Goal: Task Accomplishment & Management: Use online tool/utility

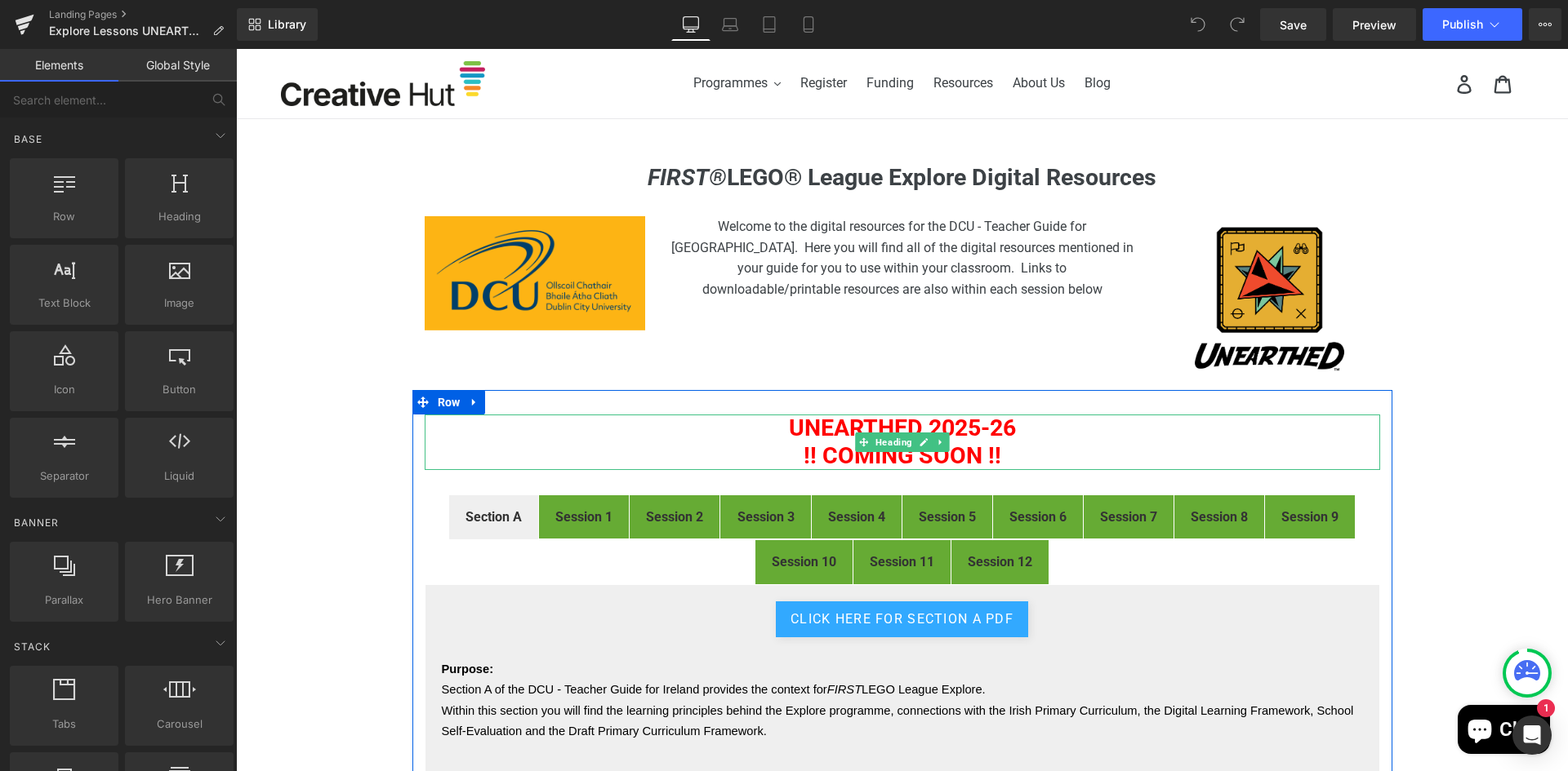
click at [796, 430] on h1 "UNEARTHED 2025-26" at bounding box center [902, 428] width 955 height 28
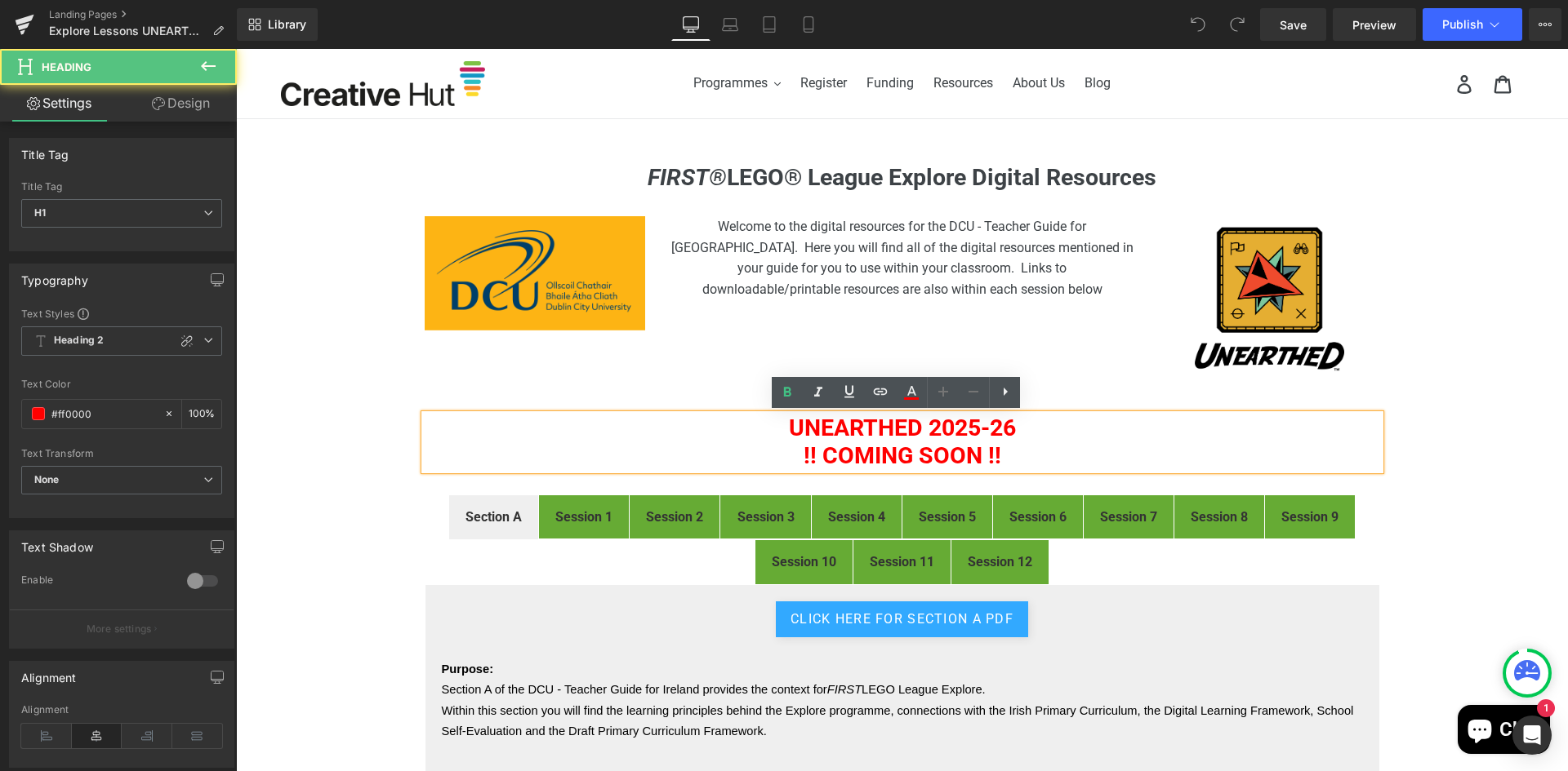
click at [915, 445] on h1 "!! COMING SOON !!" at bounding box center [902, 456] width 955 height 28
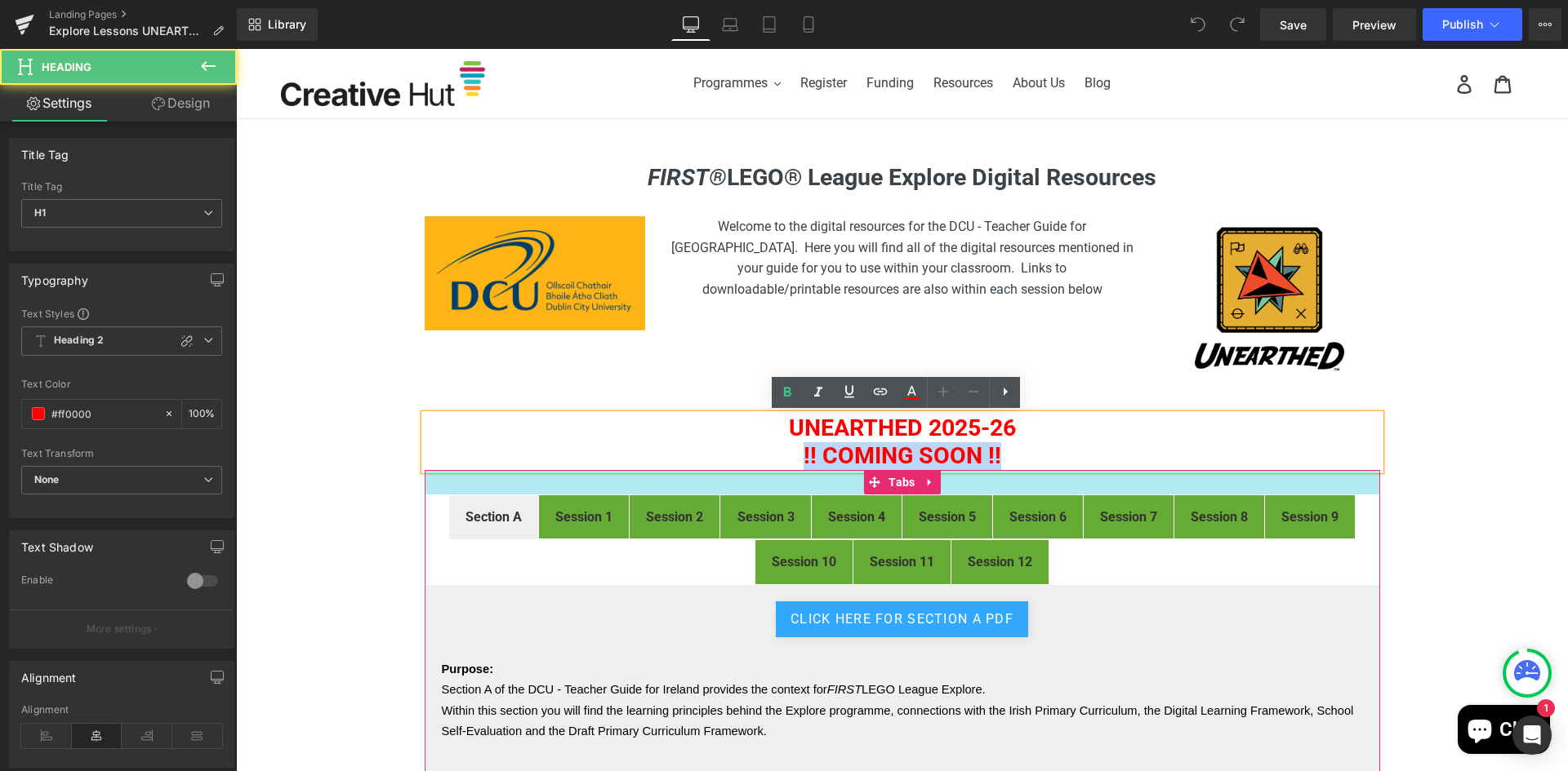
drag, startPoint x: 1001, startPoint y: 457, endPoint x: 776, endPoint y: 469, distance: 225.3
click at [776, 469] on div "UNEARTHED 2025-26 !! COMING SOON !! Heading Section A Text Block Session 1 Text…" at bounding box center [902, 649] width 980 height 468
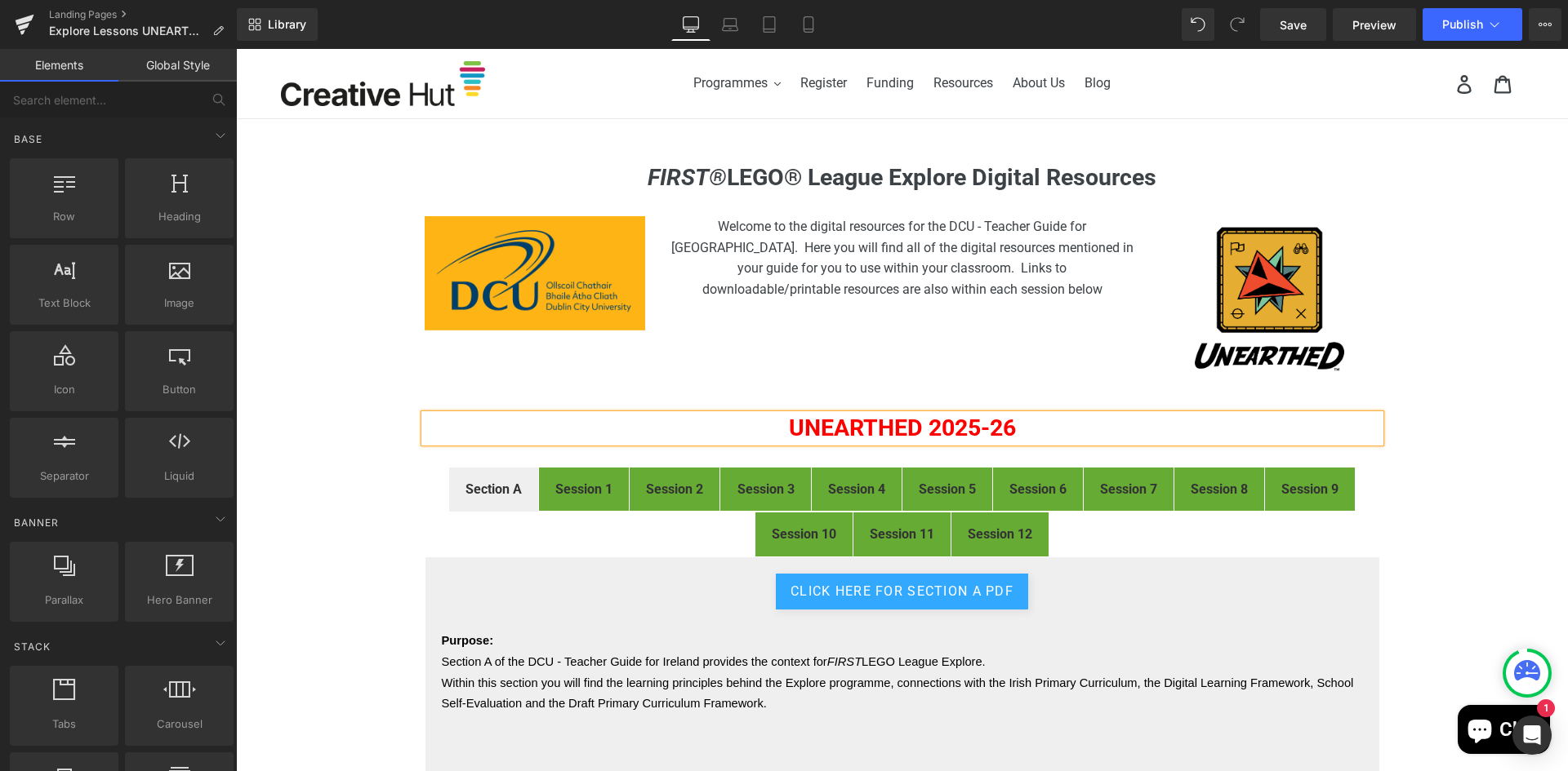
click at [1432, 356] on div "FIRST® LEGO® League Explore Digital Resources Heading Image Welcome to the digi…" at bounding box center [902, 621] width 1332 height 915
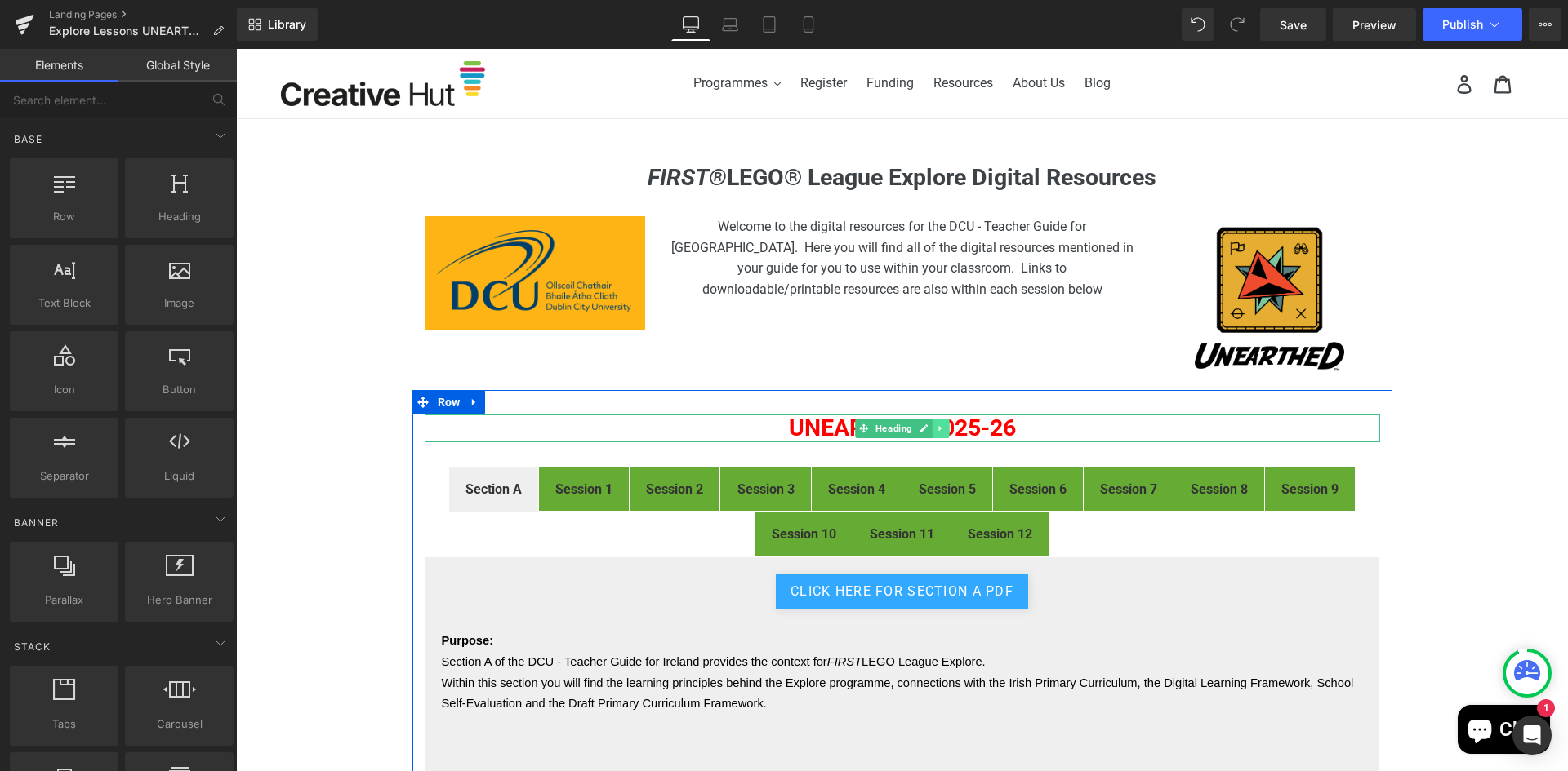
click at [932, 434] on link at bounding box center [941, 428] width 17 height 20
drag, startPoint x: 1027, startPoint y: 422, endPoint x: 1060, endPoint y: 421, distance: 33.0
click at [1035, 422] on h1 "UNEARTHED 2025-26" at bounding box center [902, 428] width 955 height 28
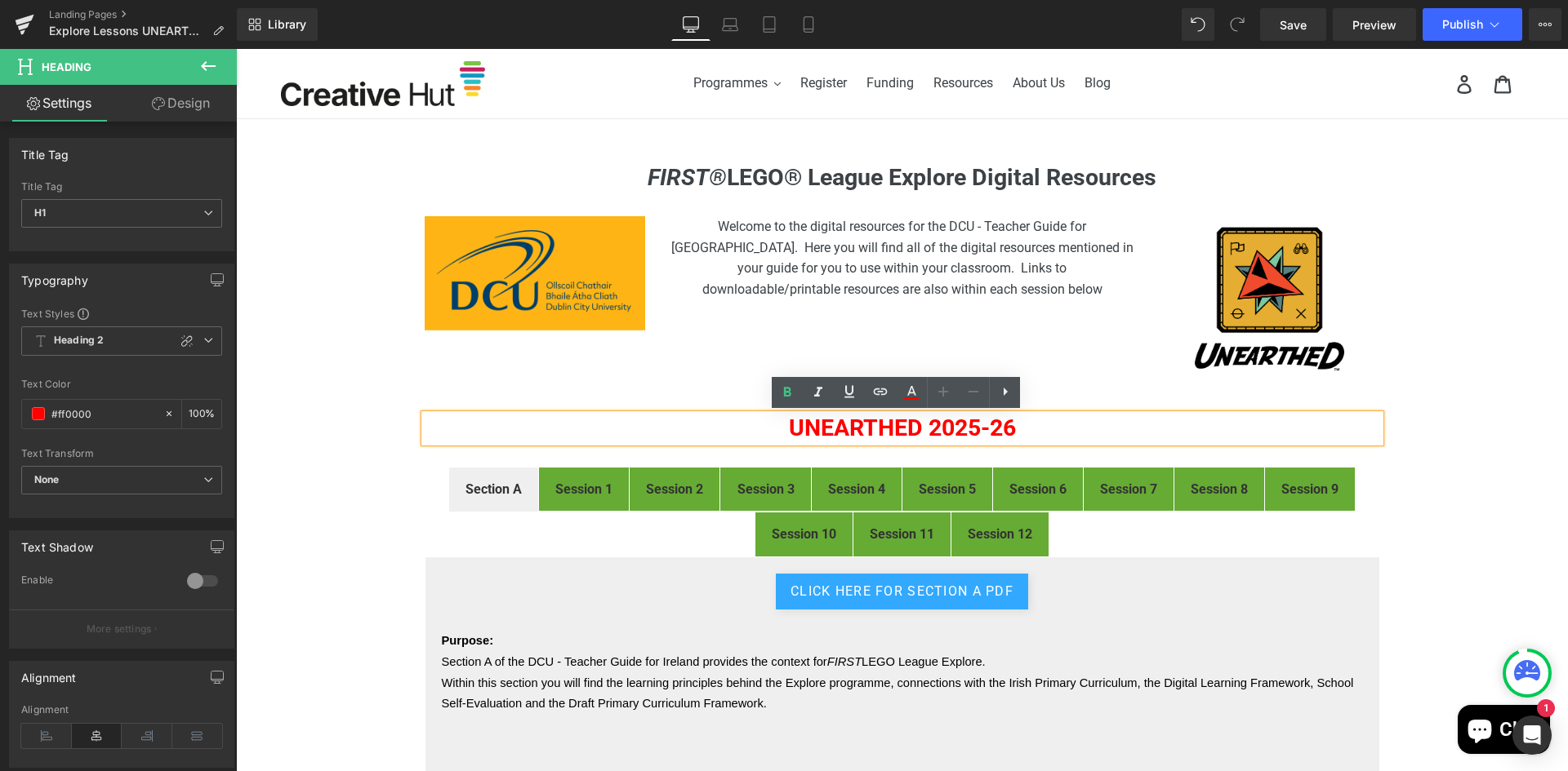
click at [823, 430] on h1 "UNEARTHED 2025-26" at bounding box center [902, 428] width 955 height 28
click at [776, 422] on h1 "UNEARTHED 2025-26" at bounding box center [902, 428] width 955 height 28
click at [1446, 401] on div "FIRST® LEGO® League Explore Digital Resources Heading Image Welcome to the digi…" at bounding box center [902, 621] width 1332 height 915
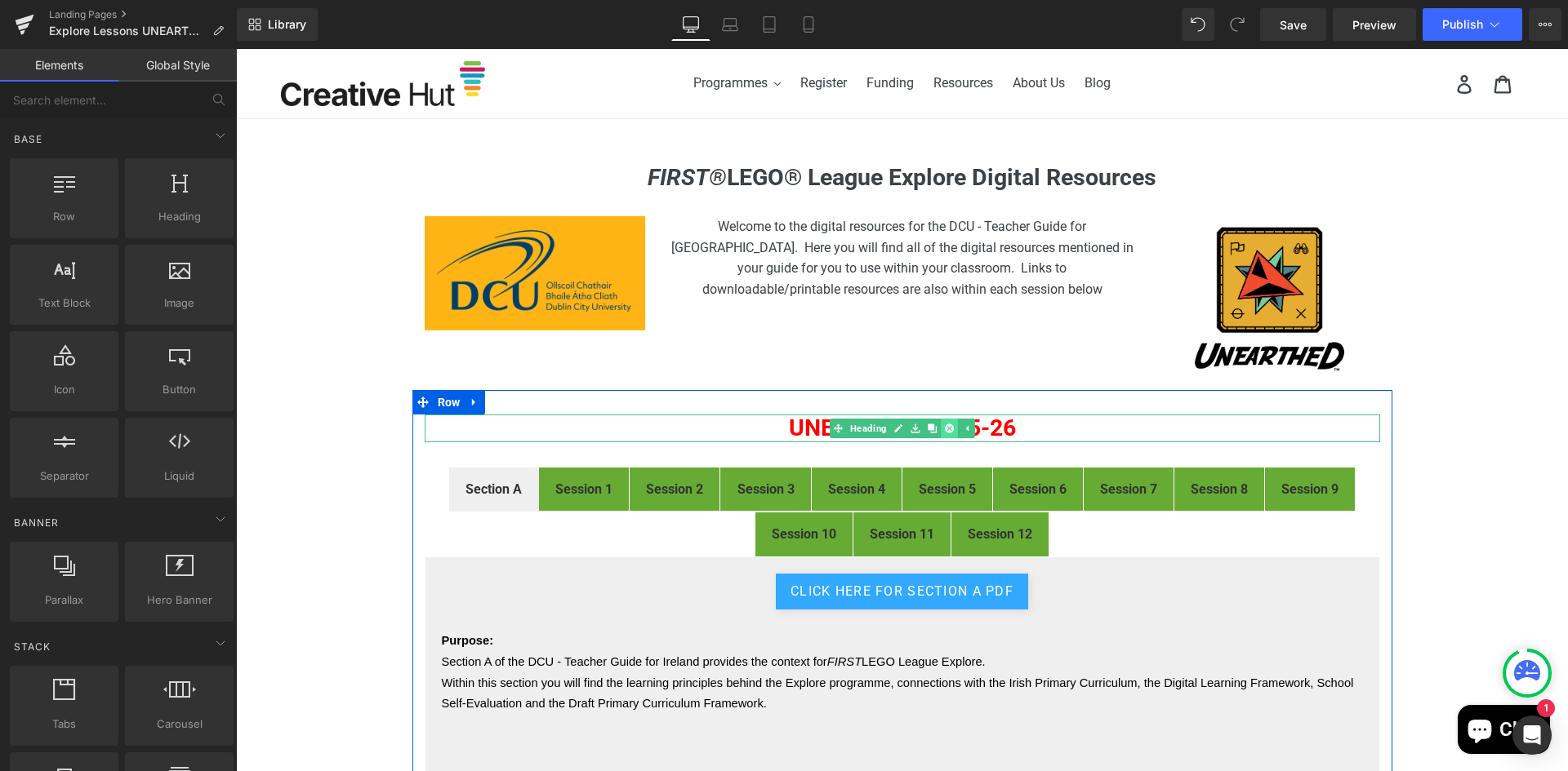
click at [945, 429] on icon at bounding box center [949, 428] width 9 height 9
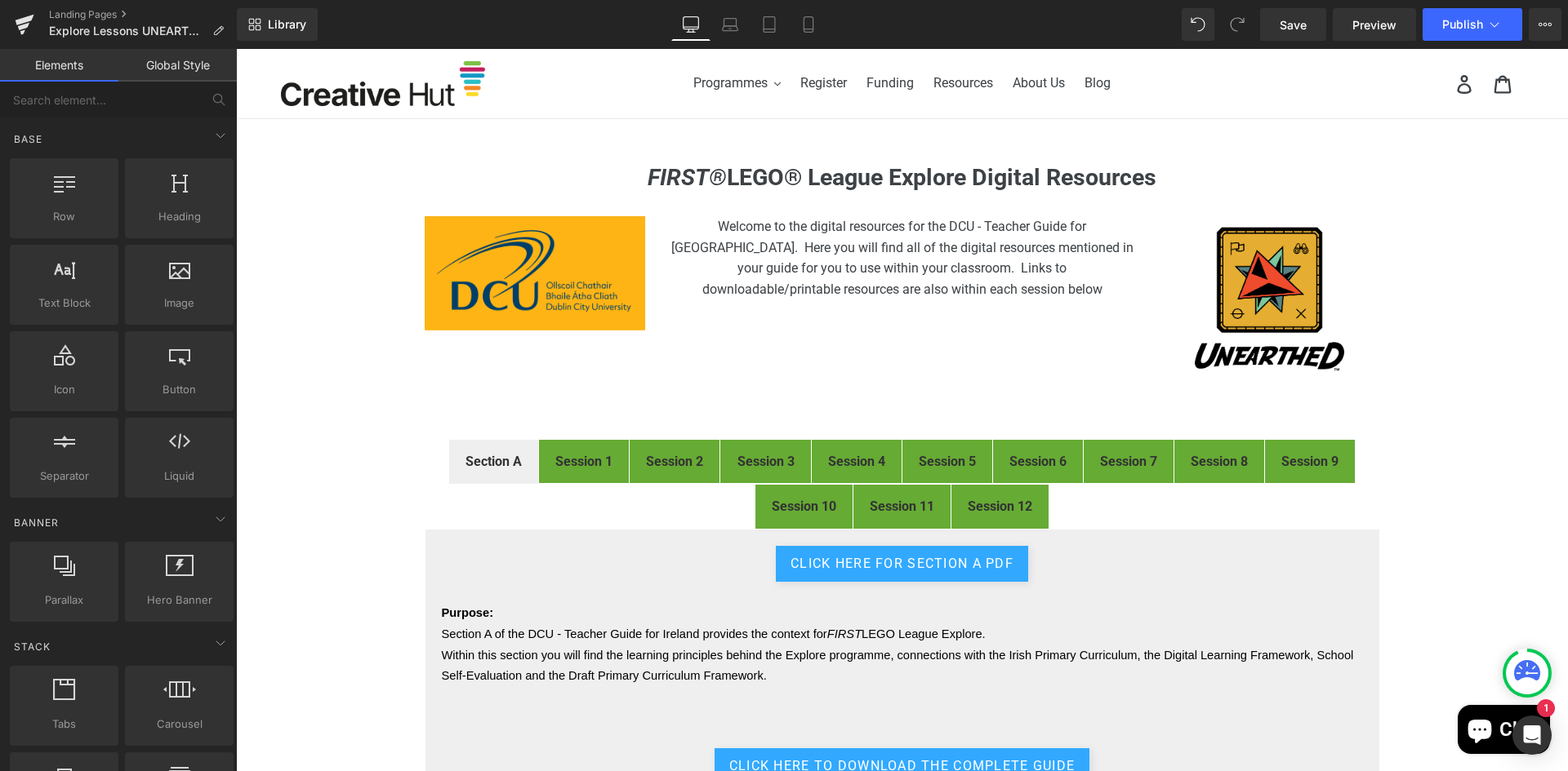
click at [1460, 276] on div "FIRST® LEGO® League Explore Digital Resources Heading Image Welcome to the digi…" at bounding box center [902, 607] width 1332 height 887
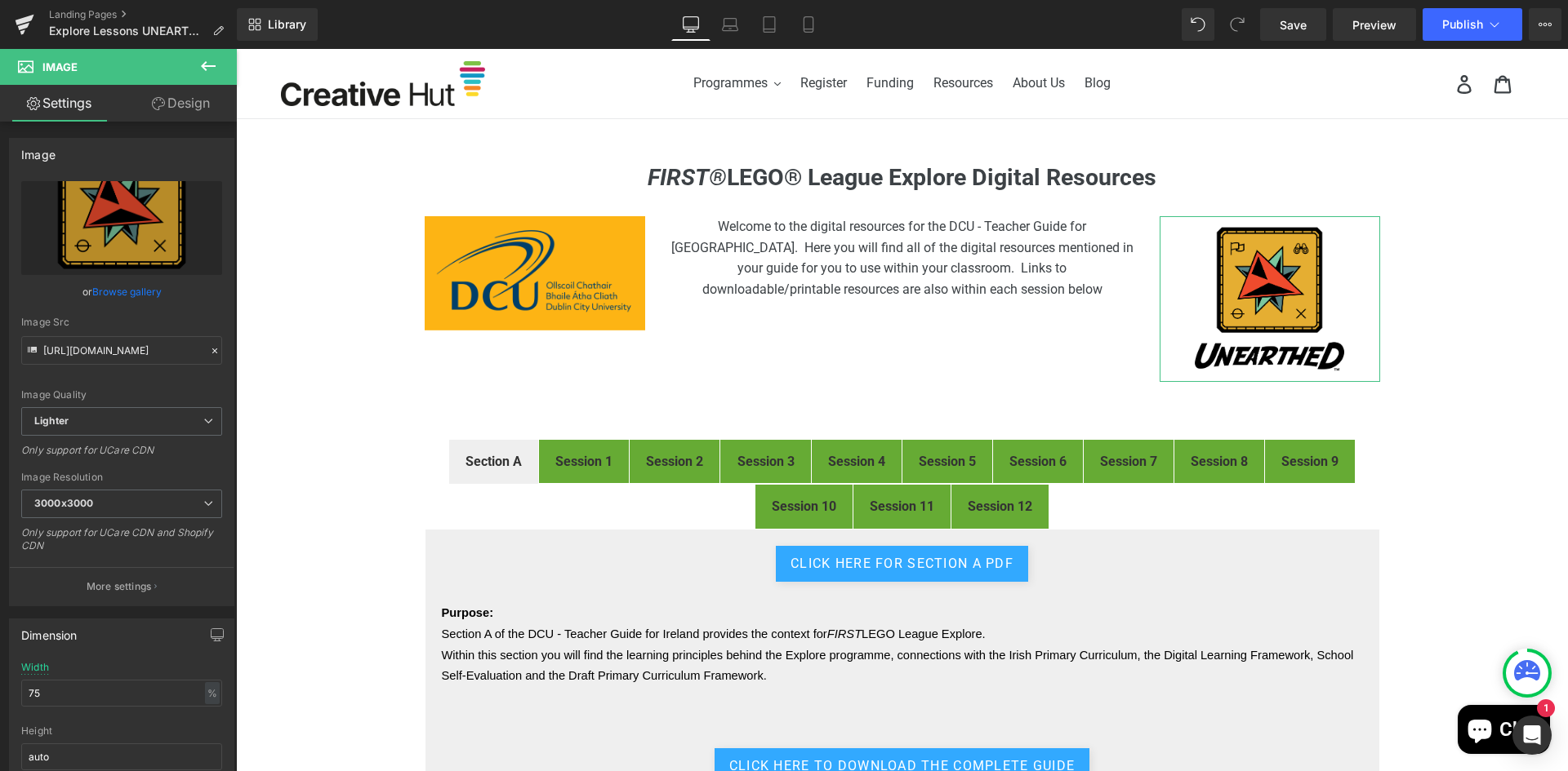
click at [193, 99] on link "Design" at bounding box center [180, 103] width 118 height 36
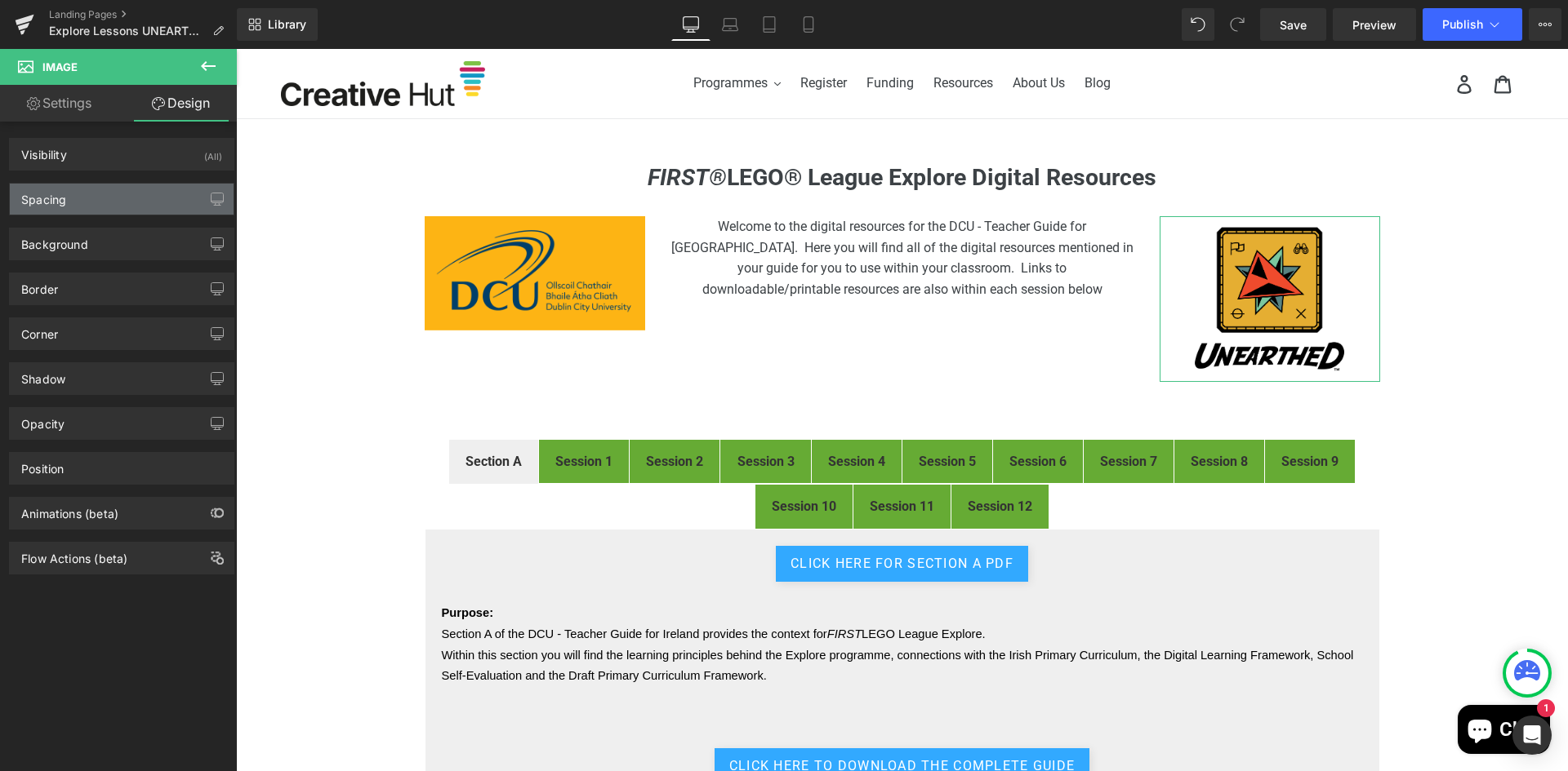
click at [194, 194] on div "Spacing" at bounding box center [121, 199] width 224 height 31
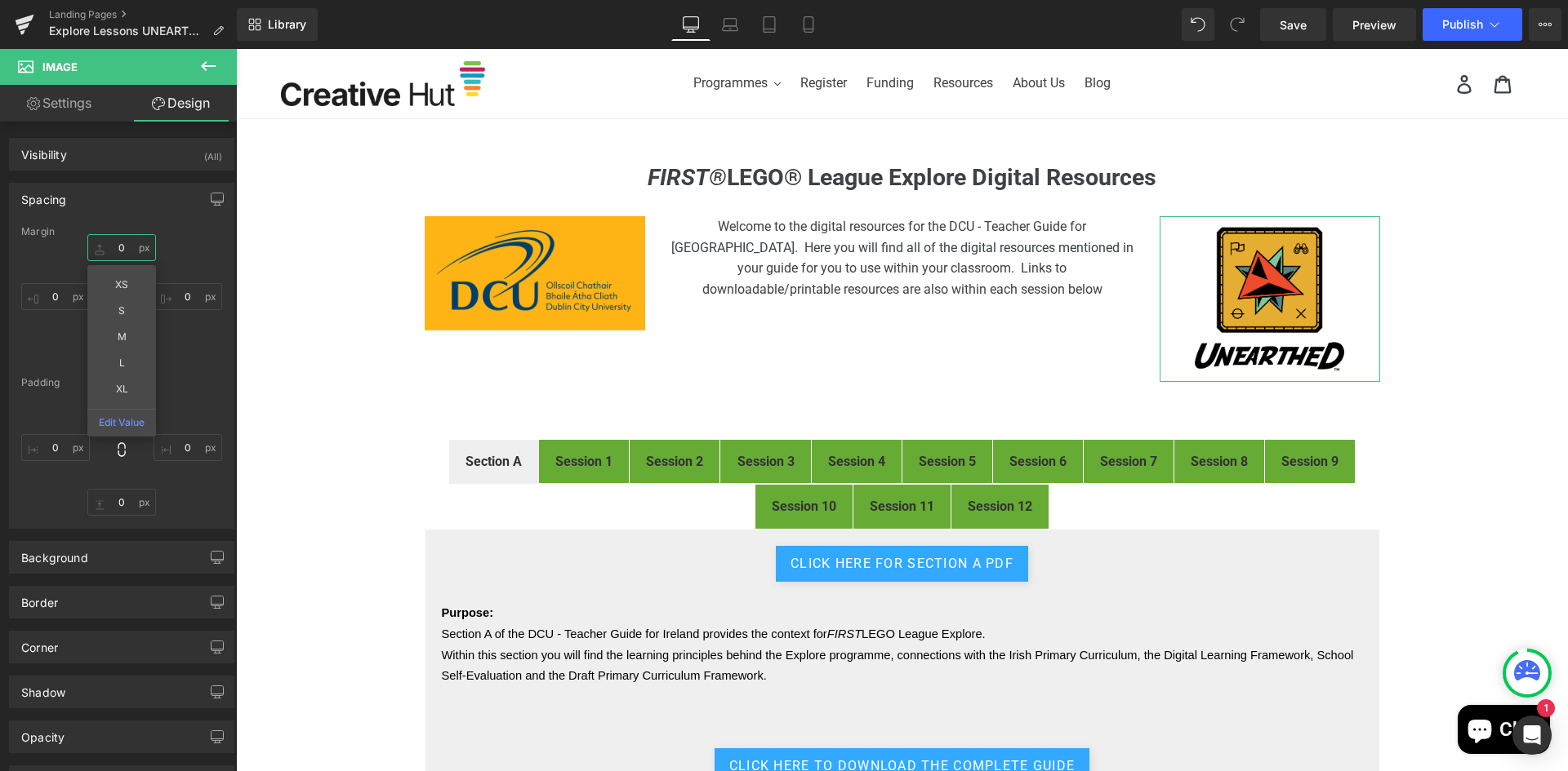
click at [116, 246] on input "0" at bounding box center [121, 247] width 69 height 27
type input "-20"
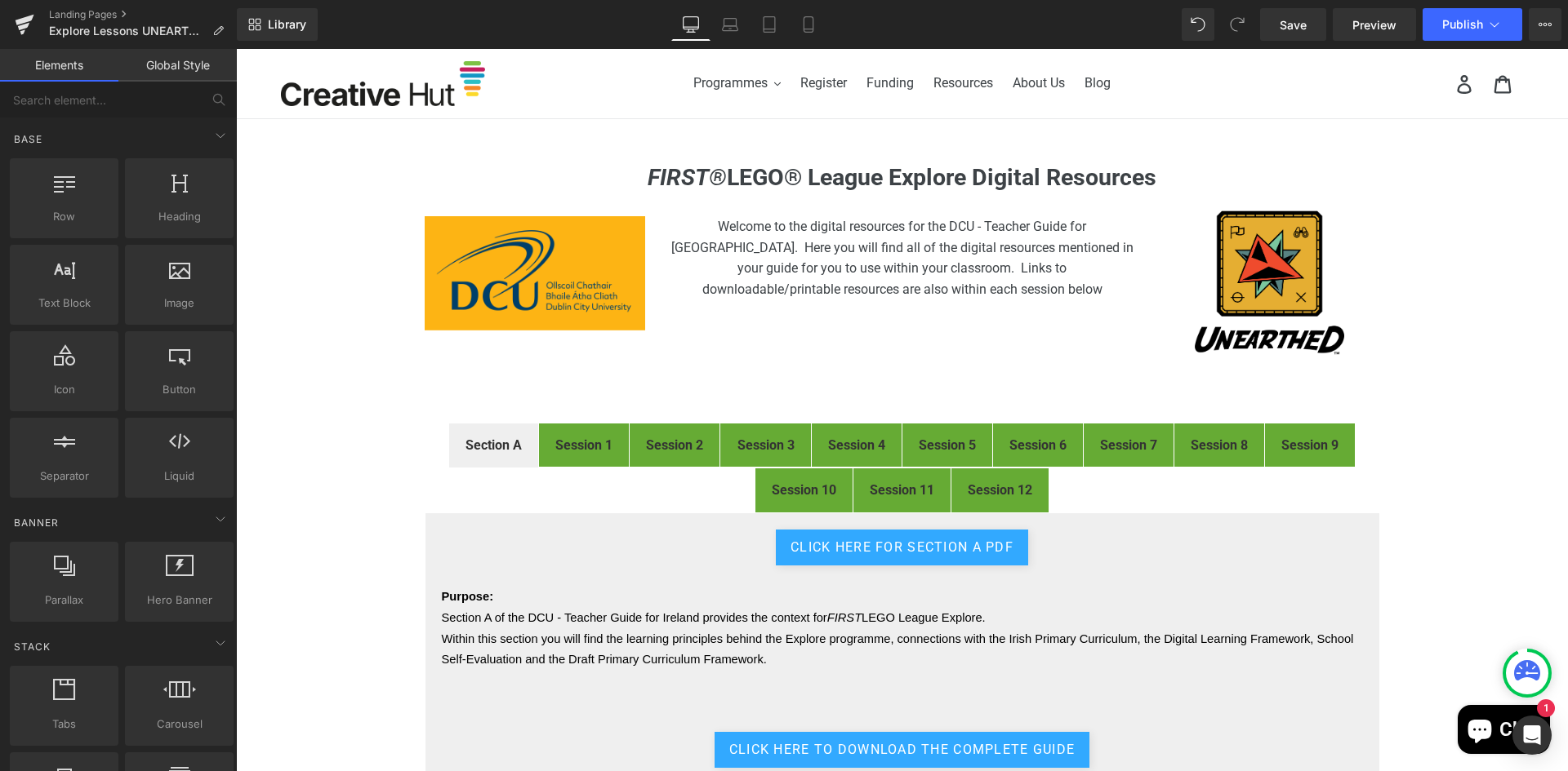
click at [1451, 330] on div "FIRST® LEGO® League Explore Digital Resources Heading Image Welcome to the digi…" at bounding box center [902, 599] width 1332 height 871
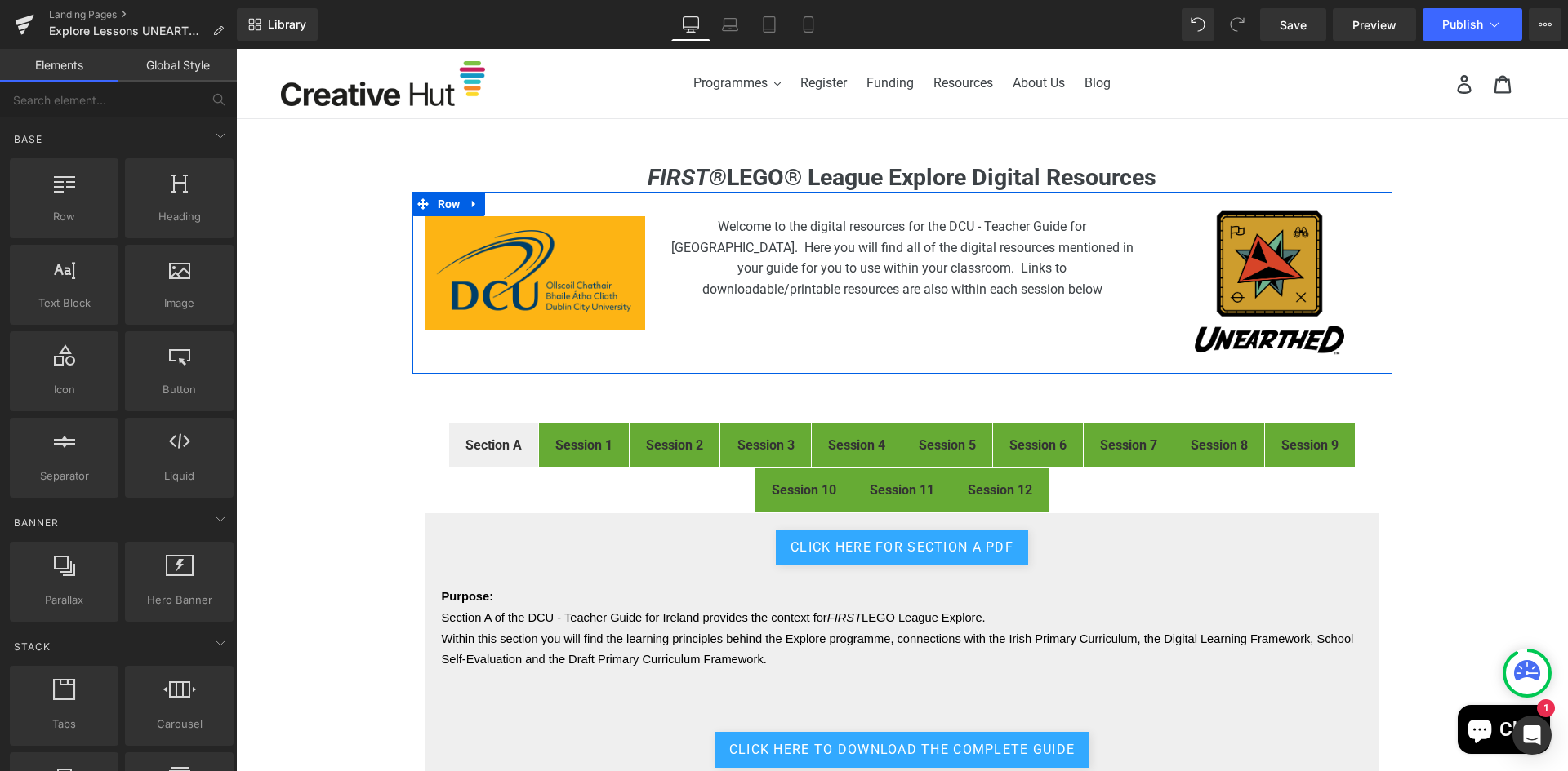
click at [1291, 238] on img at bounding box center [1269, 283] width 166 height 166
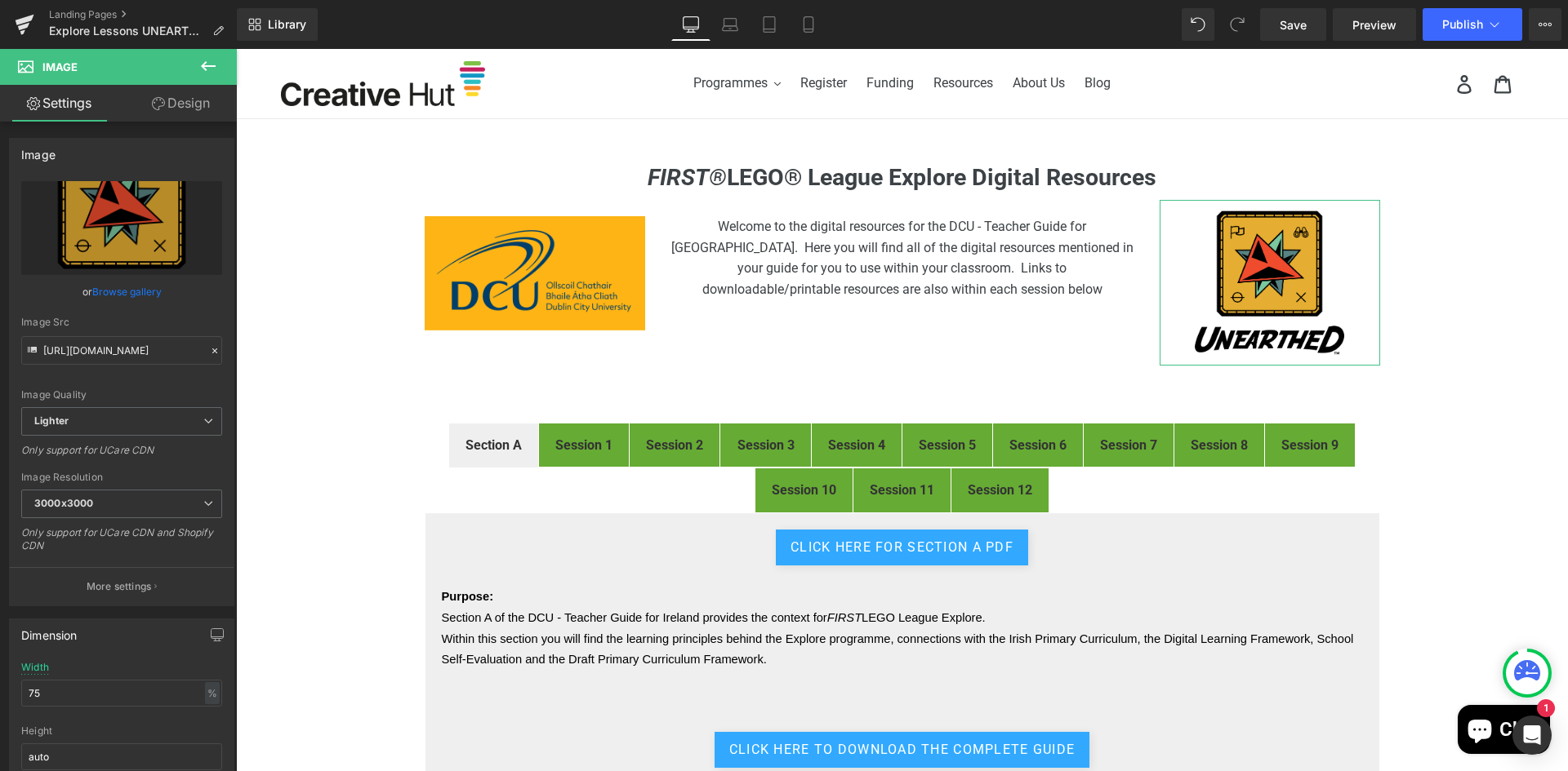
click at [197, 103] on link "Design" at bounding box center [180, 103] width 118 height 36
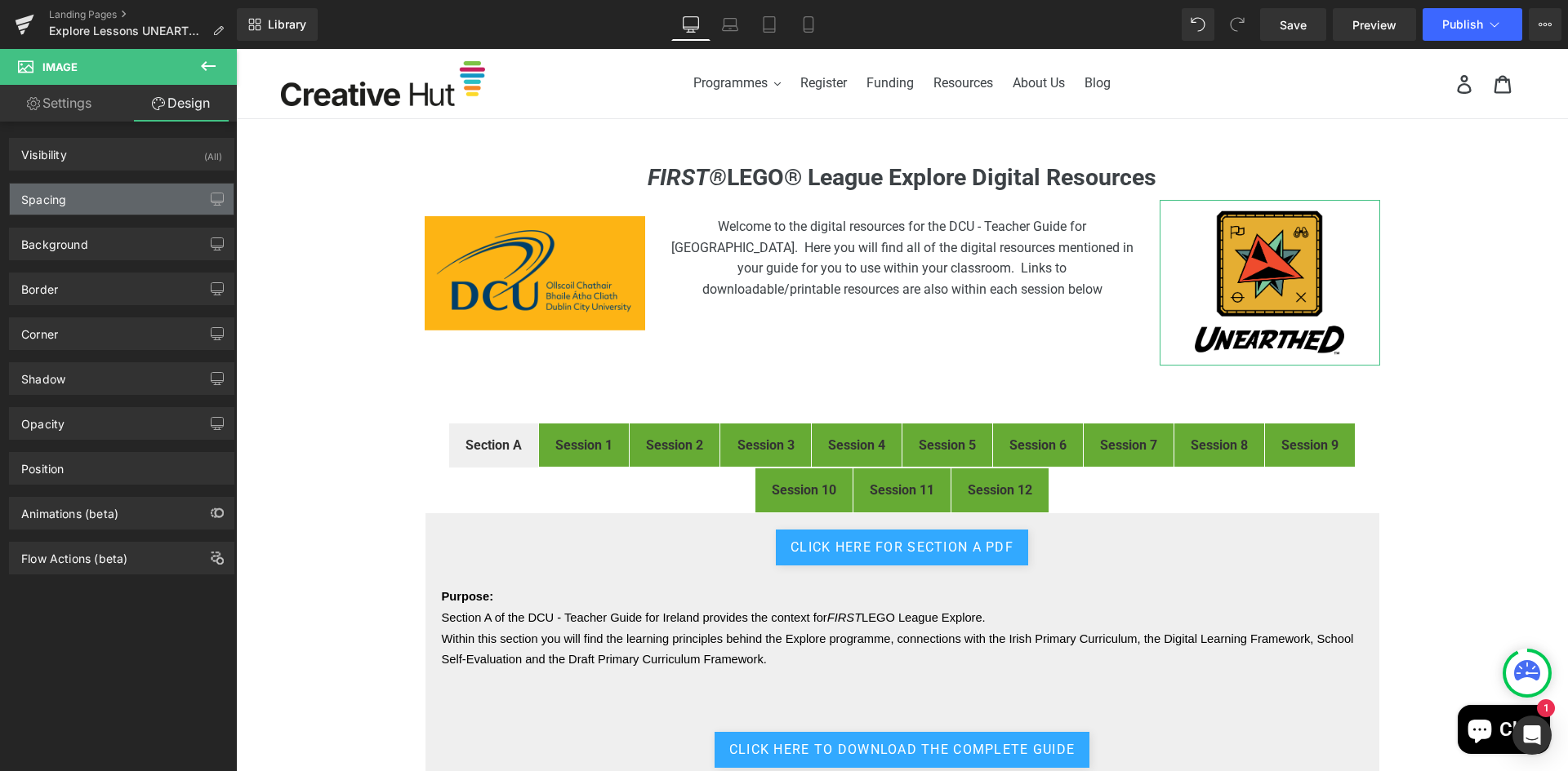
click at [68, 200] on div "Spacing" at bounding box center [121, 199] width 224 height 31
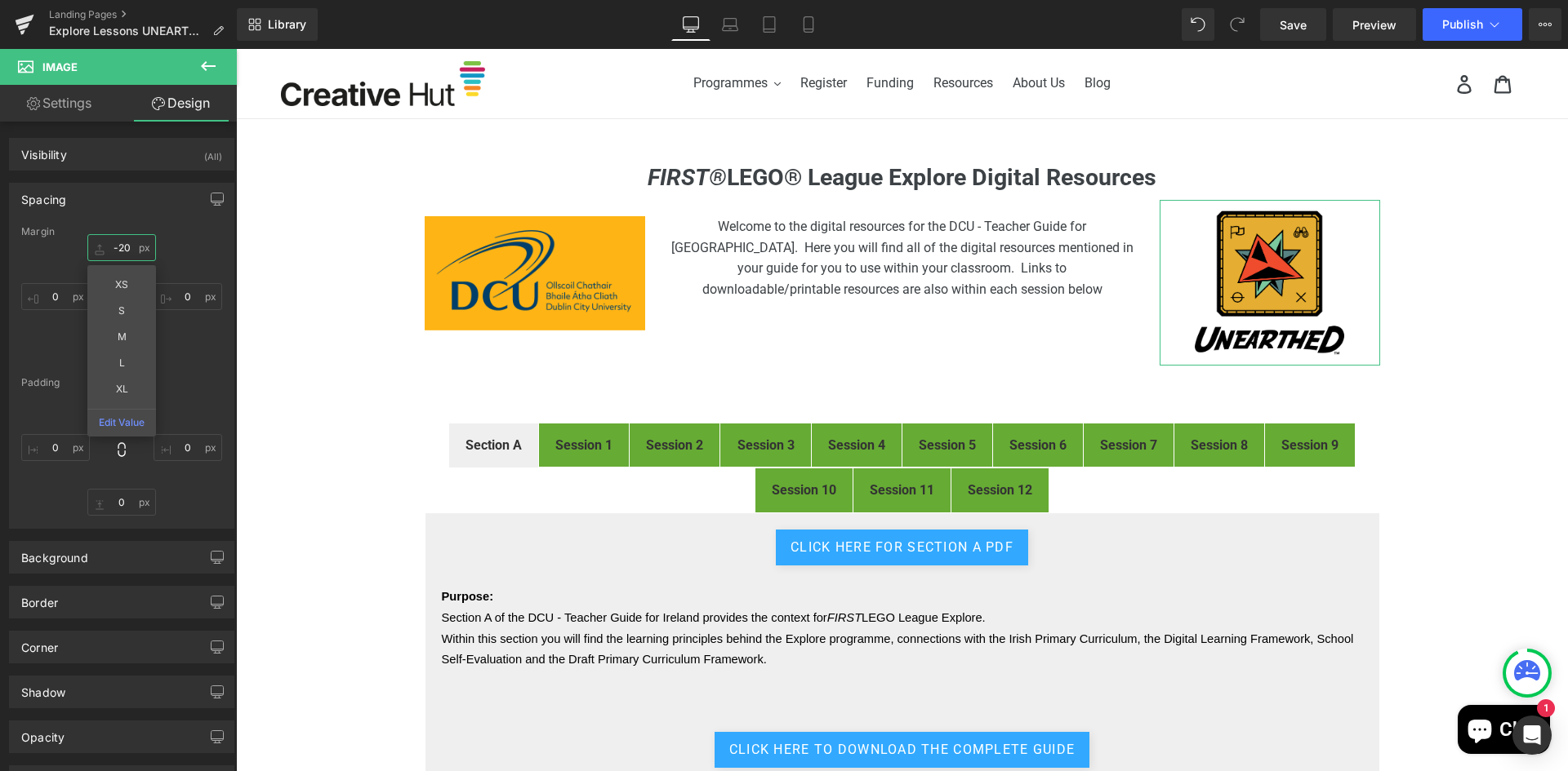
click at [124, 247] on input "-20" at bounding box center [121, 247] width 69 height 27
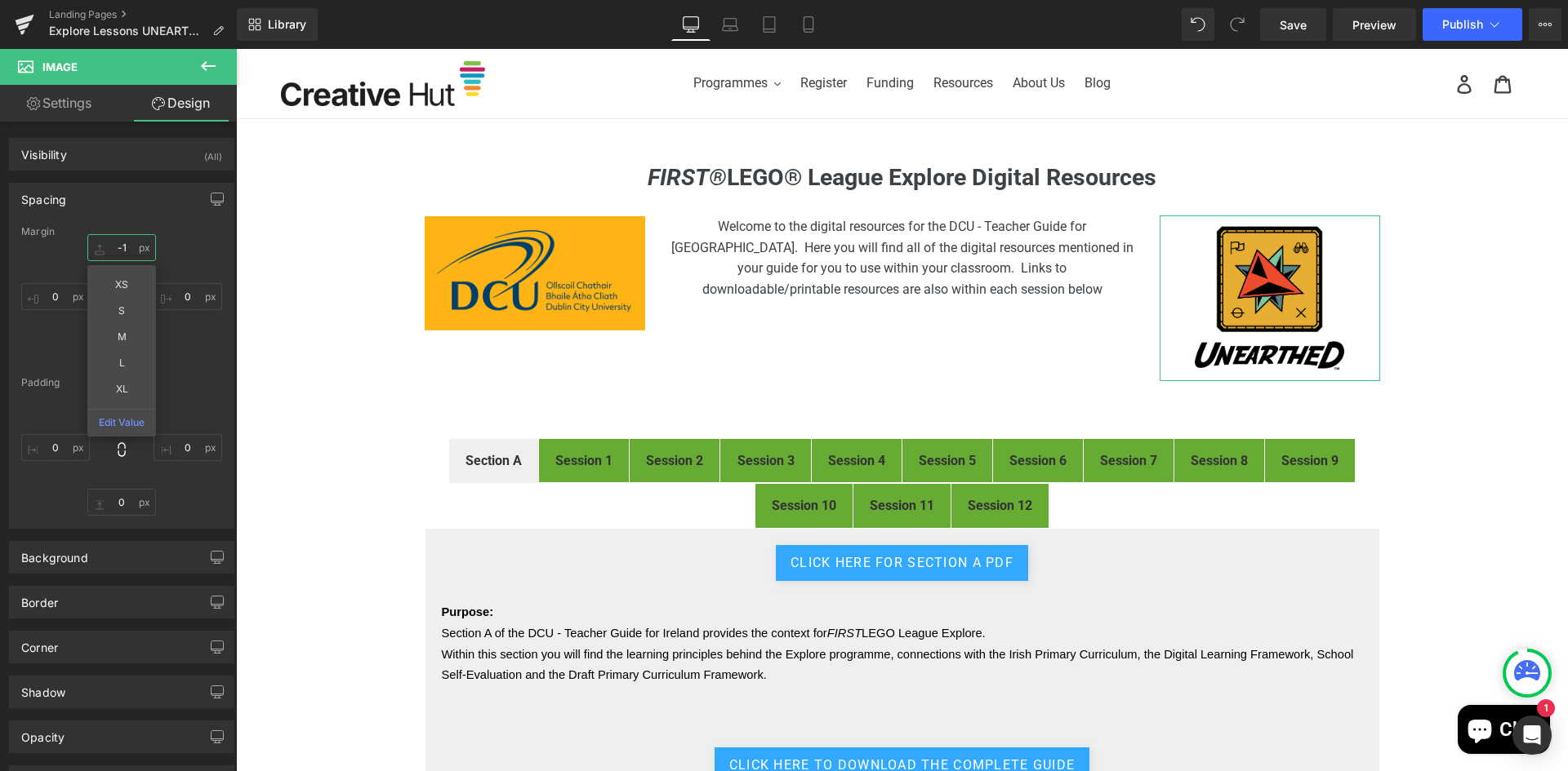
type input "-15"
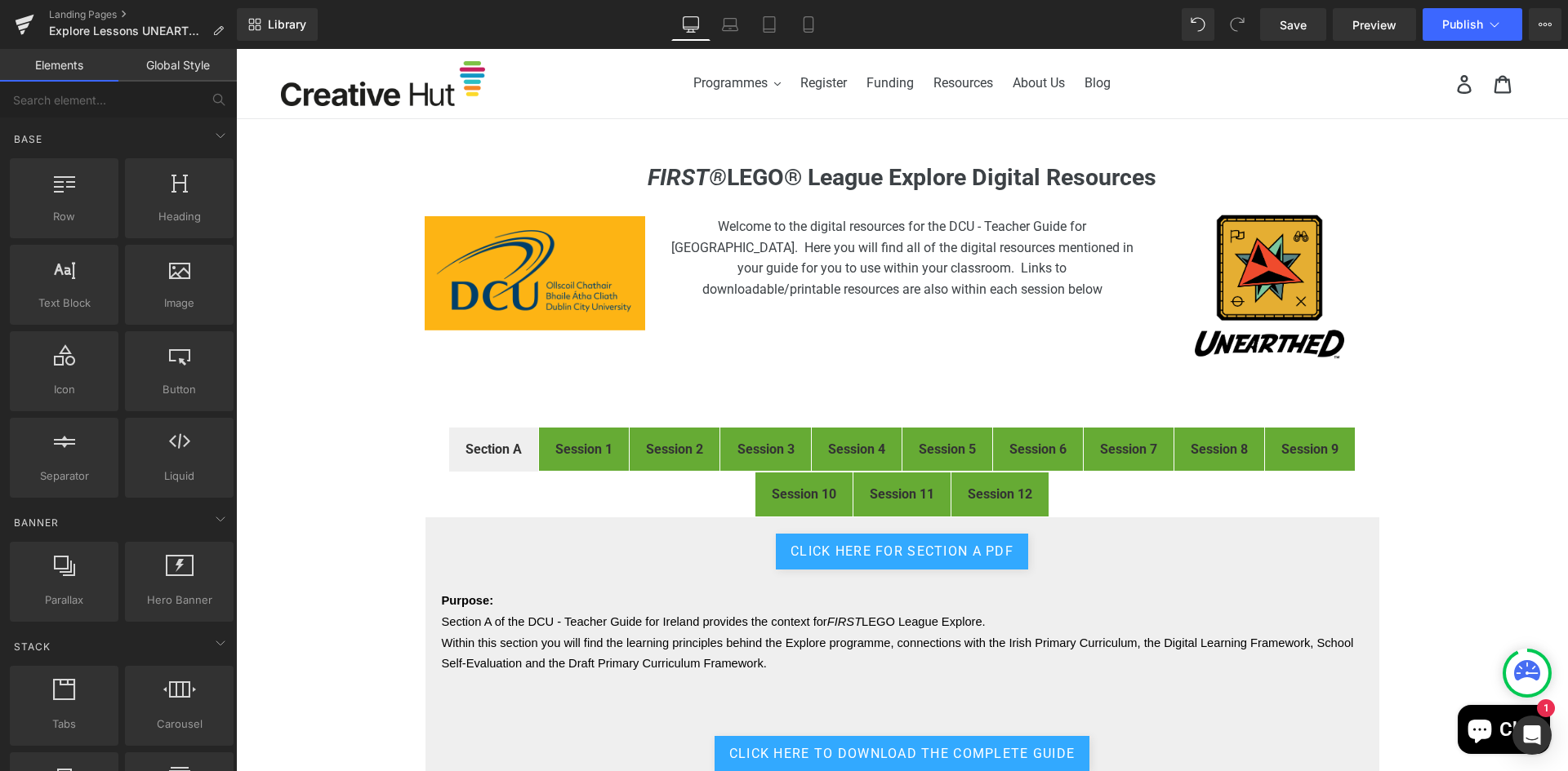
click at [1493, 309] on div "FIRST® LEGO® League Explore Digital Resources Heading Image Welcome to the digi…" at bounding box center [902, 601] width 1332 height 875
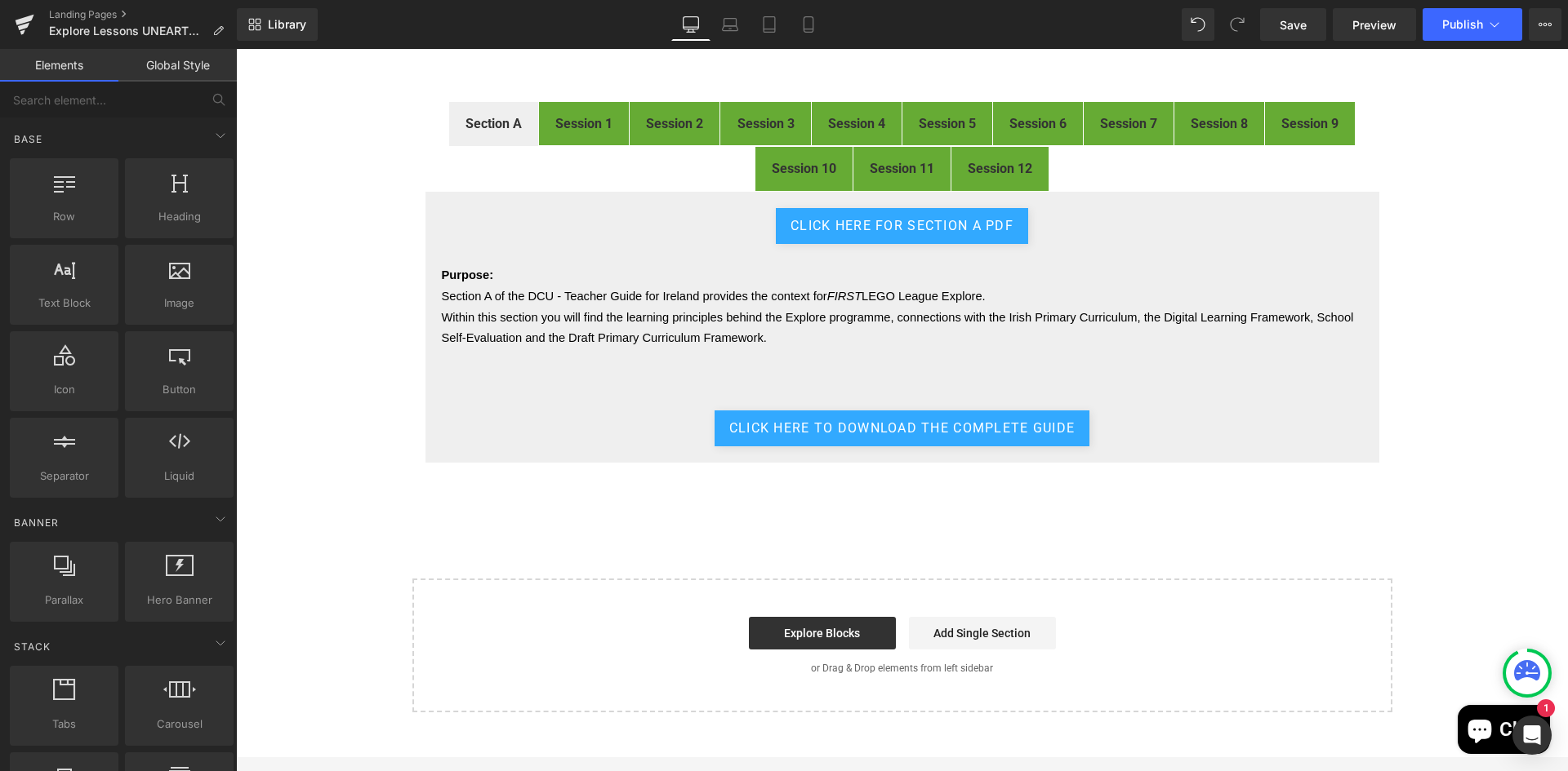
scroll to position [326, 0]
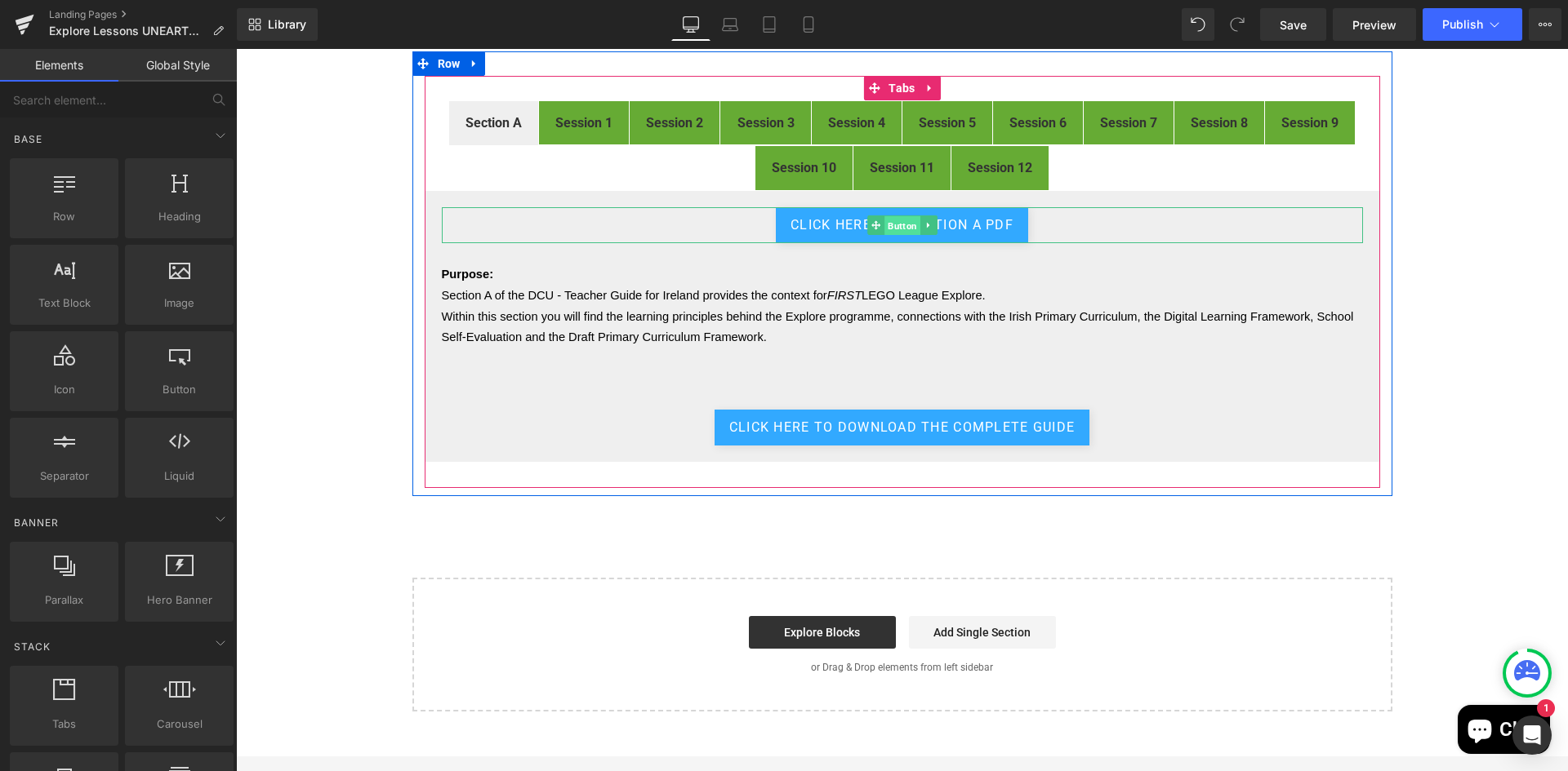
click at [890, 224] on span "Button" at bounding box center [902, 225] width 36 height 20
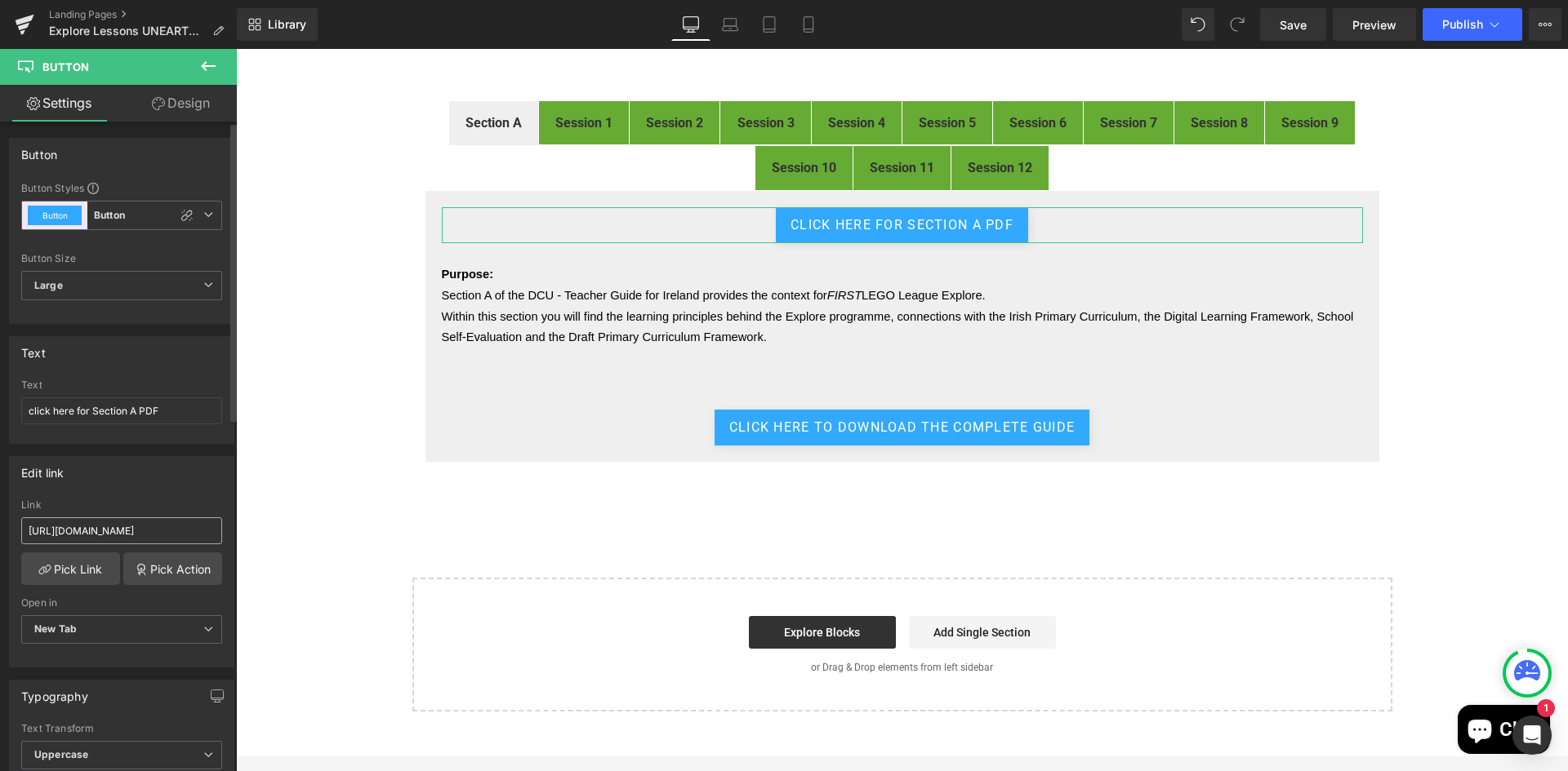
click at [157, 533] on input "https://drive.google.com/file/d/1OWNrRkyNZSGY5LN_mhDNxLK-DNfzlP4h/view?usp=driv…" at bounding box center [121, 531] width 200 height 27
click at [157, 533] on input "https://drive.google.com/file/d/1OWNrRkyNZSGY5LN_mhDNxLK-DNfzlP4h/view?usp=driv…" at bounding box center [121, 531] width 200 height 27
drag, startPoint x: 382, startPoint y: 578, endPoint x: 298, endPoint y: 530, distance: 96.7
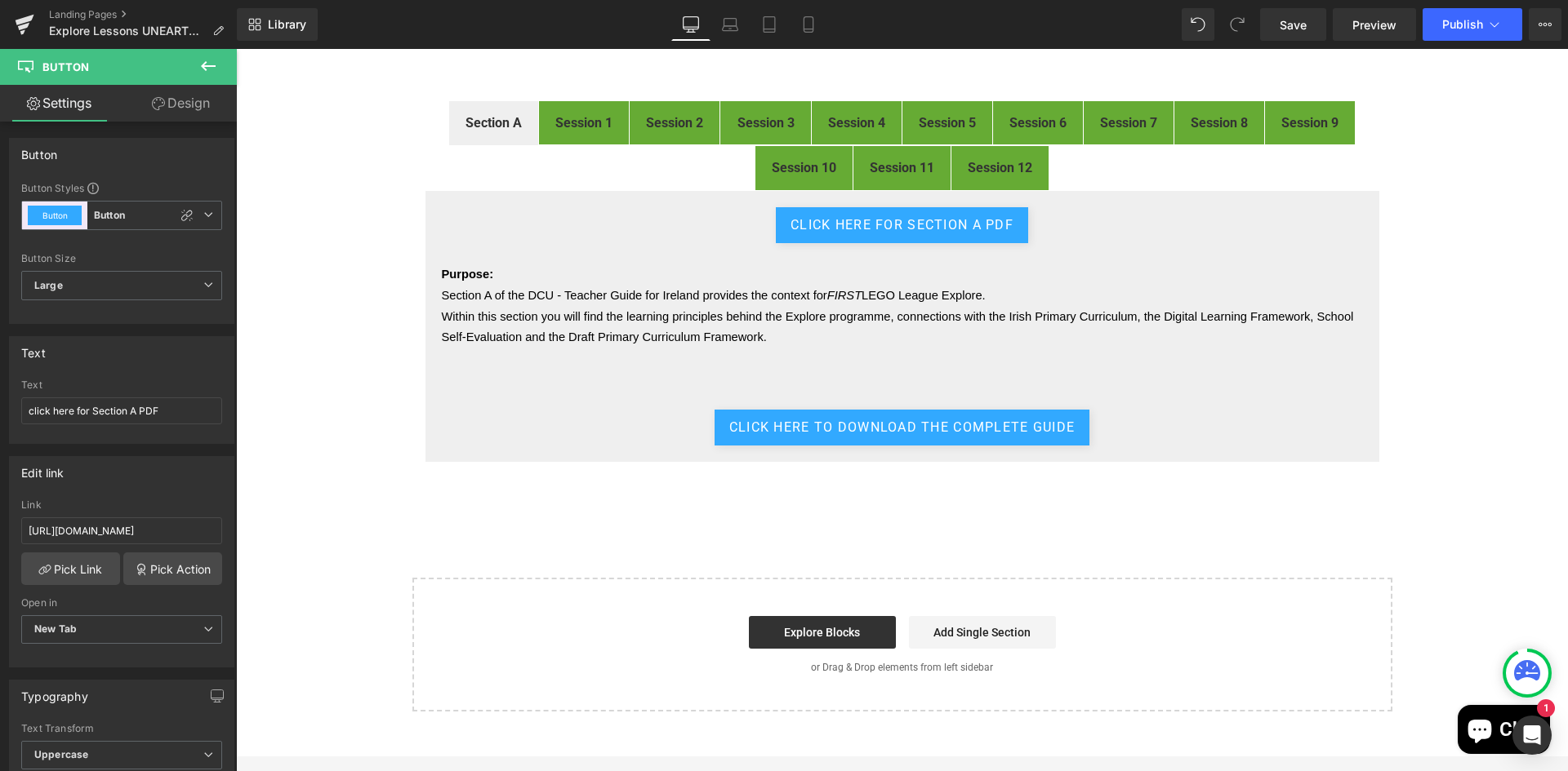
type input "https://drive.google.com/file/d/1aujIrMMUHDfaNea_jzl8u3Bry_A7ULy1/view"
click at [298, 530] on div "FIRST® LEGO® League Explore Digital Resources Heading Image Welcome to the digi…" at bounding box center [902, 275] width 1332 height 875
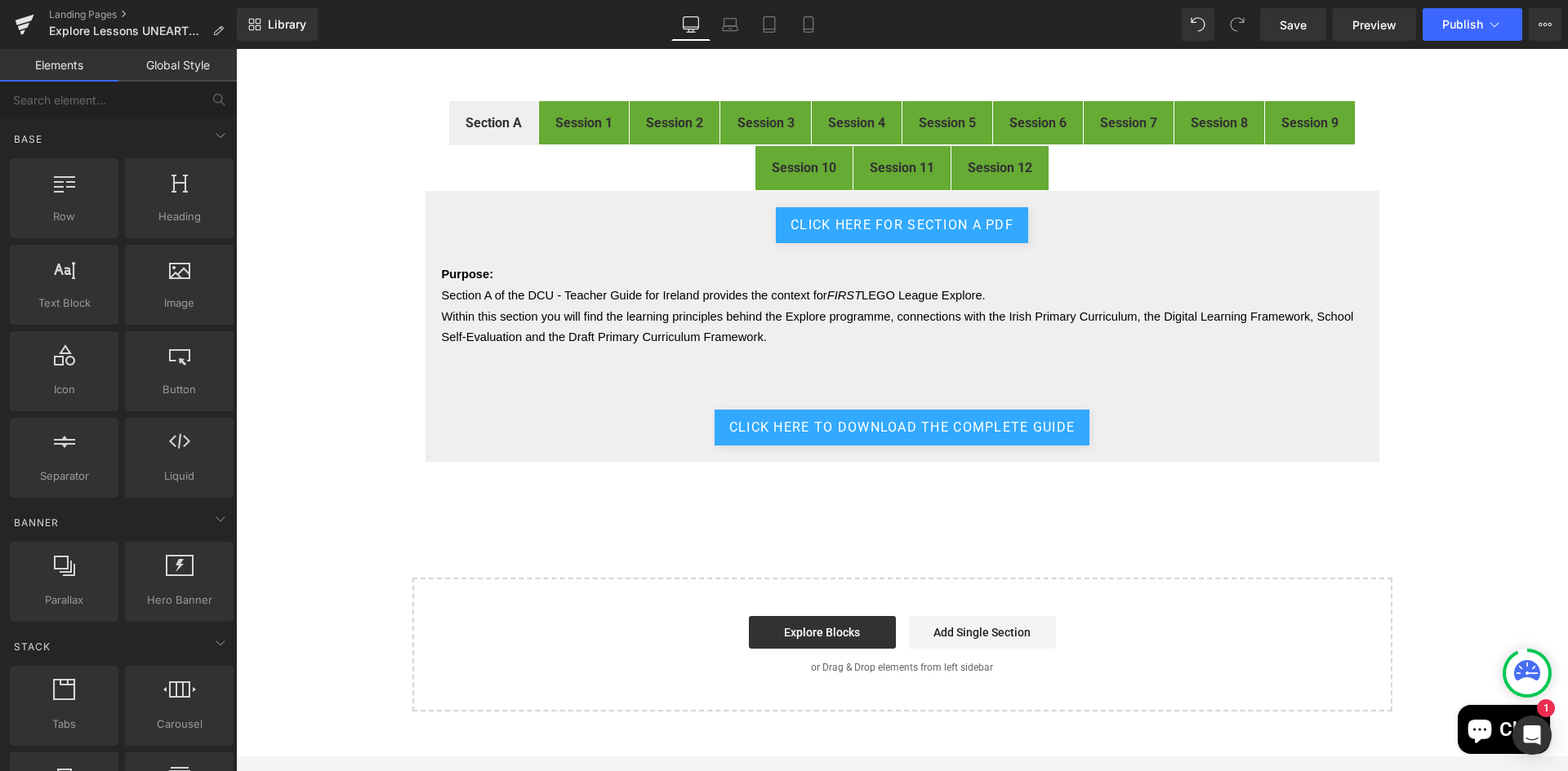
scroll to position [0, 0]
click at [1448, 29] on span "Publish" at bounding box center [1462, 24] width 41 height 13
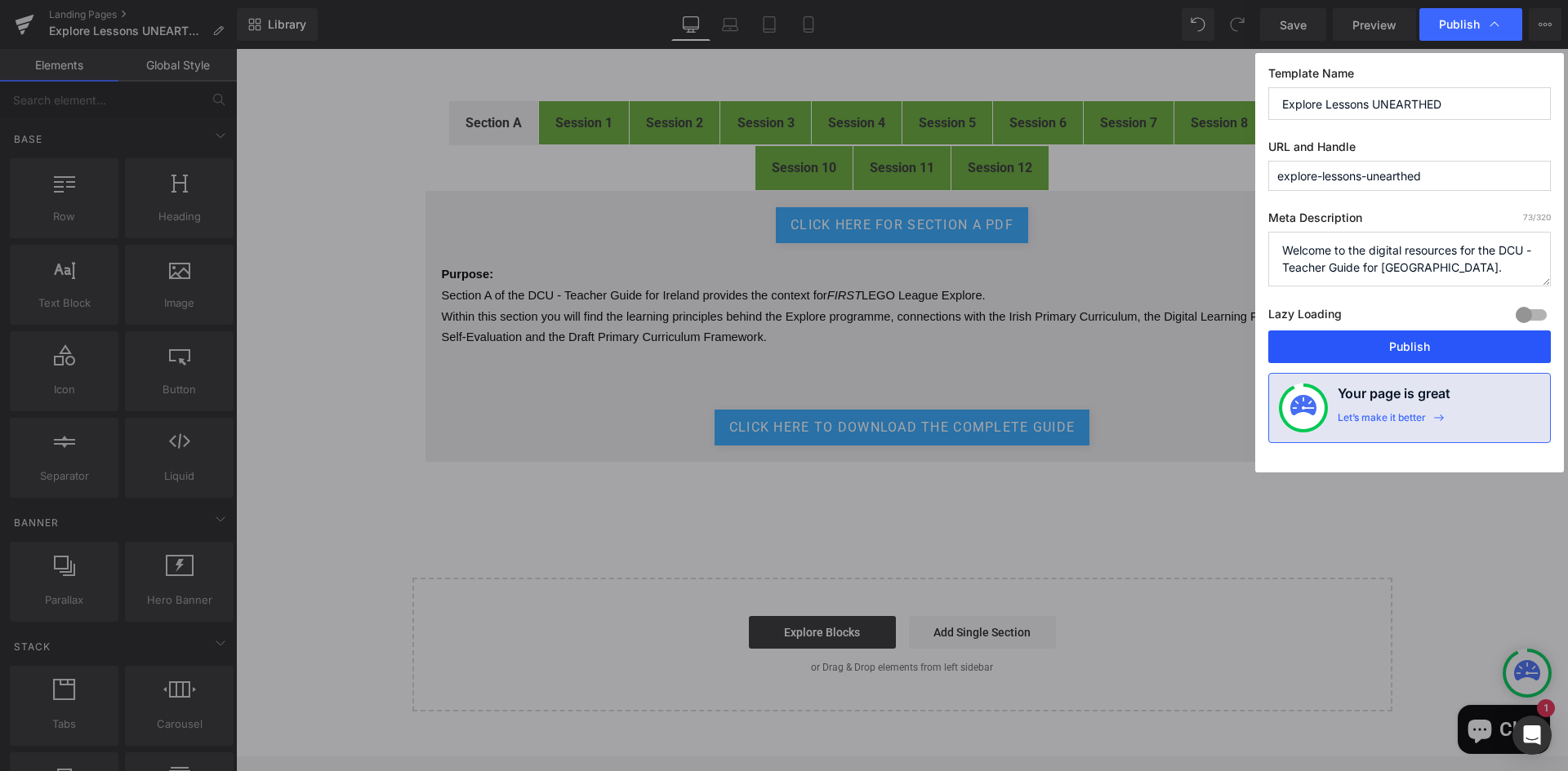
click at [1405, 353] on button "Publish" at bounding box center [1409, 347] width 283 height 33
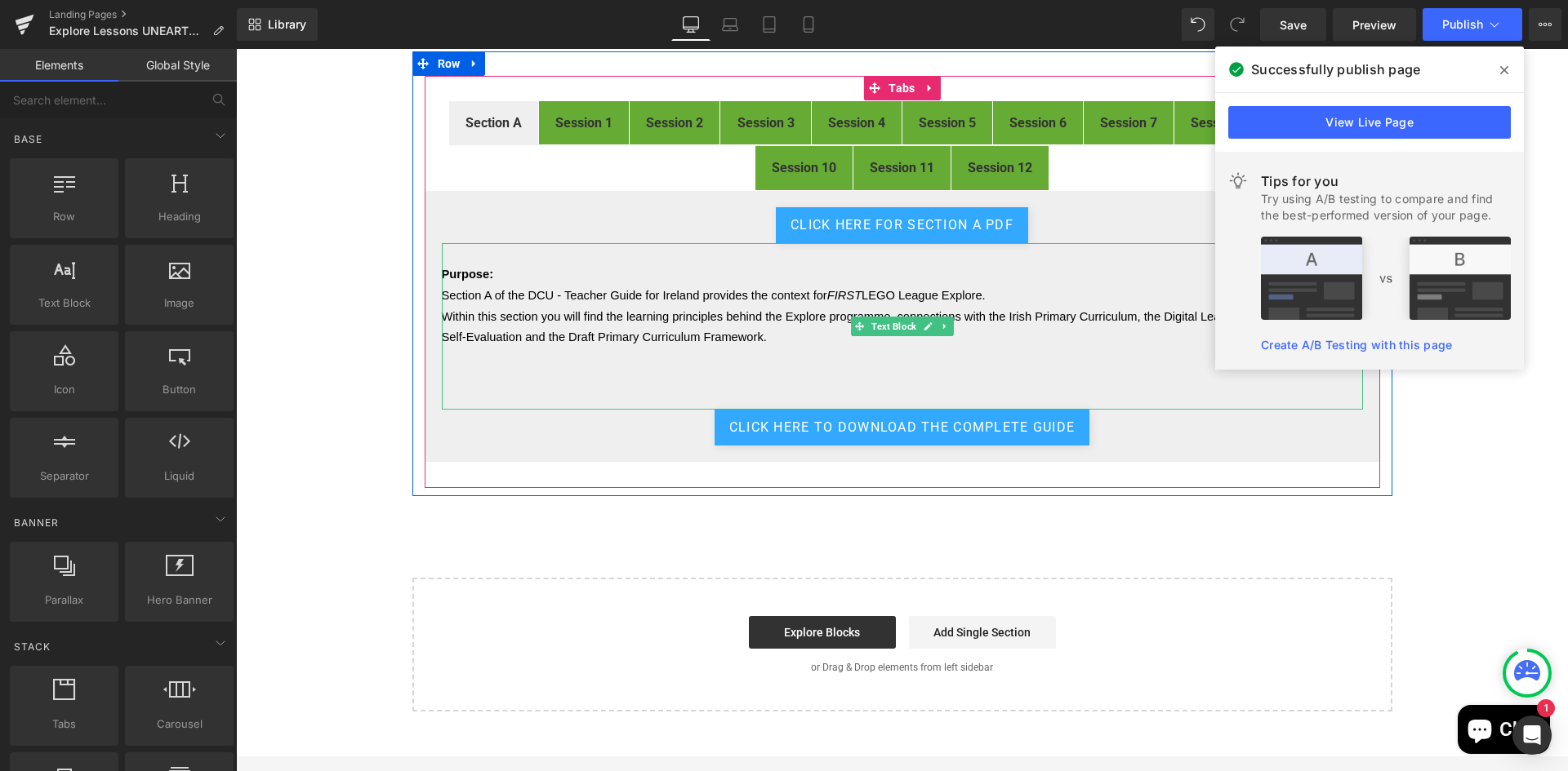
click at [777, 335] on p "Within this section you will find the learning principles behind the Explore pr…" at bounding box center [902, 327] width 921 height 42
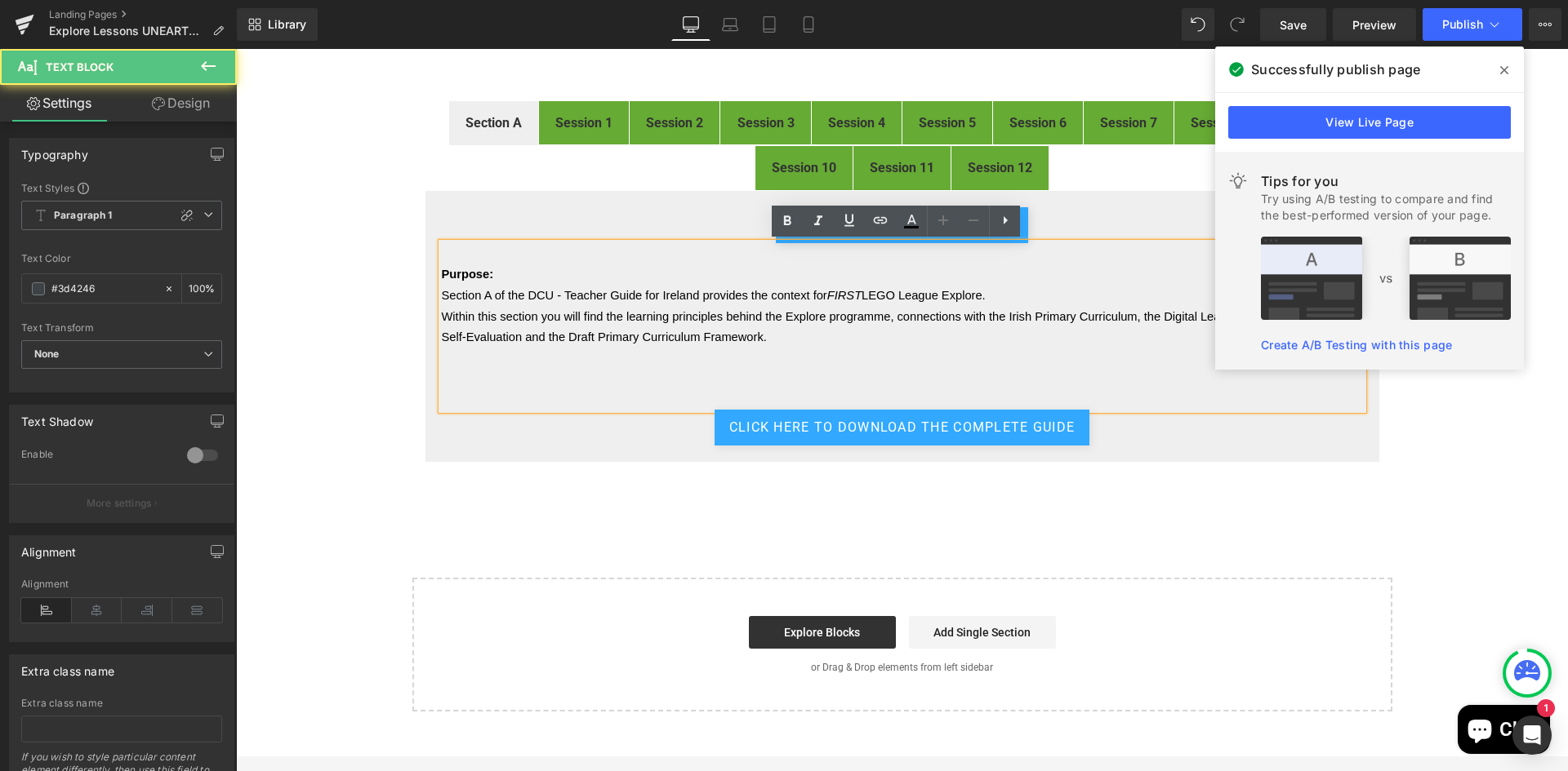
click at [771, 339] on p "Within this section you will find the learning principles behind the Explore pr…" at bounding box center [902, 327] width 921 height 42
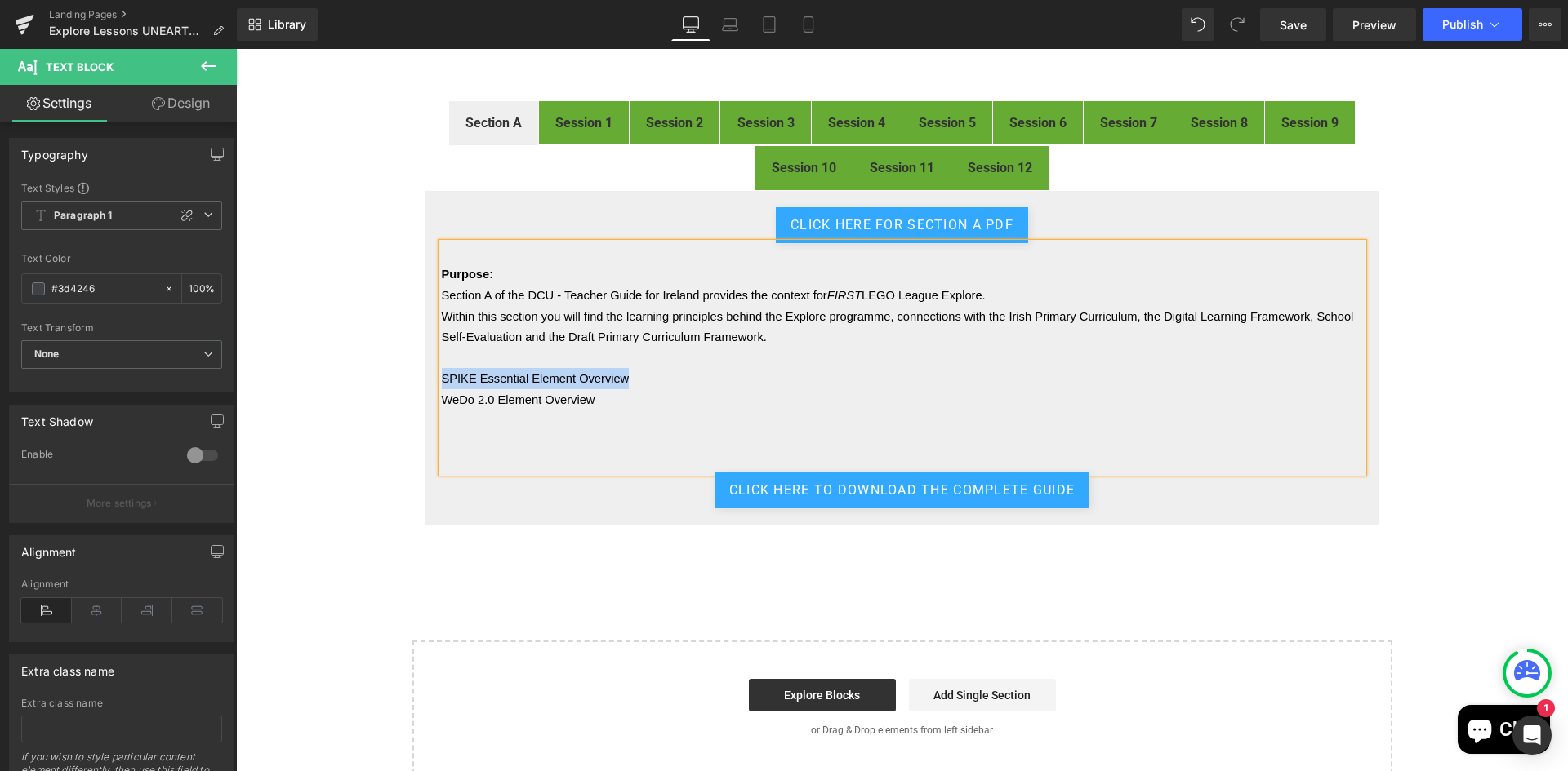
drag, startPoint x: 627, startPoint y: 380, endPoint x: 429, endPoint y: 376, distance: 198.0
click at [429, 376] on div "click here for Section A PDF Button Purpose: Section A of the DCU - Teacher Gui…" at bounding box center [902, 358] width 955 height 336
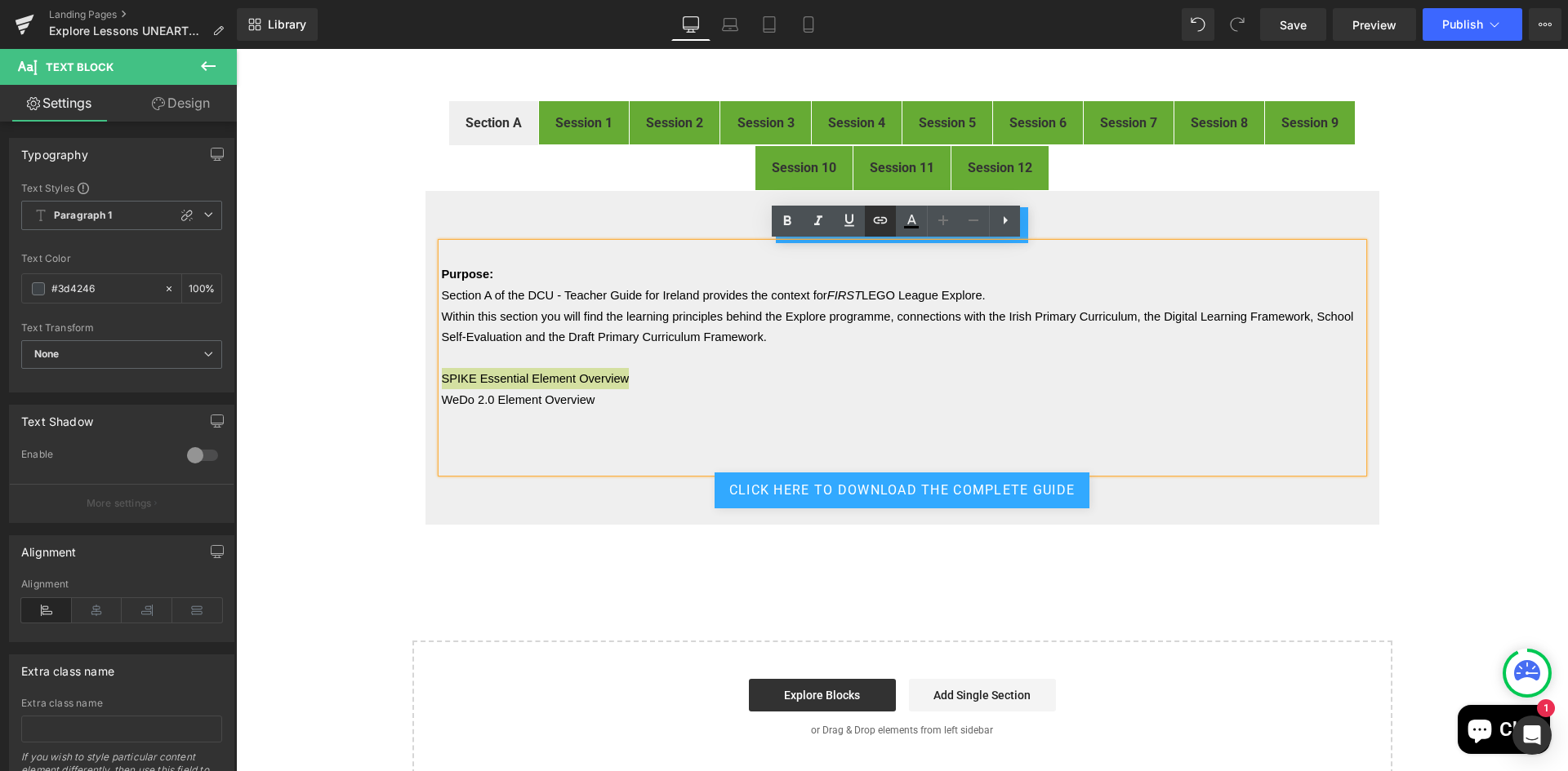
click at [878, 216] on icon at bounding box center [880, 220] width 20 height 20
click at [573, 395] on input "text" at bounding box center [554, 391] width 252 height 41
paste input "https://cdn.shopify.com/s/files/1/0307/2127/8085/files/WeDo_20_Element_Overview…"
type input "https://cdn.shopify.com/s/files/1/0307/2127/8085/files/WeDo_20_Element_Overview…"
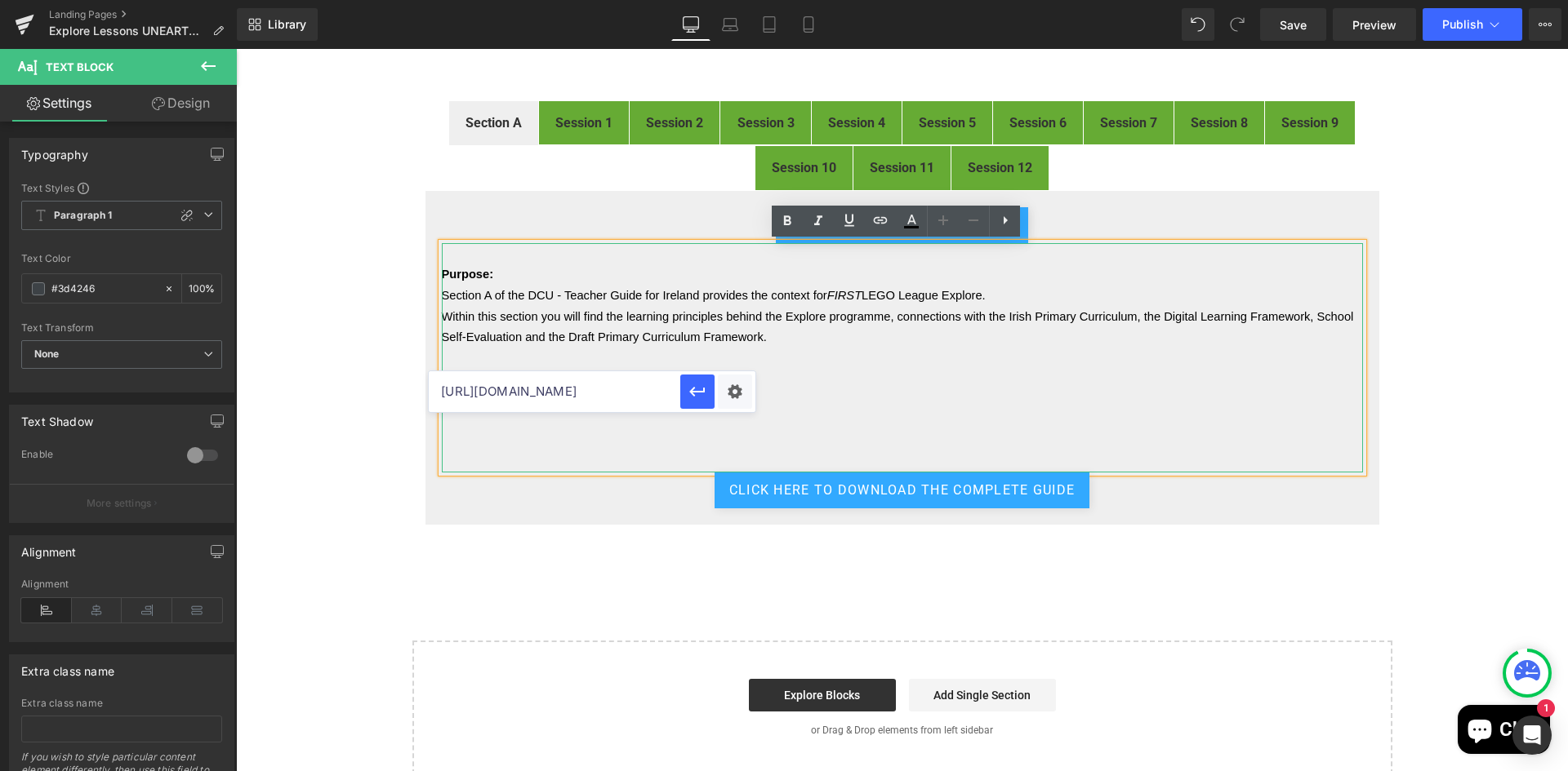
scroll to position [0, 0]
click at [827, 387] on p "SPIKE Essential Element Overview" at bounding box center [902, 378] width 921 height 21
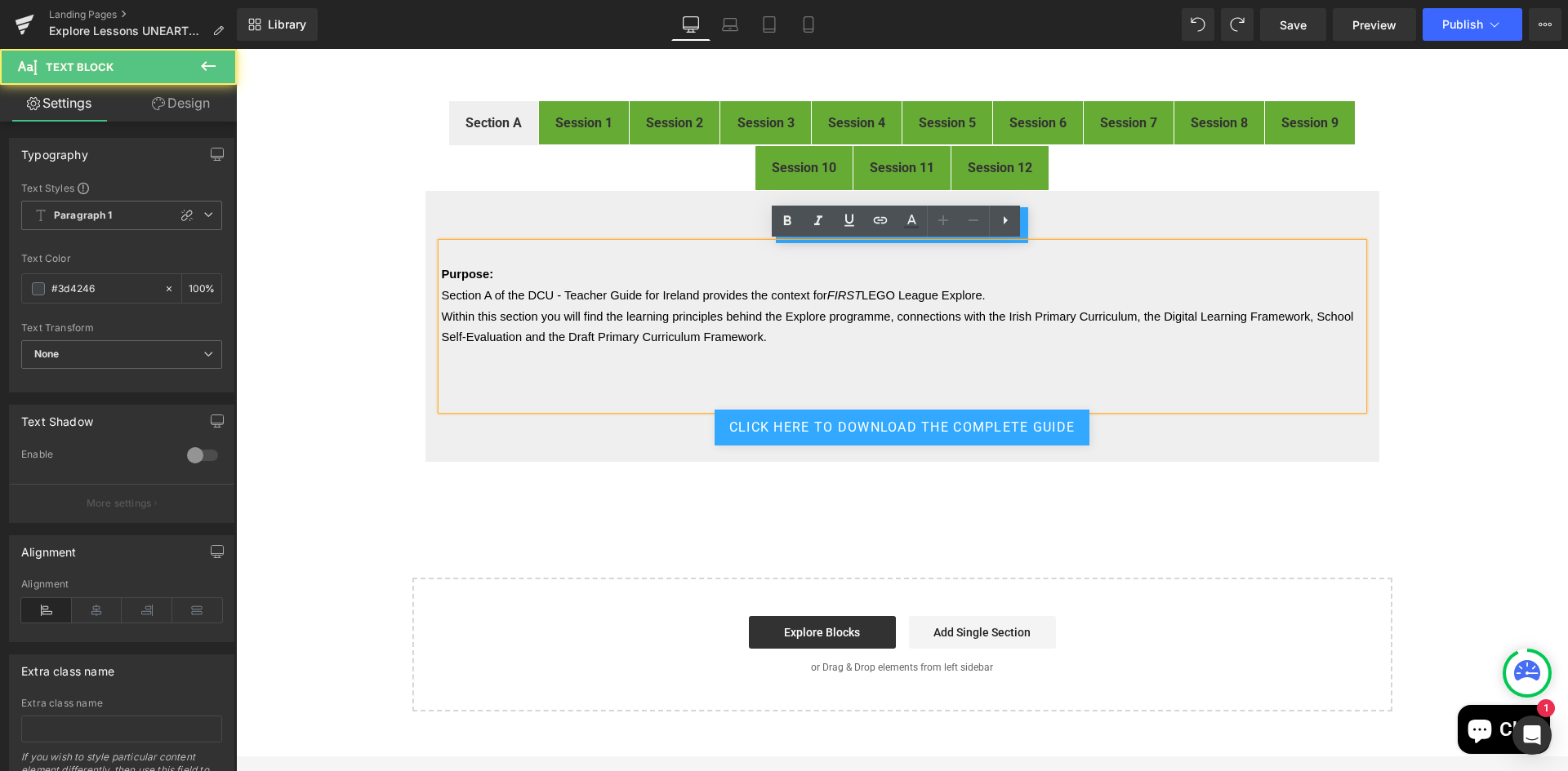
click at [668, 372] on p at bounding box center [902, 378] width 921 height 21
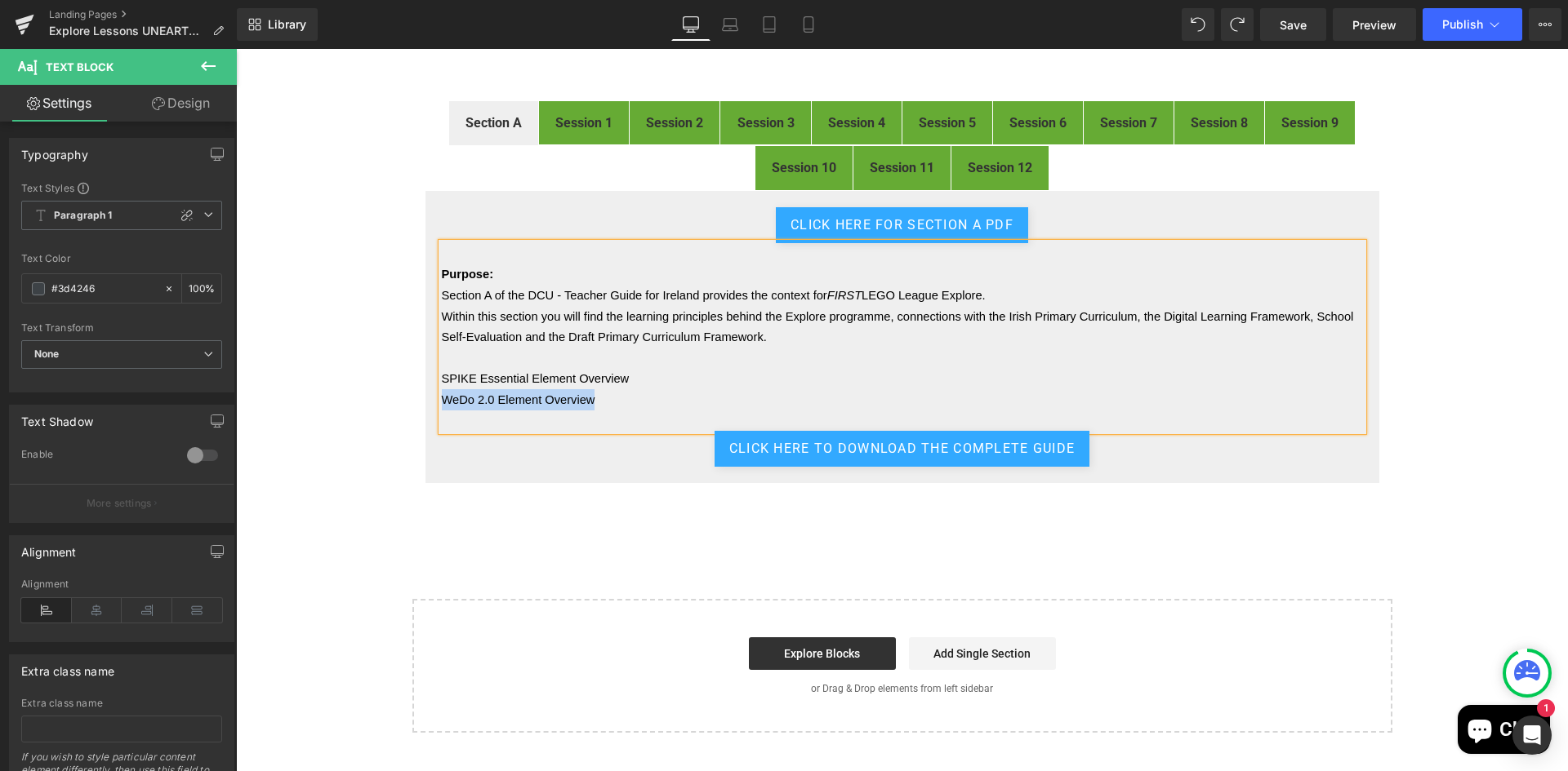
drag, startPoint x: 605, startPoint y: 398, endPoint x: 436, endPoint y: 394, distance: 169.0
click at [442, 394] on p "WeDo 2.0 Element Overview" at bounding box center [902, 400] width 921 height 21
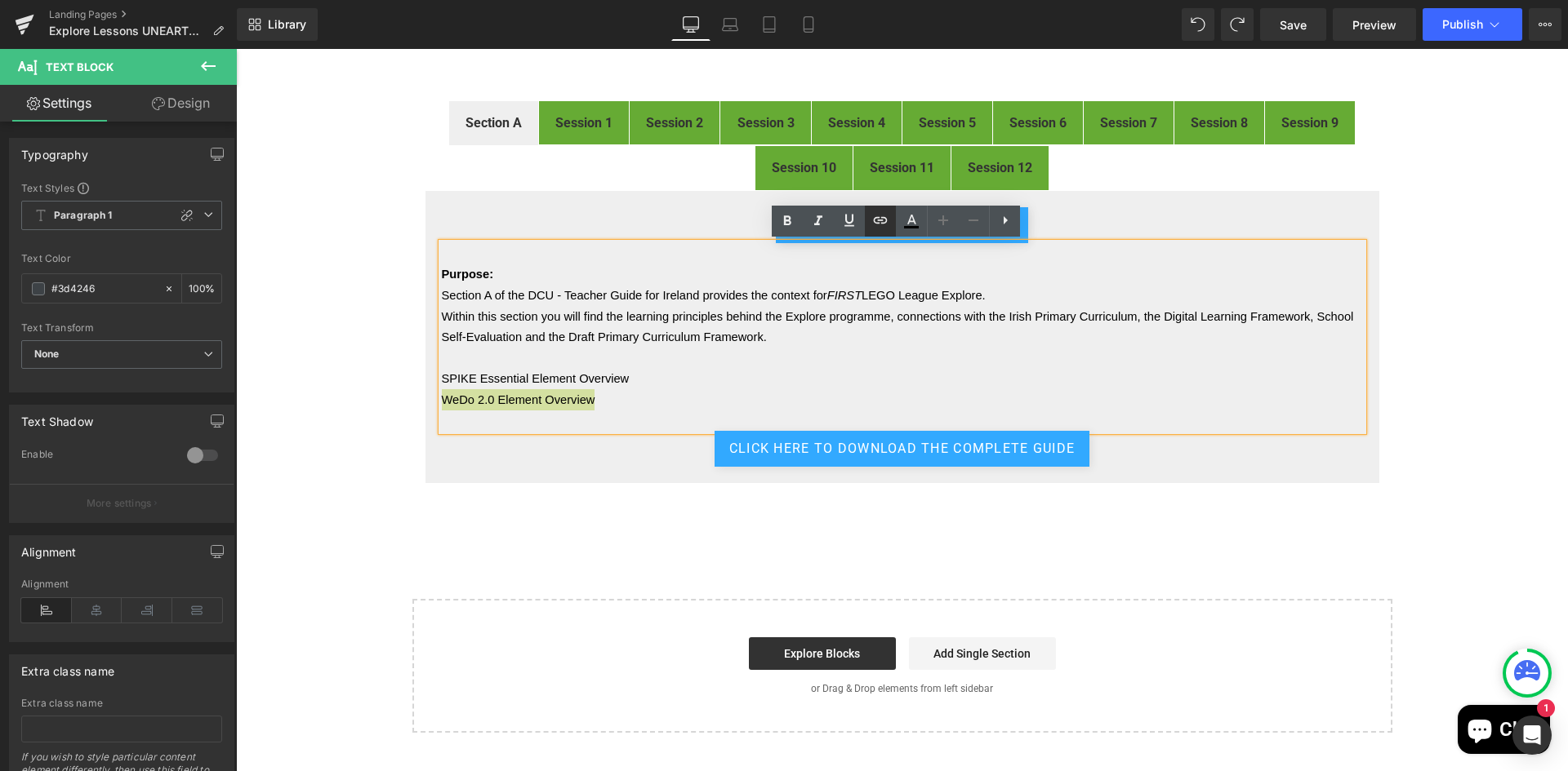
click at [880, 221] on icon at bounding box center [880, 220] width 20 height 20
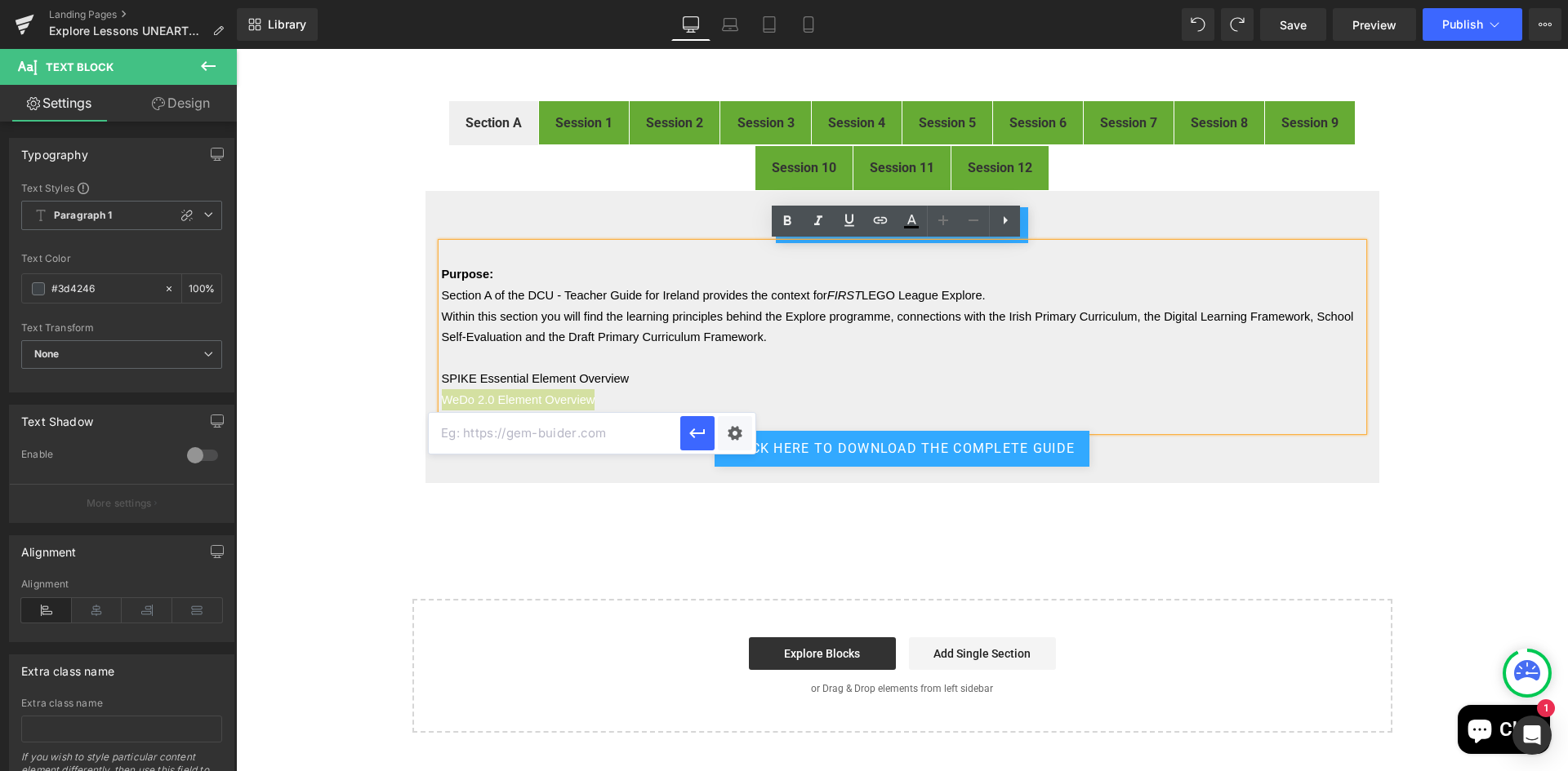
click at [612, 441] on input "text" at bounding box center [554, 433] width 252 height 41
paste input "https://cdn.shopify.com/s/files/1/0307/2127/8085/files/WeDo_20_Element_Overview…"
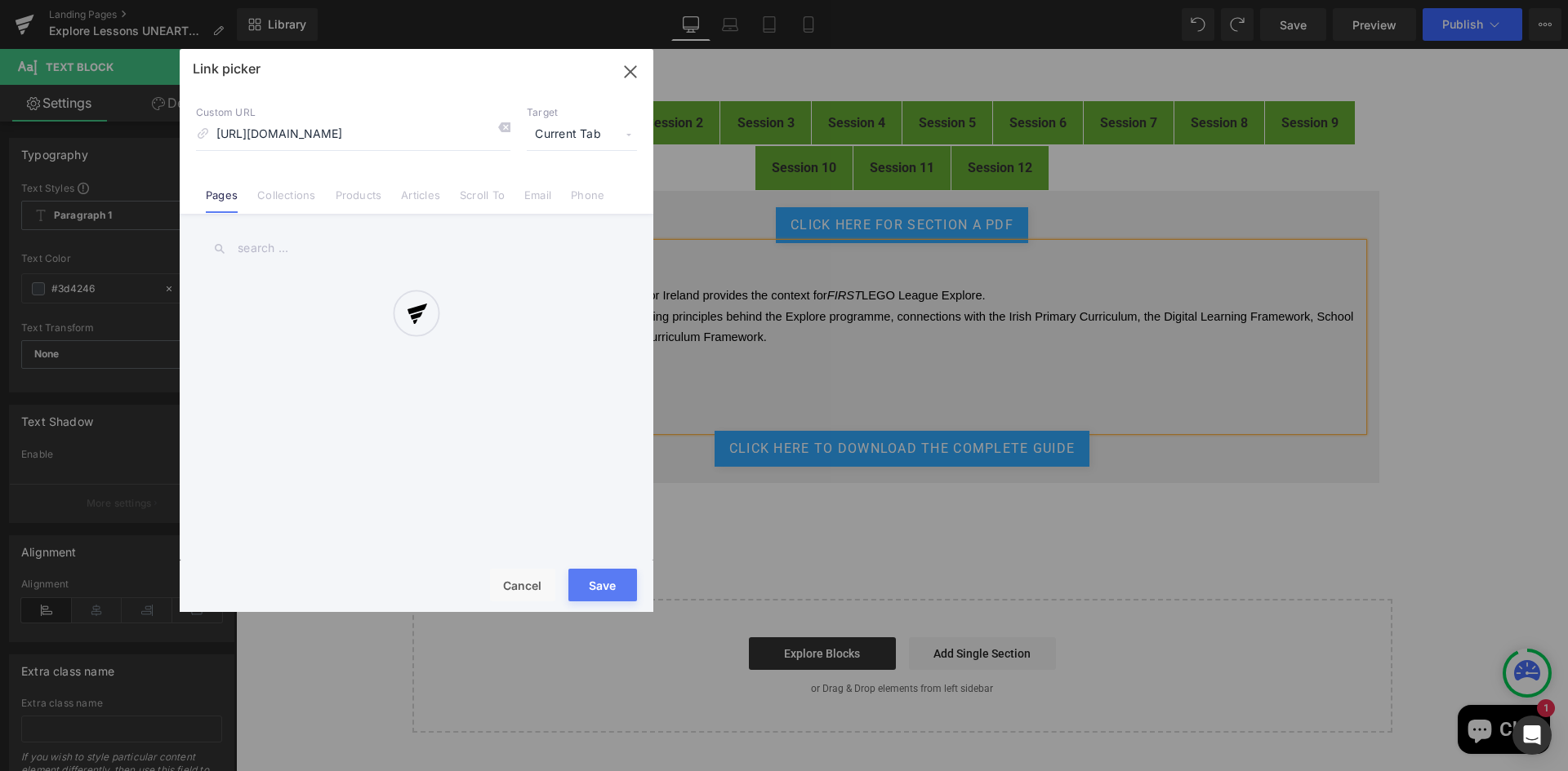
click at [736, 0] on div "Text Color Highlight Color #333333 Edit or remove link: Edit - Unlink - Cancel …" at bounding box center [784, 0] width 1568 height 0
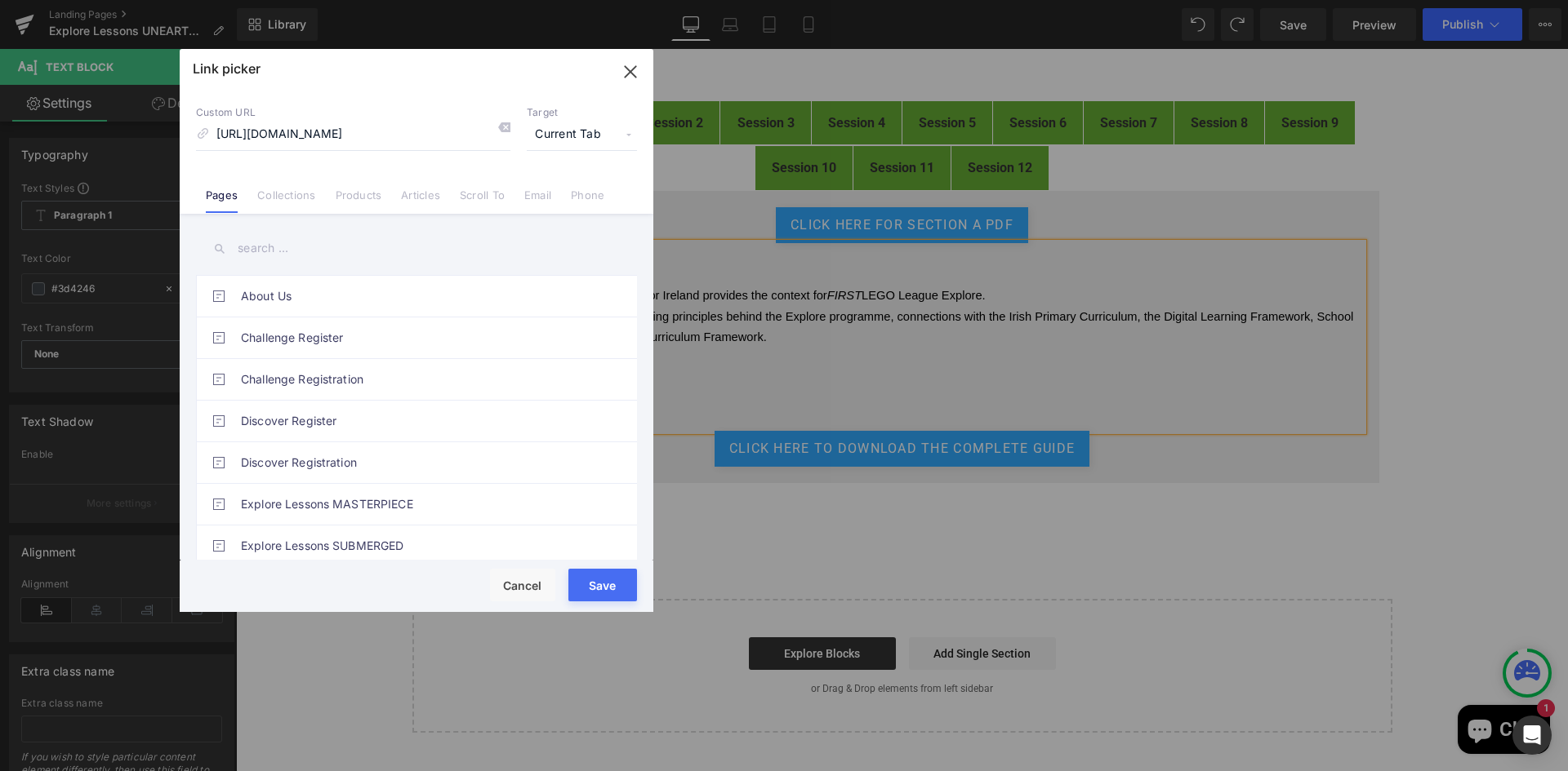
scroll to position [0, 0]
click at [589, 133] on span "Current Tab" at bounding box center [581, 134] width 110 height 31
click at [569, 185] on li "New Tab" at bounding box center [582, 193] width 127 height 29
click at [606, 585] on button "Save" at bounding box center [602, 585] width 69 height 33
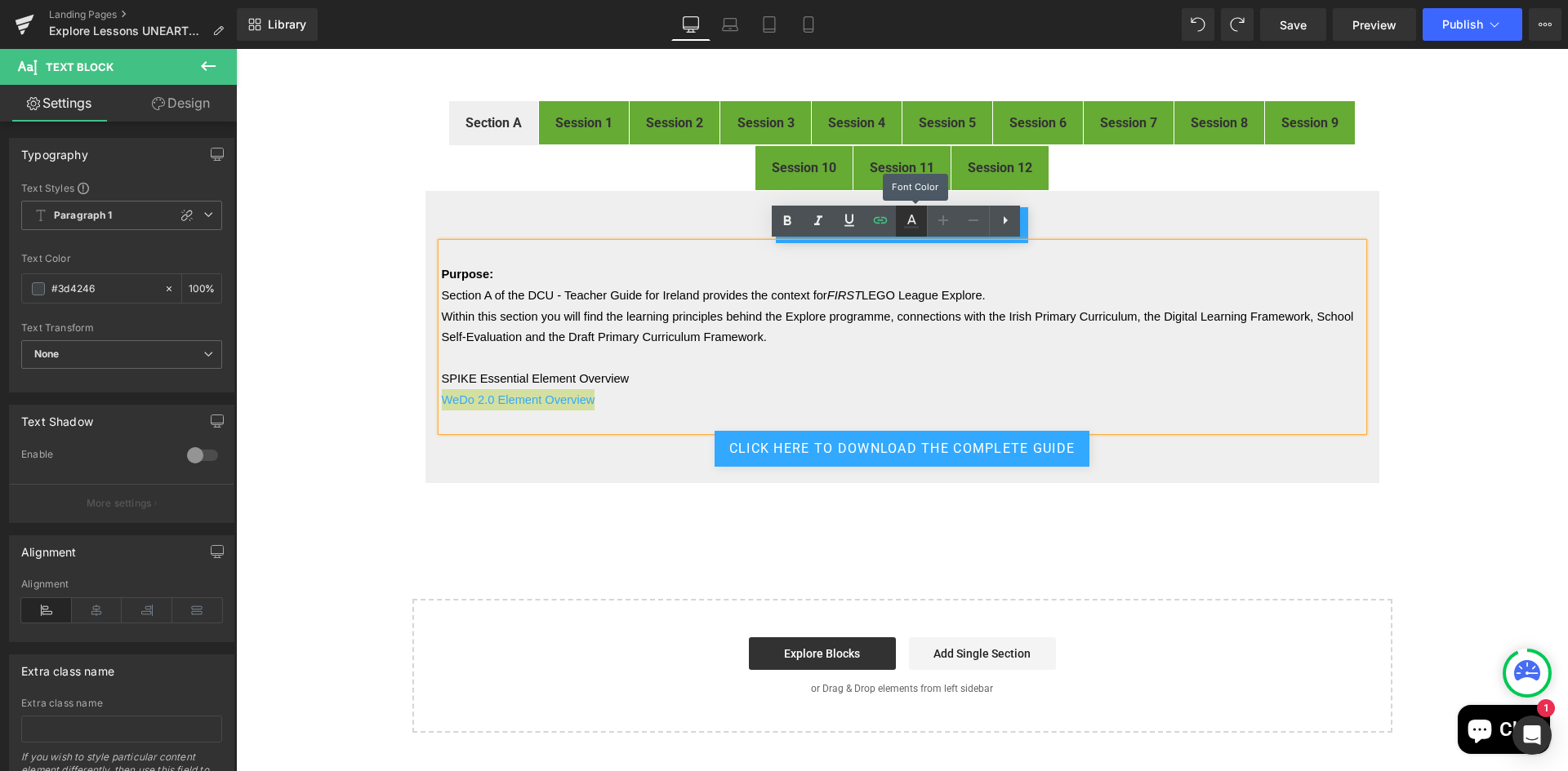
click at [913, 219] on icon at bounding box center [911, 219] width 9 height 10
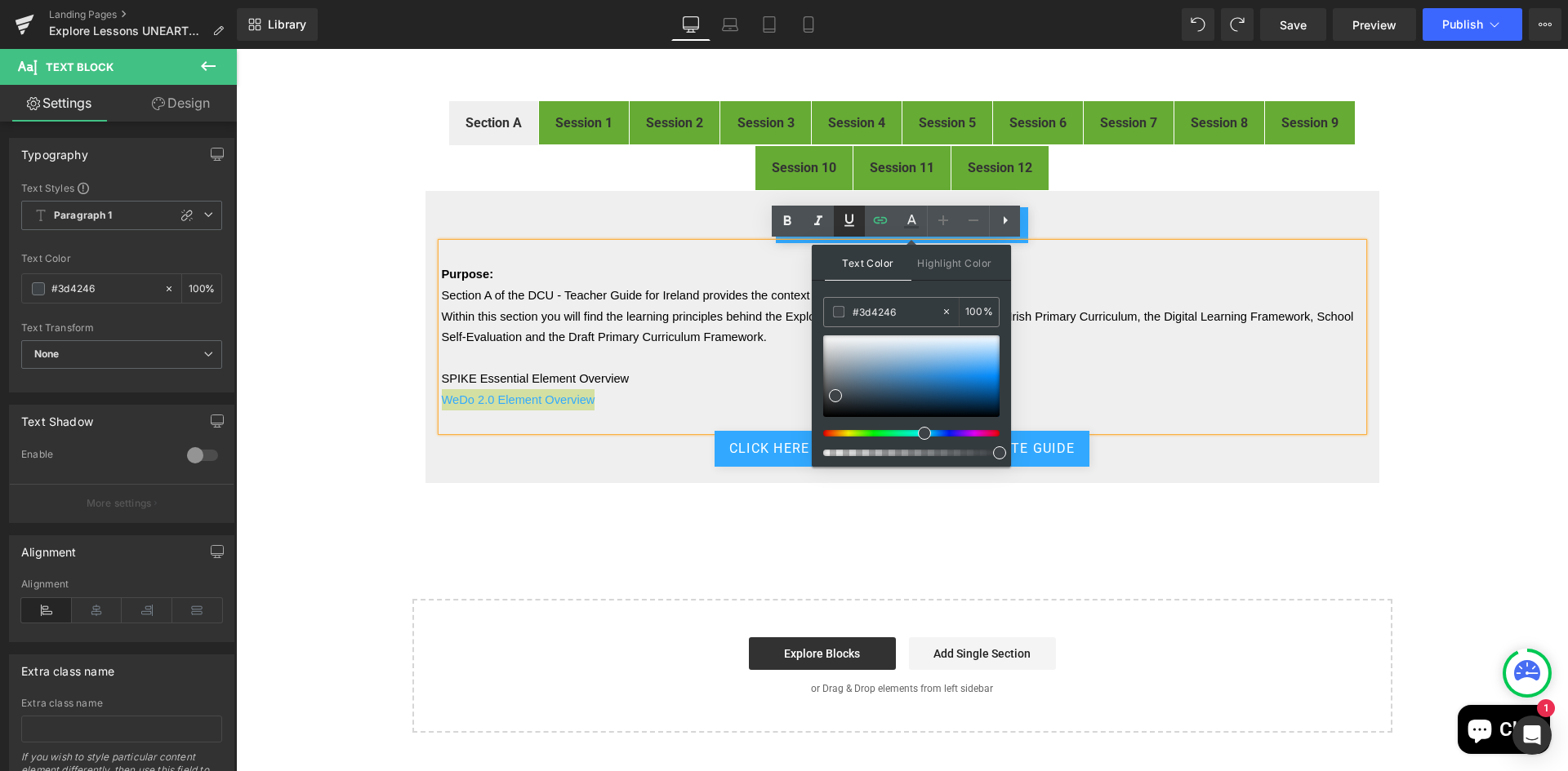
click at [851, 223] on icon at bounding box center [849, 220] width 10 height 12
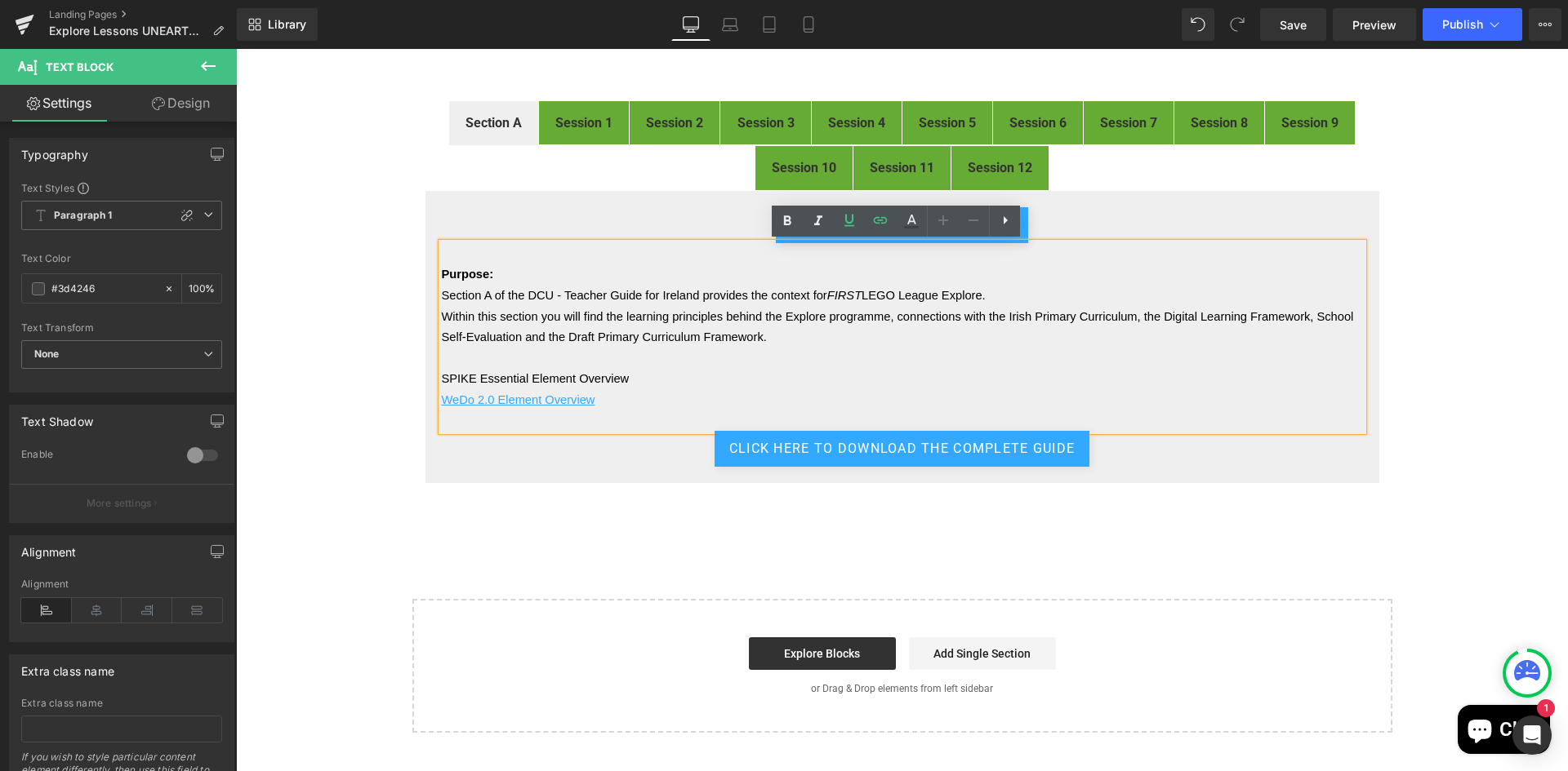
click at [643, 375] on p "SPIKE Essential Element Overview" at bounding box center [902, 378] width 921 height 21
drag, startPoint x: 605, startPoint y: 374, endPoint x: 425, endPoint y: 380, distance: 180.1
click at [425, 380] on div "click here for Section A PDF Button Purpose: Section A of the DCU - Teacher Gui…" at bounding box center [902, 336] width 955 height 294
click at [876, 219] on icon at bounding box center [880, 220] width 20 height 20
click at [646, 398] on input "text" at bounding box center [554, 392] width 252 height 41
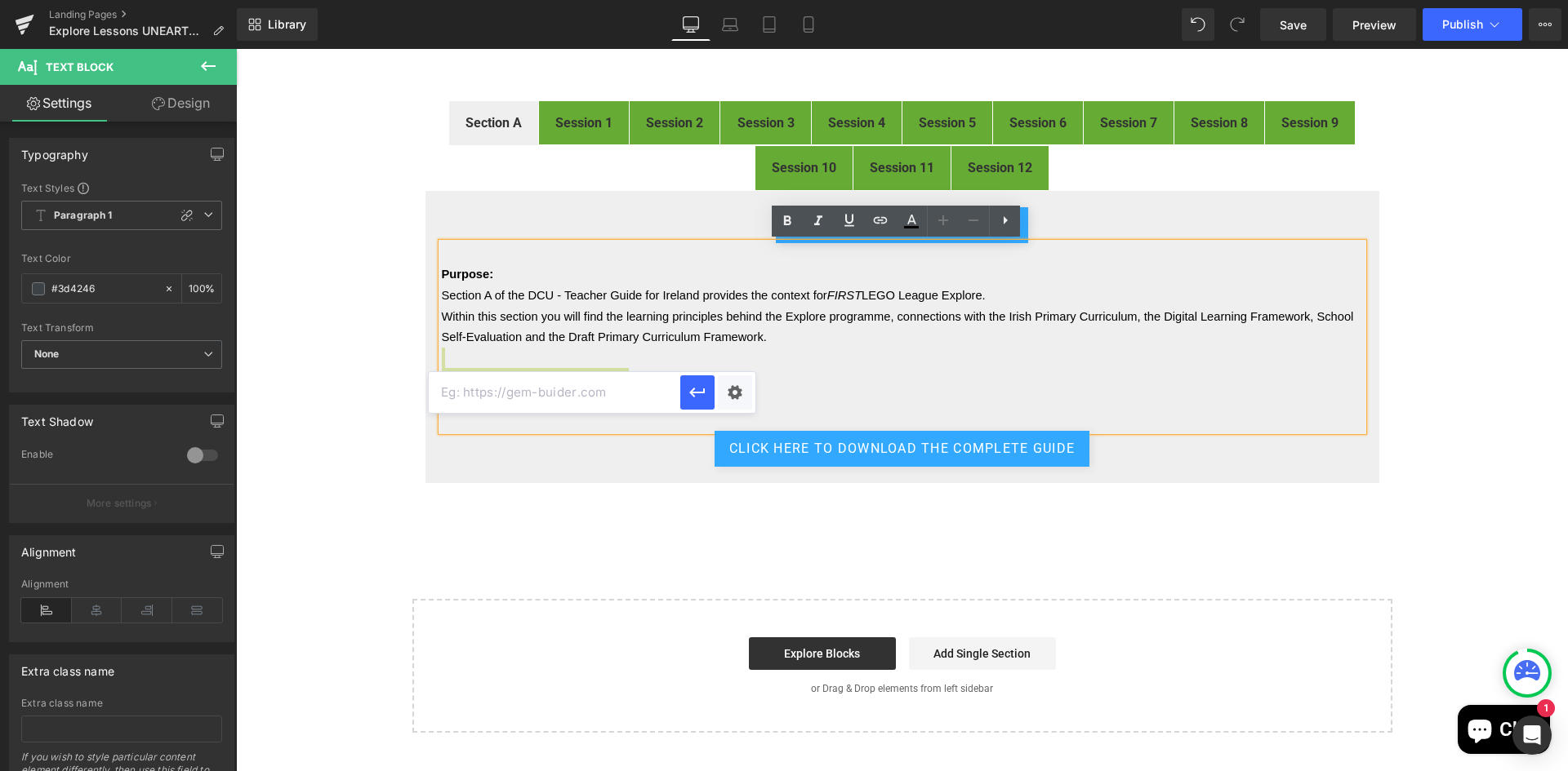
paste input "https://cdn.shopify.com/s/files/1/0307/2127/8085/files/SPIKE_Essential_Stock_Ta…"
type input "https://cdn.shopify.com/s/files/1/0307/2127/8085/files/SPIKE_Essential_Stock_Ta…"
click at [740, 0] on div "Text Color Highlight Color rgb(61, 66, 70) #3d4246 100 % transparent transparen…" at bounding box center [784, 0] width 1568 height 0
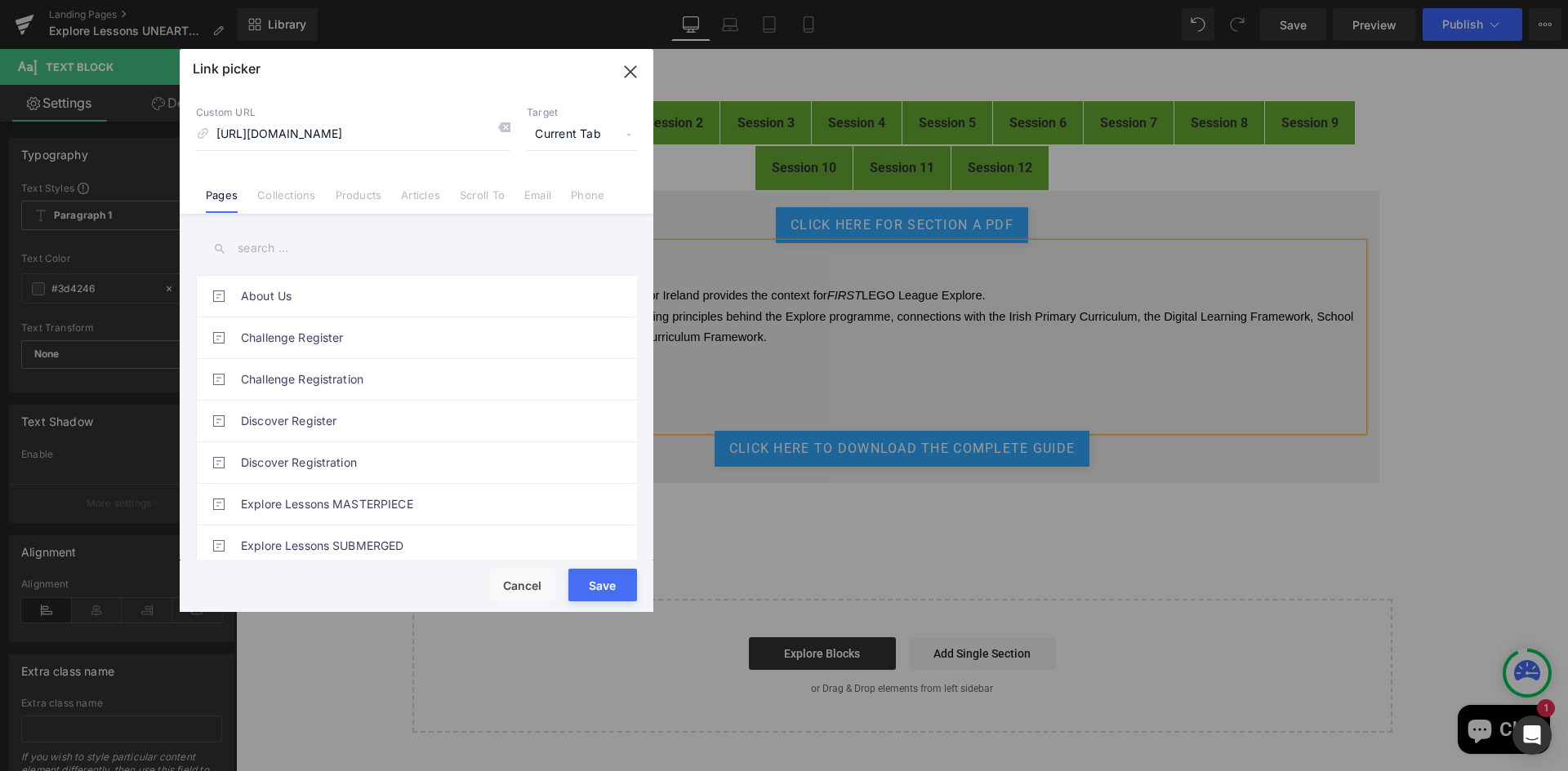
scroll to position [0, 0]
click at [596, 134] on span "Current Tab" at bounding box center [581, 134] width 110 height 31
click at [561, 186] on li "New Tab" at bounding box center [582, 193] width 127 height 29
click at [592, 585] on button "Save" at bounding box center [602, 585] width 69 height 33
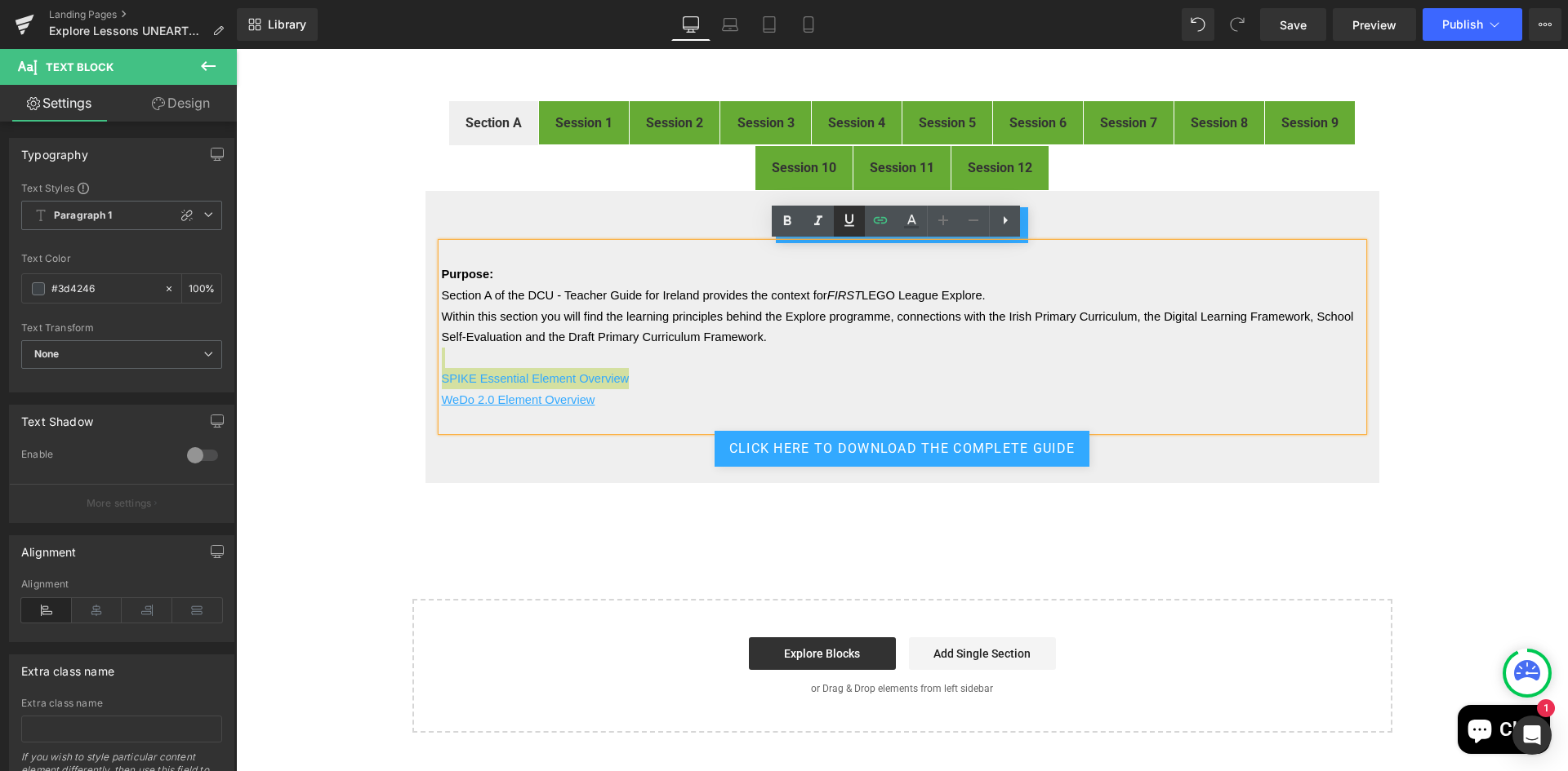
click at [850, 221] on icon at bounding box center [849, 220] width 20 height 20
click at [838, 343] on p "Within this section you will find the learning principles behind the Explore pr…" at bounding box center [902, 327] width 921 height 42
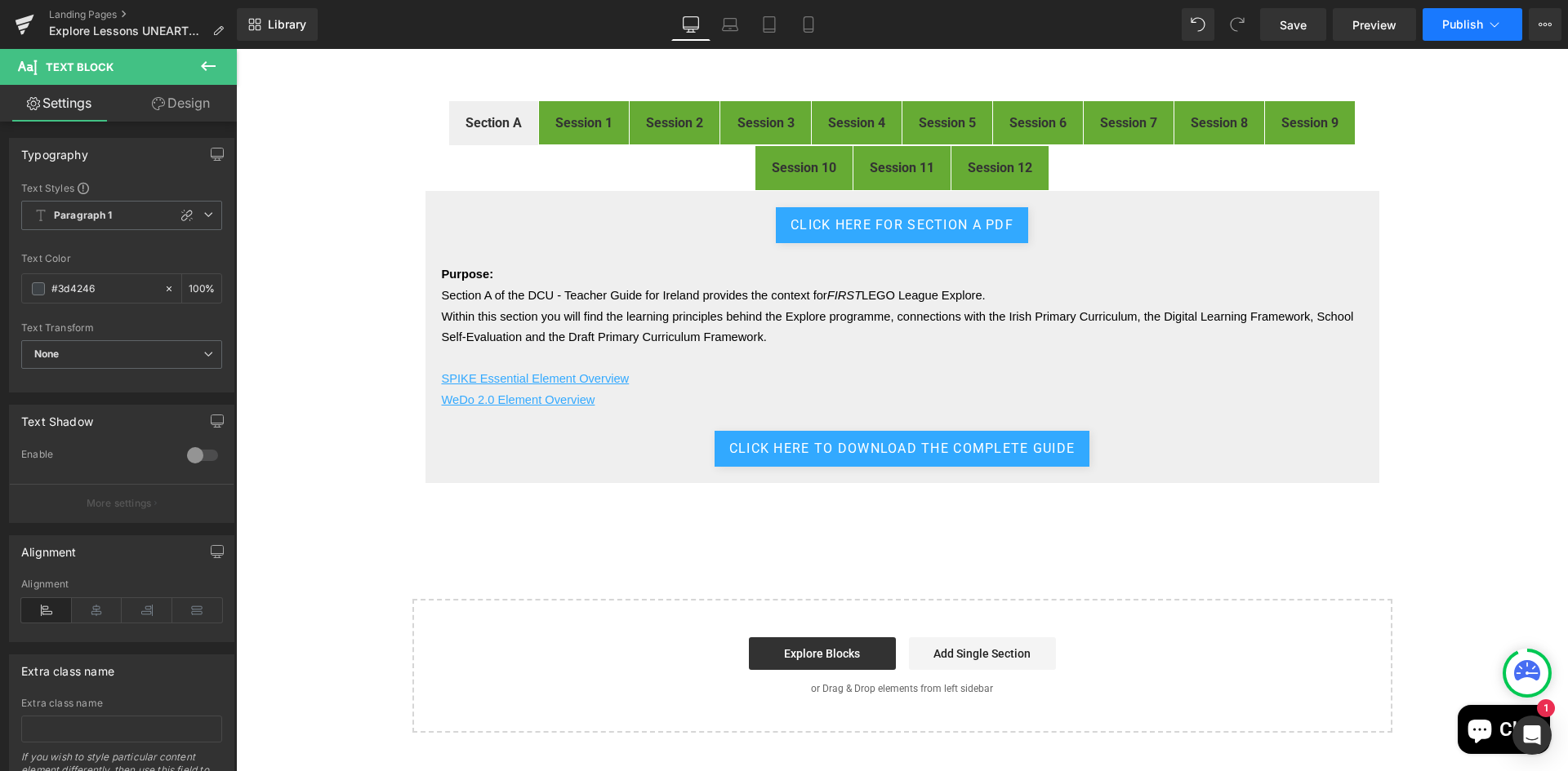
click at [1452, 15] on button "Publish" at bounding box center [1472, 24] width 100 height 33
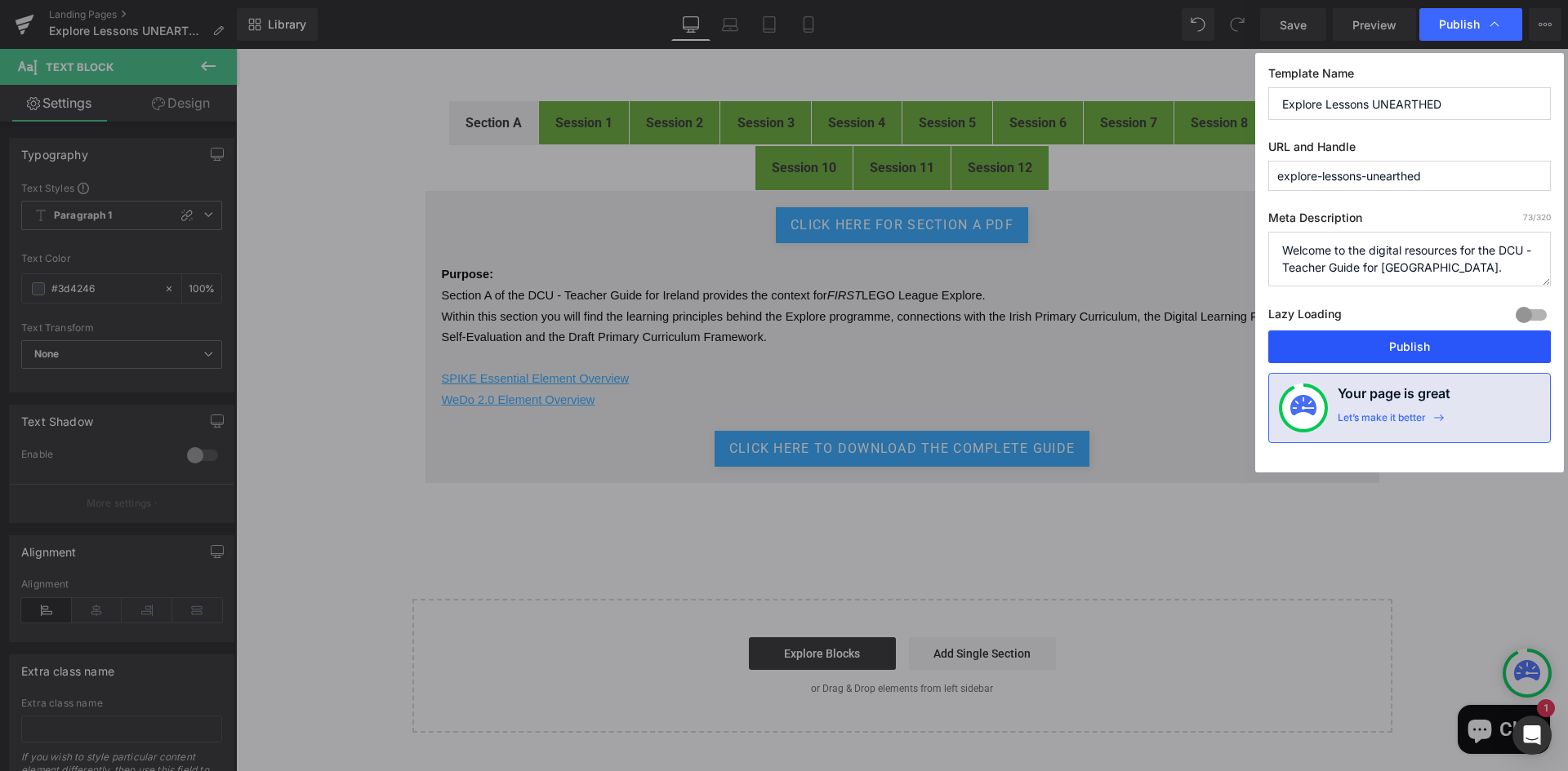
click at [1404, 342] on button "Publish" at bounding box center [1409, 347] width 283 height 33
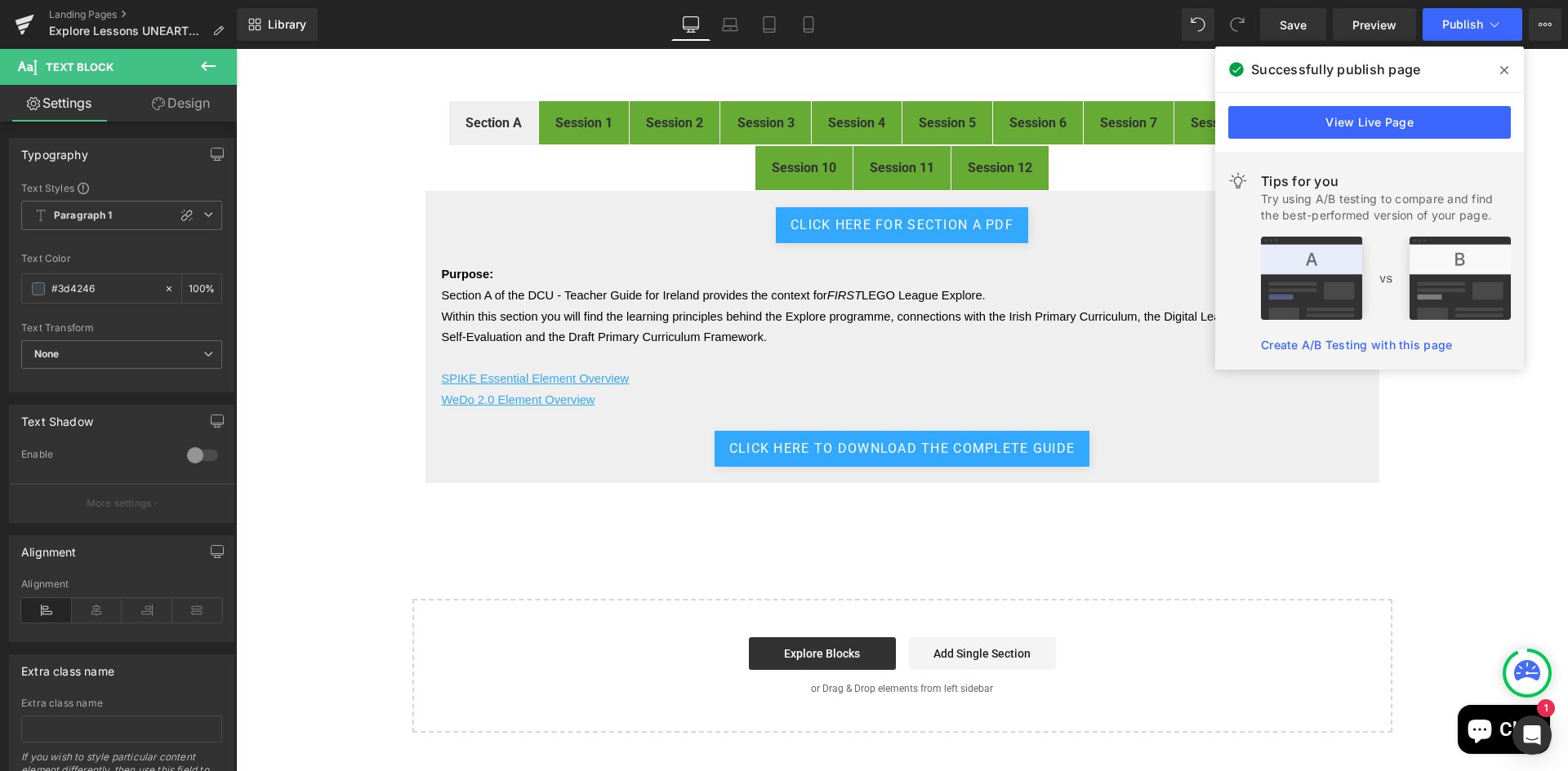
click at [1506, 65] on icon at bounding box center [1504, 69] width 8 height 13
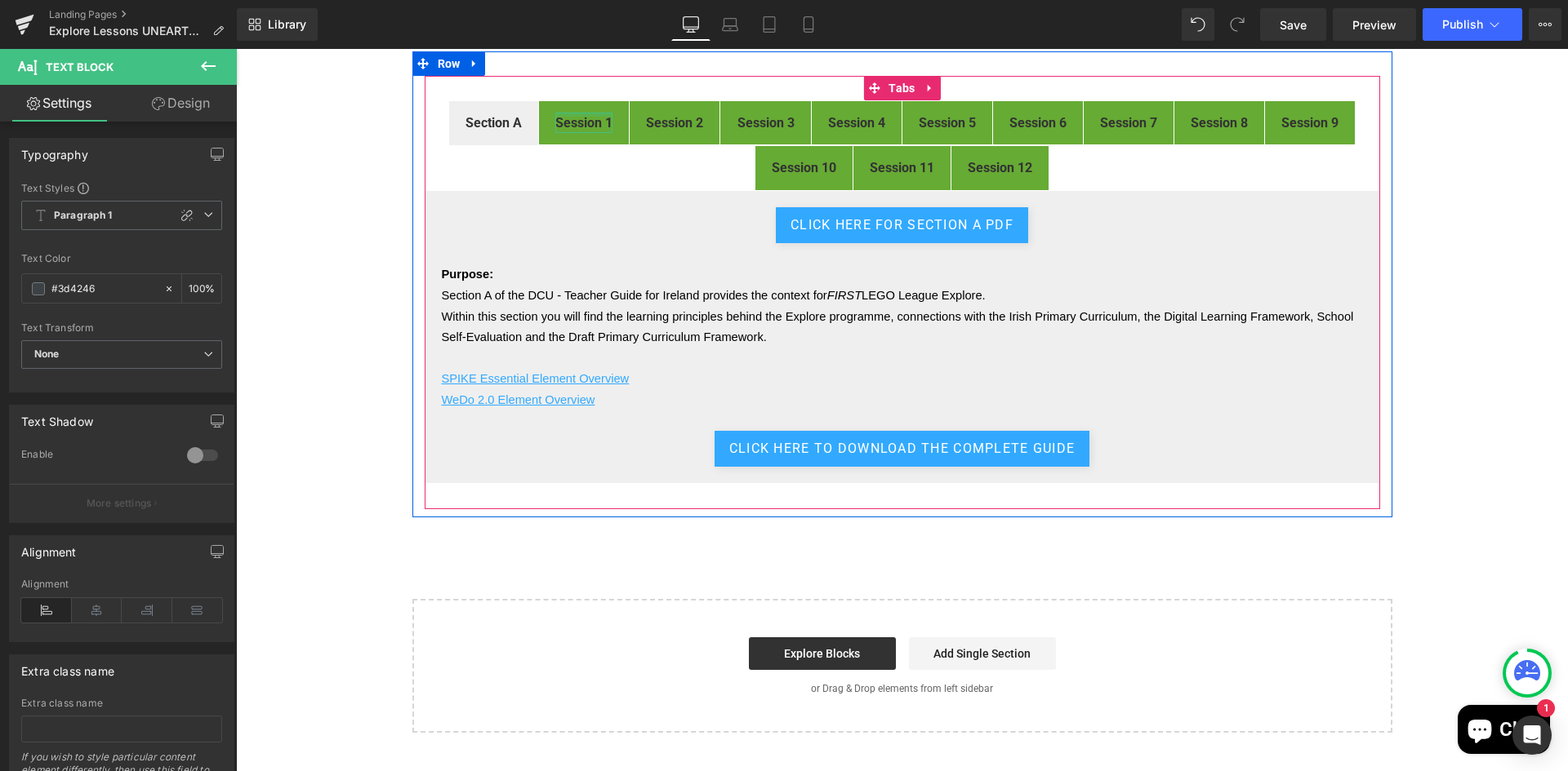
click at [574, 114] on div at bounding box center [584, 114] width 57 height 4
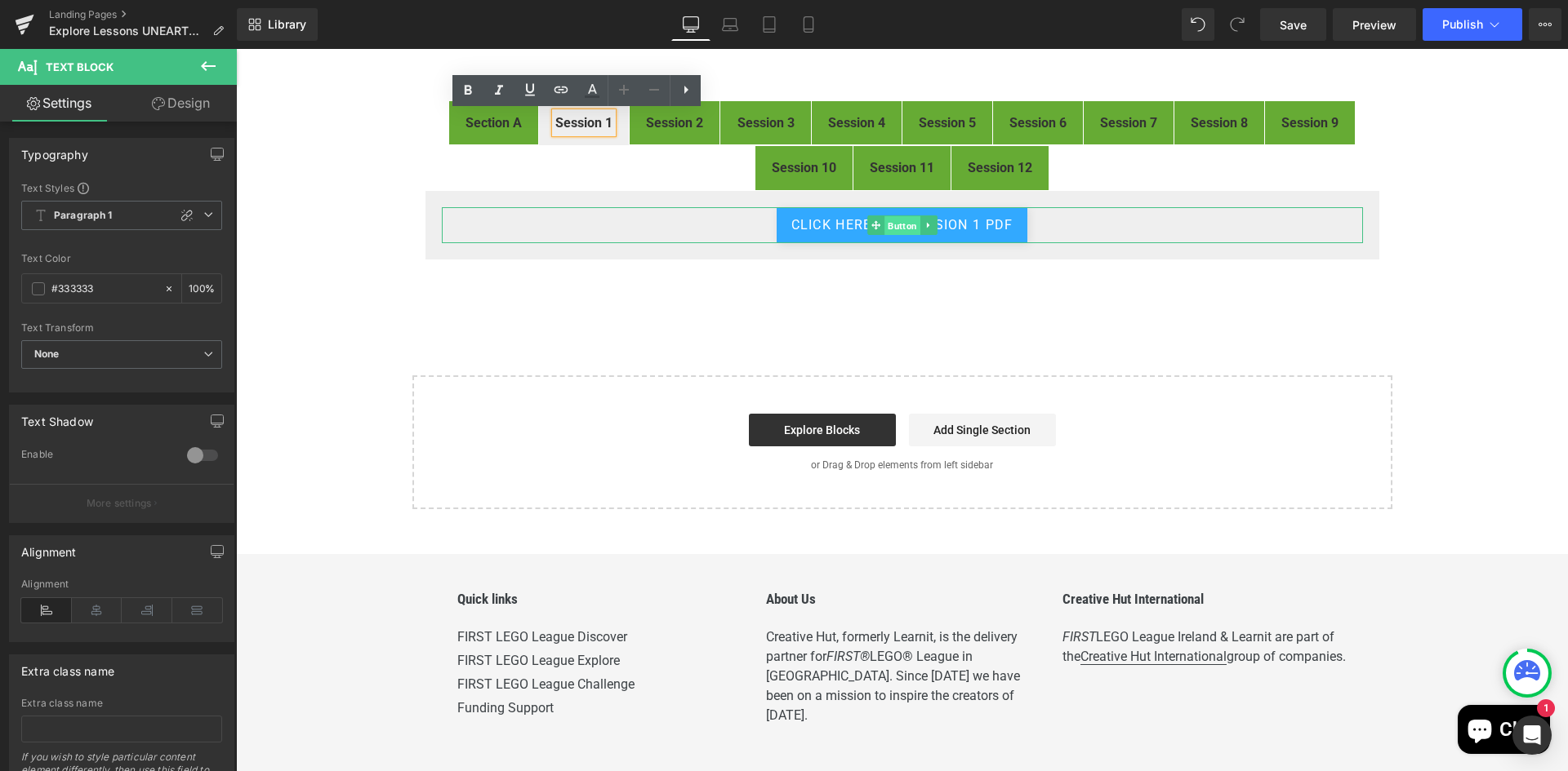
click at [890, 223] on span "Button" at bounding box center [902, 225] width 36 height 20
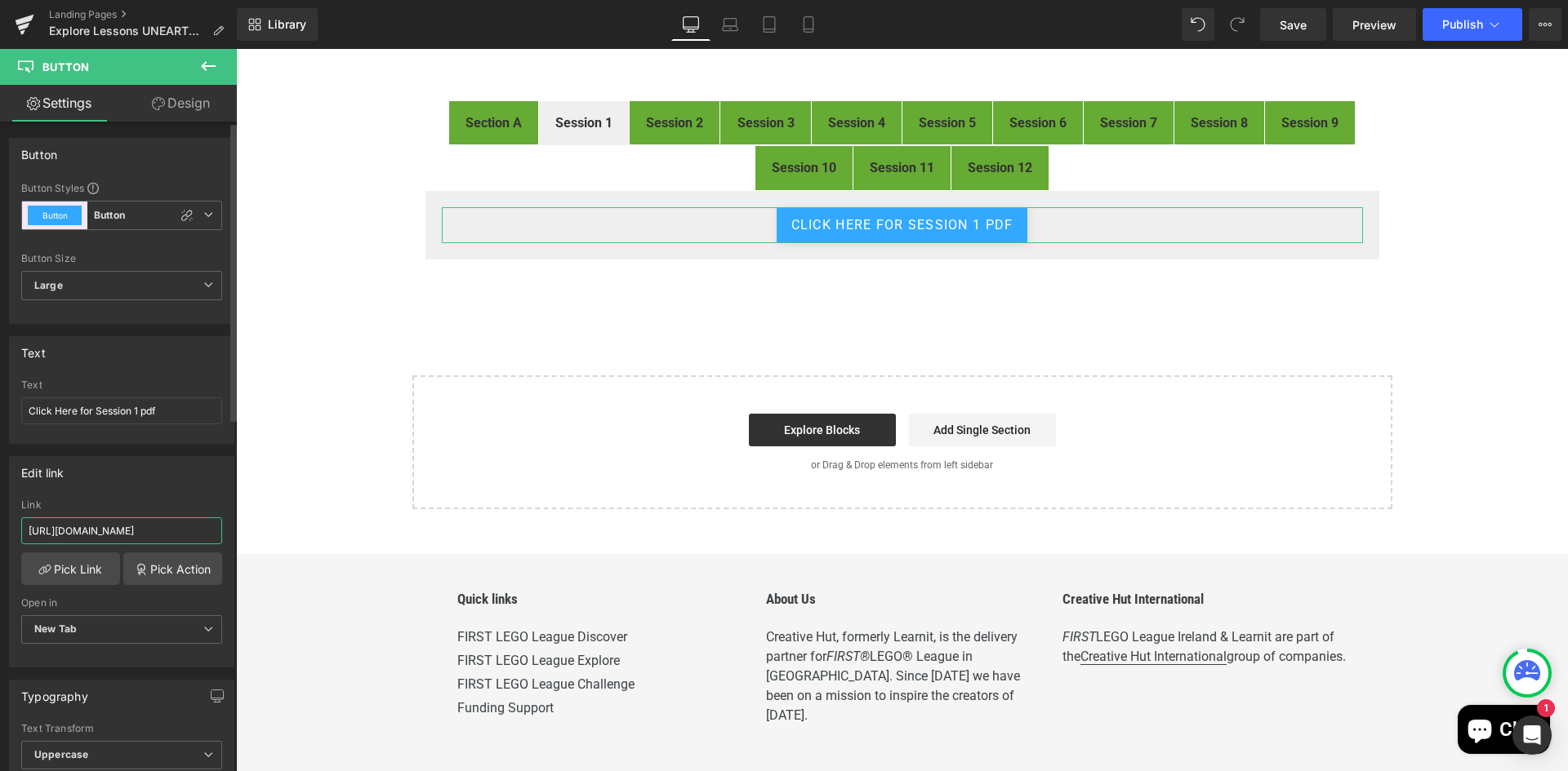
click at [146, 533] on input "https://drive.google.com/file/d/1lNpp4aHGXuTIS-MIL0VFgSHKnTmNdroR/view?usp=driv…" at bounding box center [121, 531] width 200 height 27
paste input "_27wTuRQayU_VoDCFPqVhXtK9RIC0-Zg"
type input "https://drive.google.com/file/d/1_27wTuRQayU_VoDCFPqVhXtK9RIC0-Zg/view"
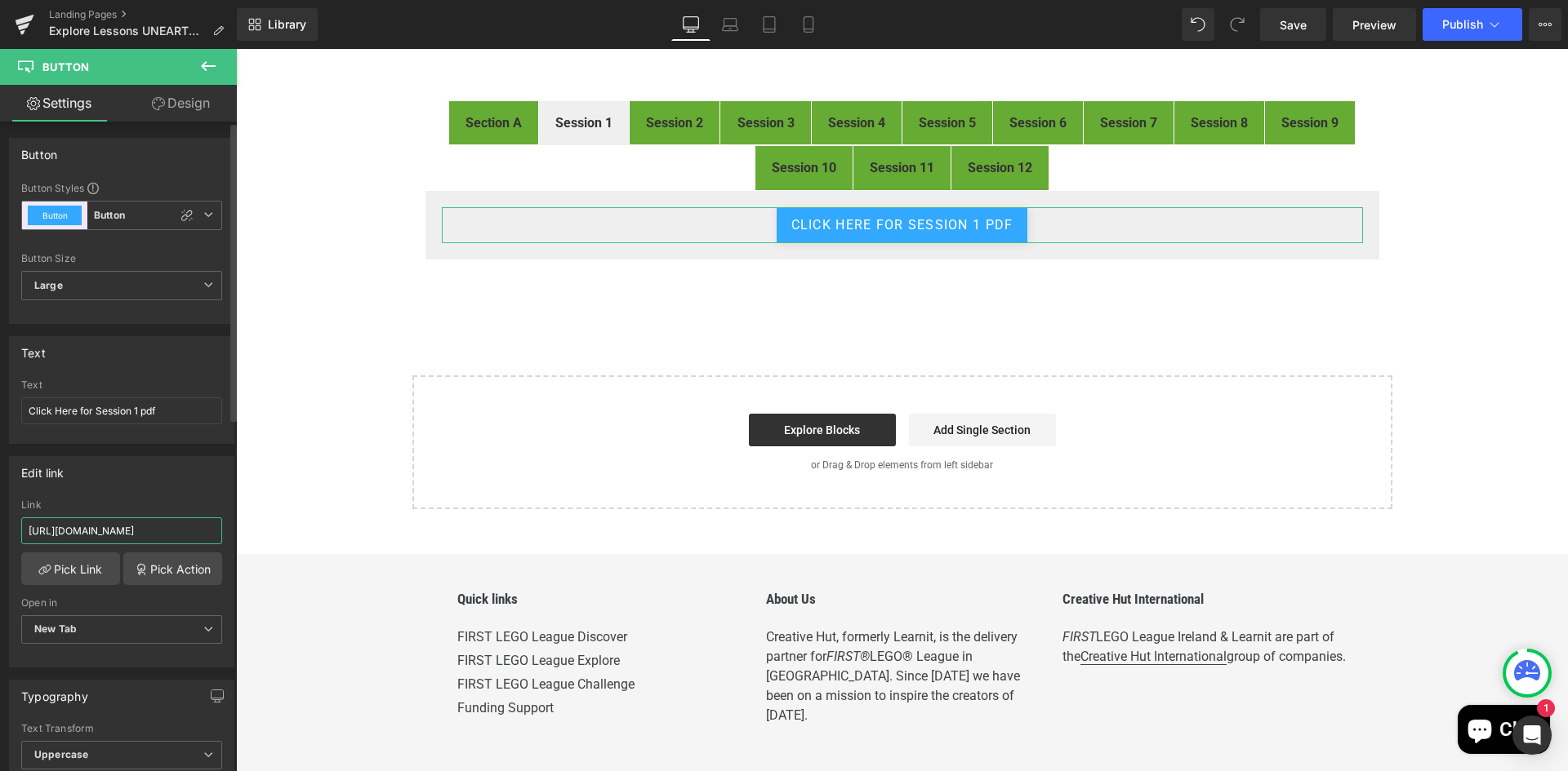
scroll to position [0, 183]
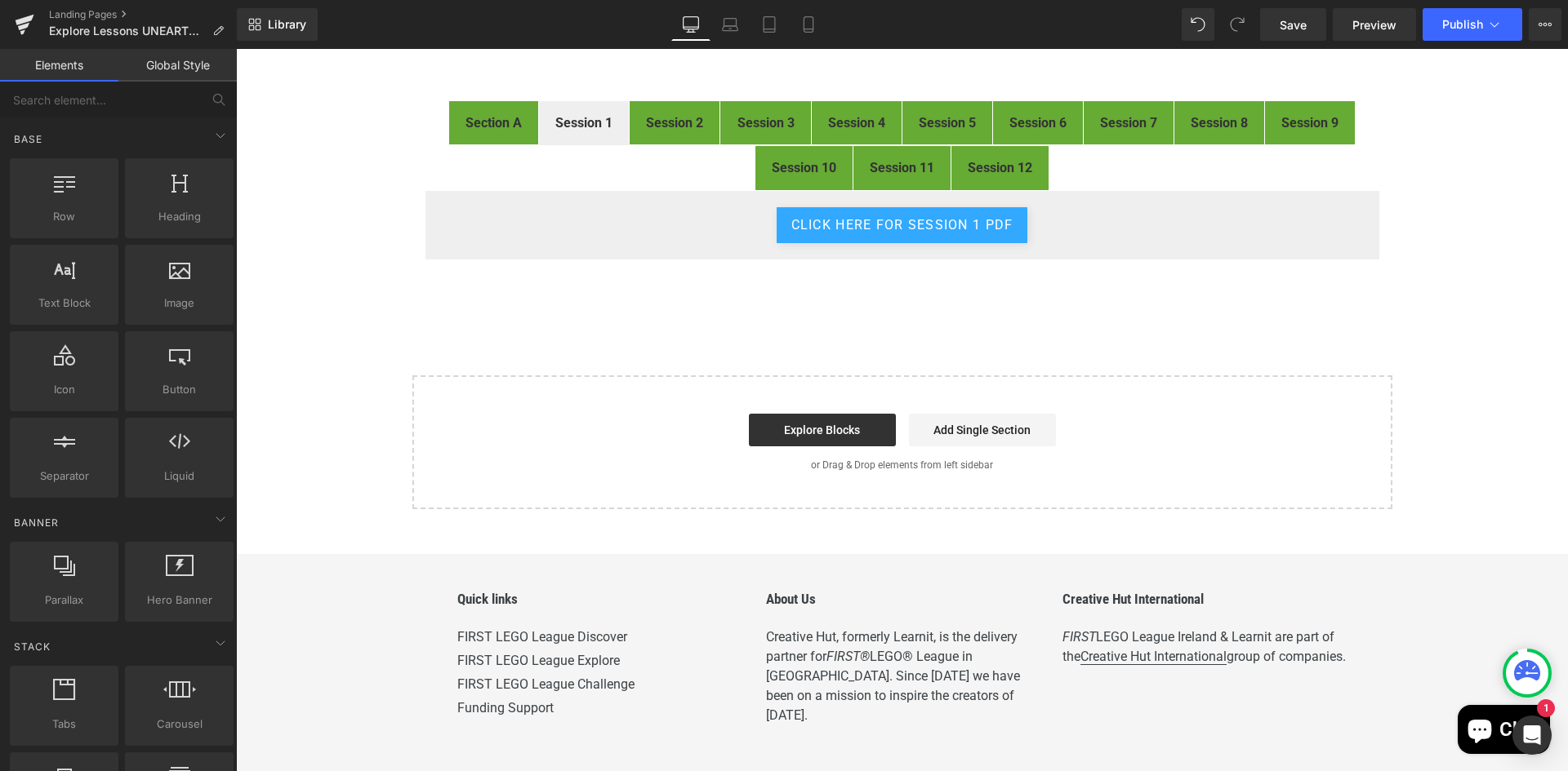
click at [333, 527] on div "FIRST® LEGO® League Explore Digital Resources Heading Image Welcome to the digi…" at bounding box center [902, 350] width 1332 height 1114
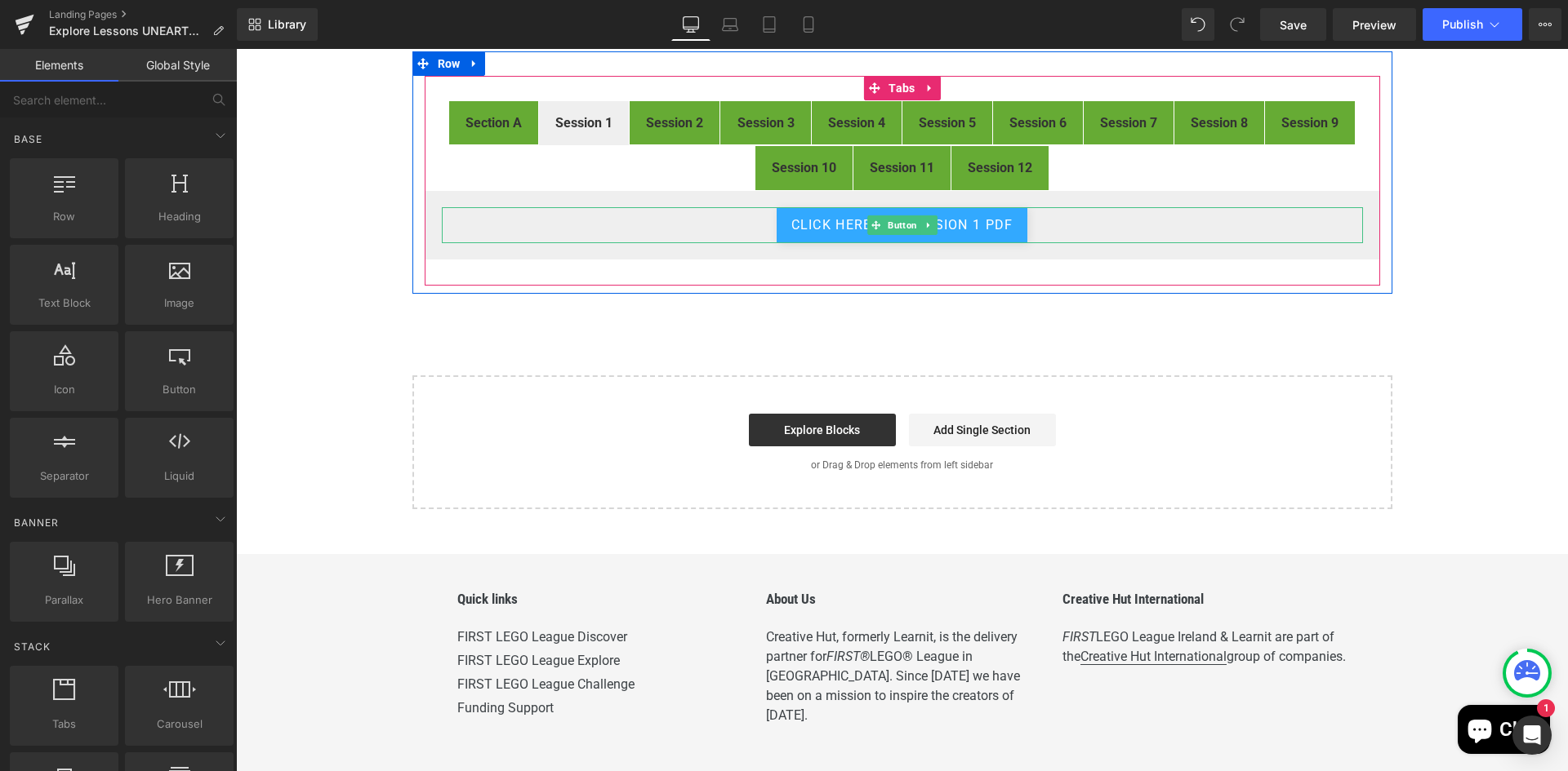
click at [1062, 246] on div "Click Here for Session 1 pdf Button" at bounding box center [902, 225] width 955 height 70
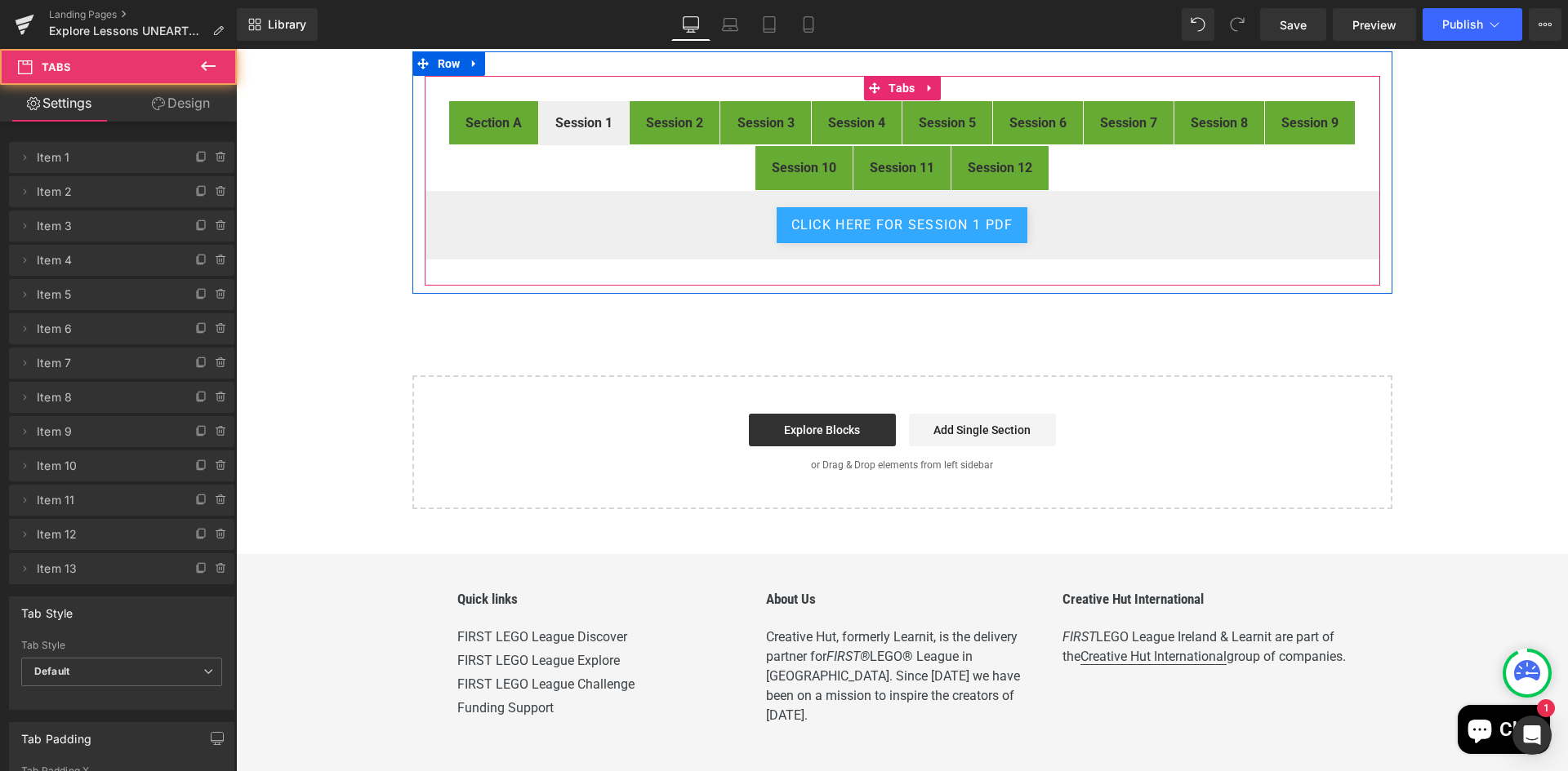
click at [1058, 249] on div "Click Here for Session 1 pdf Button" at bounding box center [902, 225] width 955 height 70
click at [1081, 230] on div "Click Here for Session 1 pdf" at bounding box center [902, 225] width 921 height 36
click at [1078, 252] on div "Click Here for Session 1 pdf Button" at bounding box center [902, 225] width 955 height 70
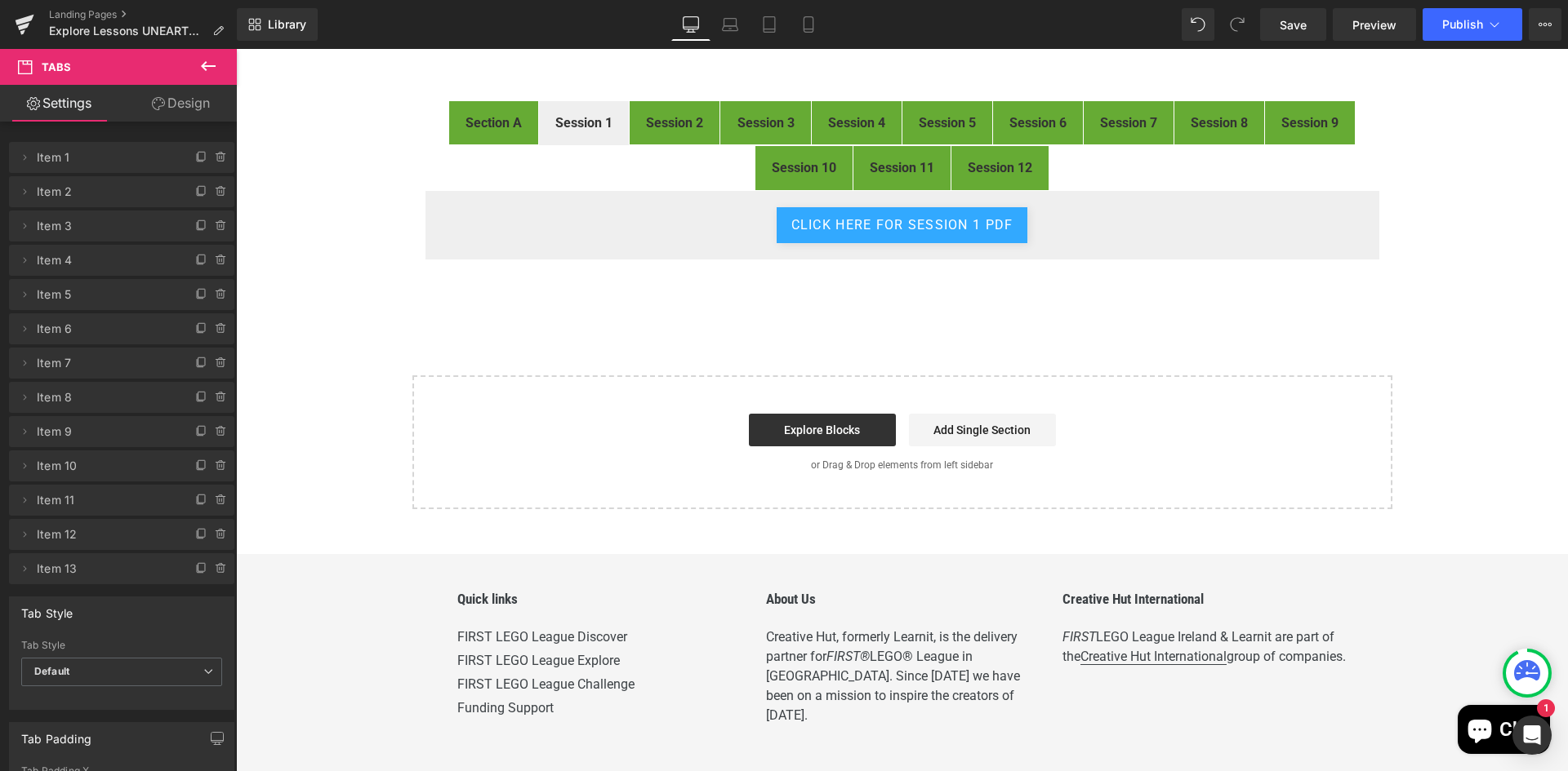
click at [584, 231] on div "Click Here for Session 1 pdf" at bounding box center [902, 225] width 921 height 36
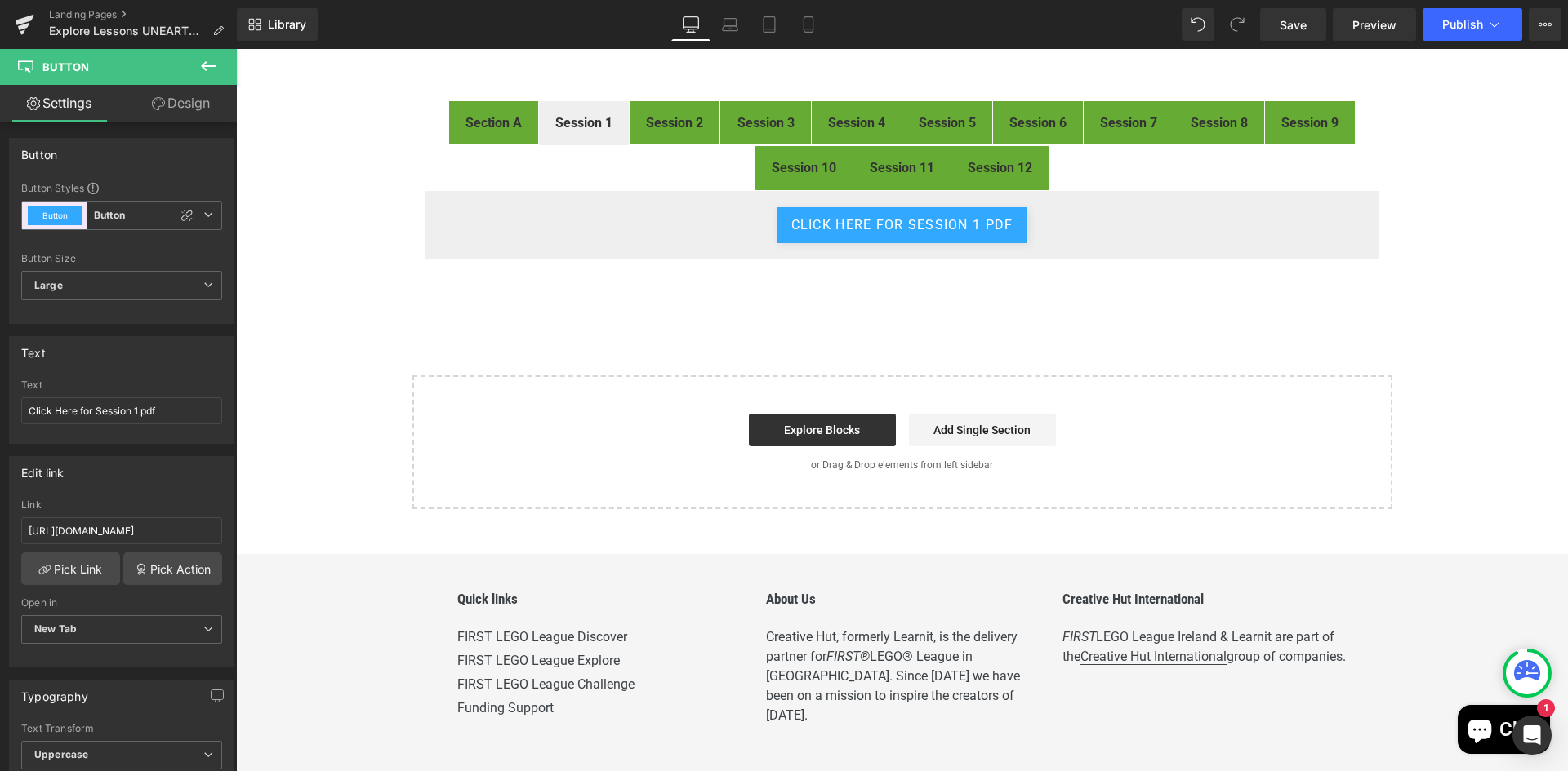
click at [212, 64] on icon at bounding box center [208, 66] width 20 height 20
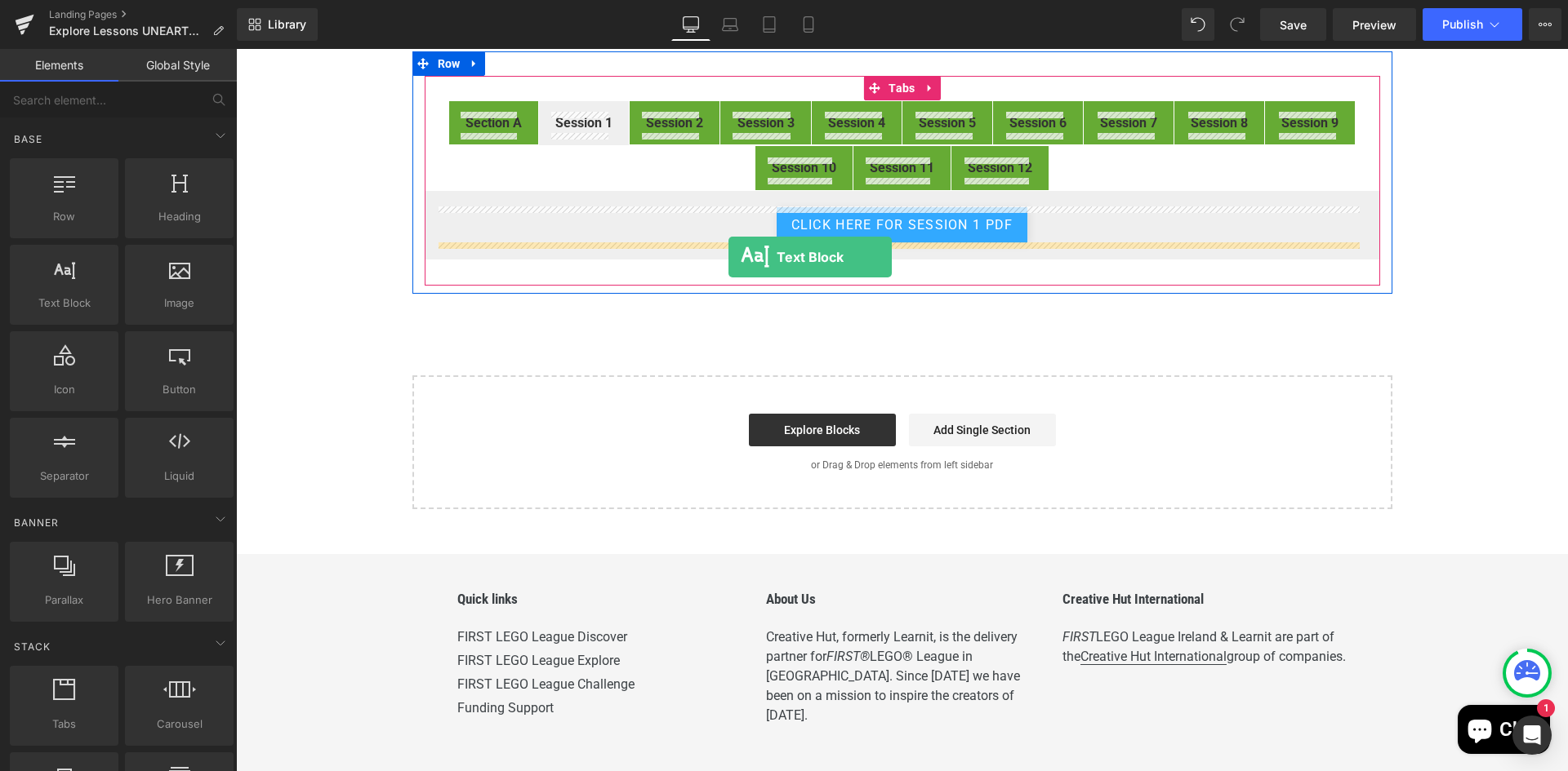
drag, startPoint x: 415, startPoint y: 336, endPoint x: 728, endPoint y: 257, distance: 322.8
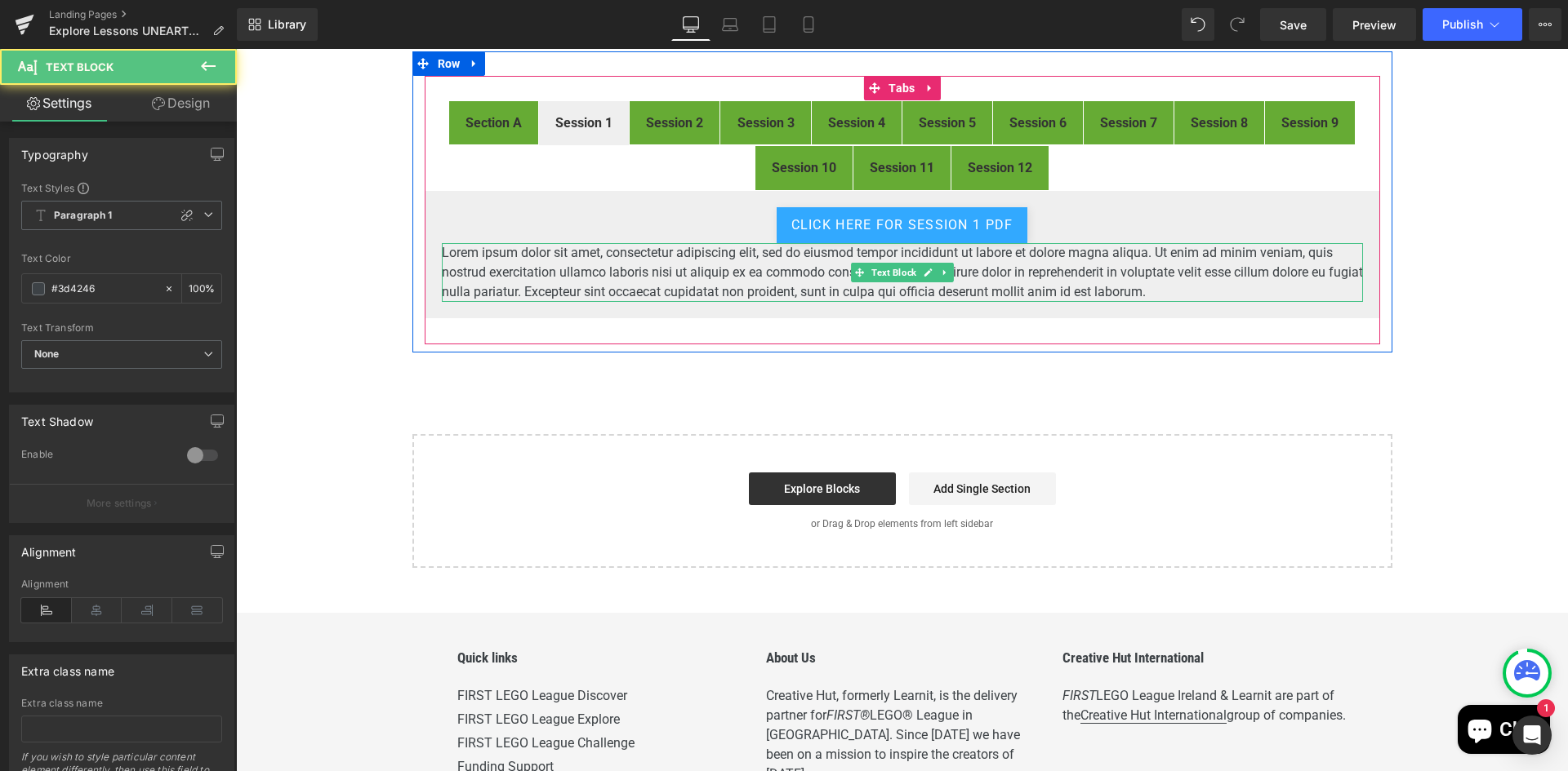
click at [661, 284] on p "Lorem ipsum dolor sit amet, consectetur adipiscing elit, sed do eiusmod tempor …" at bounding box center [902, 272] width 921 height 59
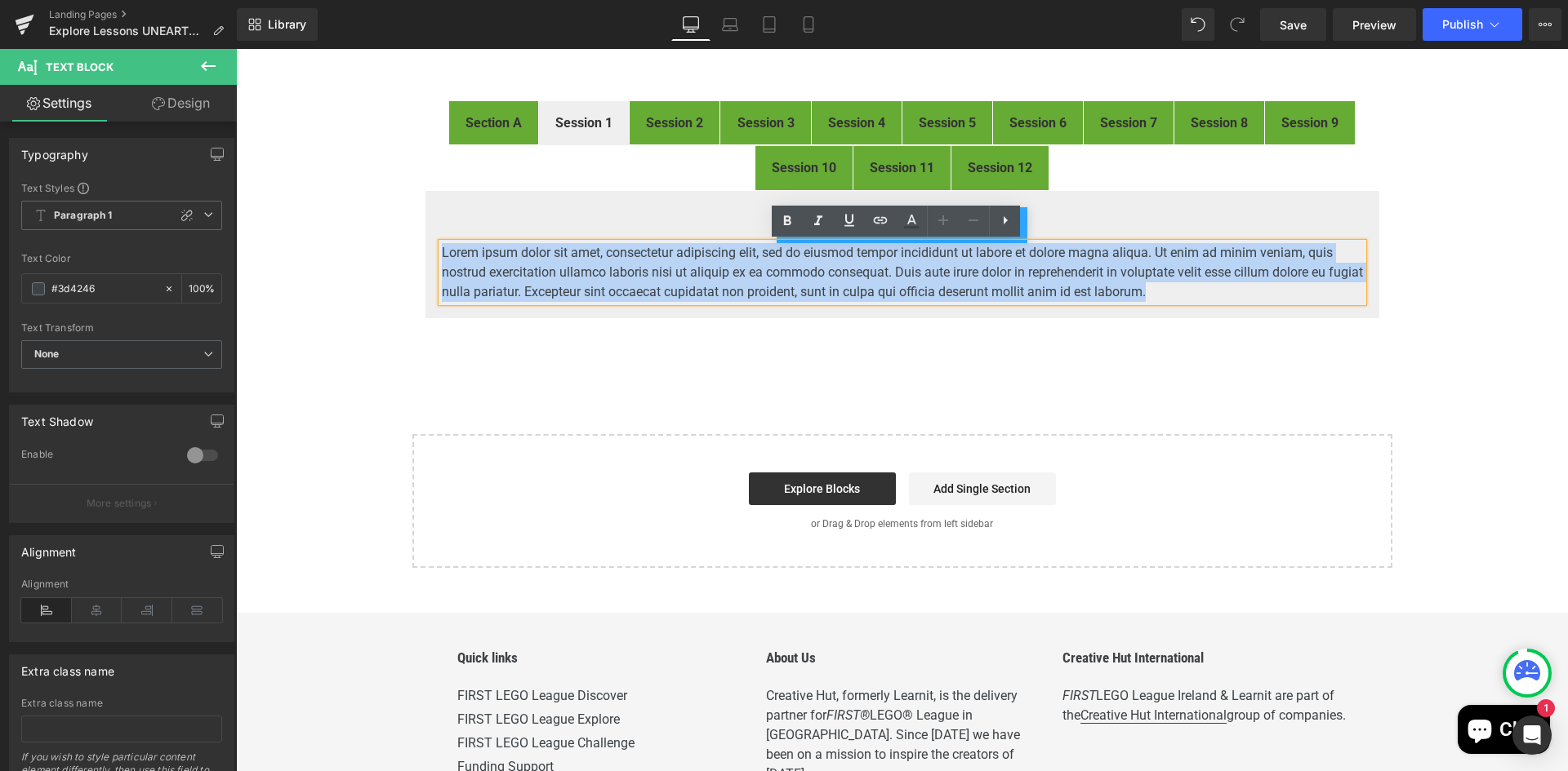
drag, startPoint x: 1219, startPoint y: 287, endPoint x: 426, endPoint y: 254, distance: 793.7
click at [426, 254] on div "Click Here for Session 1 pdf Button Lorem ipsum dolor sit amet, consectetur adi…" at bounding box center [902, 254] width 955 height 129
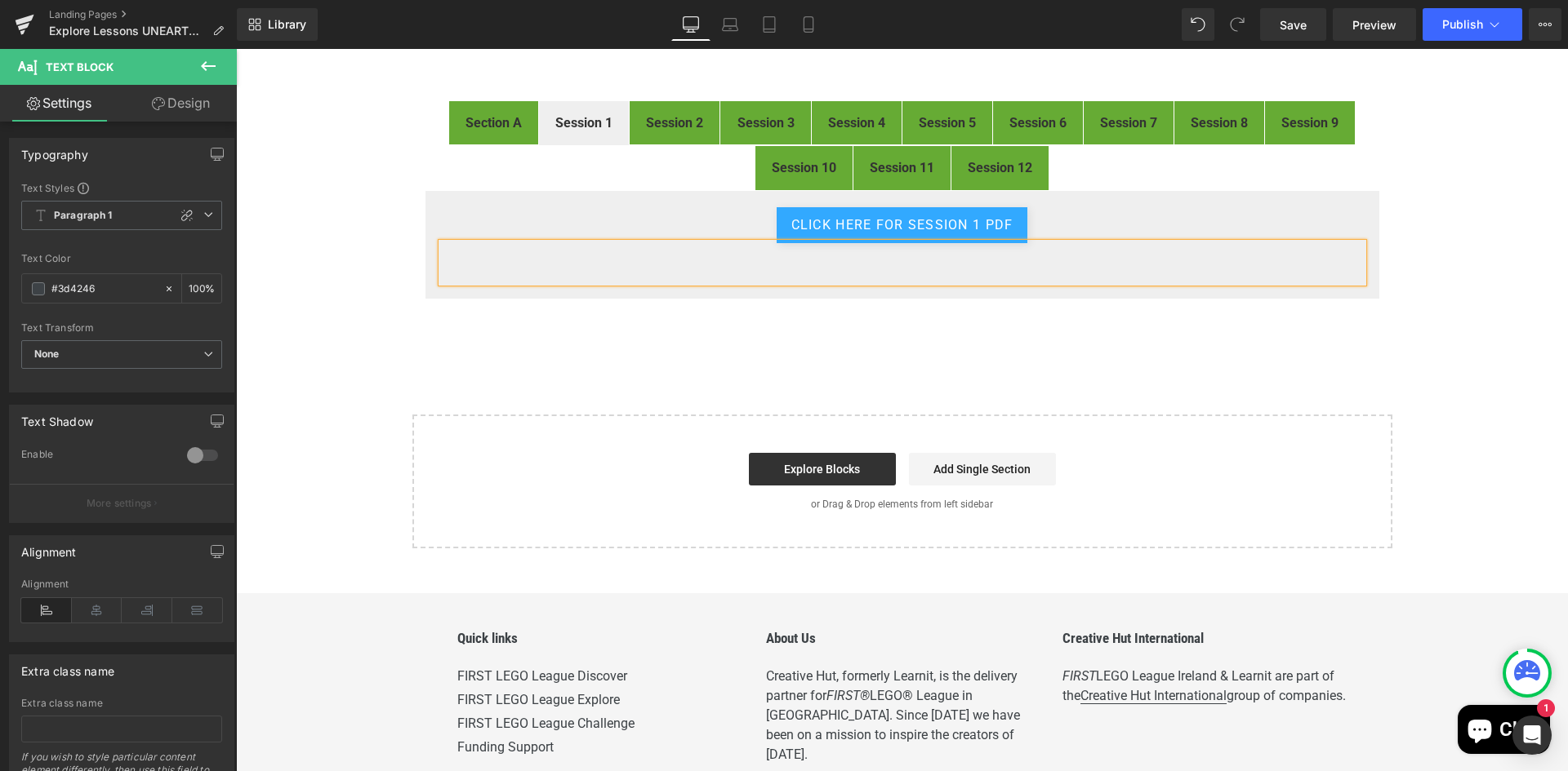
click at [856, 269] on p at bounding box center [902, 272] width 921 height 20
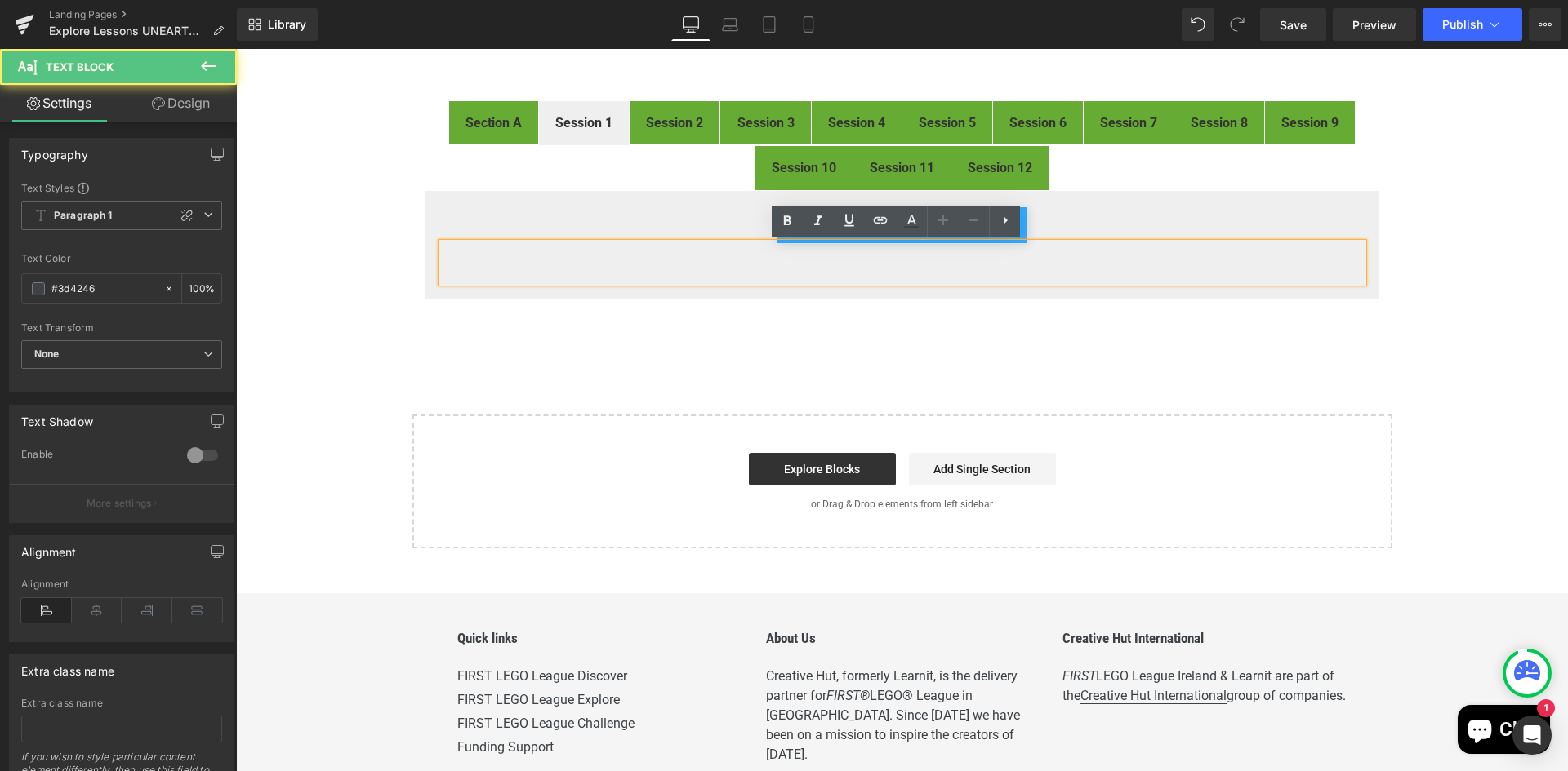
click at [843, 281] on p at bounding box center [902, 272] width 921 height 20
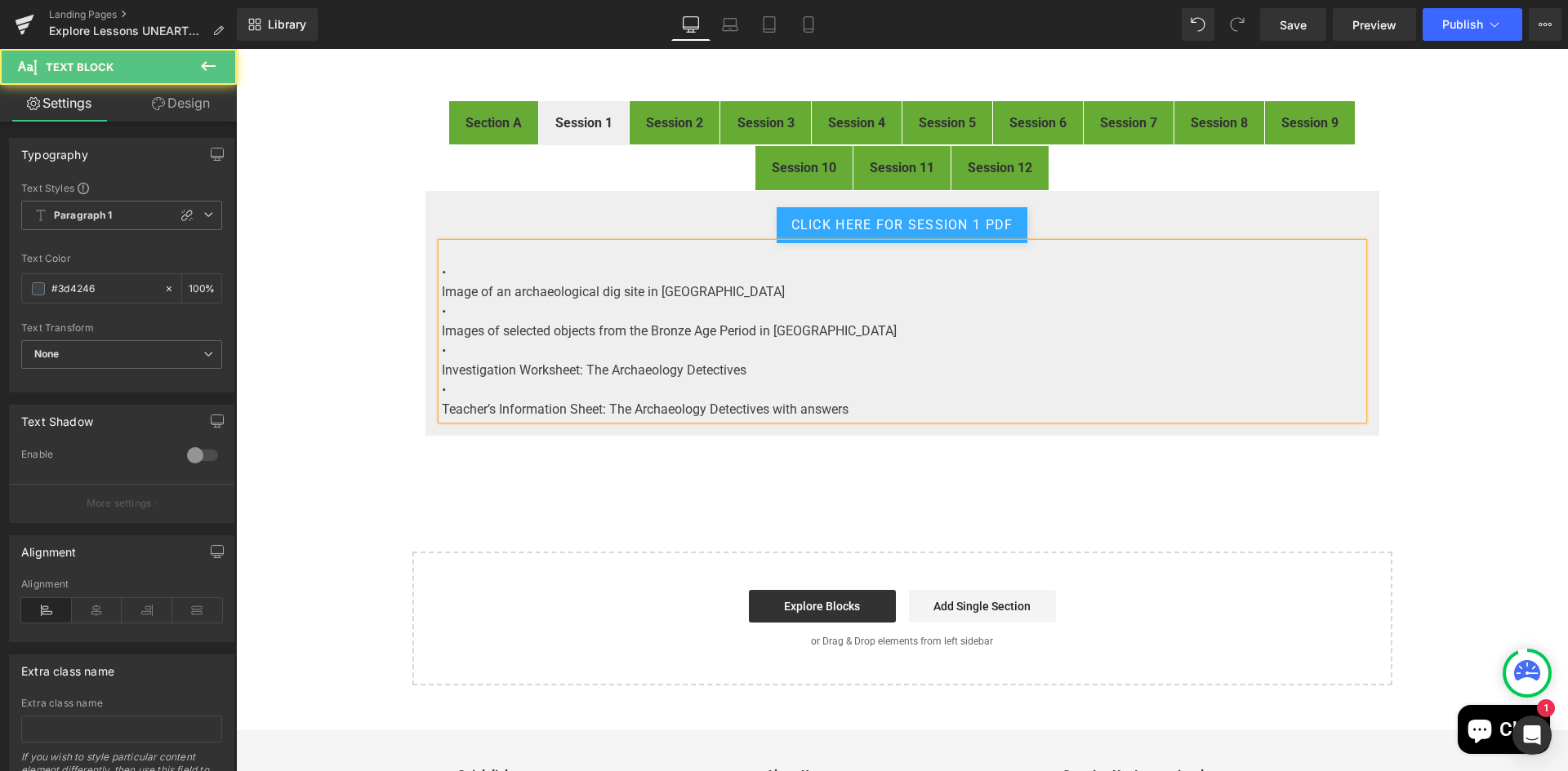
click at [486, 278] on p "•" at bounding box center [902, 272] width 921 height 20
click at [907, 415] on p "Teacher’s Information Sheet: The Archaeology Detectives with answers" at bounding box center [902, 409] width 921 height 20
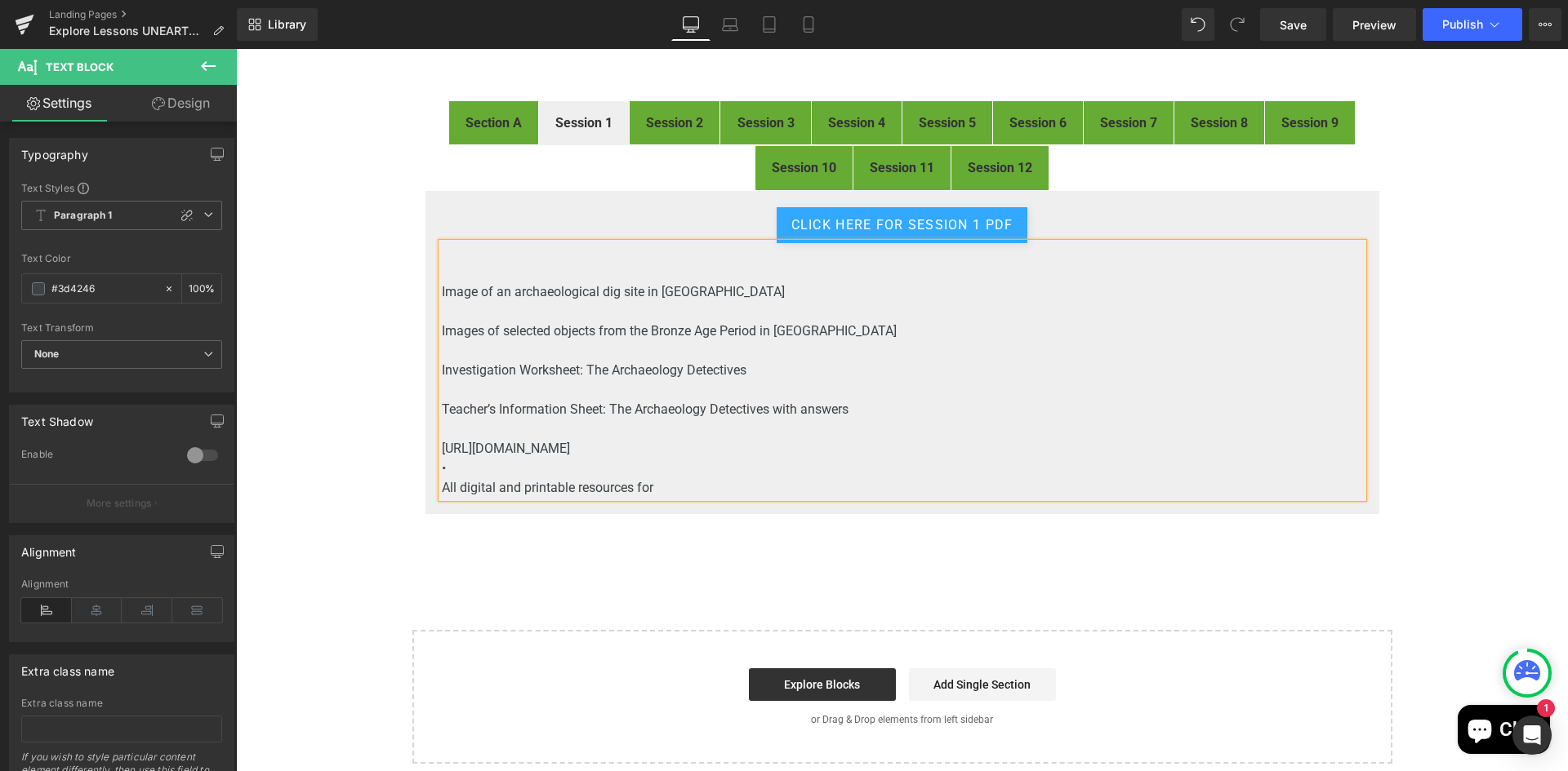
drag, startPoint x: 750, startPoint y: 446, endPoint x: 423, endPoint y: 436, distance: 327.2
click at [424, 436] on div "Click Here for Session 1 pdf Button Image of an archaeological dig site in Irel…" at bounding box center [902, 352] width 955 height 325
click at [483, 443] on span "Bronze_Age_Handling_Box_Resource_Book.pdf" at bounding box center [576, 448] width 270 height 16
drag, startPoint x: 733, startPoint y: 439, endPoint x: 716, endPoint y: 458, distance: 25.5
click at [726, 450] on p "Bronze Age Handling Box Resource Book" at bounding box center [902, 448] width 921 height 20
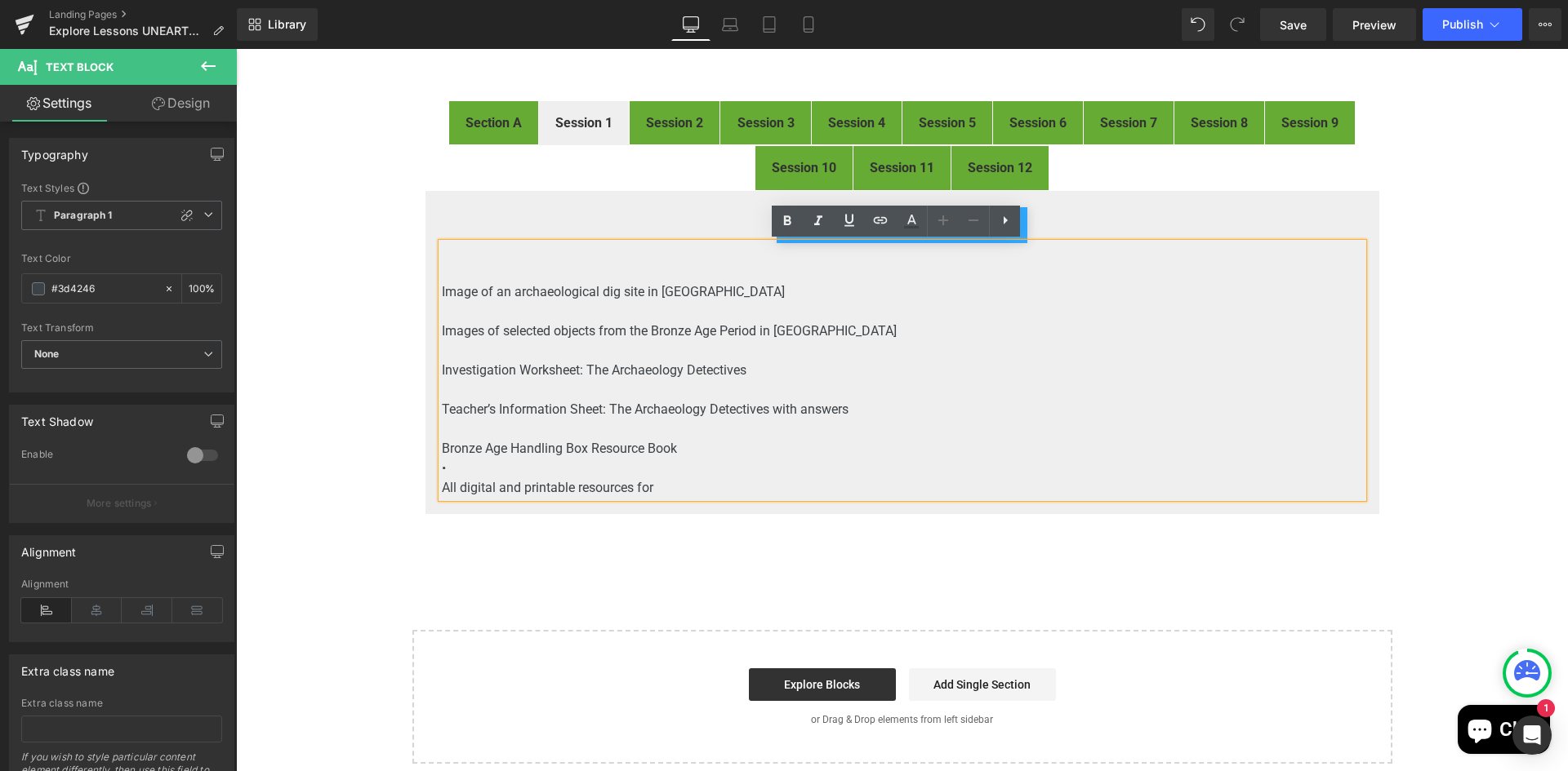
click at [702, 447] on p "Bronze Age Handling Box Resource Book" at bounding box center [902, 448] width 921 height 20
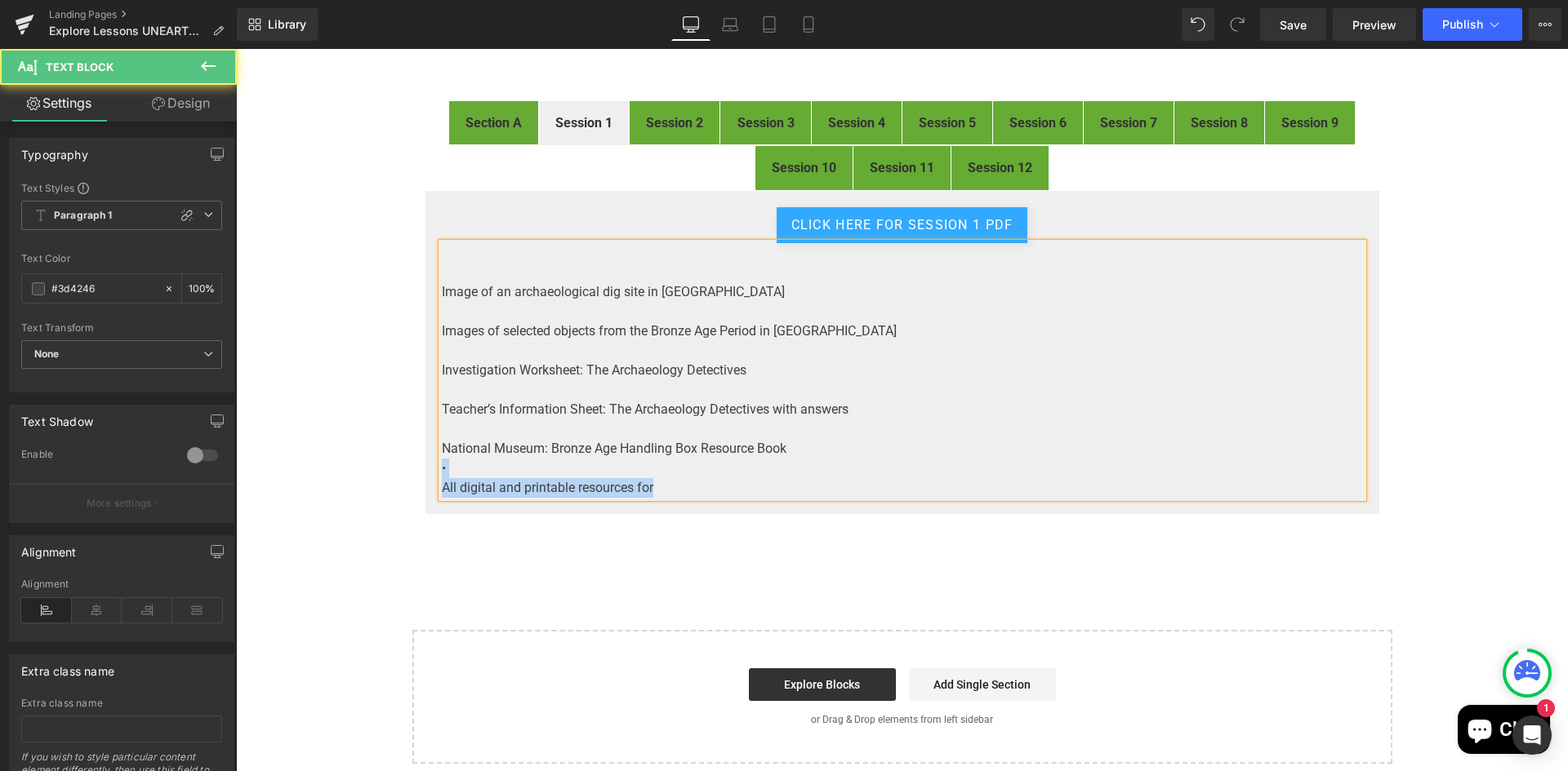
drag, startPoint x: 671, startPoint y: 488, endPoint x: 421, endPoint y: 471, distance: 250.6
click at [424, 471] on div "Click Here for Session 1 pdf Button Image of an archaeological dig site in Irel…" at bounding box center [902, 352] width 955 height 325
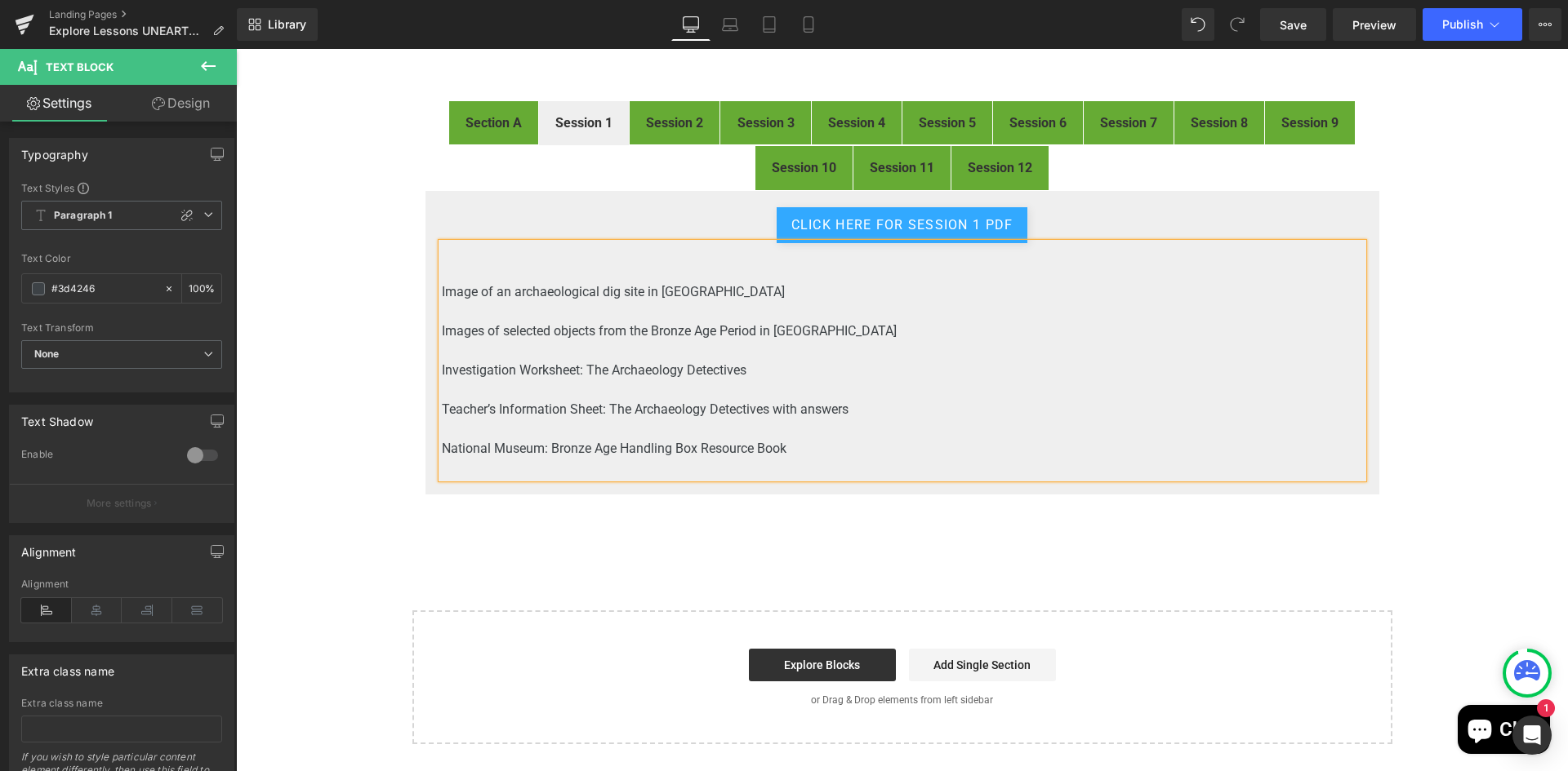
click at [829, 334] on p "Images of selected objects from the Bronze Age Period in [GEOGRAPHIC_DATA]" at bounding box center [902, 331] width 921 height 20
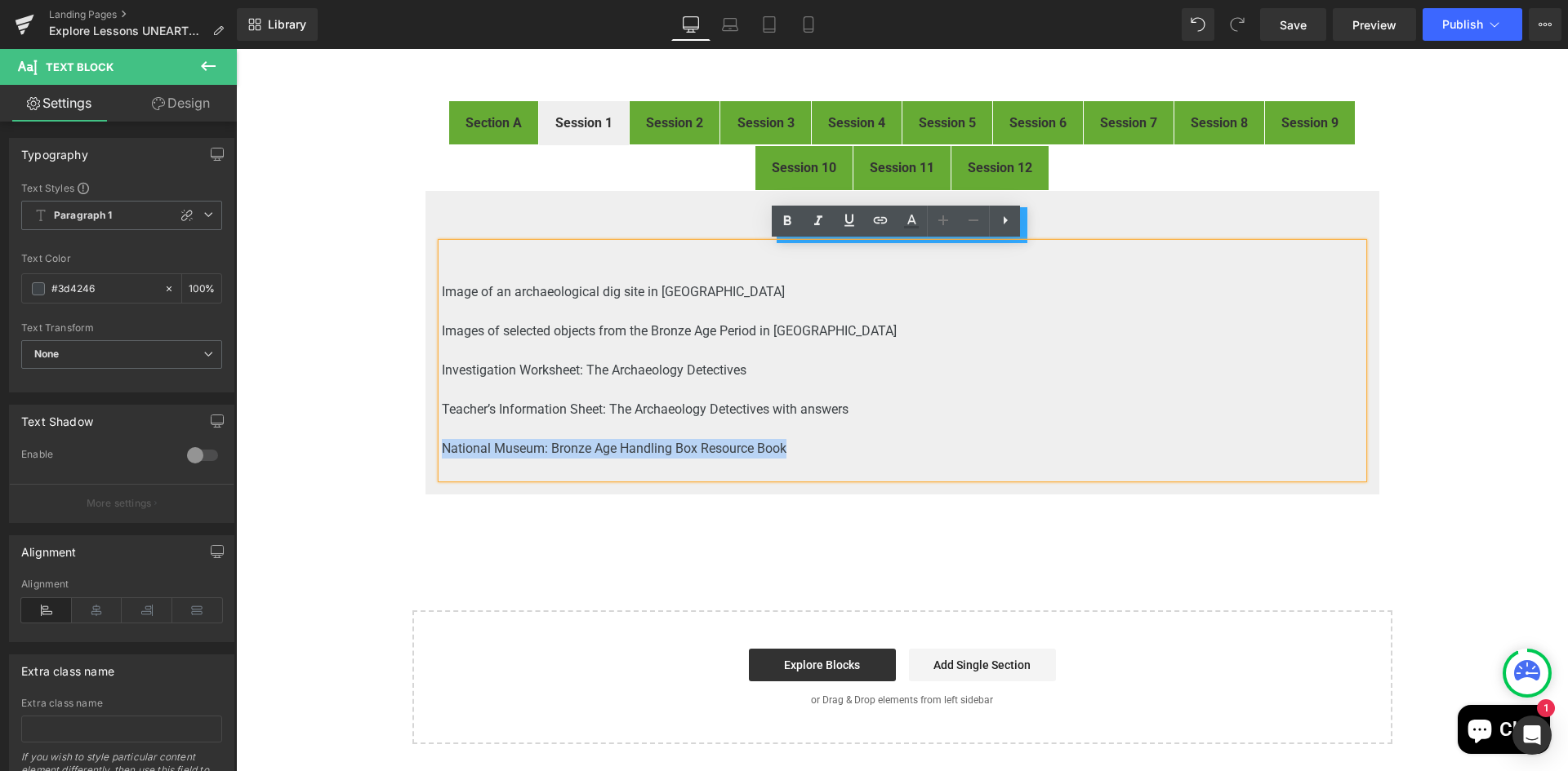
drag, startPoint x: 784, startPoint y: 447, endPoint x: 436, endPoint y: 447, distance: 348.0
click at [442, 447] on p "National Museum: Bronze Age Handling Box Resource Book" at bounding box center [902, 448] width 921 height 20
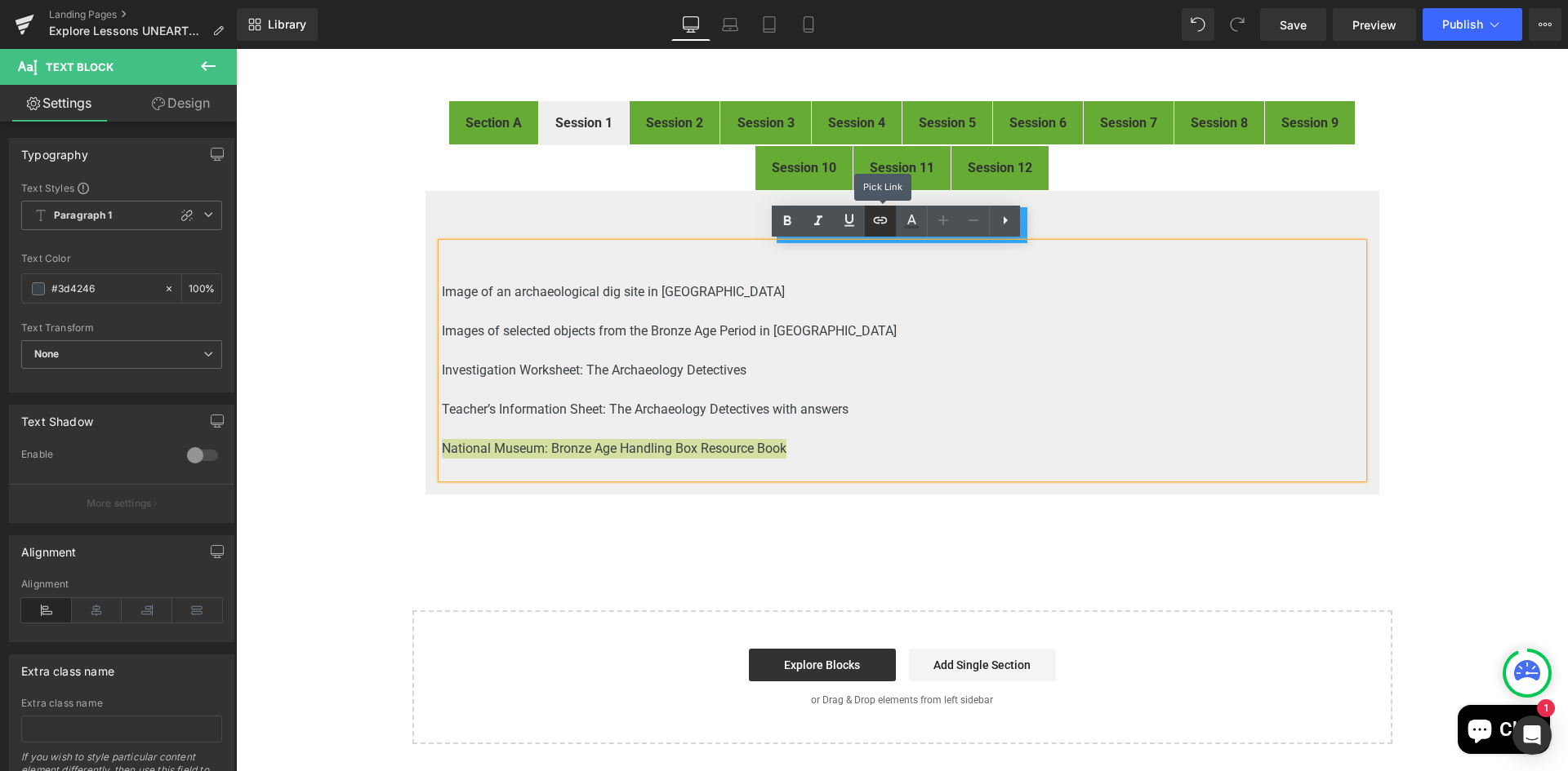
click at [882, 224] on icon at bounding box center [880, 220] width 20 height 20
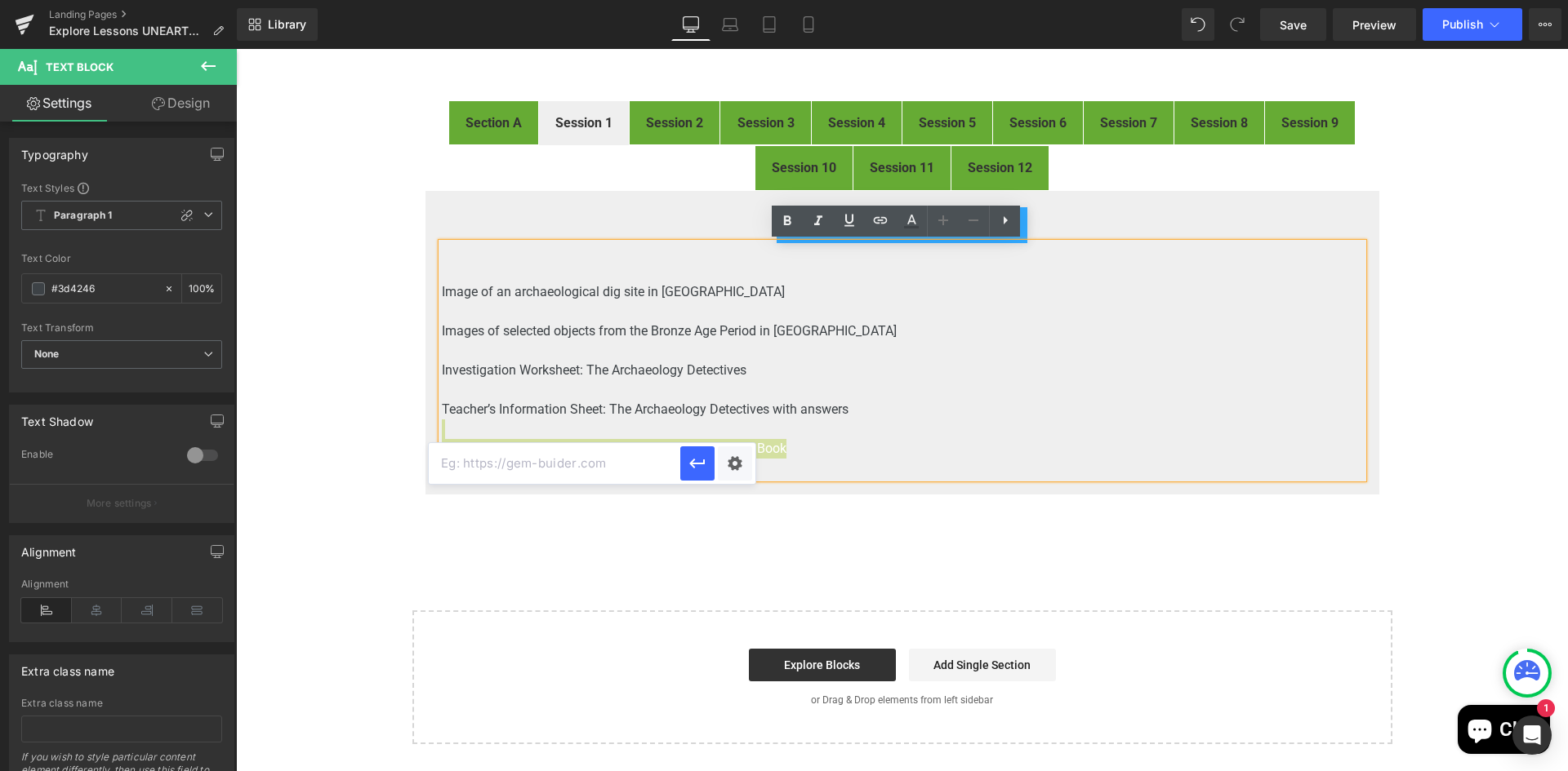
click at [558, 467] on input "text" at bounding box center [554, 463] width 252 height 41
paste input "https://microsites.museum.ie/bronzeagehandlingbox/Bronze_Age_Handling_Box_Resou…"
type input "https://microsites.museum.ie/bronzeagehandlingbox/Bronze_Age_Handling_Box_Resou…"
click at [738, 0] on div "Text Color Highlight Color rgb(61, 66, 70) #3d4246 100 % transparent transparen…" at bounding box center [784, 0] width 1568 height 0
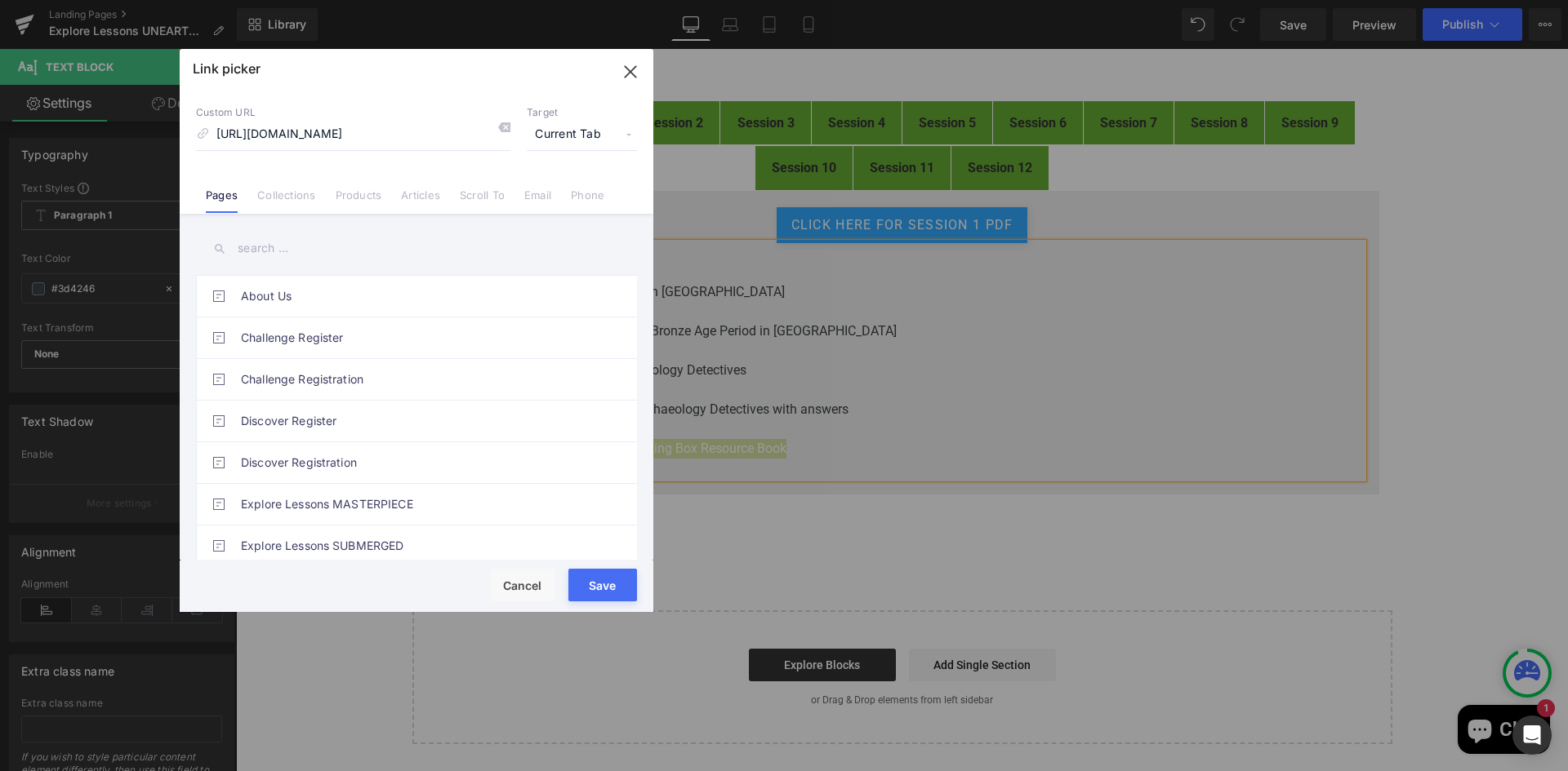
scroll to position [0, 0]
click at [590, 133] on span "Current Tab" at bounding box center [581, 134] width 110 height 31
click at [544, 191] on li "New Tab" at bounding box center [582, 193] width 127 height 29
click at [608, 587] on button "Save" at bounding box center [602, 585] width 69 height 33
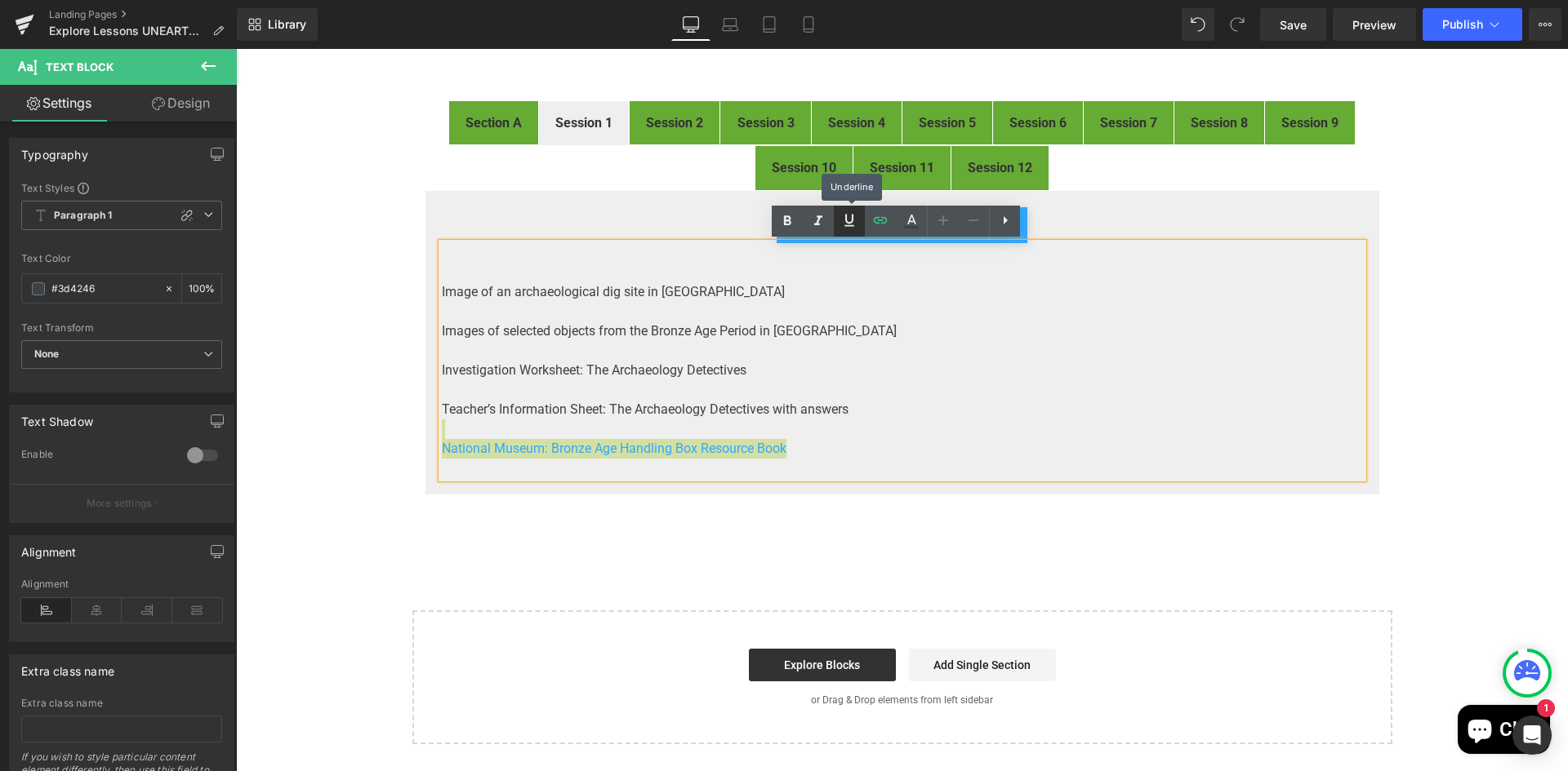
click at [843, 216] on icon at bounding box center [849, 220] width 20 height 20
click at [837, 330] on p "Images of selected objects from the Bronze Age Period in [GEOGRAPHIC_DATA]" at bounding box center [902, 331] width 921 height 20
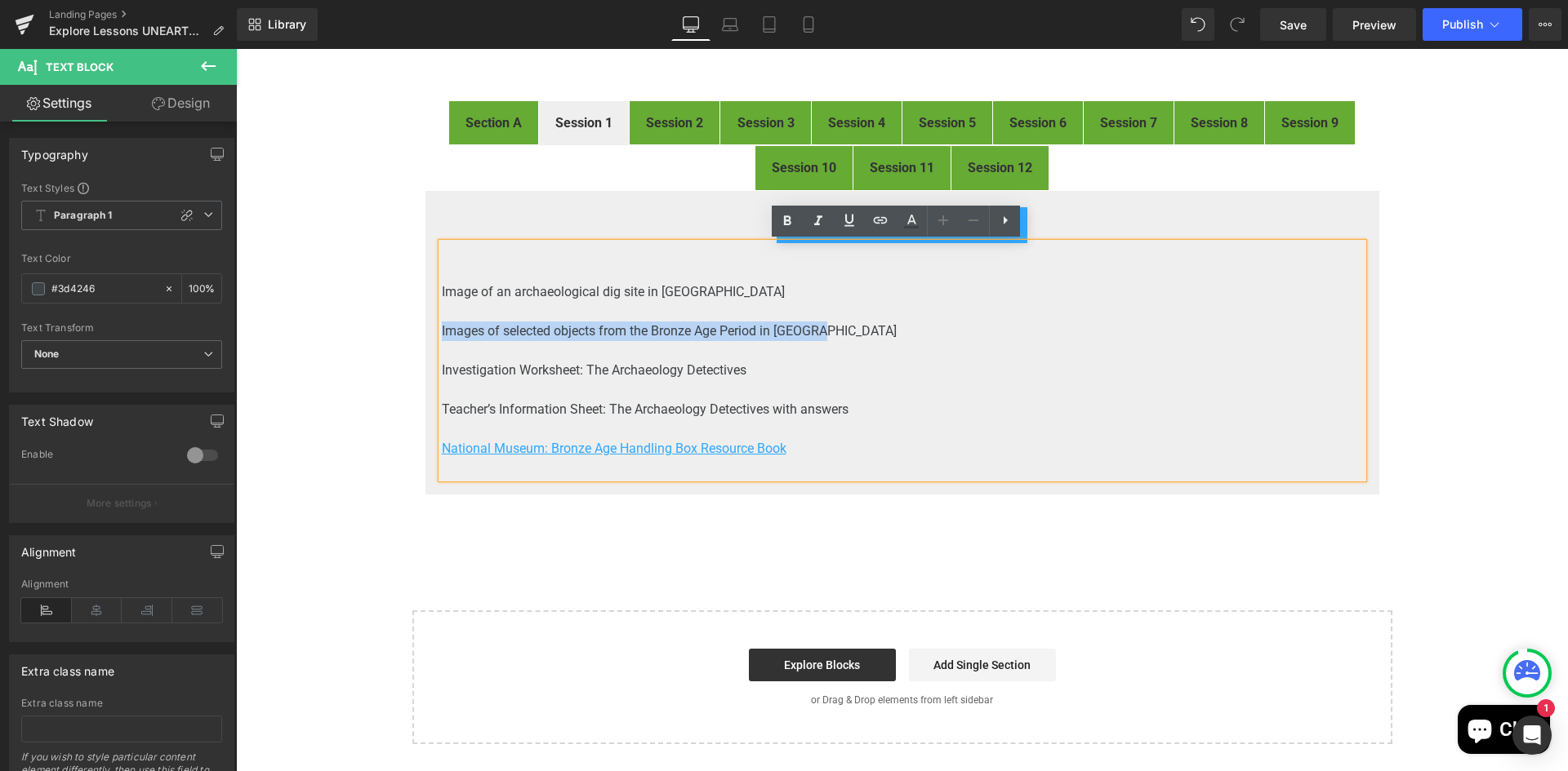
drag, startPoint x: 819, startPoint y: 329, endPoint x: 436, endPoint y: 324, distance: 383.0
click at [442, 324] on p "Images of selected objects from the Bronze Age Period in [GEOGRAPHIC_DATA]" at bounding box center [902, 331] width 921 height 20
click at [878, 219] on icon at bounding box center [880, 220] width 20 height 20
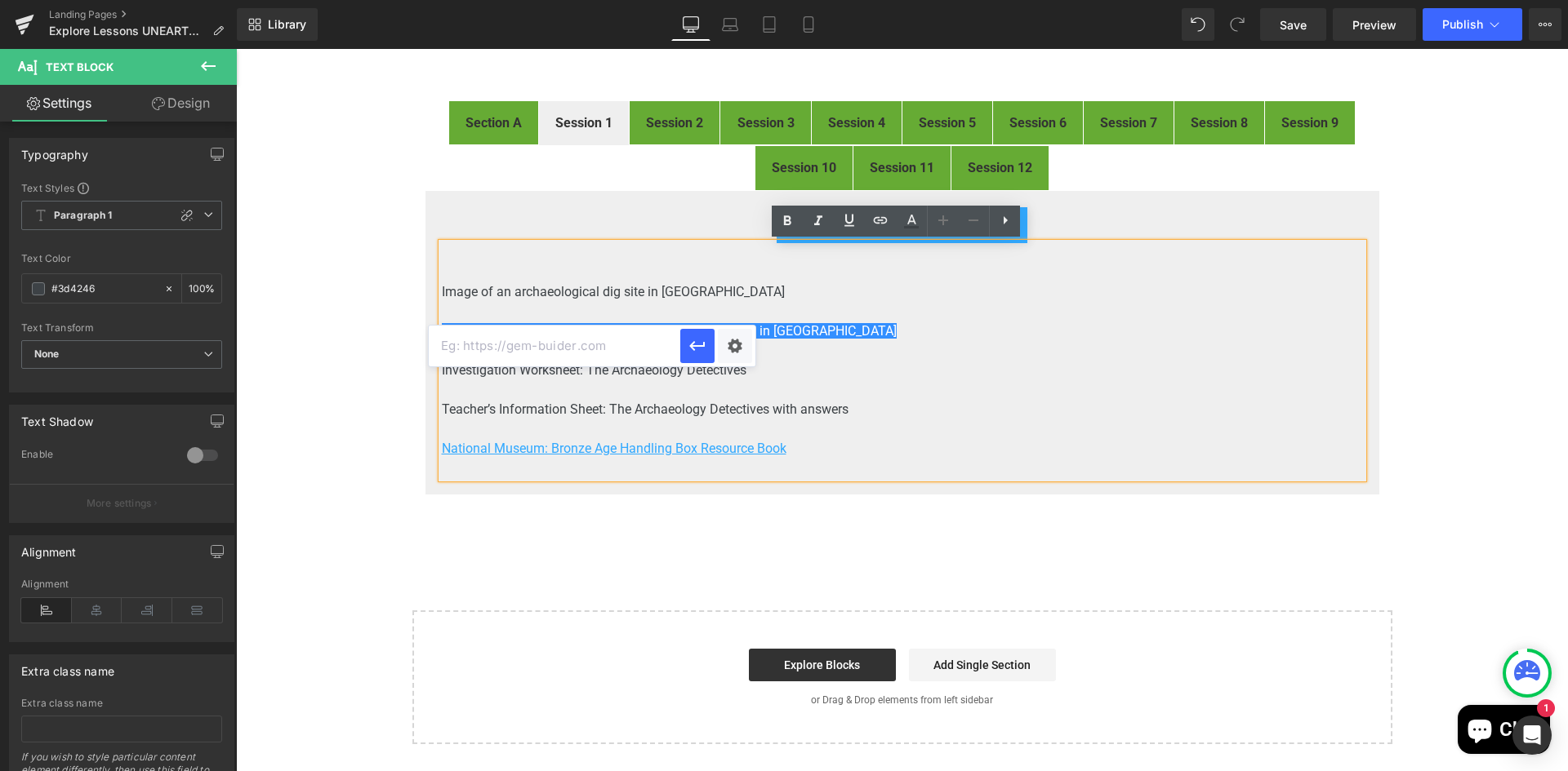
click at [528, 340] on input "text" at bounding box center [554, 345] width 252 height 41
paste input "https://drive.google.com/file/d/191fbGpxAzO16lkKYnMnbrhf7fxDXVR5p/view?usp=driv…"
type input "https://drive.google.com/file/d/191fbGpxAzO16lkKYnMnbrhf7fxDXVR5p/view"
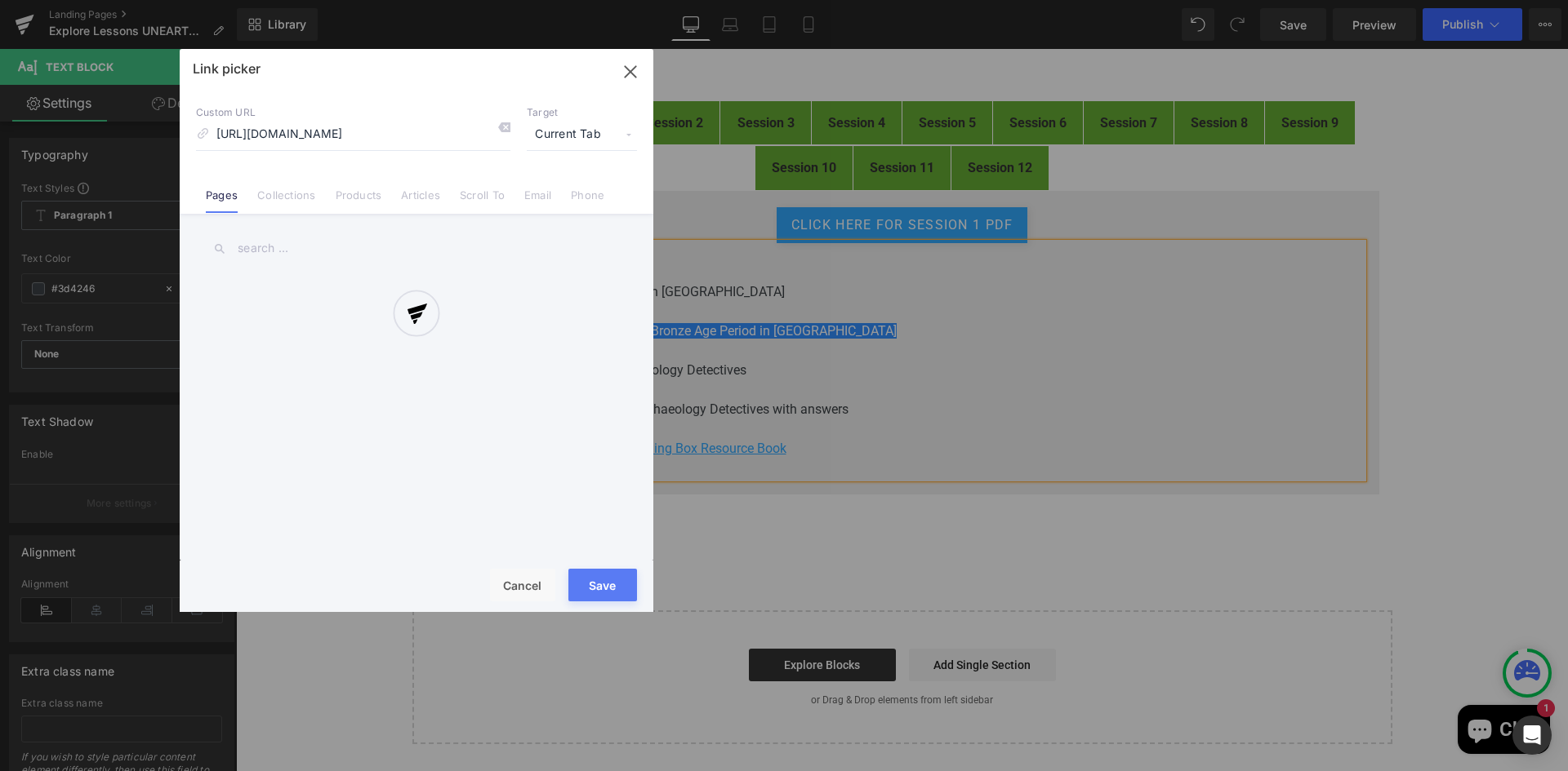
click at [738, 0] on div "Text Color Highlight Color rgb(61, 66, 70) #3d4246 100 % transparent transparen…" at bounding box center [784, 0] width 1568 height 0
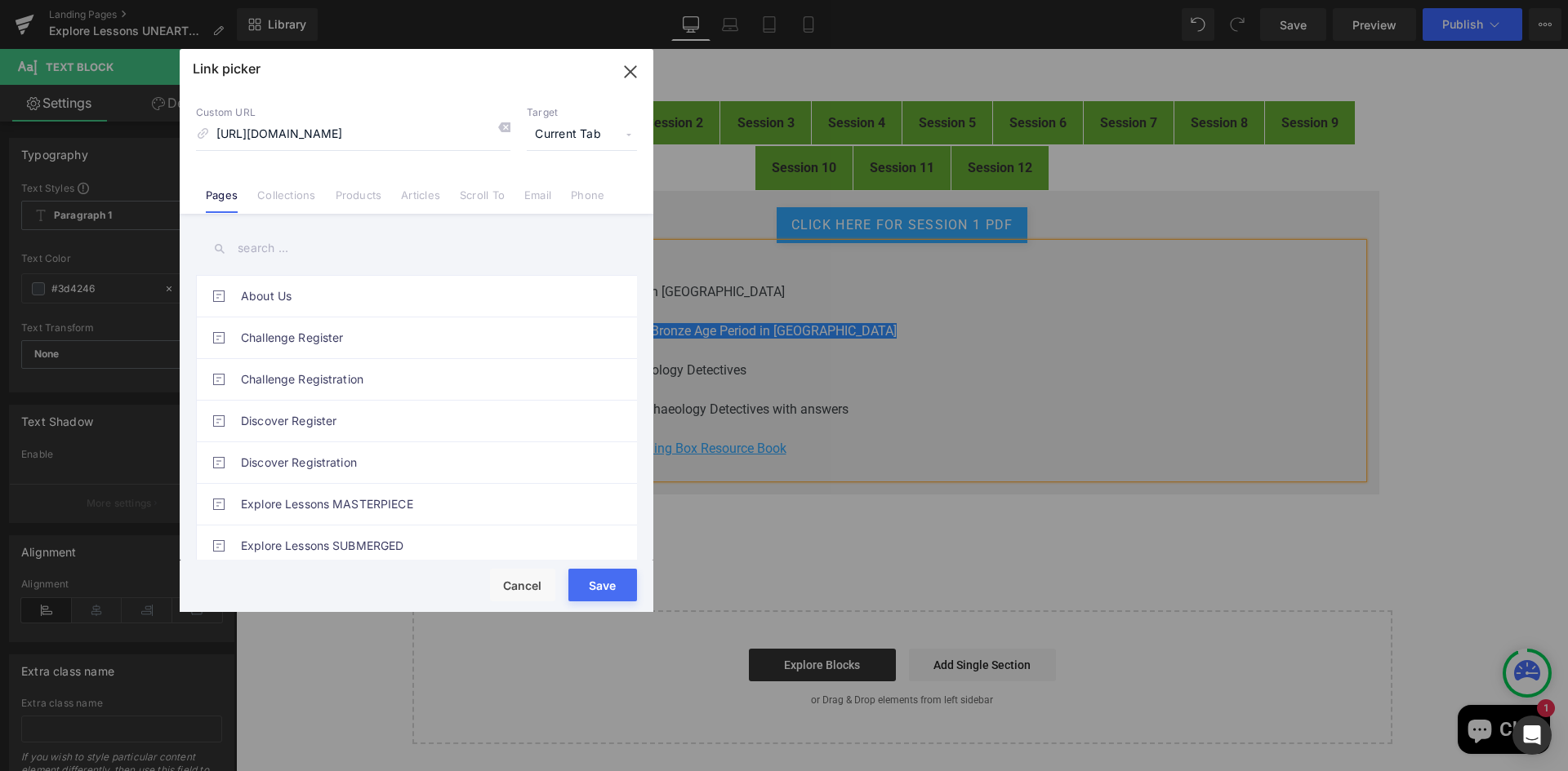
scroll to position [0, 0]
click at [570, 130] on span "Current Tab" at bounding box center [581, 134] width 110 height 31
click at [556, 190] on li "New Tab" at bounding box center [582, 193] width 127 height 29
click at [593, 588] on button "Save" at bounding box center [602, 585] width 69 height 33
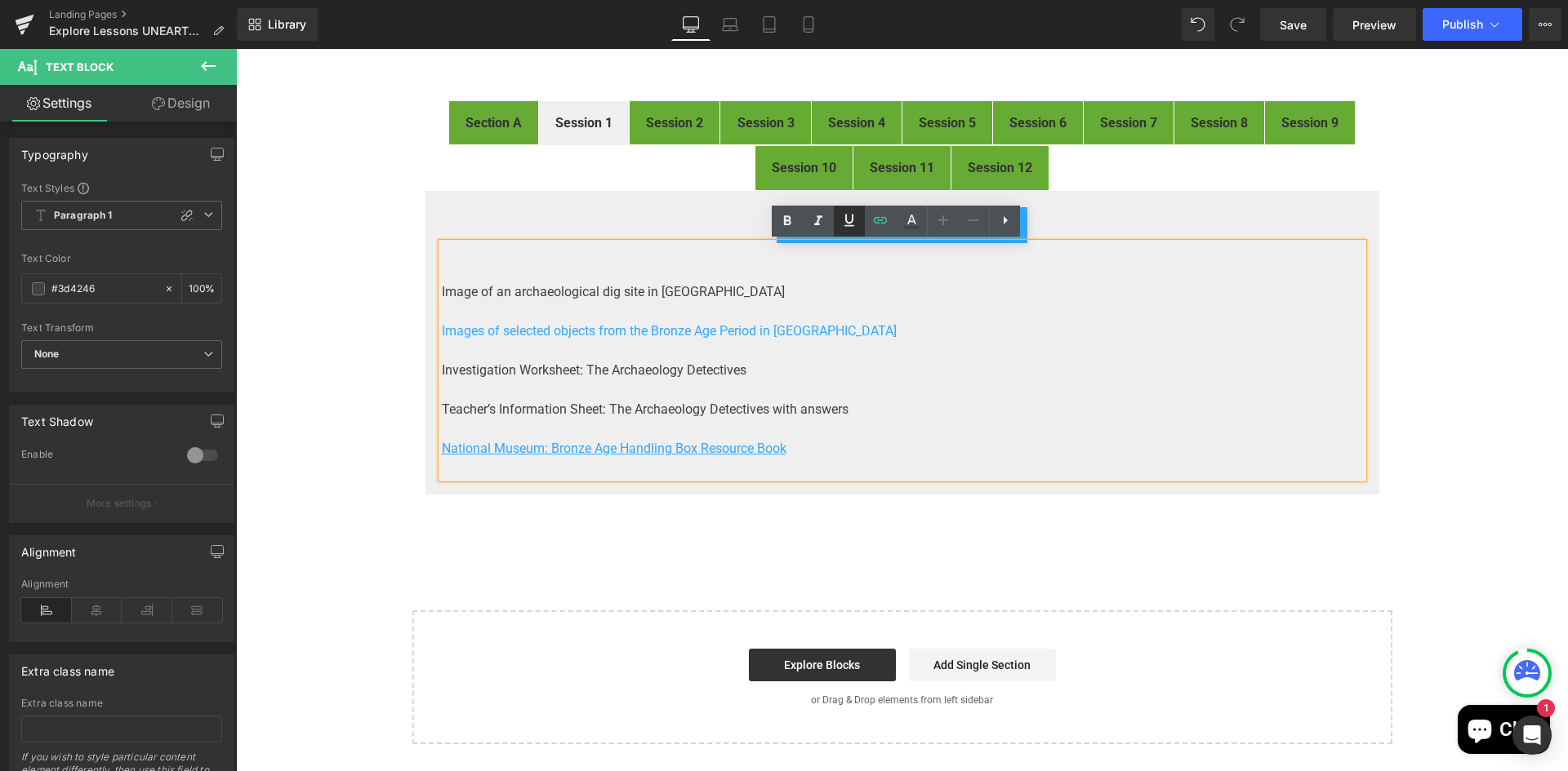
click at [842, 219] on icon at bounding box center [849, 220] width 20 height 20
click at [764, 367] on p "Investigation Worksheet: The Archaeology Detectives" at bounding box center [902, 370] width 921 height 20
drag, startPoint x: 742, startPoint y: 370, endPoint x: 436, endPoint y: 371, distance: 306.0
click at [442, 371] on p "Investigation Worksheet: The Archaeology Detectives" at bounding box center [902, 370] width 921 height 20
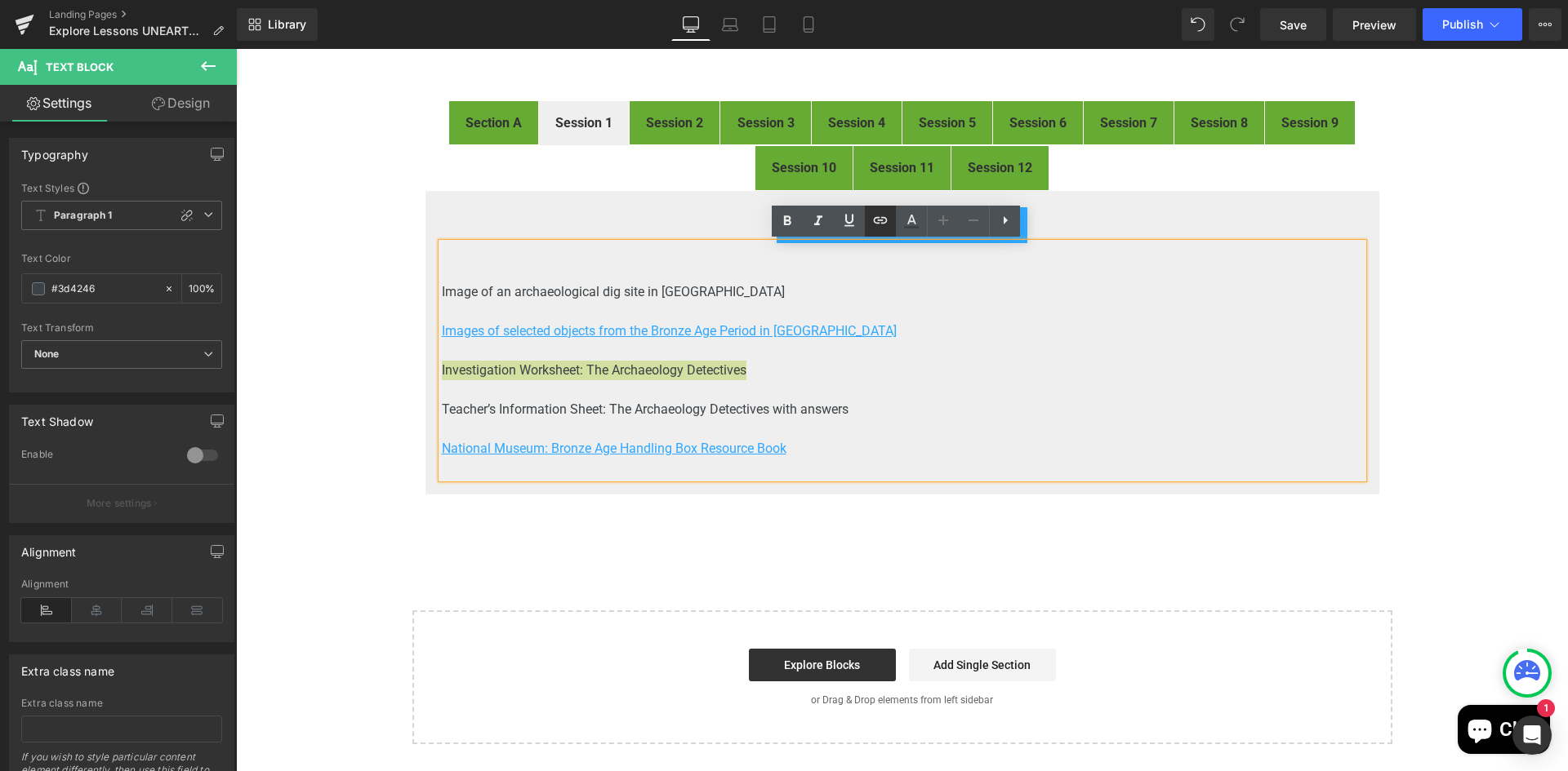
click at [882, 217] on icon at bounding box center [881, 220] width 14 height 7
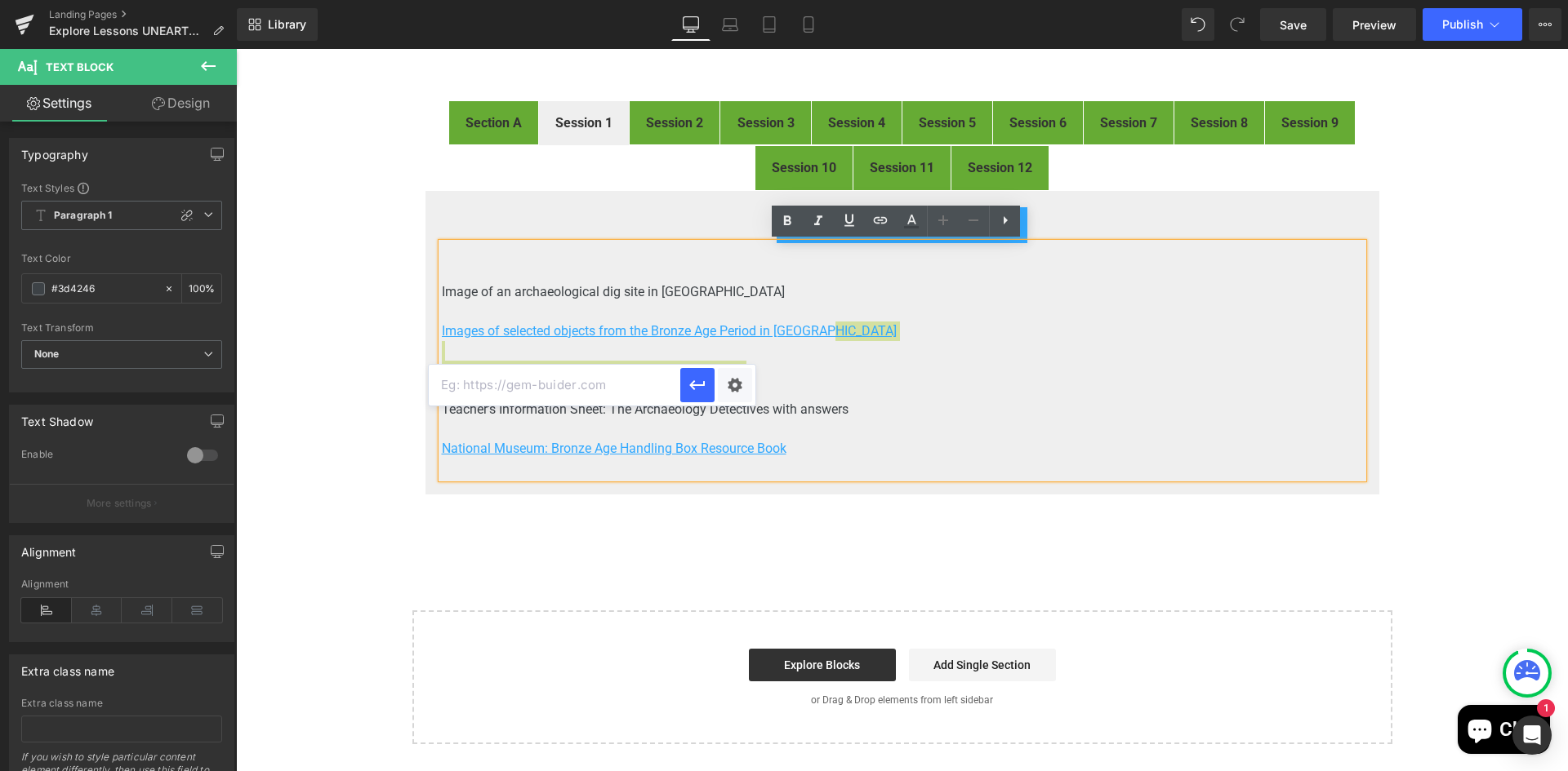
click at [620, 385] on input "text" at bounding box center [554, 385] width 252 height 41
paste input "https://drive.google.com/file/d/1Txd2i0Arh0GRzsI0s3QDaItAg8-tO8Rn/view?usp=driv…"
type input "https://drive.google.com/file/d/1Txd2i0Arh0GRzsI0s3QDaItAg8-tO8Rn/view"
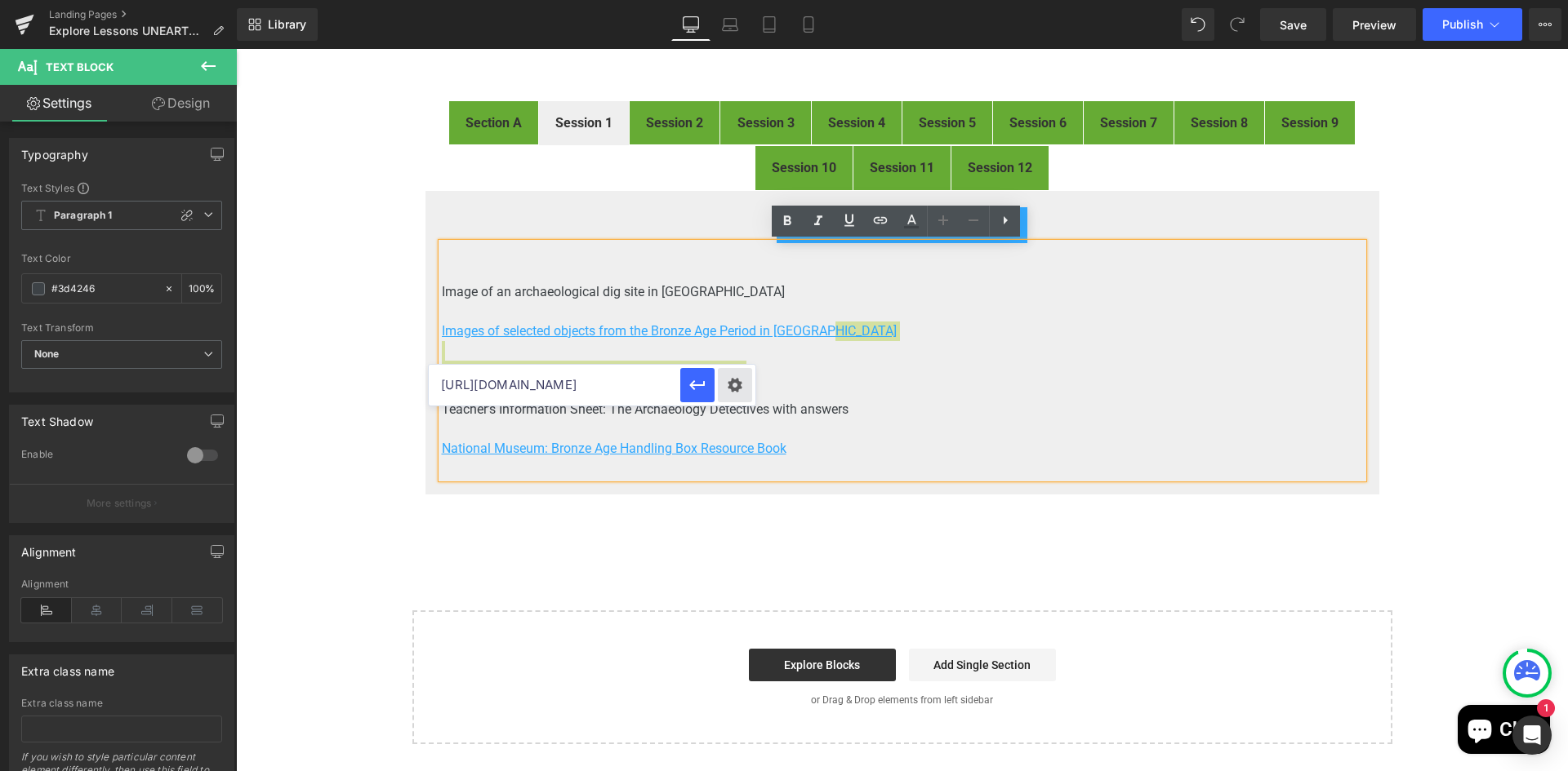
click at [724, 0] on div "Text Color Highlight Color rgb(61, 66, 70) #3d4246 100 % transparent transparen…" at bounding box center [784, 0] width 1568 height 0
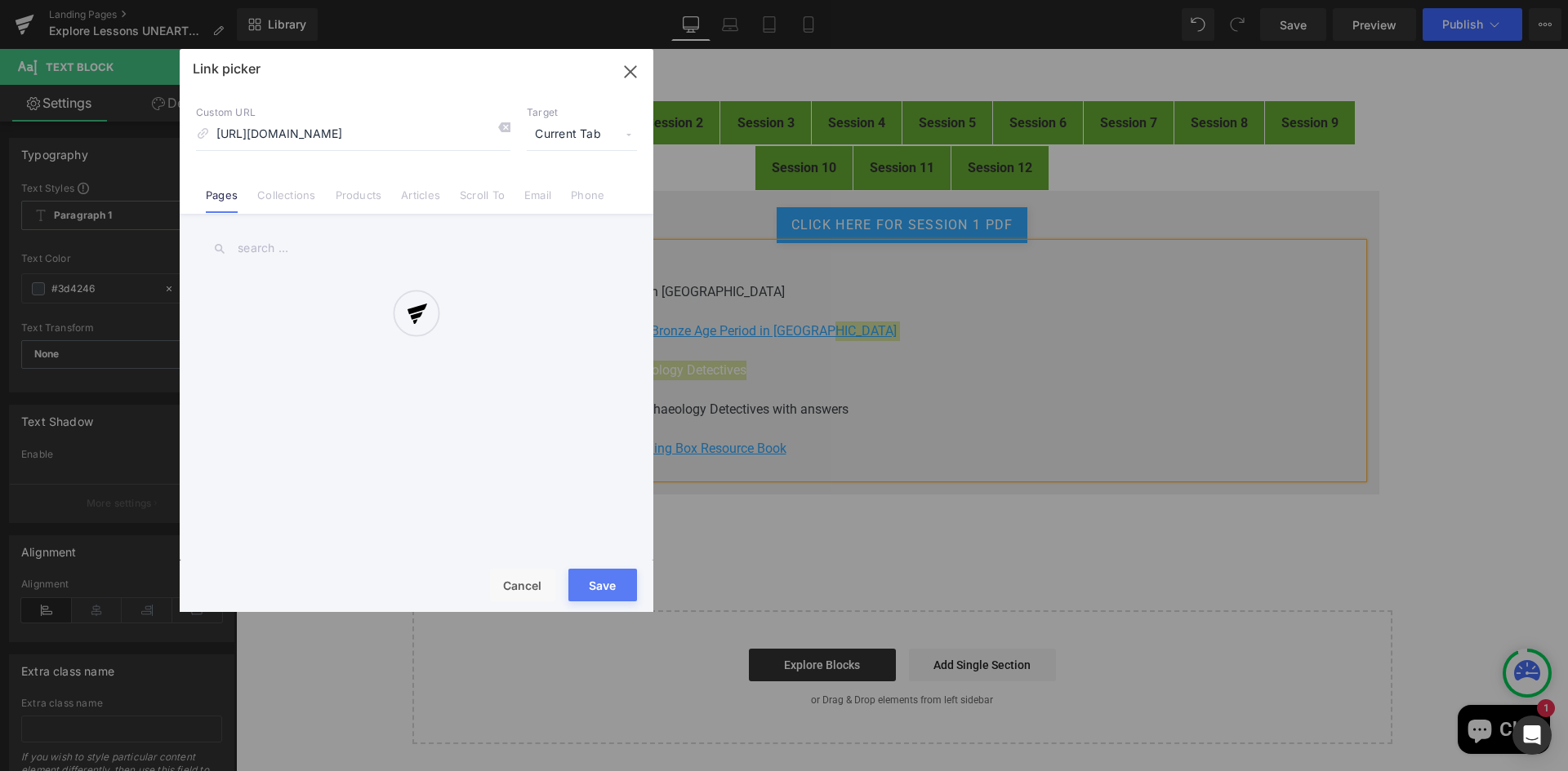
scroll to position [0, 123]
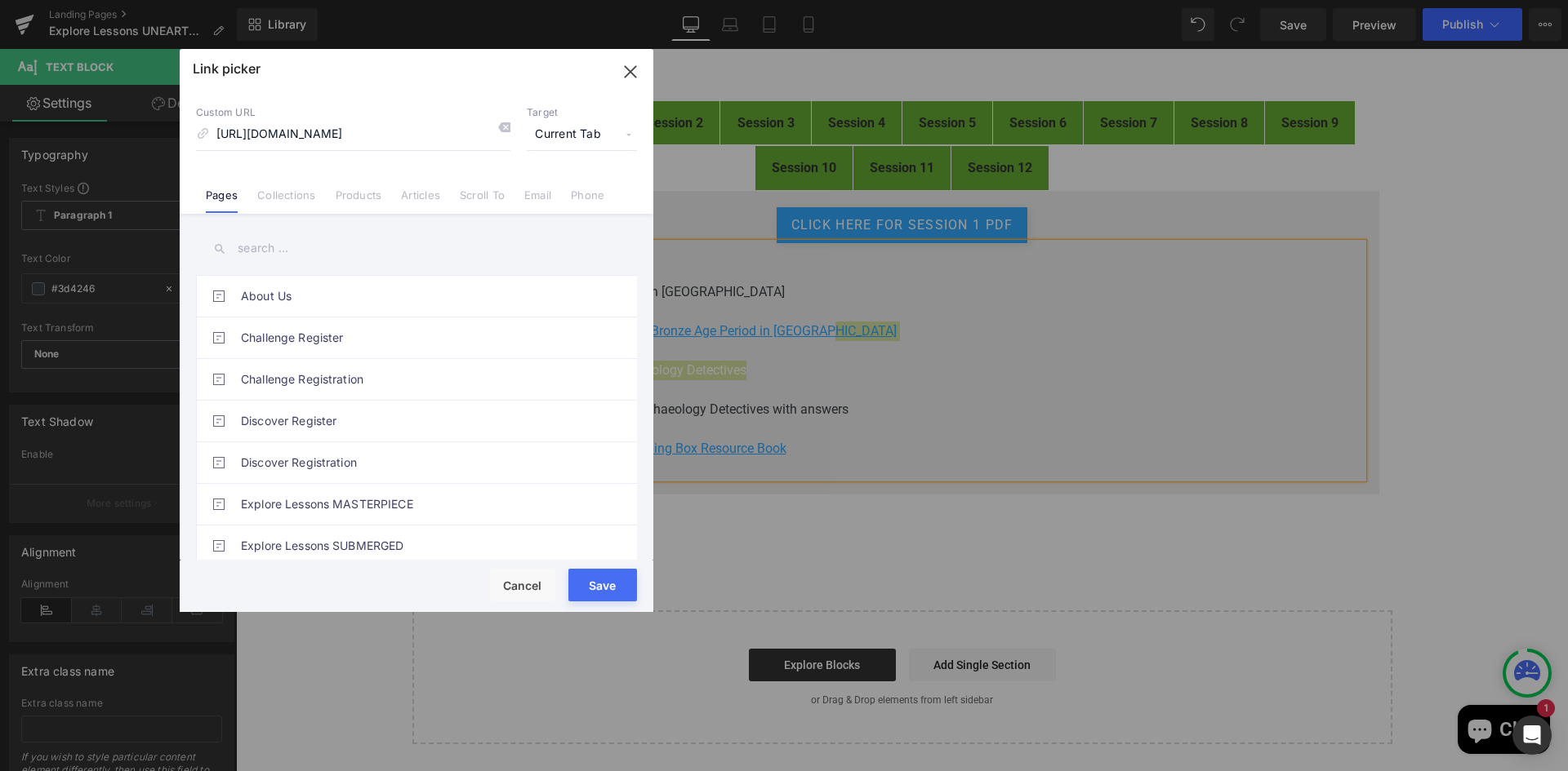
click at [561, 134] on span "Current Tab" at bounding box center [581, 134] width 110 height 31
click at [542, 200] on li "New Tab" at bounding box center [582, 193] width 127 height 29
click at [591, 588] on button "Save" at bounding box center [602, 585] width 69 height 33
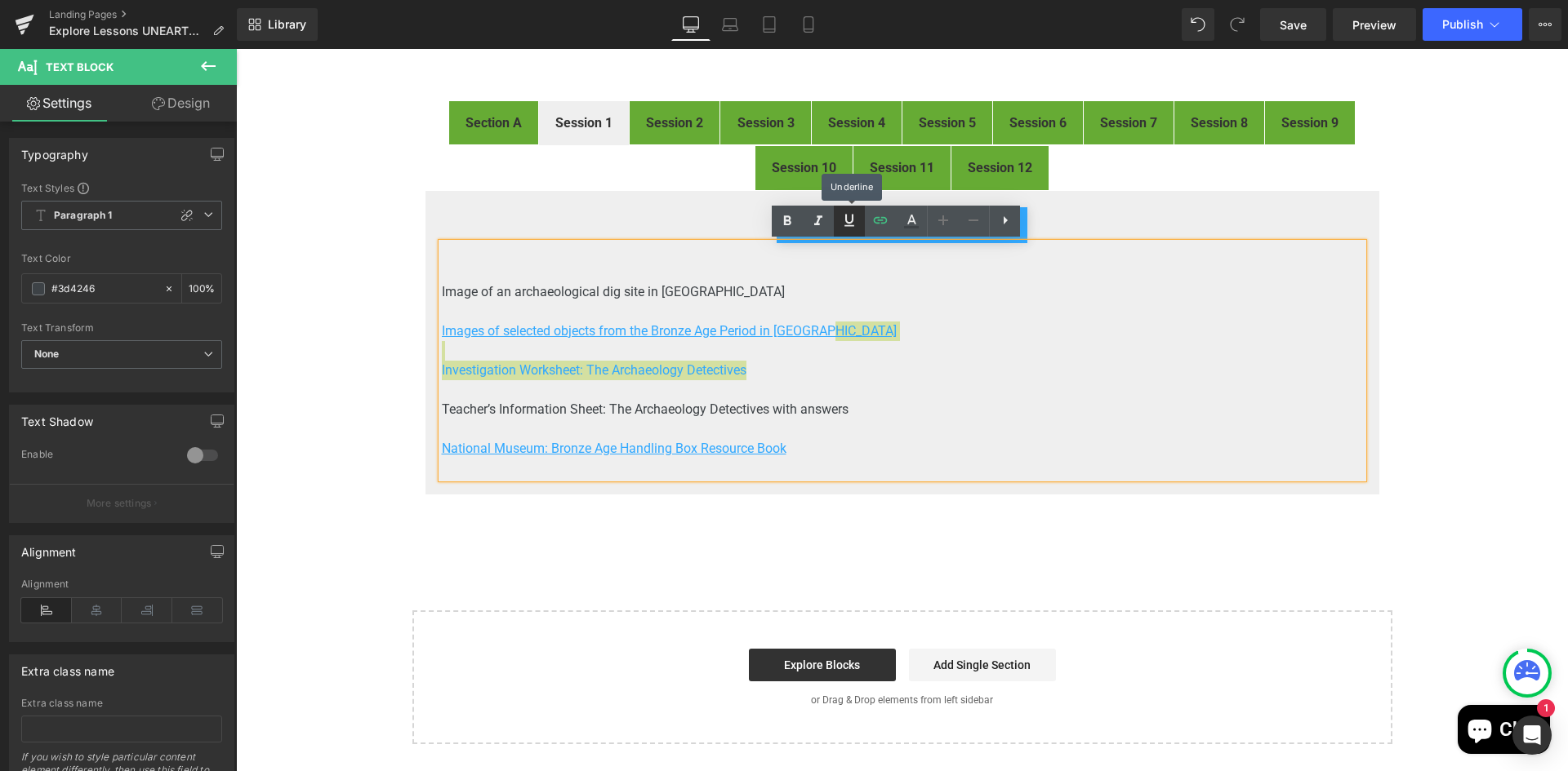
click at [845, 222] on icon at bounding box center [849, 220] width 20 height 20
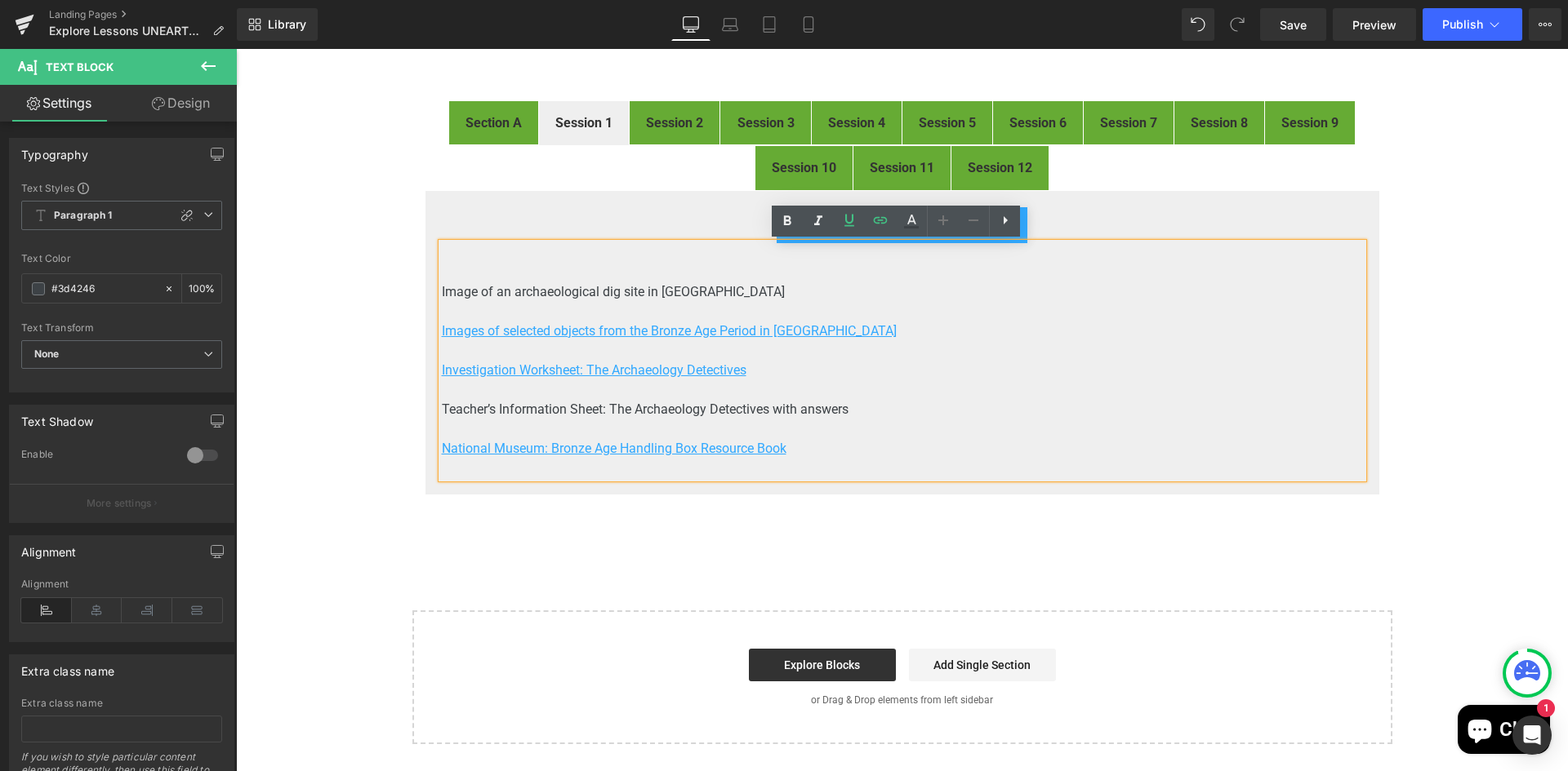
click at [853, 408] on p "Teacher’s Information Sheet: The Archaeology Detectives with answers" at bounding box center [902, 409] width 921 height 20
drag, startPoint x: 850, startPoint y: 407, endPoint x: 436, endPoint y: 407, distance: 414.0
click at [442, 407] on p "Teacher’s Information Sheet: The Archaeology Detectives with answers" at bounding box center [902, 409] width 921 height 20
click at [879, 220] on icon at bounding box center [881, 220] width 14 height 7
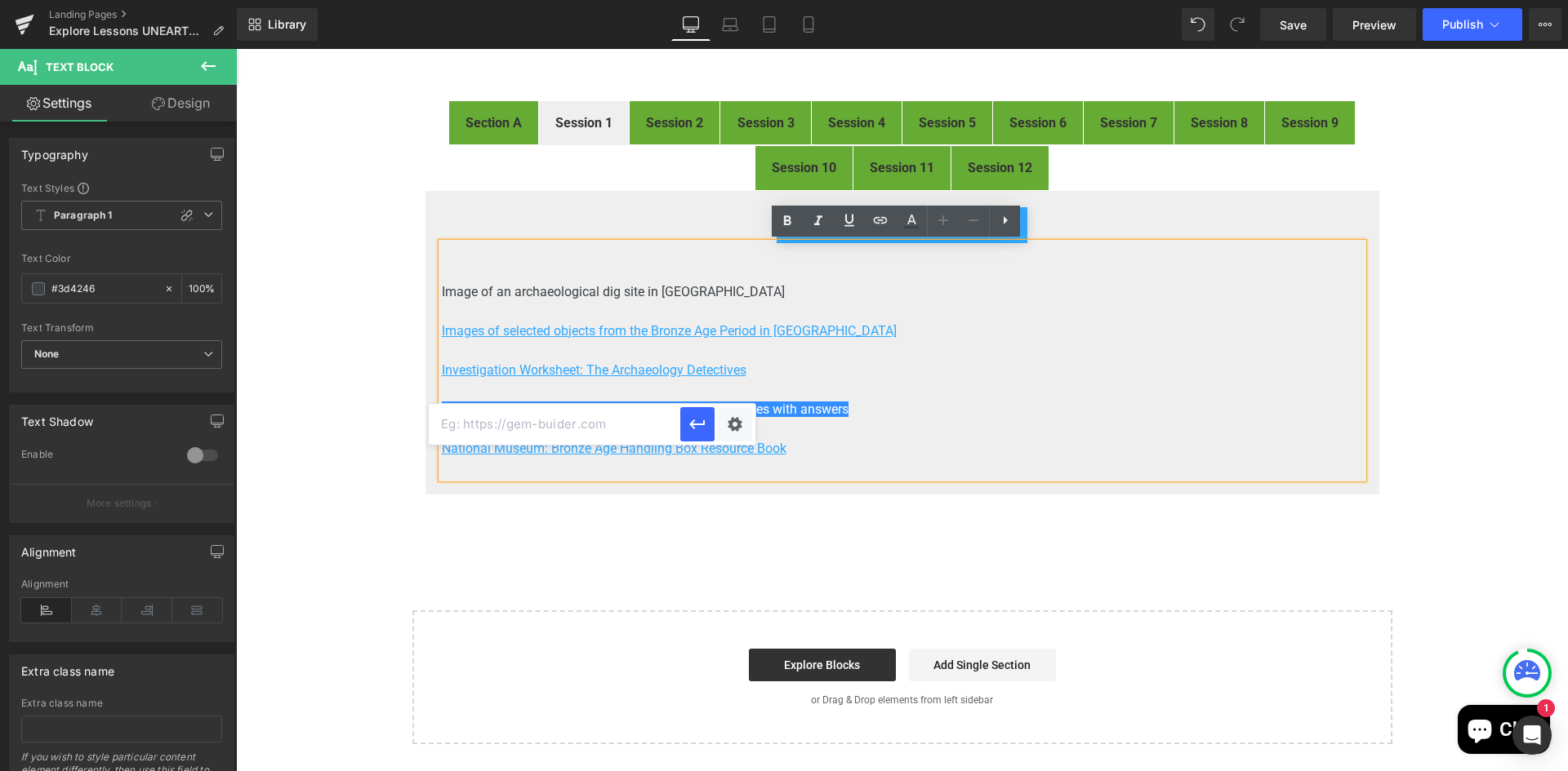
click at [574, 428] on input "text" at bounding box center [554, 424] width 252 height 41
paste input "https://drive.google.com/file/d/1oEjS06lGRlXt5tN954rqQZx0wWZbuv4N/view?usp=driv…"
type input "https://drive.google.com/file/d/1oEjS06lGRlXt5tN954rqQZx0wWZbuv4N/view"
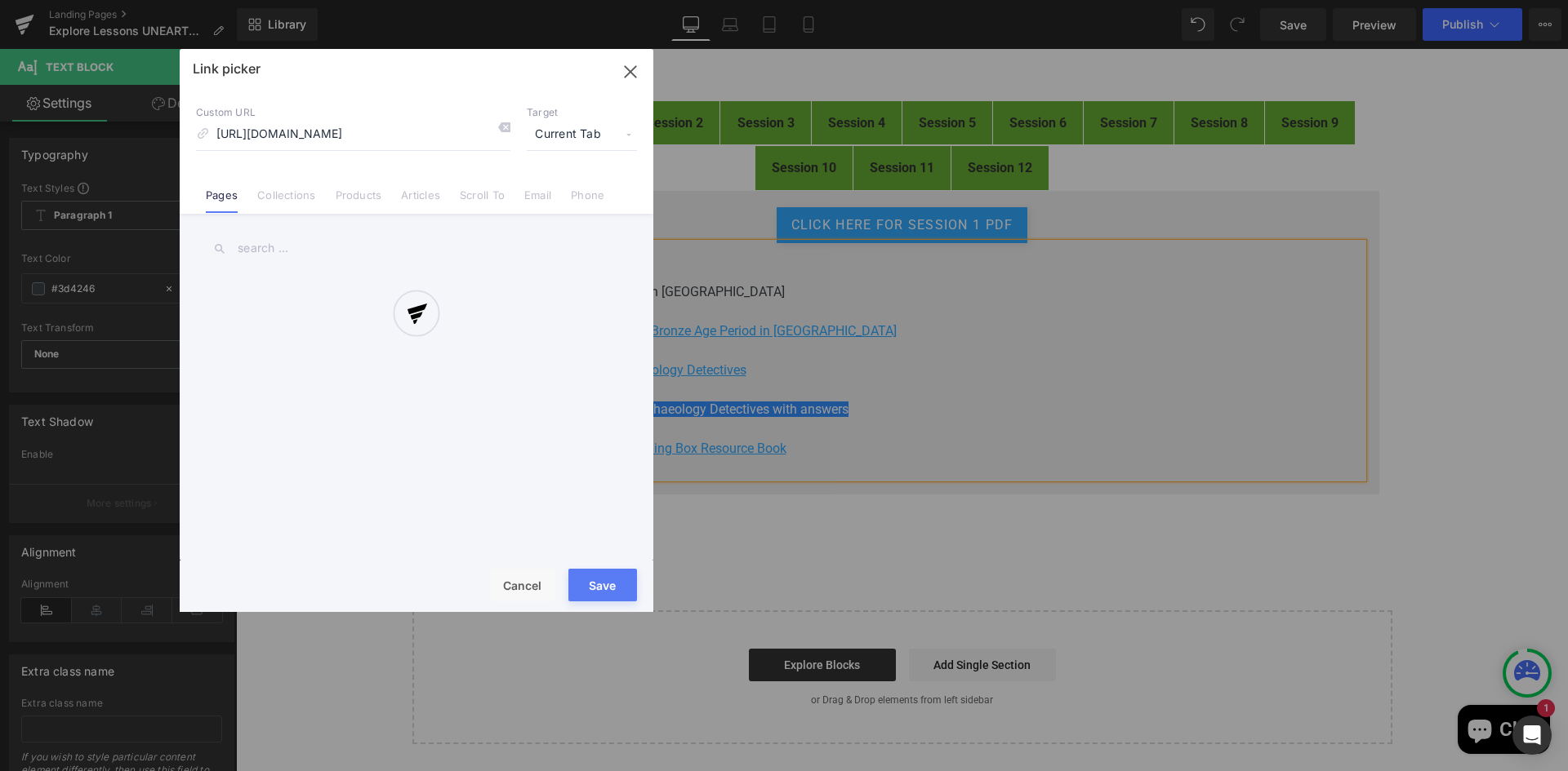
click at [729, 0] on div "Text Color Highlight Color rgb(61, 66, 70) #3d4246 100 % transparent transparen…" at bounding box center [784, 0] width 1568 height 0
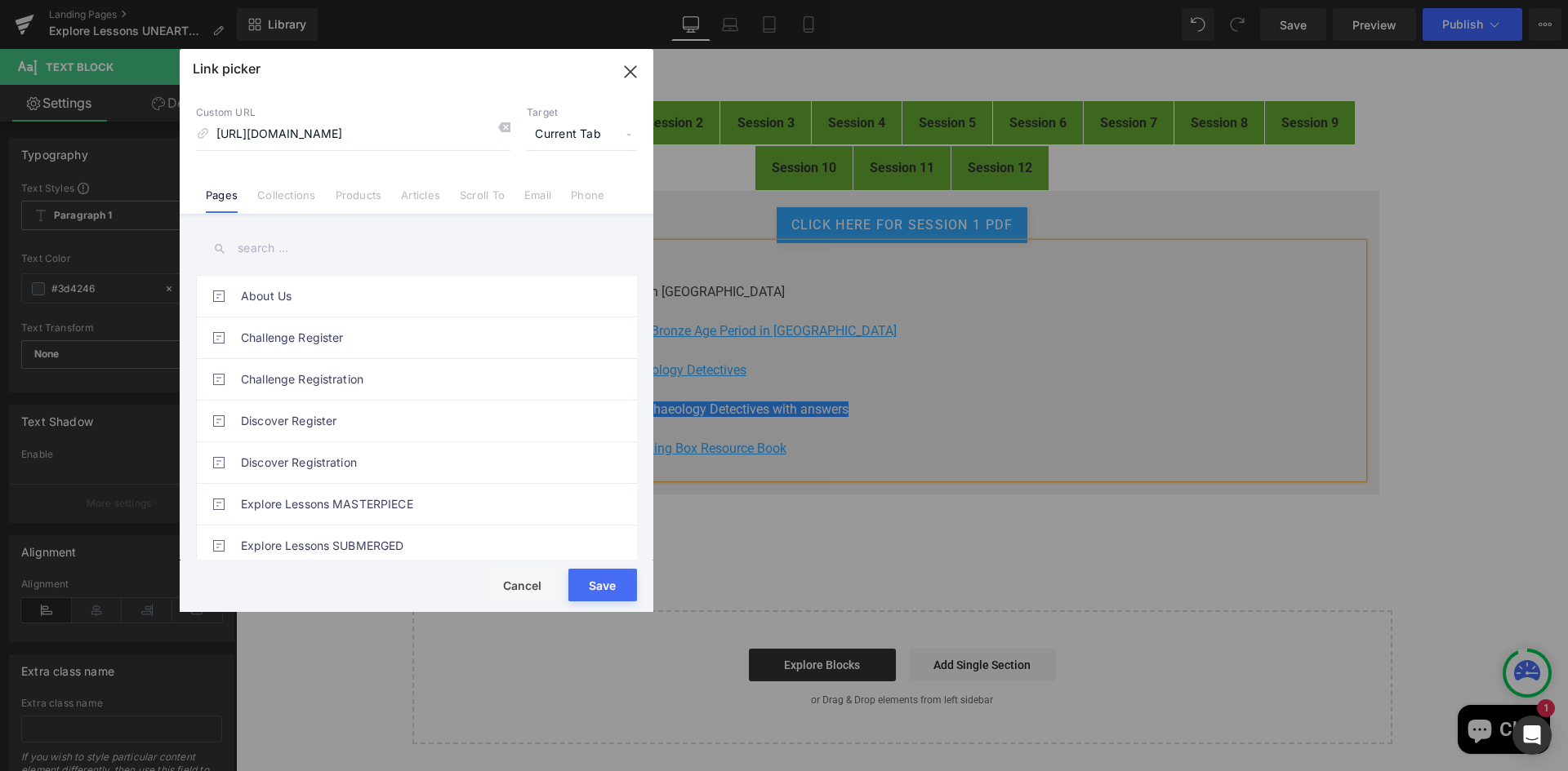
scroll to position [0, 0]
click at [555, 127] on span "Current Tab" at bounding box center [581, 134] width 110 height 31
click at [571, 191] on li "New Tab" at bounding box center [582, 193] width 127 height 29
click at [606, 586] on button "Save" at bounding box center [602, 585] width 69 height 33
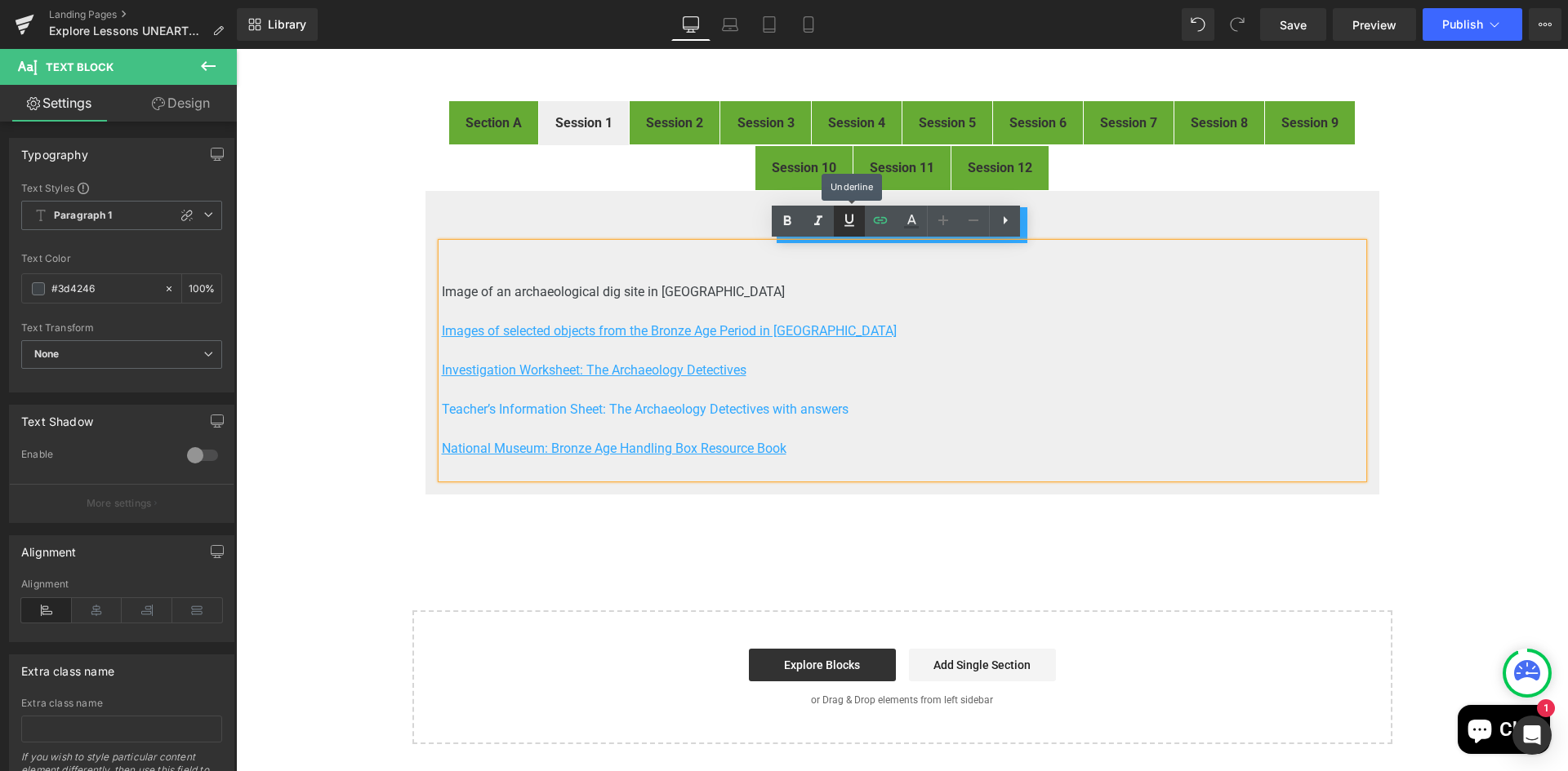
click at [851, 215] on icon at bounding box center [849, 220] width 20 height 20
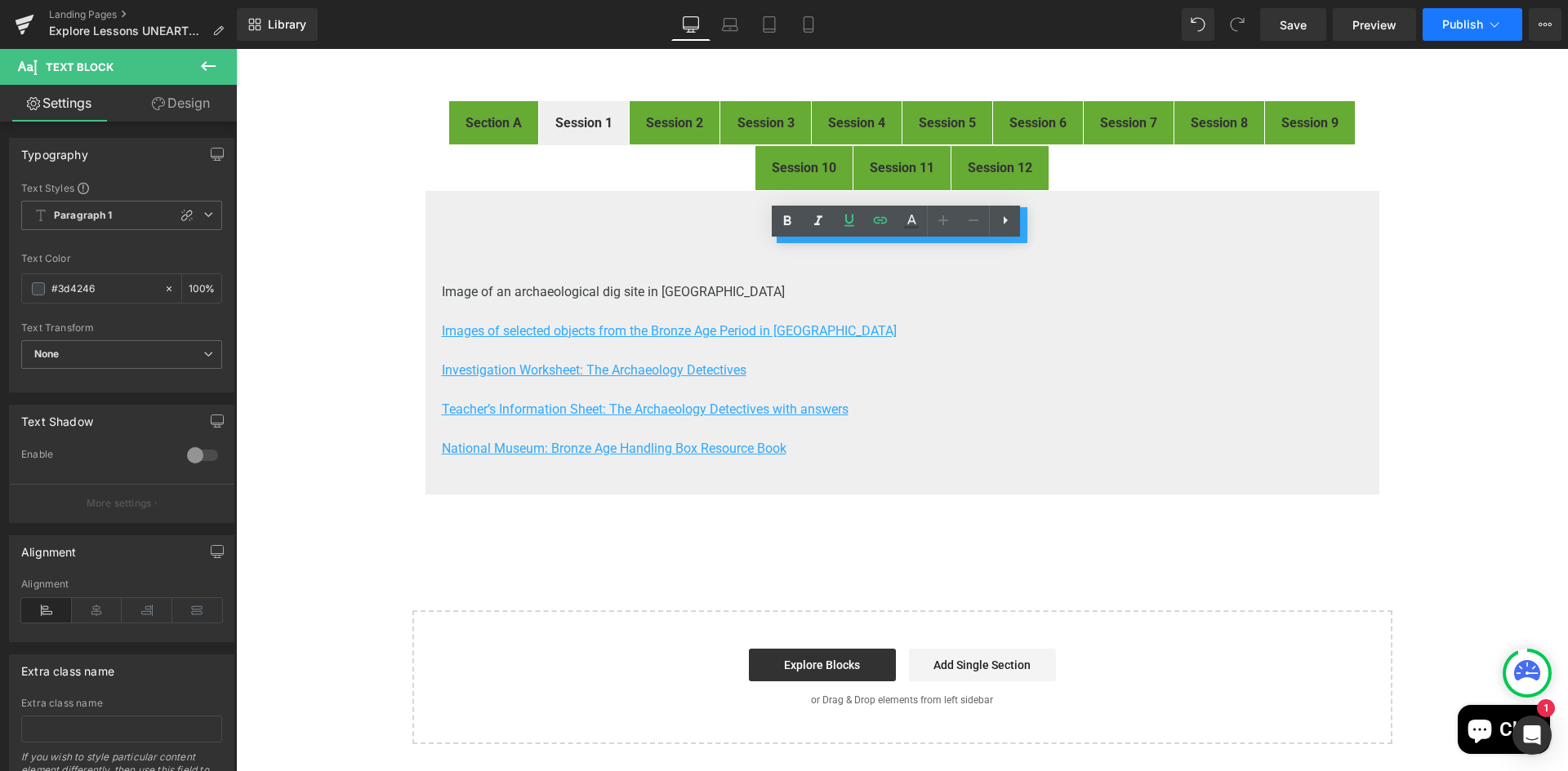
click at [1446, 28] on span "Publish" at bounding box center [1462, 24] width 41 height 13
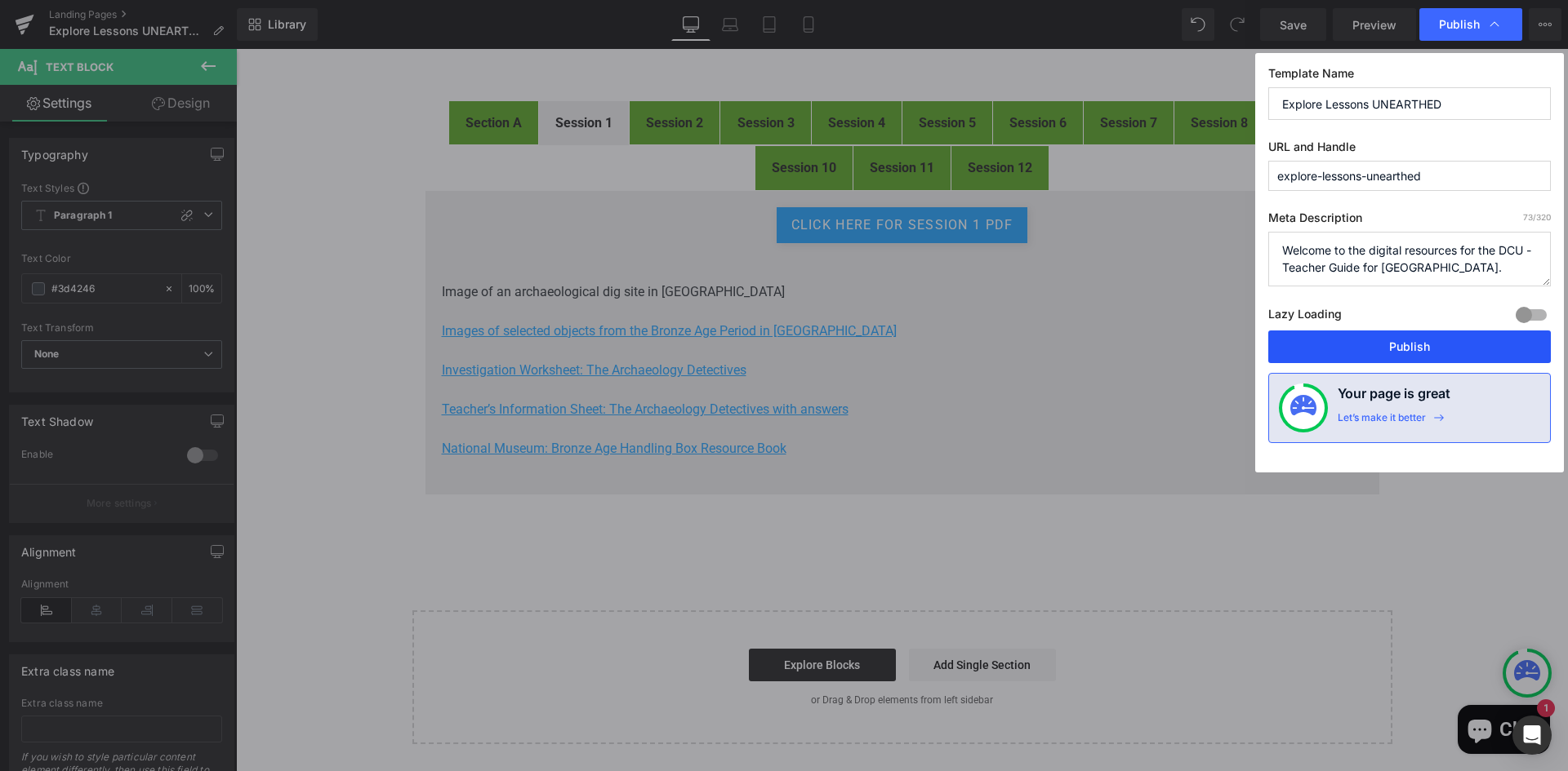
click at [1422, 348] on button "Publish" at bounding box center [1409, 347] width 283 height 33
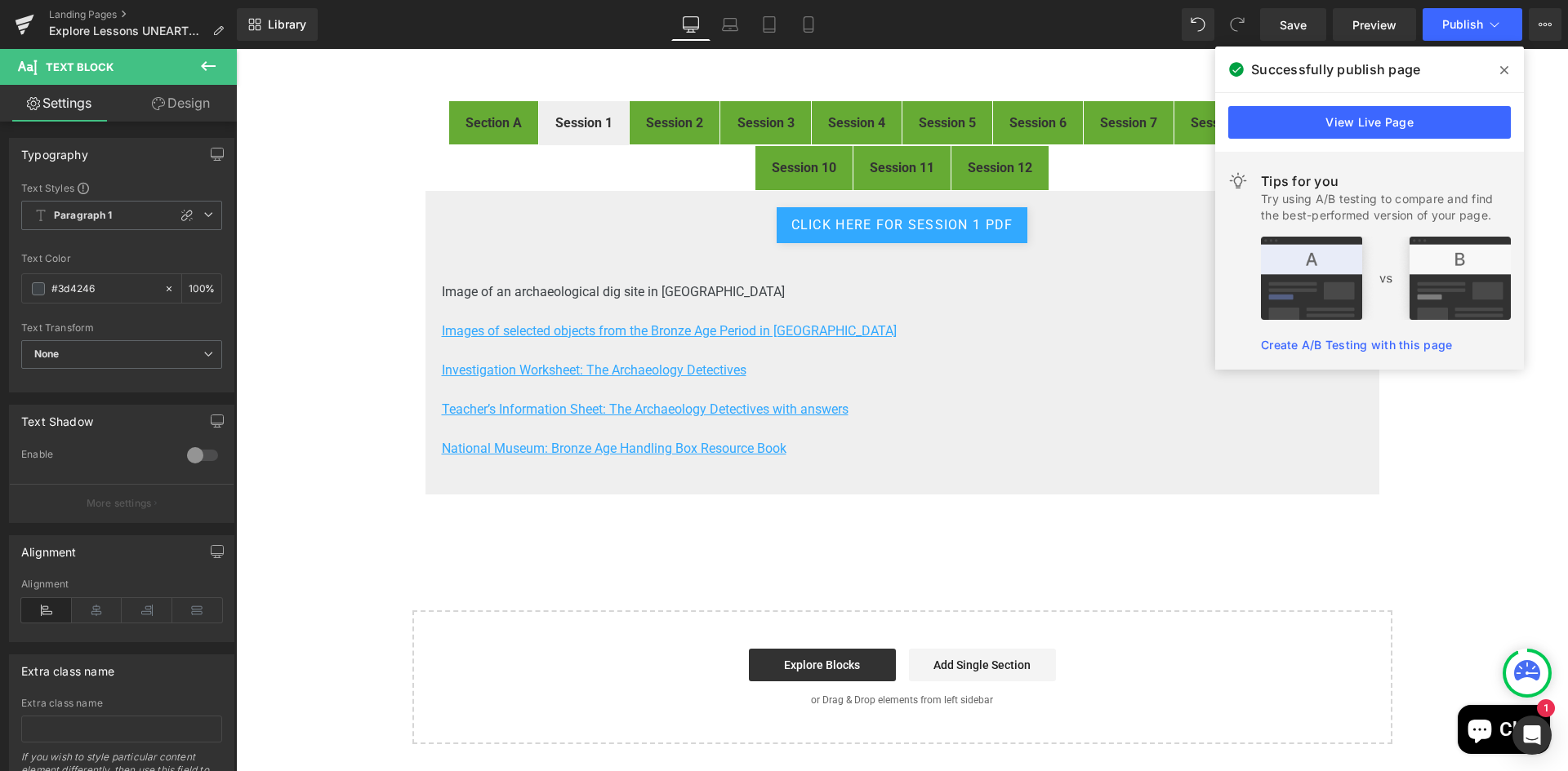
click at [1502, 69] on icon at bounding box center [1504, 69] width 8 height 8
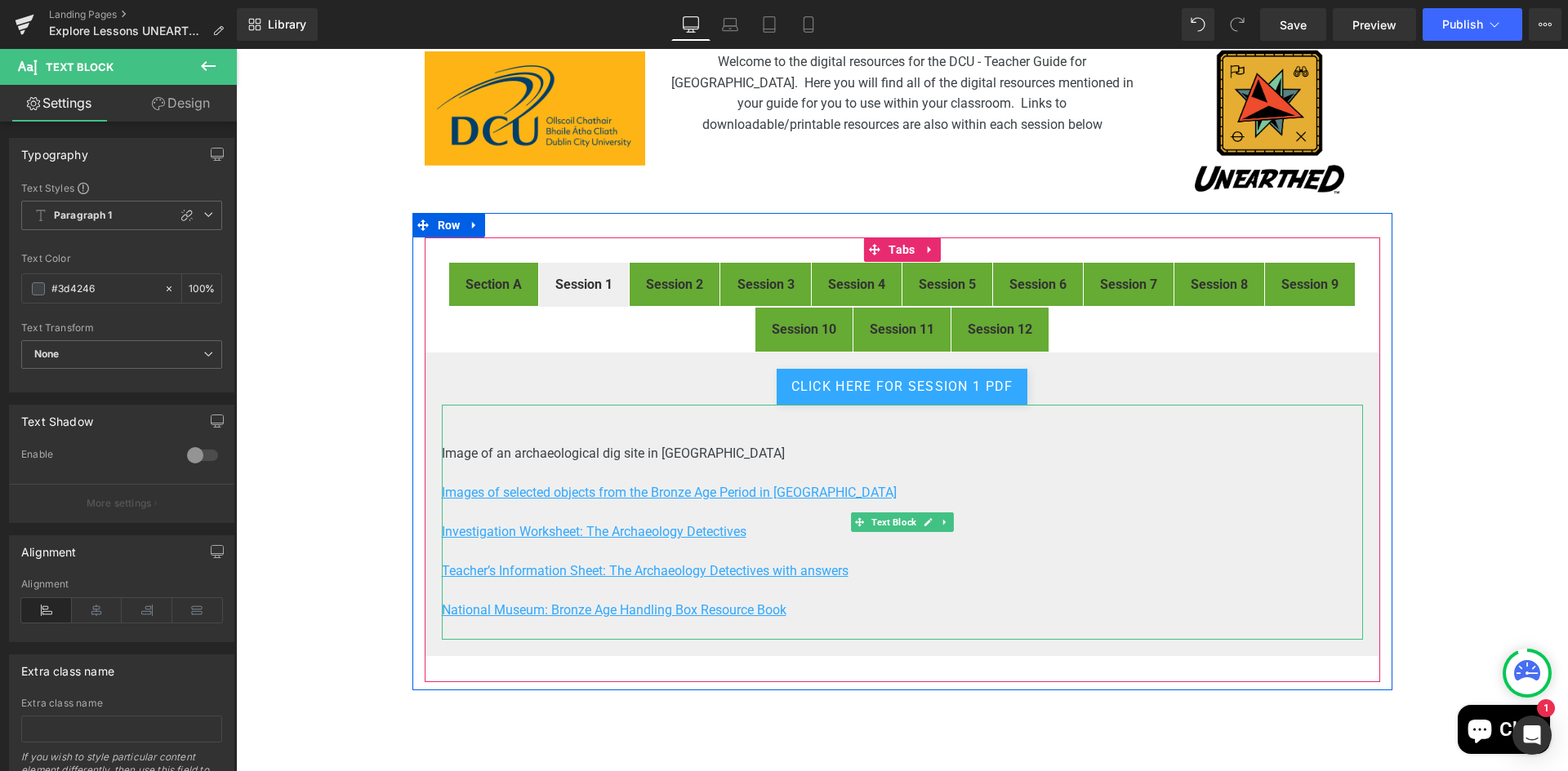
scroll to position [163, 0]
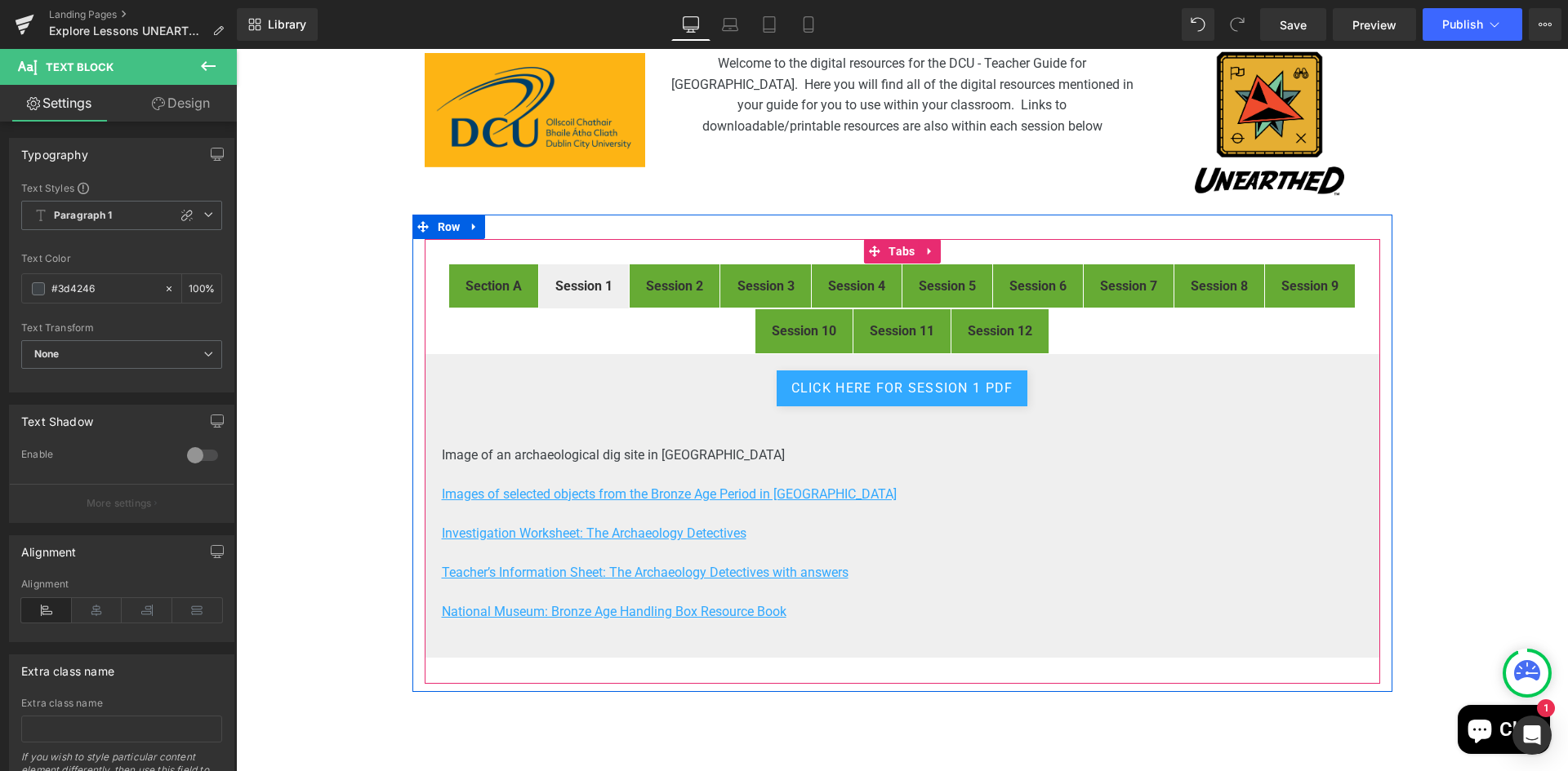
click at [236, 49] on div at bounding box center [236, 49] width 0 height 0
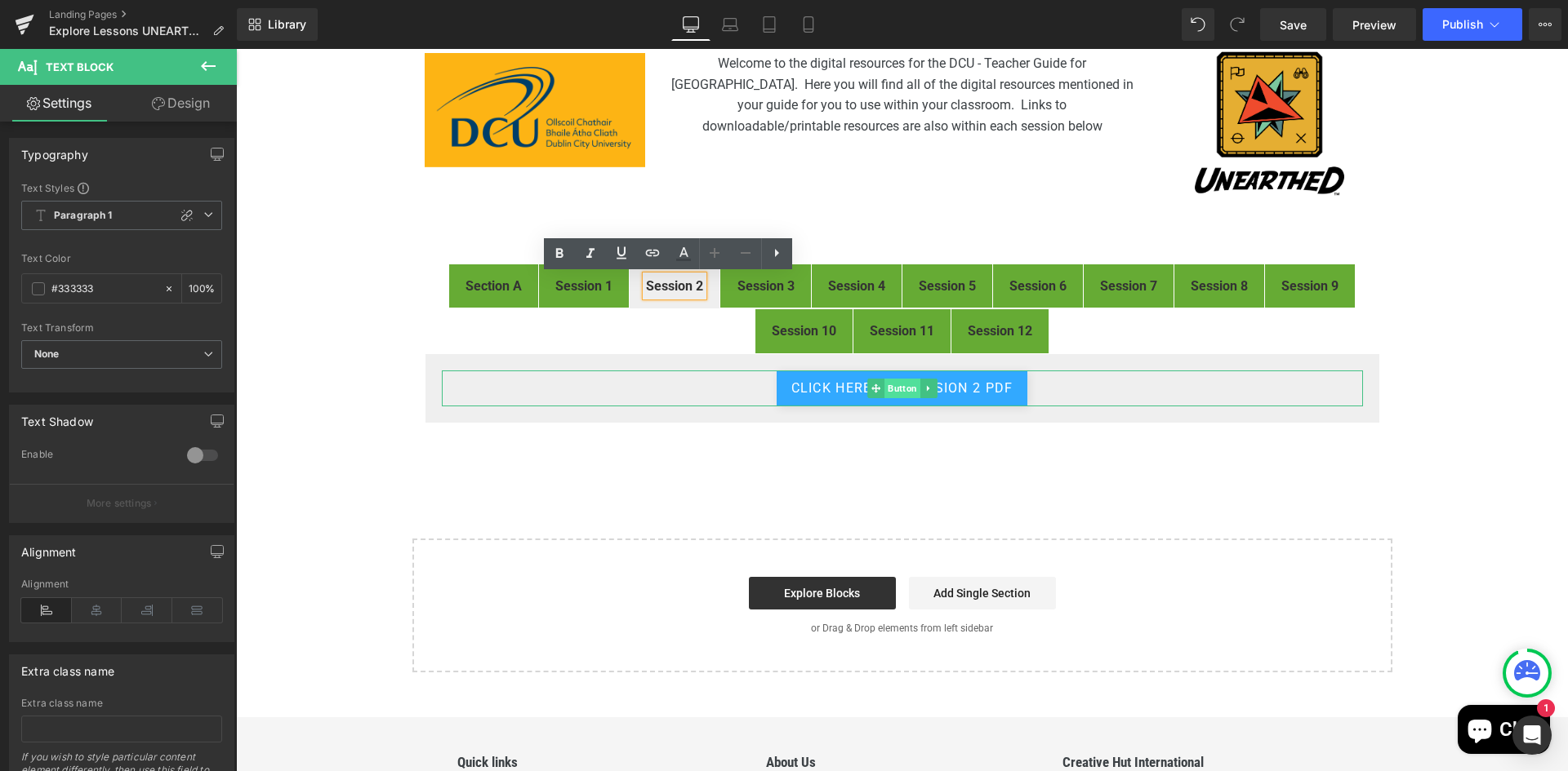
click at [896, 384] on span "Button" at bounding box center [902, 389] width 36 height 20
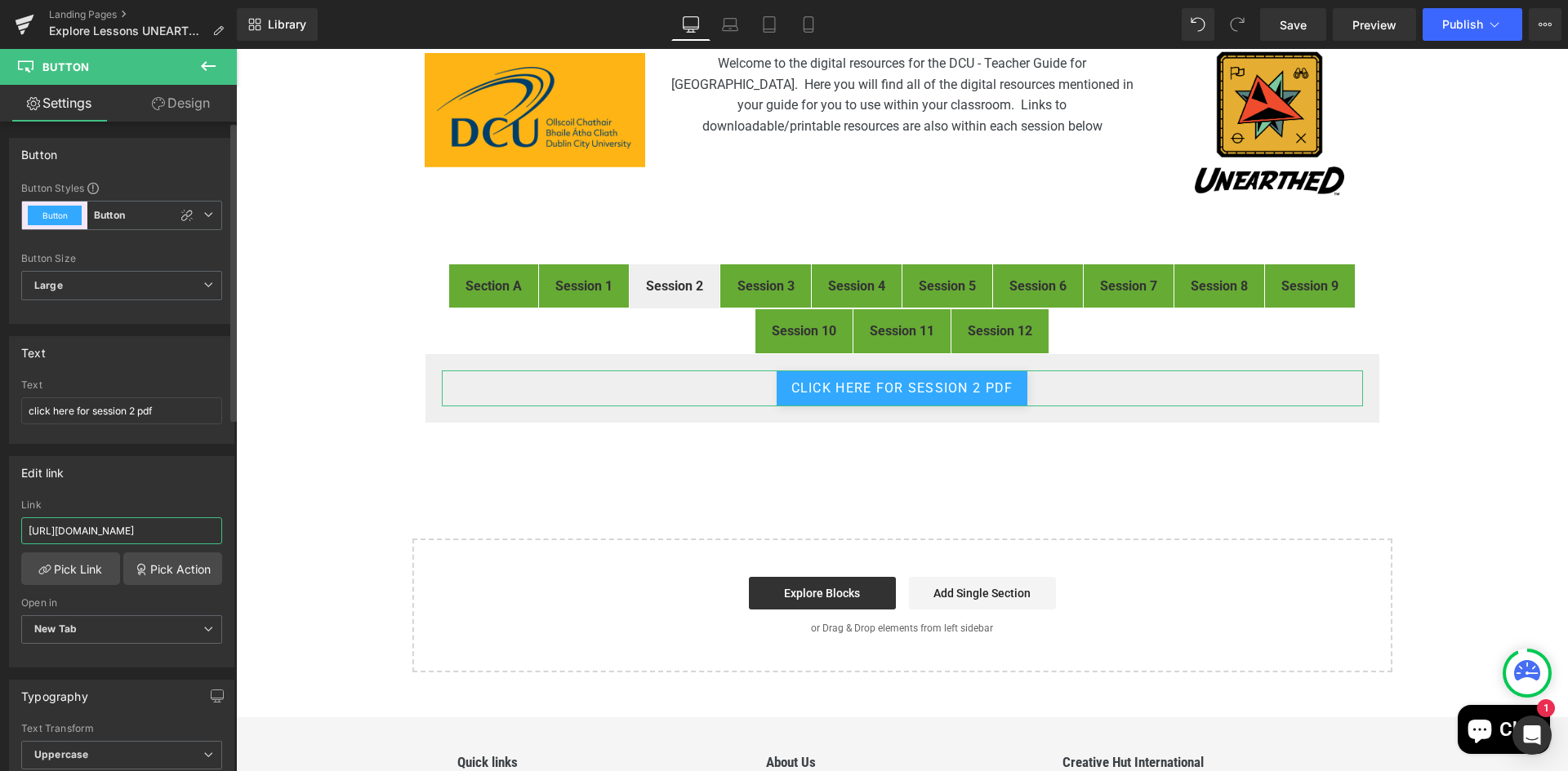
click at [97, 530] on input "https://drive.google.com/file/d/1mMgEEmJdnqSNob59W9SP5qCxByQ12C-M/view?usp=driv…" at bounding box center [121, 531] width 200 height 27
paste input "Ago8fFxmtFYyzQbbj98mCW7itDtBPc9g"
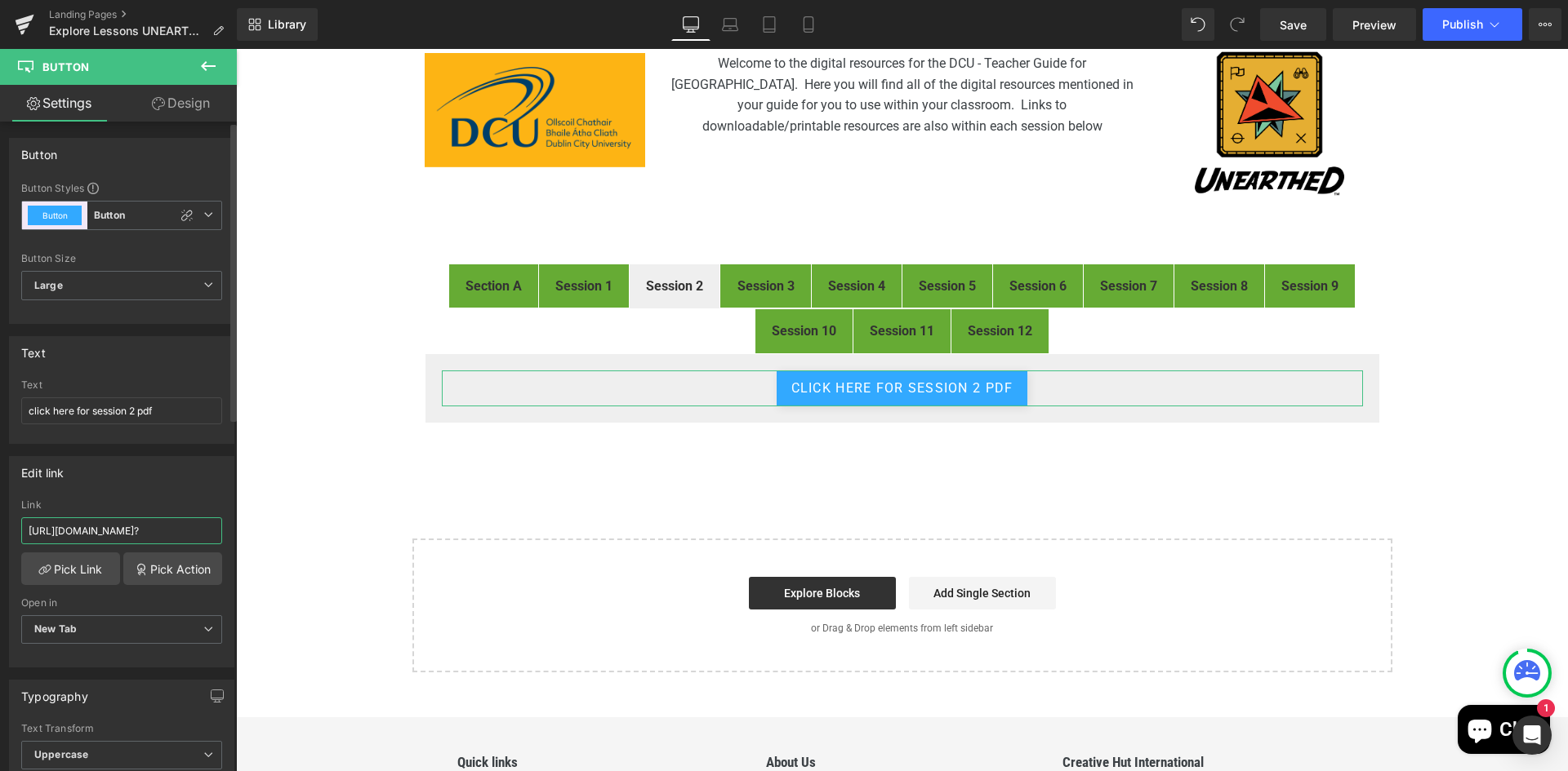
type input "https://drive.google.com/file/d/1Ago8fFxmtFYyzQbbj98mCW7itDtBPc9g/view"
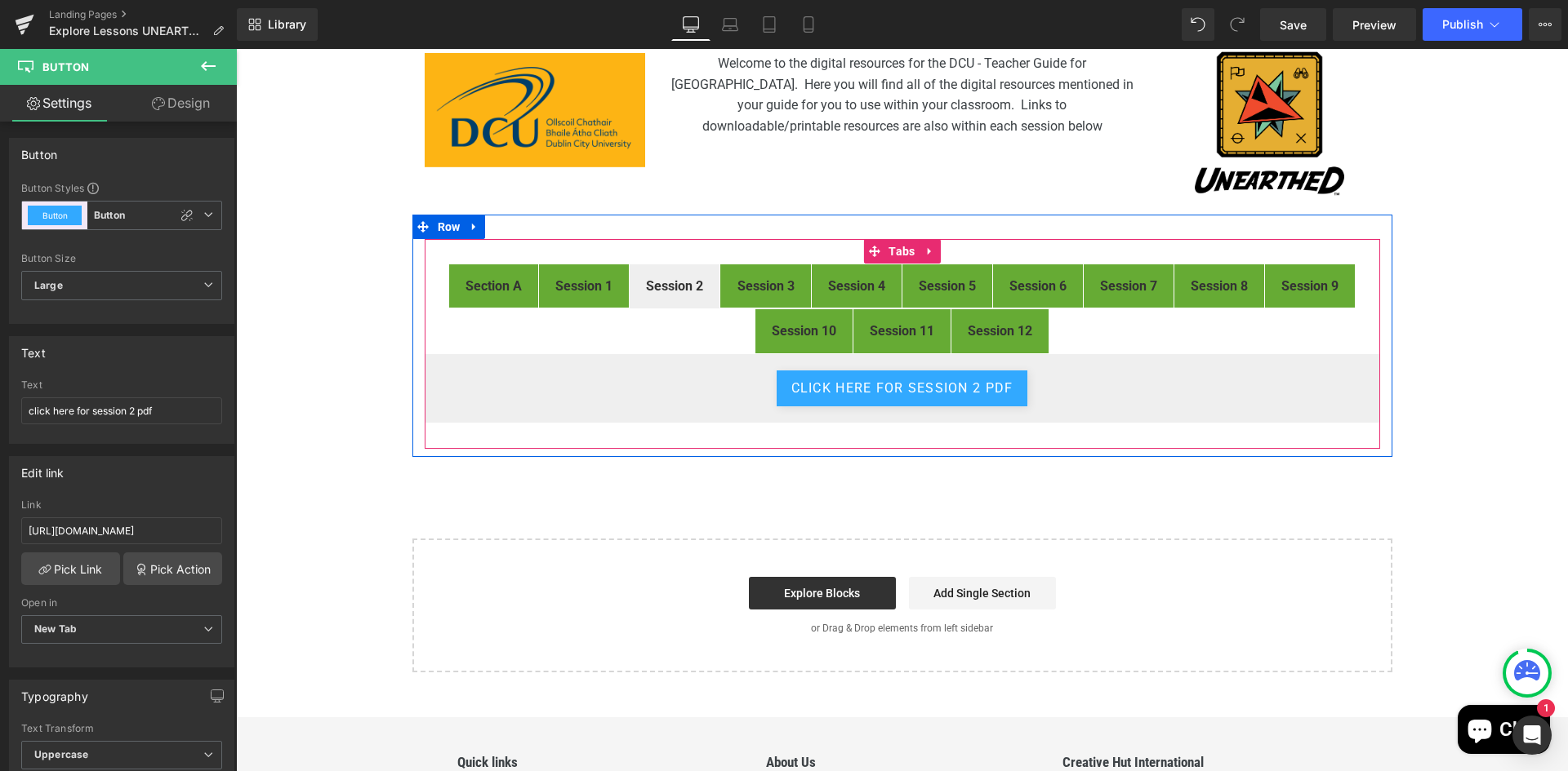
click at [1093, 410] on div "click here for session 2 pdf Button" at bounding box center [902, 388] width 955 height 70
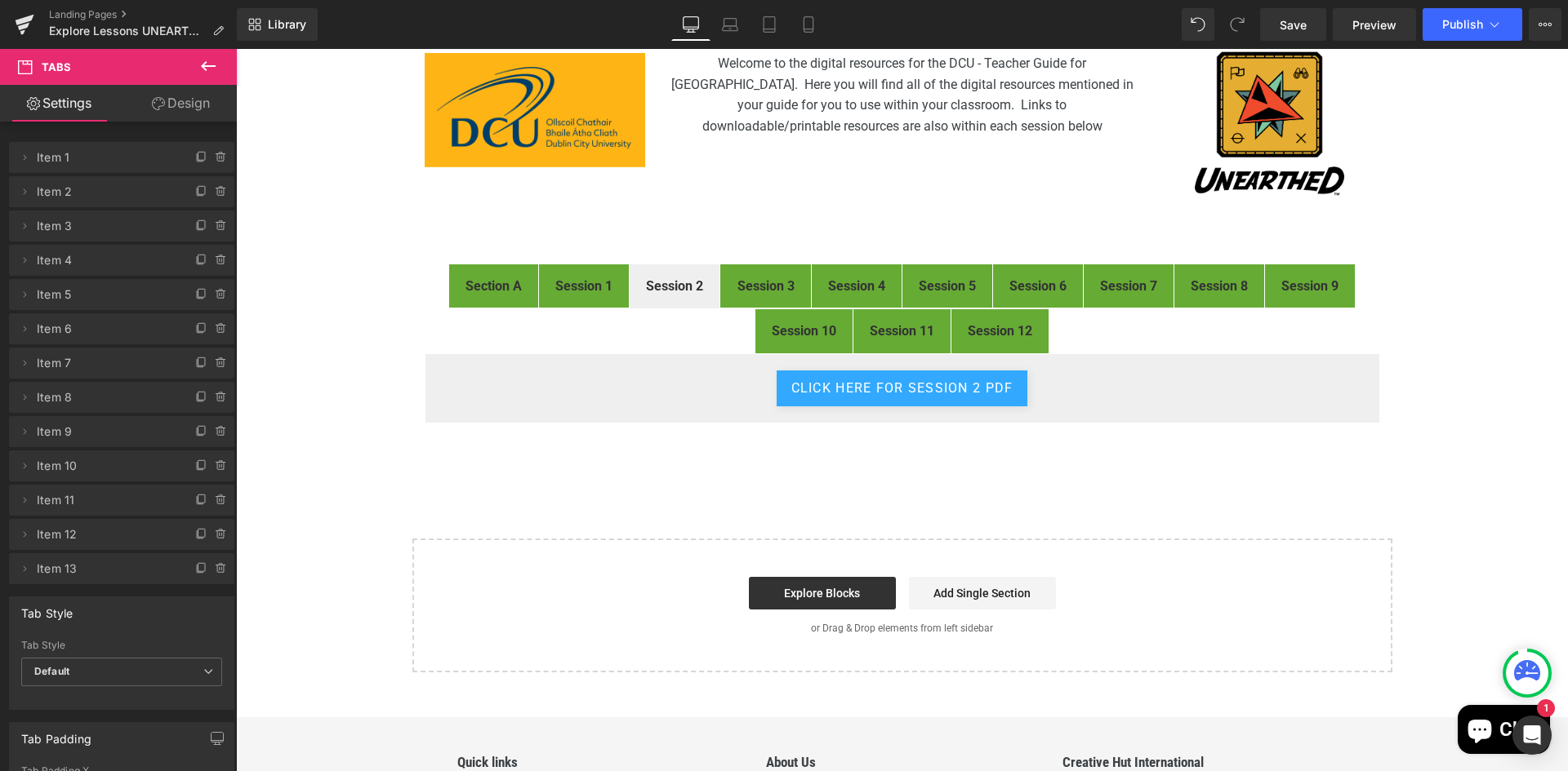
click at [218, 65] on button at bounding box center [208, 66] width 57 height 36
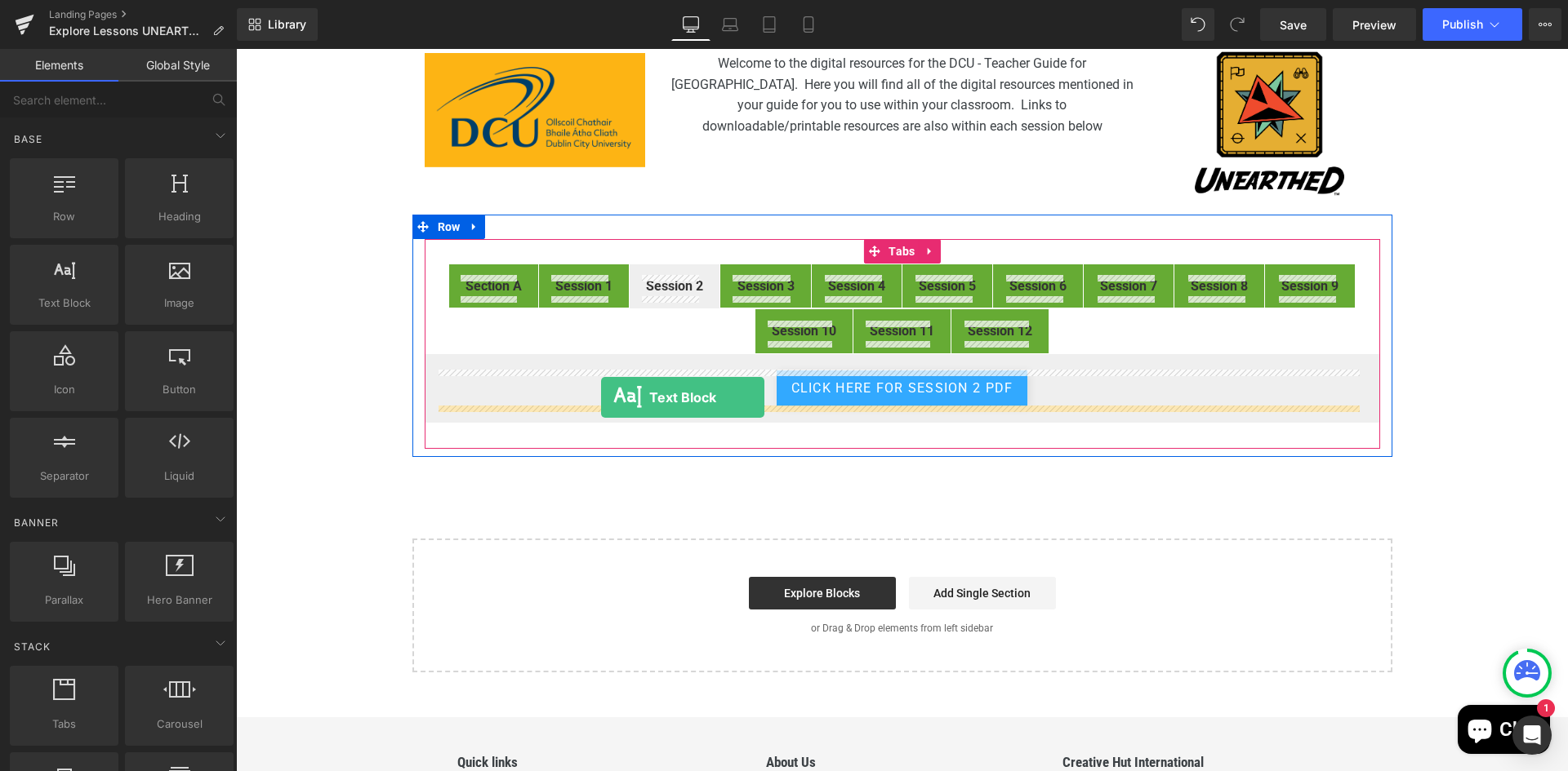
drag, startPoint x: 371, startPoint y: 346, endPoint x: 601, endPoint y: 397, distance: 235.6
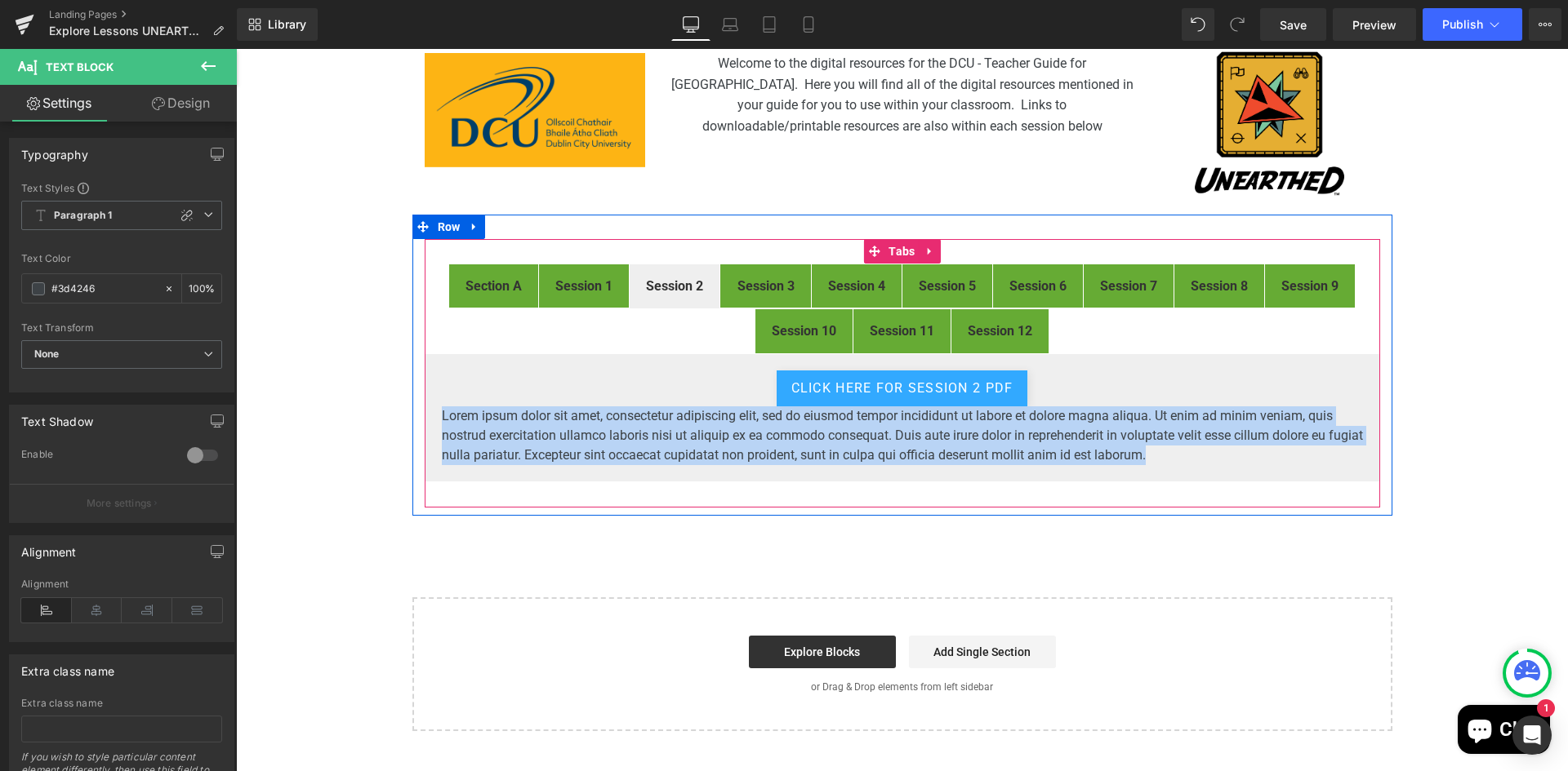
drag, startPoint x: 1192, startPoint y: 454, endPoint x: 432, endPoint y: 417, distance: 760.9
click at [432, 417] on div "click here for session 2 pdf Button Lorem ipsum dolor sit amet, consectetur adi…" at bounding box center [902, 417] width 955 height 129
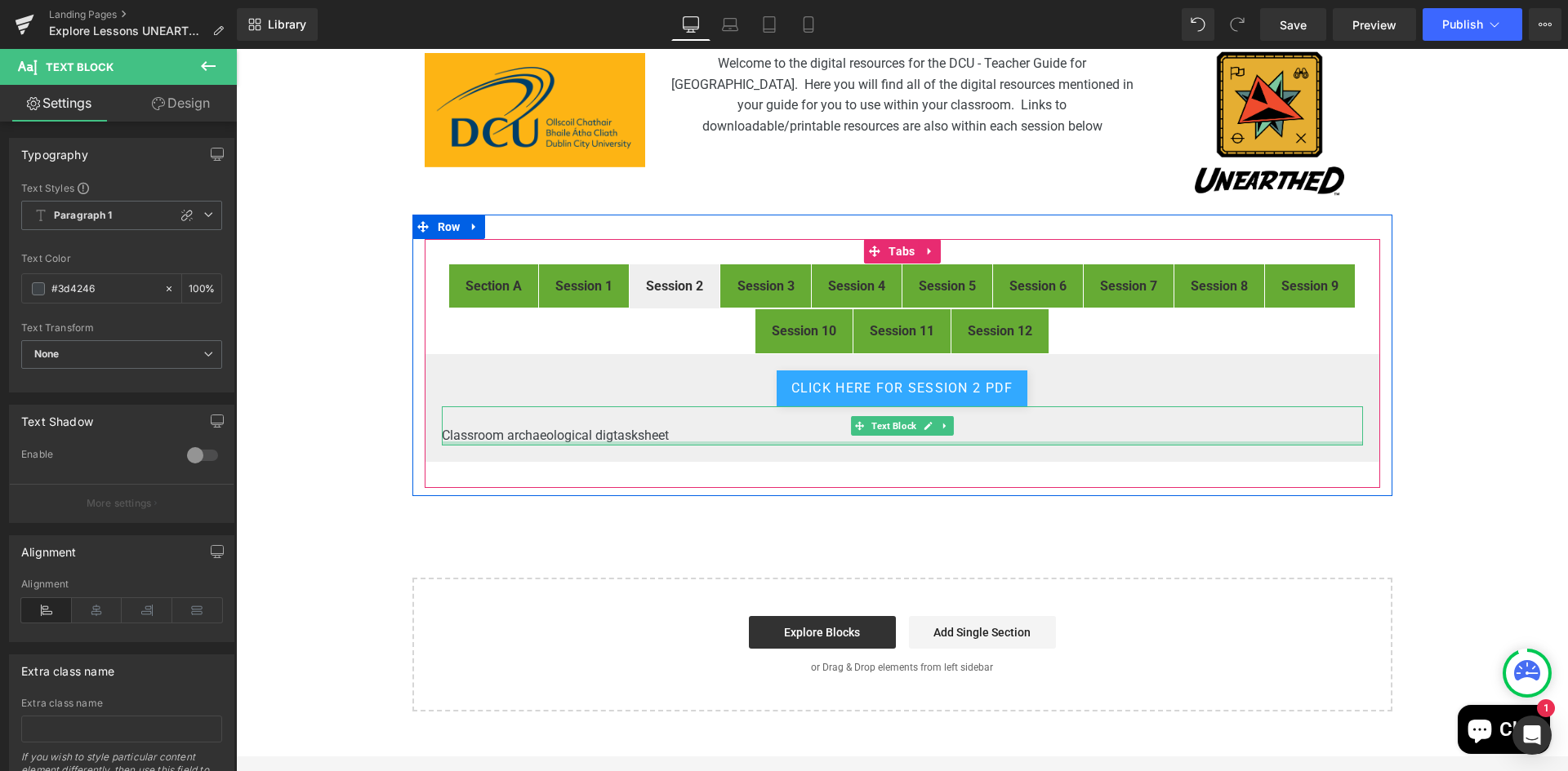
click at [699, 444] on div at bounding box center [902, 443] width 921 height 4
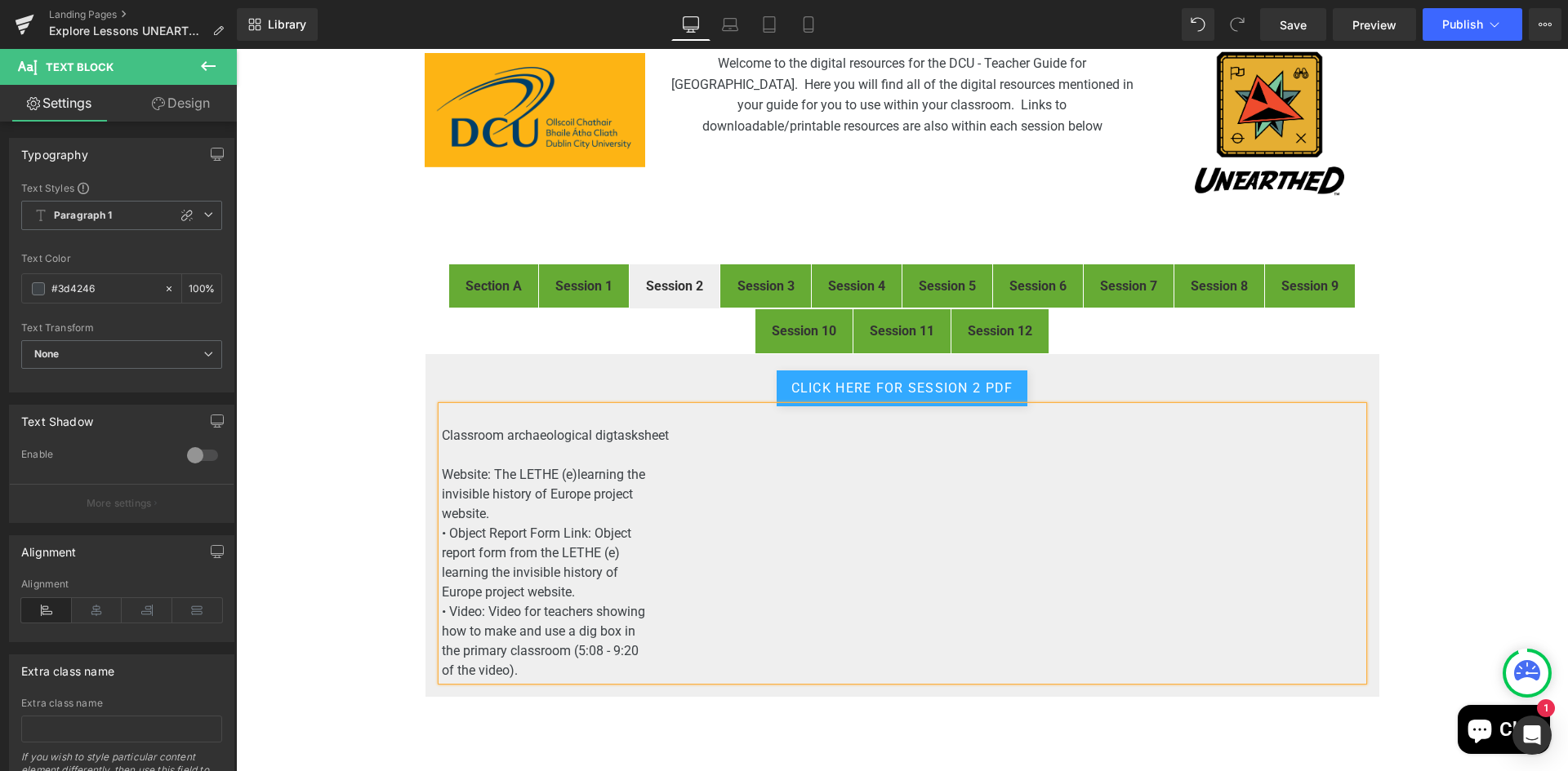
click at [663, 480] on p "Website: The LETHE (e)learning the" at bounding box center [902, 474] width 921 height 20
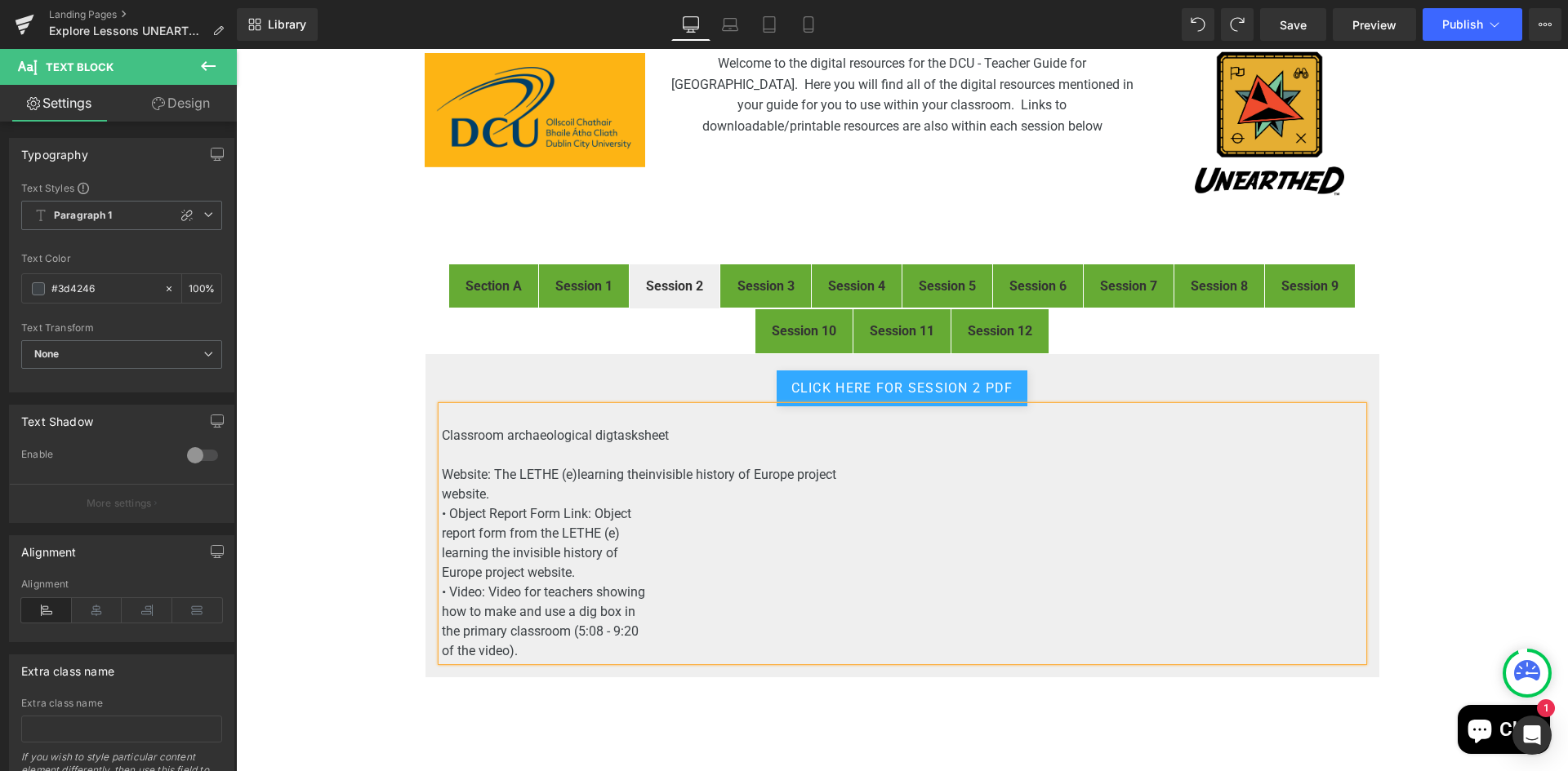
click at [874, 475] on p "Website: The LETHE (e)learning the invisible history of Europe project" at bounding box center [902, 474] width 921 height 20
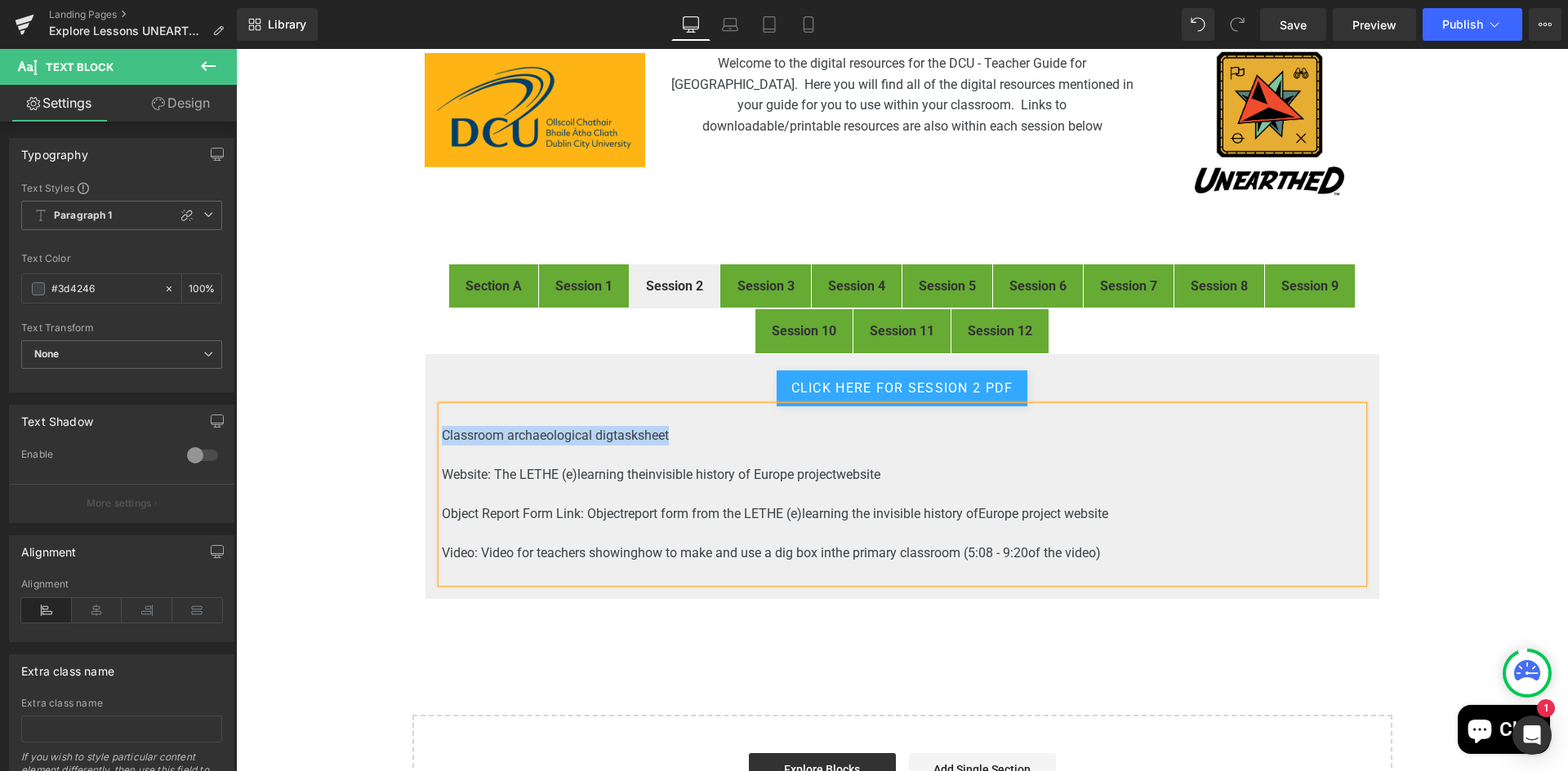
drag, startPoint x: 679, startPoint y: 435, endPoint x: 438, endPoint y: 433, distance: 241.0
click at [442, 433] on p "Classroom archaeological dig tasksheet" at bounding box center [902, 435] width 921 height 20
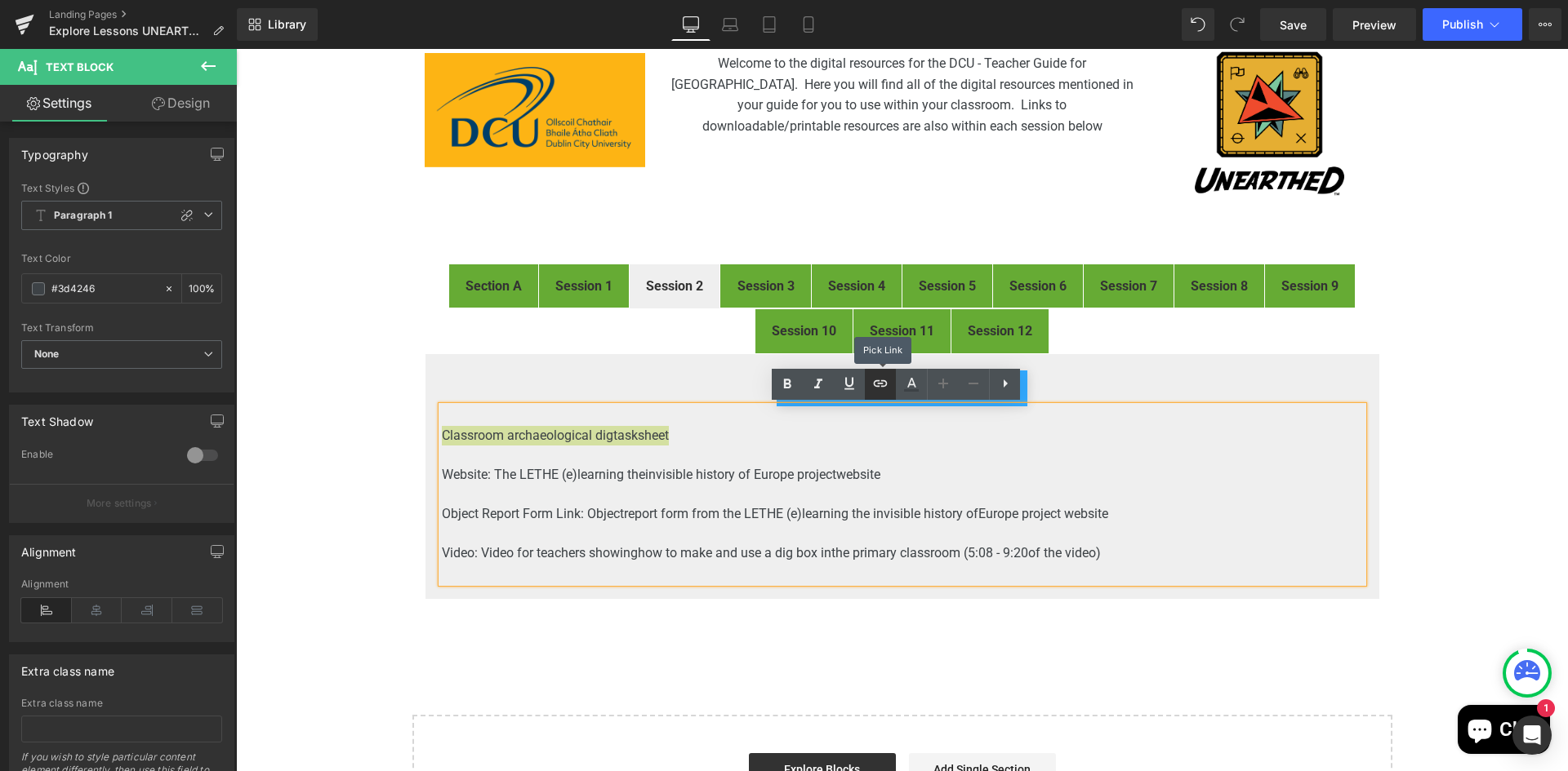
click at [869, 386] on link at bounding box center [881, 384] width 31 height 31
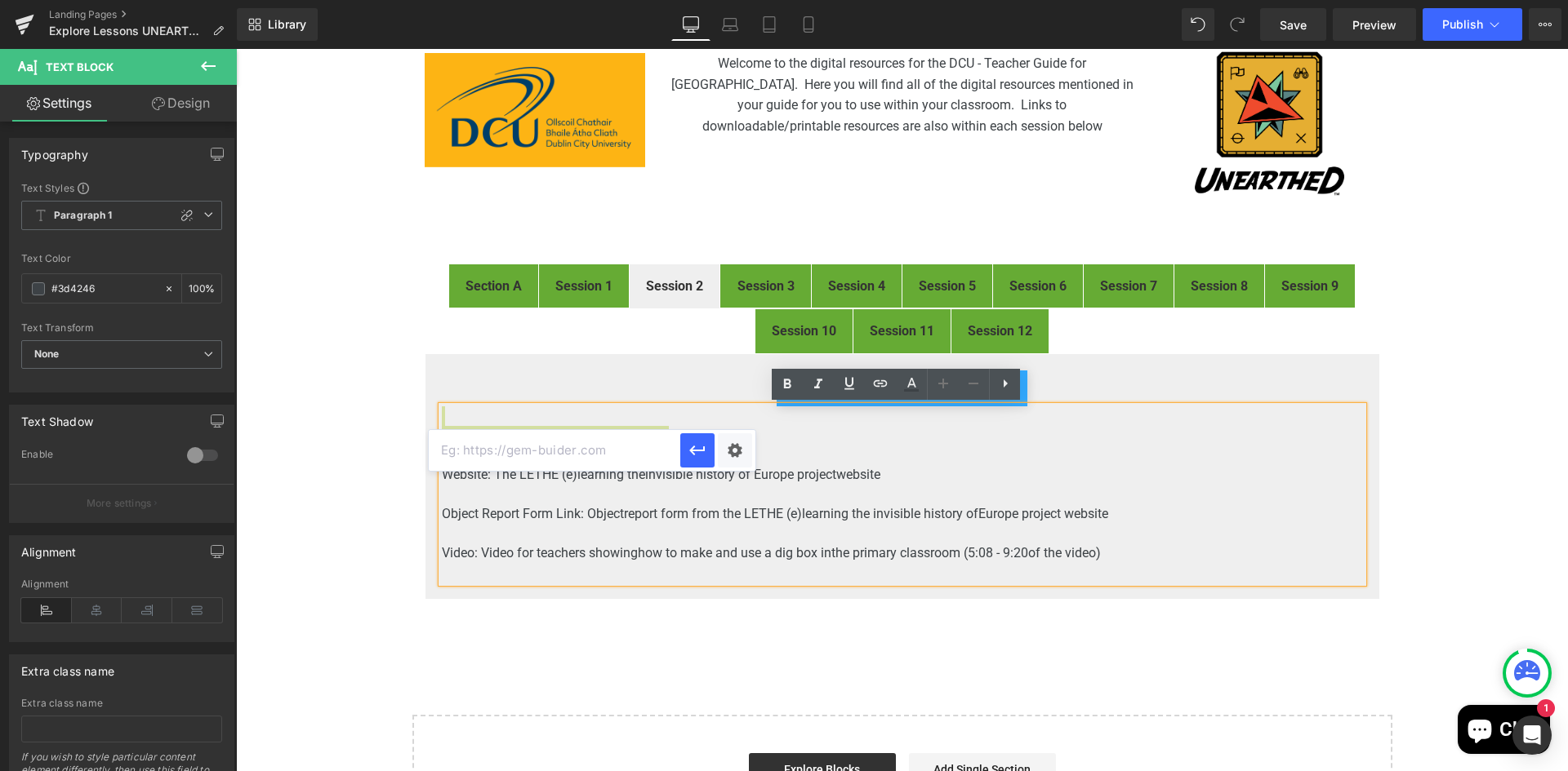
click at [544, 459] on input "text" at bounding box center [554, 450] width 252 height 41
paste input "https://drive.google.com/file/d/1DAqZ-dRtUe8pXoLkv1j2aJPjd6JcpvMv/view?usp=driv…"
type input "https://drive.google.com/file/d/1DAqZ-dRtUe8pXoLkv1j2aJPjd6JcpvMv/view"
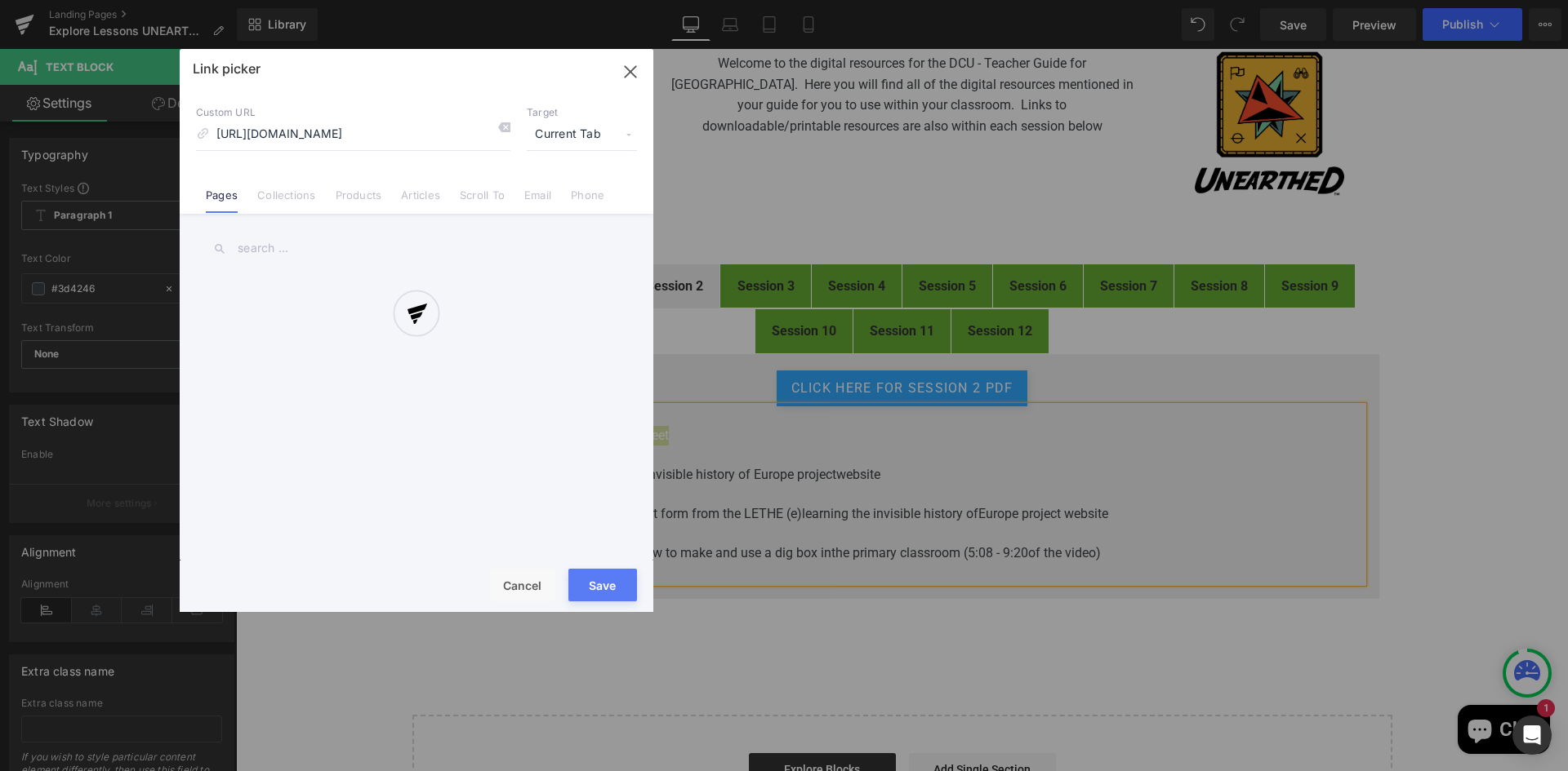
click at [727, 0] on div "Text Color Highlight Color rgb(61, 66, 70) #3d4246 100 % transparent transparen…" at bounding box center [784, 0] width 1568 height 0
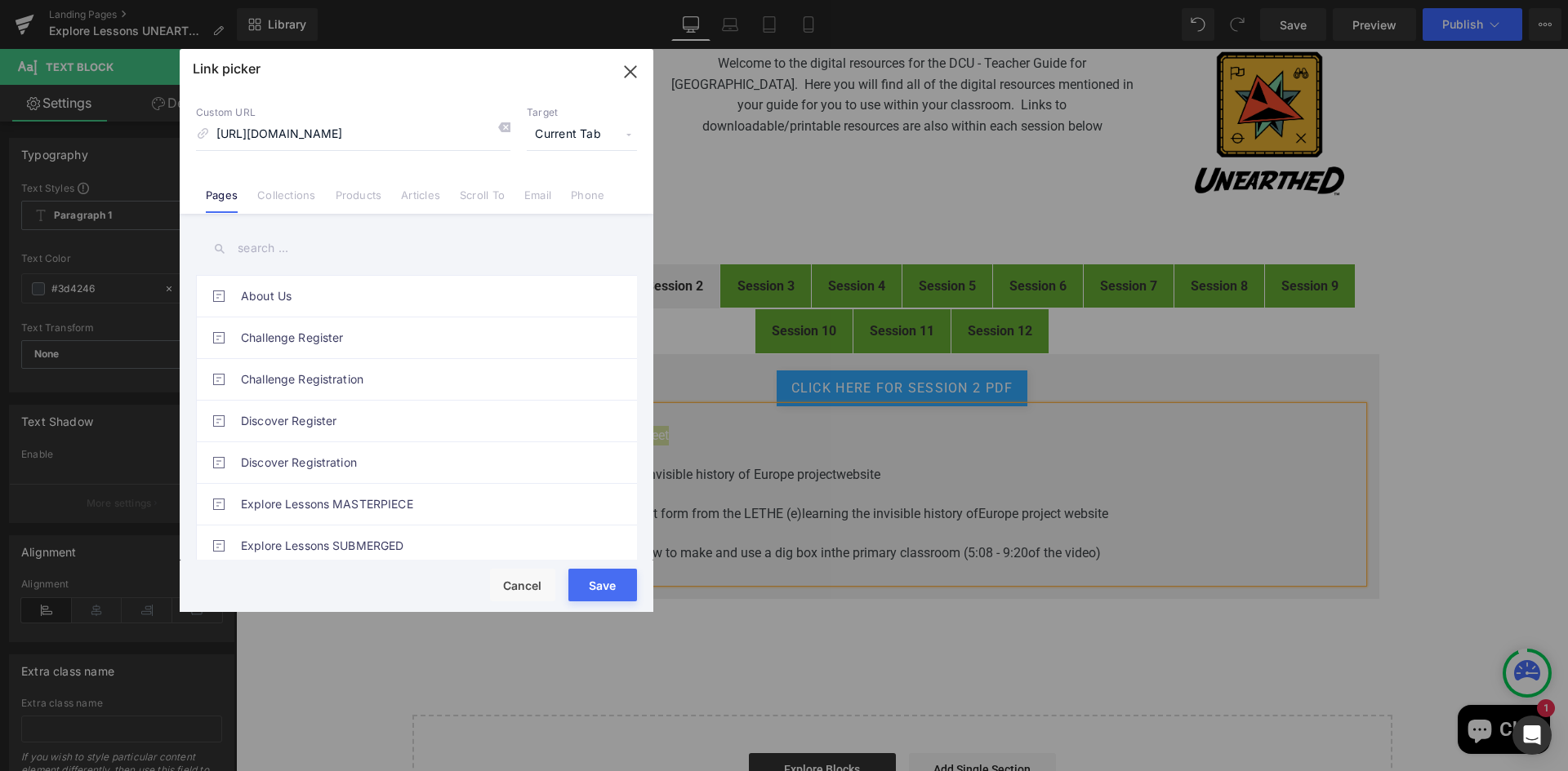
scroll to position [0, 0]
click at [586, 128] on span "Current Tab" at bounding box center [581, 134] width 110 height 31
click at [553, 190] on li "New Tab" at bounding box center [582, 193] width 127 height 29
drag, startPoint x: 611, startPoint y: 591, endPoint x: 375, endPoint y: 543, distance: 240.8
click at [611, 591] on button "Save" at bounding box center [602, 585] width 69 height 33
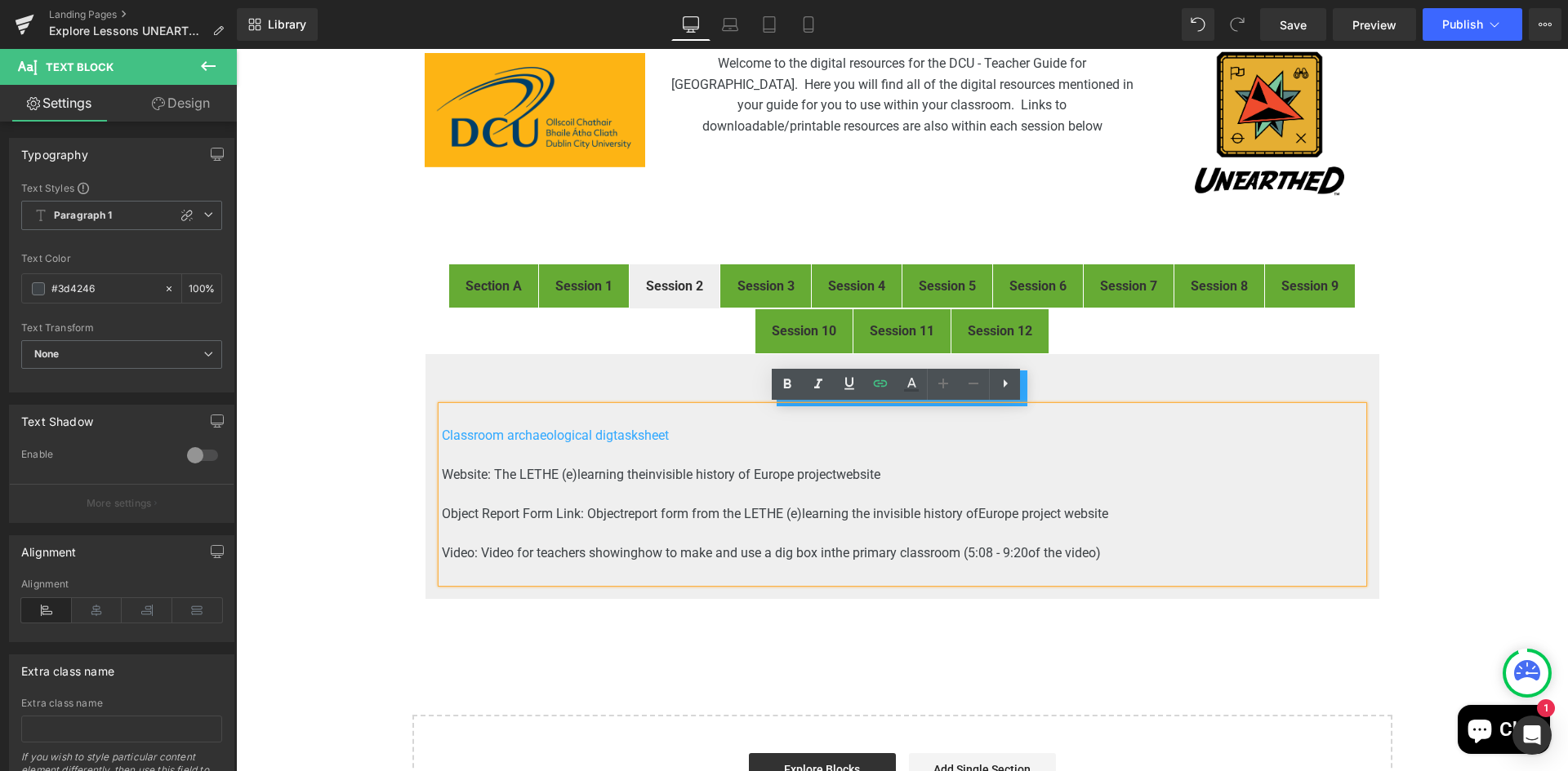
click at [722, 468] on span "invisible history of Europe project" at bounding box center [740, 474] width 191 height 16
click at [751, 460] on p at bounding box center [902, 455] width 921 height 20
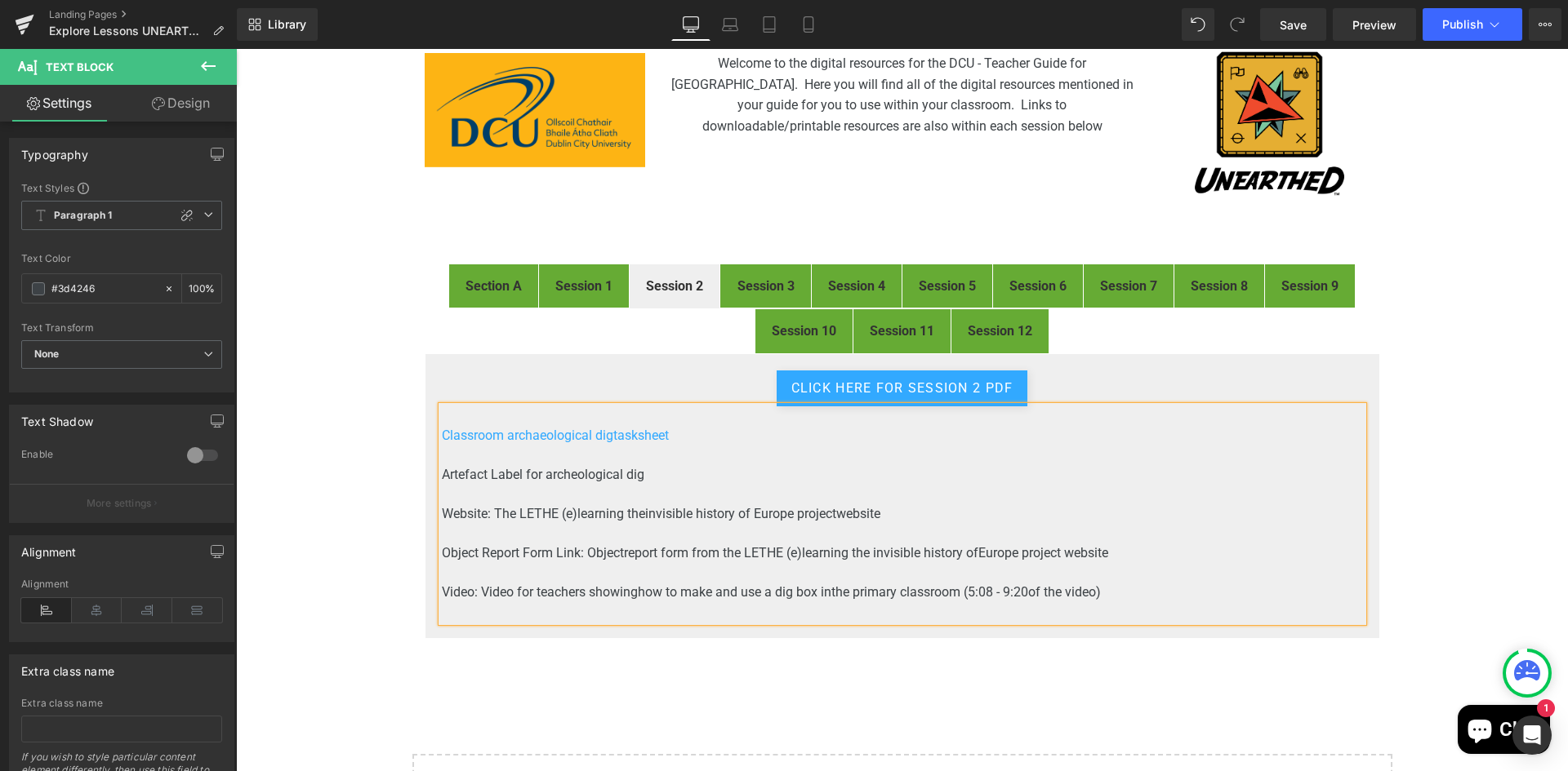
click at [565, 475] on span "Artefact Label for archeological dig" at bounding box center [542, 474] width 202 height 16
drag, startPoint x: 574, startPoint y: 474, endPoint x: 436, endPoint y: 474, distance: 138.0
click at [442, 474] on p "Artefact Label for archaeological dig" at bounding box center [902, 474] width 921 height 20
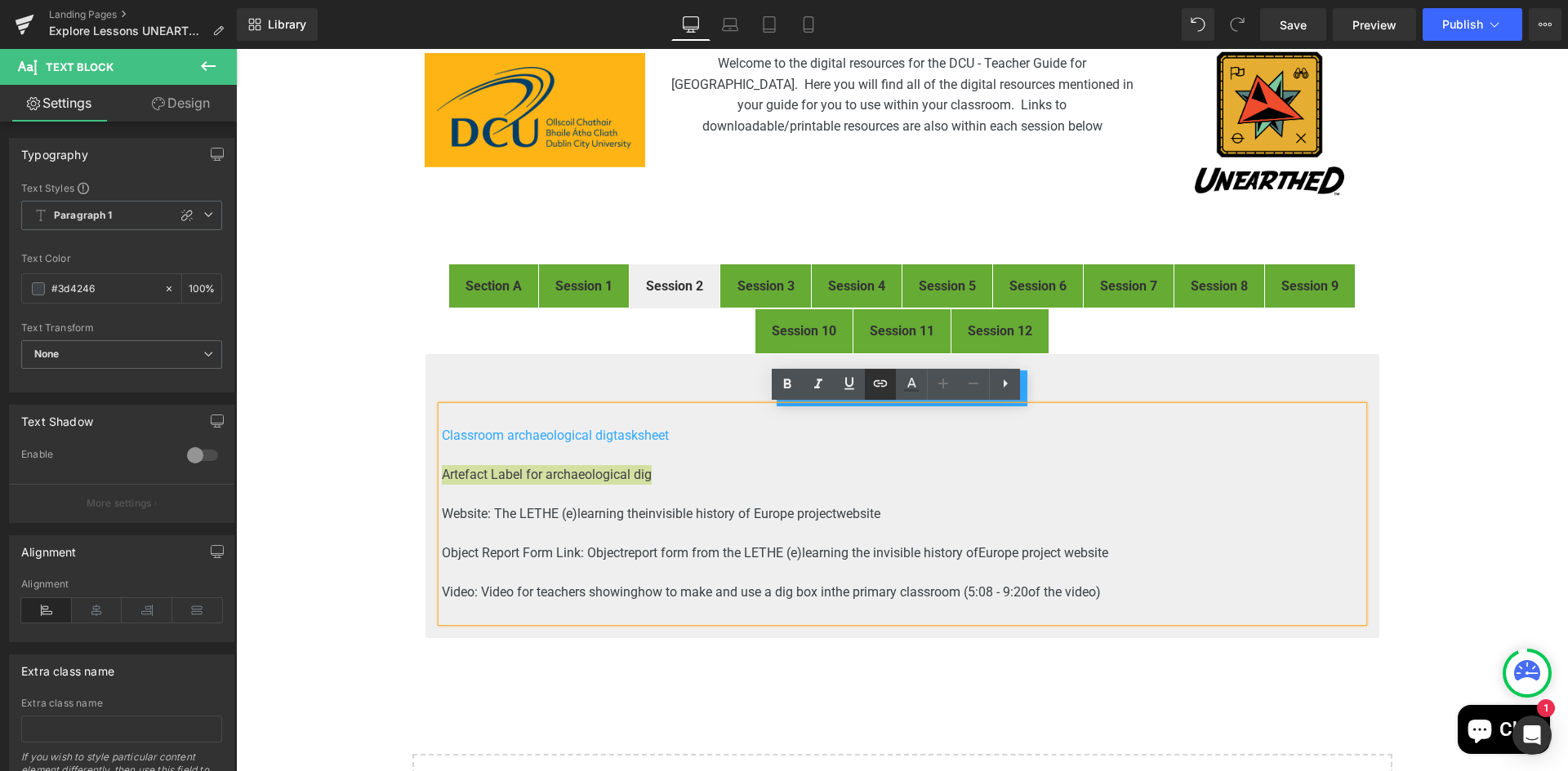
click at [878, 385] on icon at bounding box center [880, 383] width 20 height 20
click at [631, 487] on input "text" at bounding box center [554, 489] width 252 height 41
paste input "https://drive.google.com/file/d/1vWxlBnVb-tDboRWiL8LLjjiQeOmJPzdK/view?usp=driv…"
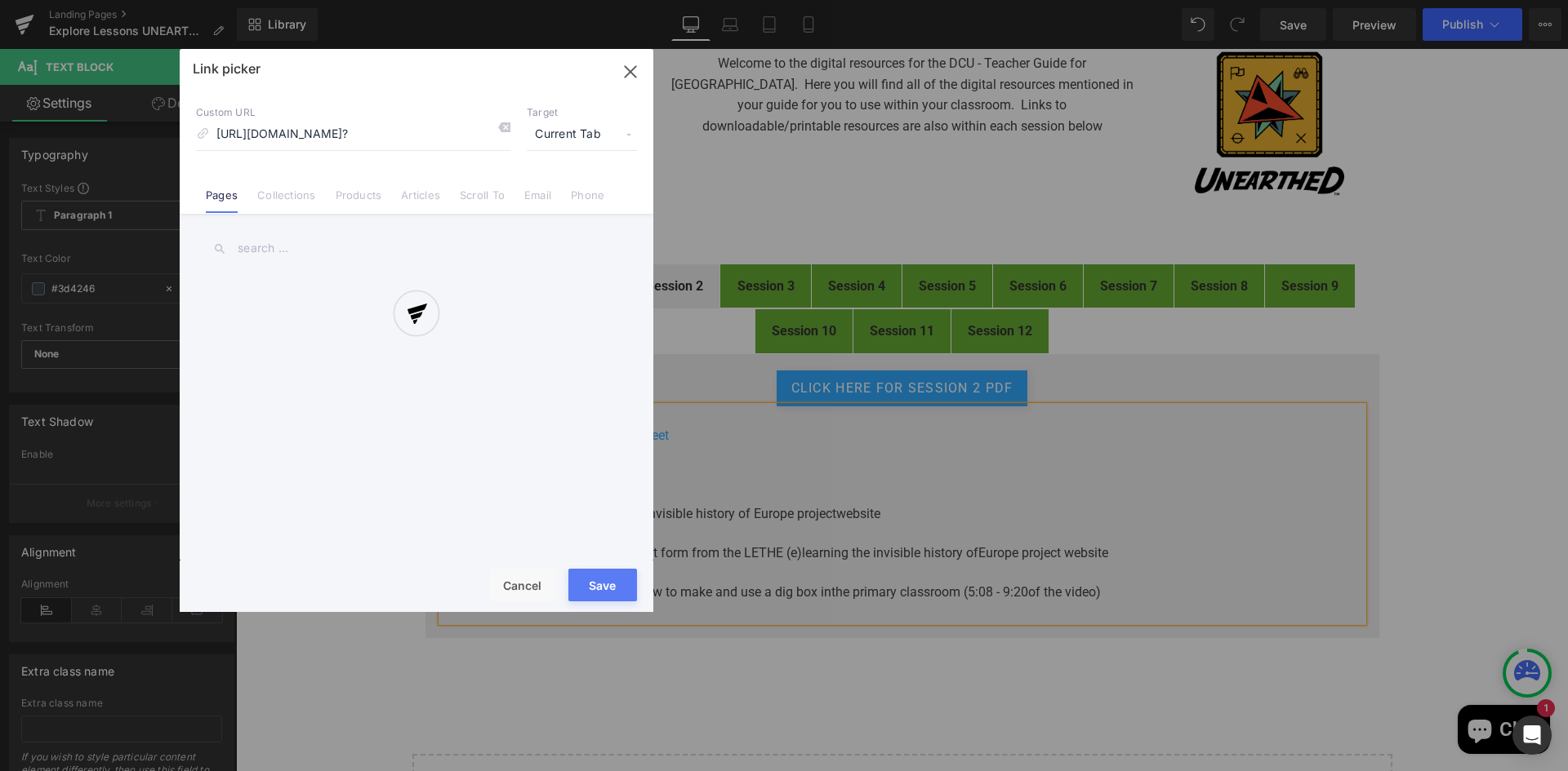
click at [744, 0] on div "Text Color Highlight Color rgb(61, 66, 70) #3d4246 100 % transparent transparen…" at bounding box center [784, 0] width 1568 height 0
click at [590, 126] on div at bounding box center [417, 330] width 474 height 563
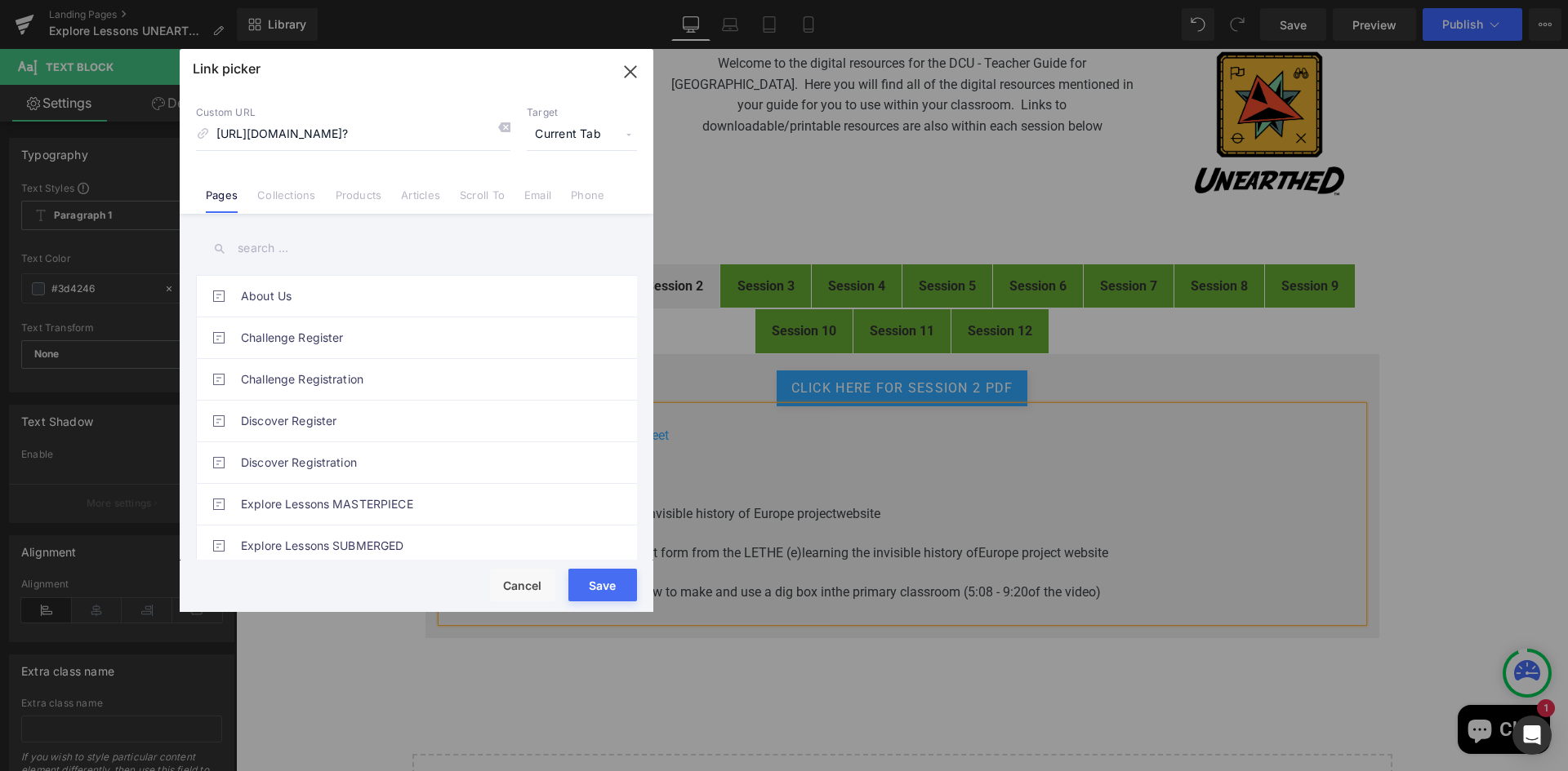
click at [558, 137] on span "Current Tab" at bounding box center [581, 134] width 110 height 31
click at [546, 192] on li "New Tab" at bounding box center [582, 193] width 127 height 29
click at [608, 586] on button "Save" at bounding box center [602, 585] width 69 height 33
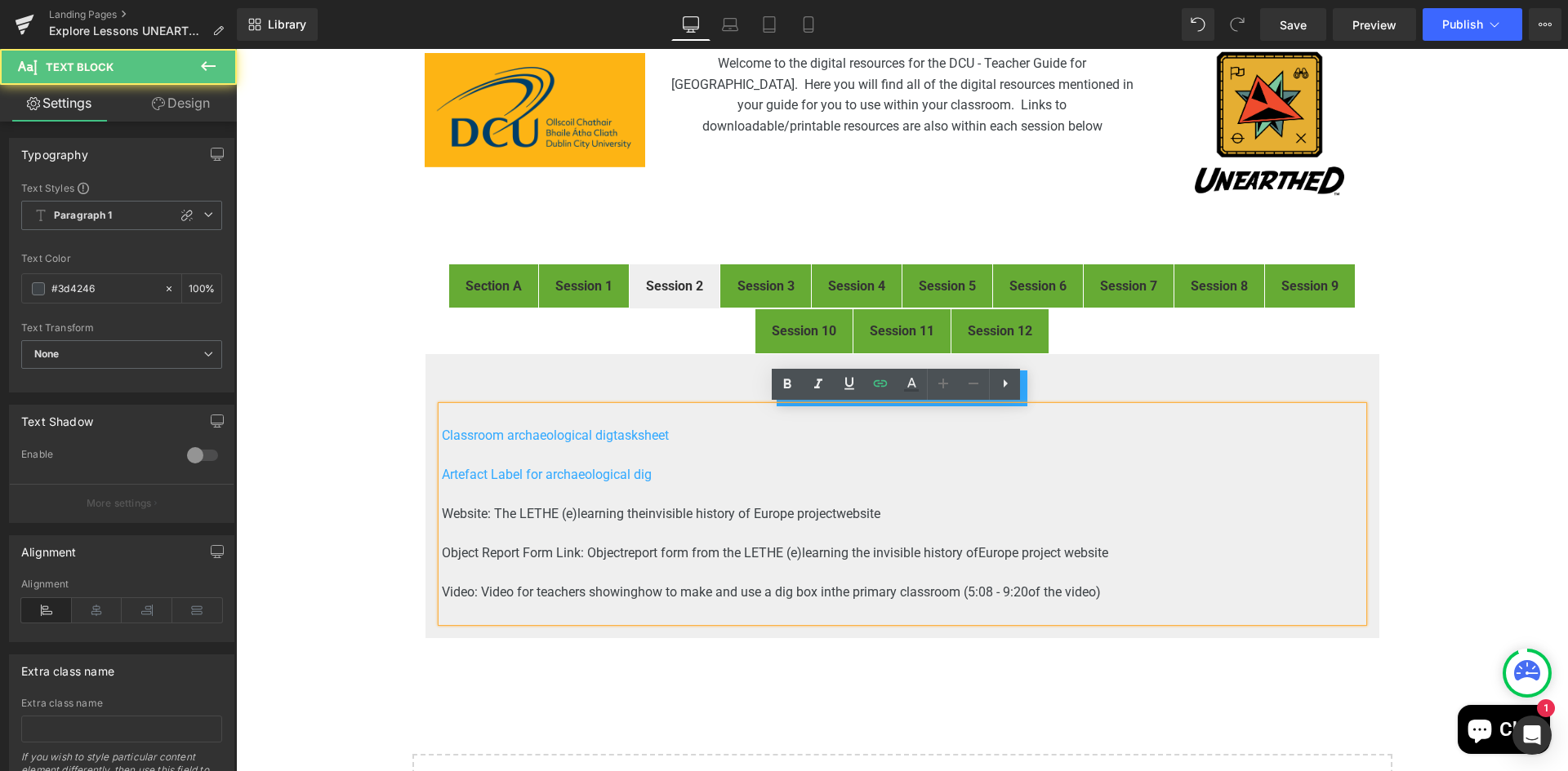
click at [896, 515] on p "Website: The LETHE (e)learning the invisible history of Europe project website" at bounding box center [902, 514] width 921 height 20
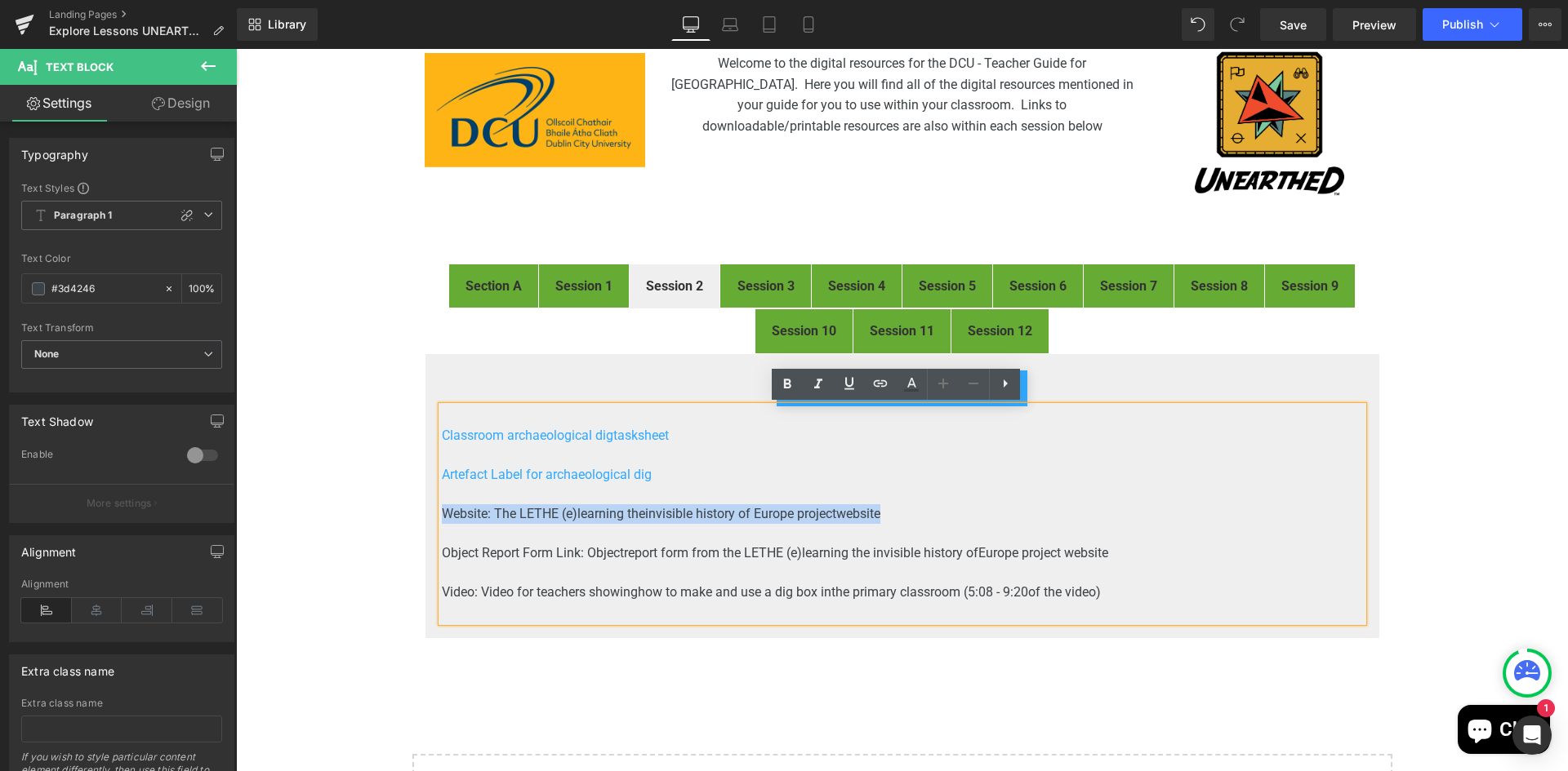
drag, startPoint x: 890, startPoint y: 513, endPoint x: 436, endPoint y: 512, distance: 454.0
click at [442, 512] on p "Website: The LETHE (e)learning the invisible history of Europe project website" at bounding box center [902, 514] width 921 height 20
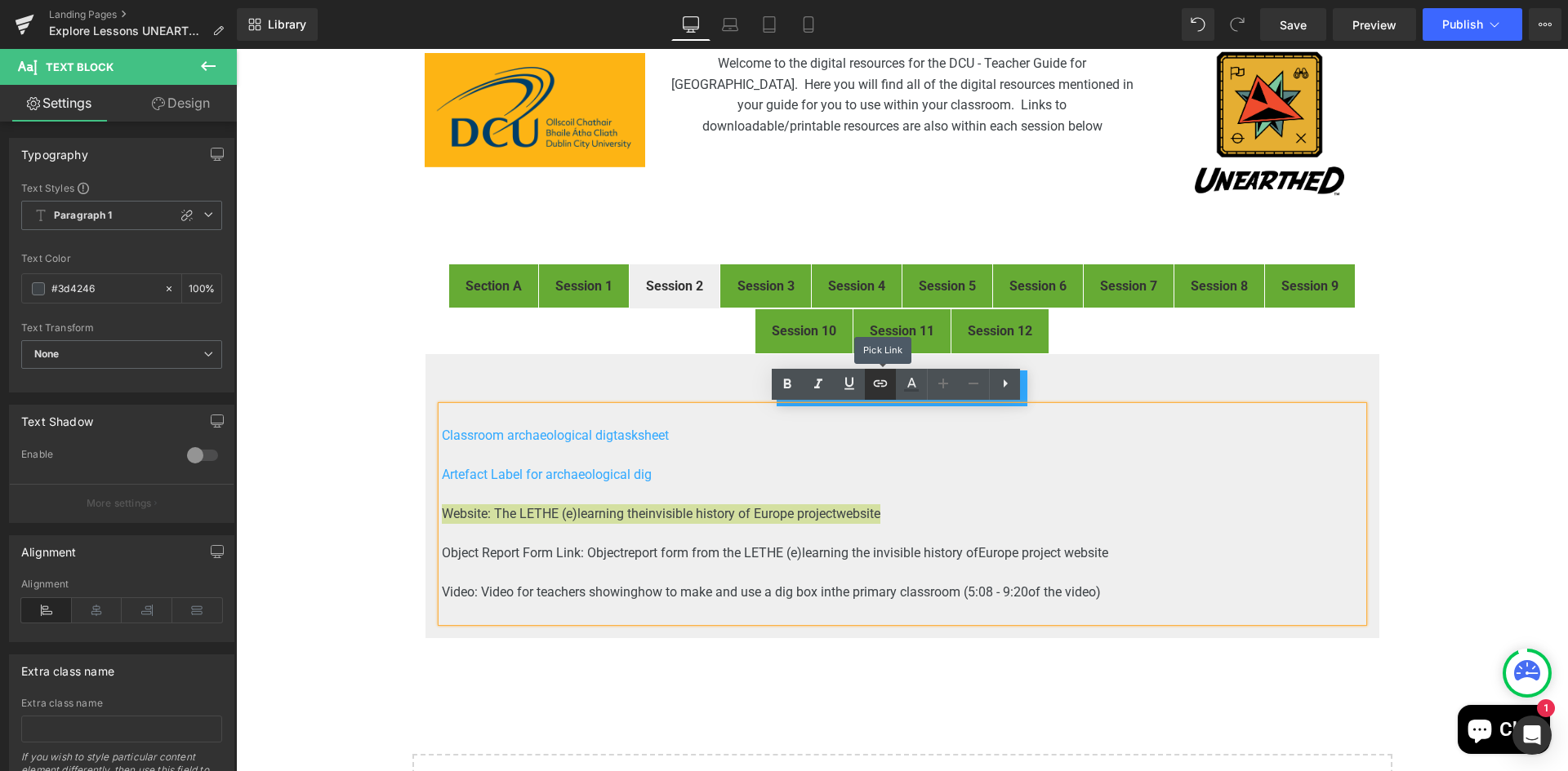
click at [872, 381] on icon at bounding box center [880, 383] width 20 height 20
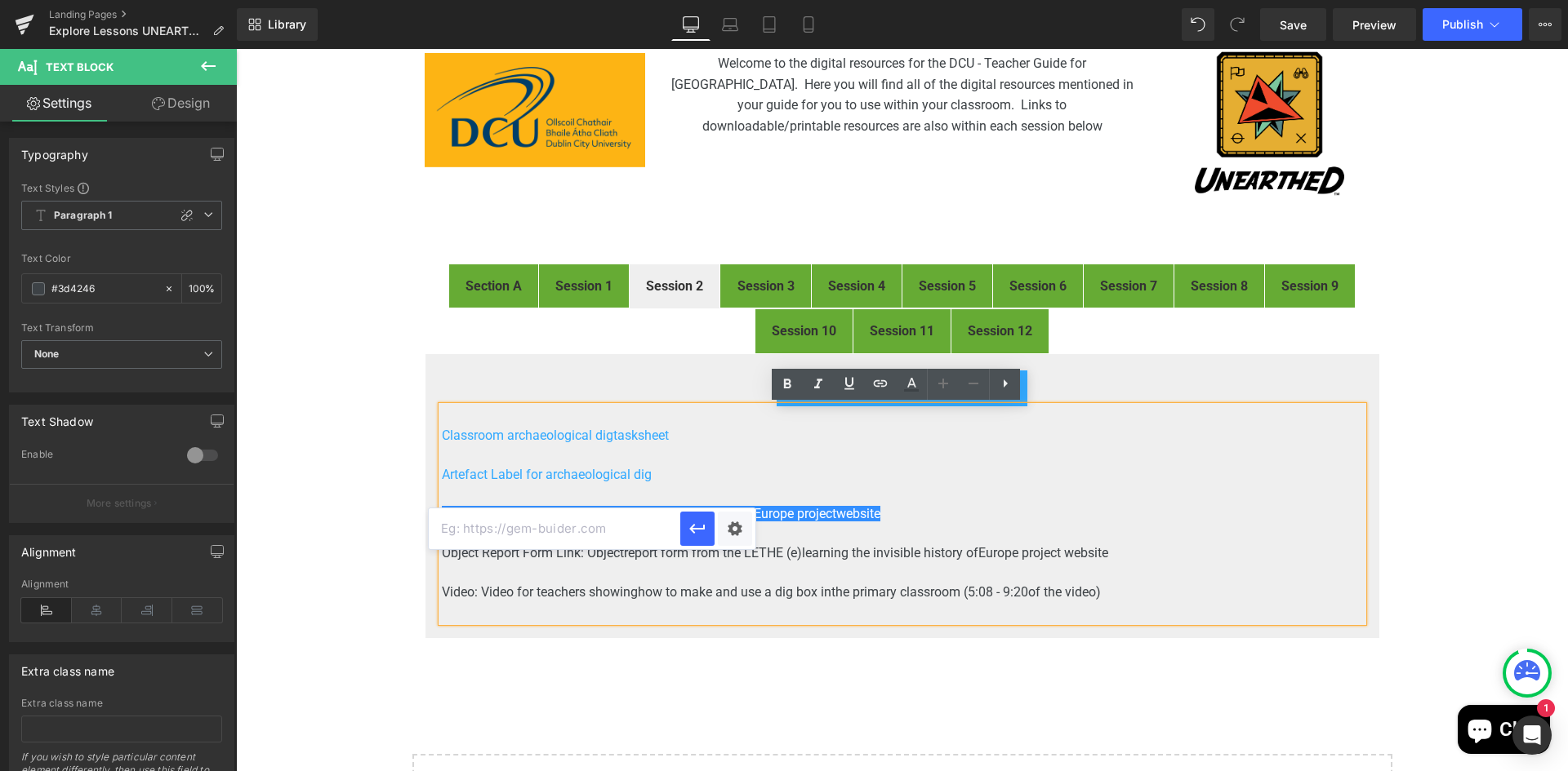
click at [574, 528] on input "text" at bounding box center [554, 528] width 252 height 41
paste input "https://letheproject.eu/"
type input "https://letheproject.eu/"
click at [734, 0] on div "Text Color Highlight Color rgb(61, 66, 70) #3d4246 100 % transparent transparen…" at bounding box center [784, 0] width 1568 height 0
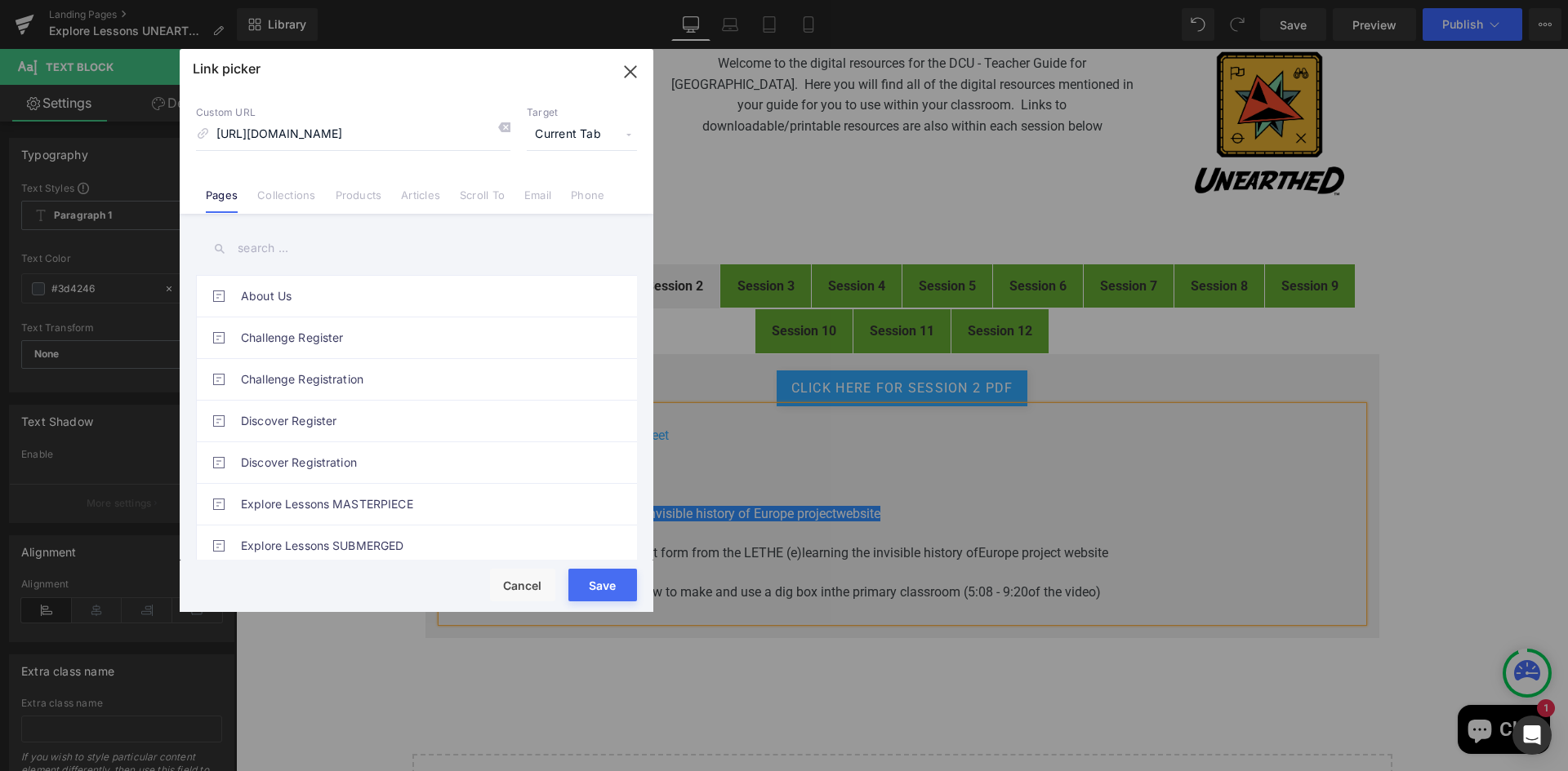
click at [570, 133] on span "Current Tab" at bounding box center [581, 134] width 110 height 31
click at [564, 192] on li "New Tab" at bounding box center [582, 193] width 127 height 29
drag, startPoint x: 616, startPoint y: 586, endPoint x: 403, endPoint y: 508, distance: 226.8
click at [616, 586] on button "Save" at bounding box center [602, 585] width 69 height 33
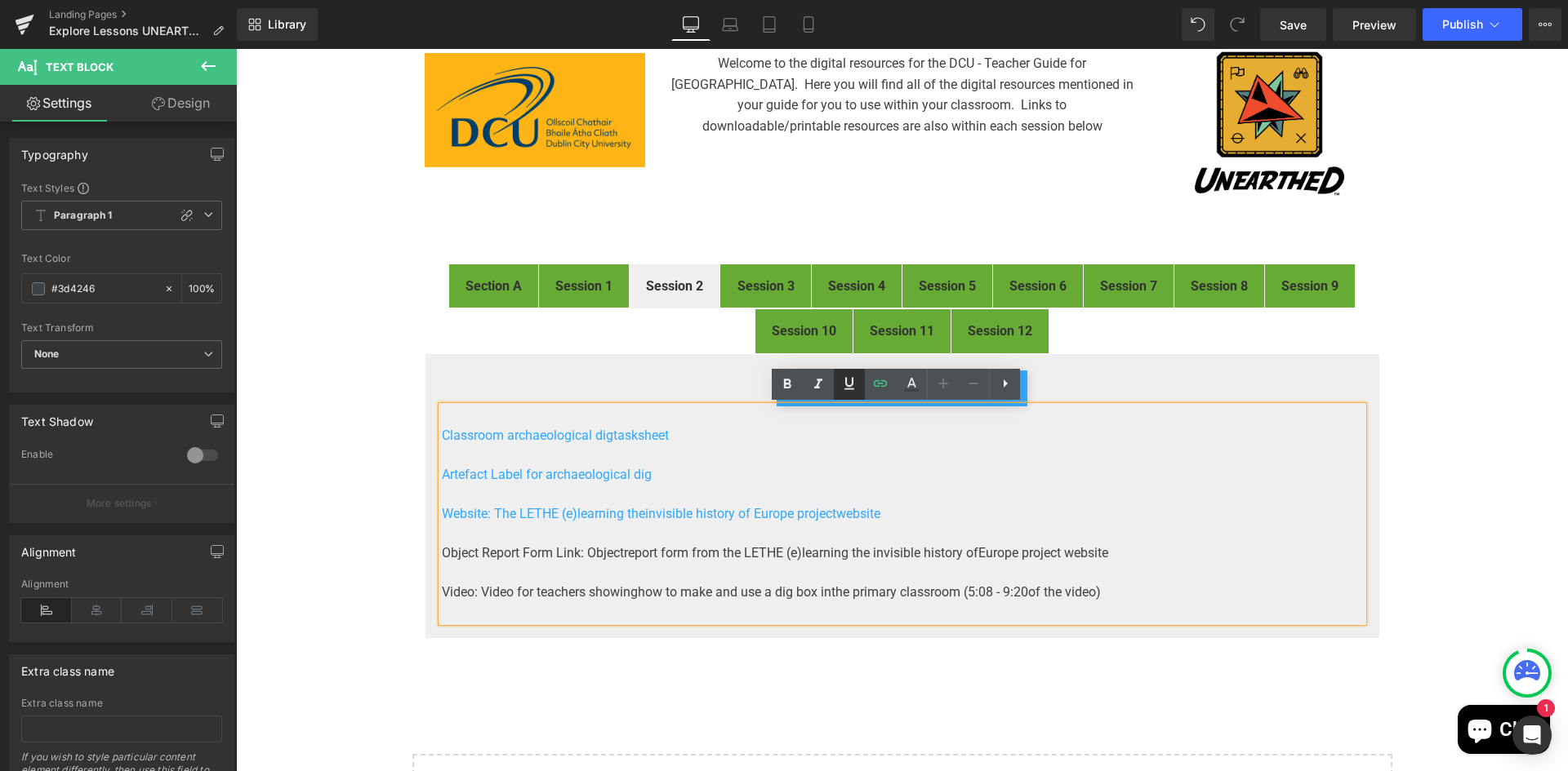
click at [850, 382] on icon at bounding box center [849, 383] width 20 height 20
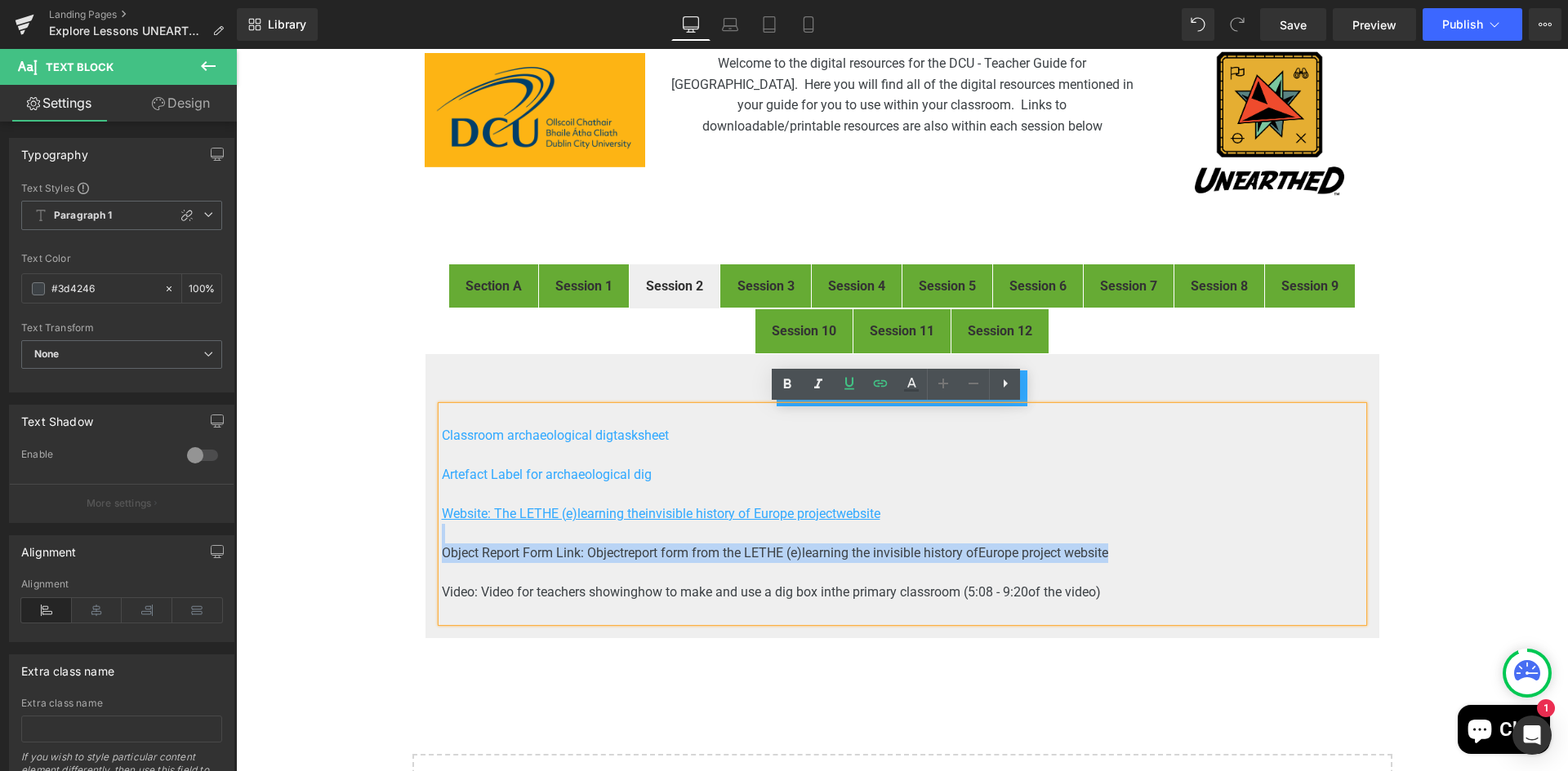
drag, startPoint x: 1137, startPoint y: 550, endPoint x: 449, endPoint y: 542, distance: 688.0
click at [449, 542] on div "Classroom archaeological dig tasksheet Artefact Label for archaeological dig We…" at bounding box center [902, 514] width 921 height 215
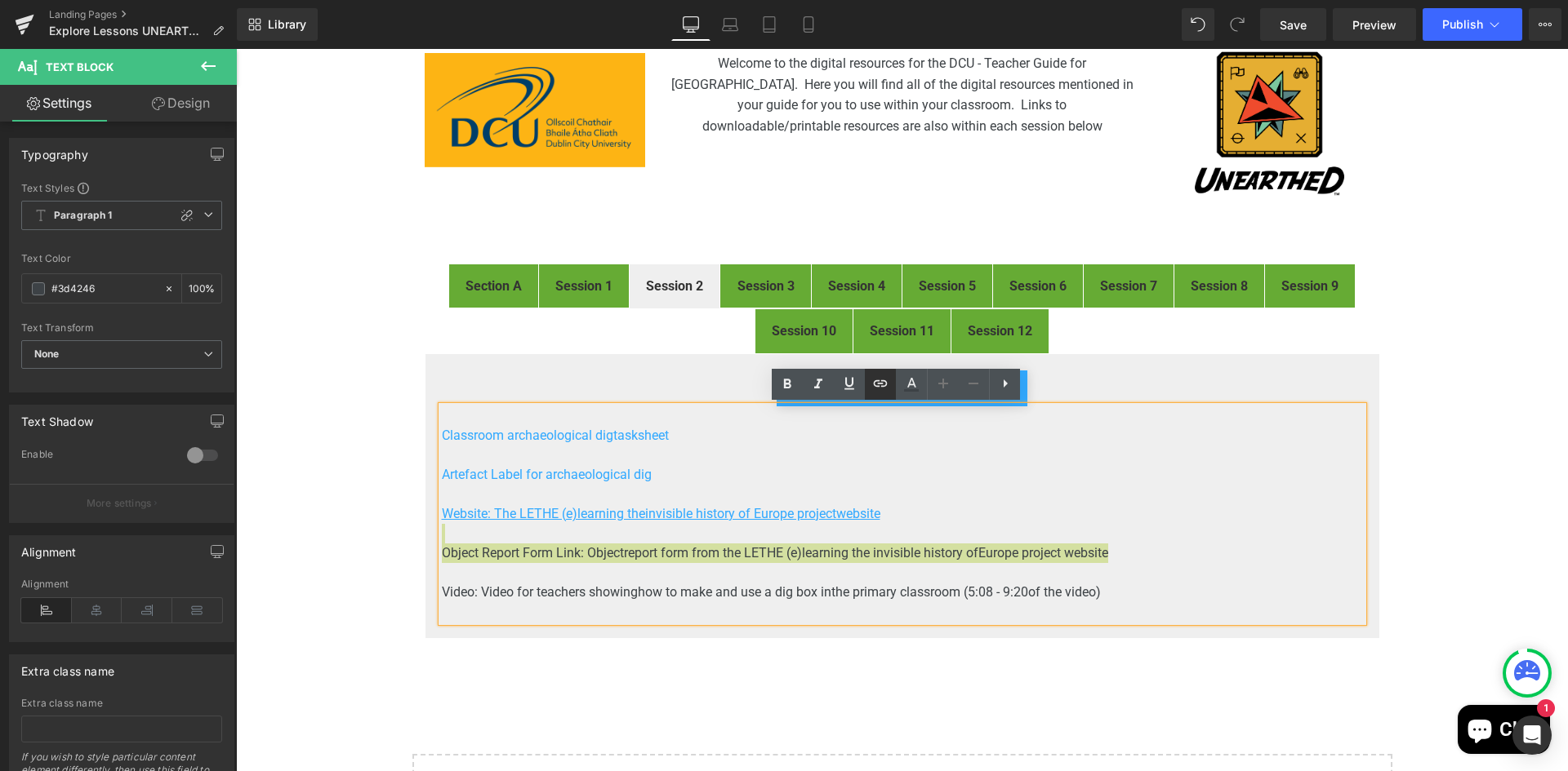
click at [882, 391] on icon at bounding box center [880, 383] width 20 height 20
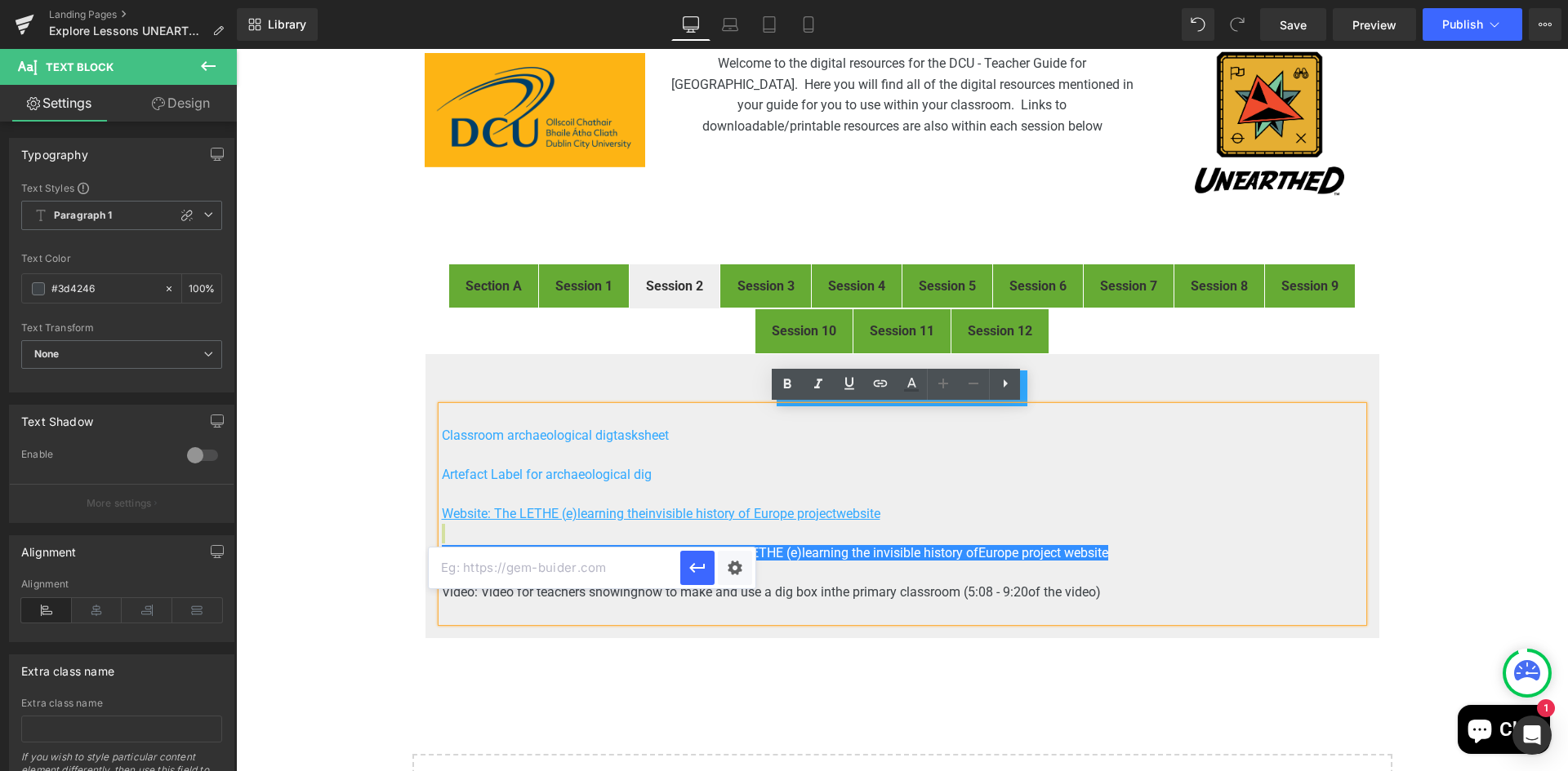
click at [554, 572] on input "text" at bounding box center [554, 567] width 252 height 41
paste input "https://www.letheproject.eu/toolkit/imagenes.pl?que=documento_herramienta&image…"
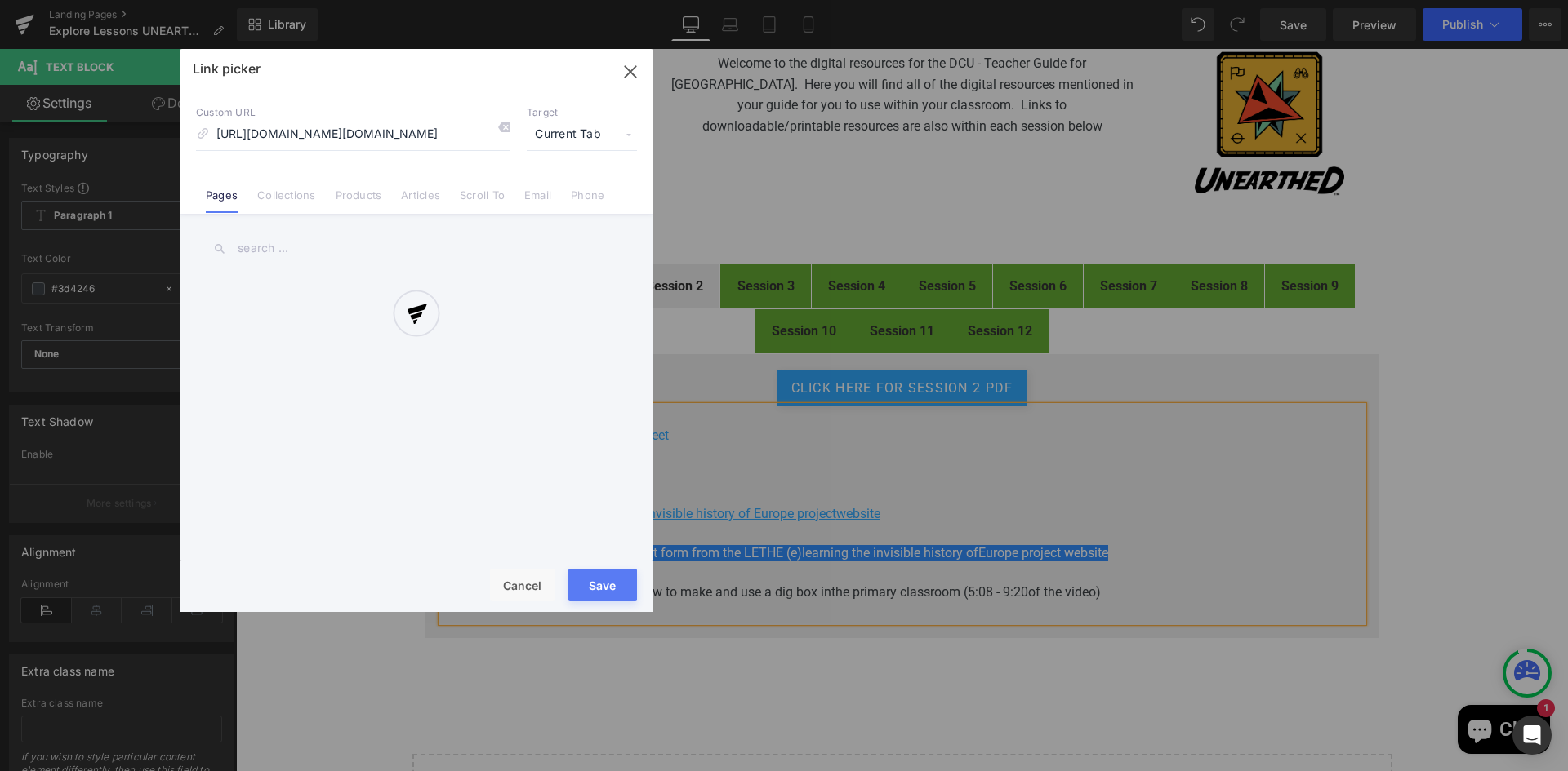
click at [738, 0] on div "Text Color Highlight Color rgb(61, 66, 70) #3d4246 100 % transparent transparen…" at bounding box center [784, 0] width 1568 height 0
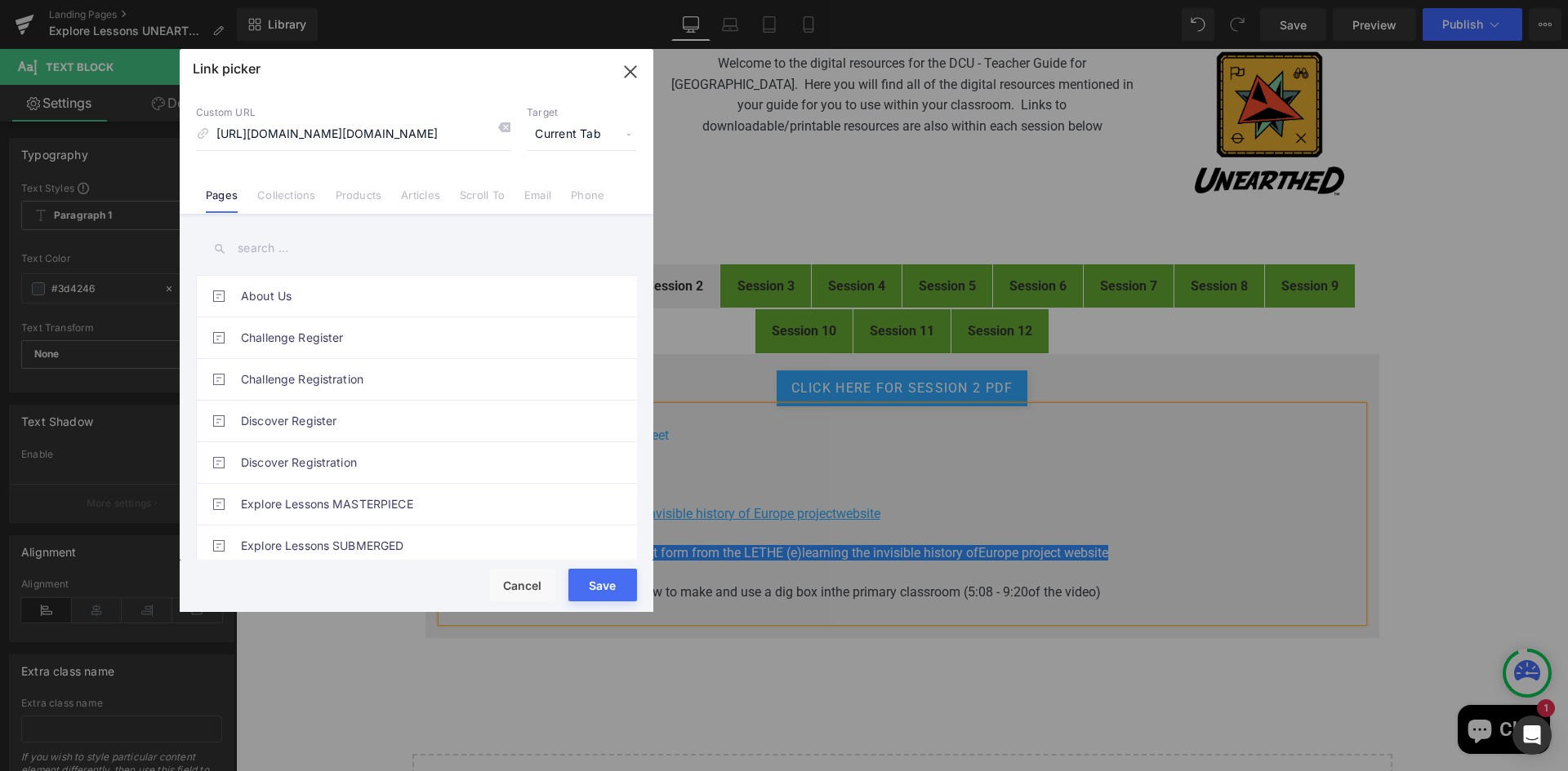
scroll to position [0, 0]
click at [574, 133] on span "Current Tab" at bounding box center [581, 134] width 110 height 31
click at [557, 191] on li "New Tab" at bounding box center [582, 193] width 127 height 29
click at [619, 588] on button "Save" at bounding box center [602, 585] width 69 height 33
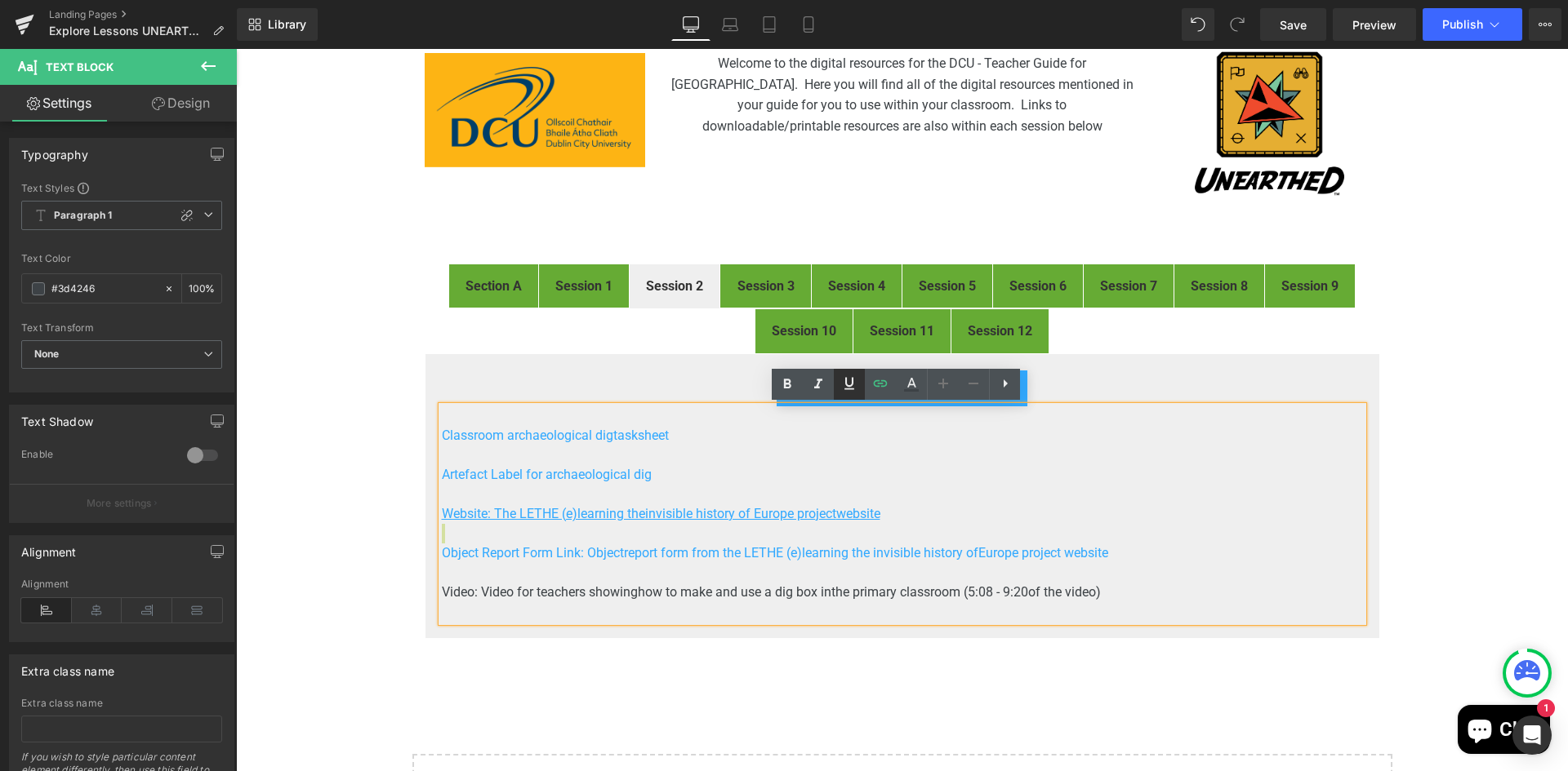
click at [849, 389] on icon at bounding box center [849, 383] width 10 height 12
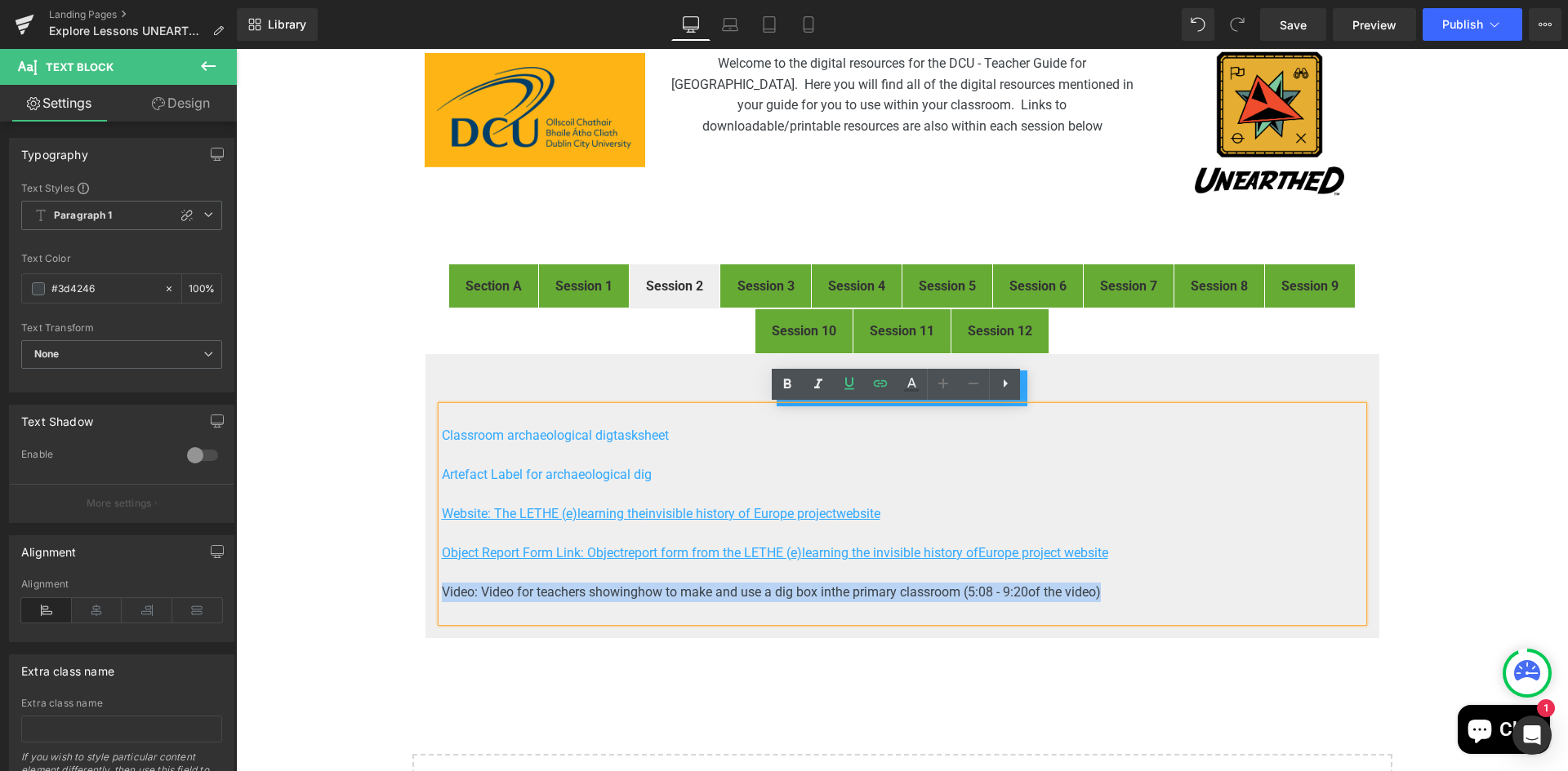
drag, startPoint x: 1110, startPoint y: 591, endPoint x: 436, endPoint y: 591, distance: 674.0
click at [442, 591] on p "Video: Video for teachers showing how to make and use a dig box in the primary …" at bounding box center [902, 592] width 921 height 20
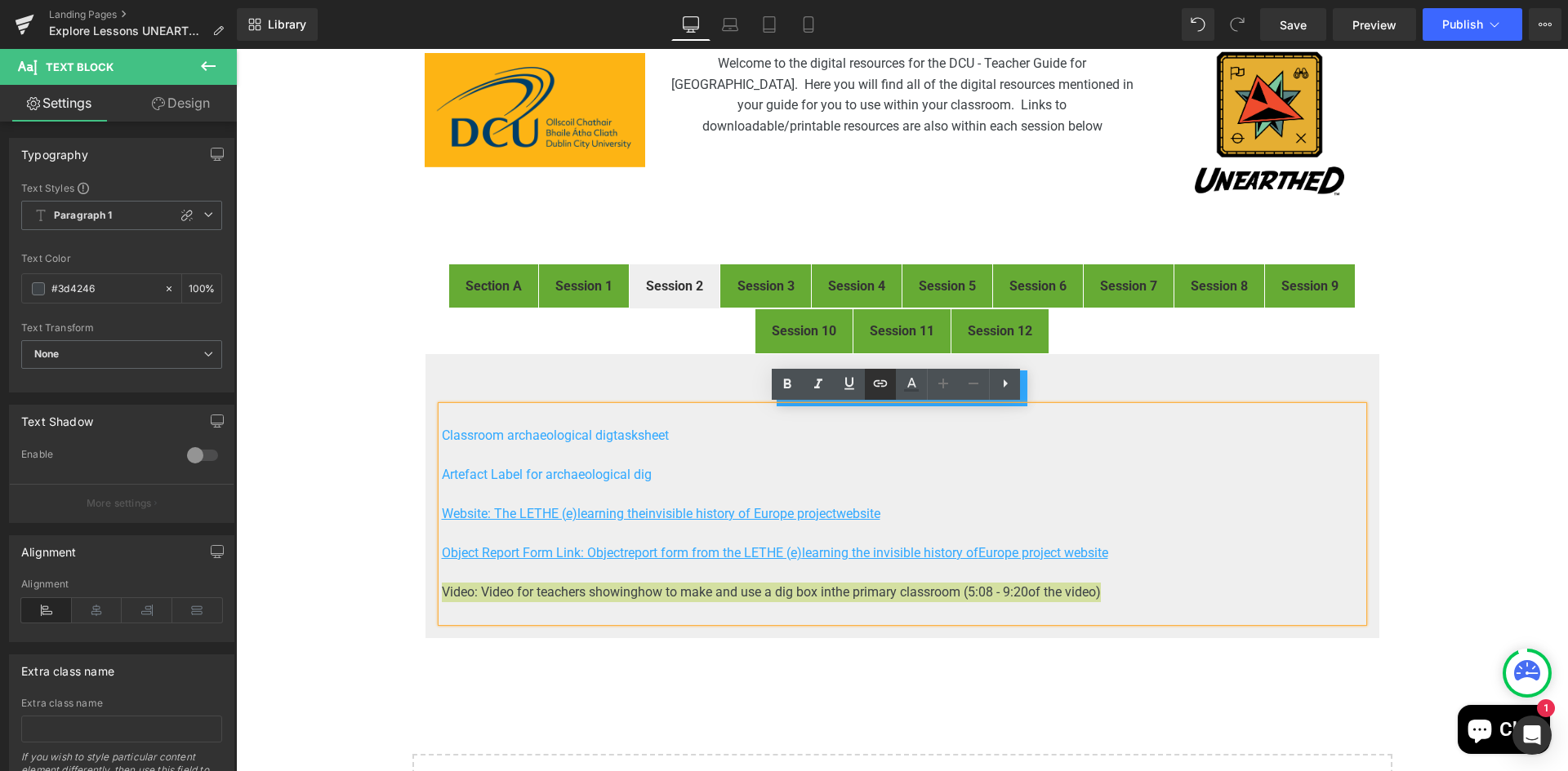
click at [877, 379] on icon at bounding box center [880, 383] width 20 height 20
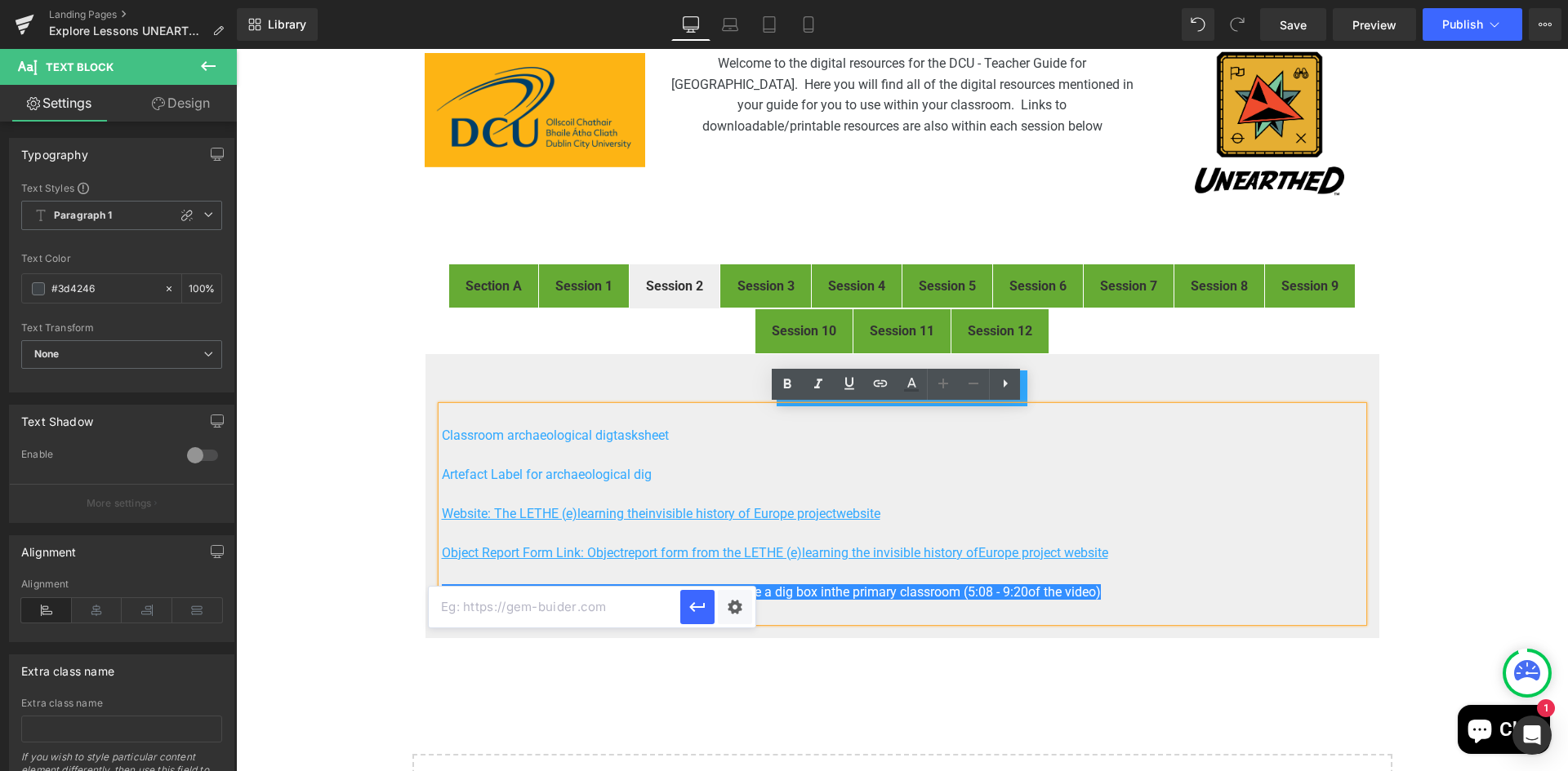
click at [549, 614] on input "text" at bounding box center [554, 607] width 252 height 41
paste input "https://www.youtube.com/watch?v=qrsbWnRFKLg&t=307s"
type input "https://www.youtube.com/watch?v=qrsbWnRFKLg&t=307s"
click at [737, 0] on div "Text Color Highlight Color rgb(61, 66, 70) #3d4246 100 % transparent transparen…" at bounding box center [784, 0] width 1568 height 0
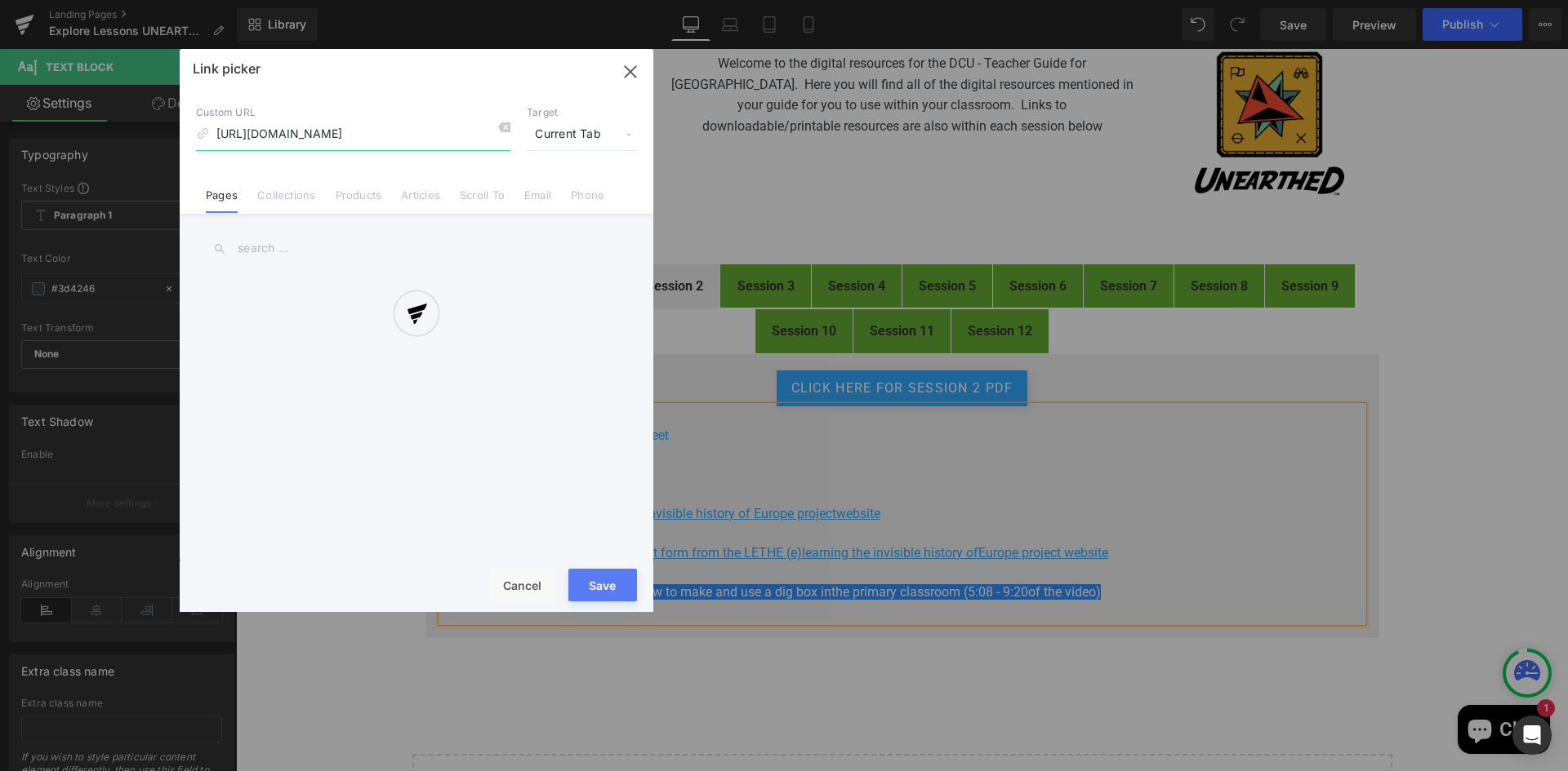
scroll to position [0, 34]
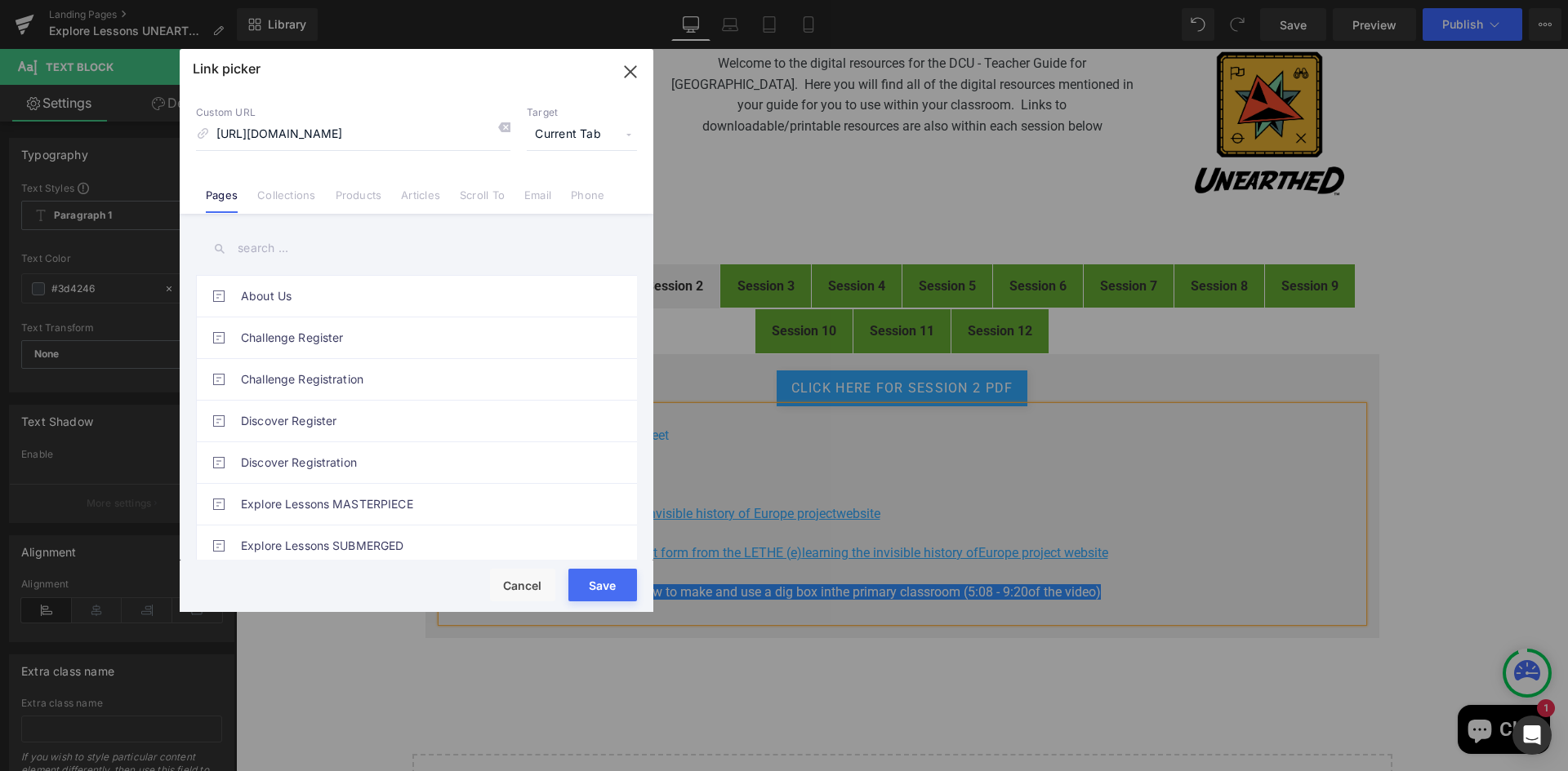
click at [581, 135] on span "Current Tab" at bounding box center [581, 134] width 110 height 31
click at [554, 191] on li "New Tab" at bounding box center [582, 193] width 127 height 29
click at [617, 587] on button "Save" at bounding box center [602, 585] width 69 height 33
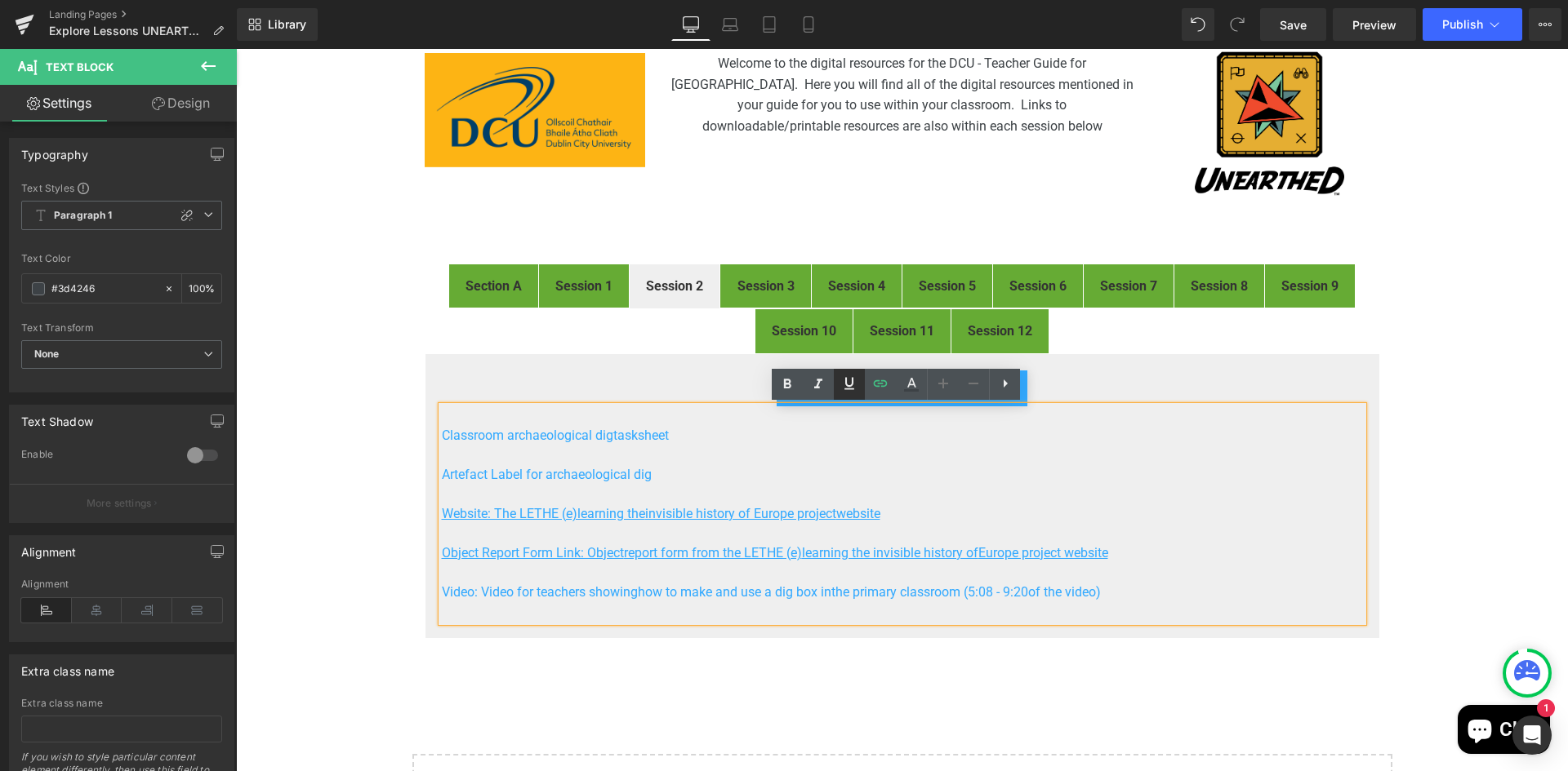
click at [846, 382] on icon at bounding box center [849, 383] width 10 height 12
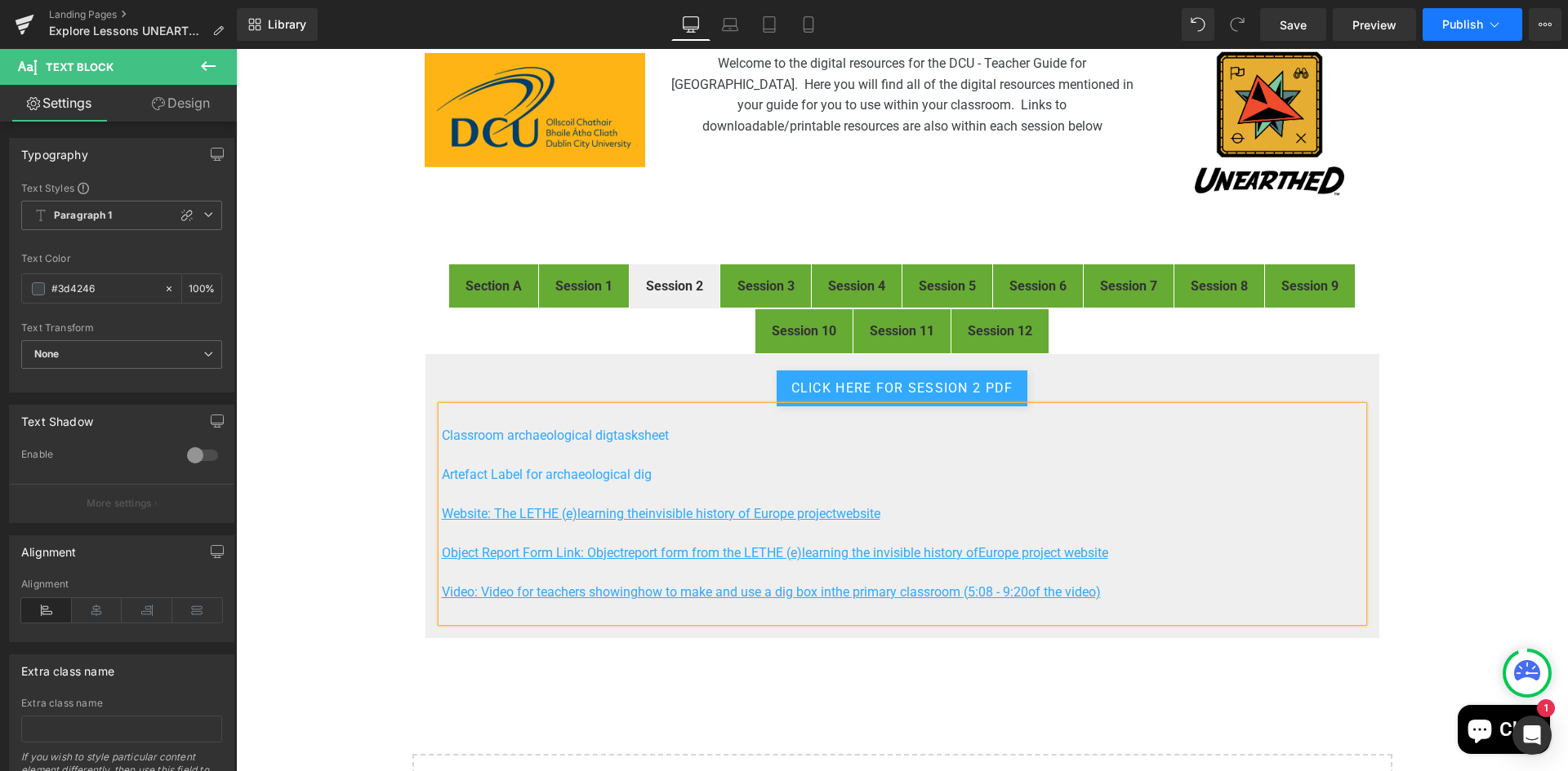
click at [1451, 32] on button "Publish" at bounding box center [1472, 24] width 100 height 33
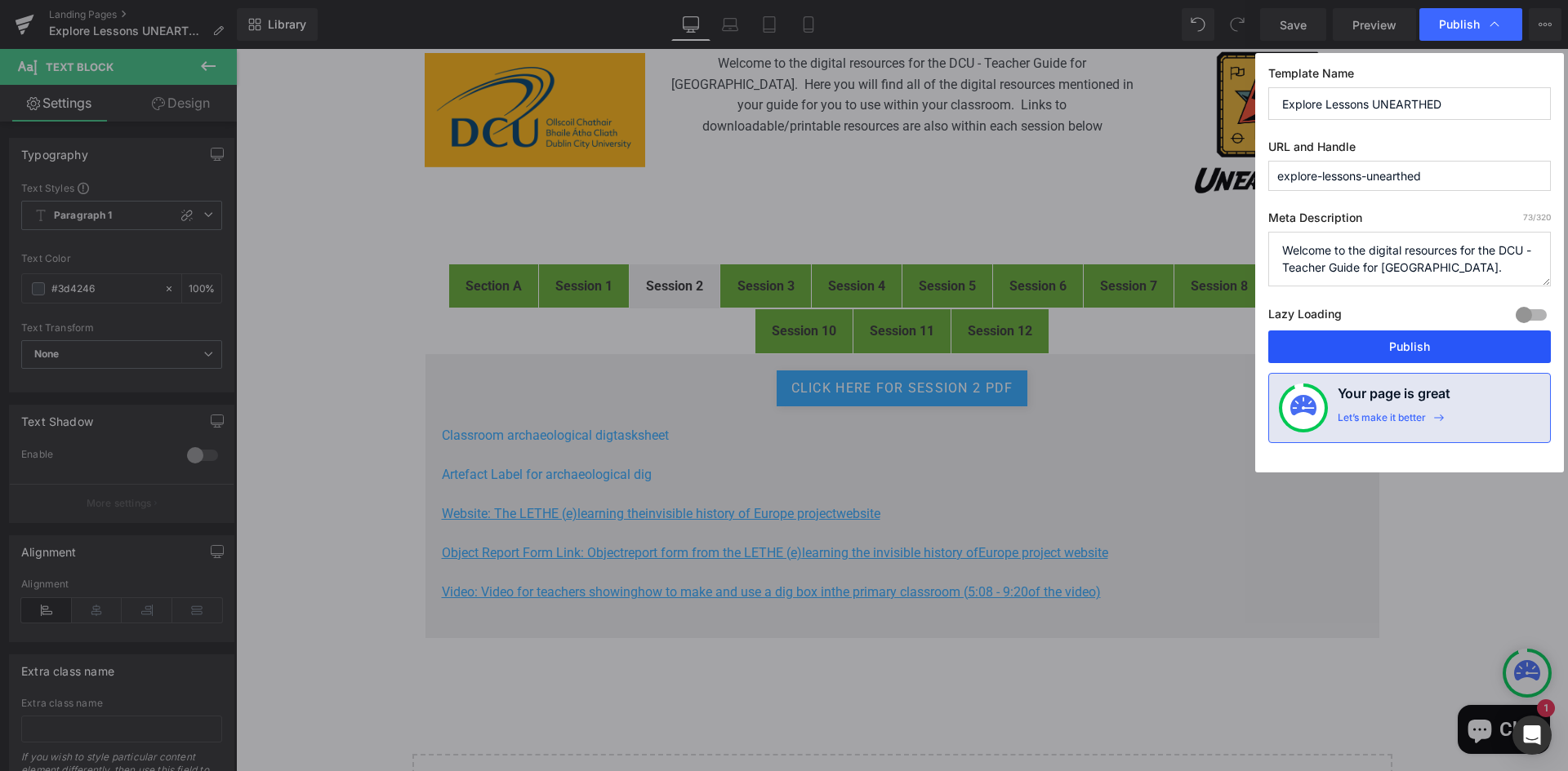
click at [1418, 342] on button "Publish" at bounding box center [1409, 347] width 283 height 33
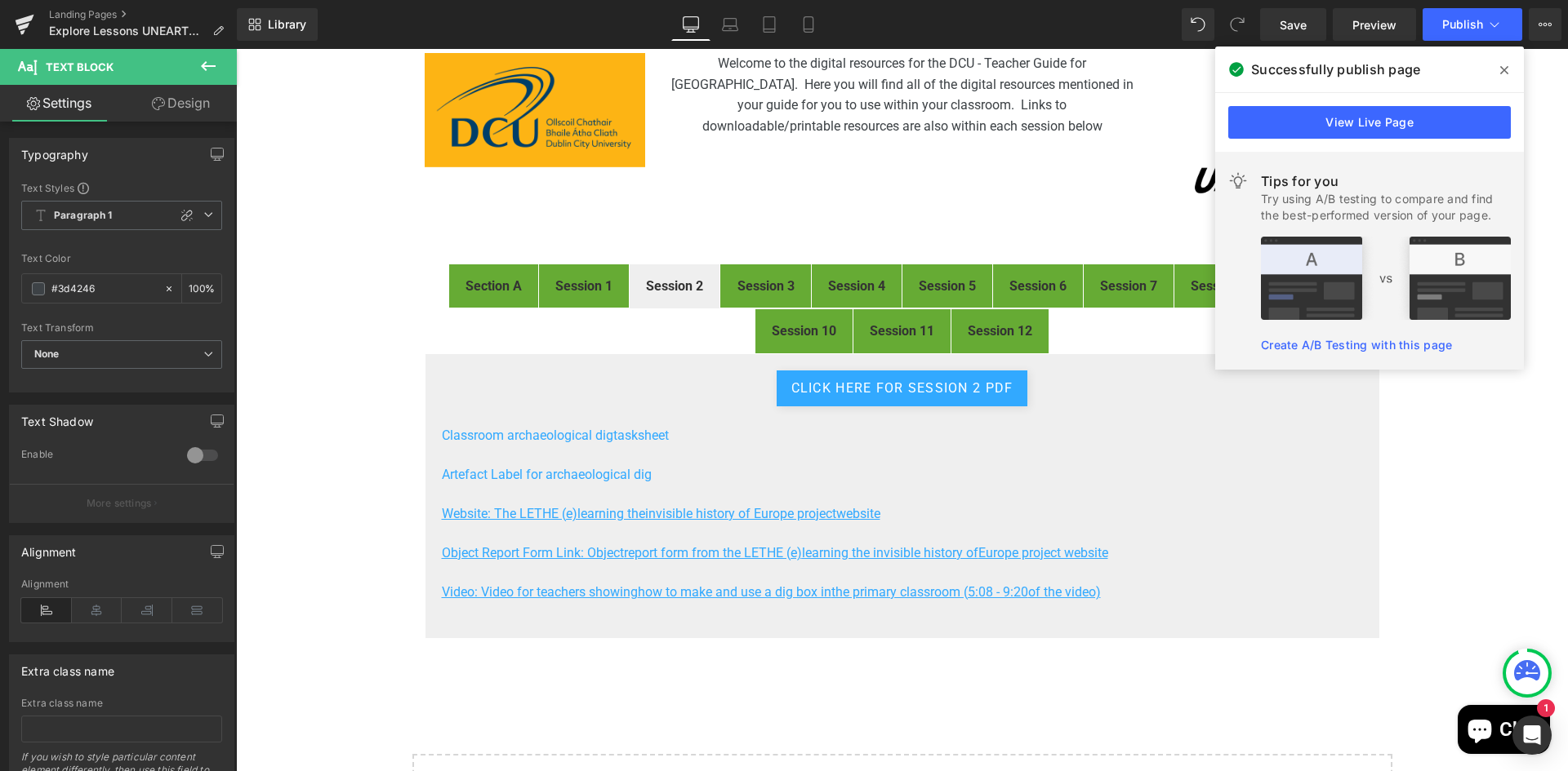
click at [1502, 63] on icon at bounding box center [1504, 69] width 8 height 13
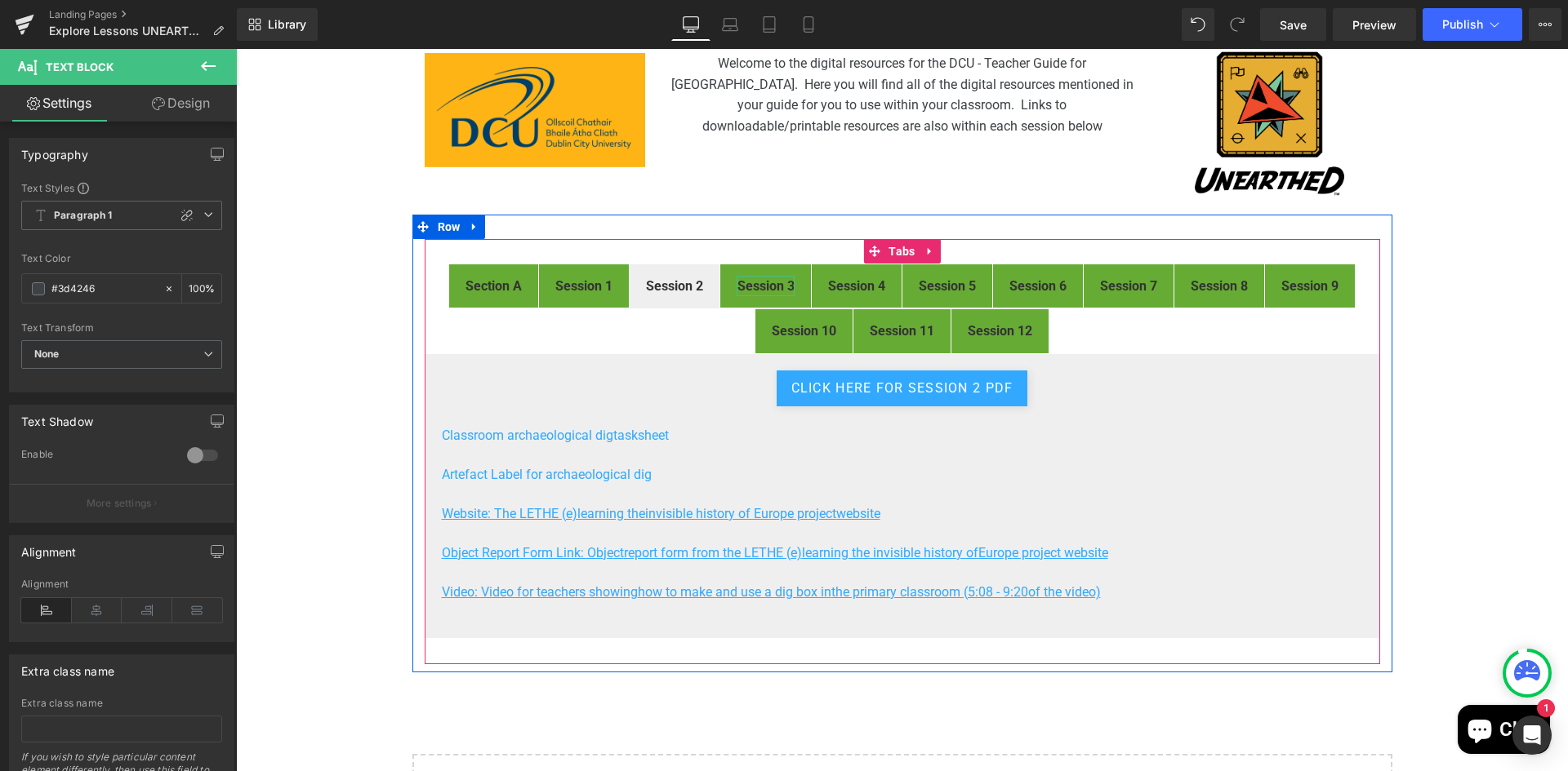
click at [756, 291] on strong "Session 3" at bounding box center [766, 286] width 57 height 16
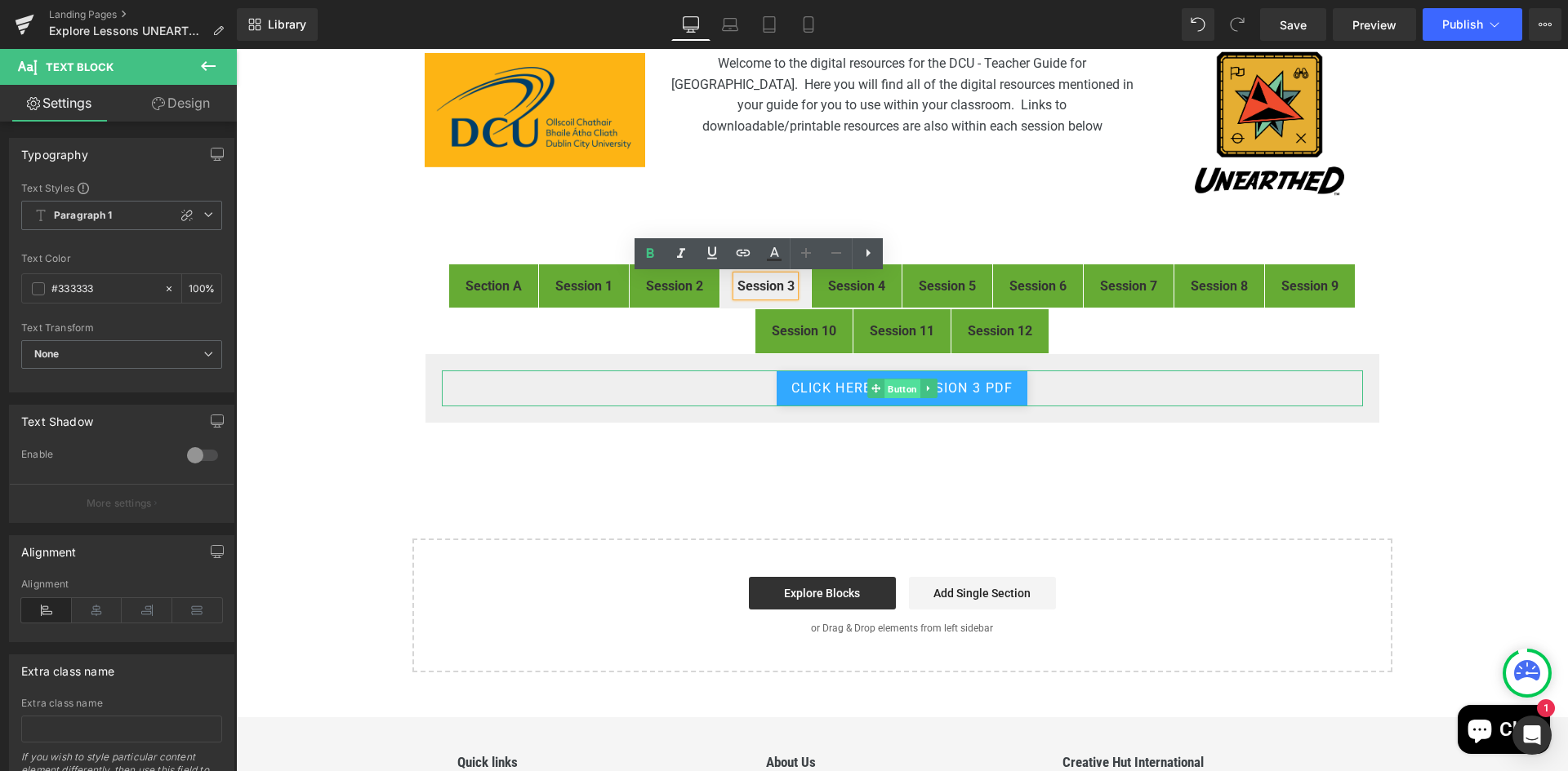
click at [893, 382] on span "Button" at bounding box center [902, 389] width 36 height 20
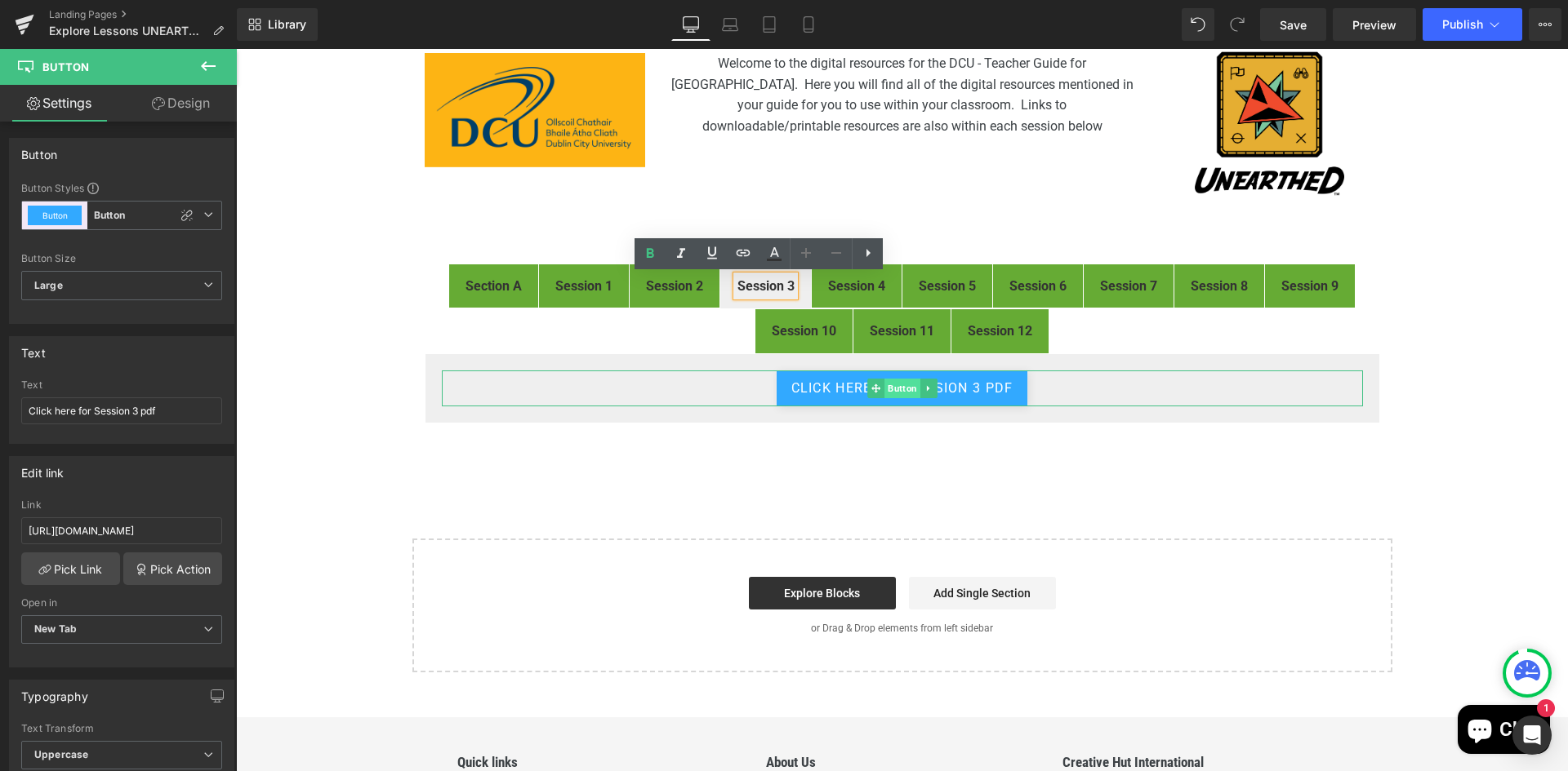
click at [892, 389] on span "Button" at bounding box center [902, 389] width 36 height 20
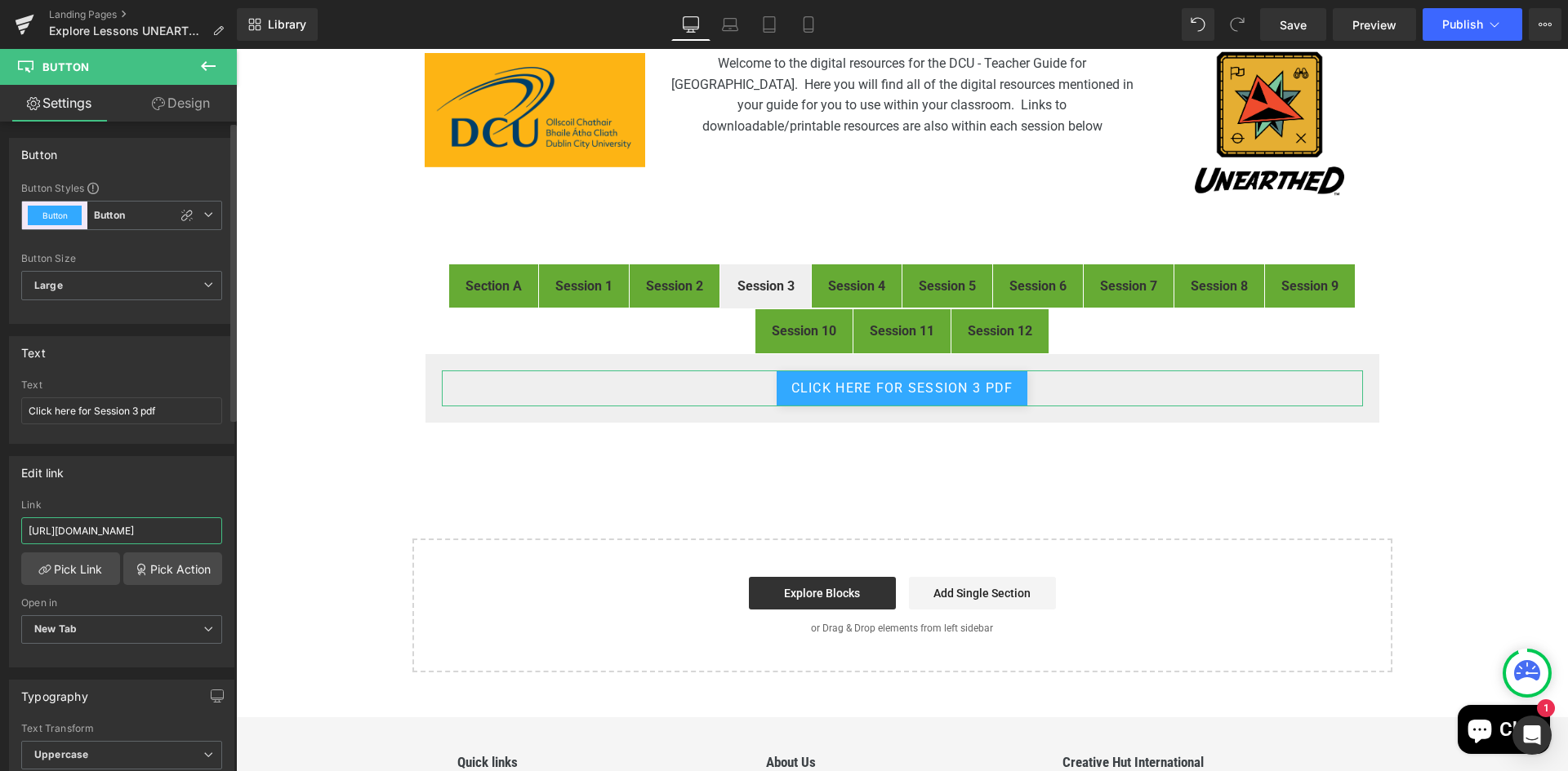
click at [86, 528] on input "https://drive.google.com/file/d/1BSDWbl6J3ICpH2PGBRKEXD1Zw396pLjx/view?usp=driv…" at bounding box center [121, 531] width 200 height 27
type input "https://drive.google.com/file/d/1c8uekaod-75WW3geV6q-5ck5zMVzn-tJ/view"
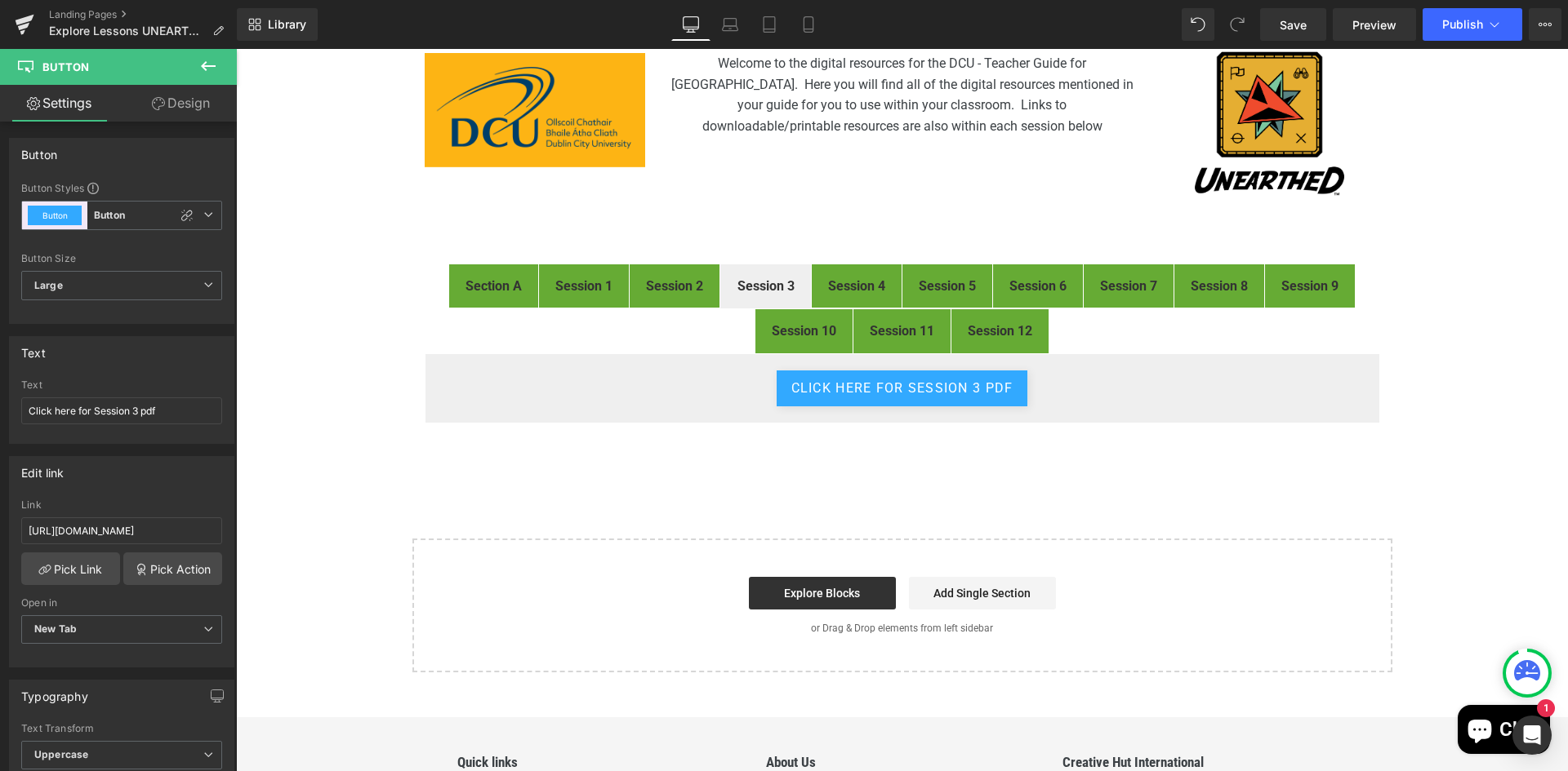
click at [1035, 517] on div "FIRST® LEGO® League Explore Digital Resources Heading Image Welcome to the digi…" at bounding box center [902, 336] width 1332 height 671
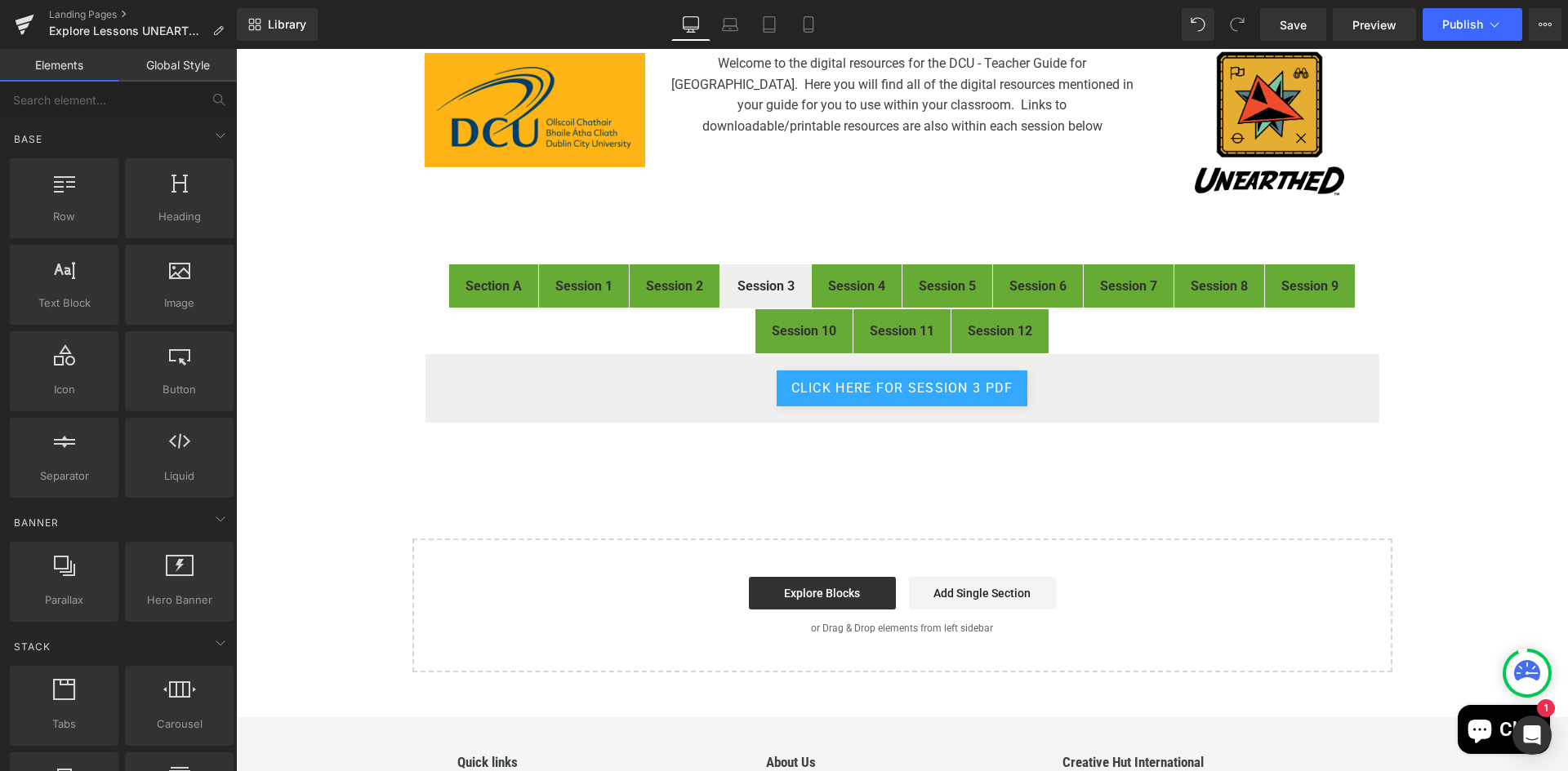
scroll to position [0, 0]
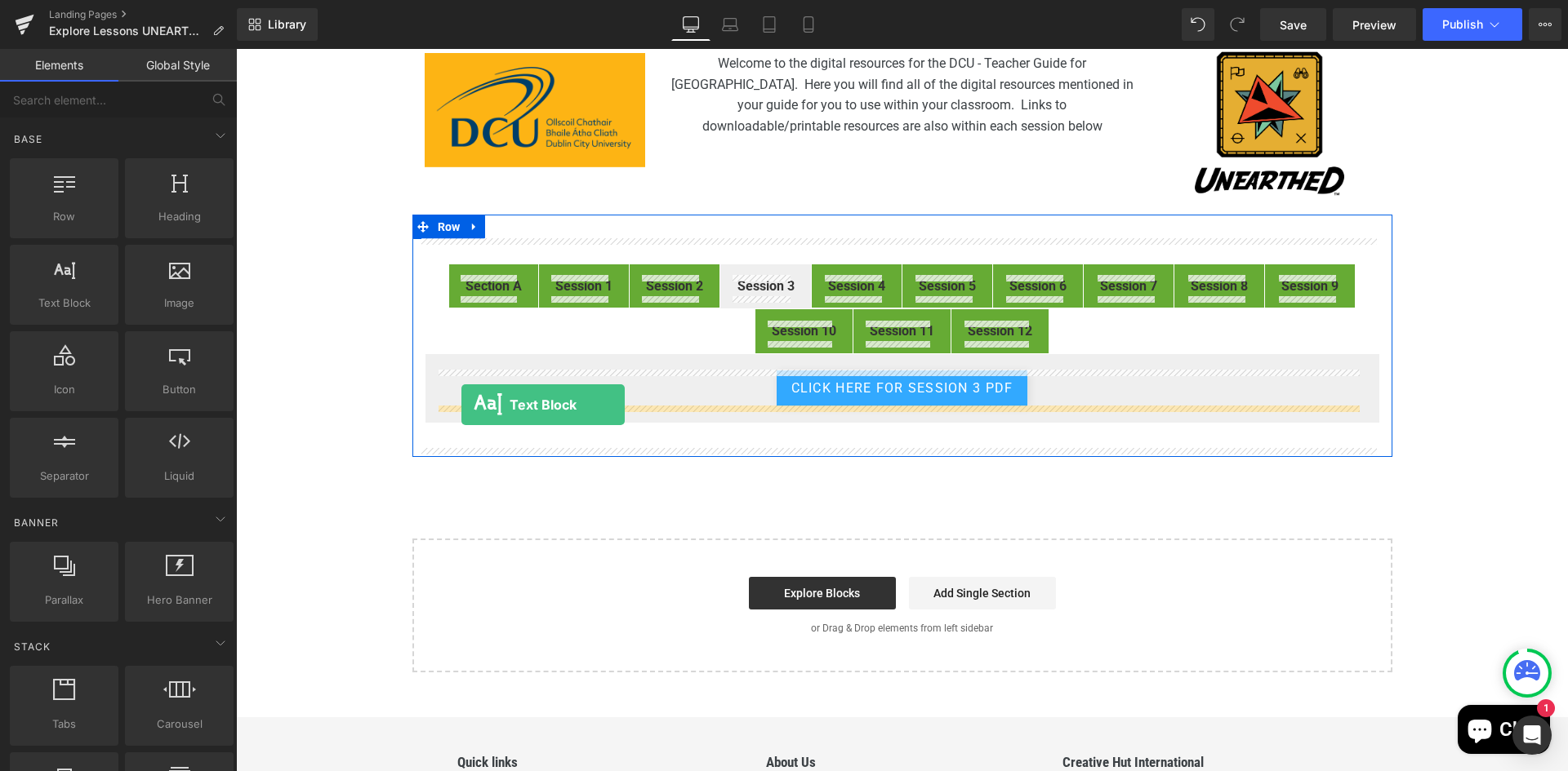
drag, startPoint x: 304, startPoint y: 336, endPoint x: 460, endPoint y: 405, distance: 170.6
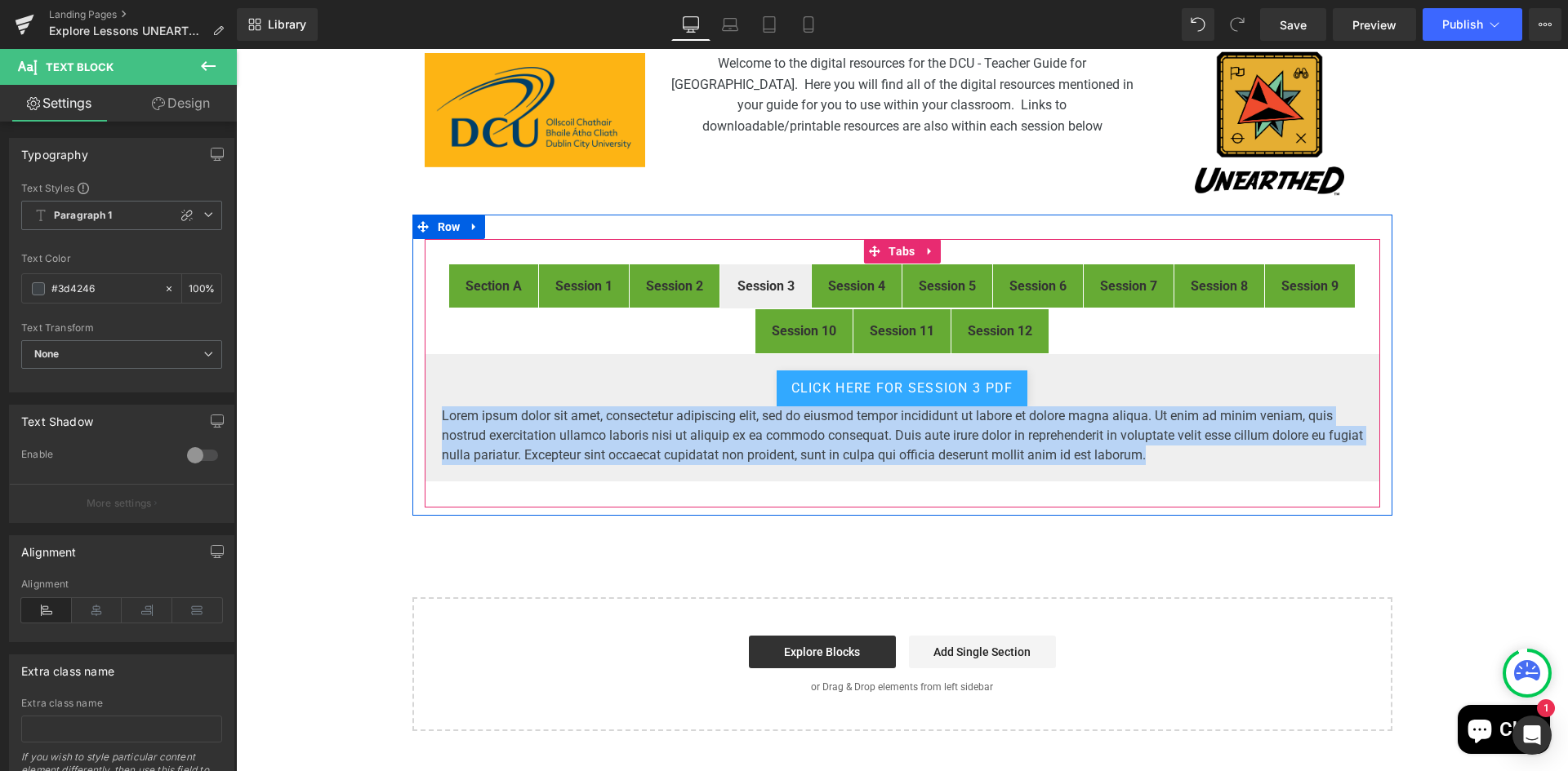
drag, startPoint x: 1207, startPoint y: 454, endPoint x: 422, endPoint y: 408, distance: 786.3
click at [424, 408] on div "Click here for Session 3 pdf Button Lorem ipsum dolor sit amet, consectetur adi…" at bounding box center [902, 417] width 955 height 129
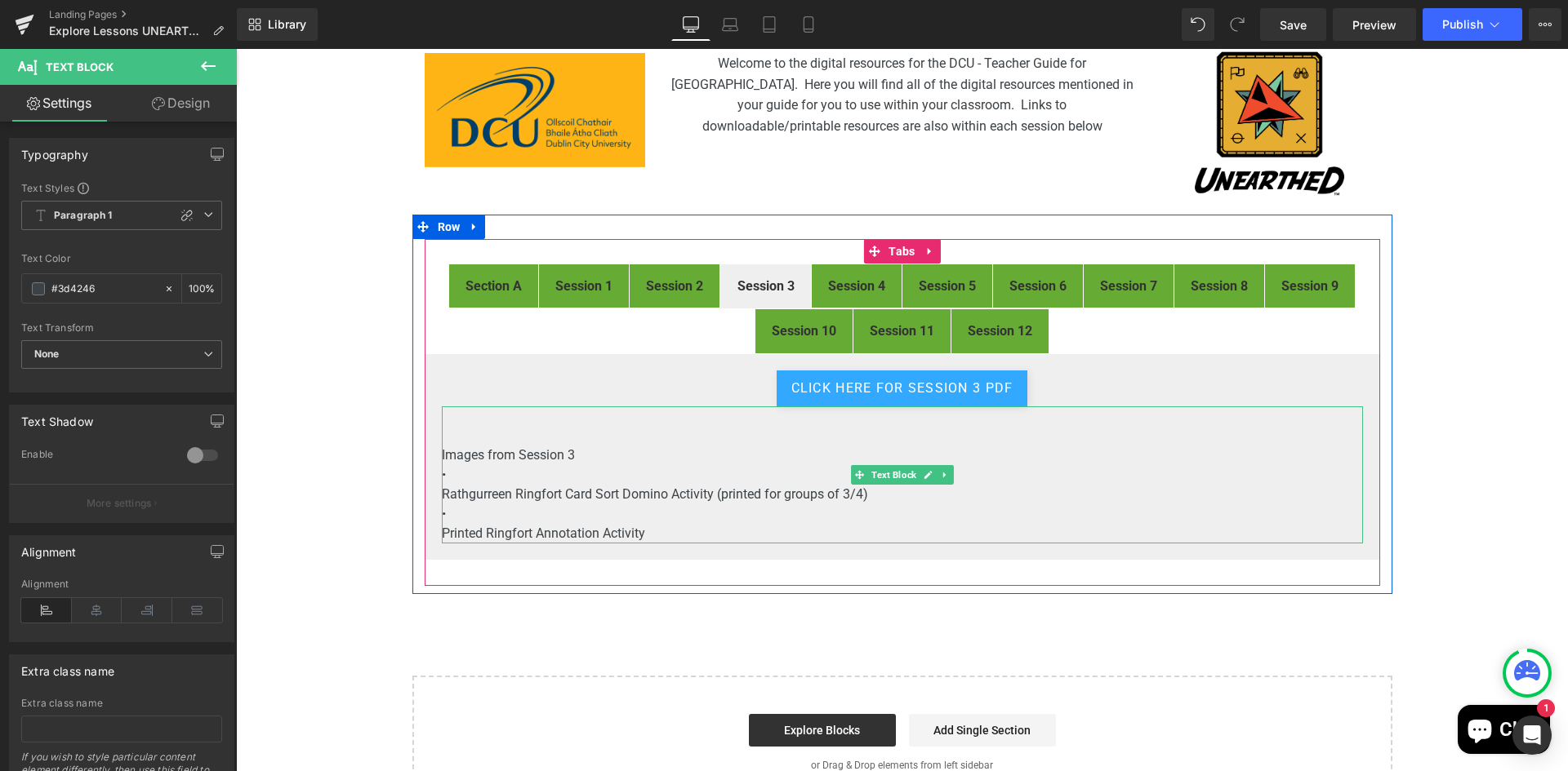
click at [542, 475] on p "•" at bounding box center [902, 474] width 921 height 20
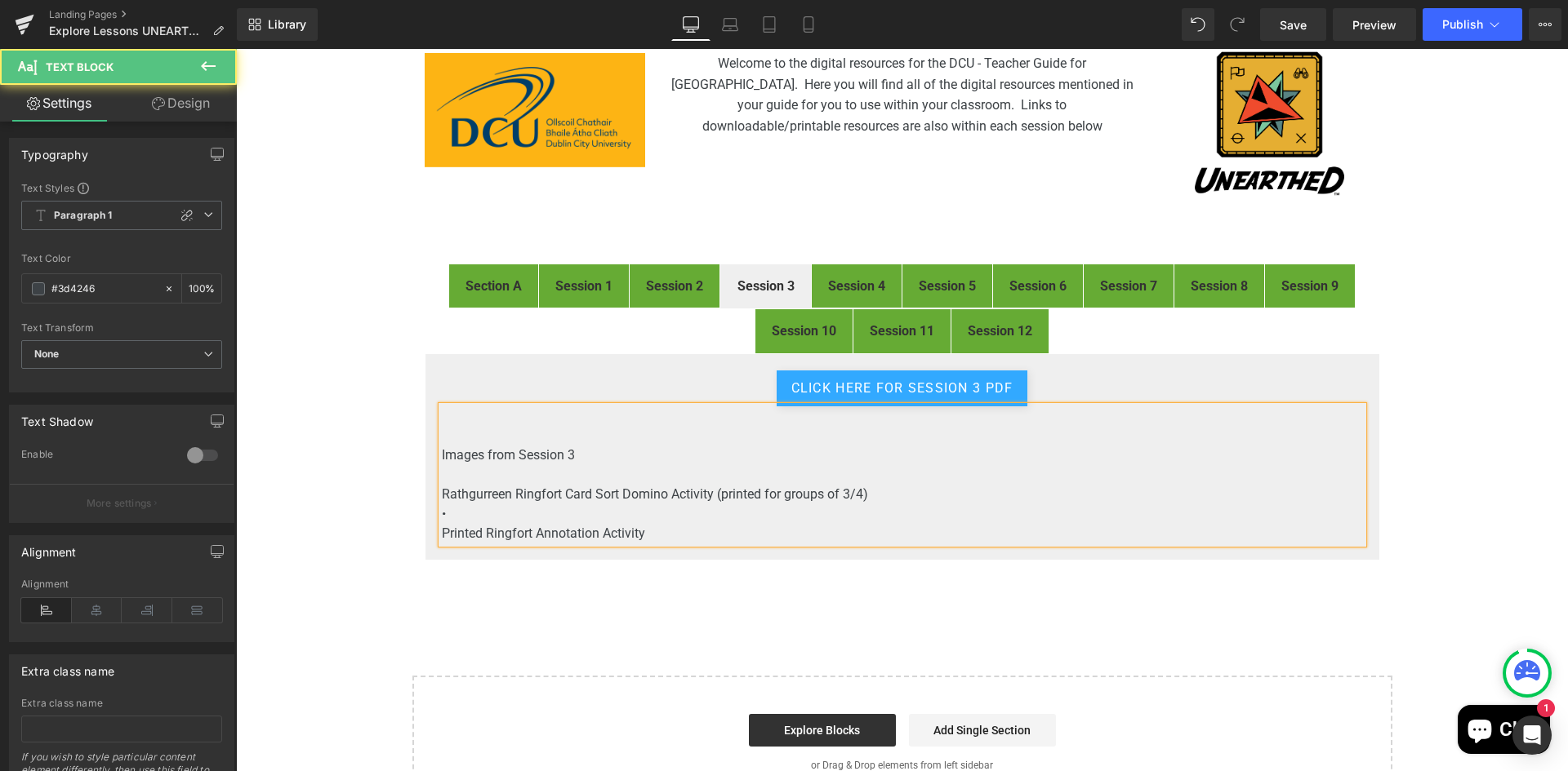
click at [529, 516] on p "•" at bounding box center [902, 514] width 921 height 20
click at [675, 537] on p "Printed Ringfort Annotation Activity" at bounding box center [902, 533] width 921 height 20
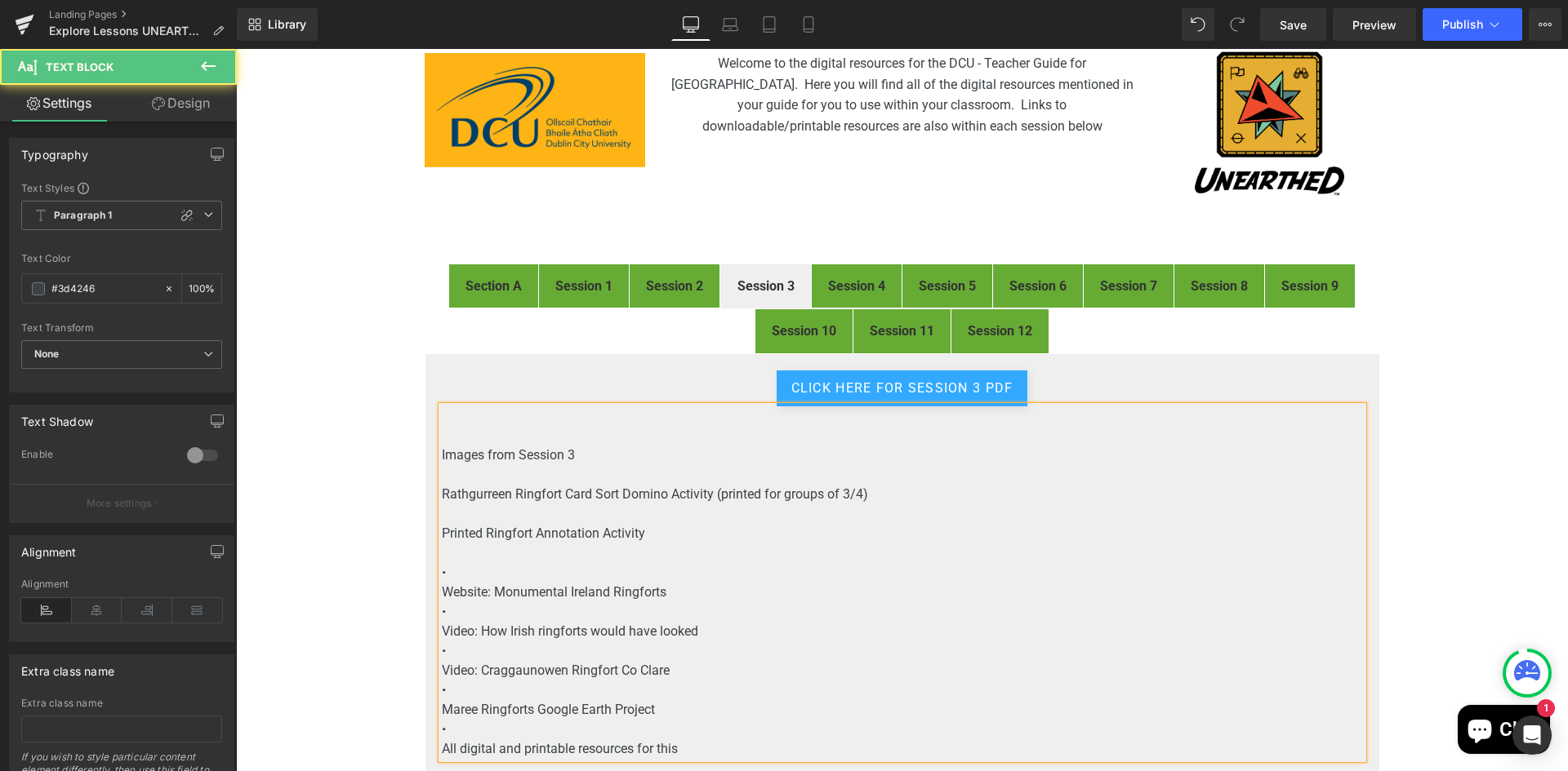
click at [574, 576] on p "•" at bounding box center [902, 572] width 921 height 20
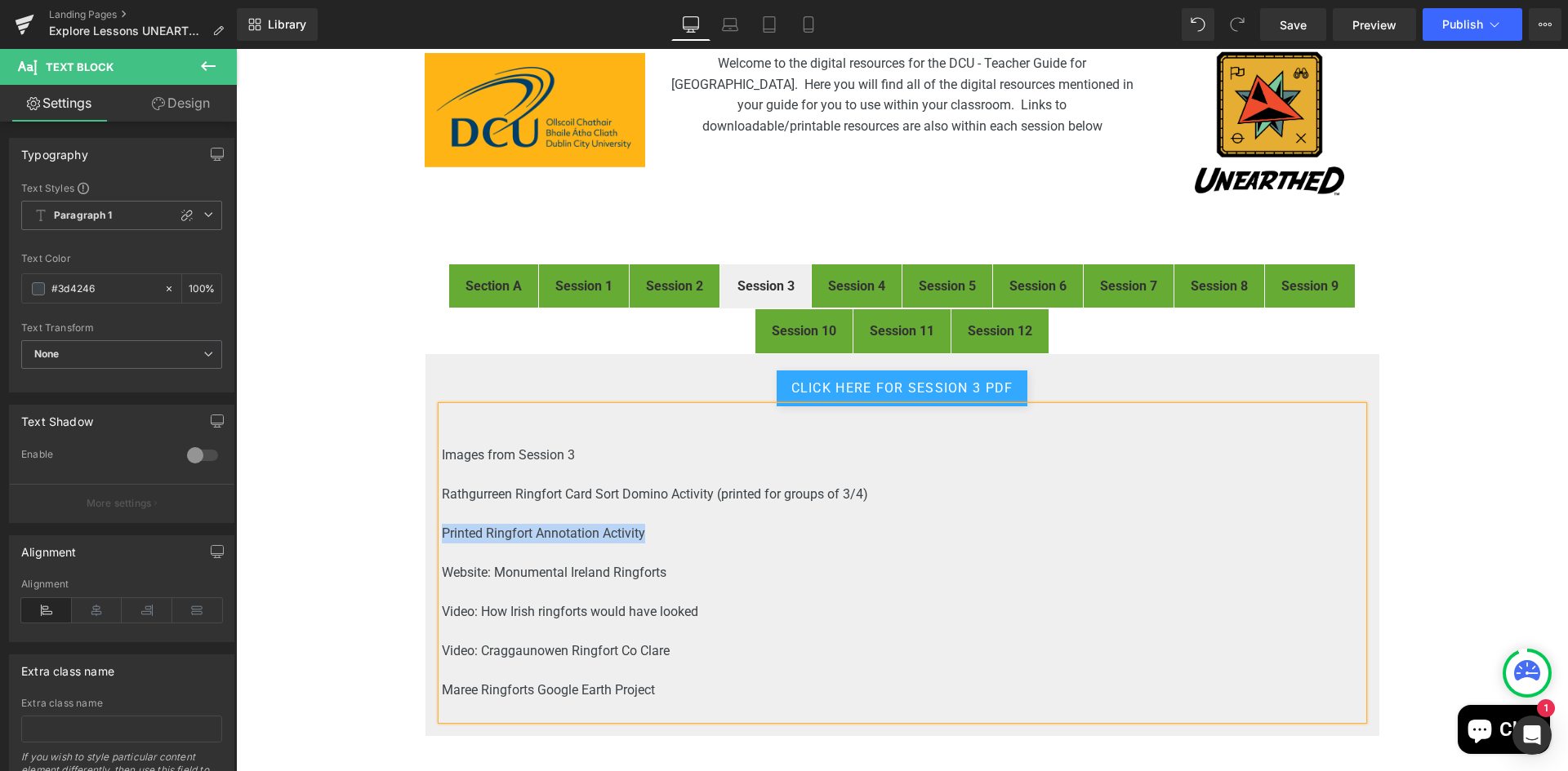
drag, startPoint x: 646, startPoint y: 533, endPoint x: 437, endPoint y: 527, distance: 209.1
click at [442, 527] on p "Printed Ringfort Annotation Activity" at bounding box center [902, 533] width 921 height 20
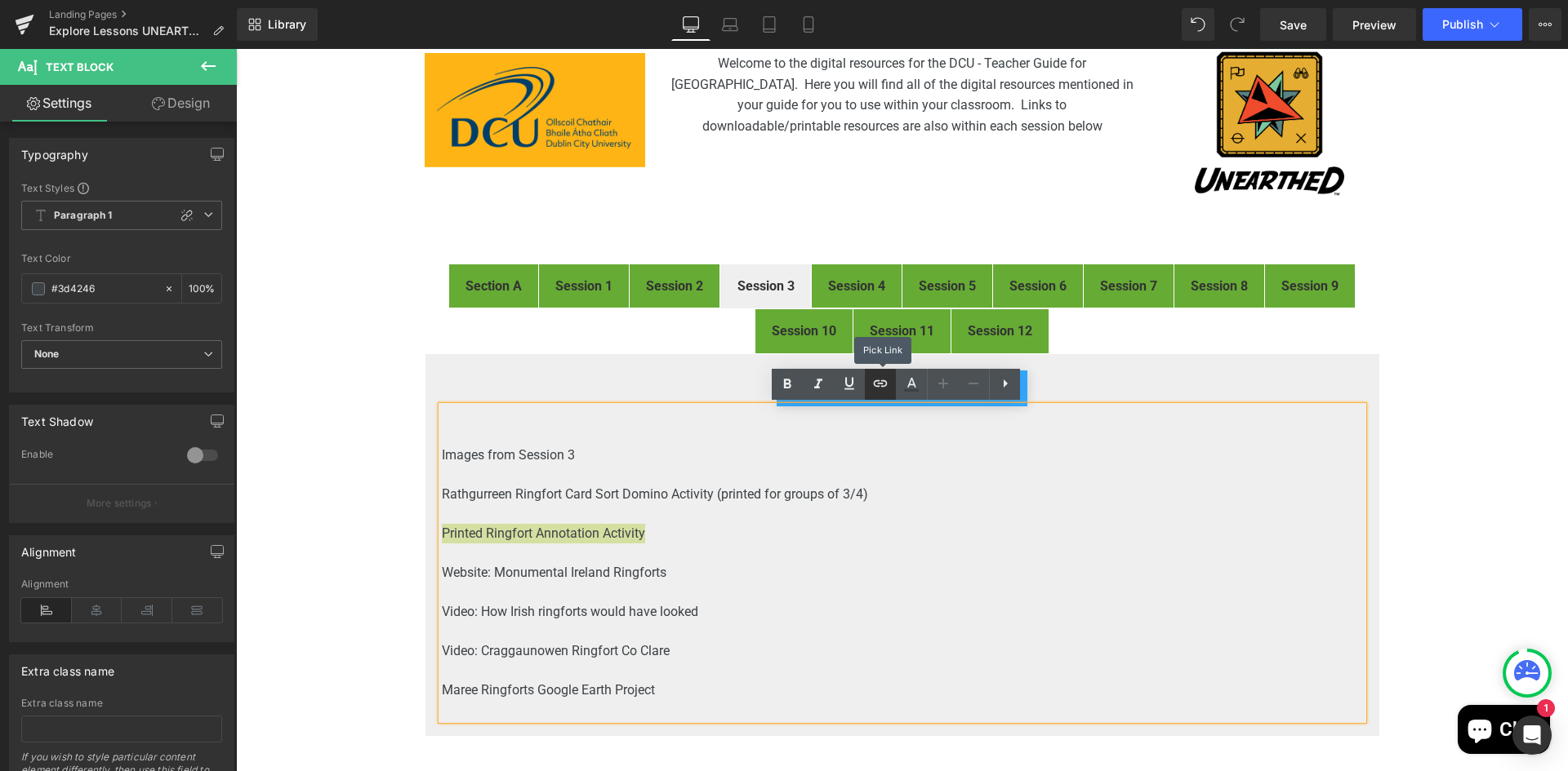
click at [880, 385] on icon at bounding box center [880, 383] width 20 height 20
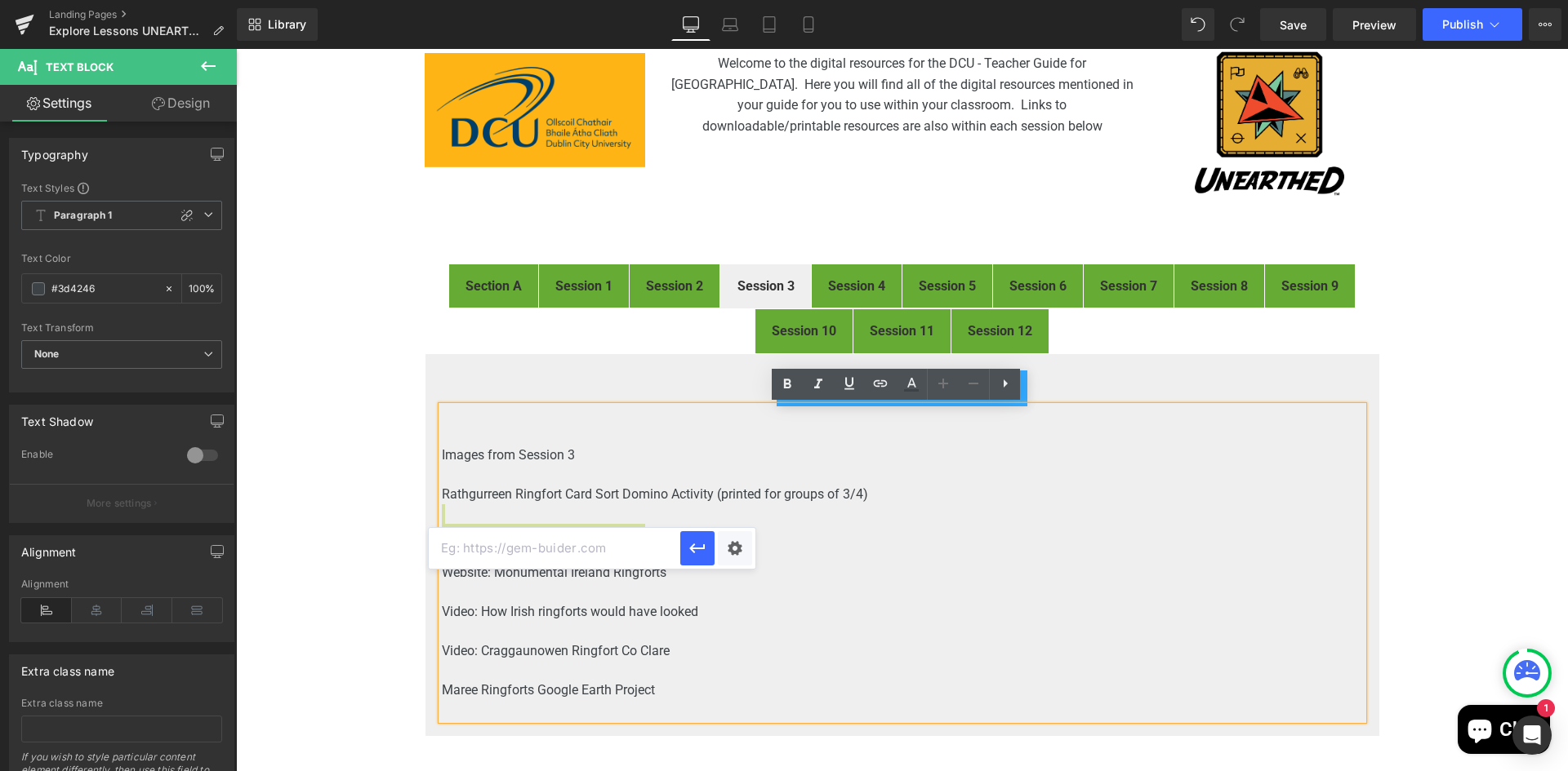
click at [497, 552] on input "text" at bounding box center [554, 548] width 252 height 41
paste input "https://drive.google.com/file/d/1hP7itZpHvvKUehVF96OVEJgfImiiqtyr/view?usp=driv…"
type input "https://drive.google.com/file/d/1hP7itZpHvvKUehVF96OVEJgfImiiqtyr/view"
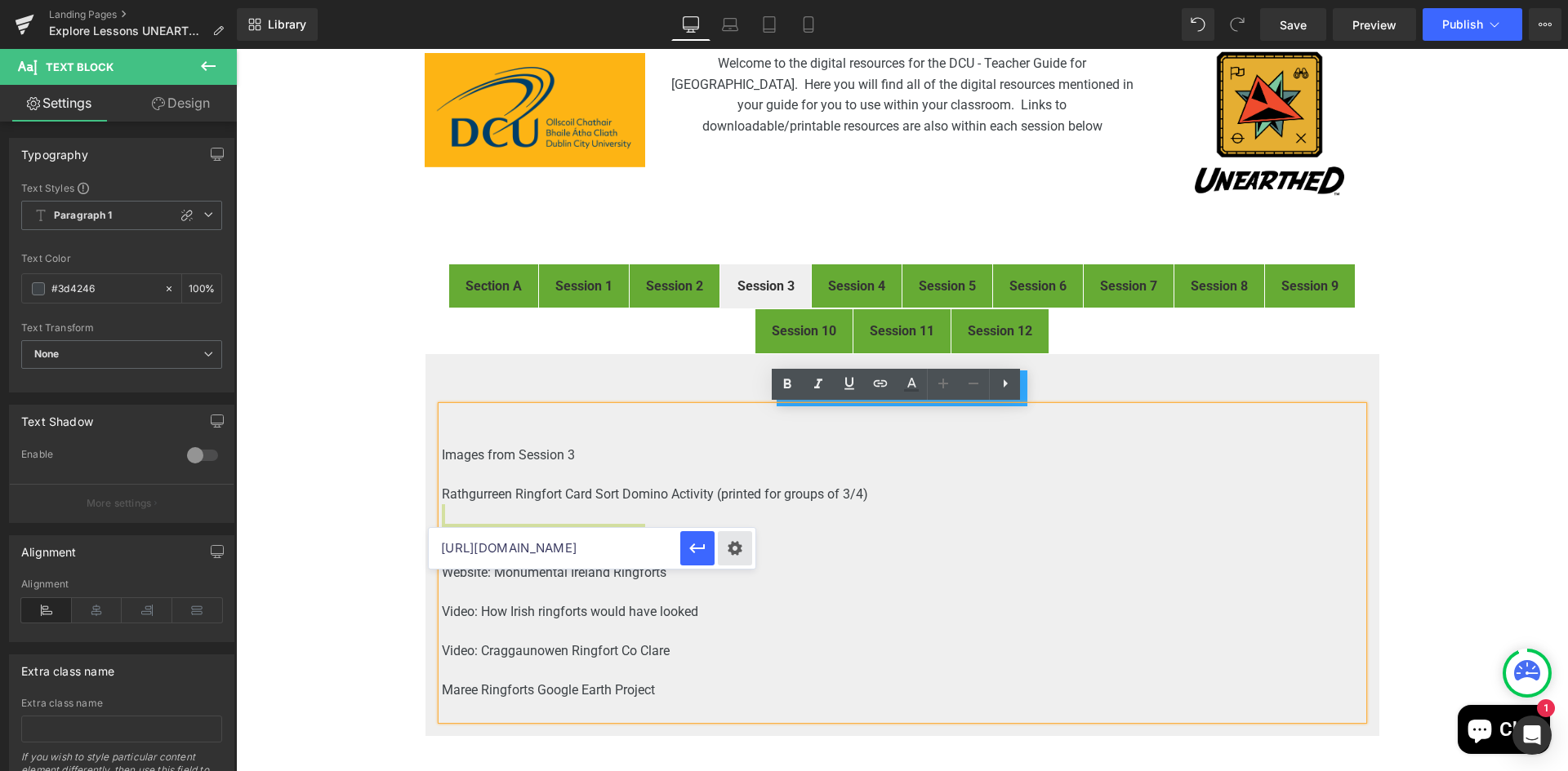
click at [738, 0] on div "Text Color Highlight Color rgb(61, 66, 70) #3d4246 100 % transparent transparen…" at bounding box center [784, 0] width 1568 height 0
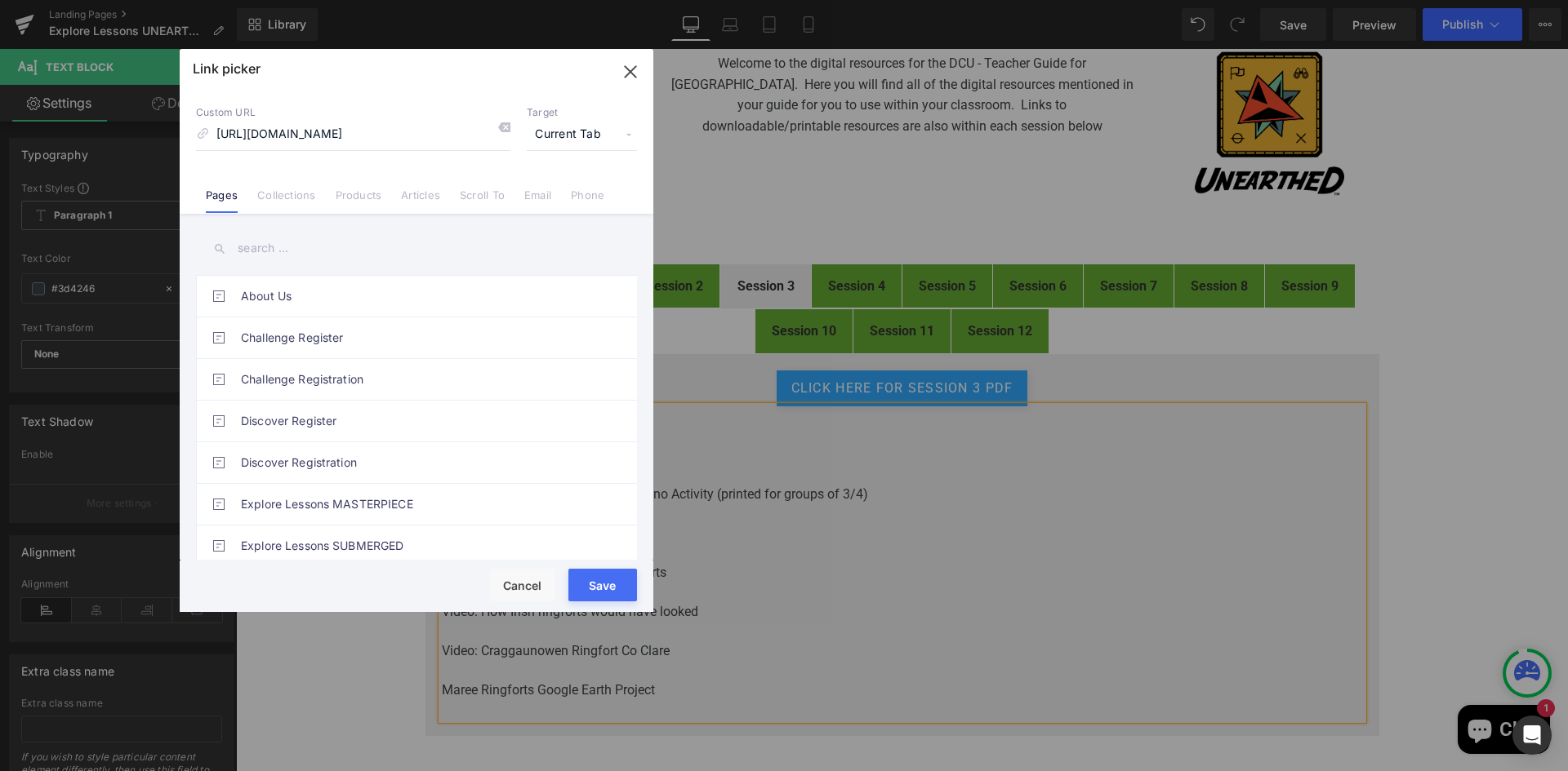
scroll to position [0, 0]
click at [566, 137] on span "Current Tab" at bounding box center [581, 134] width 110 height 31
click at [548, 187] on li "New Tab" at bounding box center [582, 193] width 127 height 29
click at [606, 587] on button "Save" at bounding box center [602, 585] width 69 height 33
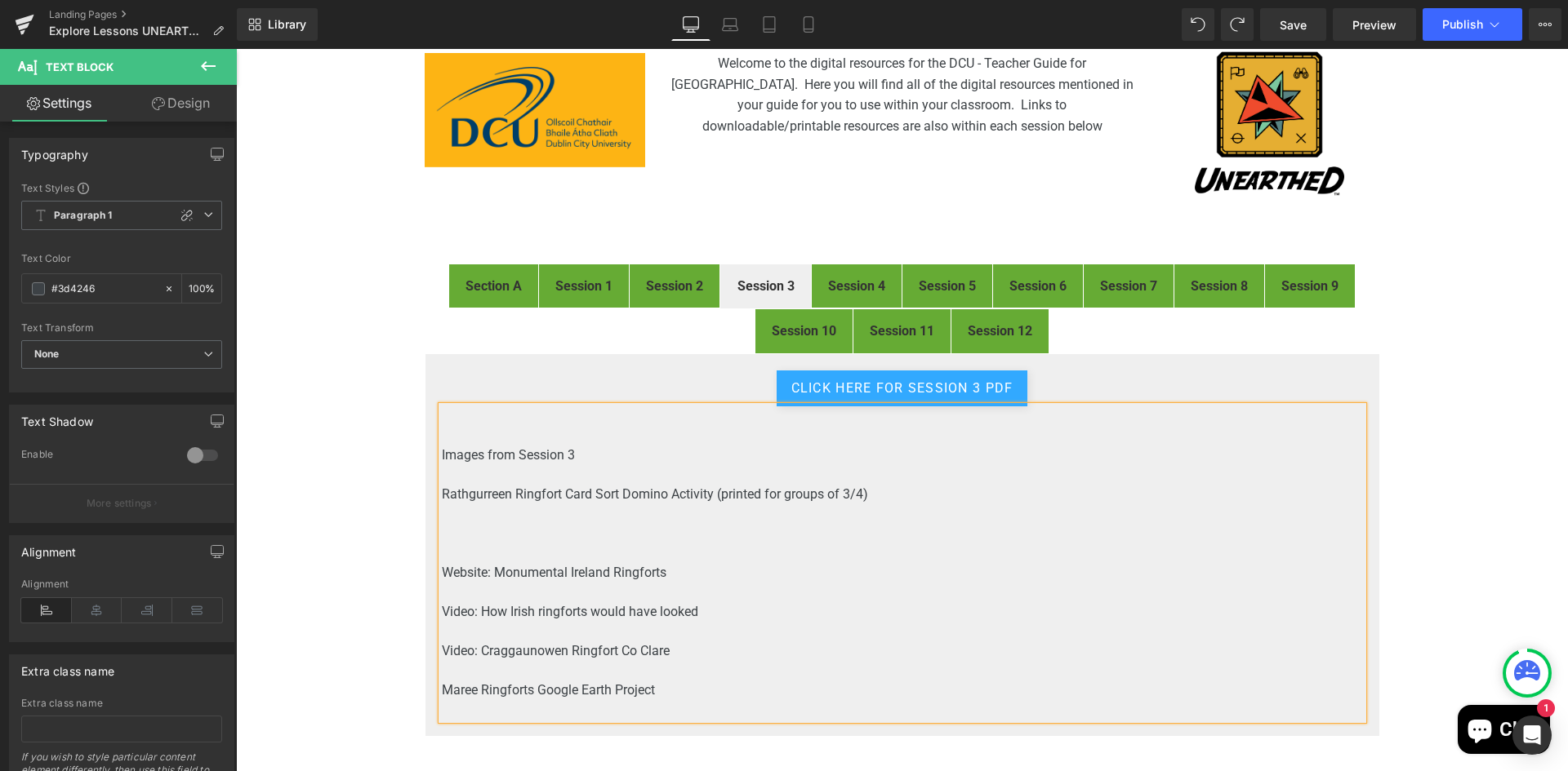
click at [624, 528] on p at bounding box center [902, 533] width 921 height 20
click at [709, 526] on p "Printed Ringfort Annotation Activity )" at bounding box center [902, 533] width 921 height 20
drag, startPoint x: 861, startPoint y: 493, endPoint x: 436, endPoint y: 500, distance: 425.1
click at [442, 500] on p "Rathgurreen Ringfort Card Sort Domino Activity (printed for groups of 3/4" at bounding box center [902, 494] width 921 height 20
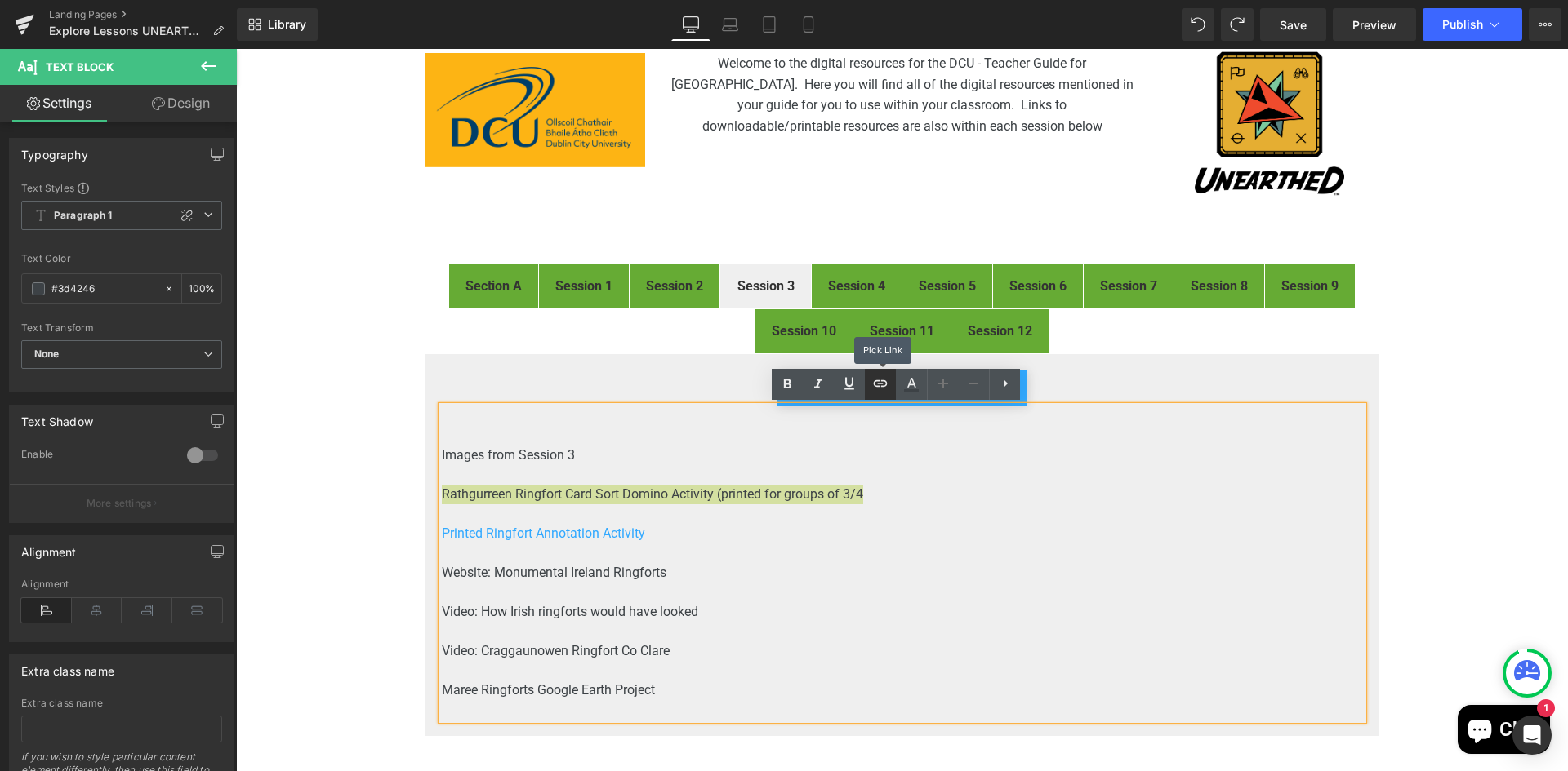
click at [870, 385] on icon at bounding box center [880, 383] width 20 height 20
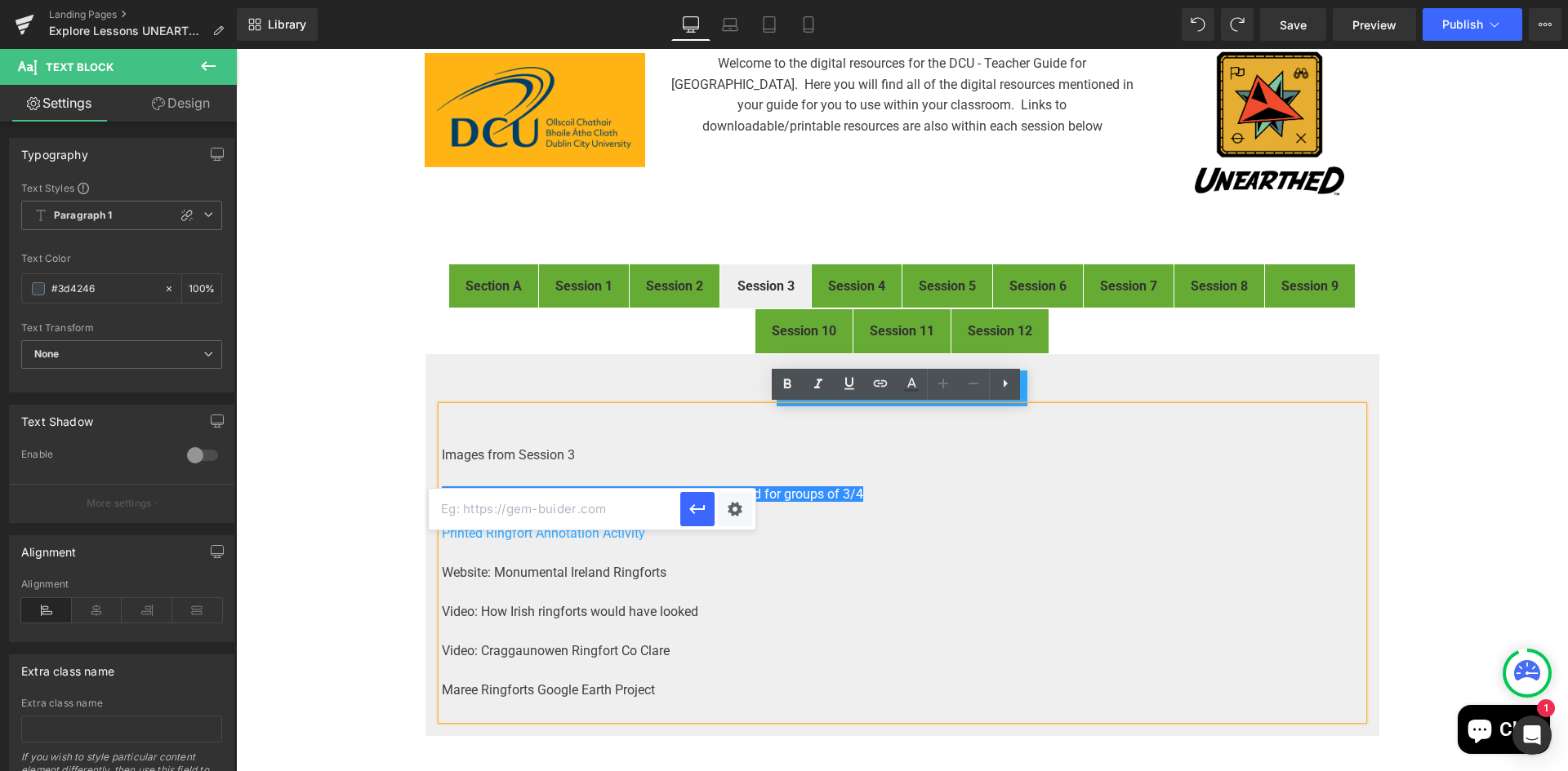
click at [578, 507] on input "text" at bounding box center [554, 509] width 252 height 41
paste input "https://drive.google.com/file/d/1-YgIFOIYj5kbYFOd7baG62TDVpmUh_Bj/view?usp=driv…"
type input "https://drive.google.com/file/d/1-YgIFOIYj5kbYFOd7baG62TDVpmUh_Bj/view"
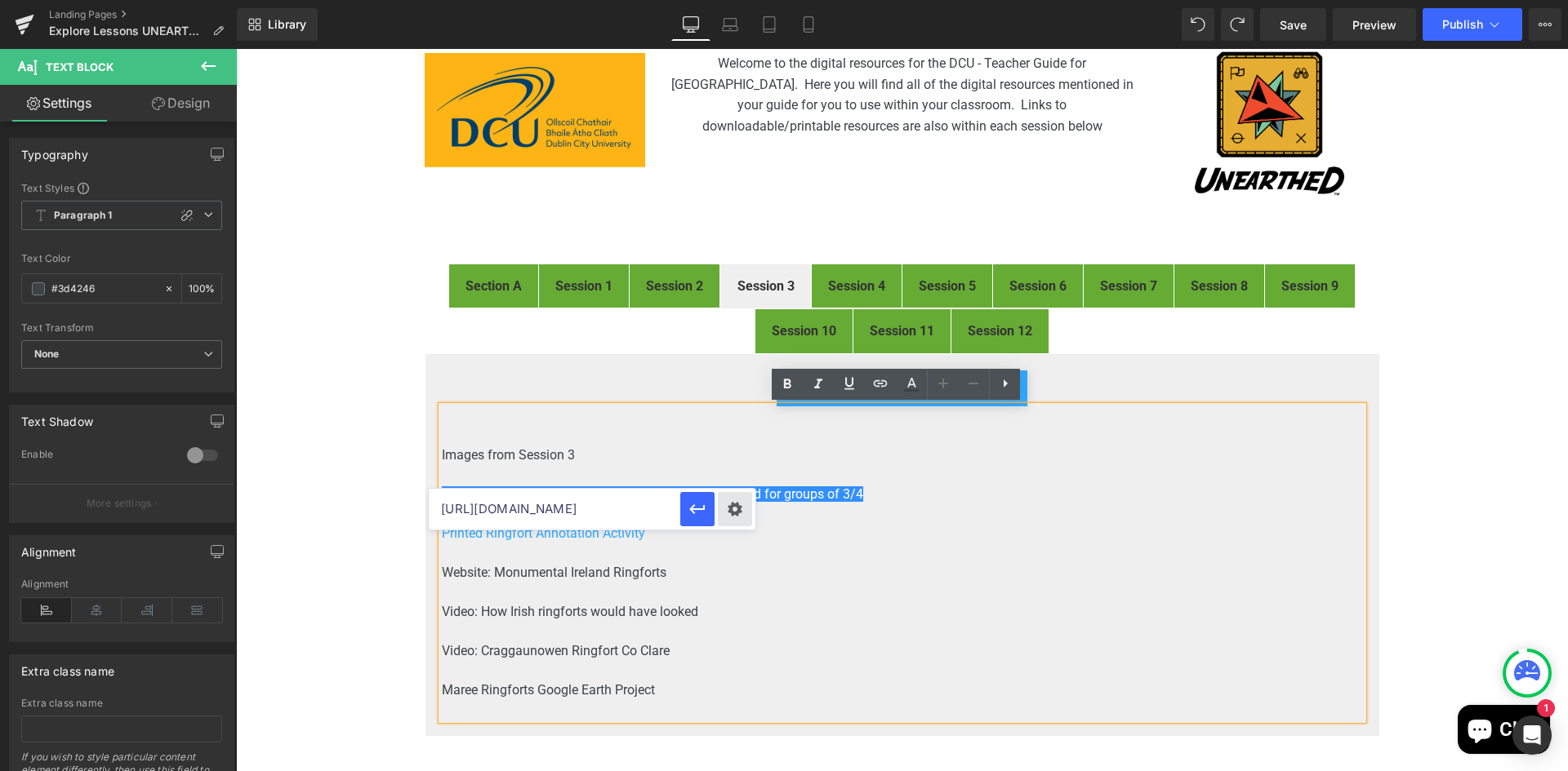
click at [731, 0] on div "Text Color Highlight Color rgb(61, 66, 70) #3d4246 100 % transparent transparen…" at bounding box center [784, 0] width 1568 height 0
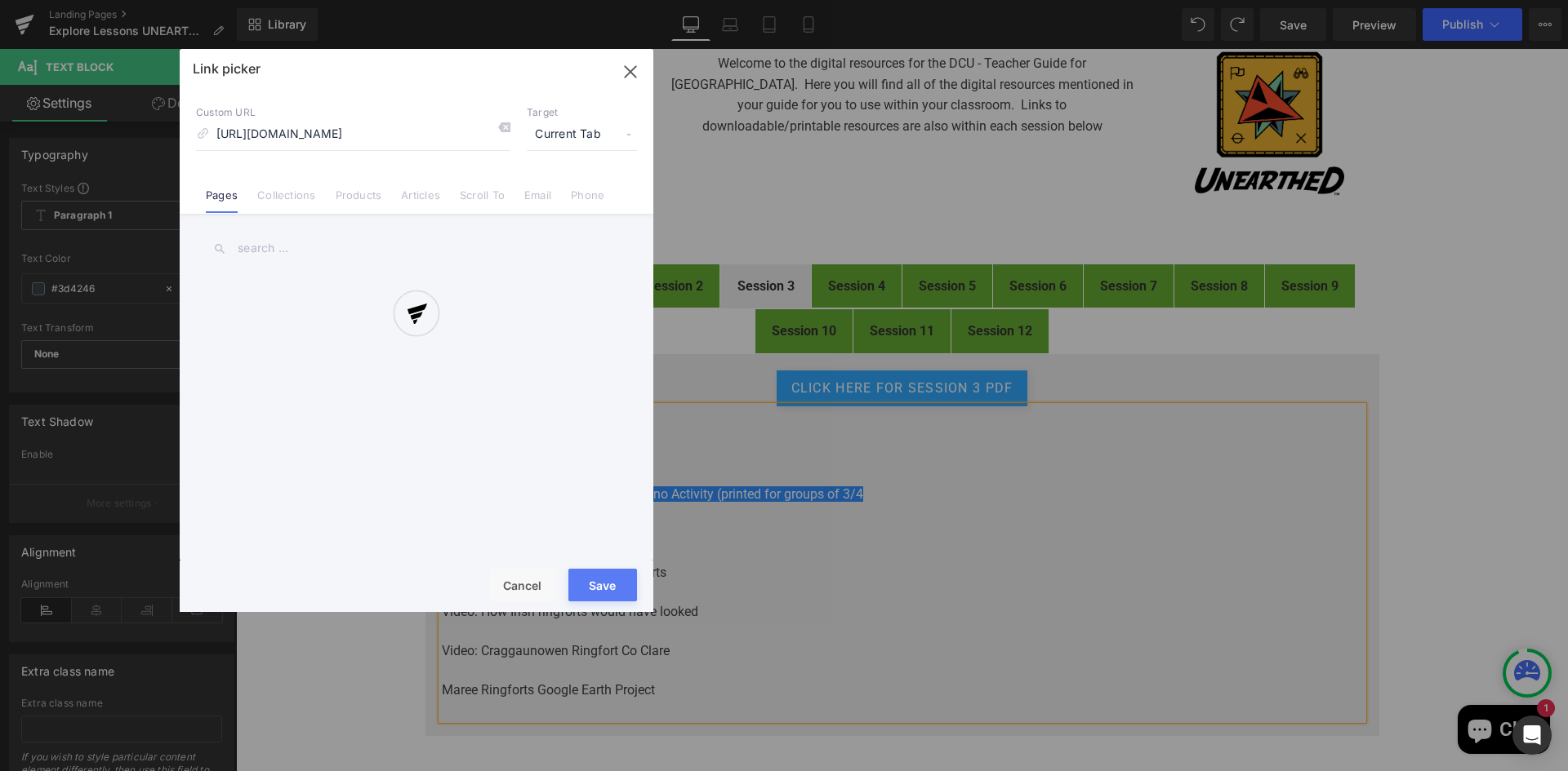
scroll to position [0, 132]
click at [587, 131] on div at bounding box center [417, 330] width 474 height 563
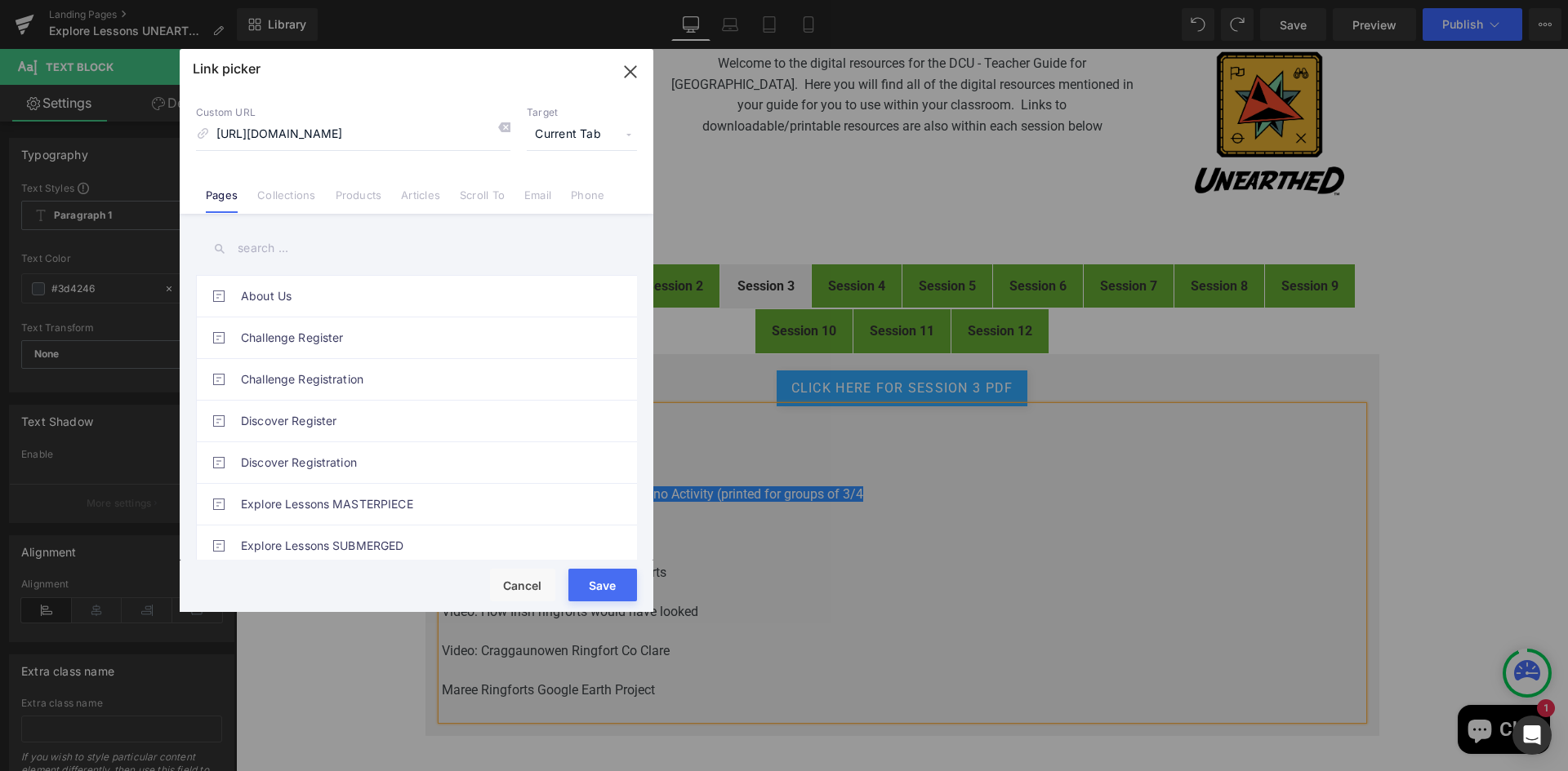
click at [587, 131] on span "Current Tab" at bounding box center [581, 134] width 110 height 31
click at [554, 186] on li "New Tab" at bounding box center [582, 193] width 127 height 29
click at [609, 580] on button "Save" at bounding box center [602, 585] width 69 height 33
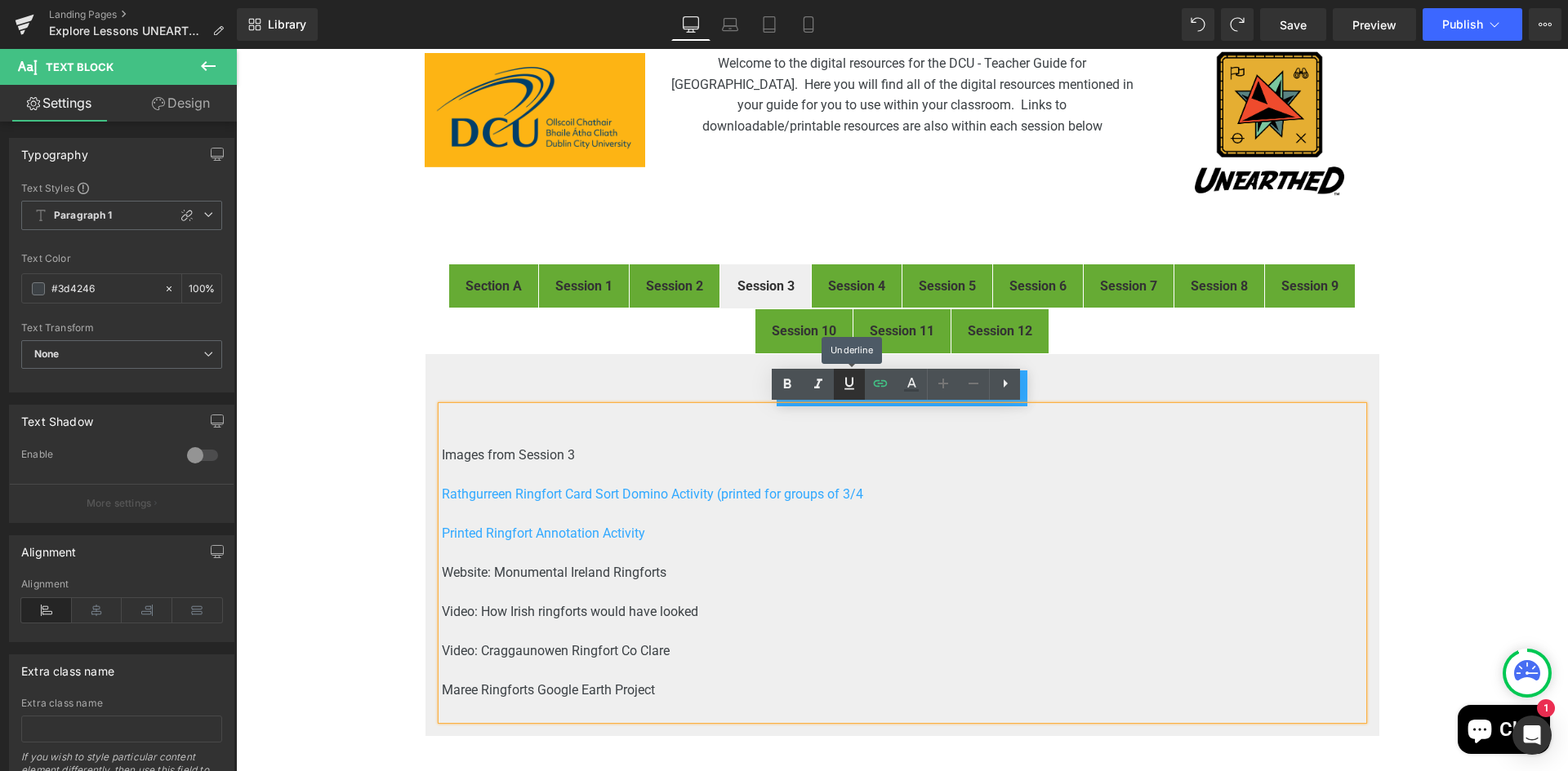
click at [849, 380] on icon at bounding box center [849, 383] width 20 height 20
drag, startPoint x: 644, startPoint y: 533, endPoint x: 436, endPoint y: 528, distance: 208.1
click at [442, 528] on p "Printed Ringfort Annotation Activity" at bounding box center [902, 533] width 921 height 20
click at [849, 382] on icon at bounding box center [849, 383] width 20 height 20
click at [773, 601] on p at bounding box center [902, 592] width 921 height 20
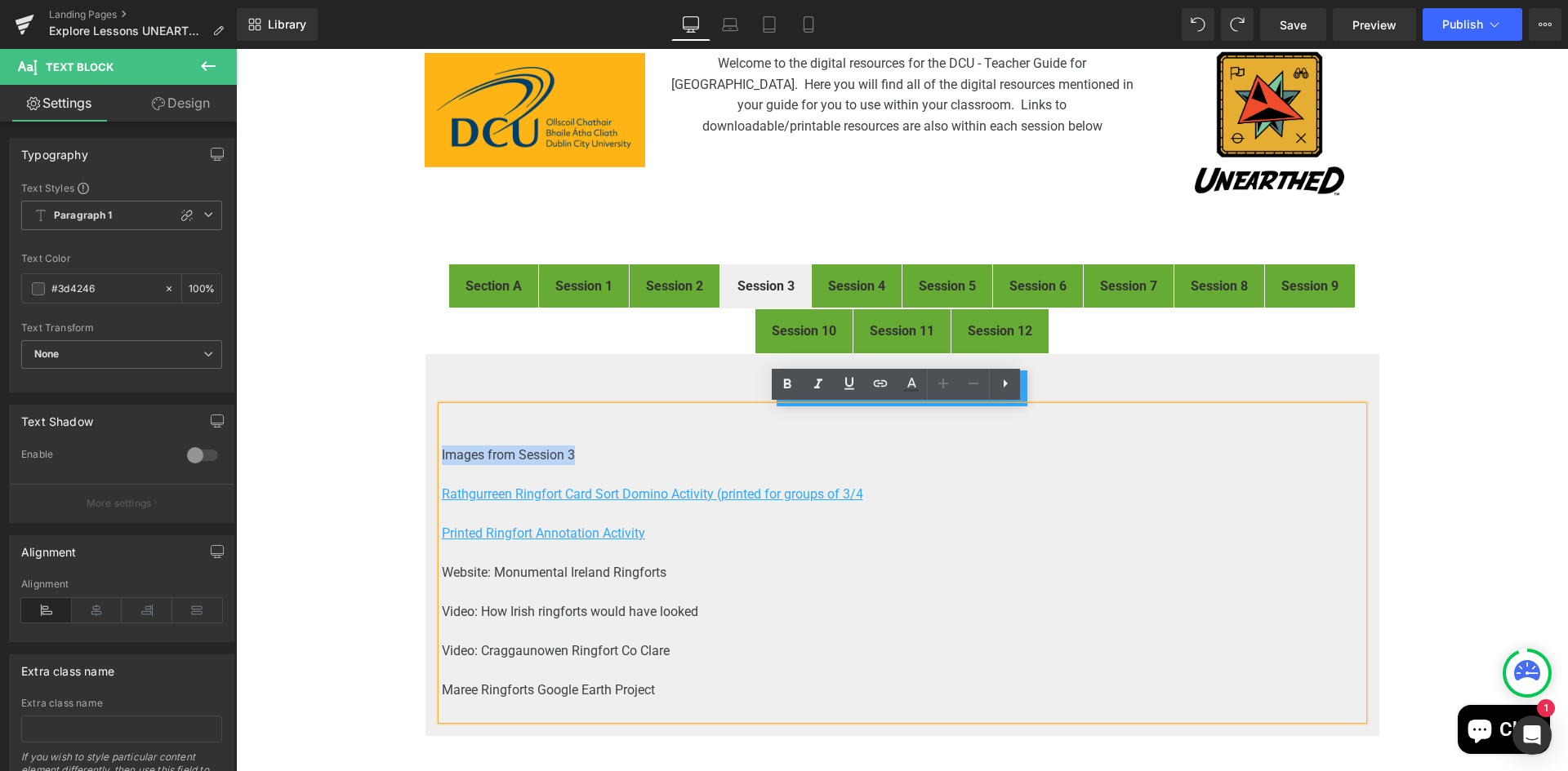
drag, startPoint x: 574, startPoint y: 453, endPoint x: 436, endPoint y: 451, distance: 138.0
click at [442, 451] on p "Images from Session 3" at bounding box center [902, 455] width 921 height 20
click at [881, 382] on icon at bounding box center [881, 383] width 14 height 7
click at [565, 447] on input "text" at bounding box center [554, 450] width 252 height 41
paste input "https://drive.google.com/file/d/12rEGvkrC10BvwrKXrDqqWa2sqOPU8R56/view?usp=driv…"
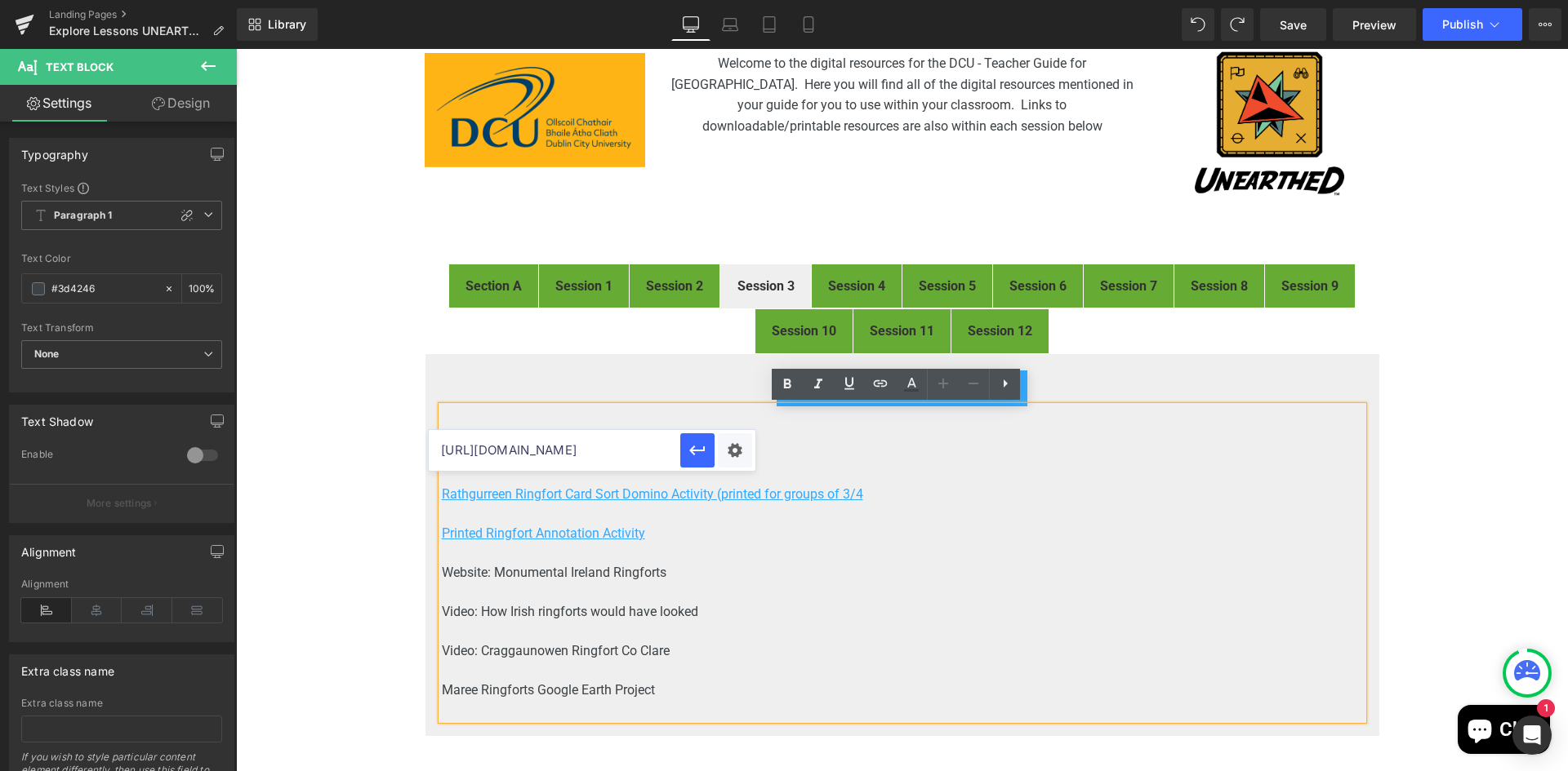
scroll to position [0, 246]
click at [728, 0] on div "Text Color Highlight Color rgb(61, 66, 70) #3d4246 100 % transparent transparen…" at bounding box center [784, 0] width 1568 height 0
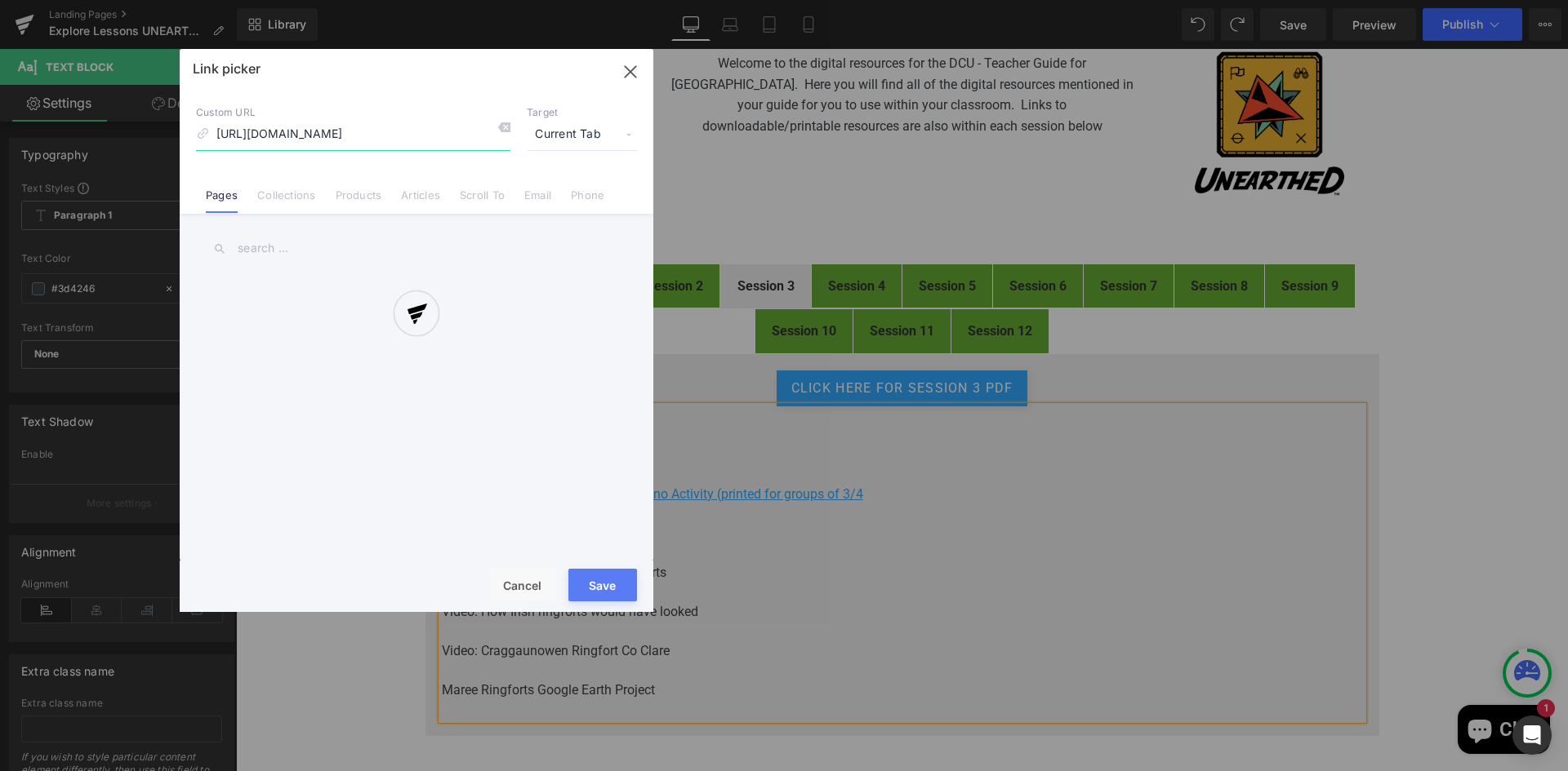
scroll to position [0, 141]
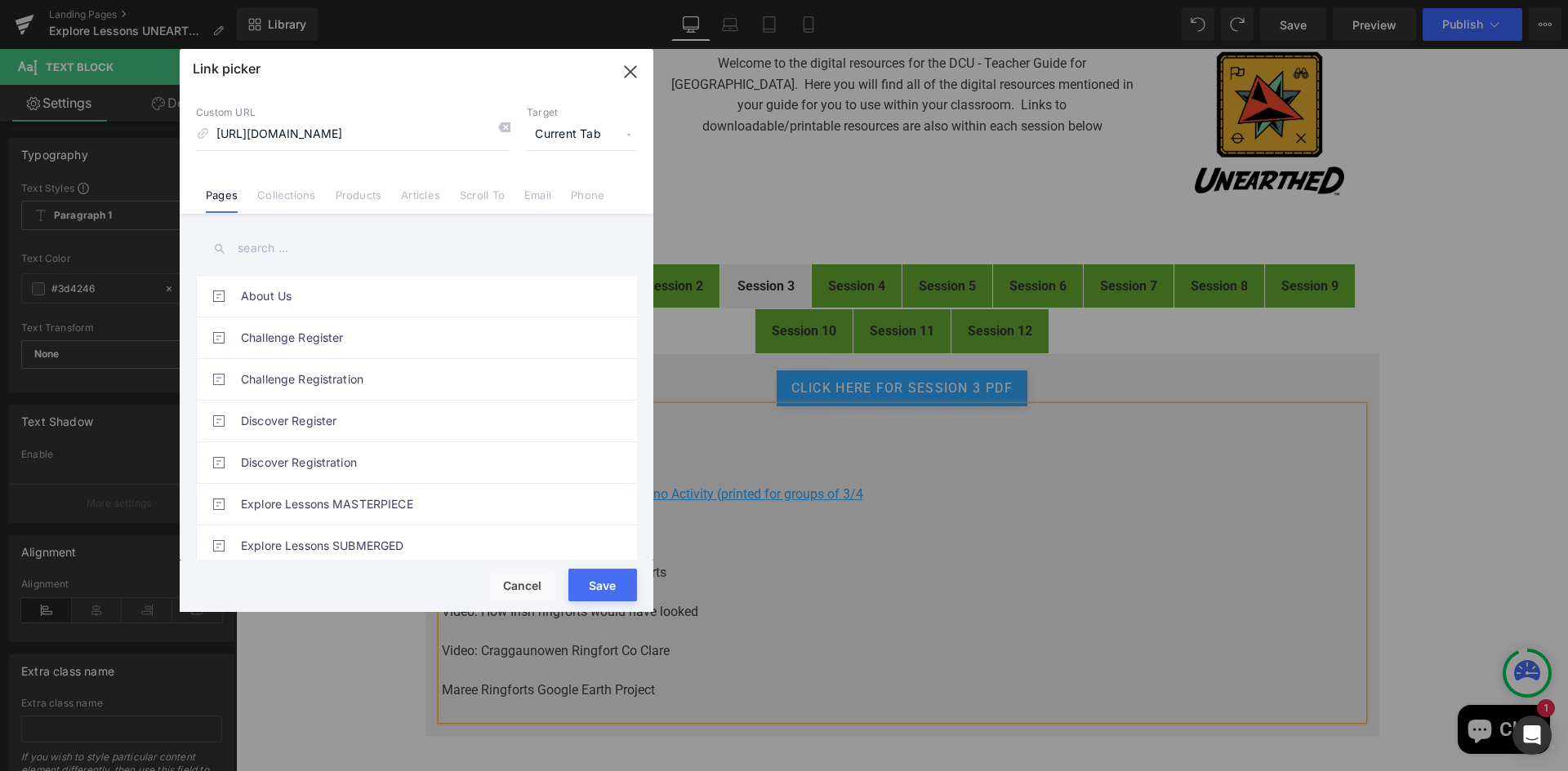
click at [566, 137] on span "Current Tab" at bounding box center [581, 134] width 110 height 31
click at [553, 194] on li "New Tab" at bounding box center [582, 193] width 127 height 29
click at [613, 583] on button "Save" at bounding box center [602, 585] width 69 height 33
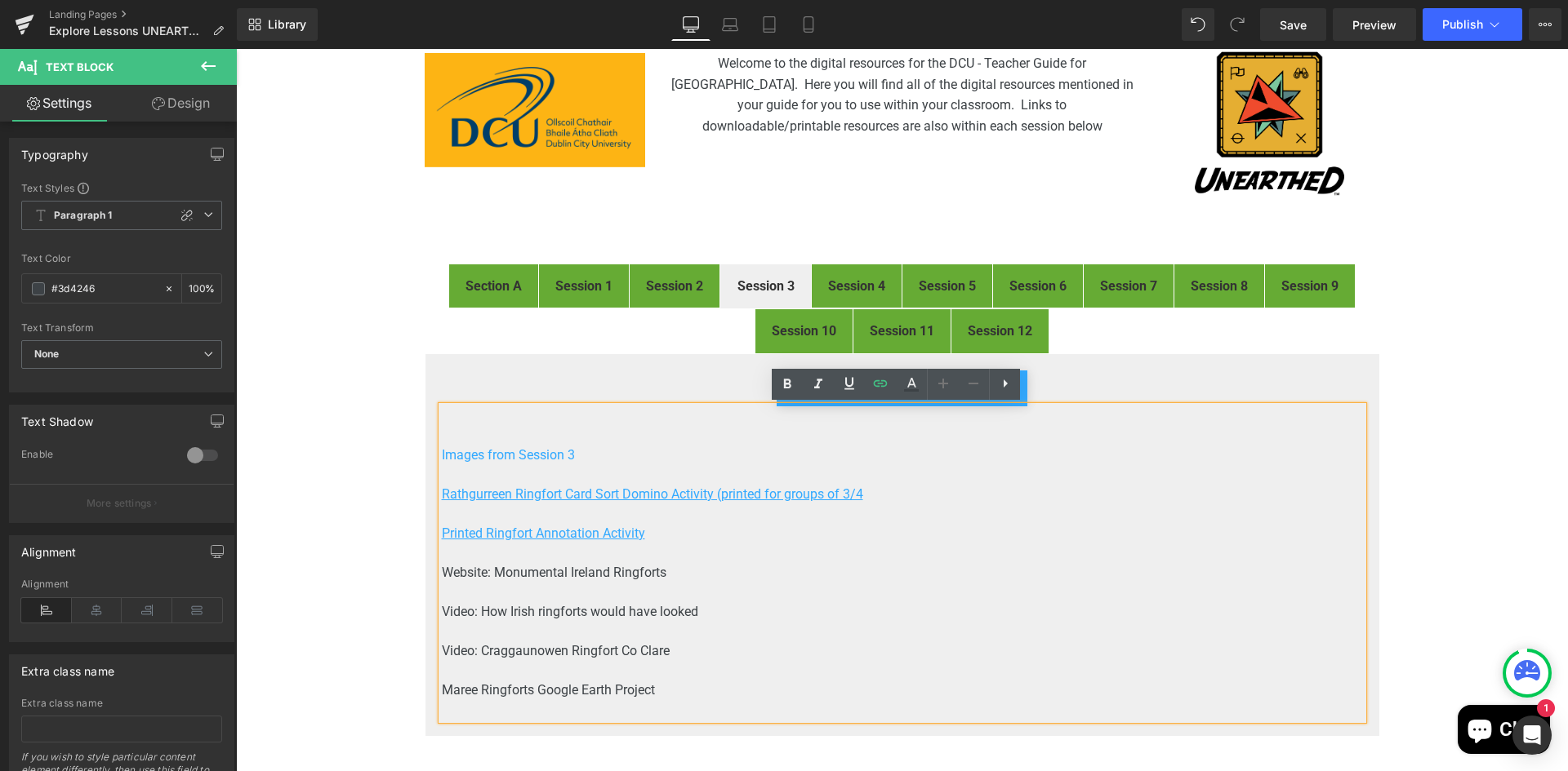
click at [679, 570] on p "Website: Monumental Ireland Ringforts" at bounding box center [902, 572] width 921 height 20
drag, startPoint x: 572, startPoint y: 451, endPoint x: 436, endPoint y: 451, distance: 136.0
click at [442, 451] on p "Images from Session 3" at bounding box center [902, 455] width 921 height 20
click at [850, 379] on icon at bounding box center [849, 383] width 20 height 20
click at [707, 574] on p "Website: Monumental Ireland Ringforts" at bounding box center [902, 572] width 921 height 20
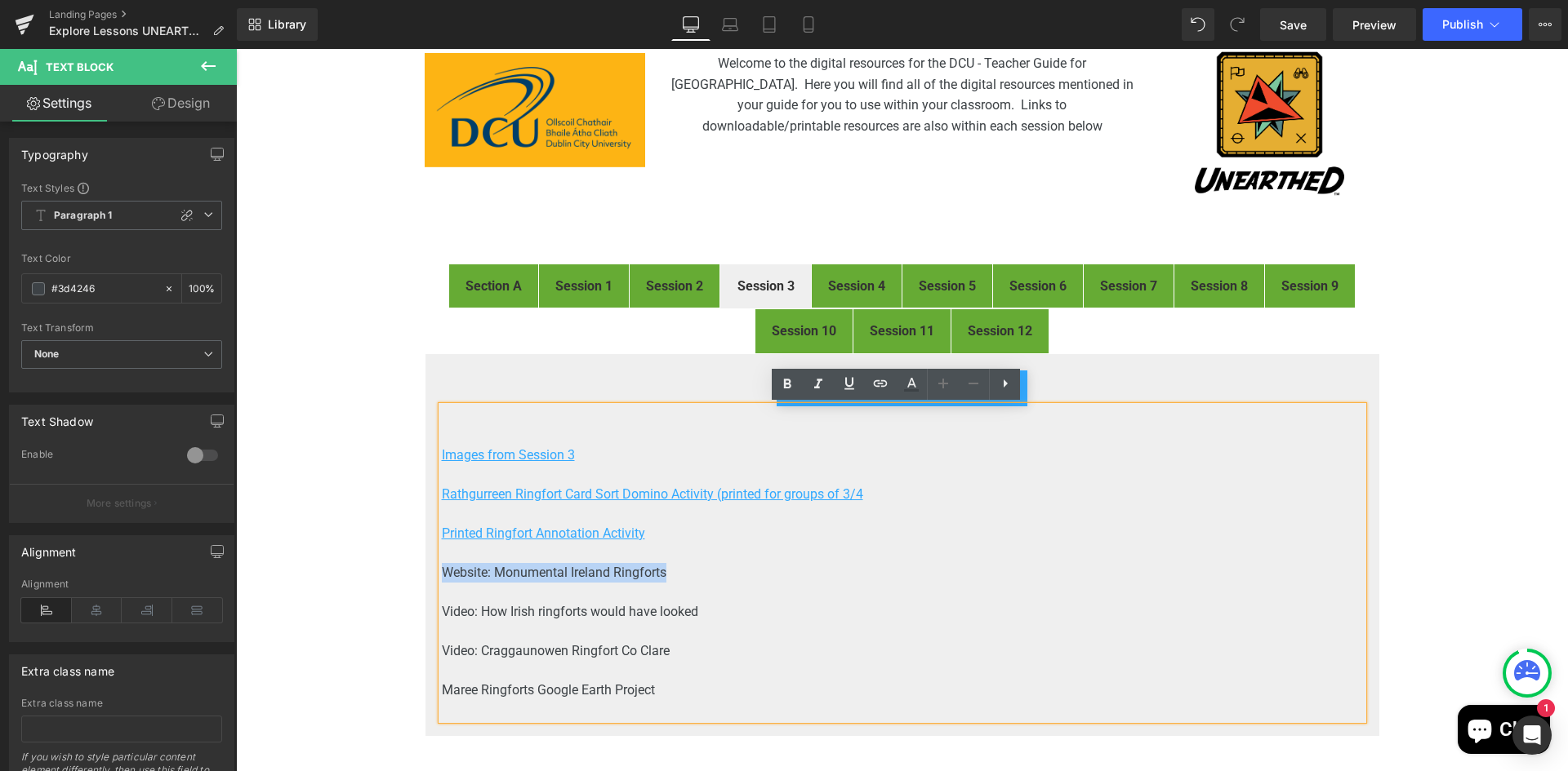
drag, startPoint x: 671, startPoint y: 568, endPoint x: 438, endPoint y: 572, distance: 233.0
click at [442, 572] on p "Website: Monumental Ireland Ringforts" at bounding box center [902, 572] width 921 height 20
click at [886, 383] on icon at bounding box center [881, 383] width 14 height 7
click at [628, 590] on input "text" at bounding box center [554, 587] width 252 height 41
paste input "https://monumentalireland.ie/ringforts/"
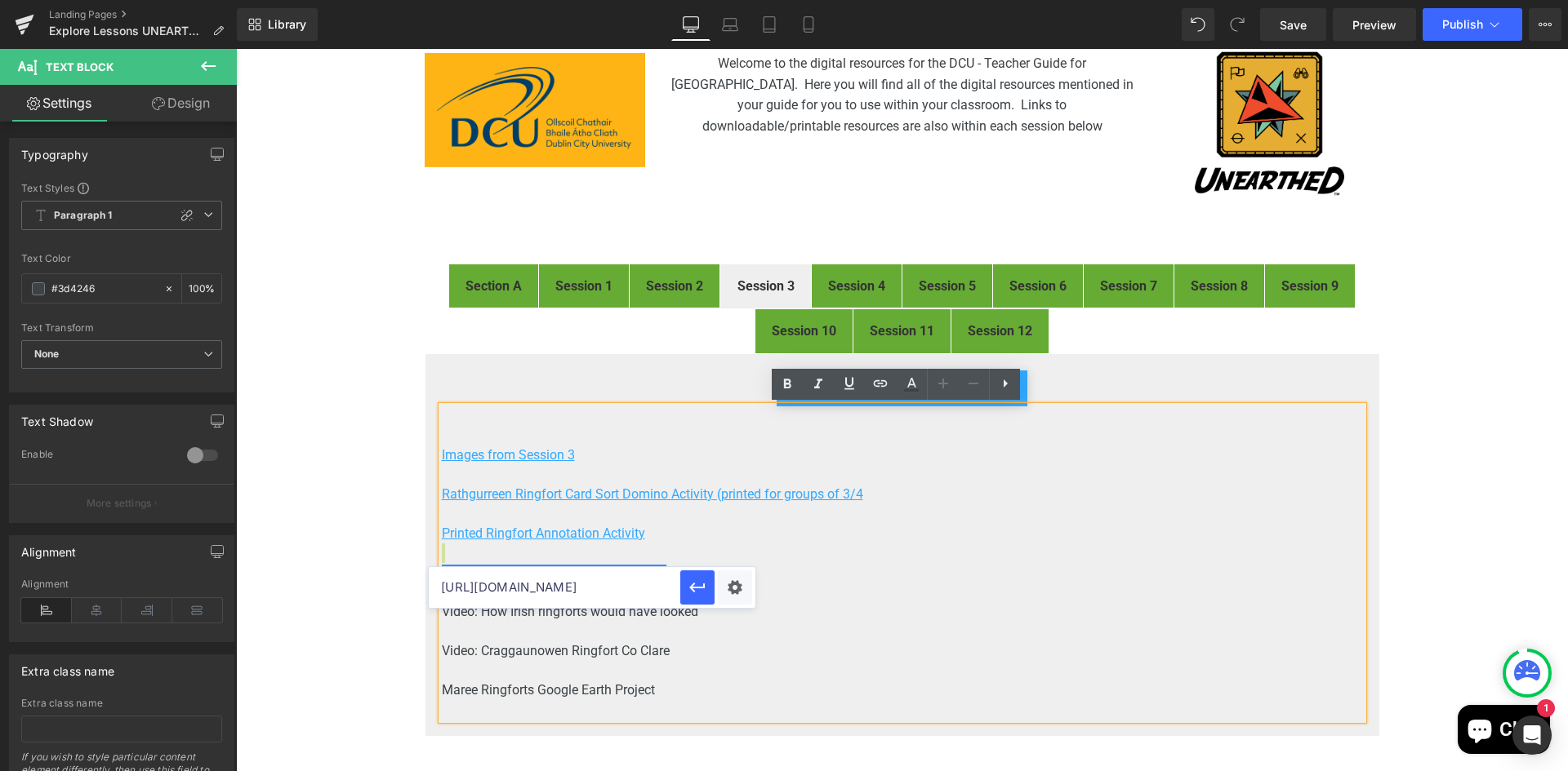
scroll to position [0, 6]
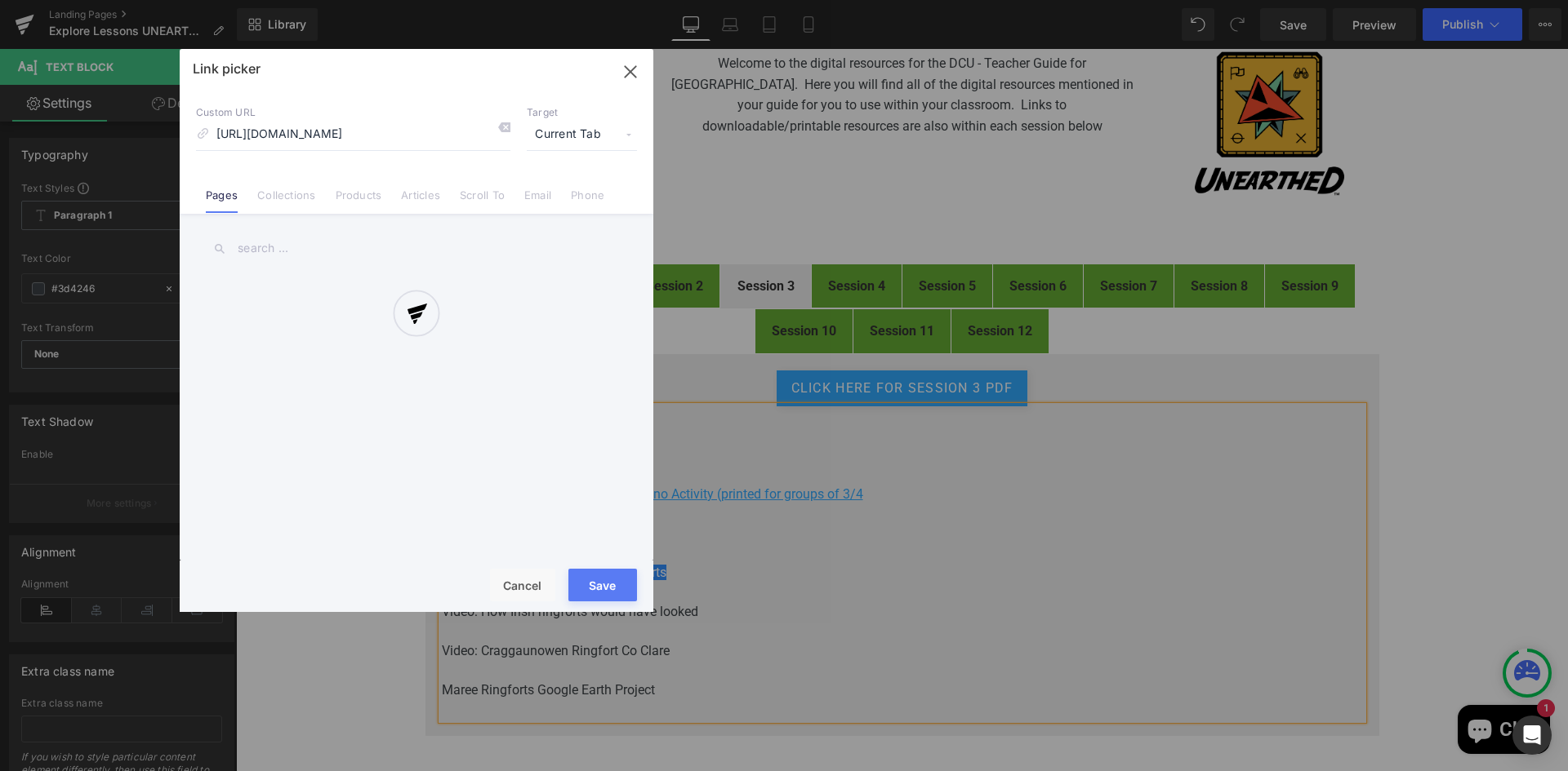
click at [742, 0] on div "Text Color Highlight Color rgb(61, 66, 70) #3d4246 100 % transparent transparen…" at bounding box center [784, 0] width 1568 height 0
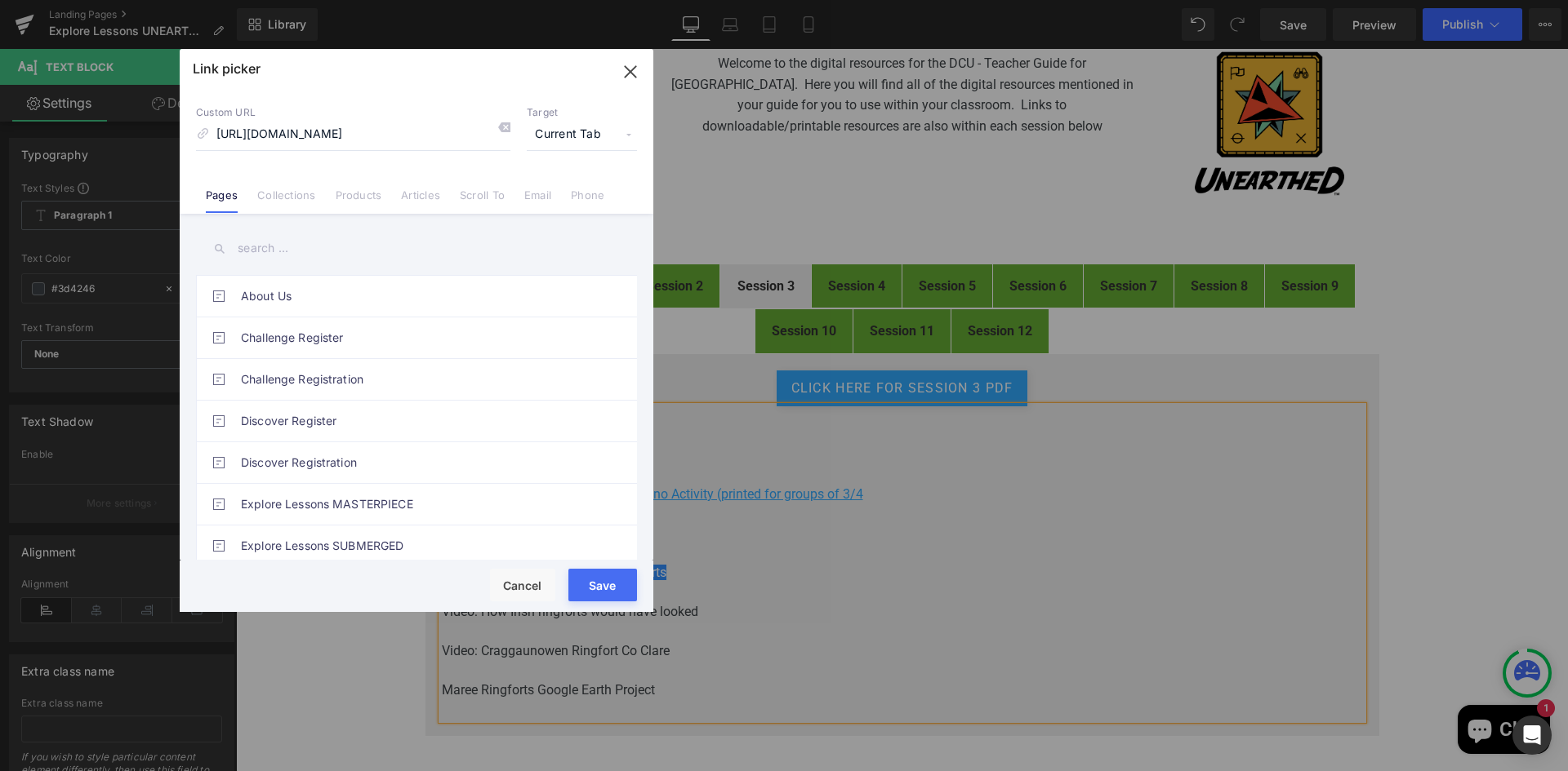
click at [560, 119] on span "Current Tab" at bounding box center [581, 134] width 110 height 31
click at [552, 195] on li "New Tab" at bounding box center [582, 193] width 127 height 29
click at [602, 585] on button "Save" at bounding box center [602, 585] width 69 height 33
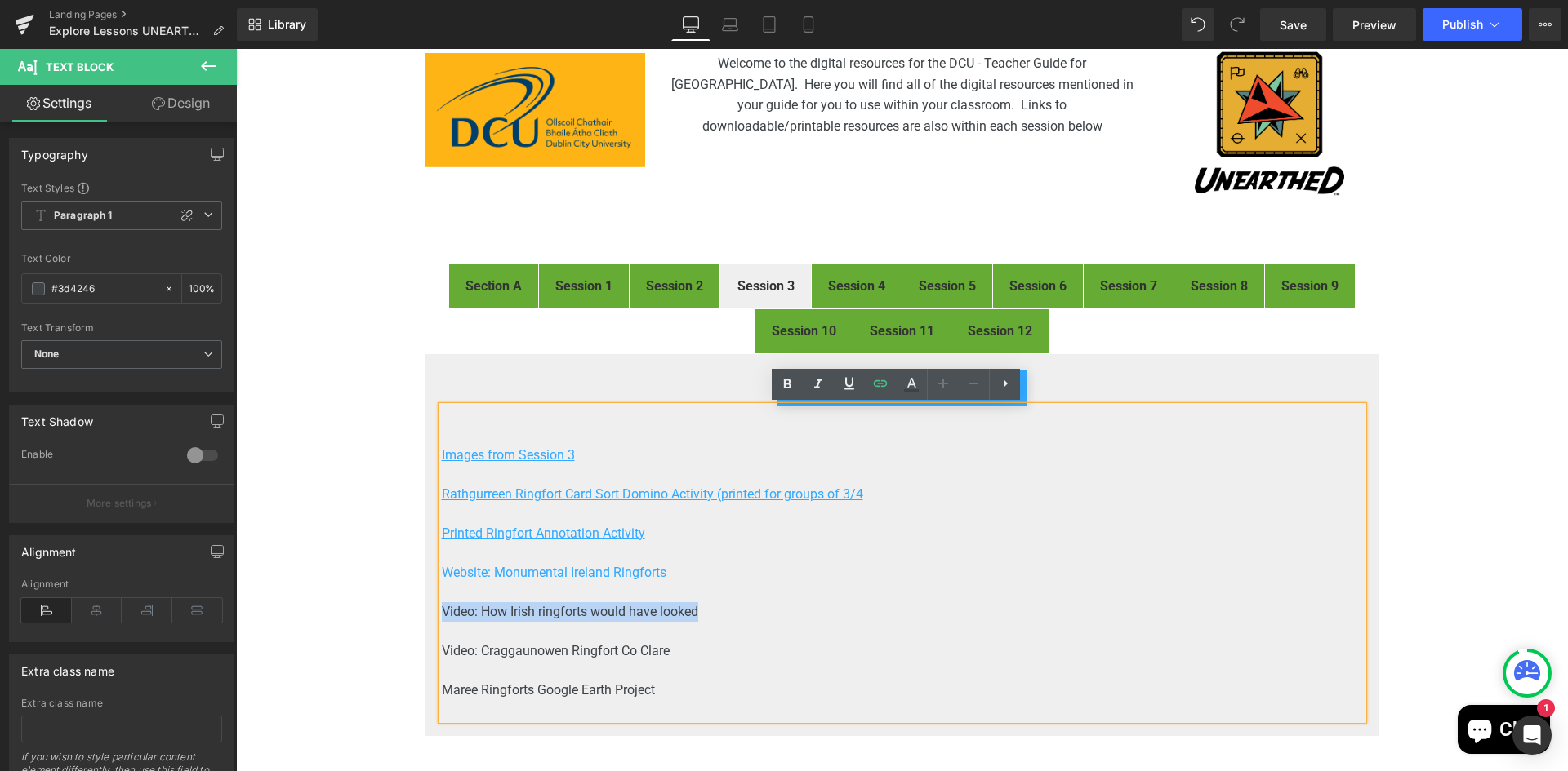
drag, startPoint x: 700, startPoint y: 612, endPoint x: 436, endPoint y: 611, distance: 264.0
click at [442, 611] on p "Video: How Irish ringforts would have looked" at bounding box center [902, 611] width 921 height 20
click at [877, 378] on icon at bounding box center [880, 383] width 20 height 20
click at [571, 631] on input "text" at bounding box center [554, 626] width 252 height 41
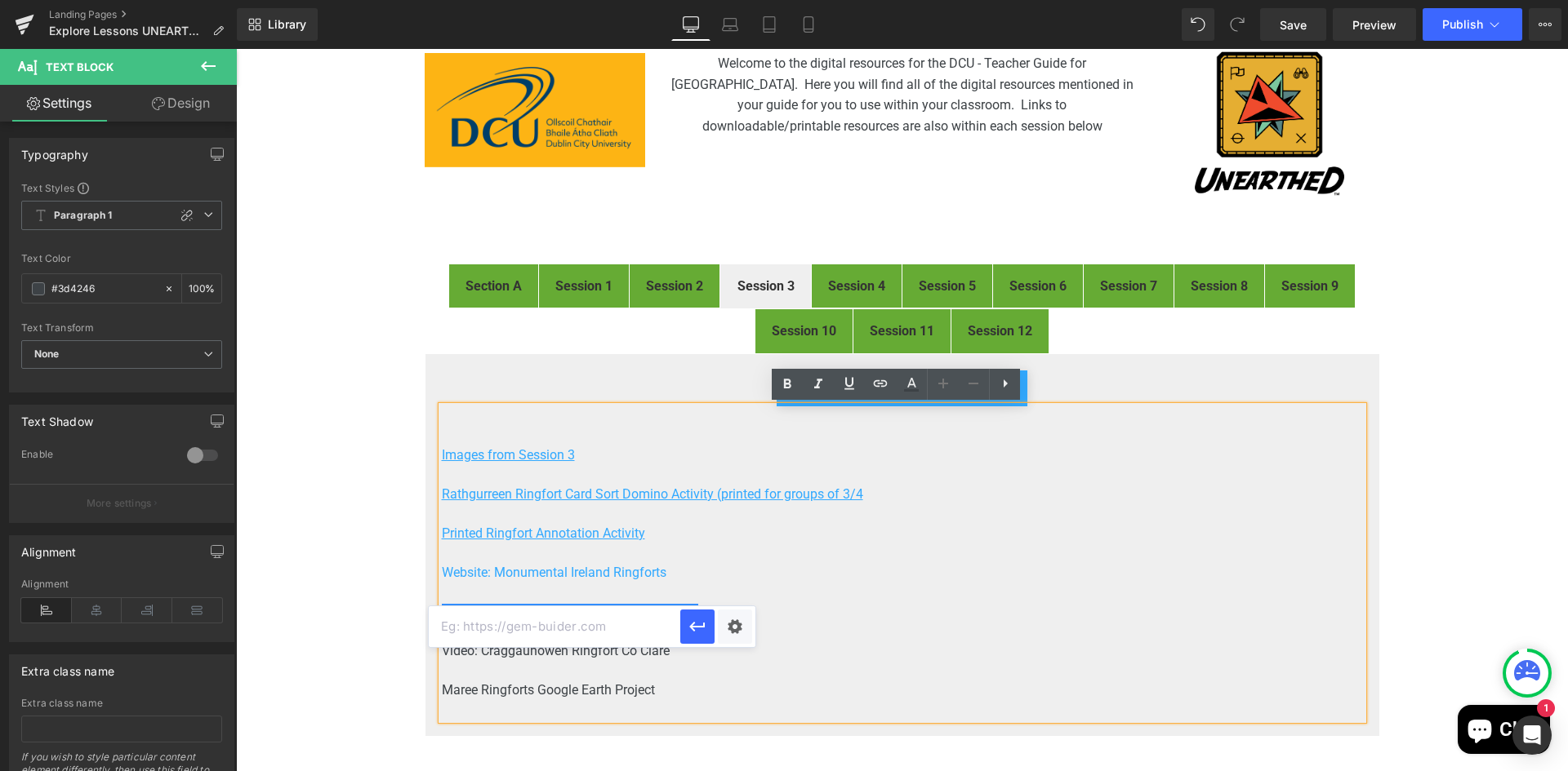
paste input "https://www.youtube.com/watch?v=iyHso5eMVuc"
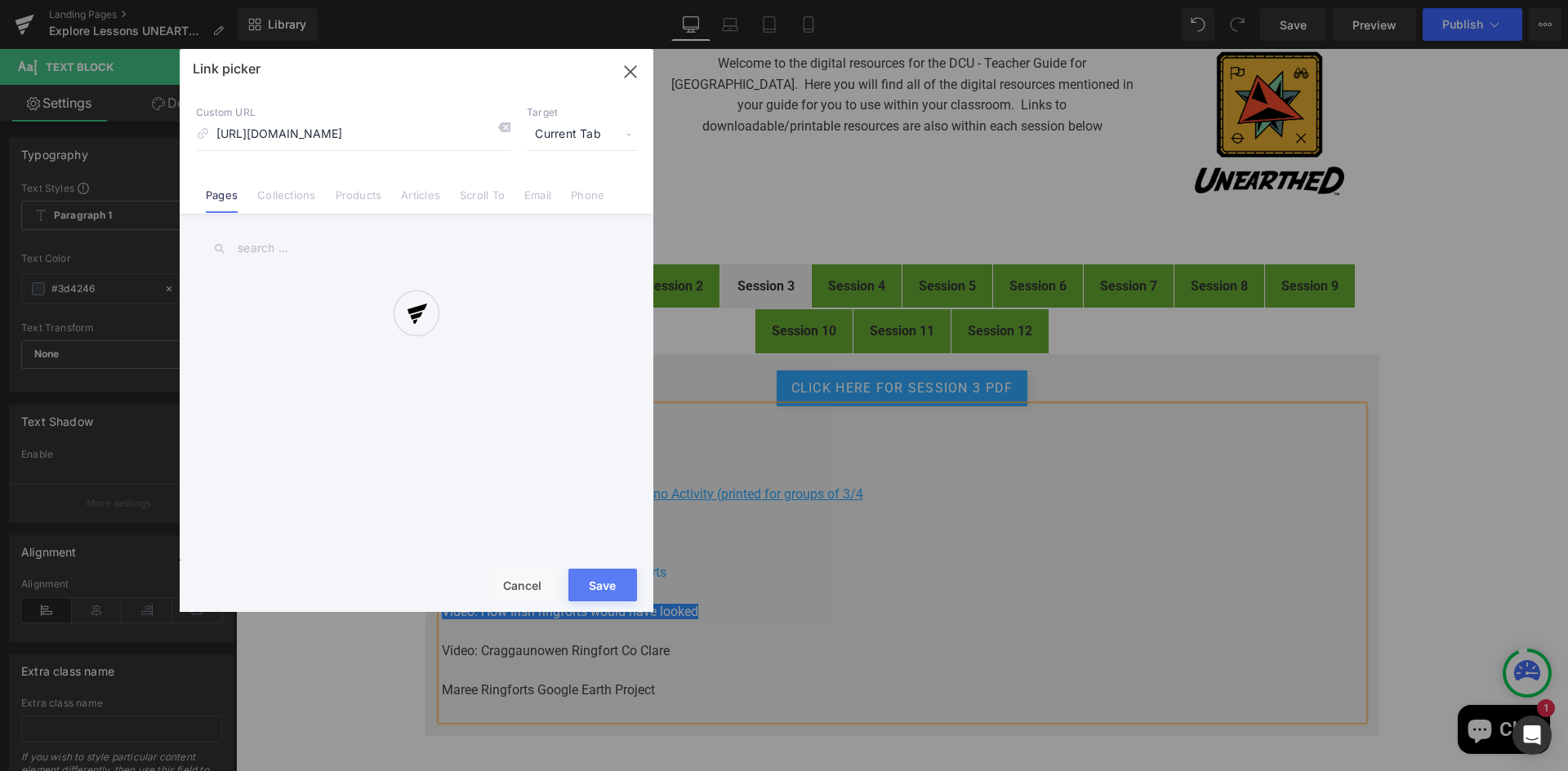
click at [738, 0] on div "Text Color Highlight Color rgb(61, 66, 70) #3d4246 100 % transparent transparen…" at bounding box center [784, 0] width 1568 height 0
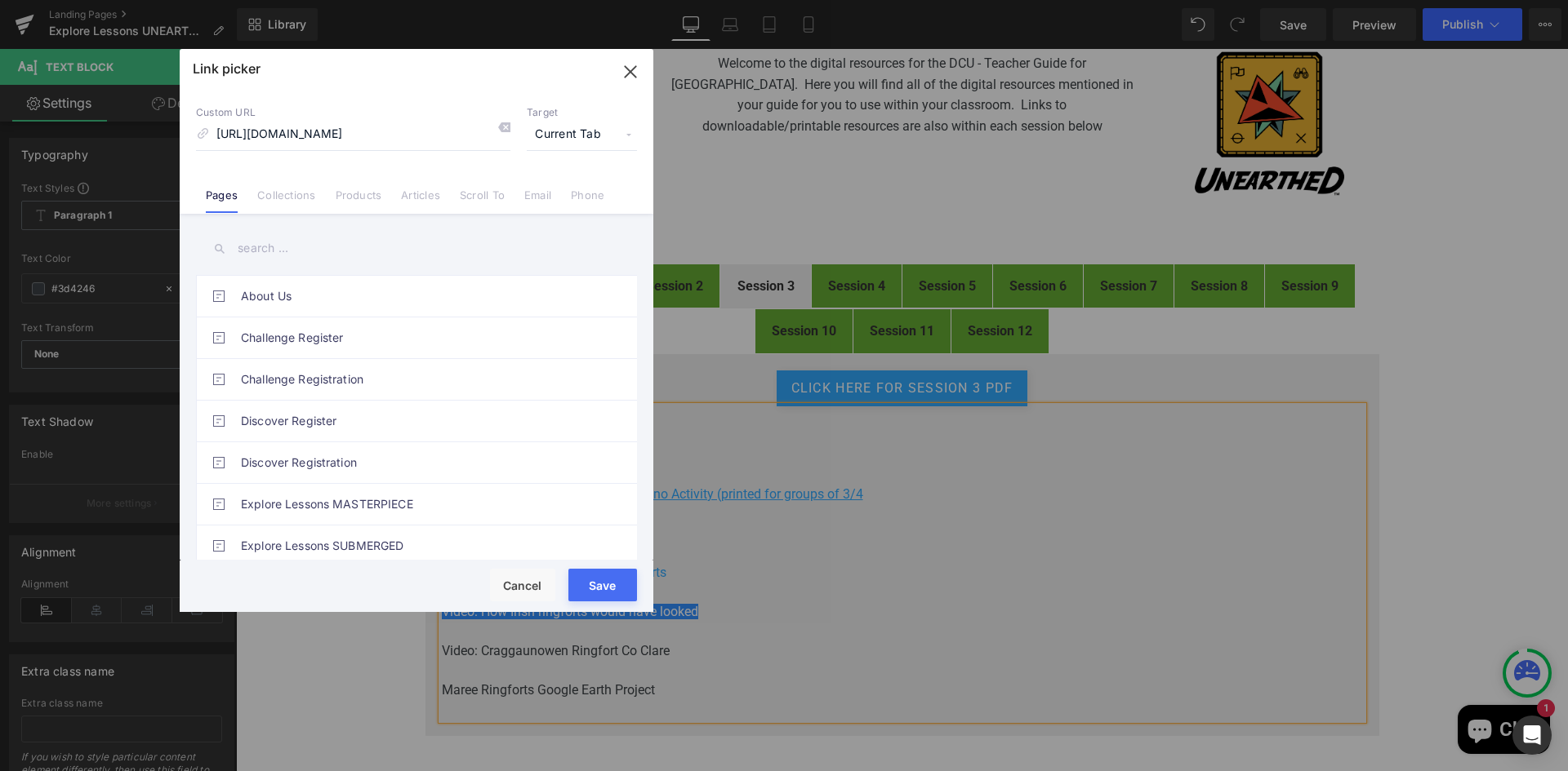
click at [567, 133] on span "Current Tab" at bounding box center [581, 134] width 110 height 31
click at [547, 192] on li "New Tab" at bounding box center [582, 193] width 127 height 29
click at [611, 585] on button "Save" at bounding box center [602, 585] width 69 height 33
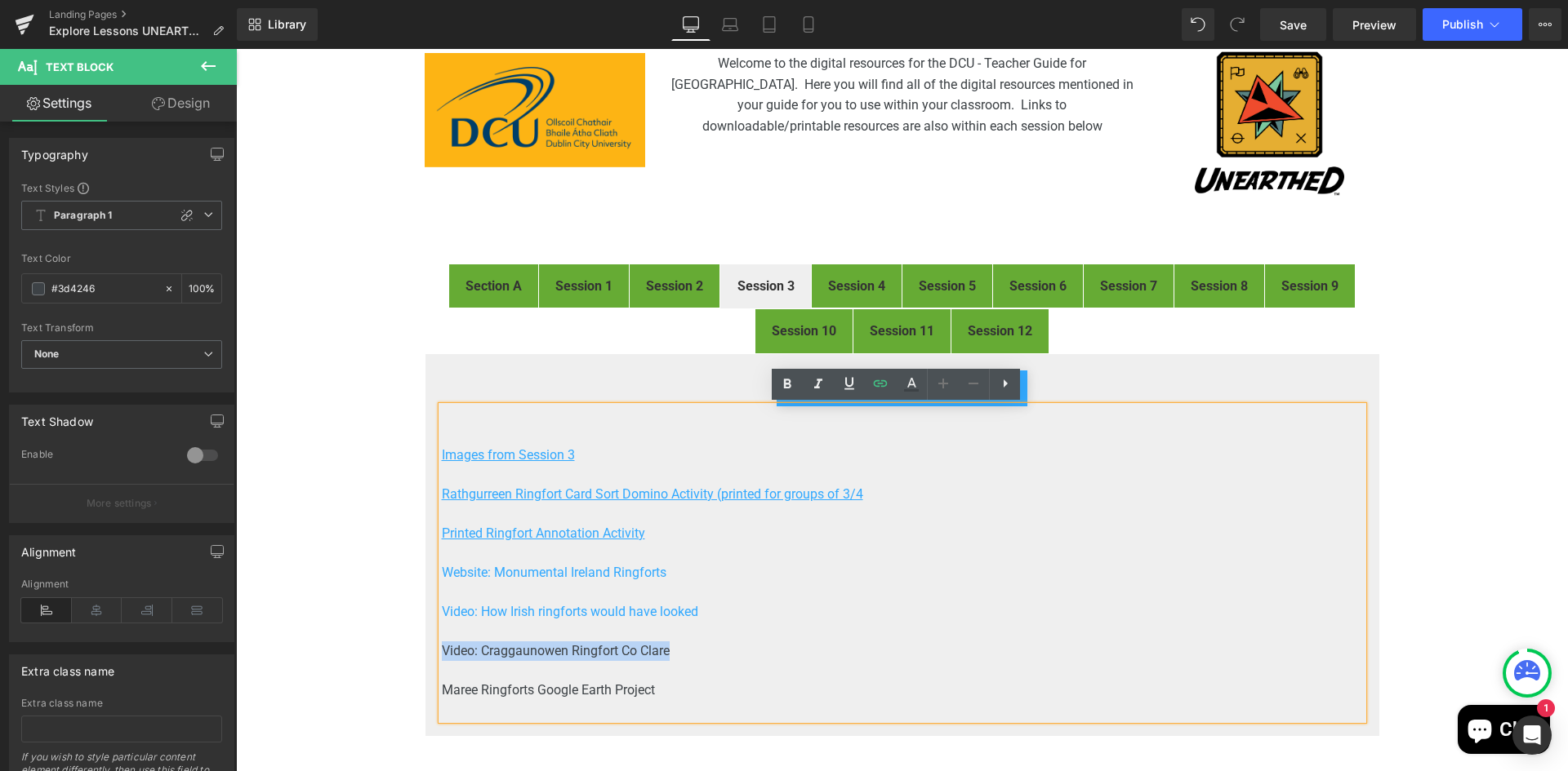
drag, startPoint x: 671, startPoint y: 650, endPoint x: 436, endPoint y: 648, distance: 235.0
click at [442, 648] on p "Video: Craggaunowen Ringfort Co Clare" at bounding box center [902, 651] width 921 height 20
click at [878, 383] on icon at bounding box center [881, 383] width 14 height 7
click at [610, 670] on input "text" at bounding box center [554, 665] width 252 height 41
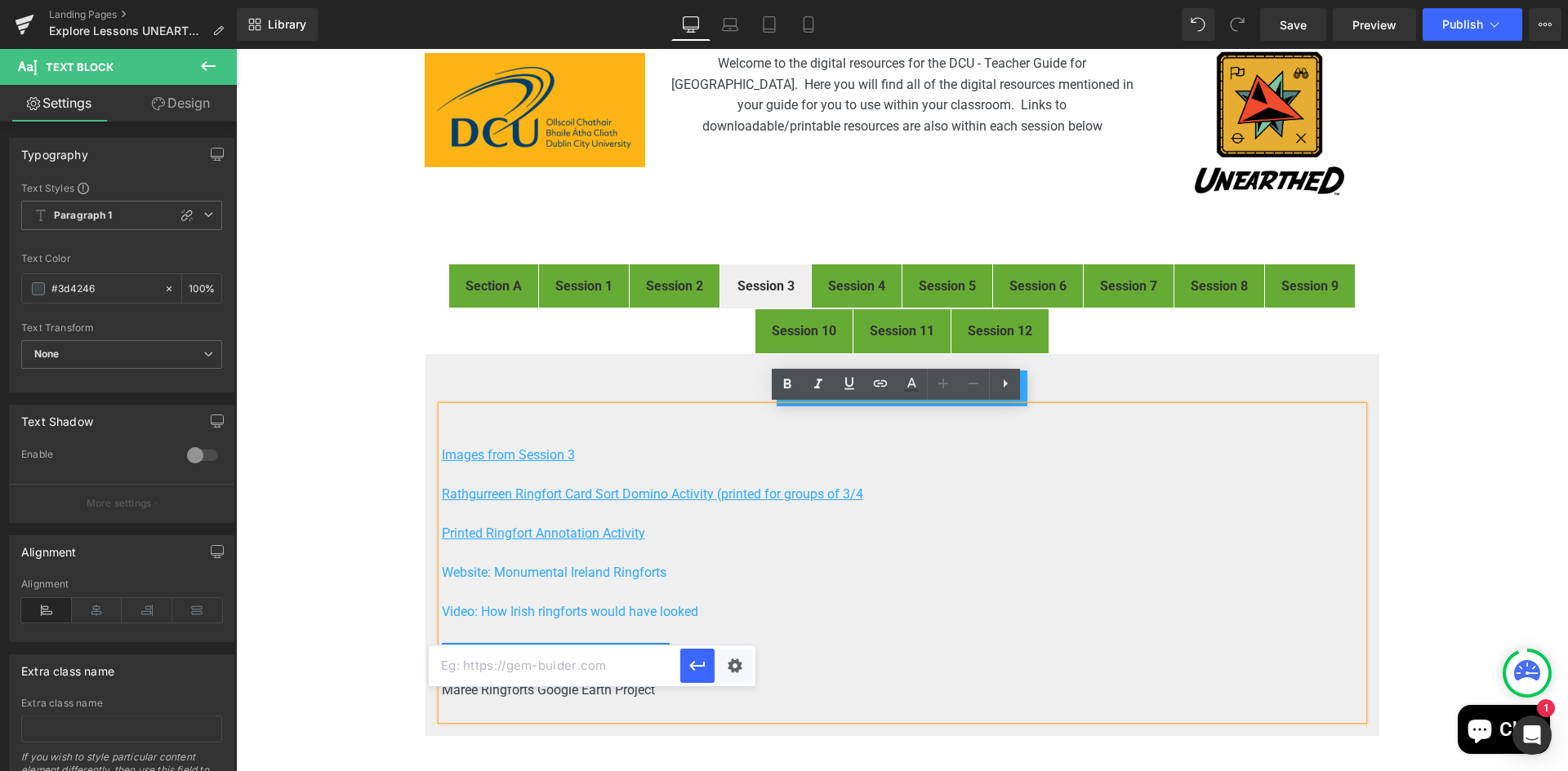
paste input "https://www.youtube.com/watch?v=5nMRCeSBedE"
type input "https://www.youtube.com/watch?v=5nMRCeSBedE"
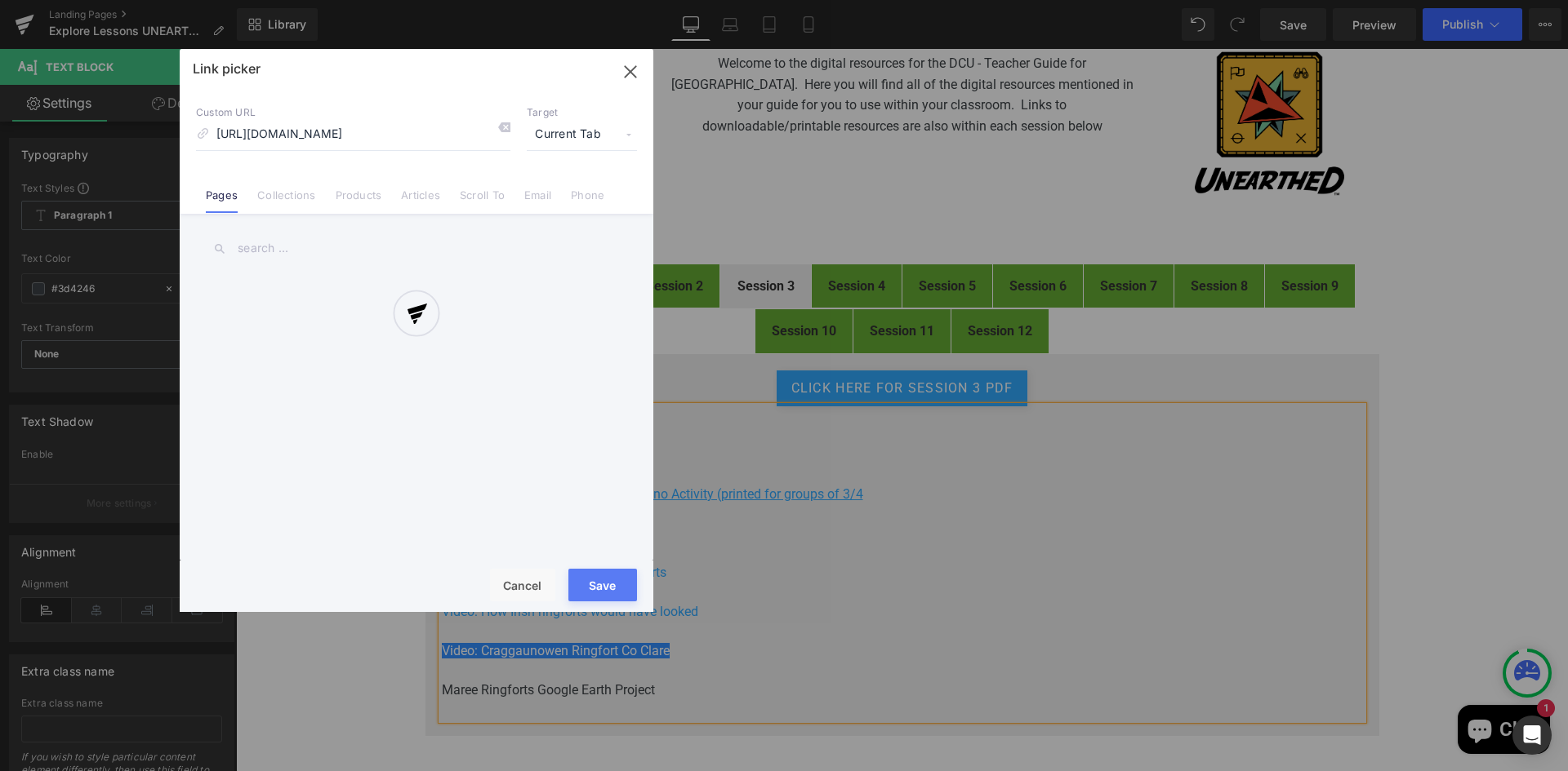
click at [733, 0] on div "Text Color Highlight Color rgb(61, 66, 70) #3d4246 100 % transparent transparen…" at bounding box center [784, 0] width 1568 height 0
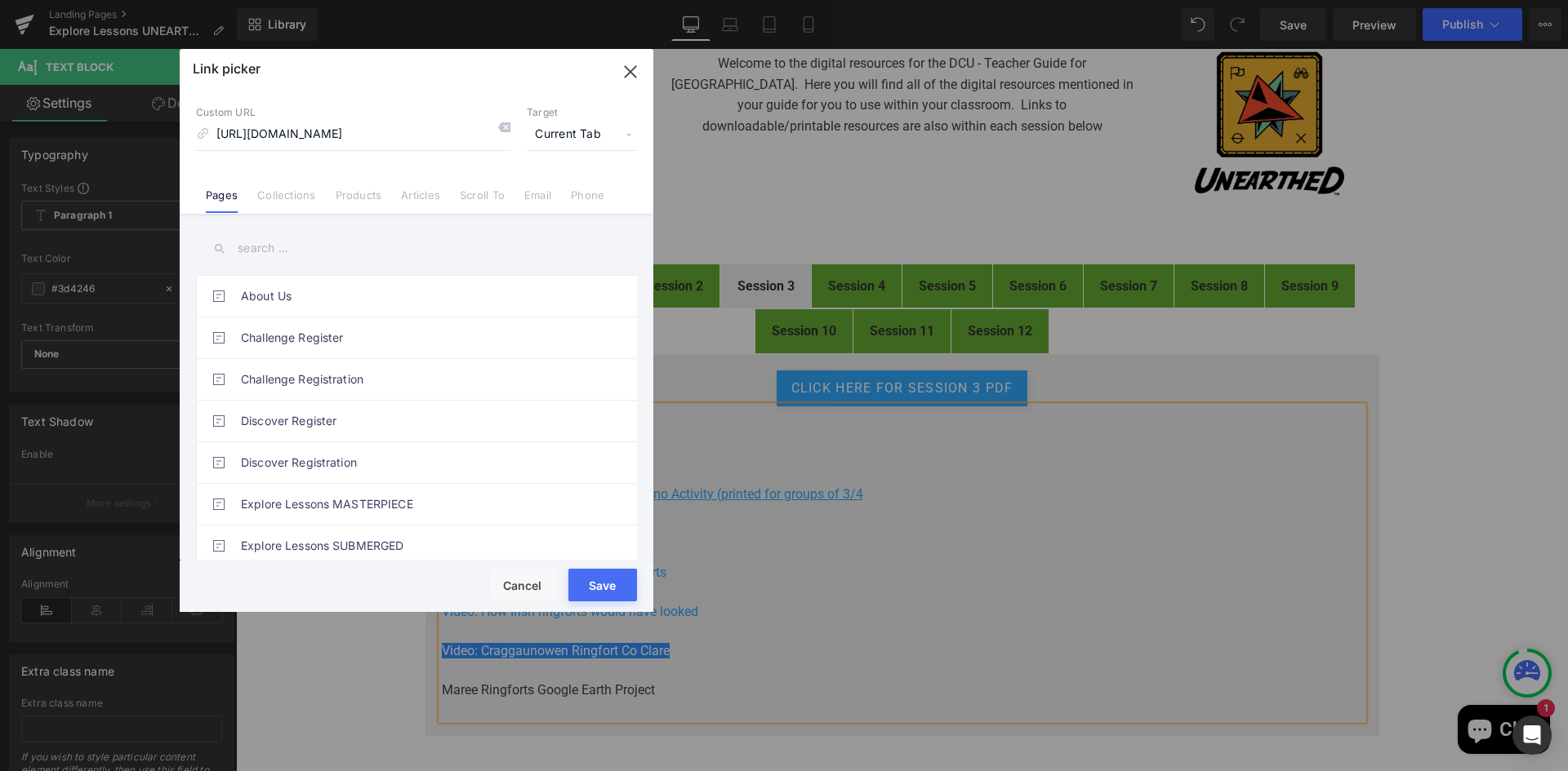
click at [559, 145] on span "Current Tab" at bounding box center [581, 134] width 110 height 31
click at [548, 188] on li "New Tab" at bounding box center [582, 193] width 127 height 29
drag, startPoint x: 601, startPoint y: 581, endPoint x: 407, endPoint y: 507, distance: 207.6
click at [601, 581] on button "Save" at bounding box center [602, 585] width 69 height 33
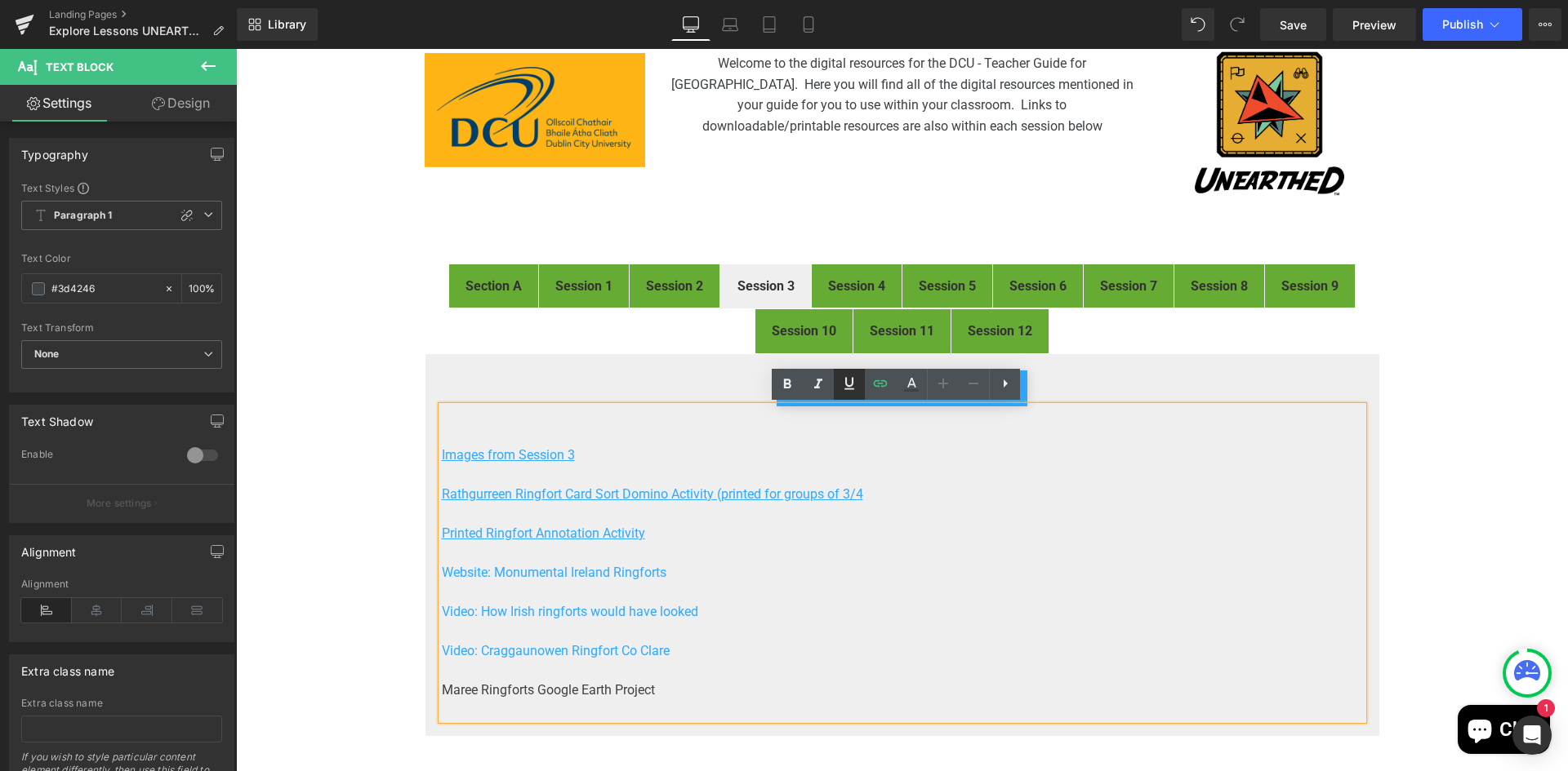
click at [847, 381] on icon at bounding box center [849, 383] width 10 height 12
drag, startPoint x: 656, startPoint y: 694, endPoint x: 423, endPoint y: 693, distance: 233.0
click at [424, 693] on div "Click here for Session 3 pdf Button Images from Session 3 Rathgurreen Ringfort …" at bounding box center [902, 545] width 955 height 383
click at [885, 382] on icon at bounding box center [880, 383] width 20 height 20
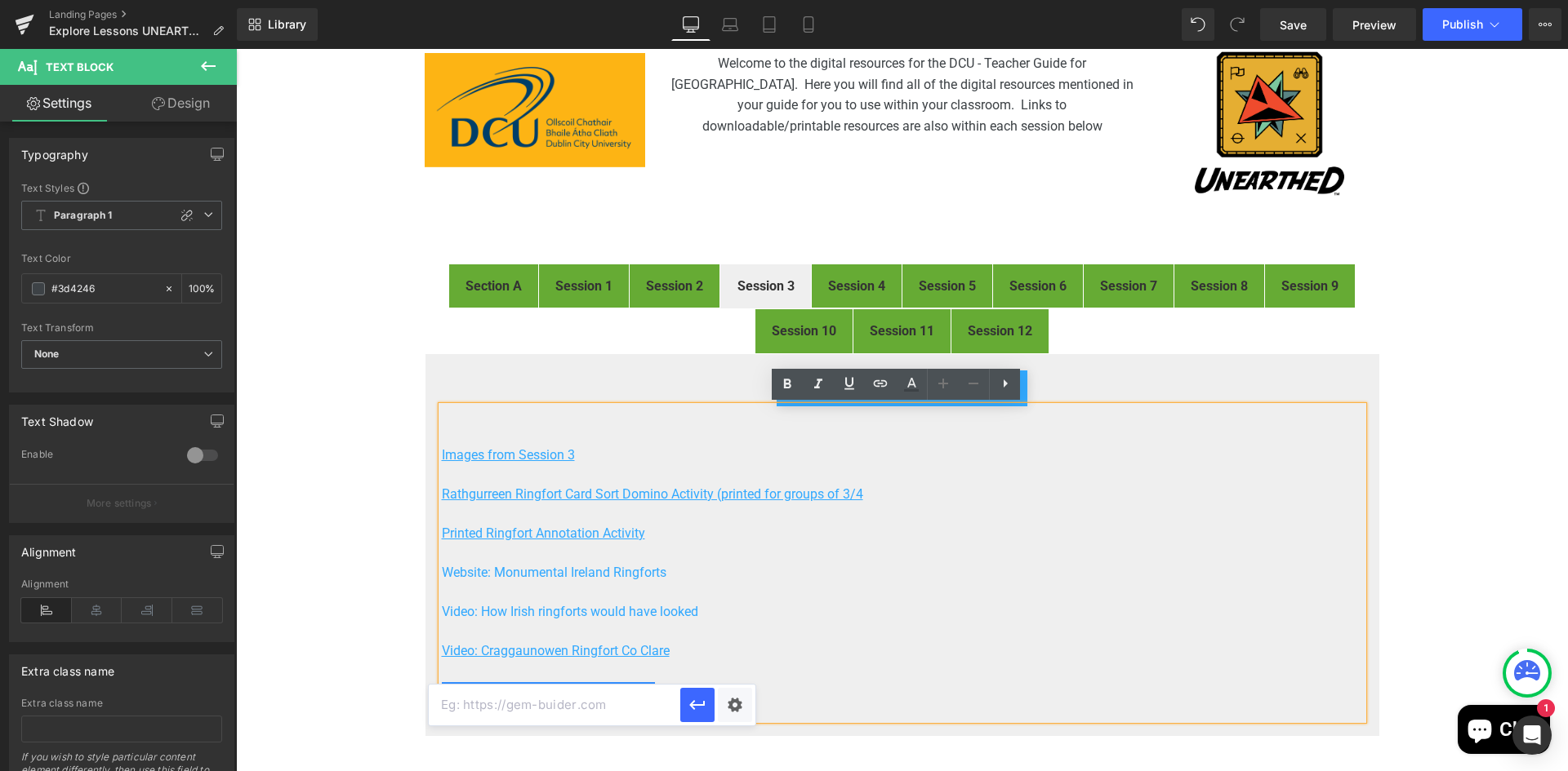
click at [532, 708] on input "text" at bounding box center [554, 704] width 252 height 41
paste input "https://earth.google.com/web/@53.23591699,-8.92292061,4.96632702a,13318.8380512…"
type input "https://earth.google.com/web/@53.23591699,-8.92292061,4.96632702a,13318.8380512…"
click at [740, 0] on div "Text Block You are previewing how the will restyle your page. You can not edit …" at bounding box center [784, 0] width 1568 height 0
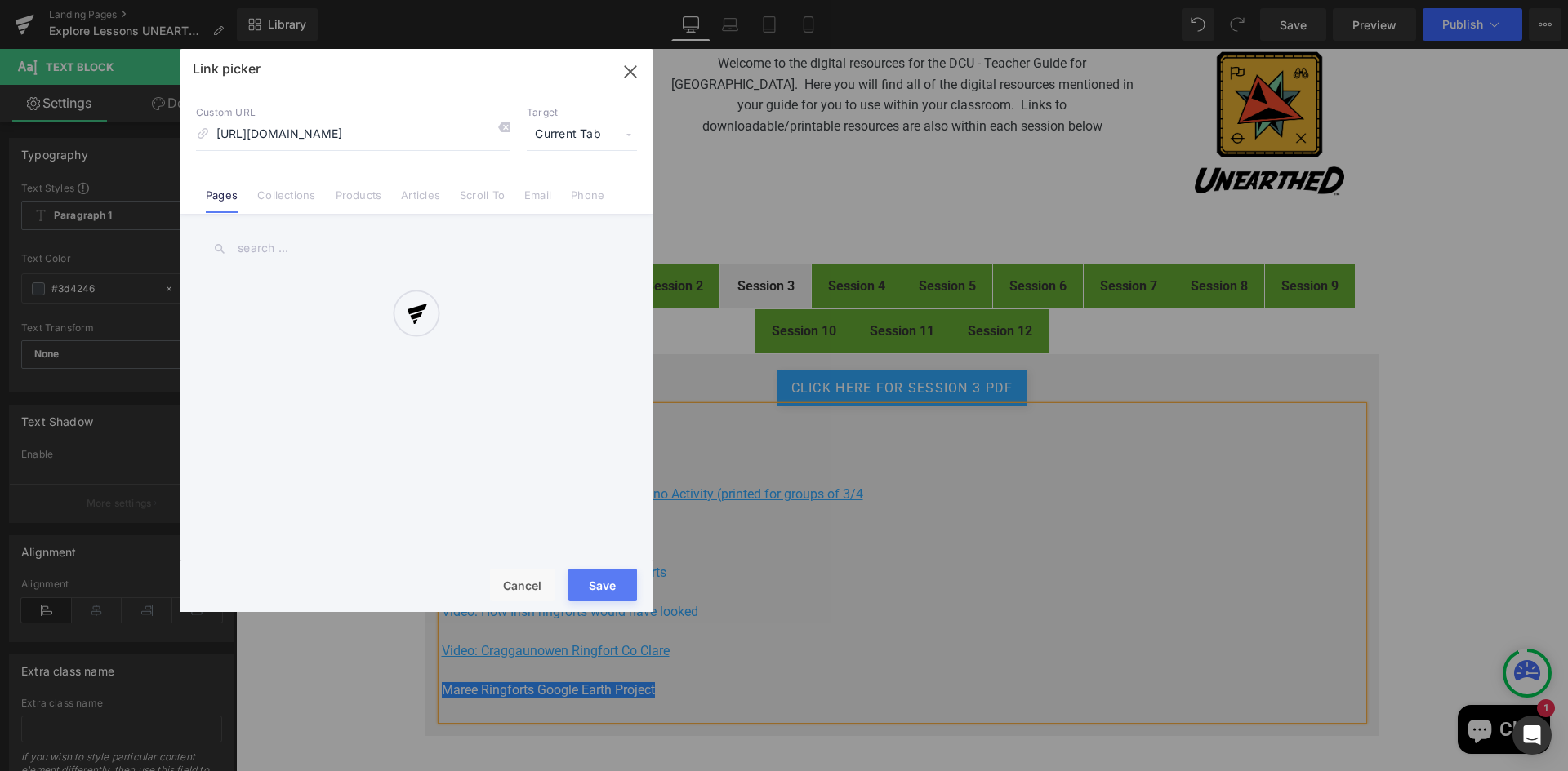
scroll to position [0, 1016]
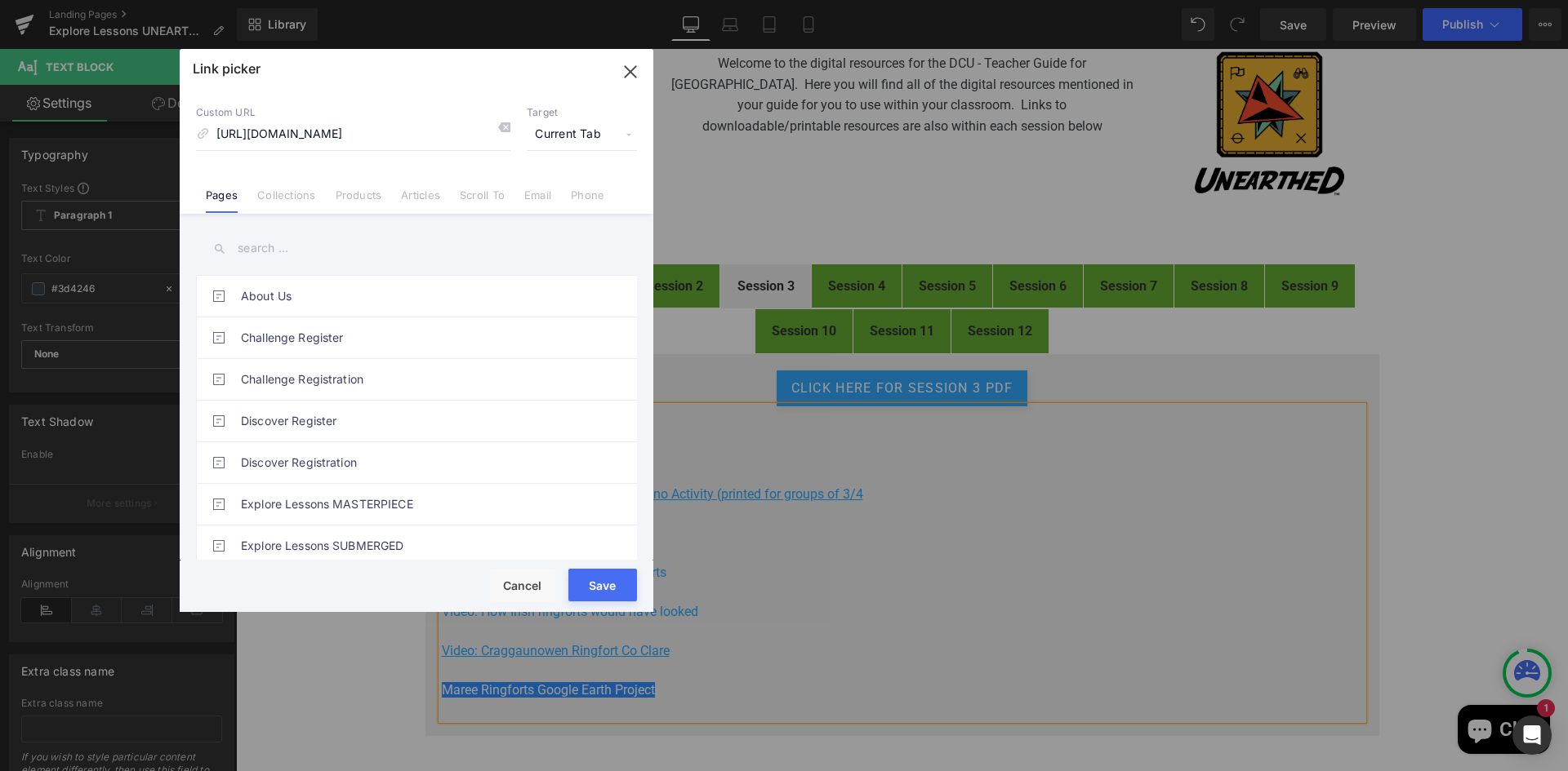
click at [588, 132] on span "Current Tab" at bounding box center [581, 134] width 110 height 31
drag, startPoint x: 561, startPoint y: 191, endPoint x: 572, endPoint y: 212, distance: 23.7
click at [561, 189] on li "New Tab" at bounding box center [582, 193] width 127 height 29
click at [588, 588] on button "Save" at bounding box center [602, 585] width 69 height 33
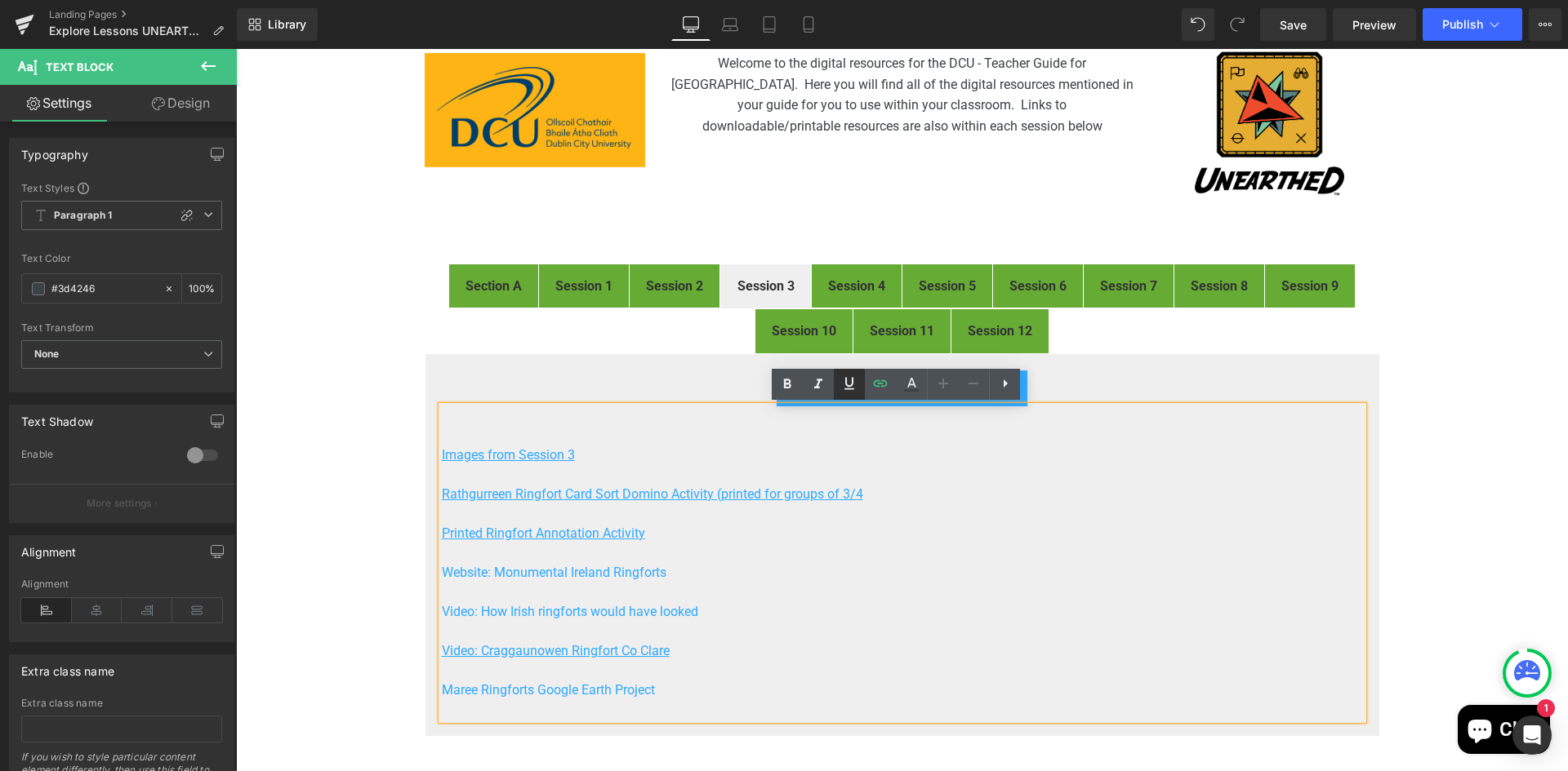
click at [853, 380] on icon at bounding box center [849, 383] width 10 height 12
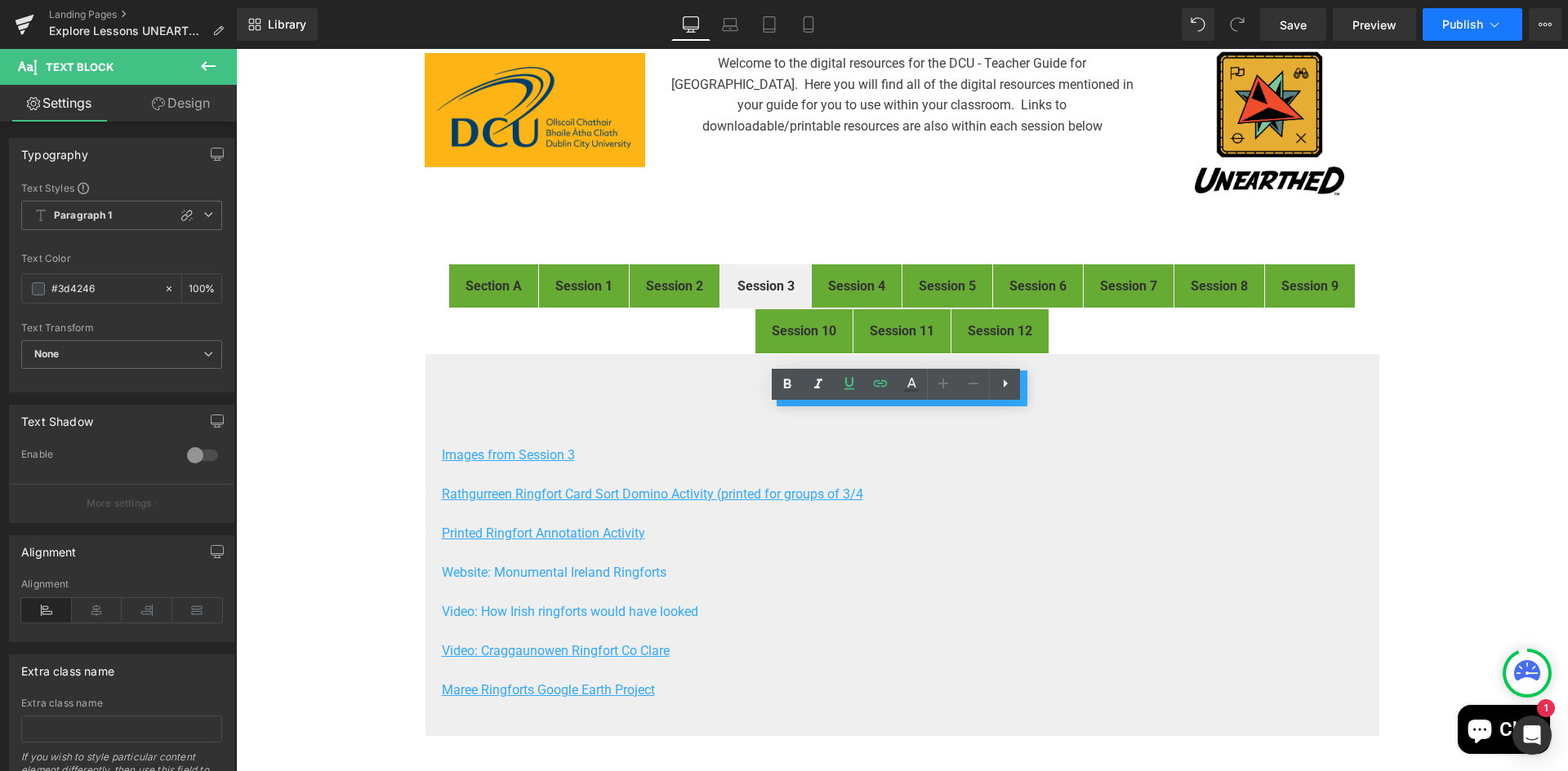
click at [1465, 26] on span "Publish" at bounding box center [1462, 24] width 41 height 13
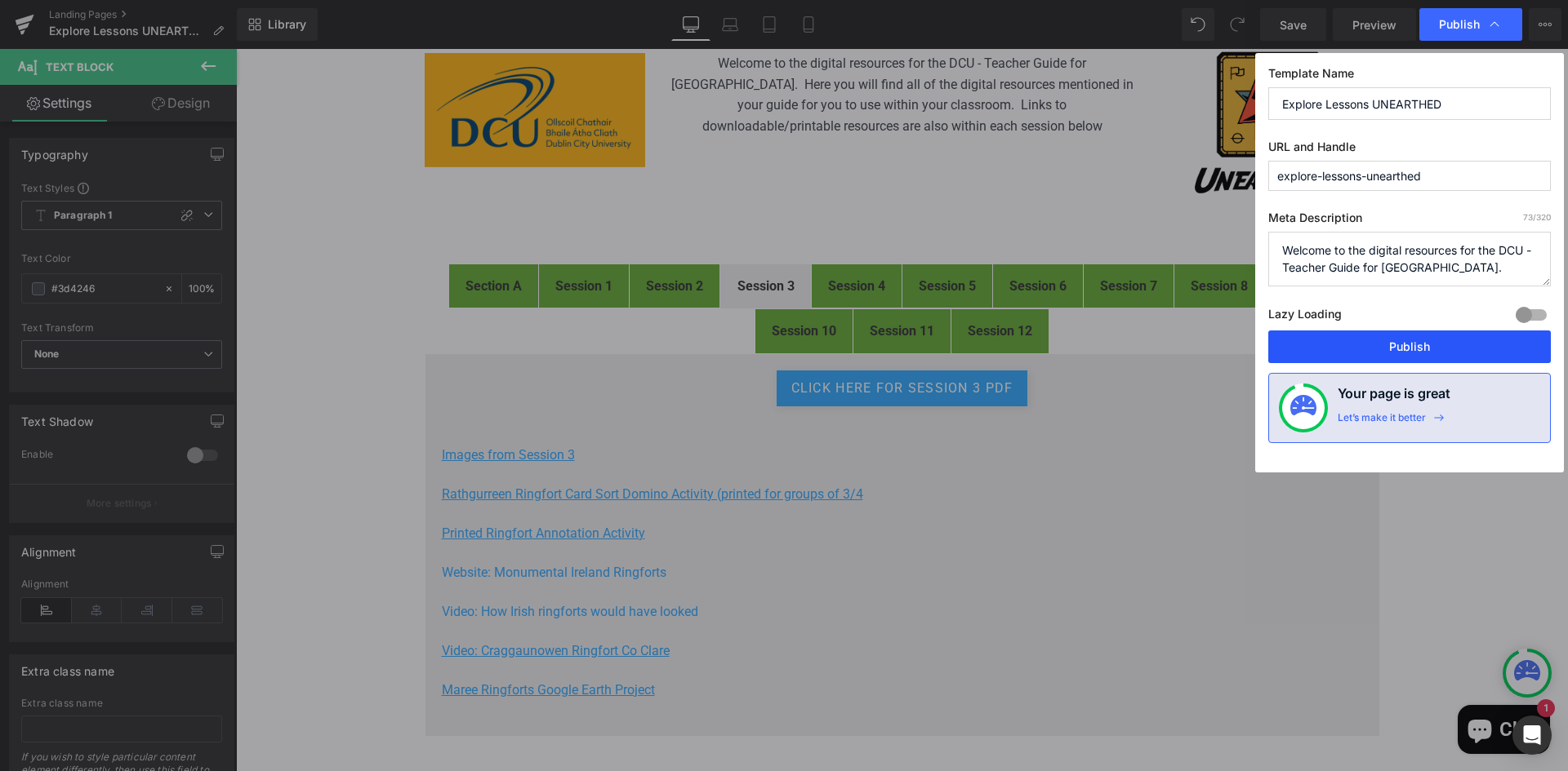
click at [1390, 343] on button "Publish" at bounding box center [1409, 347] width 283 height 33
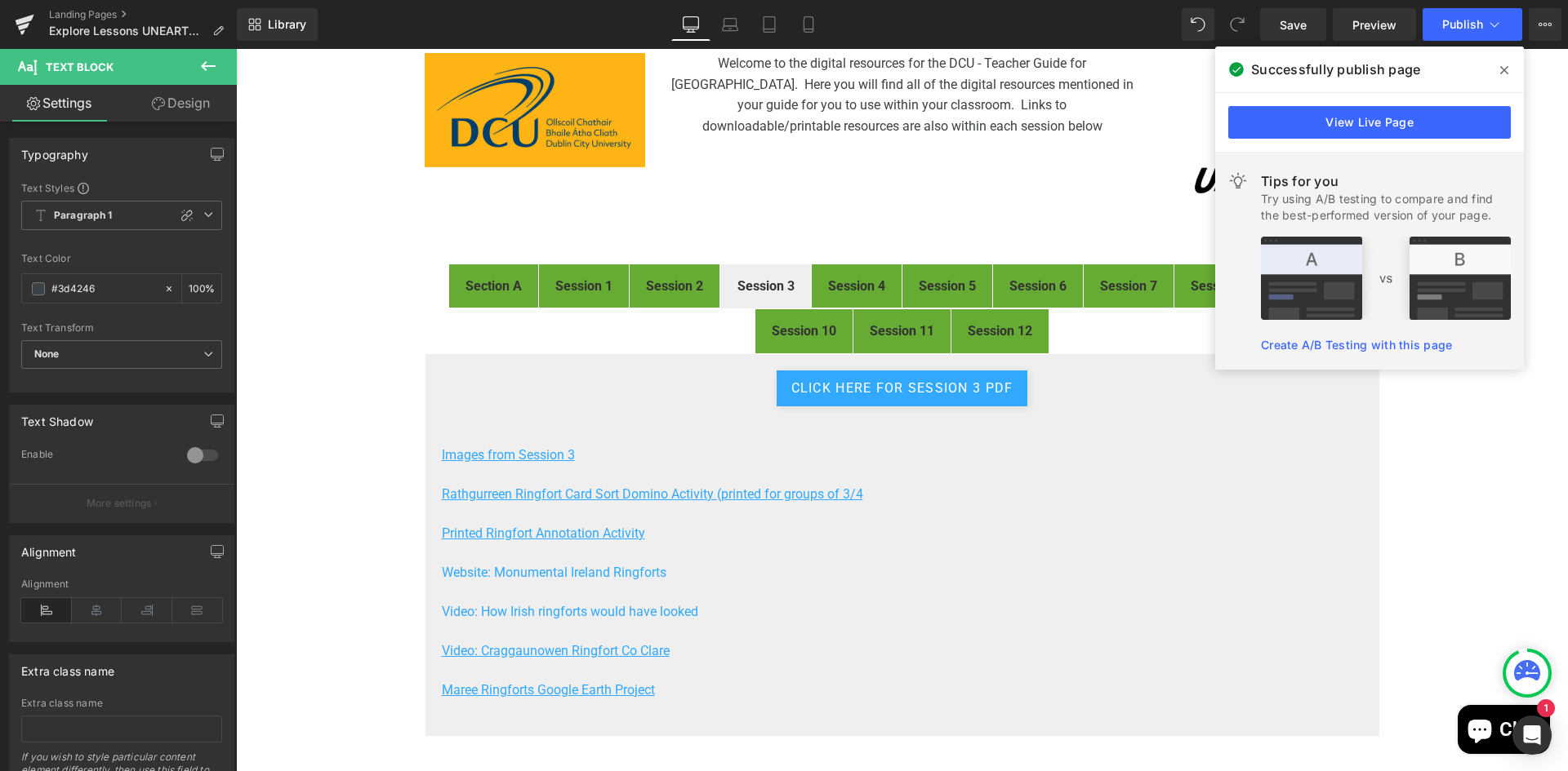
drag, startPoint x: 1509, startPoint y: 62, endPoint x: 1272, endPoint y: 14, distance: 241.8
click at [1509, 62] on span at bounding box center [1504, 70] width 26 height 26
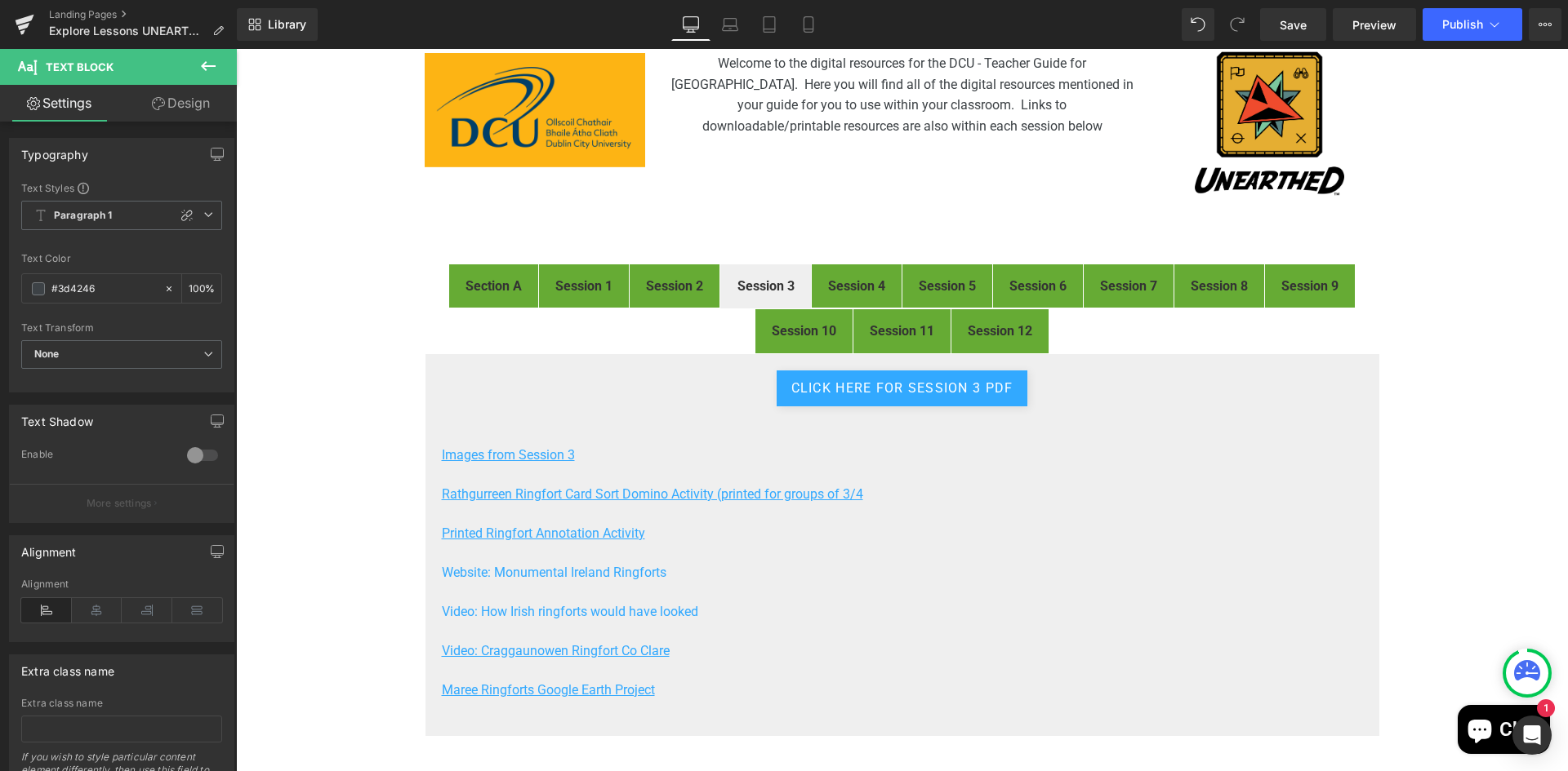
click at [855, 286] on strong "Session 4" at bounding box center [856, 286] width 57 height 16
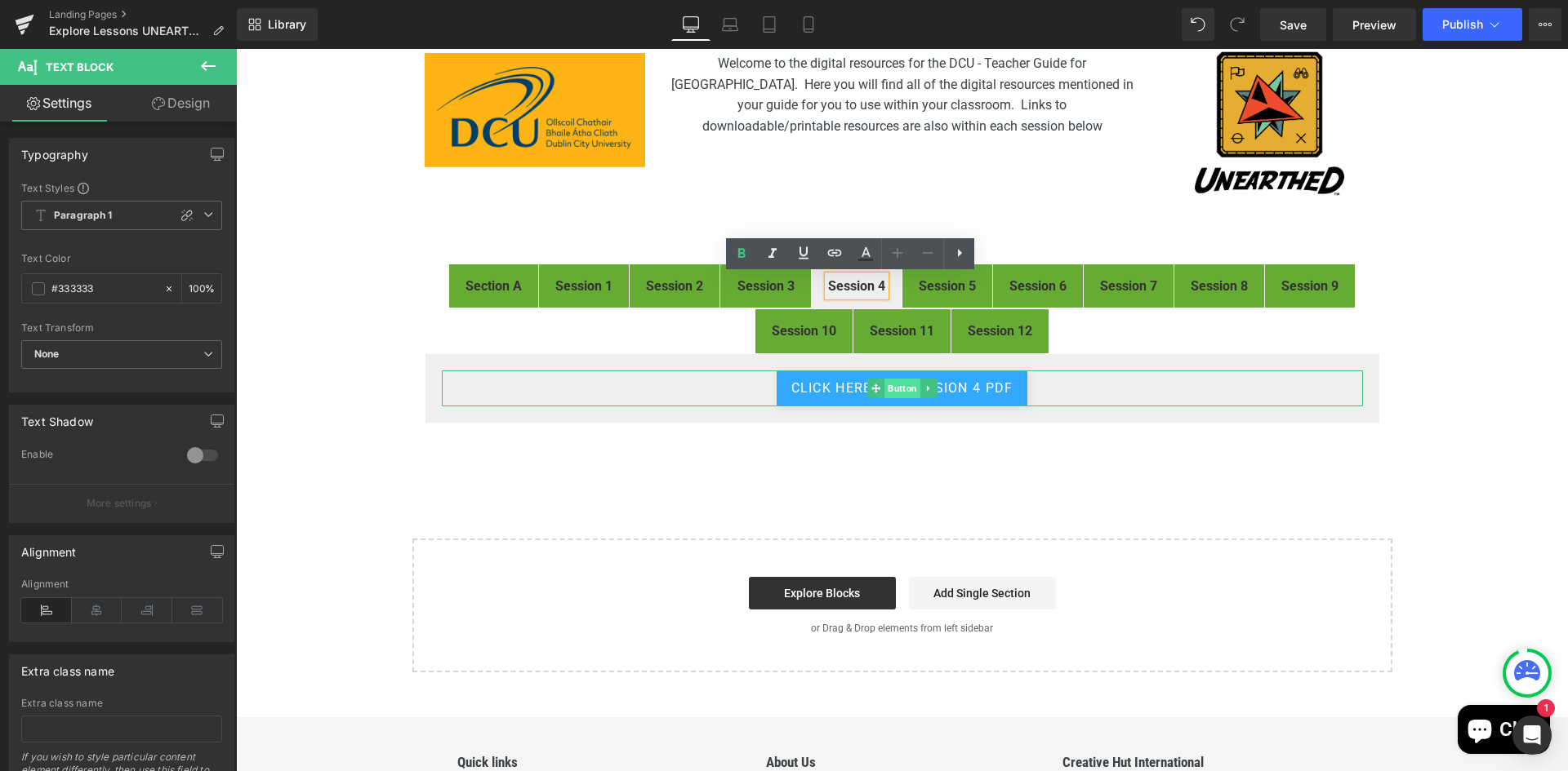
click at [896, 390] on span "Button" at bounding box center [902, 389] width 36 height 20
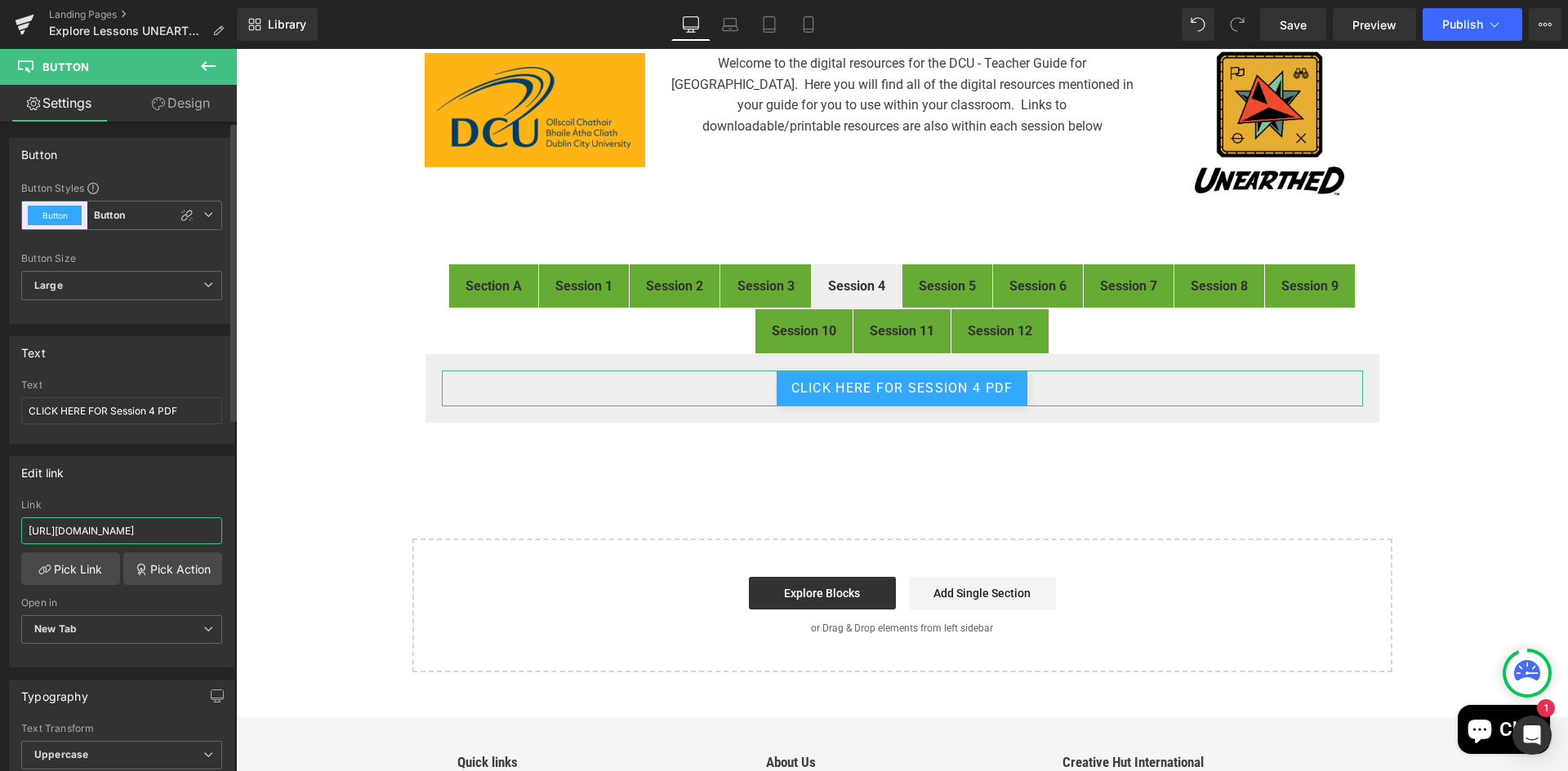
click at [79, 533] on input "https://drive.google.com/file/d/16pQC4mSURr9h9Ni_6LANbdmKe3-HH2WV/view?usp=driv…" at bounding box center [121, 531] width 200 height 27
type input "https://drive.google.com/file/d/1CMha_LivLKM3XPKe-i1VAa7sC3vETBtR/view"
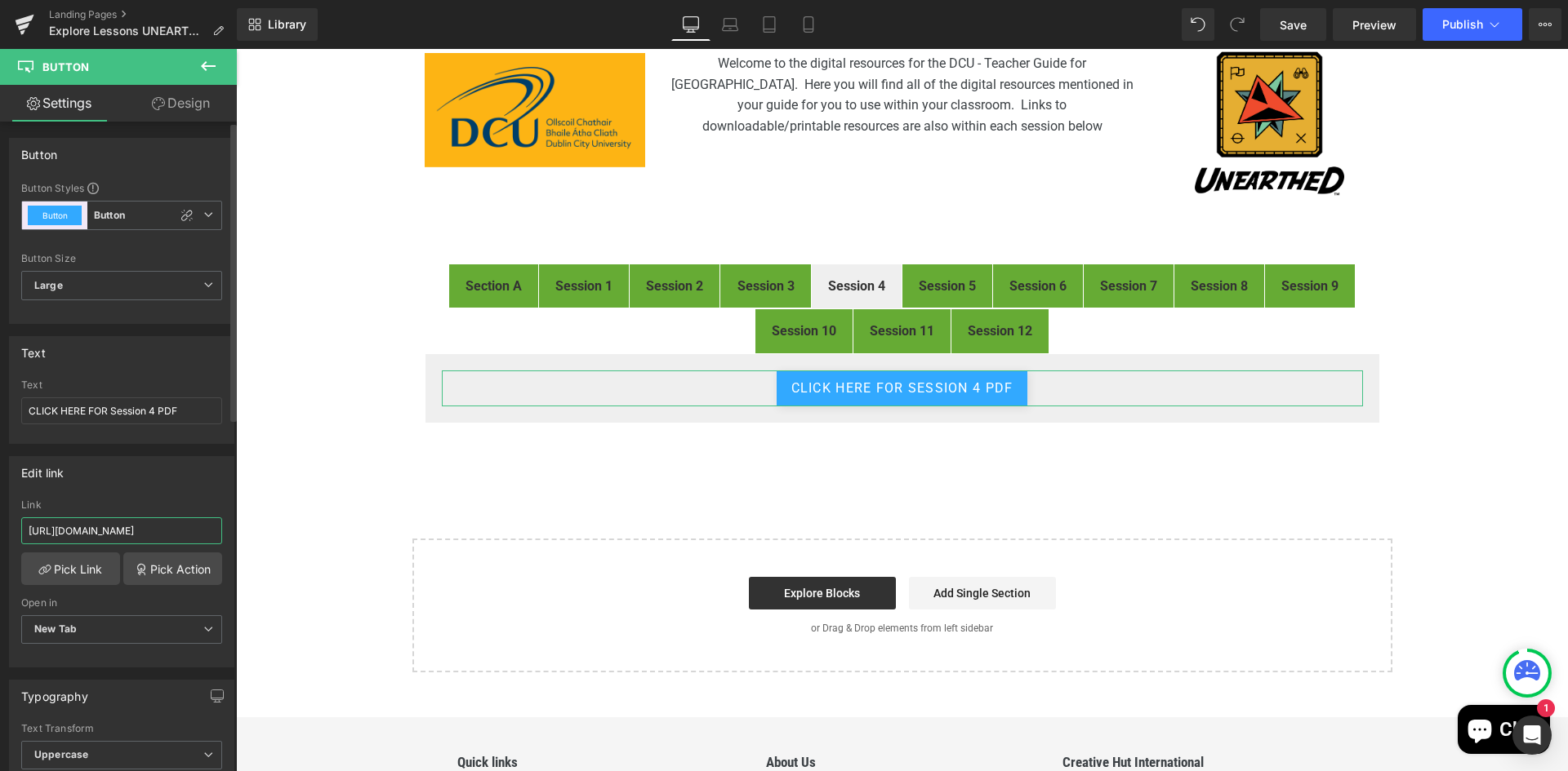
scroll to position [0, 179]
click at [309, 508] on div "FIRST® LEGO® League Explore Digital Resources Heading Image Welcome to the digi…" at bounding box center [902, 336] width 1332 height 671
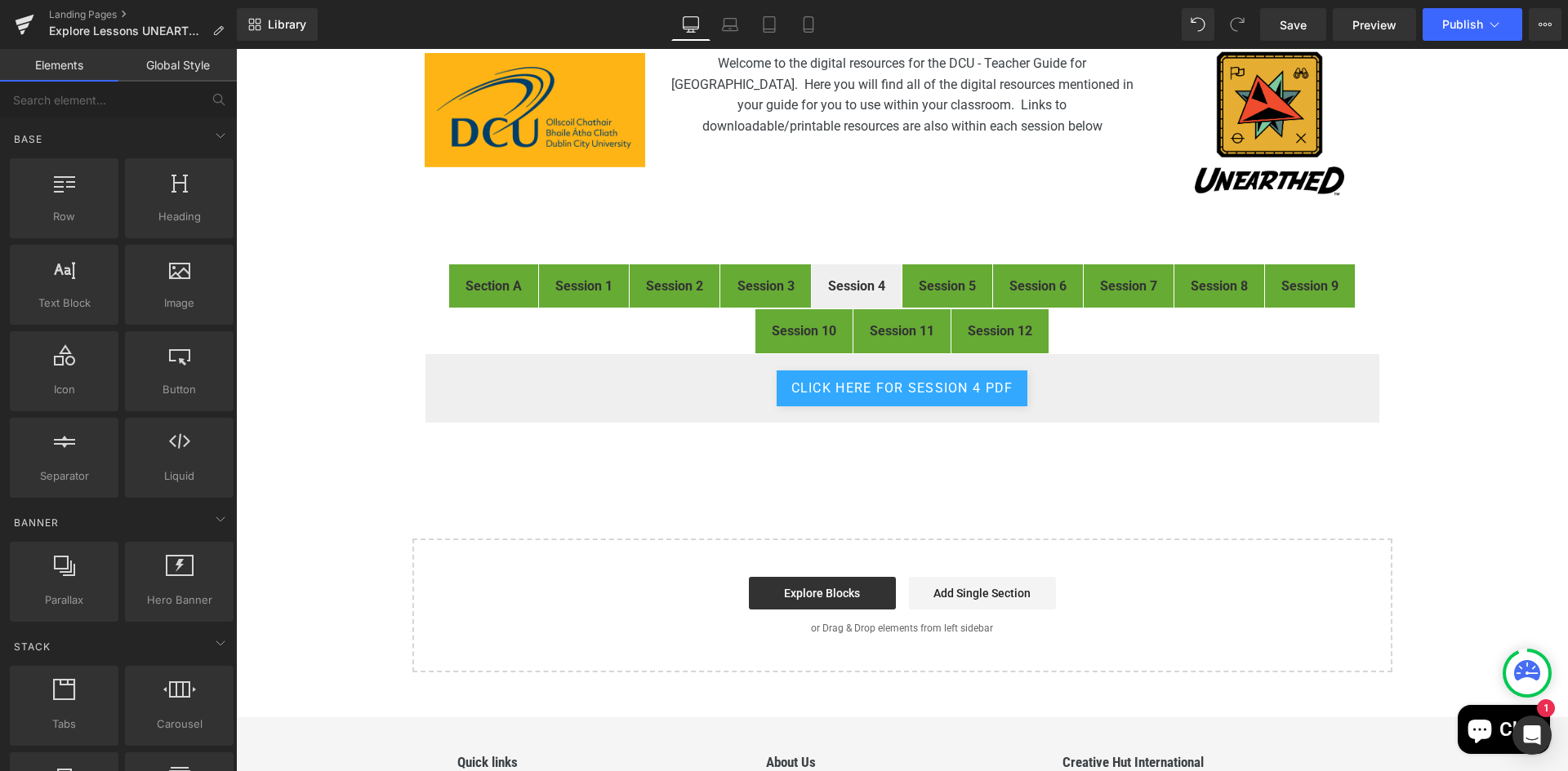
scroll to position [0, 0]
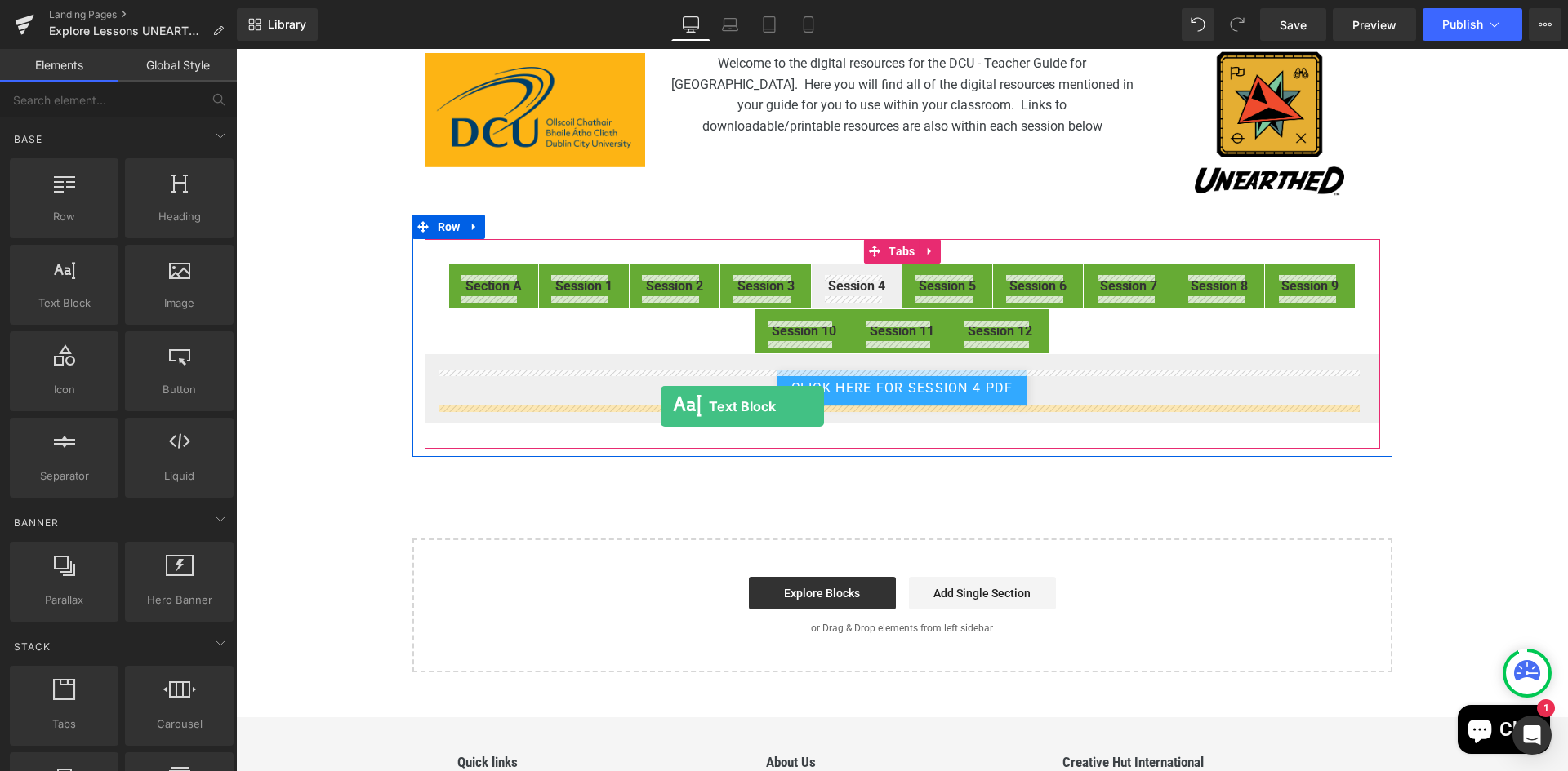
drag, startPoint x: 305, startPoint y: 343, endPoint x: 660, endPoint y: 407, distance: 360.7
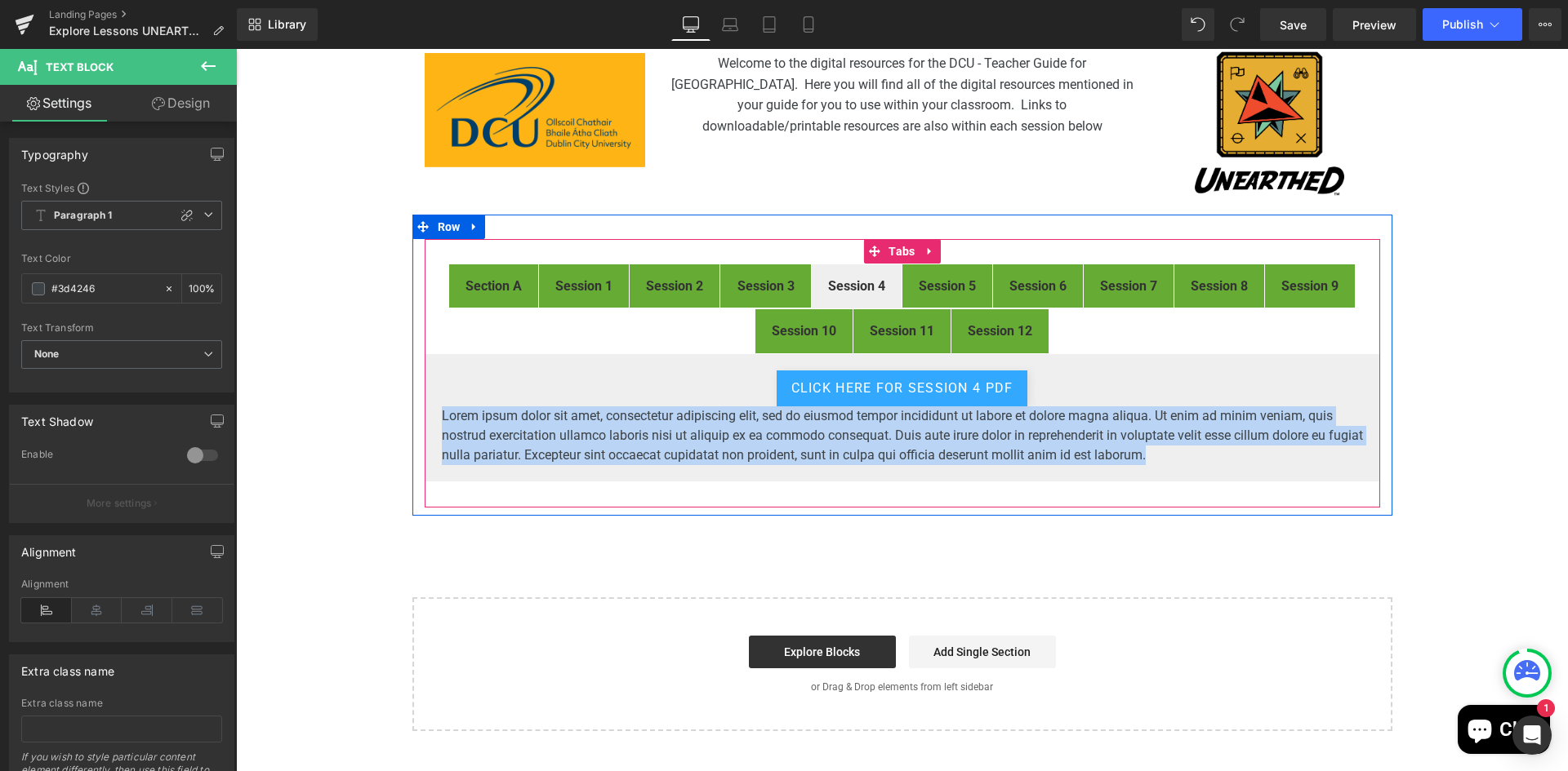
drag, startPoint x: 1205, startPoint y: 459, endPoint x: 429, endPoint y: 415, distance: 777.2
click at [429, 415] on div "CLICK HERE FOR Session 4 PDF Button Lorem ipsum dolor sit amet, consectetur adi…" at bounding box center [902, 417] width 955 height 129
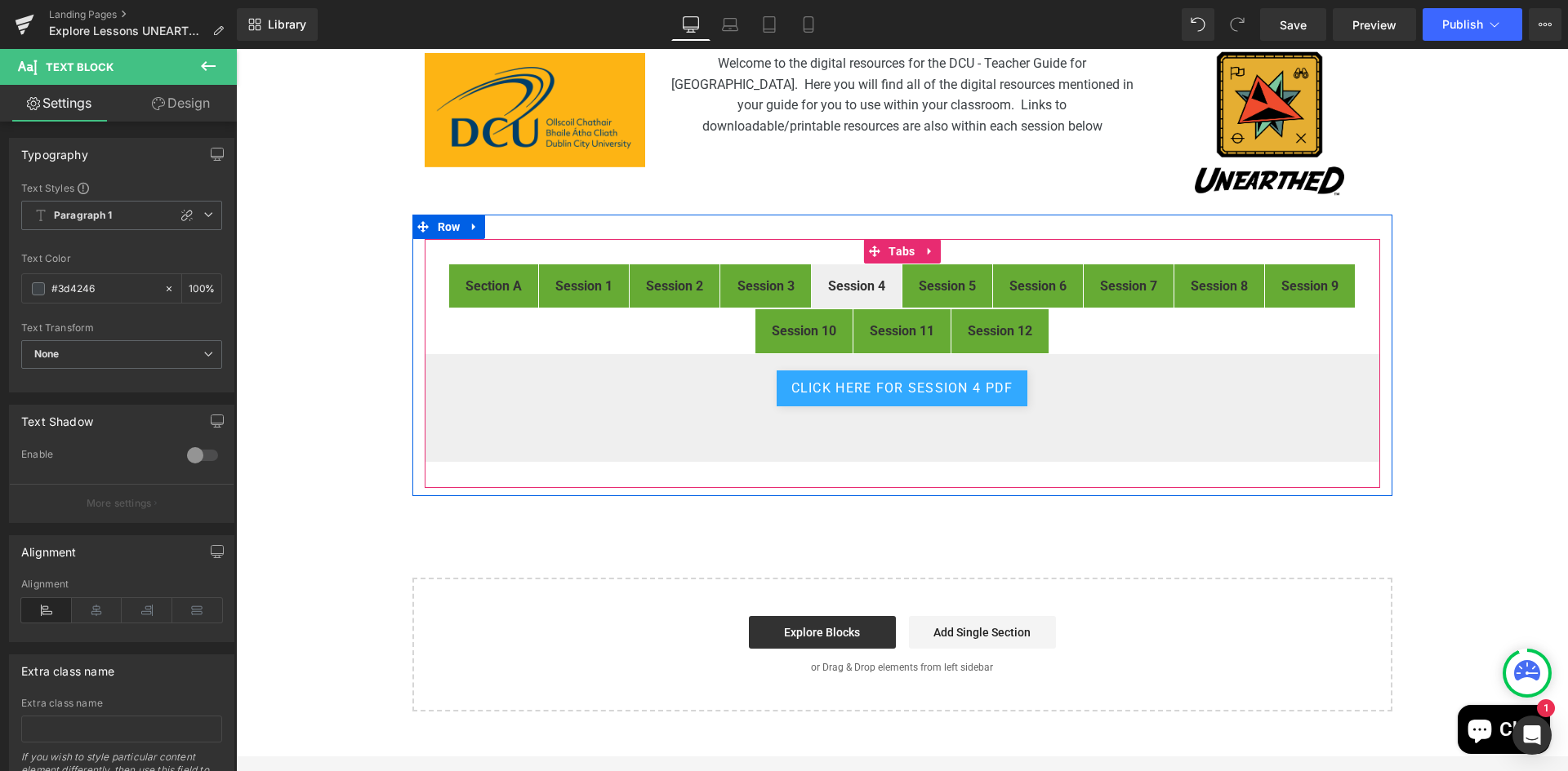
click at [757, 274] on span "Session 3 Text Block" at bounding box center [765, 286] width 90 height 44
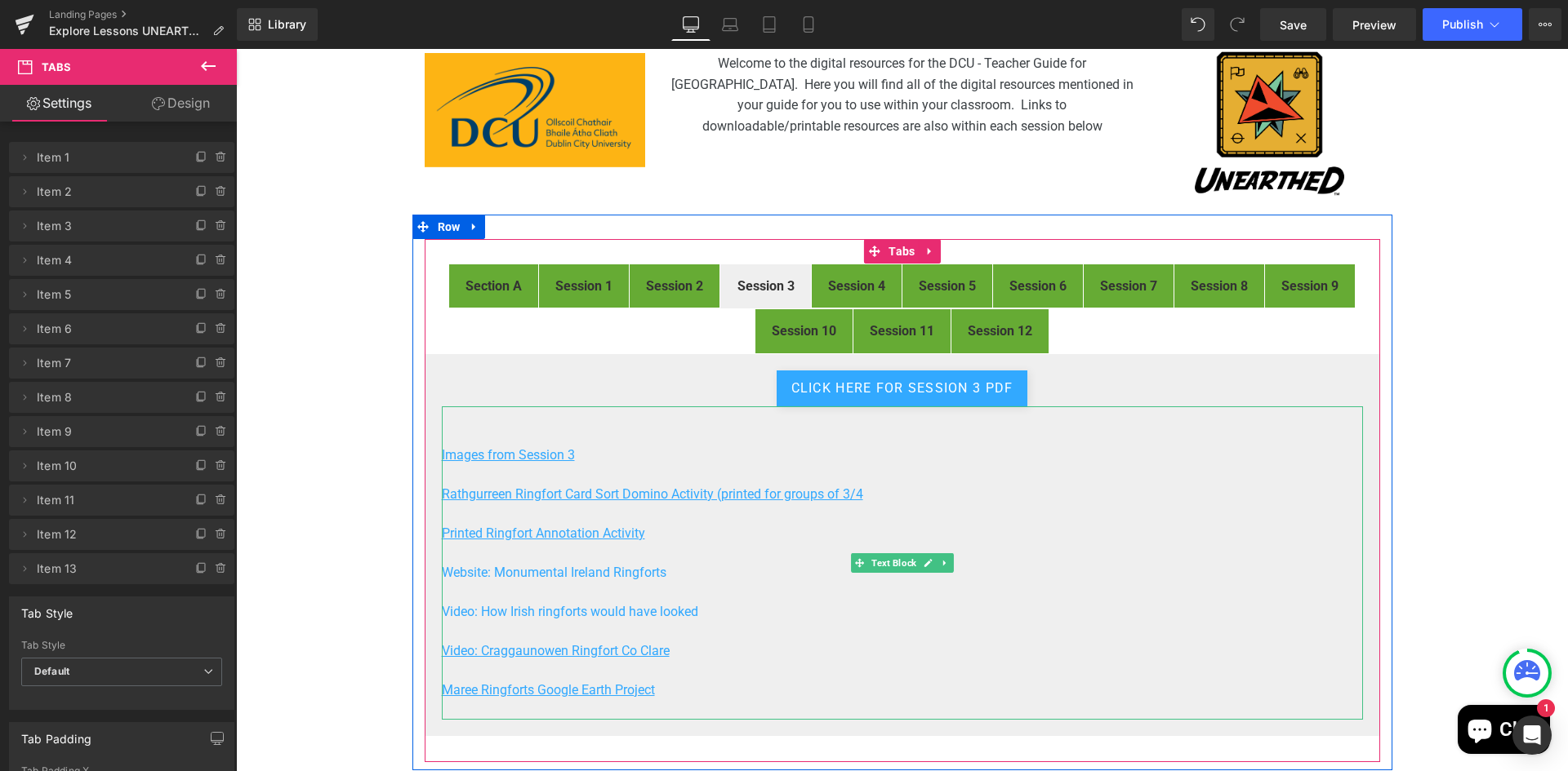
click at [708, 713] on p at bounding box center [902, 709] width 921 height 20
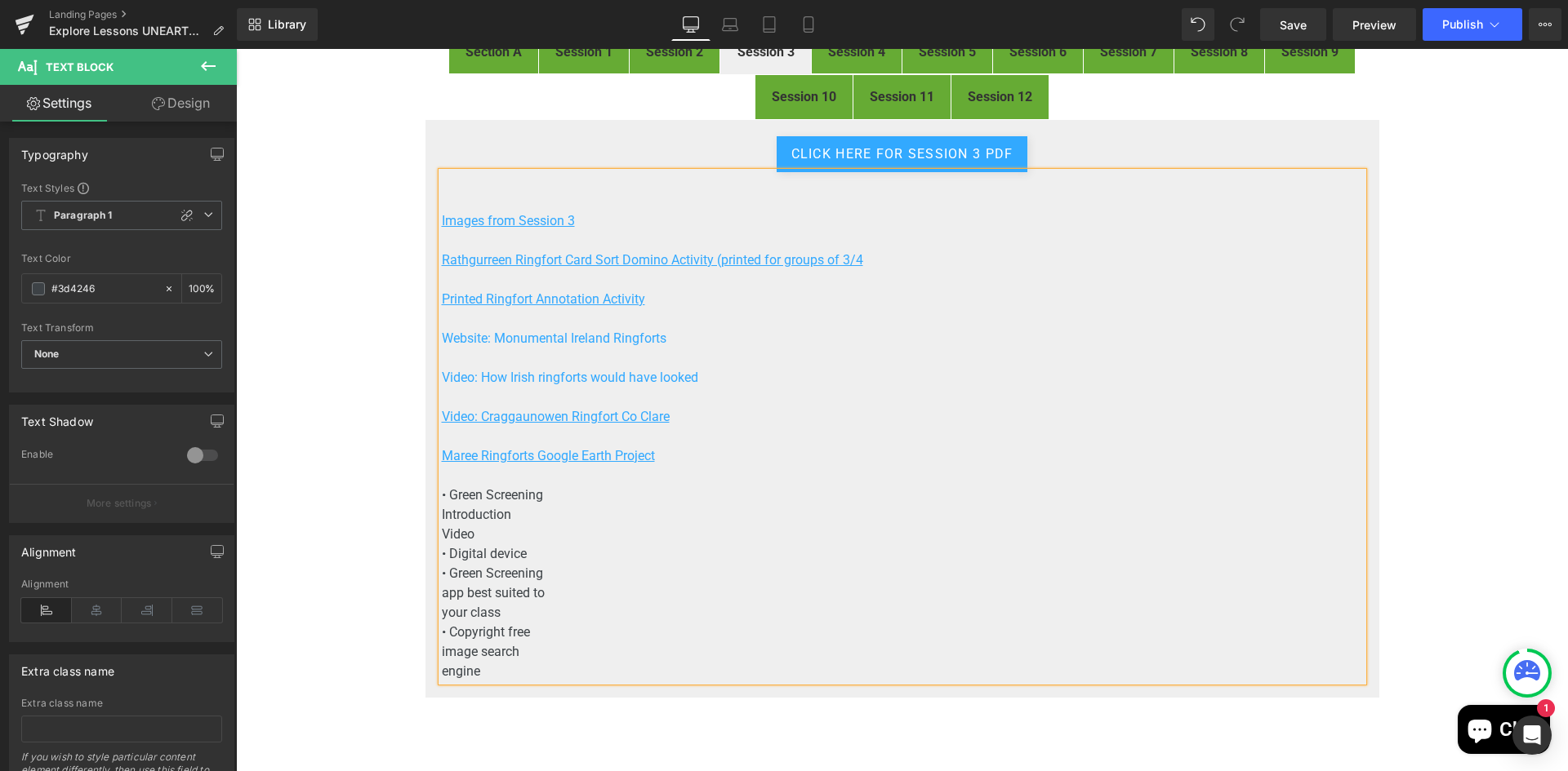
scroll to position [408, 0]
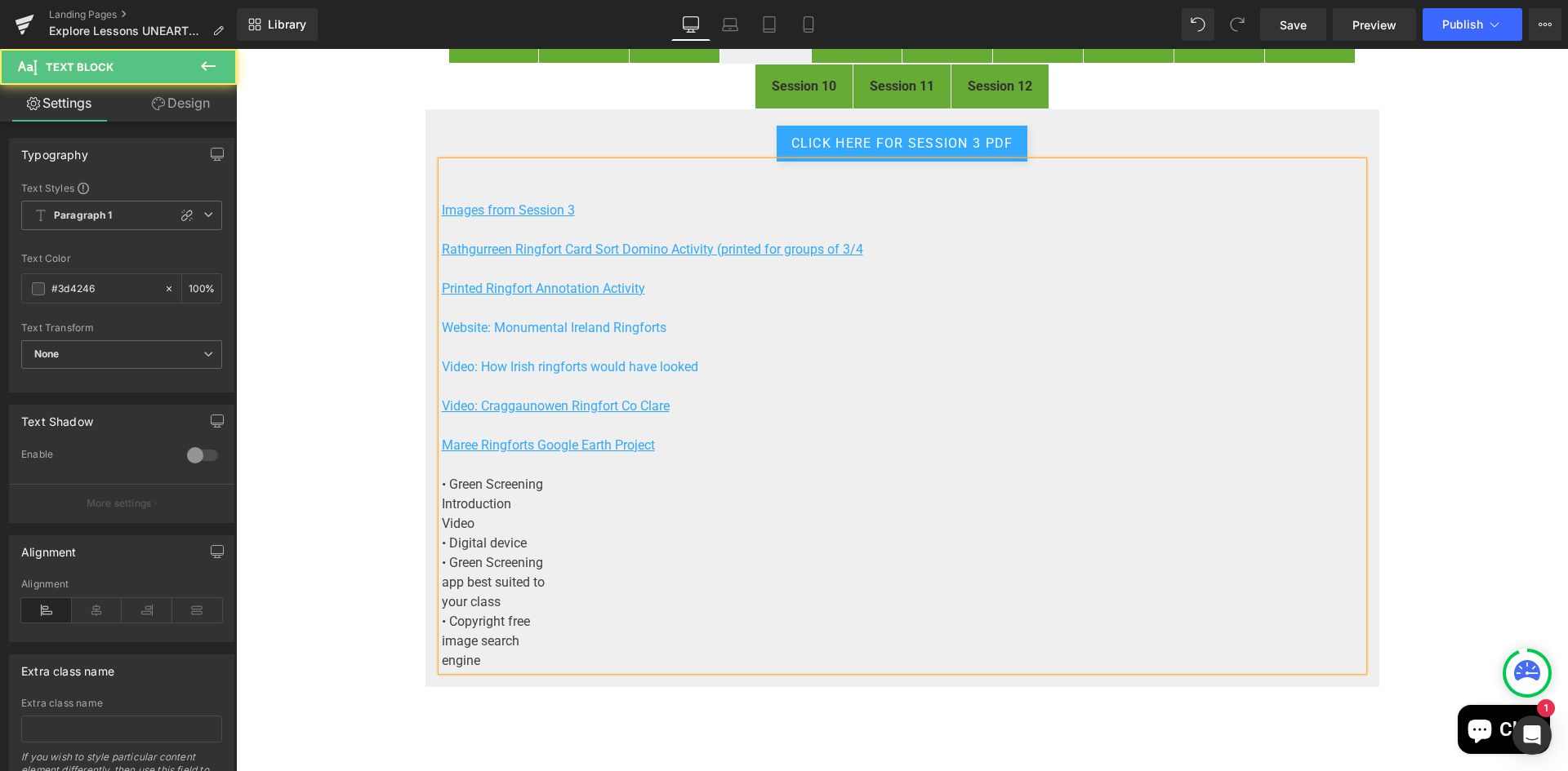
click at [581, 478] on p "• Green Screening" at bounding box center [902, 485] width 921 height 20
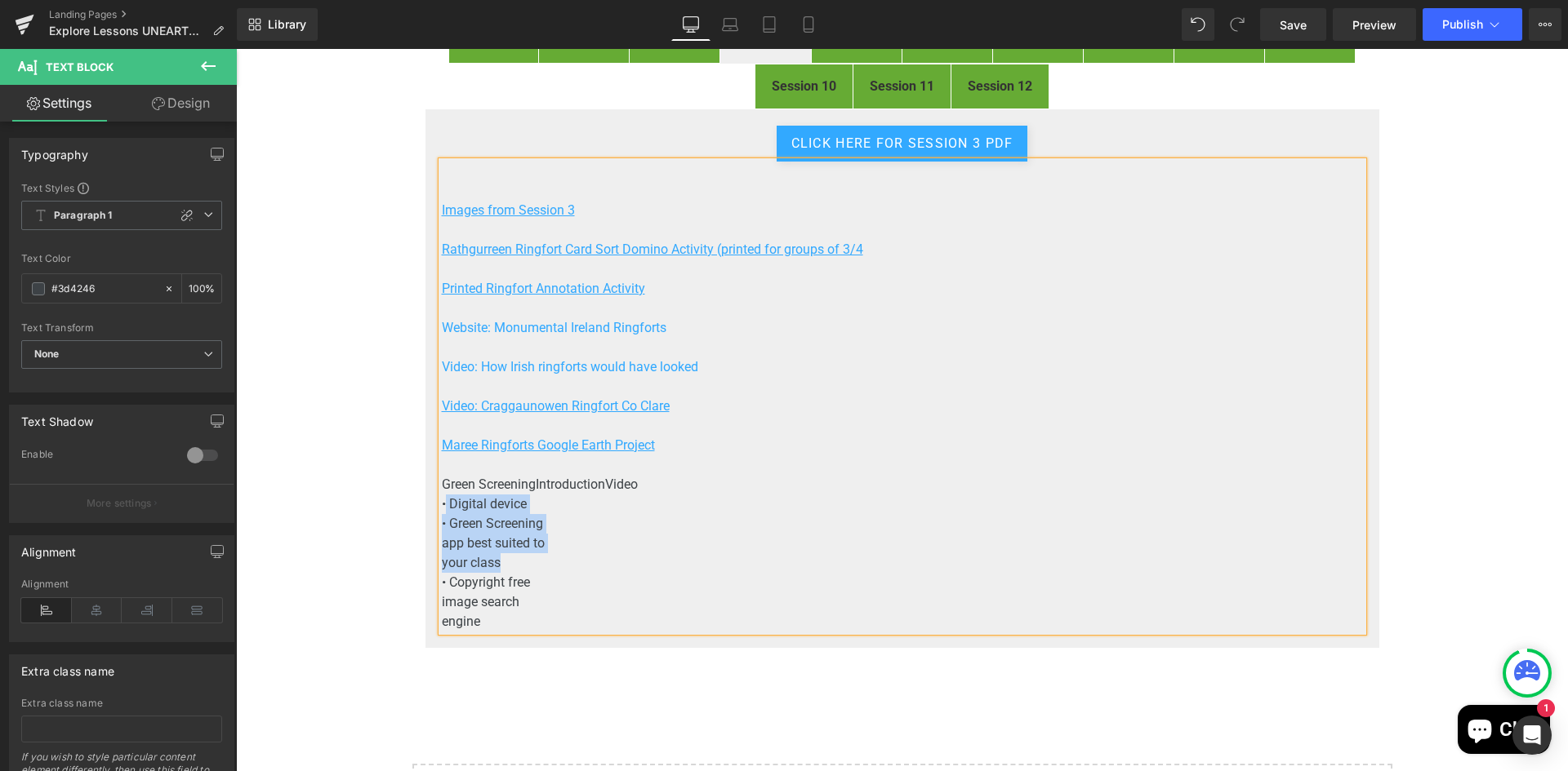
drag, startPoint x: 491, startPoint y: 559, endPoint x: 440, endPoint y: 509, distance: 71.4
click at [442, 509] on div "Images from Session 3 Rathgurreen Ringfort Card Sort Domino Activity (printed f…" at bounding box center [902, 396] width 921 height 470
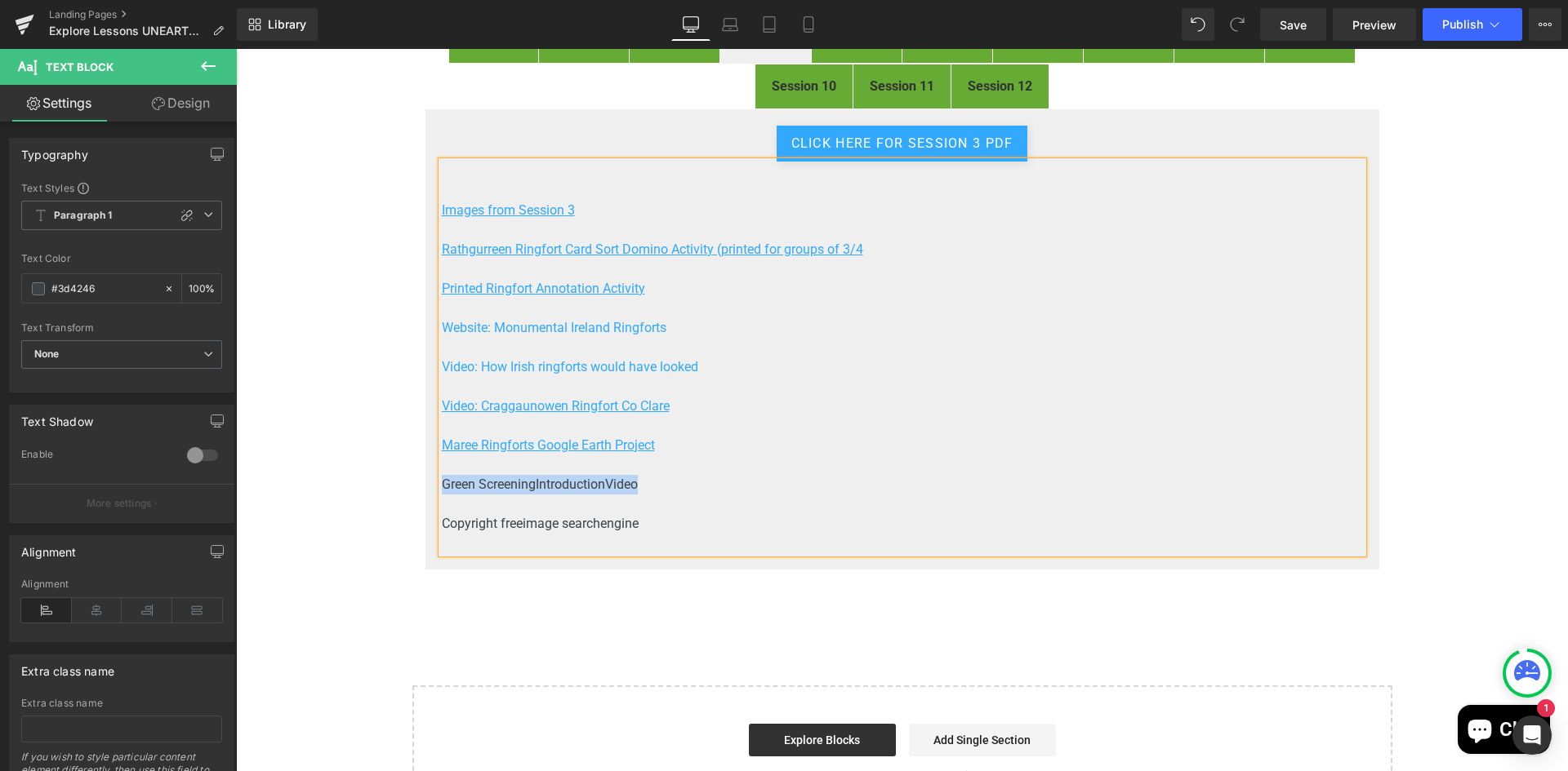
drag, startPoint x: 646, startPoint y: 485, endPoint x: 438, endPoint y: 485, distance: 208.0
click at [442, 485] on p "Green Screening Introduction Video" at bounding box center [902, 485] width 921 height 20
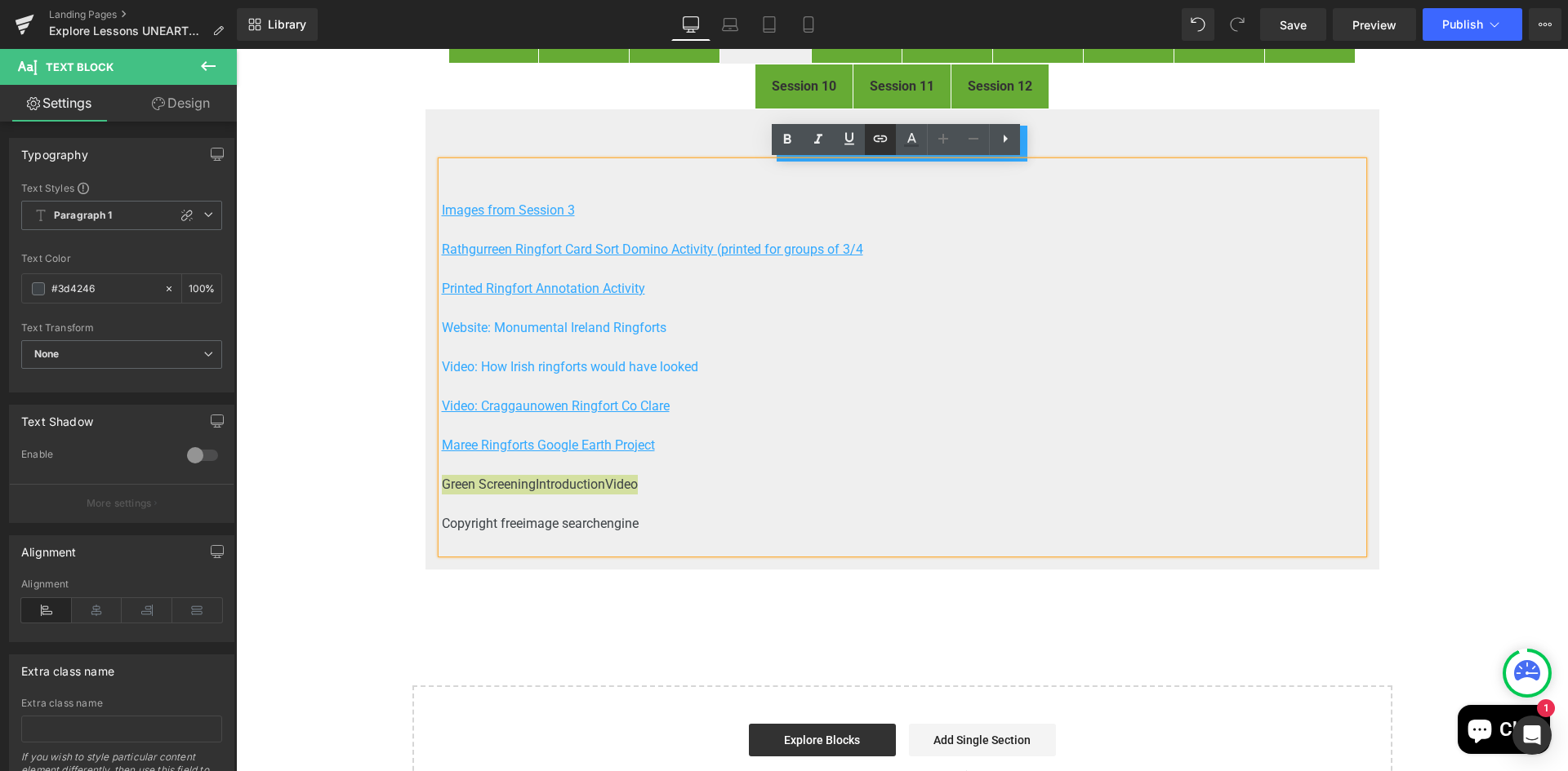
click at [886, 137] on icon at bounding box center [881, 139] width 14 height 7
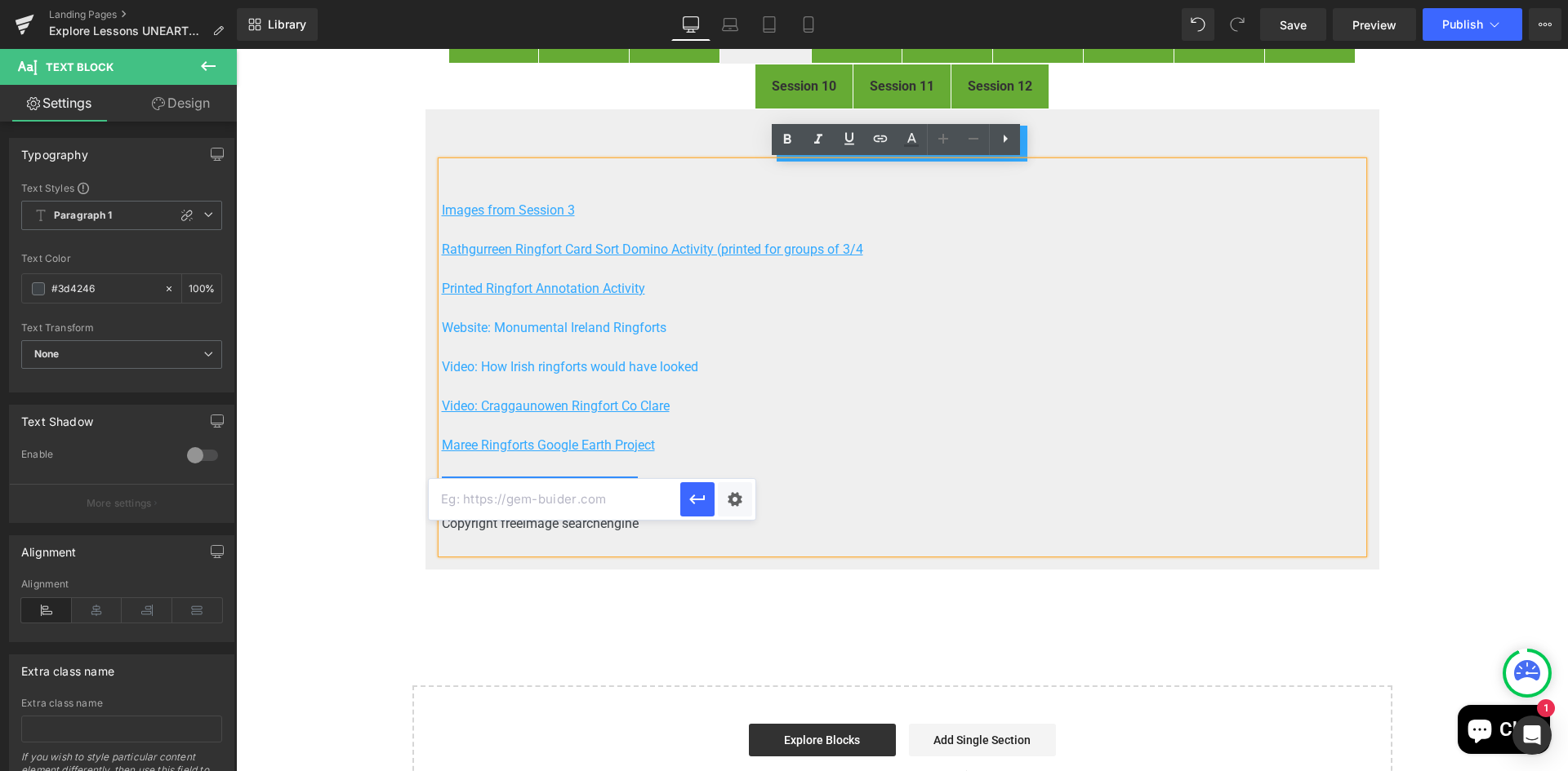
scroll to position [0, 0]
click at [567, 505] on input "text" at bounding box center [554, 499] width 252 height 41
paste input "https://www.youtube.com/watch?v=ekX1mDt6QNY"
type input "https://www.youtube.com/watch?v=ekX1mDt6QNY"
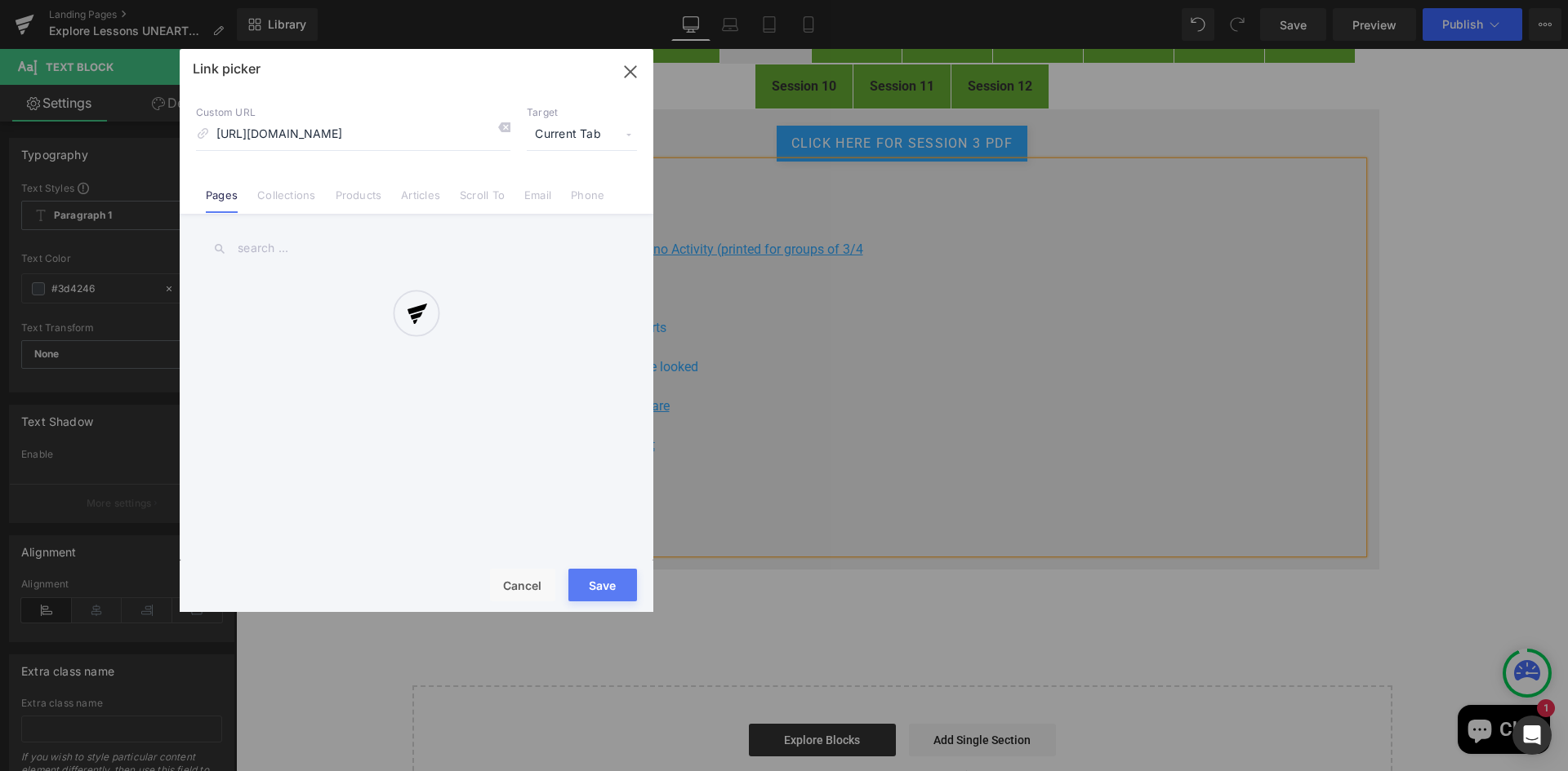
click at [747, 0] on div "Text Color Highlight Color rgb(61, 66, 70) #3d4246 100 % transparent transparen…" at bounding box center [784, 0] width 1568 height 0
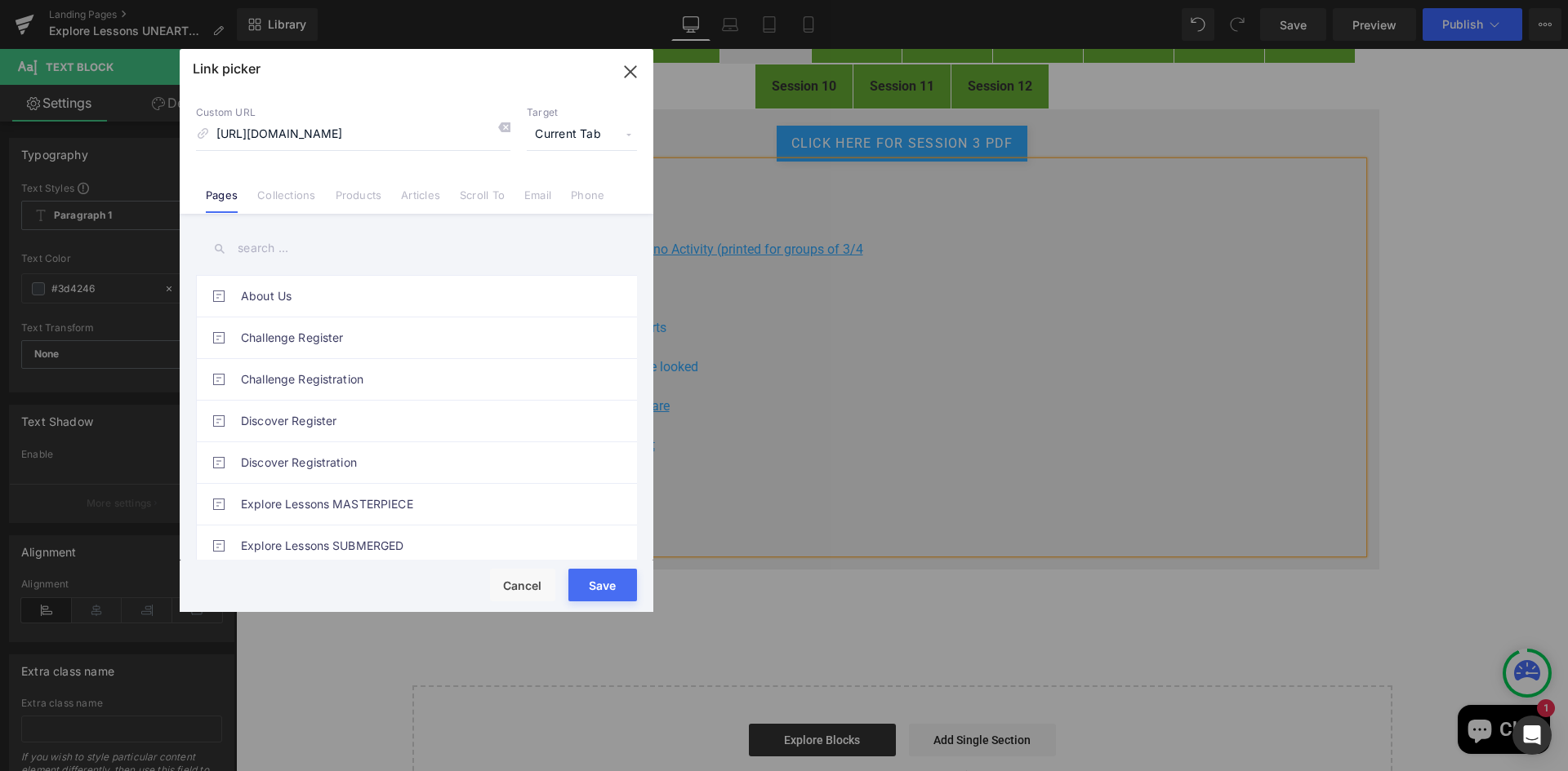
click at [574, 132] on span "Current Tab" at bounding box center [581, 134] width 110 height 31
click at [551, 191] on li "New Tab" at bounding box center [582, 193] width 127 height 29
click at [603, 587] on button "Save" at bounding box center [602, 585] width 69 height 33
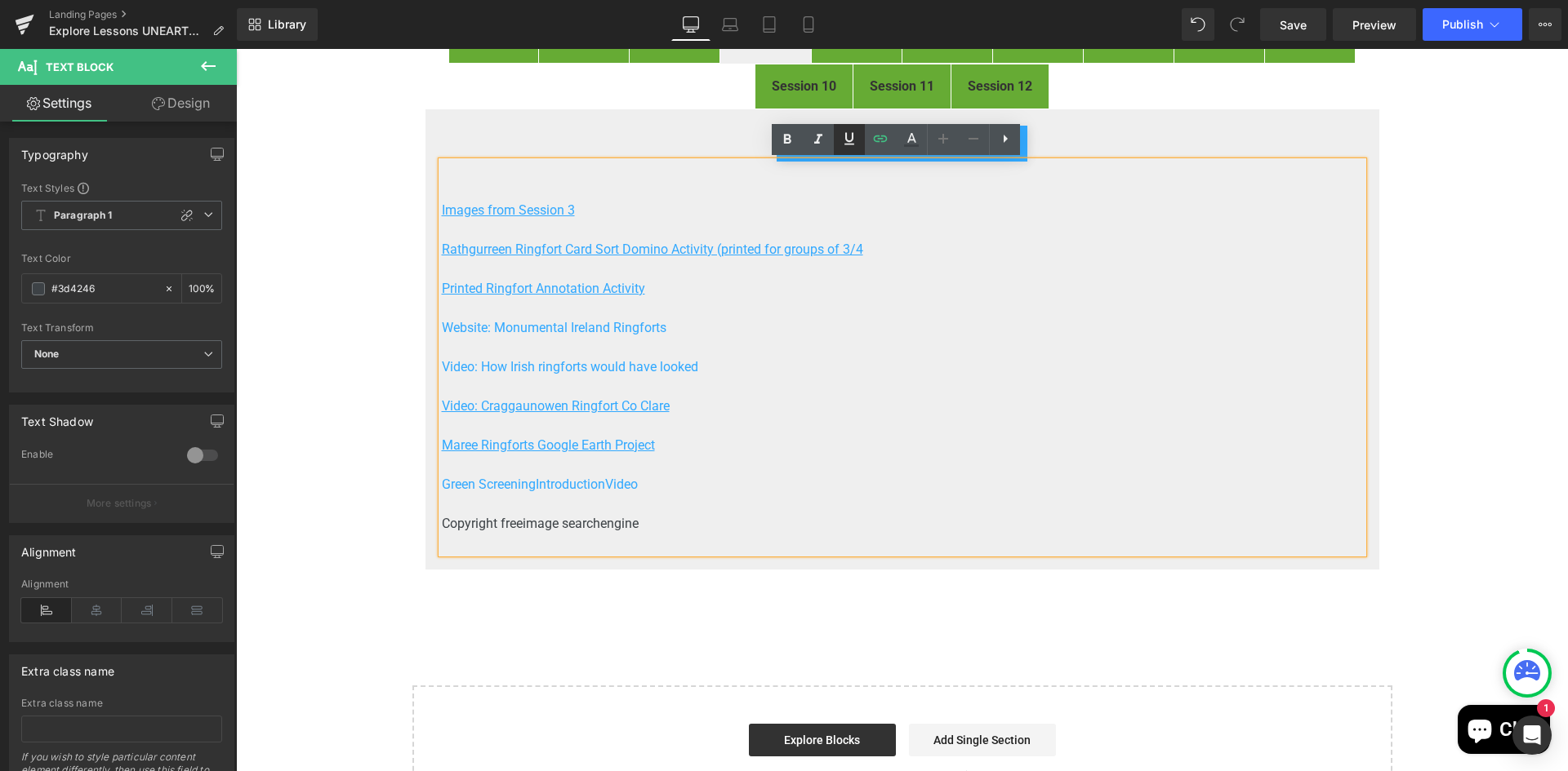
click at [851, 136] on icon at bounding box center [849, 138] width 10 height 12
drag, startPoint x: 643, startPoint y: 523, endPoint x: 437, endPoint y: 519, distance: 206.0
click at [442, 519] on p "Copyright free image search engine" at bounding box center [902, 524] width 921 height 20
click at [880, 133] on icon at bounding box center [880, 139] width 20 height 20
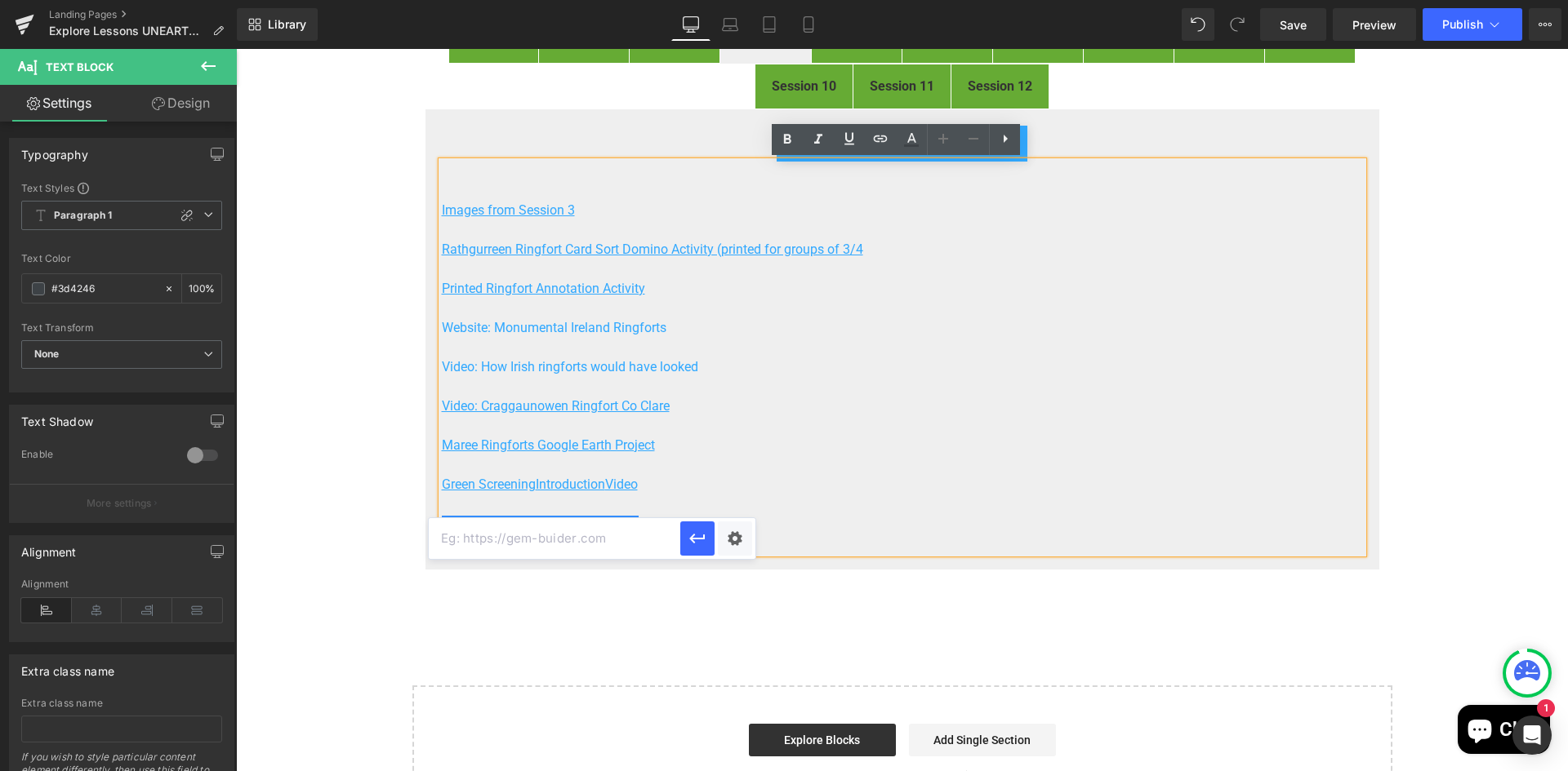
click at [608, 533] on input "text" at bounding box center [554, 539] width 252 height 41
paste input "https://pixabay.com/"
type input "https://pixabay.com/"
click at [734, 0] on div "Text Color Highlight Color rgb(61, 66, 70) #3d4246 100 % transparent transparen…" at bounding box center [784, 0] width 1568 height 0
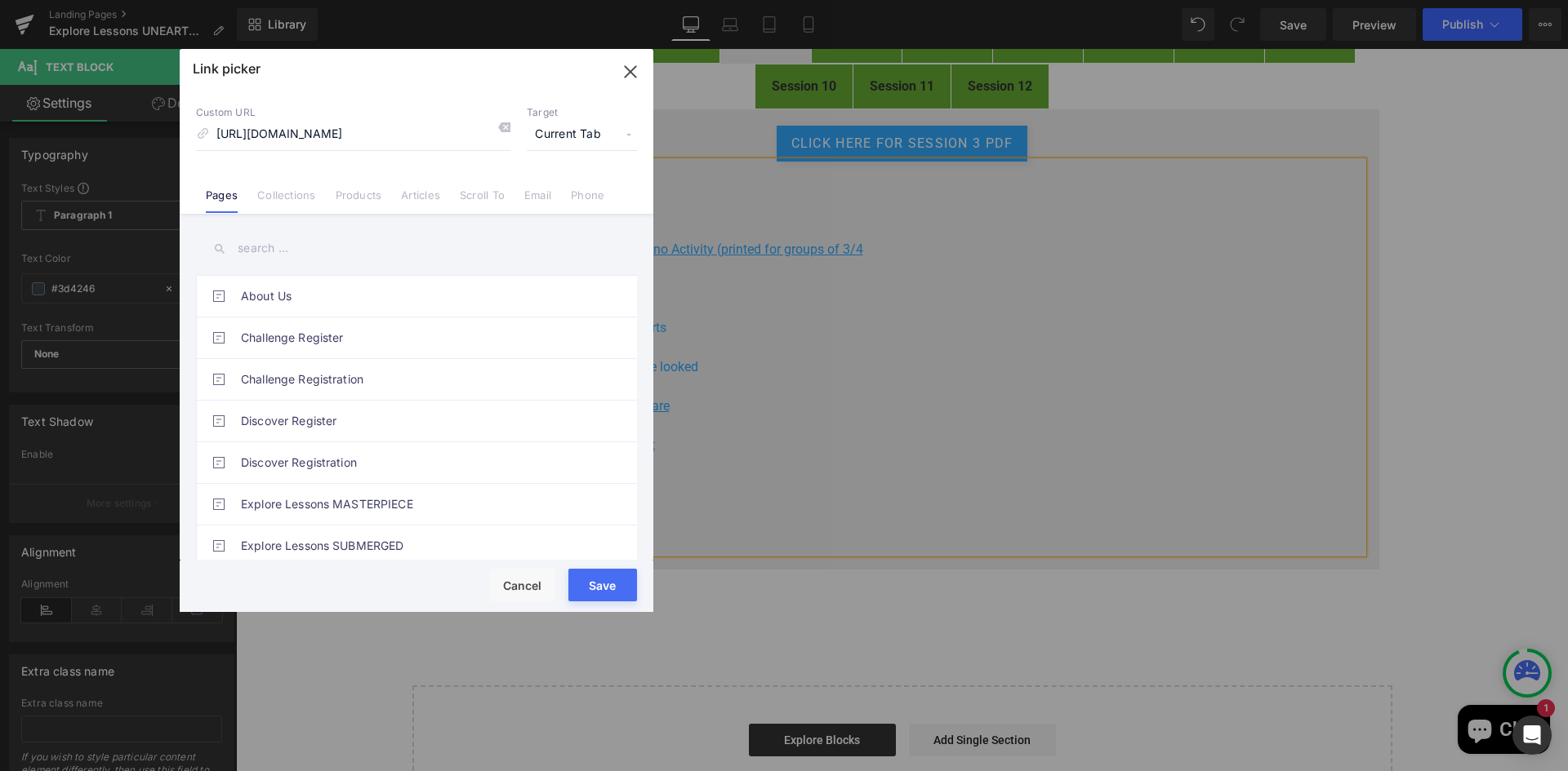
click at [600, 132] on span "Current Tab" at bounding box center [581, 134] width 110 height 31
click at [561, 188] on li "New Tab" at bounding box center [582, 193] width 127 height 29
drag, startPoint x: 594, startPoint y: 576, endPoint x: 367, endPoint y: 522, distance: 233.3
click at [594, 576] on button "Save" at bounding box center [602, 585] width 69 height 33
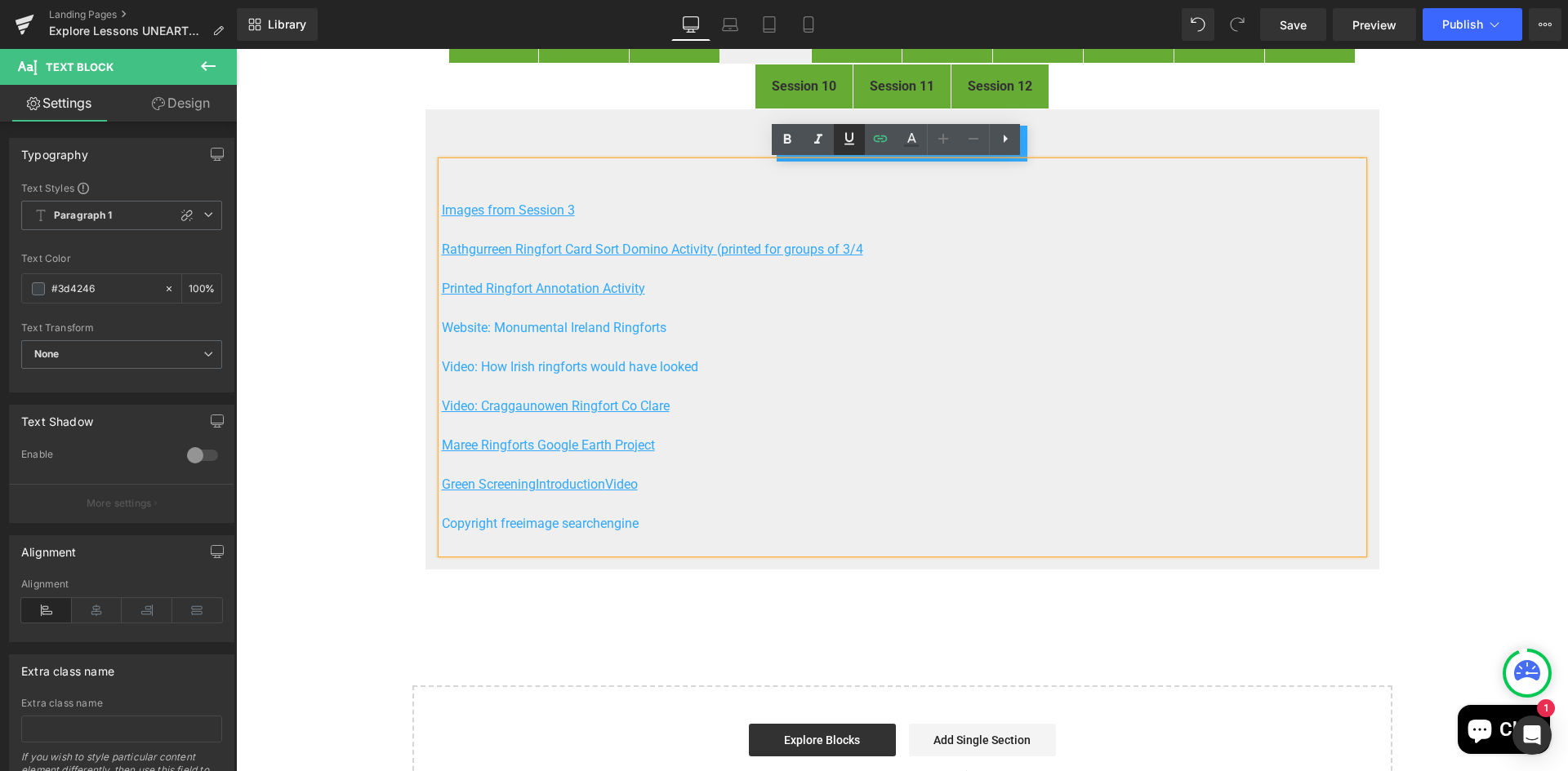
click at [846, 140] on icon at bounding box center [849, 138] width 10 height 12
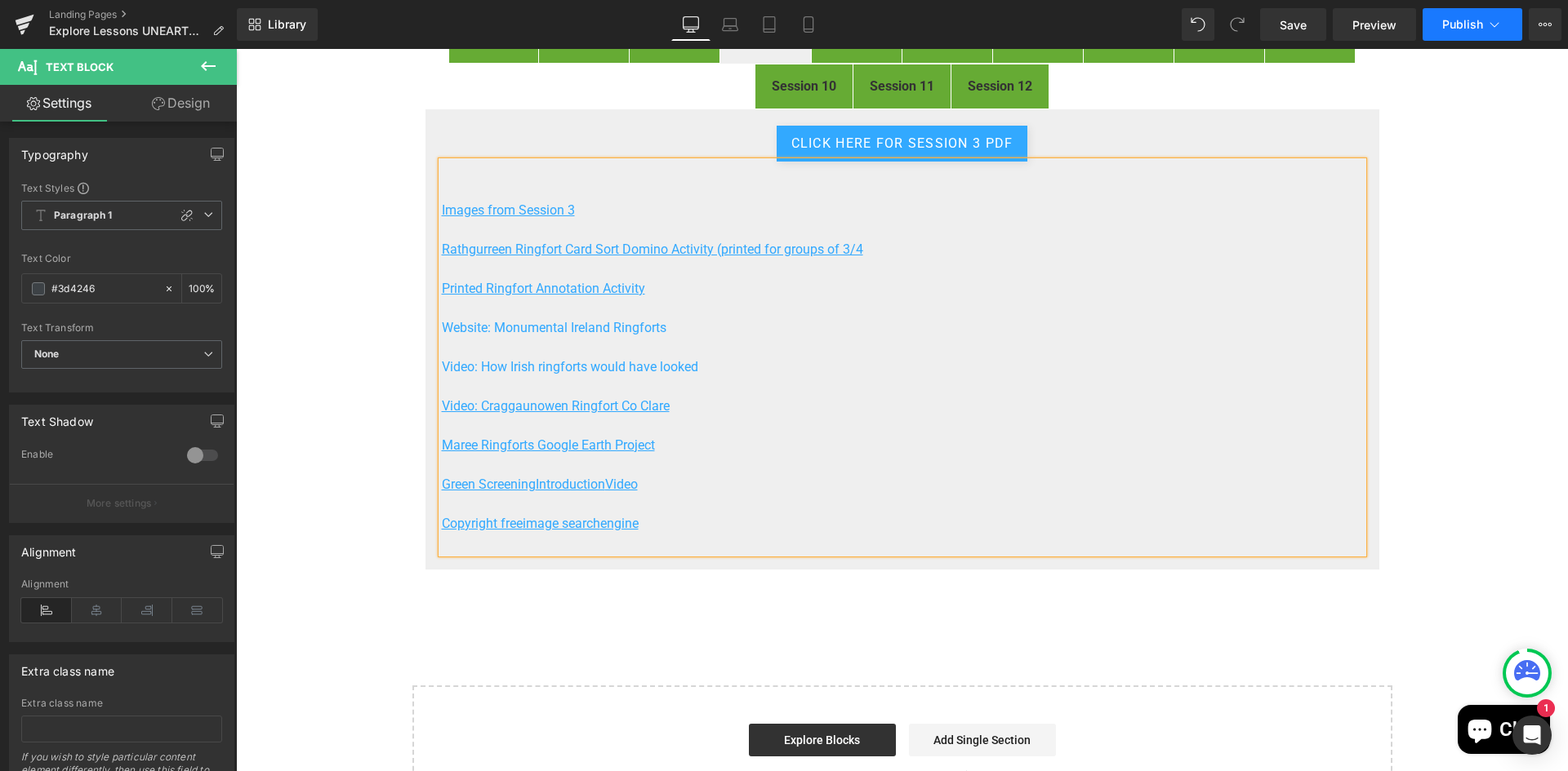
click at [1466, 29] on span "Publish" at bounding box center [1462, 24] width 41 height 13
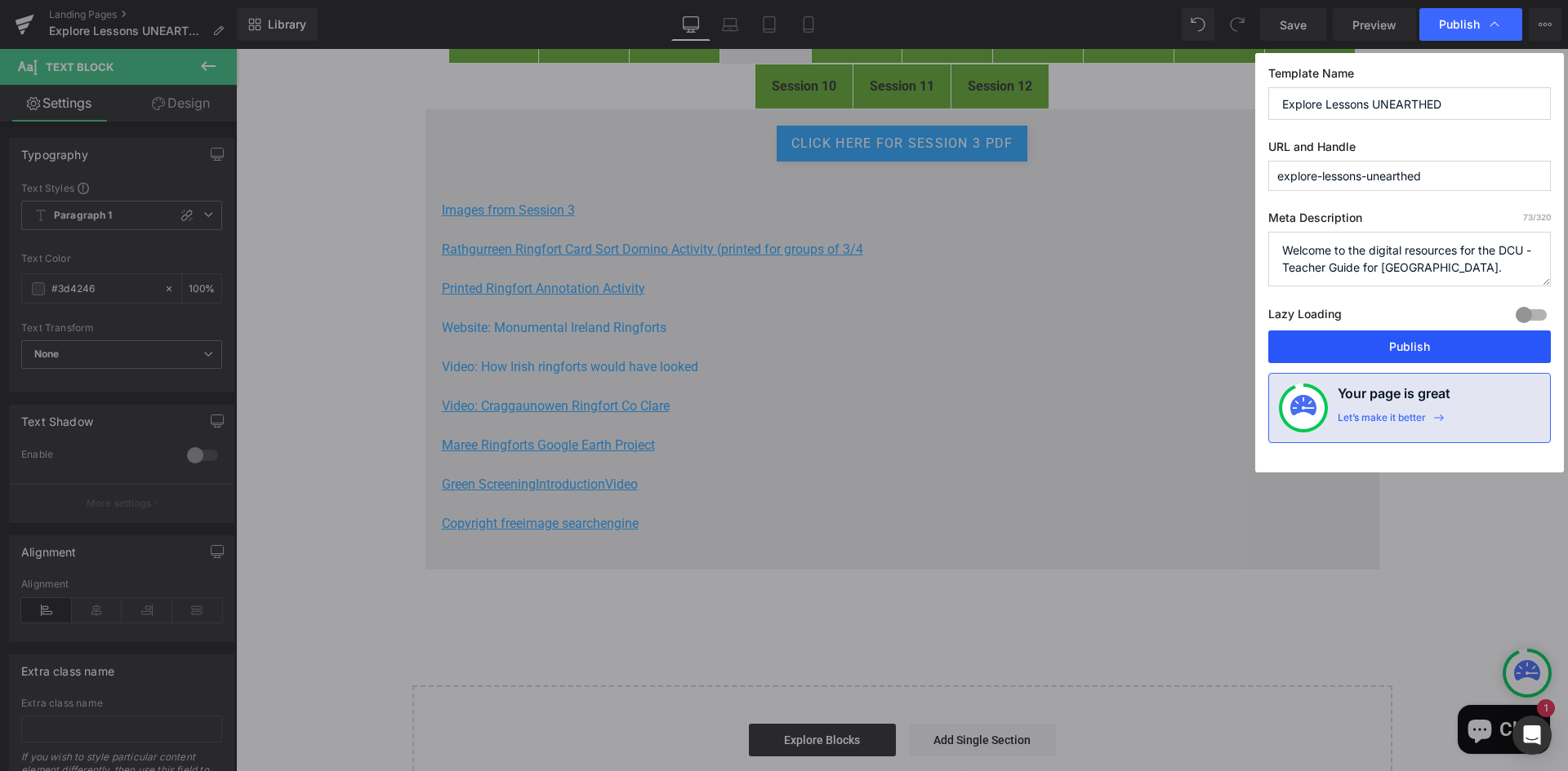
click at [1407, 351] on button "Publish" at bounding box center [1409, 347] width 283 height 33
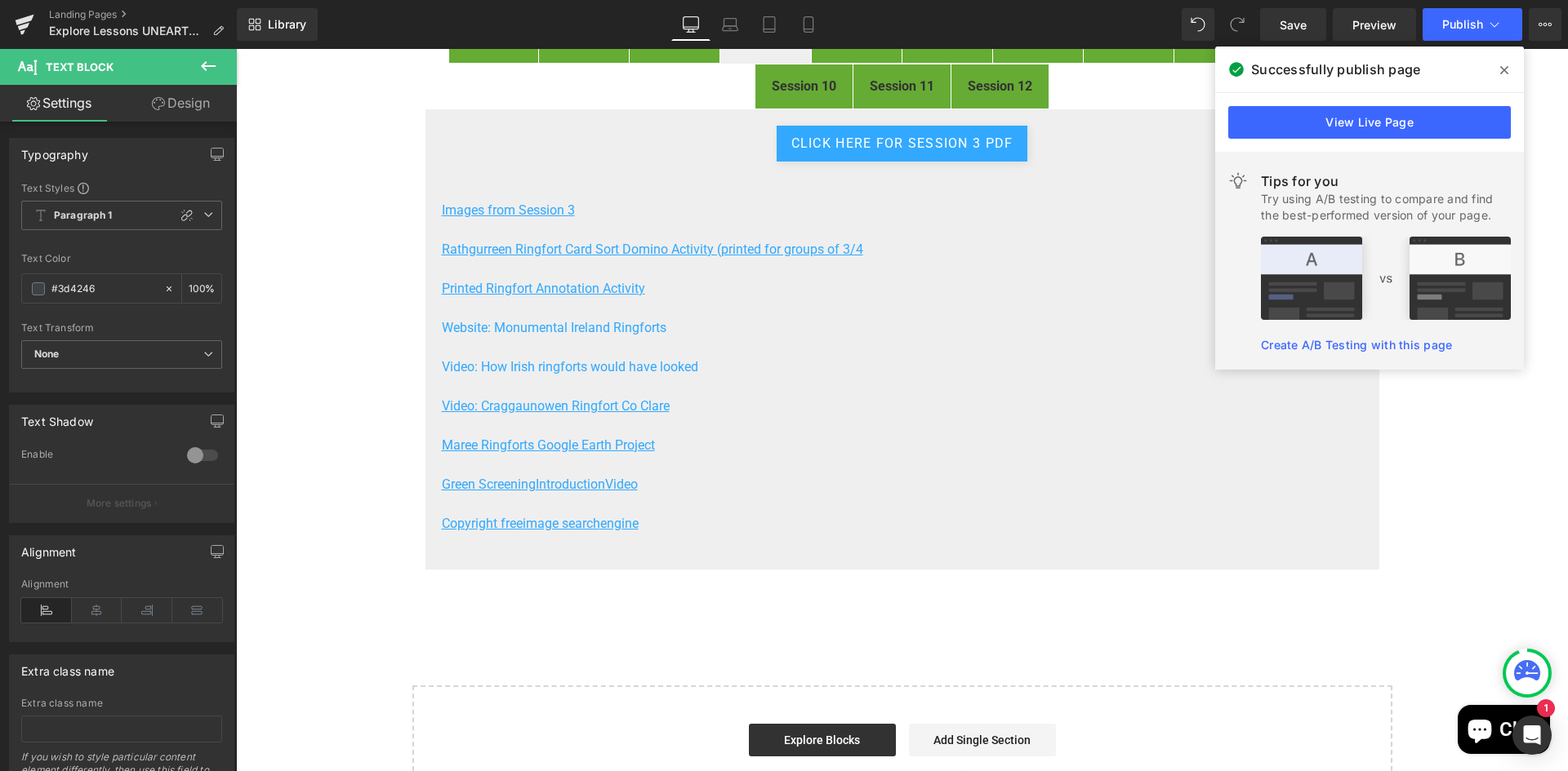
drag, startPoint x: 1501, startPoint y: 66, endPoint x: 1239, endPoint y: 104, distance: 264.7
click at [1501, 66] on icon at bounding box center [1504, 69] width 8 height 13
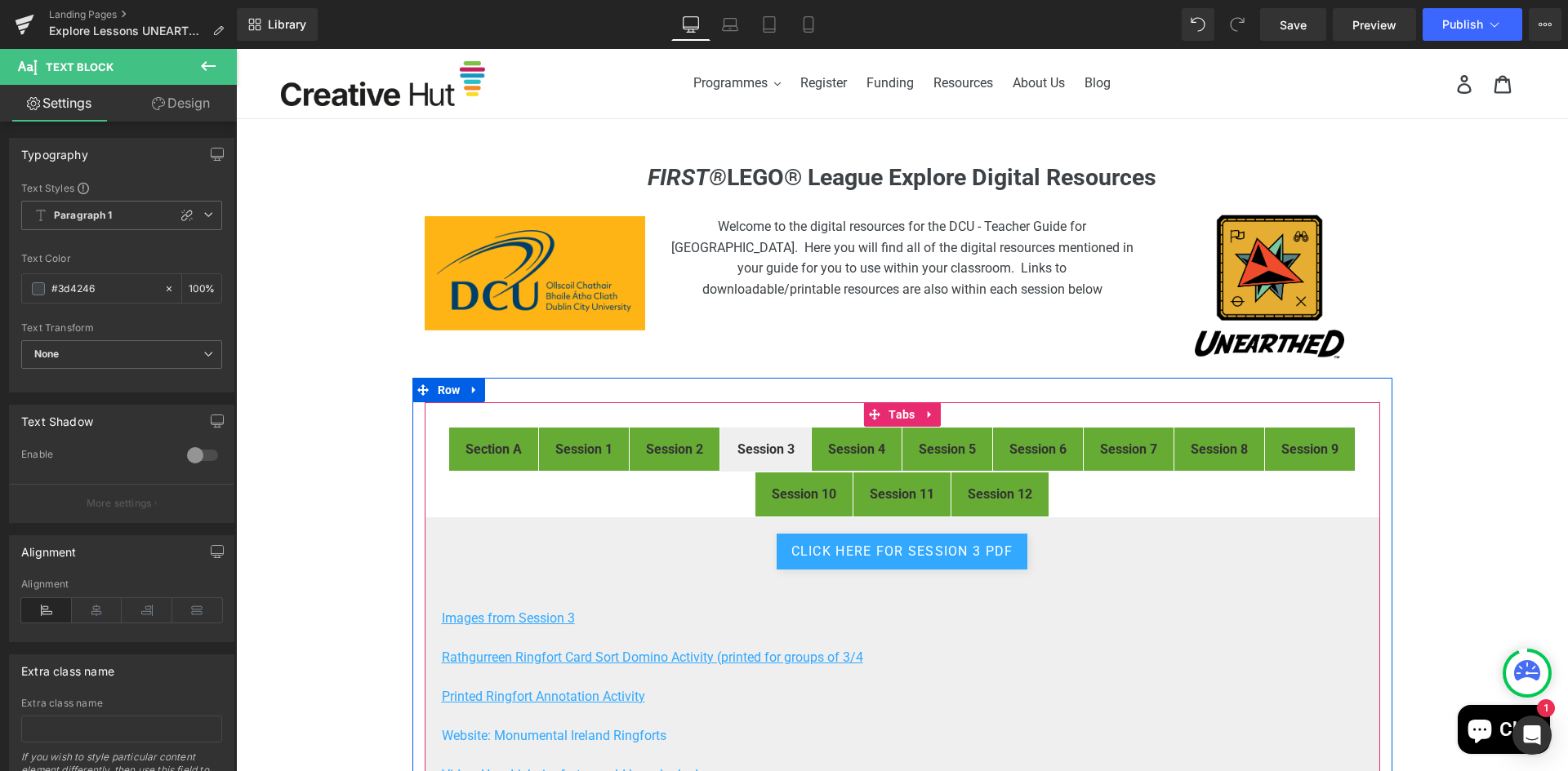
click at [856, 441] on div "Session 4 Text Block" at bounding box center [856, 449] width 57 height 21
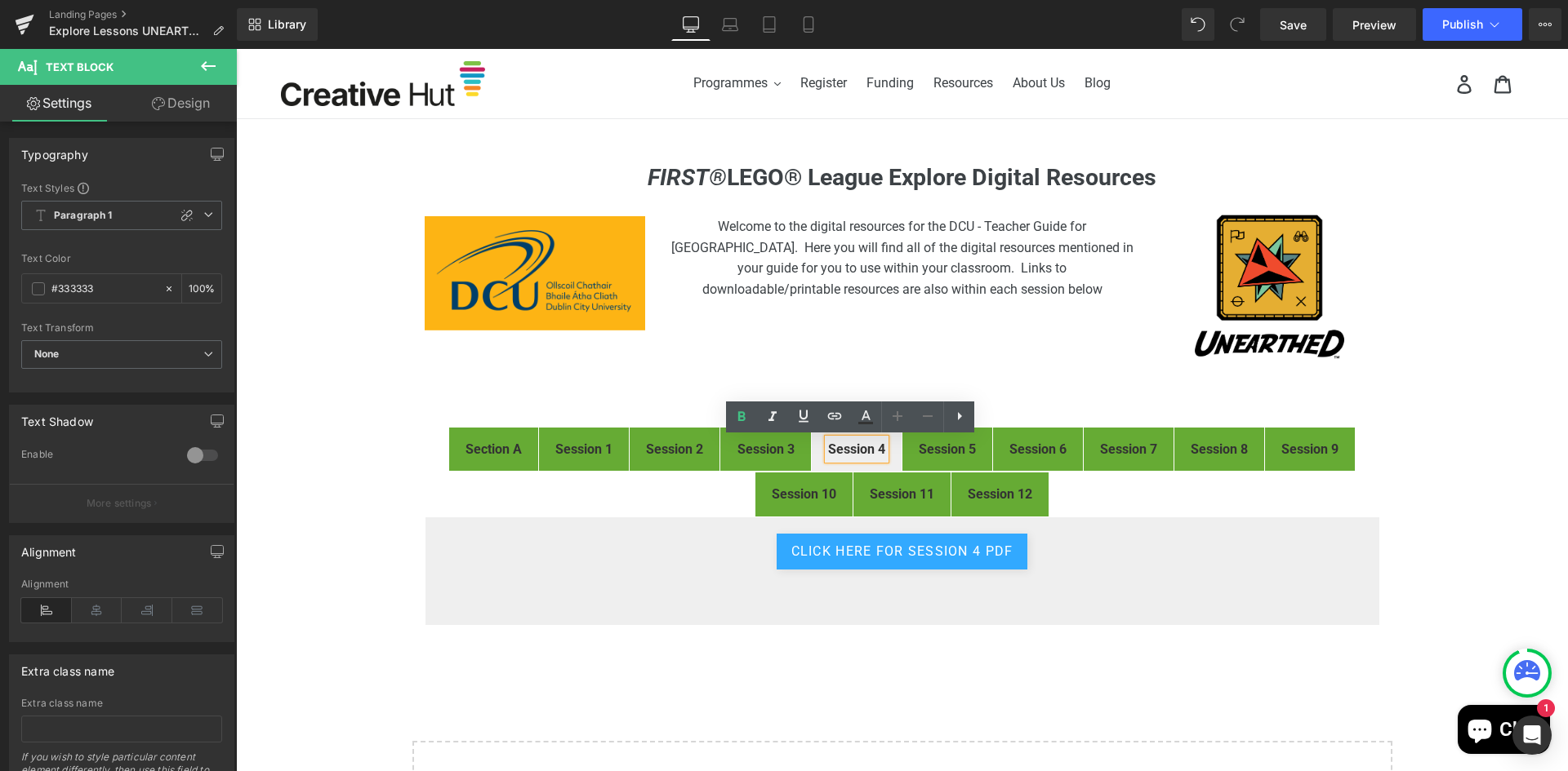
click at [855, 444] on strong "Session 4" at bounding box center [856, 449] width 57 height 16
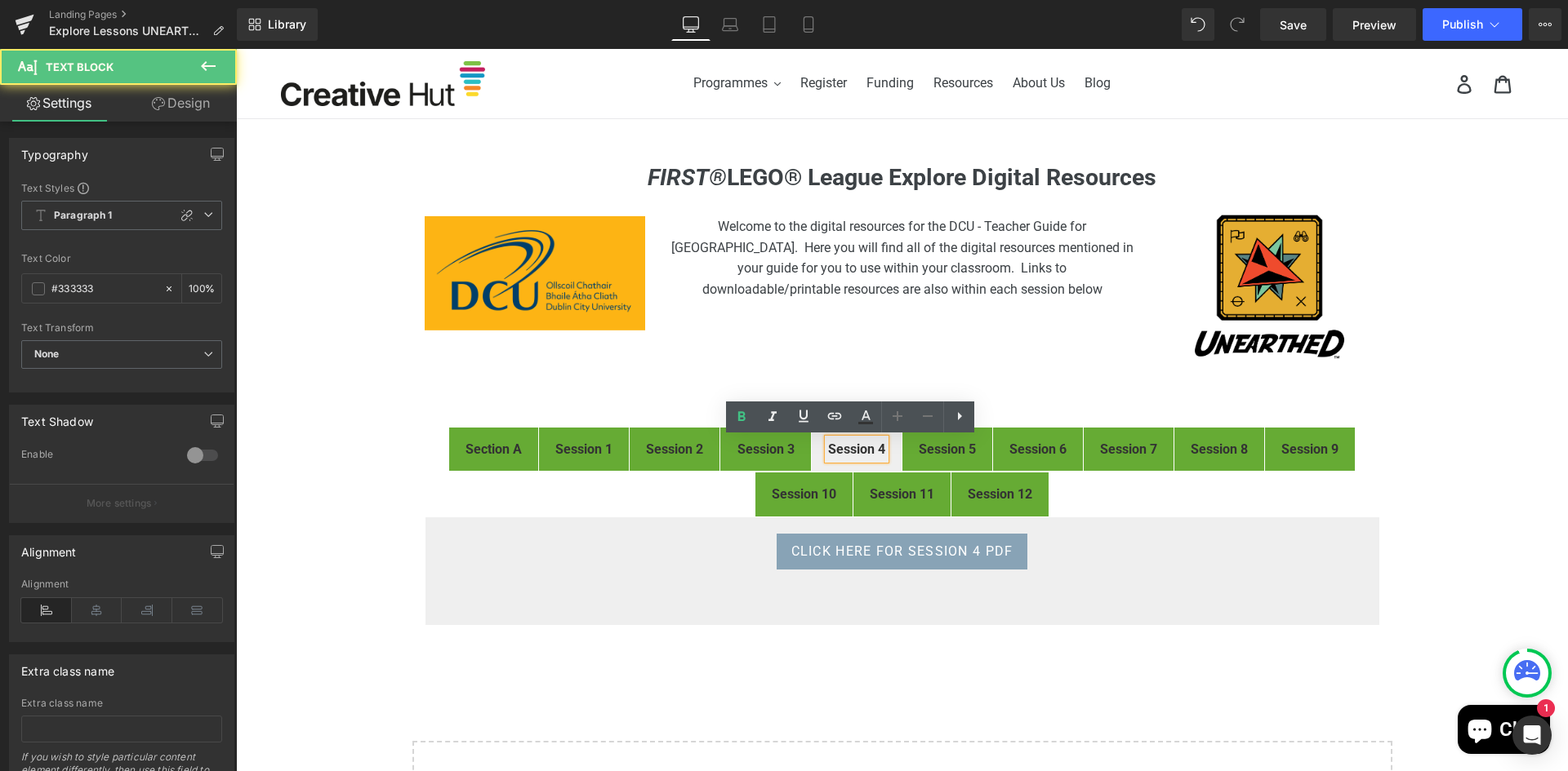
click at [888, 551] on span "Button" at bounding box center [902, 552] width 36 height 20
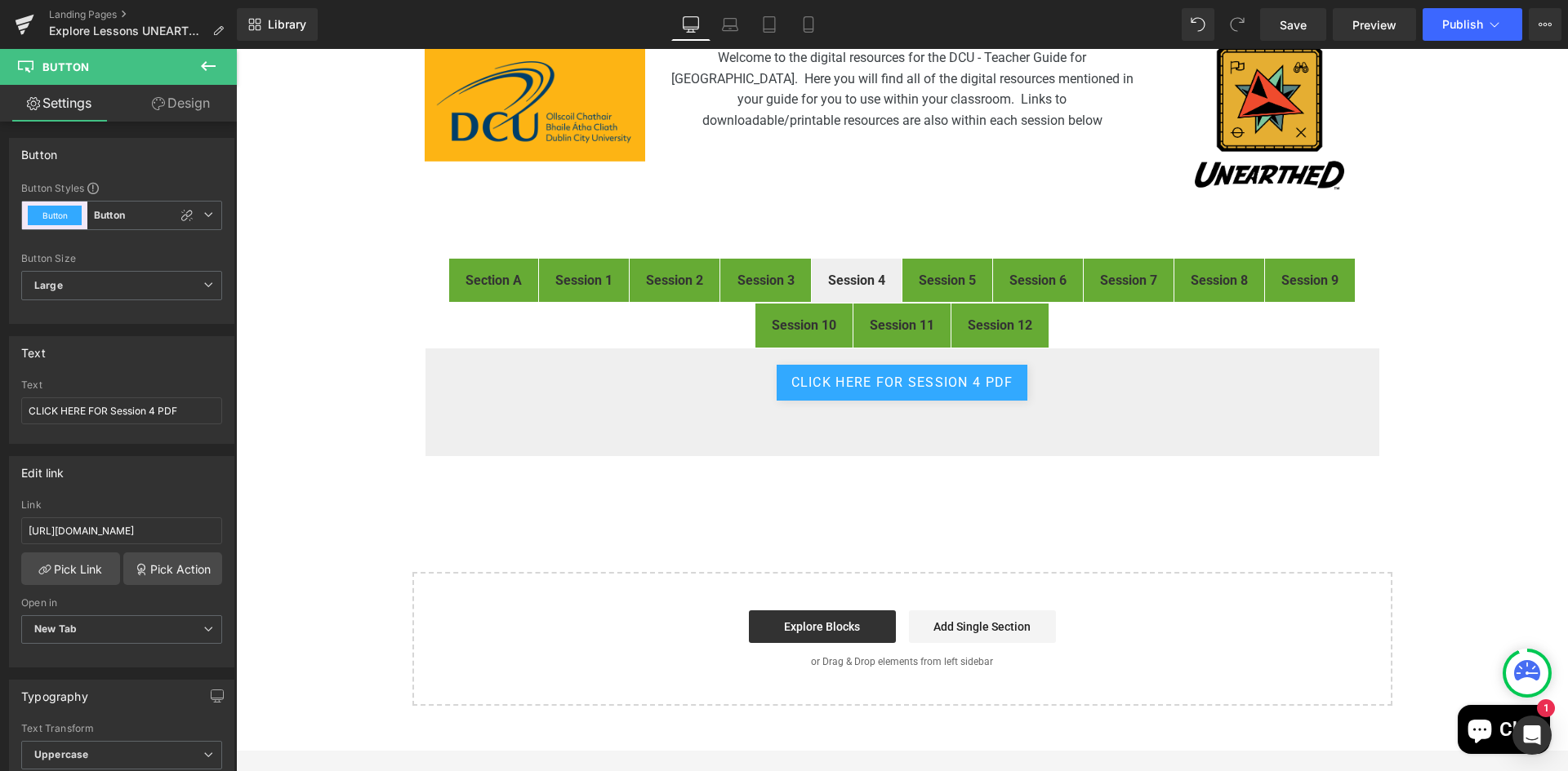
scroll to position [82, 0]
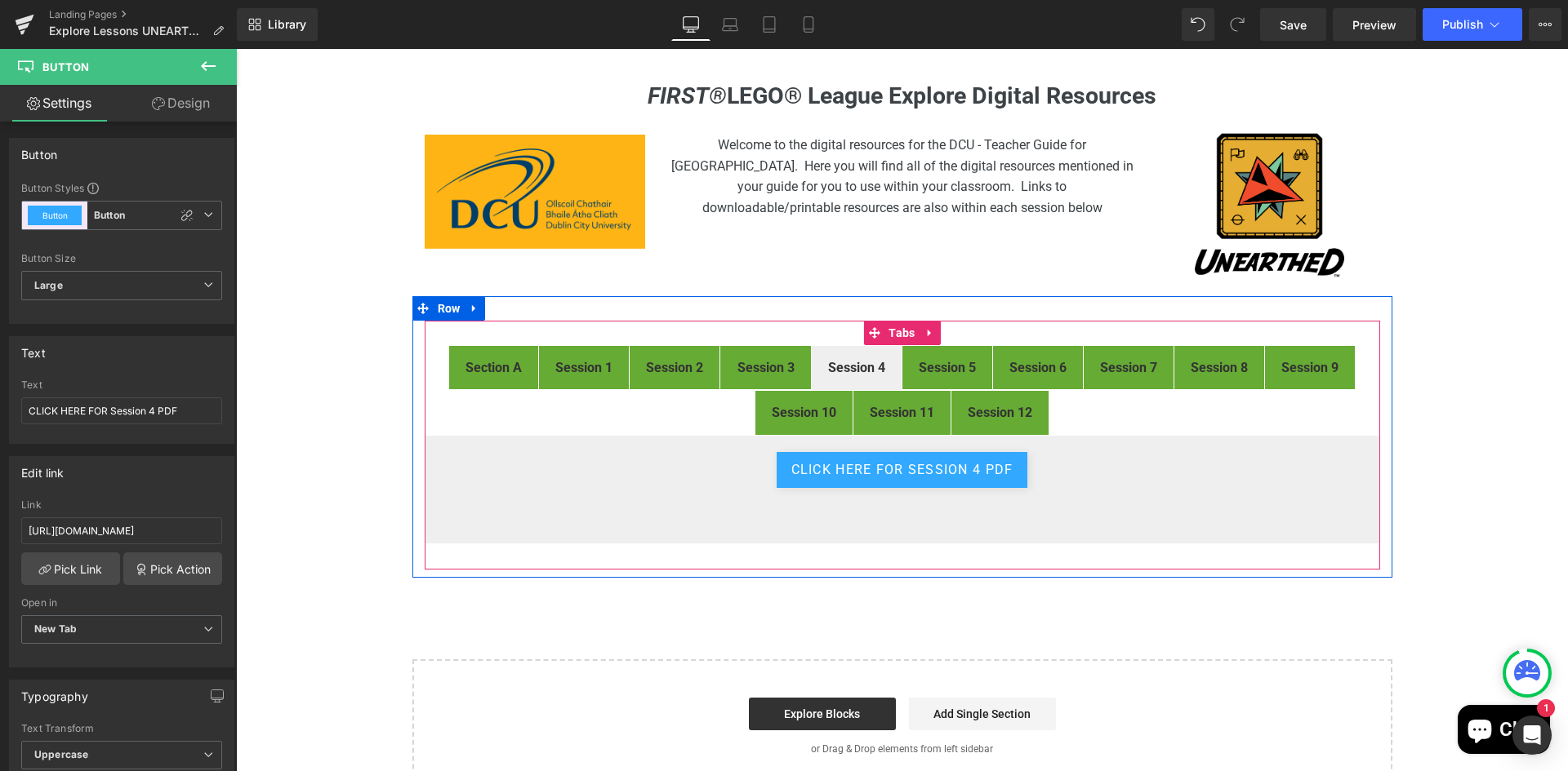
click at [692, 532] on div "CLICK HERE FOR Session 4 PDF Button Text Block" at bounding box center [902, 490] width 955 height 109
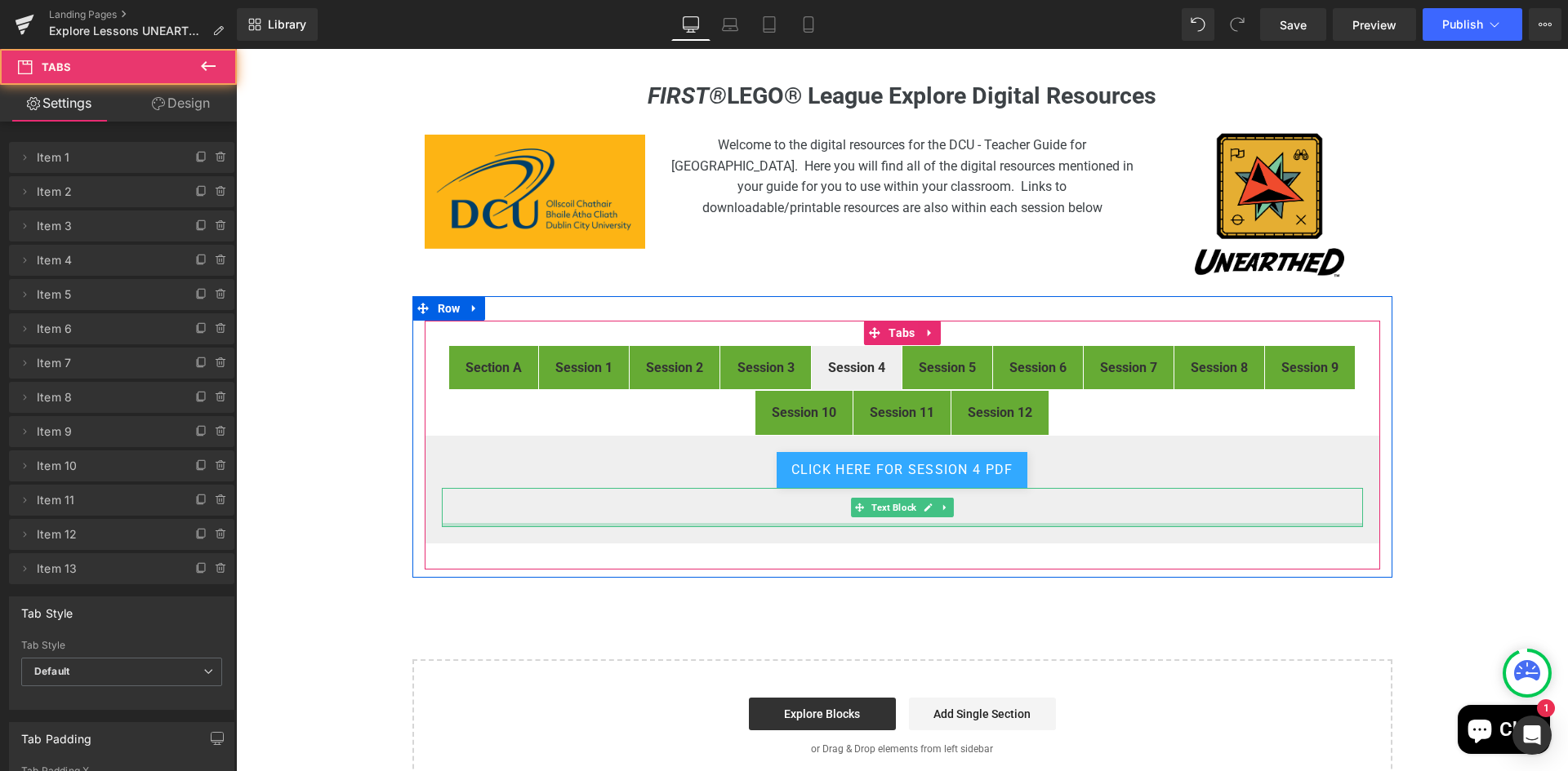
click at [679, 524] on div at bounding box center [902, 525] width 921 height 4
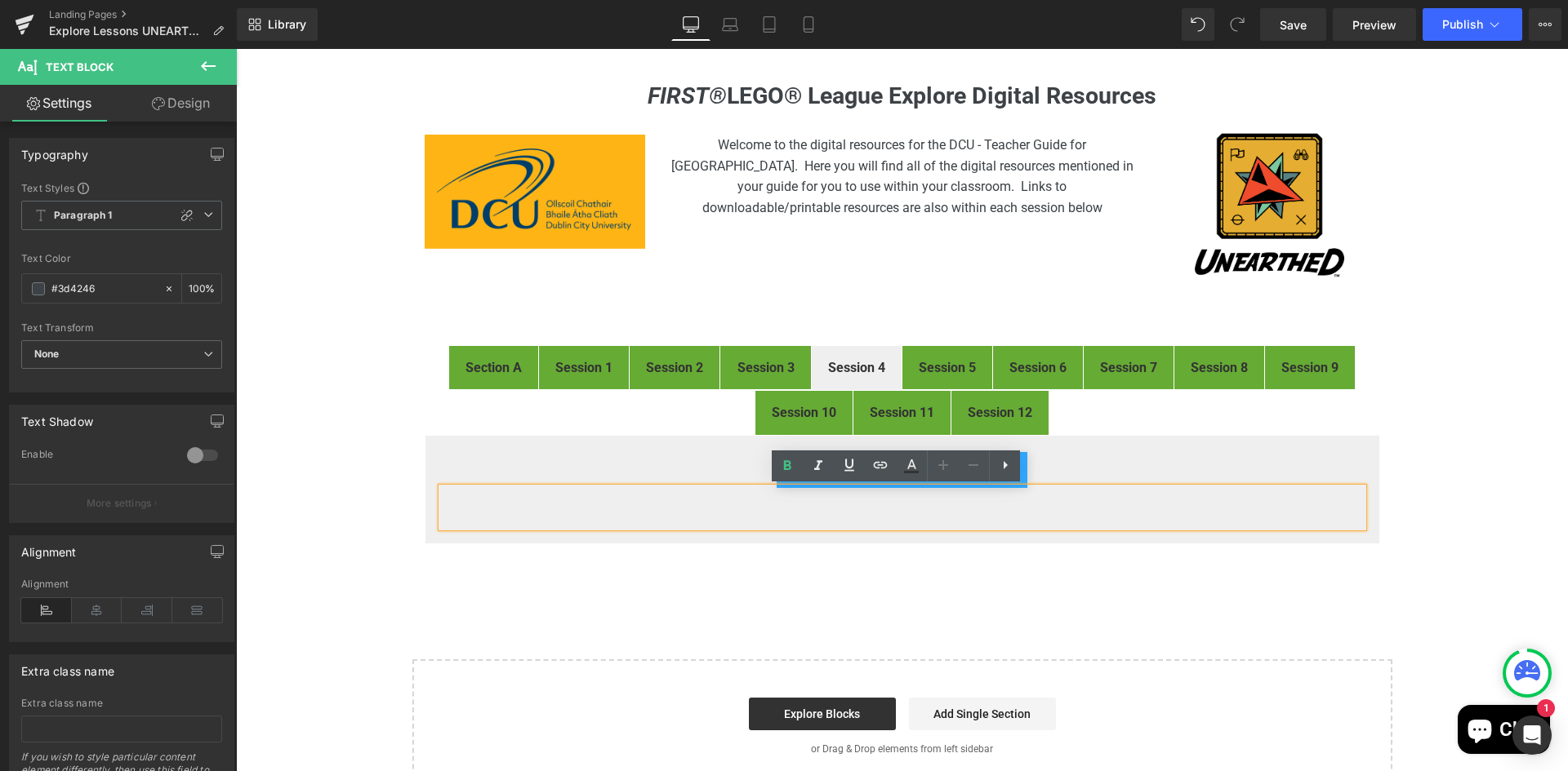
click at [679, 524] on p at bounding box center [902, 517] width 921 height 20
paste div
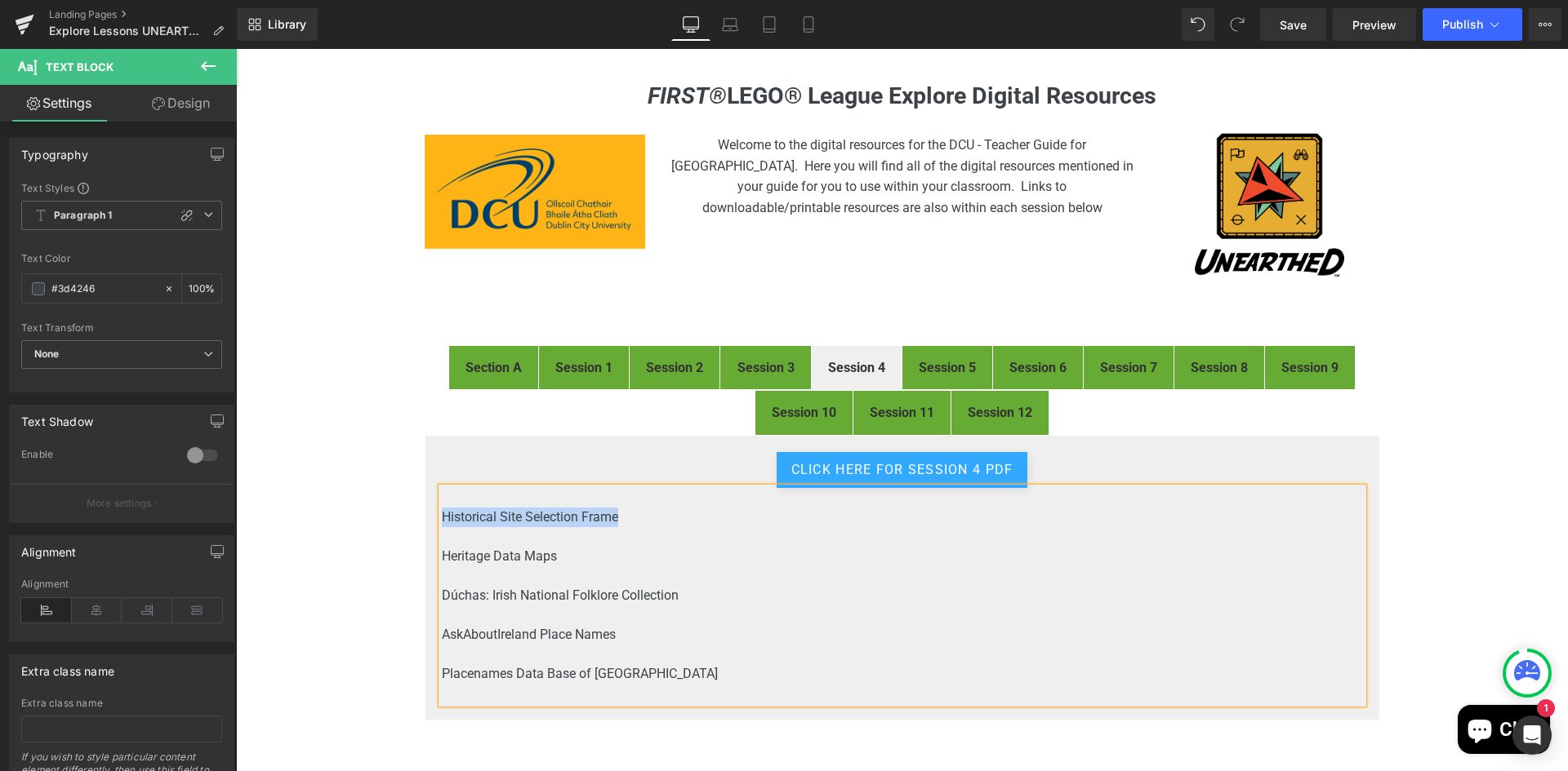
drag, startPoint x: 620, startPoint y: 515, endPoint x: 439, endPoint y: 516, distance: 181.0
click at [442, 516] on p "Historical Site Selection Frame" at bounding box center [902, 517] width 921 height 20
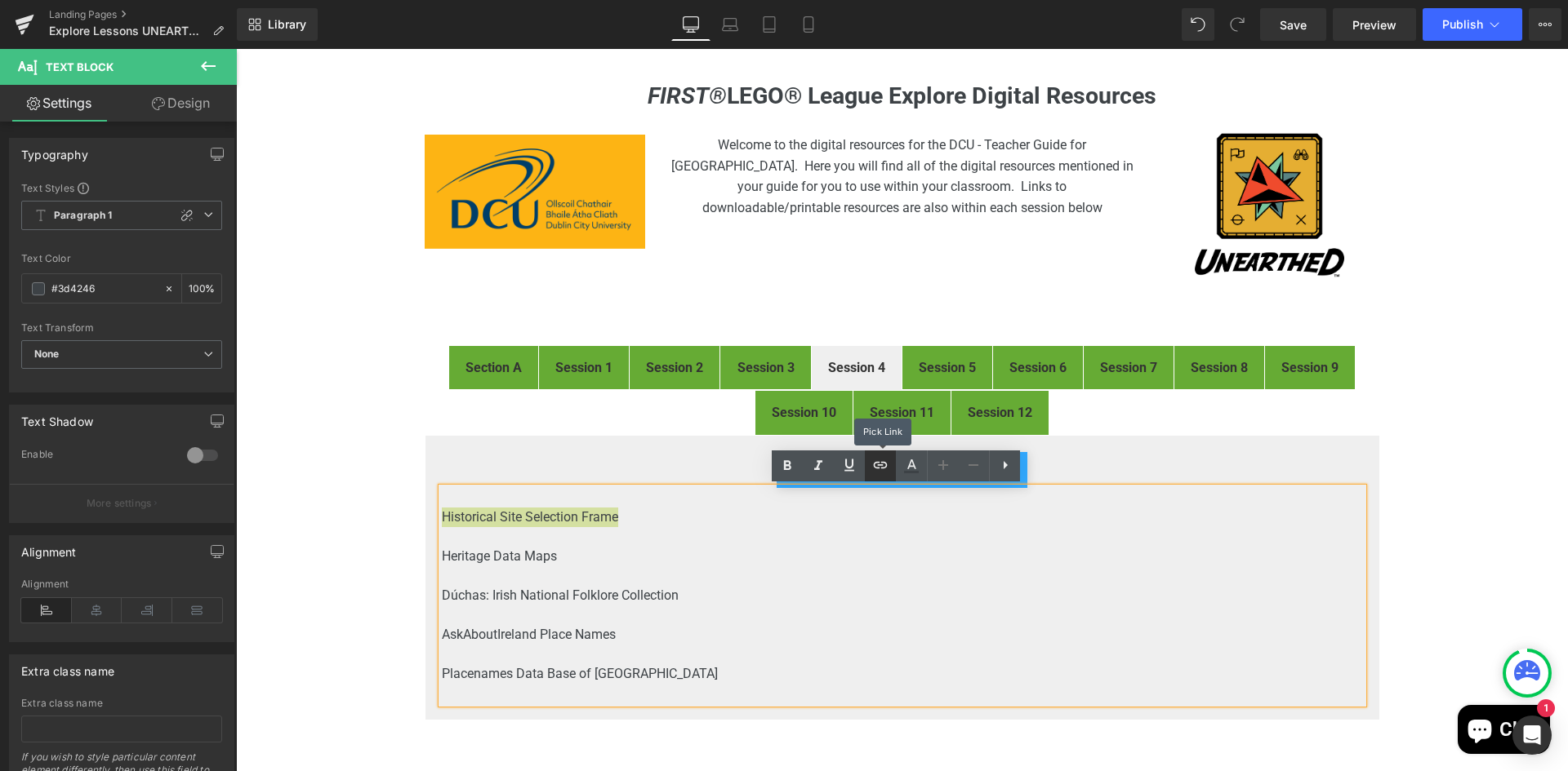
click at [881, 461] on icon at bounding box center [880, 465] width 20 height 20
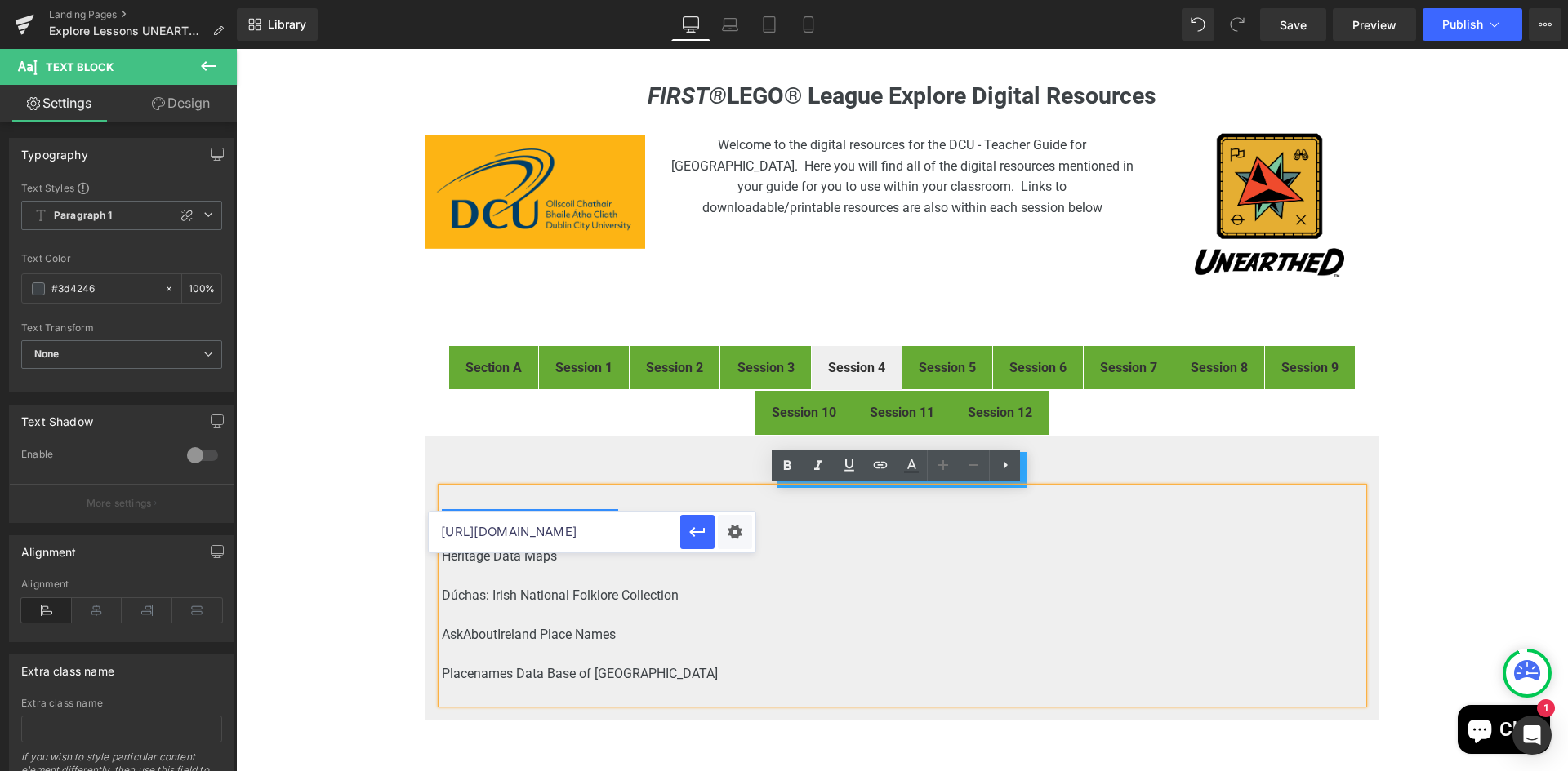
click at [615, 530] on input "https://pixabay.com/" at bounding box center [554, 532] width 252 height 41
paste input "https://drive.google.com/file/d/1_GWQXICcVYCsrMUoxxsJZAiP1Q6GMIYb/view?usp=driv…"
drag, startPoint x: 578, startPoint y: 533, endPoint x: 705, endPoint y: 520, distance: 127.7
click at [705, 520] on div "https://drive.google.com/file/d/1_GWQXICcVYCsrMUoxxsJZAiP1Q6GMIYb/view?usp=driv…" at bounding box center [592, 532] width 326 height 41
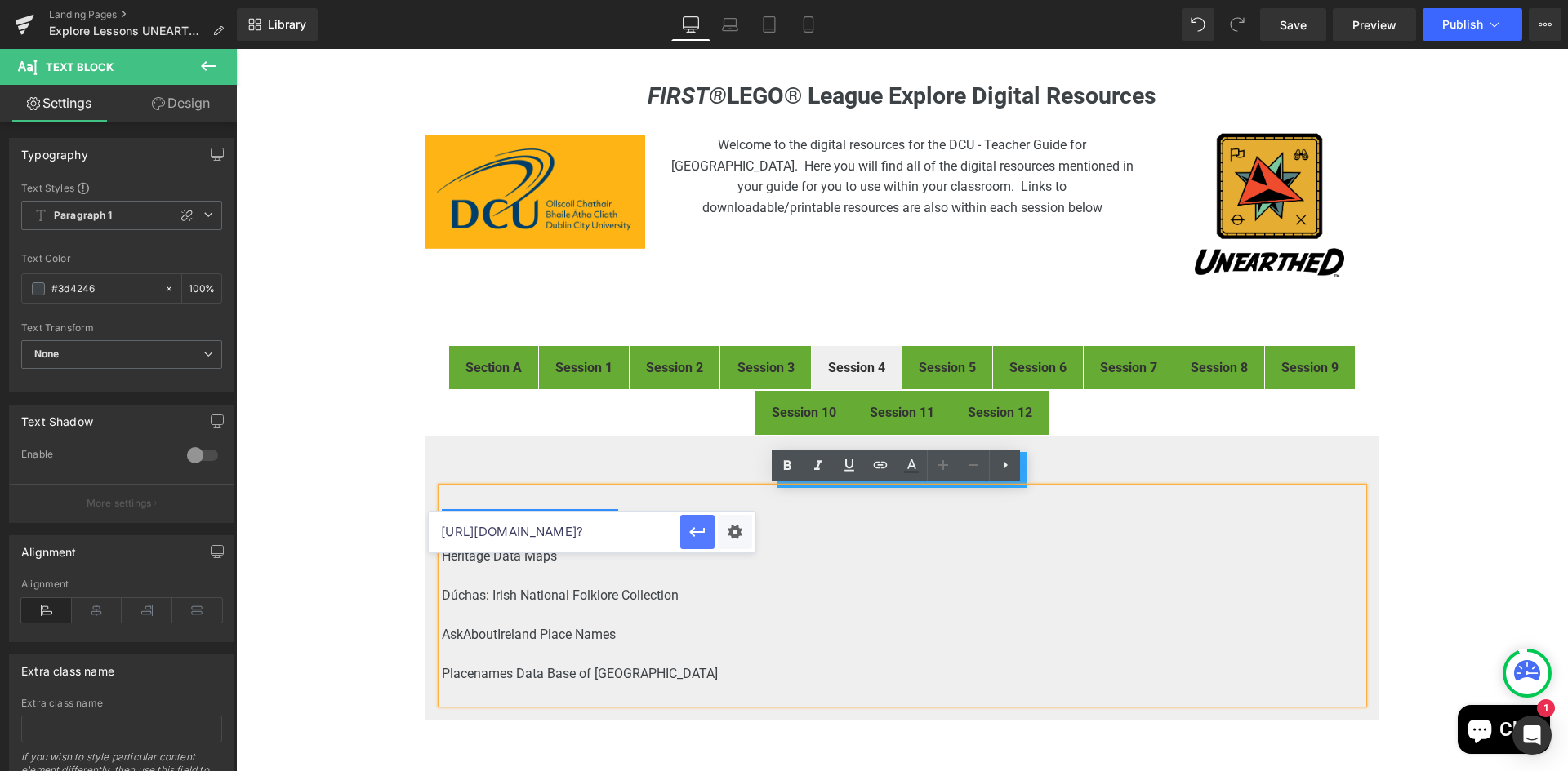
type input "https://drive.google.com/file/d/1_GWQXICcVYCsrMUoxxsJZAiP1Q6GMIYb/view"
click at [732, 0] on div "Text Color Highlight Color rgb(61, 66, 70) #3d4246 100 % transparent transparen…" at bounding box center [784, 0] width 1568 height 0
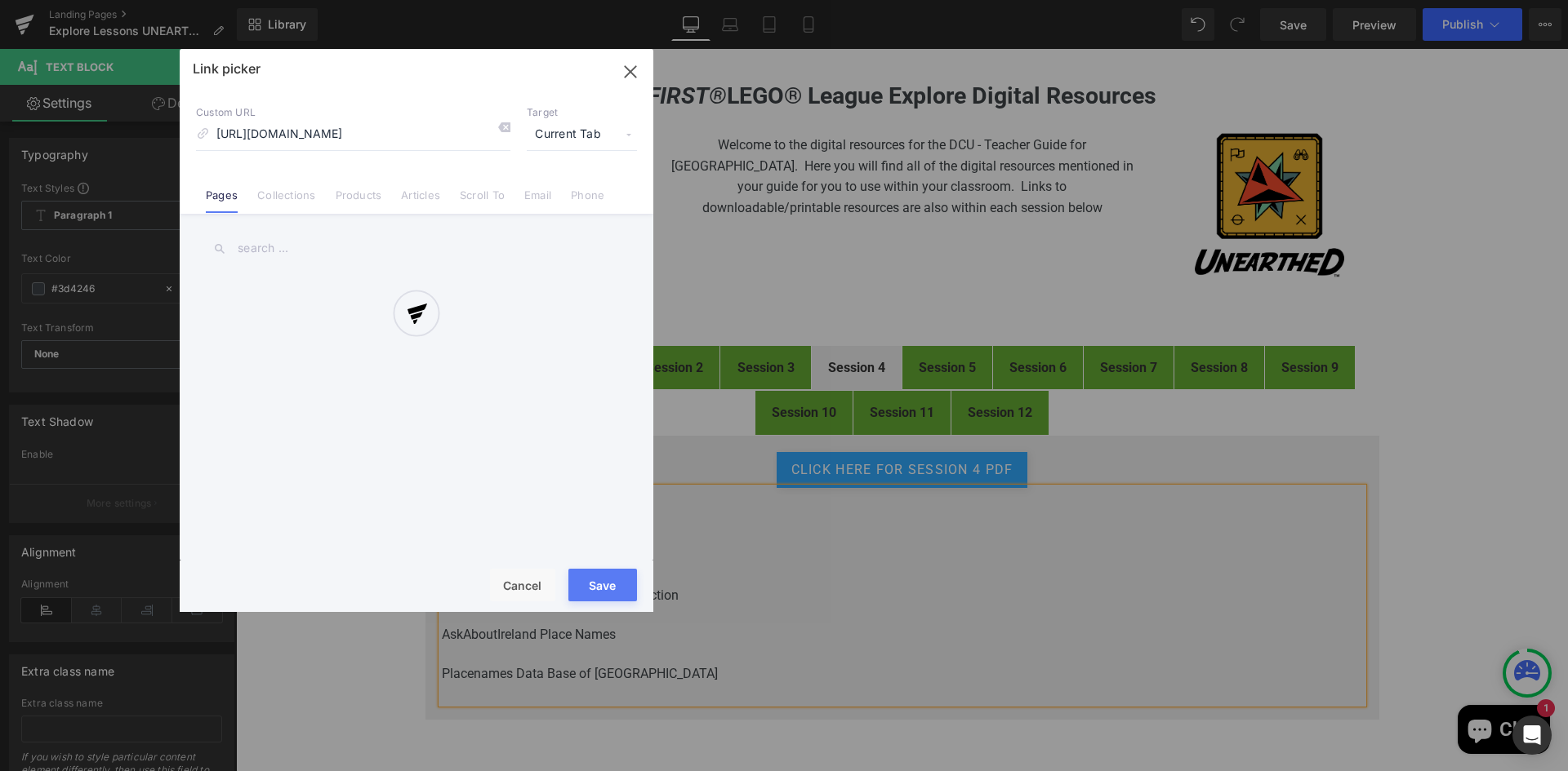
scroll to position [0, 144]
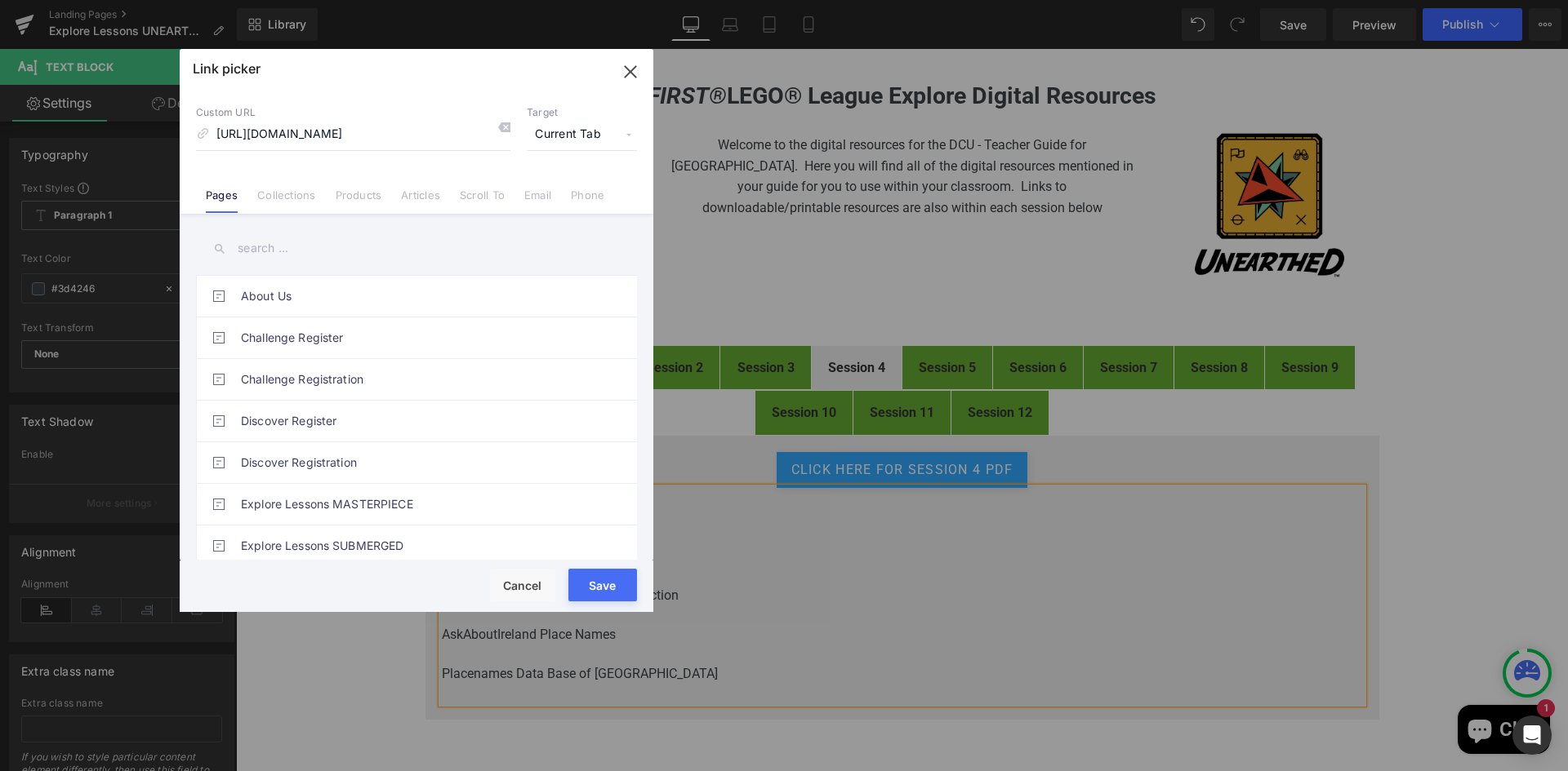
click at [591, 131] on span "Current Tab" at bounding box center [581, 134] width 110 height 31
click at [544, 191] on li "New Tab" at bounding box center [582, 193] width 127 height 29
click at [607, 588] on button "Save" at bounding box center [602, 585] width 69 height 33
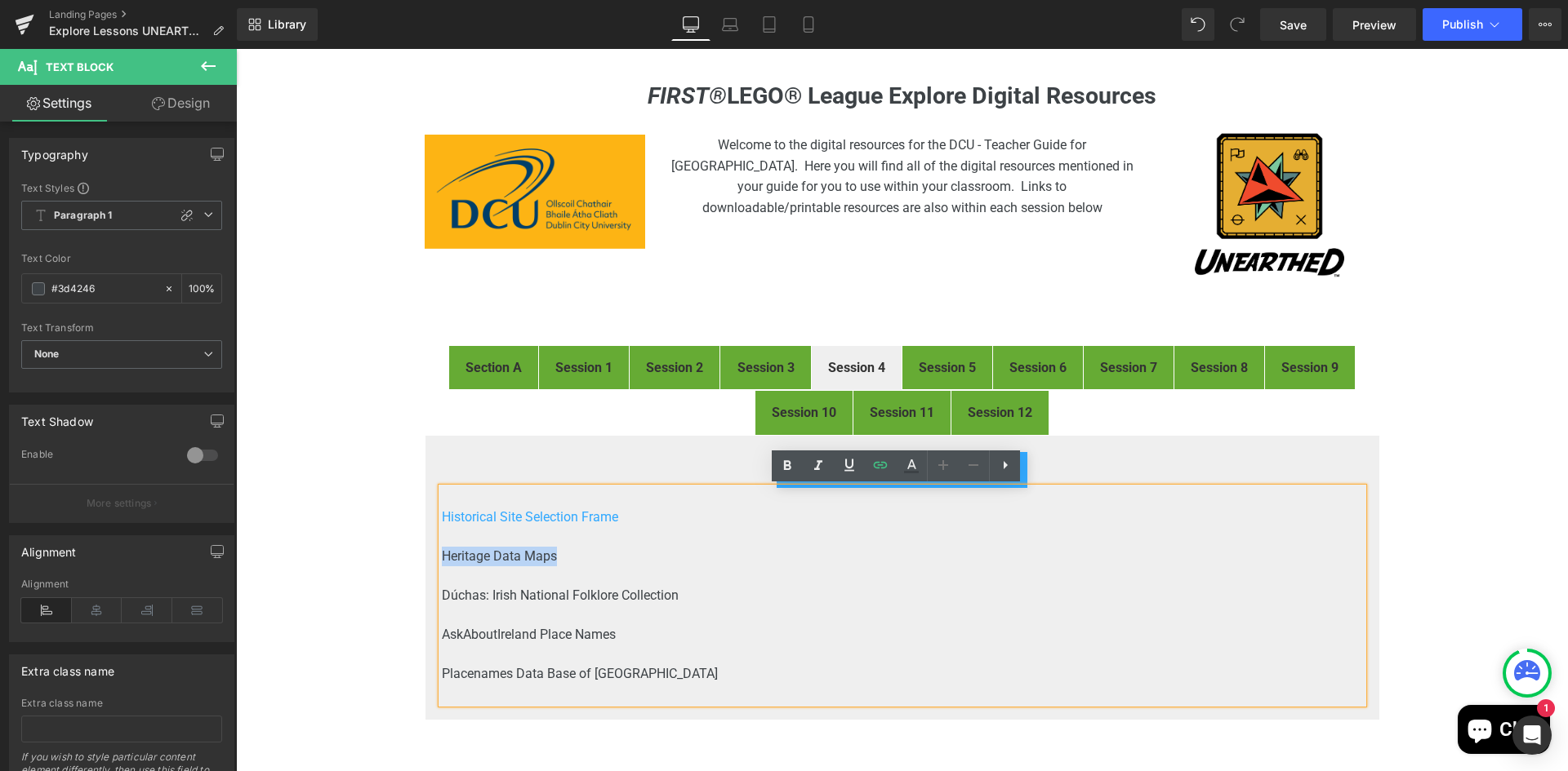
drag, startPoint x: 550, startPoint y: 555, endPoint x: 430, endPoint y: 553, distance: 120.0
click at [430, 553] on div "CLICK HERE FOR Session 4 PDF Button Historical Site Selection Frame Heritage Da…" at bounding box center [902, 578] width 955 height 285
click at [882, 463] on icon at bounding box center [880, 465] width 20 height 20
click at [633, 565] on input "https://drive.google.com/file/d/1_GWQXICcVYCsrMUoxxsJZAiP1Q6GMIYb/view" at bounding box center [554, 571] width 252 height 41
paste input "https://heritagedata.maps.arcgis.com/apps/webappviewer/index.html?id=0c9eb9575b…"
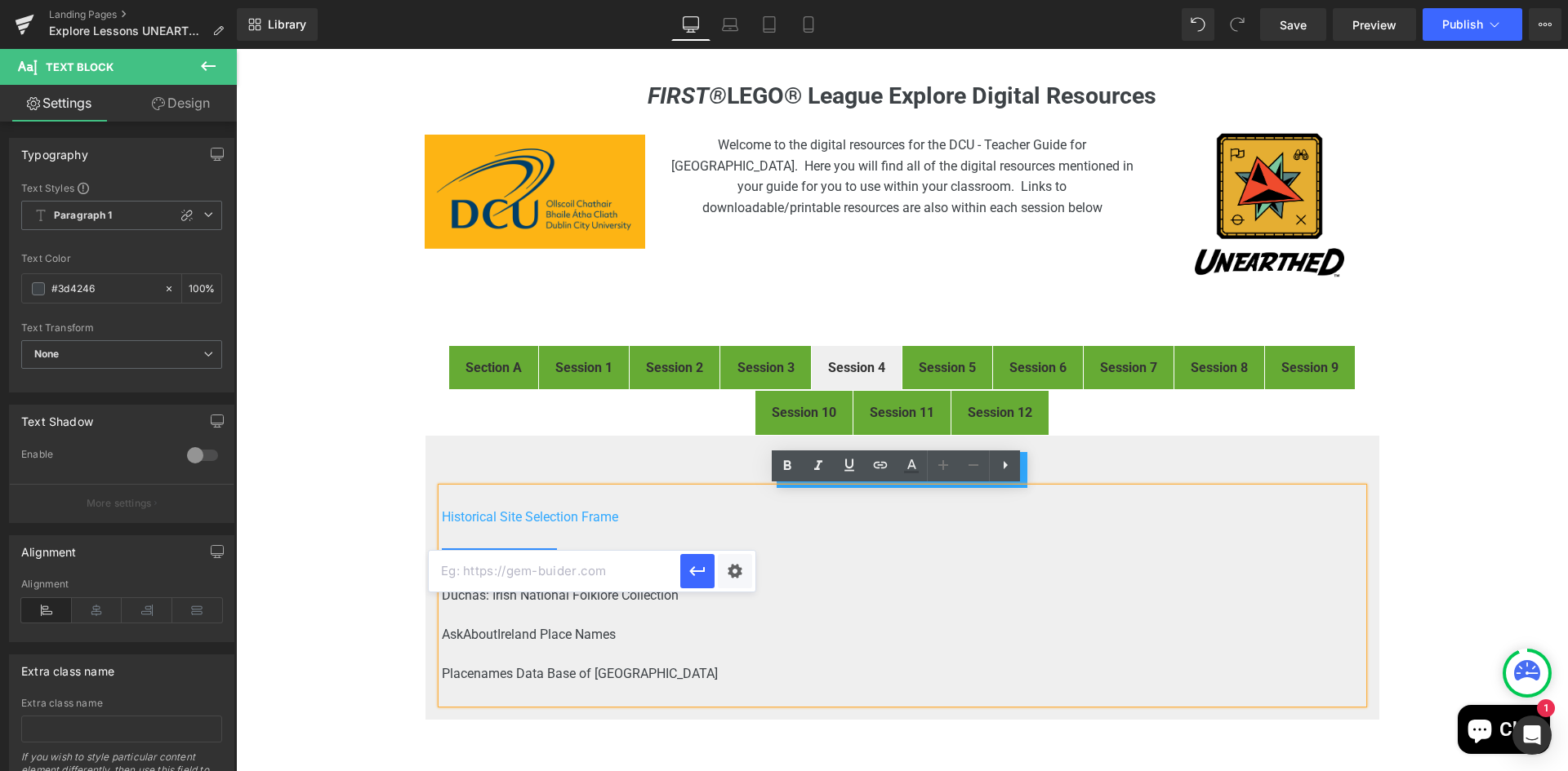
type input "https://heritagedata.maps.arcgis.com/apps/webappviewer/index.html?id=0c9eb9575b…"
click at [739, 0] on div "Text Color Highlight Color rgb(61, 66, 70) #3d4246 100 % transparent transparen…" at bounding box center [784, 0] width 1568 height 0
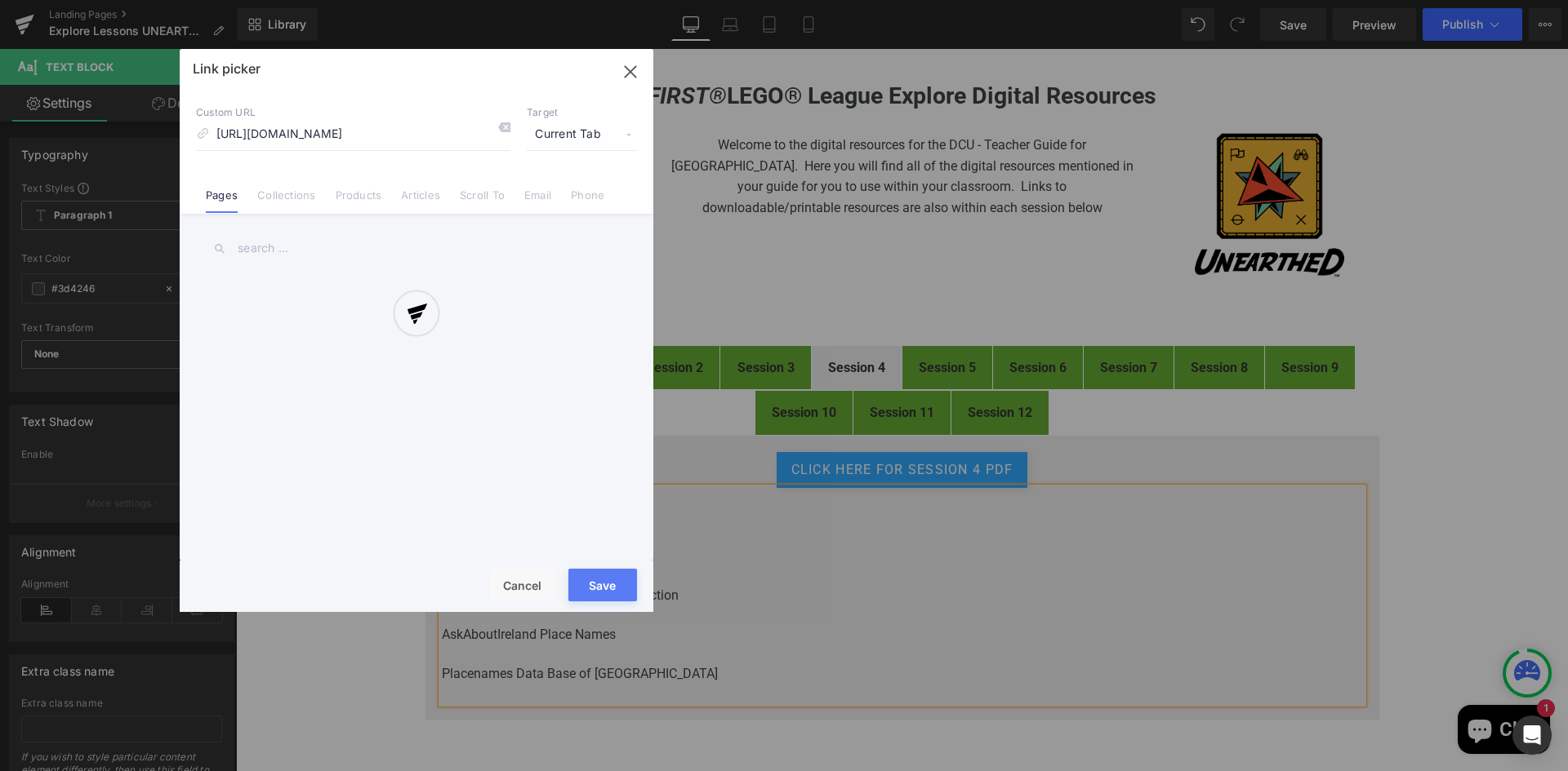
scroll to position [0, 331]
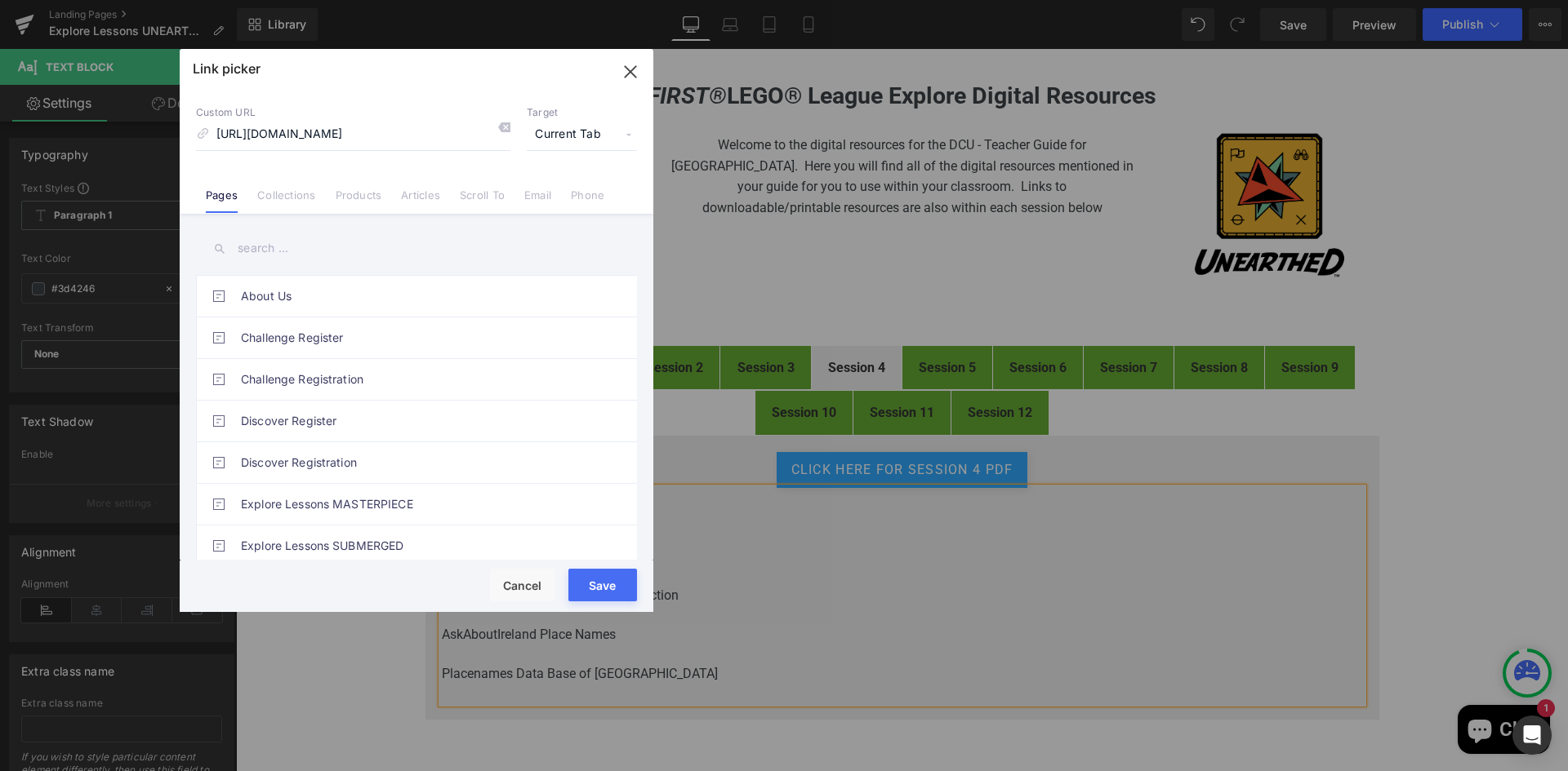
click at [572, 143] on span "Current Tab" at bounding box center [581, 134] width 110 height 31
click at [561, 194] on li "New Tab" at bounding box center [582, 193] width 127 height 29
click at [608, 588] on button "Save" at bounding box center [602, 585] width 69 height 33
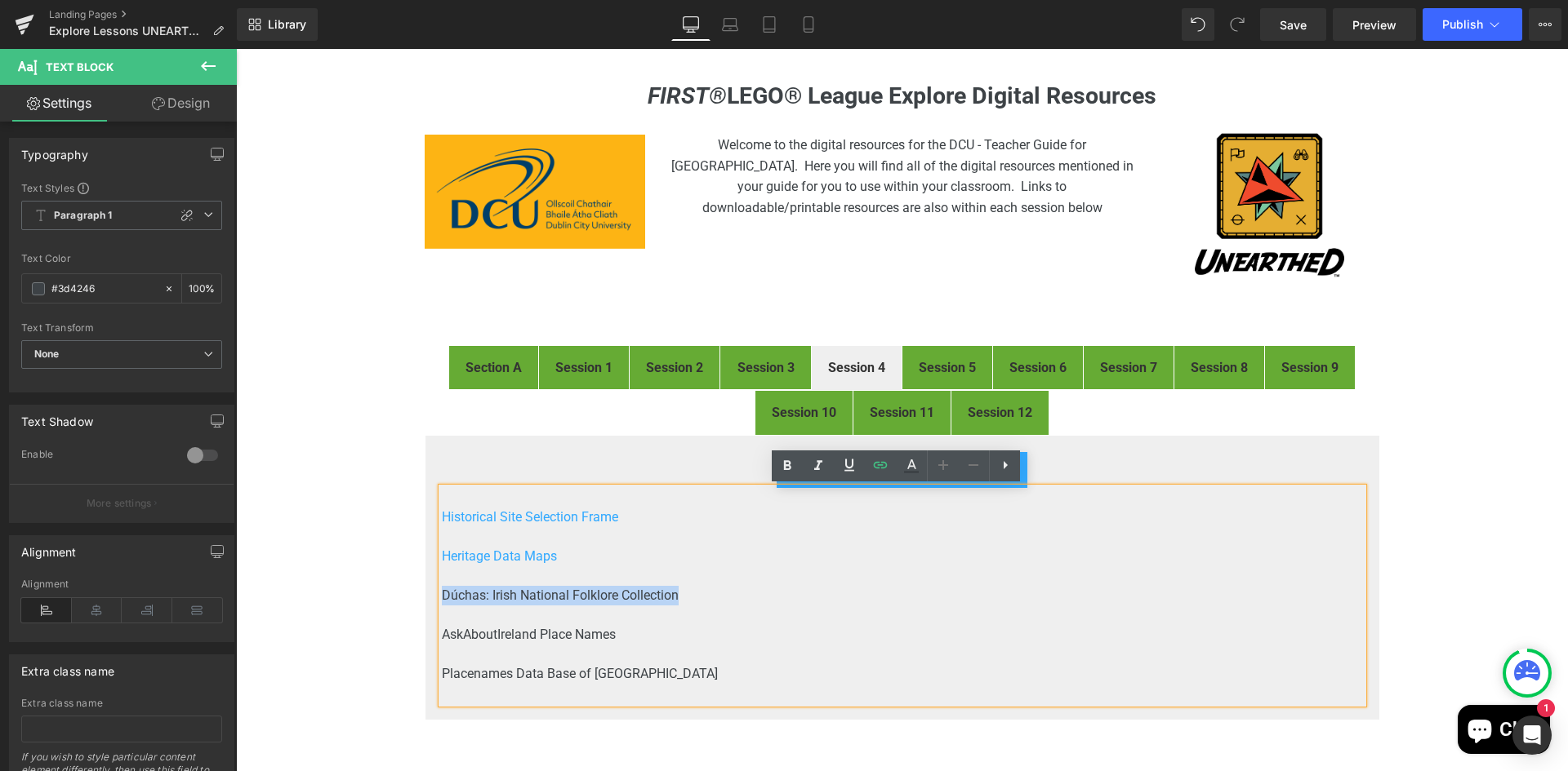
drag, startPoint x: 680, startPoint y: 595, endPoint x: 437, endPoint y: 600, distance: 243.1
click at [442, 600] on p "Dúchas: Irish National Folklore Collection" at bounding box center [902, 596] width 921 height 20
click at [878, 467] on icon at bounding box center [880, 465] width 20 height 20
click at [613, 611] on input "https://heritagedata.maps.arcgis.com/apps/webappviewer/index.html?id=0c9eb9575b…" at bounding box center [554, 610] width 252 height 41
paste input "https://www.duchas.ie/en"
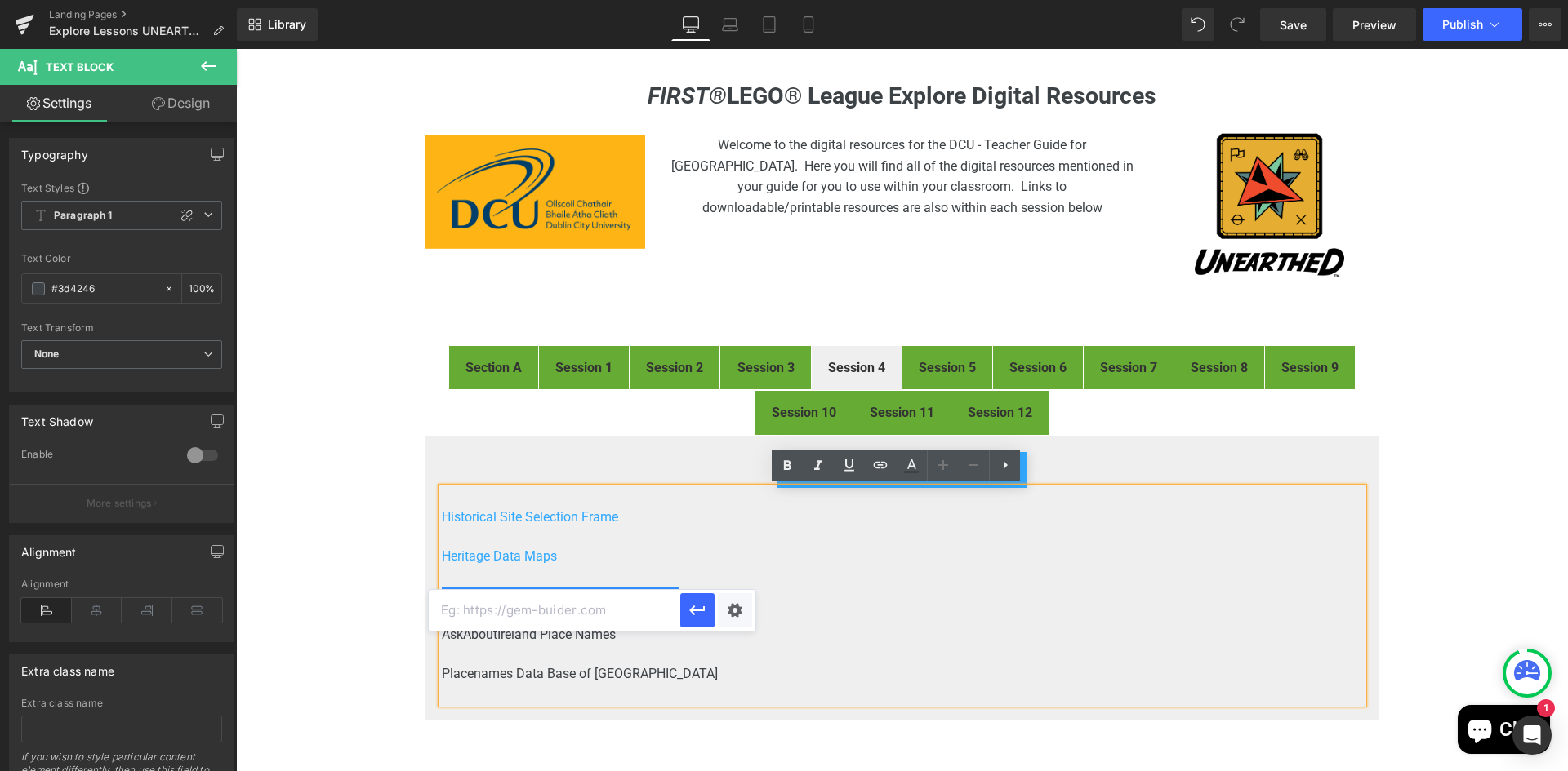
type input "https://www.duchas.ie/en"
click at [734, 0] on div "Text Color Highlight Color rgb(61, 66, 70) #3d4246 100 % transparent transparen…" at bounding box center [784, 0] width 1568 height 0
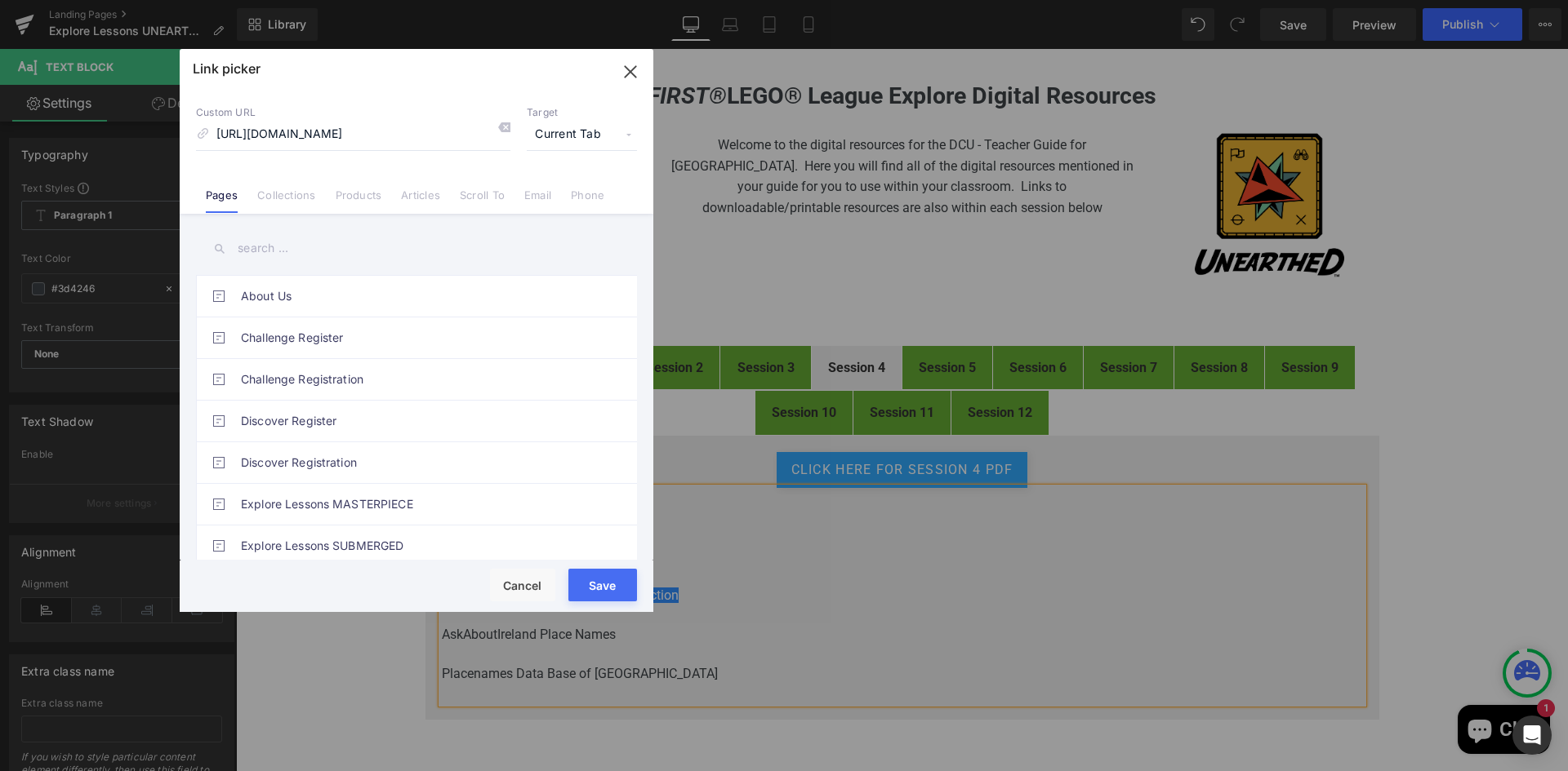
click at [561, 138] on span "Current Tab" at bounding box center [581, 134] width 110 height 31
click at [563, 192] on li "New Tab" at bounding box center [582, 193] width 127 height 29
click at [603, 588] on button "Save" at bounding box center [602, 585] width 69 height 33
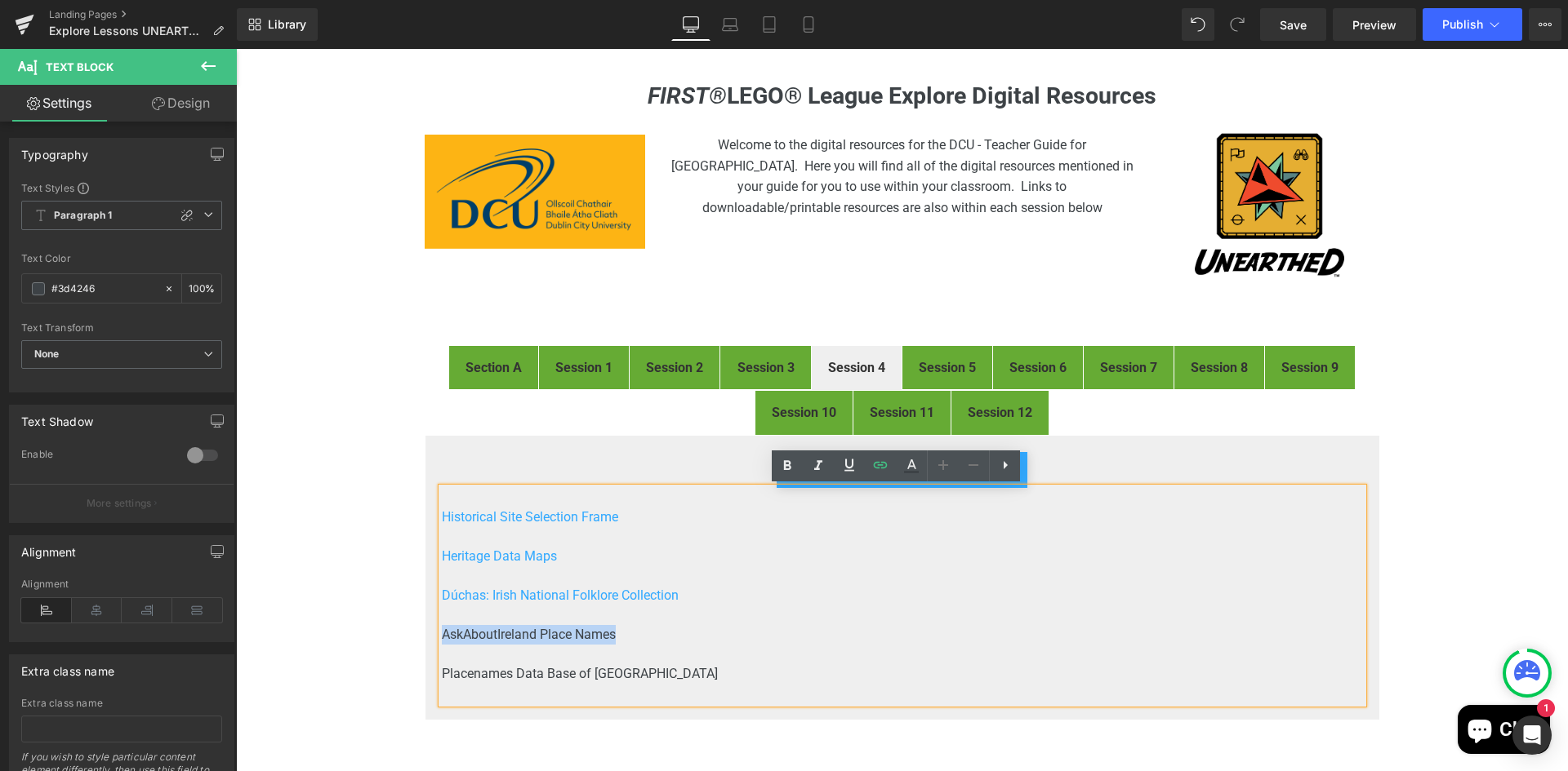
drag, startPoint x: 626, startPoint y: 635, endPoint x: 436, endPoint y: 636, distance: 190.0
click at [442, 636] on p "AskAboutIreland Place Names" at bounding box center [902, 635] width 921 height 20
click at [881, 465] on icon at bounding box center [881, 466] width 14 height 7
click at [592, 648] on input "https://www.duchas.ie/en" at bounding box center [554, 649] width 252 height 41
paste input "https://www.askaboutireland.ie/learning-zone/primary-students/1st-+-2nd-class/g…"
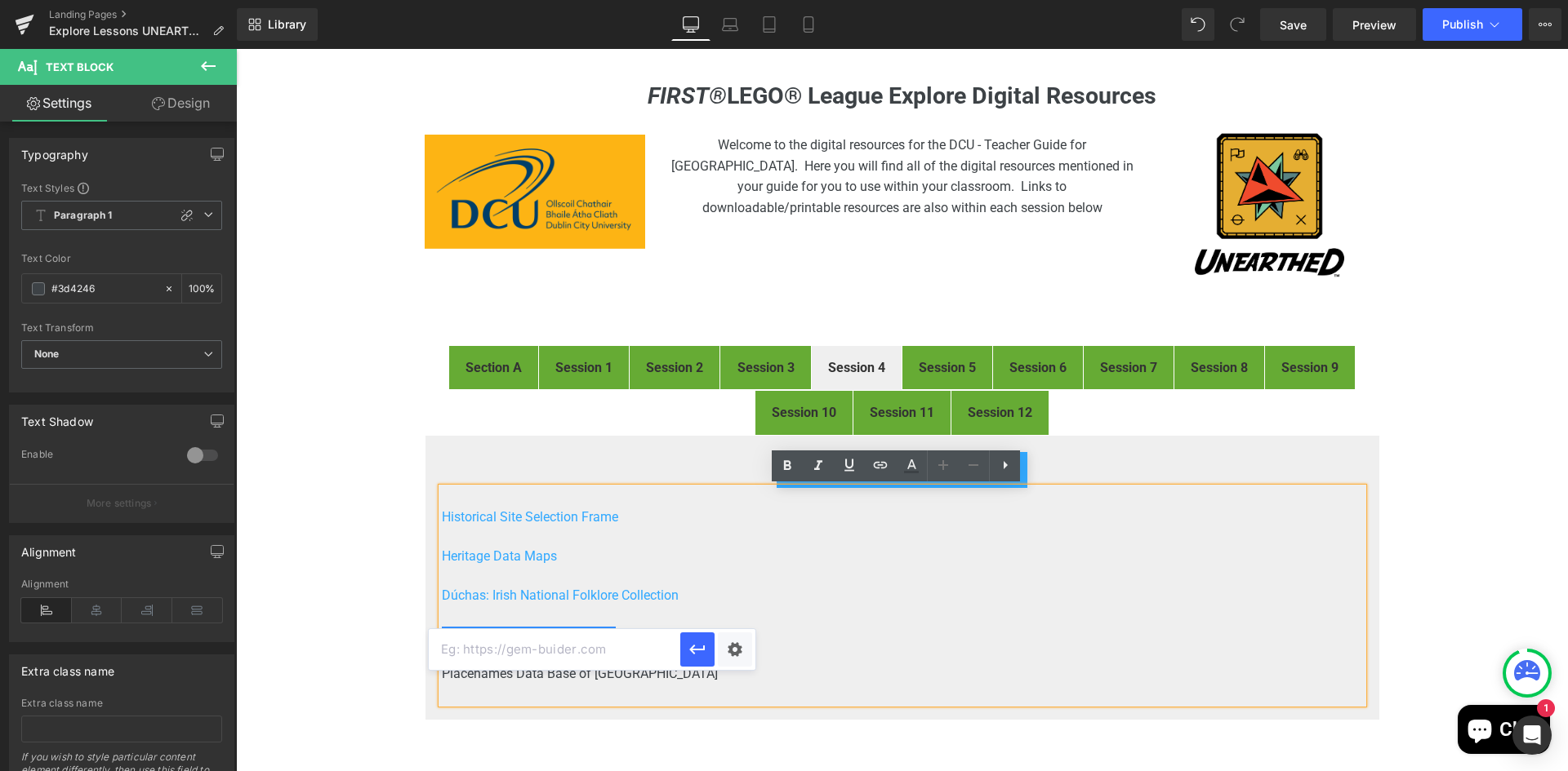
type input "https://www.askaboutireland.ie/learning-zone/primary-students/1st-+-2nd-class/g…"
click at [741, 0] on div "Text Color Highlight Color rgb(61, 66, 70) #3d4246 100 % transparent transparen…" at bounding box center [784, 0] width 1568 height 0
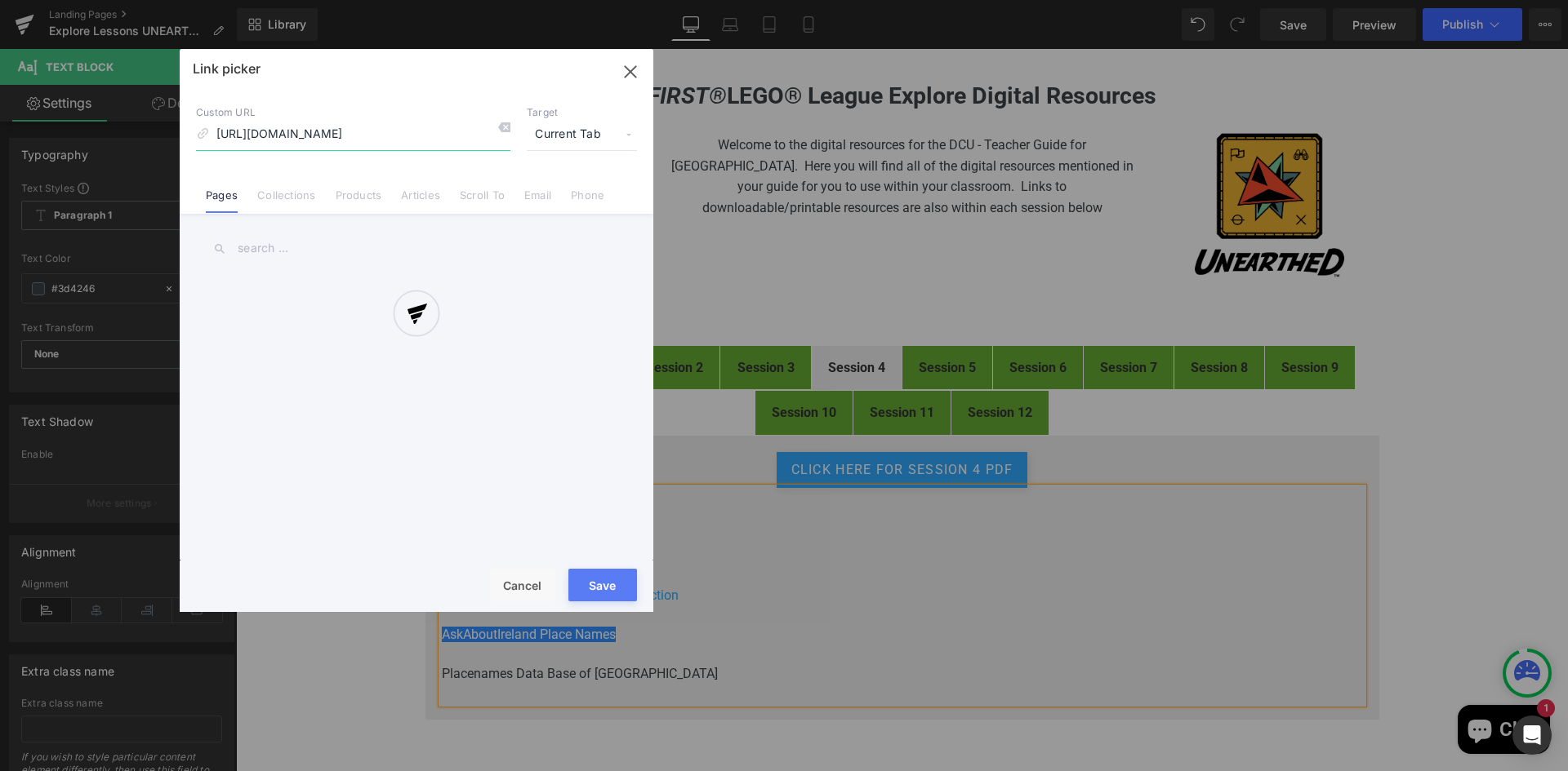
scroll to position [0, 417]
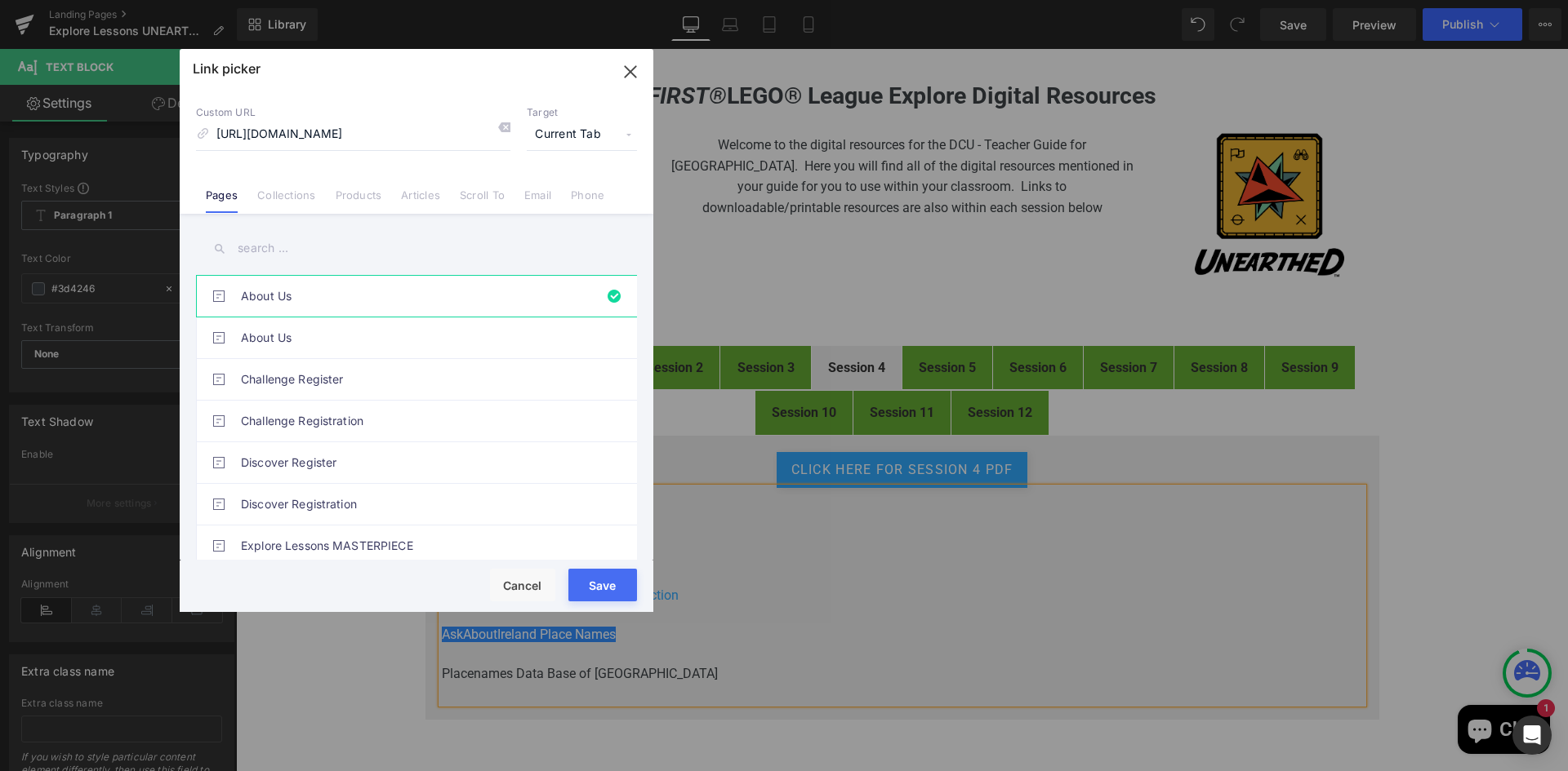
click at [585, 140] on span "Current Tab" at bounding box center [581, 134] width 110 height 31
click at [547, 190] on li "New Tab" at bounding box center [582, 193] width 127 height 29
drag, startPoint x: 600, startPoint y: 585, endPoint x: 364, endPoint y: 537, distance: 240.8
click at [600, 586] on button "Save" at bounding box center [602, 585] width 69 height 33
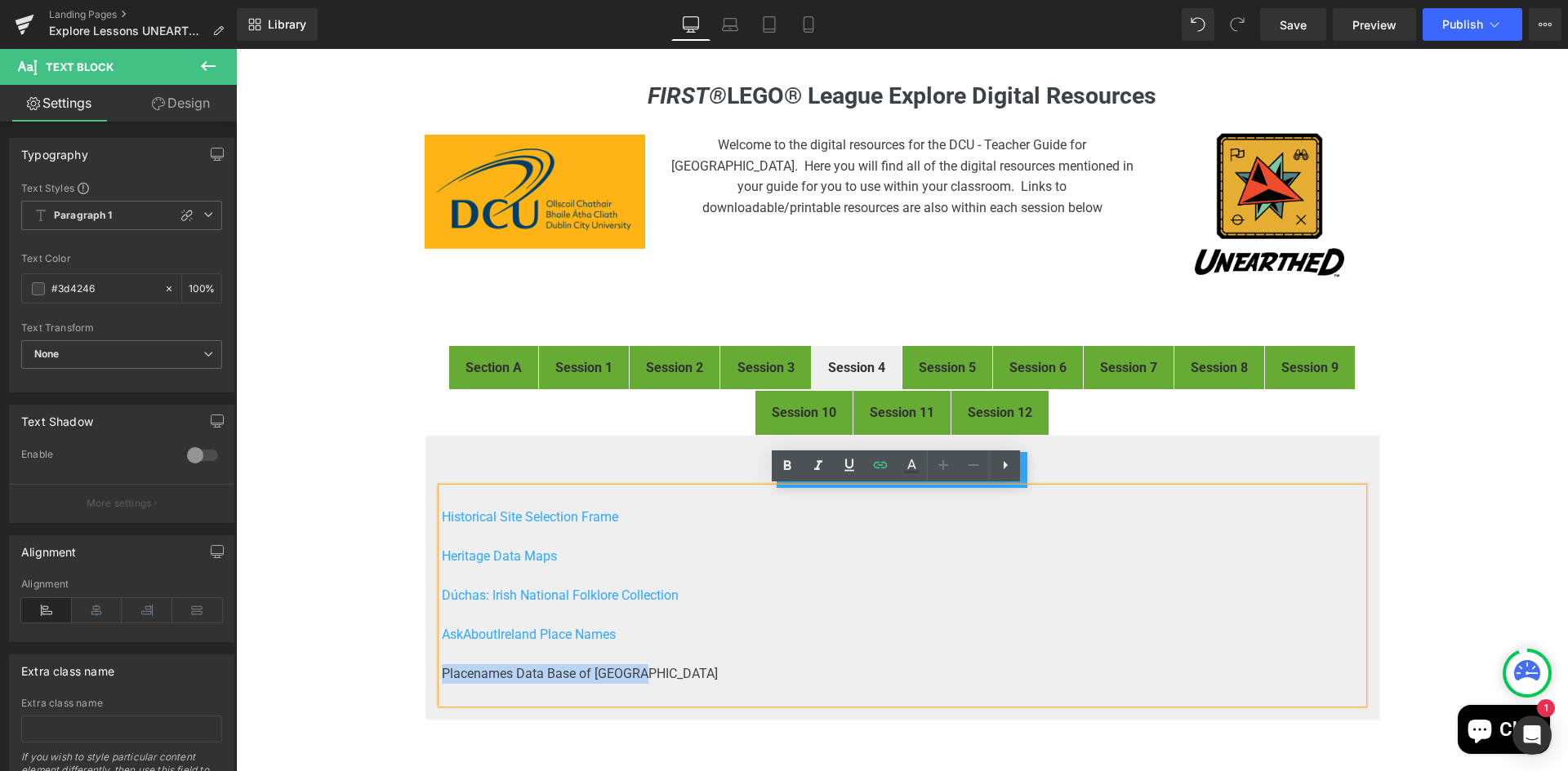
drag, startPoint x: 630, startPoint y: 670, endPoint x: 428, endPoint y: 674, distance: 202.0
click at [428, 674] on div "CLICK HERE FOR Session 4 PDF Button Historical Site Selection Frame Heritage Da…" at bounding box center [902, 578] width 955 height 285
click at [878, 467] on icon at bounding box center [880, 465] width 20 height 20
click at [586, 686] on input "https://www.askaboutireland.ie/learning-zone/primary-students/1st-+-2nd-class/g…" at bounding box center [554, 689] width 252 height 41
paste input "https://www.logainm.ie/en/"
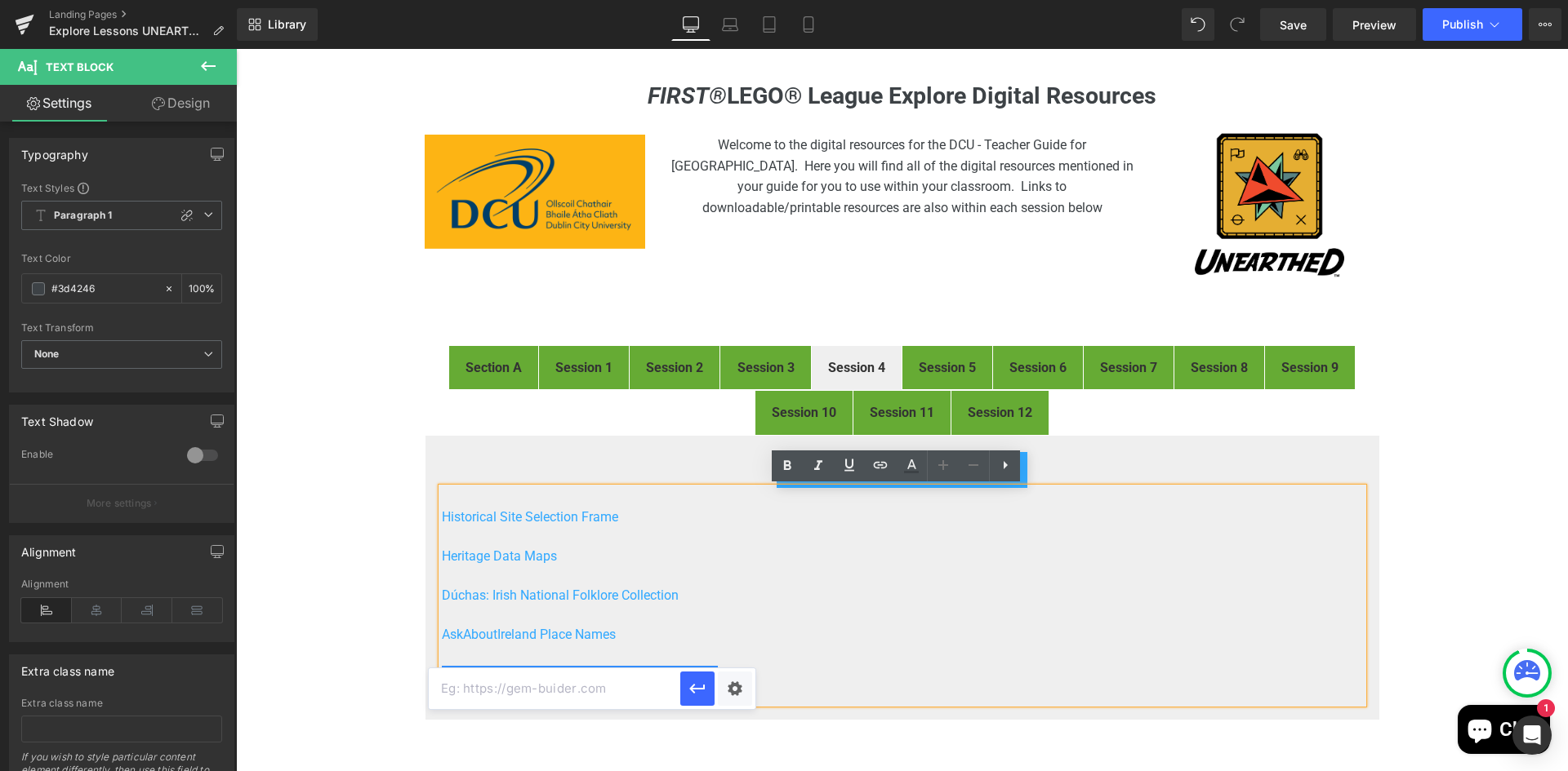
type input "https://www.logainm.ie/en/"
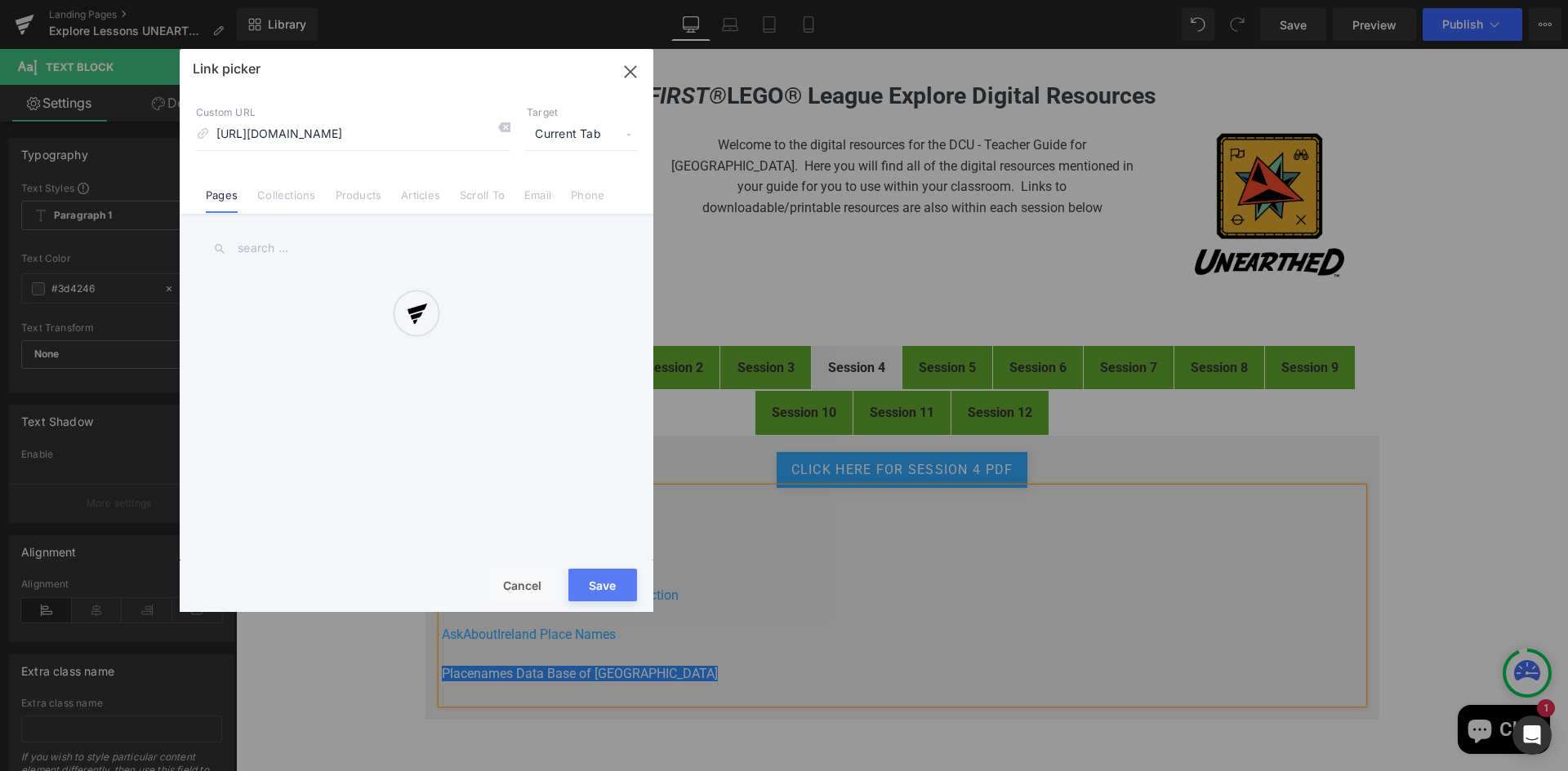
click at [738, 0] on div "Text Color Highlight Color rgb(61, 66, 70) #3d4246 100 % transparent transparen…" at bounding box center [784, 0] width 1568 height 0
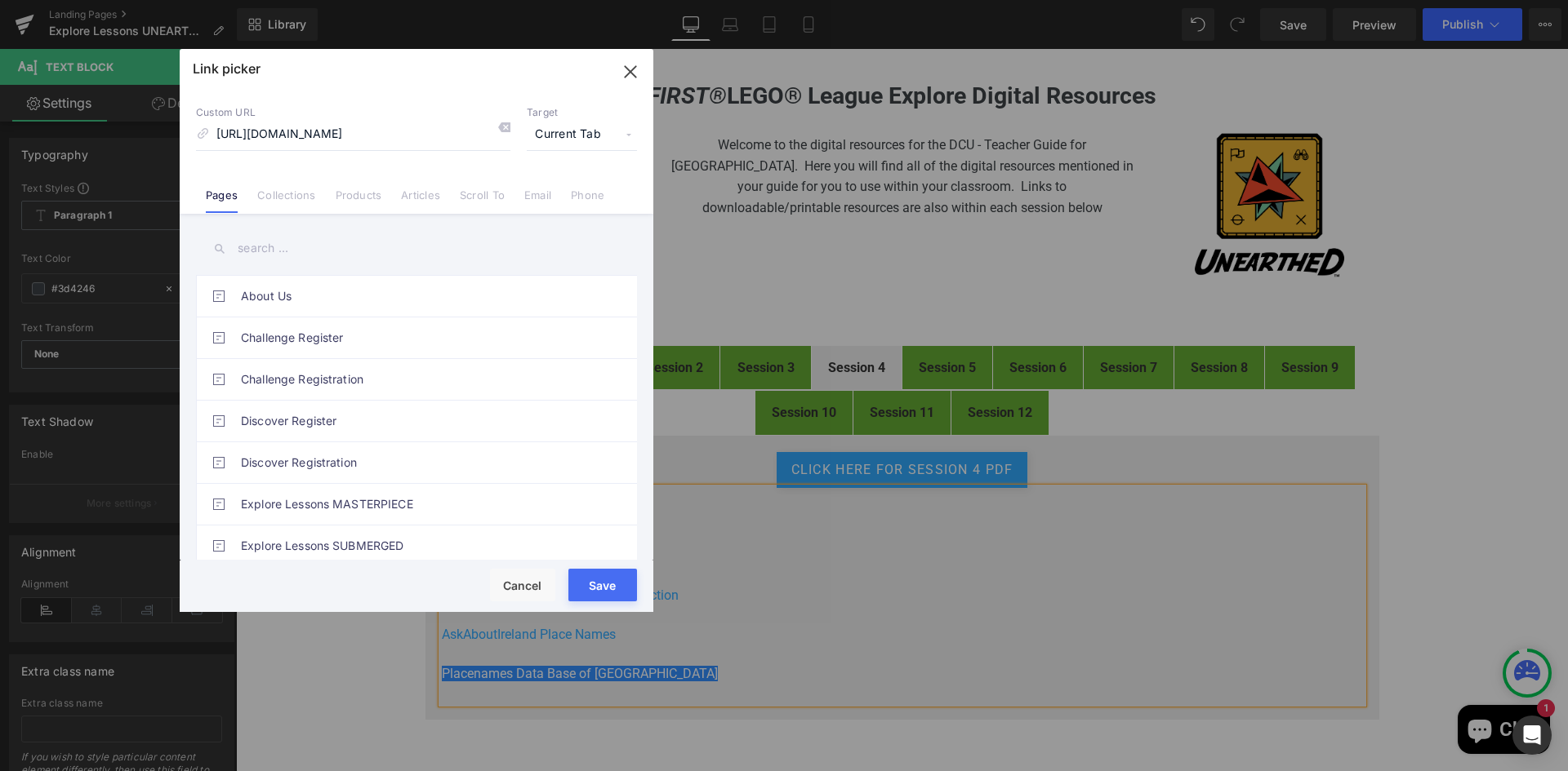
click at [567, 138] on span "Current Tab" at bounding box center [581, 134] width 110 height 31
click at [549, 185] on li "New Tab" at bounding box center [582, 193] width 127 height 29
click at [597, 576] on button "Save" at bounding box center [602, 585] width 69 height 33
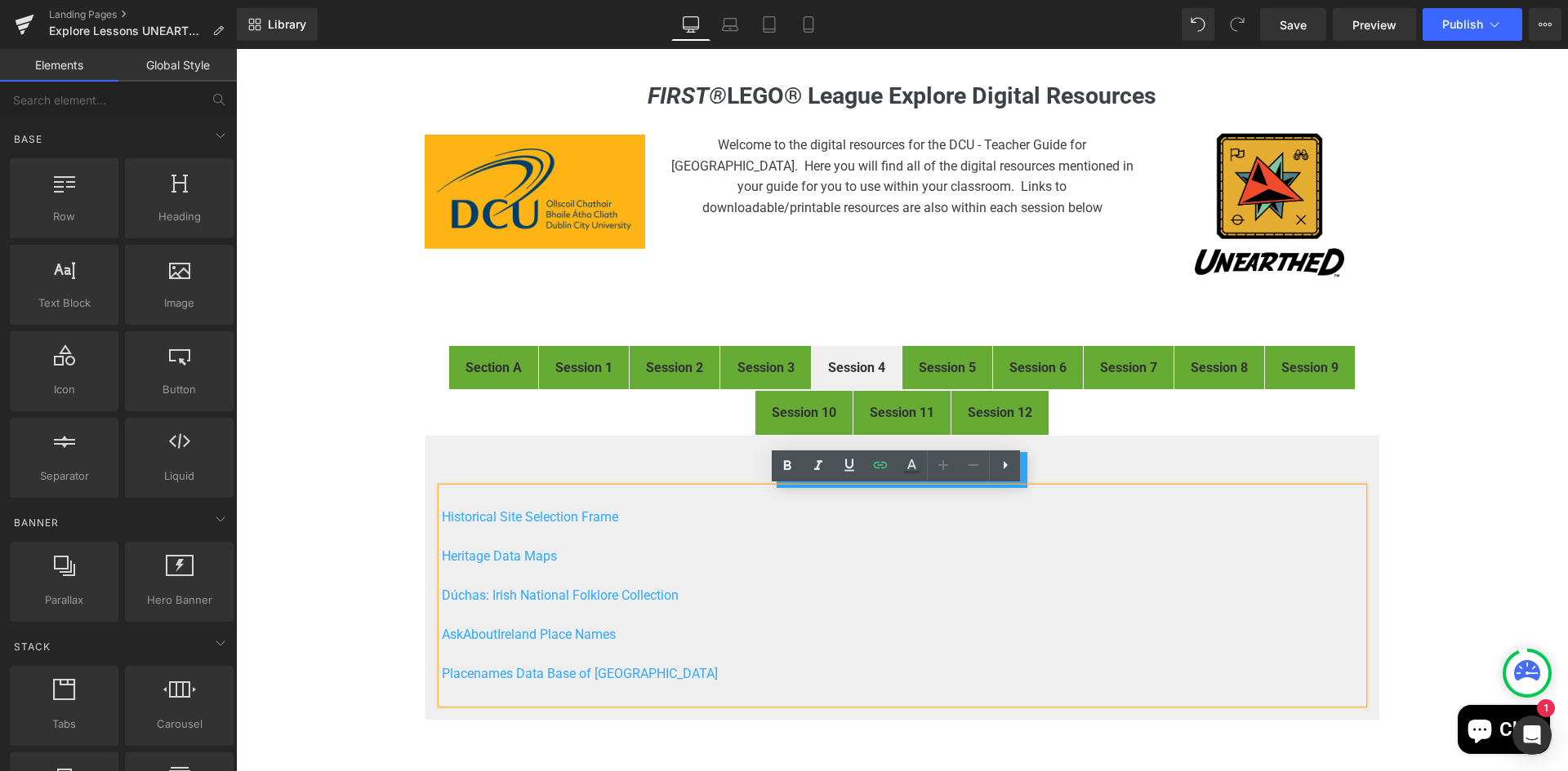
click at [1423, 613] on div "FIRST® LEGO® League Explore Digital Resources Heading Image Welcome to the digi…" at bounding box center [902, 526] width 1332 height 887
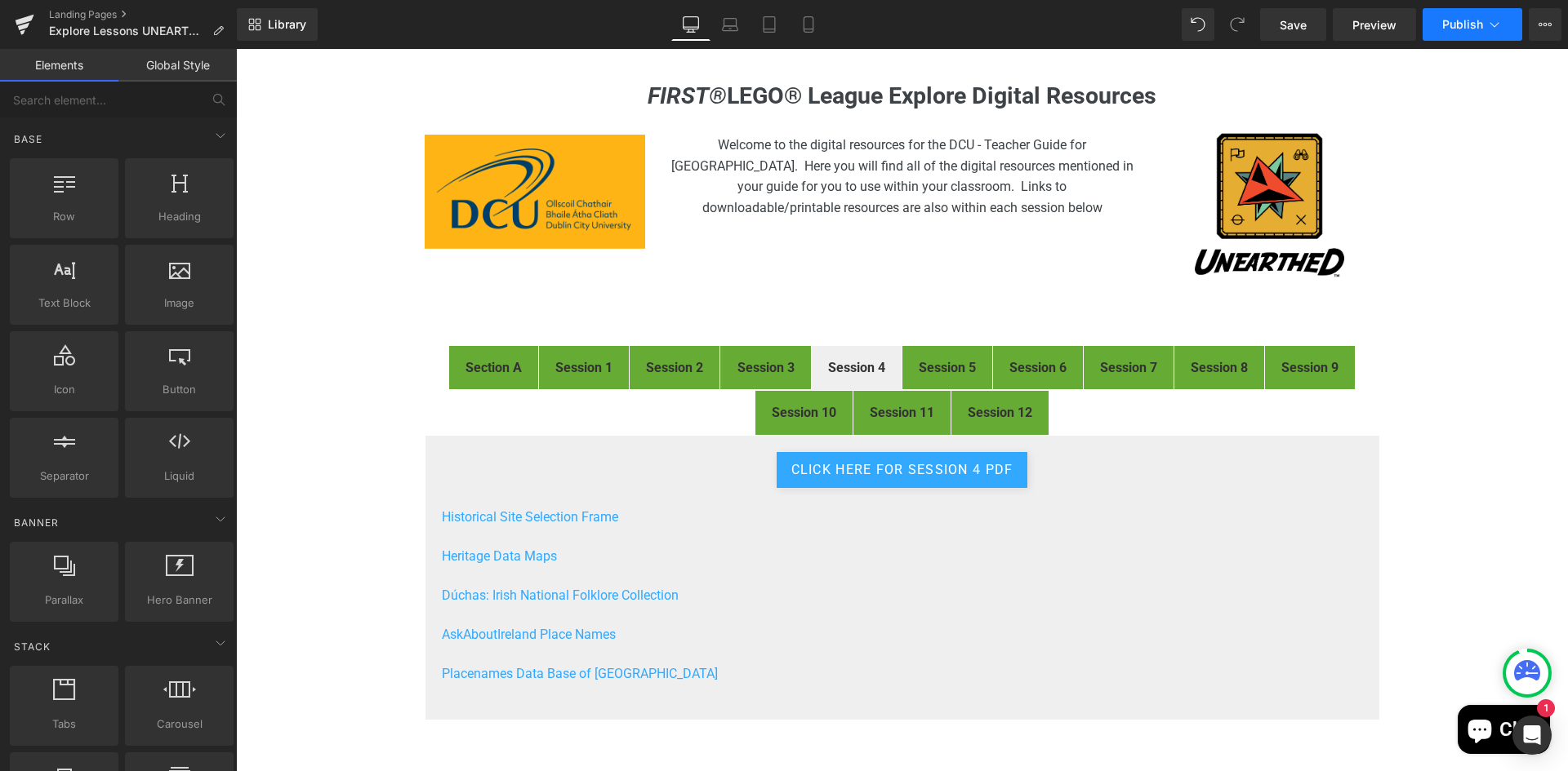
click at [1452, 22] on span "Publish" at bounding box center [1462, 24] width 41 height 13
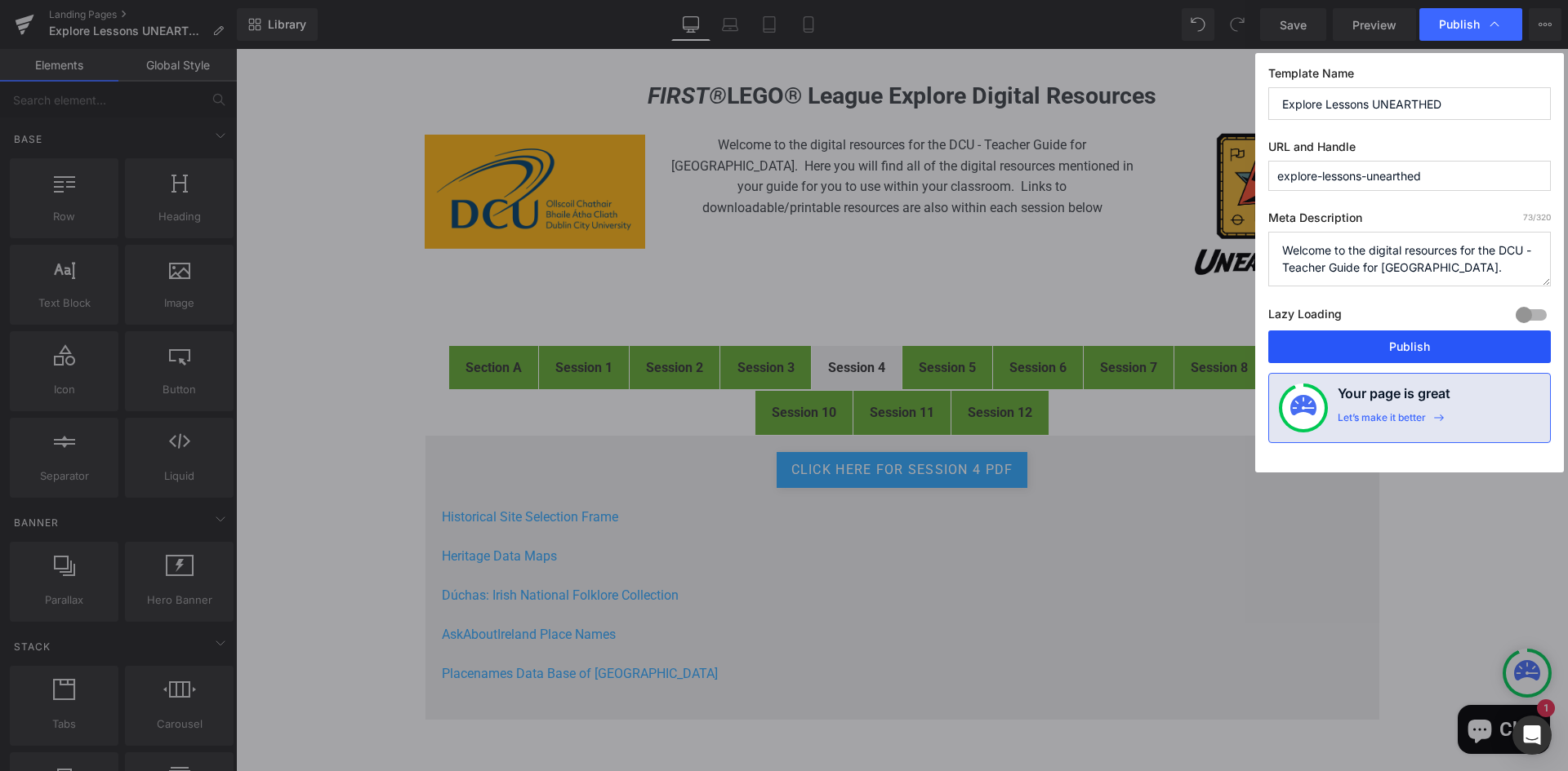
click at [1406, 345] on button "Publish" at bounding box center [1409, 347] width 283 height 33
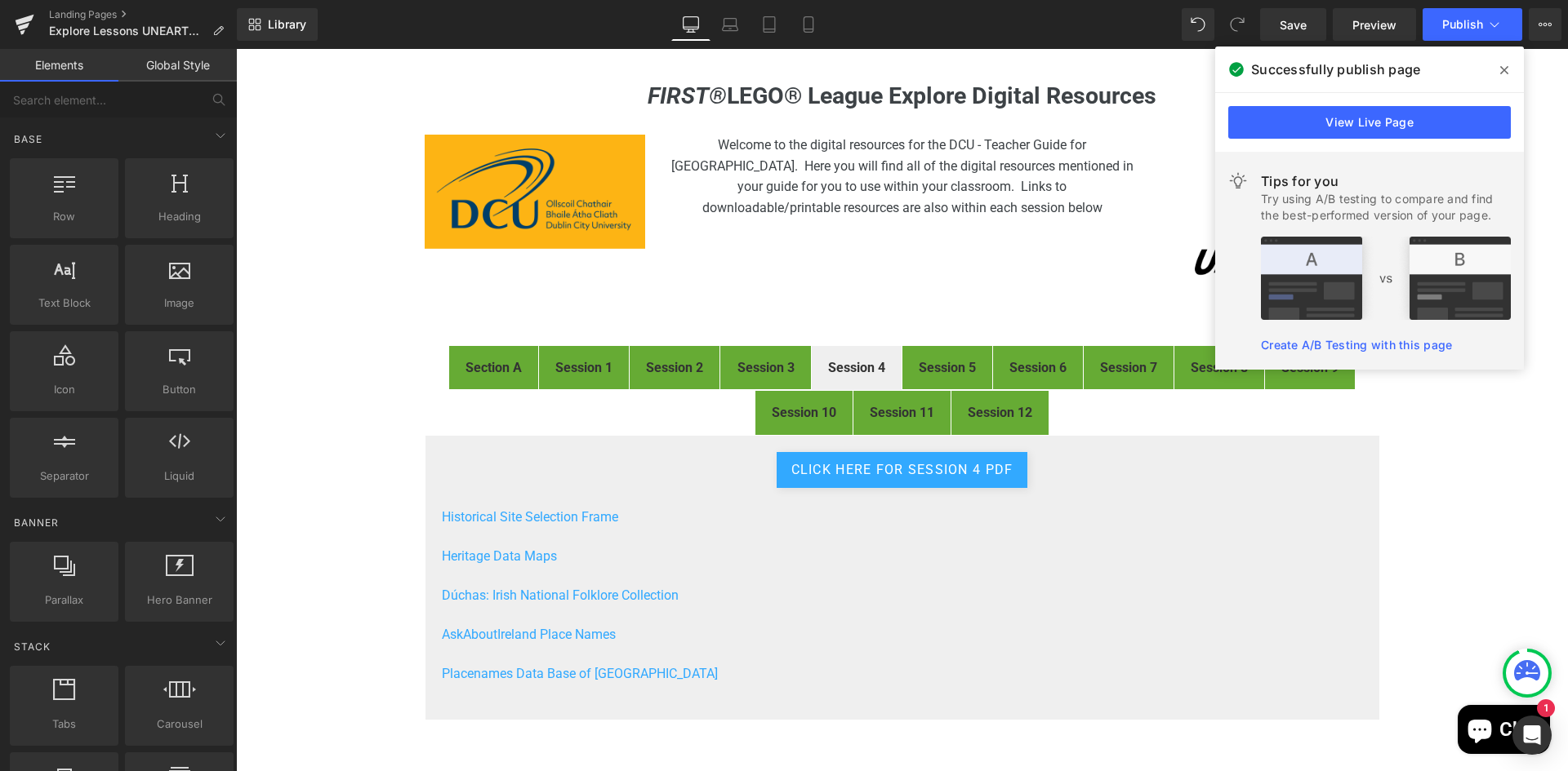
click at [1504, 69] on icon at bounding box center [1504, 69] width 8 height 13
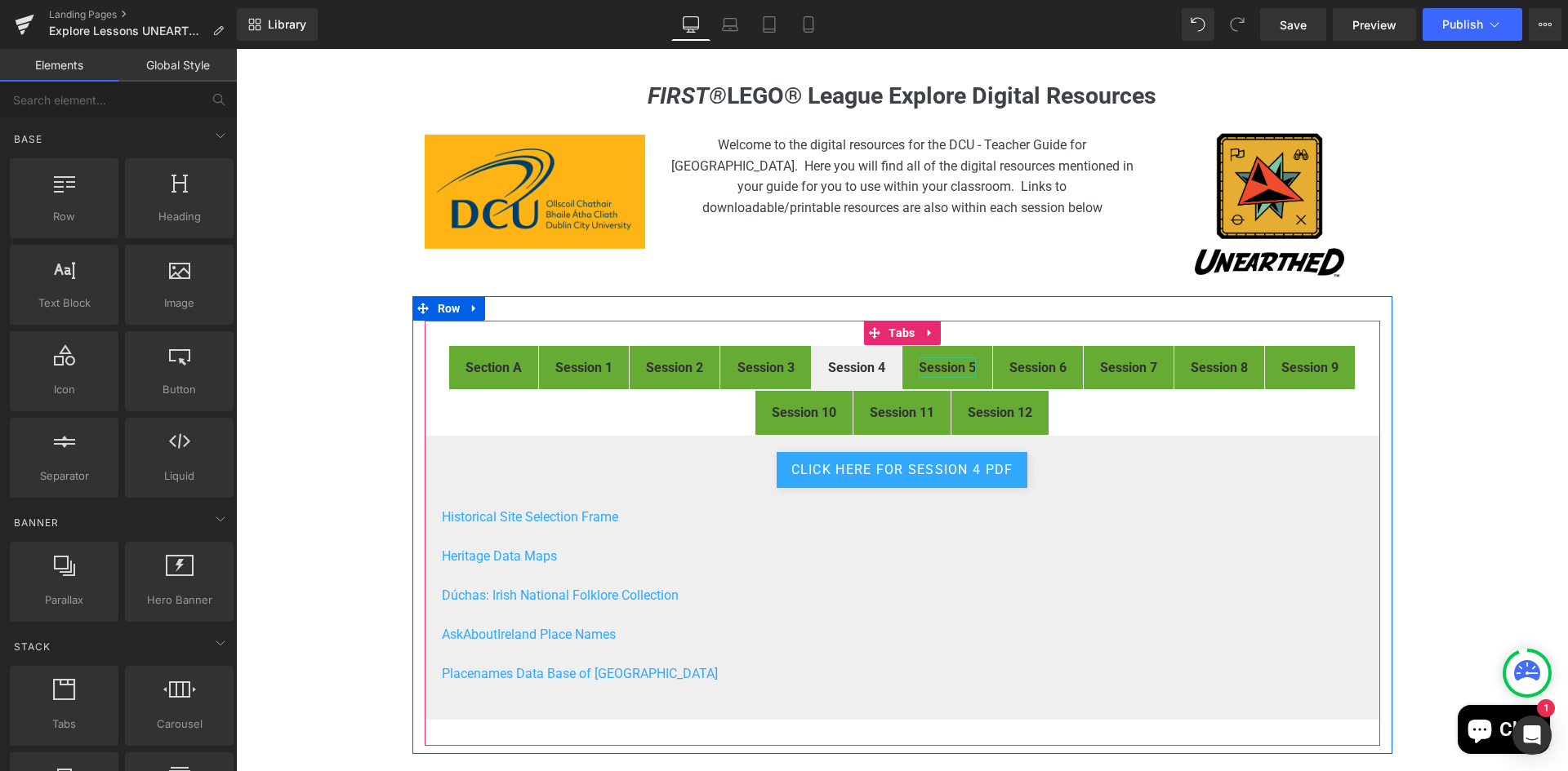
click at [951, 366] on strong "Session 5" at bounding box center [948, 368] width 57 height 16
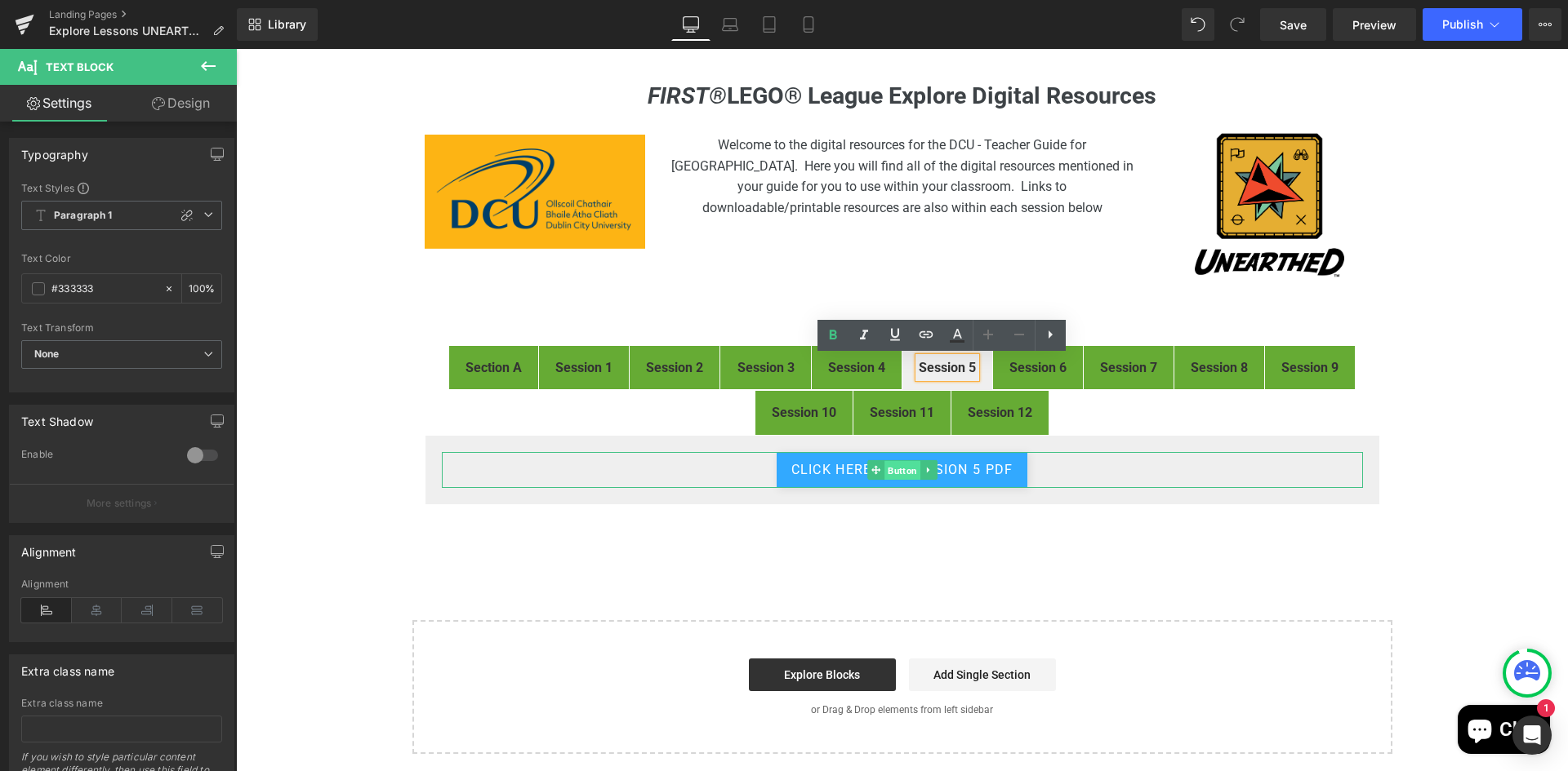
click at [909, 467] on span "Button" at bounding box center [902, 471] width 36 height 20
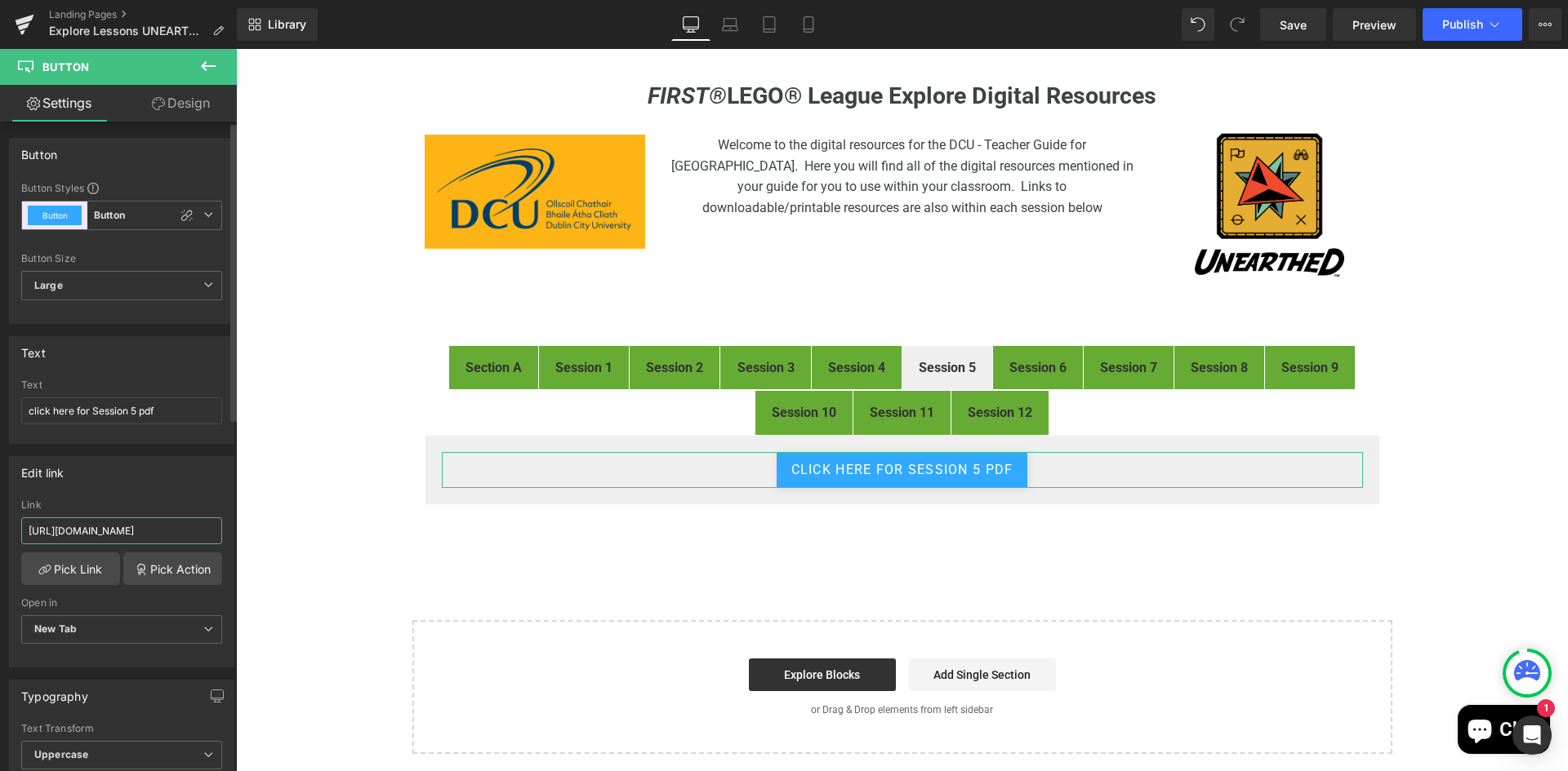
click at [115, 519] on input "https://drive.google.com/file/d/1SzKz-vuU2bifb6igwy4J93GYAetlWRCK/view?usp=driv…" at bounding box center [121, 531] width 200 height 27
click at [116, 522] on input "https://drive.google.com/file/d/1SzKz-vuU2bifb6igwy4J93GYAetlWRCK/view?usp=driv…" at bounding box center [121, 531] width 200 height 27
type input "https://drive.google.com/file/d/1VFCjs_Qv0o3rNk0ueVoKgK46Fk26kLq7/view"
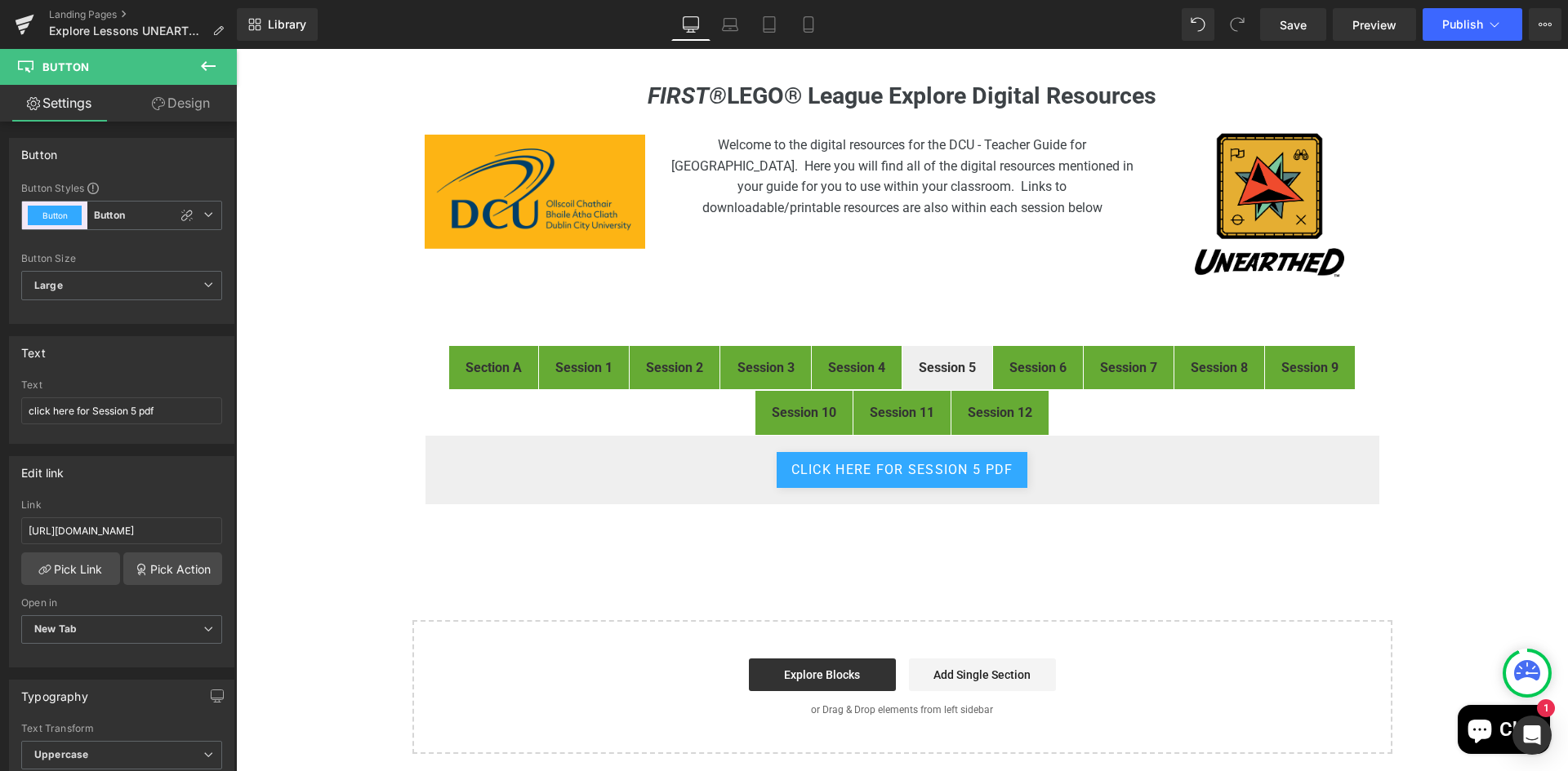
click at [711, 578] on div "FIRST® LEGO® League Explore Digital Resources Heading Image Welcome to the digi…" at bounding box center [902, 418] width 1332 height 671
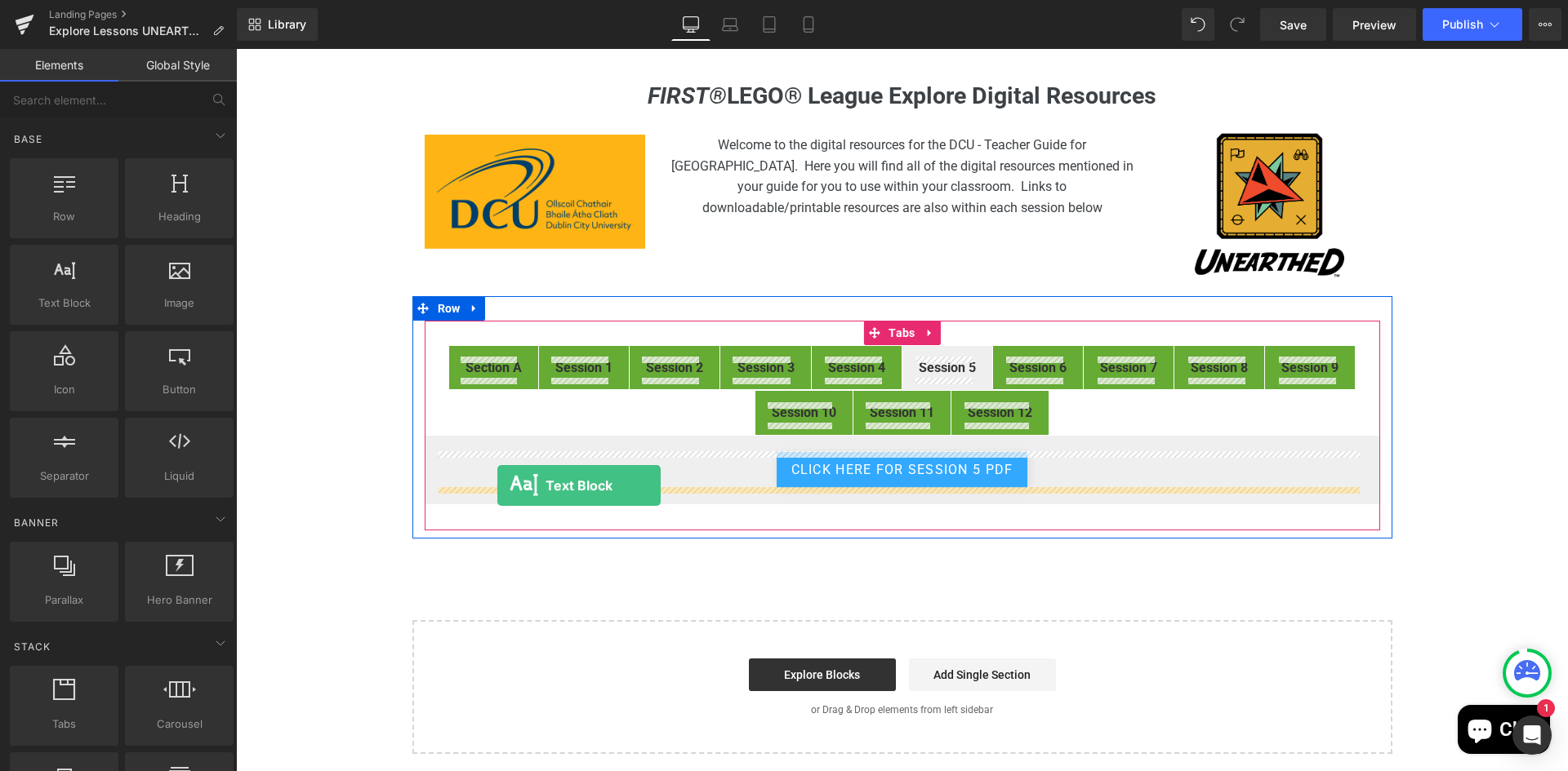
drag, startPoint x: 292, startPoint y: 323, endPoint x: 497, endPoint y: 486, distance: 261.9
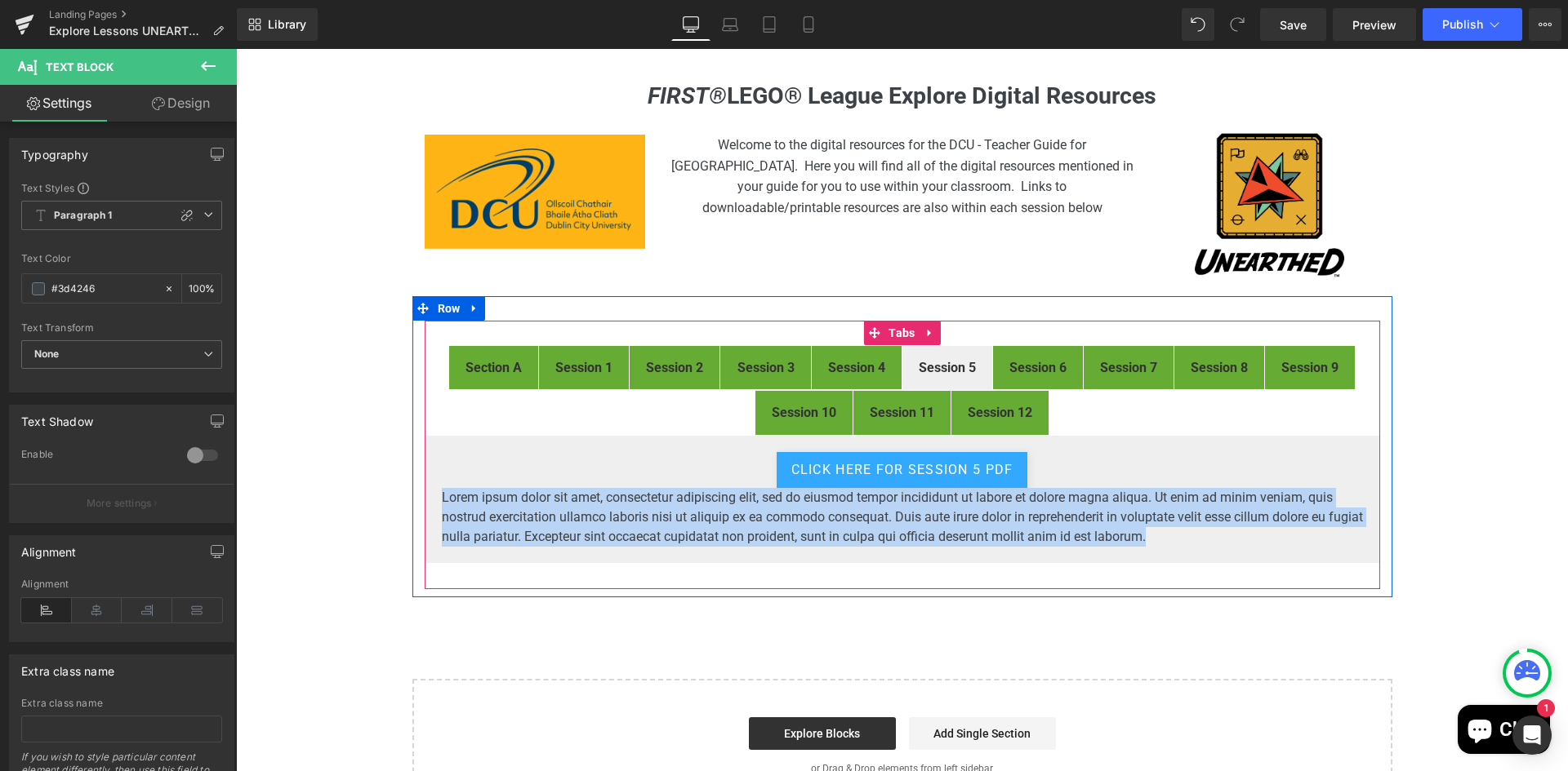
drag, startPoint x: 1197, startPoint y: 538, endPoint x: 434, endPoint y: 497, distance: 764.1
click at [434, 497] on div "click here for Session 5 pdf Button Lorem ipsum dolor sit amet, consectetur adi…" at bounding box center [902, 500] width 955 height 129
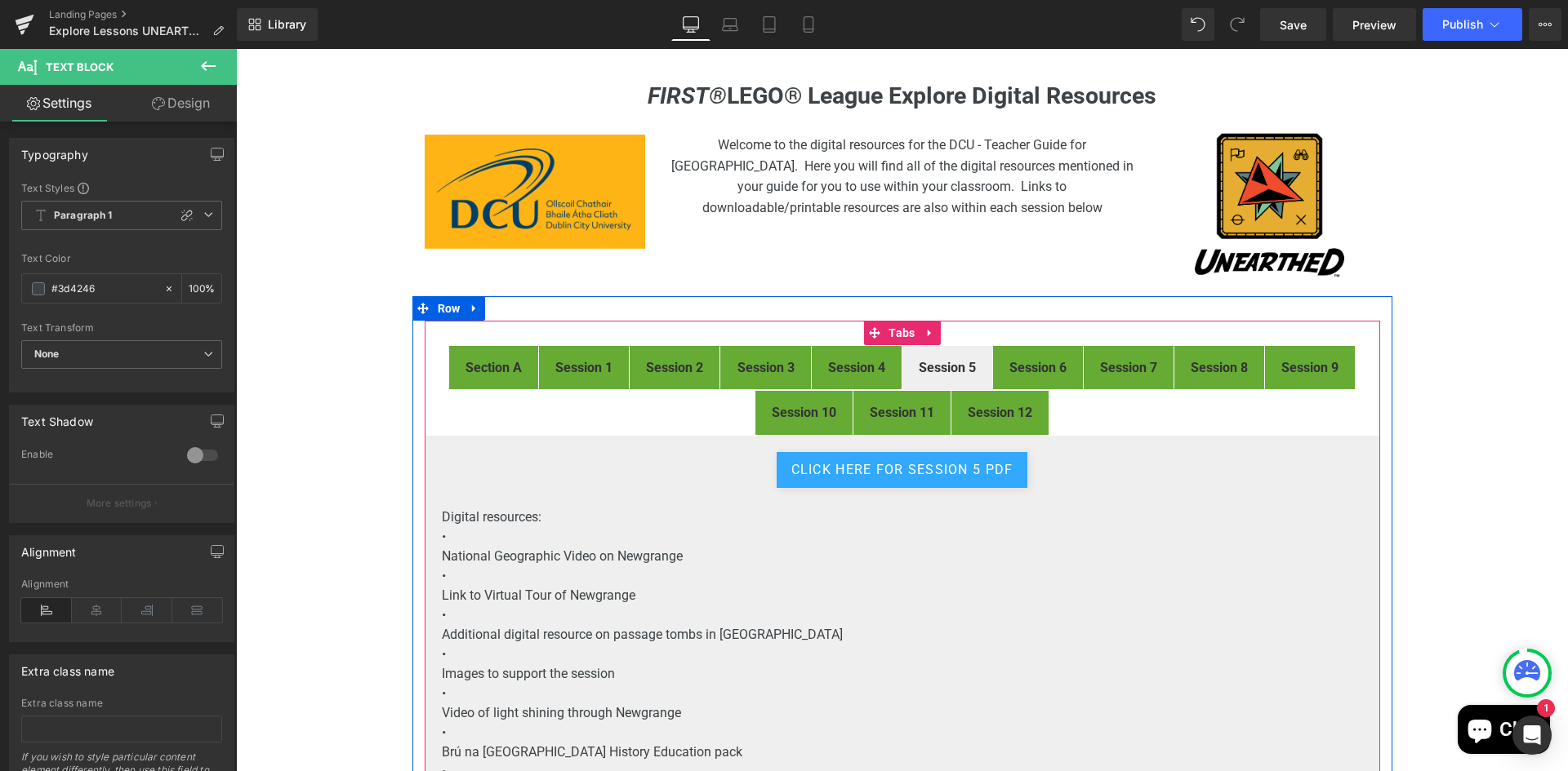
scroll to position [109, 0]
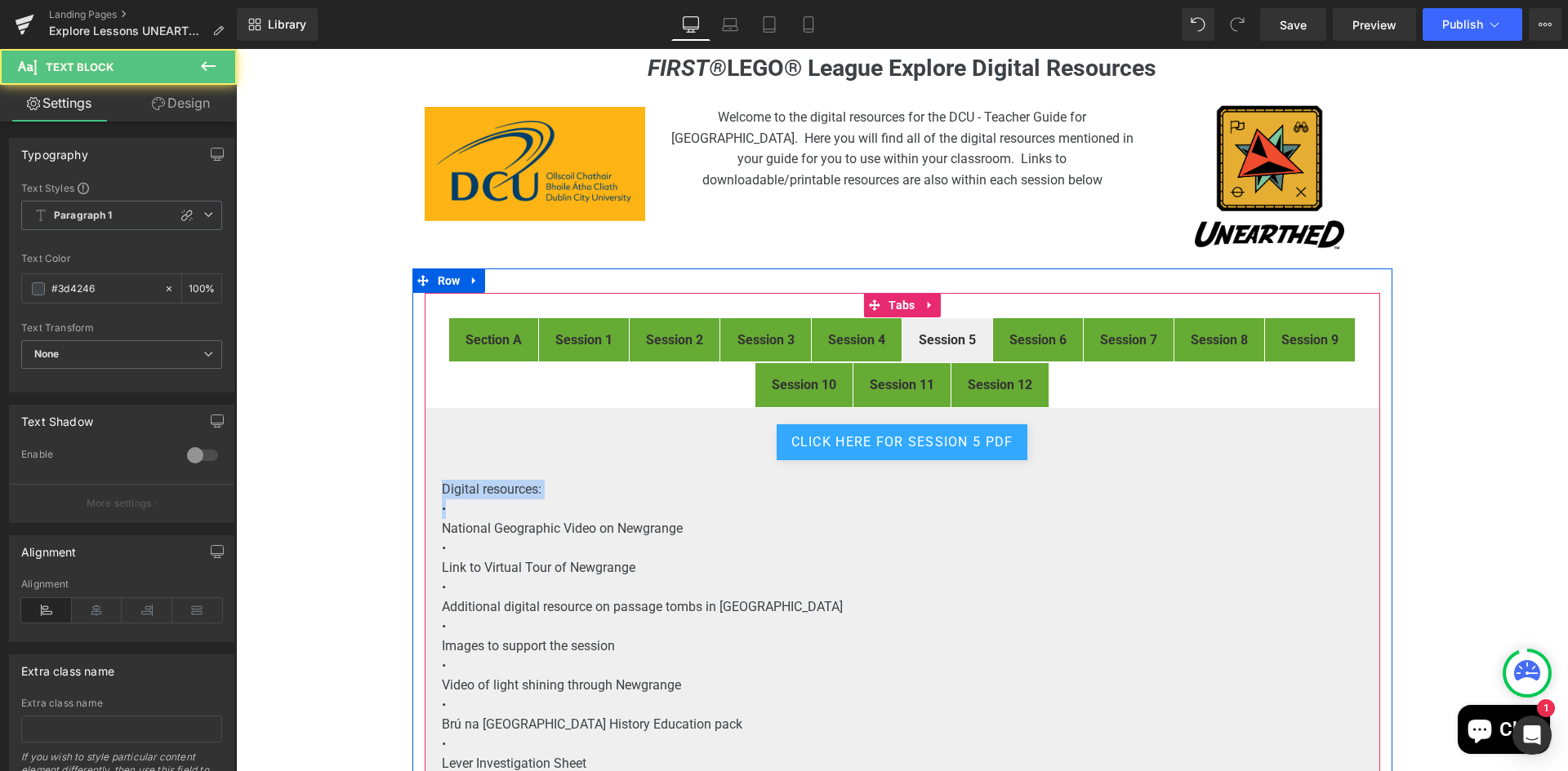
drag, startPoint x: 450, startPoint y: 508, endPoint x: 430, endPoint y: 490, distance: 26.9
click at [430, 490] on div "click here for Session 5 pdf Button Digital resources: • National Geographic Vi…" at bounding box center [902, 599] width 955 height 383
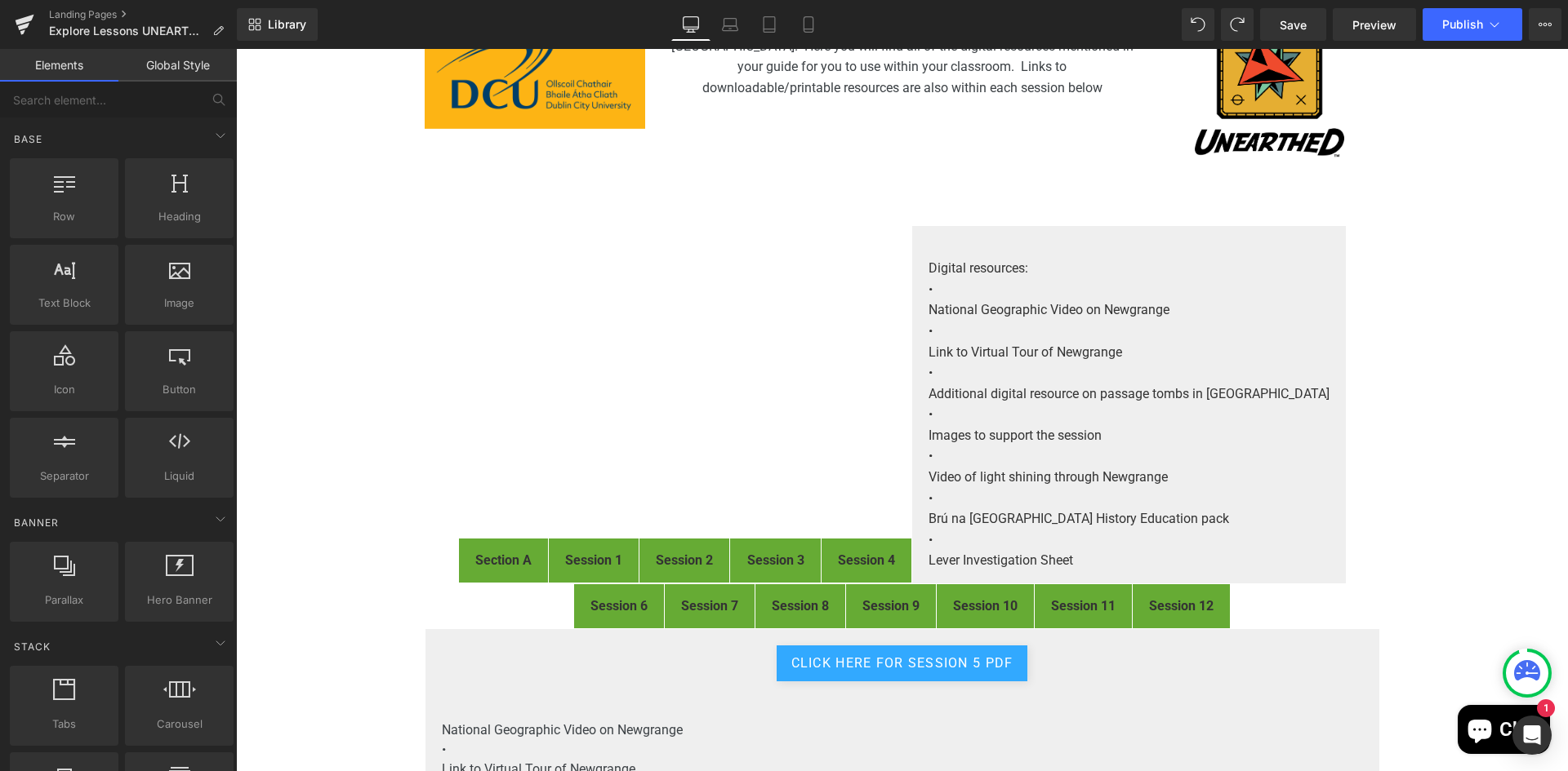
scroll to position [354, 0]
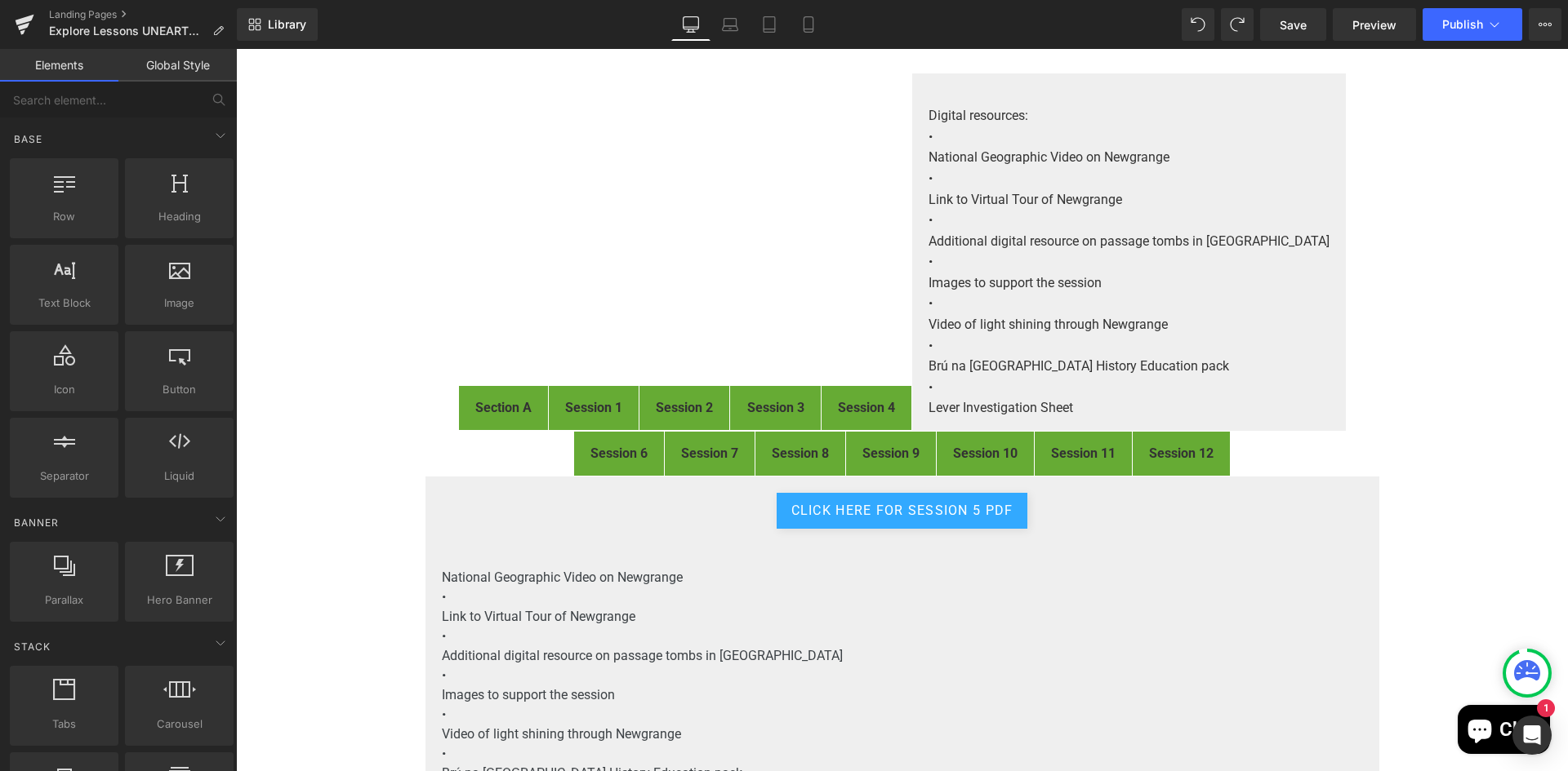
click at [1462, 299] on div "FIRST® LEGO® League Explore Digital Resources Heading Image Welcome to the digi…" at bounding box center [902, 449] width 1332 height 1279
click at [62, 12] on link "Landing Pages" at bounding box center [142, 14] width 187 height 13
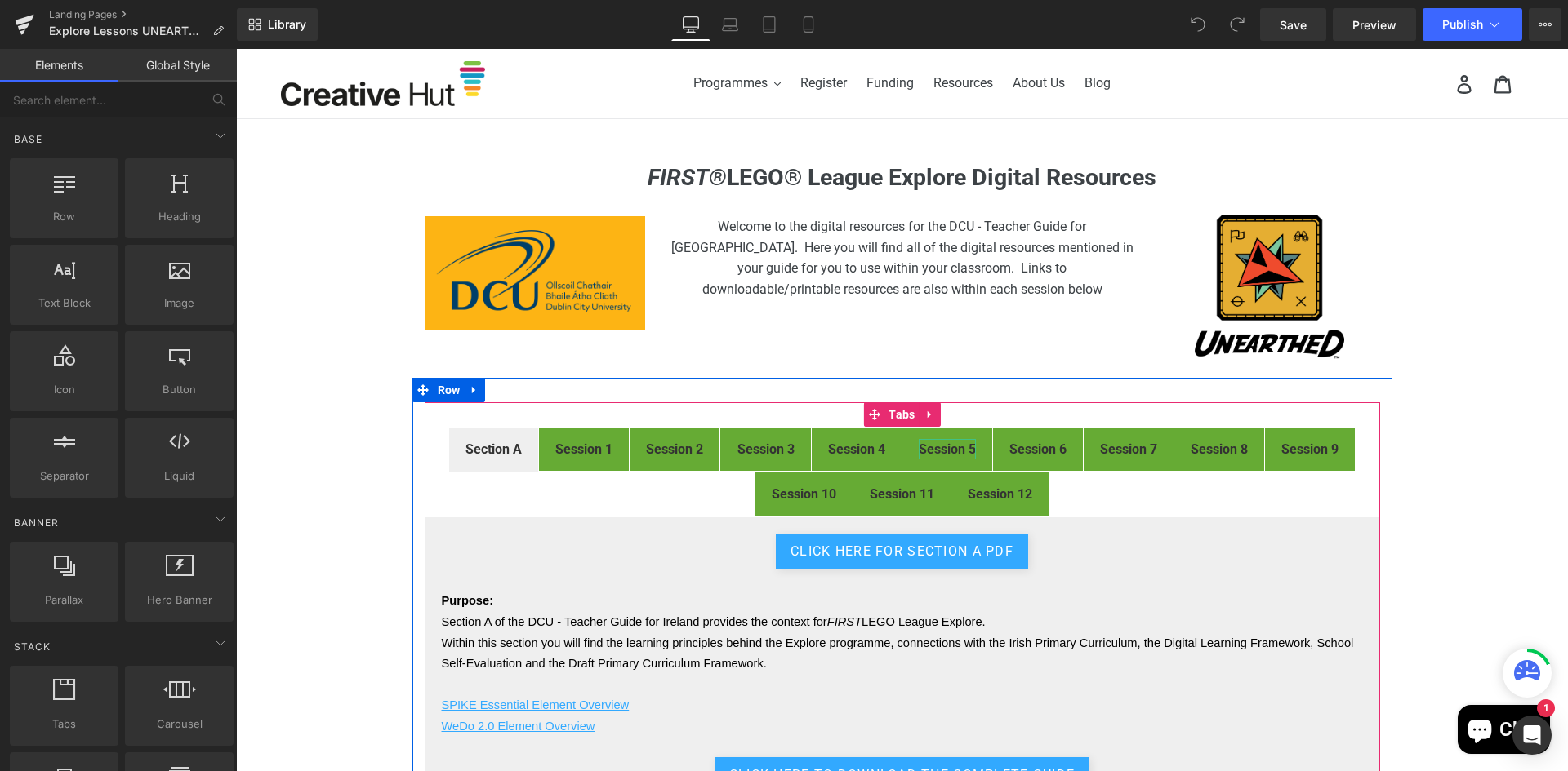
click at [943, 448] on strong "Session 5" at bounding box center [948, 449] width 57 height 16
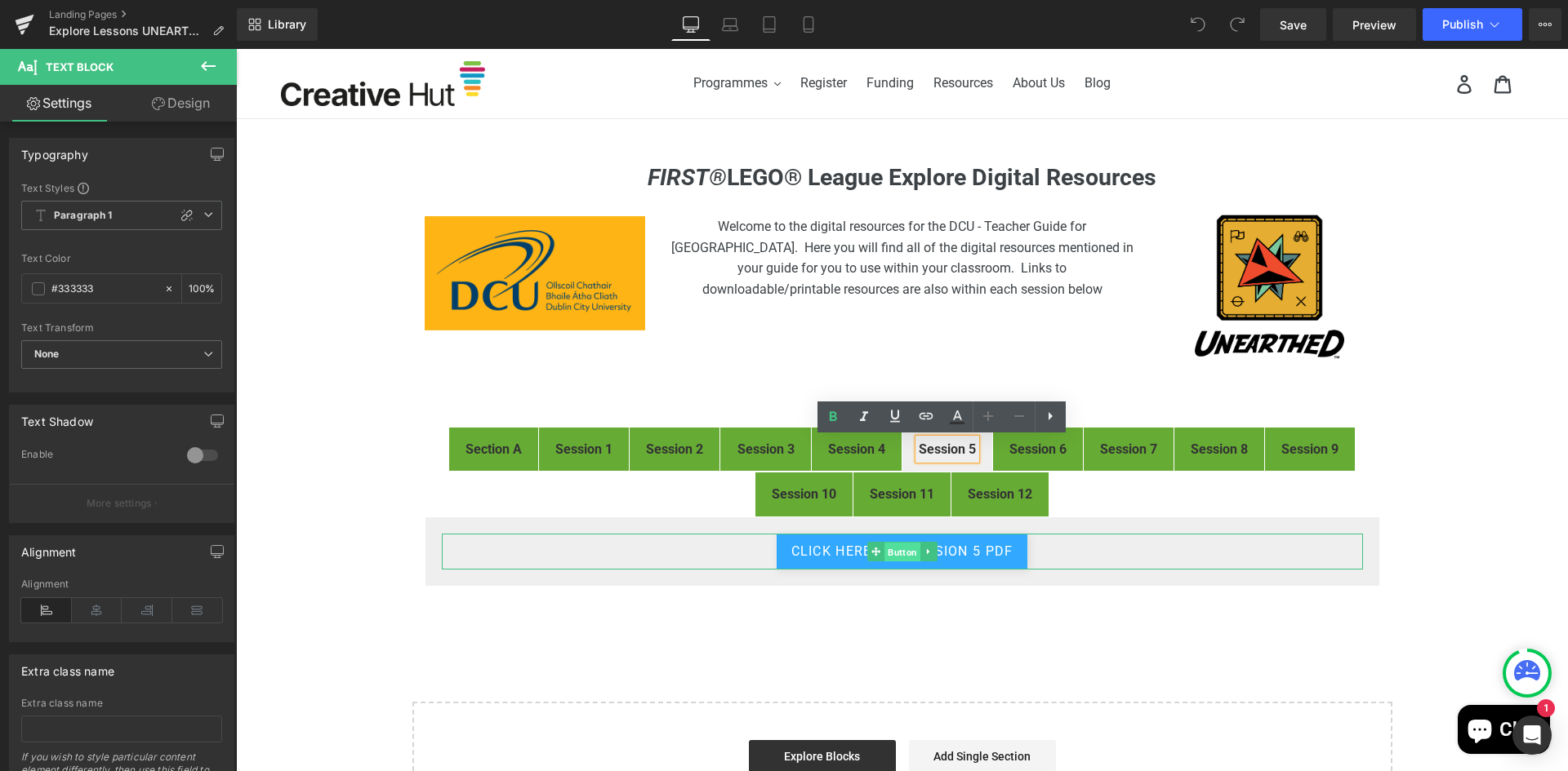
click at [902, 551] on span "Button" at bounding box center [902, 552] width 36 height 20
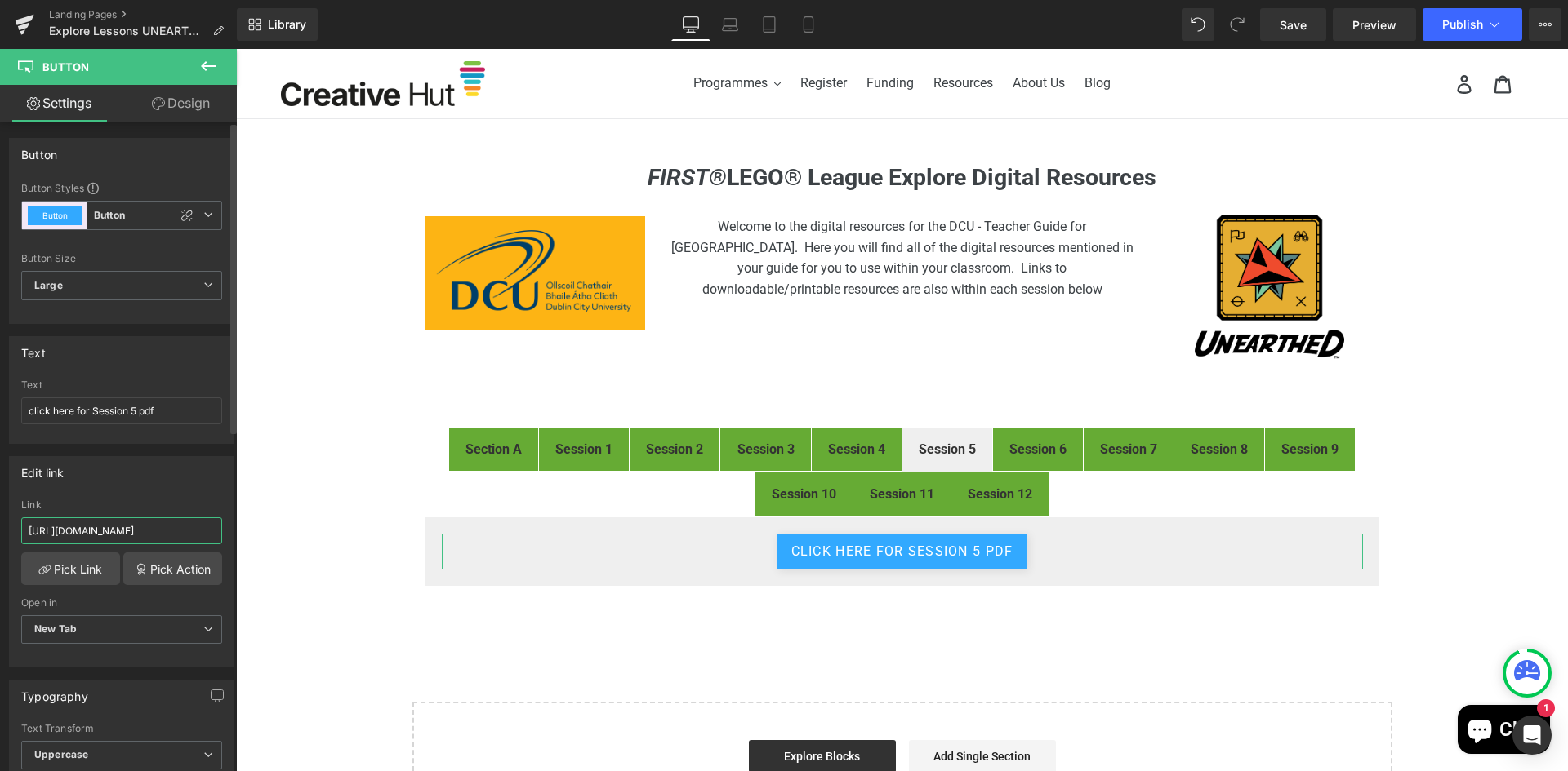
click at [145, 526] on input "[URL][DOMAIN_NAME]" at bounding box center [121, 531] width 200 height 27
paste input "VFCjs_Qv0o3rNk0ueVoKgK46Fk26kLq7"
type input "[URL][DOMAIN_NAME]"
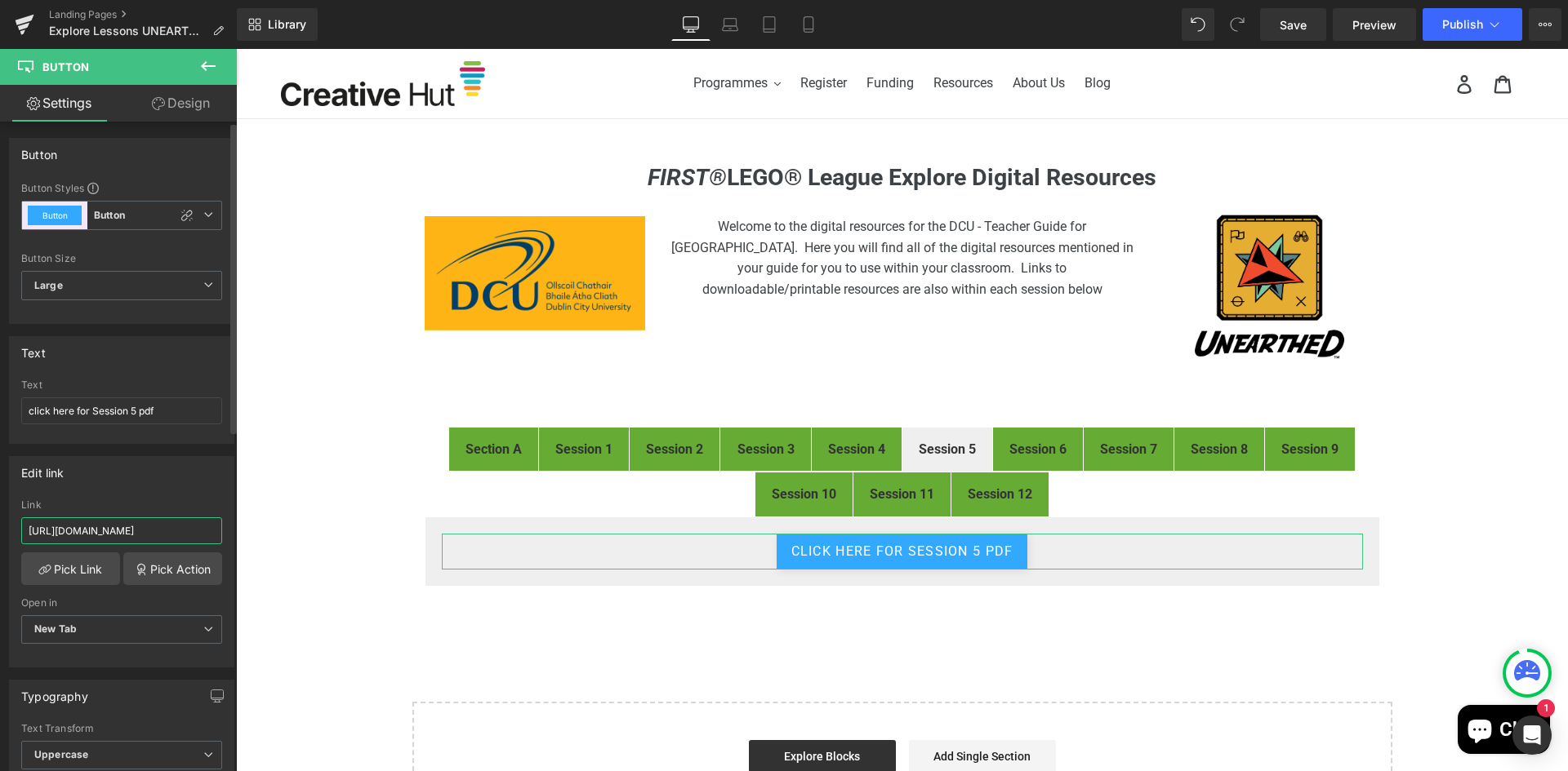
scroll to position [0, 180]
click at [893, 636] on div "FIRST® LEGO® League Explore Digital Resources Heading Image Welcome to the digi…" at bounding box center [902, 500] width 1332 height 671
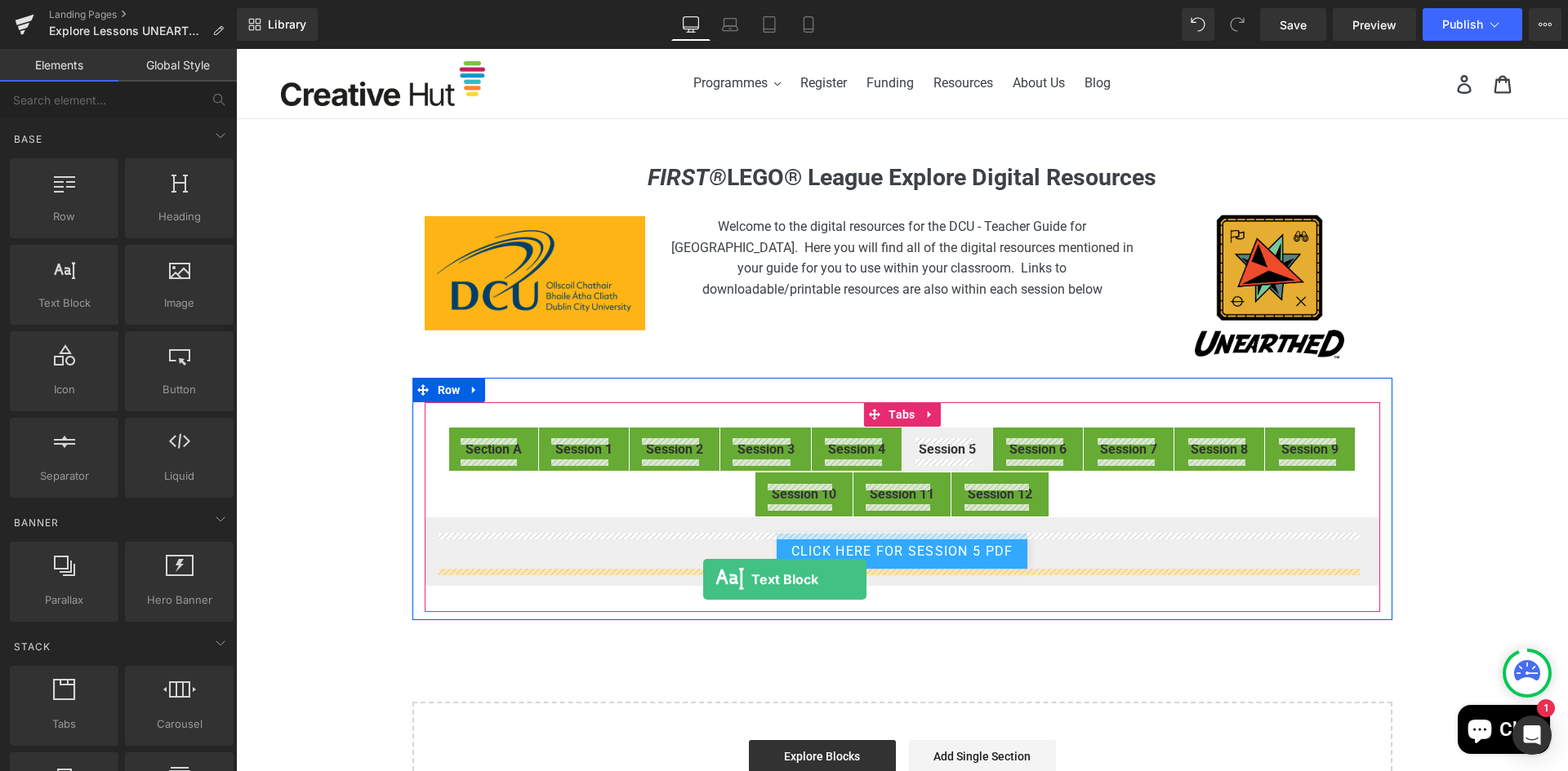
drag, startPoint x: 285, startPoint y: 337, endPoint x: 703, endPoint y: 579, distance: 483.0
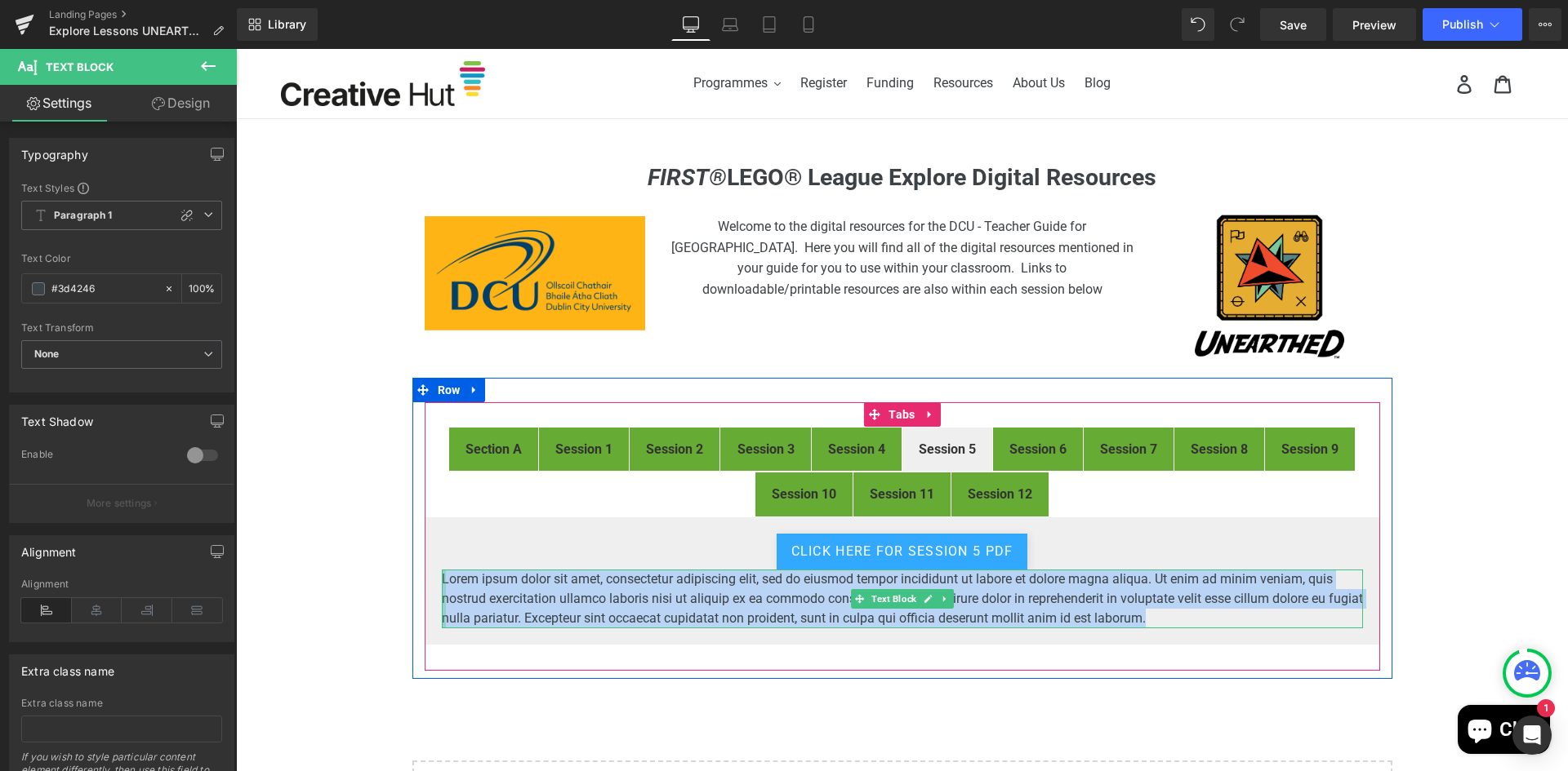
drag, startPoint x: 1202, startPoint y: 620, endPoint x: 438, endPoint y: 587, distance: 764.7
click at [442, 587] on div "Lorem ipsum dolor sit amet, consectetur adipiscing elit, sed do eiusmod tempor …" at bounding box center [902, 599] width 921 height 59
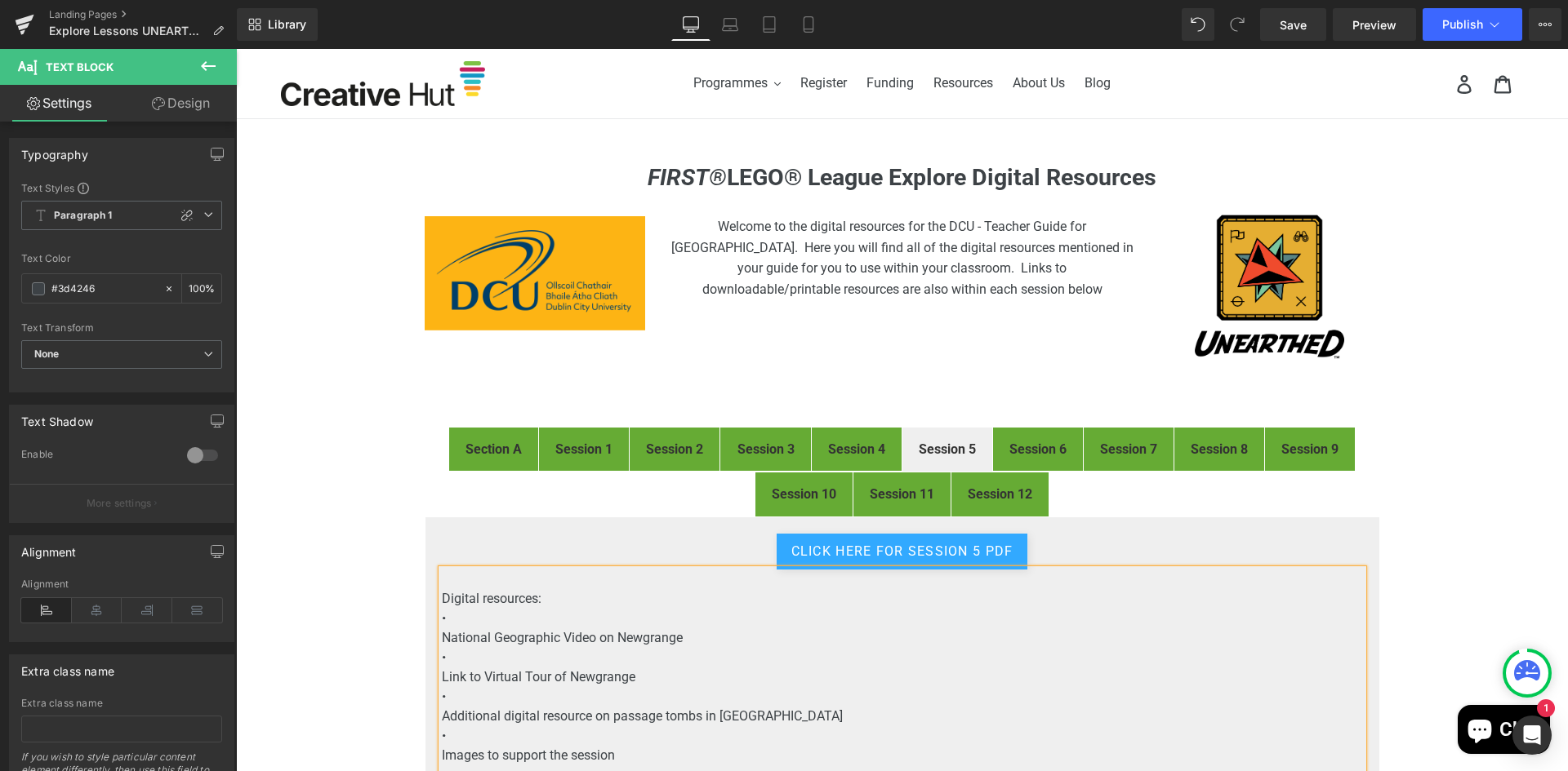
click at [572, 617] on p "•" at bounding box center [902, 618] width 921 height 20
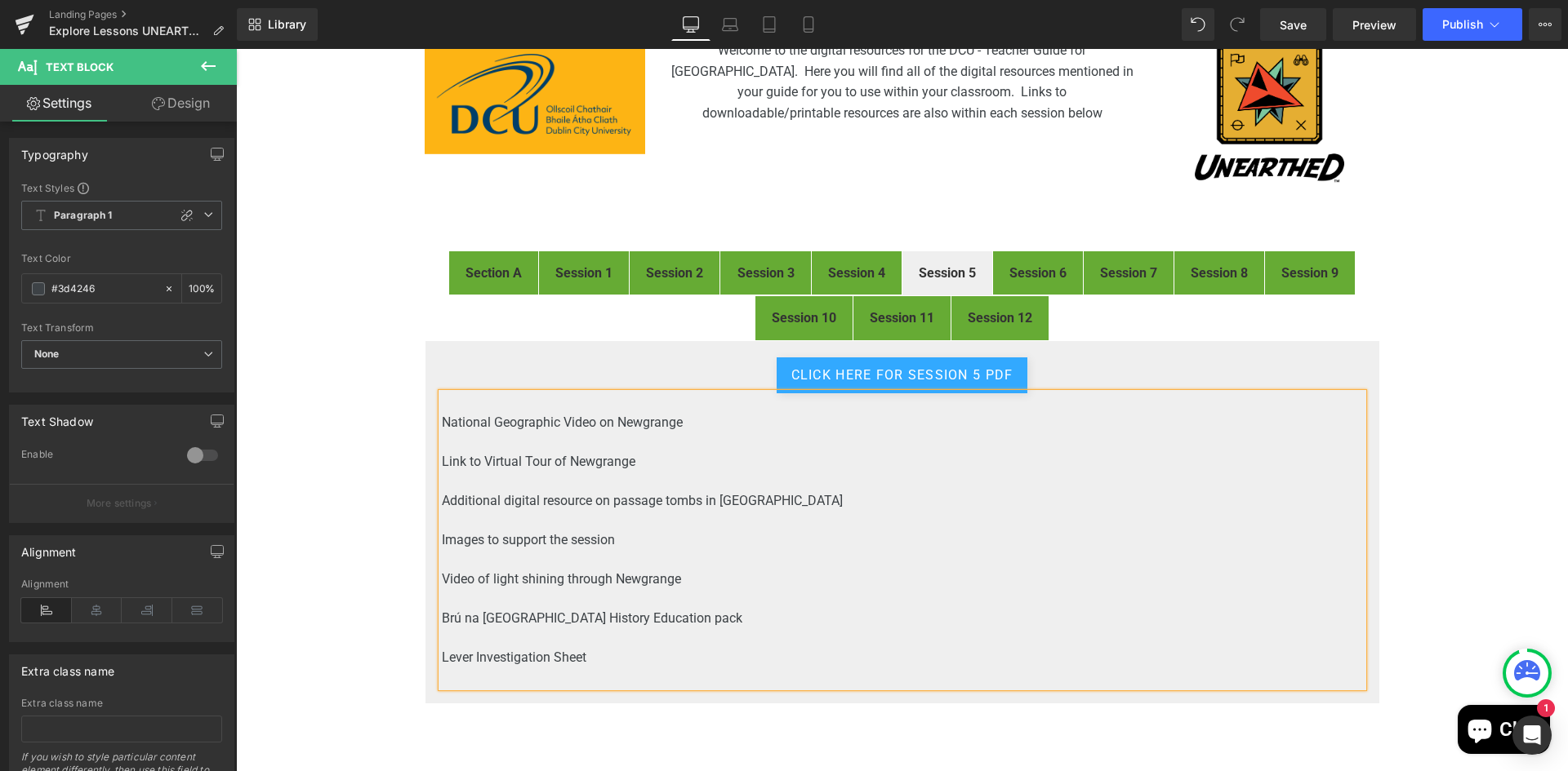
scroll to position [253, 0]
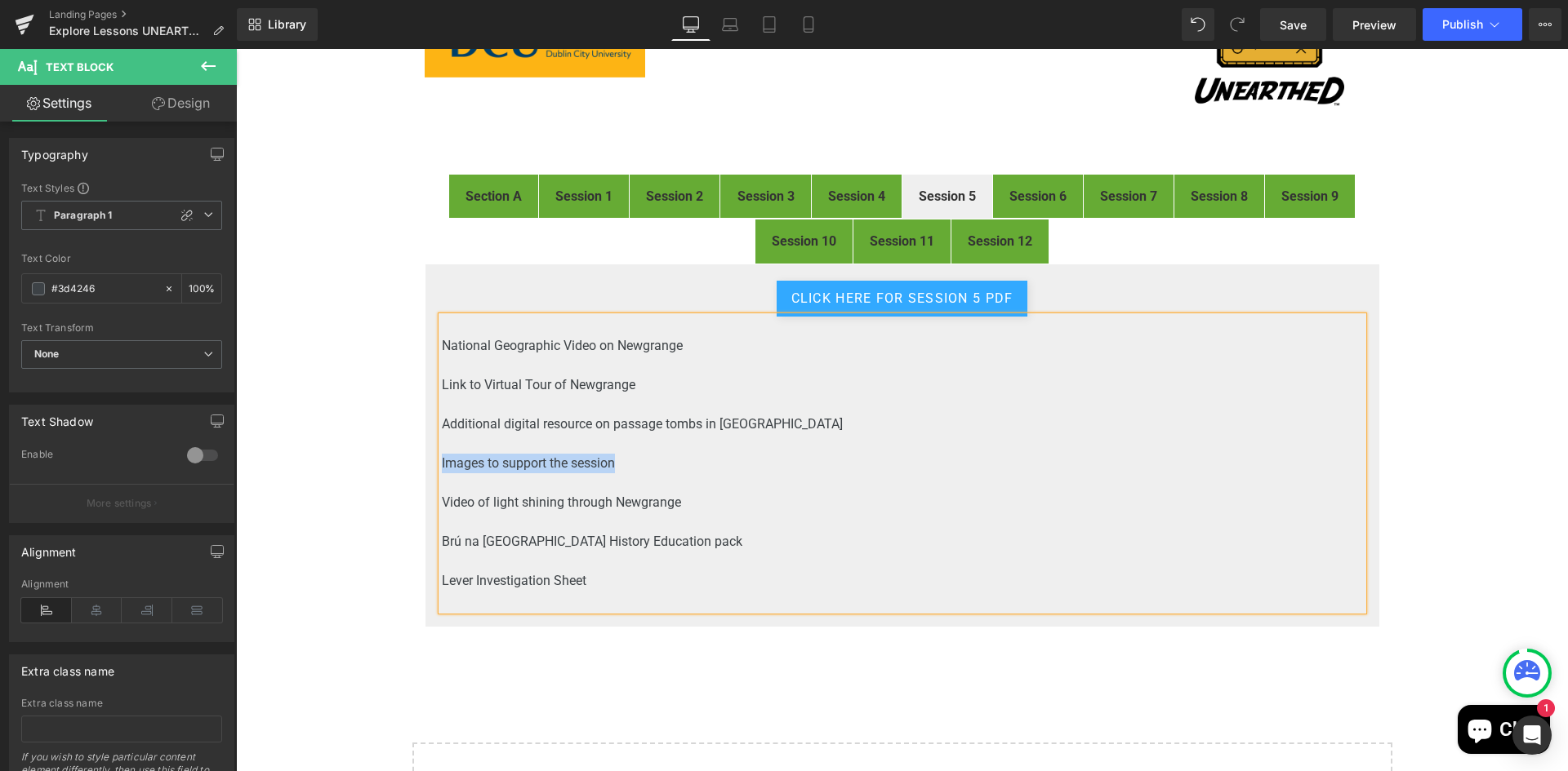
drag, startPoint x: 613, startPoint y: 463, endPoint x: 436, endPoint y: 457, distance: 177.1
click at [442, 457] on p "Images to support the session" at bounding box center [902, 463] width 921 height 20
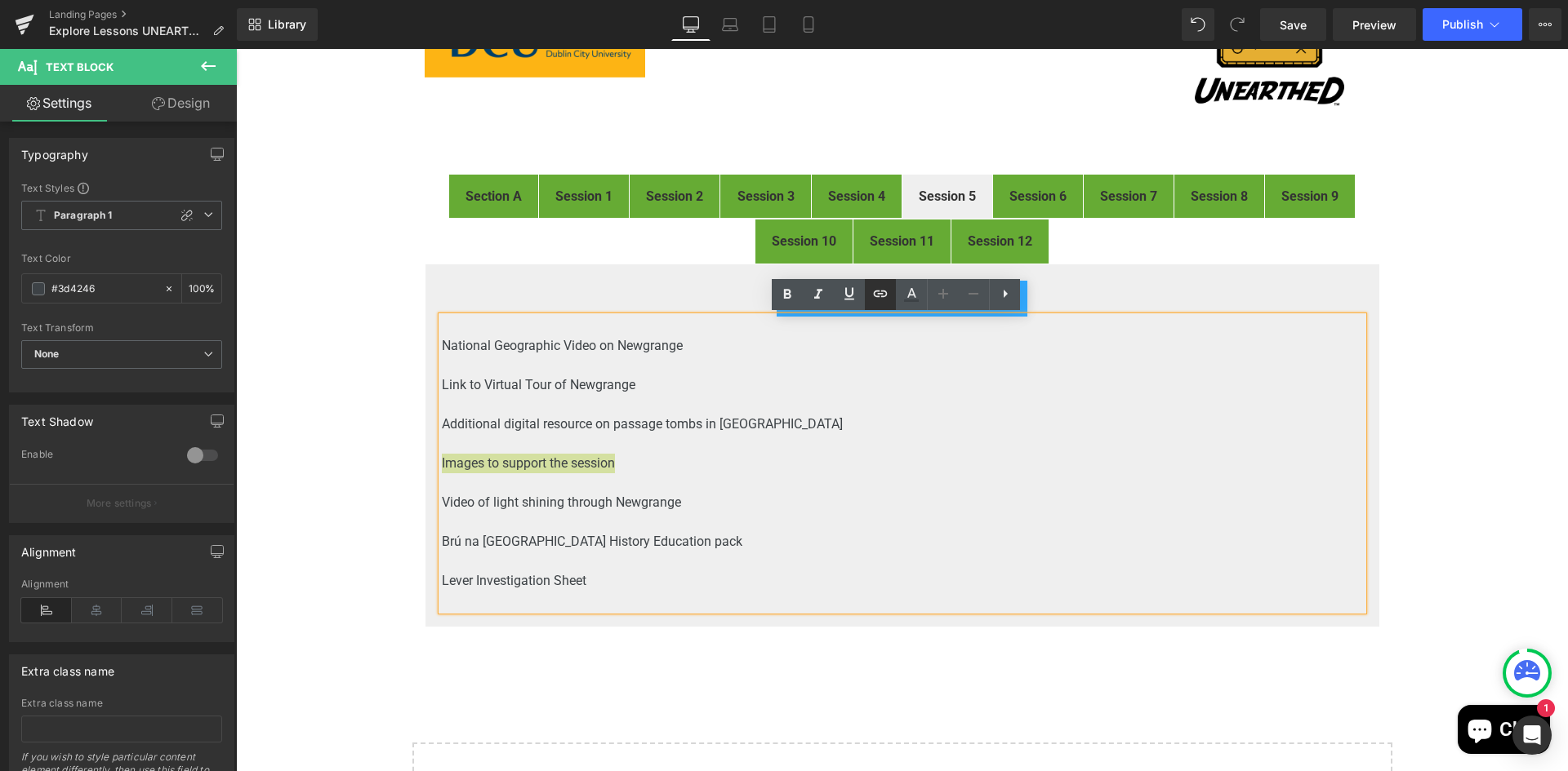
click at [884, 297] on icon at bounding box center [880, 293] width 20 height 20
click at [477, 479] on input "text" at bounding box center [554, 478] width 252 height 41
paste input "https://drive.google.com/file/d/1FZr8HgAMQzQDkKzRW515pIIjQrF0pKnx/view?usp=driv…"
drag, startPoint x: 579, startPoint y: 478, endPoint x: 675, endPoint y: 488, distance: 96.5
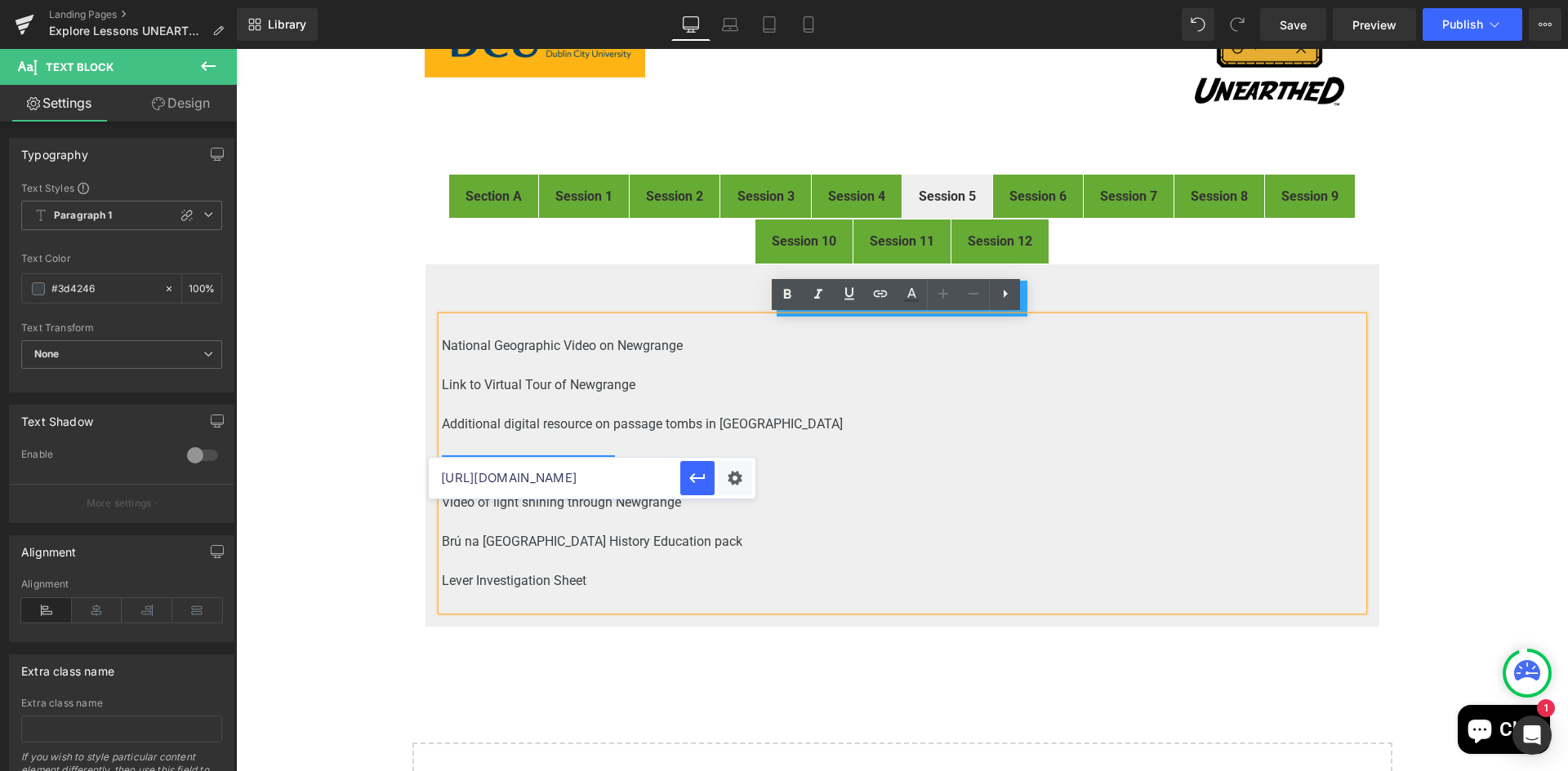
click at [675, 488] on input "https://drive.google.com/file/d/1FZr8HgAMQzQDkKzRW515pIIjQrF0pKnx/view?usp=driv…" at bounding box center [554, 478] width 252 height 41
type input "https://drive.google.com/file/d/1FZr8HgAMQzQDkKzRW515pIIjQrF0pKnx/view"
click at [744, 0] on div "Text Color Highlight Color #333333 Edit or remove link: Edit - Unlink - Cancel …" at bounding box center [784, 0] width 1568 height 0
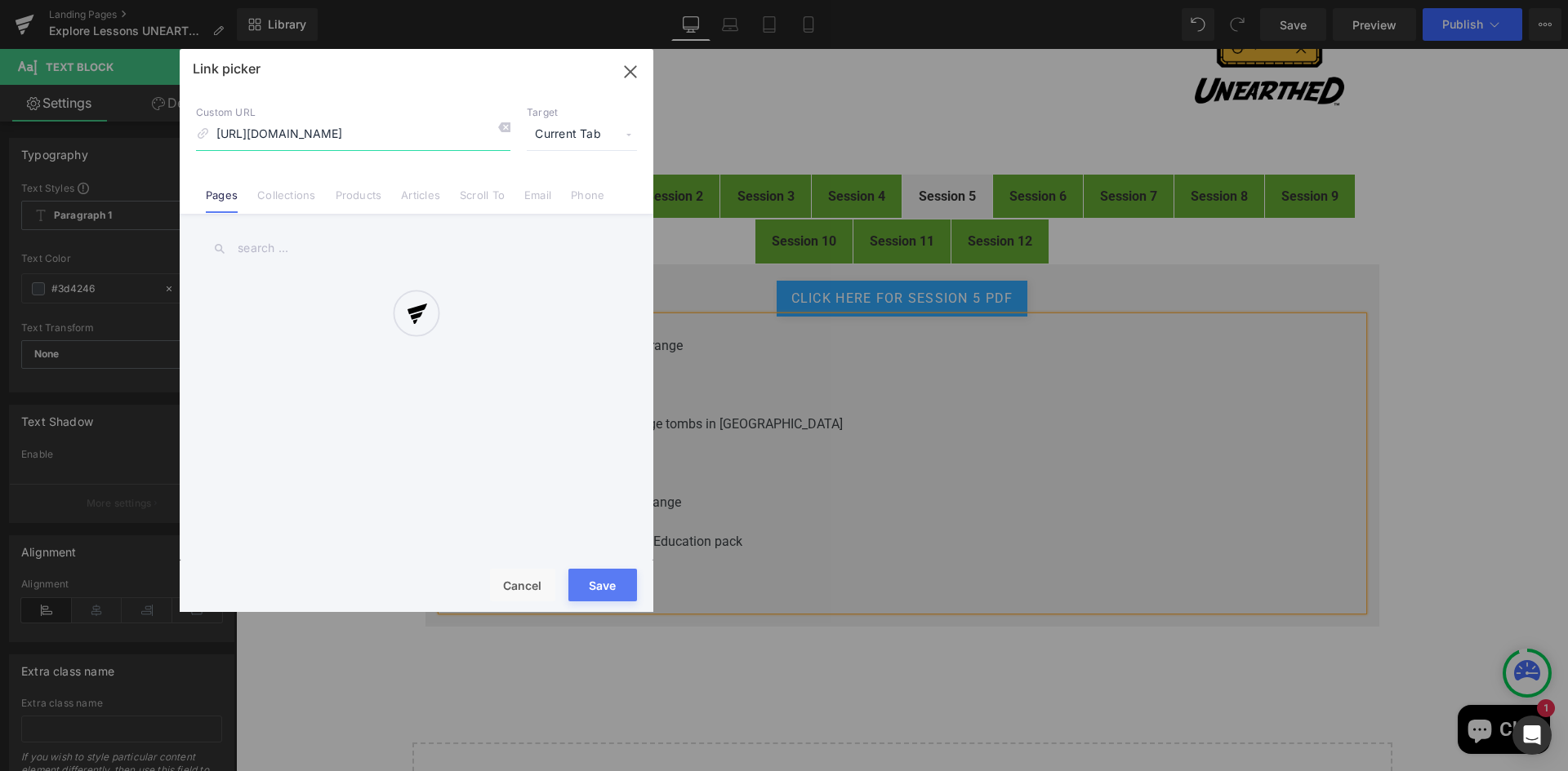
scroll to position [0, 135]
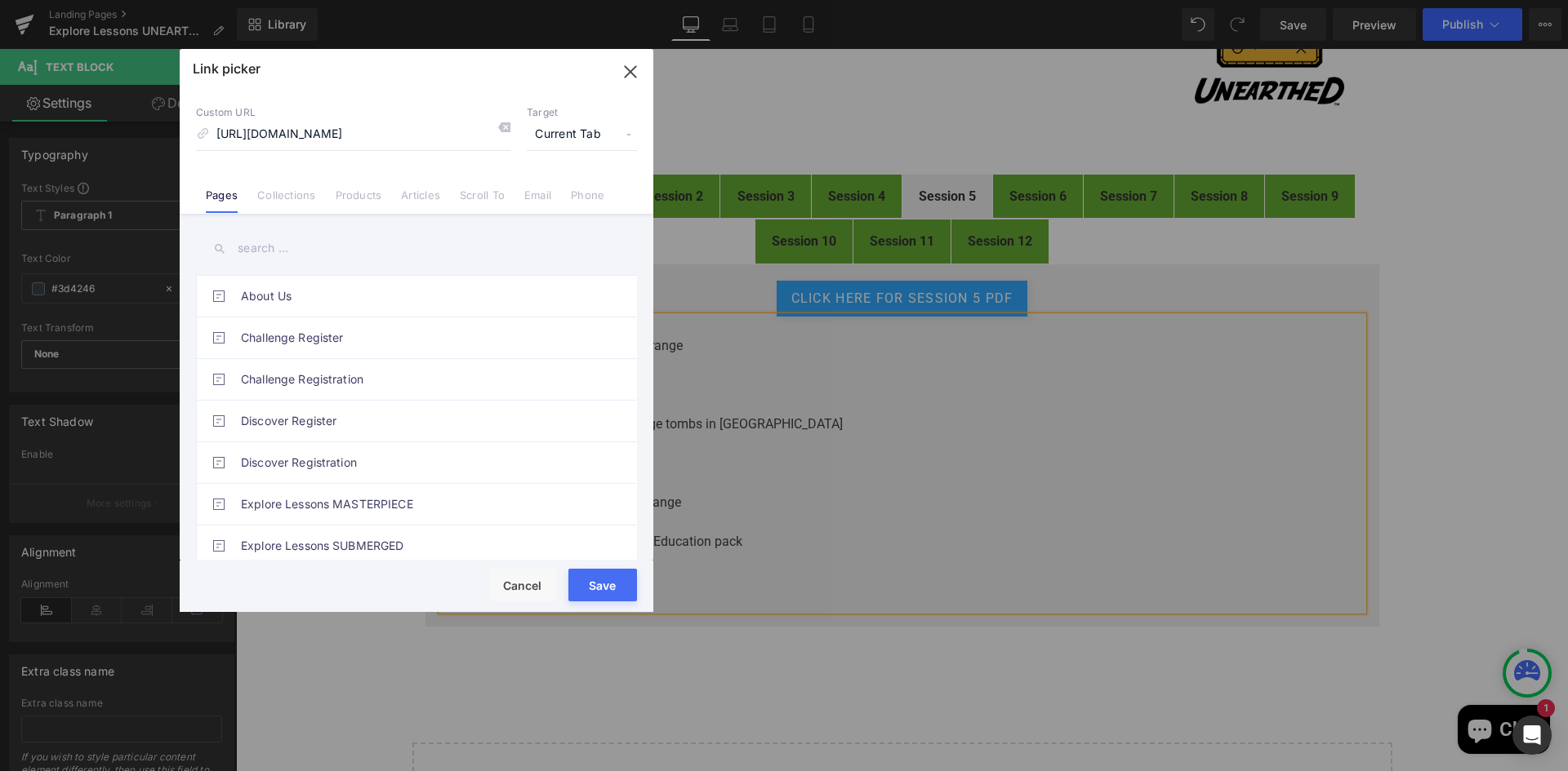
click at [577, 141] on span "Current Tab" at bounding box center [581, 134] width 110 height 31
click at [546, 193] on li "New Tab" at bounding box center [582, 193] width 127 height 29
click at [594, 588] on button "Save" at bounding box center [602, 585] width 69 height 33
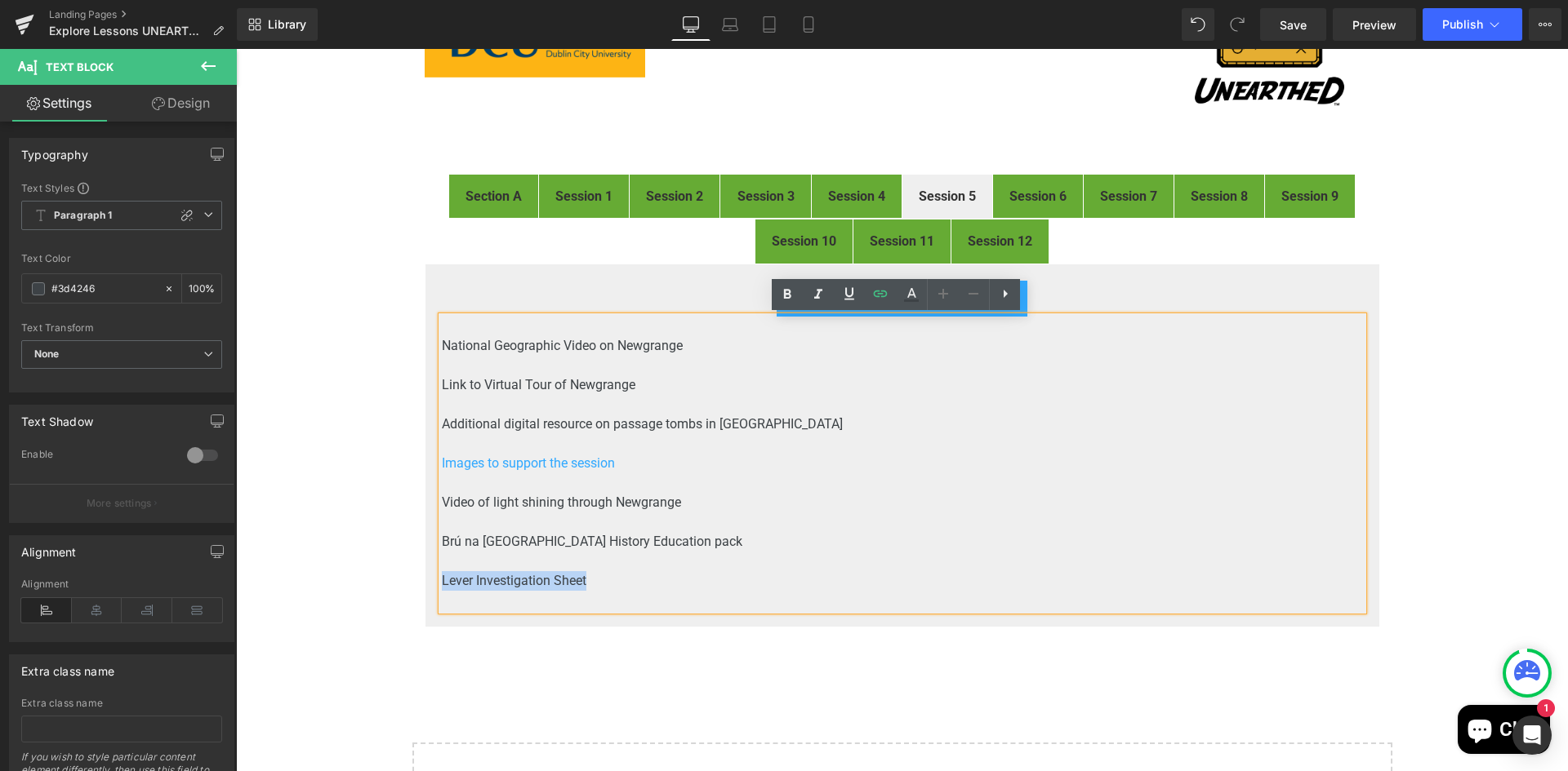
drag, startPoint x: 591, startPoint y: 580, endPoint x: 436, endPoint y: 582, distance: 155.0
click at [442, 582] on p "Lever Investigation Sheet" at bounding box center [902, 581] width 921 height 20
click at [883, 296] on icon at bounding box center [880, 293] width 20 height 20
click at [574, 595] on input "text" at bounding box center [554, 595] width 252 height 41
paste input "https://drive.google.com/file/d/1VlHYIZDQrRbvnEqgXkJ5I97YtGoM6Mm7/view?usp=driv…"
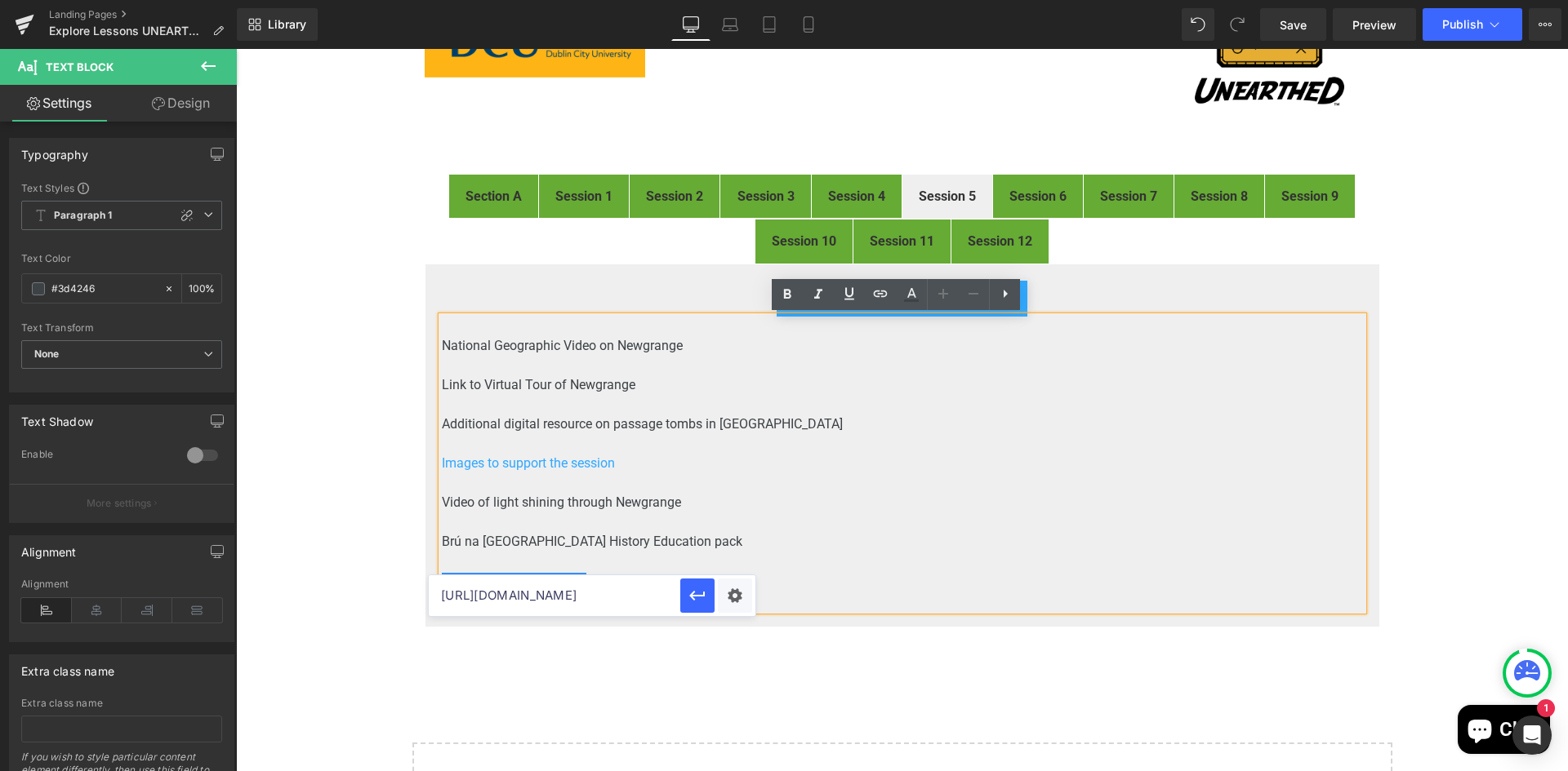
scroll to position [0, 339]
drag, startPoint x: 577, startPoint y: 596, endPoint x: 700, endPoint y: 600, distance: 123.1
click at [700, 600] on div "https://drive.google.com/file/d/1VlHYIZDQrRbvnEqgXkJ5I97YtGoM6Mm7/view?usp=driv…" at bounding box center [592, 595] width 326 height 41
type input "https://drive.google.com/file/d/1VlHYIZDQrRbvnEqgXkJ5I97YtGoM6Mm7/view"
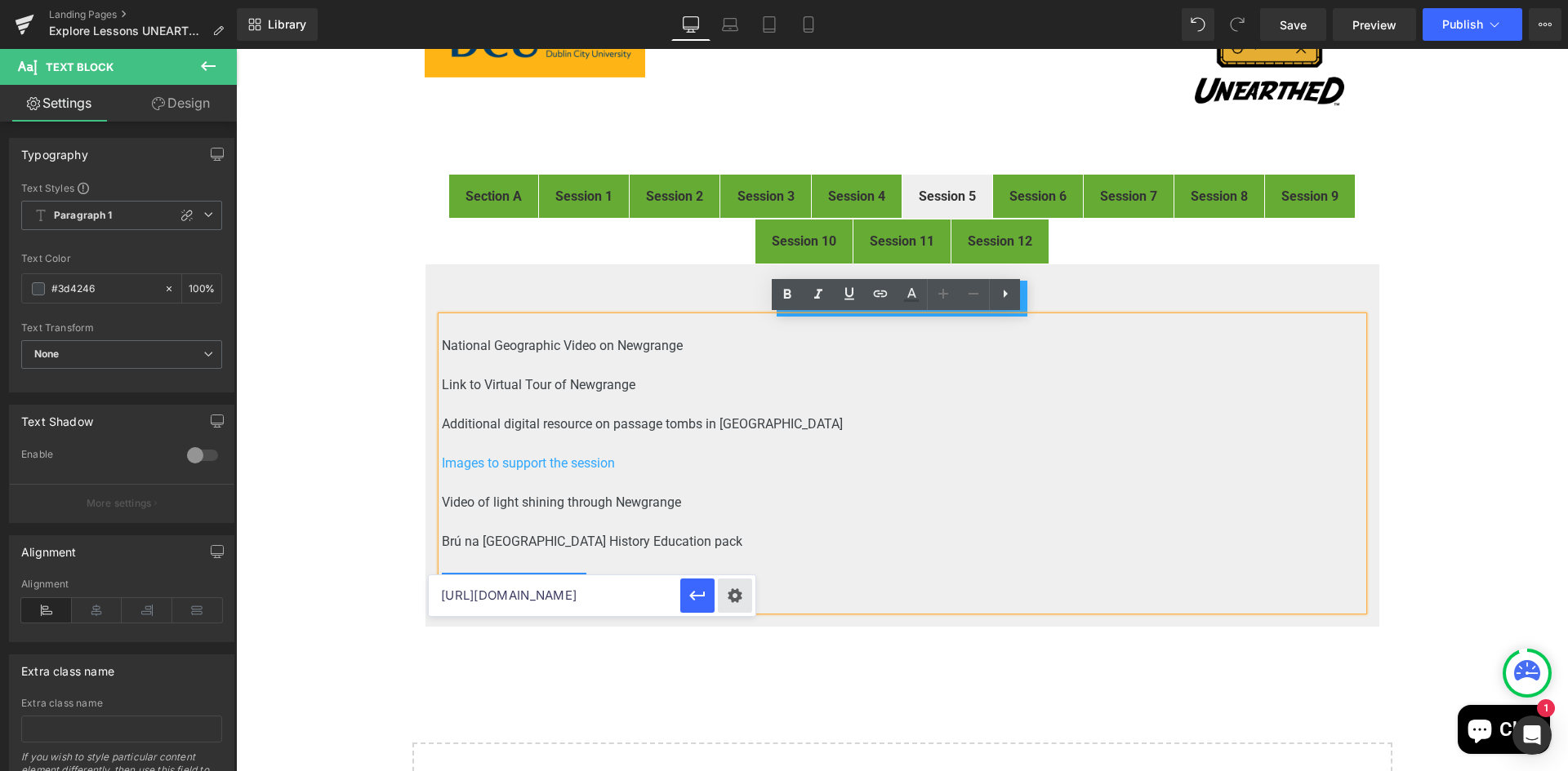
click at [735, 0] on div "Text Color Highlight Color #333333 Edit or remove link: Edit - Unlink - Cancel …" at bounding box center [784, 0] width 1568 height 0
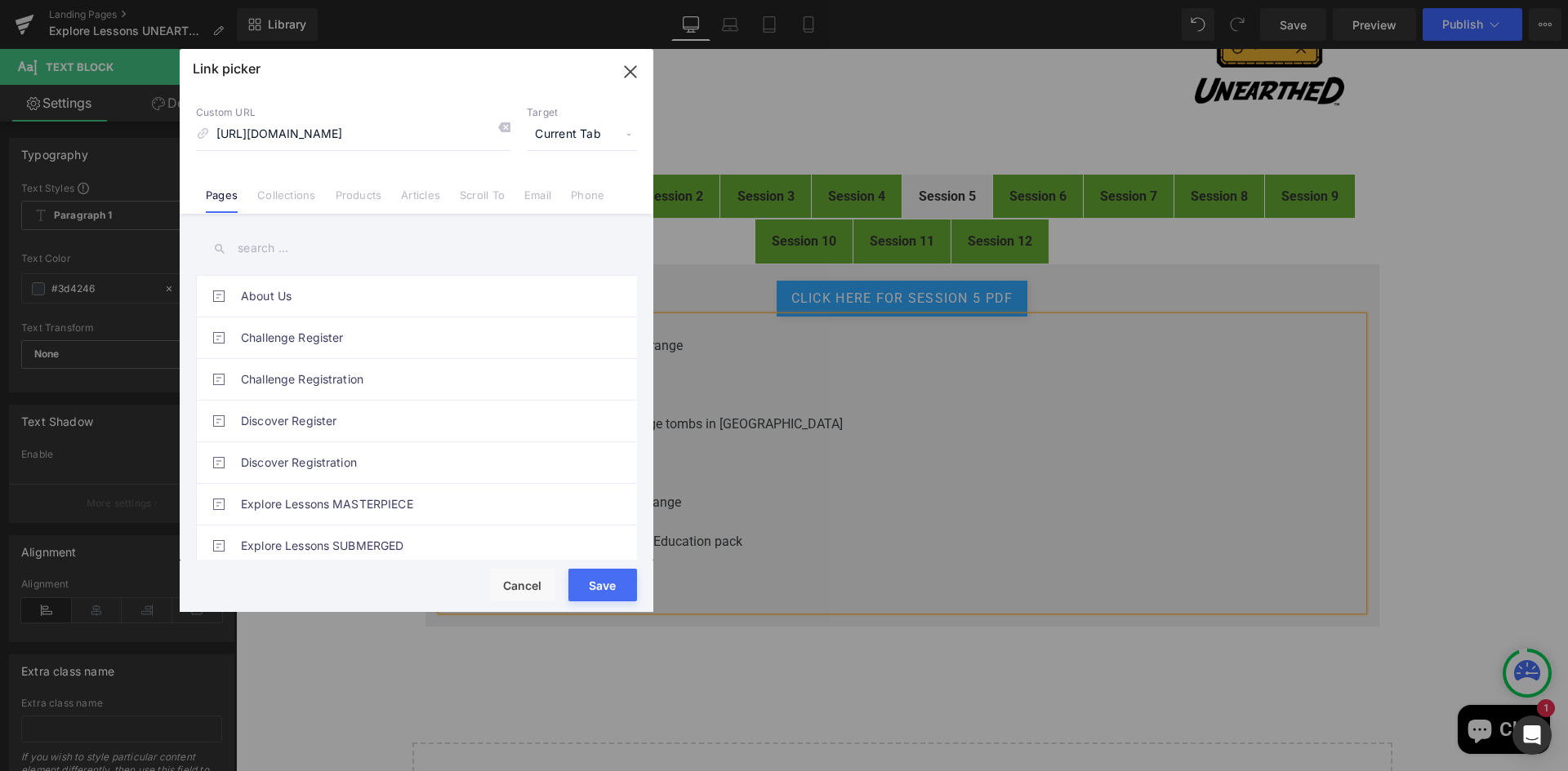
scroll to position [0, 0]
click at [557, 139] on span "Current Tab" at bounding box center [581, 134] width 110 height 31
click at [543, 185] on li "New Tab" at bounding box center [582, 193] width 127 height 29
click at [604, 584] on button "Save" at bounding box center [602, 585] width 69 height 33
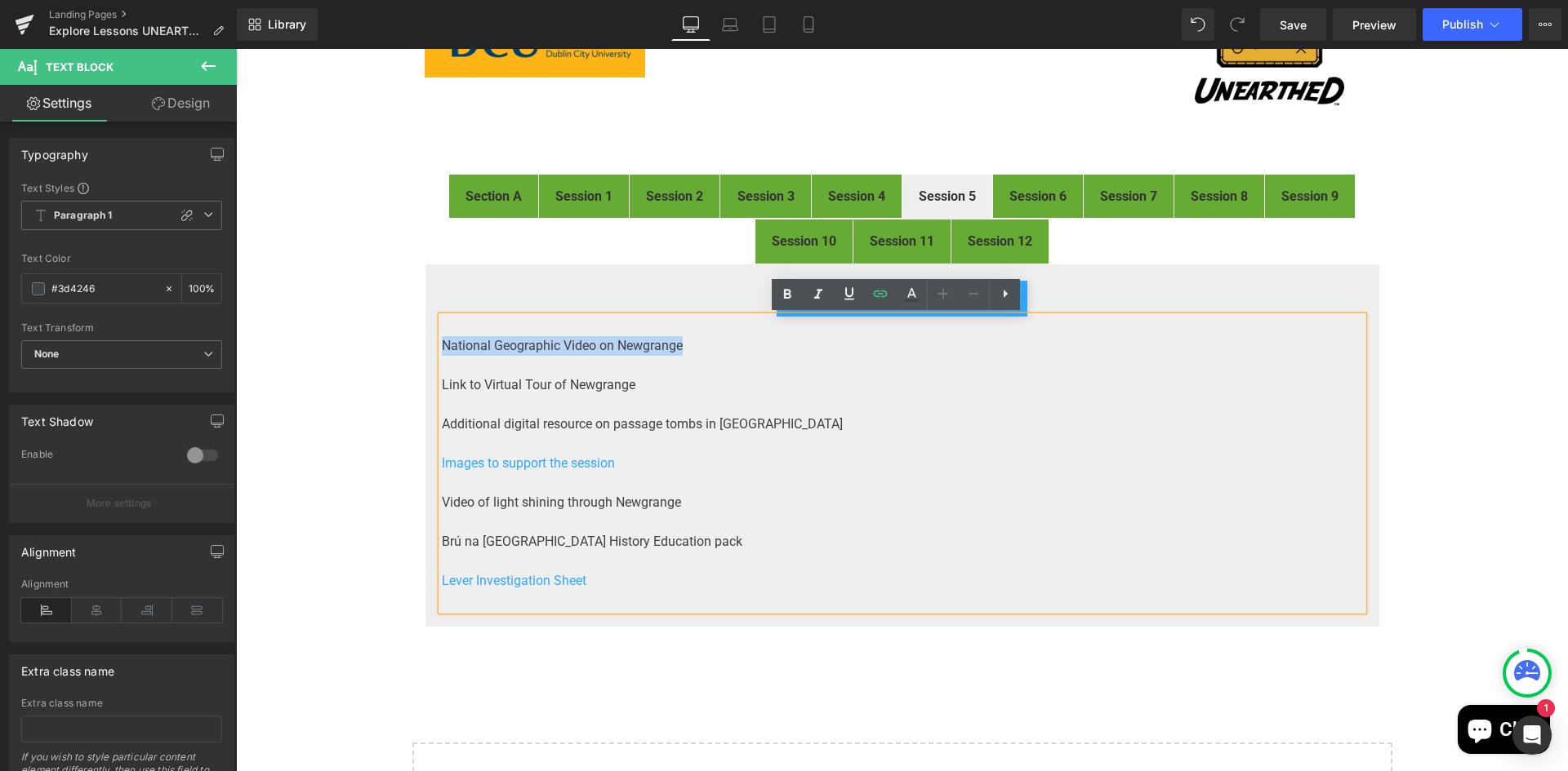
drag, startPoint x: 687, startPoint y: 346, endPoint x: 436, endPoint y: 344, distance: 251.0
click at [442, 344] on p "National Geographic Video on Newgrange" at bounding box center [902, 346] width 921 height 20
click at [883, 297] on icon at bounding box center [880, 293] width 20 height 20
click at [609, 367] on input "text" at bounding box center [554, 360] width 252 height 41
paste input "https://www.youtube.com/watch?v=KVXWZkwV0RQ"
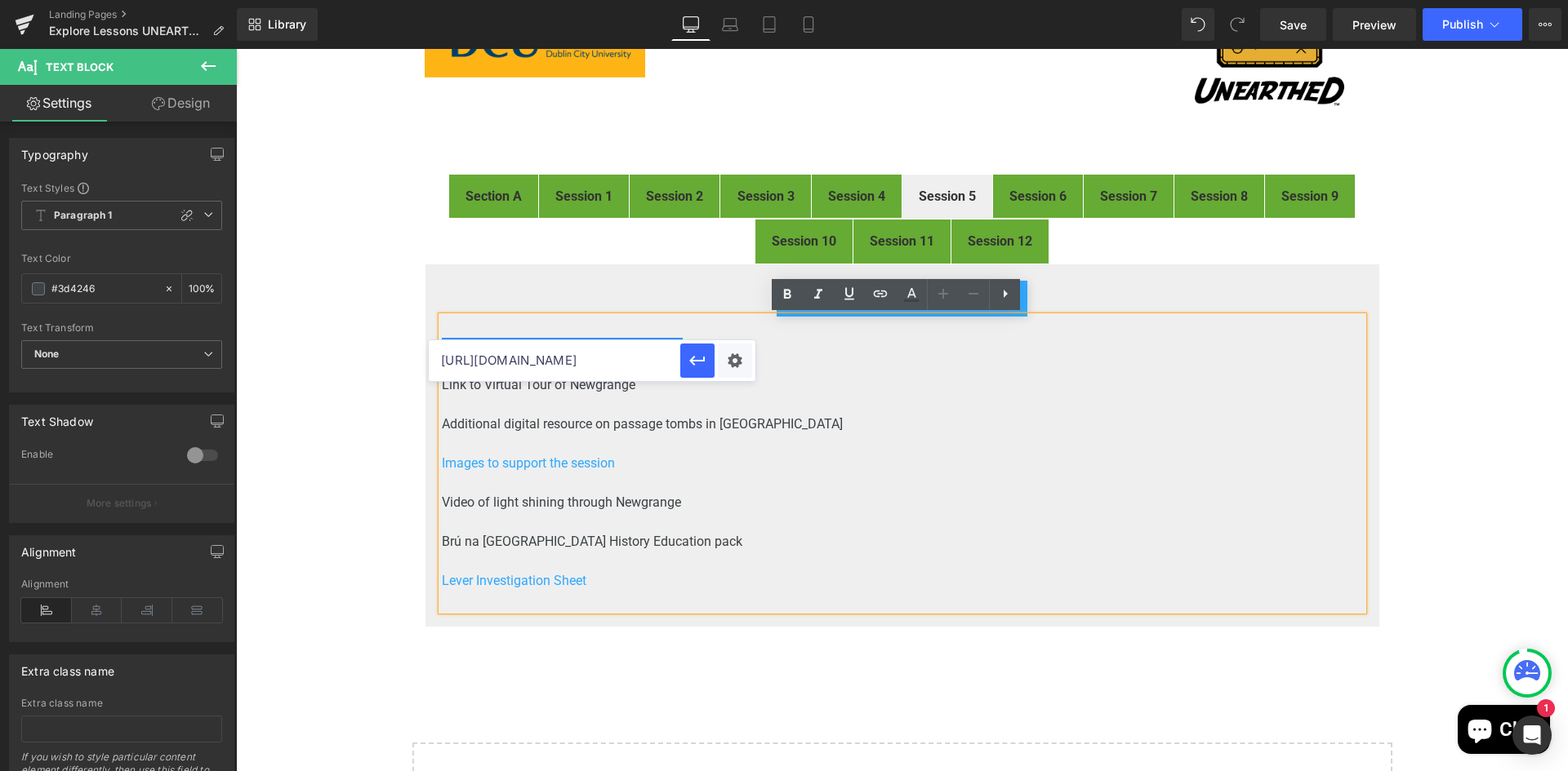
scroll to position [0, 90]
click at [738, 0] on div "Text Color Highlight Color #333333 Edit or remove link: Edit - Unlink - Cancel …" at bounding box center [784, 0] width 1568 height 0
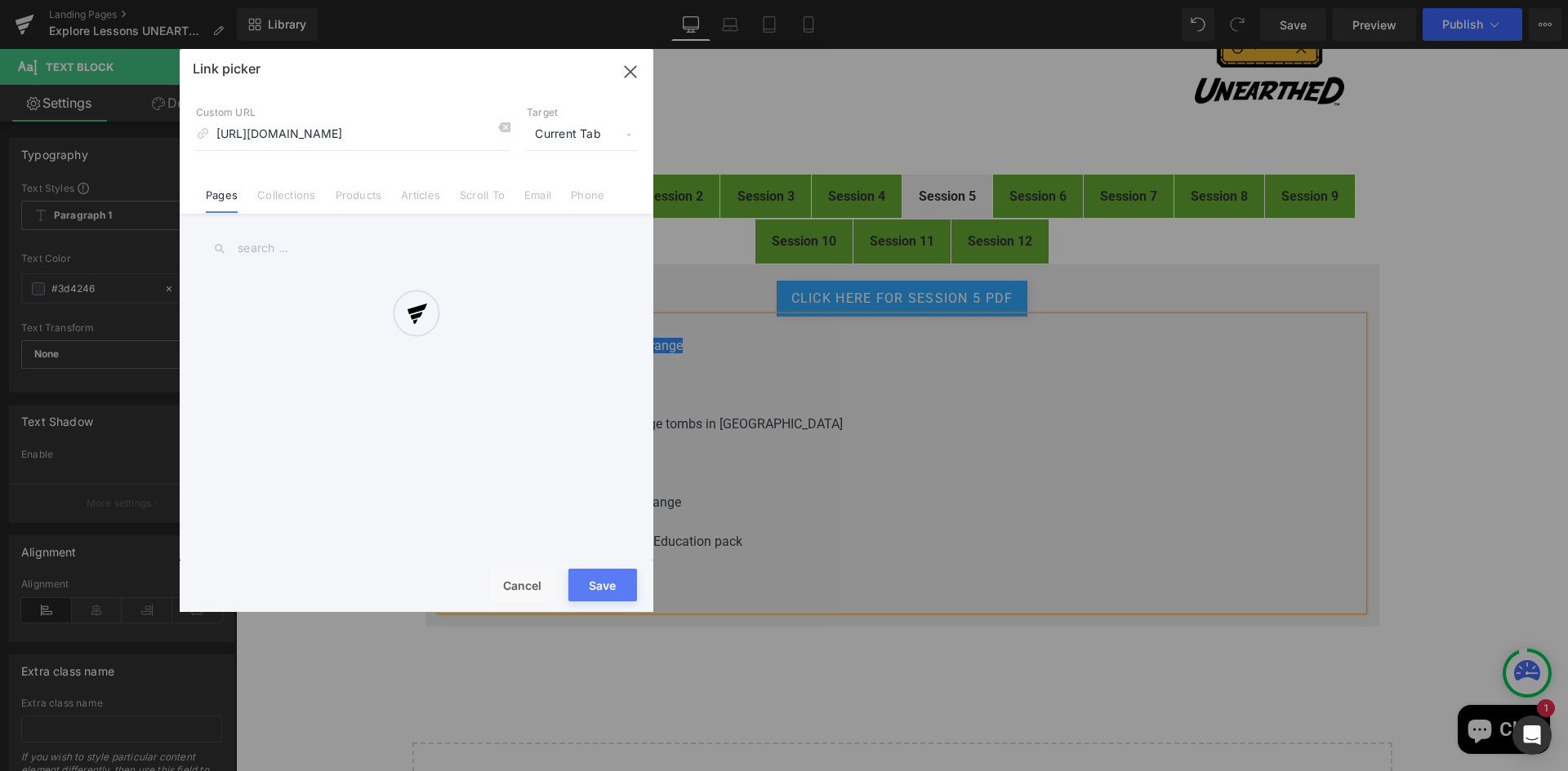
click at [579, 135] on div at bounding box center [417, 330] width 474 height 563
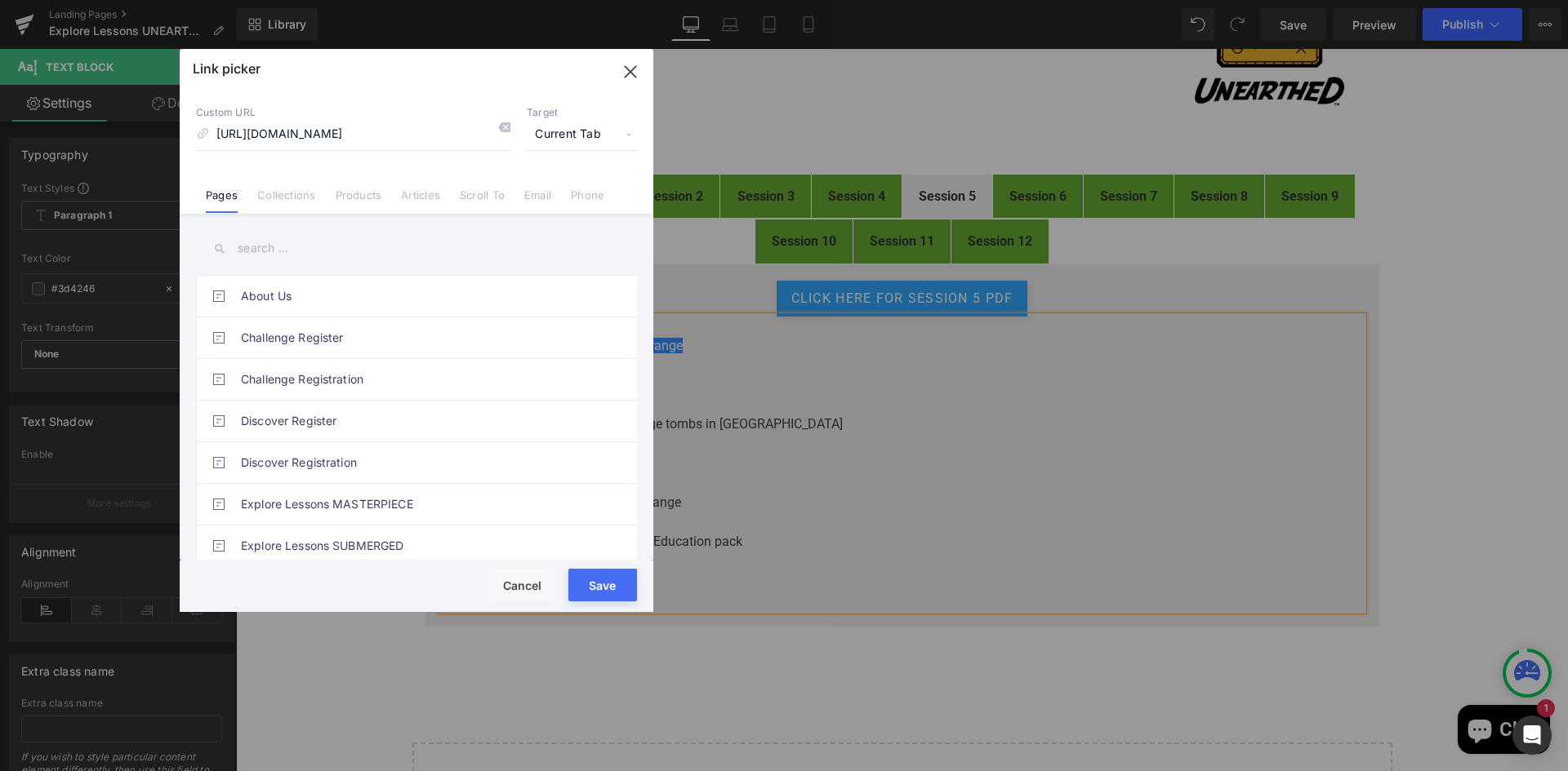
click at [563, 118] on p "Target" at bounding box center [581, 112] width 110 height 13
click at [564, 133] on span "Current Tab" at bounding box center [581, 134] width 110 height 31
click at [536, 187] on li "New Tab" at bounding box center [582, 193] width 127 height 29
click at [612, 587] on button "Save" at bounding box center [602, 585] width 69 height 33
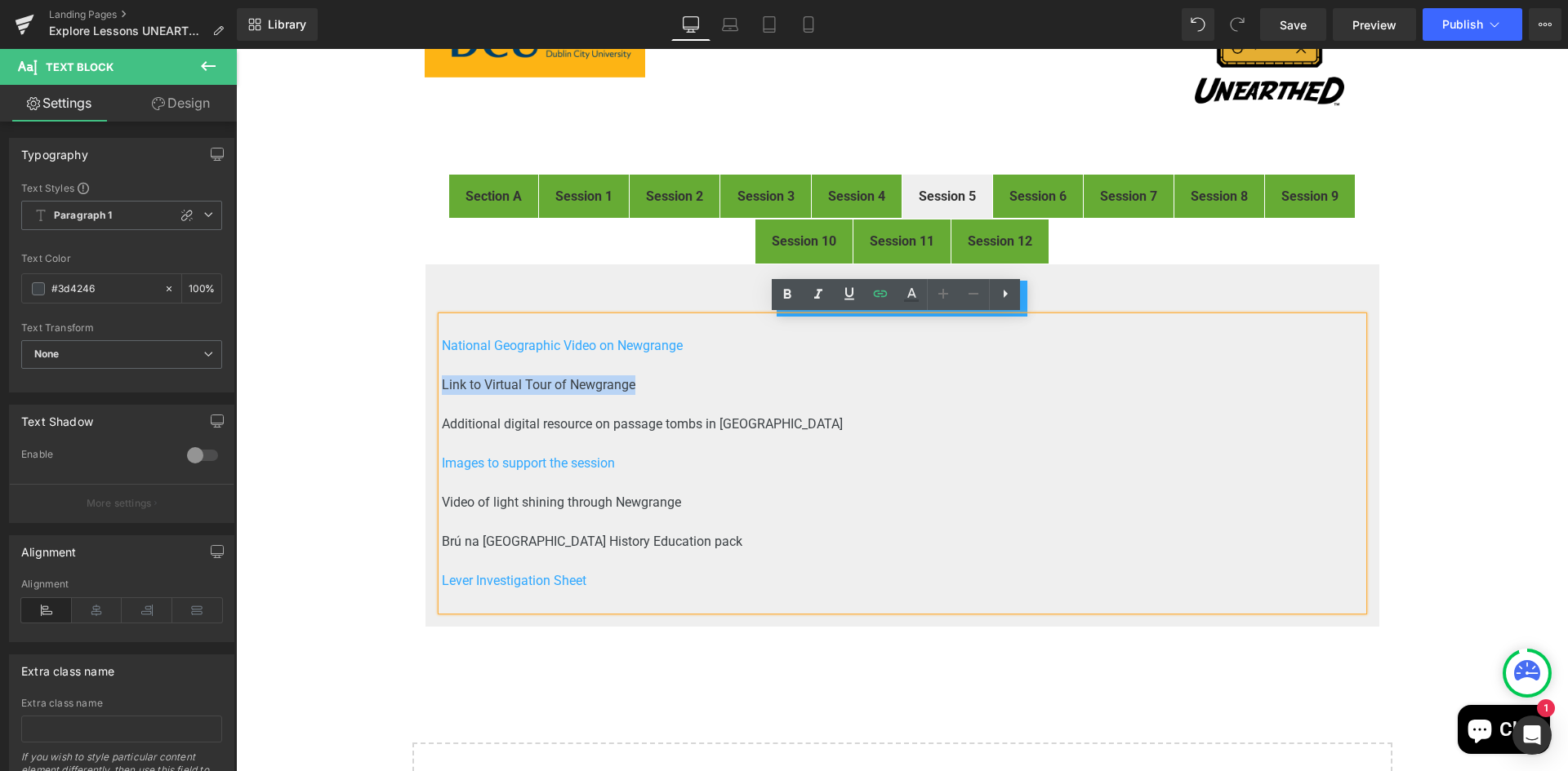
drag, startPoint x: 640, startPoint y: 383, endPoint x: 436, endPoint y: 387, distance: 204.0
click at [442, 387] on p "Link to Virtual Tour of Newgrange" at bounding box center [902, 385] width 921 height 20
click at [887, 297] on icon at bounding box center [880, 293] width 20 height 20
click at [613, 398] on input "text" at bounding box center [554, 400] width 252 height 41
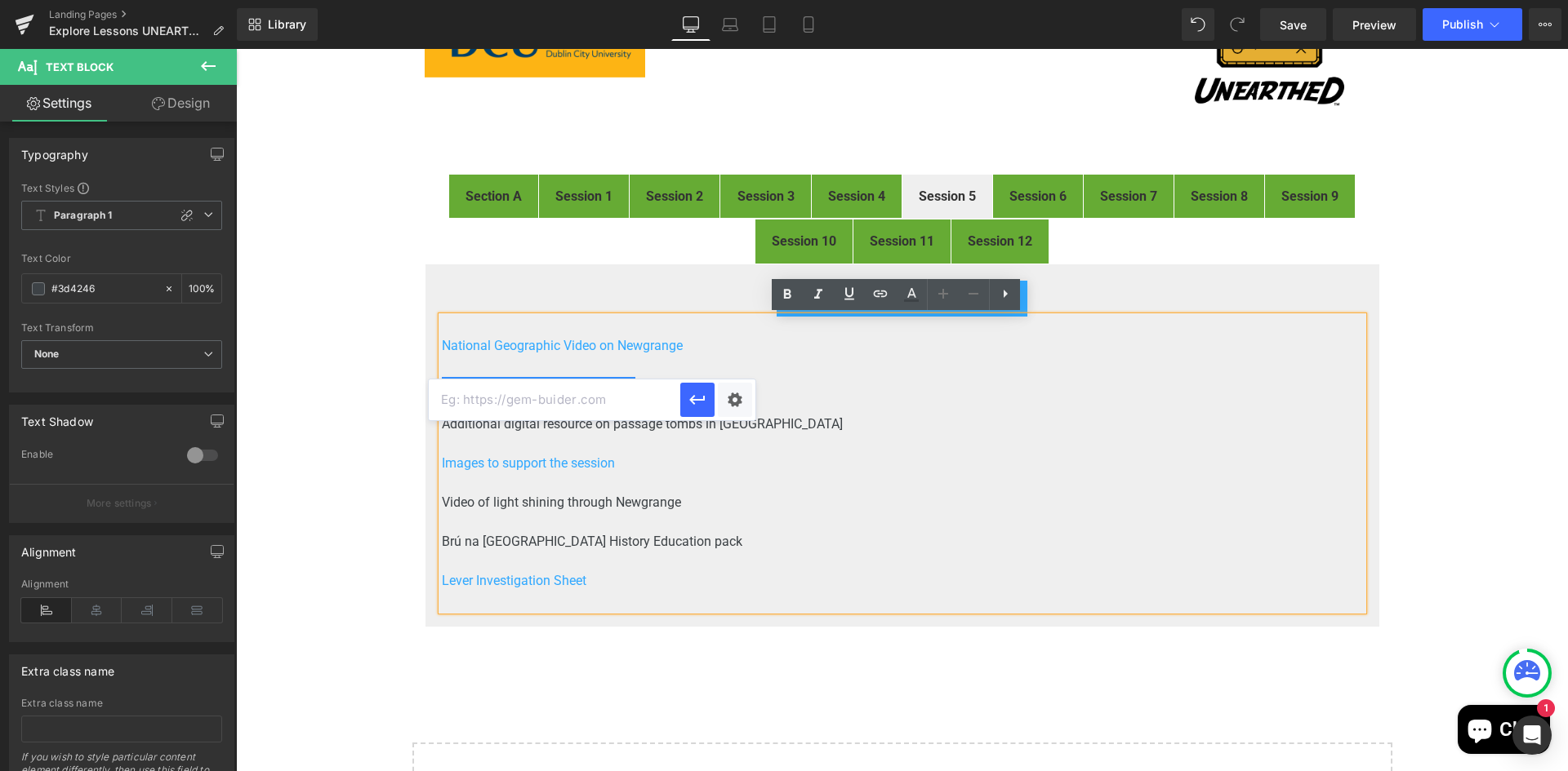
paste input "https://voicesfromthedawn.com/newgrange/"
type input "https://voicesfromthedawn.com/newgrange/"
click at [741, 0] on div "Text Color Highlight Color #333333 Edit or remove link: Edit - Unlink - Cancel …" at bounding box center [784, 0] width 1568 height 0
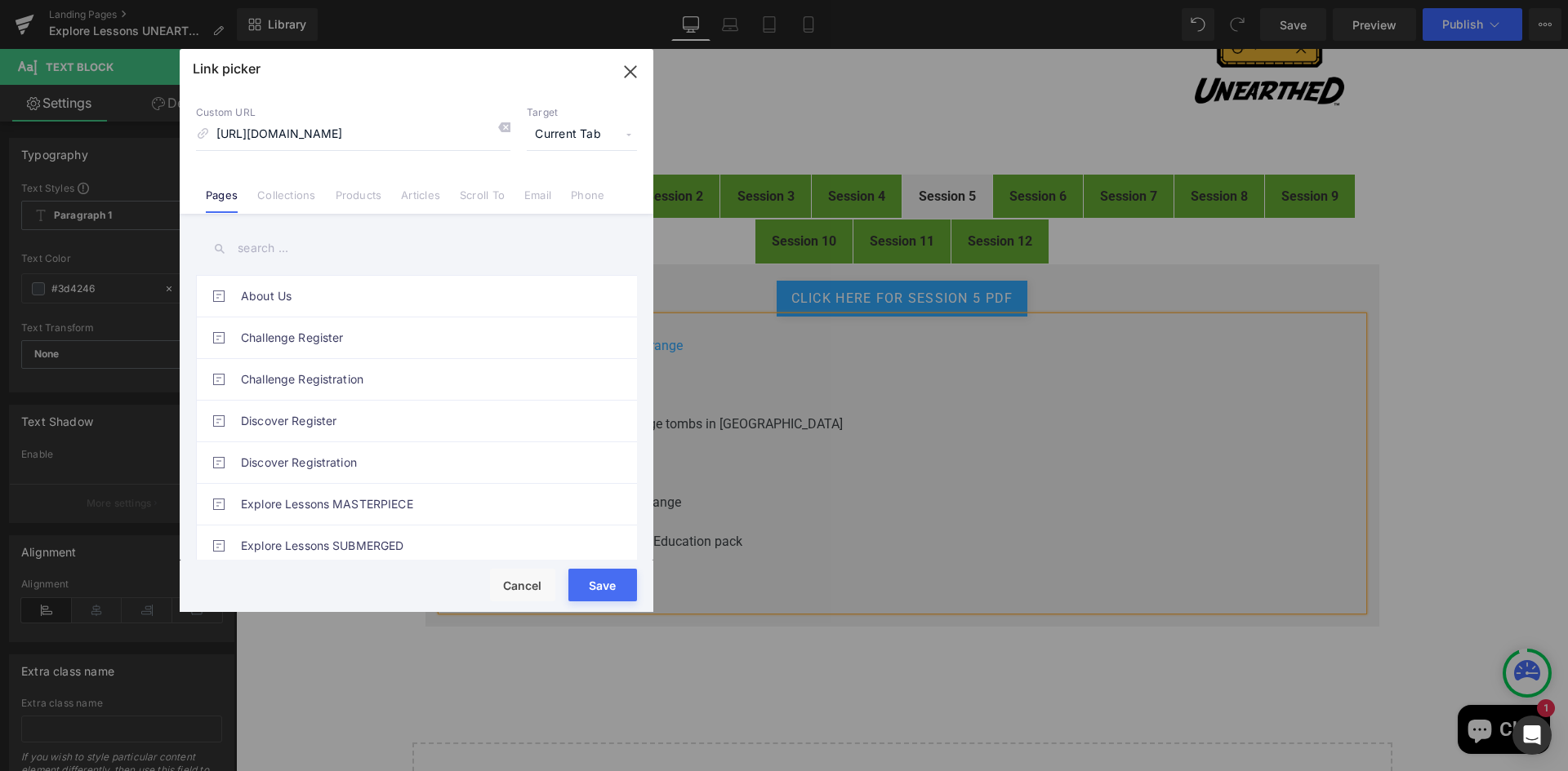
click at [570, 132] on span "Current Tab" at bounding box center [581, 134] width 110 height 31
drag, startPoint x: 549, startPoint y: 193, endPoint x: 548, endPoint y: 202, distance: 9.1
click at [549, 192] on li "New Tab" at bounding box center [582, 193] width 127 height 29
click at [608, 579] on button "Save" at bounding box center [602, 585] width 69 height 33
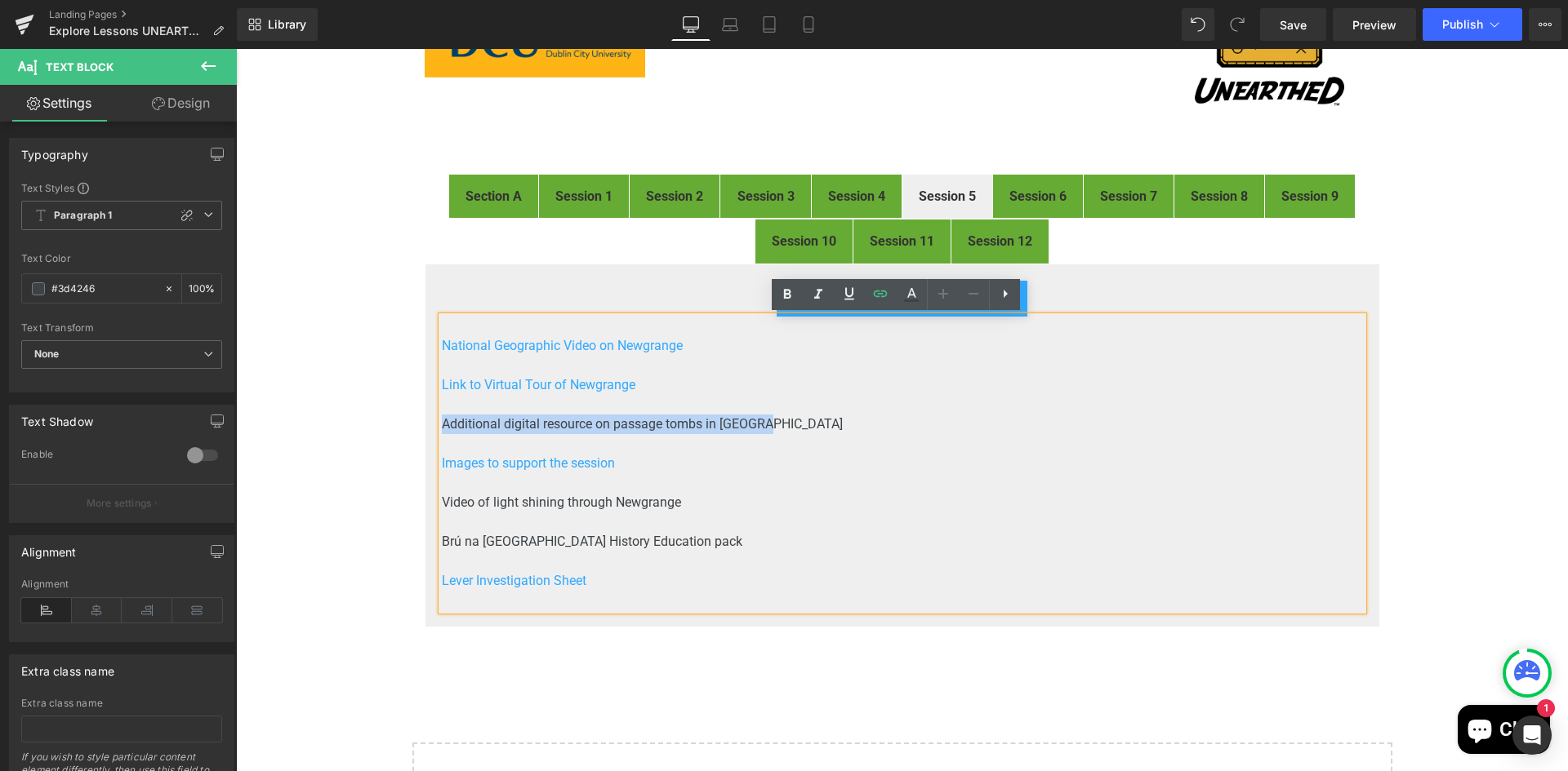
drag, startPoint x: 747, startPoint y: 424, endPoint x: 438, endPoint y: 421, distance: 309.0
click at [442, 421] on p "Additional digital resource on passage tombs in [GEOGRAPHIC_DATA]" at bounding box center [902, 424] width 921 height 20
click at [875, 294] on icon at bounding box center [881, 294] width 14 height 7
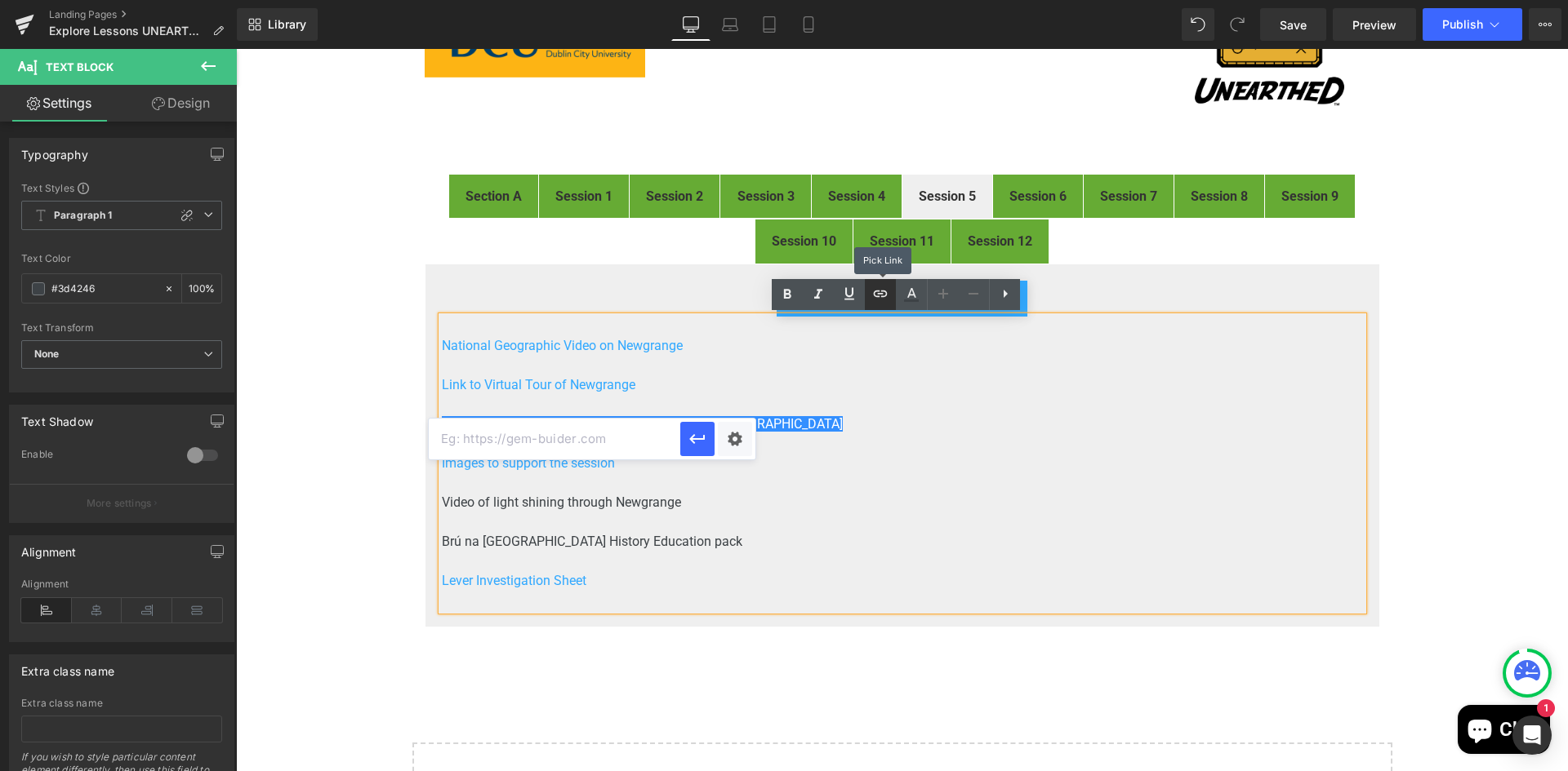
scroll to position [0, 0]
click at [581, 441] on input "text" at bounding box center [554, 439] width 252 height 41
paste input "https://kids.kiddle.co/Passage_tombs_in_Ireland"
type input "https://kids.kiddle.co/Passage_tombs_in_Ireland"
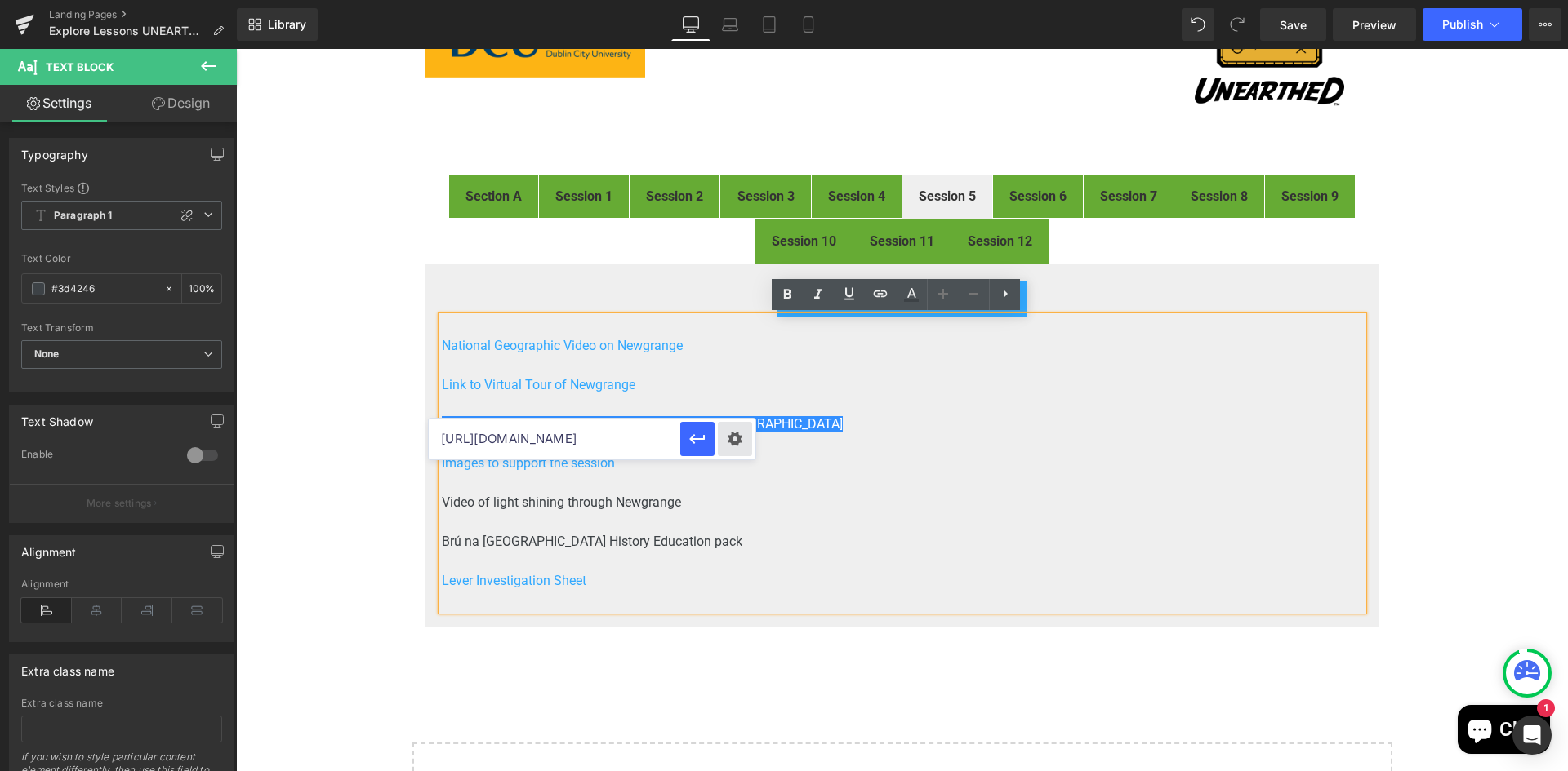
click at [727, 0] on div "Text Color Highlight Color #333333 Edit or remove link: Edit - Unlink - Cancel …" at bounding box center [784, 0] width 1568 height 0
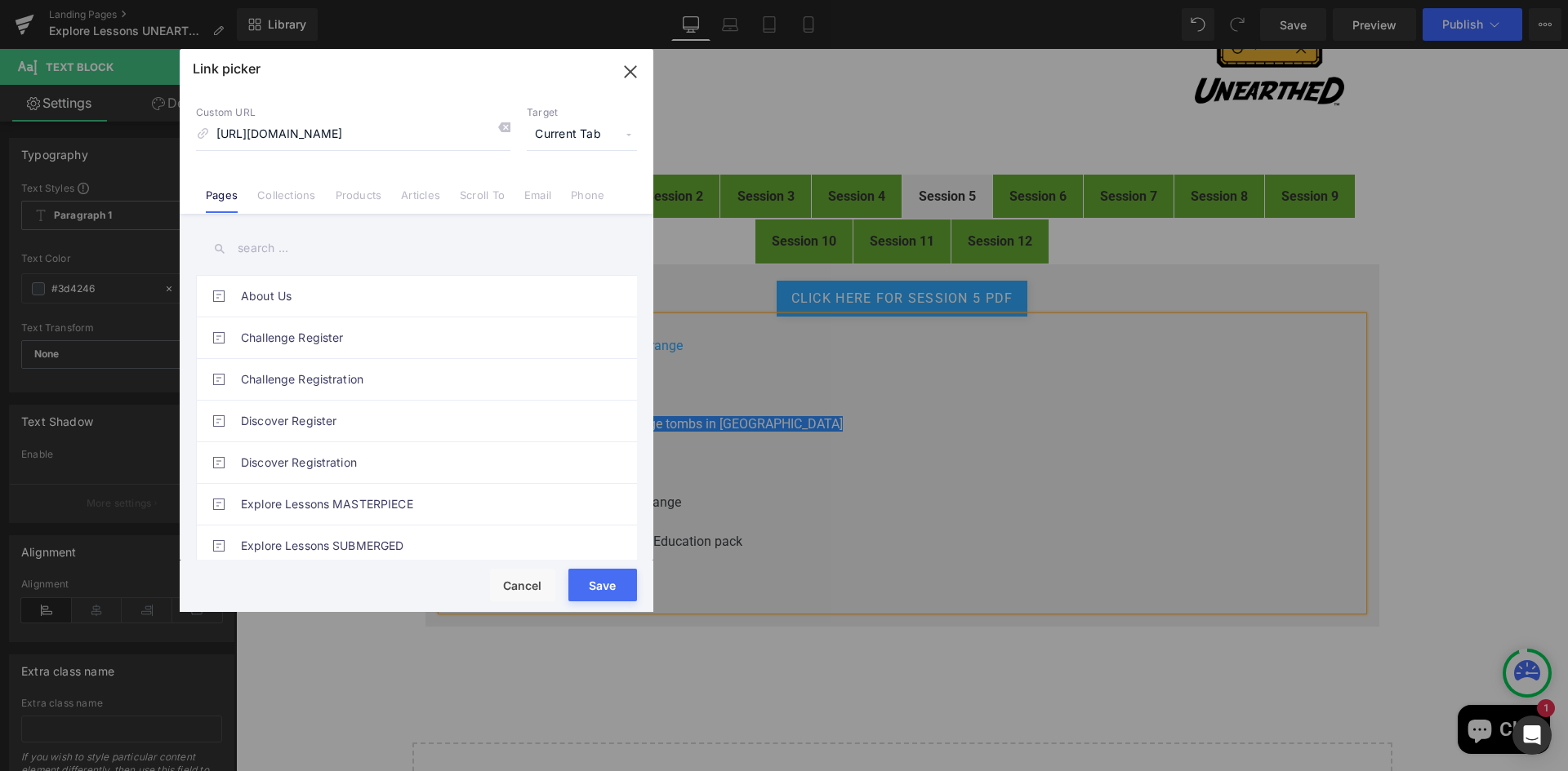
click at [578, 134] on span "Current Tab" at bounding box center [581, 134] width 110 height 31
click at [559, 192] on li "New Tab" at bounding box center [582, 193] width 127 height 29
click at [601, 584] on button "Save" at bounding box center [602, 585] width 69 height 33
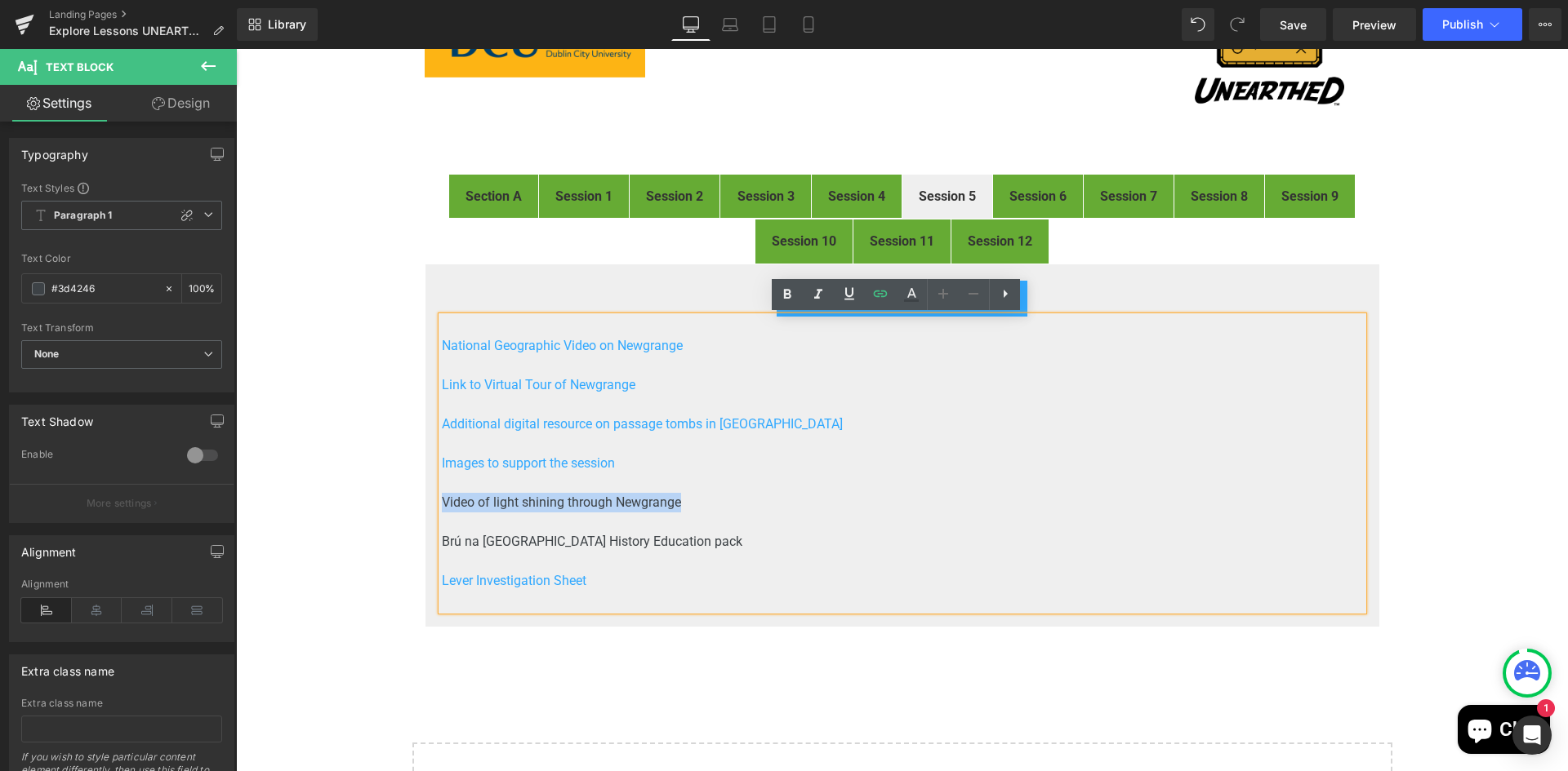
drag, startPoint x: 683, startPoint y: 502, endPoint x: 436, endPoint y: 502, distance: 247.0
click at [442, 502] on p "Video of light shining through Newgrange" at bounding box center [902, 502] width 921 height 20
click at [875, 295] on icon at bounding box center [881, 294] width 14 height 7
click at [600, 529] on input "text" at bounding box center [554, 517] width 252 height 41
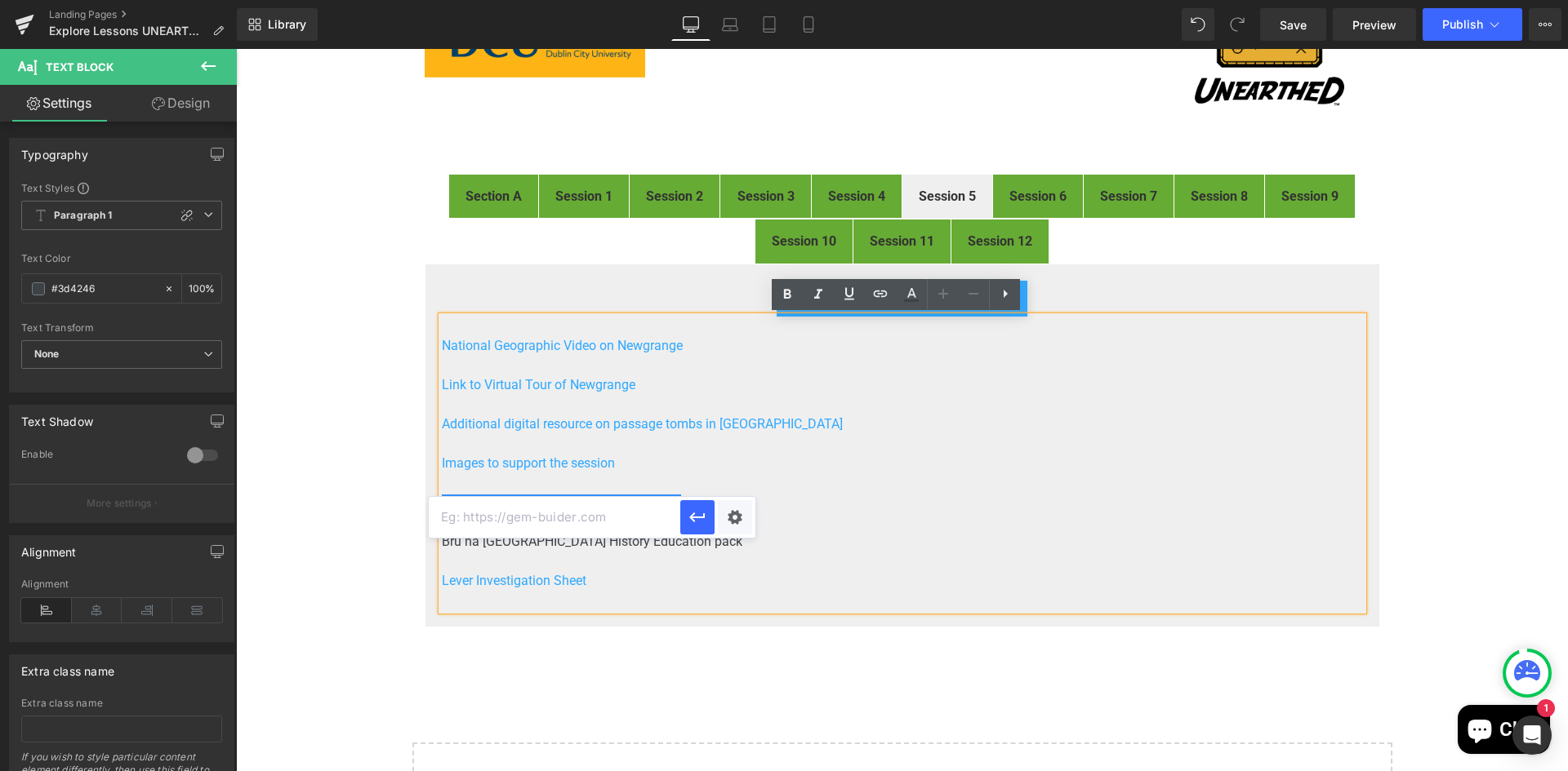
paste input "https://www.youtube.com/watch?v=BAfZLCVyEhs"
click at [736, 0] on div "Text Color Highlight Color #333333 Edit or remove link: Edit - Unlink - Cancel …" at bounding box center [784, 0] width 1568 height 0
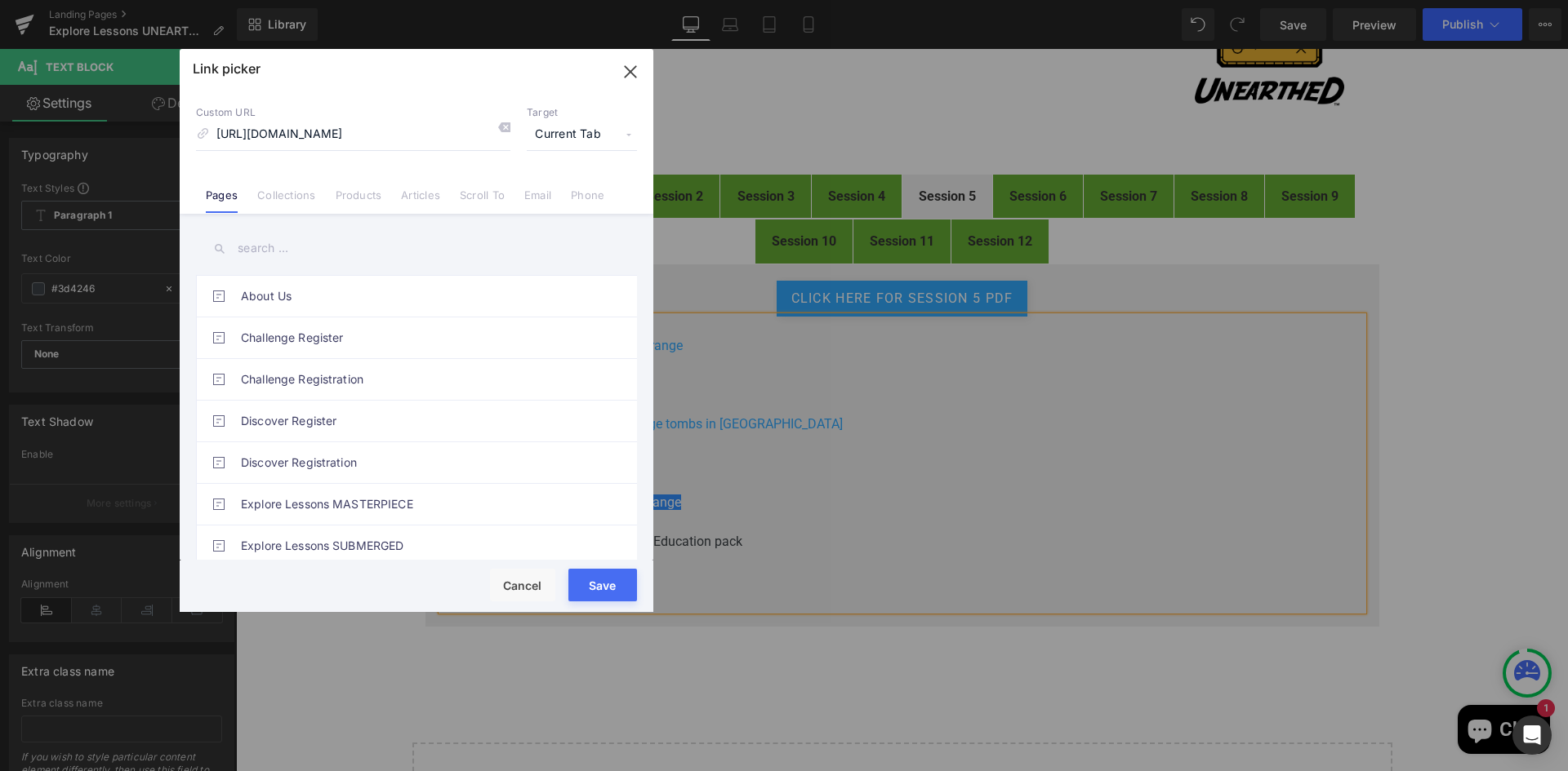
click at [578, 127] on span "Current Tab" at bounding box center [581, 134] width 110 height 31
click at [545, 187] on li "New Tab" at bounding box center [582, 193] width 127 height 29
click at [605, 577] on button "Save" at bounding box center [602, 585] width 69 height 33
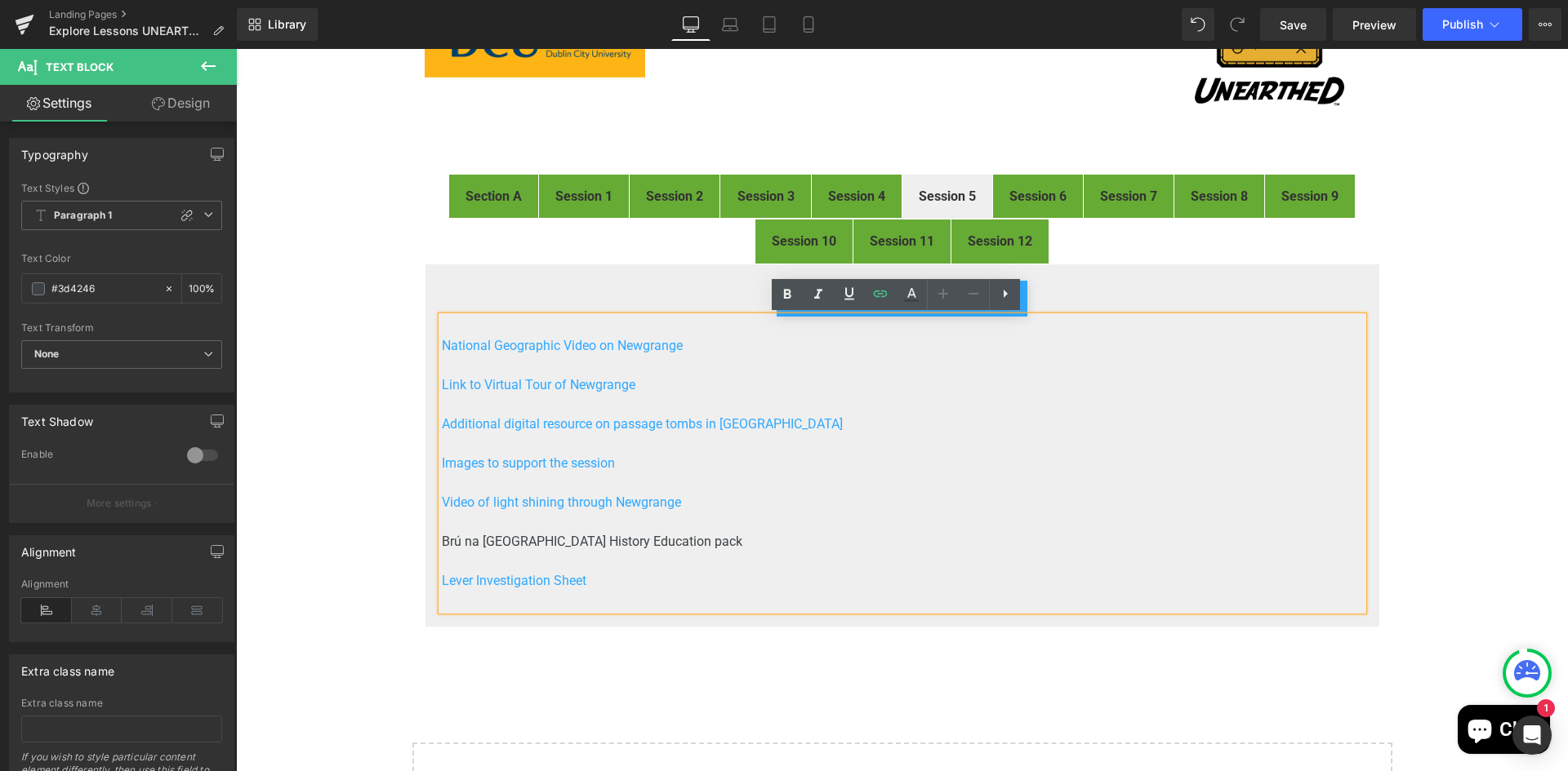
drag, startPoint x: 699, startPoint y: 539, endPoint x: 436, endPoint y: 540, distance: 263.0
click at [442, 540] on p "Brú na [GEOGRAPHIC_DATA] History Education pack" at bounding box center [902, 542] width 921 height 20
click at [879, 294] on icon at bounding box center [881, 294] width 14 height 7
click at [572, 554] on input "text" at bounding box center [554, 556] width 252 height 41
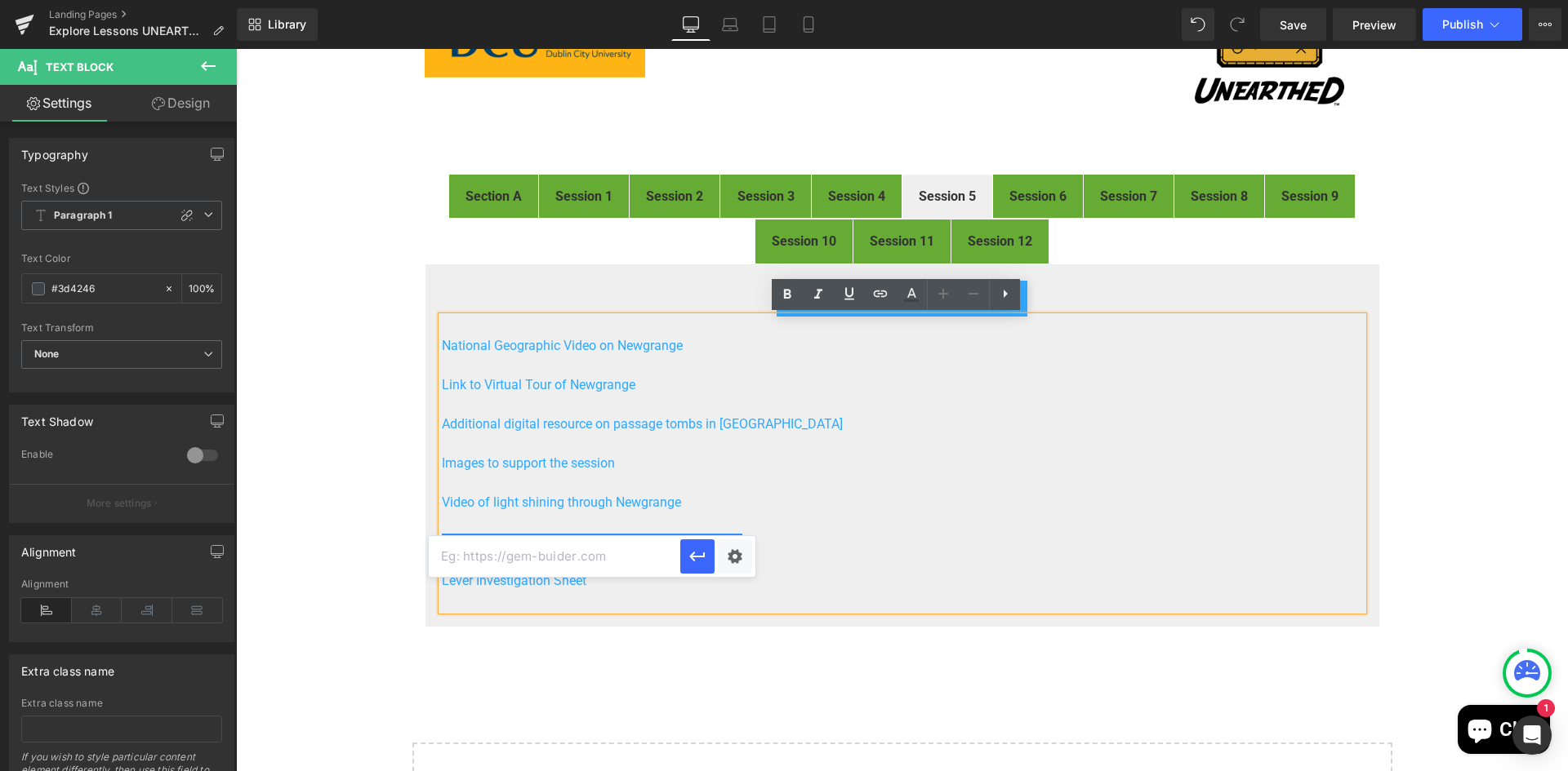
paste input "https://heritageireland.ie/assets/uploads/2021/08/History-Primary-School.pdf"
type input "https://heritageireland.ie/assets/uploads/2021/08/History-Primary-School.pdf"
click at [735, 0] on div "Text Color Highlight Color #333333 Edit or remove link: Edit - Unlink - Cancel …" at bounding box center [784, 0] width 1568 height 0
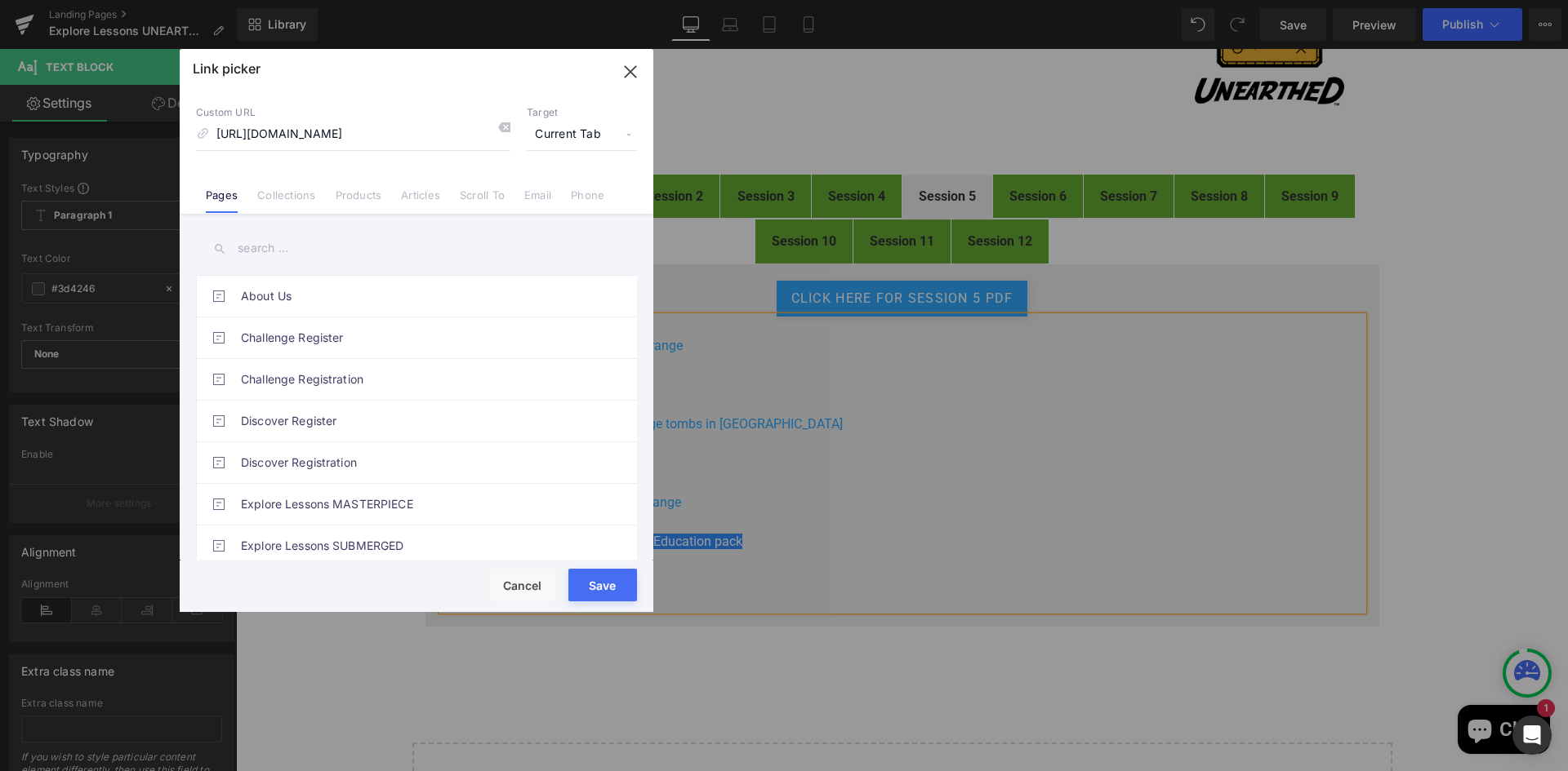
scroll to position [0, 0]
click at [588, 136] on span "Current Tab" at bounding box center [581, 134] width 110 height 31
click at [553, 189] on li "New Tab" at bounding box center [582, 193] width 127 height 29
click at [601, 576] on button "Save" at bounding box center [602, 585] width 69 height 33
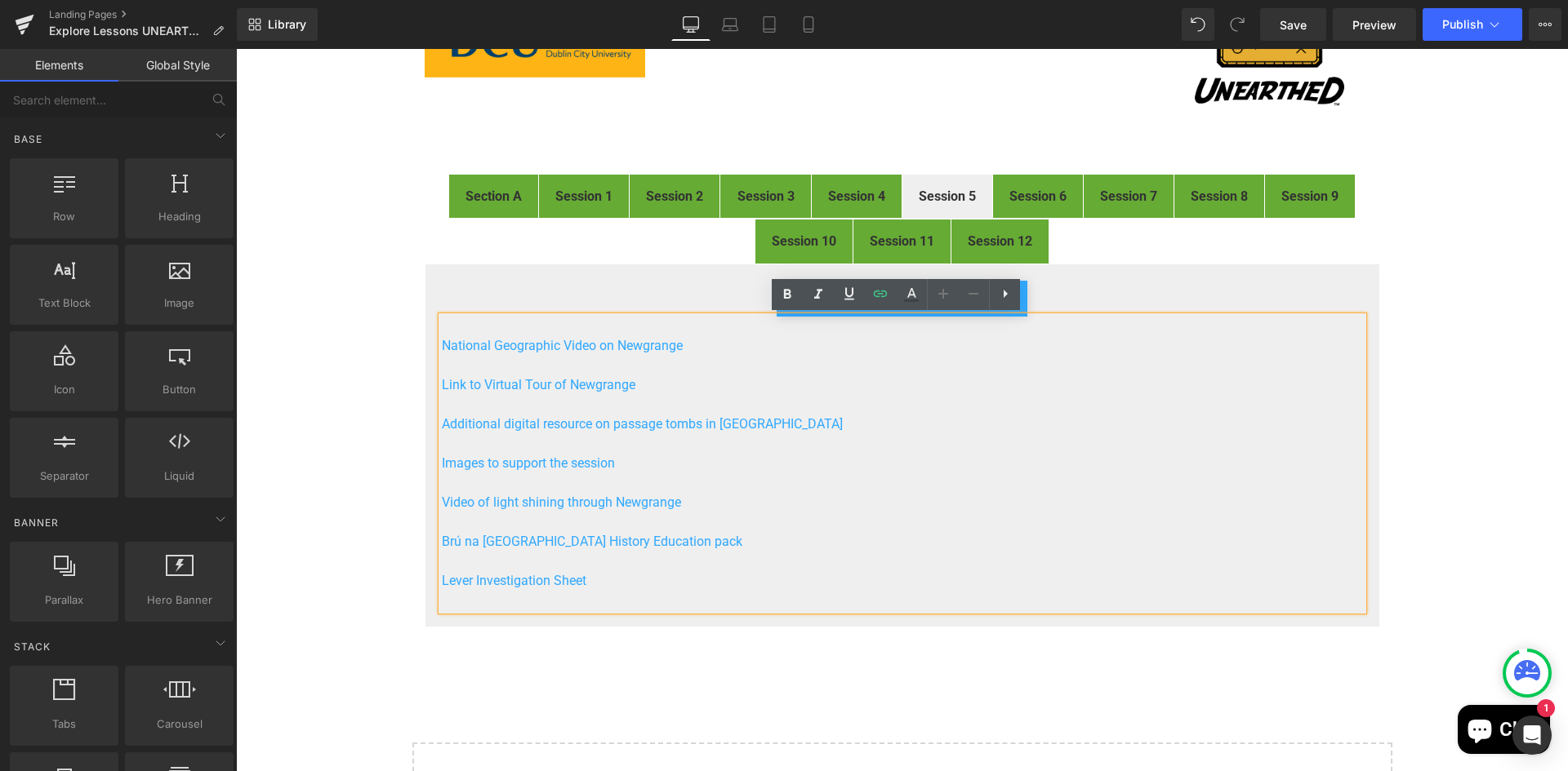
click at [1453, 599] on div "FIRST® LEGO® League Explore Digital Resources Heading Image Welcome to the digi…" at bounding box center [902, 393] width 1332 height 965
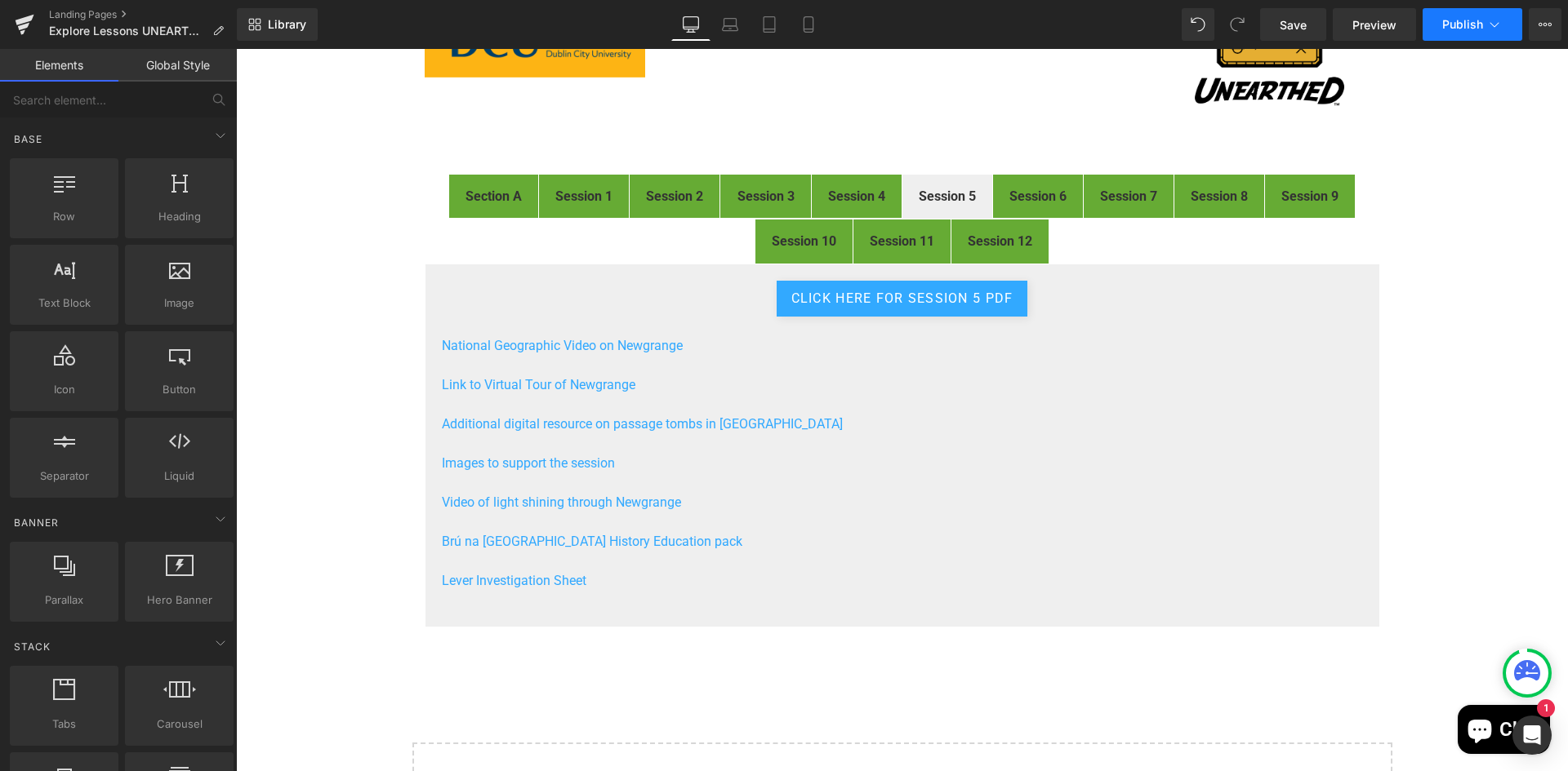
click at [1447, 25] on span "Publish" at bounding box center [1462, 24] width 41 height 13
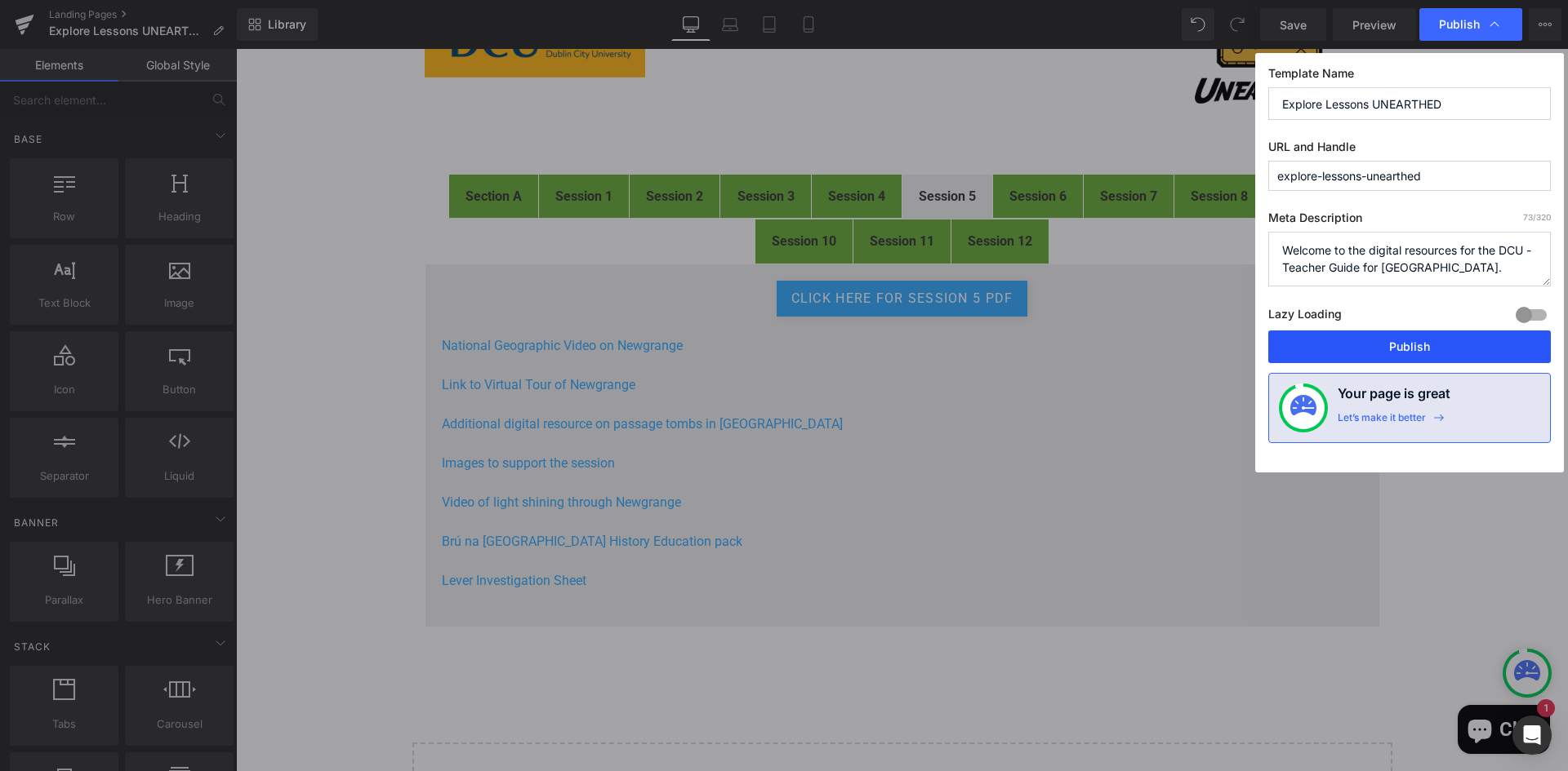
click at [1408, 349] on button "Publish" at bounding box center [1409, 347] width 283 height 33
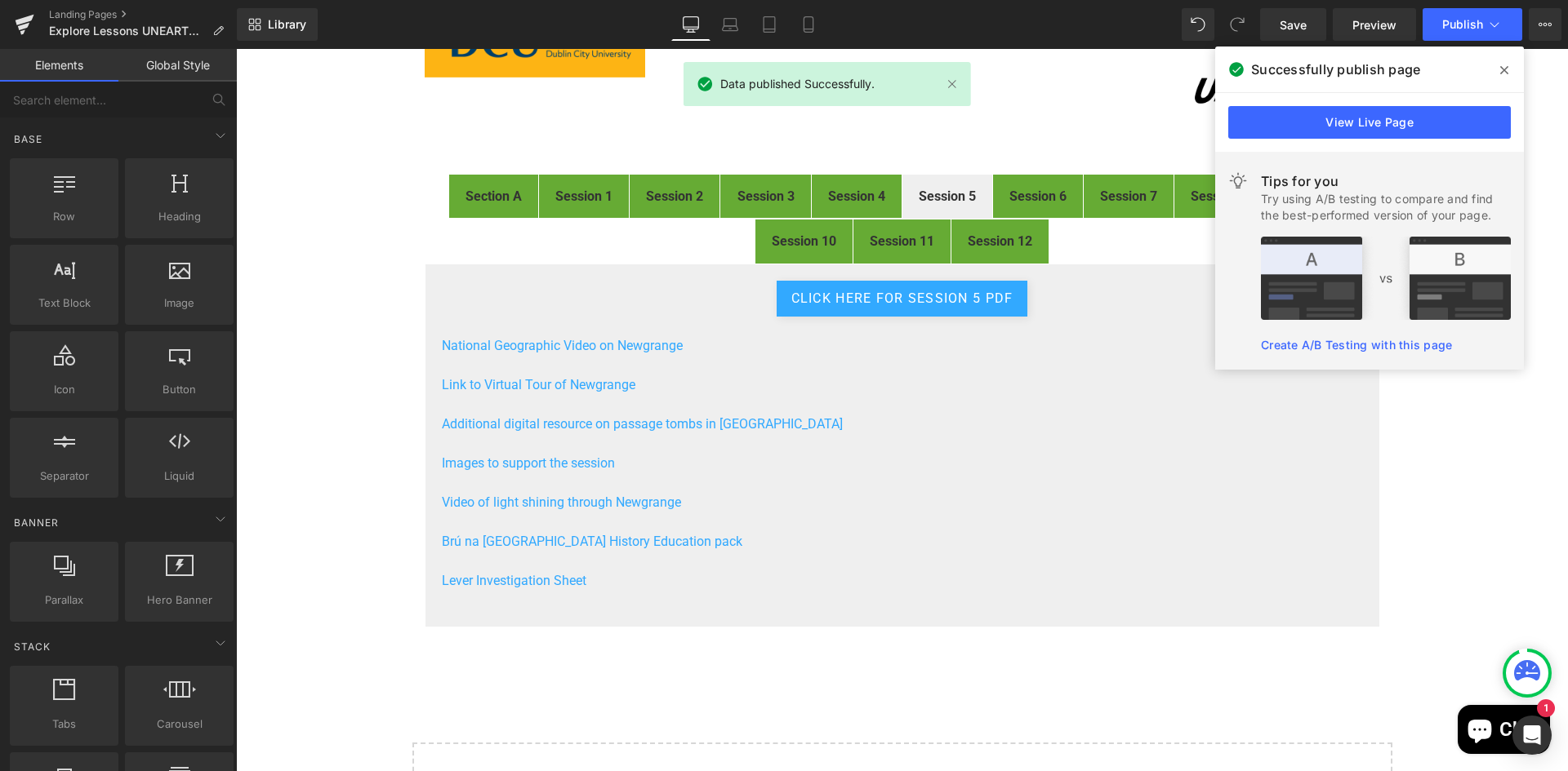
click at [1506, 68] on icon at bounding box center [1504, 69] width 8 height 8
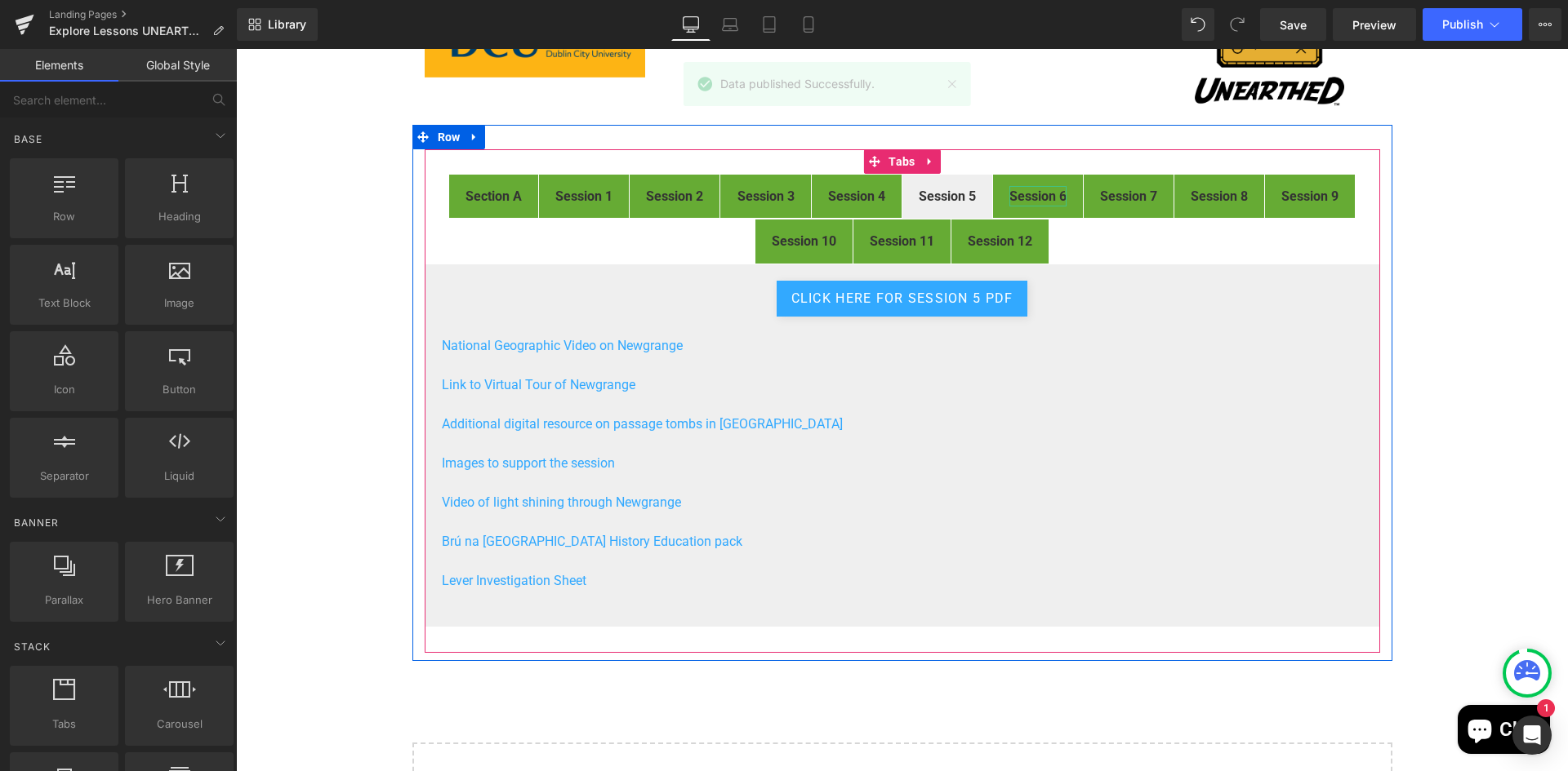
click at [1026, 186] on div at bounding box center [1038, 188] width 57 height 4
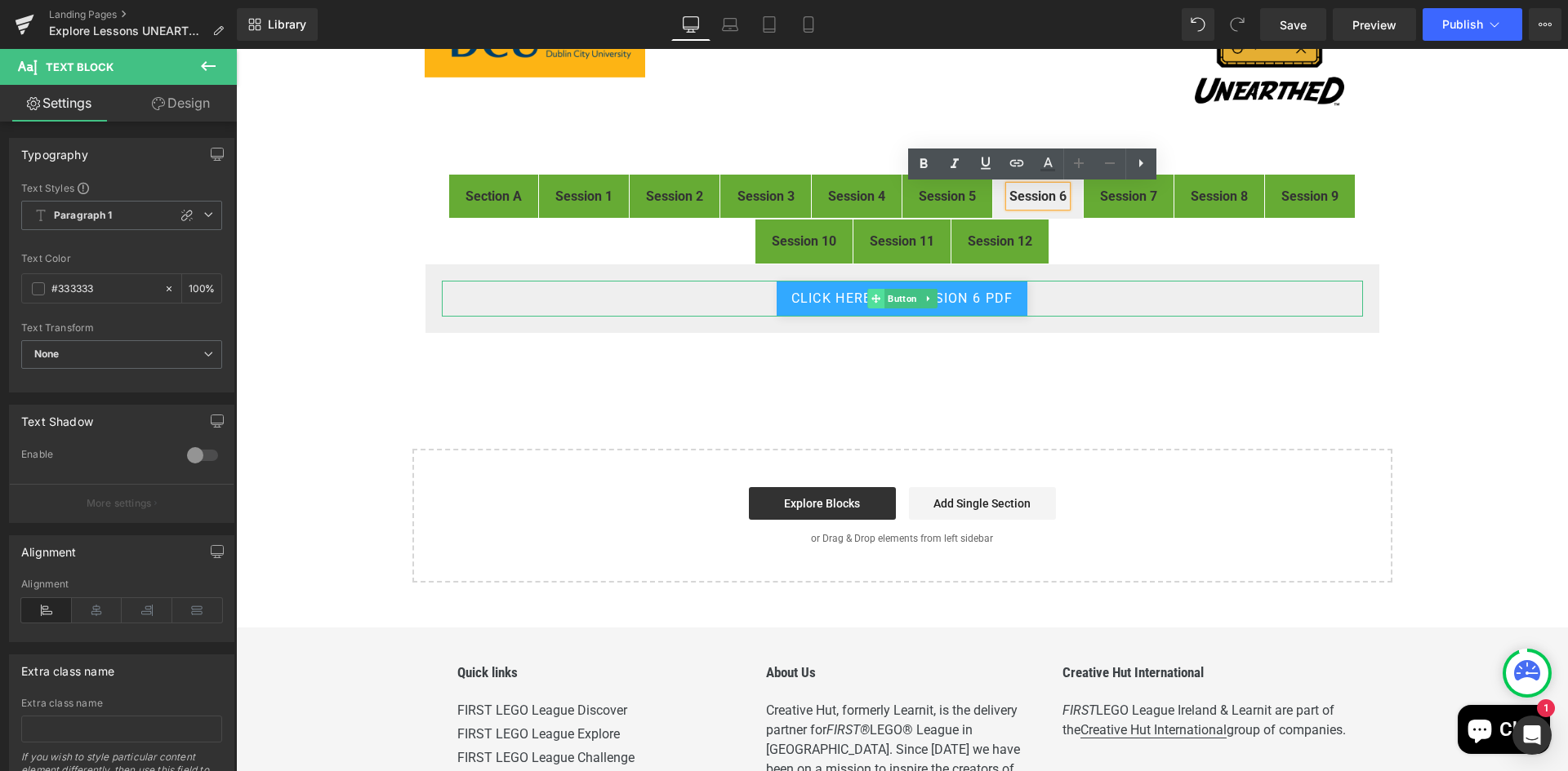
drag, startPoint x: 901, startPoint y: 297, endPoint x: 862, endPoint y: 305, distance: 39.8
click at [901, 297] on span "Button" at bounding box center [902, 298] width 36 height 20
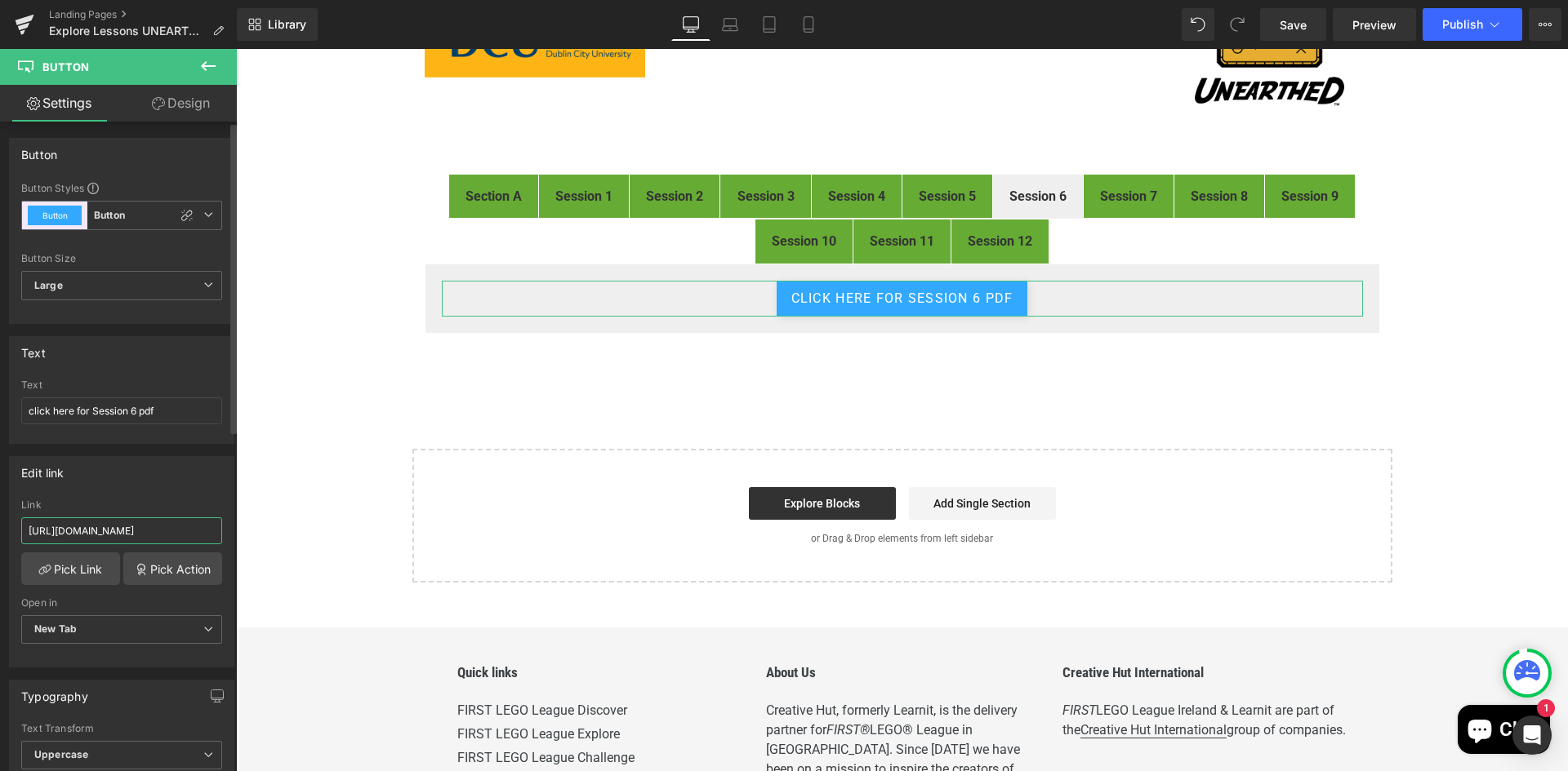
click at [106, 536] on input "https://drive.google.com/file/d/1g5U4GmeKwiqGw2RIgUcqf3gNBQXMlRjJ/view?usp=driv…" at bounding box center [121, 531] width 200 height 27
click at [107, 535] on input "https://drive.google.com/file/d/1g5U4GmeKwiqGw2RIgUcqf3gNBQXMlRjJ/view?usp=driv…" at bounding box center [121, 531] width 200 height 27
click at [107, 534] on input "https://drive.google.com/file/d/1g5U4GmeKwiqGw2RIgUcqf3gNBQXMlRjJ/view?usp=driv…" at bounding box center [121, 531] width 200 height 27
paste input "p5C0wrBBefu4gAZMWOF9c-nkrPVrSfAg"
type input "https://drive.google.com/file/d/1p5C0wrBBefu4gAZMWOF9c-nkrPVrSfAg/view"
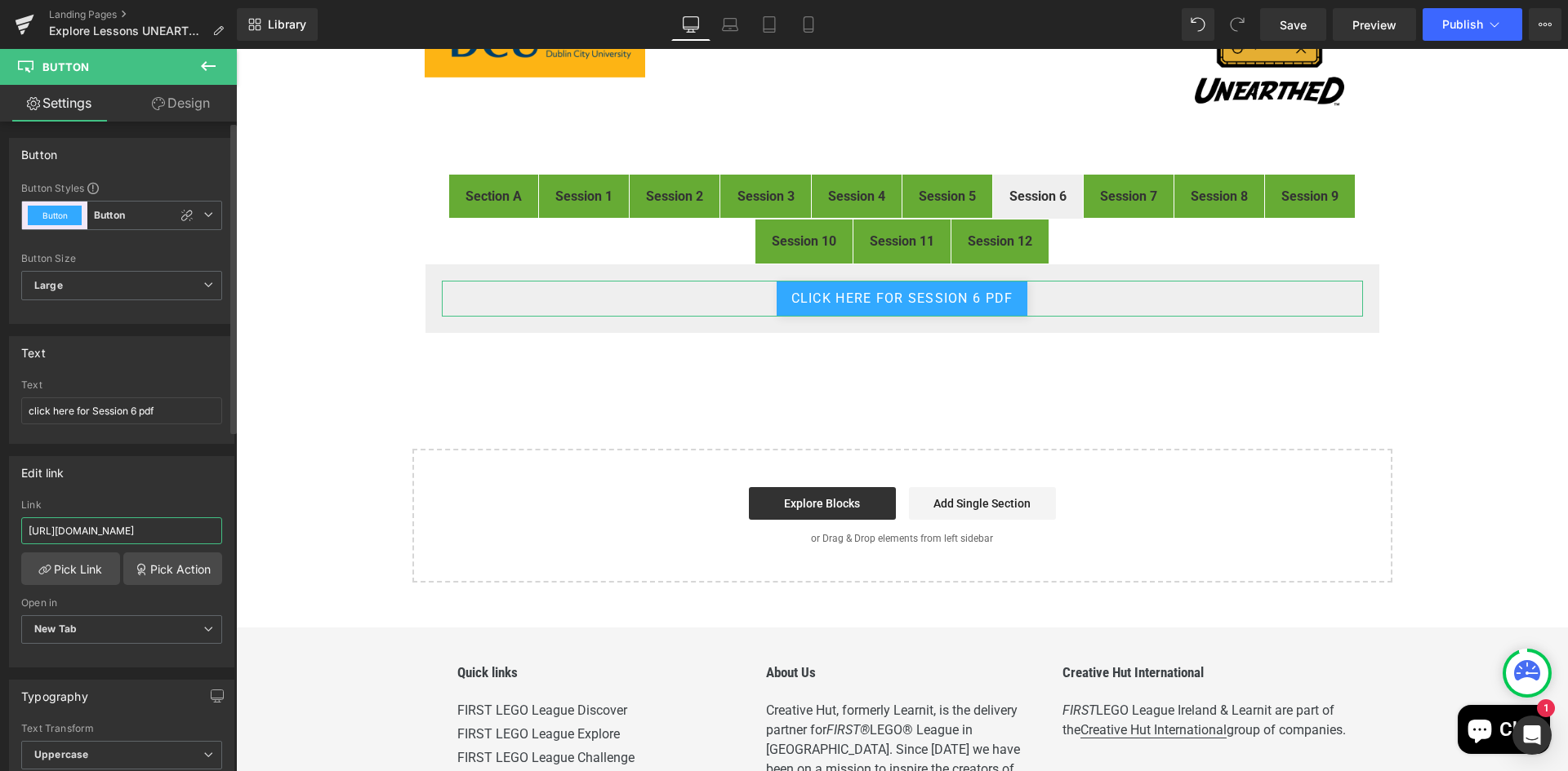
scroll to position [0, 187]
click at [1417, 387] on div "FIRST® LEGO® League Explore Digital Resources Heading Image Welcome to the digi…" at bounding box center [902, 246] width 1332 height 671
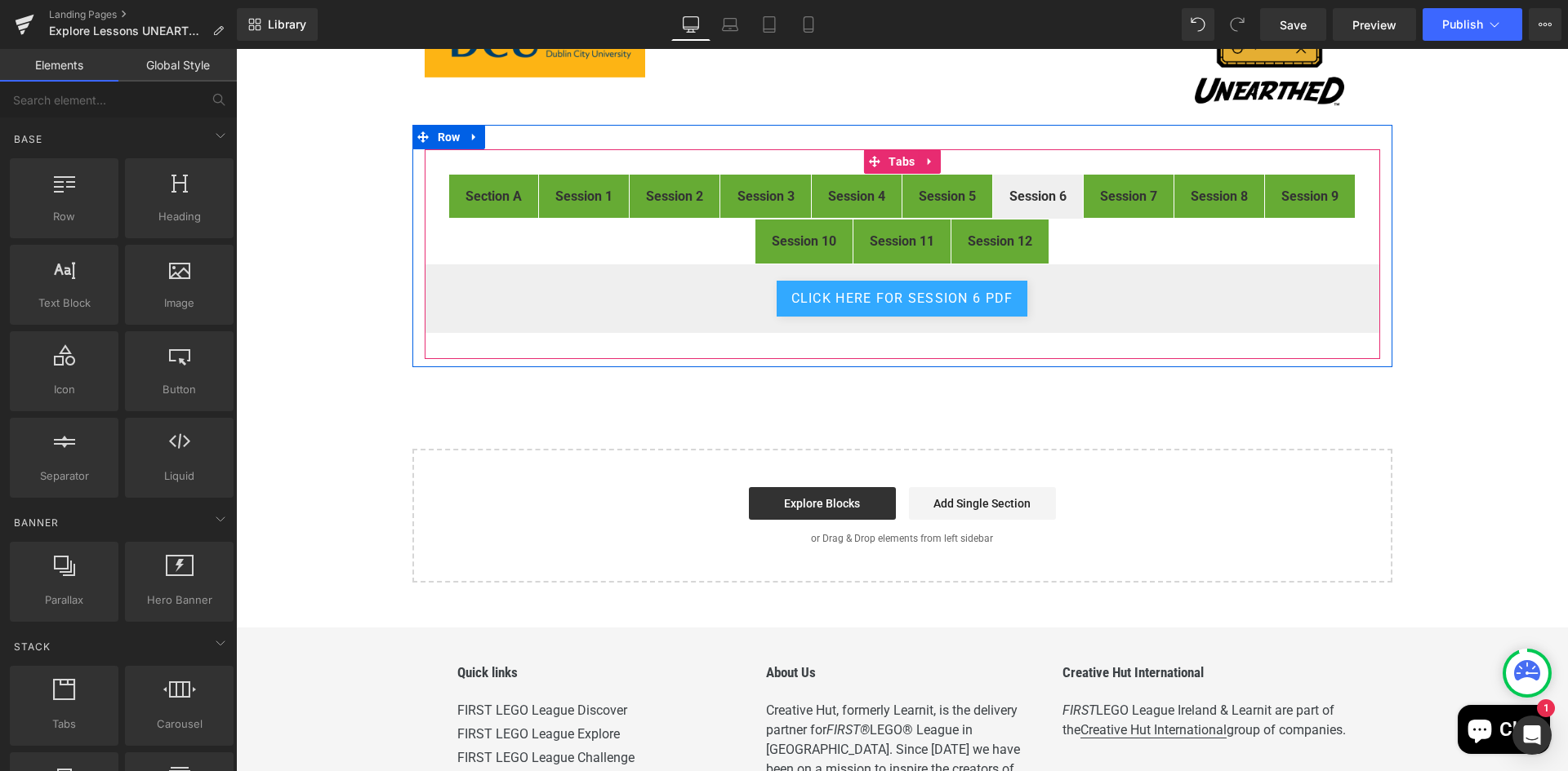
click at [1148, 318] on div "click here for Session 6 pdf Button" at bounding box center [902, 298] width 955 height 70
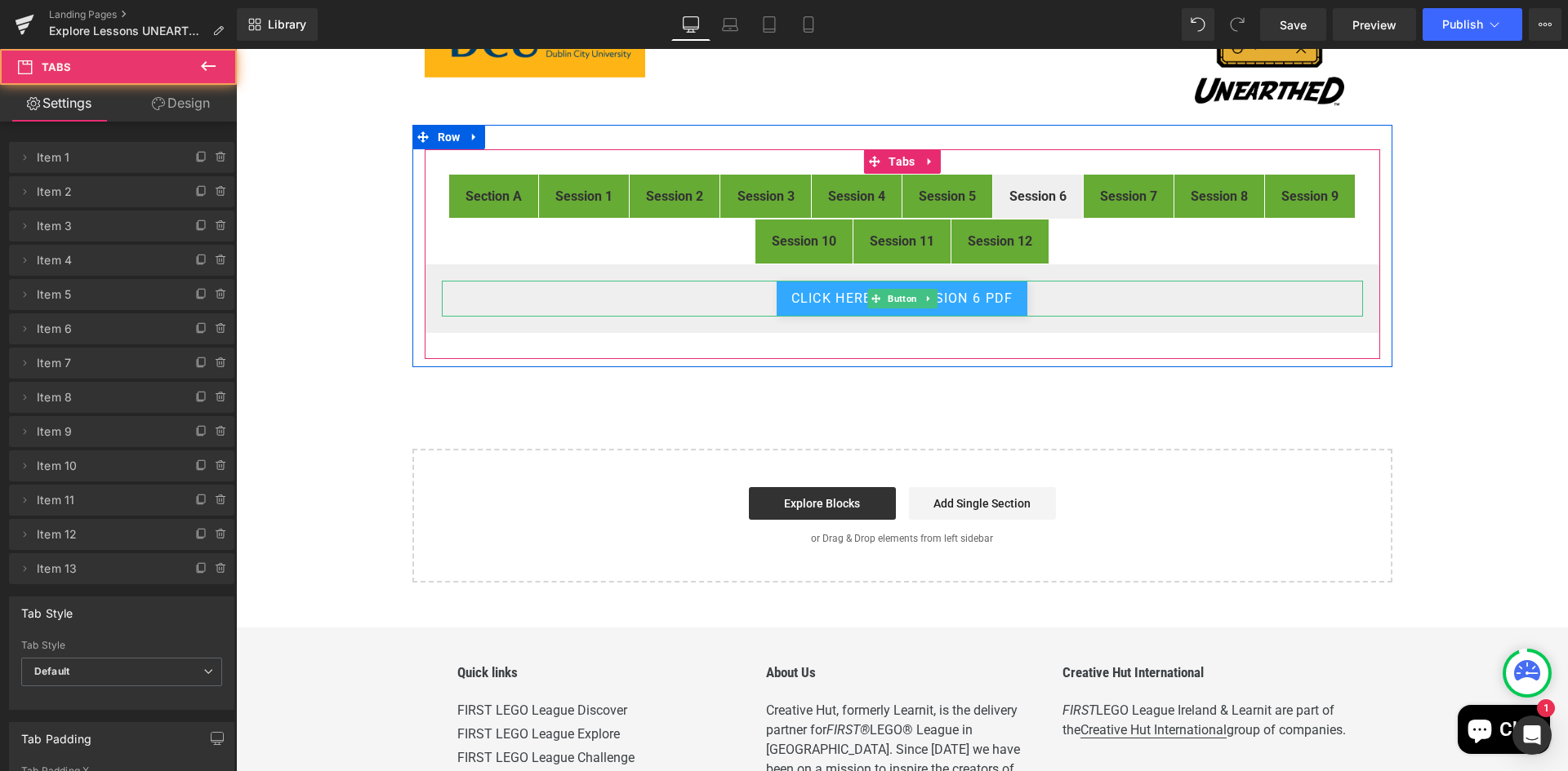
click at [1044, 311] on div "click here for Session 6 pdf" at bounding box center [902, 298] width 921 height 36
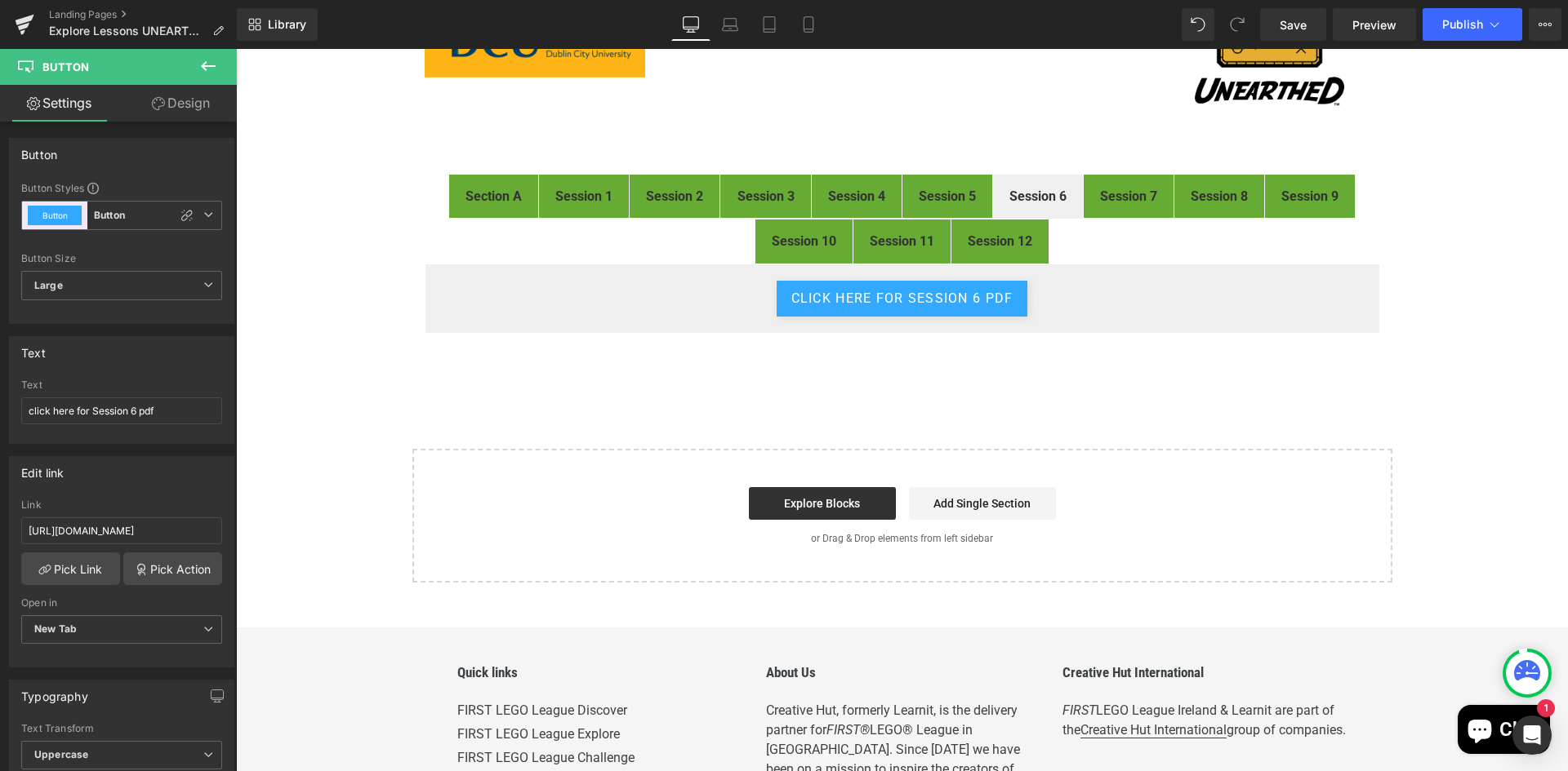
click at [270, 360] on div "FIRST® LEGO® League Explore Digital Resources Heading Image Welcome to the digi…" at bounding box center [902, 246] width 1332 height 671
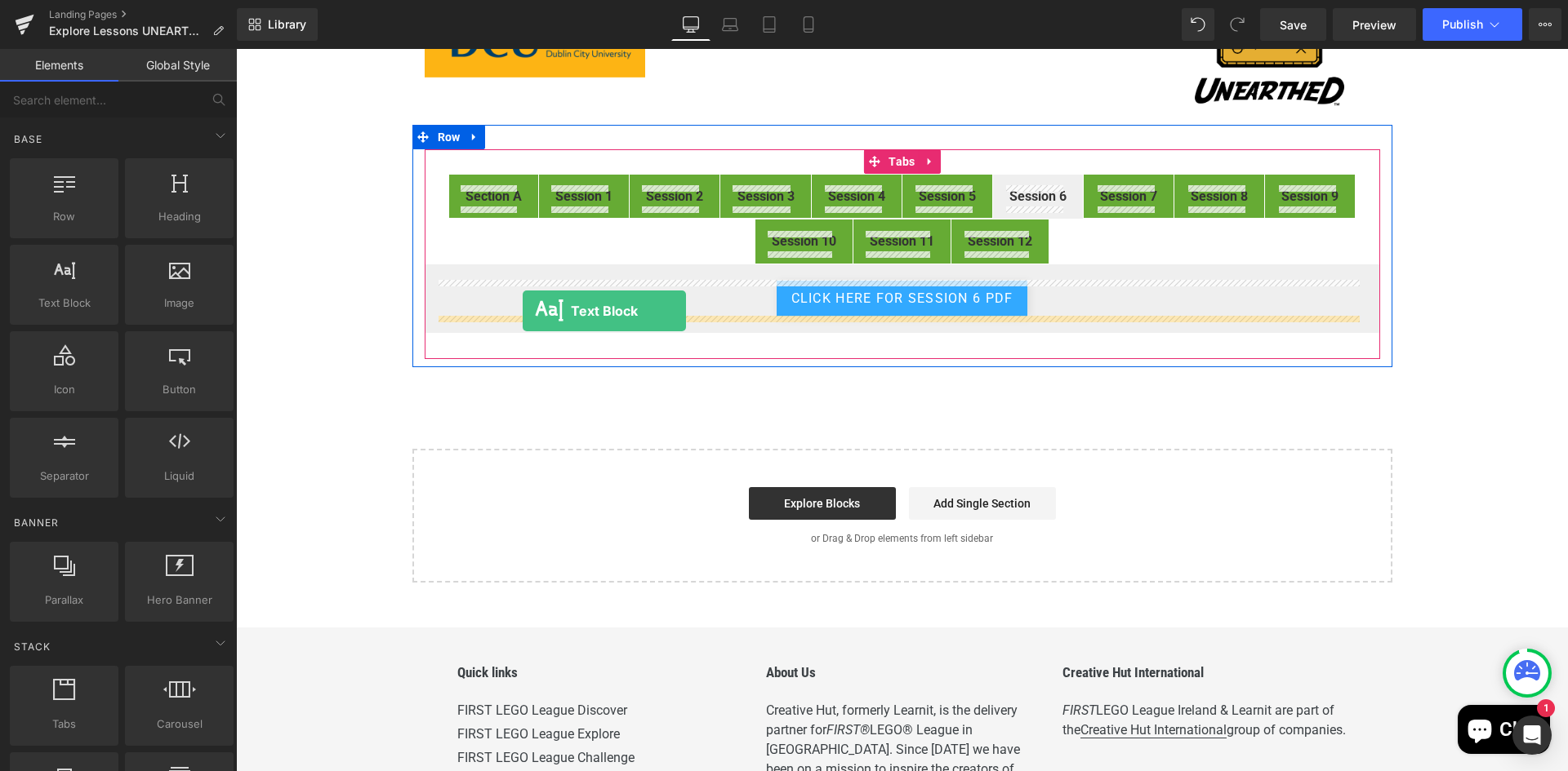
drag, startPoint x: 305, startPoint y: 335, endPoint x: 522, endPoint y: 311, distance: 218.3
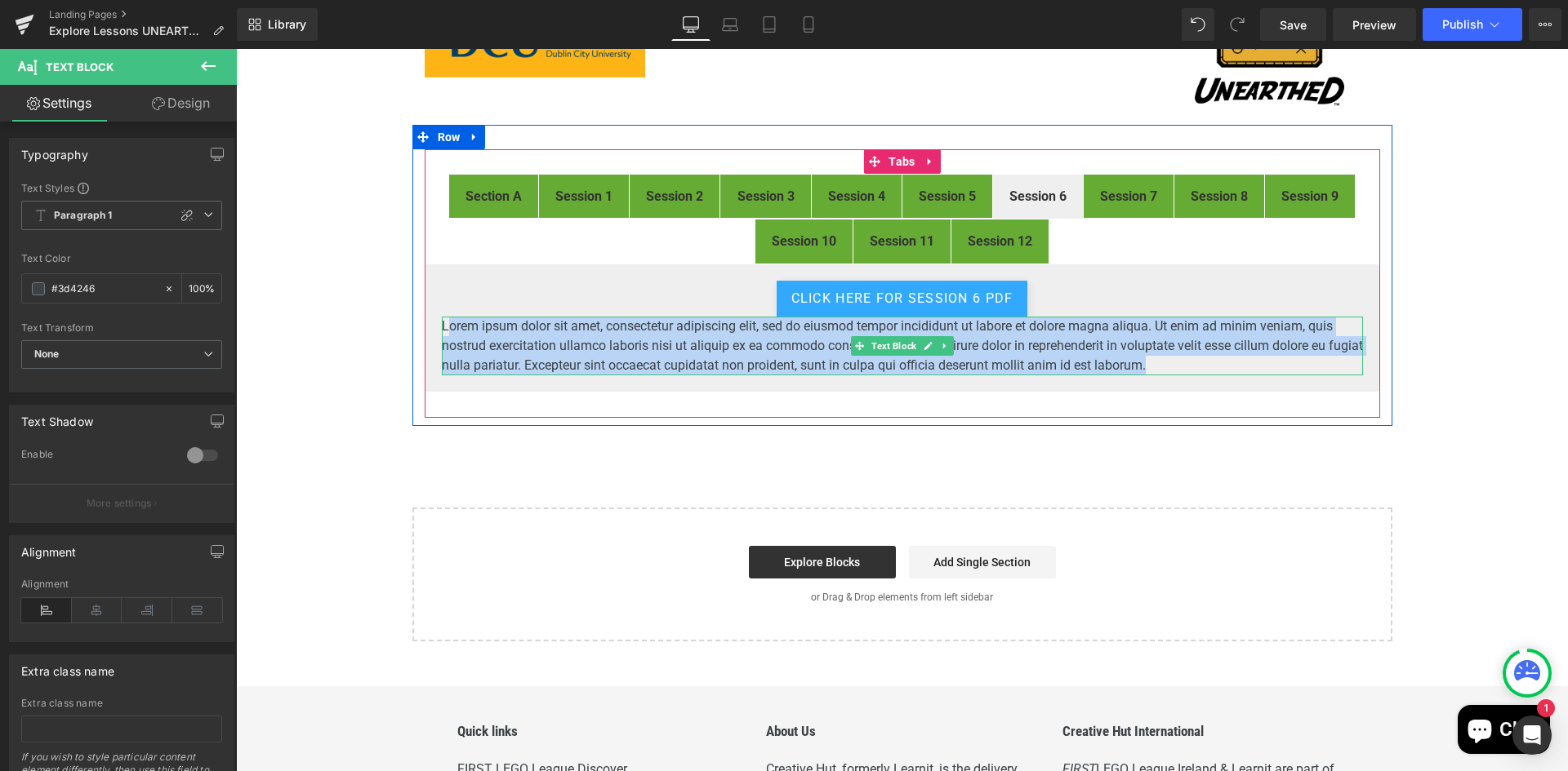
drag, startPoint x: 1186, startPoint y: 362, endPoint x: 431, endPoint y: 330, distance: 755.7
click at [442, 328] on p "Lorem ipsum dolor sit amet, consectetur adipiscing elit, sed do eiusmod tempor …" at bounding box center [902, 346] width 921 height 59
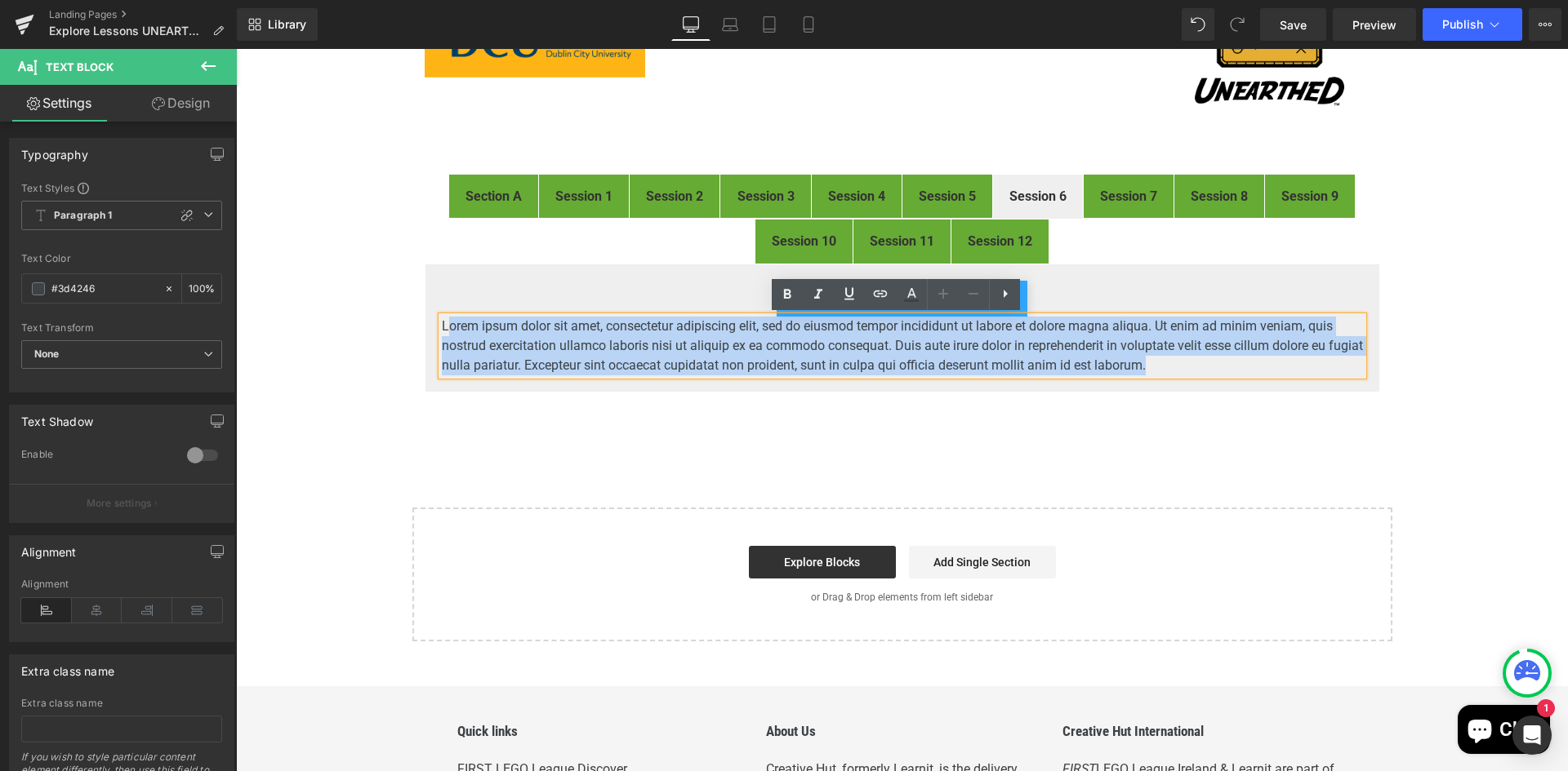
click at [442, 330] on div "Lorem ipsum dolor sit amet, consectetur adipiscing elit, sed do eiusmod tempor …" at bounding box center [902, 346] width 921 height 59
drag, startPoint x: 1200, startPoint y: 368, endPoint x: 436, endPoint y: 327, distance: 765.1
click at [442, 327] on p "Lorem ipsum dolor sit amet, consectetur adipiscing elit, sed do eiusmod tempor …" at bounding box center [902, 346] width 921 height 59
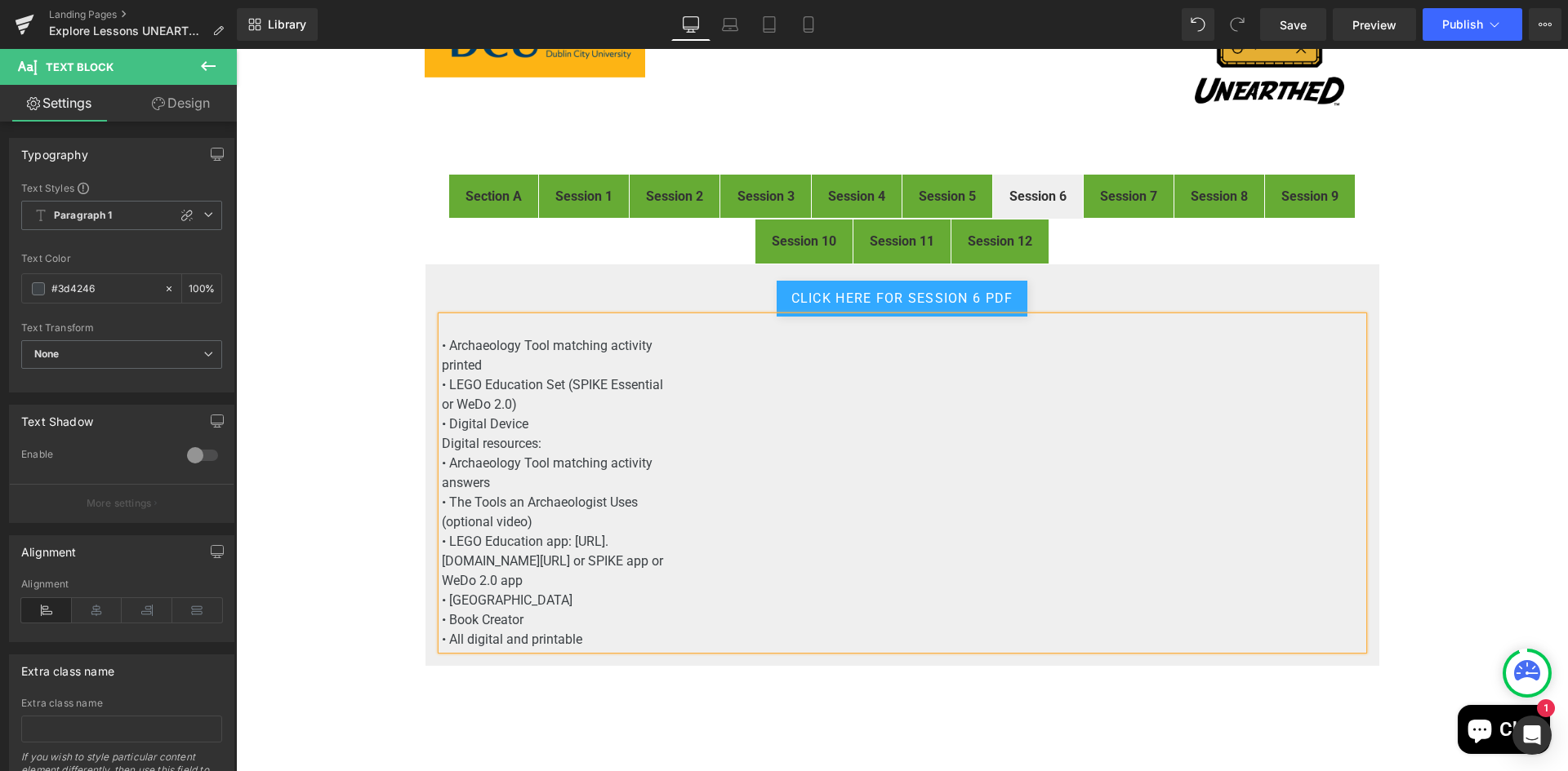
click at [720, 350] on p "• Archaeology Tool matching activity" at bounding box center [902, 346] width 921 height 20
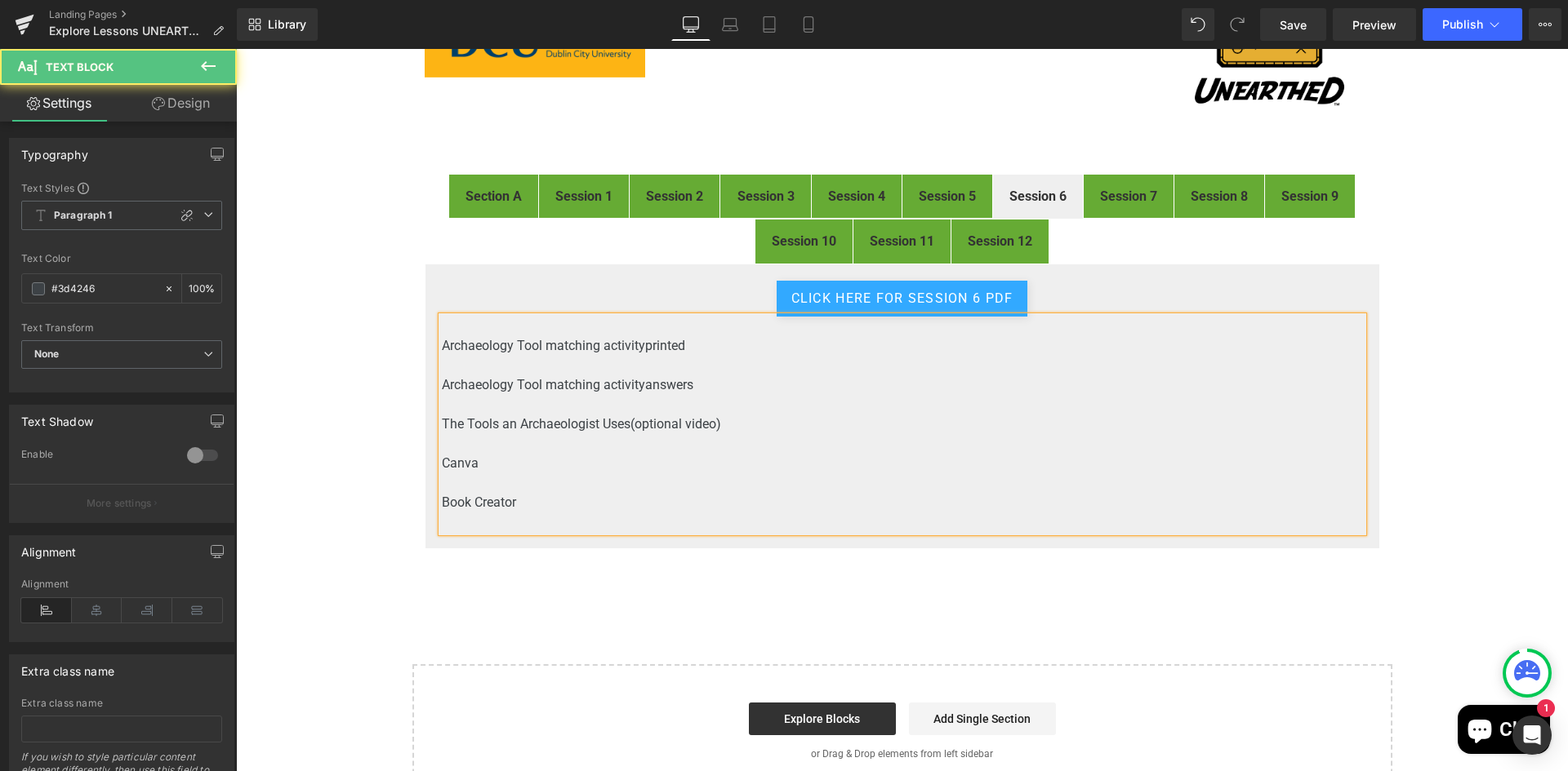
click at [515, 399] on p at bounding box center [902, 404] width 921 height 20
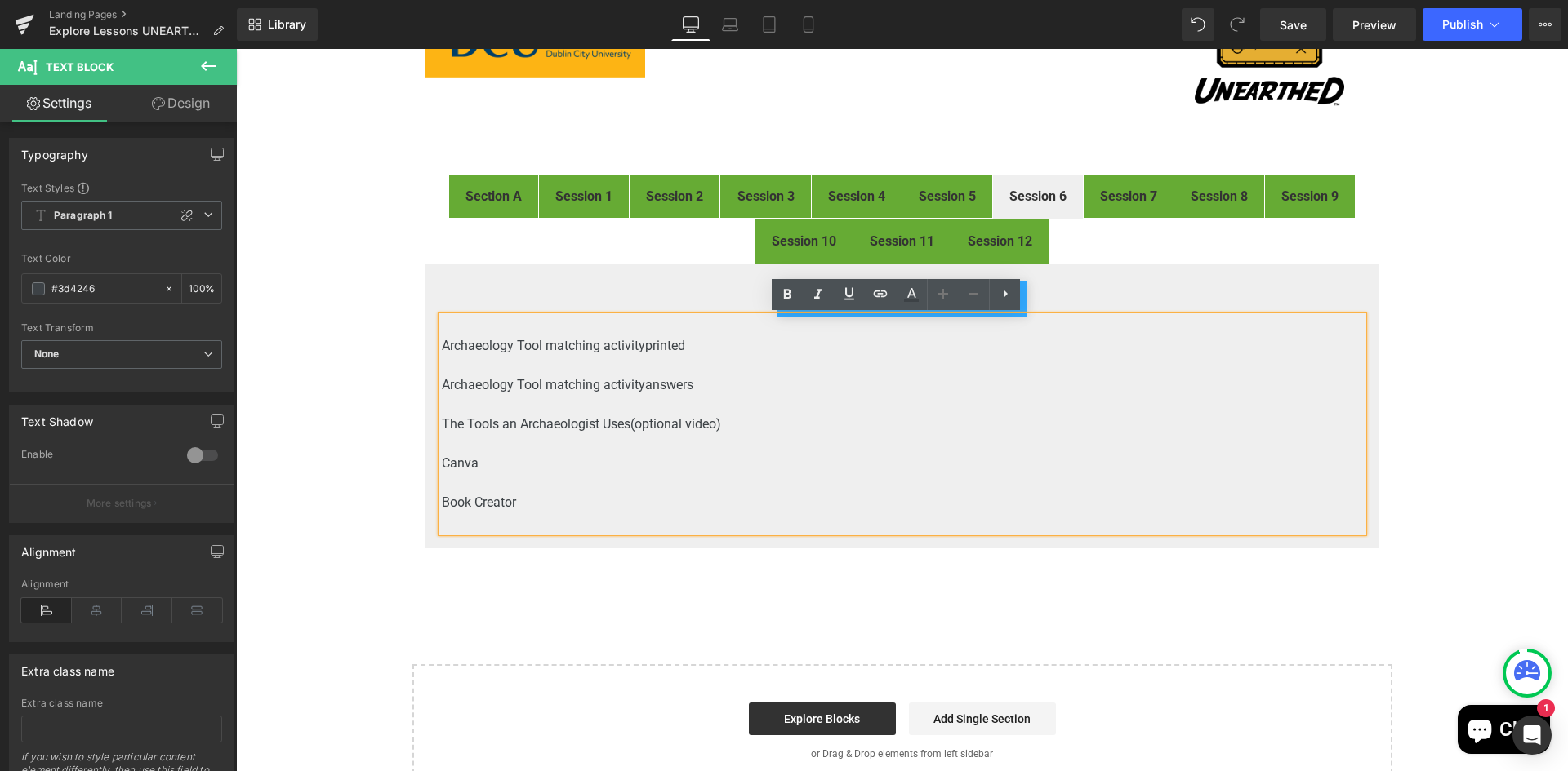
click at [520, 446] on p at bounding box center [902, 444] width 921 height 20
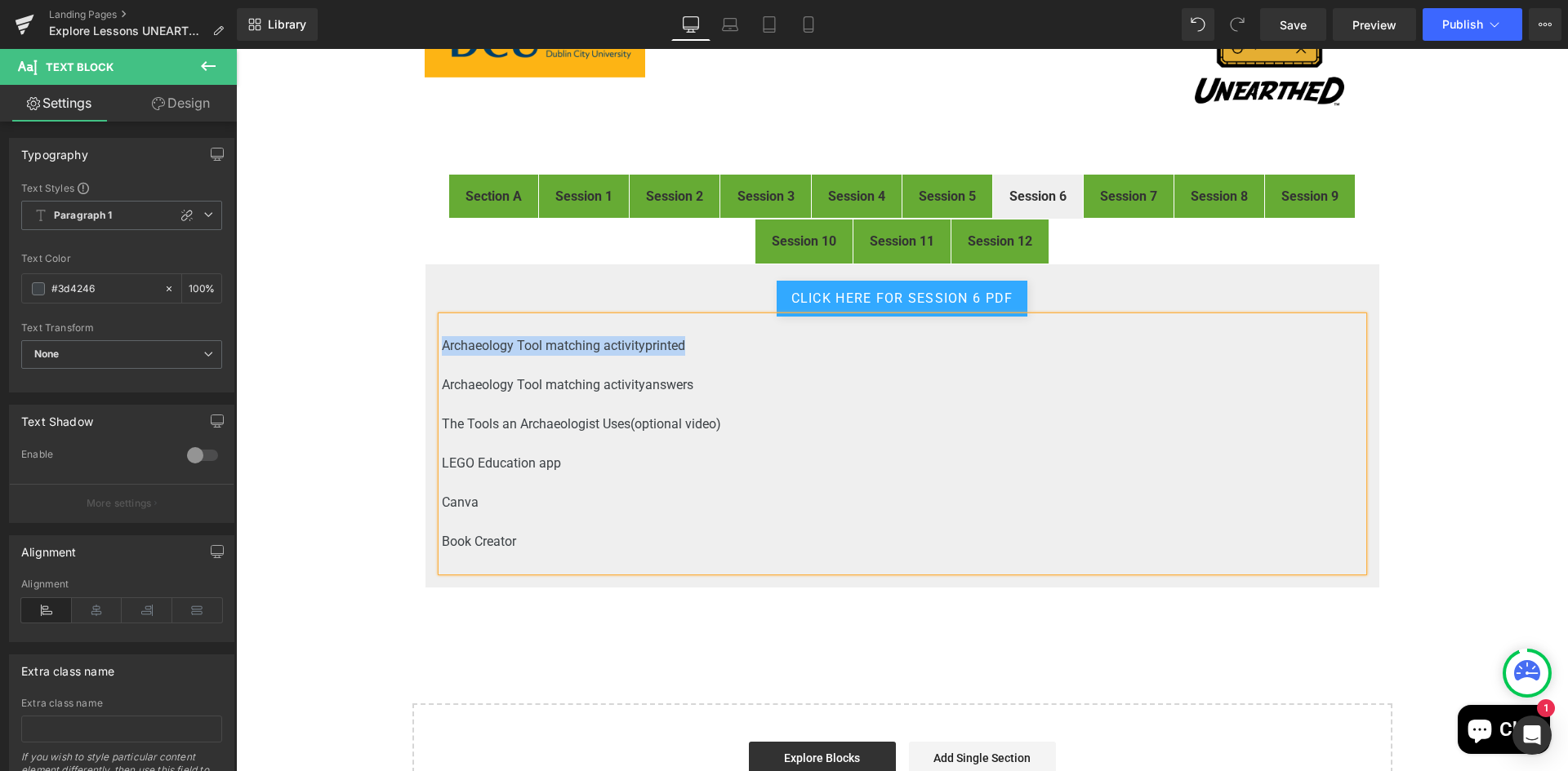
drag, startPoint x: 685, startPoint y: 344, endPoint x: 436, endPoint y: 352, distance: 249.1
click at [442, 352] on p "Archaeology Tool matching activity printed" at bounding box center [902, 346] width 921 height 20
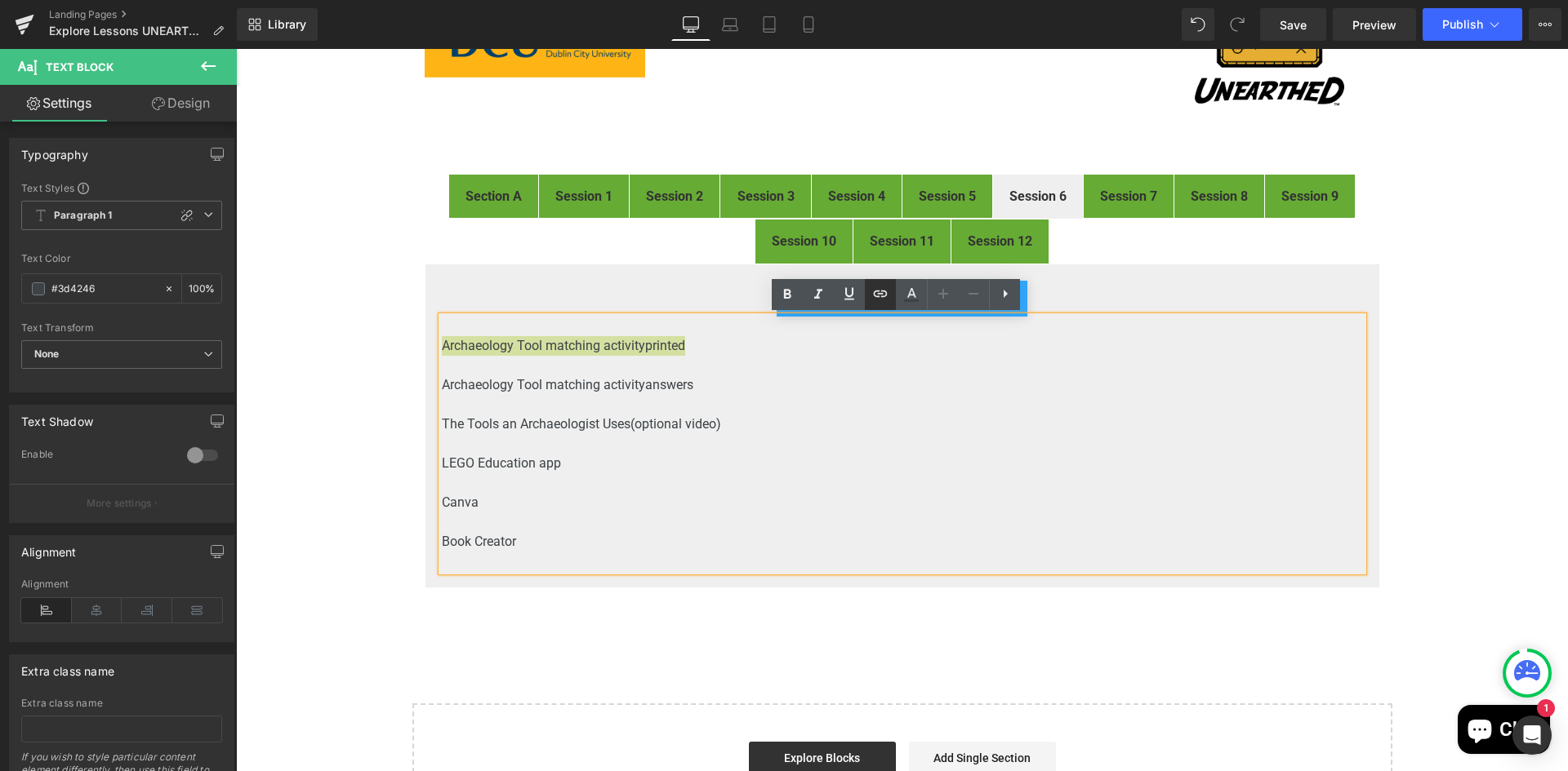
click at [873, 292] on icon at bounding box center [880, 293] width 20 height 20
click at [613, 367] on input "text" at bounding box center [554, 360] width 252 height 41
paste input "https://drive.google.com/file/d/1POkIAmC1heCVBqonYBr3oLItQBshWnwz/view?usp=driv…"
drag, startPoint x: 617, startPoint y: 363, endPoint x: 700, endPoint y: 365, distance: 83.0
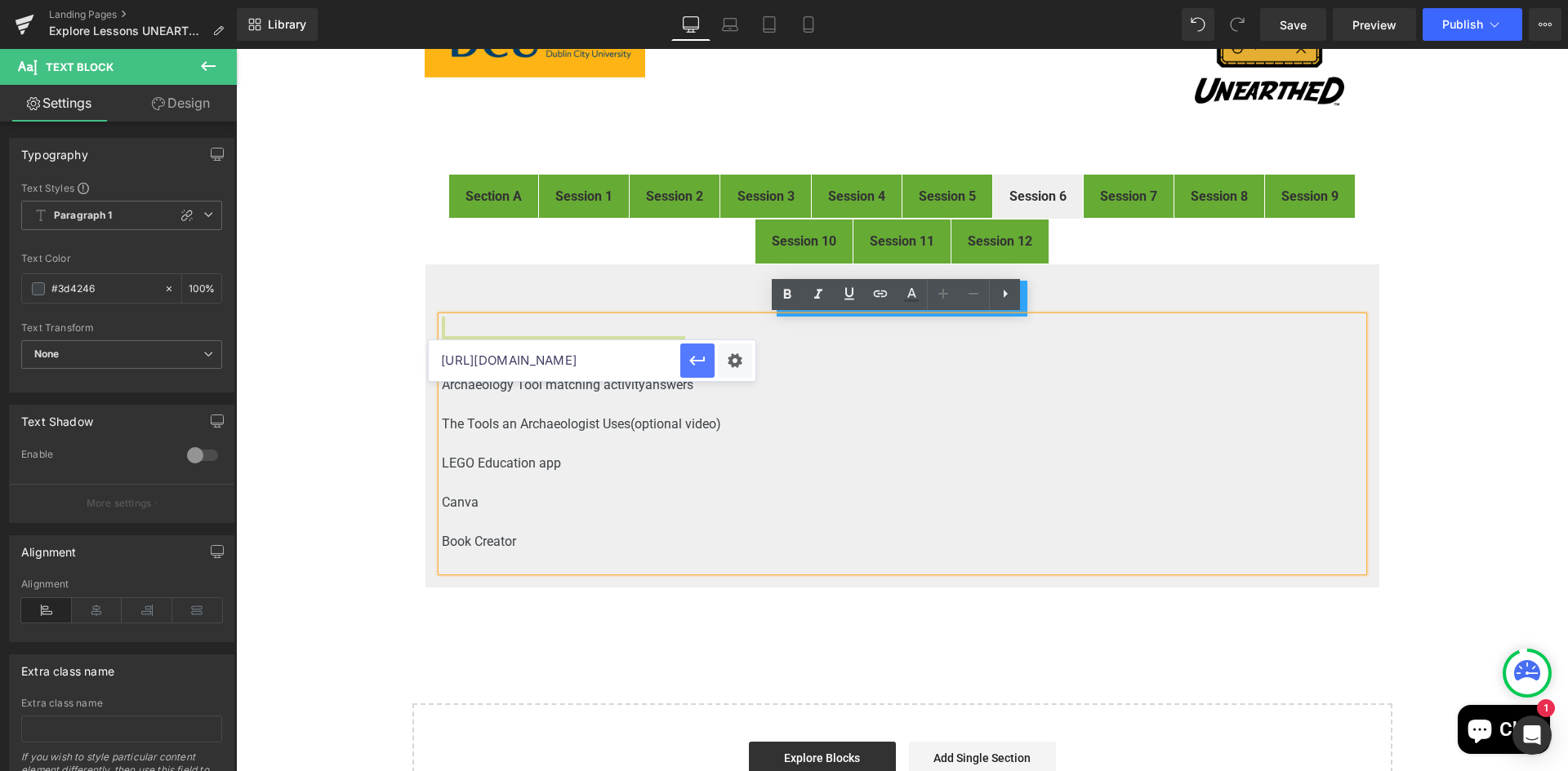
click at [700, 365] on div "https://drive.google.com/file/d/1POkIAmC1heCVBqonYBr3oLItQBshWnwz/view?usp=driv…" at bounding box center [592, 360] width 326 height 41
type input "https://drive.google.com/file/d/1POkIAmC1heCVBqonYBr3oLItQBshWnwz/view"
click at [741, 0] on div "Text Color Highlight Color #333333 Edit or remove link: Edit - Unlink - Cancel …" at bounding box center [784, 0] width 1568 height 0
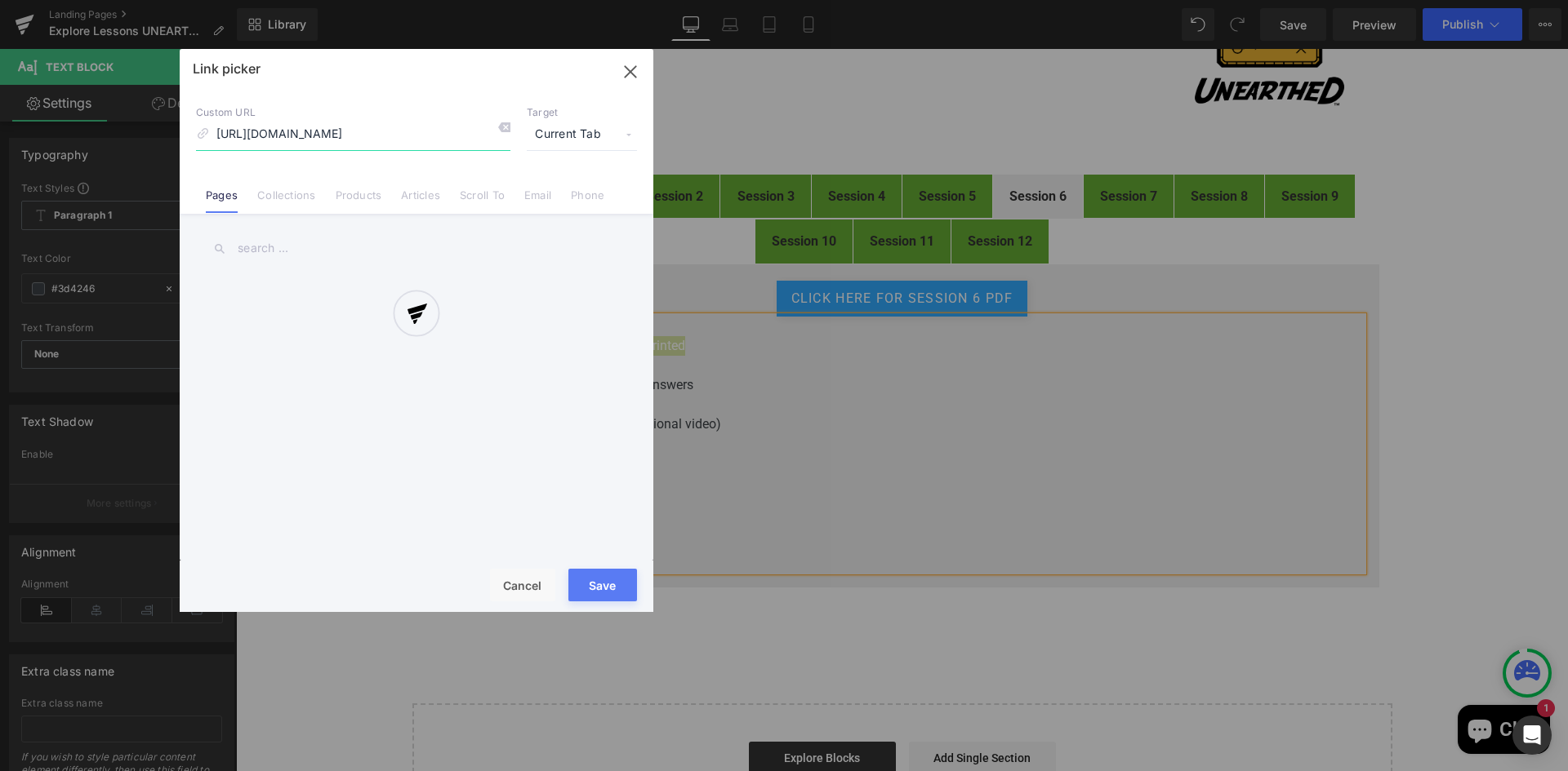
scroll to position [0, 140]
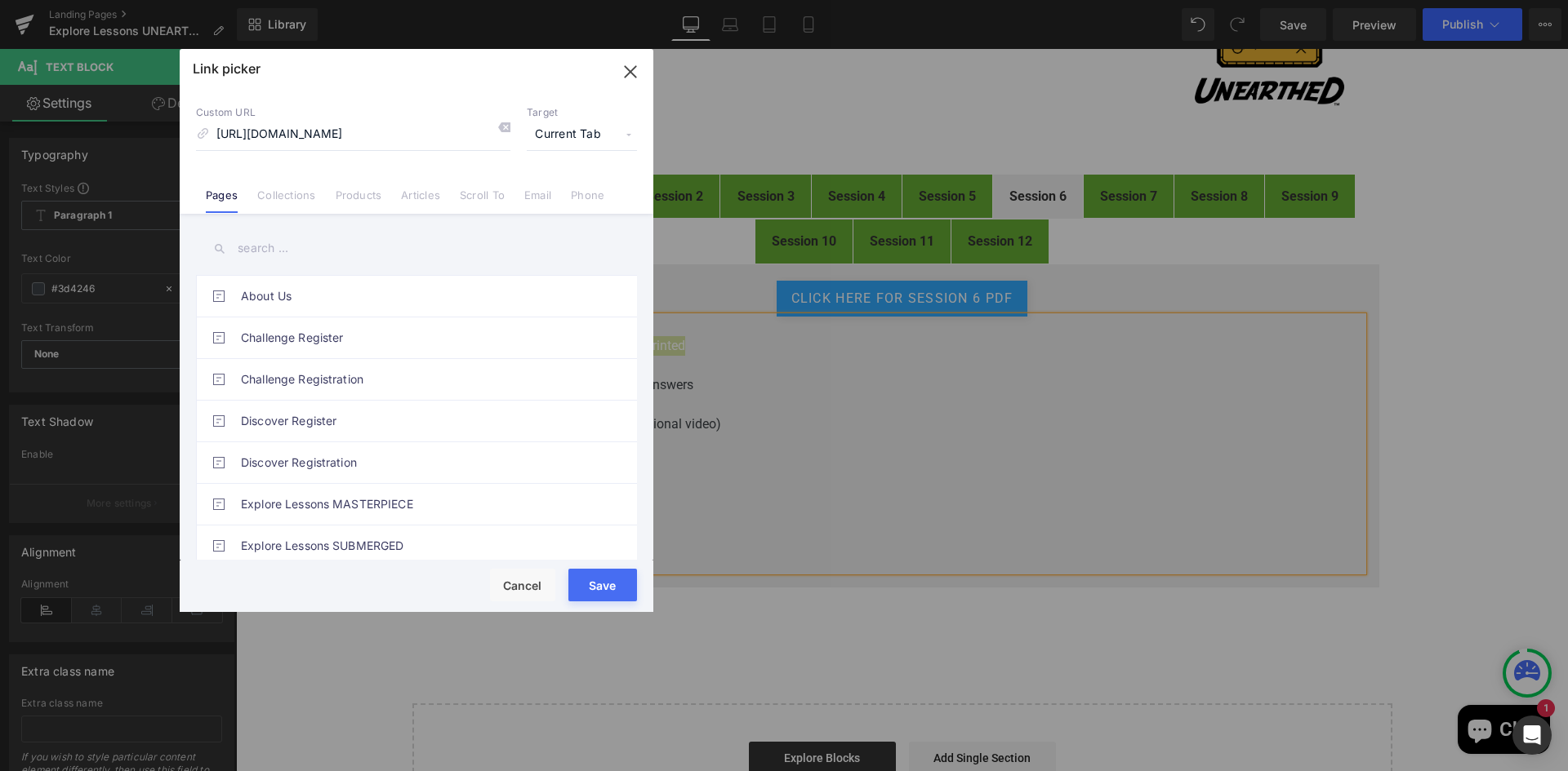
click at [563, 137] on span "Current Tab" at bounding box center [581, 134] width 110 height 31
click at [556, 190] on li "New Tab" at bounding box center [582, 193] width 127 height 29
click at [609, 591] on button "Save" at bounding box center [602, 585] width 69 height 33
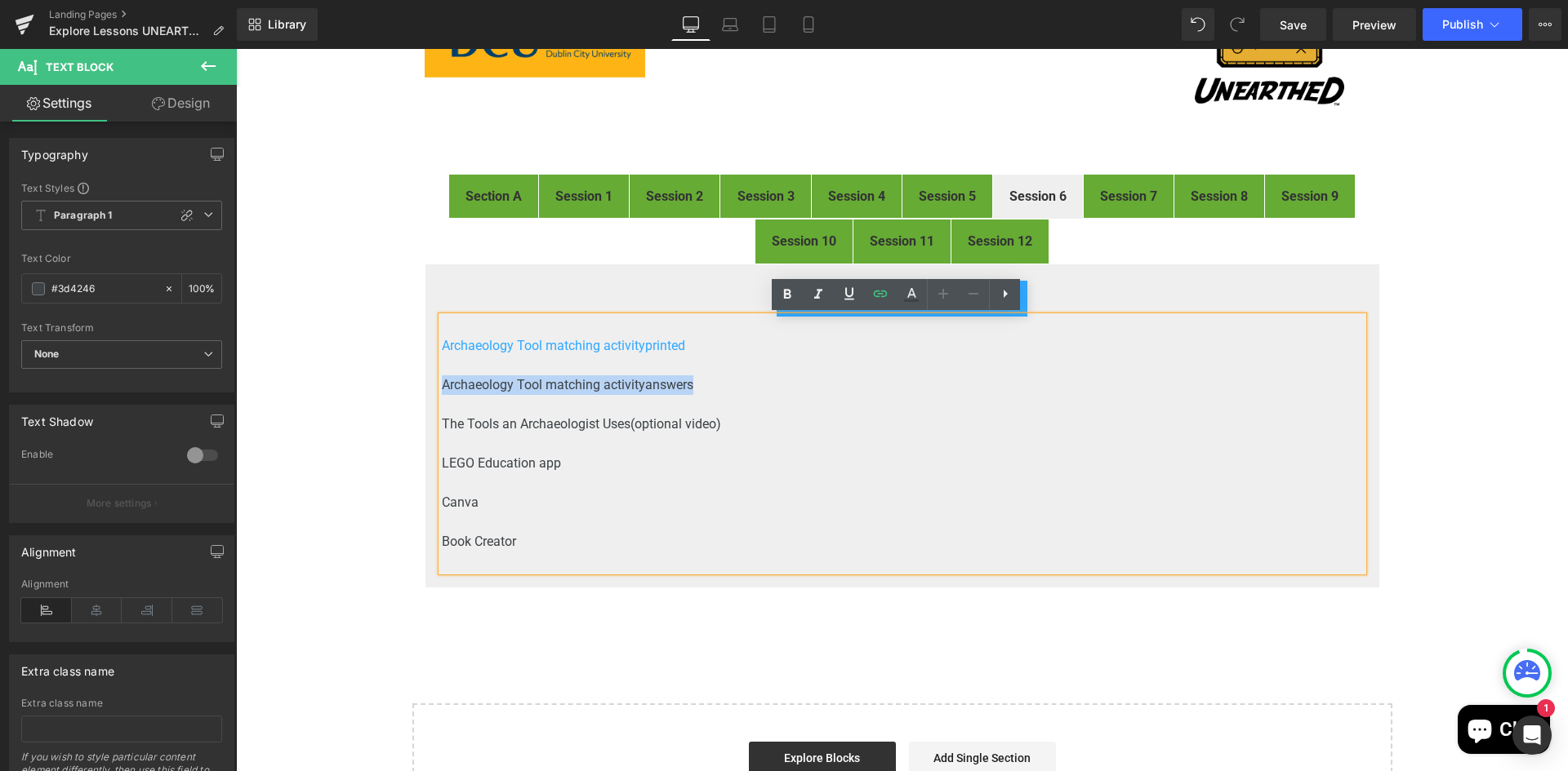
drag, startPoint x: 698, startPoint y: 383, endPoint x: 436, endPoint y: 384, distance: 262.0
click at [442, 384] on p "Archaeology Tool matching activity answers" at bounding box center [902, 385] width 921 height 20
click at [880, 295] on icon at bounding box center [880, 293] width 20 height 20
click at [604, 407] on input "text" at bounding box center [554, 400] width 252 height 41
paste input "https://drive.google.com/file/d/1myWdEmDGEdcTU9bWdlN8UlsMiCSArGSy/view?usp=driv…"
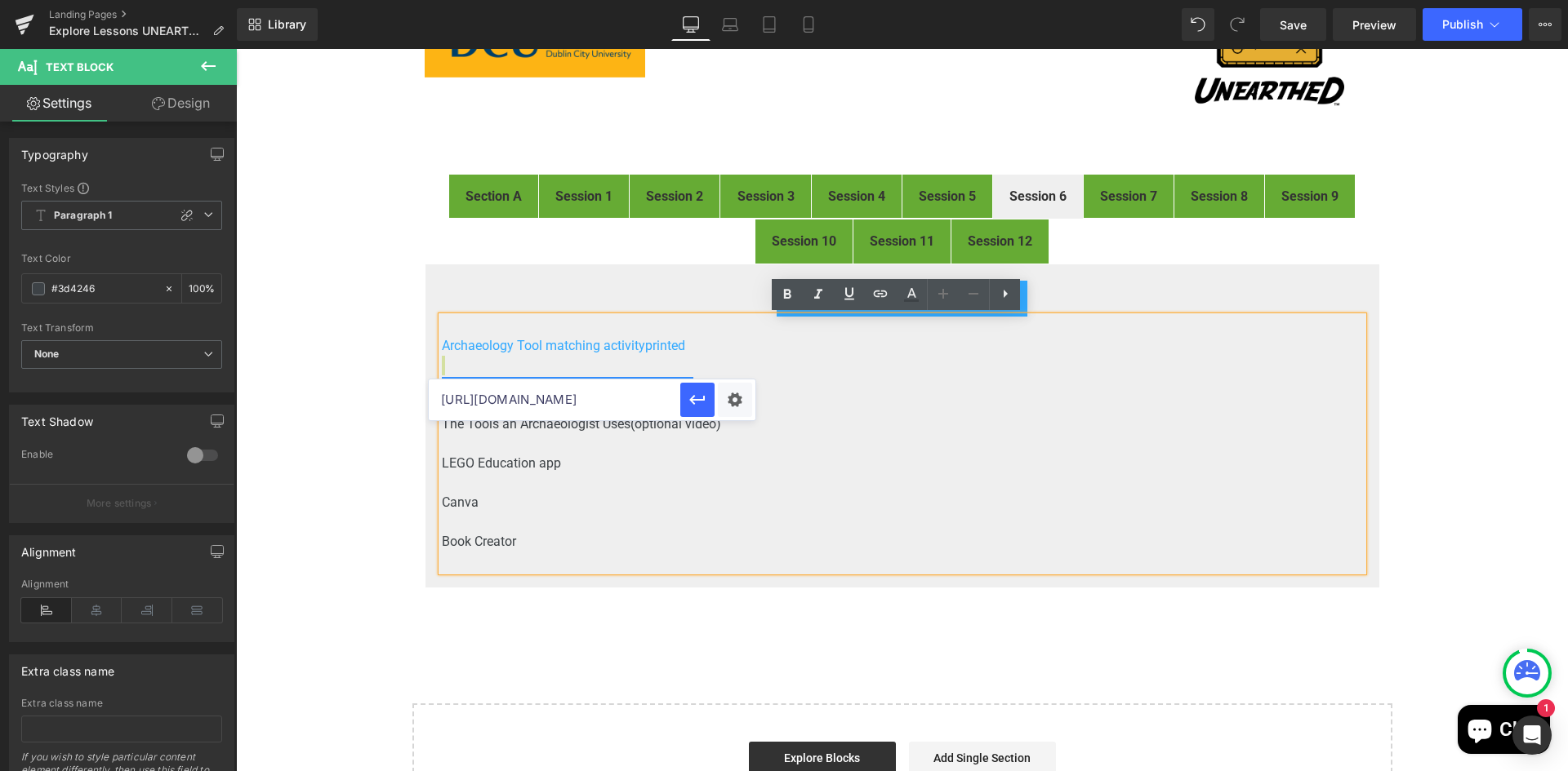
scroll to position [0, 351]
drag, startPoint x: 575, startPoint y: 402, endPoint x: 701, endPoint y: 389, distance: 126.7
click at [701, 389] on div "https://drive.google.com/file/d/1myWdEmDGEdcTU9bWdlN8UlsMiCSArGSy/view?usp=driv…" at bounding box center [592, 400] width 326 height 41
type input "https://drive.google.com/file/d/1myWdEmDGEdcTU9bWdlN8UlsMiCSArGSy/view"
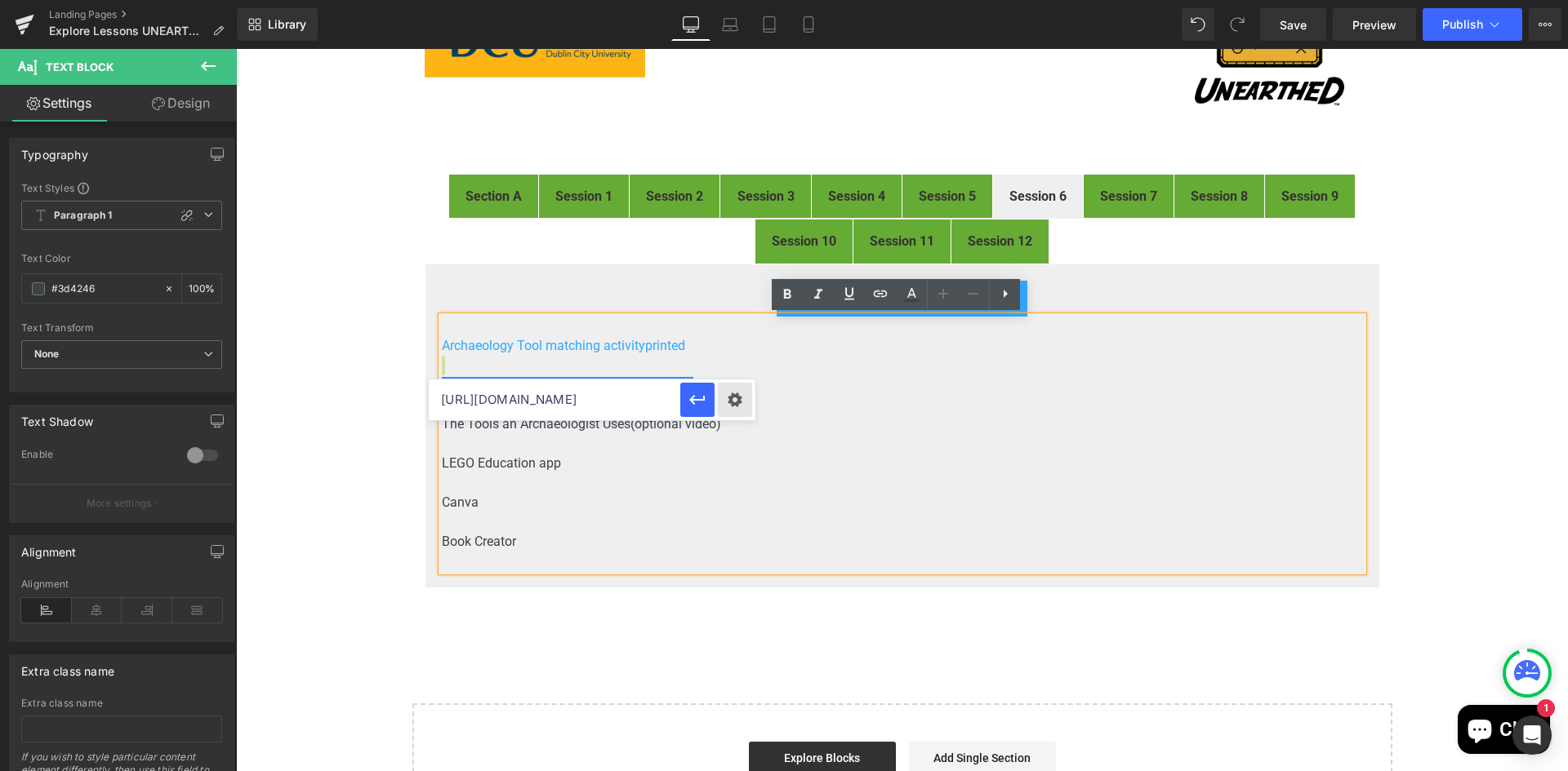
click at [742, 0] on div "Text Color Highlight Color #333333 Edit or remove link: Edit - Unlink - Cancel …" at bounding box center [784, 0] width 1568 height 0
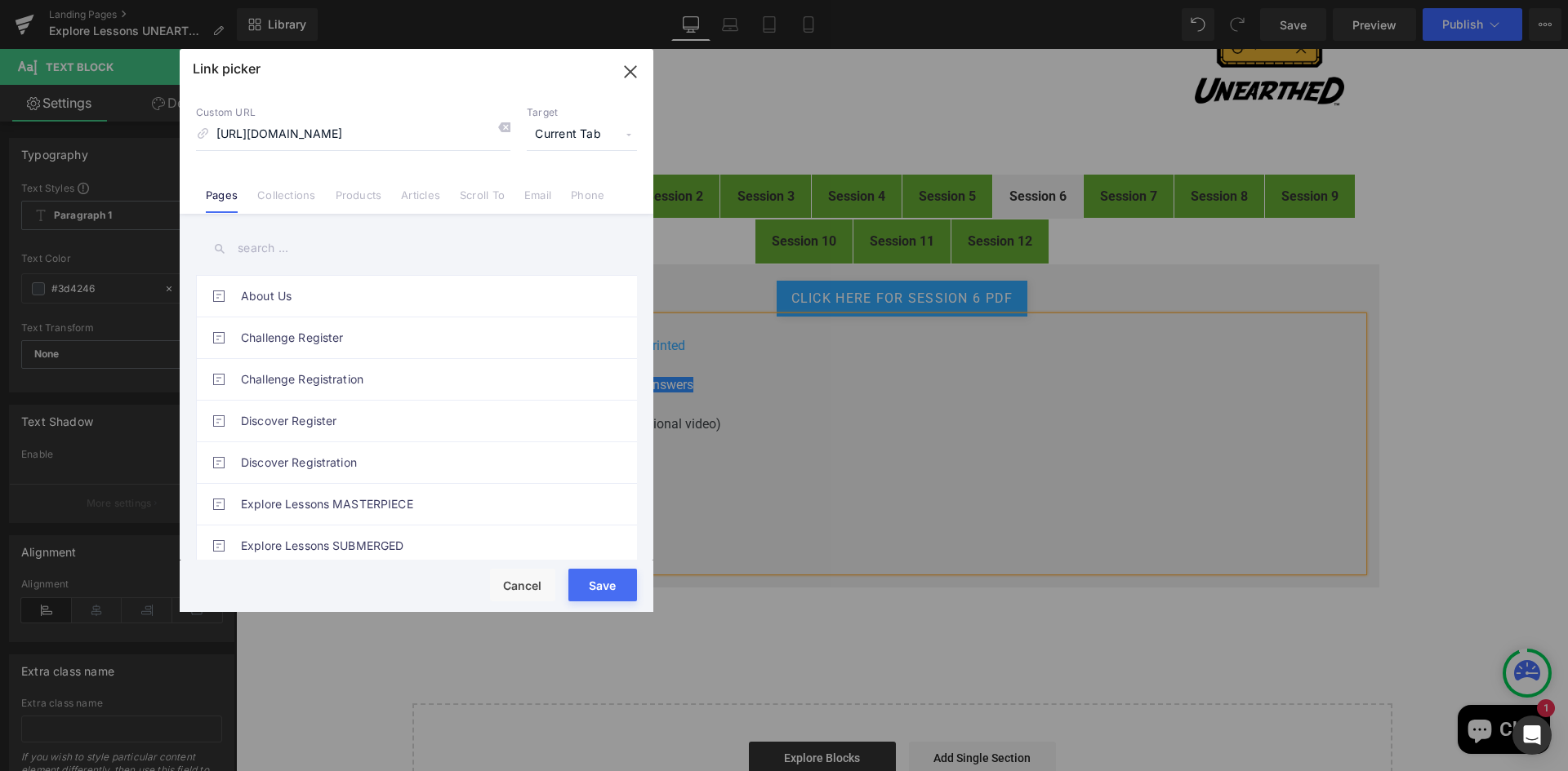
scroll to position [0, 0]
click at [574, 129] on span "Current Tab" at bounding box center [581, 134] width 110 height 31
click at [548, 195] on li "New Tab" at bounding box center [582, 193] width 127 height 29
click at [588, 597] on button "Save" at bounding box center [602, 585] width 69 height 33
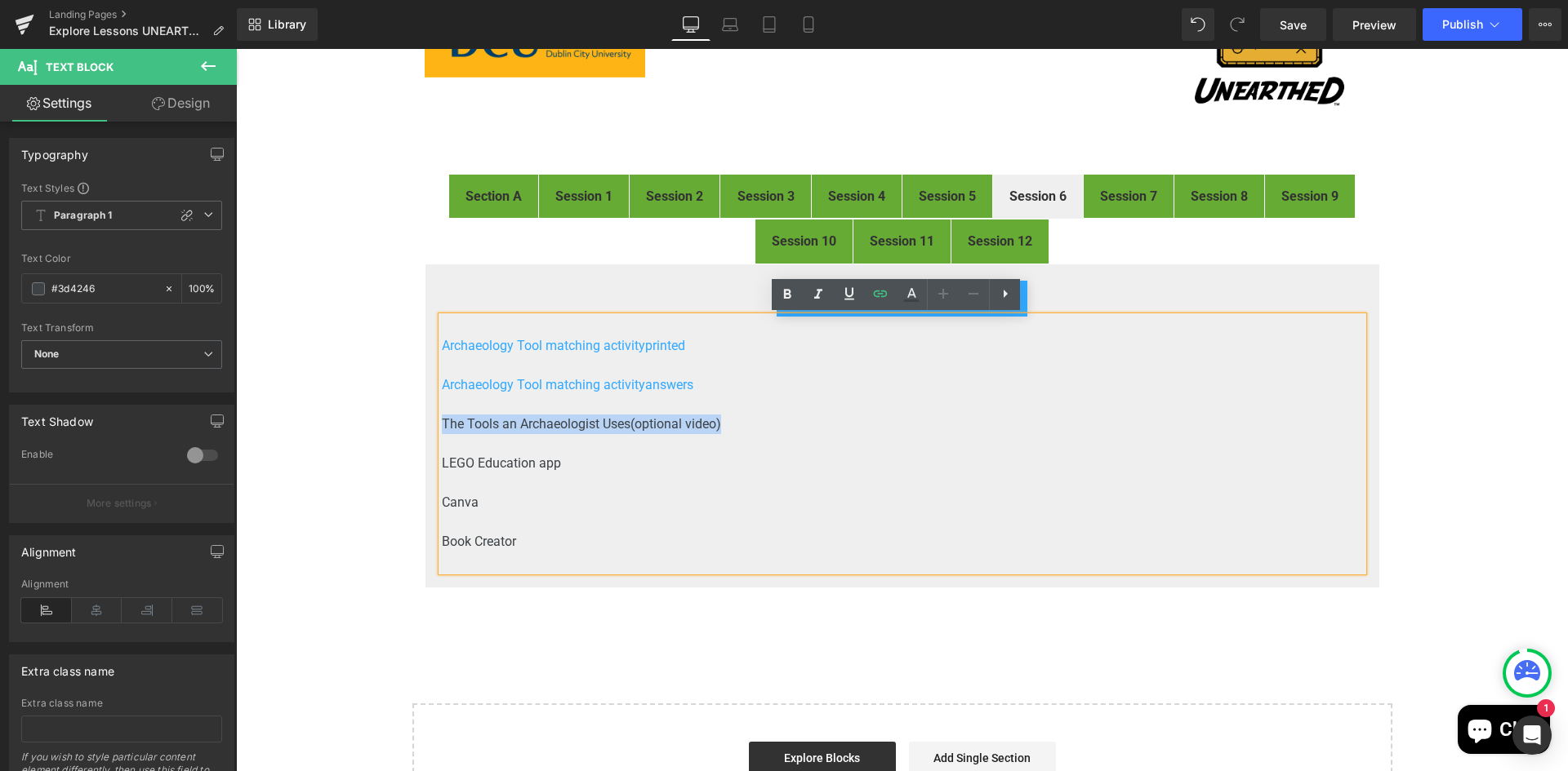
drag, startPoint x: 726, startPoint y: 425, endPoint x: 438, endPoint y: 426, distance: 288.0
click at [442, 426] on p "The Tools an Archaeologist Uses (optional video)" at bounding box center [902, 424] width 921 height 20
click at [872, 295] on icon at bounding box center [880, 293] width 20 height 20
click at [638, 440] on input "text" at bounding box center [554, 439] width 252 height 41
paste input "https://www.youtube.com/watch?v=9-vVyhKgLIA"
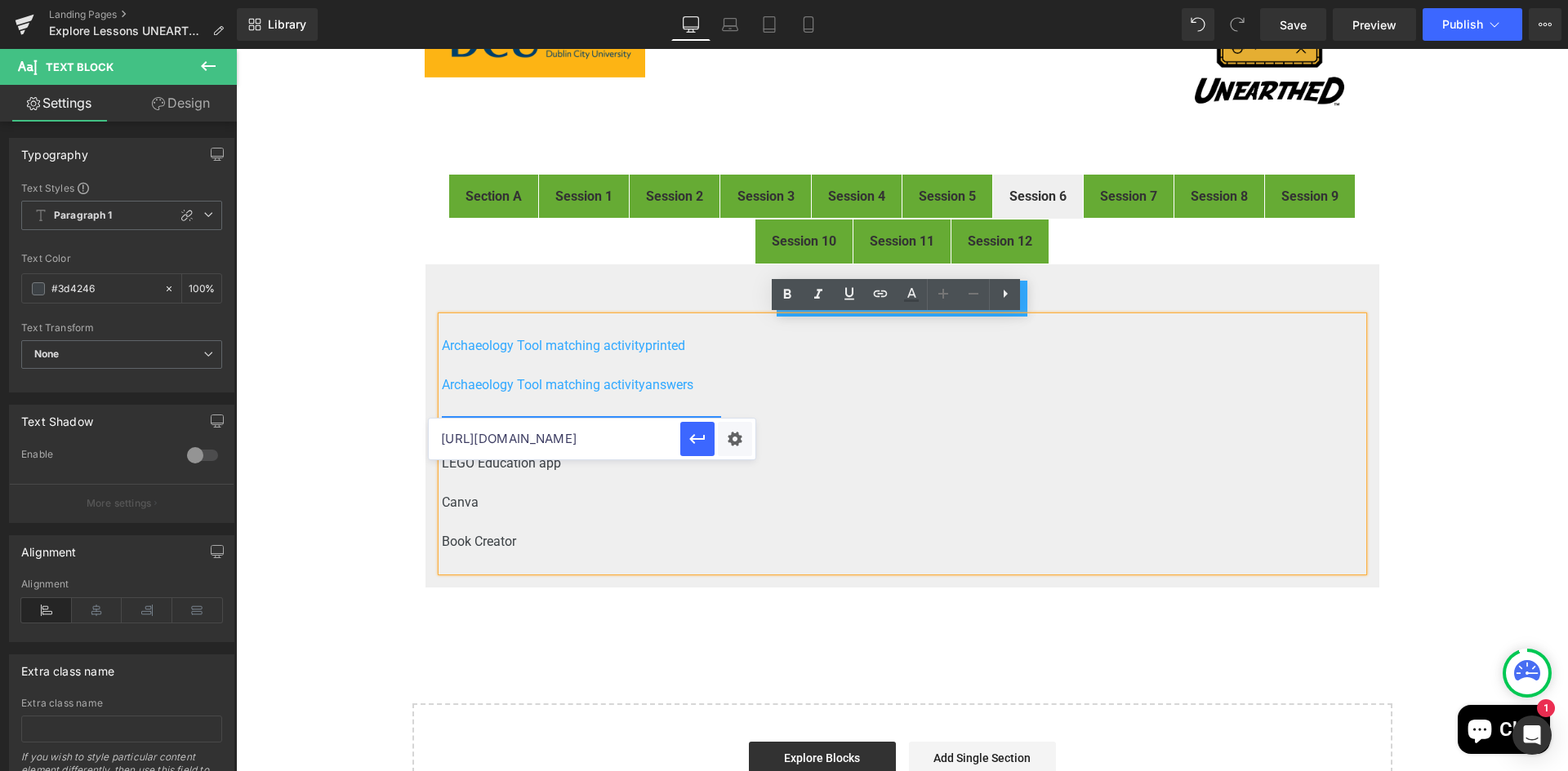
scroll to position [0, 72]
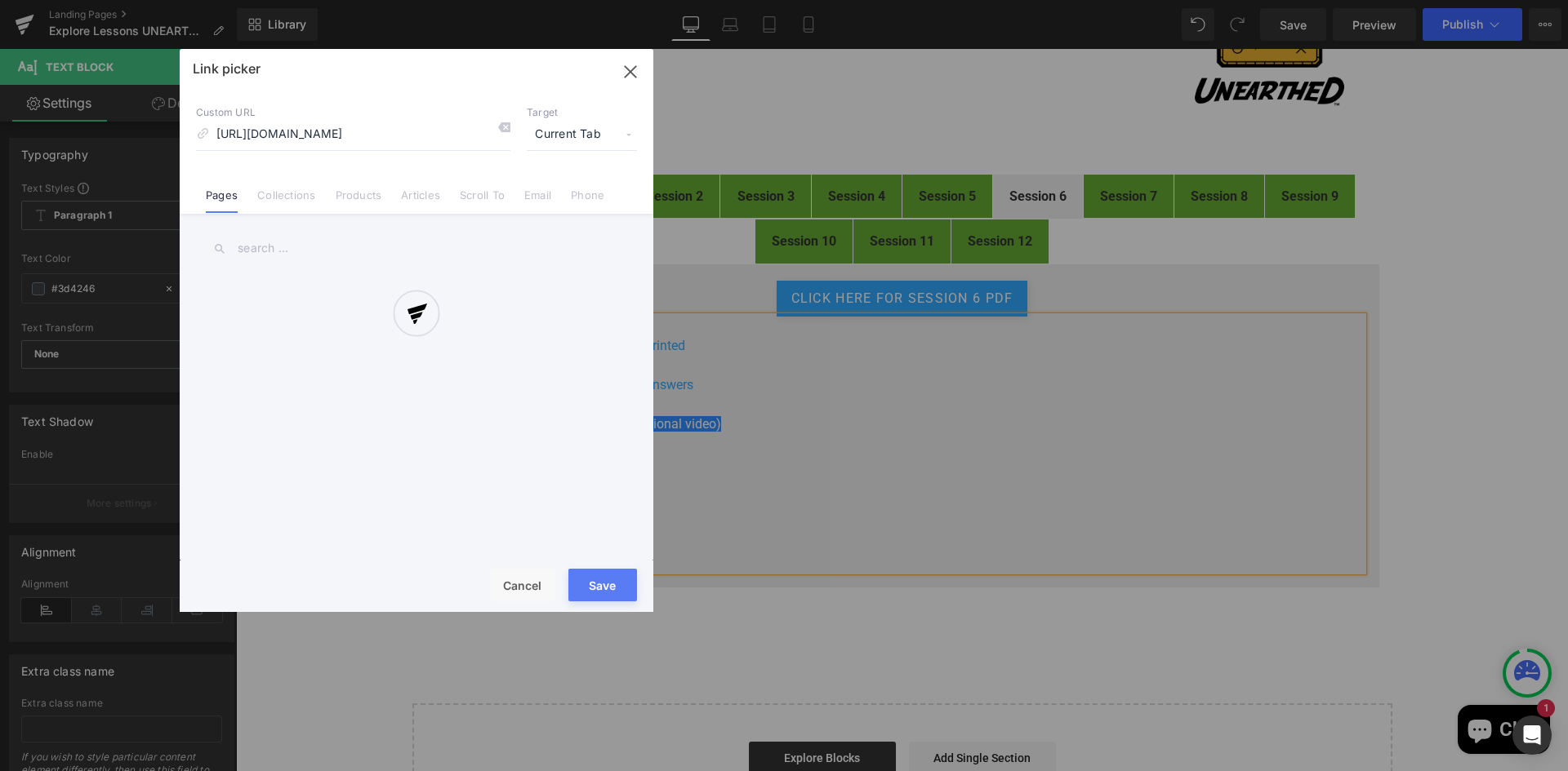
click at [744, 0] on div "Text Color Highlight Color #333333 Edit or remove link: Edit - Unlink - Cancel …" at bounding box center [784, 0] width 1568 height 0
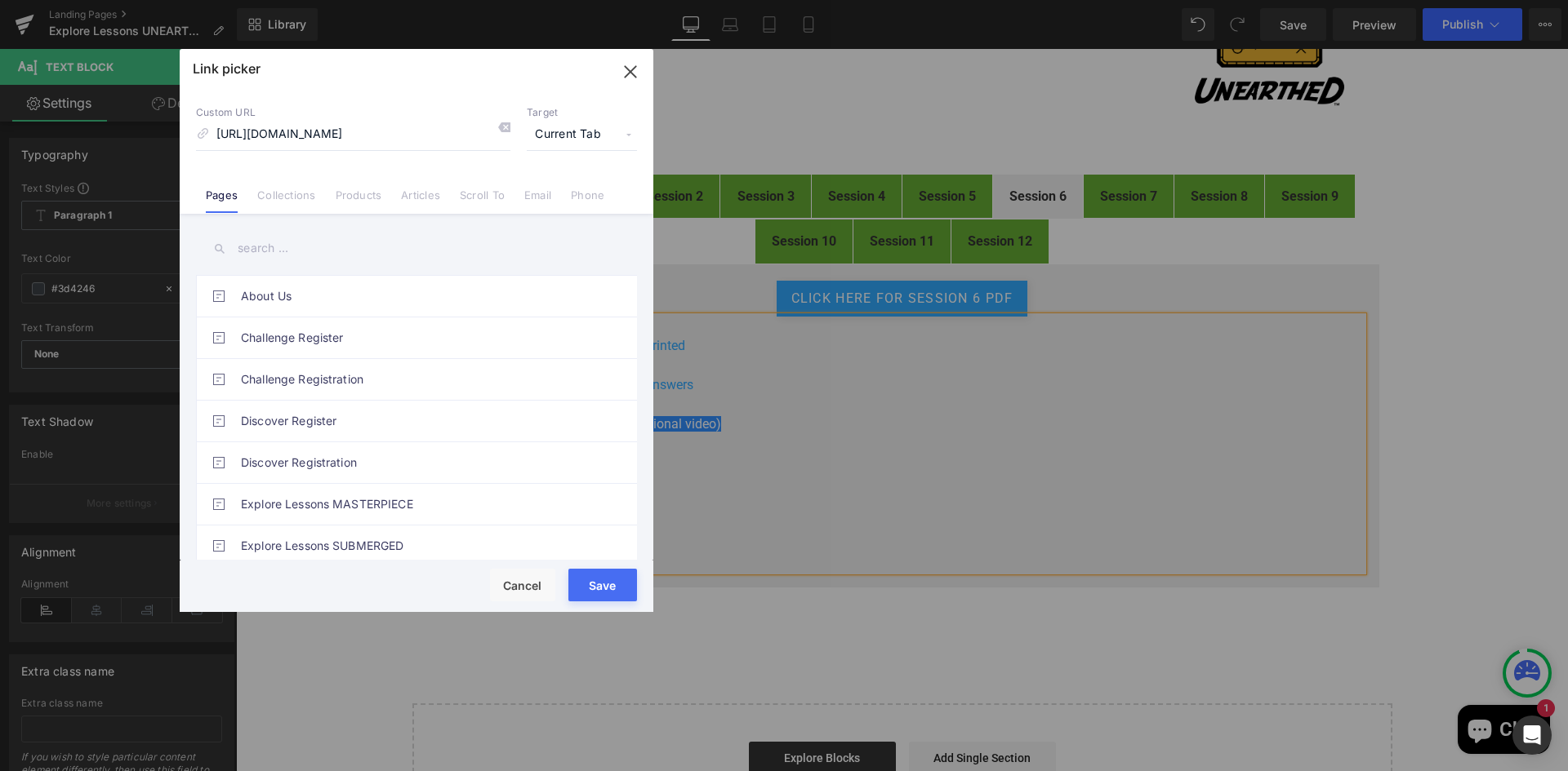
click at [579, 128] on span "Current Tab" at bounding box center [581, 134] width 110 height 31
click at [550, 185] on li "New Tab" at bounding box center [582, 193] width 127 height 29
click at [601, 582] on button "Save" at bounding box center [602, 585] width 69 height 33
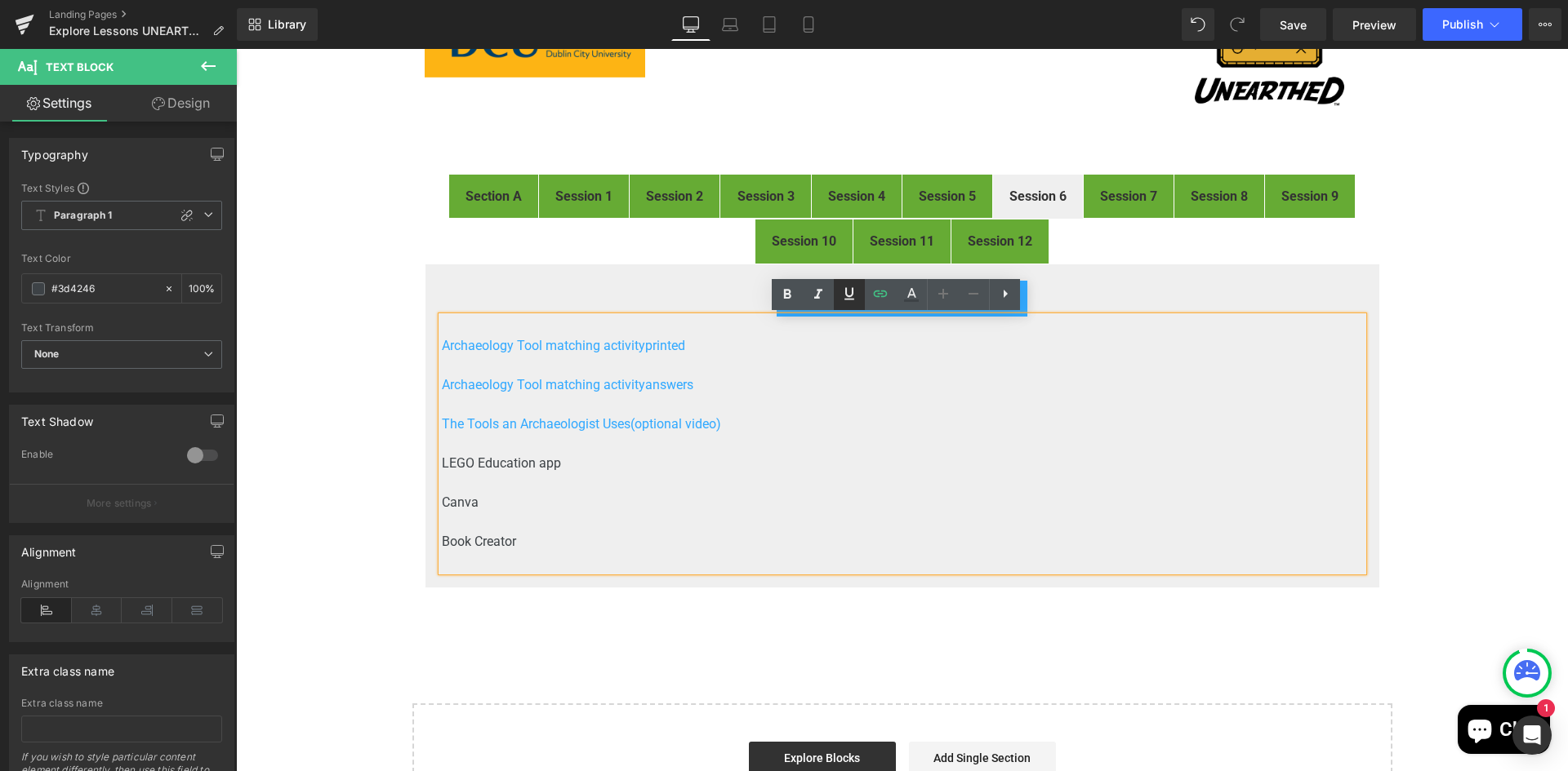
click at [844, 291] on icon at bounding box center [849, 293] width 20 height 20
click at [706, 350] on p "Archaeology Tool matching activity printed" at bounding box center [902, 346] width 921 height 20
drag, startPoint x: 685, startPoint y: 341, endPoint x: 436, endPoint y: 349, distance: 249.1
click at [442, 349] on p "Archaeology Tool matching activity printed" at bounding box center [902, 346] width 921 height 20
click at [850, 291] on icon at bounding box center [849, 293] width 20 height 20
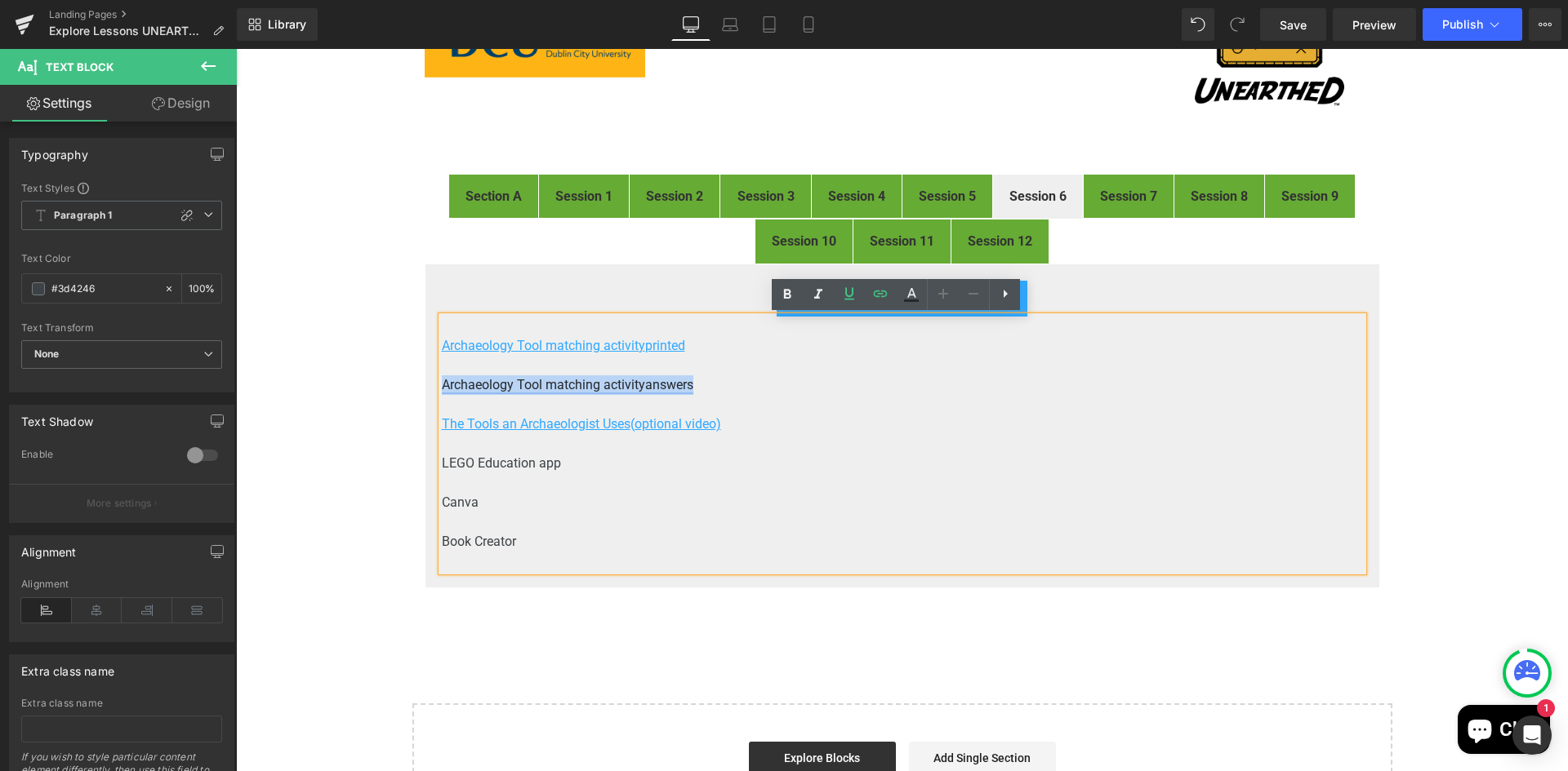
drag, startPoint x: 692, startPoint y: 382, endPoint x: 436, endPoint y: 388, distance: 256.1
click at [442, 388] on p "Archaeology Tool matching activity answers" at bounding box center [902, 385] width 921 height 20
click at [848, 297] on icon at bounding box center [849, 293] width 20 height 20
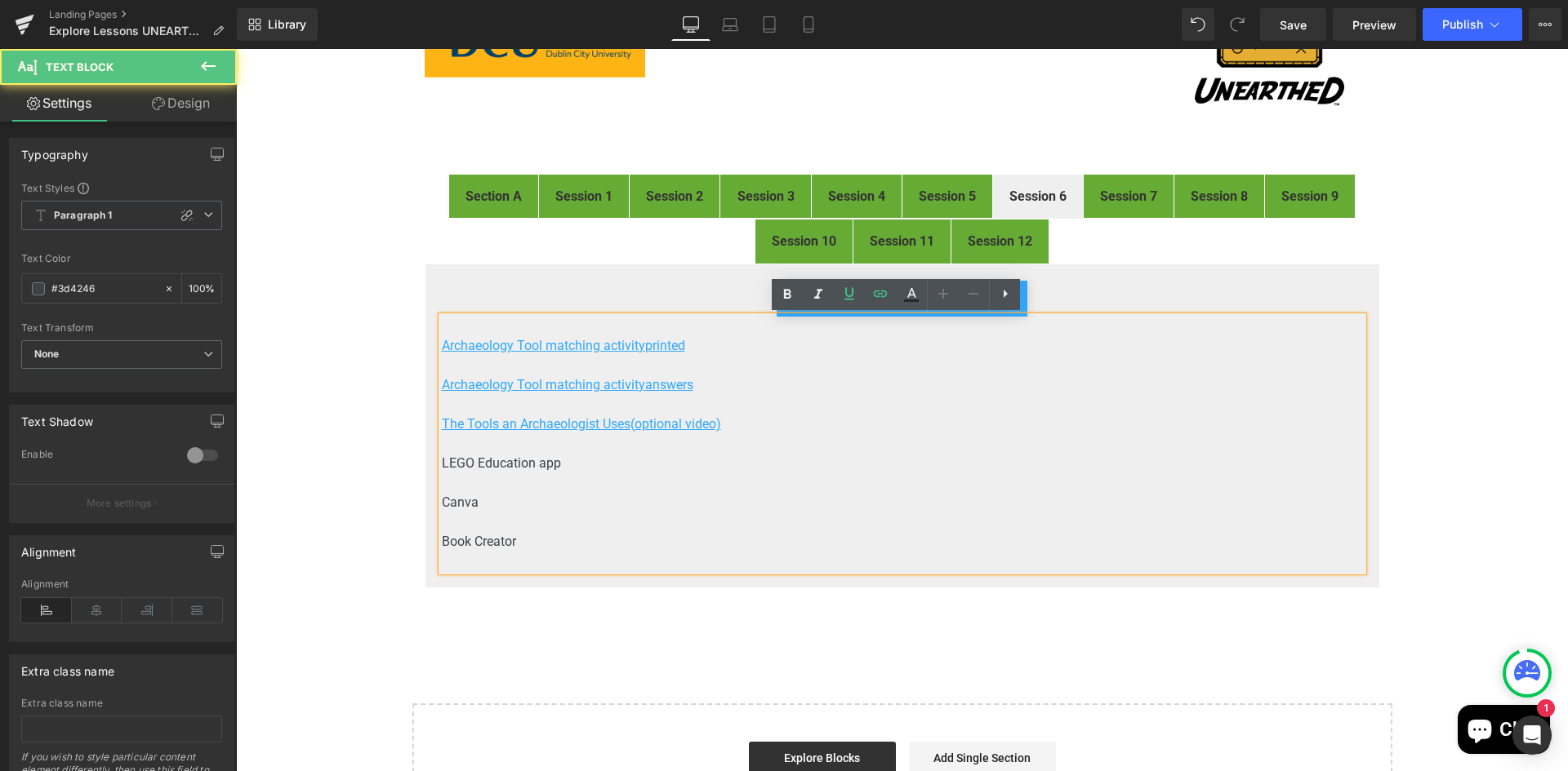
click at [574, 472] on p "LEGO Education app" at bounding box center [902, 463] width 921 height 20
drag, startPoint x: 561, startPoint y: 460, endPoint x: 429, endPoint y: 463, distance: 132.0
click at [429, 463] on div "click here for Session 6 pdf Button Archaeology Tool matching activity printed …" at bounding box center [902, 426] width 955 height 325
click at [882, 297] on icon at bounding box center [880, 293] width 20 height 20
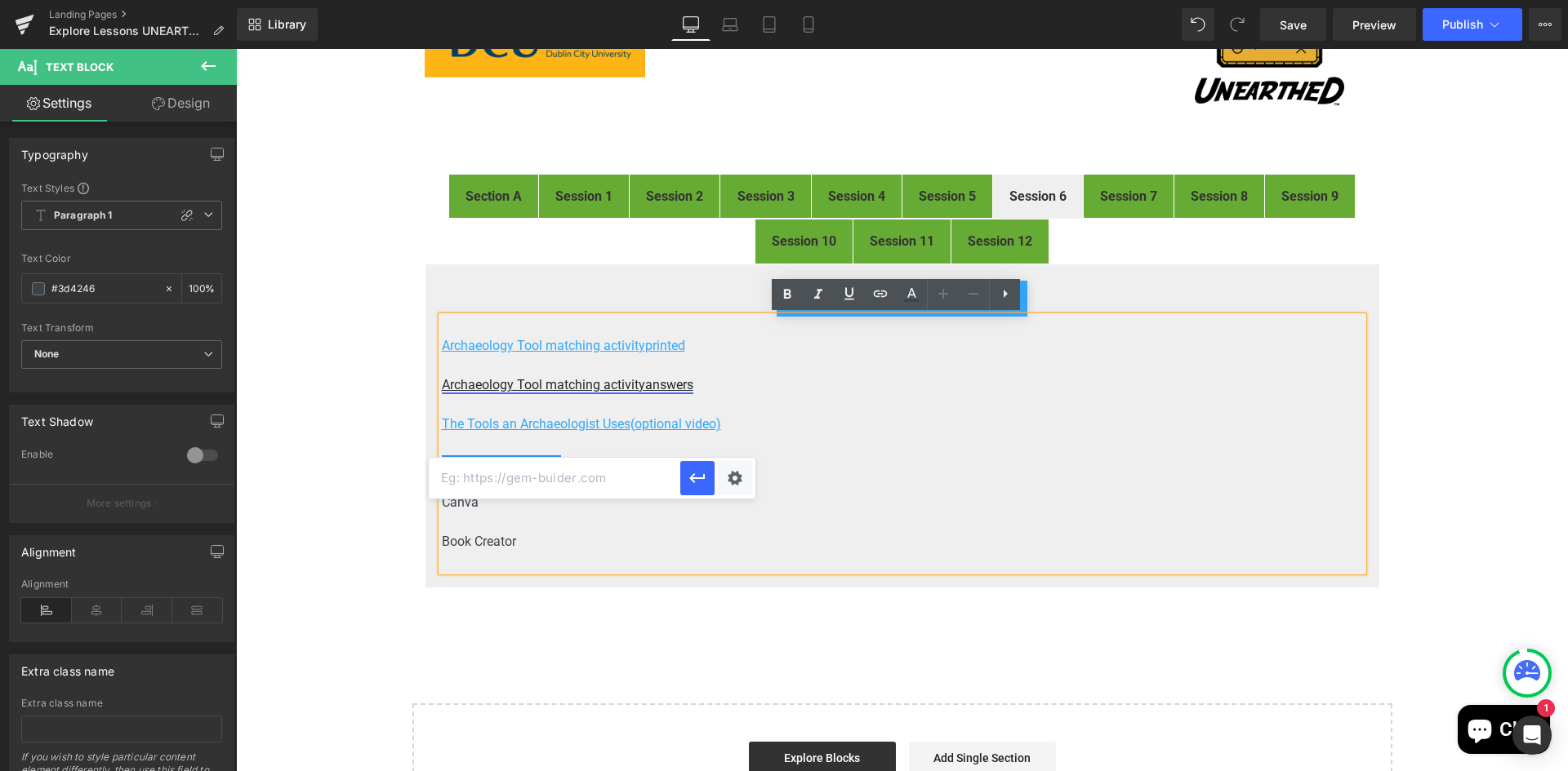
scroll to position [0, 0]
drag, startPoint x: 527, startPoint y: 489, endPoint x: 533, endPoint y: 477, distance: 13.4
click at [527, 488] on input "text" at bounding box center [554, 478] width 252 height 41
paste input "https://spike.legoeducation.com/"
type input "https://spike.legoeducation.com/"
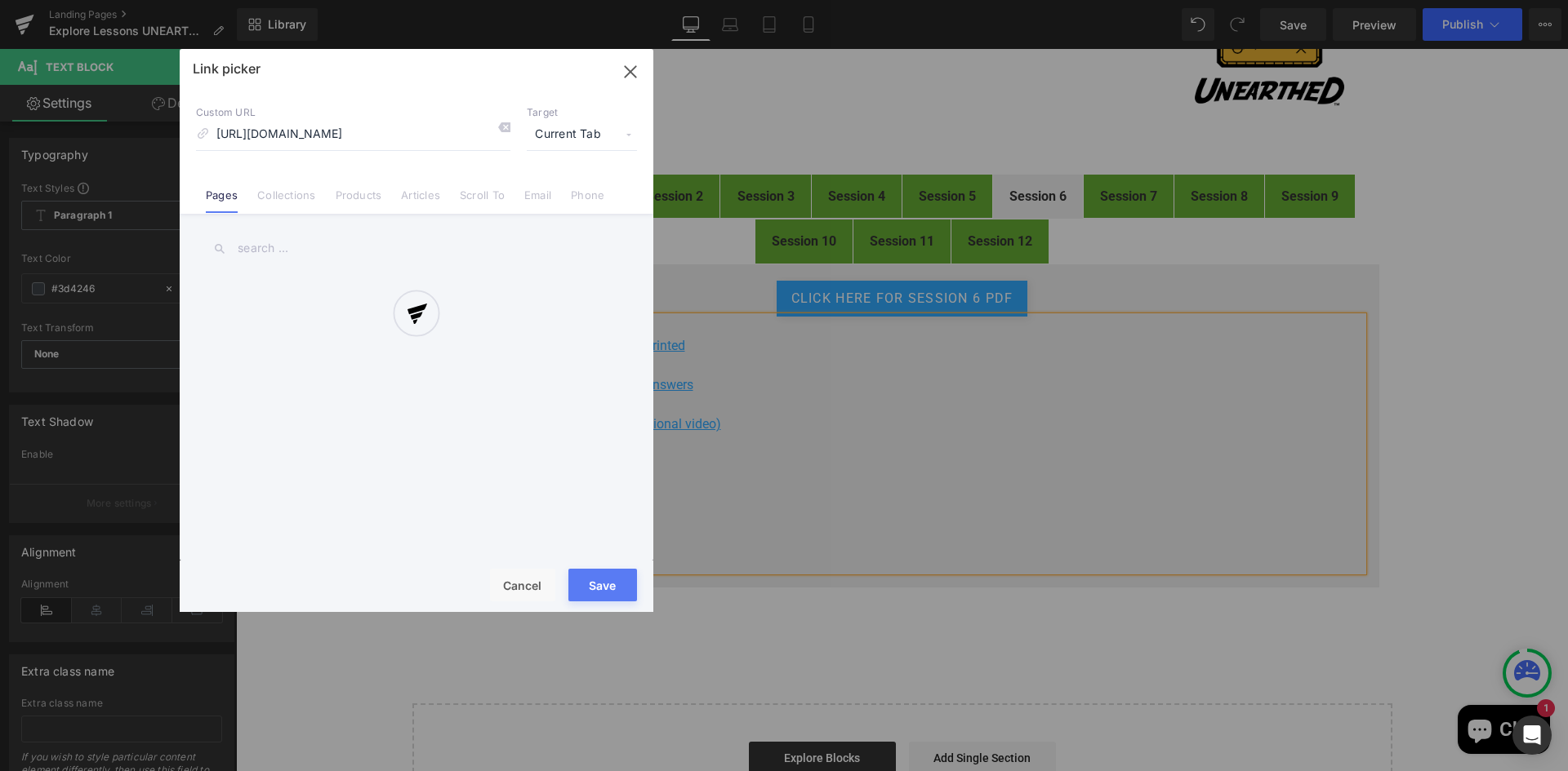
click at [735, 0] on div "Text Color Highlight Color #333333 Edit or remove link: Edit - Unlink - Cancel …" at bounding box center [784, 0] width 1568 height 0
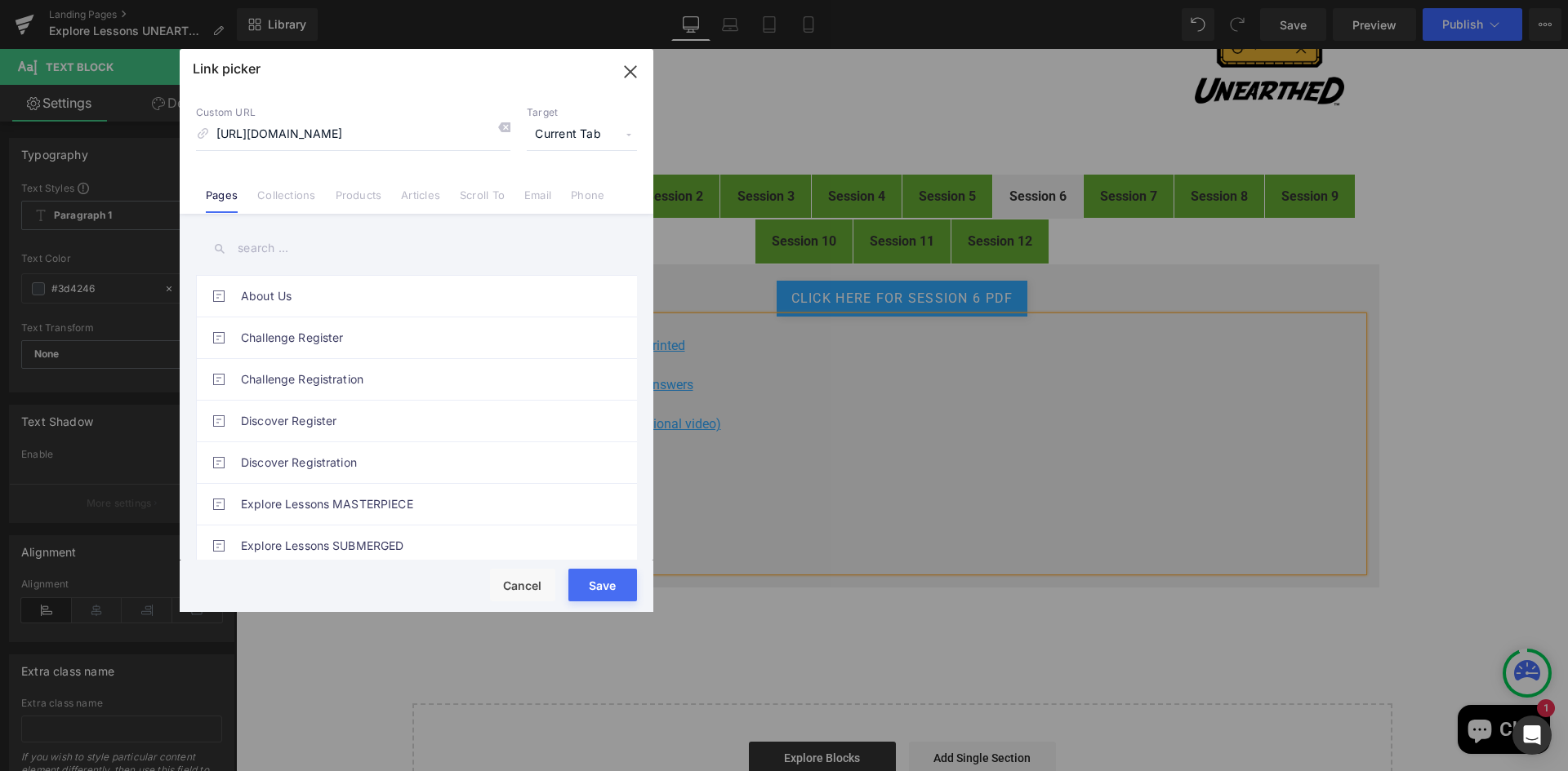
click at [585, 128] on span "Current Tab" at bounding box center [581, 134] width 110 height 31
click at [541, 189] on li "New Tab" at bounding box center [582, 193] width 127 height 29
drag, startPoint x: 613, startPoint y: 588, endPoint x: 377, endPoint y: 524, distance: 244.5
click at [613, 588] on button "Save" at bounding box center [602, 585] width 69 height 33
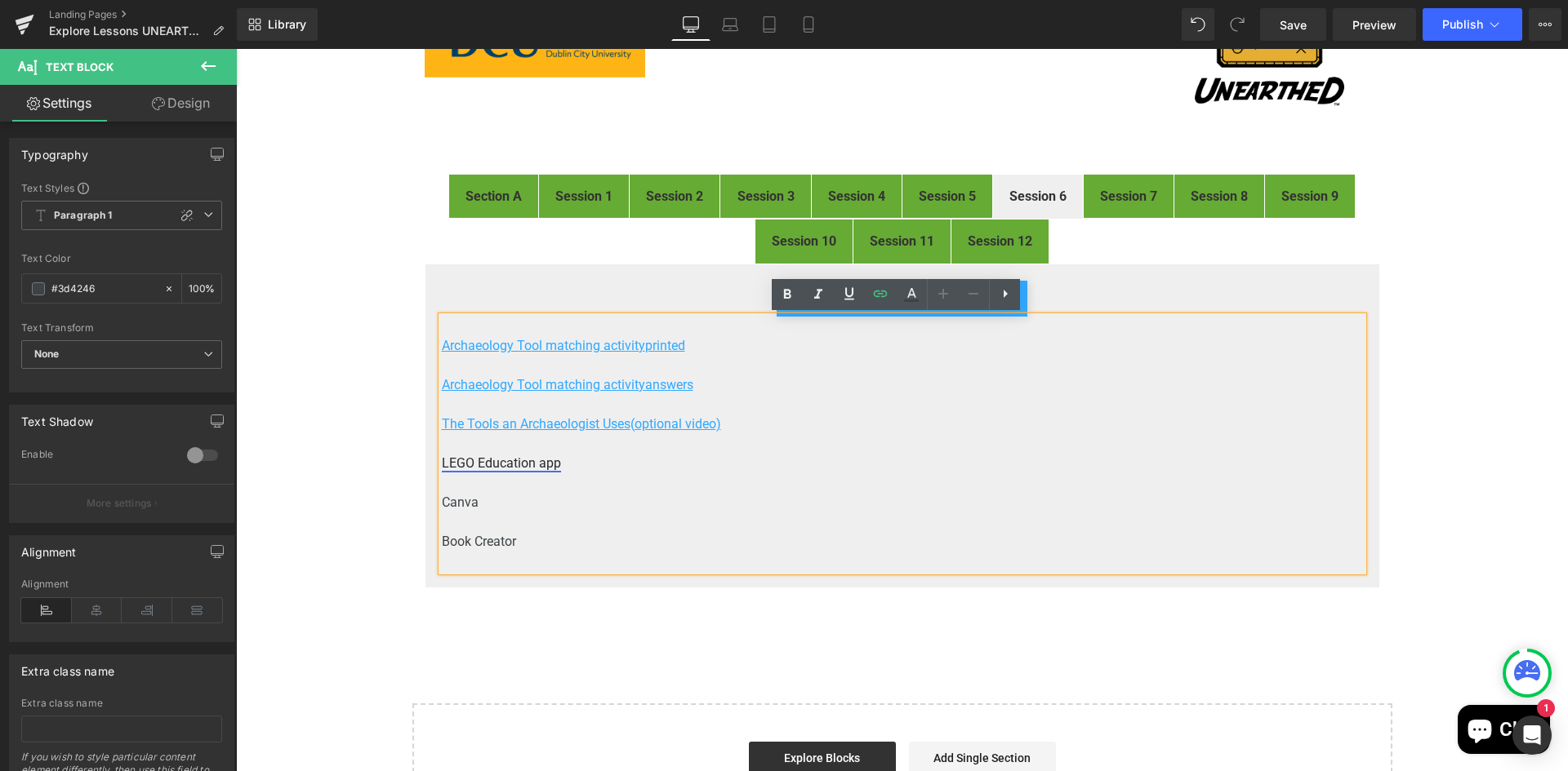
click at [533, 464] on link "LEGO Education app" at bounding box center [501, 463] width 119 height 16
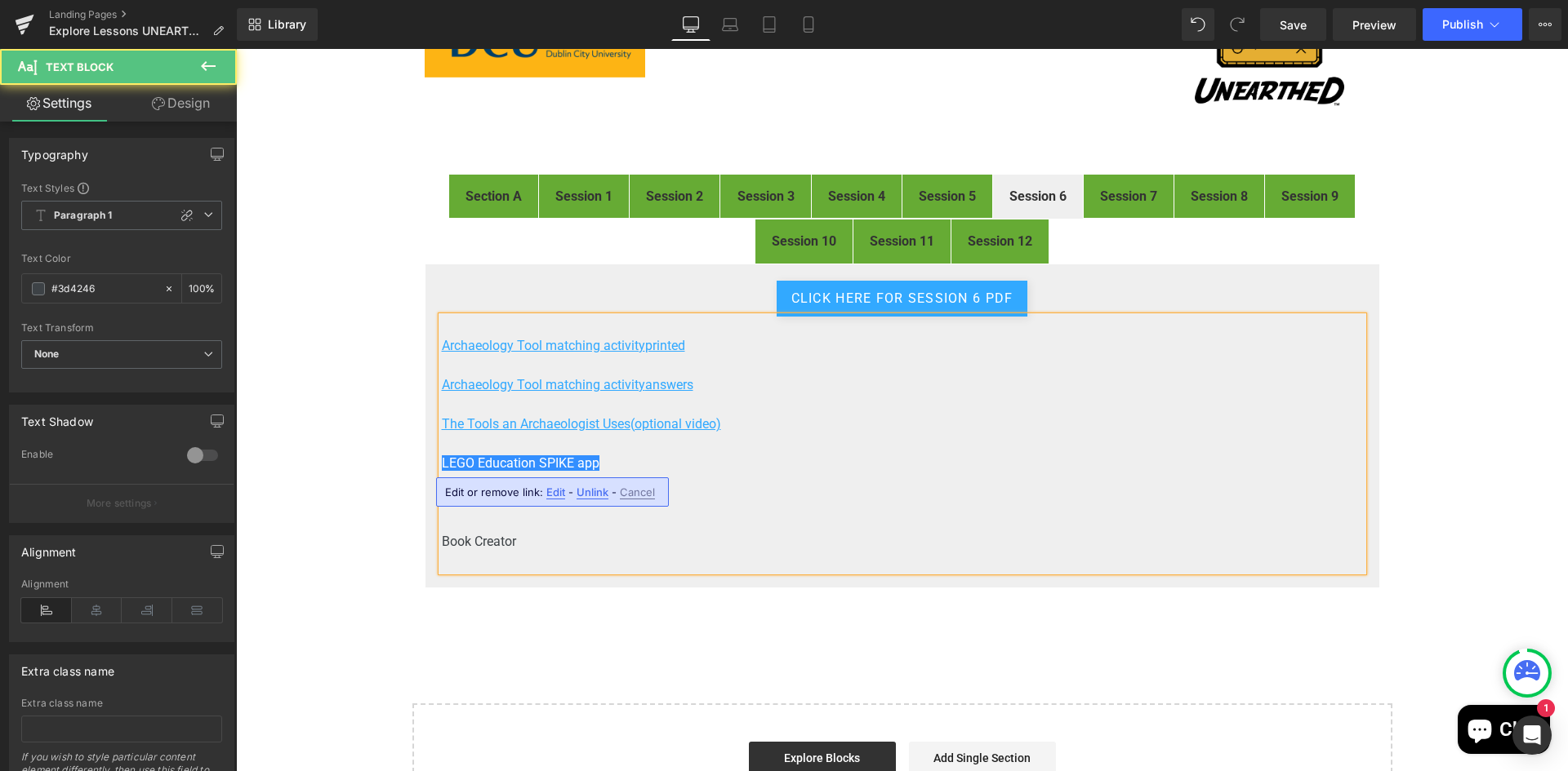
click at [905, 510] on p "Canva" at bounding box center [902, 502] width 921 height 20
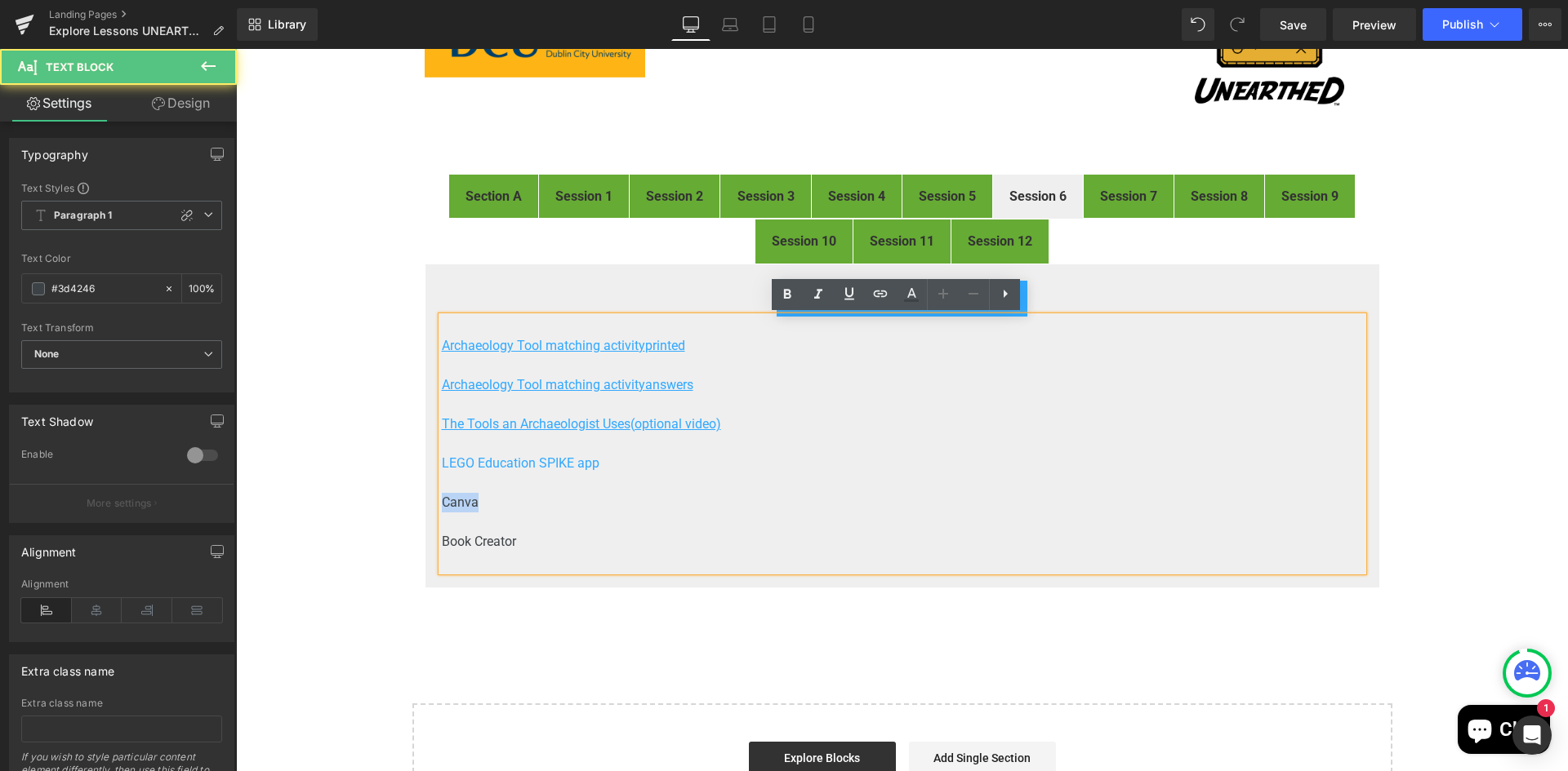
click at [442, 504] on p "Canva" at bounding box center [902, 502] width 921 height 20
click at [871, 291] on icon at bounding box center [880, 293] width 20 height 20
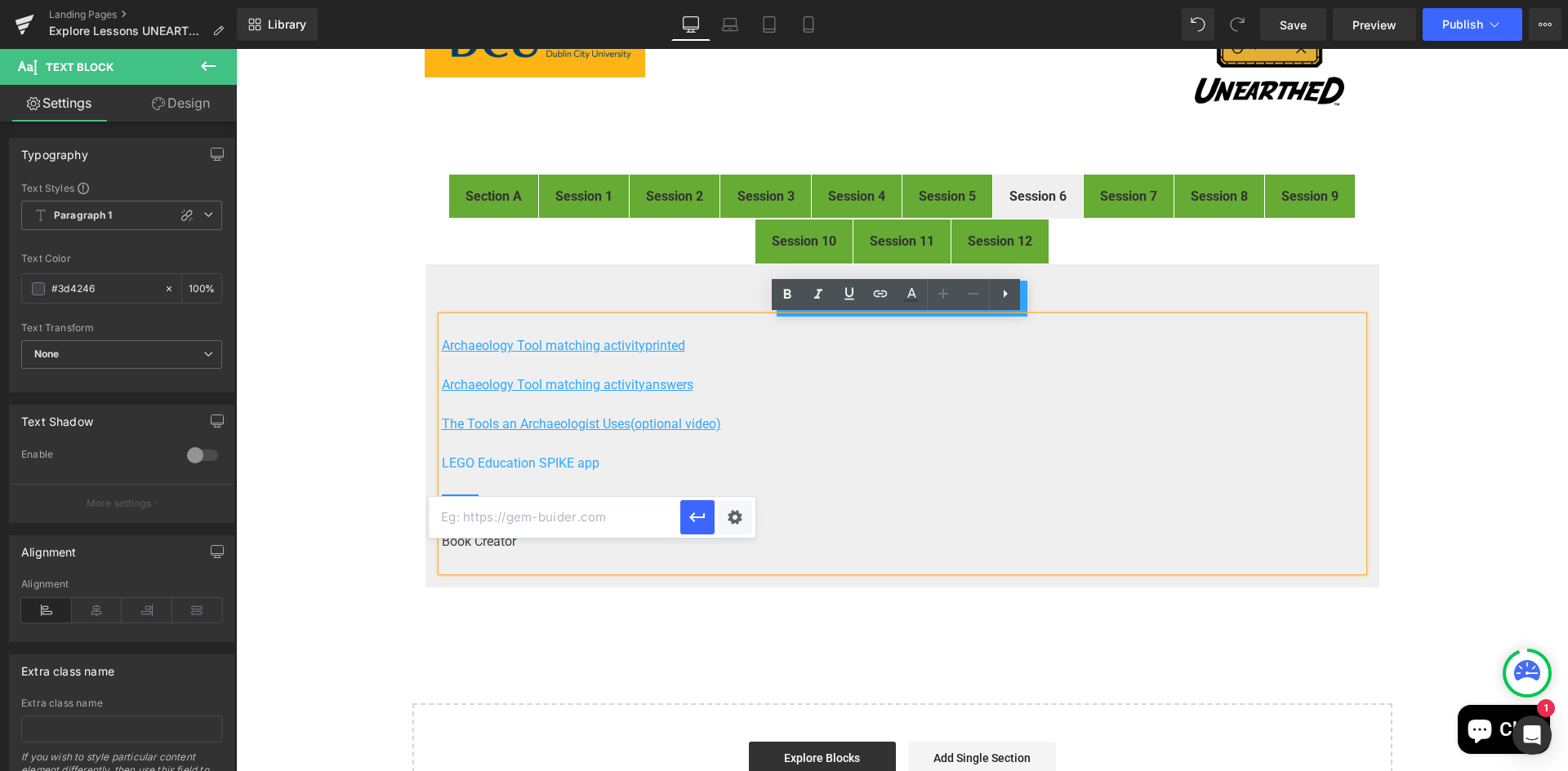
click at [621, 520] on input "text" at bounding box center [554, 517] width 252 height 41
paste input "https://www.canva.com/"
type input "https://www.canva.com/"
click at [740, 0] on div "Text Color Highlight Color #333333 Edit or remove link: Edit - Unlink - Cancel …" at bounding box center [784, 0] width 1568 height 0
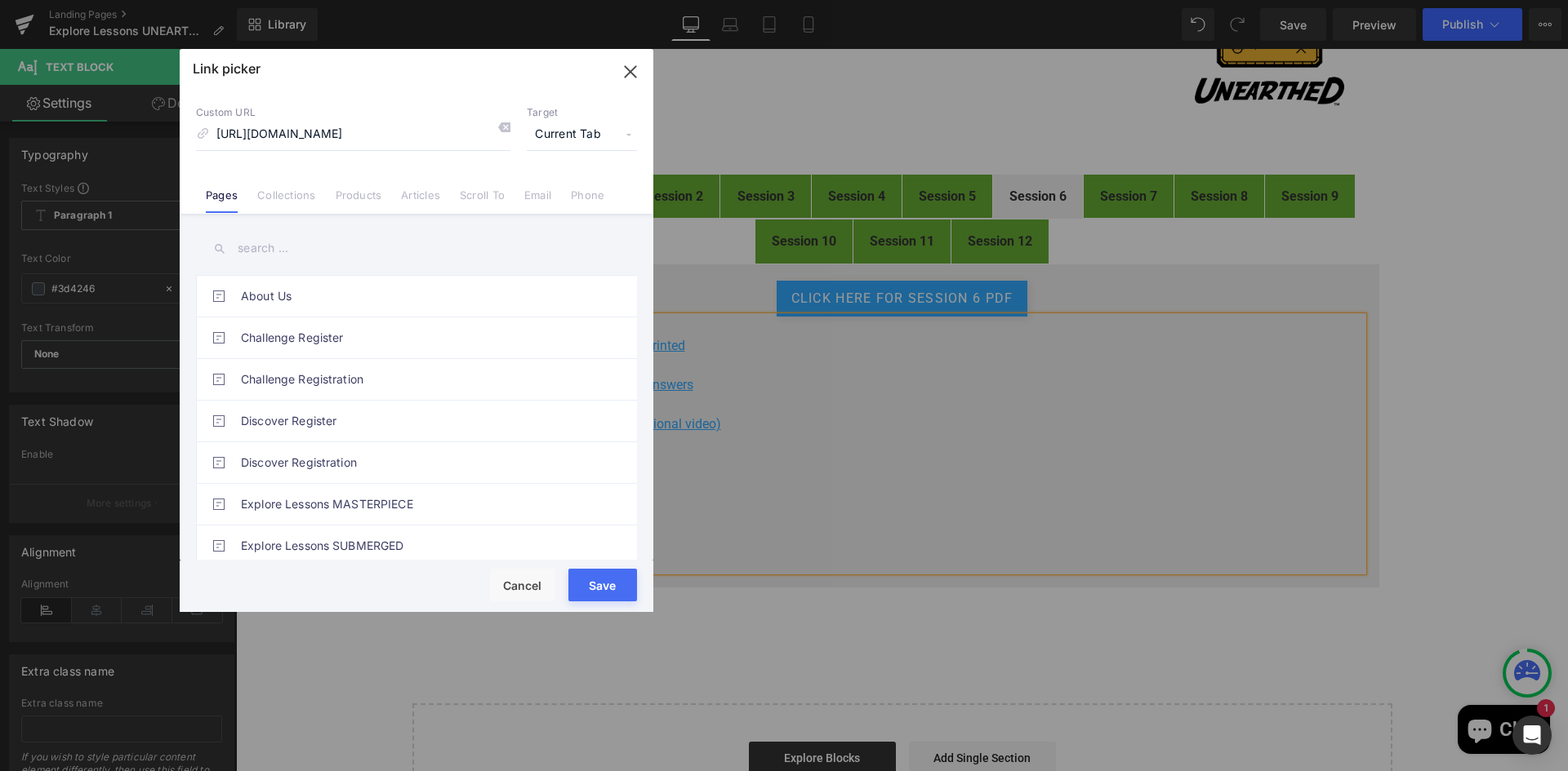
click at [552, 138] on span "Current Tab" at bounding box center [581, 134] width 110 height 31
click at [545, 187] on li "New Tab" at bounding box center [582, 193] width 127 height 29
click at [602, 585] on button "Save" at bounding box center [602, 585] width 69 height 33
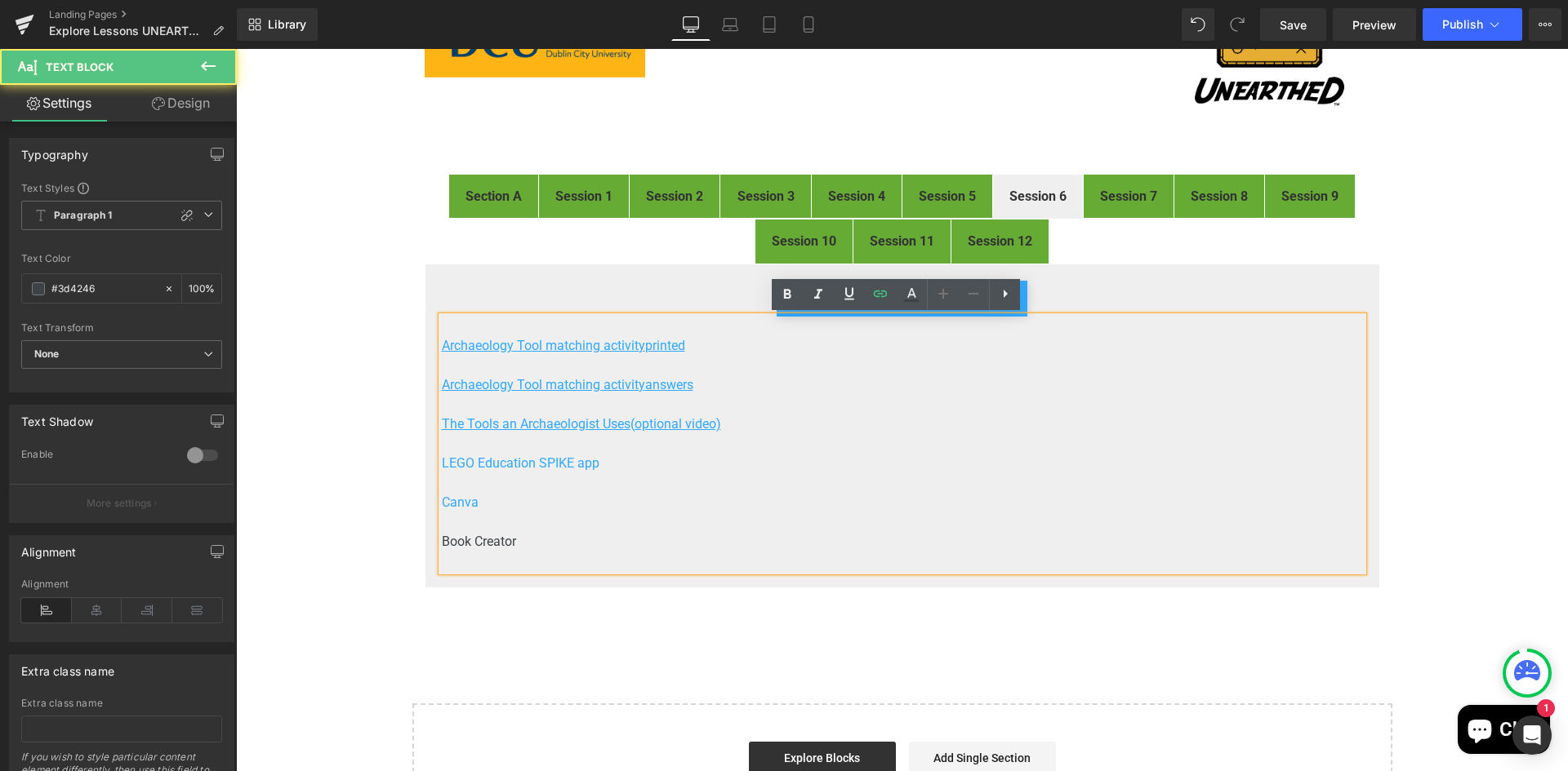
click at [681, 459] on p "LEGO Education SPIKE app" at bounding box center [902, 463] width 921 height 20
drag, startPoint x: 599, startPoint y: 463, endPoint x: 438, endPoint y: 463, distance: 161.0
click at [442, 463] on p "LEGO Education SPIKE app" at bounding box center [902, 463] width 921 height 20
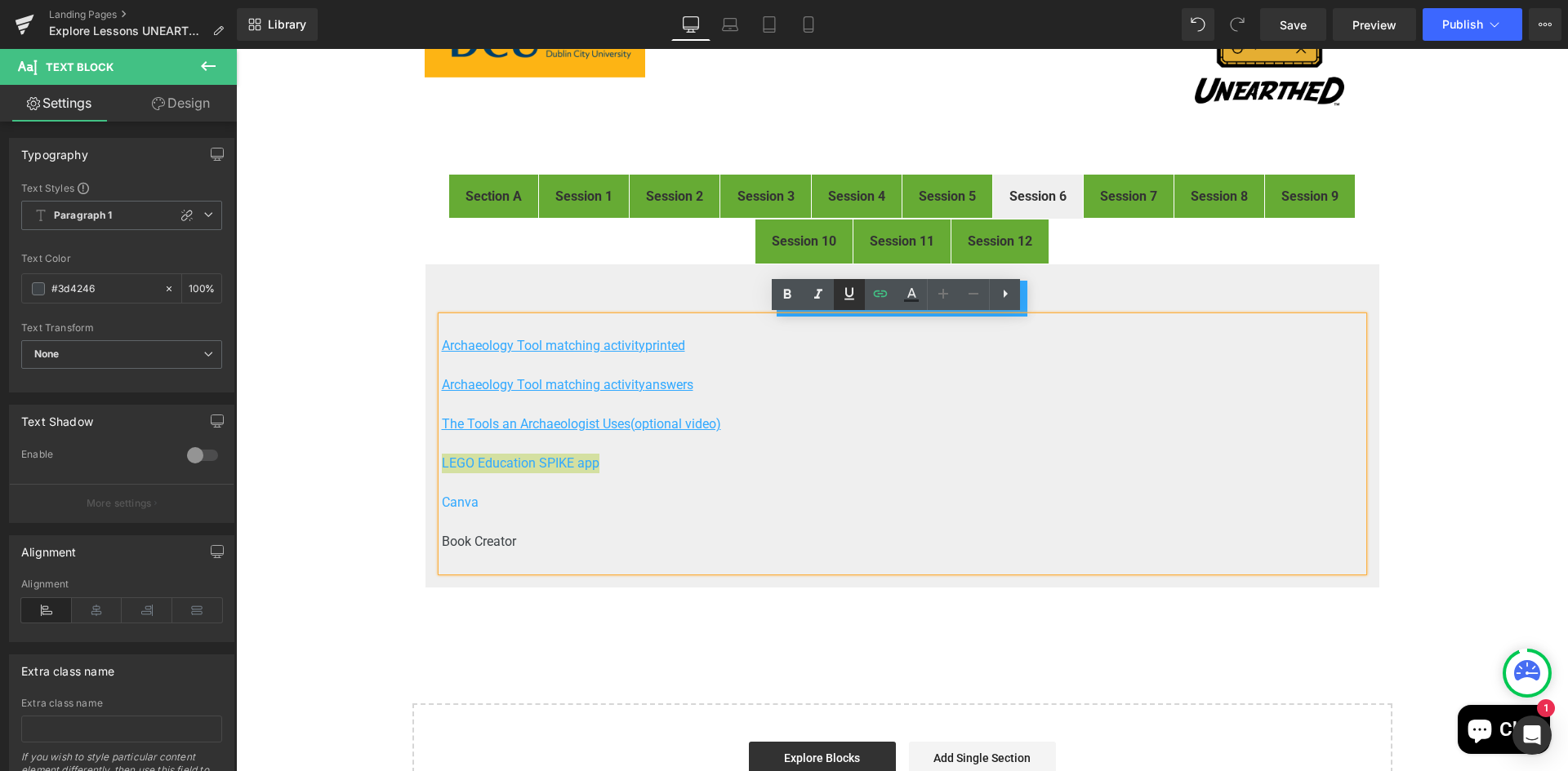
click at [851, 297] on icon at bounding box center [849, 293] width 20 height 20
drag, startPoint x: 512, startPoint y: 539, endPoint x: 436, endPoint y: 545, distance: 76.2
click at [442, 545] on p "Book Creator" at bounding box center [902, 542] width 921 height 20
click at [876, 297] on icon at bounding box center [880, 293] width 20 height 20
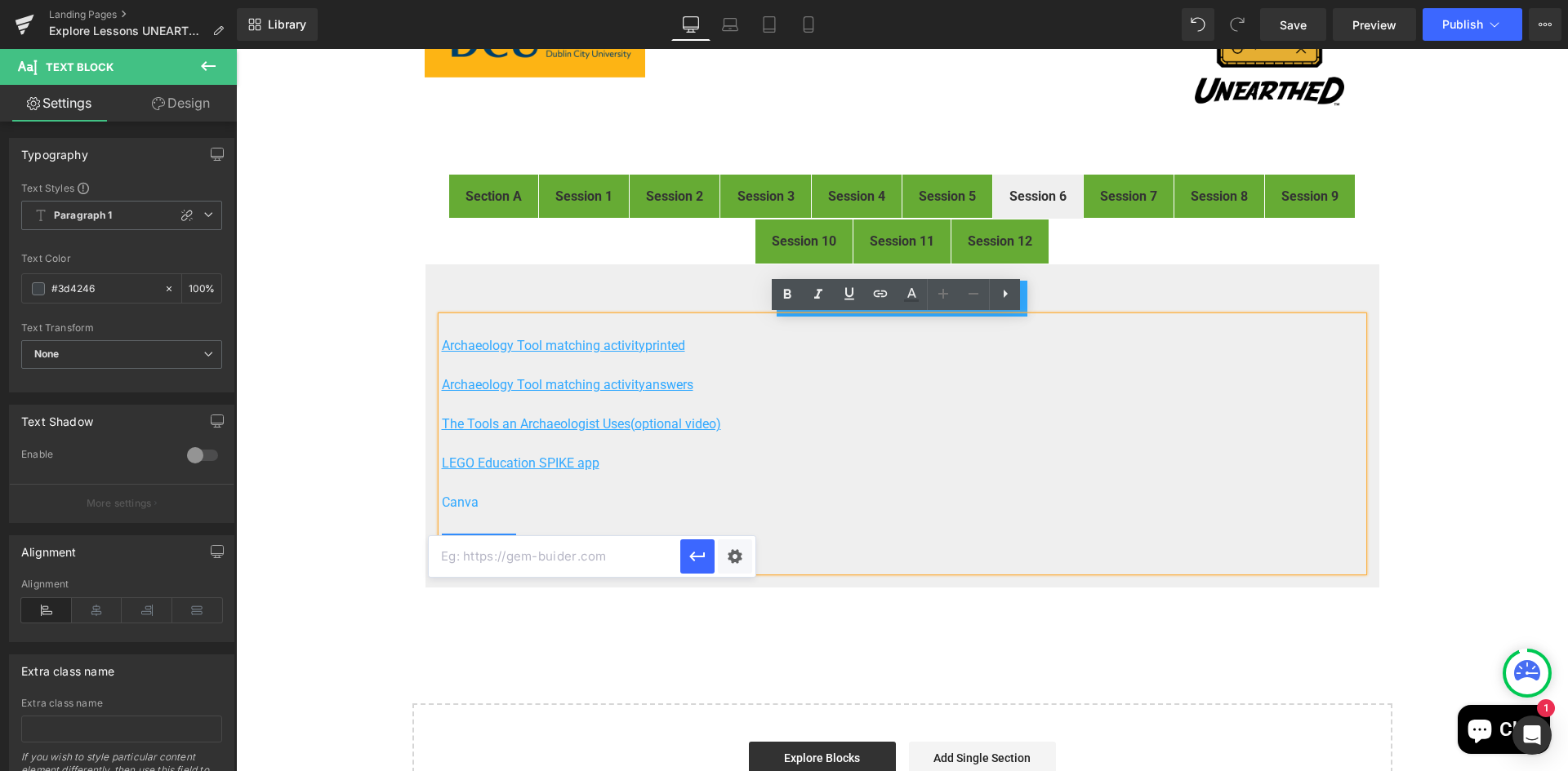
click at [613, 554] on input "text" at bounding box center [554, 556] width 252 height 41
paste input "https://bookcreator.com/"
type input "https://bookcreator.com/"
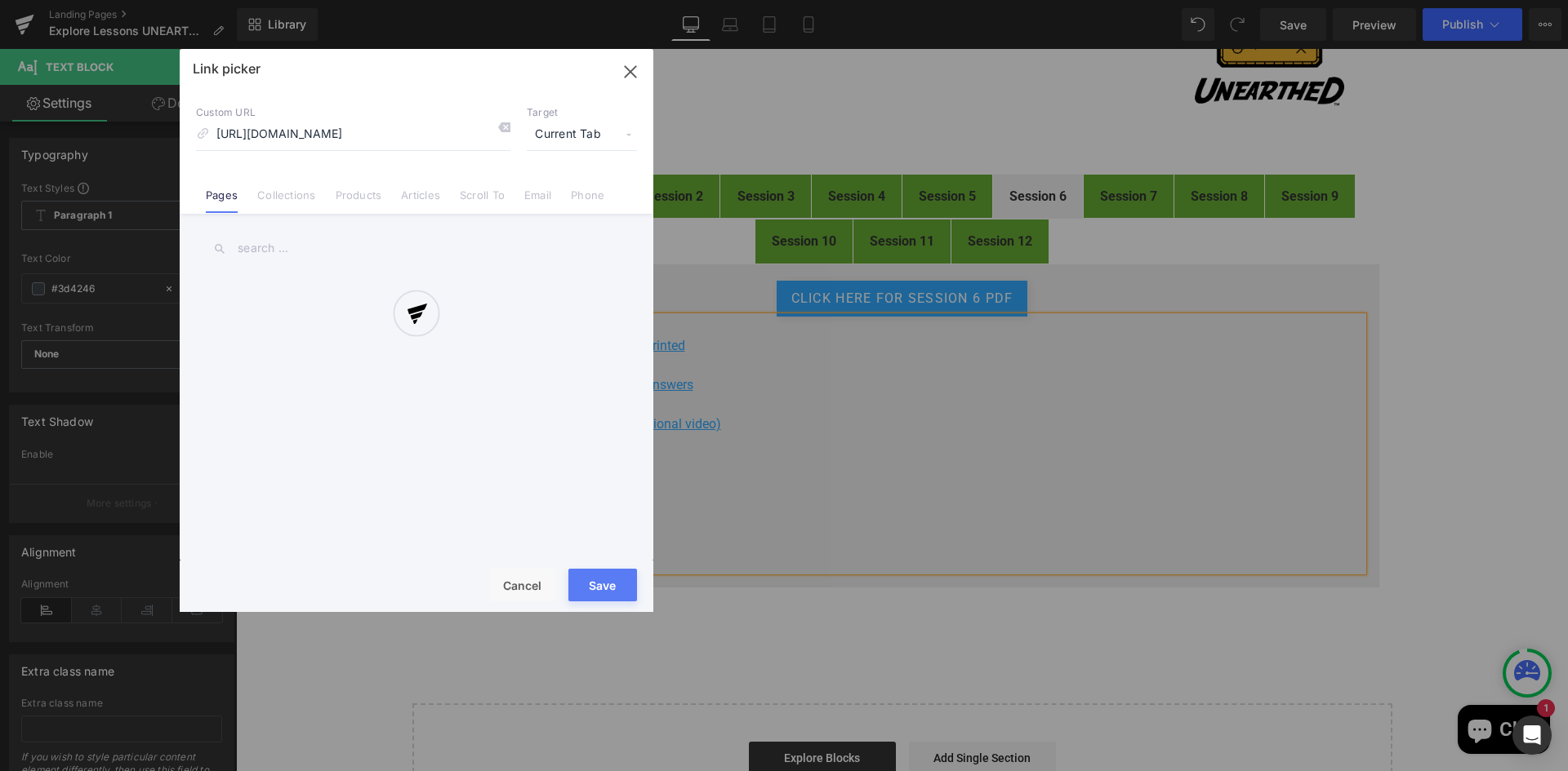
click at [741, 0] on div "Text Color Highlight Color #333333 Edit or remove link: Edit - Unlink - Cancel …" at bounding box center [784, 0] width 1568 height 0
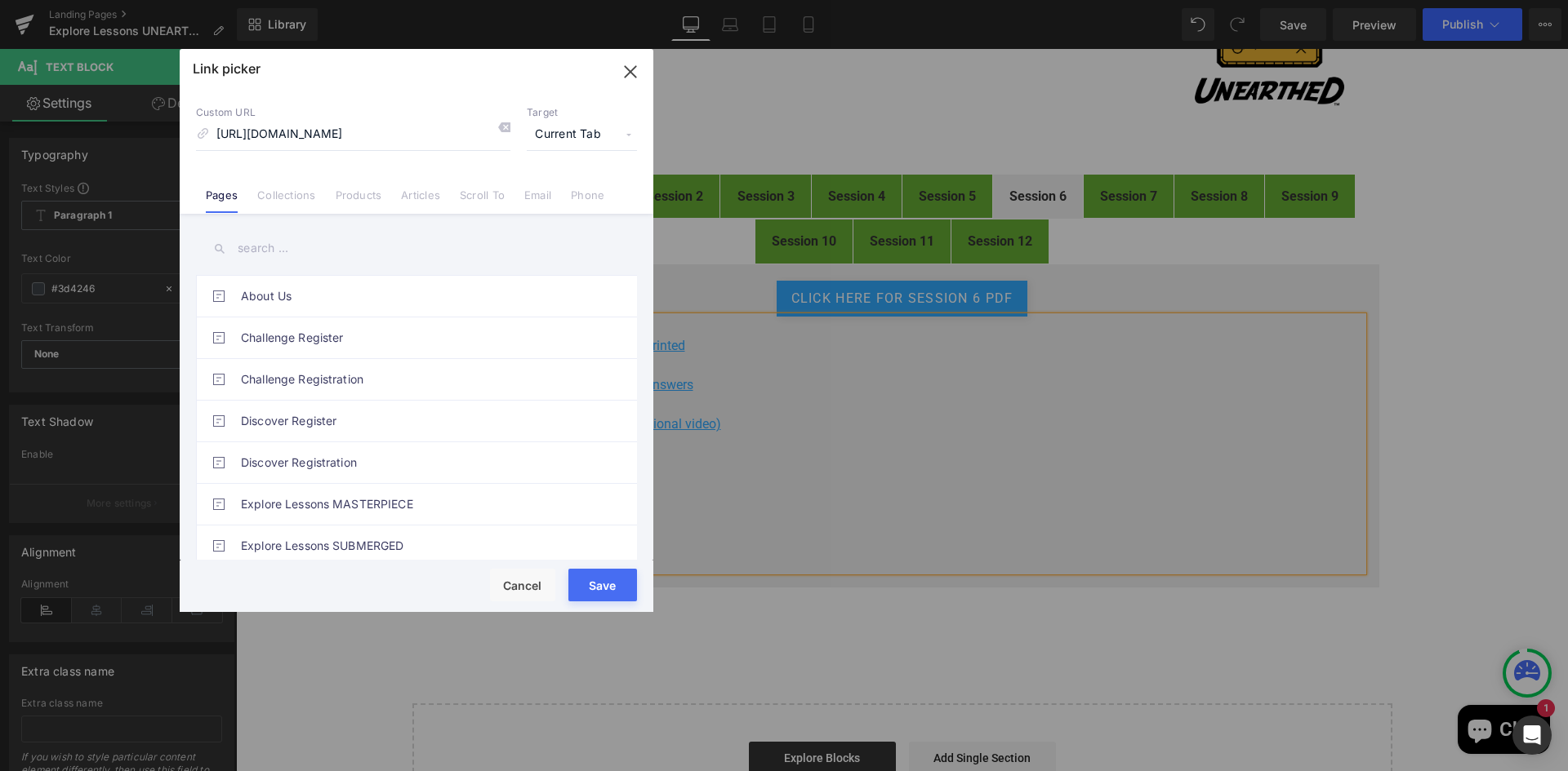
click at [602, 127] on span "Current Tab" at bounding box center [581, 134] width 110 height 31
click at [548, 194] on li "New Tab" at bounding box center [582, 193] width 127 height 29
click at [606, 579] on button "Save" at bounding box center [602, 585] width 69 height 33
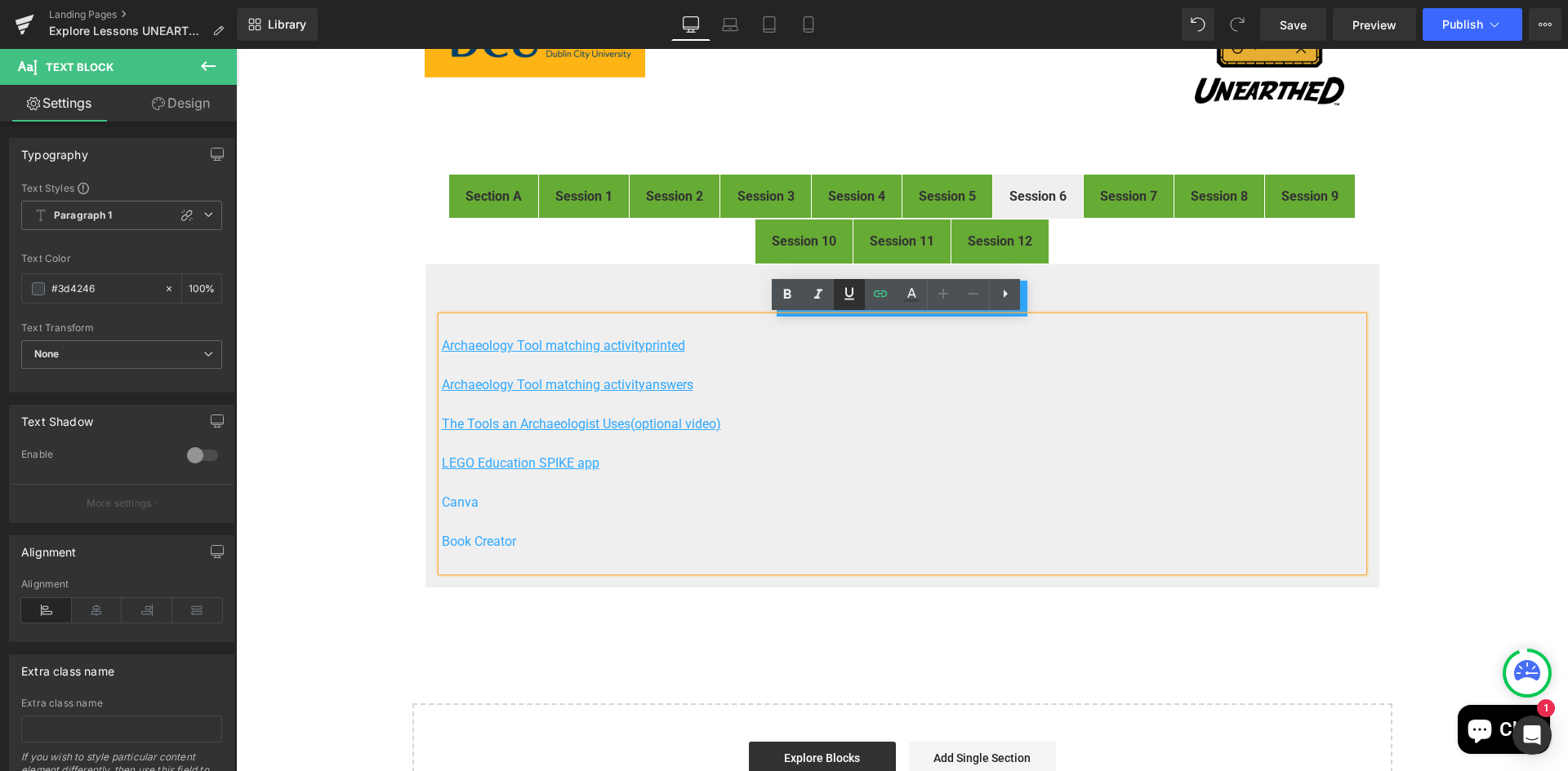
click at [850, 291] on icon at bounding box center [849, 293] width 20 height 20
click at [657, 514] on p at bounding box center [902, 522] width 921 height 20
drag, startPoint x: 479, startPoint y: 500, endPoint x: 437, endPoint y: 500, distance: 42.0
click at [442, 500] on p "Canva" at bounding box center [902, 502] width 921 height 20
click at [851, 295] on icon at bounding box center [849, 293] width 10 height 12
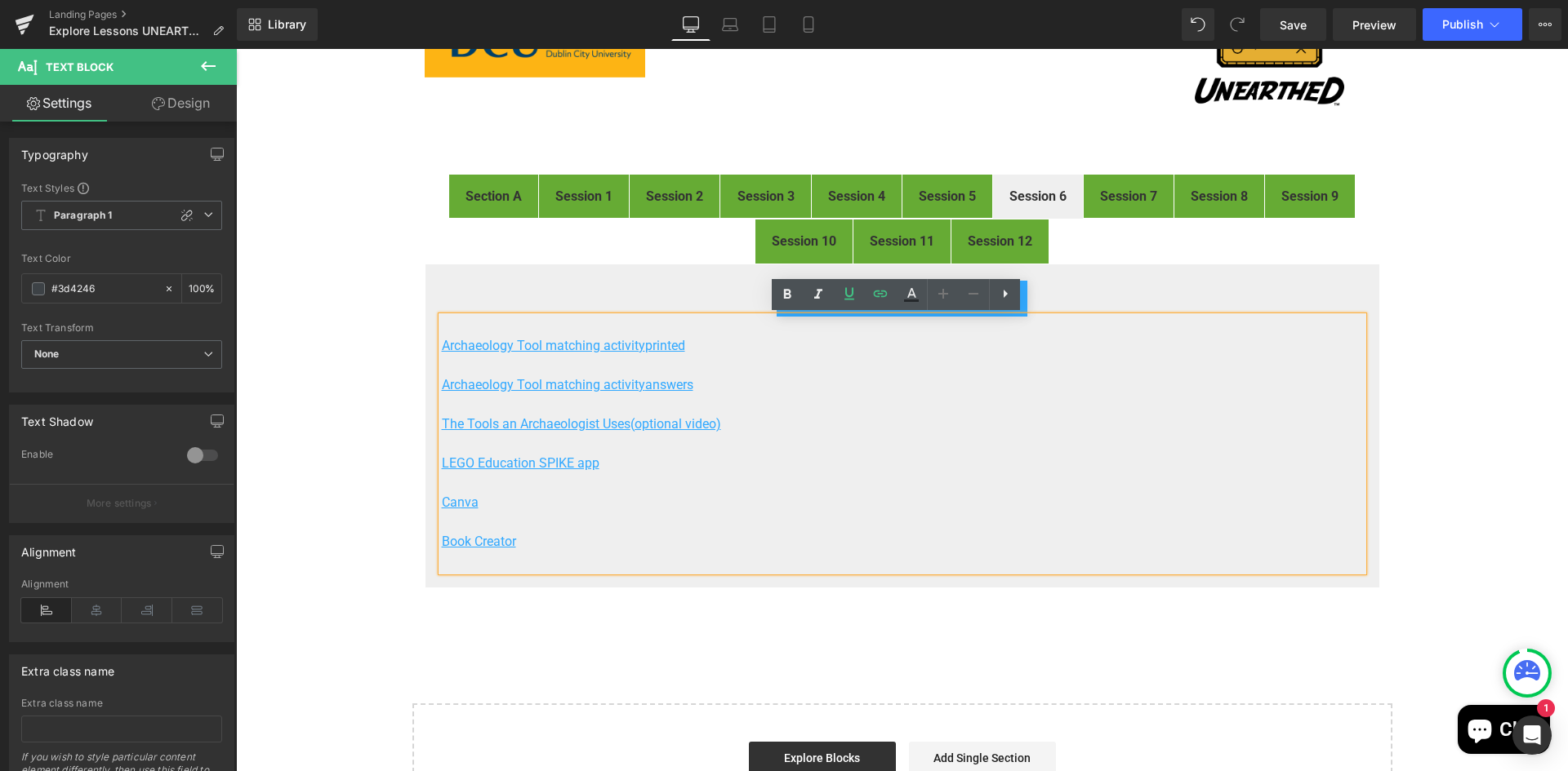
click at [1168, 647] on div "FIRST® LEGO® League Explore Digital Resources Heading Image Welcome to the digi…" at bounding box center [902, 374] width 1332 height 926
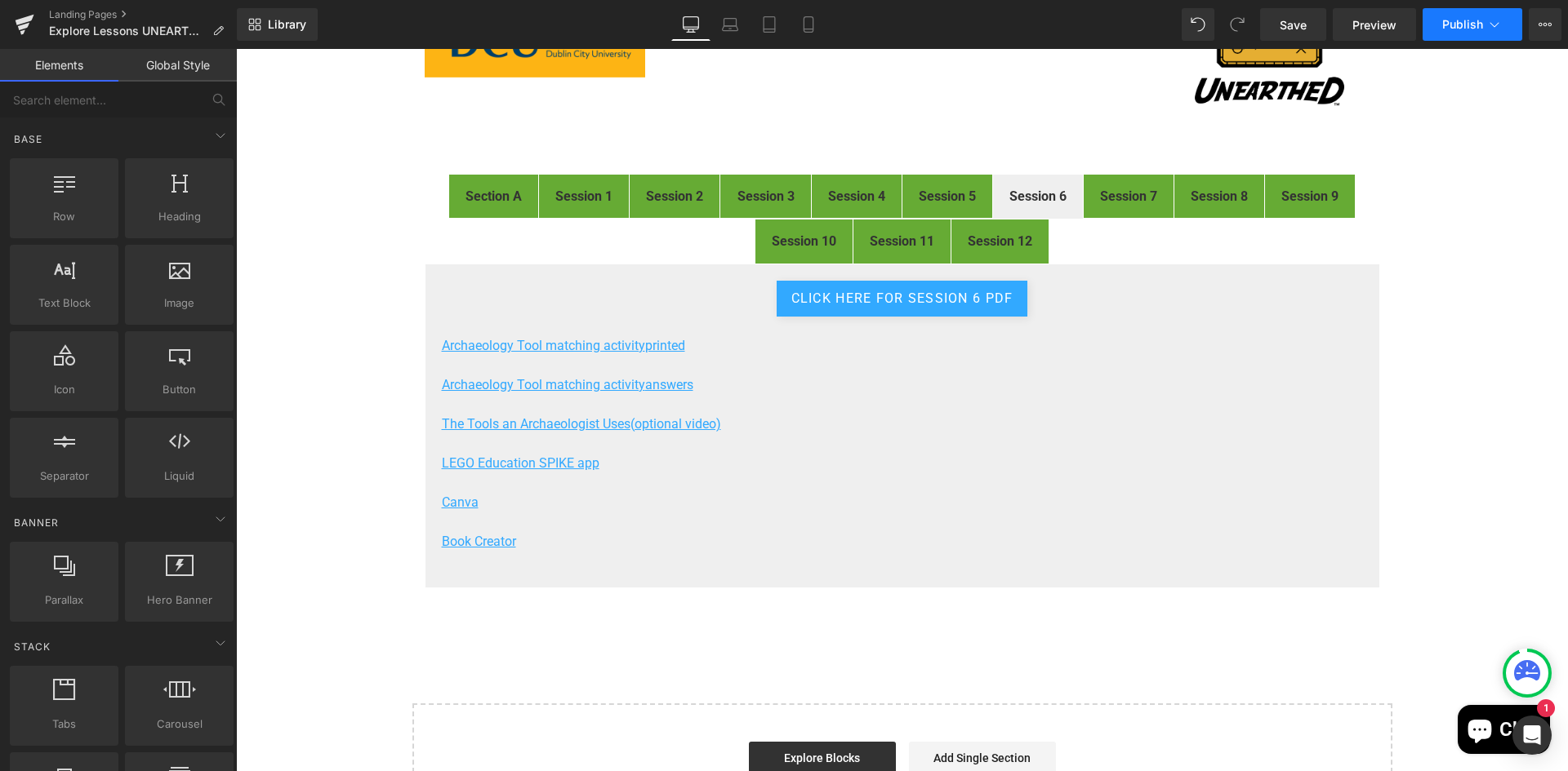
click at [1449, 23] on span "Publish" at bounding box center [1462, 24] width 41 height 13
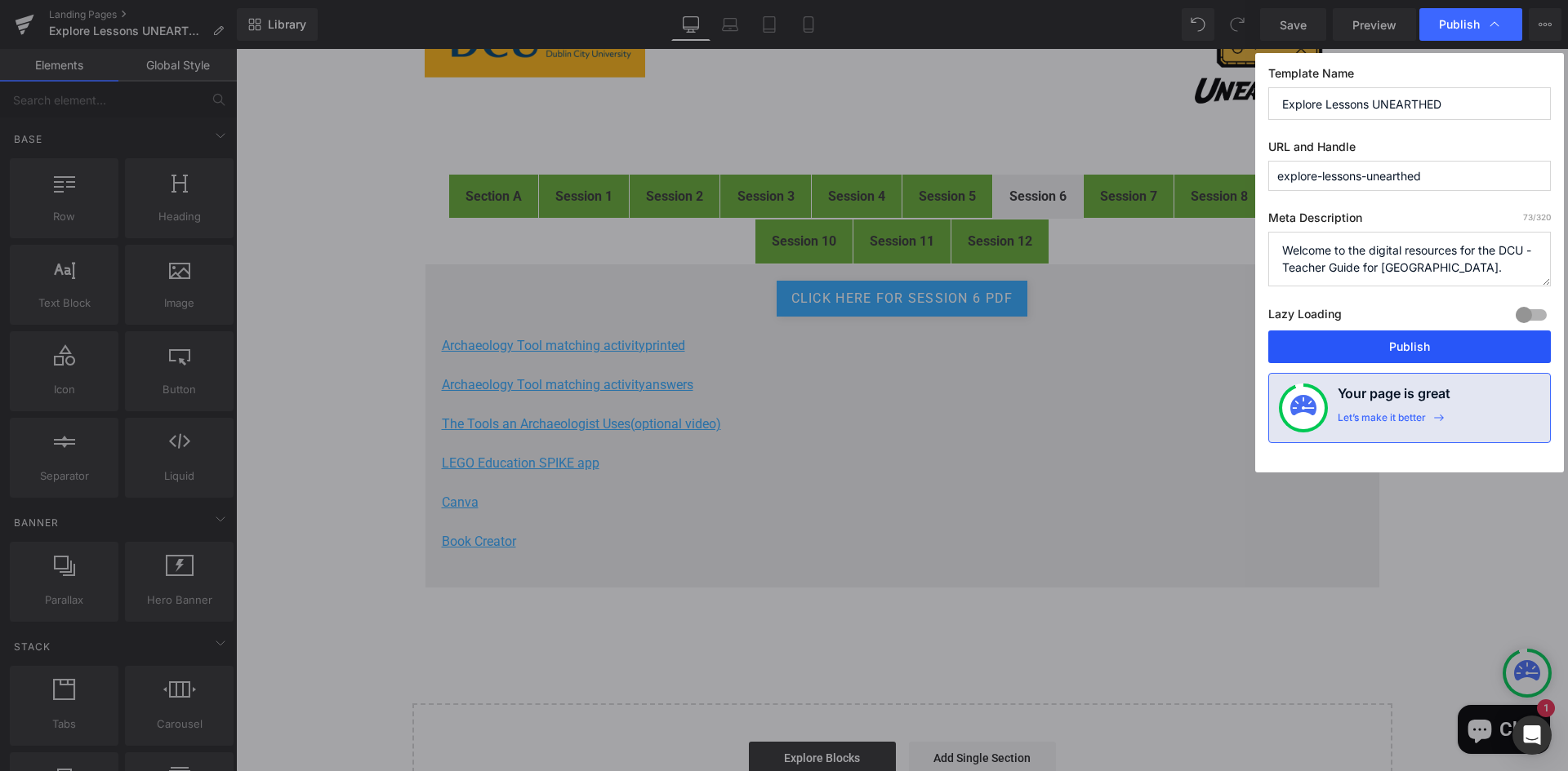
click at [1403, 341] on button "Publish" at bounding box center [1409, 347] width 283 height 33
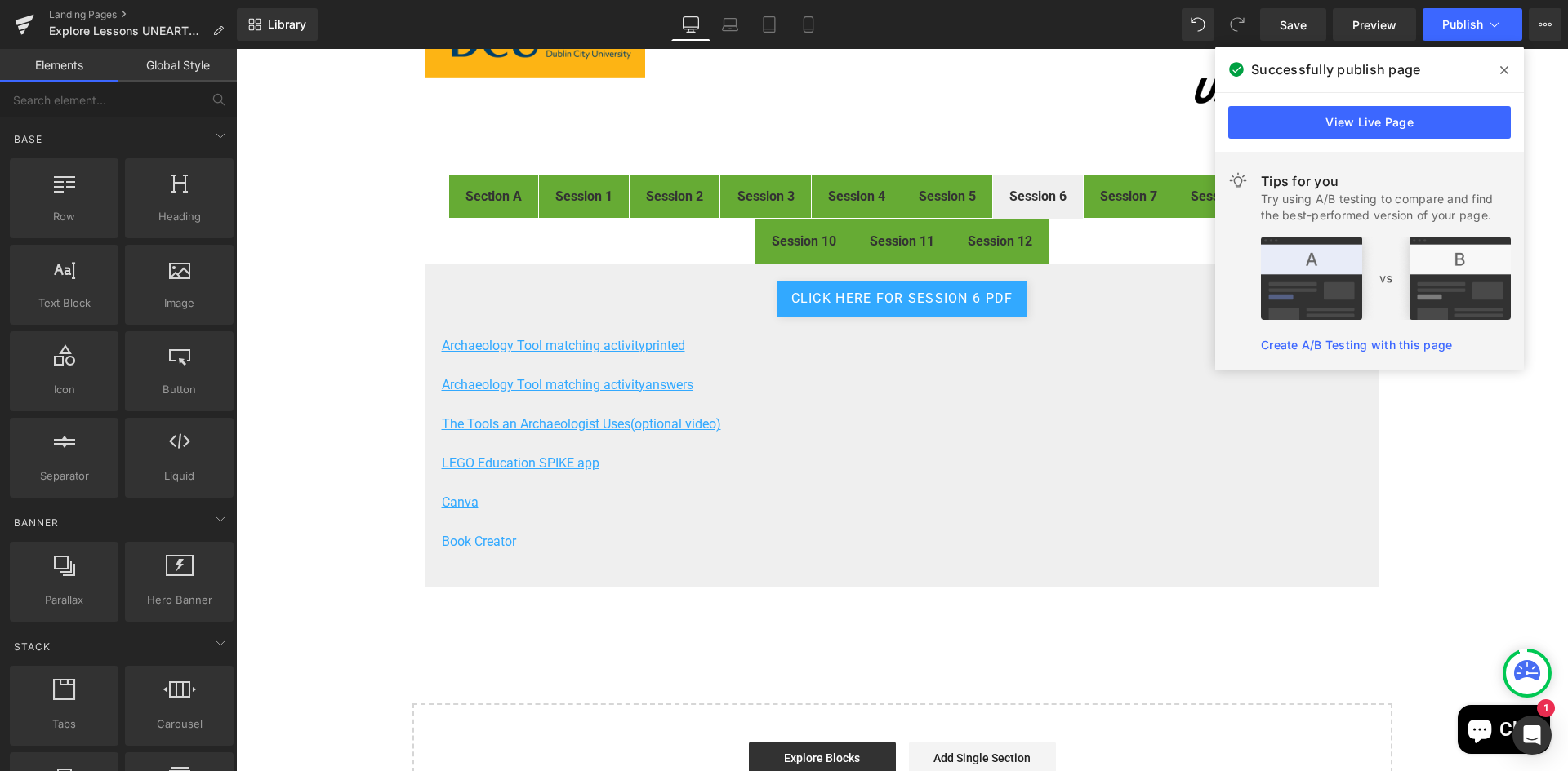
click at [1437, 580] on div "FIRST® LEGO® League Explore Digital Resources Heading Image Welcome to the digi…" at bounding box center [902, 374] width 1332 height 926
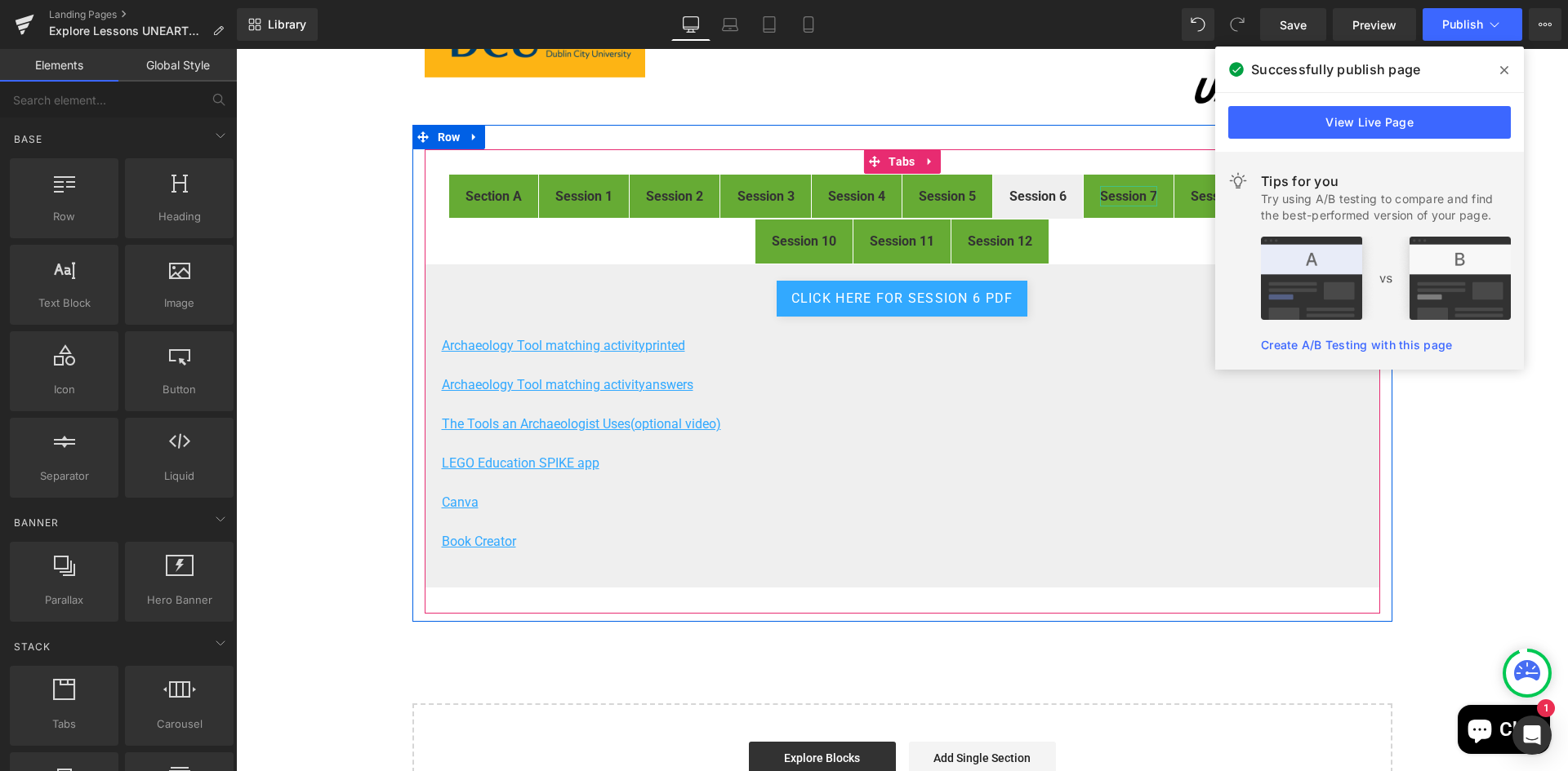
click at [1125, 193] on strong "Session 7" at bounding box center [1129, 196] width 57 height 16
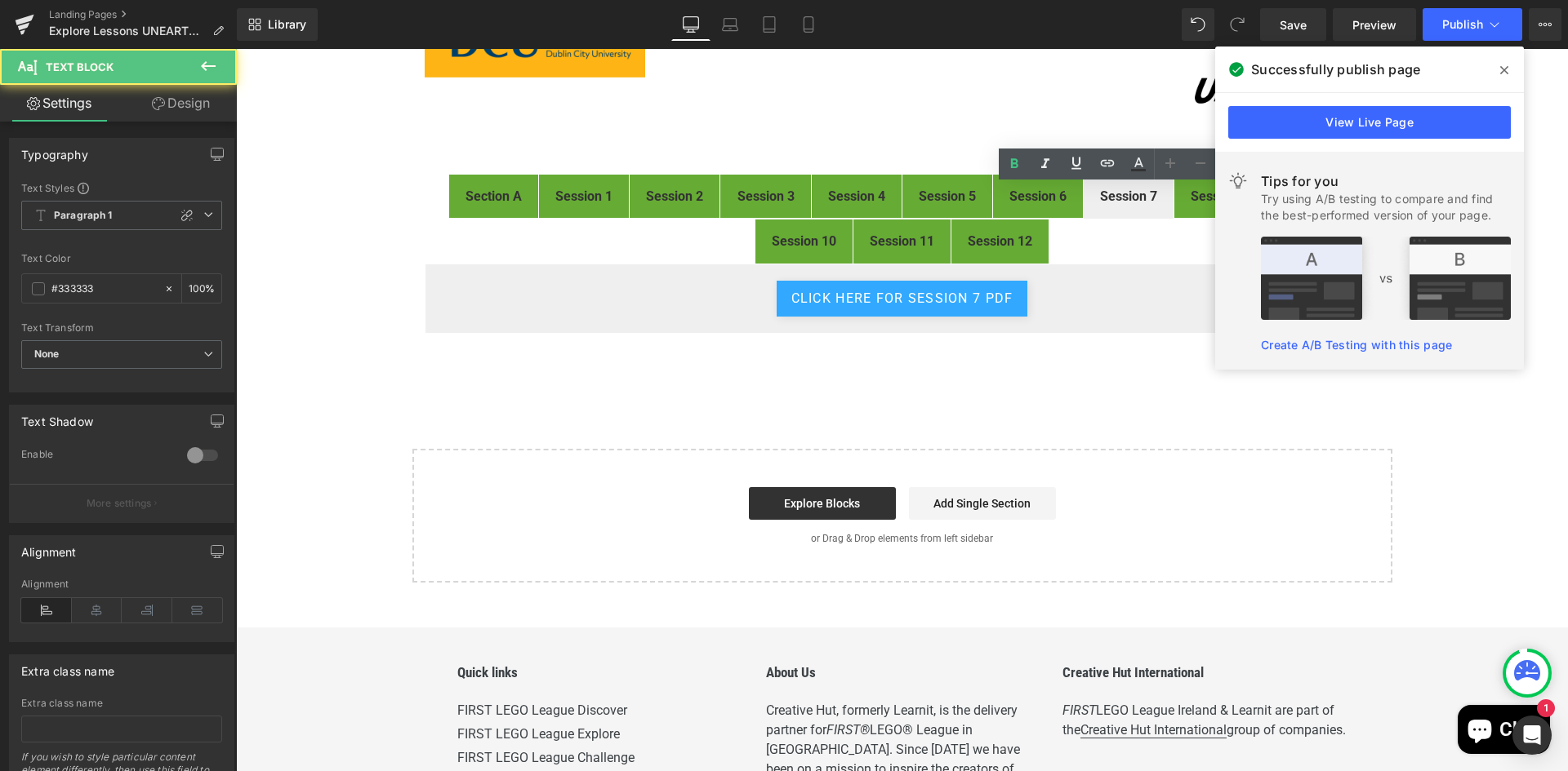
click at [1506, 68] on icon at bounding box center [1504, 69] width 8 height 8
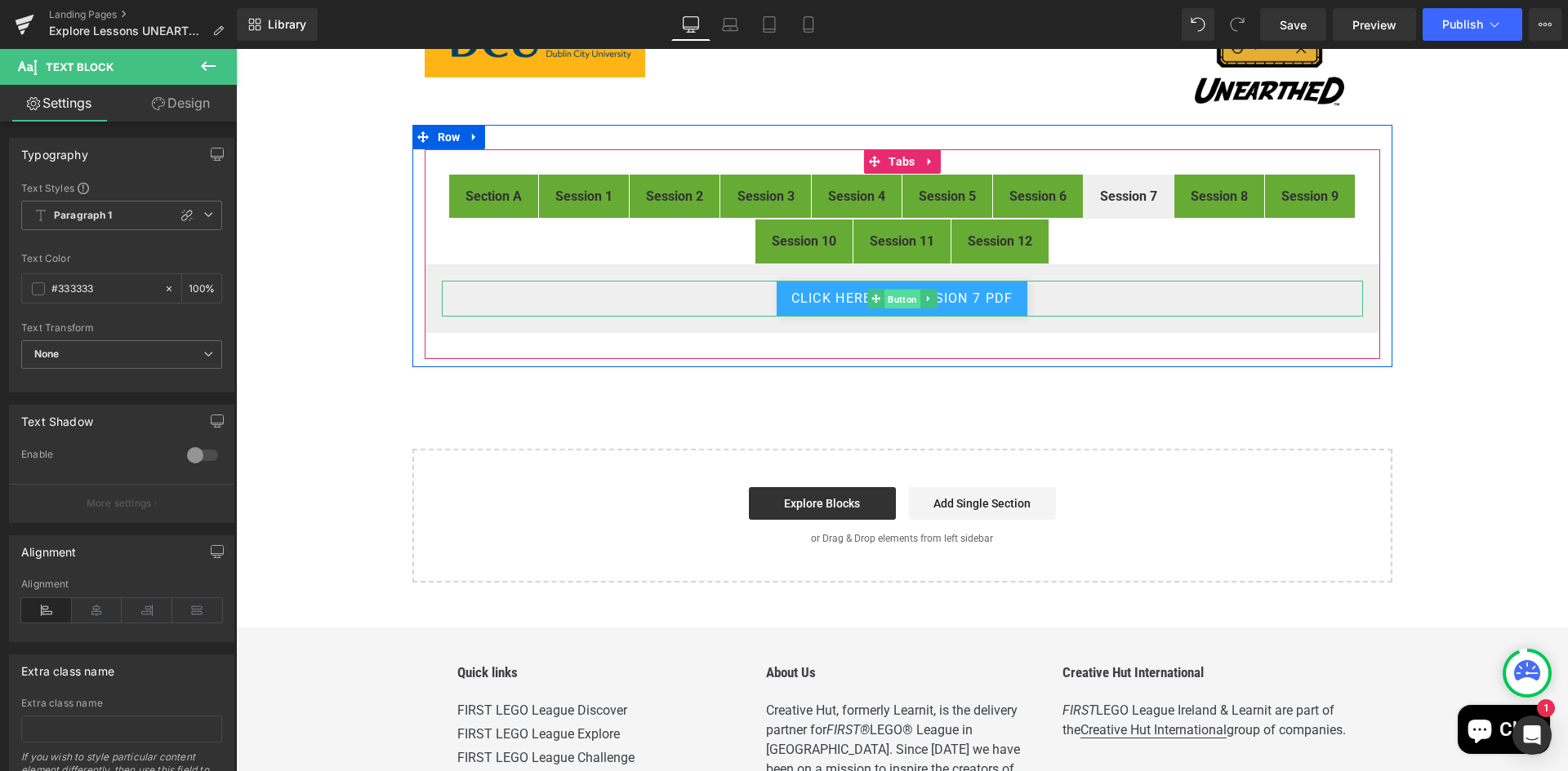
click at [897, 294] on span "Button" at bounding box center [902, 299] width 36 height 20
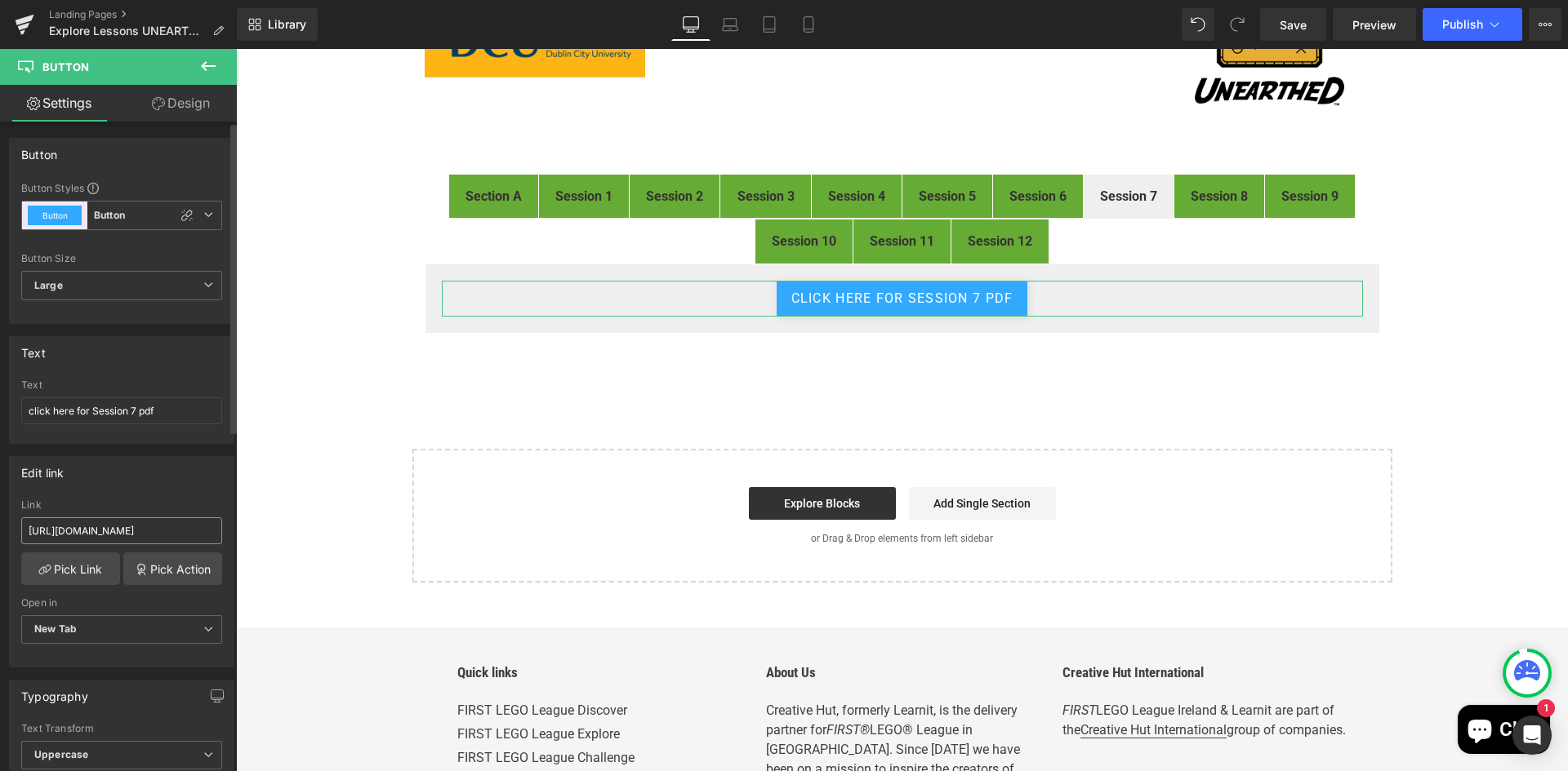
click at [122, 525] on input "https://drive.google.com/file/d/1w59Zx8ccX7AeXnZ6l24YpLMD8V7nkdNW/view?usp=driv…" at bounding box center [121, 531] width 200 height 27
click at [122, 524] on input "https://drive.google.com/file/d/1w59Zx8ccX7AeXnZ6l24YpLMD8V7nkdNW/view?usp=driv…" at bounding box center [121, 531] width 200 height 27
paste input "Kc8qHKQ-ZGVlMhz-2jDPVupH-7YPkte_"
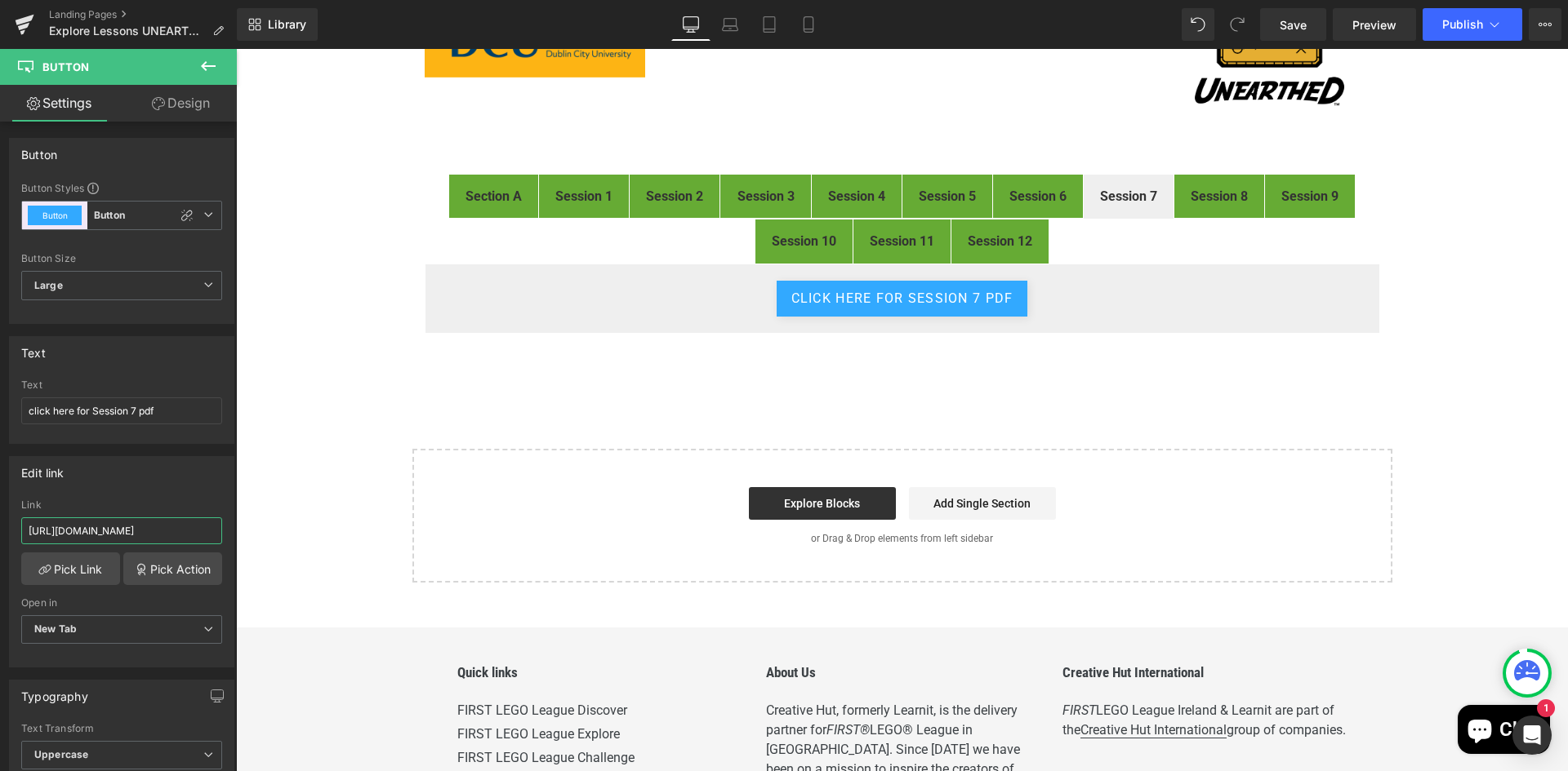
drag, startPoint x: 379, startPoint y: 575, endPoint x: 285, endPoint y: 522, distance: 107.9
type input "https://drive.google.com/file/d/1Kc8qHKQ-ZGVlMhz-2jDPVupH-7YPkte_/view"
click at [966, 413] on div "FIRST® LEGO® League Explore Digital Resources Heading Image Welcome to the digi…" at bounding box center [902, 246] width 1332 height 671
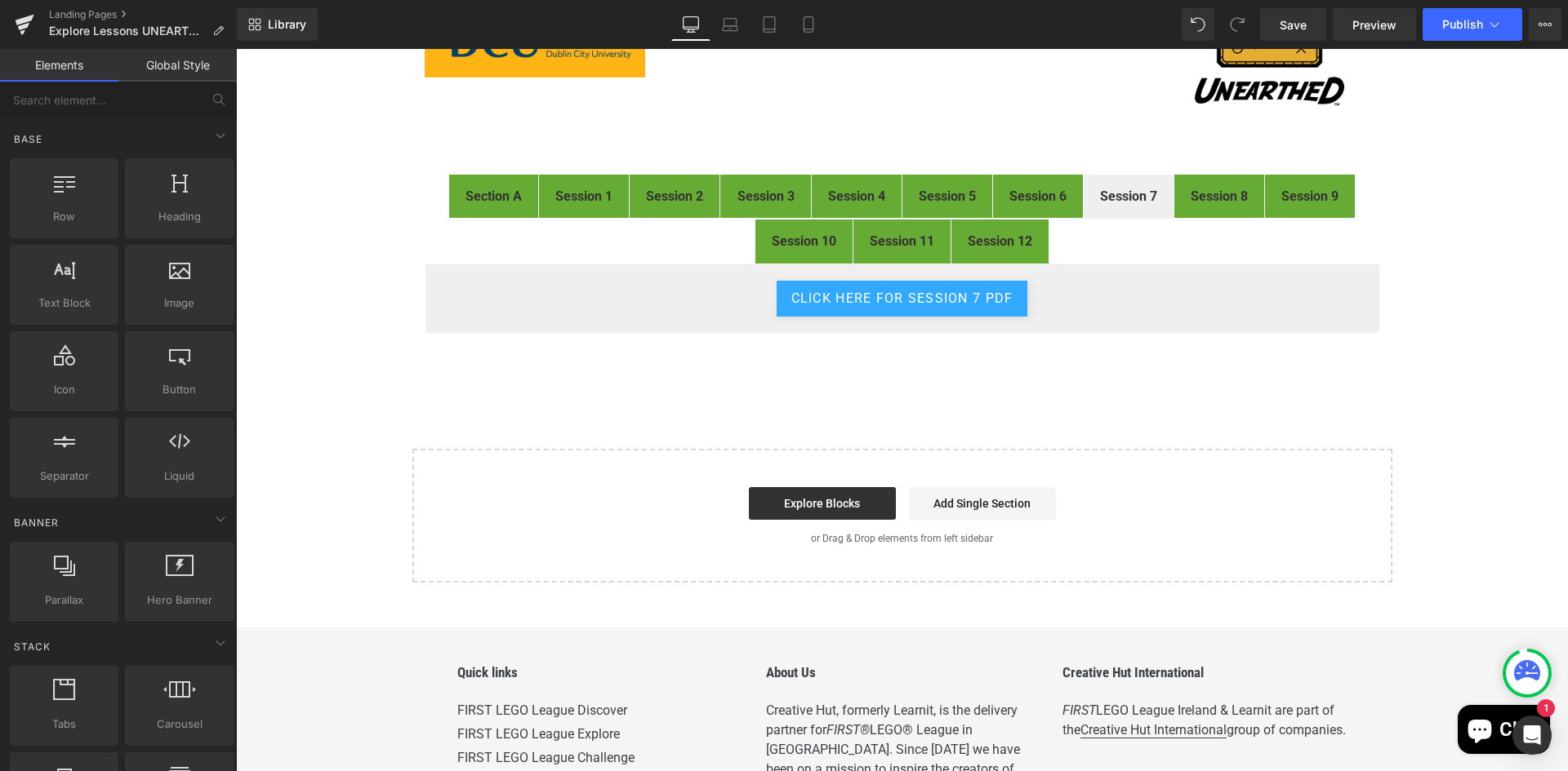
scroll to position [0, 0]
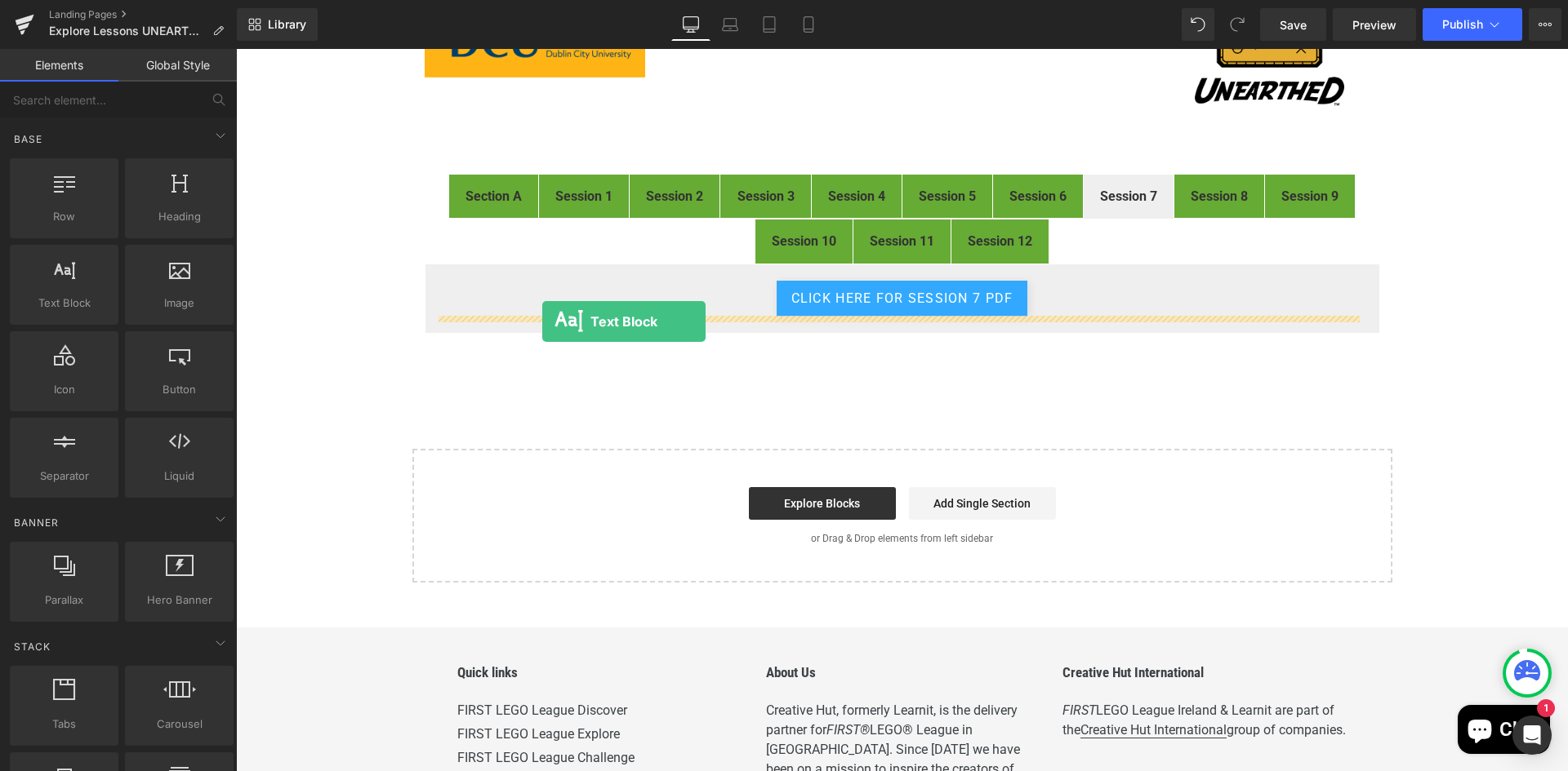
drag, startPoint x: 278, startPoint y: 351, endPoint x: 542, endPoint y: 322, distance: 265.6
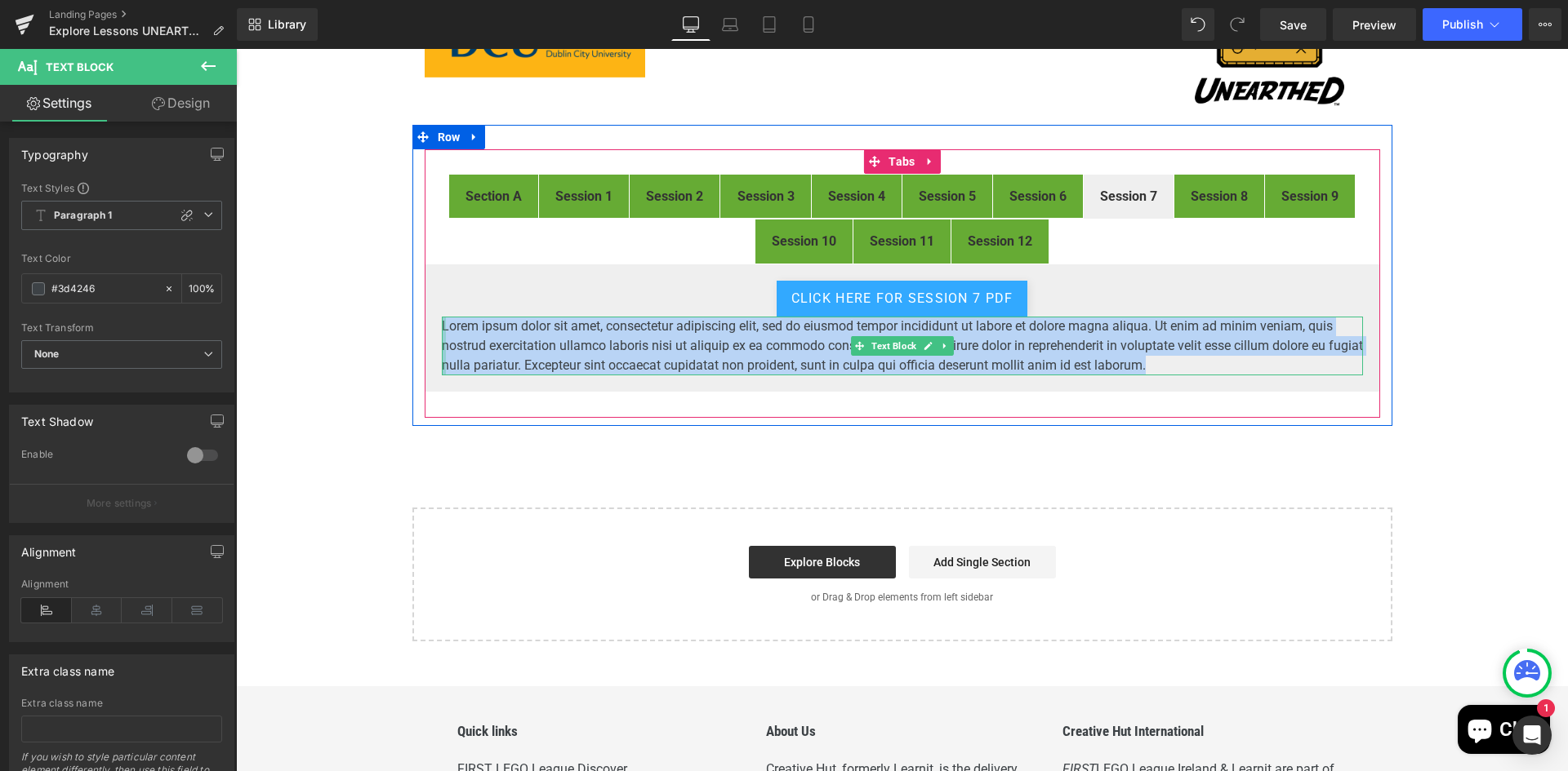
drag, startPoint x: 1192, startPoint y: 367, endPoint x: 436, endPoint y: 330, distance: 756.9
click at [442, 330] on div "Lorem ipsum dolor sit amet, consectetur adipiscing elit, sed do eiusmod tempor …" at bounding box center [902, 346] width 921 height 59
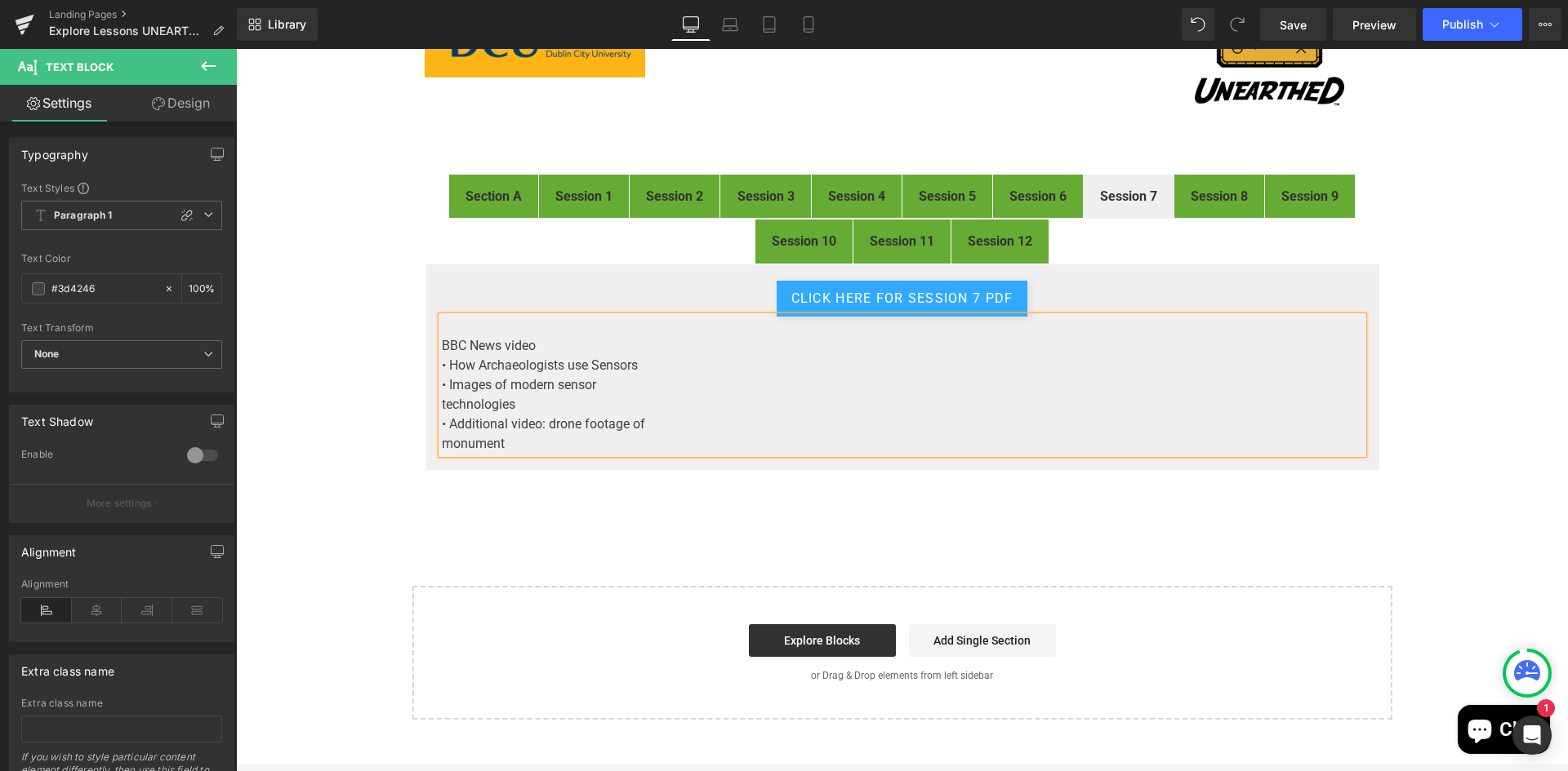
click at [594, 343] on p "BBC News video" at bounding box center [902, 346] width 921 height 20
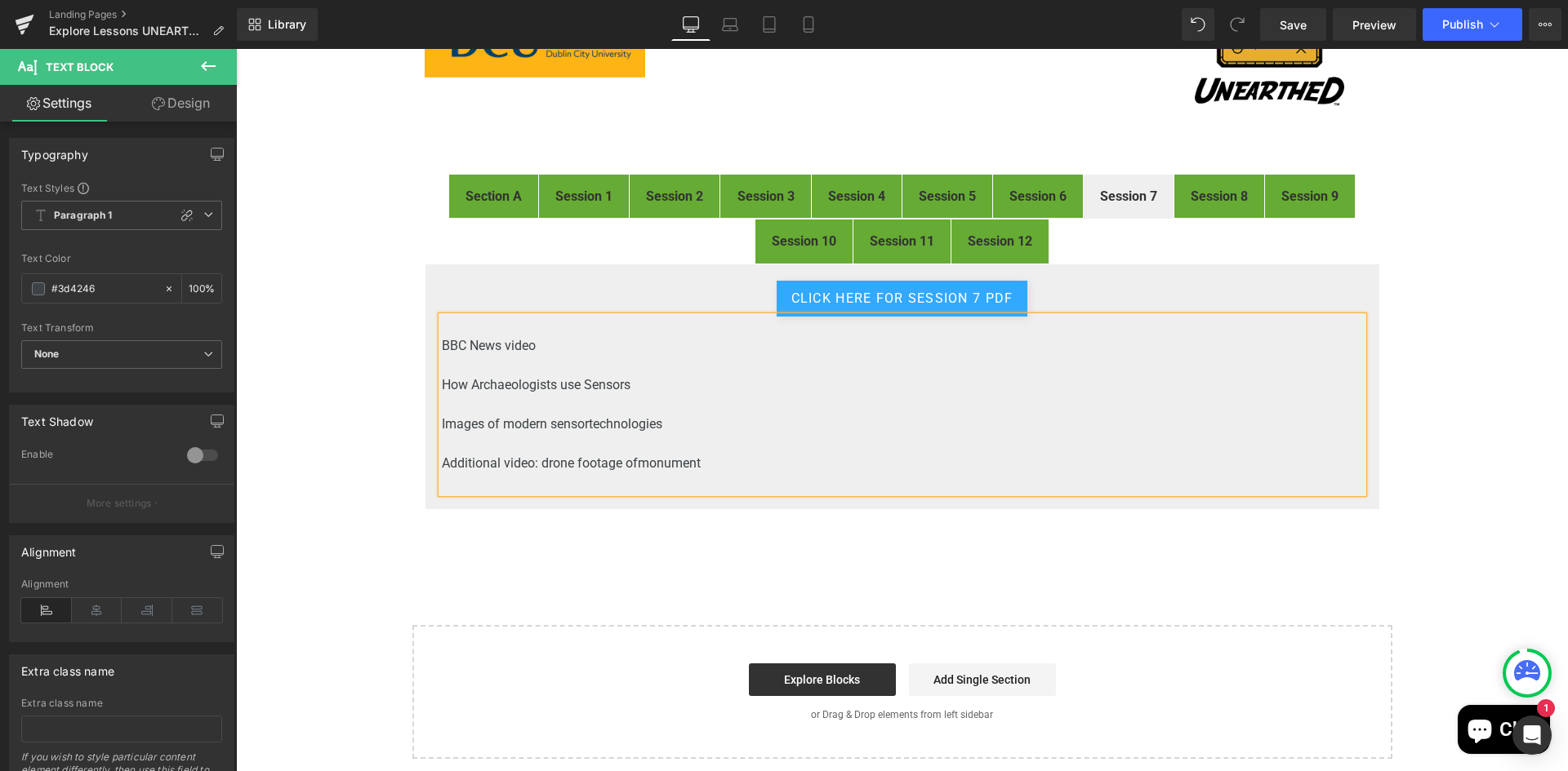
drag, startPoint x: 629, startPoint y: 386, endPoint x: 434, endPoint y: 382, distance: 195.0
click at [442, 382] on div "BBC News video How Archaeologists use Sensors Images of modern sensor technol…" at bounding box center [902, 404] width 921 height 176
click at [631, 376] on p "How Archaeologists use Sensors" at bounding box center [902, 385] width 921 height 20
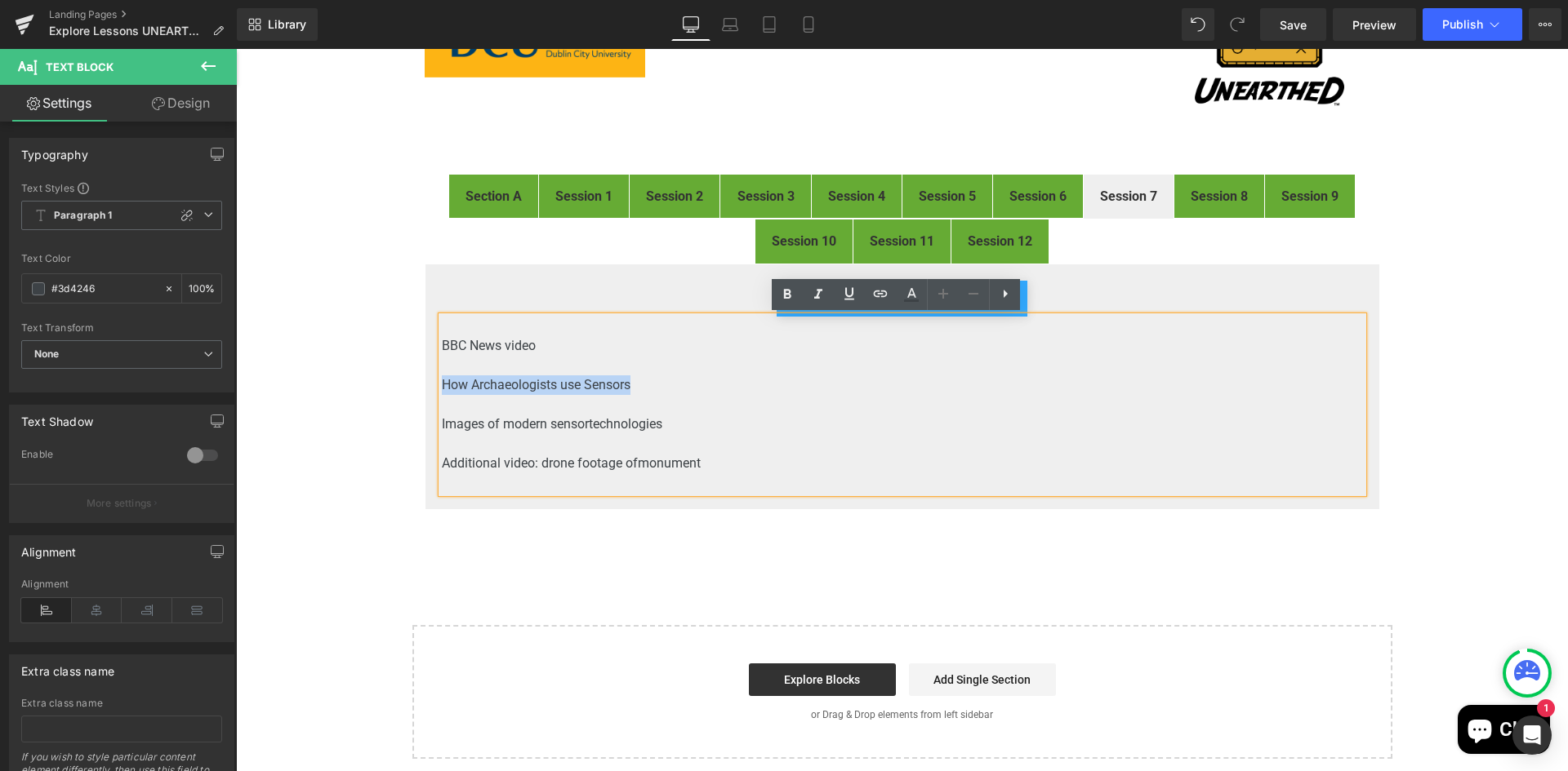
drag, startPoint x: 629, startPoint y: 381, endPoint x: 438, endPoint y: 389, distance: 191.2
click at [442, 389] on p "How Archaeologists use Sensors" at bounding box center [902, 385] width 921 height 20
click at [885, 296] on icon at bounding box center [881, 294] width 14 height 7
drag, startPoint x: 561, startPoint y: 410, endPoint x: 556, endPoint y: 402, distance: 9.4
click at [561, 409] on input "text" at bounding box center [554, 400] width 252 height 41
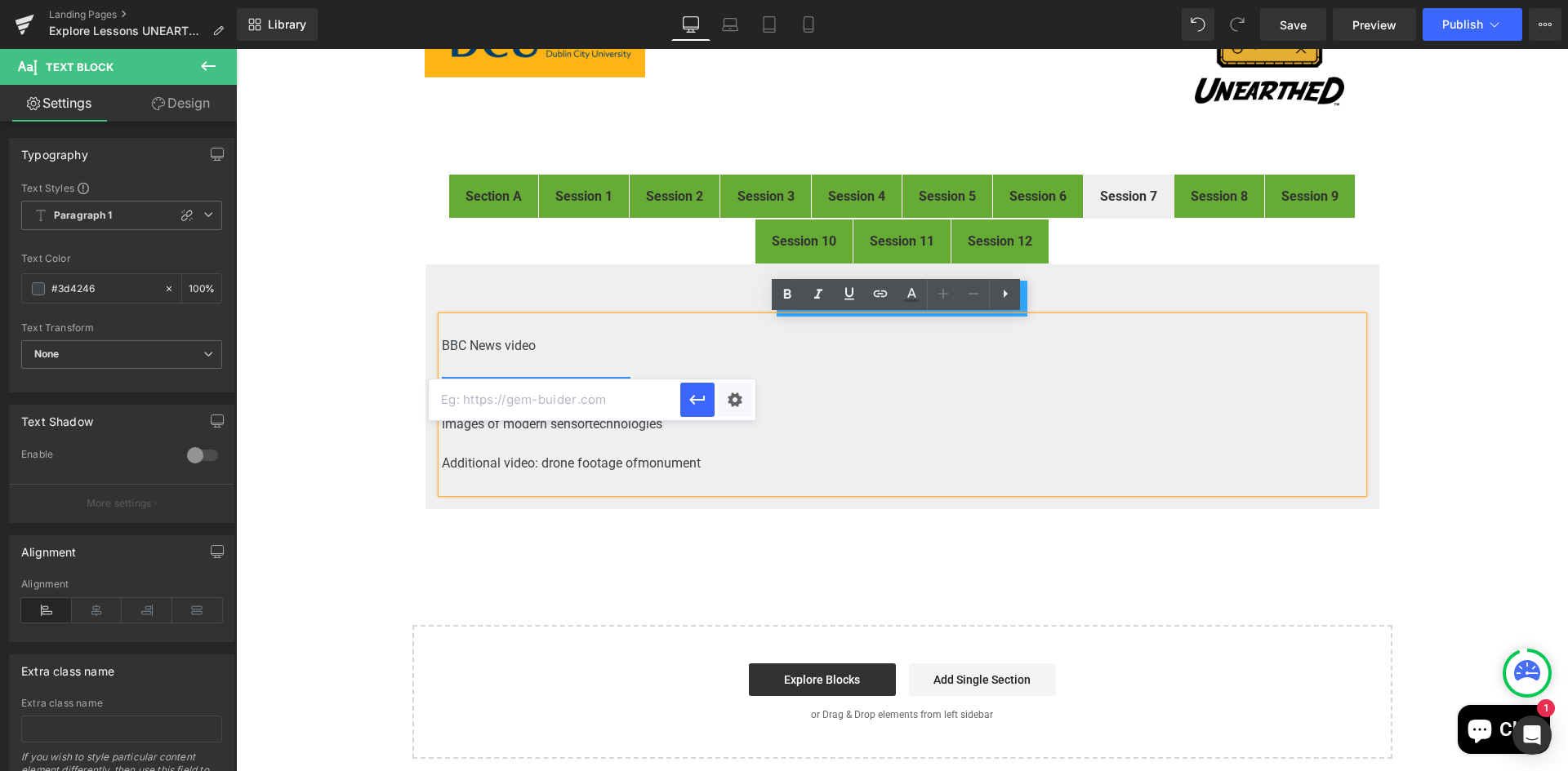
paste input "https://drive.google.com/file/d/10DrKBDOBtHYOnOGJ8vKOGN_7sBJrN6hM/view?usp=driv…"
drag, startPoint x: 576, startPoint y: 400, endPoint x: 712, endPoint y: 390, distance: 136.4
click at [712, 390] on div "https://drive.google.com/file/d/10DrKBDOBtHYOnOGJ8vKOGN_7sBJrN6hM/view?usp=driv…" at bounding box center [592, 400] width 326 height 41
type input "https://drive.google.com/file/d/10DrKBDOBtHYOnOGJ8vKOGN_7sBJrN6hM/view"
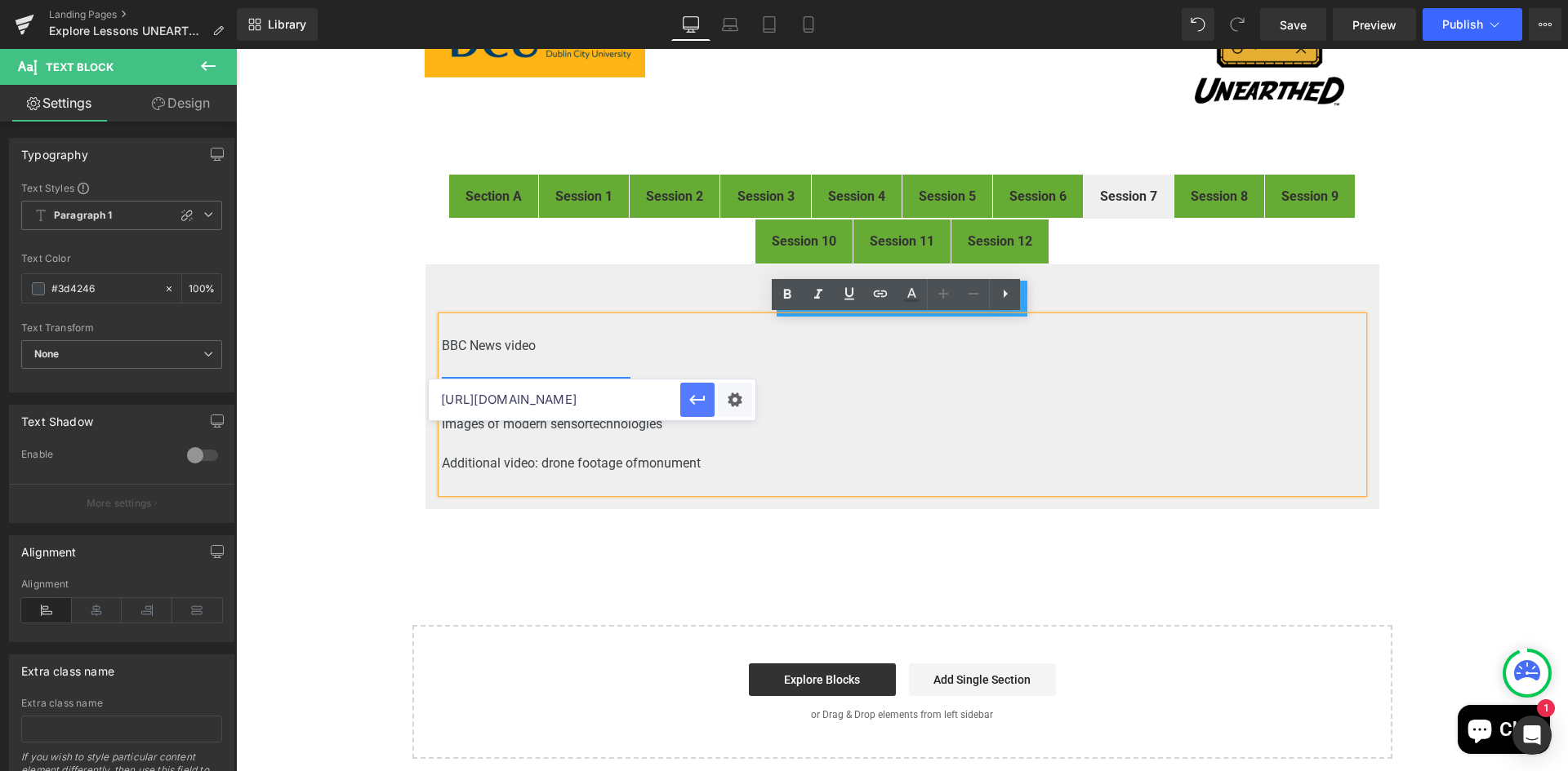
scroll to position [0, 259]
click at [734, 0] on div "Text Color Highlight Color #333333 Edit or remove link: Edit - Unlink - Cancel …" at bounding box center [784, 0] width 1568 height 0
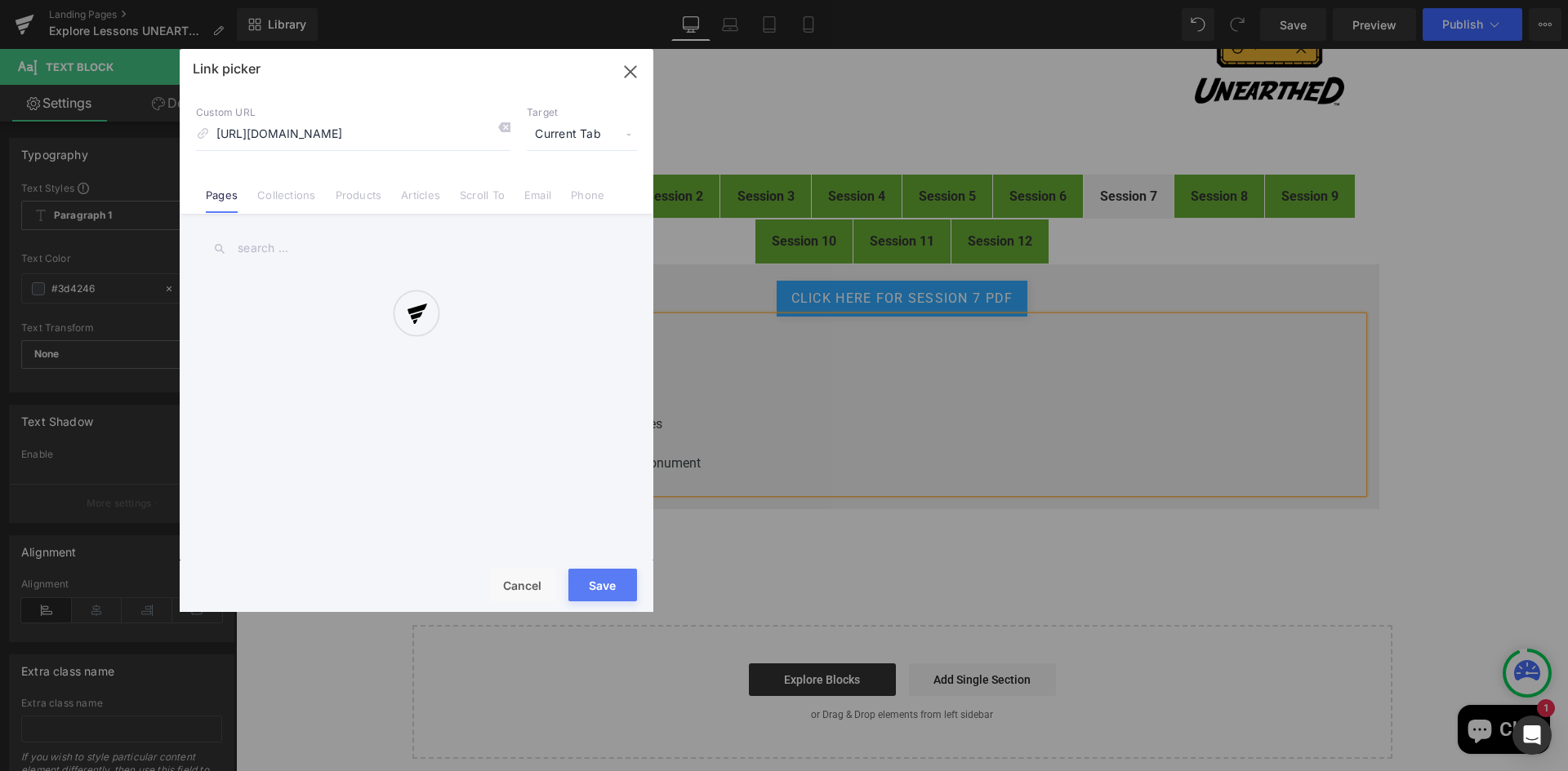
scroll to position [0, 152]
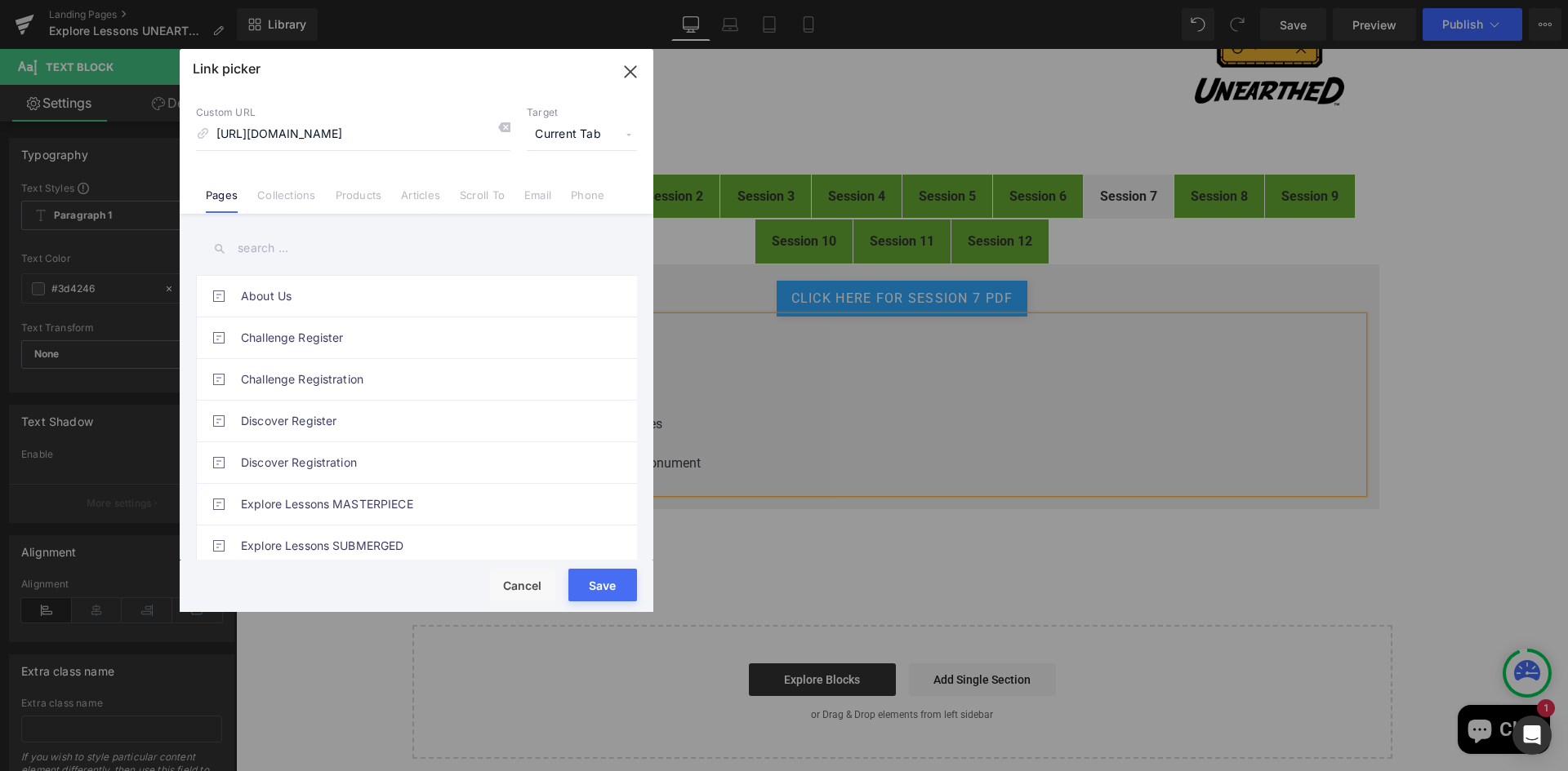
click at [580, 138] on span "Current Tab" at bounding box center [581, 134] width 110 height 31
click at [559, 186] on li "New Tab" at bounding box center [582, 193] width 127 height 29
click at [601, 580] on button "Save" at bounding box center [602, 585] width 69 height 33
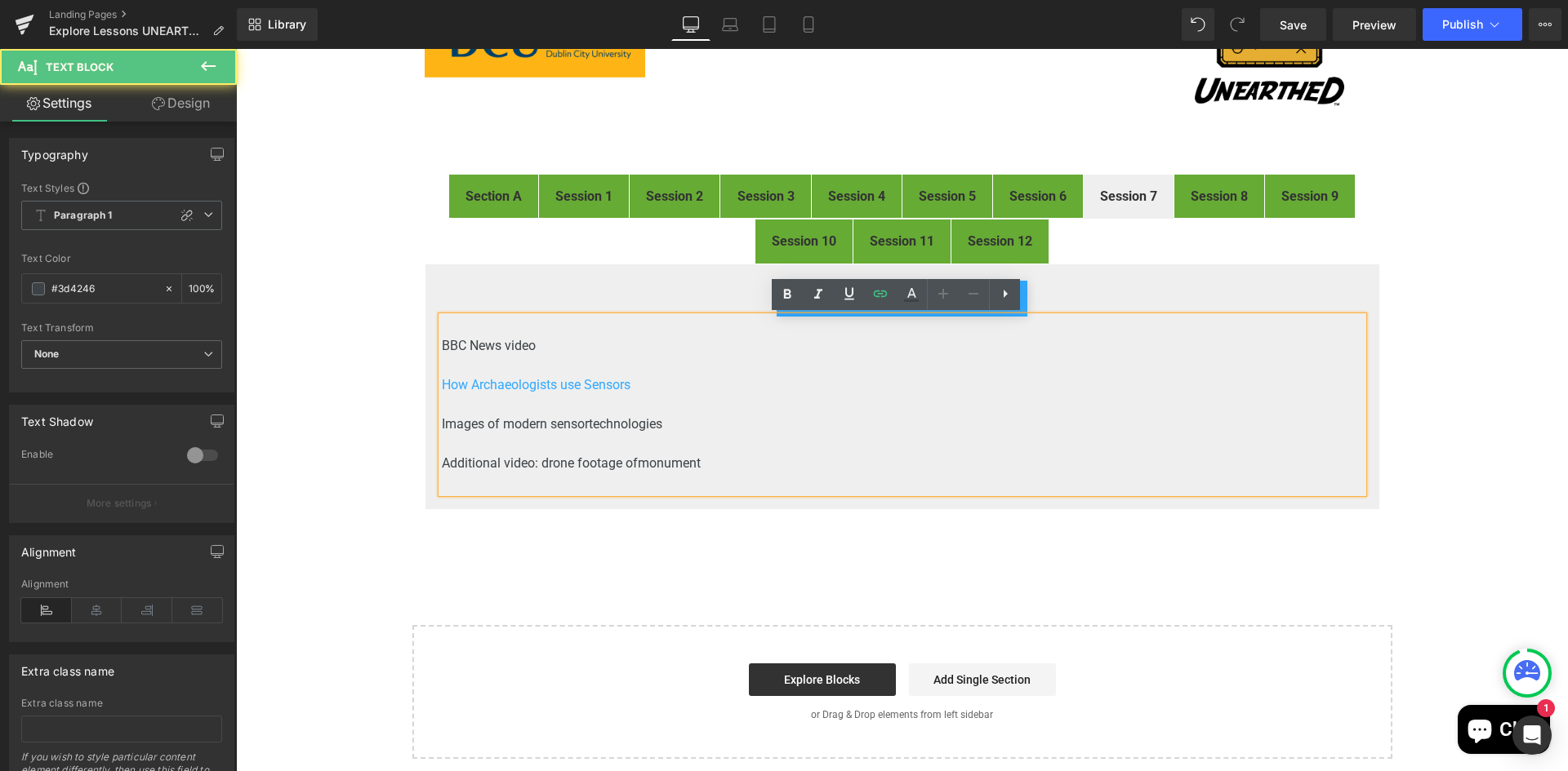
click at [699, 419] on p "Images of modern sensor technologies" at bounding box center [902, 424] width 921 height 20
drag, startPoint x: 528, startPoint y: 347, endPoint x: 436, endPoint y: 350, distance: 92.0
click at [442, 350] on p "BBC News video" at bounding box center [902, 346] width 921 height 20
click at [881, 292] on icon at bounding box center [880, 293] width 20 height 20
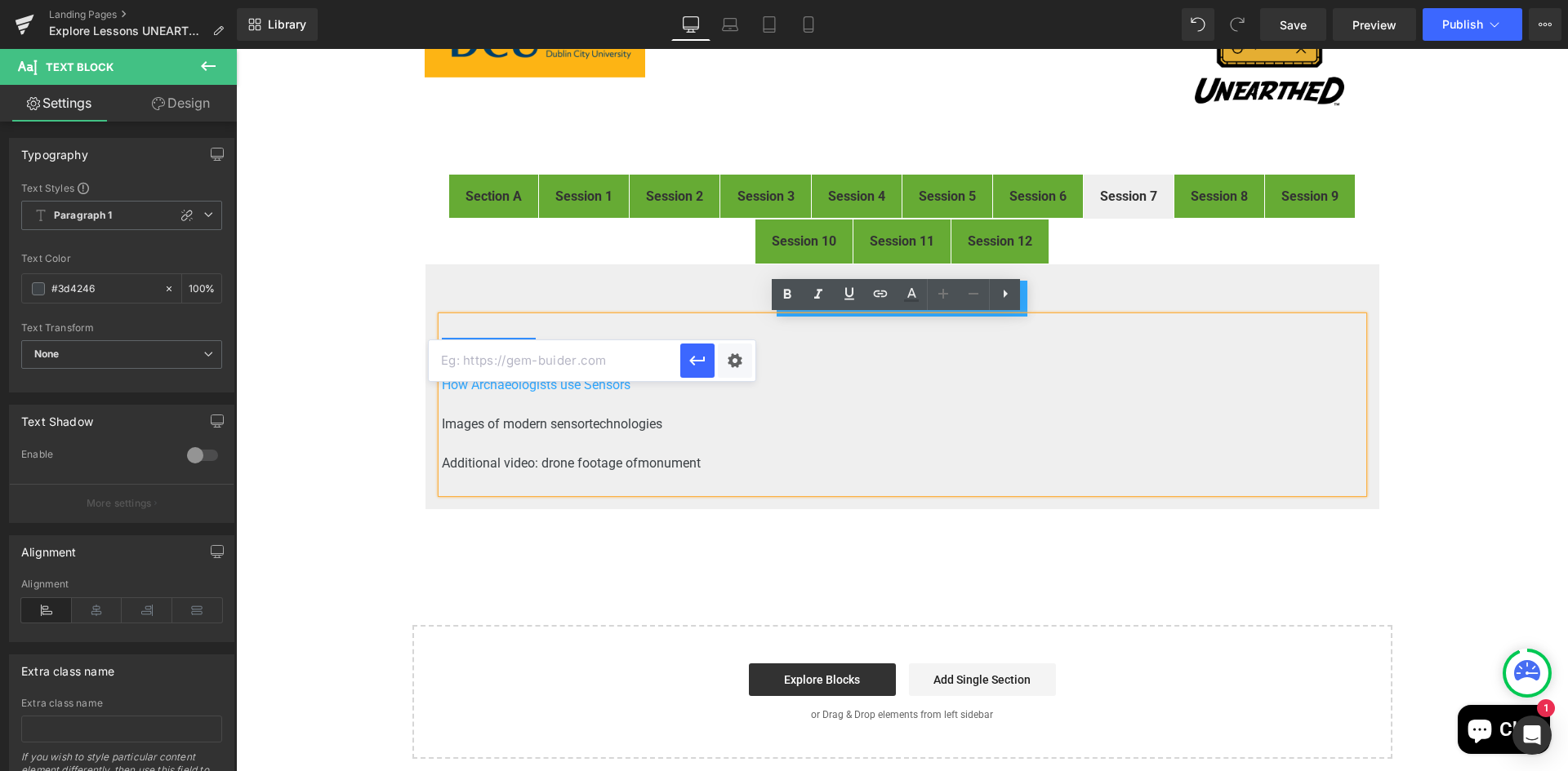
click at [633, 353] on input "text" at bounding box center [554, 360] width 252 height 41
paste input "https://www.bbc.com/news/world-europe-44850668"
click at [745, 0] on div "Text Color Highlight Color #333333 Edit or remove link: Edit - Unlink - Cancel …" at bounding box center [784, 0] width 1568 height 0
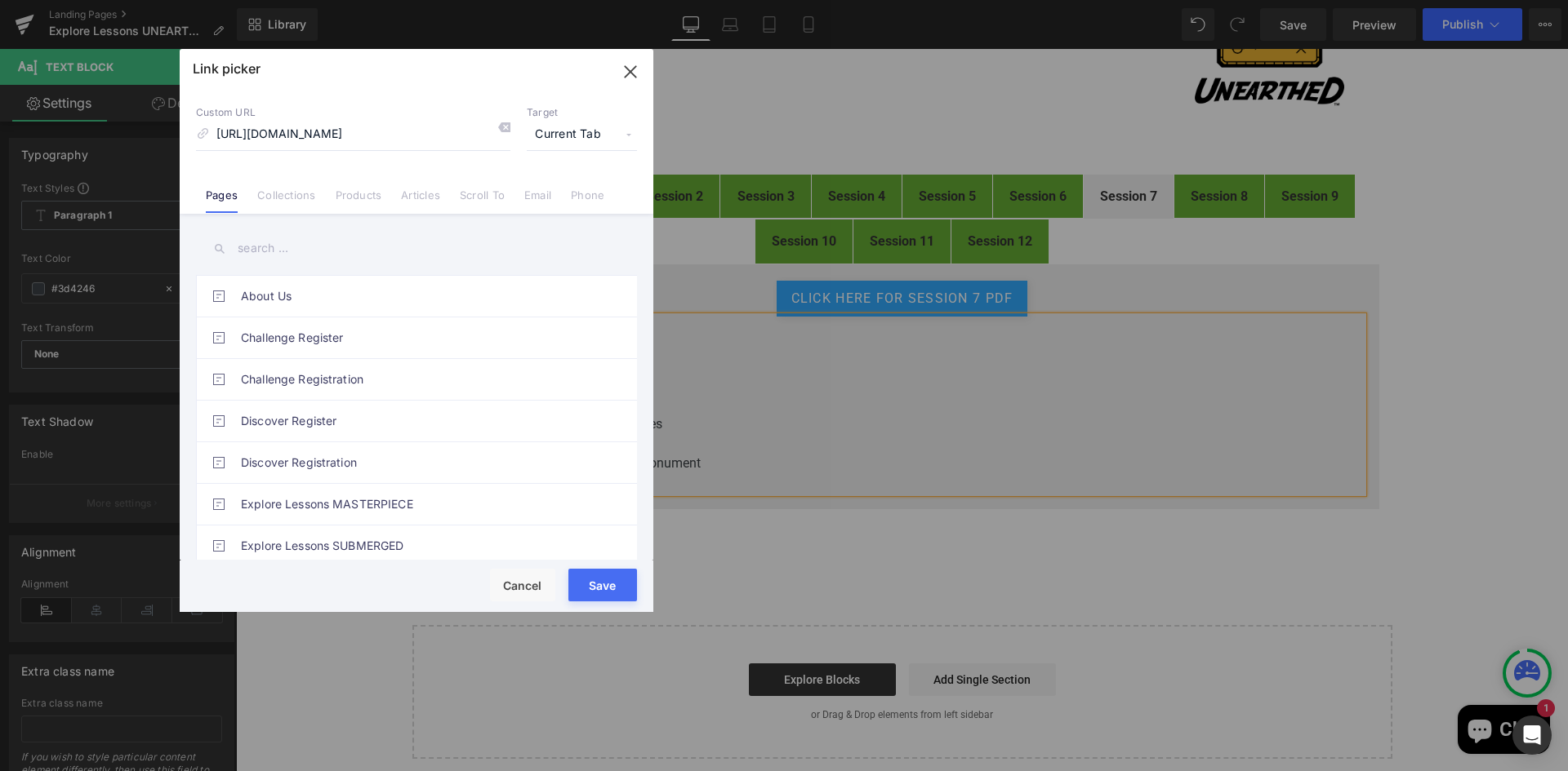
scroll to position [0, 0]
click at [579, 140] on span "Current Tab" at bounding box center [581, 134] width 110 height 31
click at [546, 187] on li "New Tab" at bounding box center [582, 193] width 127 height 29
click at [612, 580] on button "Save" at bounding box center [602, 585] width 69 height 33
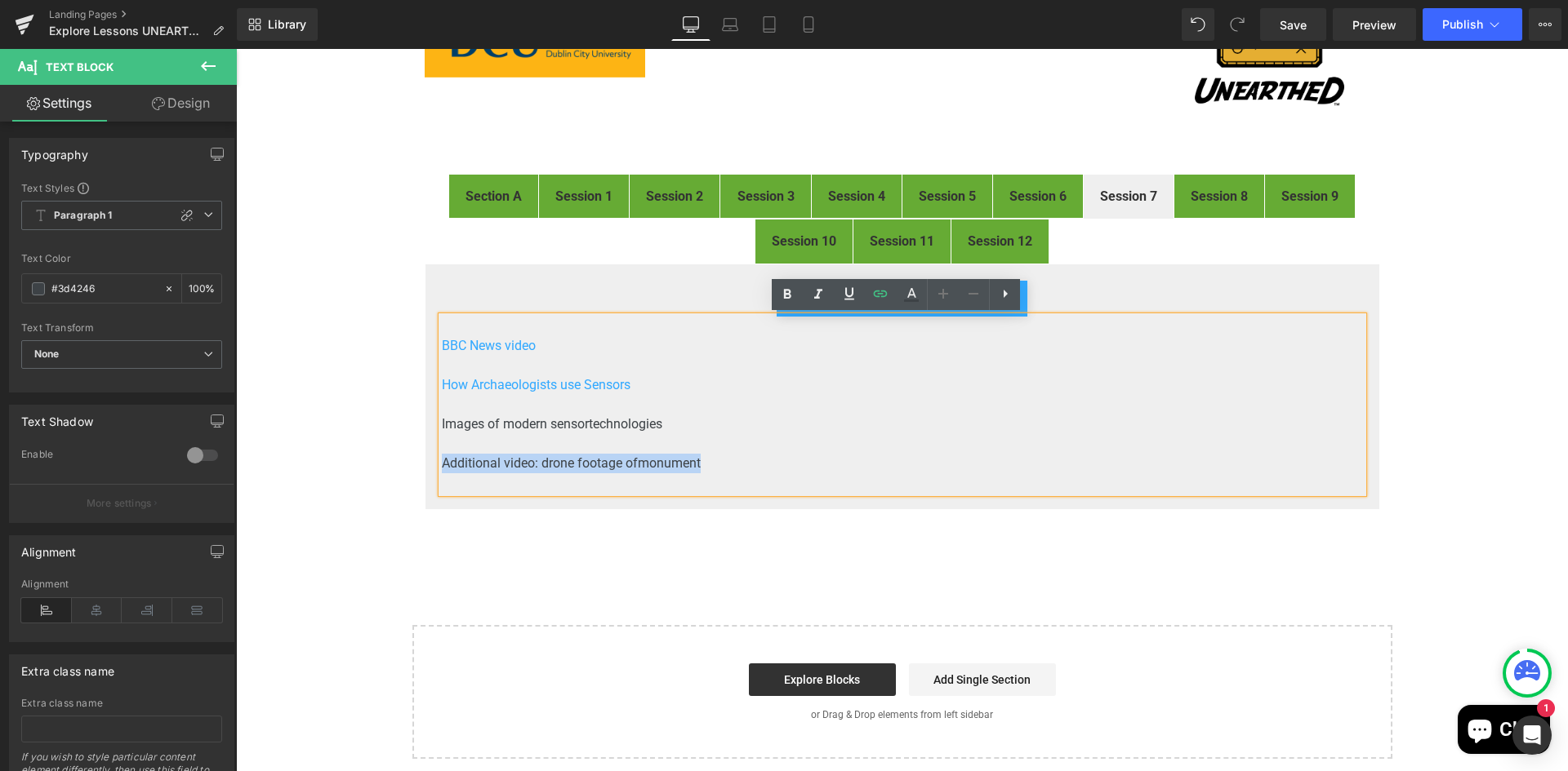
drag, startPoint x: 706, startPoint y: 463, endPoint x: 437, endPoint y: 459, distance: 269.0
click at [442, 459] on p "Additional video: drone footage of monument" at bounding box center [902, 463] width 921 height 20
click at [881, 291] on icon at bounding box center [881, 294] width 14 height 7
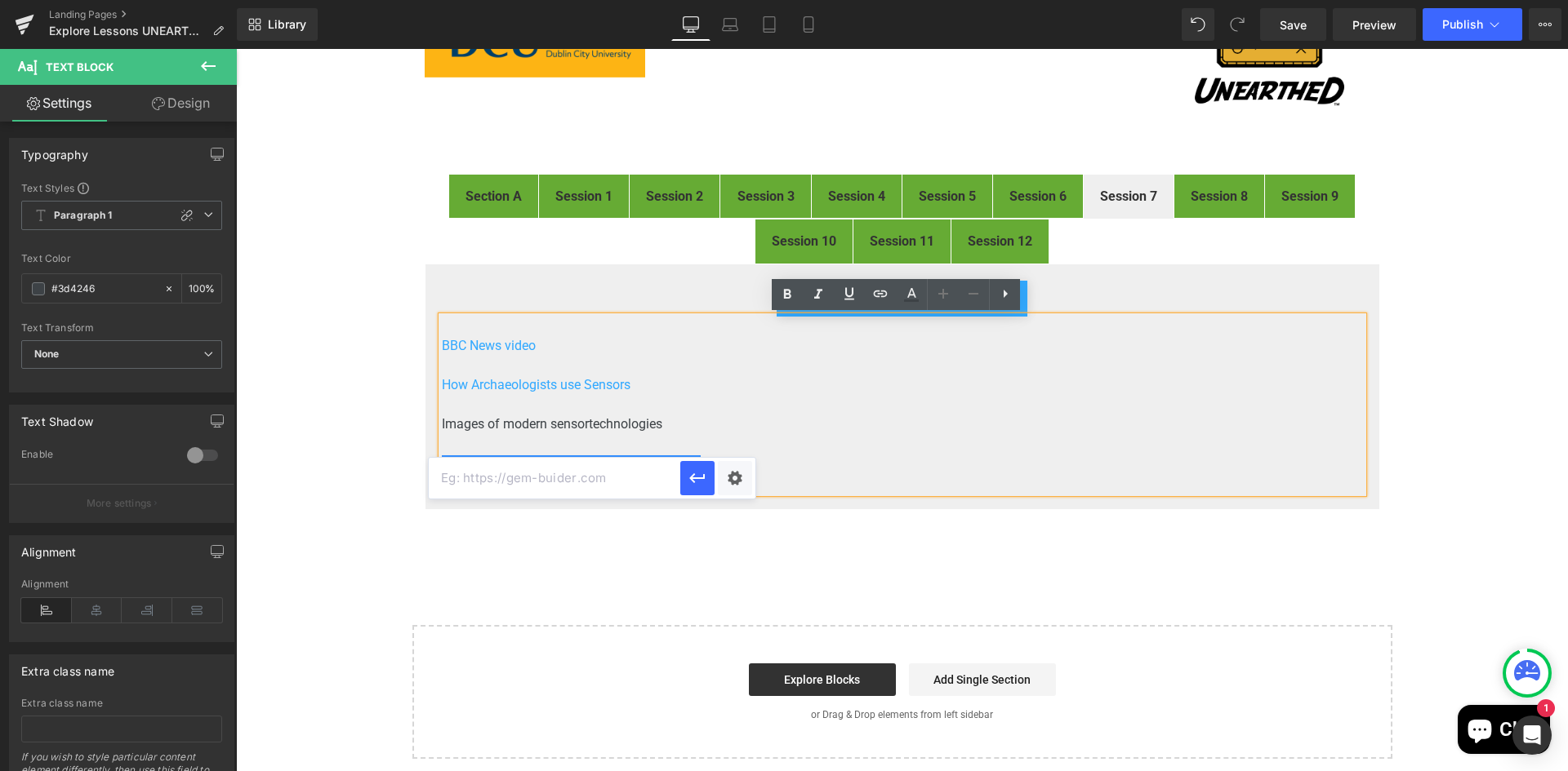
click at [558, 483] on input "text" at bounding box center [554, 478] width 252 height 41
paste input "https://www.youtube.com/watch?v=ywlwmDl3HO8"
type input "https://www.youtube.com/watch?v=ywlwmDl3HO8"
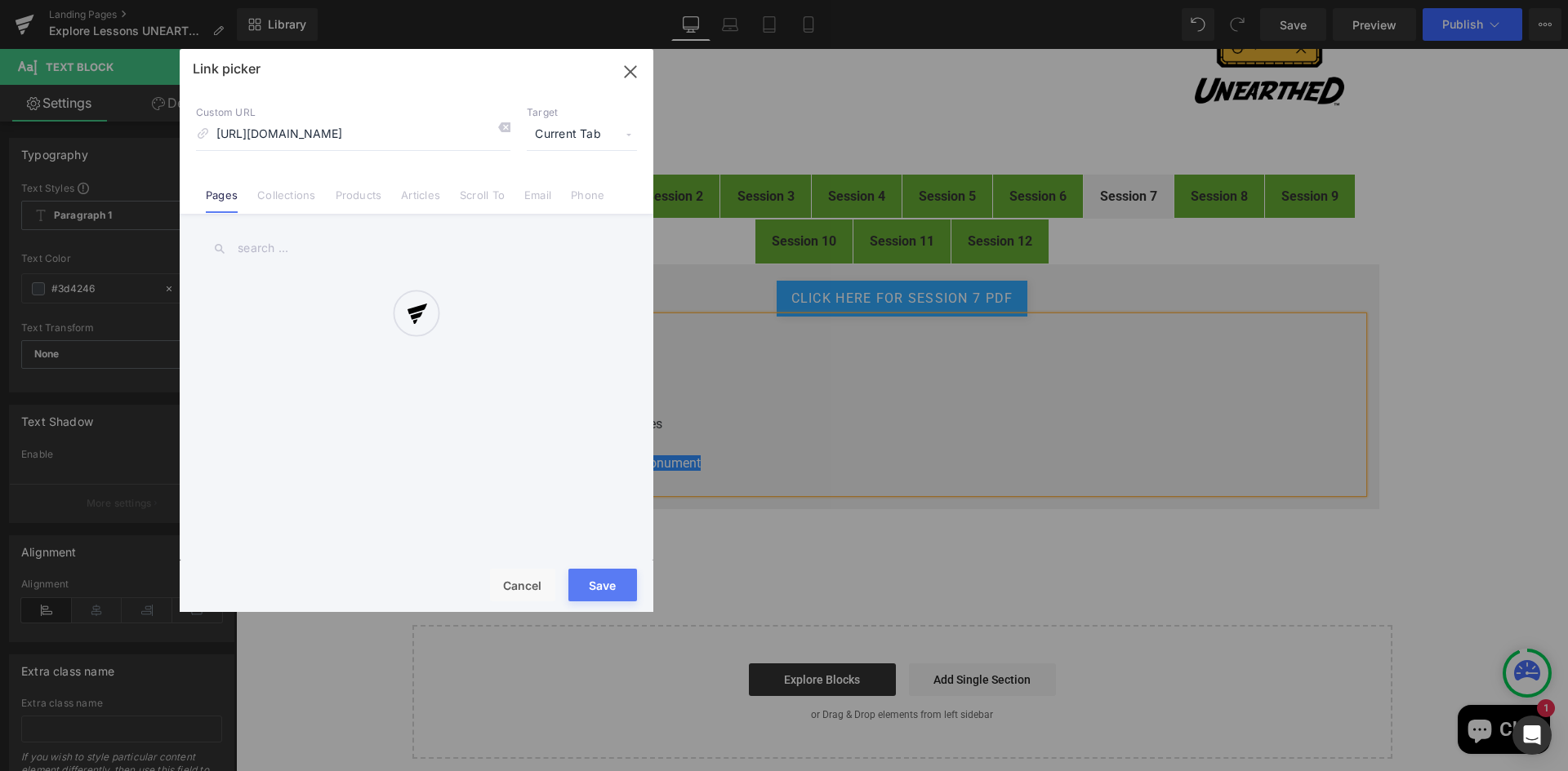
click at [740, 0] on div "Text Color Highlight Color #333333 Edit or remove link: Edit - Unlink - Cancel …" at bounding box center [784, 0] width 1568 height 0
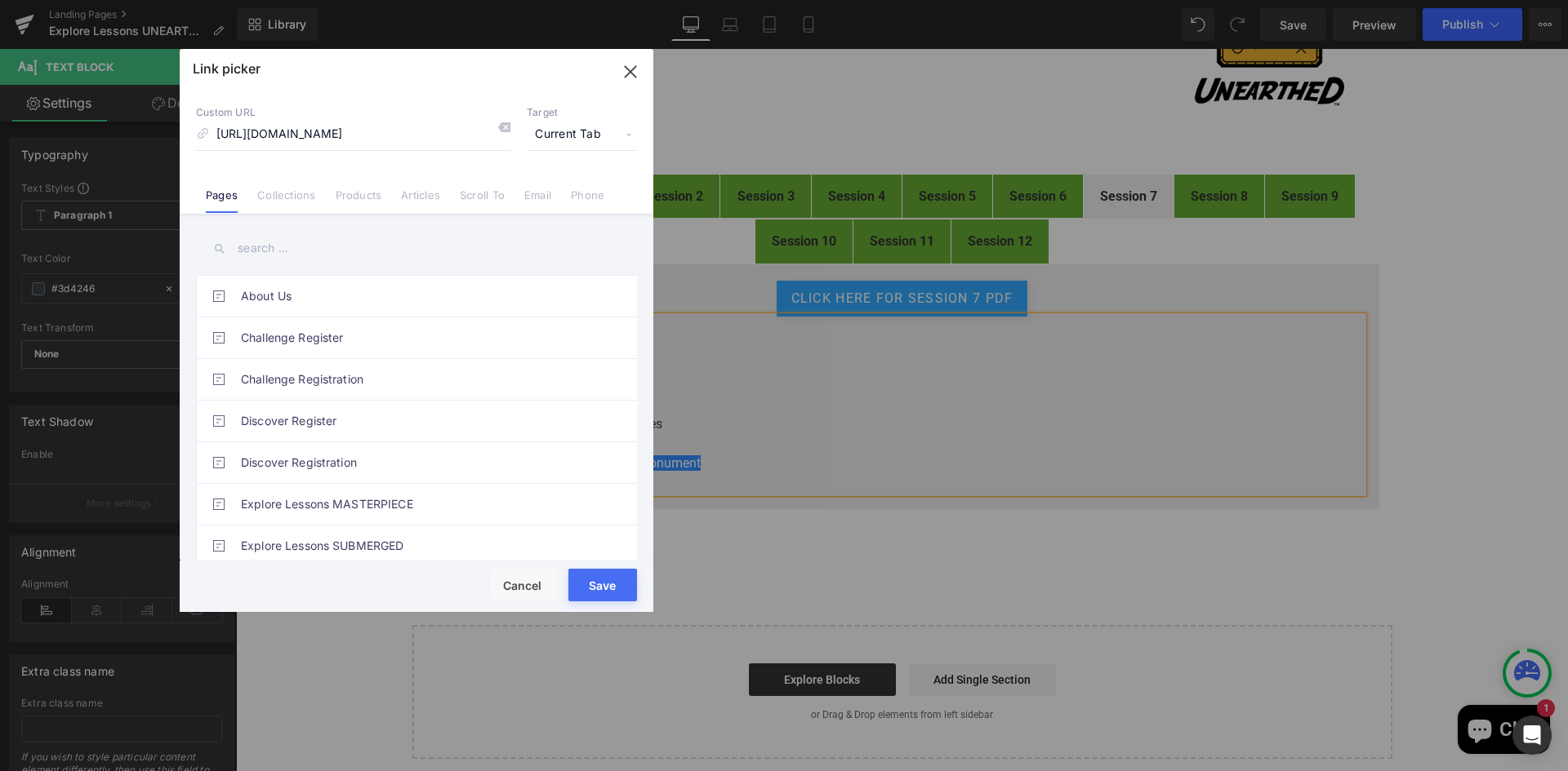
click at [582, 136] on span "Current Tab" at bounding box center [581, 134] width 110 height 31
click at [581, 135] on span "Current Tab" at bounding box center [581, 134] width 110 height 31
click at [572, 131] on span "Current Tab" at bounding box center [581, 134] width 110 height 31
click at [543, 193] on li "New Tab" at bounding box center [582, 193] width 127 height 29
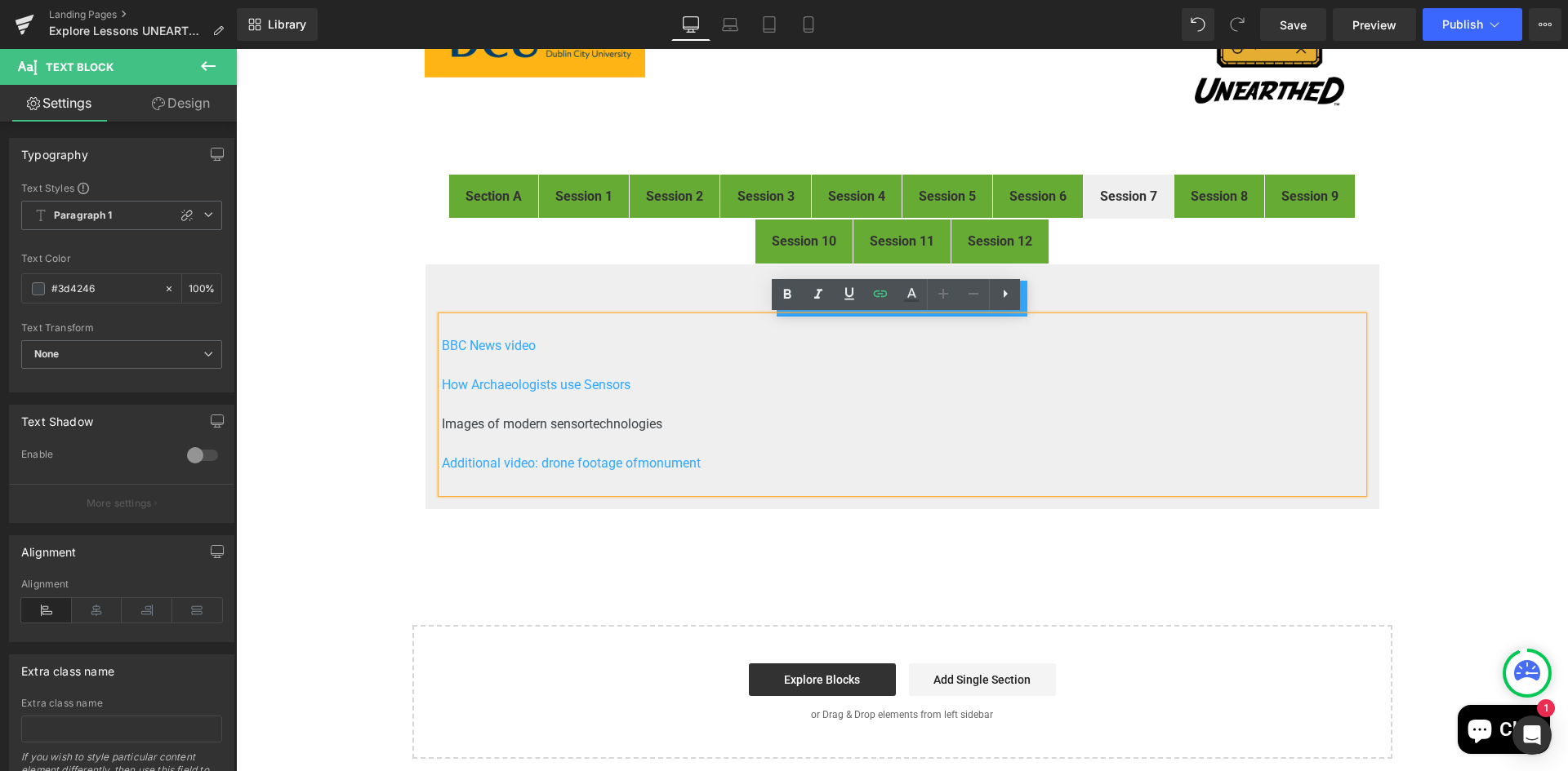
click at [699, 421] on p "Images of modern sensor technologies" at bounding box center [902, 424] width 921 height 20
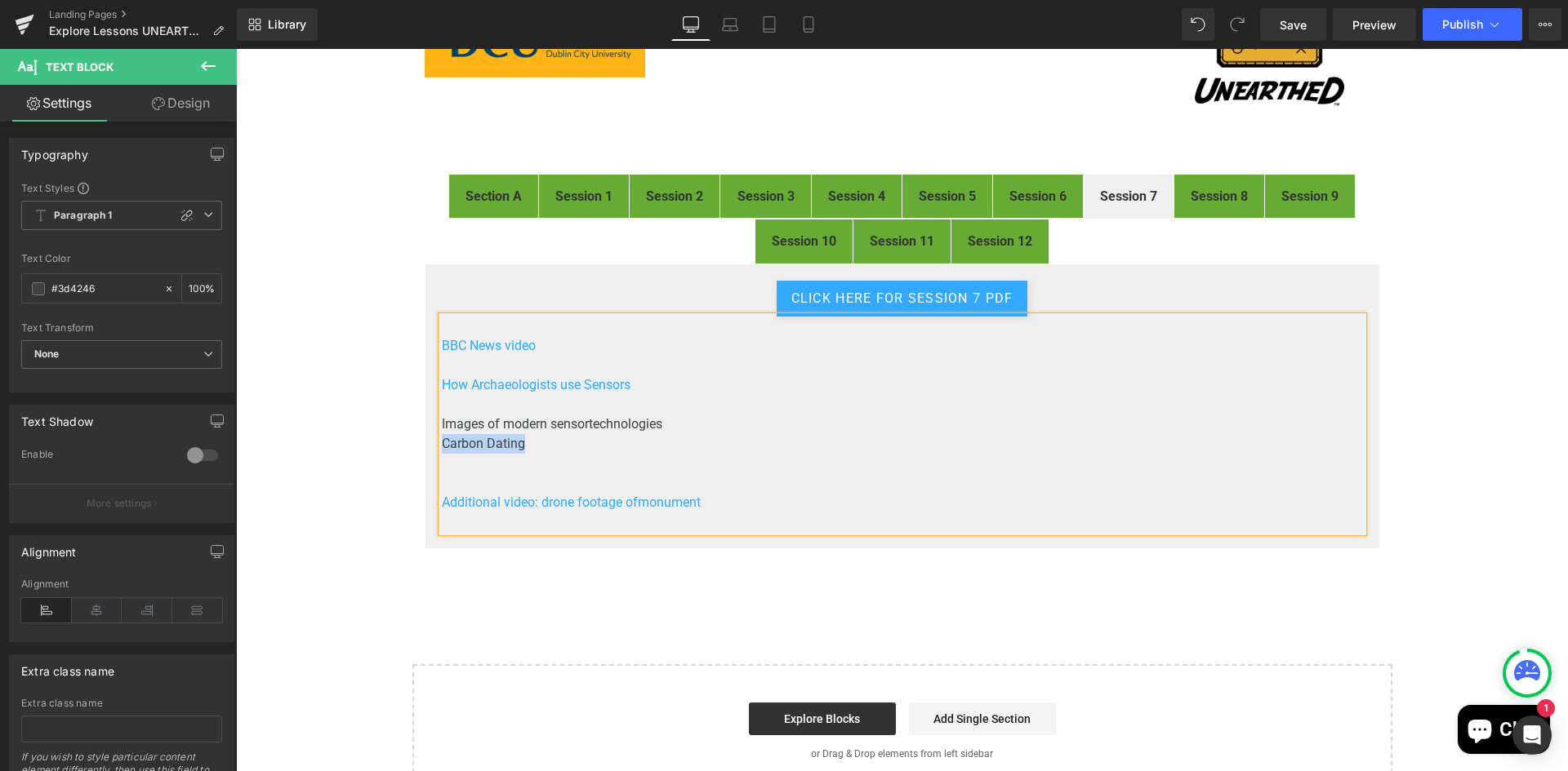
drag, startPoint x: 529, startPoint y: 442, endPoint x: 436, endPoint y: 443, distance: 93.0
click at [442, 443] on p "Carbon Dating" at bounding box center [902, 444] width 921 height 20
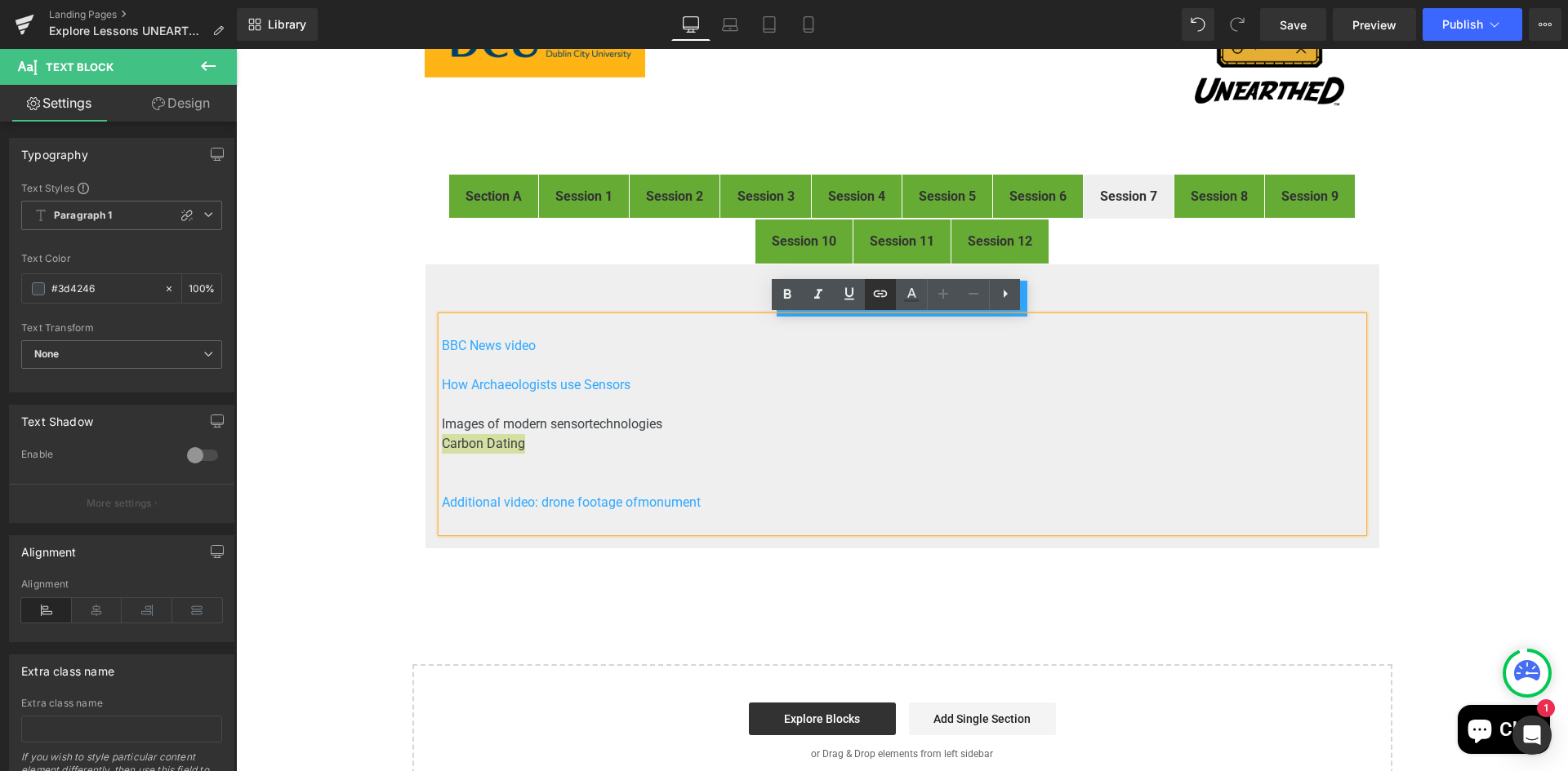
click at [880, 291] on icon at bounding box center [880, 293] width 20 height 20
click at [480, 477] on input "text" at bounding box center [554, 478] width 252 height 41
paste input "https://drive.google.com/file/d/11__cd7YJW4QAjYc2H5GHFkxqw5aCx_tM/view?usp=driv…"
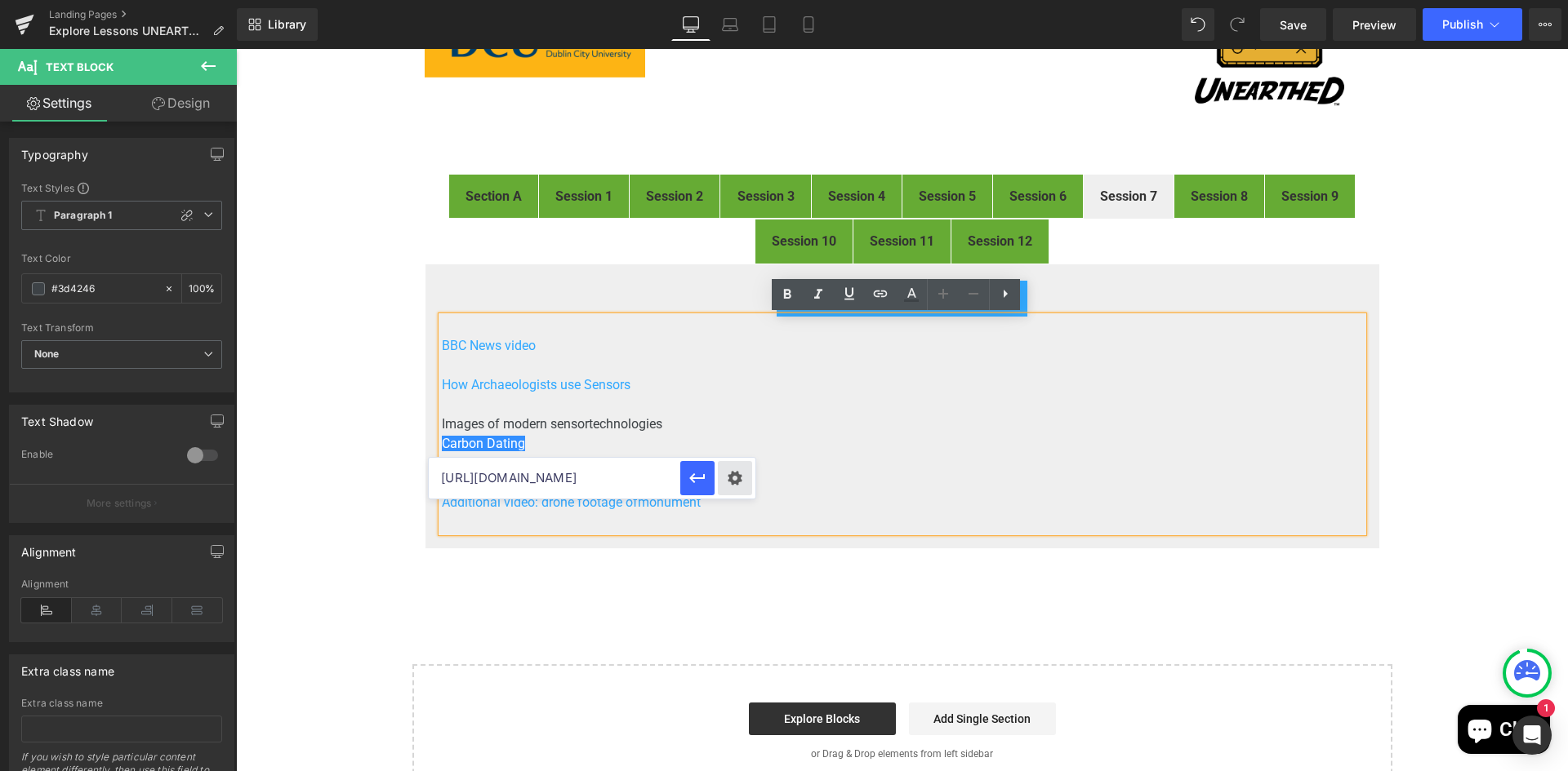
drag, startPoint x: 575, startPoint y: 473, endPoint x: 718, endPoint y: 471, distance: 143.0
click at [718, 471] on div "https://drive.google.com/file/d/11__cd7YJW4QAjYc2H5GHFkxqw5aCx_tM/view?usp=driv…" at bounding box center [592, 478] width 326 height 41
type input "https://drive.google.com/file/d/11__cd7YJW4QAjYc2H5GHFkxqw5aCx_tM/view"
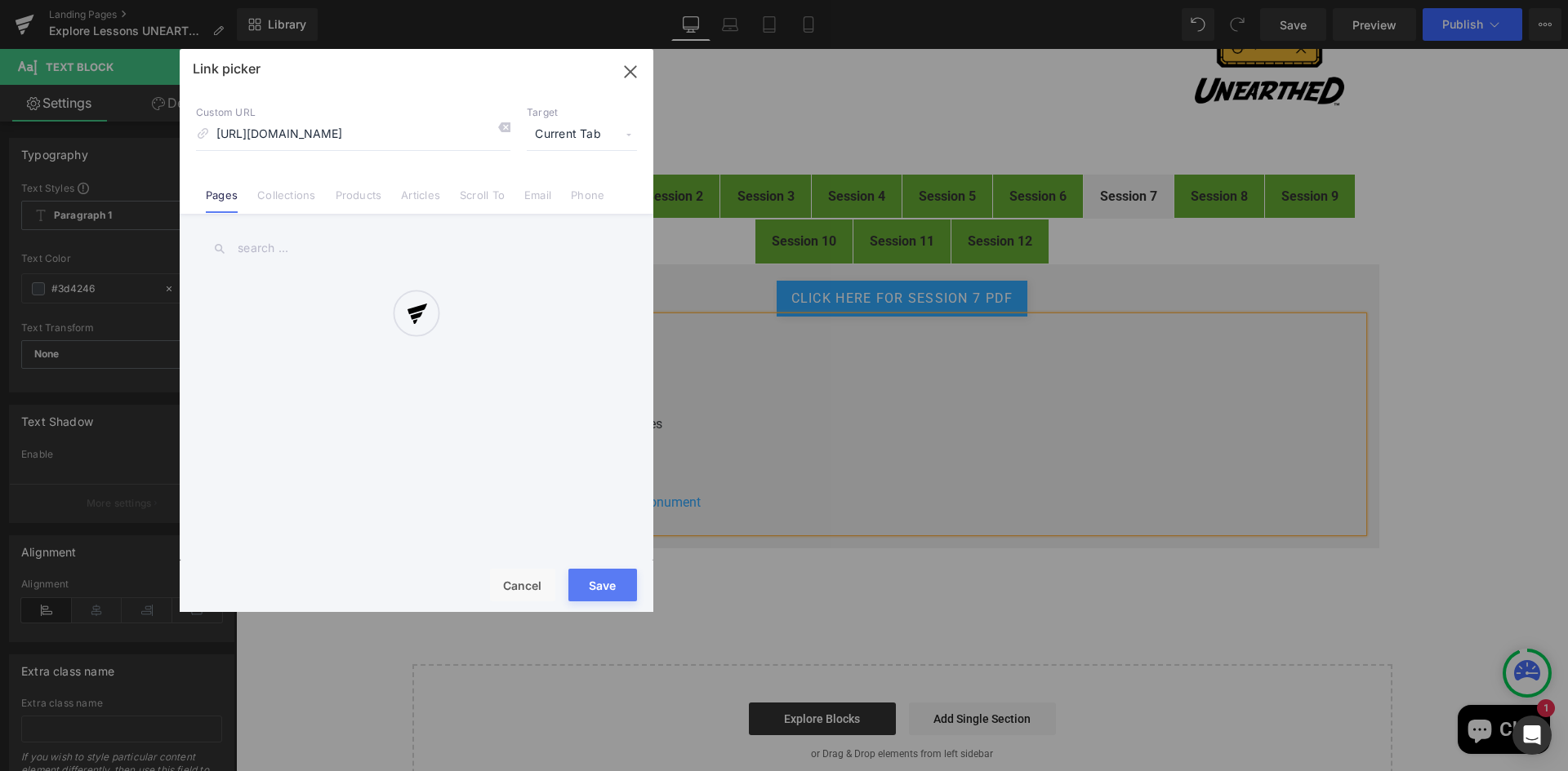
click at [737, 0] on div "Text Color Highlight Color #333333 Edit or remove link: Edit - Unlink - Cancel …" at bounding box center [784, 0] width 1568 height 0
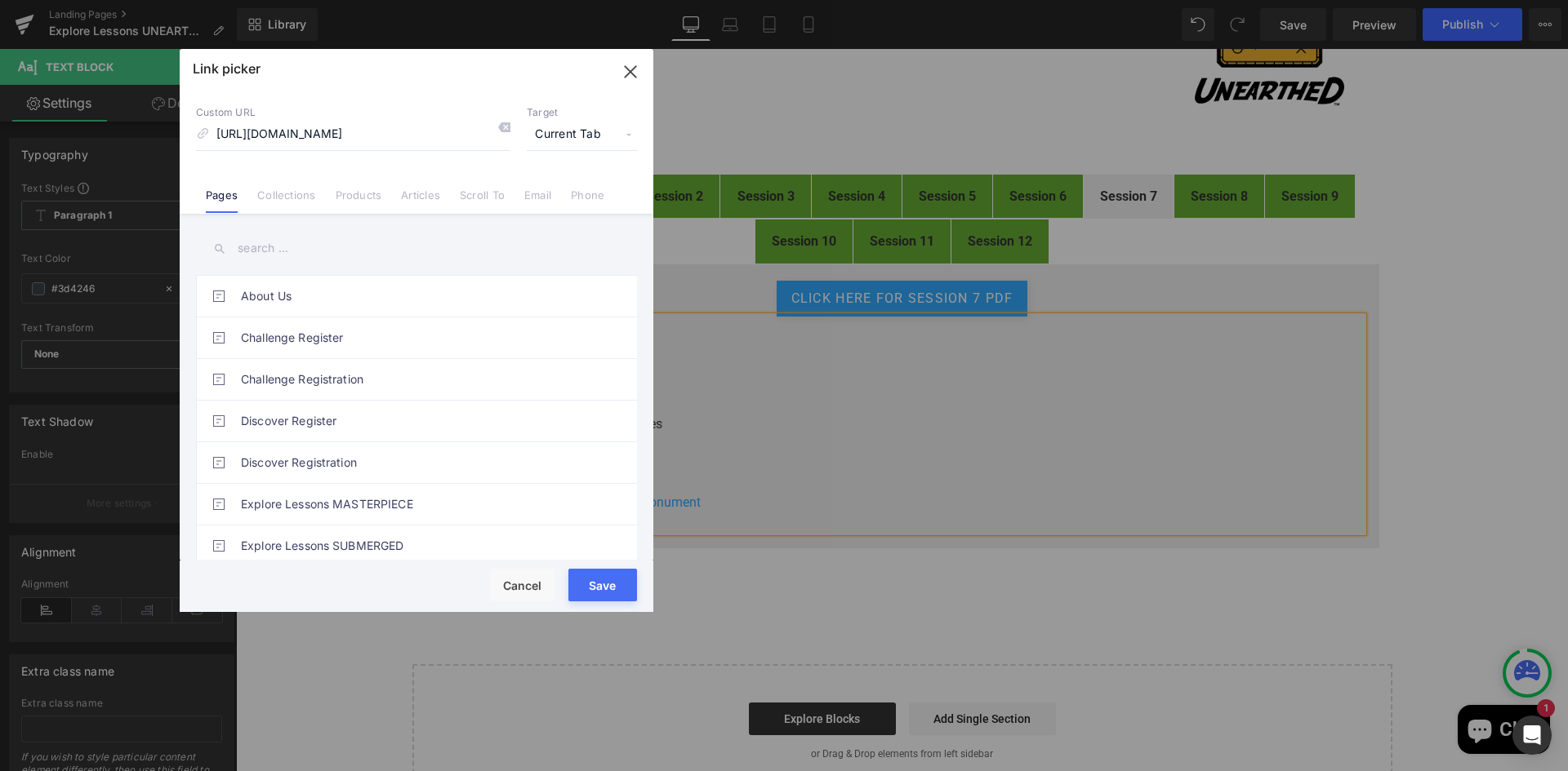
scroll to position [0, 0]
click at [586, 131] on span "Current Tab" at bounding box center [581, 134] width 110 height 31
click at [524, 183] on li "New Tab" at bounding box center [582, 193] width 127 height 29
click at [595, 581] on button "Save" at bounding box center [602, 585] width 69 height 33
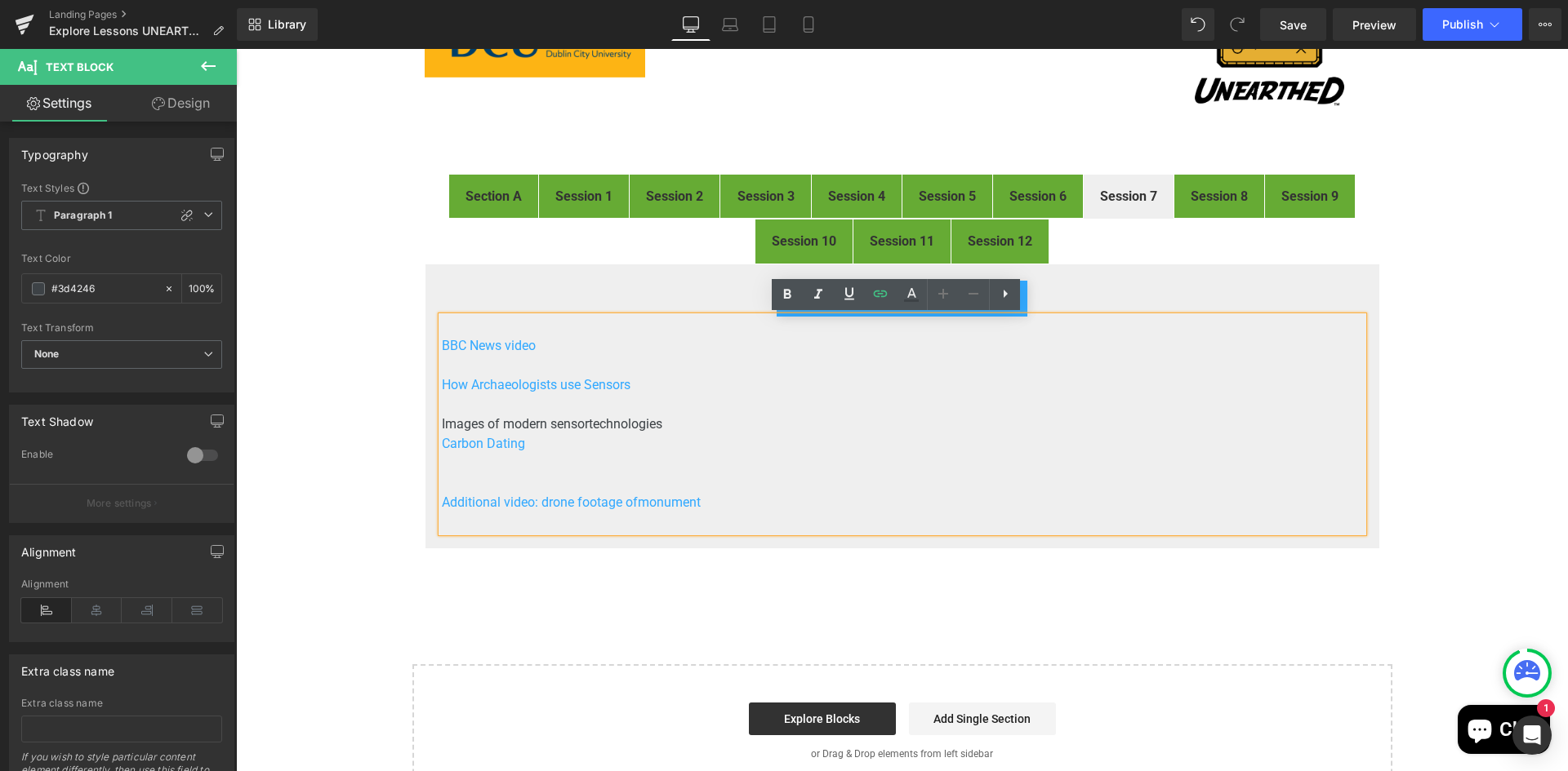
click at [639, 444] on p "Carbon Dating" at bounding box center [902, 444] width 921 height 20
click at [589, 468] on p at bounding box center [902, 463] width 921 height 20
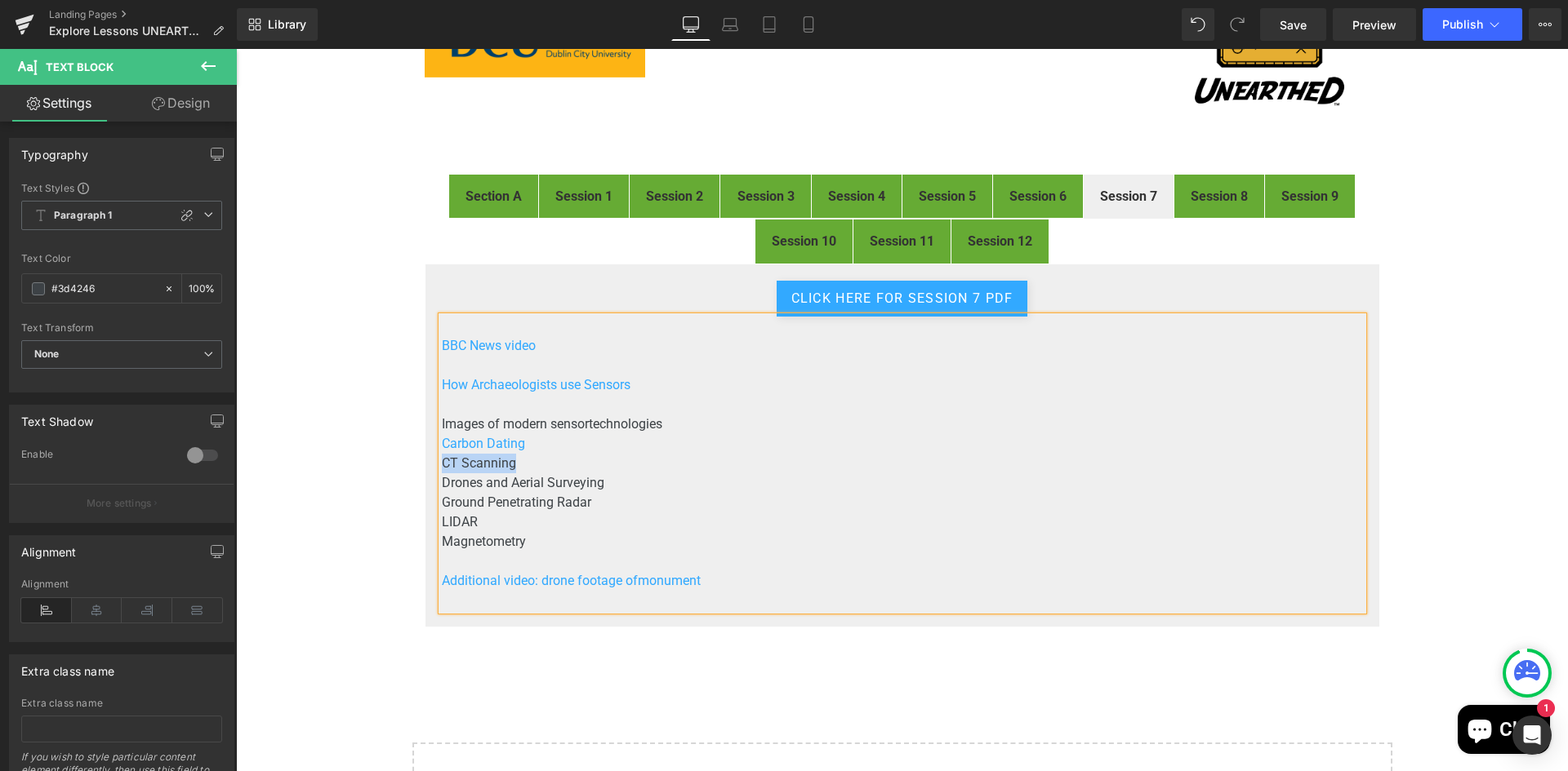
drag, startPoint x: 502, startPoint y: 463, endPoint x: 436, endPoint y: 461, distance: 66.0
click at [442, 461] on p "CT Scanning" at bounding box center [902, 463] width 921 height 20
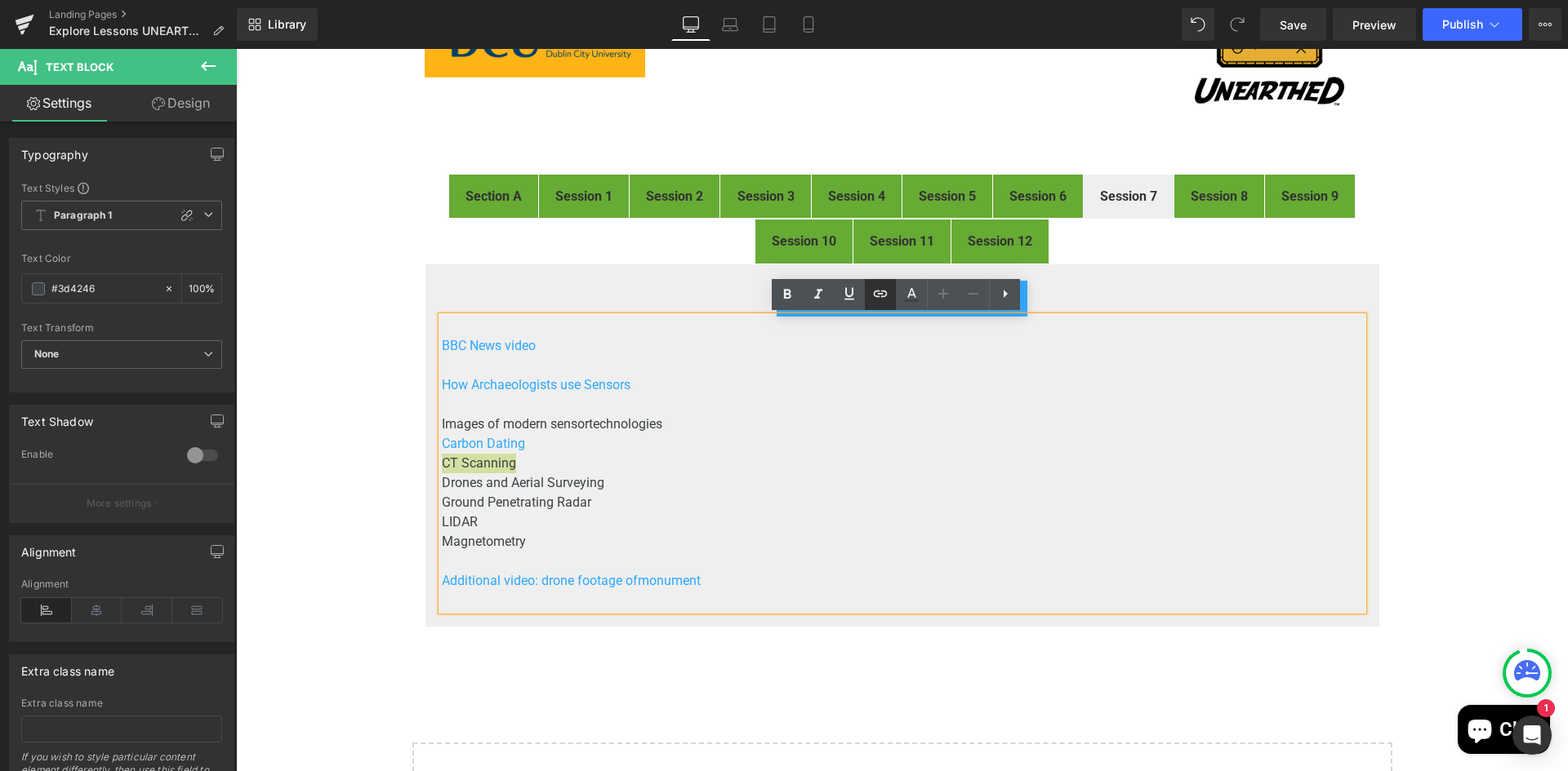
click at [878, 296] on icon at bounding box center [880, 293] width 20 height 20
click at [502, 501] on input "text" at bounding box center [554, 497] width 252 height 41
paste input "https://drive.google.com/open?id=13WBVqGUHwyBE6as53SubF1fkEyljs6AP&usp=drive_co…"
drag, startPoint x: 570, startPoint y: 497, endPoint x: 691, endPoint y: 499, distance: 121.0
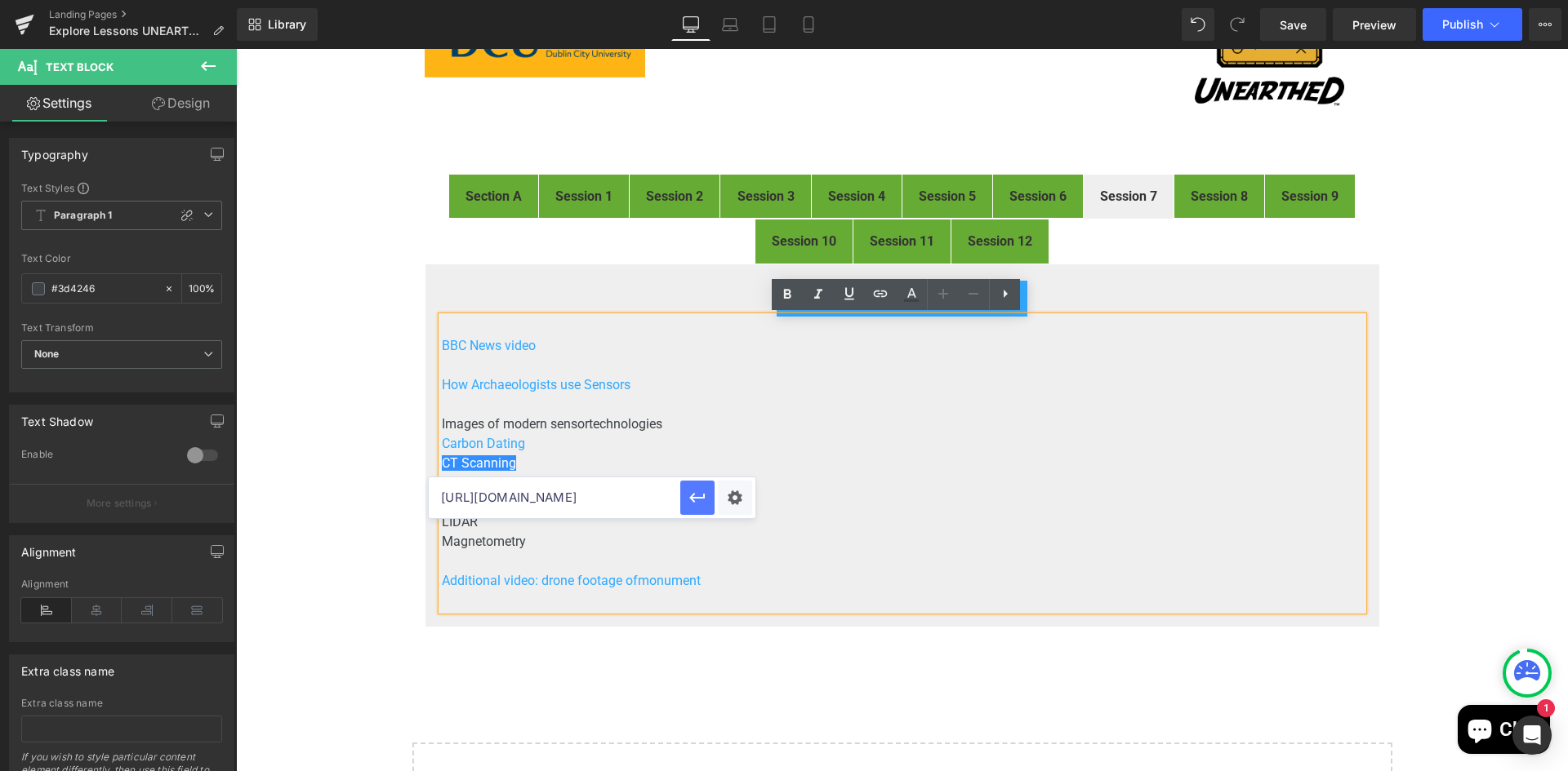
click at [691, 499] on div "https://drive.google.com/open?id=13WBVqGUHwyBE6as53SubF1fkEyljs6AP&usp=drive_co…" at bounding box center [592, 497] width 326 height 41
type input "https://drive.google.com/open?id=13WBVqGUHwyBE6as53SubF1fkEyljs6AP"
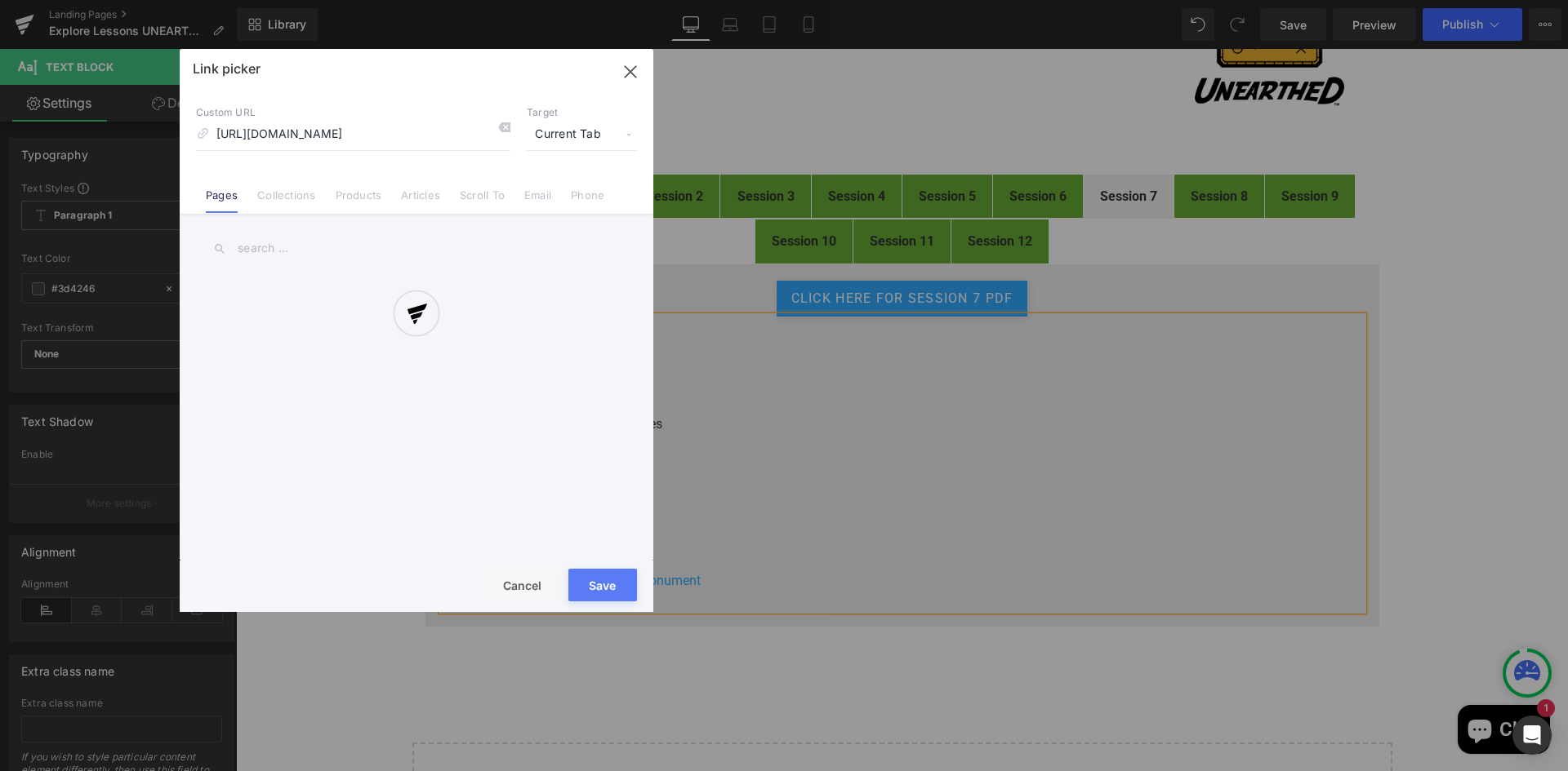
click at [738, 0] on div "Text Color Highlight Color #333333 Edit or remove link: Edit - Unlink - Cancel …" at bounding box center [784, 0] width 1568 height 0
click at [588, 132] on div "Link picker Back to Library Insert Custom URL https://drive.google.com/open?id=…" at bounding box center [417, 330] width 474 height 563
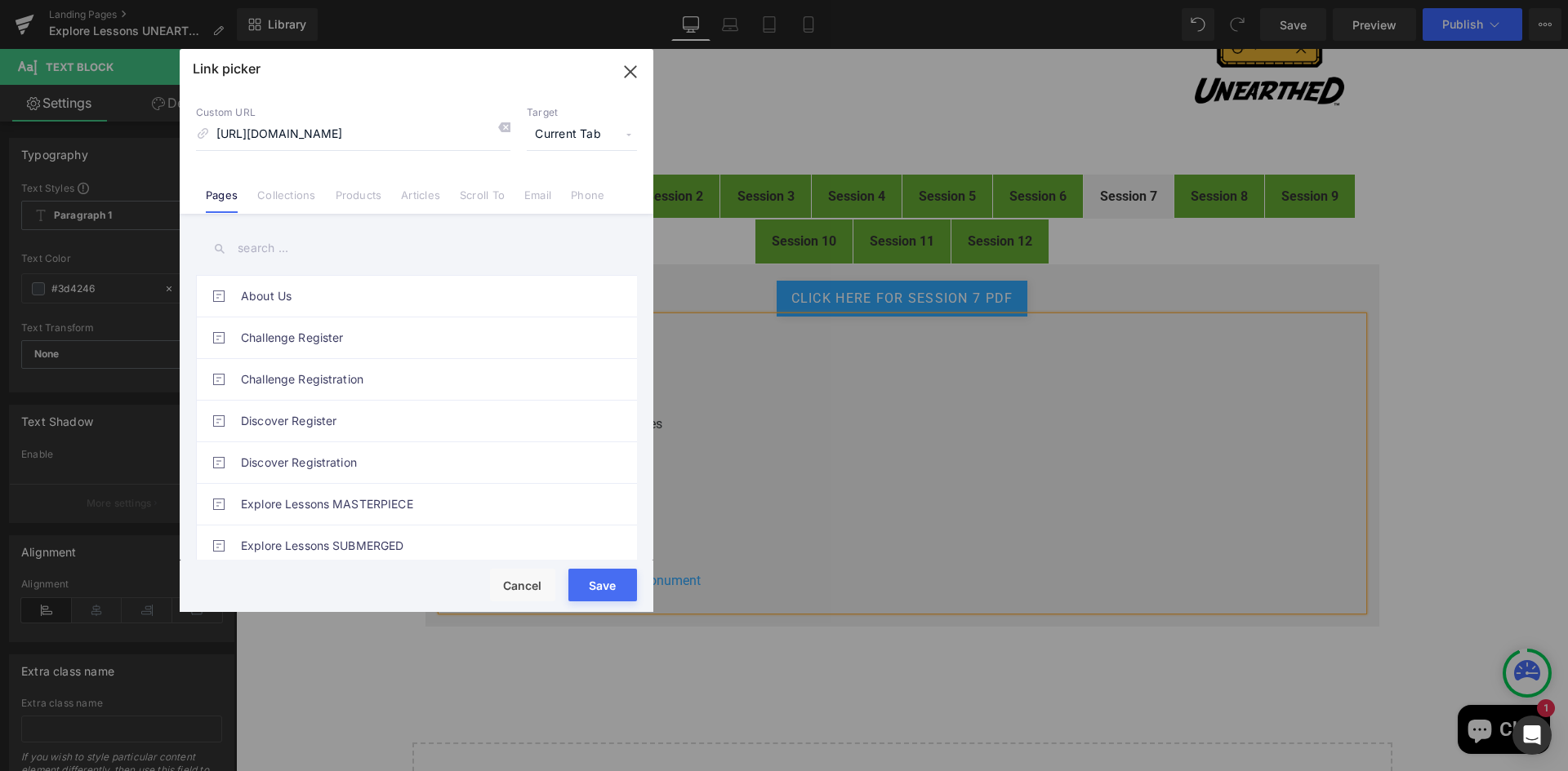
scroll to position [0, 0]
click at [567, 130] on span "Current Tab" at bounding box center [581, 134] width 110 height 31
click at [537, 190] on li "New Tab" at bounding box center [582, 193] width 127 height 29
click at [607, 585] on button "Save" at bounding box center [602, 585] width 69 height 33
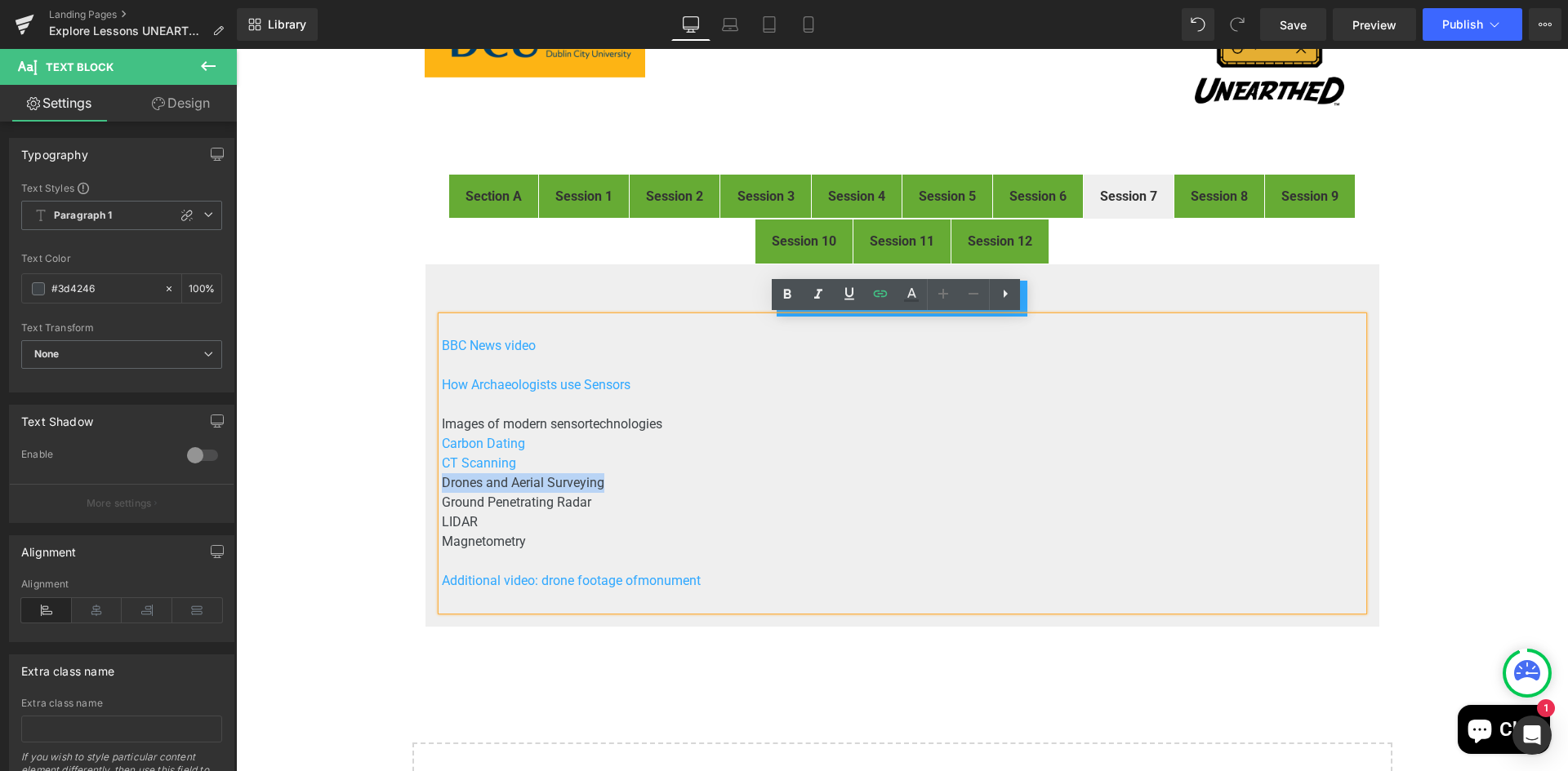
drag, startPoint x: 607, startPoint y: 482, endPoint x: 438, endPoint y: 474, distance: 169.2
click at [442, 474] on p "Drones and Aerial Surveying" at bounding box center [902, 483] width 921 height 20
click at [884, 286] on icon at bounding box center [880, 293] width 20 height 20
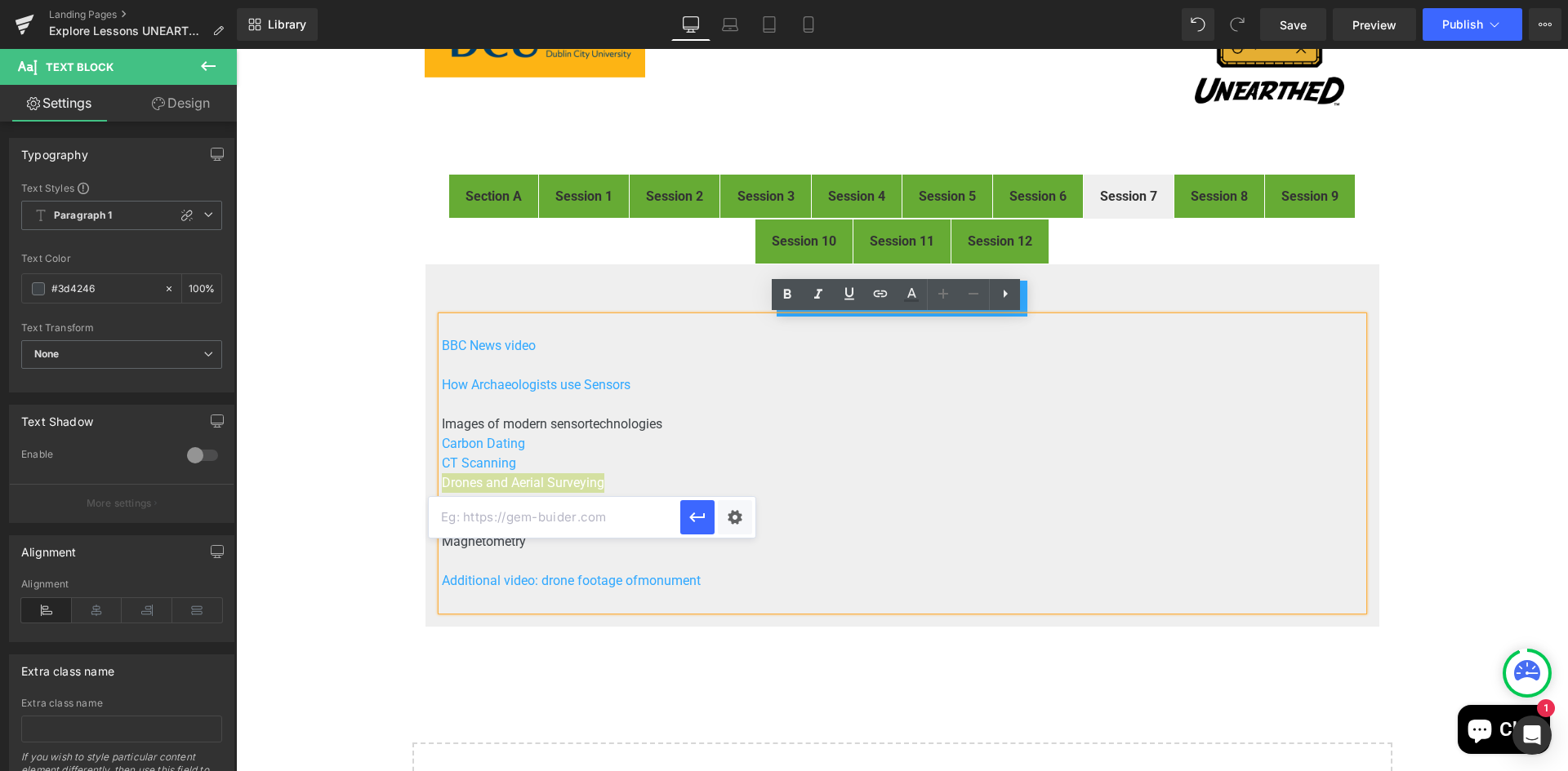
click at [566, 519] on input "text" at bounding box center [554, 517] width 252 height 41
paste input "https://drive.google.com/open?id=1Lp1N8AUilAzCMIX5dw_WvWUilytV85qj&usp=drive_co…"
drag, startPoint x: 574, startPoint y: 519, endPoint x: 702, endPoint y: 513, distance: 128.1
click at [702, 513] on div "https://drive.google.com/open?id=1Lp1N8AUilAzCMIX5dw_WvWUilytV85qj&usp=drive_co…" at bounding box center [592, 517] width 326 height 41
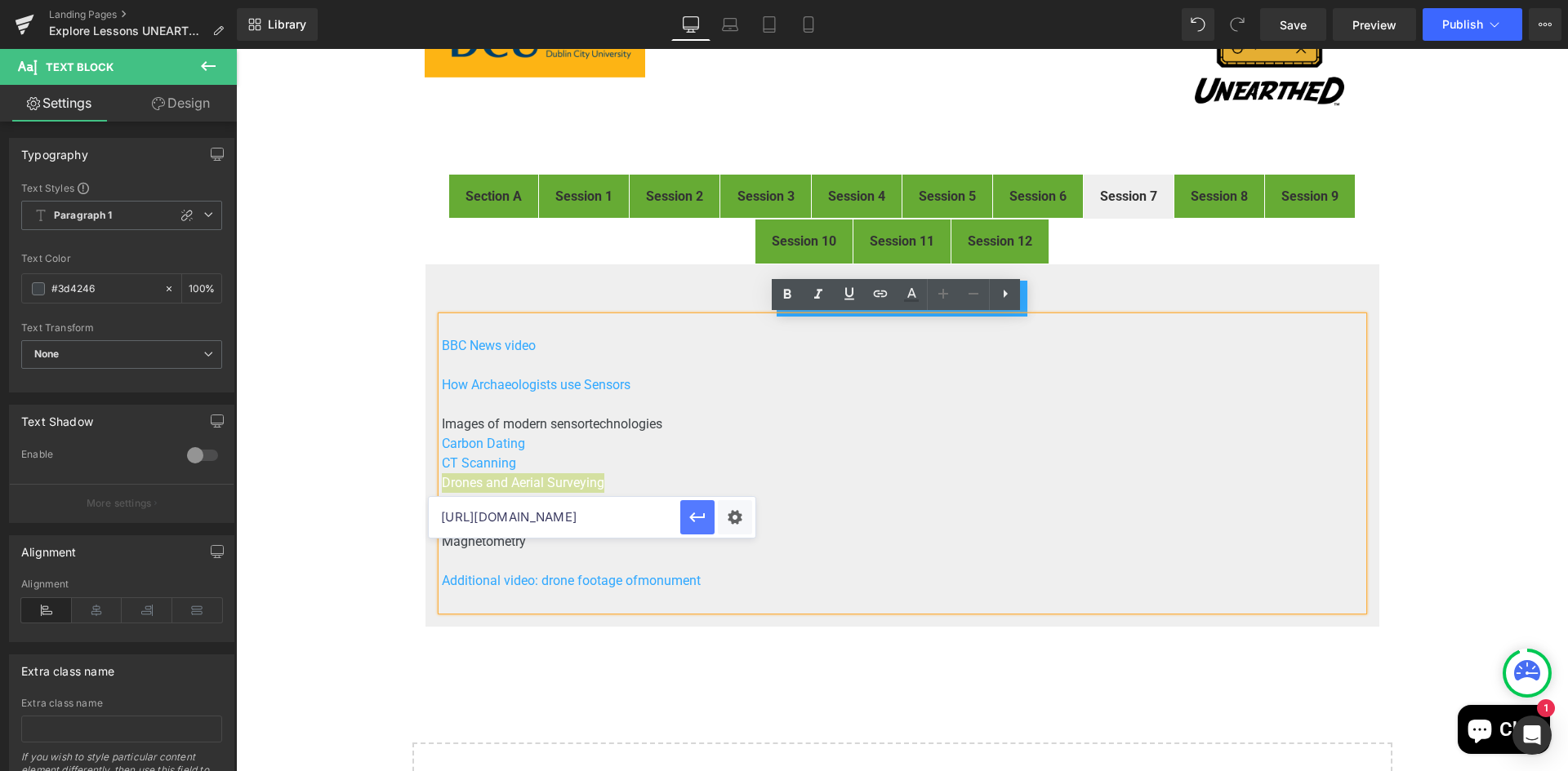
type input "https://drive.google.com/open?id=1Lp1N8AUilAzCMIX5dw_WvWUilytV85qj"
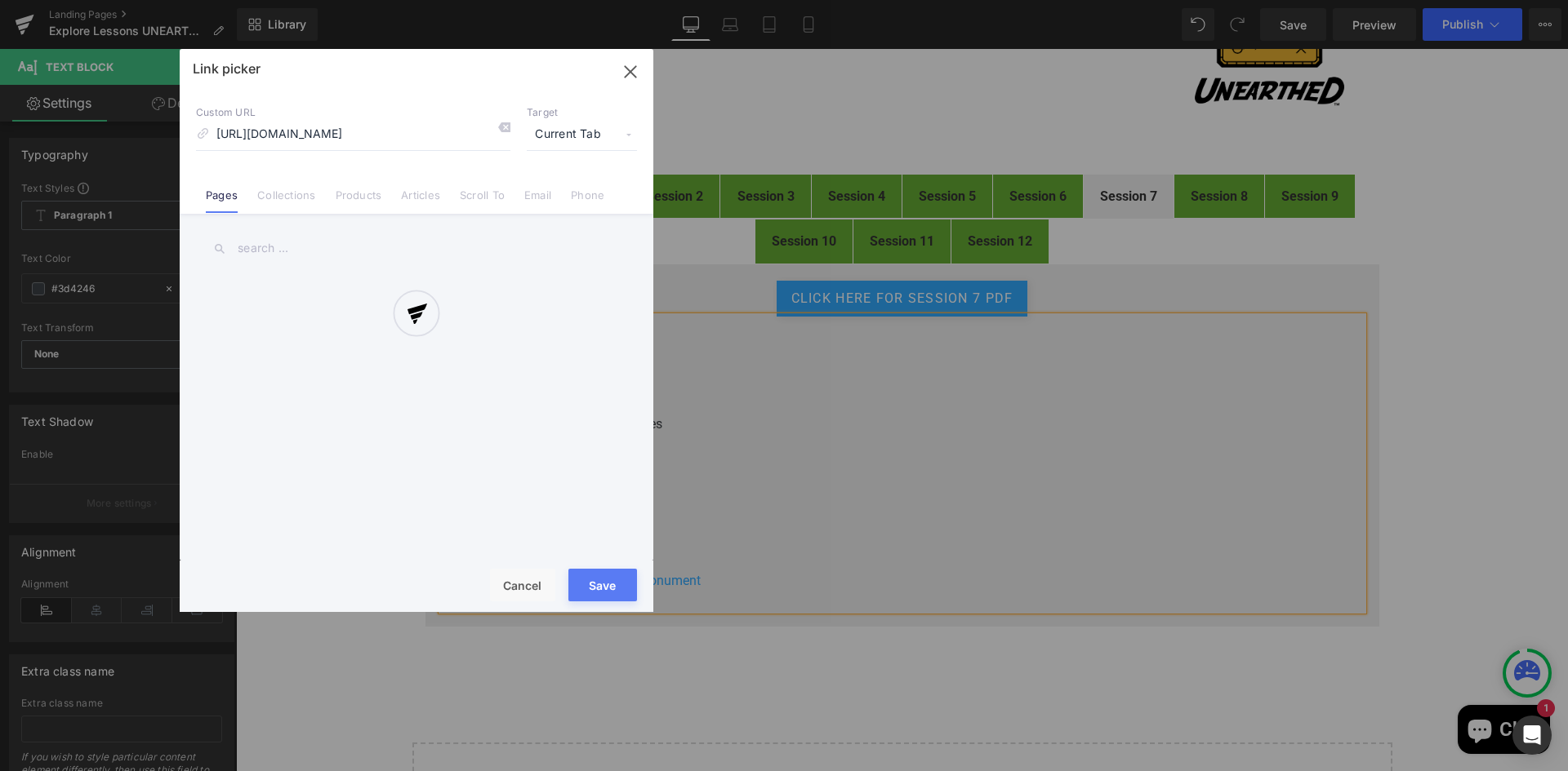
click at [734, 0] on div "Text Color Highlight Color #333333 Edit or remove link: Edit - Unlink - Cancel …" at bounding box center [784, 0] width 1568 height 0
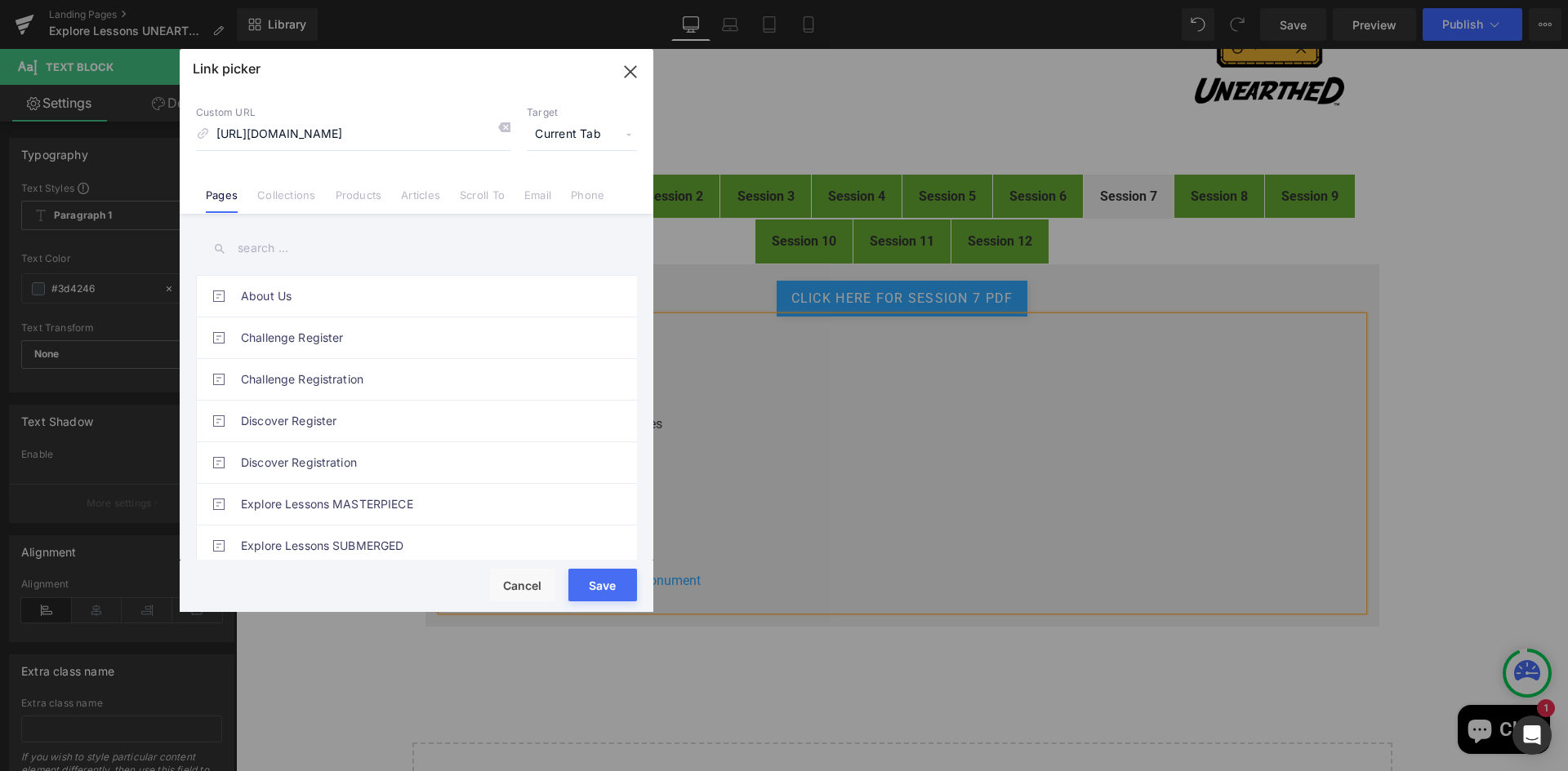
scroll to position [0, 0]
click at [585, 122] on span "Current Tab" at bounding box center [581, 134] width 110 height 31
click at [544, 190] on li "New Tab" at bounding box center [582, 193] width 127 height 29
click at [602, 587] on button "Save" at bounding box center [602, 585] width 69 height 33
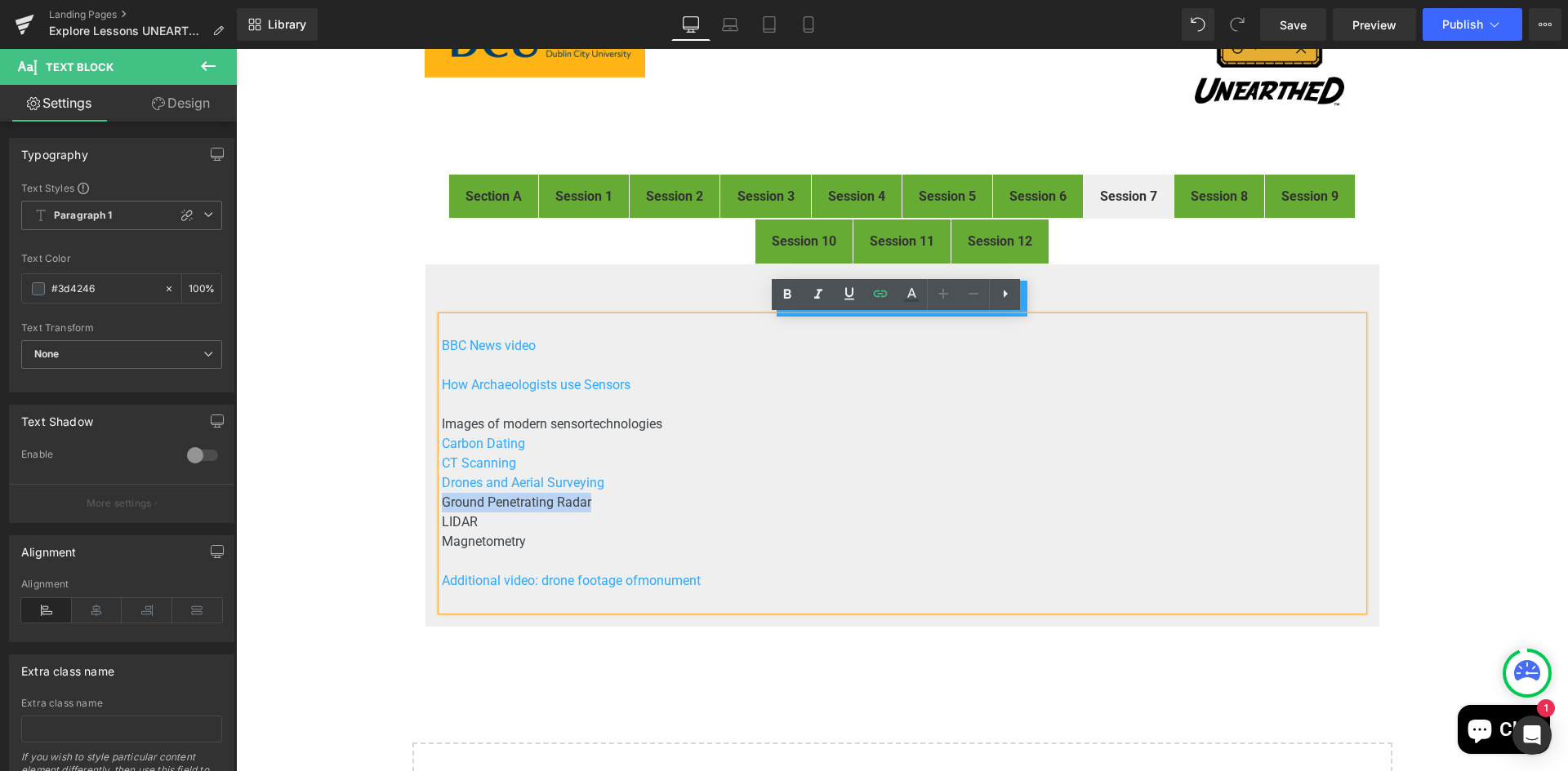
drag, startPoint x: 599, startPoint y: 505, endPoint x: 436, endPoint y: 499, distance: 163.1
click at [442, 499] on p "Ground Penetrating Radar" at bounding box center [902, 502] width 921 height 20
click at [878, 291] on icon at bounding box center [881, 294] width 14 height 7
click at [584, 539] on input "text" at bounding box center [554, 537] width 252 height 41
paste input "https://drive.google.com/open?id=1aZVSLCGLNjSqLO5BzSX0adK9o6loxBF4&usp=drive_co…"
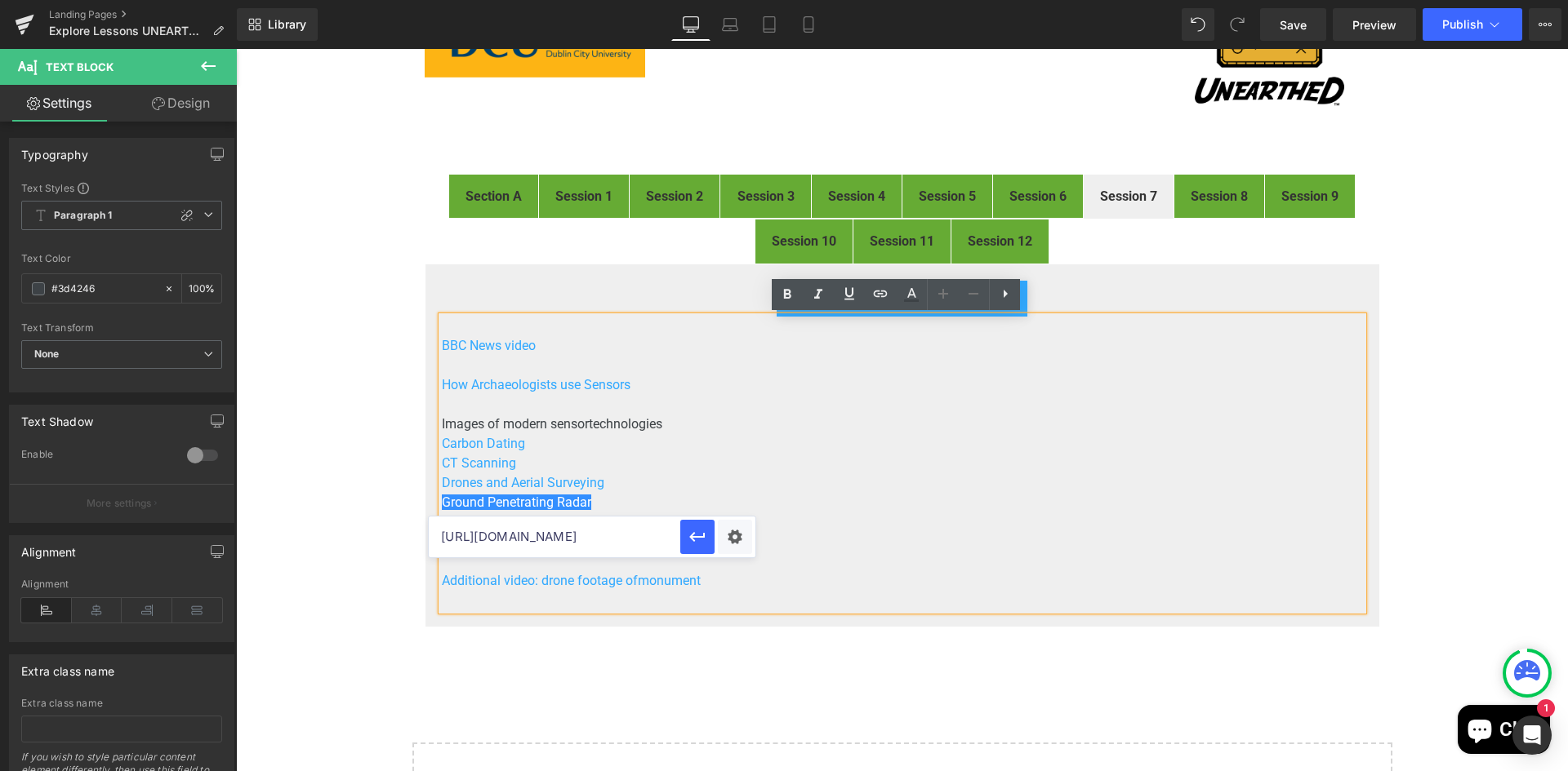
scroll to position [0, 336]
drag, startPoint x: 569, startPoint y: 536, endPoint x: 709, endPoint y: 541, distance: 140.1
click at [709, 541] on div "https://drive.google.com/open?id=1aZVSLCGLNjSqLO5BzSX0adK9o6loxBF4&usp=drive_co…" at bounding box center [592, 537] width 326 height 41
type input "https://drive.google.com/open?id=1aZVSLCGLNjSqLO5BzSX0adK9o6loxBF4"
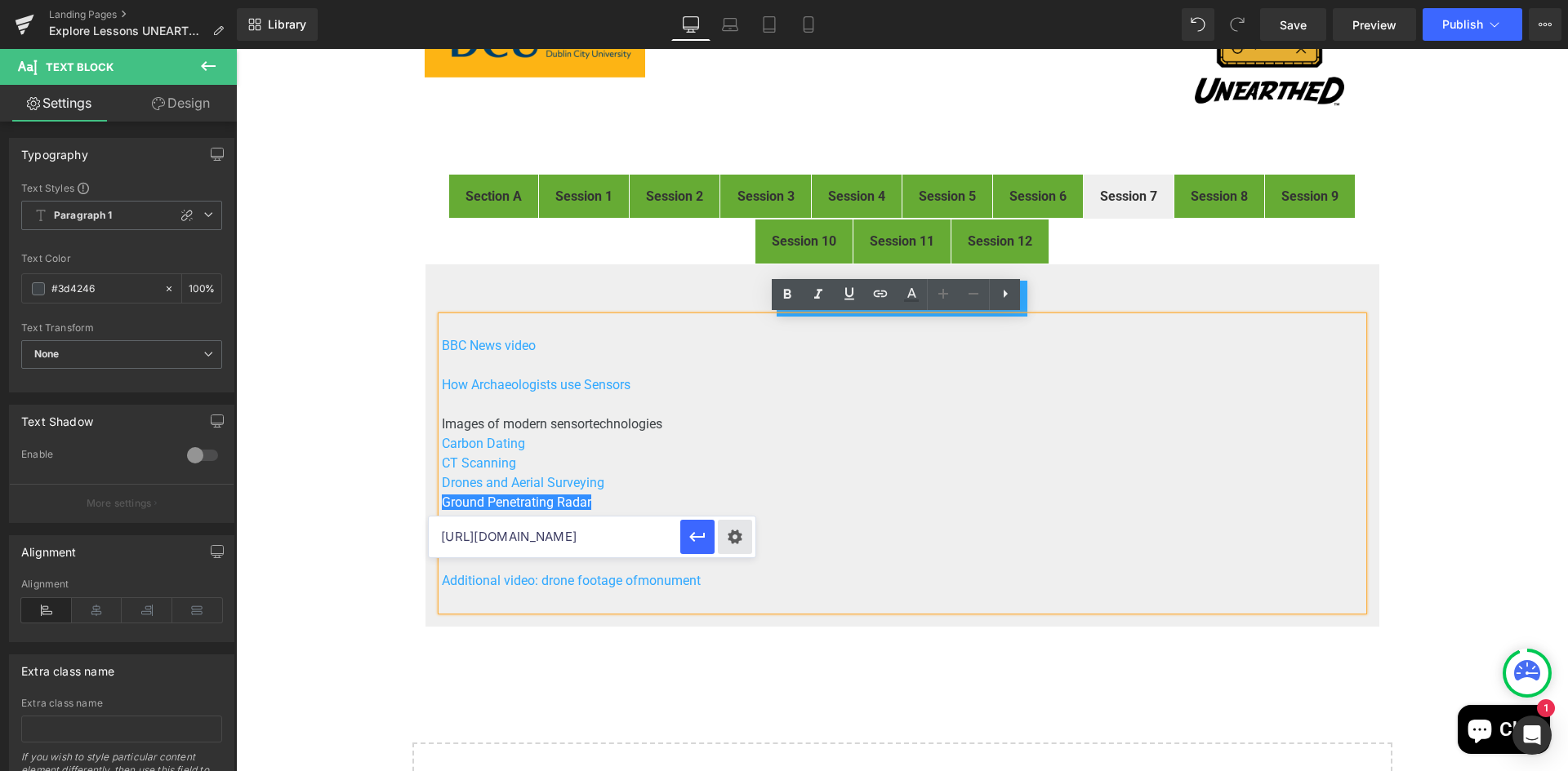
click at [743, 0] on div "Text Color Highlight Color #333333 Edit or remove link: Edit - Unlink - Cancel …" at bounding box center [784, 0] width 1568 height 0
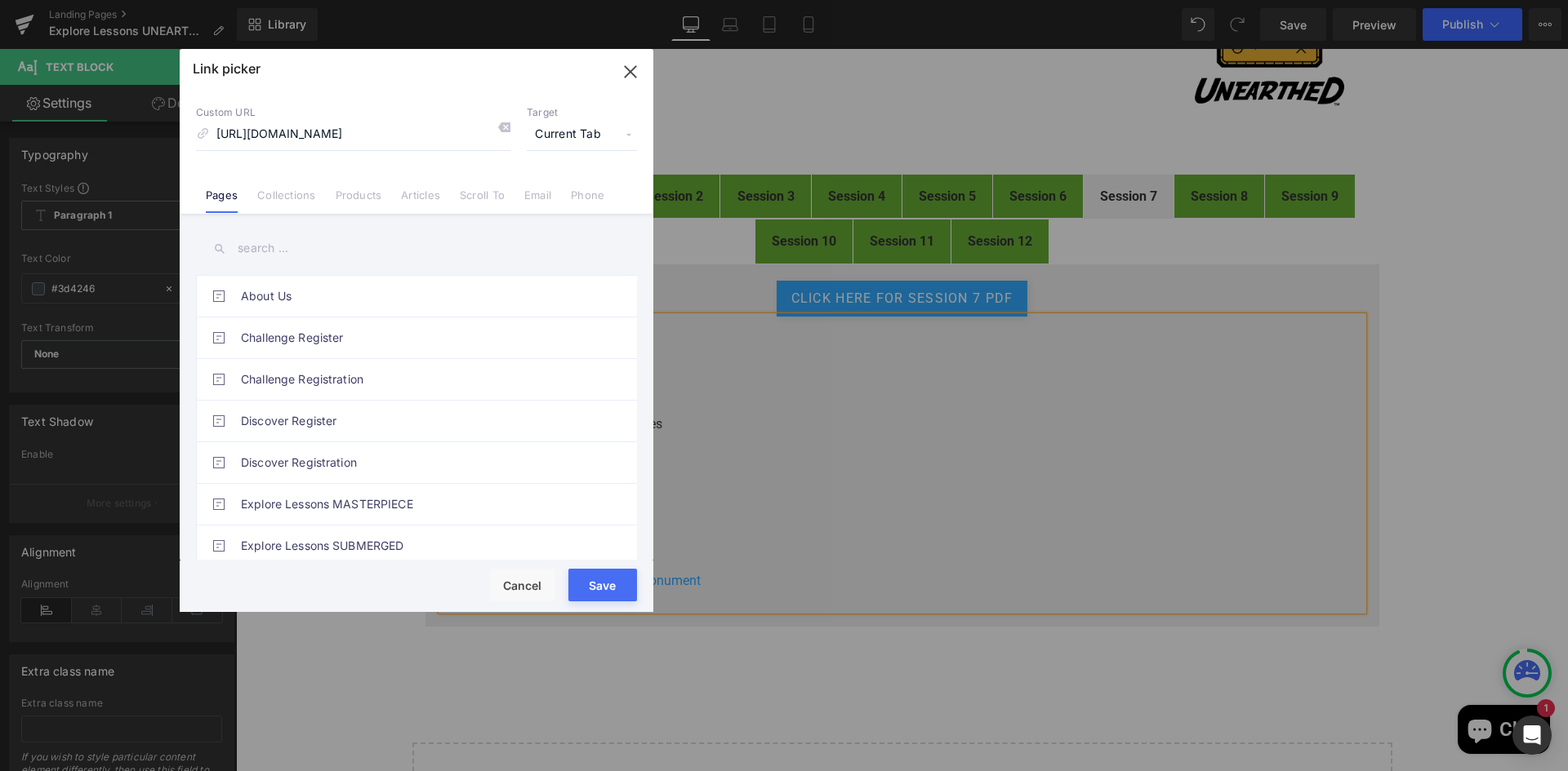
scroll to position [0, 0]
click at [565, 121] on div "Target Current Tab Current Tab New Tab" at bounding box center [581, 127] width 110 height 44
click at [561, 136] on span "Current Tab" at bounding box center [581, 134] width 110 height 31
click at [548, 191] on li "New Tab" at bounding box center [582, 193] width 127 height 29
click at [605, 584] on button "Save" at bounding box center [602, 585] width 69 height 33
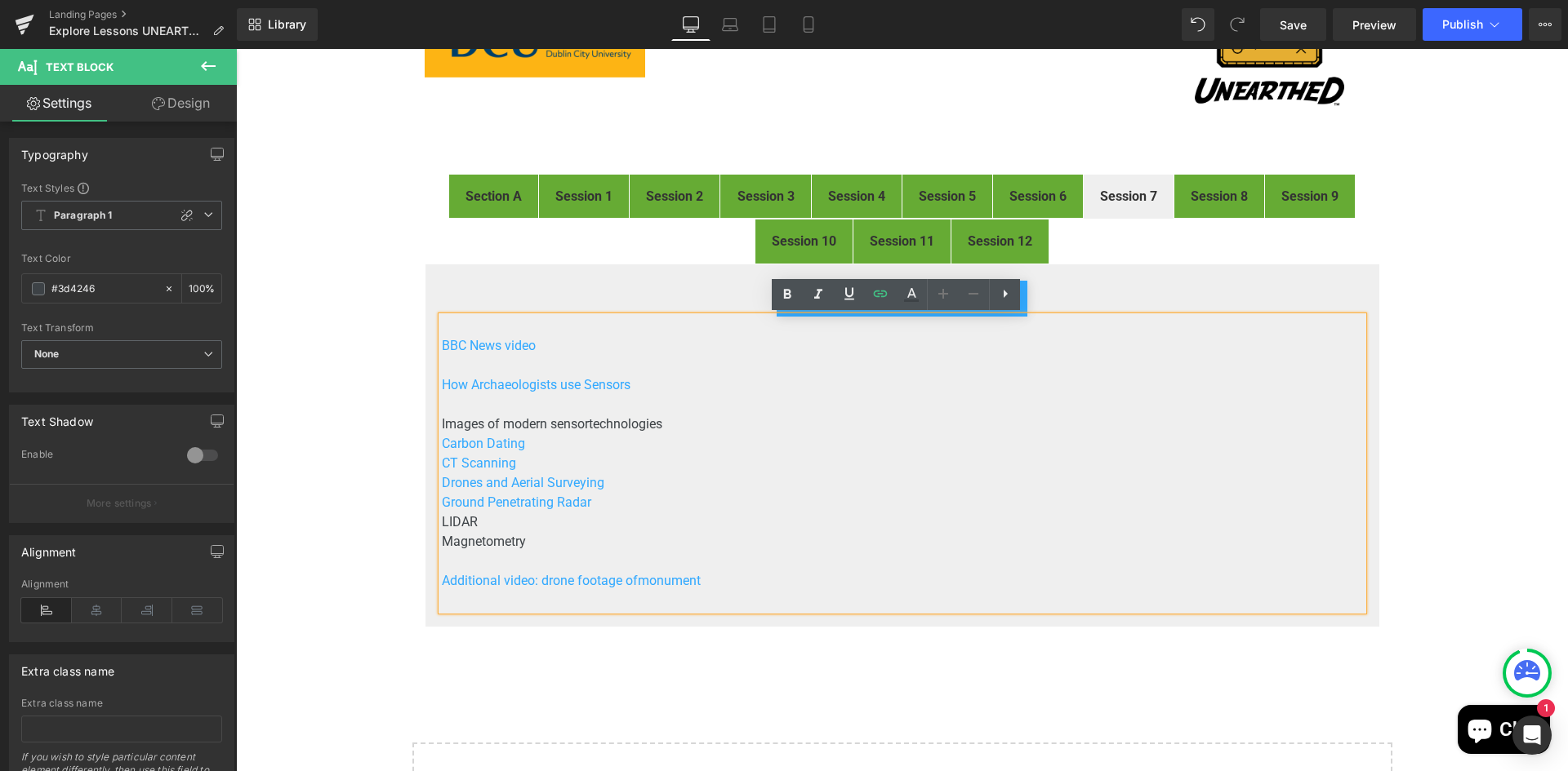
click at [515, 527] on p "LIDAR" at bounding box center [902, 522] width 921 height 20
drag, startPoint x: 472, startPoint y: 522, endPoint x: 438, endPoint y: 516, distance: 34.5
click at [442, 517] on p "LIDAR" at bounding box center [902, 522] width 921 height 20
click at [884, 287] on icon at bounding box center [880, 293] width 20 height 20
click at [614, 557] on input "text" at bounding box center [554, 556] width 252 height 41
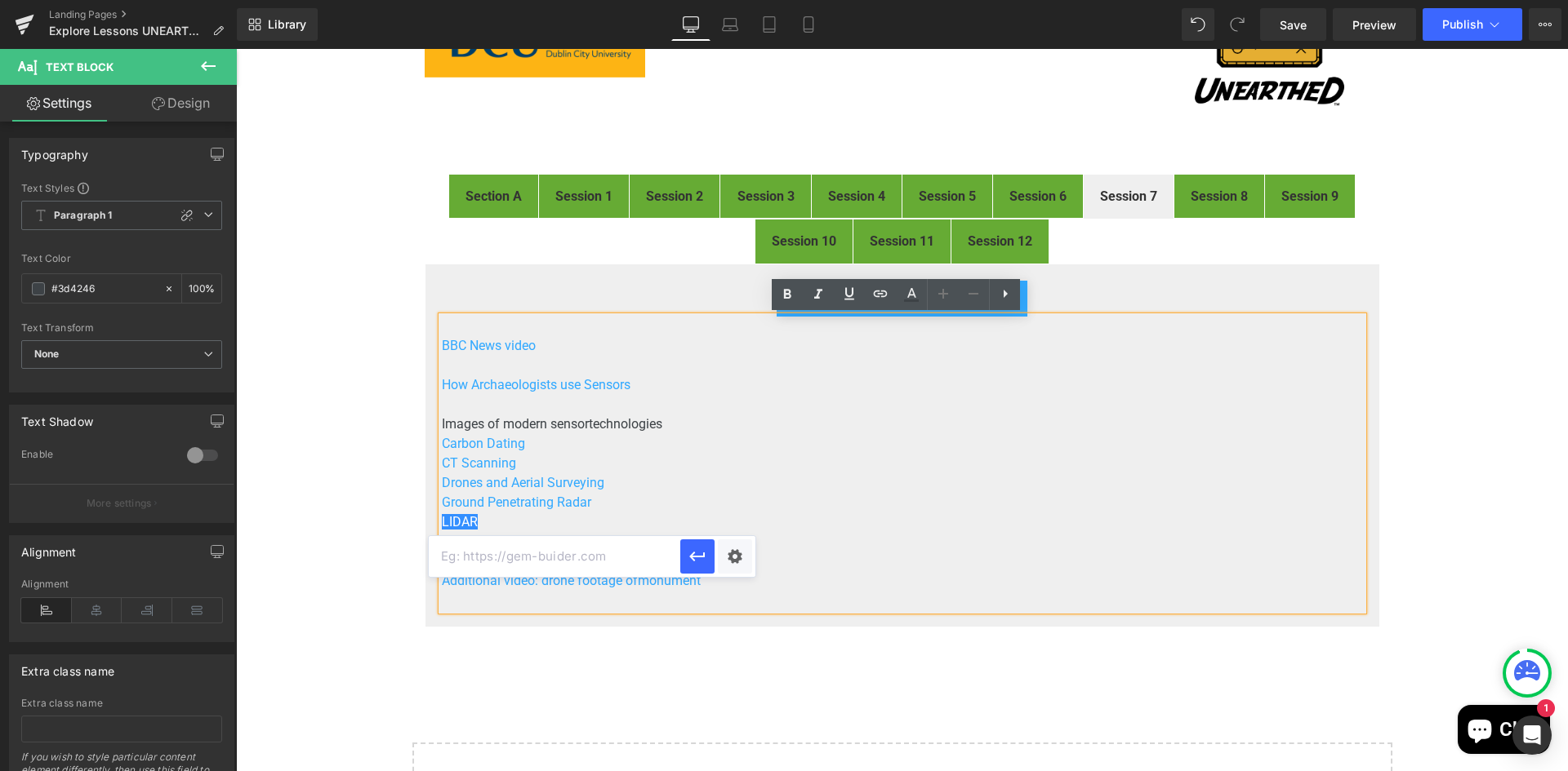
paste input "https://drive.google.com/open?id=1i5S7ZvOwYWlDHXCGAj9rjdwpwiFO4SxV&usp=drive_co…"
drag, startPoint x: 803, startPoint y: 602, endPoint x: 803, endPoint y: 547, distance: 55.0
type input "https://drive.google.com/open?id=1i5S7ZvOwYWlDHXCGAj9rjdwpwiFO4SxV"
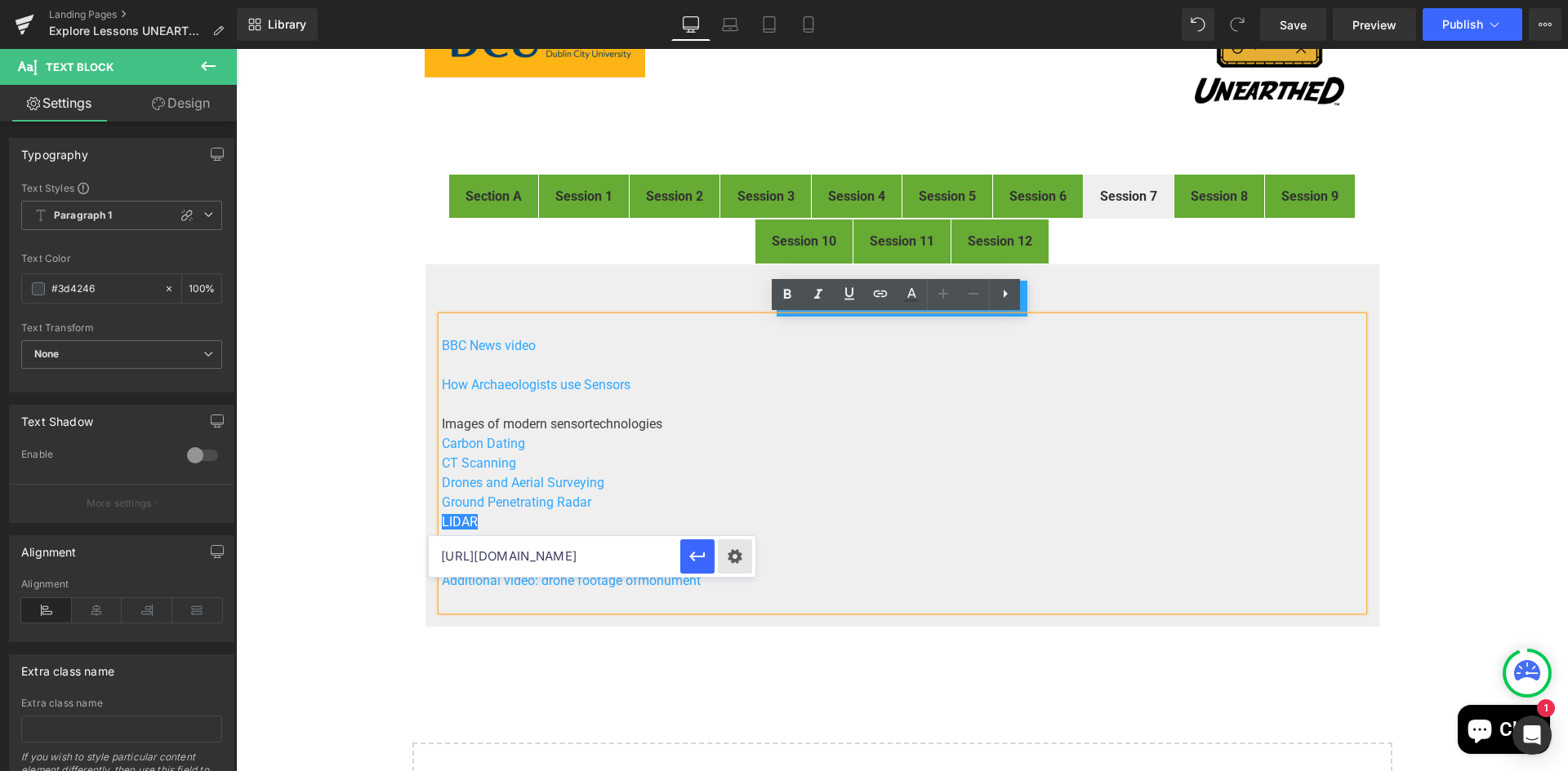
click at [724, 0] on div "Text Color Highlight Color #333333 Edit or remove link: Edit - Unlink - Cancel …" at bounding box center [784, 0] width 1568 height 0
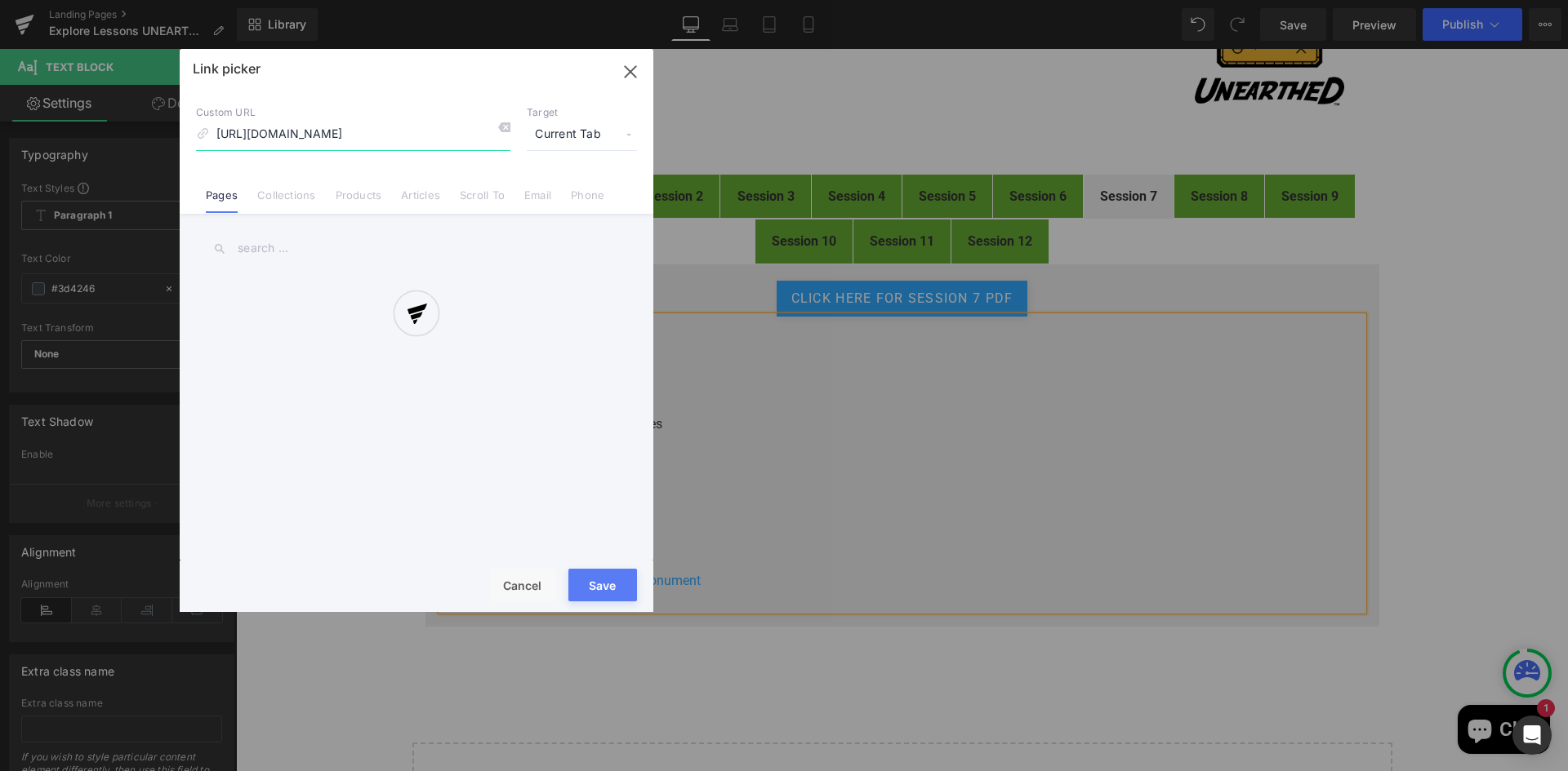
scroll to position [0, 129]
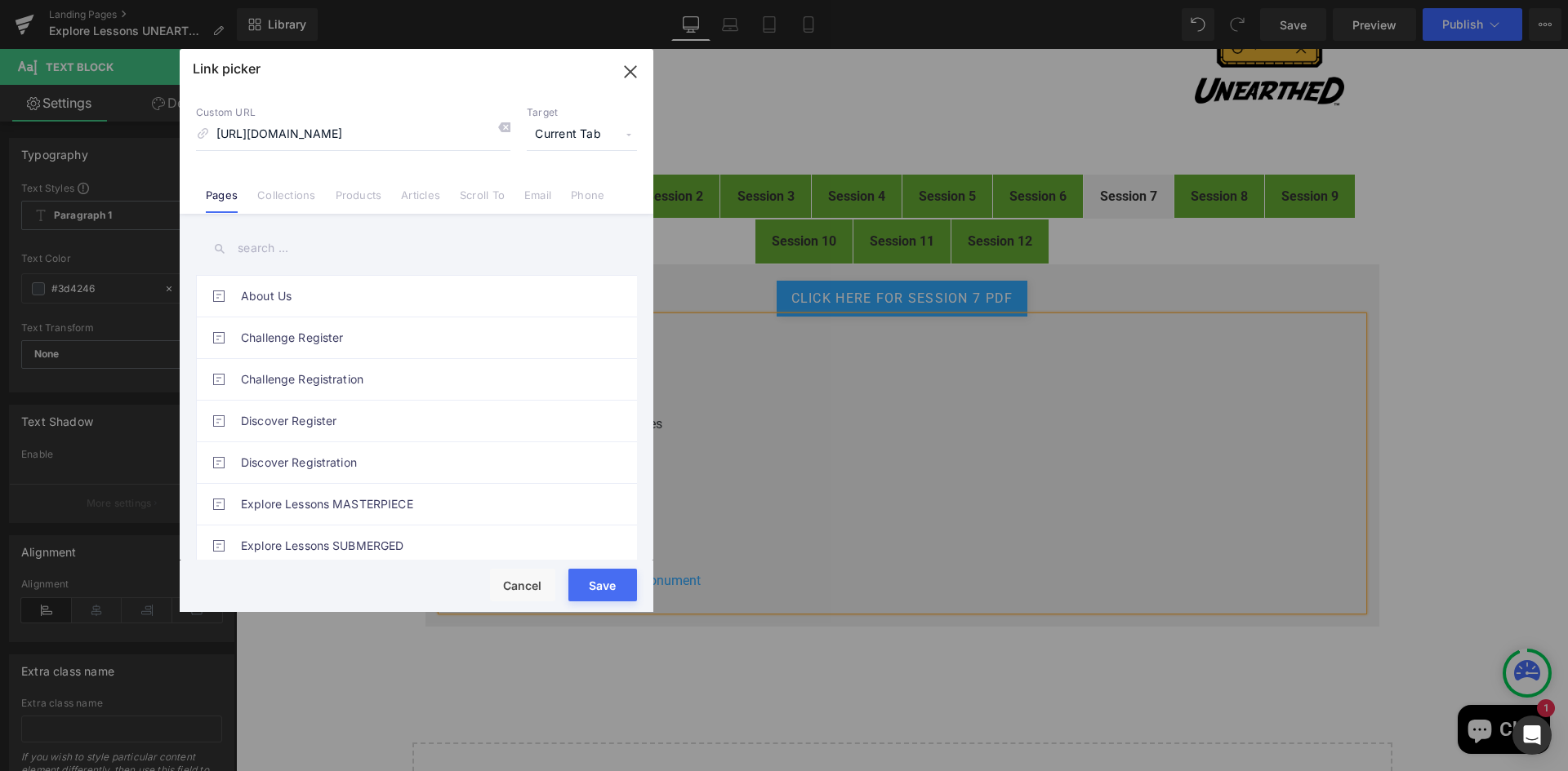
click at [594, 127] on span "Current Tab" at bounding box center [581, 134] width 110 height 31
click at [546, 193] on li "New Tab" at bounding box center [582, 193] width 127 height 29
click at [598, 585] on button "Save" at bounding box center [602, 585] width 69 height 33
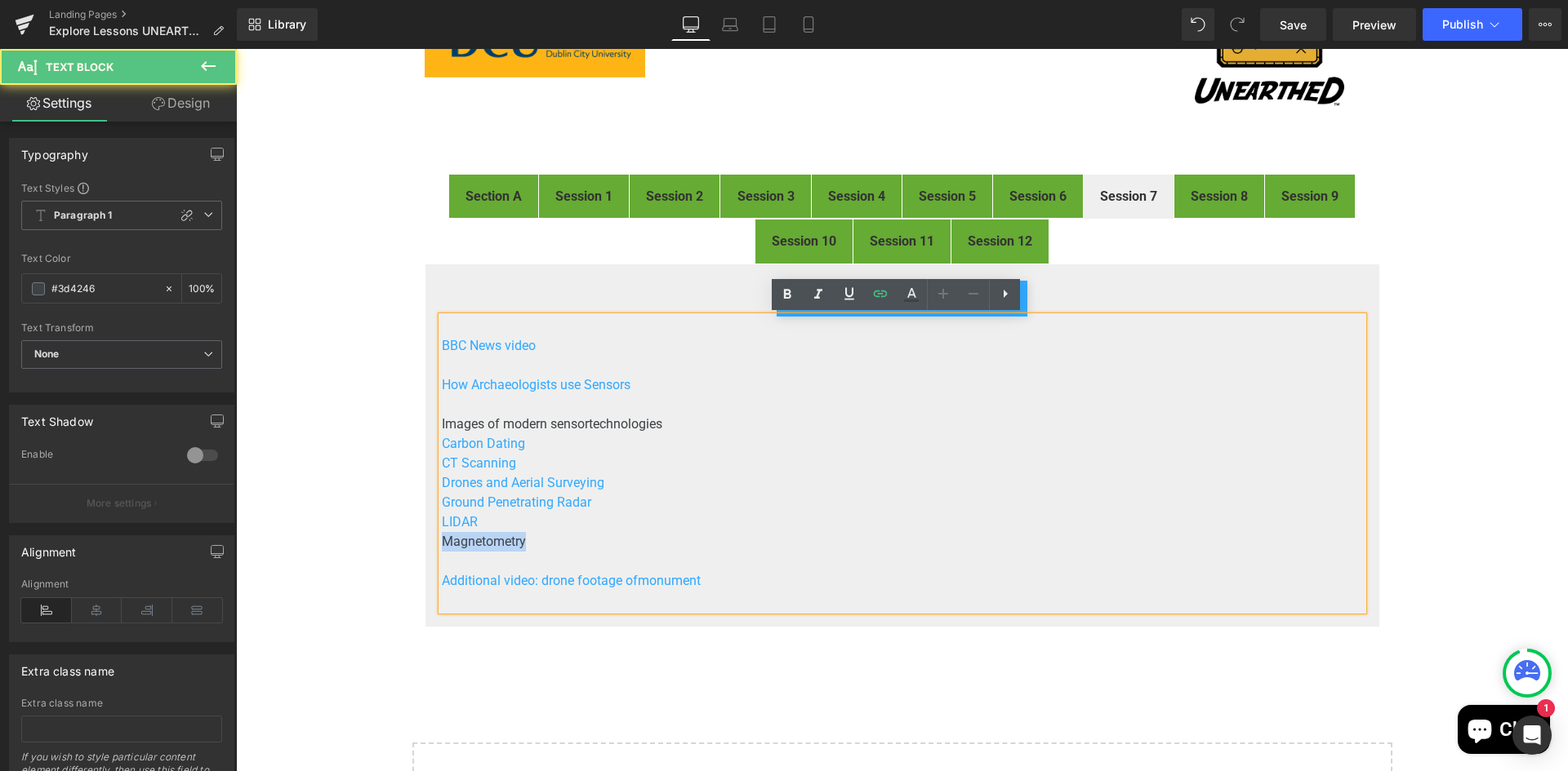
drag, startPoint x: 523, startPoint y: 543, endPoint x: 438, endPoint y: 545, distance: 85.0
click at [442, 545] on p "Magnetometry" at bounding box center [902, 542] width 921 height 20
click at [879, 296] on icon at bounding box center [880, 293] width 20 height 20
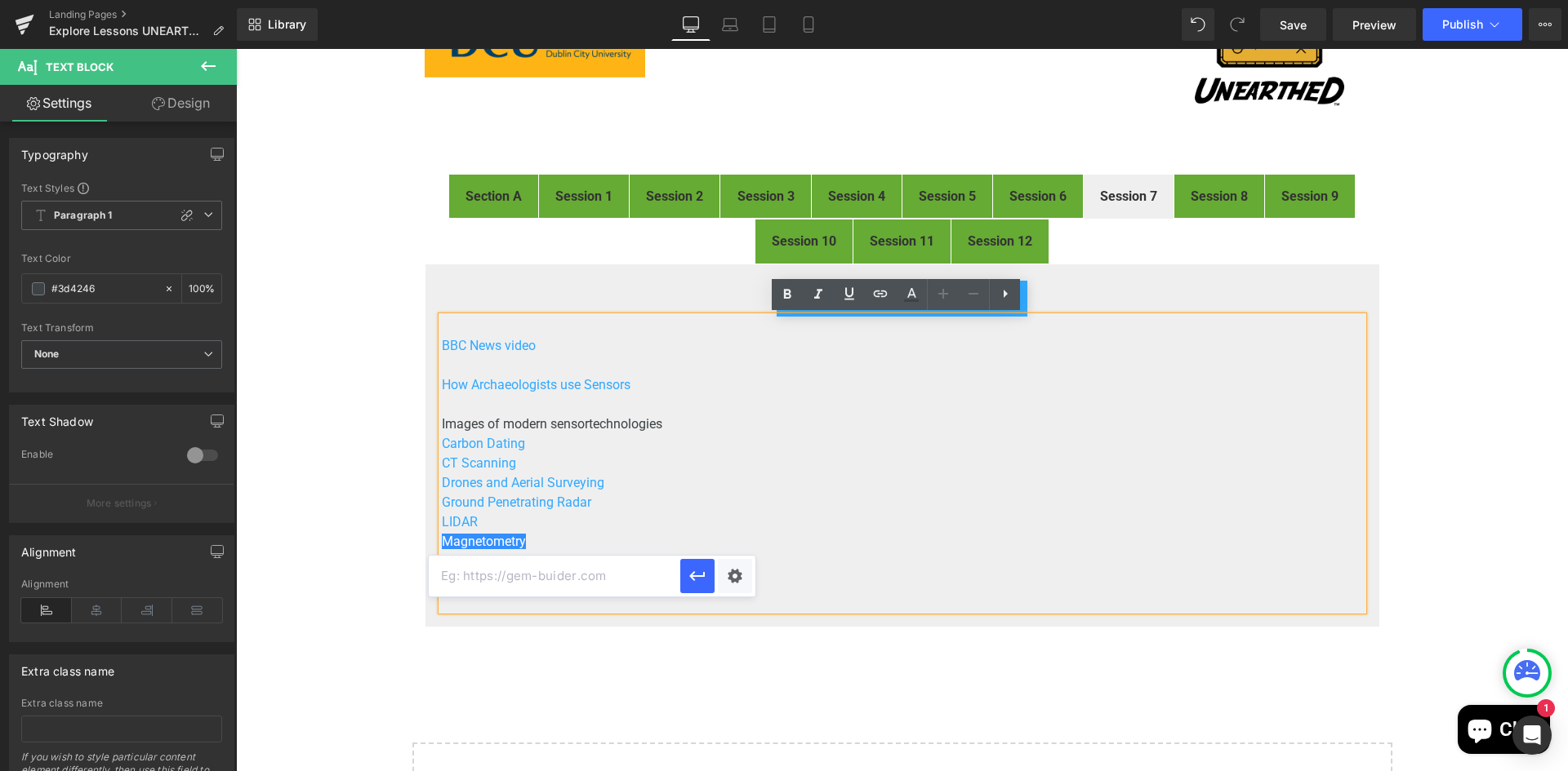
click at [542, 575] on input "text" at bounding box center [554, 576] width 252 height 41
paste input "https://drive.google.com/open?id=1i385uCVHBaFNWoSnKj1u-DzAEmPOqK7U&usp=drive_co…"
drag, startPoint x: 802, startPoint y: 626, endPoint x: 758, endPoint y: 564, distance: 76.0
type input "https://drive.google.com/open?id=1i385uCVHBaFNWoSnKj1u-DzAEmPOqK7U"
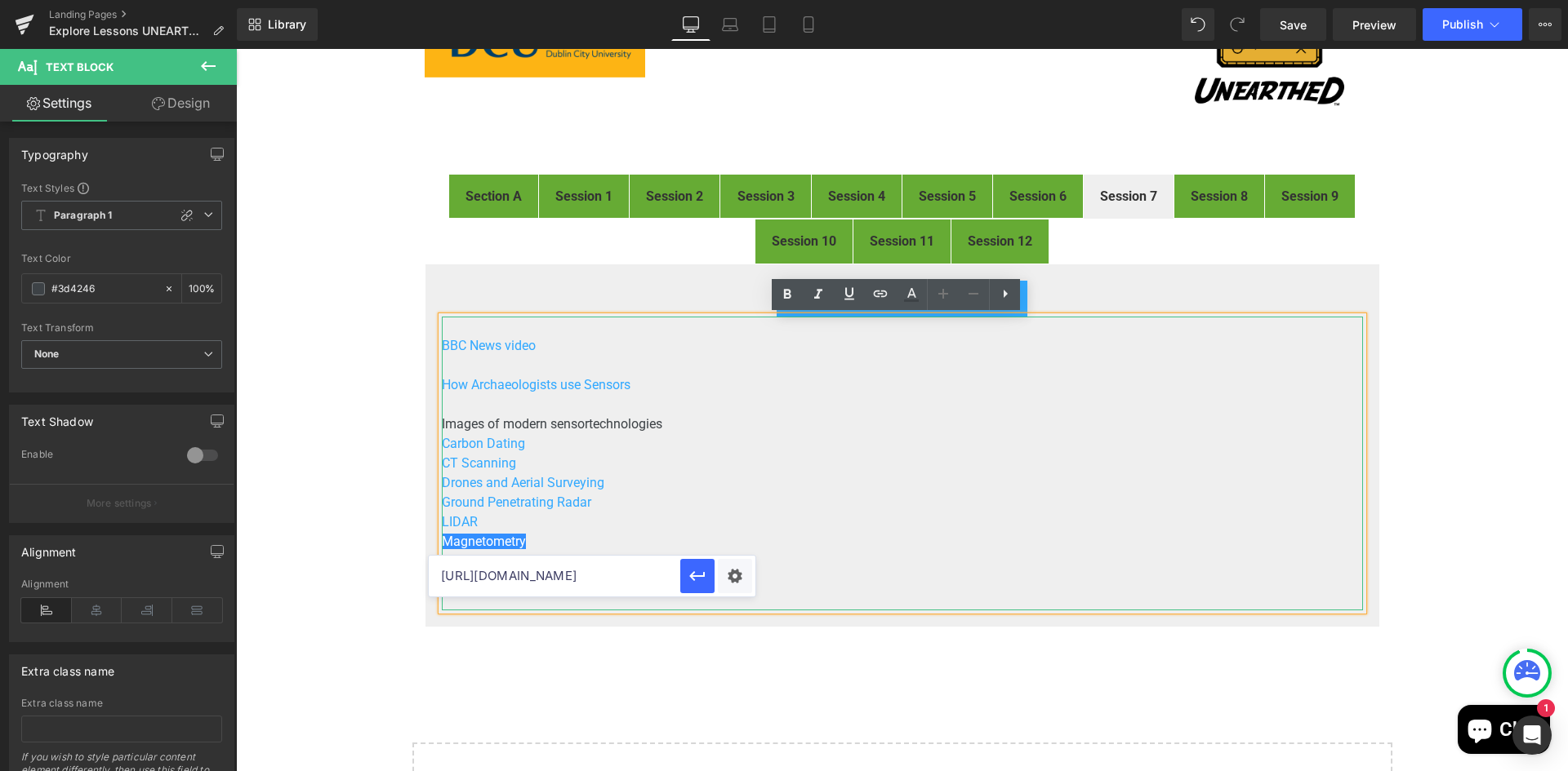
scroll to position [0, 239]
click at [738, 0] on div "Text Color Highlight Color #333333 Edit or remove link: Edit - Unlink - Cancel …" at bounding box center [784, 0] width 1568 height 0
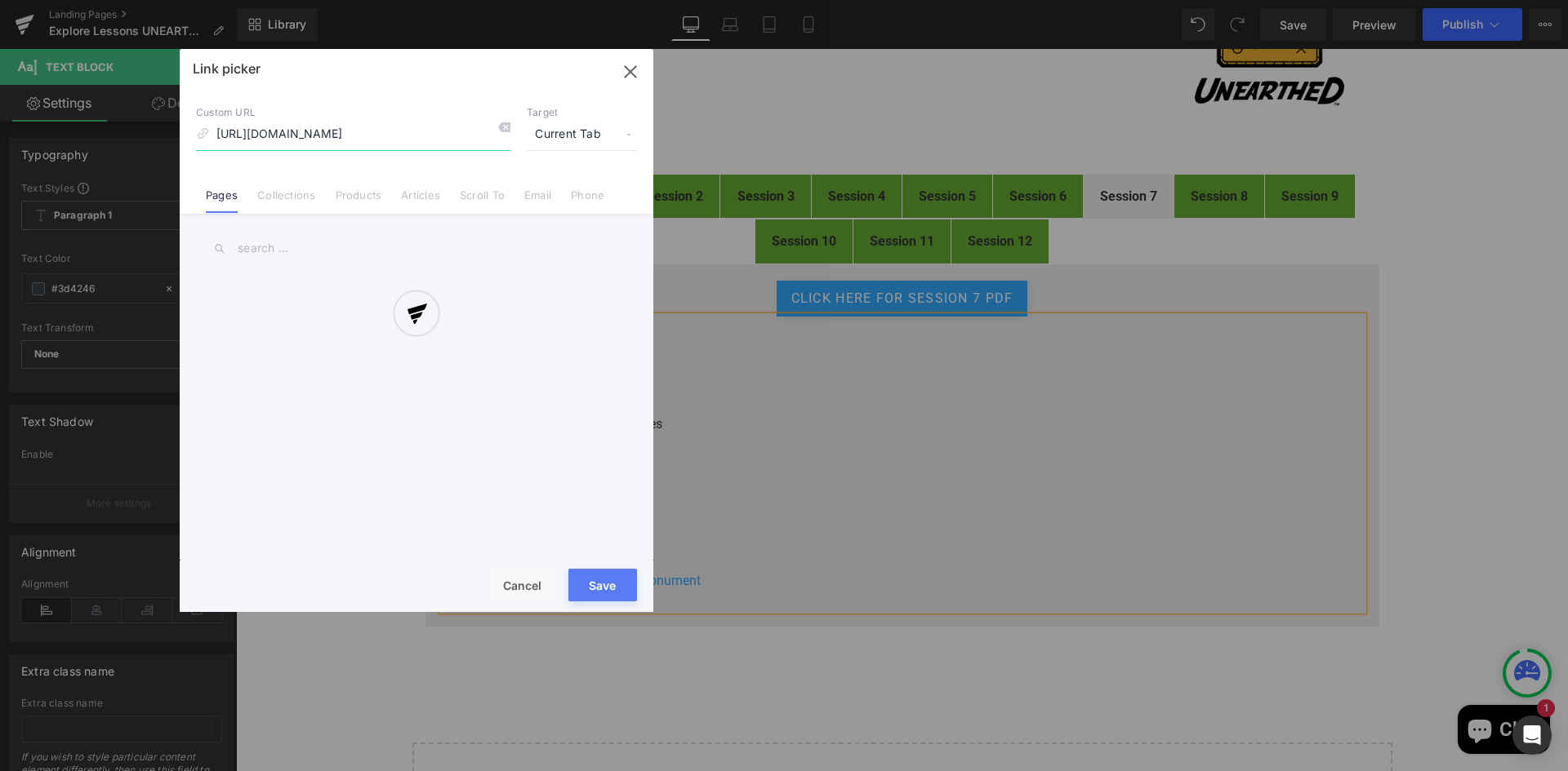
scroll to position [0, 134]
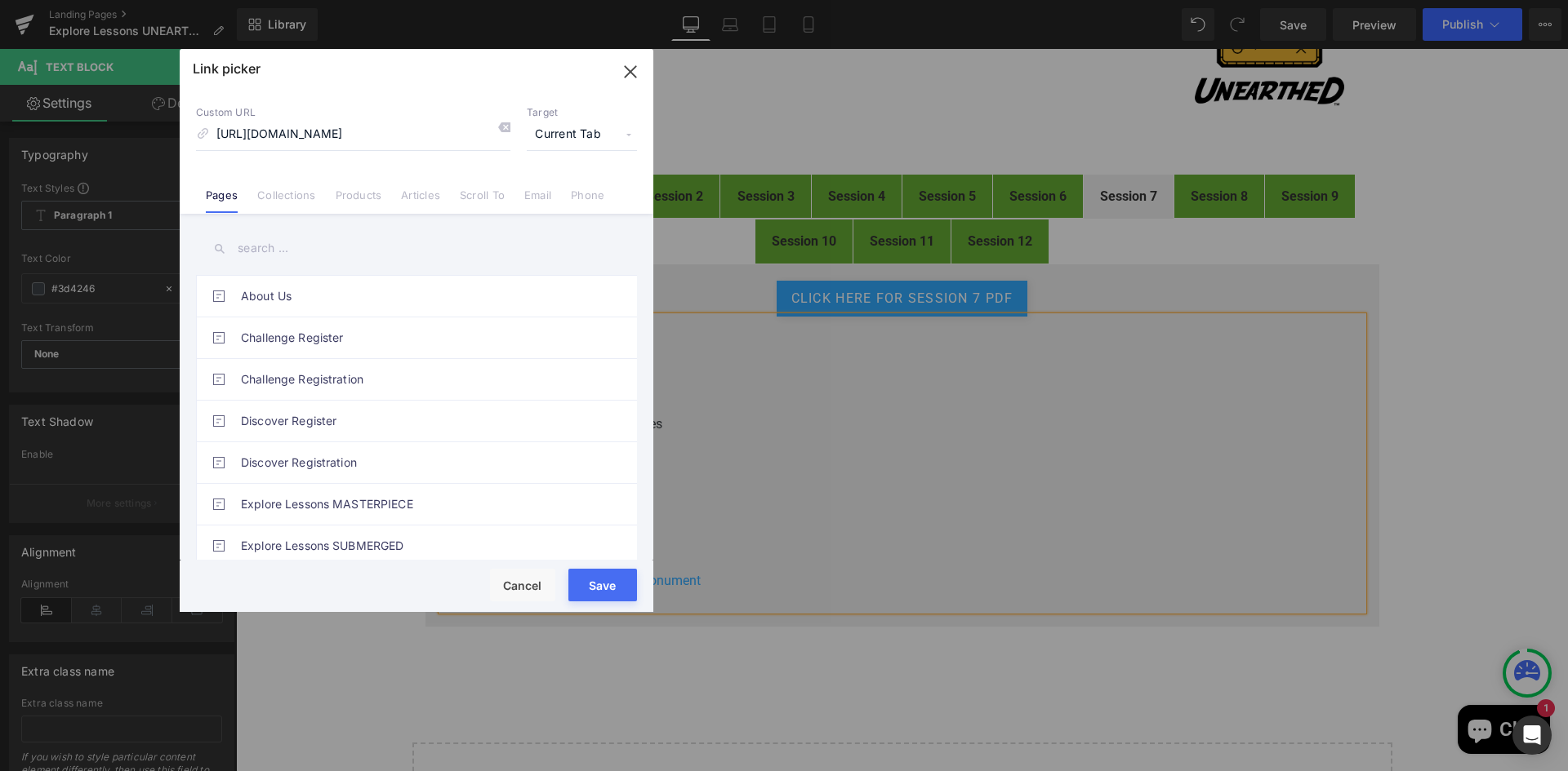
click at [565, 131] on span "Current Tab" at bounding box center [581, 134] width 110 height 31
click at [543, 186] on li "New Tab" at bounding box center [582, 193] width 127 height 29
click at [607, 586] on button "Save" at bounding box center [602, 585] width 69 height 33
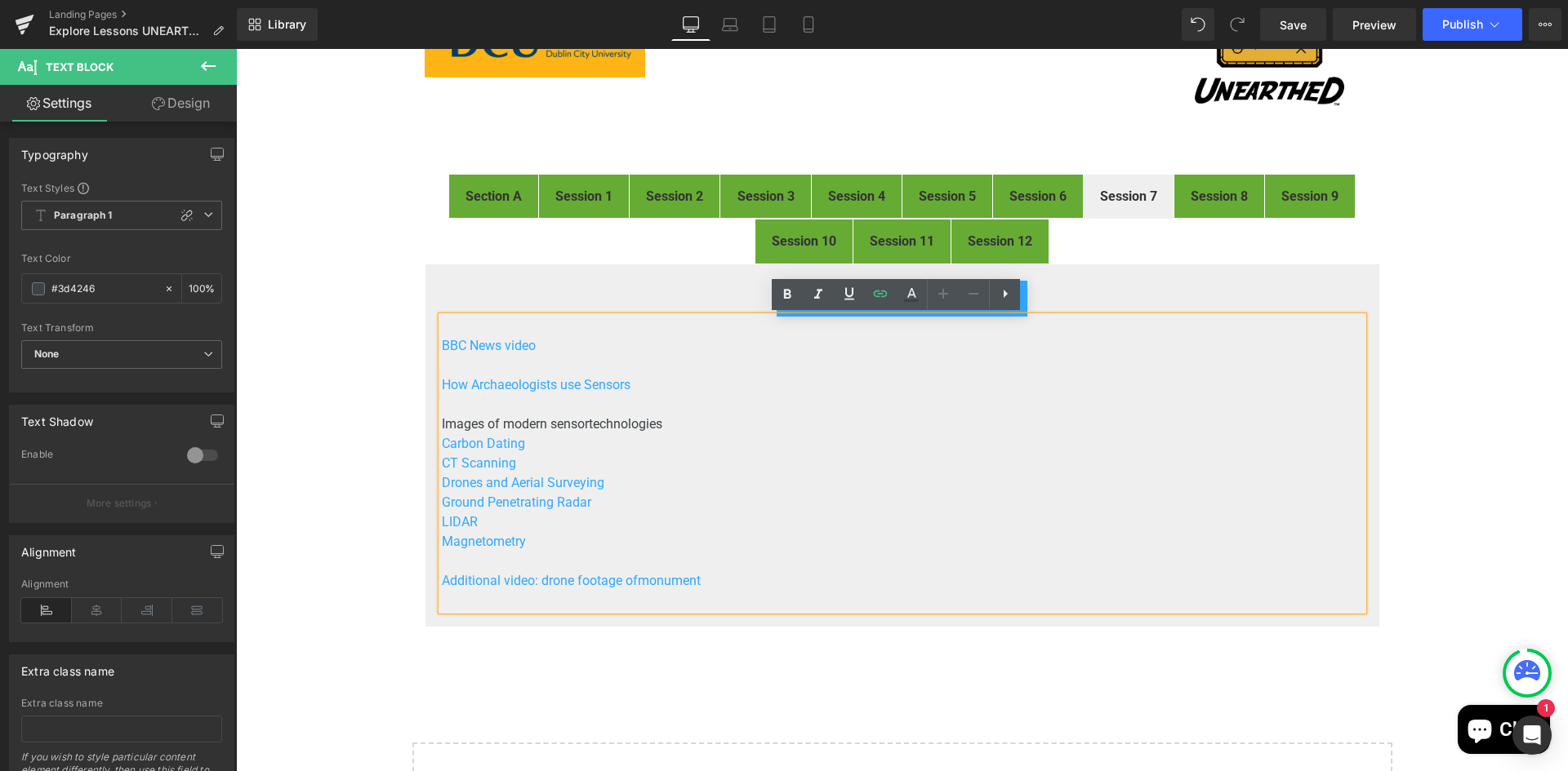
click at [613, 534] on p "Magnetometry" at bounding box center [902, 542] width 921 height 20
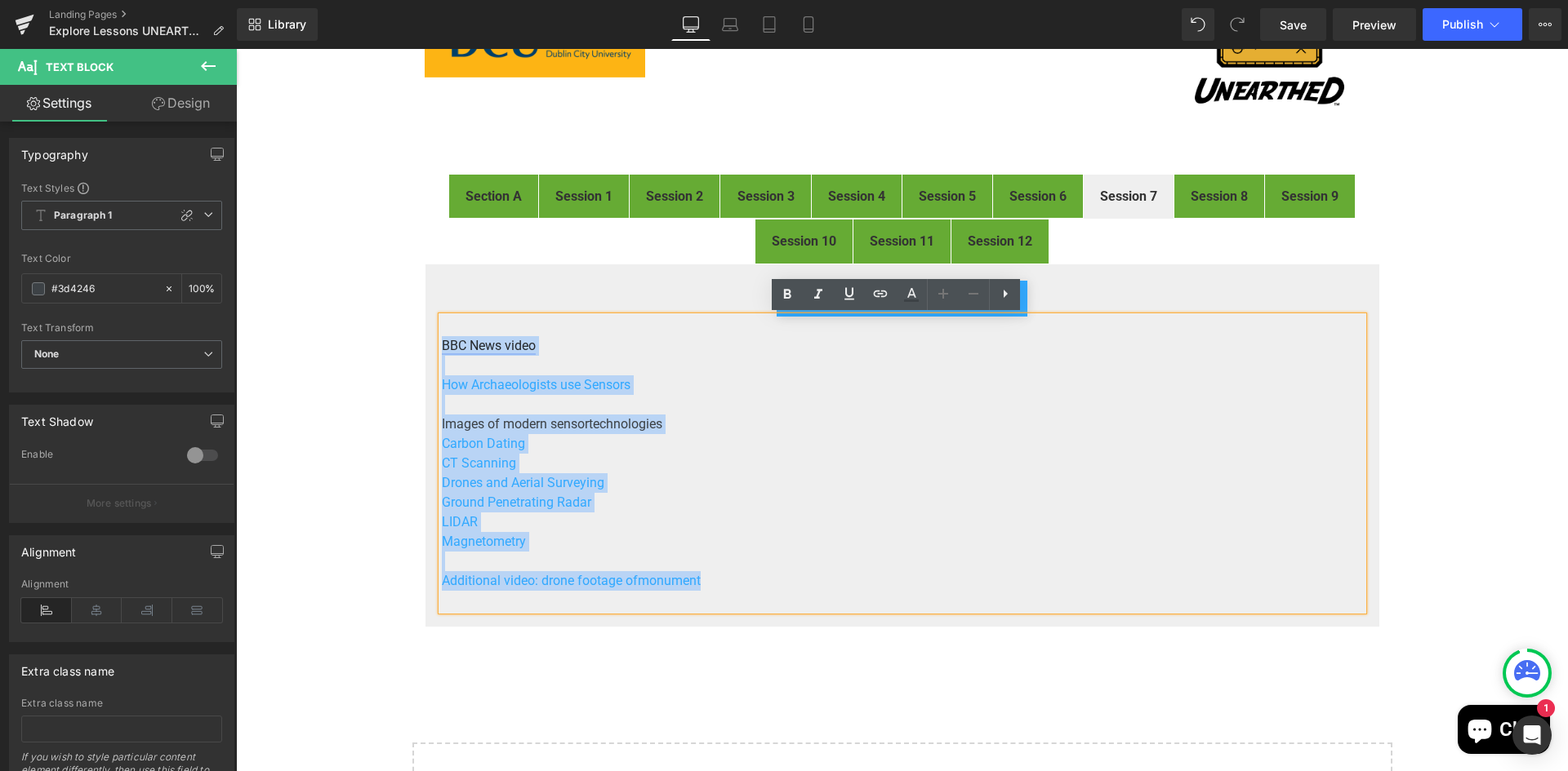
drag, startPoint x: 718, startPoint y: 582, endPoint x: 436, endPoint y: 344, distance: 369.0
click at [442, 344] on div "BBC News video How Archaeologists use Sensors Images of modern sensor technol…" at bounding box center [902, 463] width 921 height 294
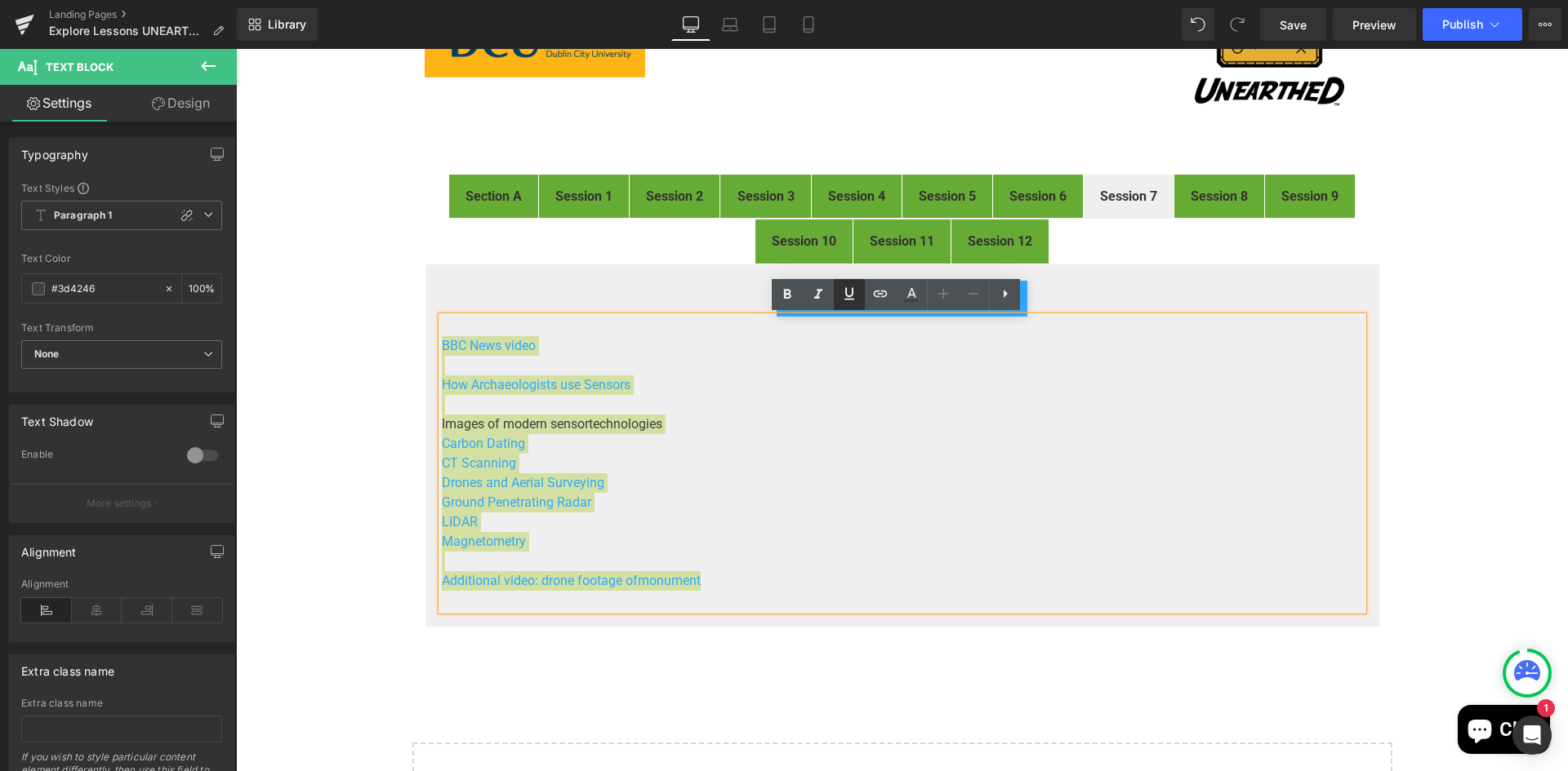
click at [851, 291] on icon at bounding box center [849, 293] width 20 height 20
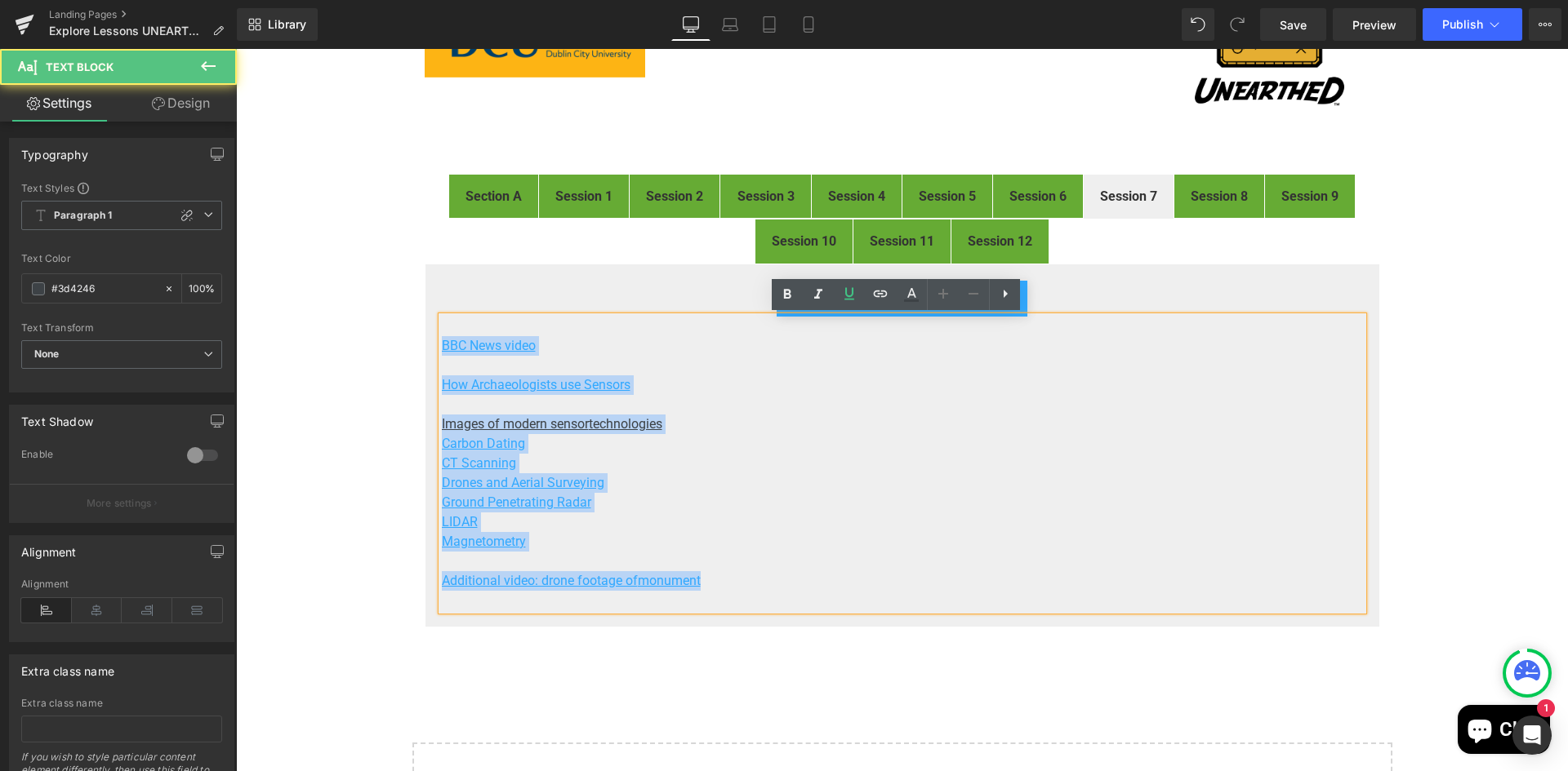
click at [836, 486] on p "Drones and Aerial Surveying" at bounding box center [902, 483] width 921 height 20
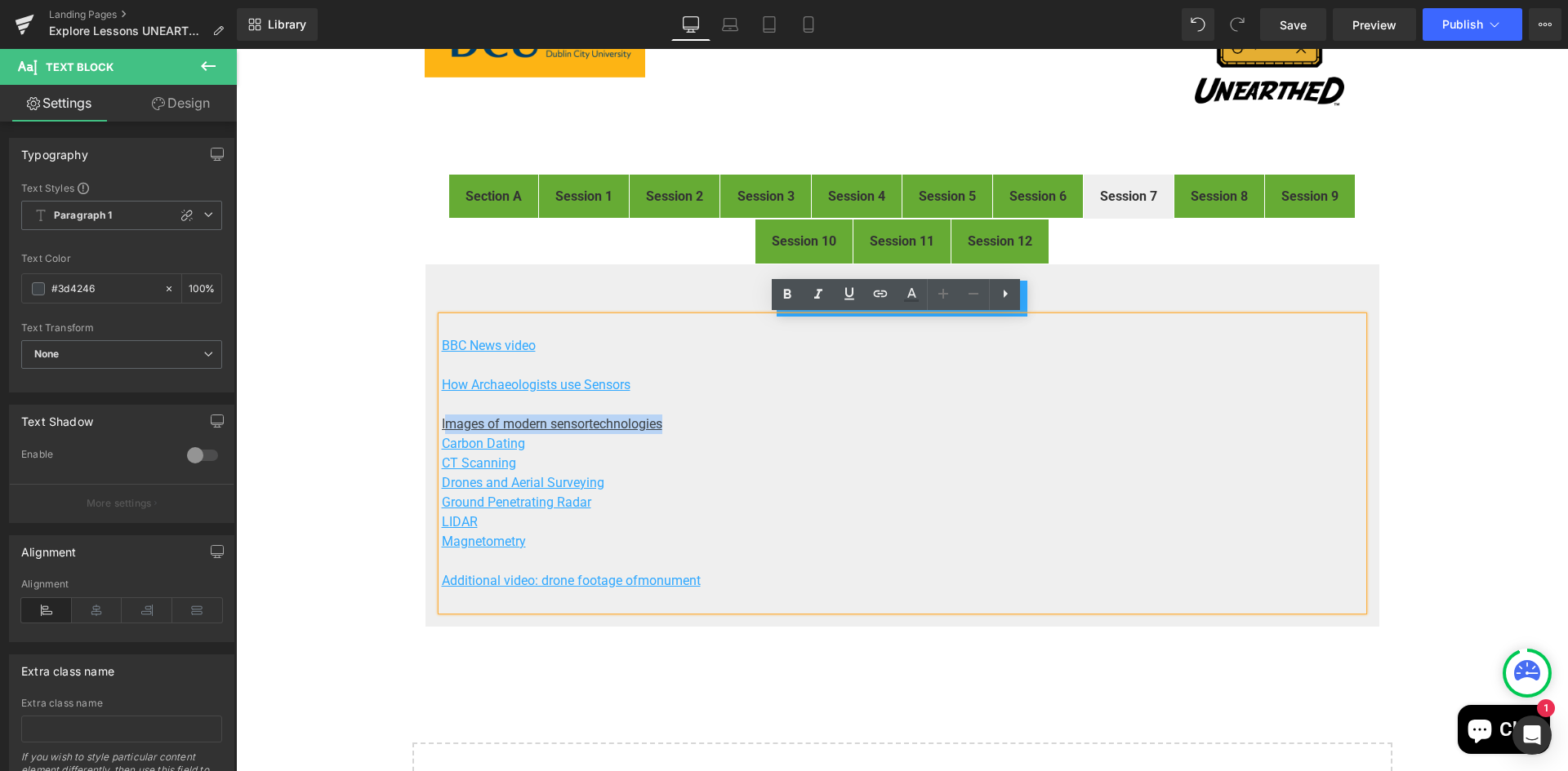
drag, startPoint x: 675, startPoint y: 423, endPoint x: 442, endPoint y: 416, distance: 233.1
click at [442, 416] on p "Images of modern sensor technologies" at bounding box center [902, 424] width 921 height 20
click at [851, 294] on icon at bounding box center [849, 293] width 10 height 12
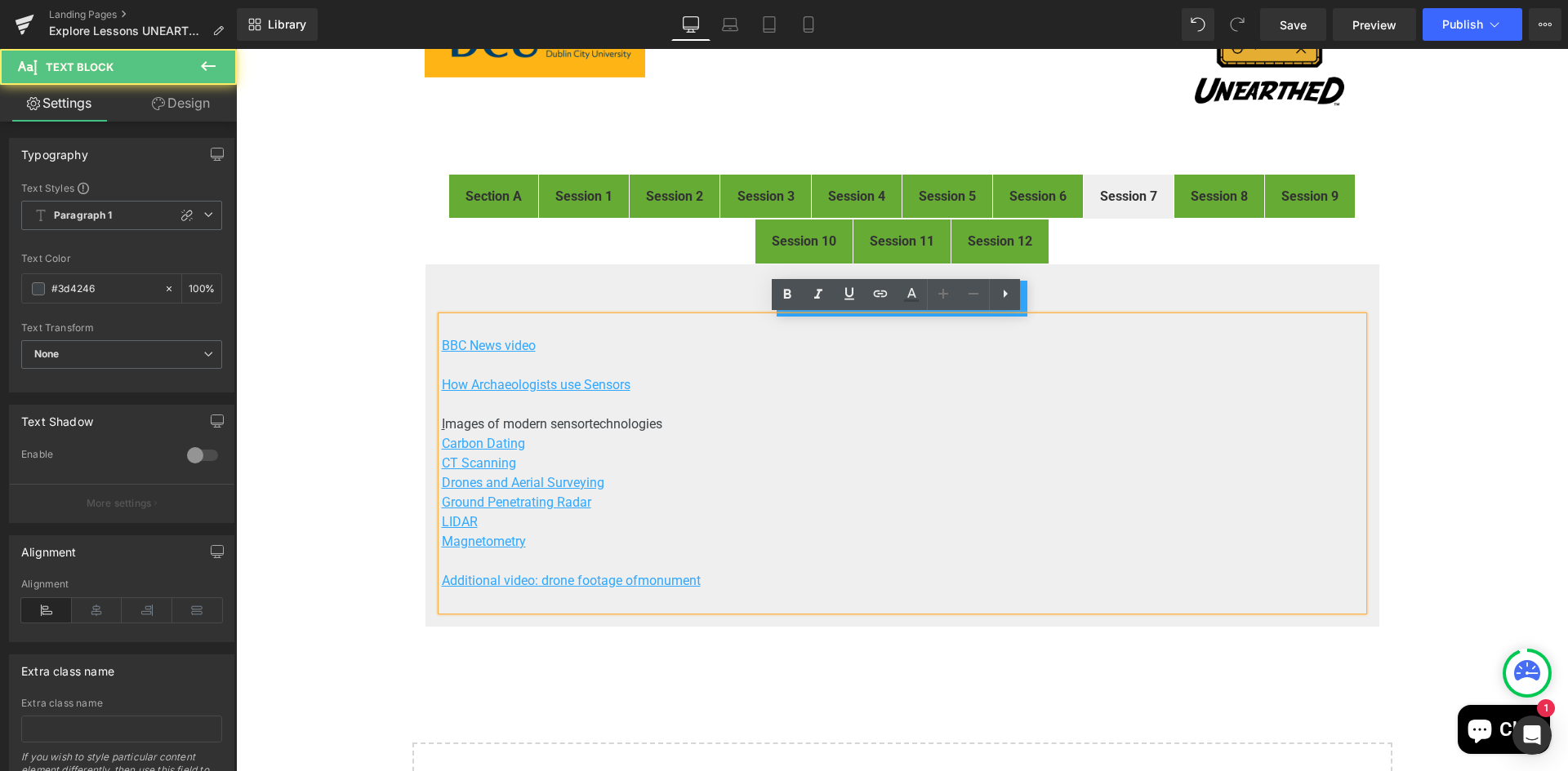
click at [964, 494] on p "Ground Penetrating Radar" at bounding box center [902, 502] width 921 height 20
click at [1465, 353] on div "FIRST® LEGO® League Explore Digital Resources Heading Image Welcome to the digi…" at bounding box center [902, 393] width 1332 height 965
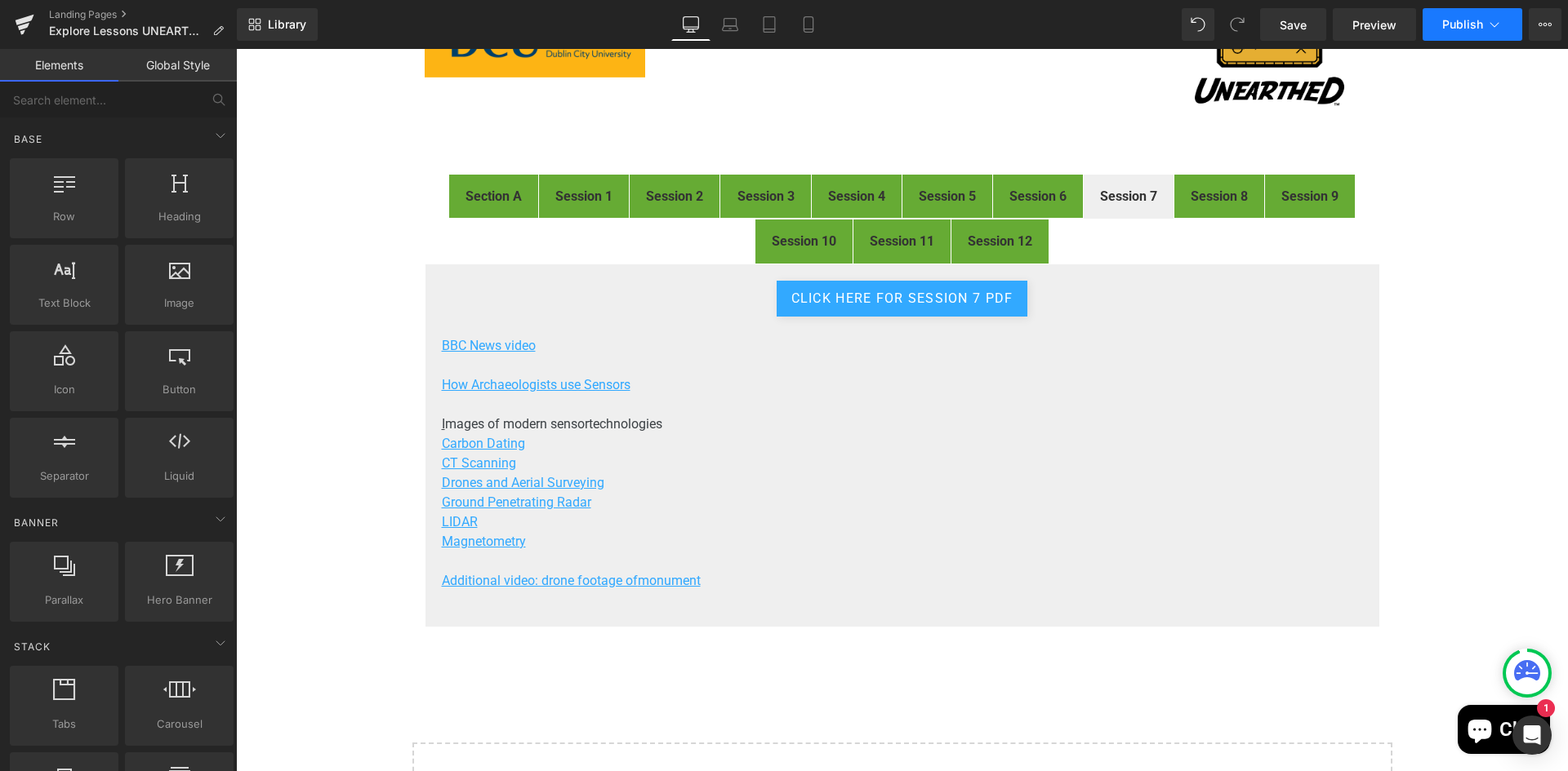
click at [1461, 23] on span "Publish" at bounding box center [1462, 24] width 41 height 13
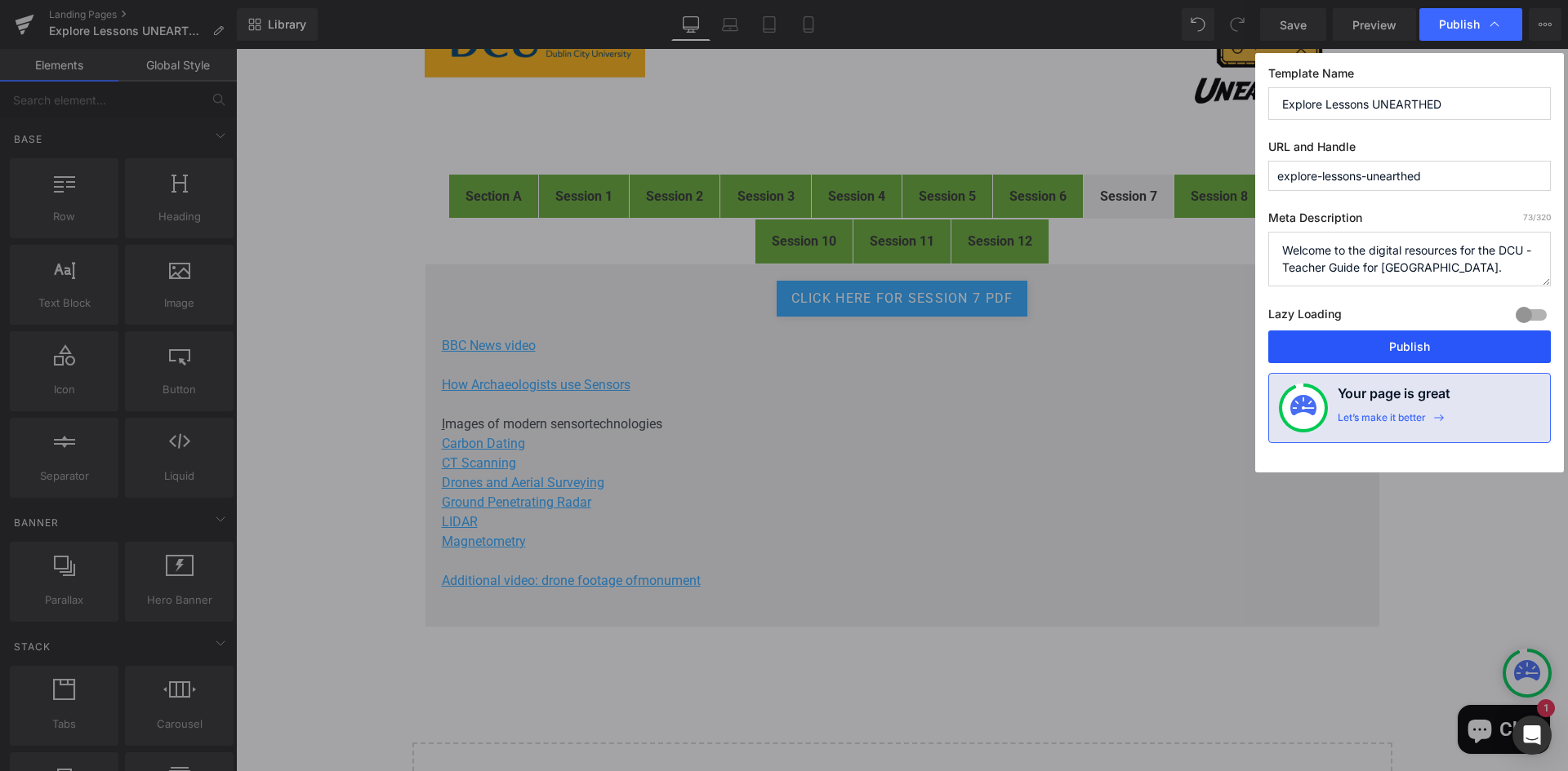
click at [1407, 347] on button "Publish" at bounding box center [1409, 347] width 283 height 33
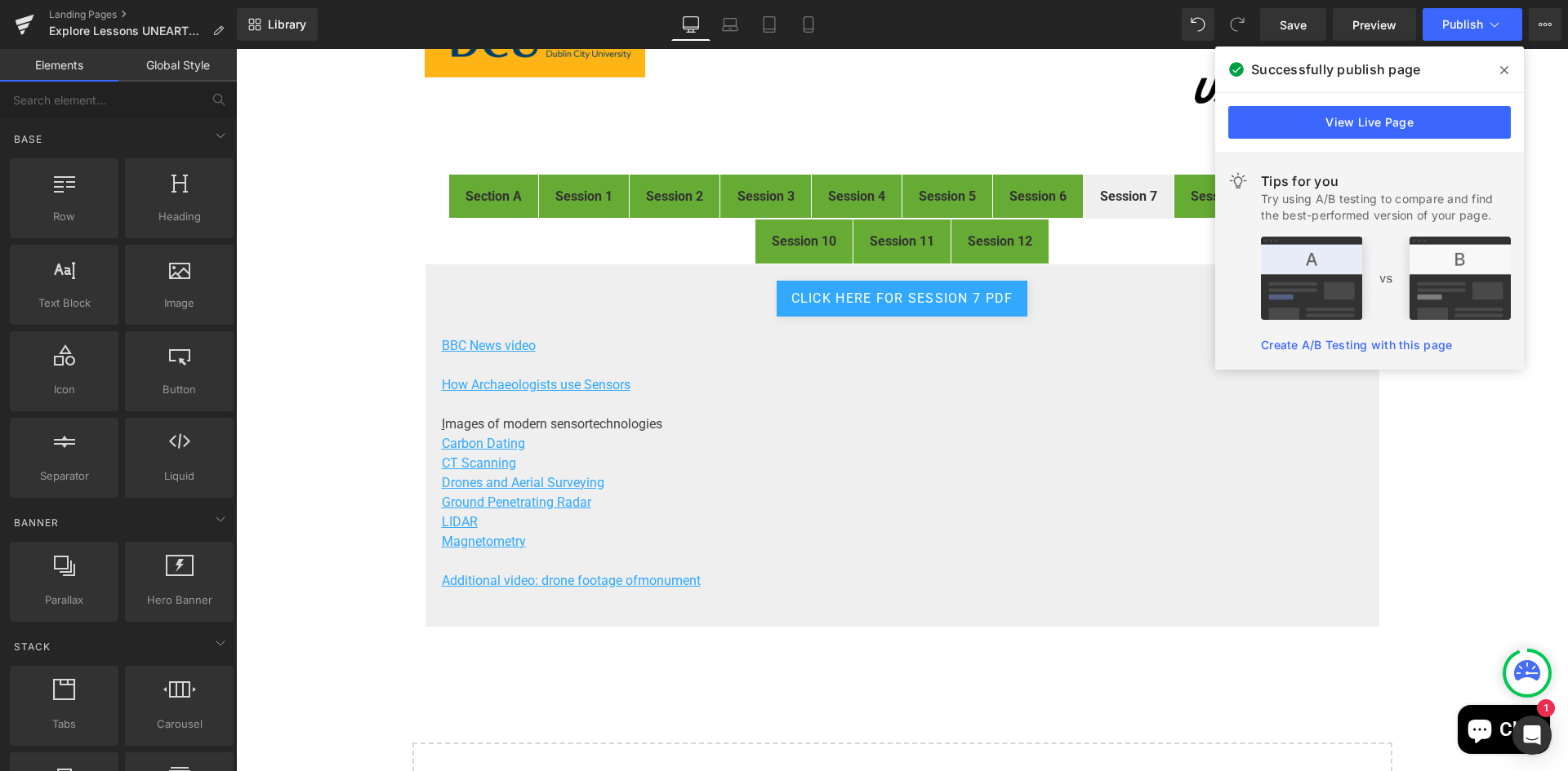
click at [1503, 69] on icon at bounding box center [1504, 69] width 8 height 8
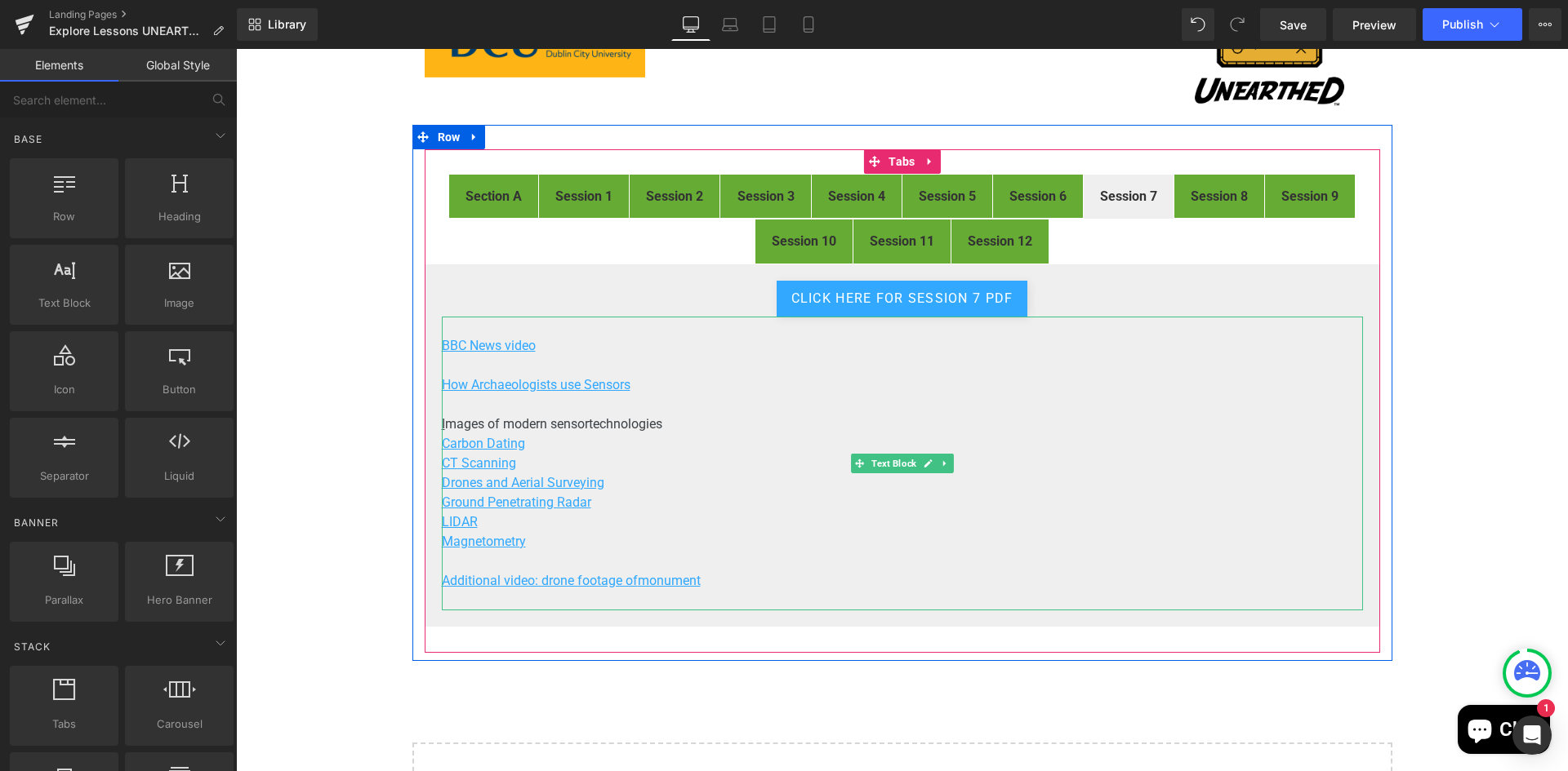
click at [519, 464] on p "CT Scanning" at bounding box center [902, 463] width 921 height 20
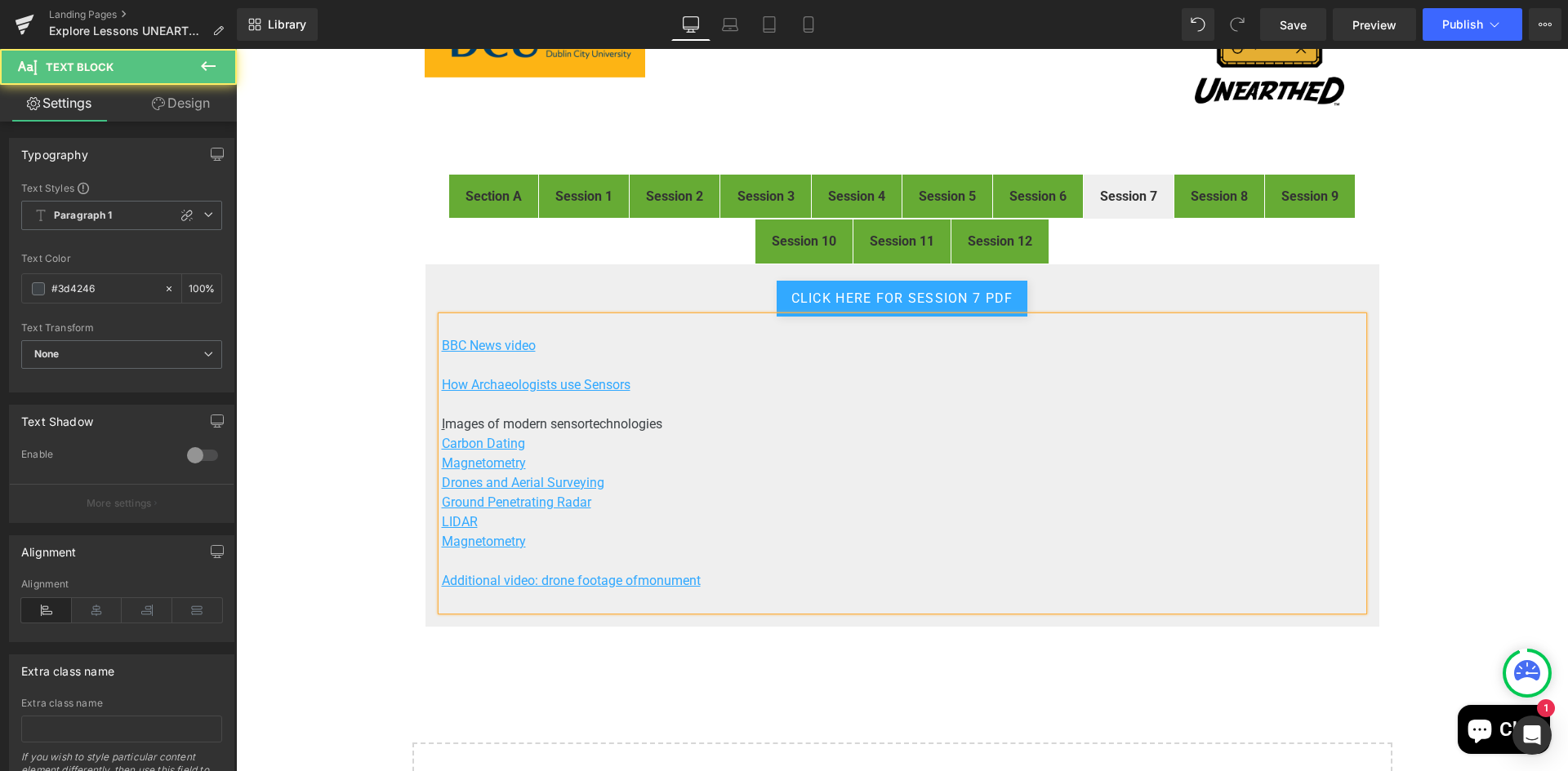
click at [680, 472] on p "Magnetometry" at bounding box center [902, 463] width 921 height 20
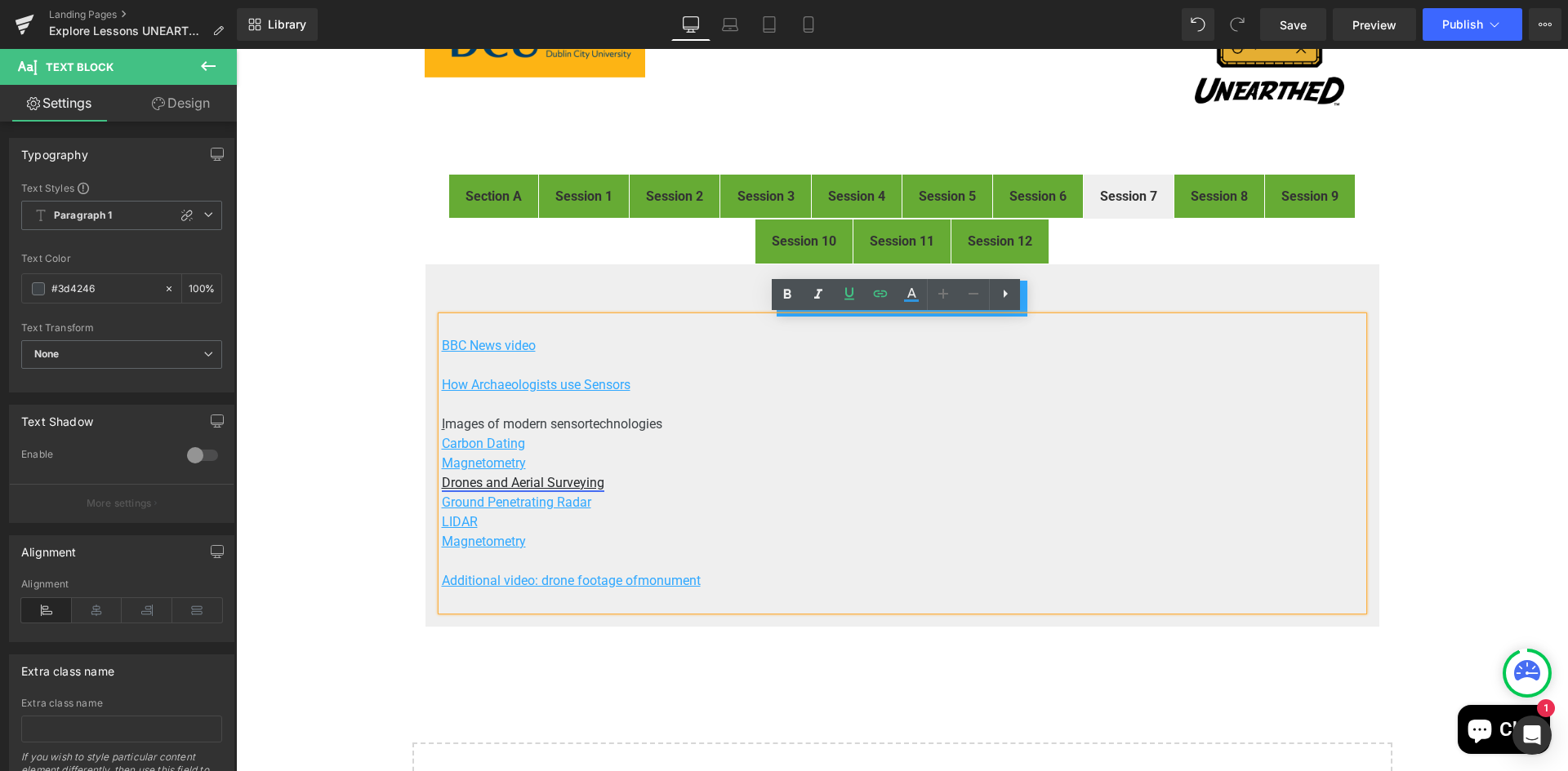
drag, startPoint x: 504, startPoint y: 482, endPoint x: 520, endPoint y: 487, distance: 16.8
click at [505, 482] on u "Drones and Aerial Surveying" at bounding box center [522, 483] width 162 height 16
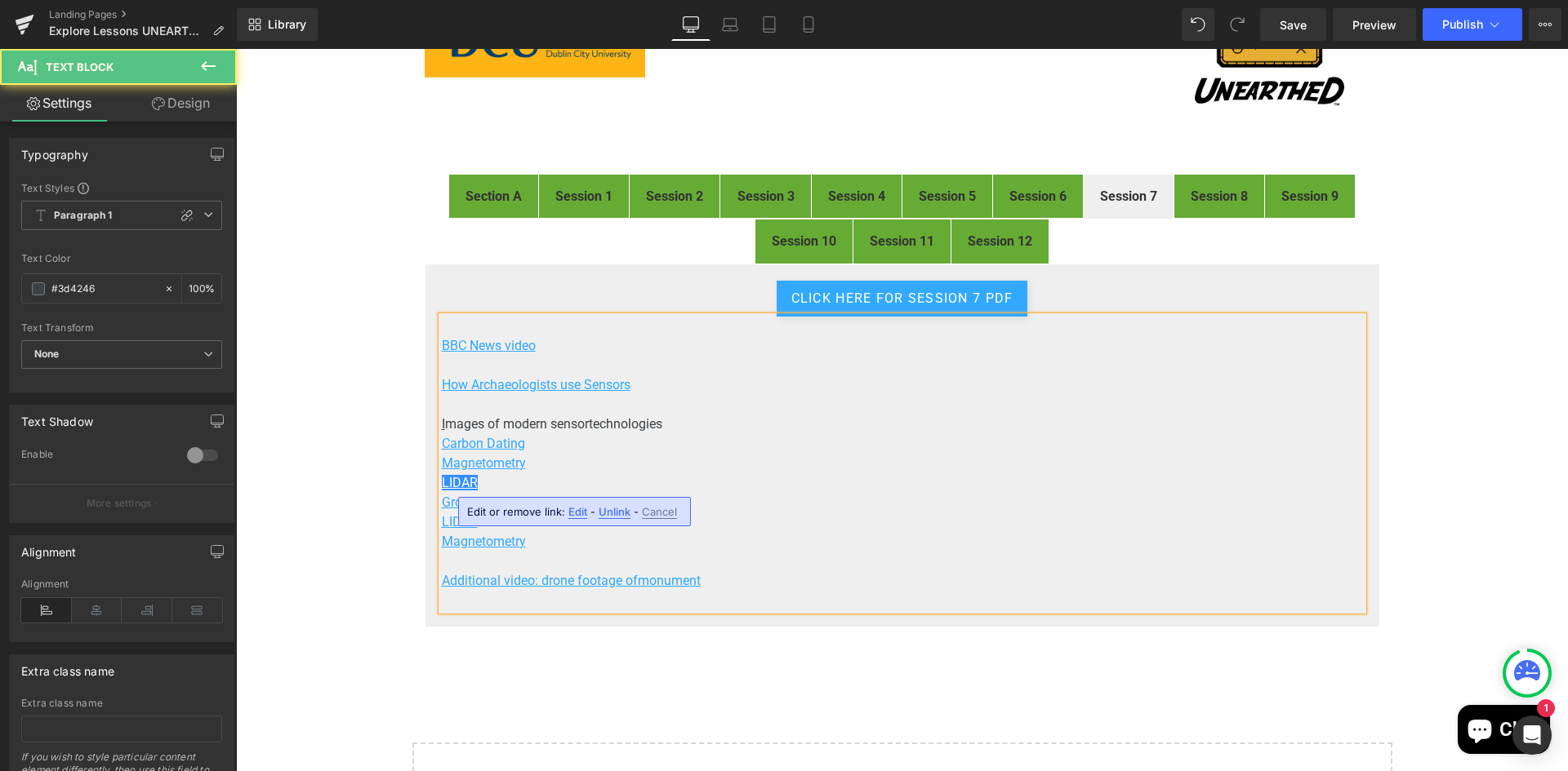
click at [778, 457] on p "Magnetometry" at bounding box center [902, 463] width 921 height 20
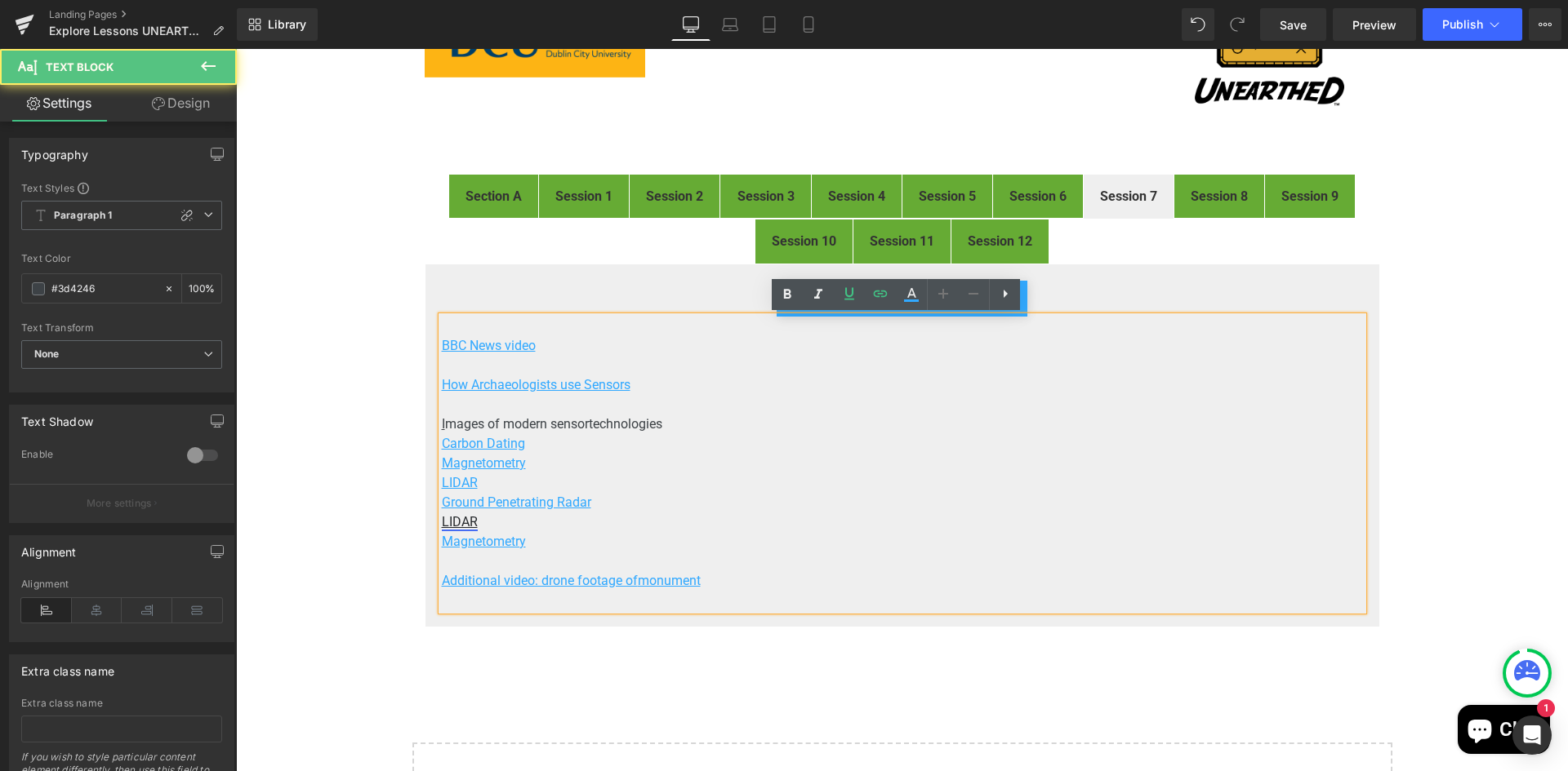
click at [461, 522] on u "LIDAR" at bounding box center [459, 522] width 36 height 16
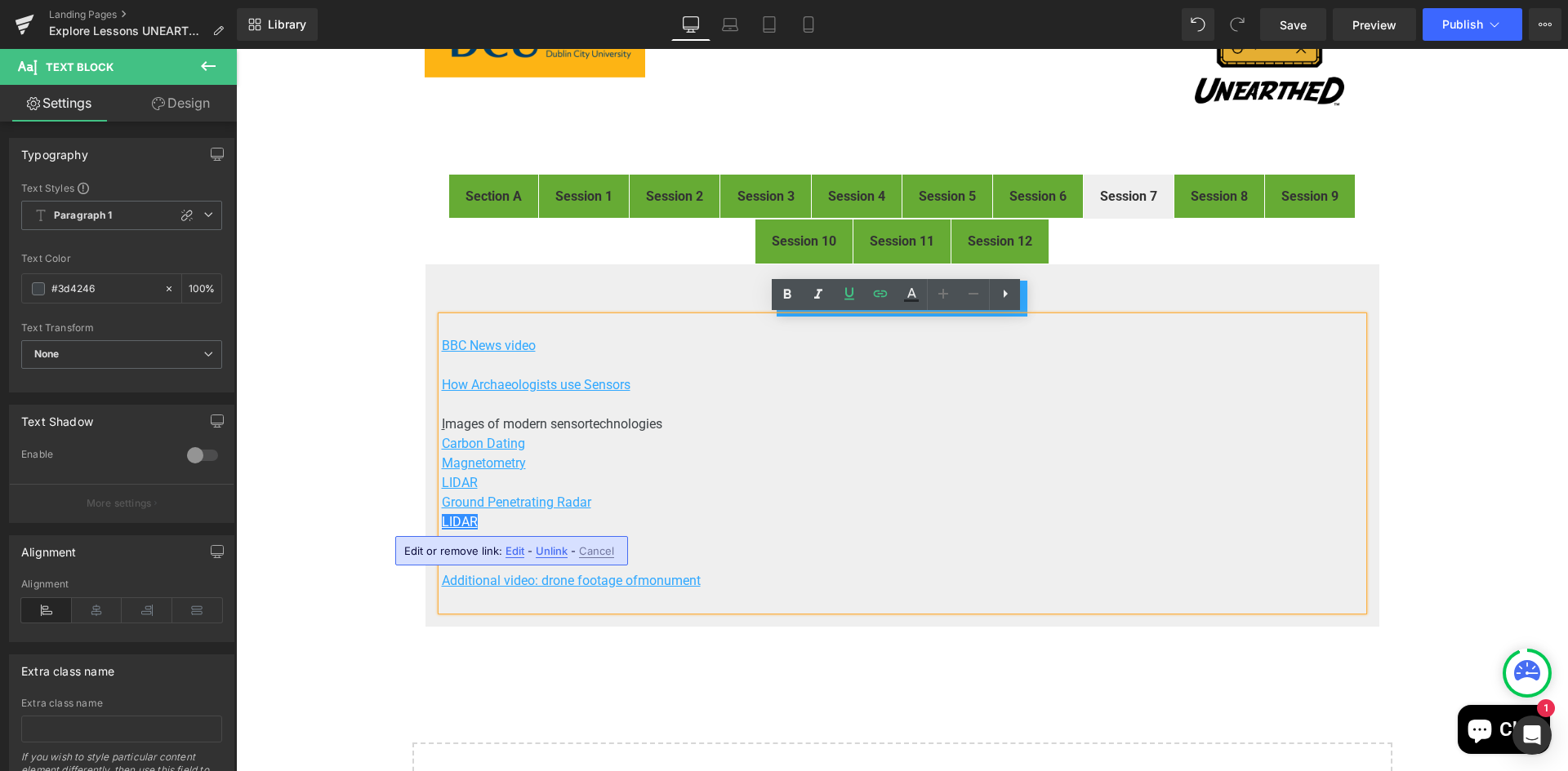
click at [517, 550] on span "Edit" at bounding box center [515, 552] width 19 height 14
click at [582, 554] on input "https://drive.google.com/open?id=1i5S7ZvOwYWlDHXCGAj9rjdwpwiFO4SxV" at bounding box center [554, 556] width 252 height 41
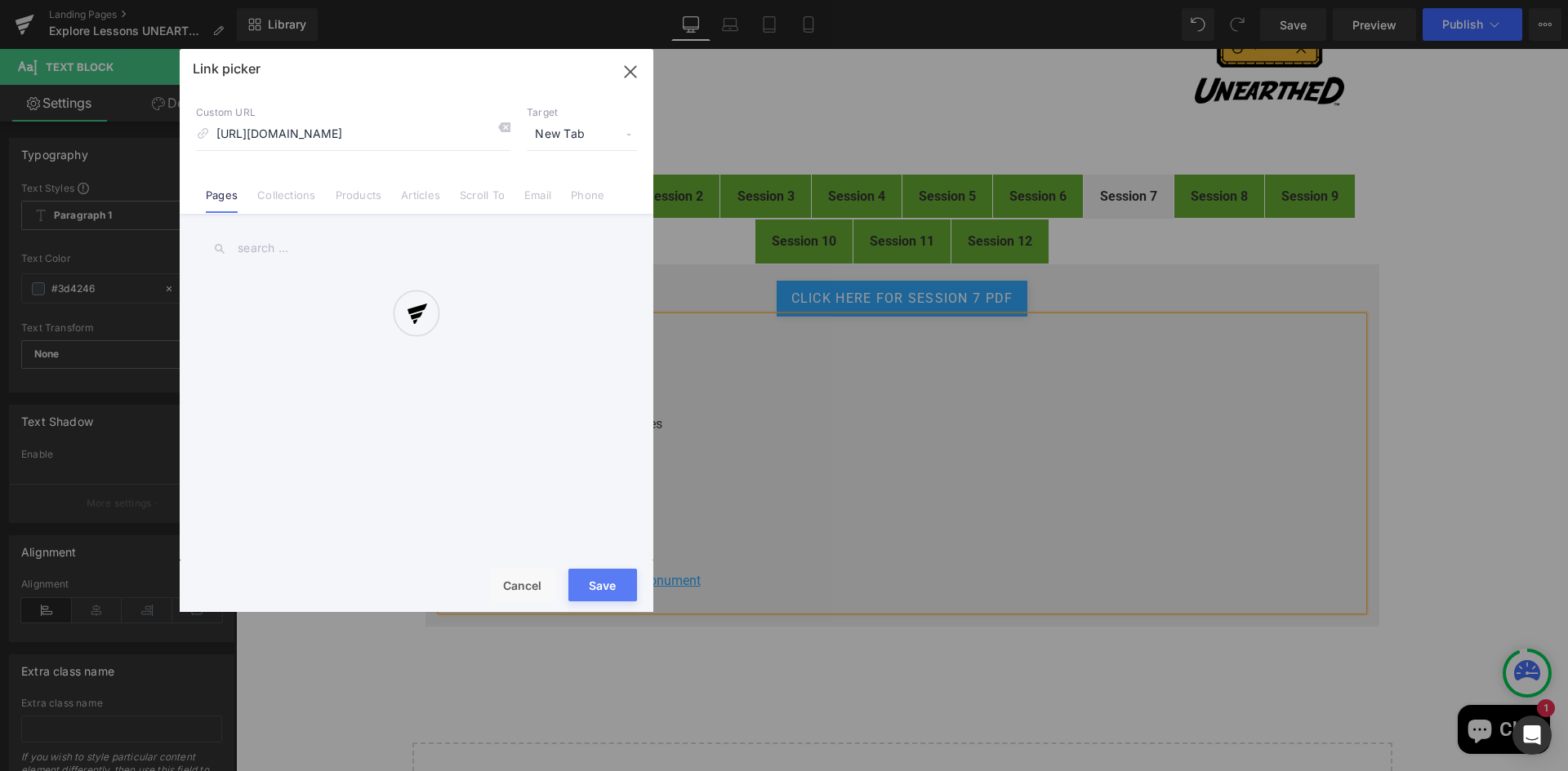
click at [739, 0] on div "Text Color Highlight Color #333333 Edit or remove link: Edit - Unlink - Cancel …" at bounding box center [784, 0] width 1568 height 0
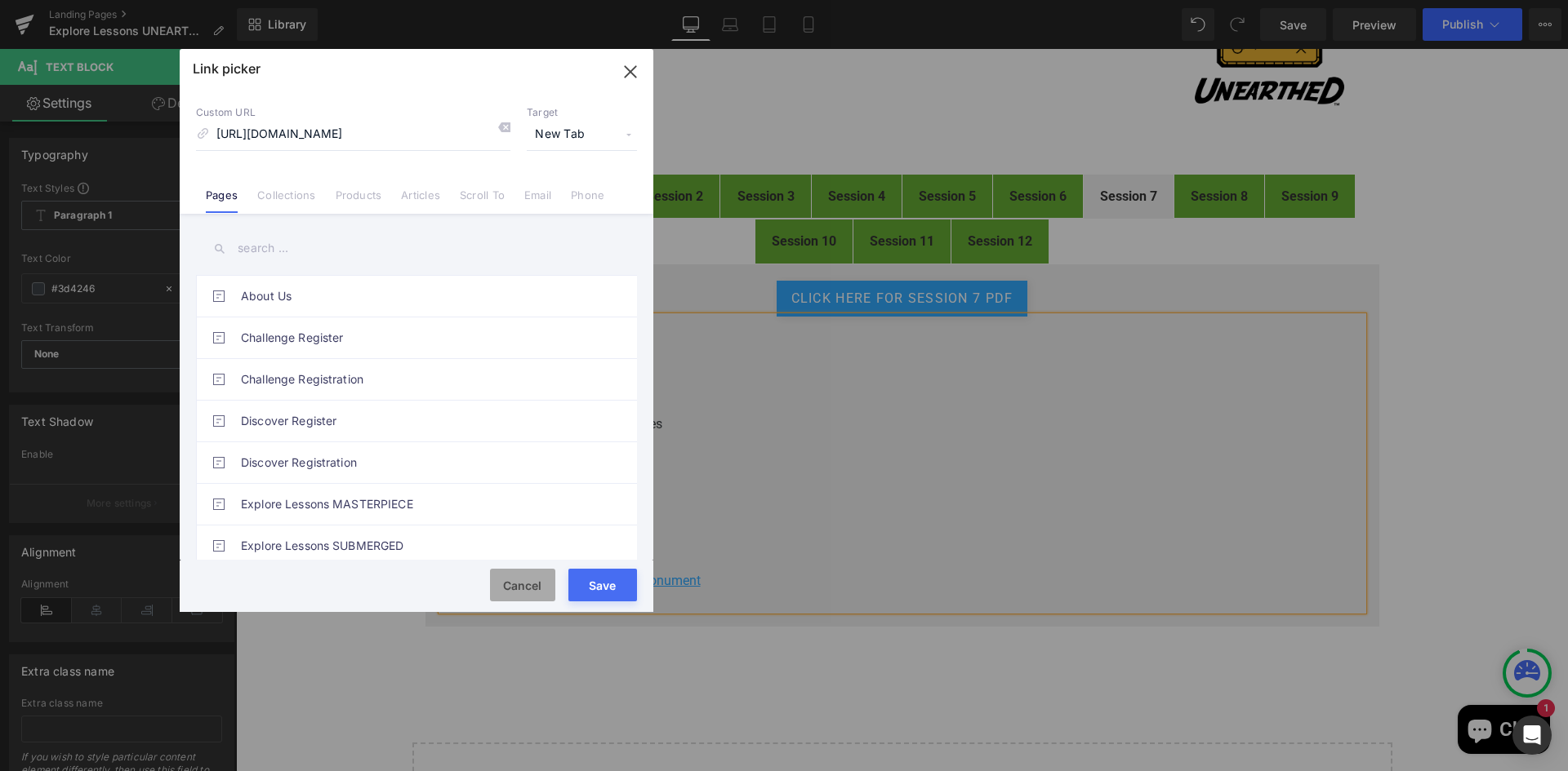
scroll to position [0, 0]
click at [524, 585] on button "Cancel" at bounding box center [522, 585] width 65 height 33
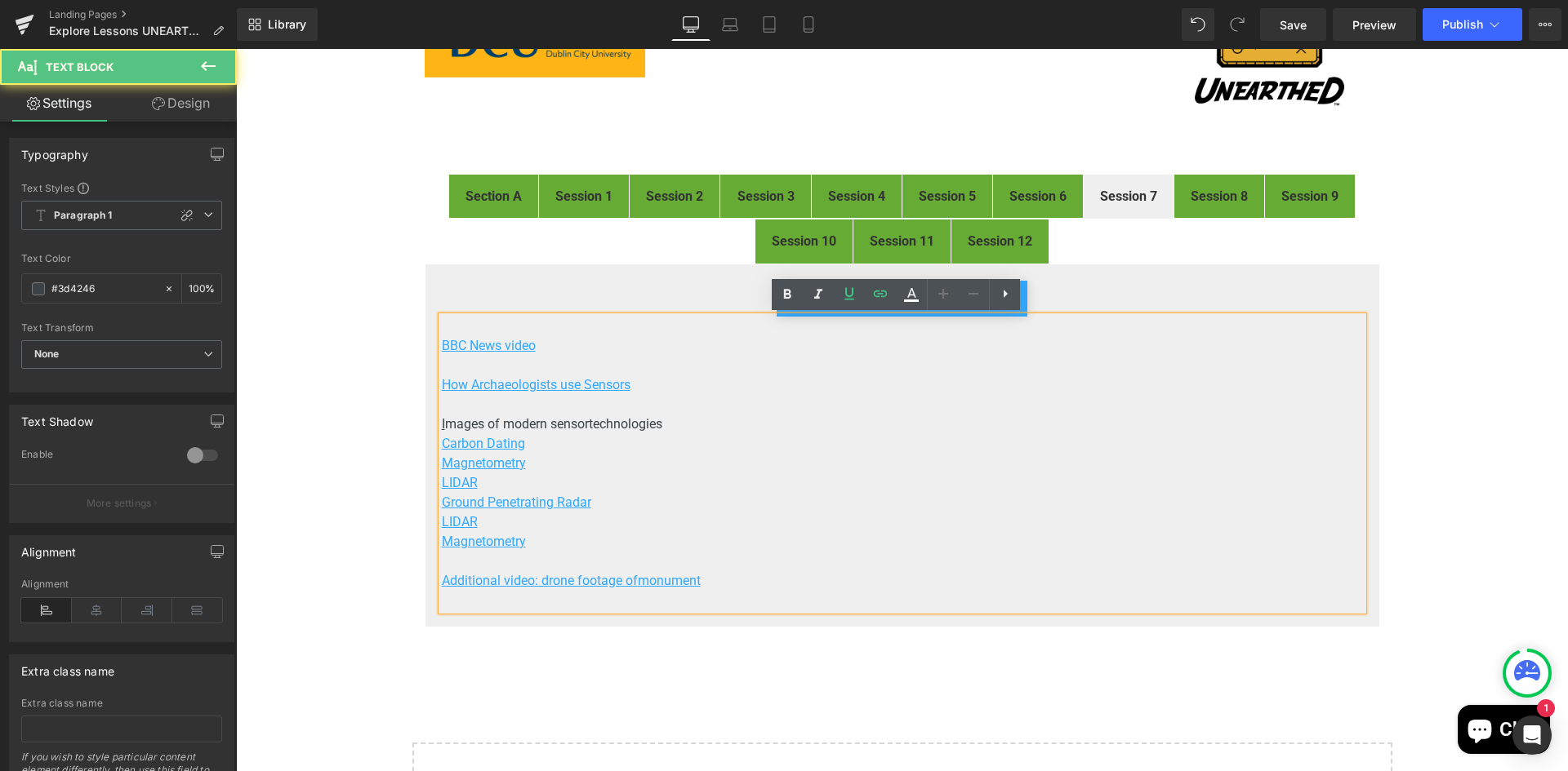
click at [494, 526] on p "LIDAR" at bounding box center [902, 522] width 921 height 20
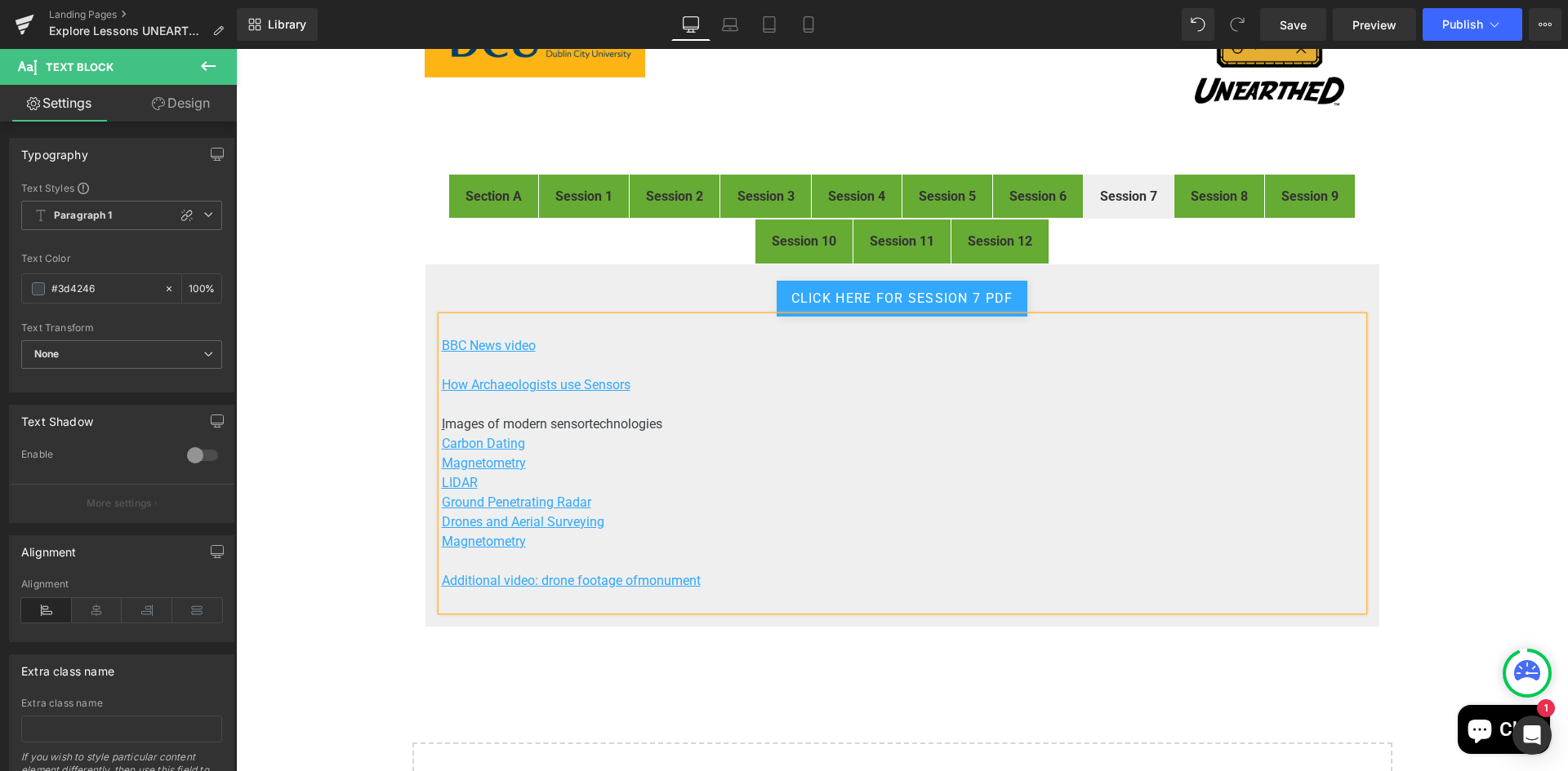
click at [712, 491] on p "LIDAR" at bounding box center [902, 483] width 921 height 20
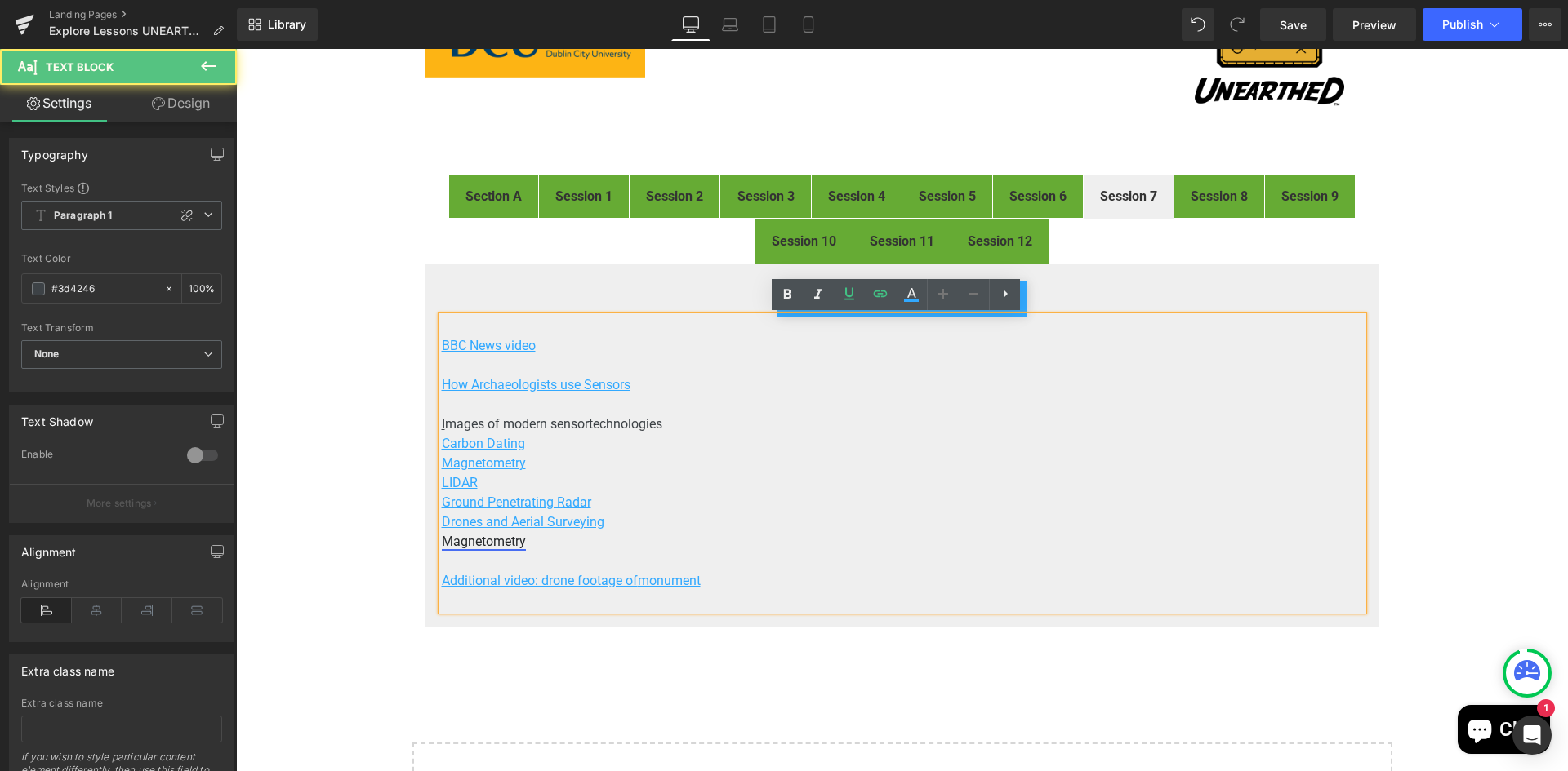
click at [486, 540] on u "Magnetometry" at bounding box center [483, 541] width 84 height 16
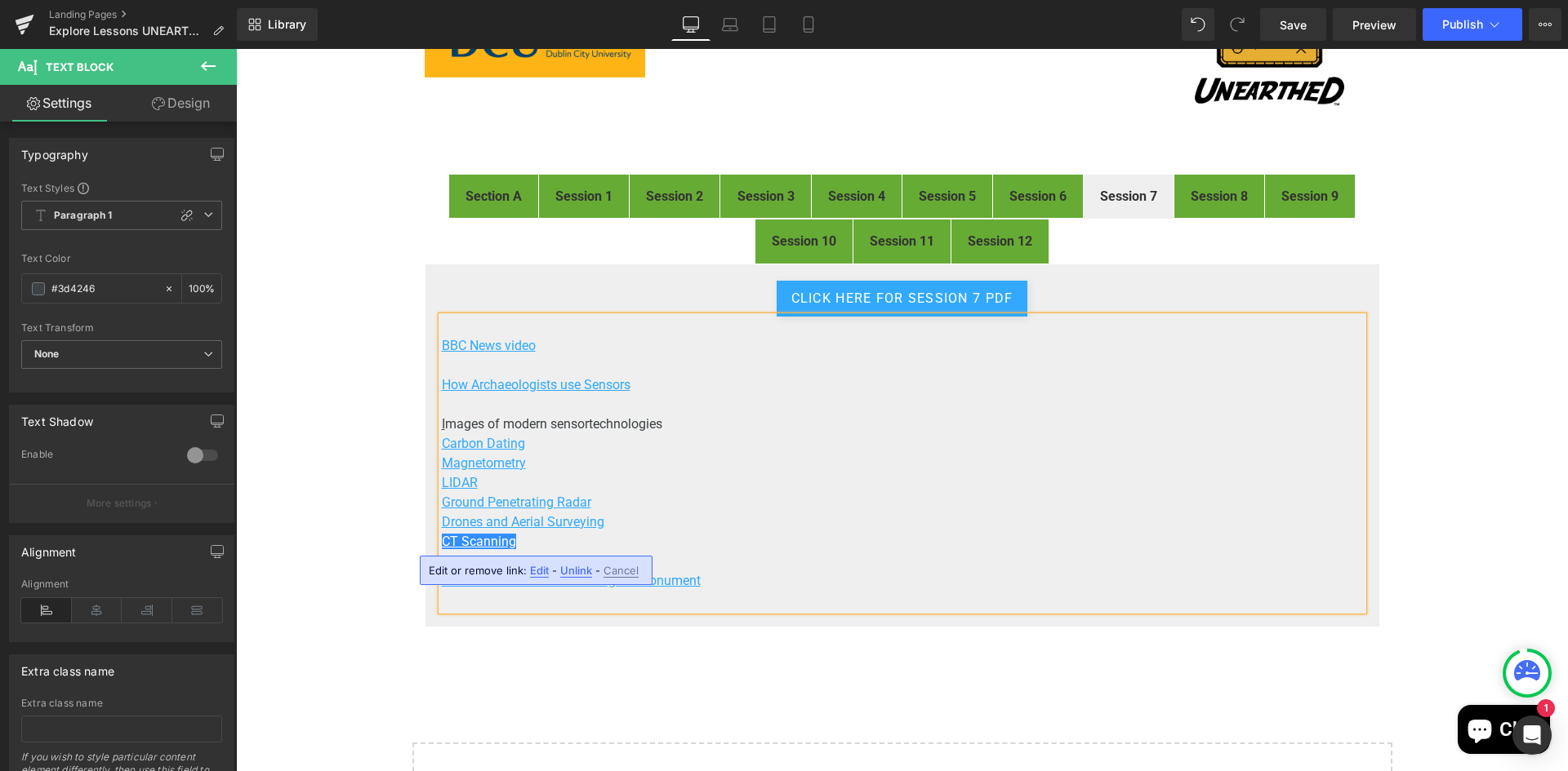
click at [1085, 533] on p "CT Scanning" at bounding box center [902, 542] width 921 height 20
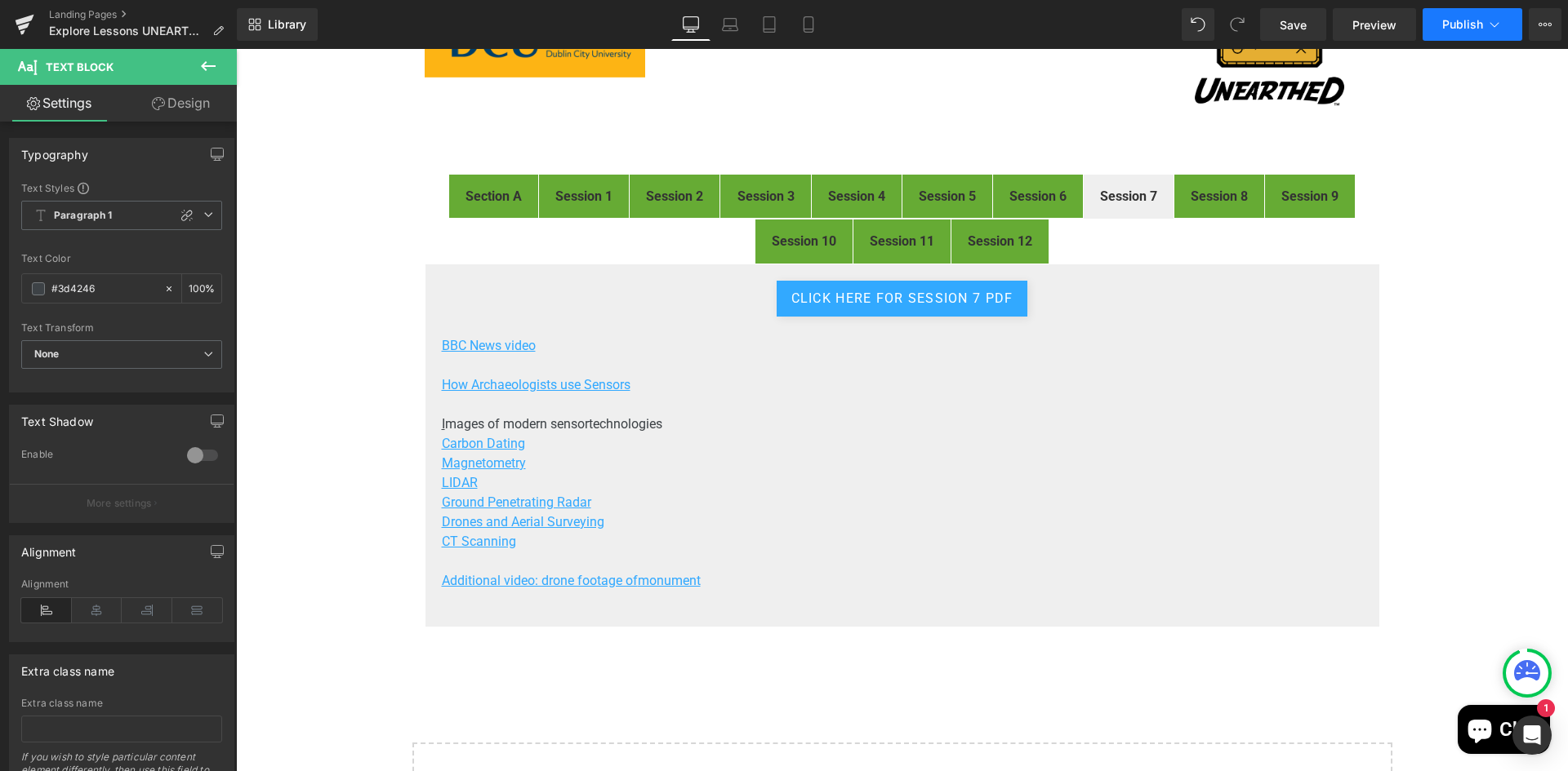
click at [1450, 31] on button "Publish" at bounding box center [1472, 24] width 100 height 33
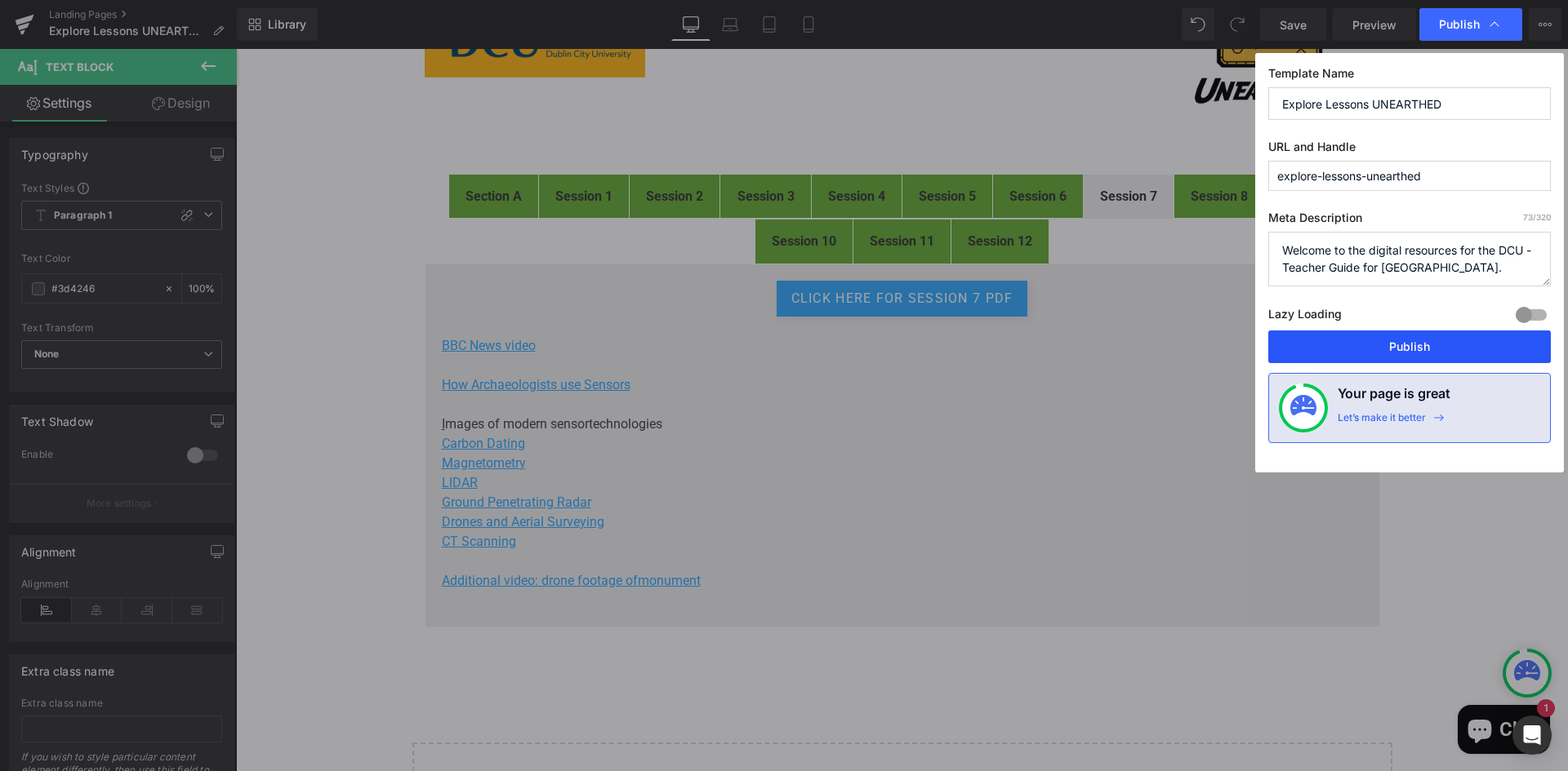
drag, startPoint x: 1435, startPoint y: 353, endPoint x: 1022, endPoint y: 227, distance: 431.8
click at [1435, 353] on button "Publish" at bounding box center [1409, 347] width 283 height 33
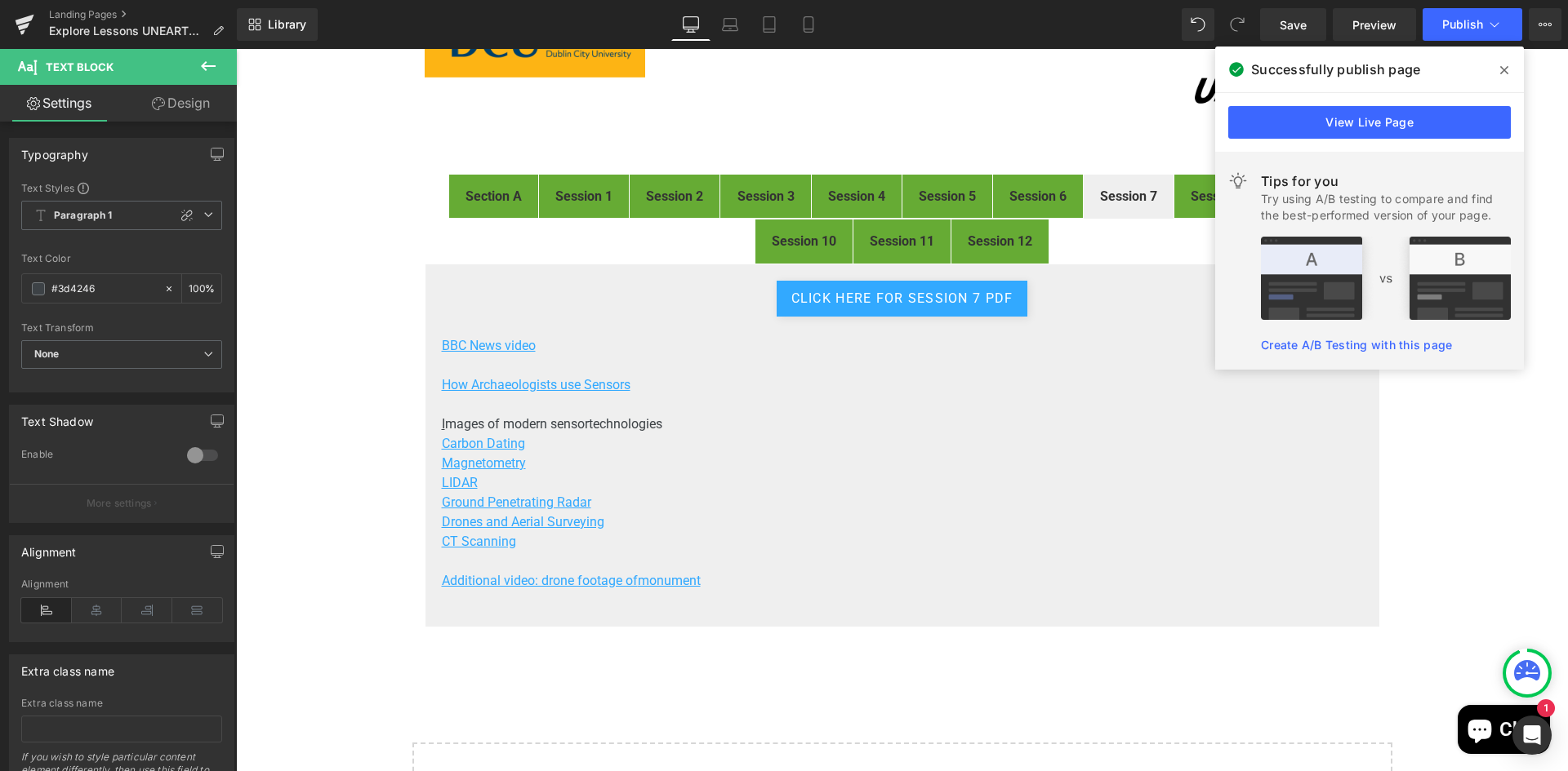
click at [1501, 70] on icon at bounding box center [1504, 69] width 8 height 13
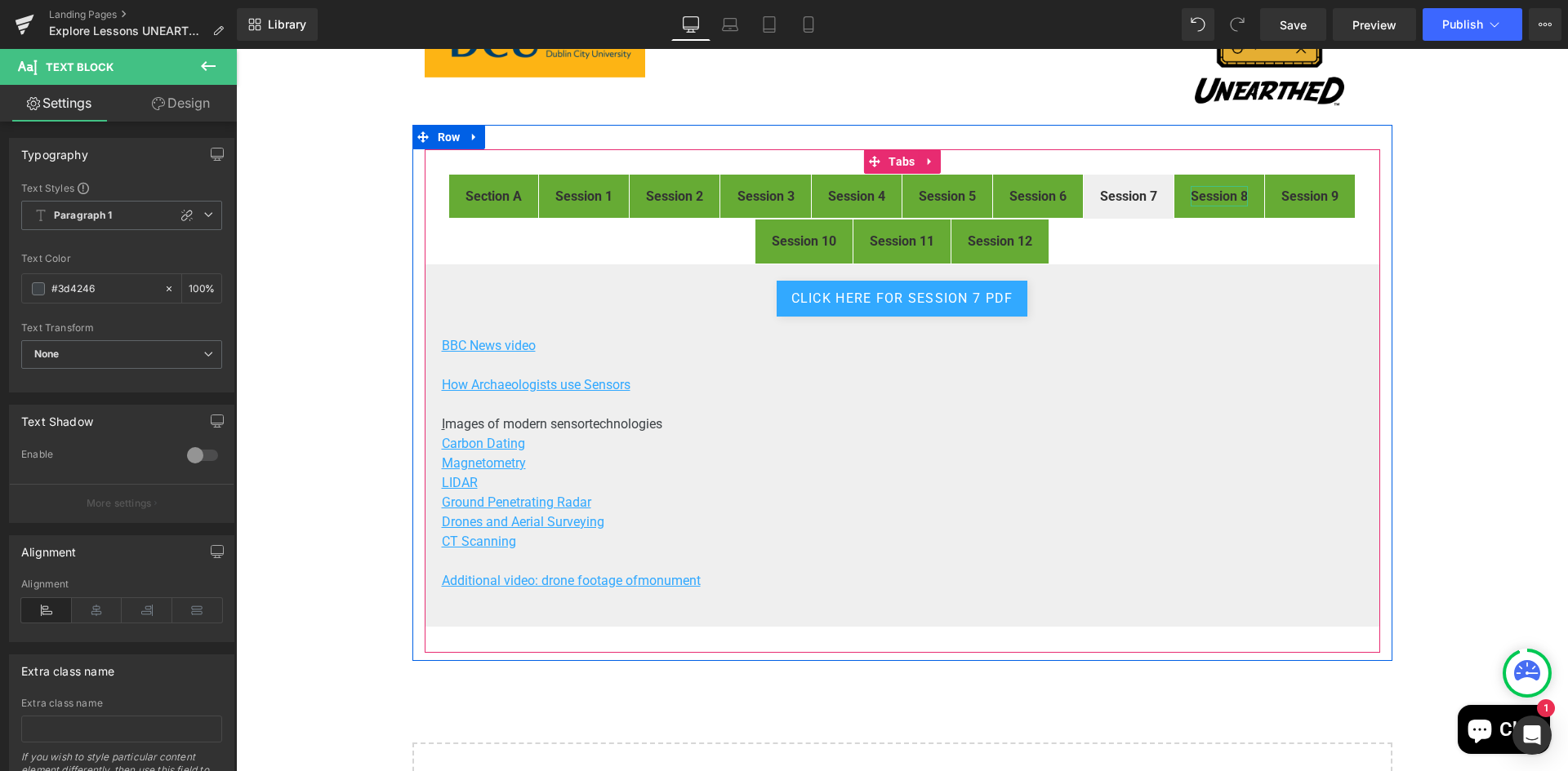
click at [1224, 190] on strong "Session 8" at bounding box center [1219, 196] width 57 height 16
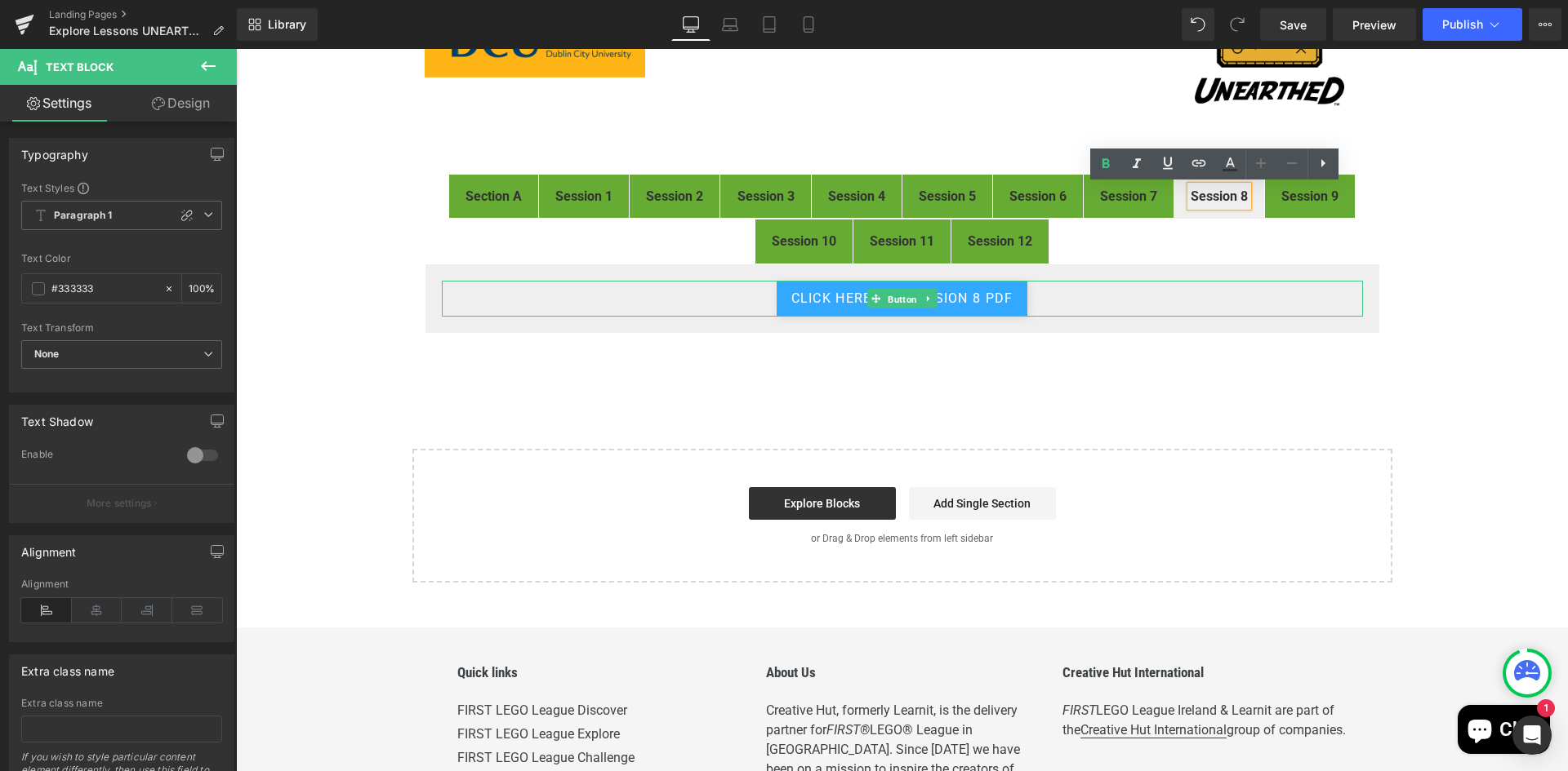
drag, startPoint x: 905, startPoint y: 297, endPoint x: 790, endPoint y: 354, distance: 128.4
click at [905, 298] on span "Button" at bounding box center [902, 299] width 36 height 20
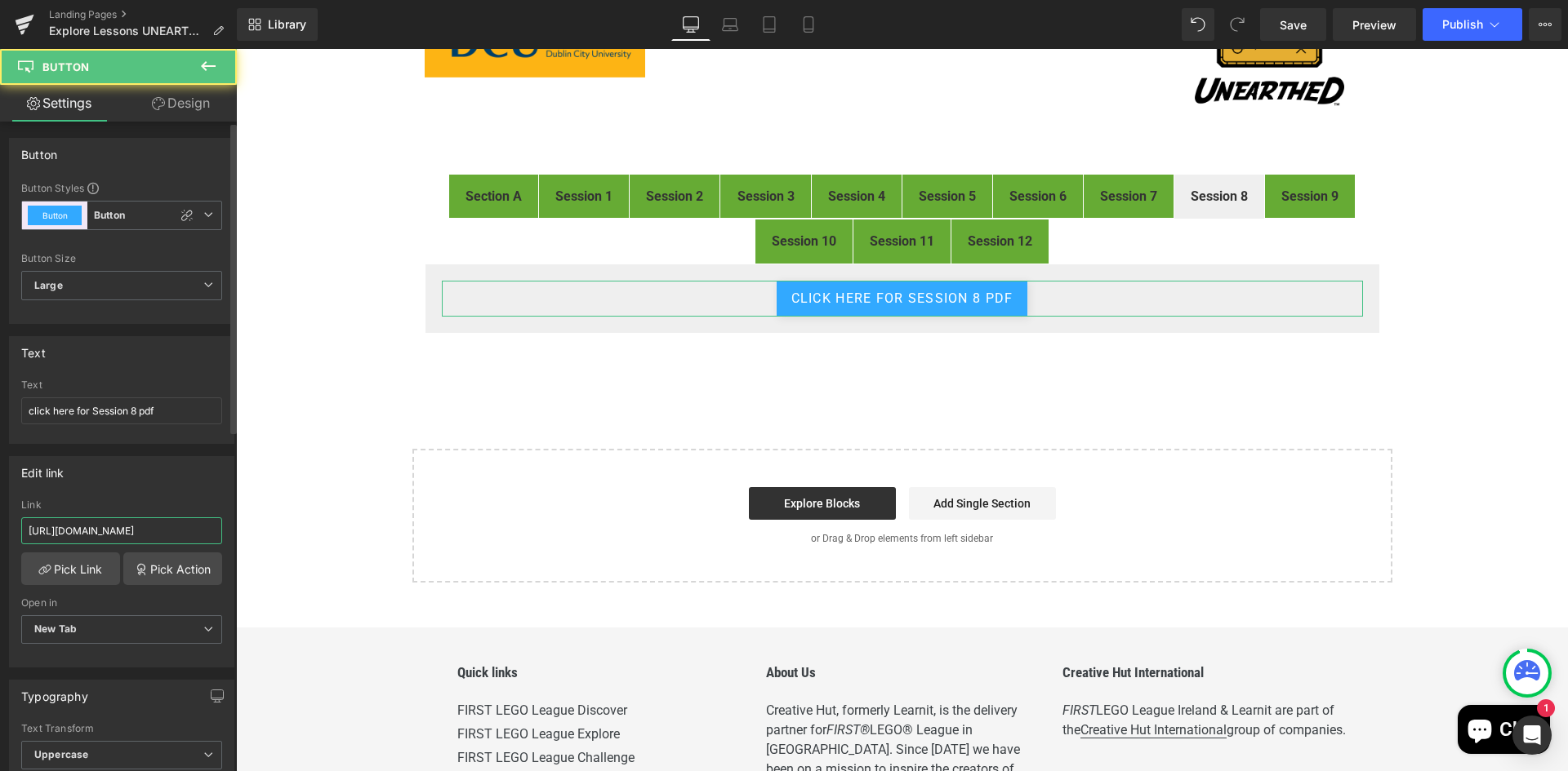
click at [82, 526] on input "https://drive.google.com/file/d/1N1U72jbyZ_roo4ktWaVnXW47II7JryhQ/view?usp=driv…" at bounding box center [121, 531] width 200 height 27
type input "https://drive.google.com/file/d/1l0pamS6V-pvFlrV6AgSLI8sDINZQGHSI/view"
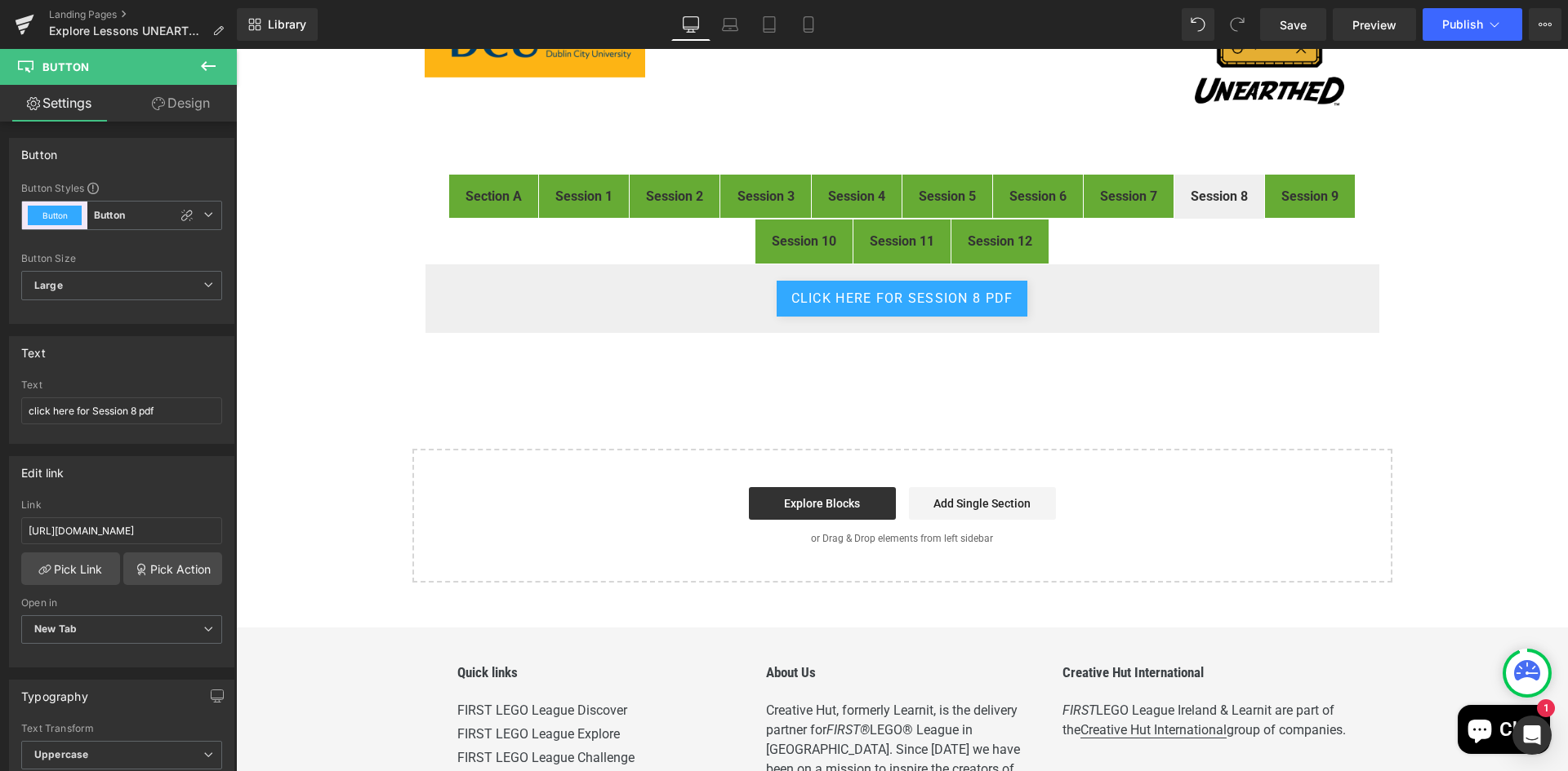
click at [1420, 343] on div "FIRST® LEGO® League Explore Digital Resources Heading Image Welcome to the digi…" at bounding box center [902, 246] width 1332 height 671
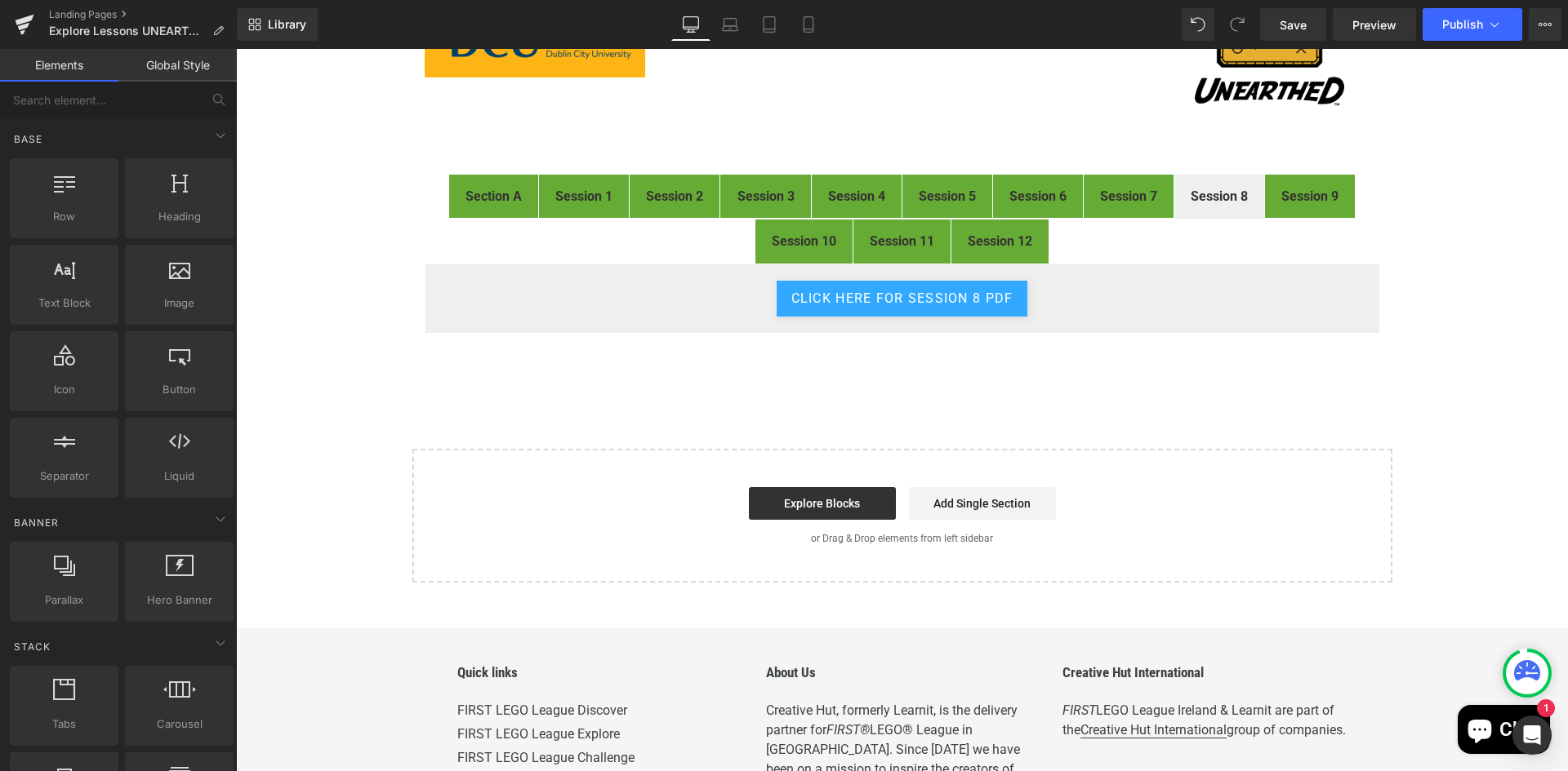
scroll to position [0, 0]
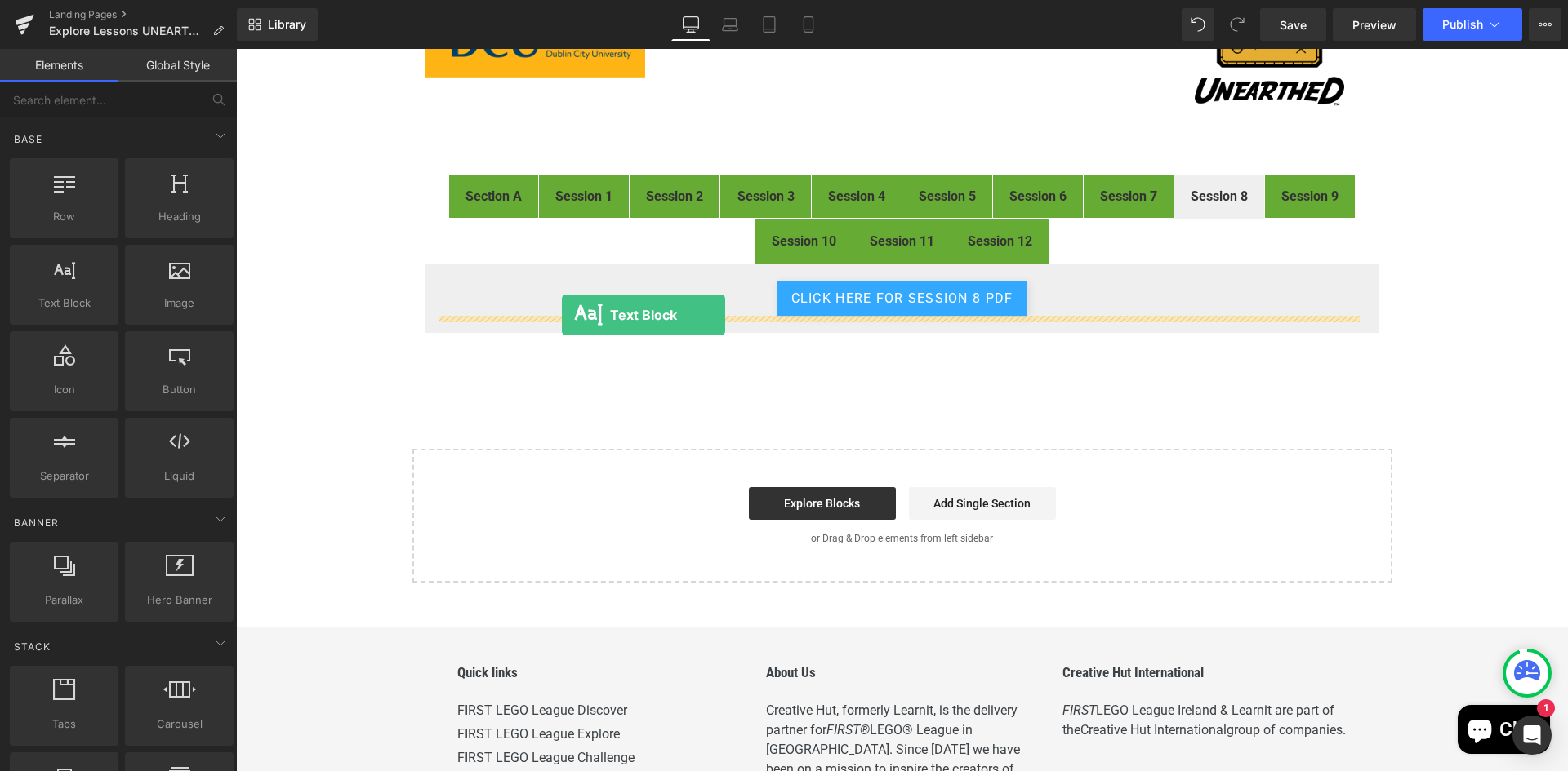
drag, startPoint x: 394, startPoint y: 338, endPoint x: 561, endPoint y: 315, distance: 168.6
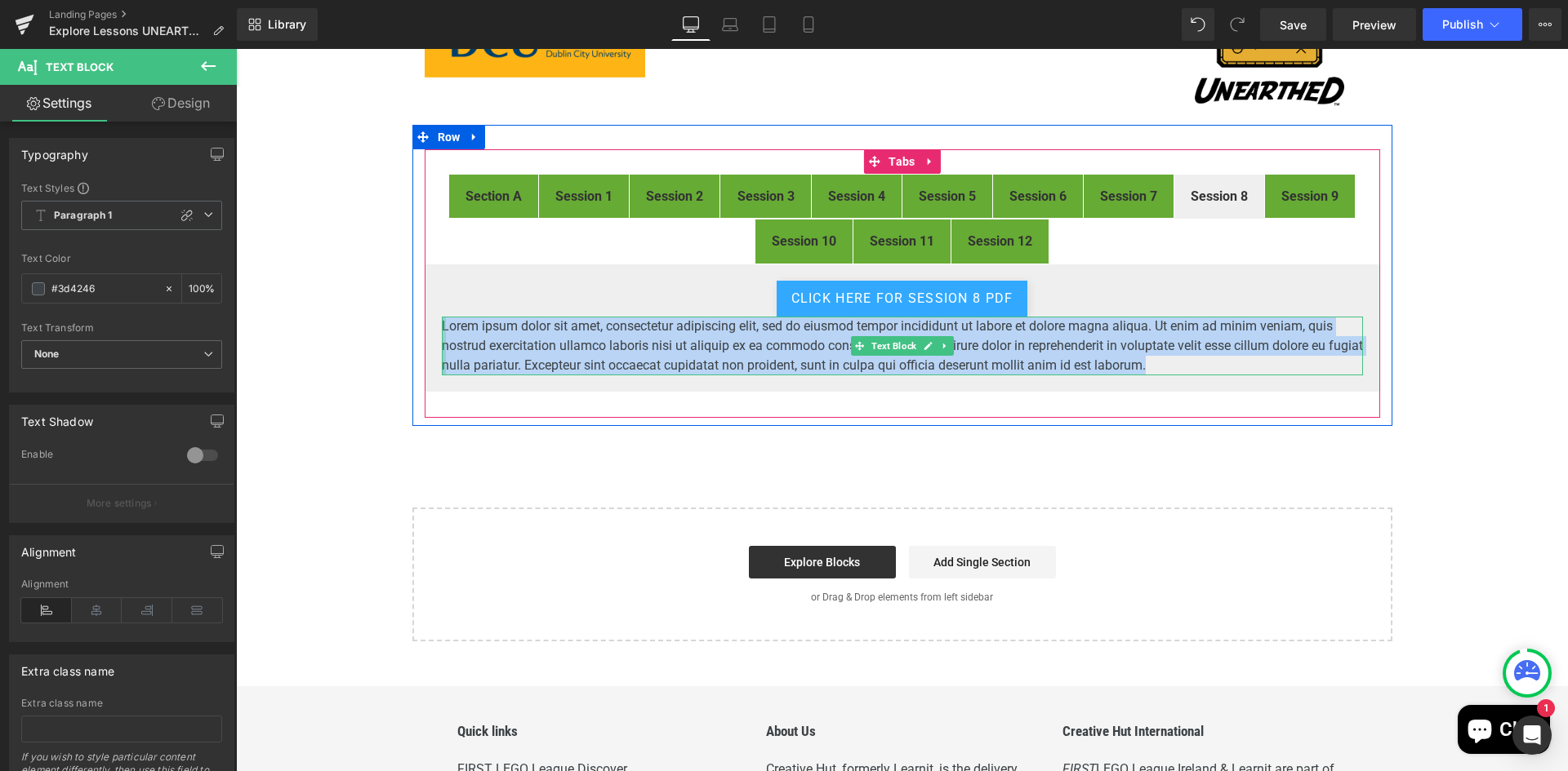
drag, startPoint x: 1185, startPoint y: 365, endPoint x: 436, endPoint y: 326, distance: 750.0
click at [442, 326] on div "Lorem ipsum dolor sit amet, consectetur adipiscing elit, sed do eiusmod tempor …" at bounding box center [902, 346] width 921 height 59
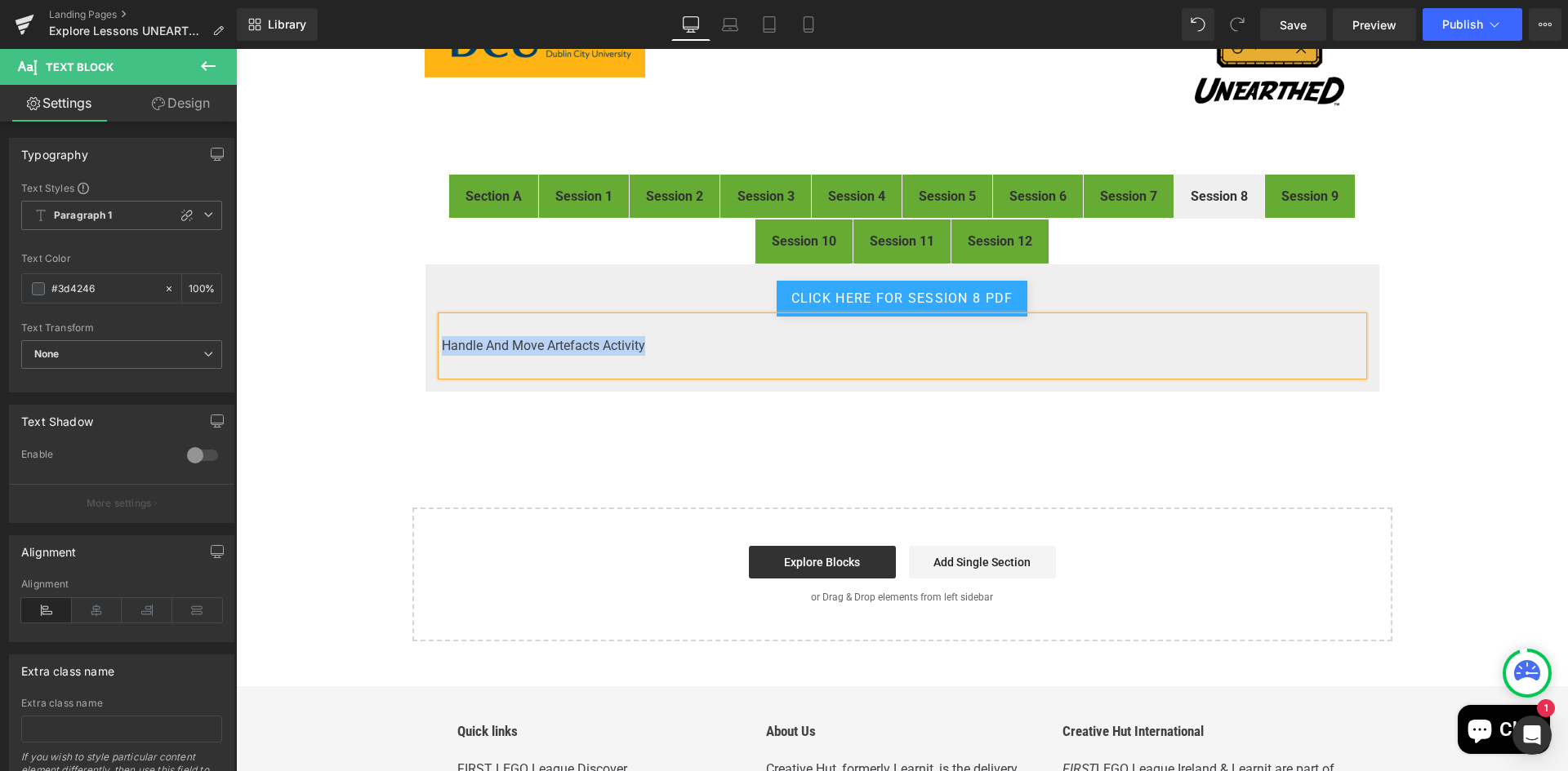
drag, startPoint x: 645, startPoint y: 342, endPoint x: 436, endPoint y: 342, distance: 209.0
click at [442, 342] on p "Handle And Move Artefacts Activity" at bounding box center [902, 346] width 921 height 20
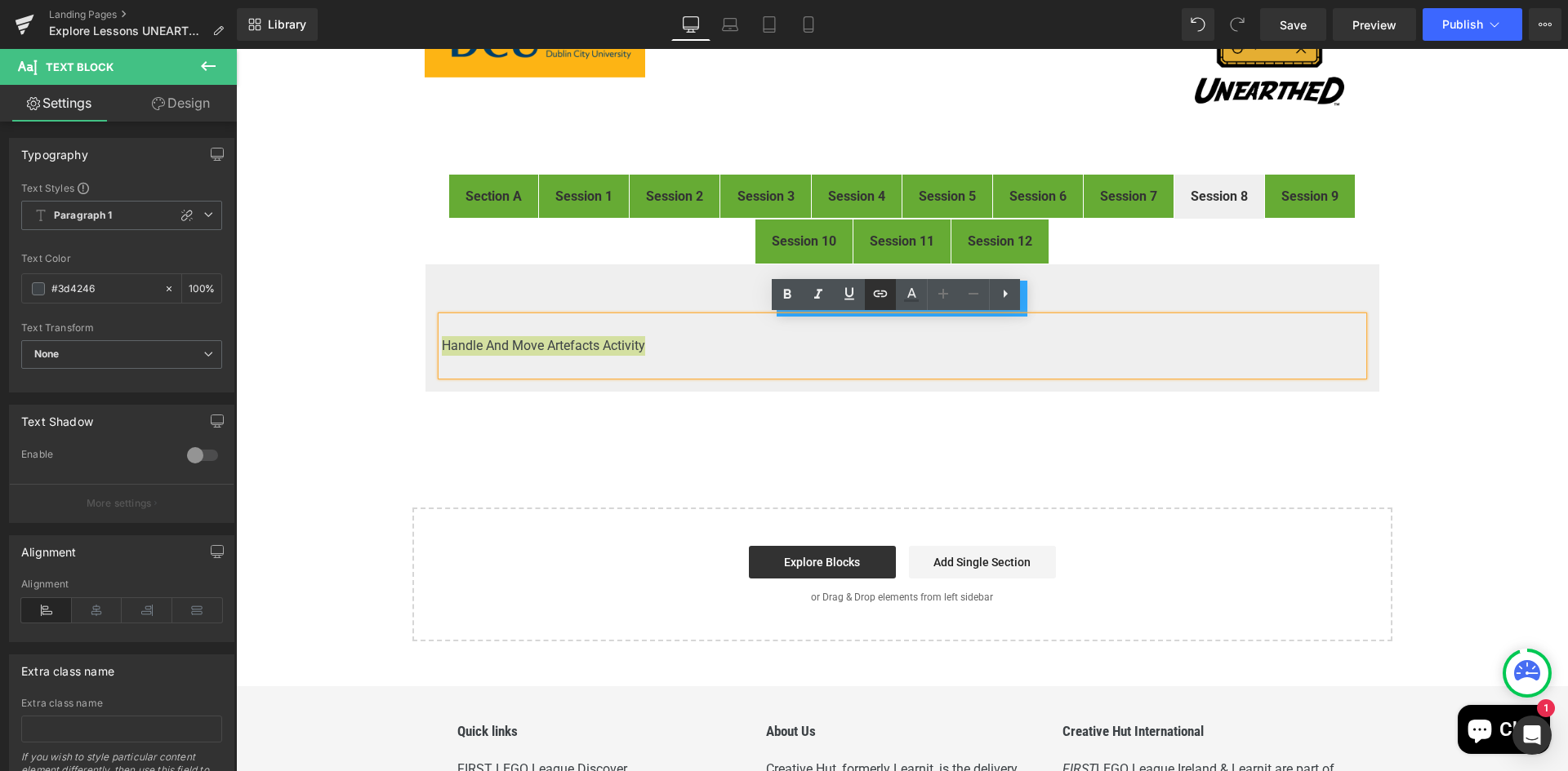
click at [874, 294] on icon at bounding box center [881, 294] width 14 height 7
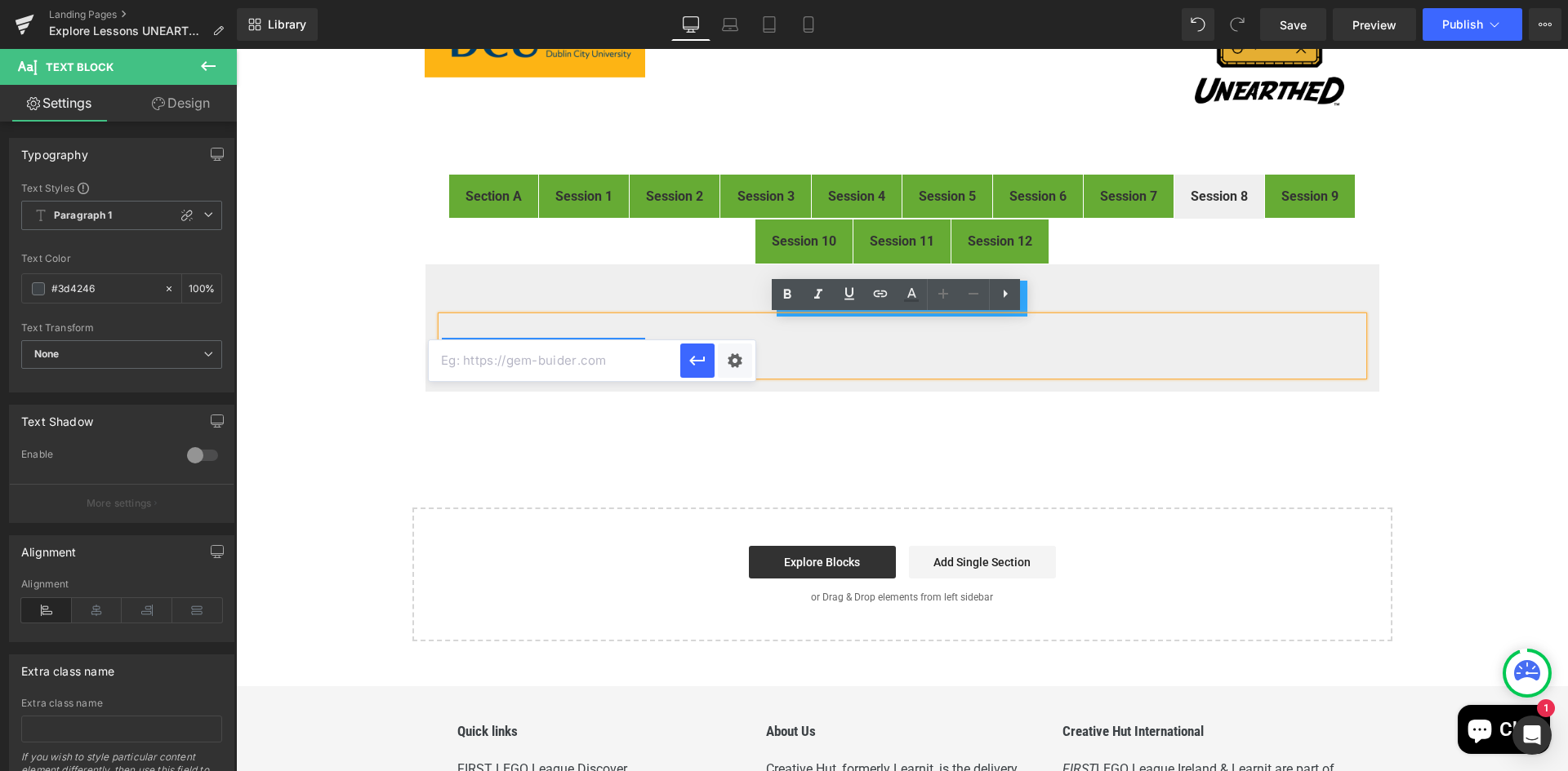
click at [597, 360] on input "text" at bounding box center [554, 360] width 252 height 41
paste input "https://drive.google.com/file/d/1KDQAdWYsCeLGkE7MhkeFS3s1vb9bz4I7/view?usp=driv…"
drag, startPoint x: 578, startPoint y: 363, endPoint x: 699, endPoint y: 353, distance: 121.4
click at [699, 353] on div "https://drive.google.com/file/d/1KDQAdWYsCeLGkE7MhkeFS3s1vb9bz4I7/view?usp=driv…" at bounding box center [592, 360] width 326 height 41
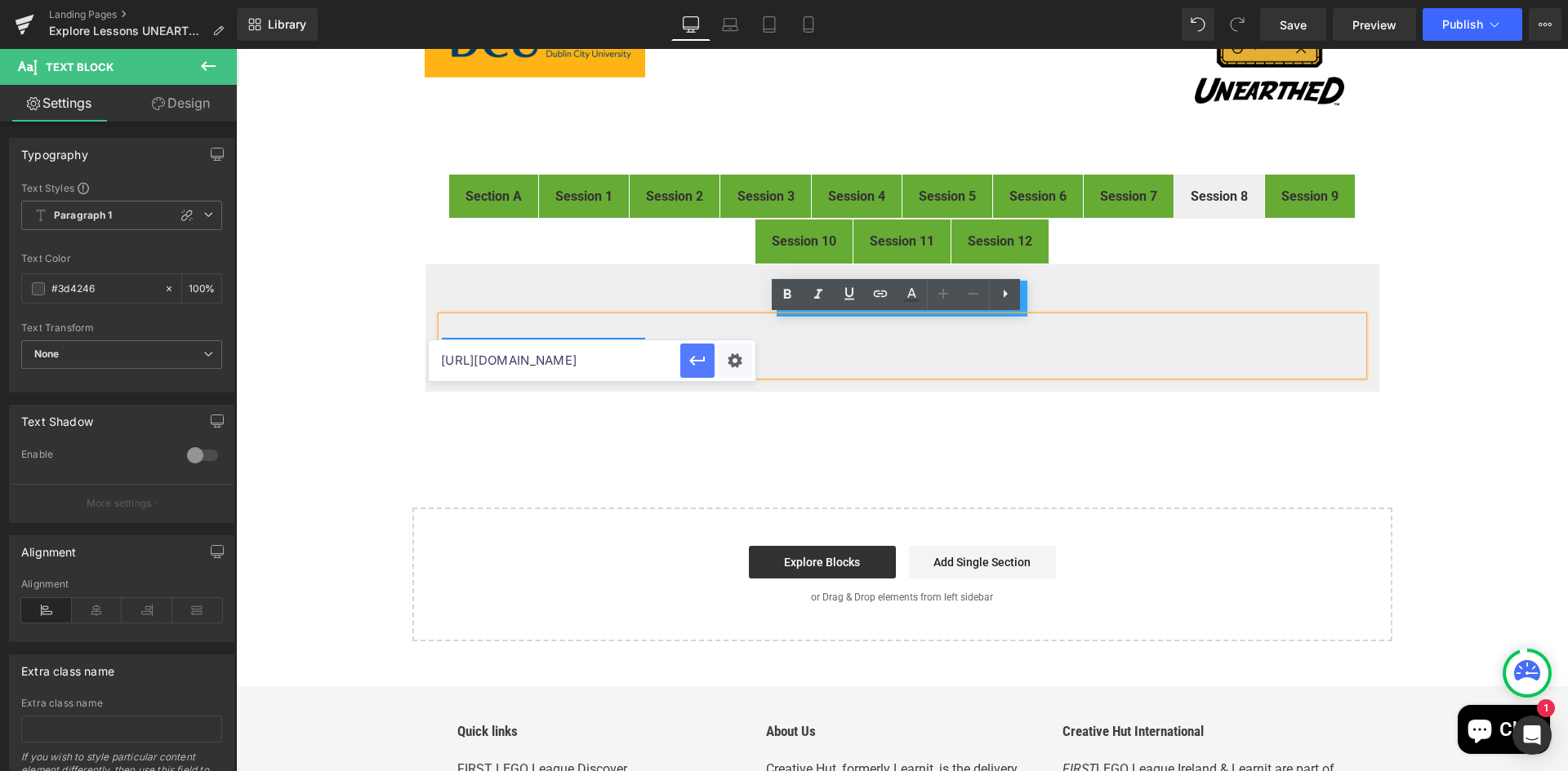
scroll to position [0, 250]
click at [730, 0] on div "Text Color Highlight Color #333333 Edit or remove link: Edit - Unlink - Cancel …" at bounding box center [784, 0] width 1568 height 0
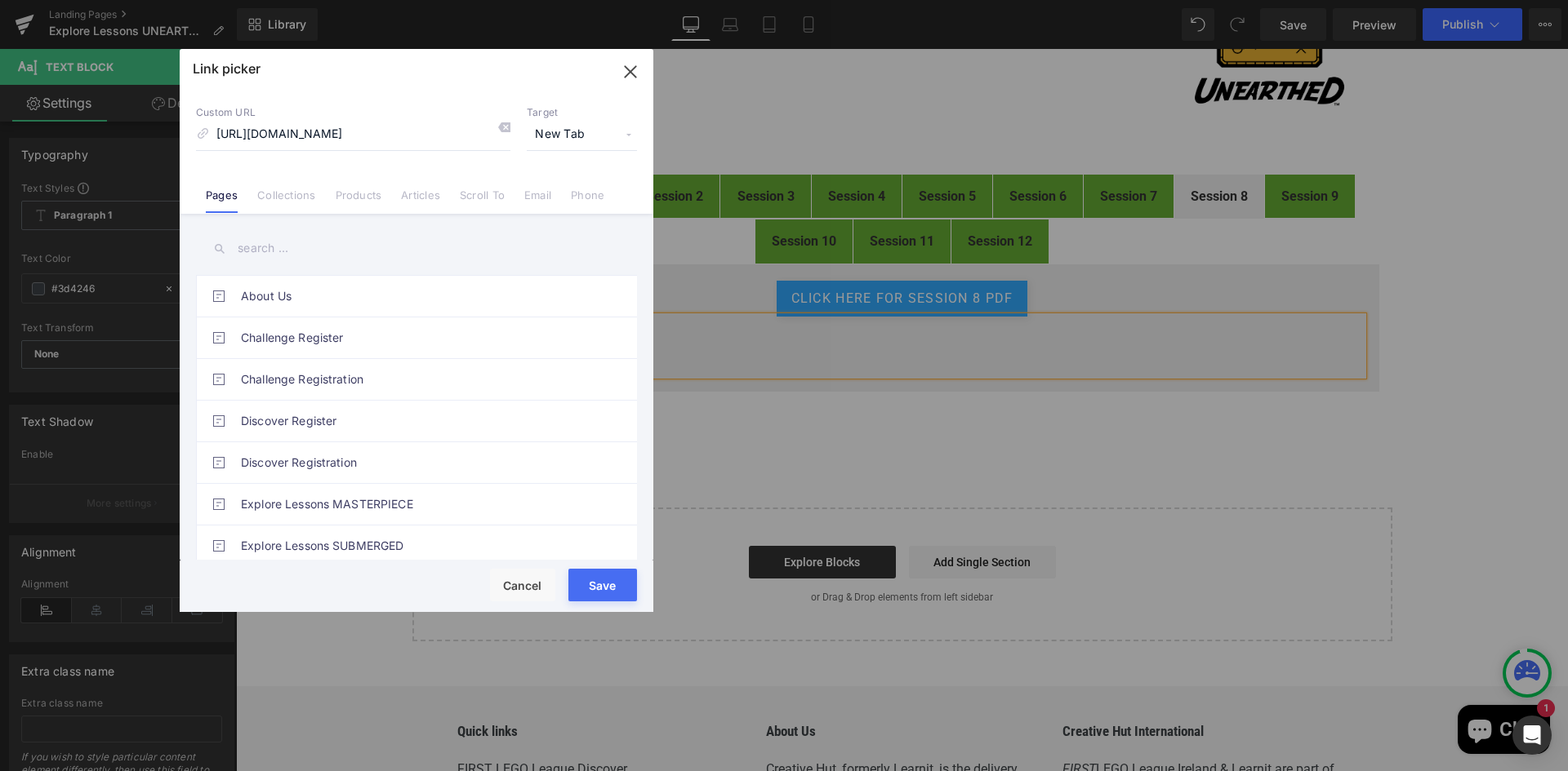
scroll to position [0, 0]
click at [554, 131] on span "New Tab" at bounding box center [581, 134] width 110 height 31
click at [548, 187] on li "New Tab" at bounding box center [582, 193] width 127 height 29
click at [609, 584] on button "Save" at bounding box center [602, 585] width 69 height 33
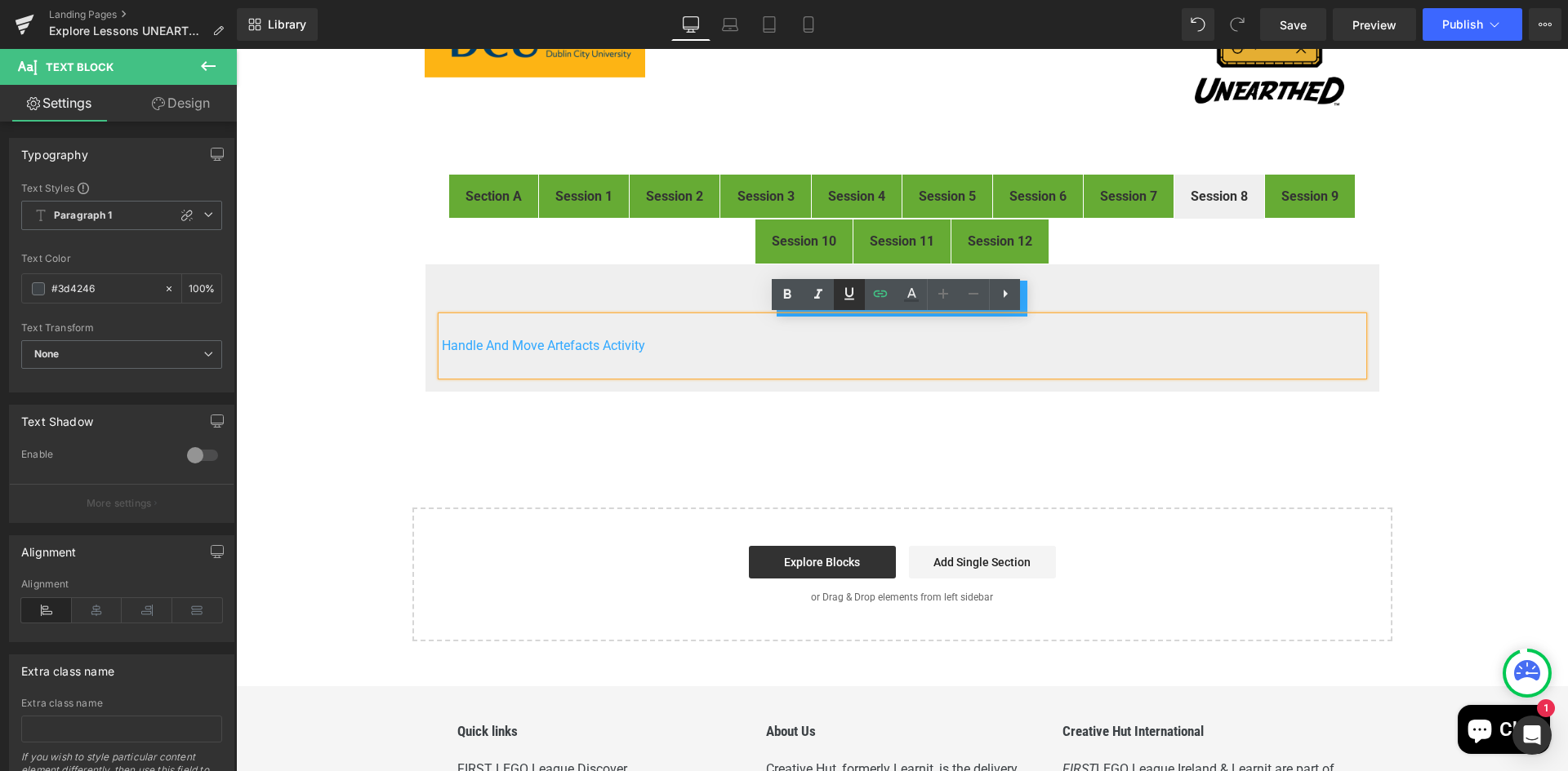
click at [853, 287] on icon at bounding box center [849, 293] width 20 height 20
click at [699, 370] on p at bounding box center [902, 365] width 921 height 20
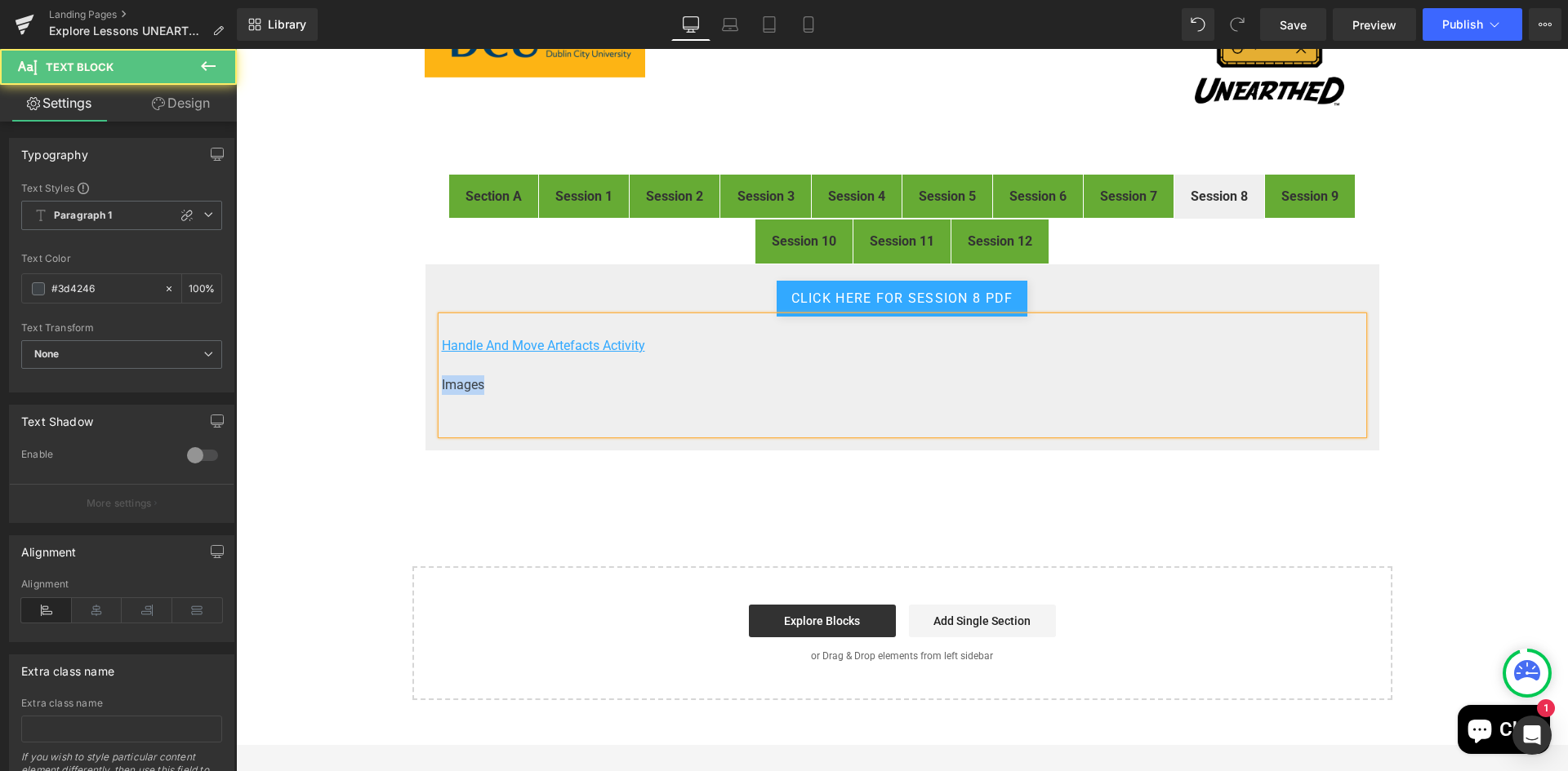
drag, startPoint x: 474, startPoint y: 384, endPoint x: 430, endPoint y: 382, distance: 44.0
click at [430, 382] on div "click here for Session 8 pdf Button Handle And Move Artefacts Activity Images …" at bounding box center [902, 357] width 955 height 187
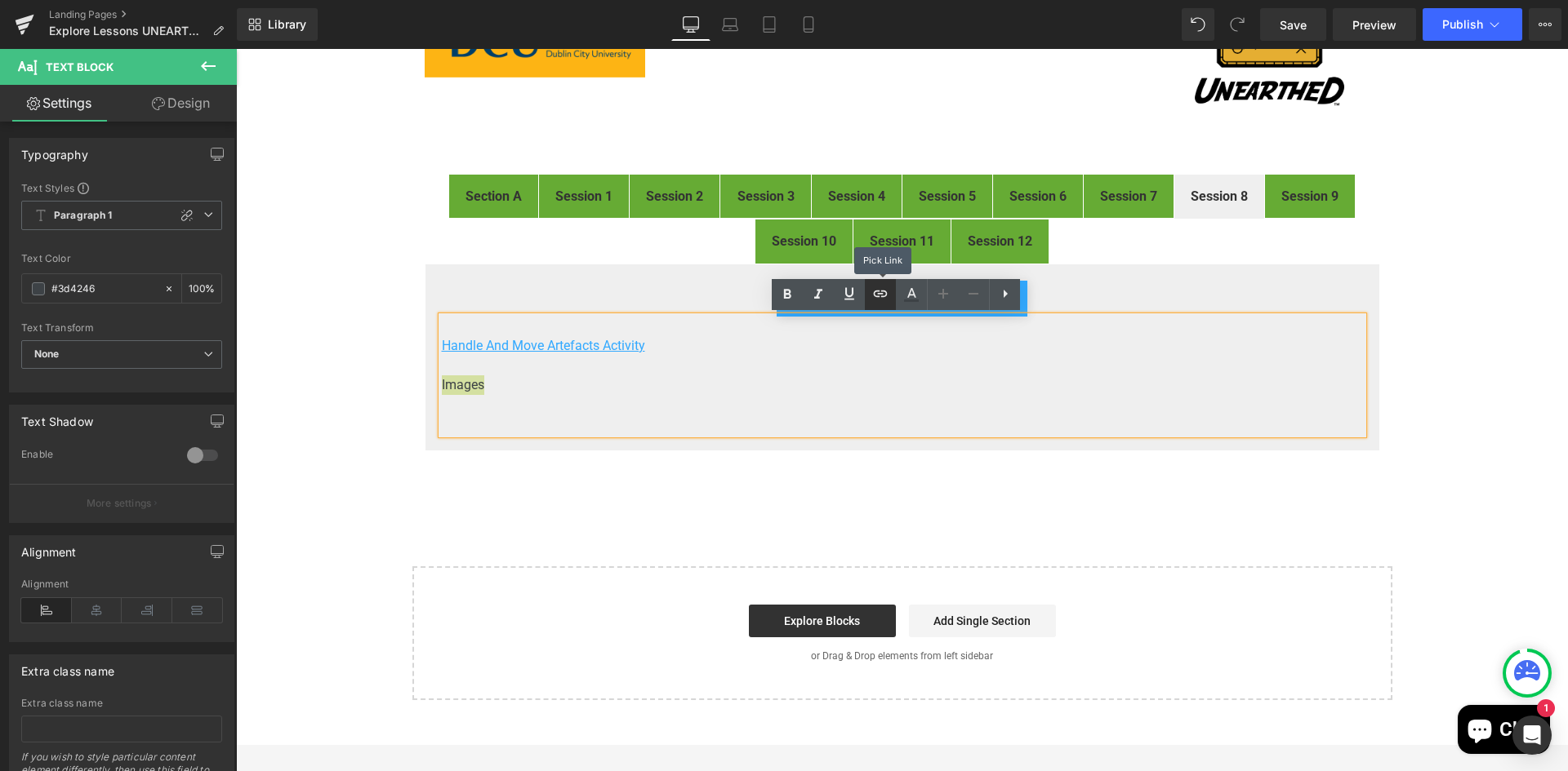
click at [877, 291] on icon at bounding box center [881, 294] width 14 height 7
click at [583, 401] on input "text" at bounding box center [554, 400] width 252 height 41
paste input "https://drive.google.com/file/d/1f4NdzHUCkukYqlG8pGYMcIF0vkxX1iYj/view?usp=driv…"
drag, startPoint x: 578, startPoint y: 402, endPoint x: 715, endPoint y: 408, distance: 137.1
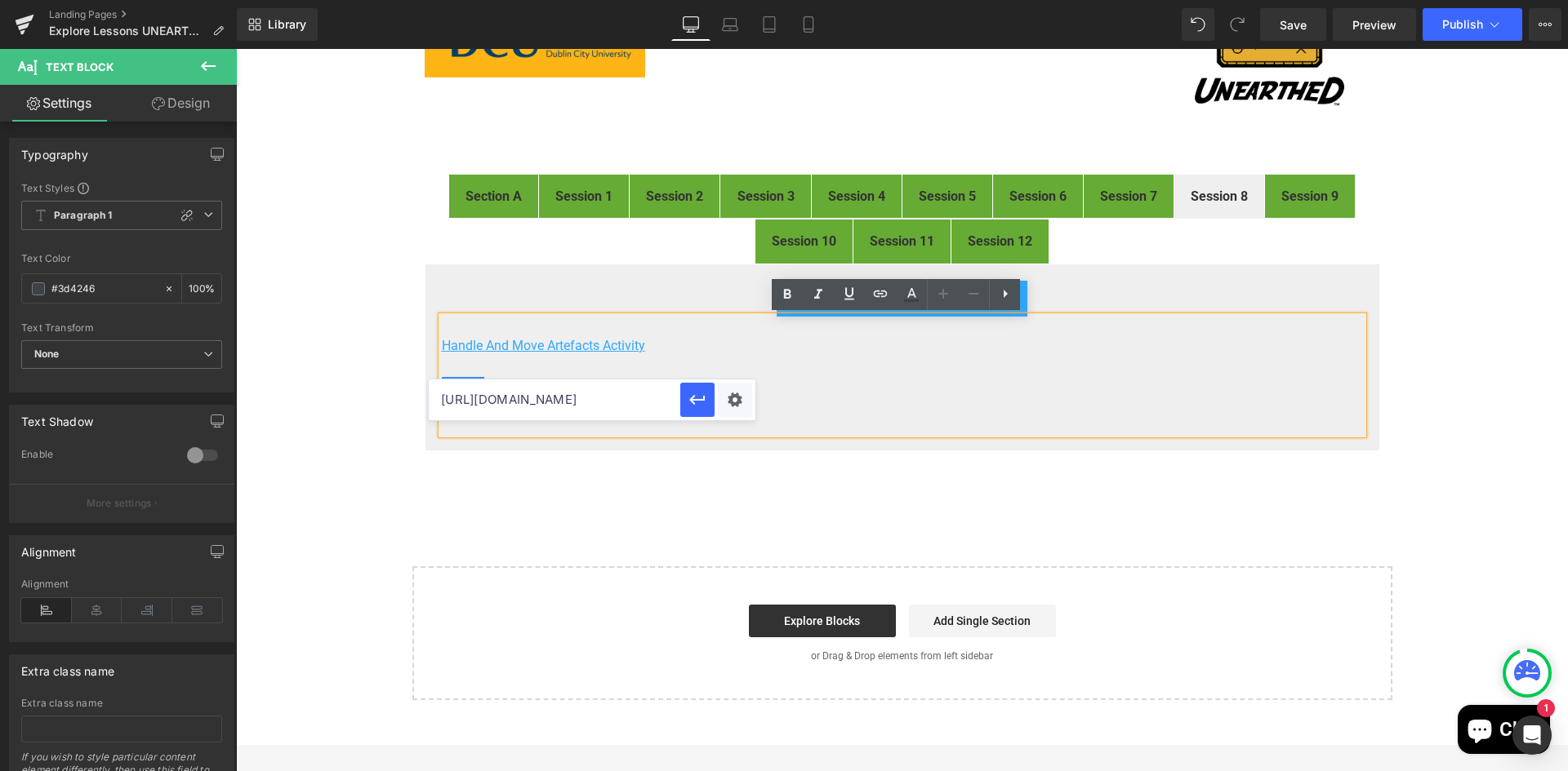
click at [715, 408] on div "https://drive.google.com/file/d/1f4NdzHUCkukYqlG8pGYMcIF0vkxX1iYj/view?usp=driv…" at bounding box center [592, 400] width 326 height 41
type input "https://drive.google.com/file/d/1f4NdzHUCkukYqlG8pGYMcIF0vkxX1iYj/view"
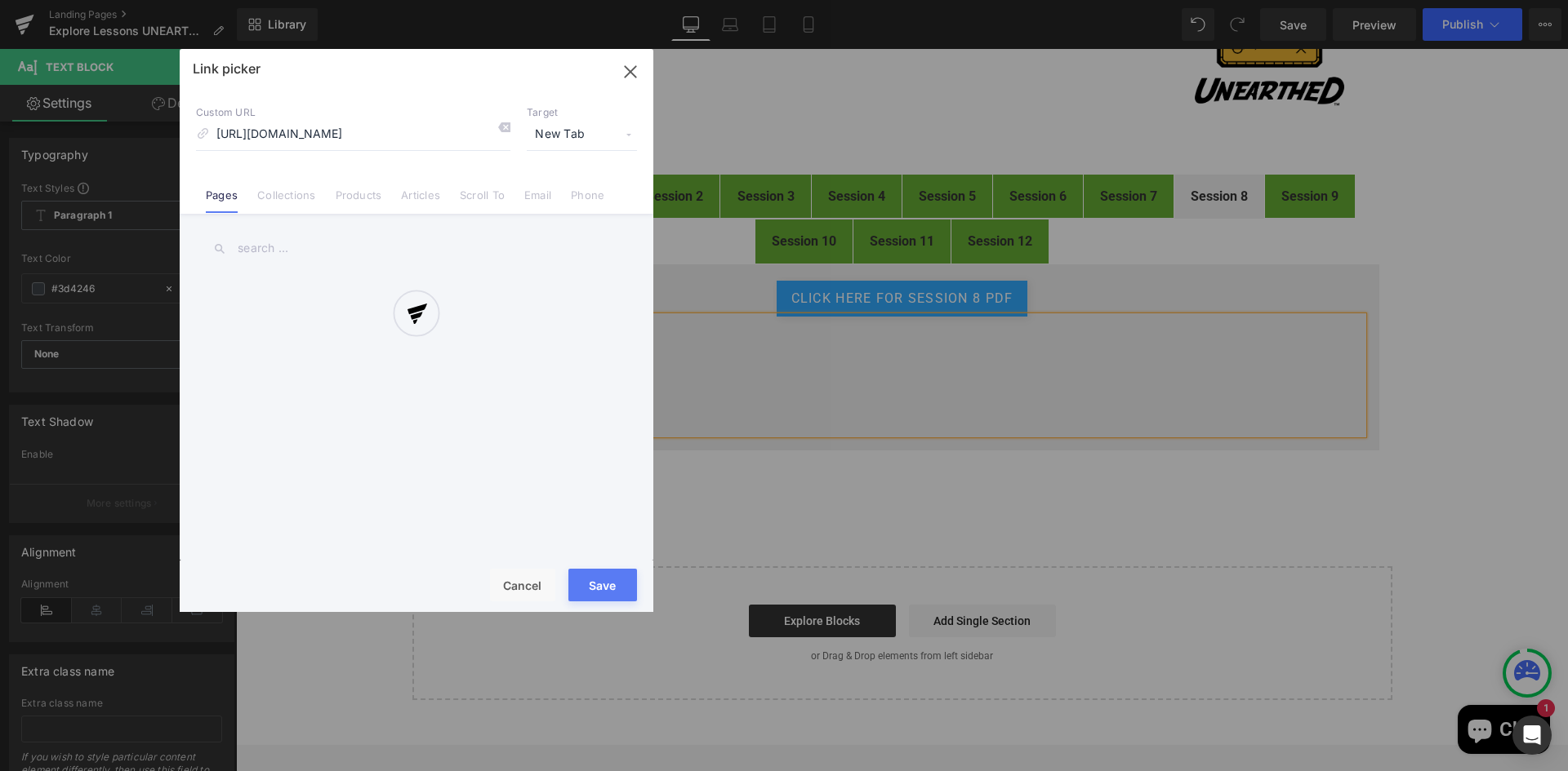
click at [732, 0] on div "Text Color Highlight Color #333333 Edit or remove link: Edit - Unlink - Cancel …" at bounding box center [784, 0] width 1568 height 0
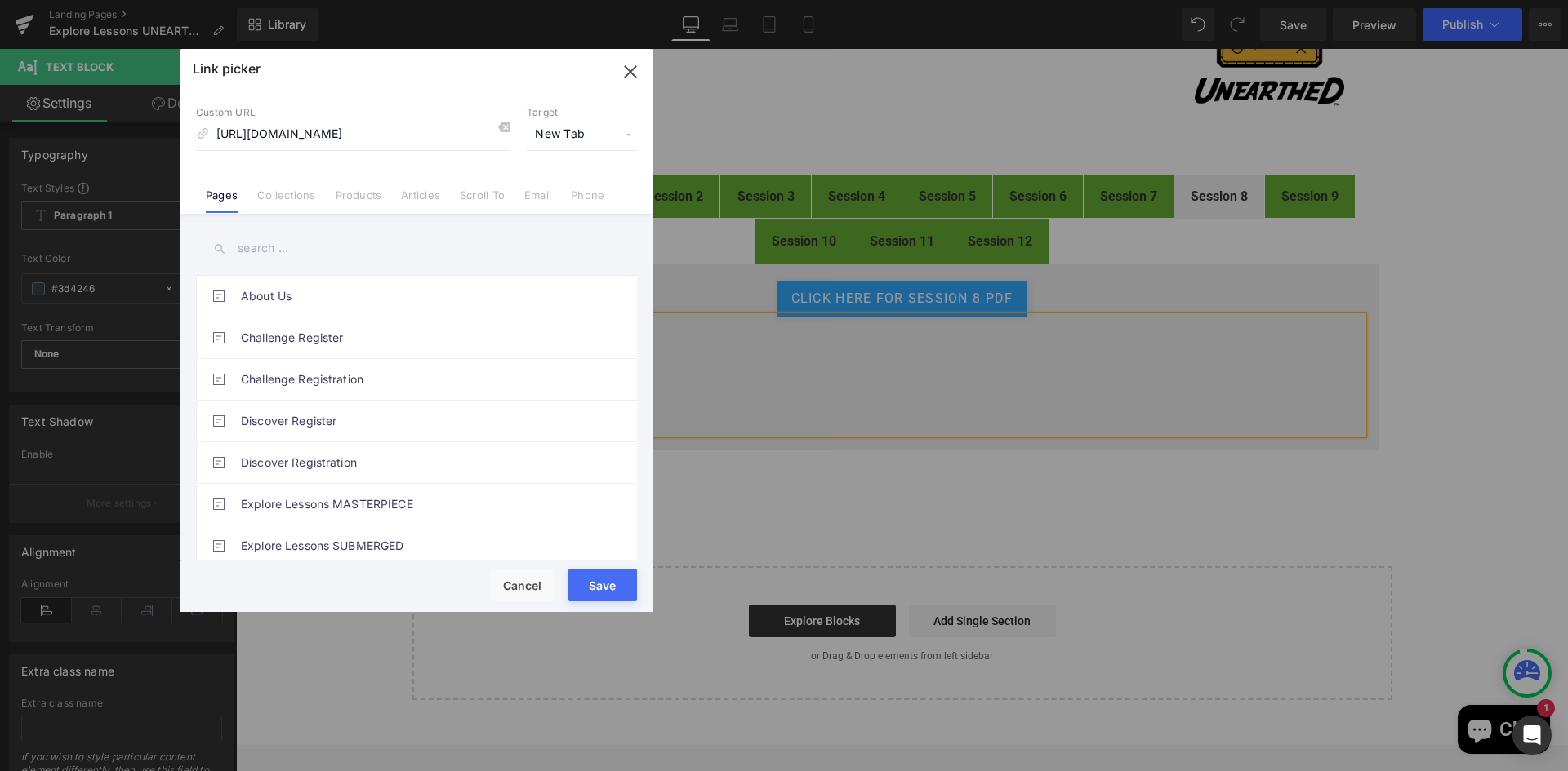
scroll to position [0, 0]
click at [565, 134] on span "New Tab" at bounding box center [581, 134] width 110 height 31
click at [551, 195] on li "New Tab" at bounding box center [582, 193] width 127 height 29
click at [620, 586] on button "Save" at bounding box center [602, 585] width 69 height 33
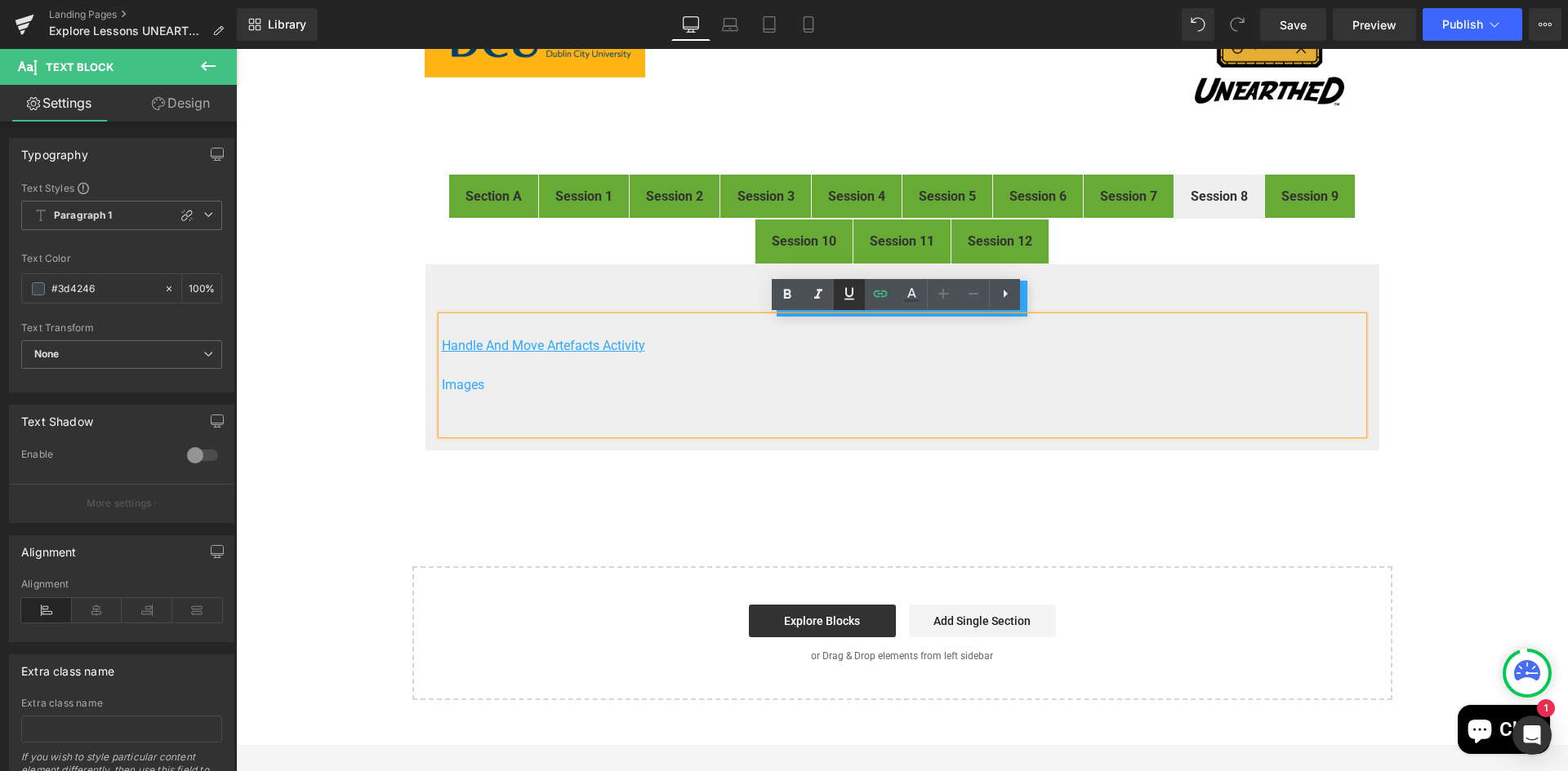
click at [850, 291] on icon at bounding box center [849, 293] width 20 height 20
click at [520, 415] on p at bounding box center [902, 424] width 921 height 20
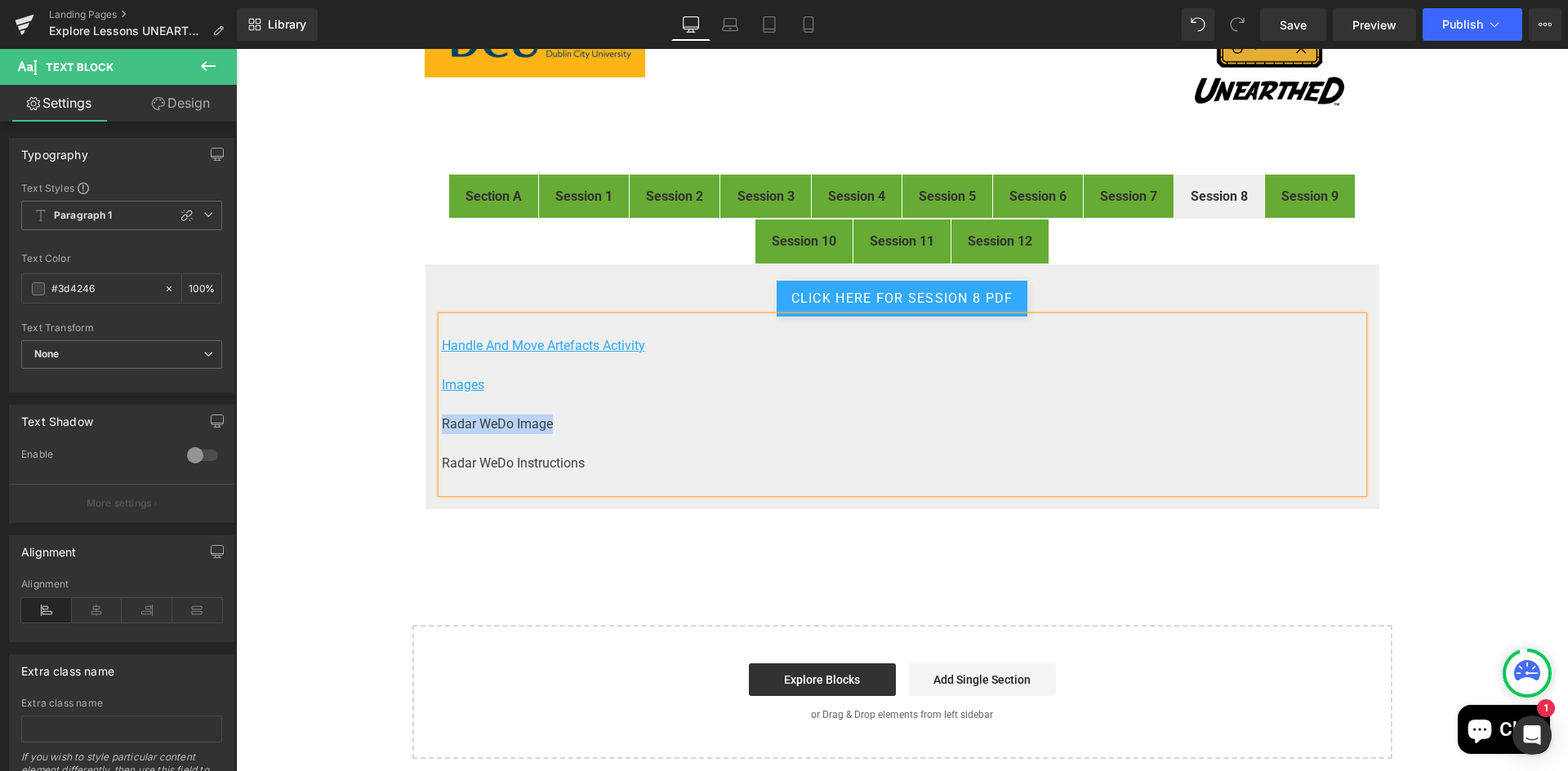
drag, startPoint x: 551, startPoint y: 424, endPoint x: 436, endPoint y: 422, distance: 115.0
click at [442, 422] on p "Radar WeDo Image" at bounding box center [902, 424] width 921 height 20
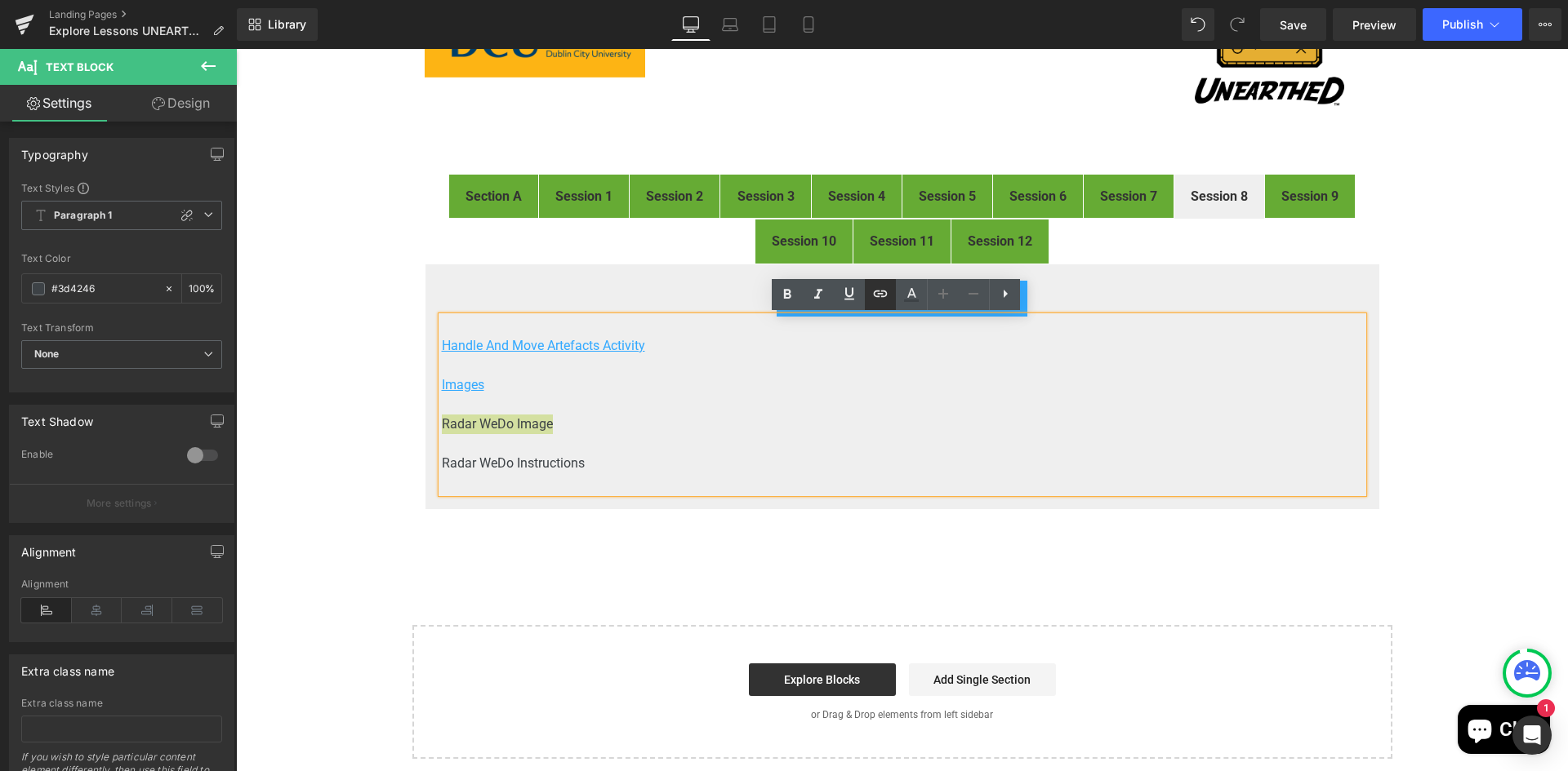
click at [883, 297] on icon at bounding box center [880, 293] width 20 height 20
click at [554, 438] on input "text" at bounding box center [554, 439] width 252 height 41
paste input "https://drive.google.com/file/d/1PzyPfXZV9srNnL1YLCm5mG2LLX__1B1A/view?usp=driv…"
drag, startPoint x: 574, startPoint y: 437, endPoint x: 716, endPoint y: 434, distance: 142.0
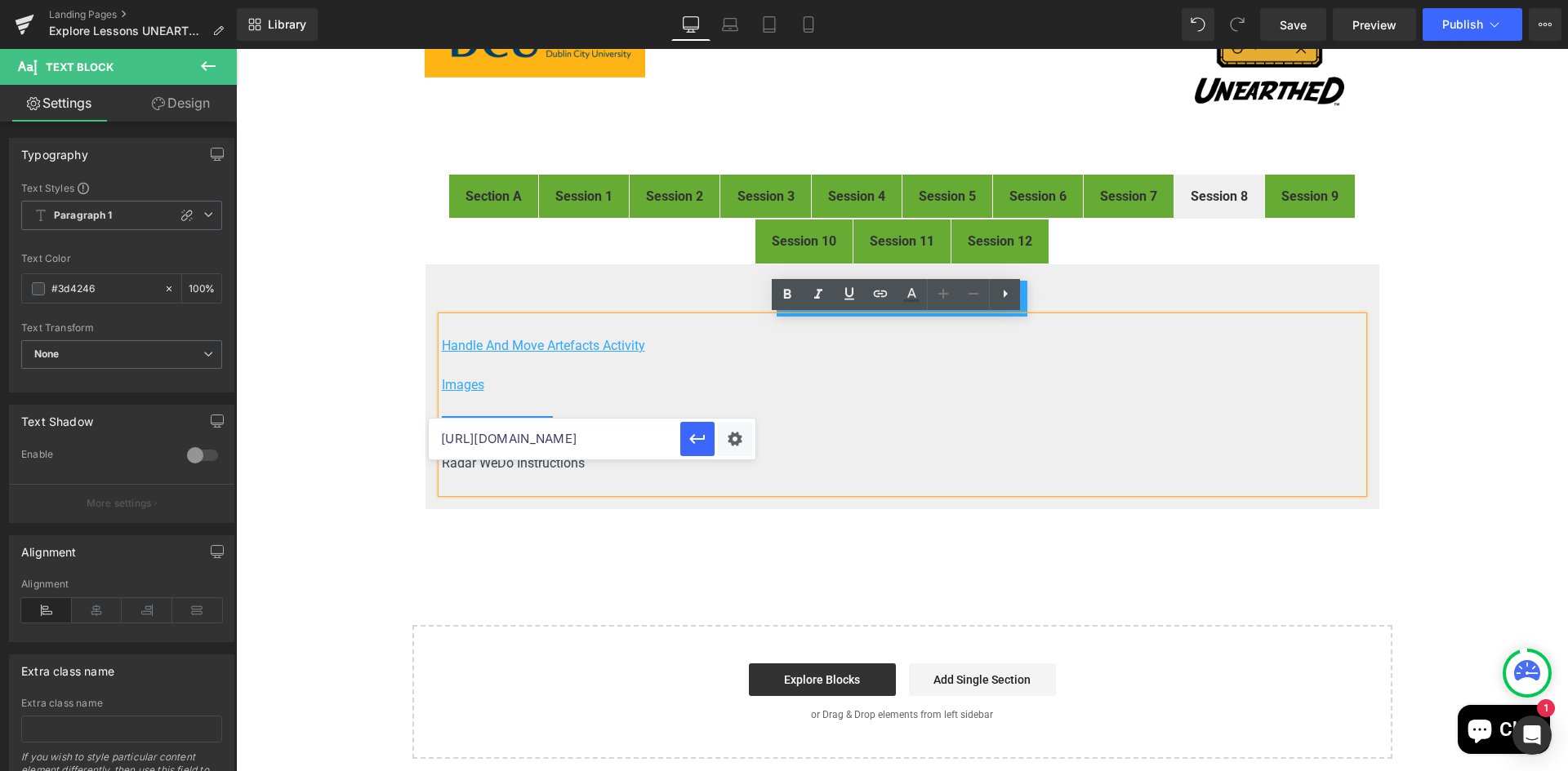
click at [716, 434] on div "https://drive.google.com/file/d/1PzyPfXZV9srNnL1YLCm5mG2LLX__1B1A/view?usp=driv…" at bounding box center [592, 439] width 326 height 41
type input "https://drive.google.com/file/d/1PzyPfXZV9srNnL1YLCm5mG2LLX__1B1A/view"
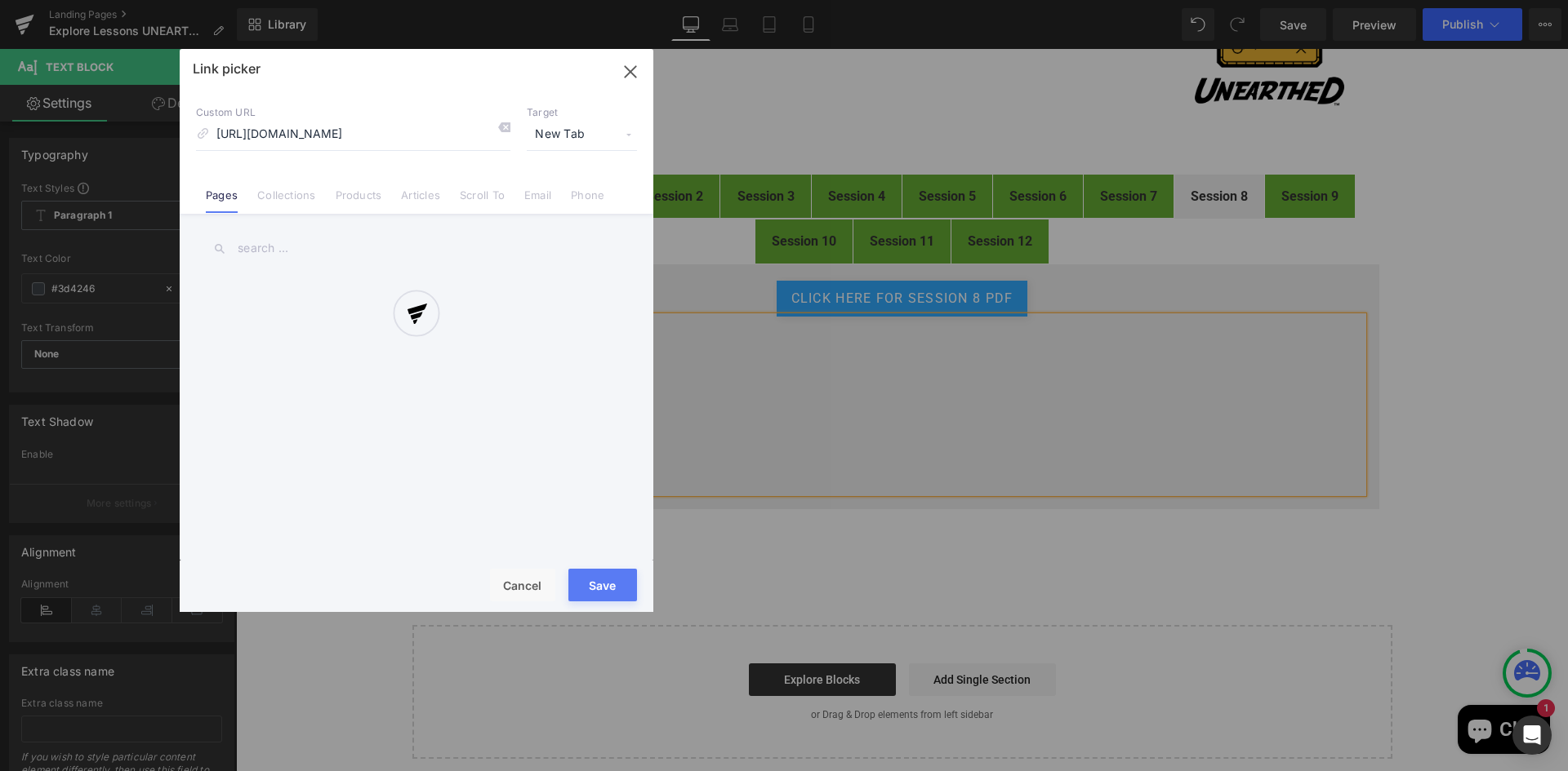
click at [740, 0] on div "Text Color Highlight Color #333333 Edit or remove link: Edit - Unlink - Cancel …" at bounding box center [784, 0] width 1568 height 0
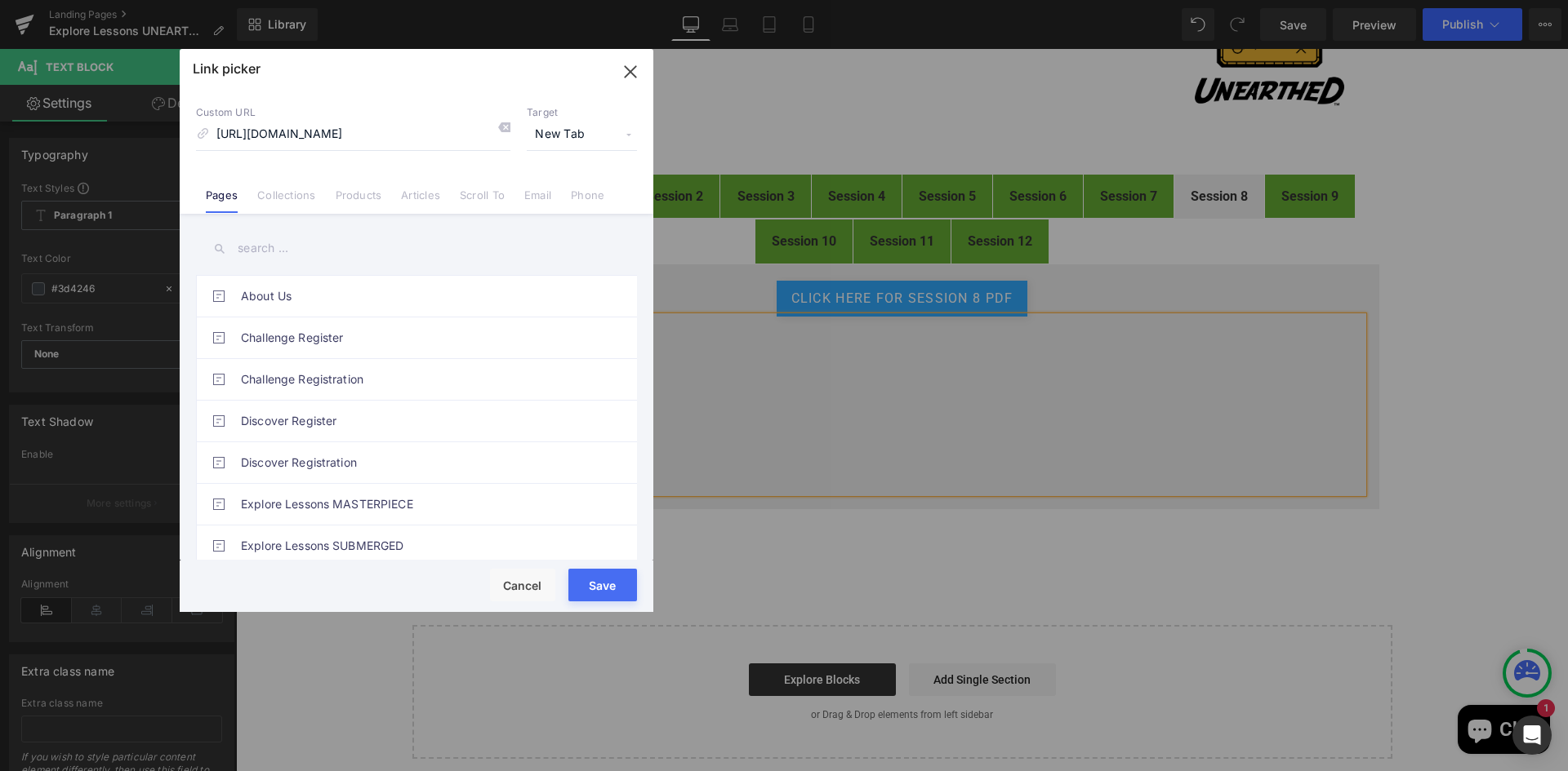
click at [616, 585] on button "Save" at bounding box center [602, 585] width 69 height 33
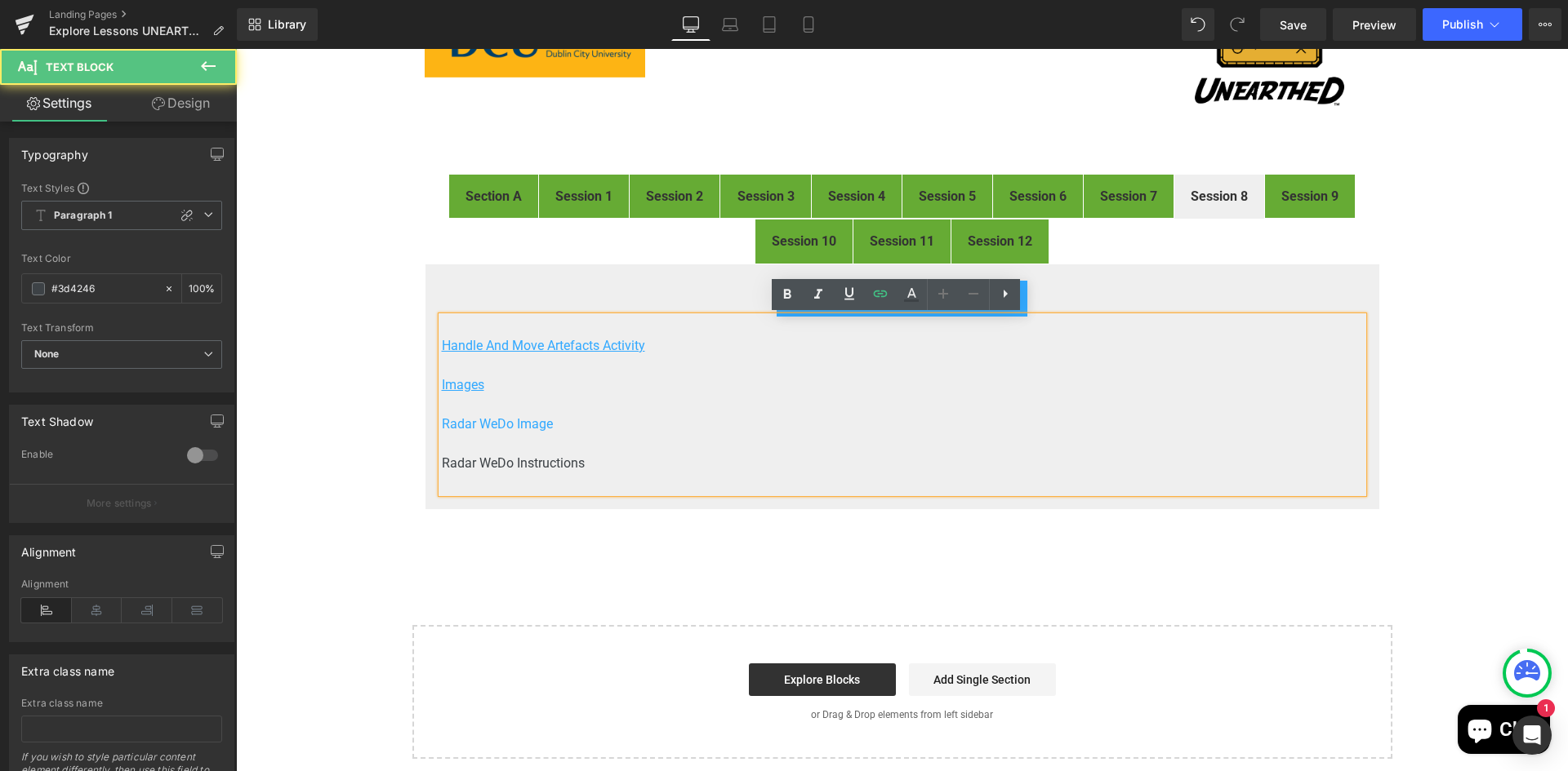
click at [592, 461] on p "Radar WeDo Instructions" at bounding box center [902, 463] width 921 height 20
drag, startPoint x: 583, startPoint y: 460, endPoint x: 436, endPoint y: 457, distance: 147.0
click at [442, 457] on p "Radar WeDo Instructions" at bounding box center [902, 463] width 921 height 20
click at [877, 291] on icon at bounding box center [881, 294] width 14 height 7
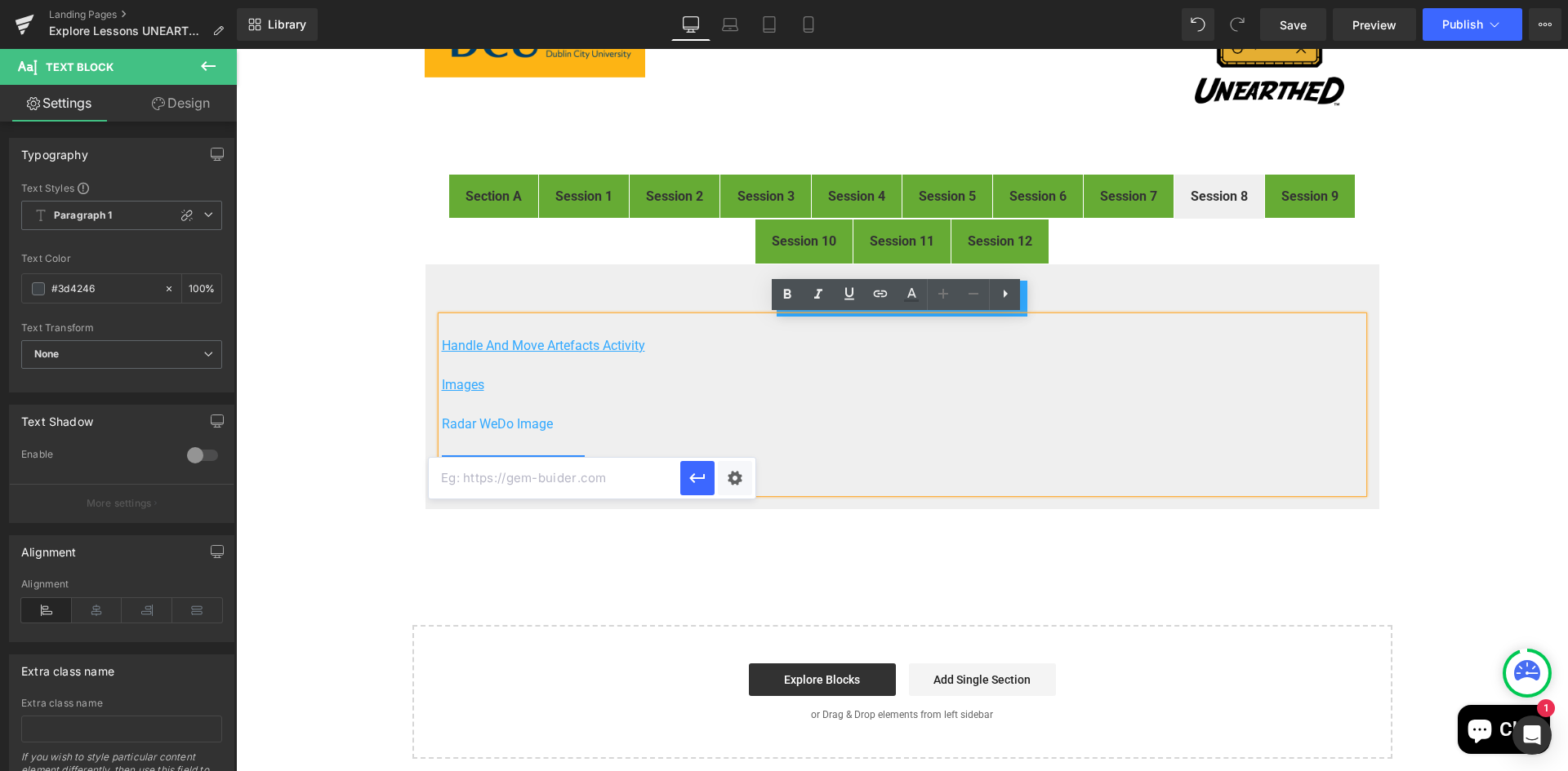
click at [616, 473] on input "text" at bounding box center [554, 478] width 252 height 41
paste input "https://drive.google.com/file/d/1eSV28ZBfT1-tFplPEQFaqrRTryxC9f0k/view?usp=driv…"
drag, startPoint x: 614, startPoint y: 479, endPoint x: 712, endPoint y: 477, distance: 98.0
click at [712, 477] on div "https://drive.google.com/file/d/1eSV28ZBfT1-tFplPEQFaqrRTryxC9f0k/view?usp=driv…" at bounding box center [592, 478] width 326 height 41
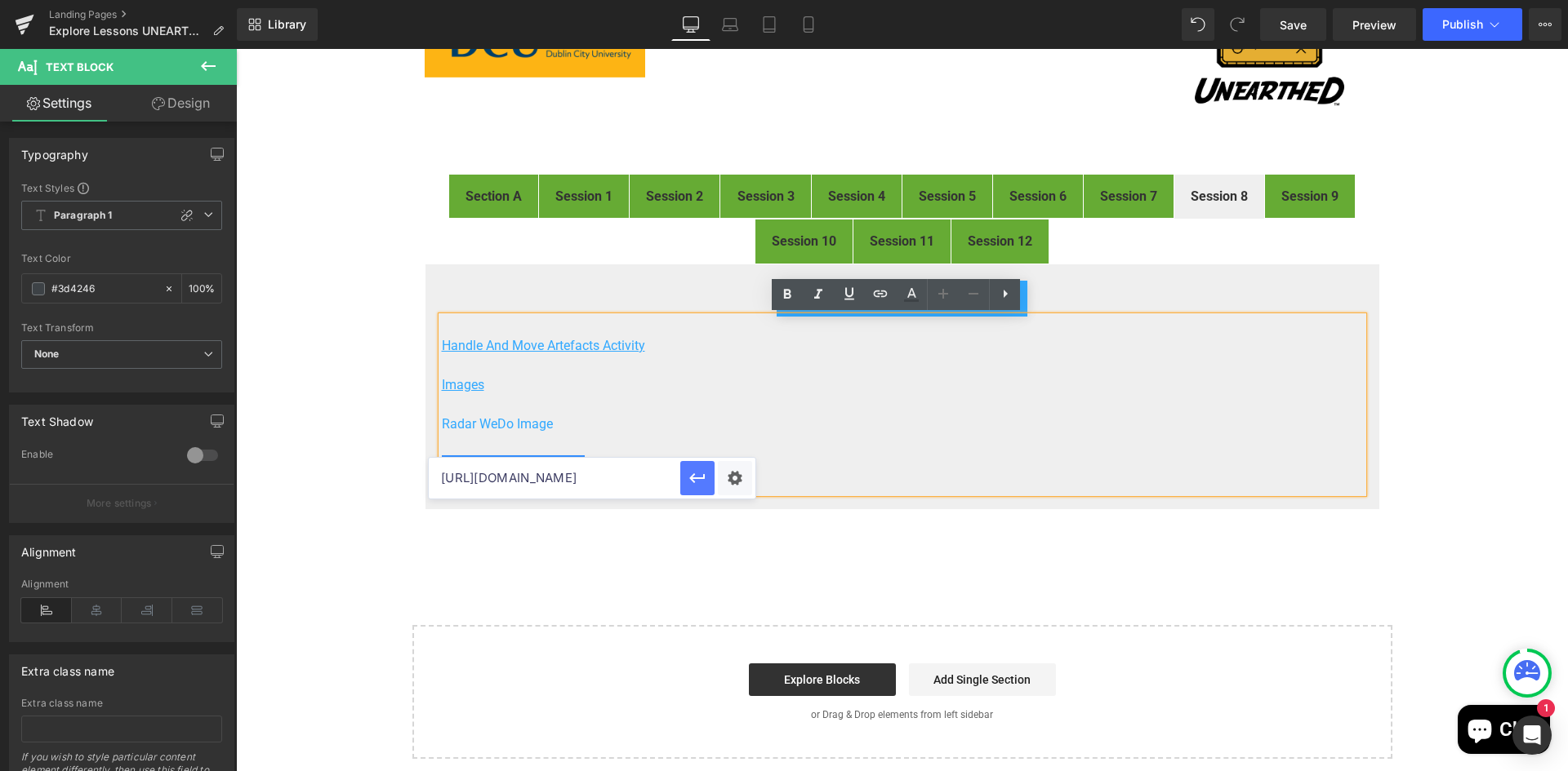
type input "https://drive.google.com/file/d/1eSV28ZBfT1-tFplPEQFaqrRTryxC9f0k/view"
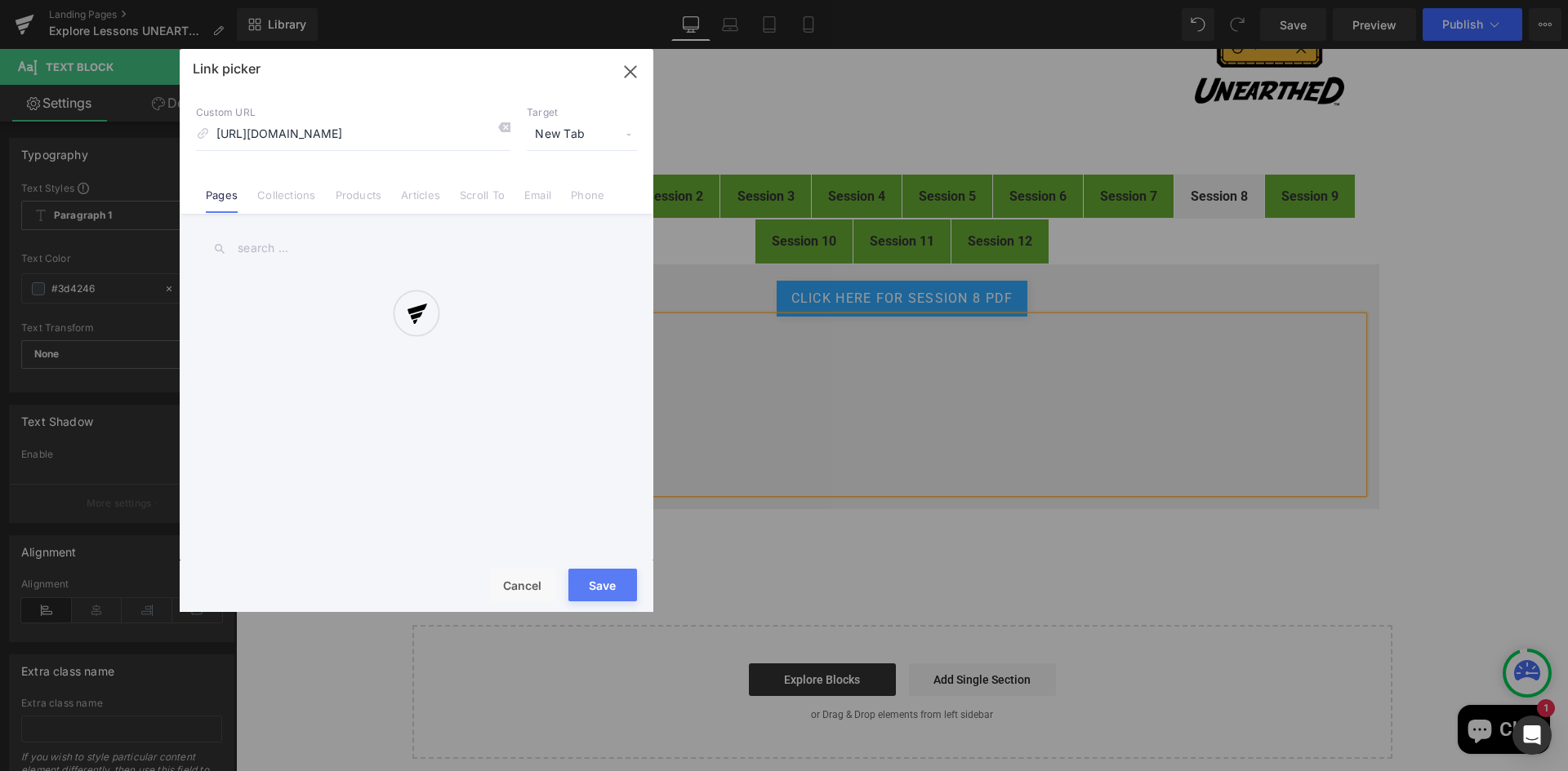
click at [732, 0] on div "Text Color Highlight Color #333333 Edit or remove link: Edit - Unlink - Cancel …" at bounding box center [784, 0] width 1568 height 0
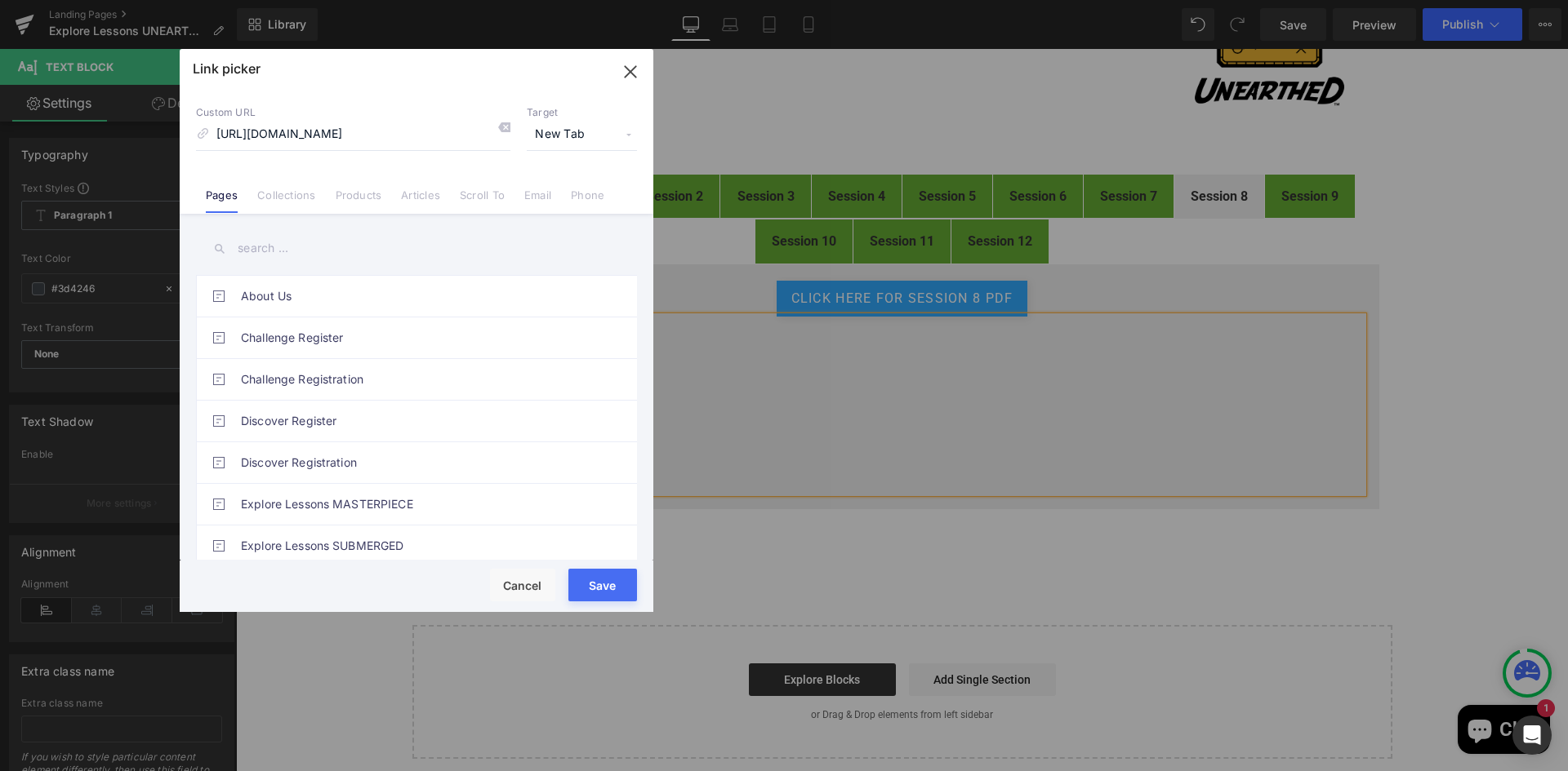
scroll to position [0, 0]
click at [605, 590] on button "Save" at bounding box center [602, 585] width 69 height 33
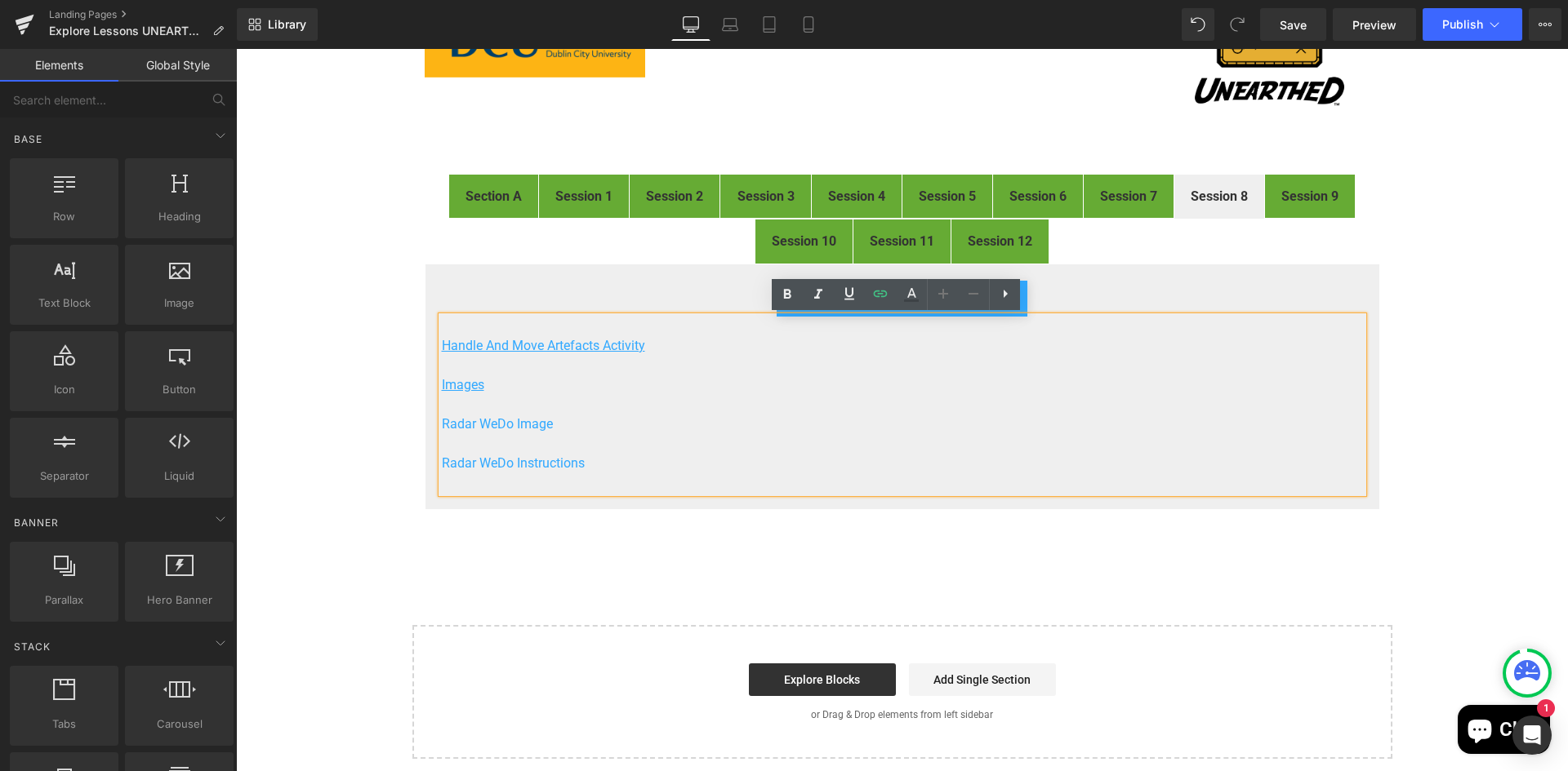
click at [1442, 448] on div "FIRST® LEGO® League Explore Digital Resources Heading Image Welcome to the digi…" at bounding box center [902, 335] width 1332 height 848
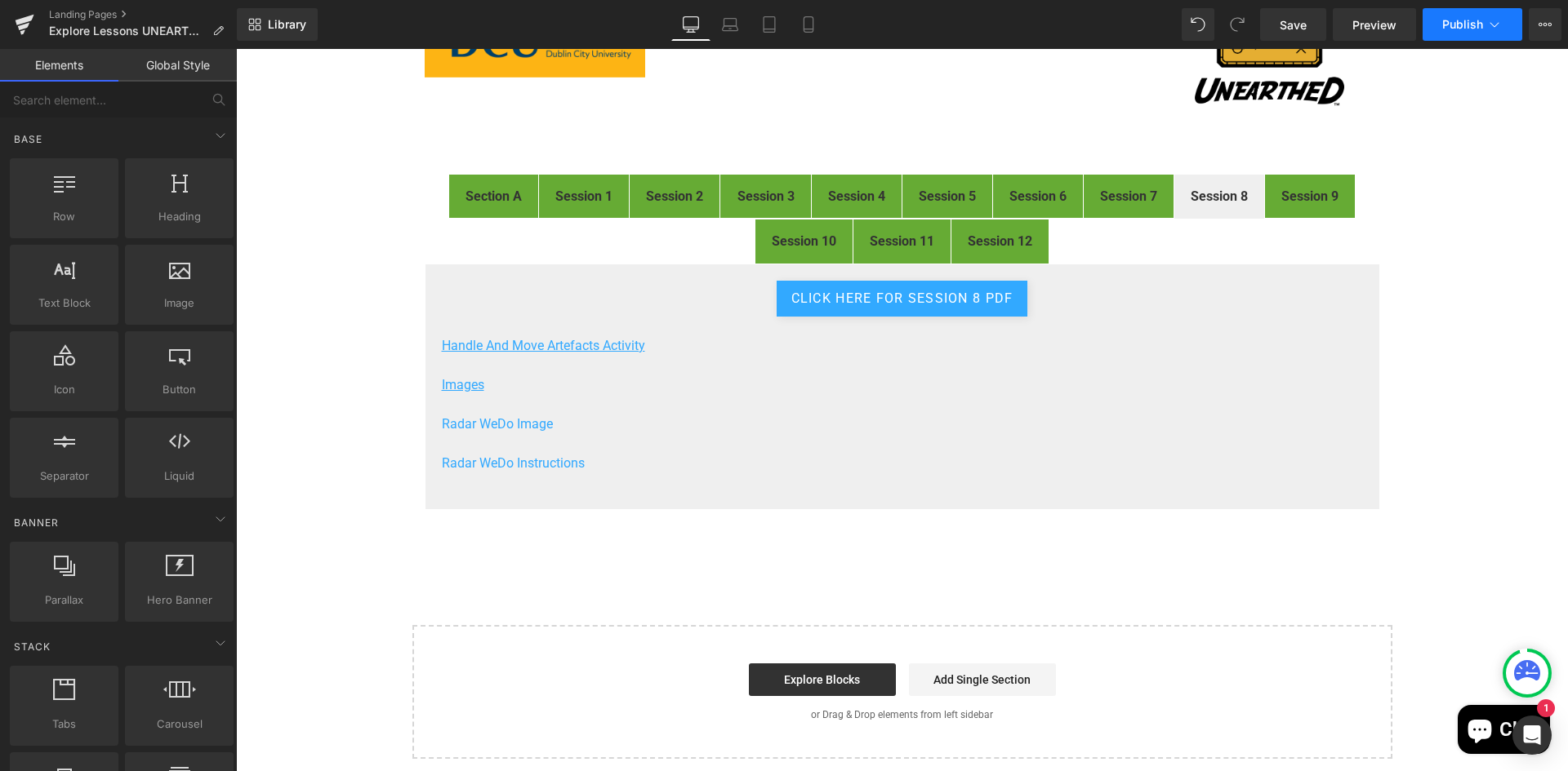
click at [1463, 21] on span "Publish" at bounding box center [1462, 24] width 41 height 13
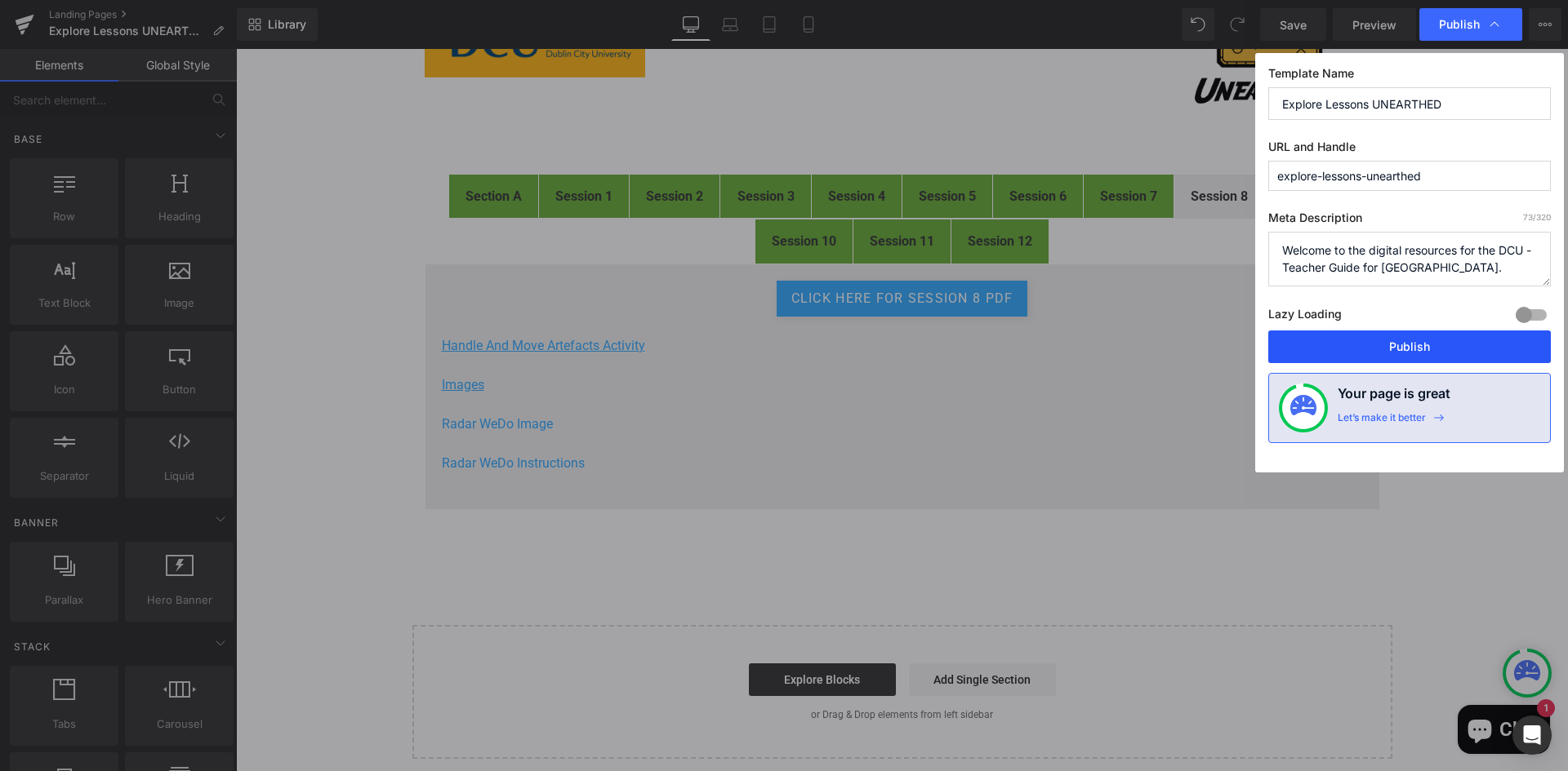
click at [1449, 341] on button "Publish" at bounding box center [1409, 347] width 283 height 33
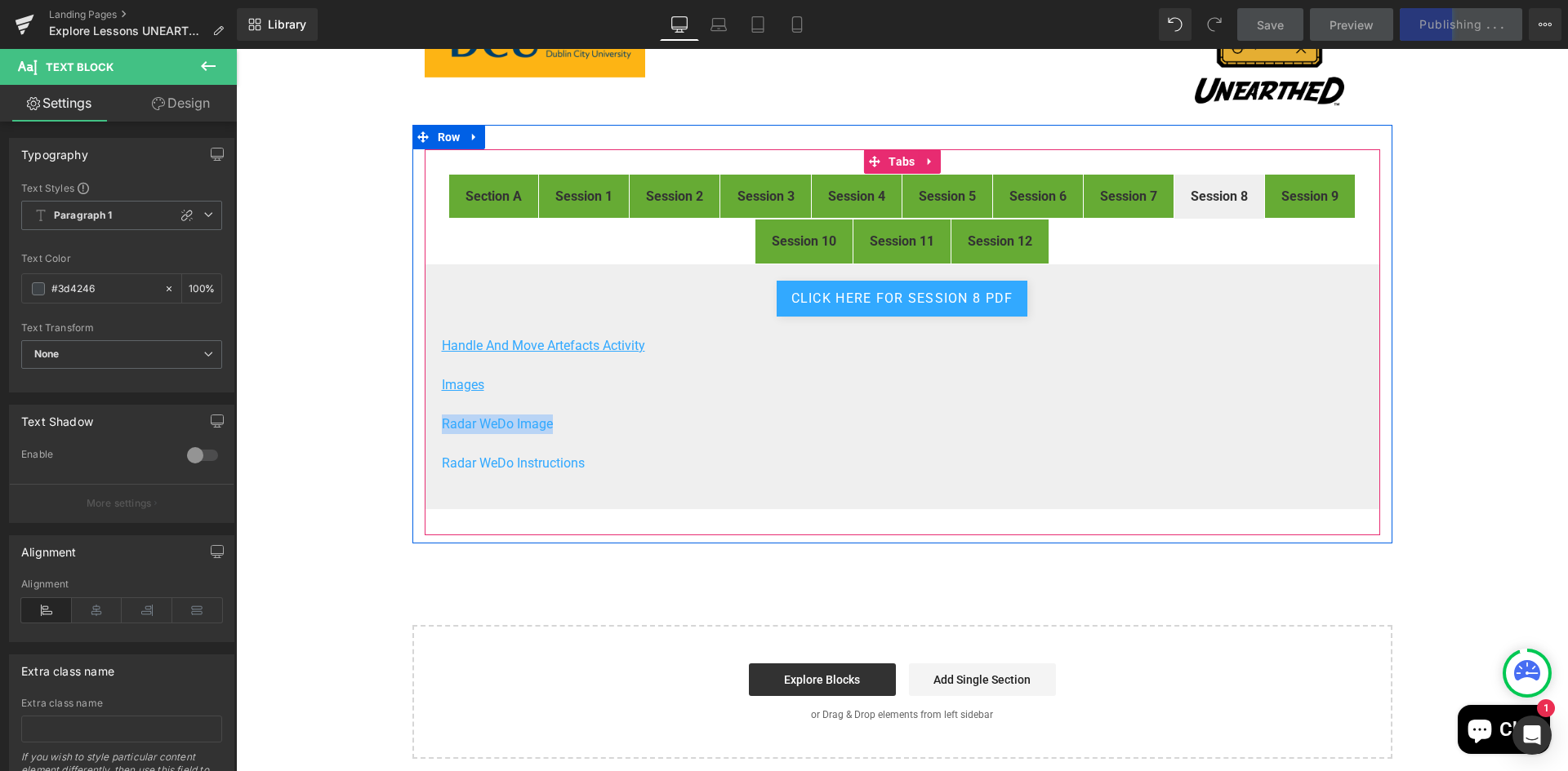
drag, startPoint x: 459, startPoint y: 420, endPoint x: 435, endPoint y: 421, distance: 24.0
click at [435, 421] on div "click here for Session 8 pdf Button Handle And Move Artefacts Activity Images …" at bounding box center [902, 387] width 955 height 246
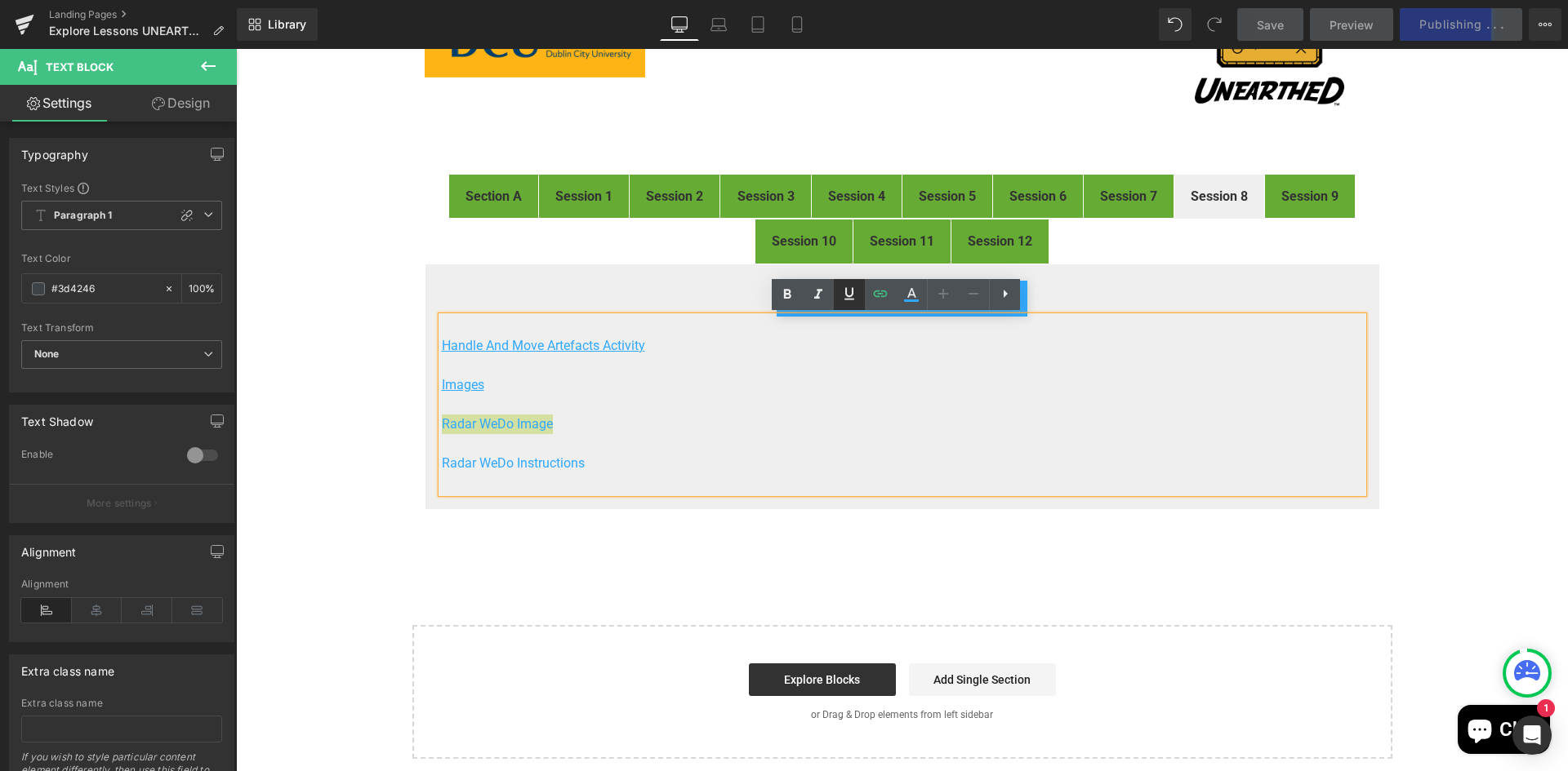
click at [845, 294] on icon at bounding box center [849, 293] width 20 height 20
drag, startPoint x: 557, startPoint y: 466, endPoint x: 434, endPoint y: 463, distance: 123.0
click at [442, 463] on div "Handle And Move Artefacts Activity Images Radar WeDo Image Radar WeDo Instruct…" at bounding box center [902, 404] width 921 height 176
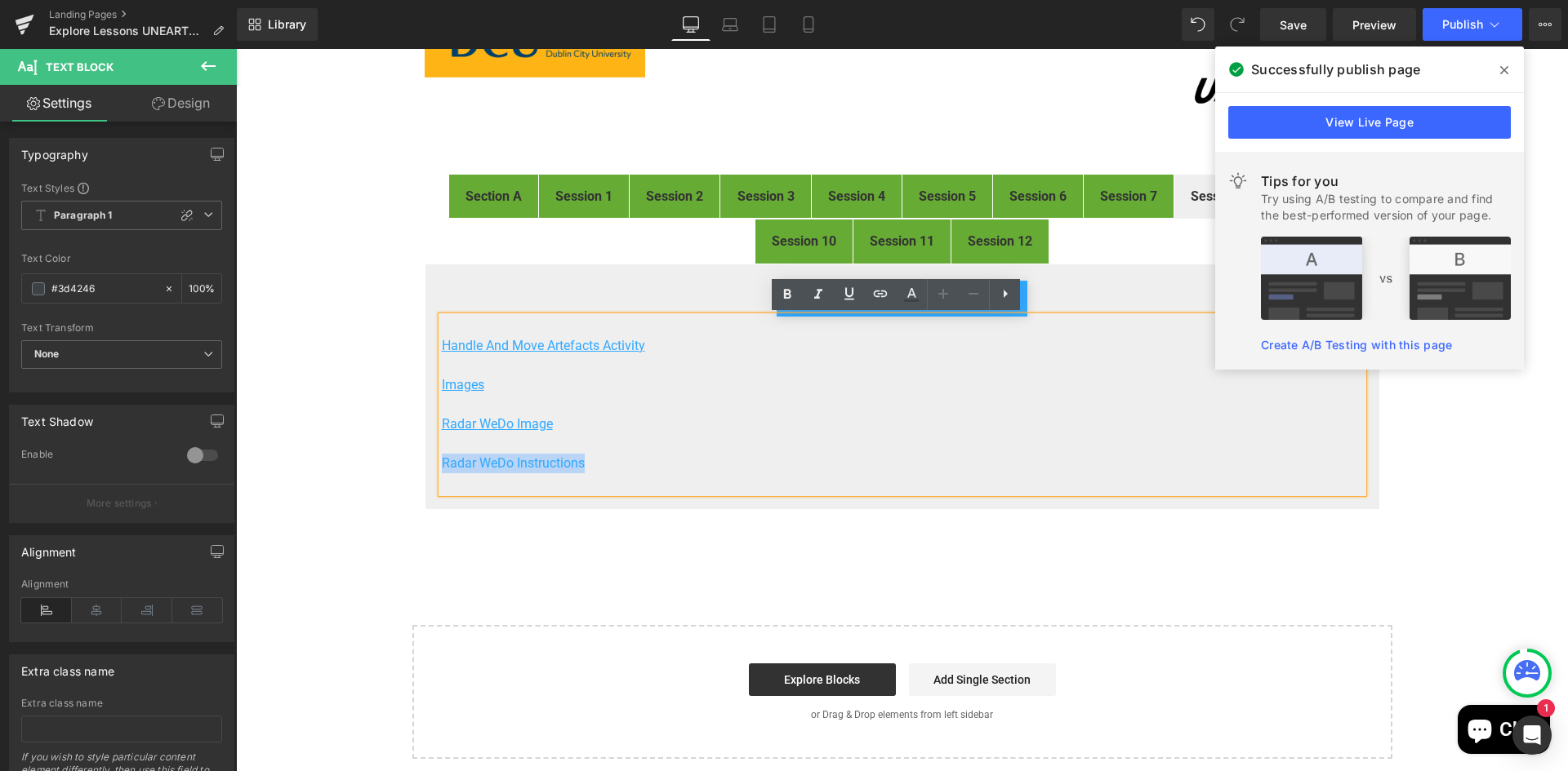
drag, startPoint x: 442, startPoint y: 461, endPoint x: 644, endPoint y: 461, distance: 202.0
click at [593, 468] on p "Radar WeDo Instructions" at bounding box center [902, 463] width 921 height 20
click at [851, 296] on icon at bounding box center [849, 293] width 10 height 12
click at [1414, 577] on div "FIRST® LEGO® League Explore Digital Resources Heading Image Welcome to the digi…" at bounding box center [902, 335] width 1332 height 848
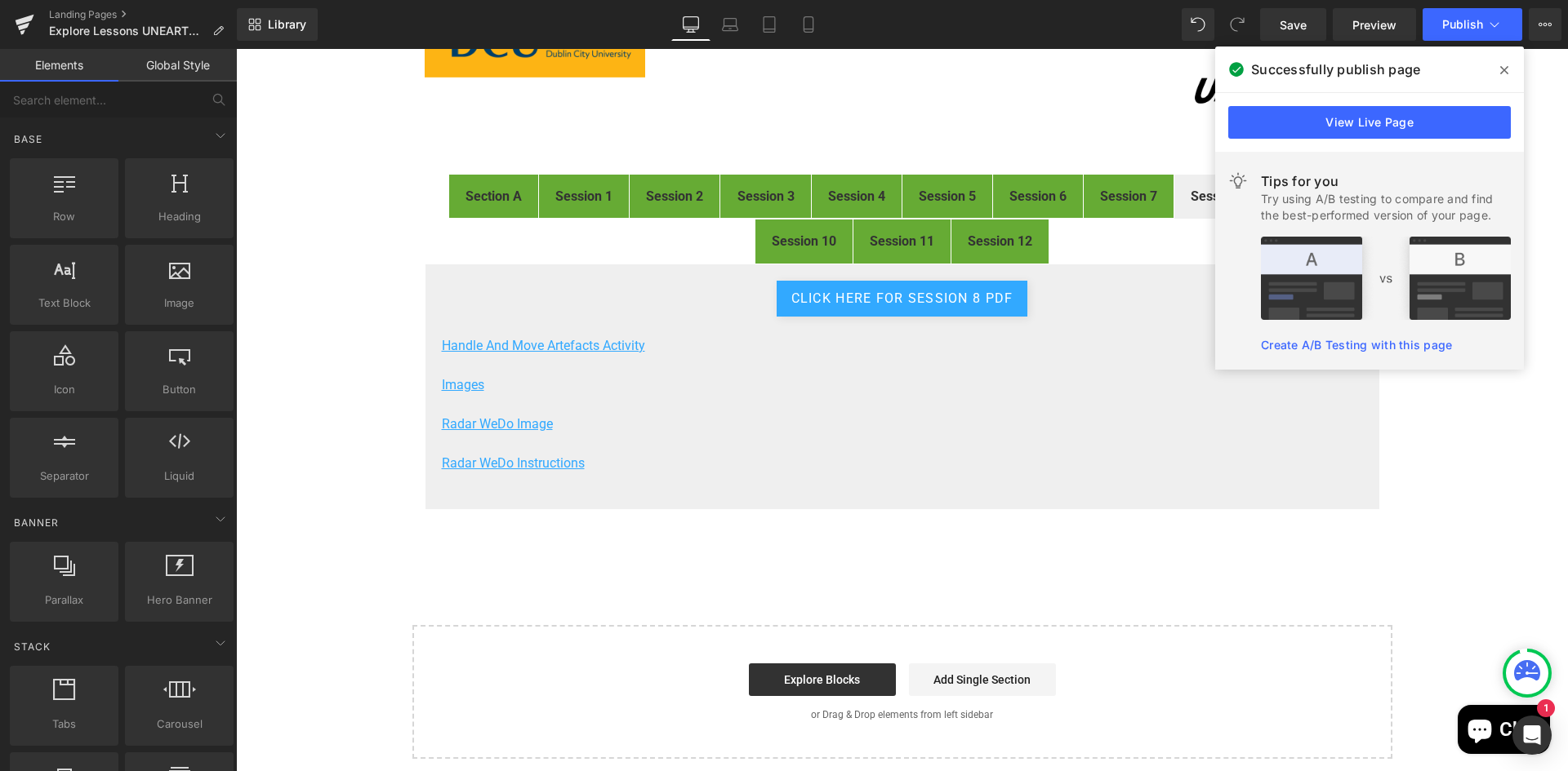
click at [1502, 65] on icon at bounding box center [1504, 69] width 8 height 13
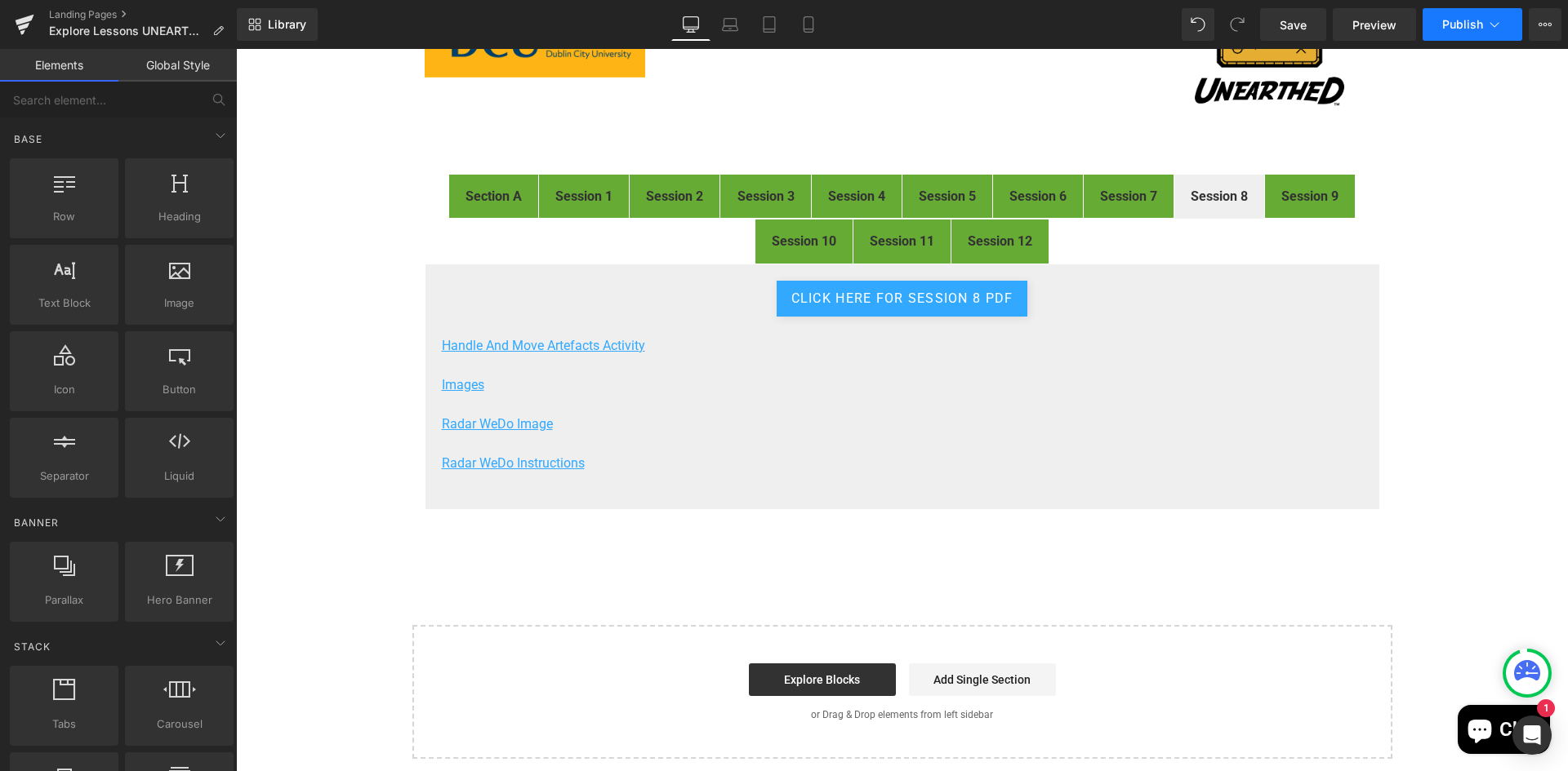
click at [1466, 29] on span "Publish" at bounding box center [1462, 24] width 41 height 13
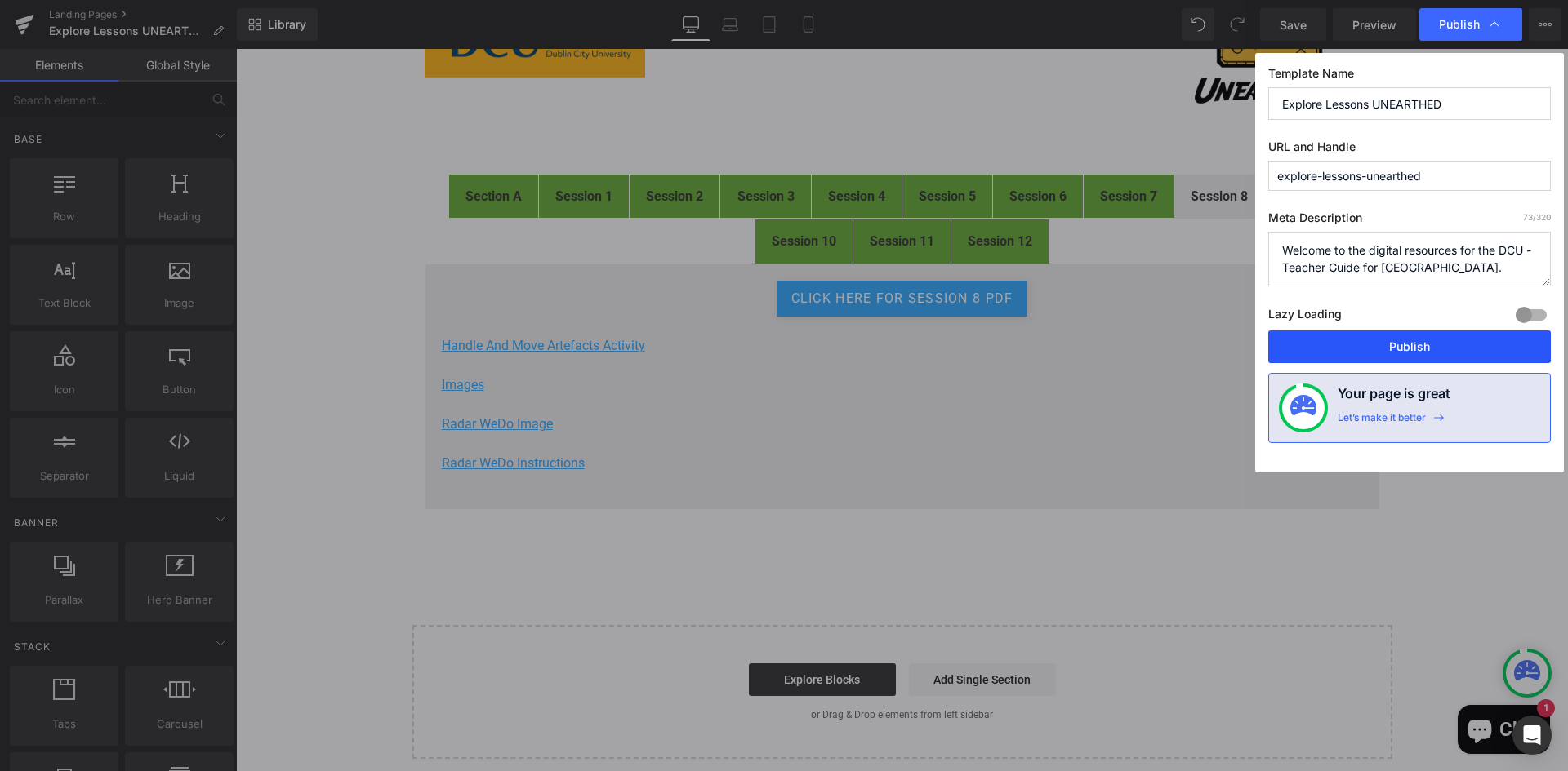
click at [1427, 337] on button "Publish" at bounding box center [1409, 347] width 283 height 33
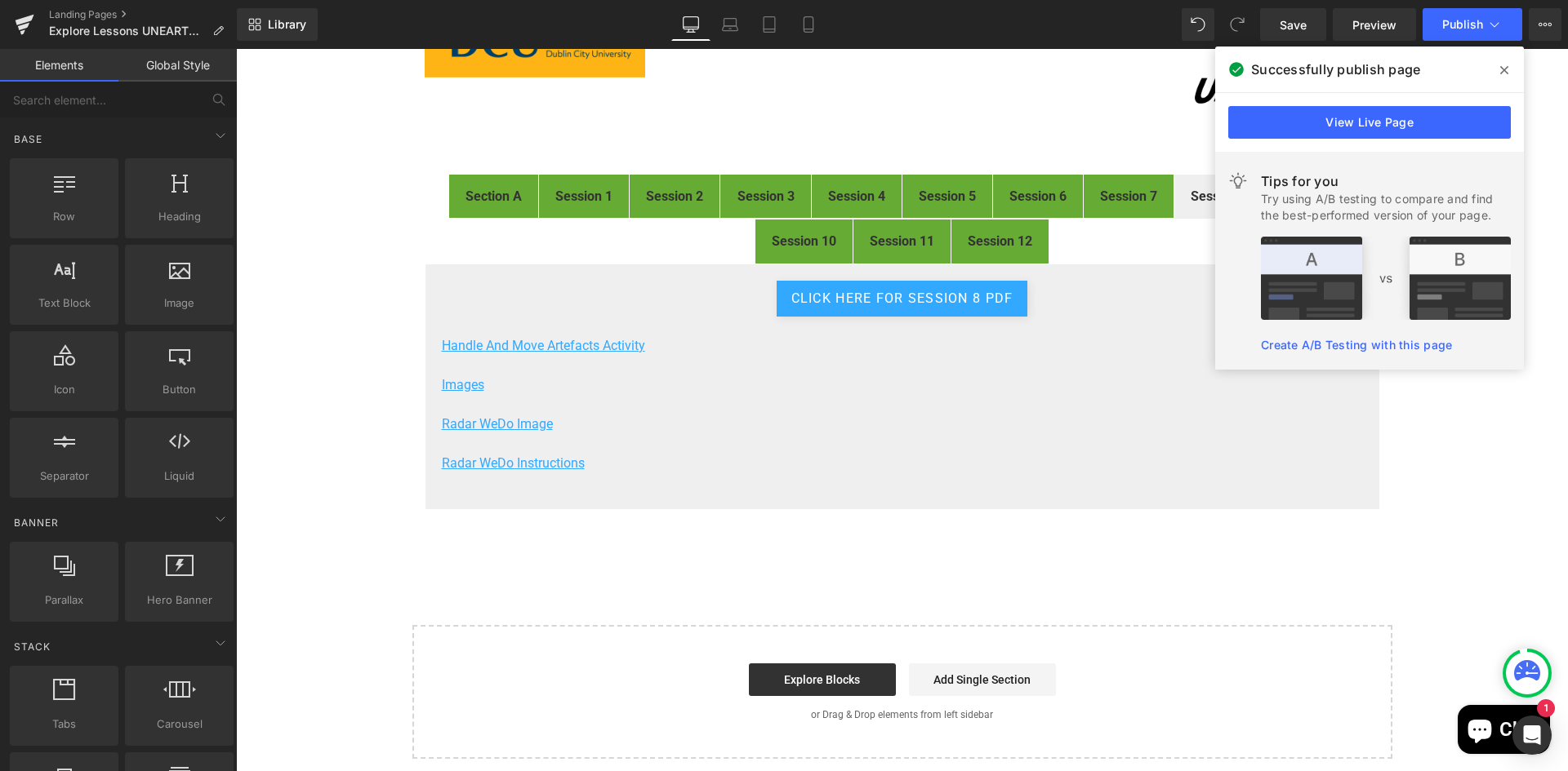
click at [1503, 70] on icon at bounding box center [1504, 69] width 8 height 8
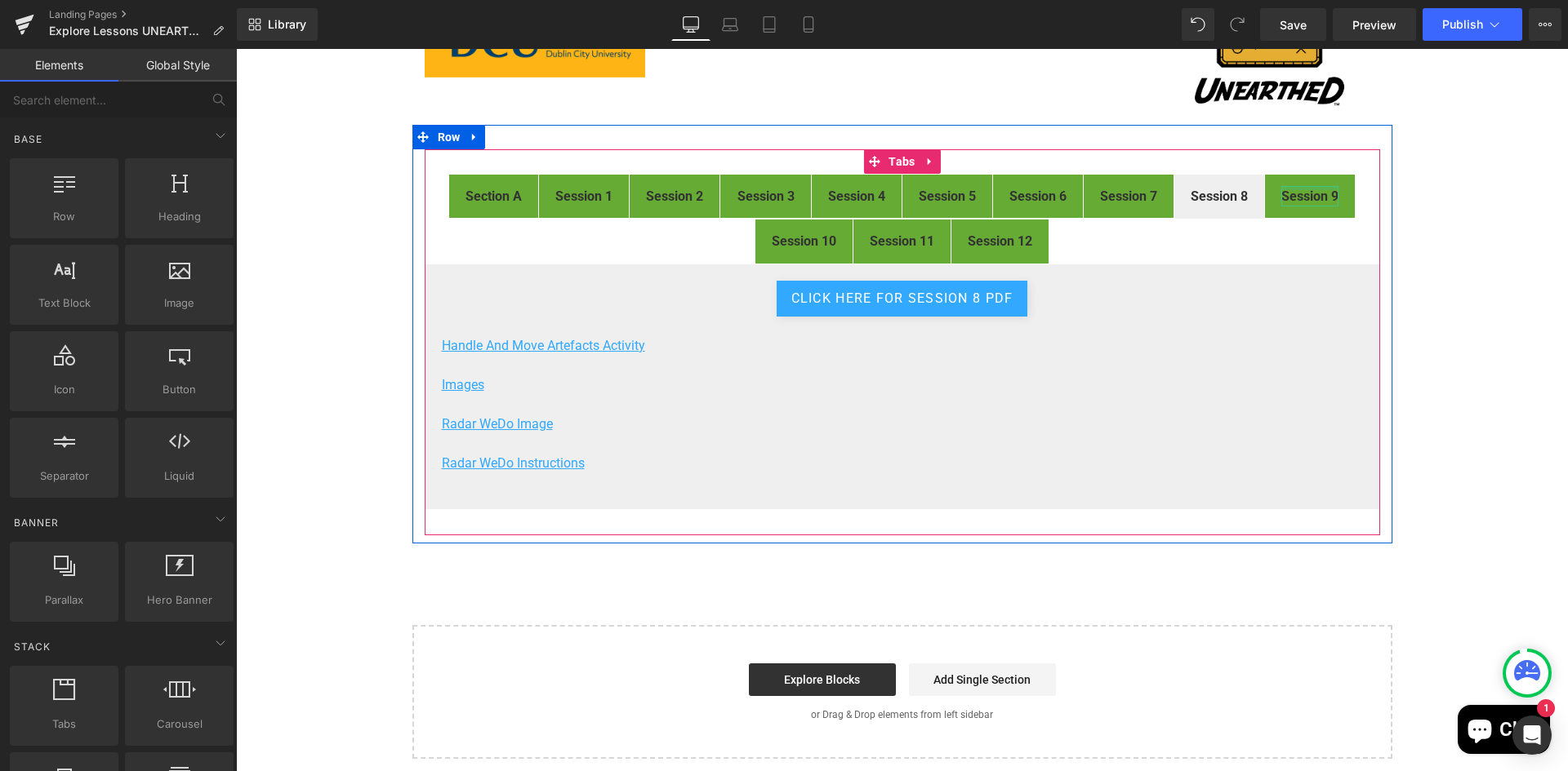
click at [1312, 189] on div at bounding box center [1309, 188] width 57 height 4
click at [1309, 200] on strong "Session 9" at bounding box center [1309, 196] width 57 height 16
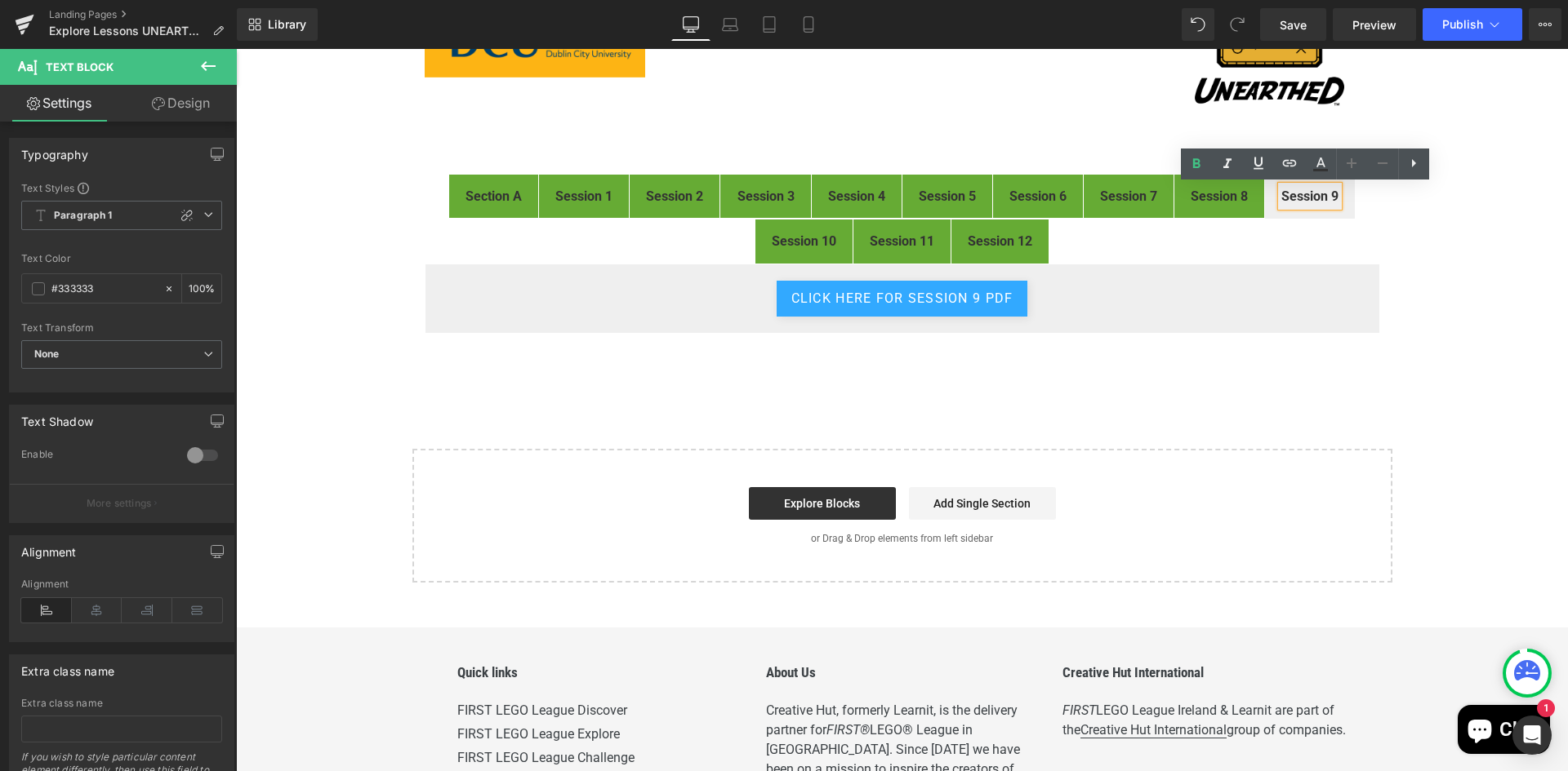
click at [1443, 232] on div "FIRST® LEGO® League Explore Digital Resources Heading Image Welcome to the digi…" at bounding box center [902, 246] width 1332 height 671
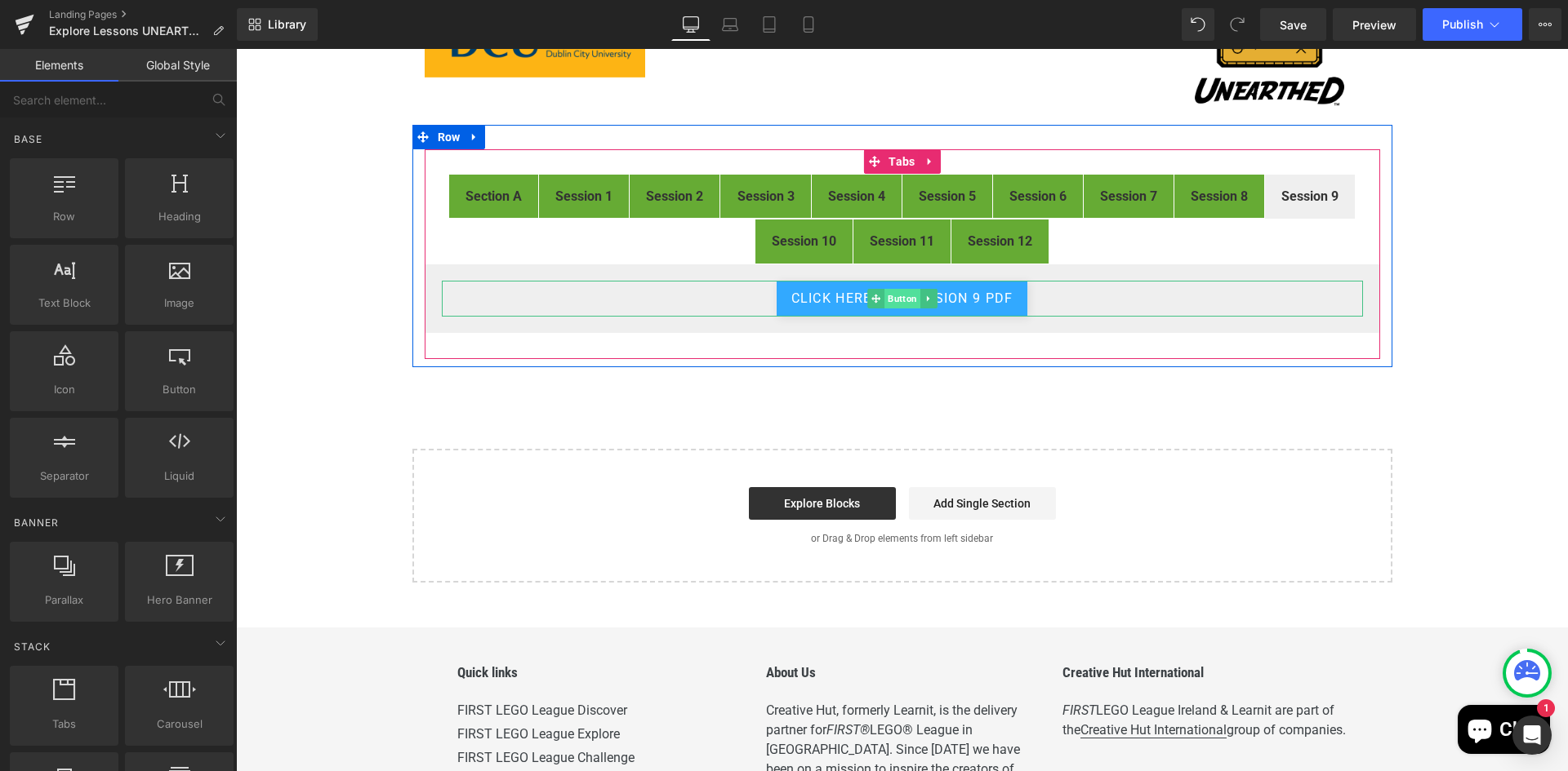
click at [893, 299] on span "Button" at bounding box center [902, 298] width 36 height 20
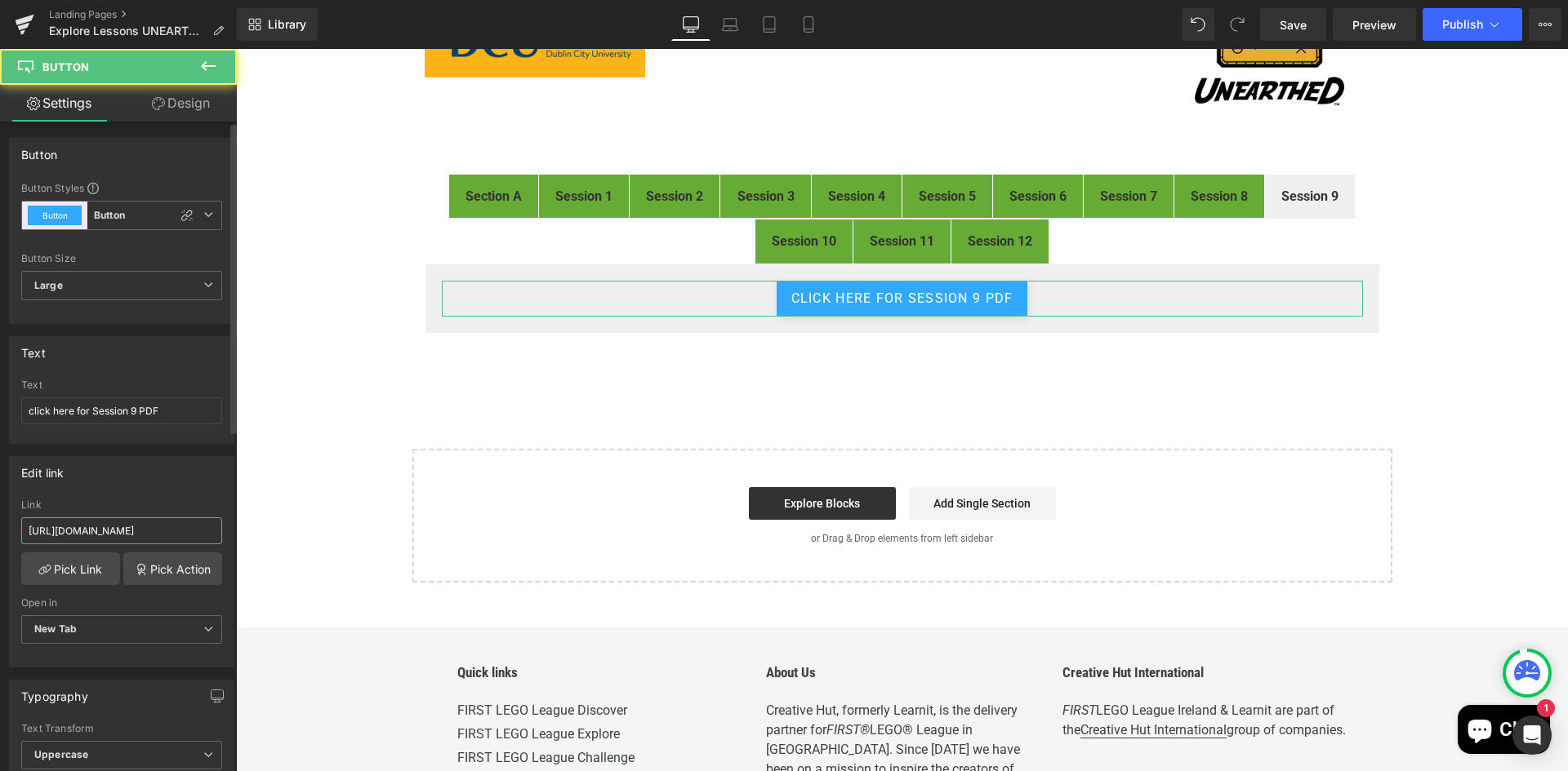
click at [119, 521] on input "https://drive.google.com/file/d/1P5aVRkQJU_-U4UgP0cZYgOBjxlavEaY_/view?usp=driv…" at bounding box center [121, 531] width 200 height 27
type input "https://drive.google.com/file/d/1suHSL7k4fBqDVMiJ6a-wmv4PqRqxmuoN/view"
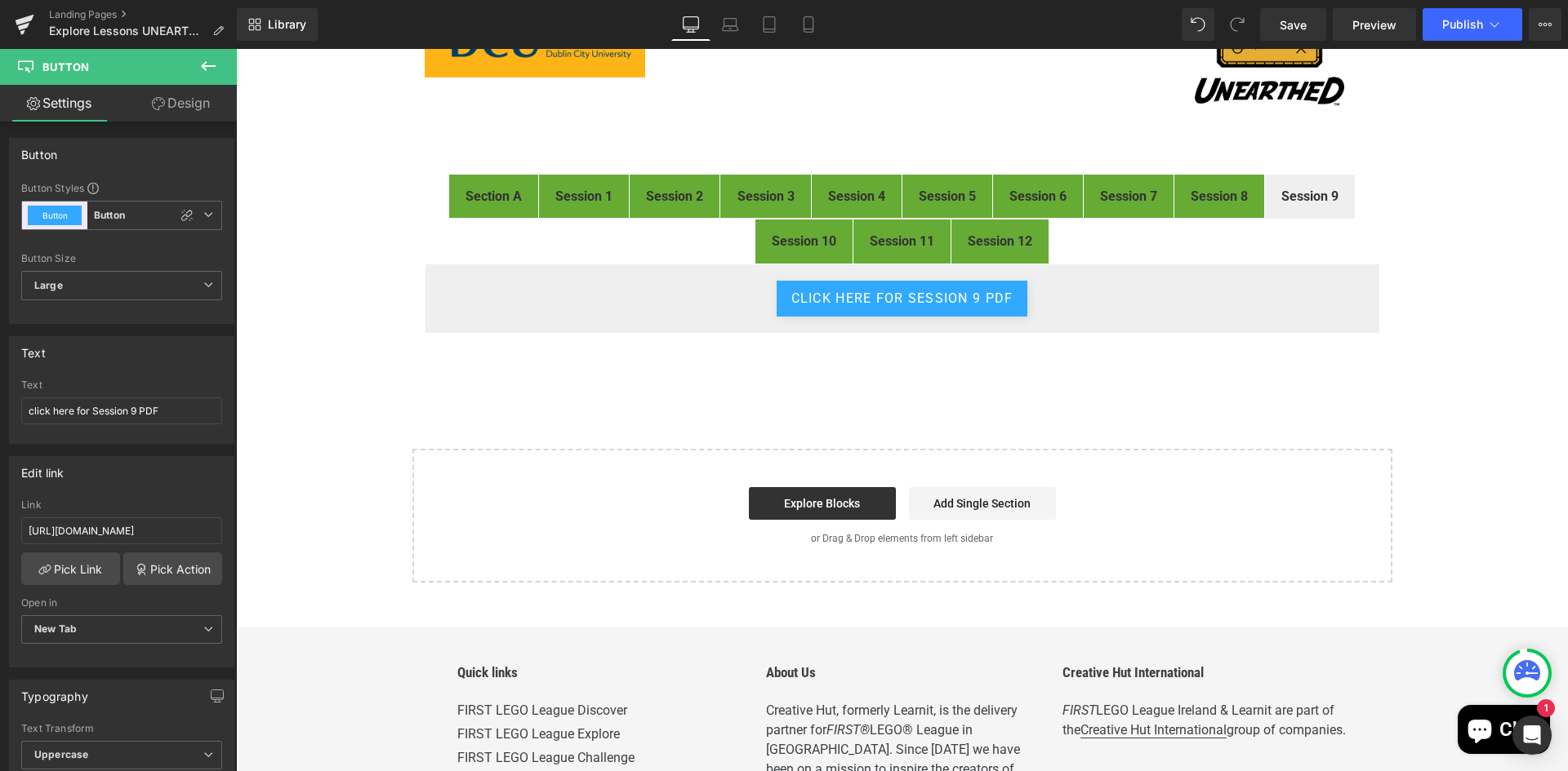
click at [1441, 337] on div "FIRST® LEGO® League Explore Digital Resources Heading Image Welcome to the digi…" at bounding box center [902, 246] width 1332 height 671
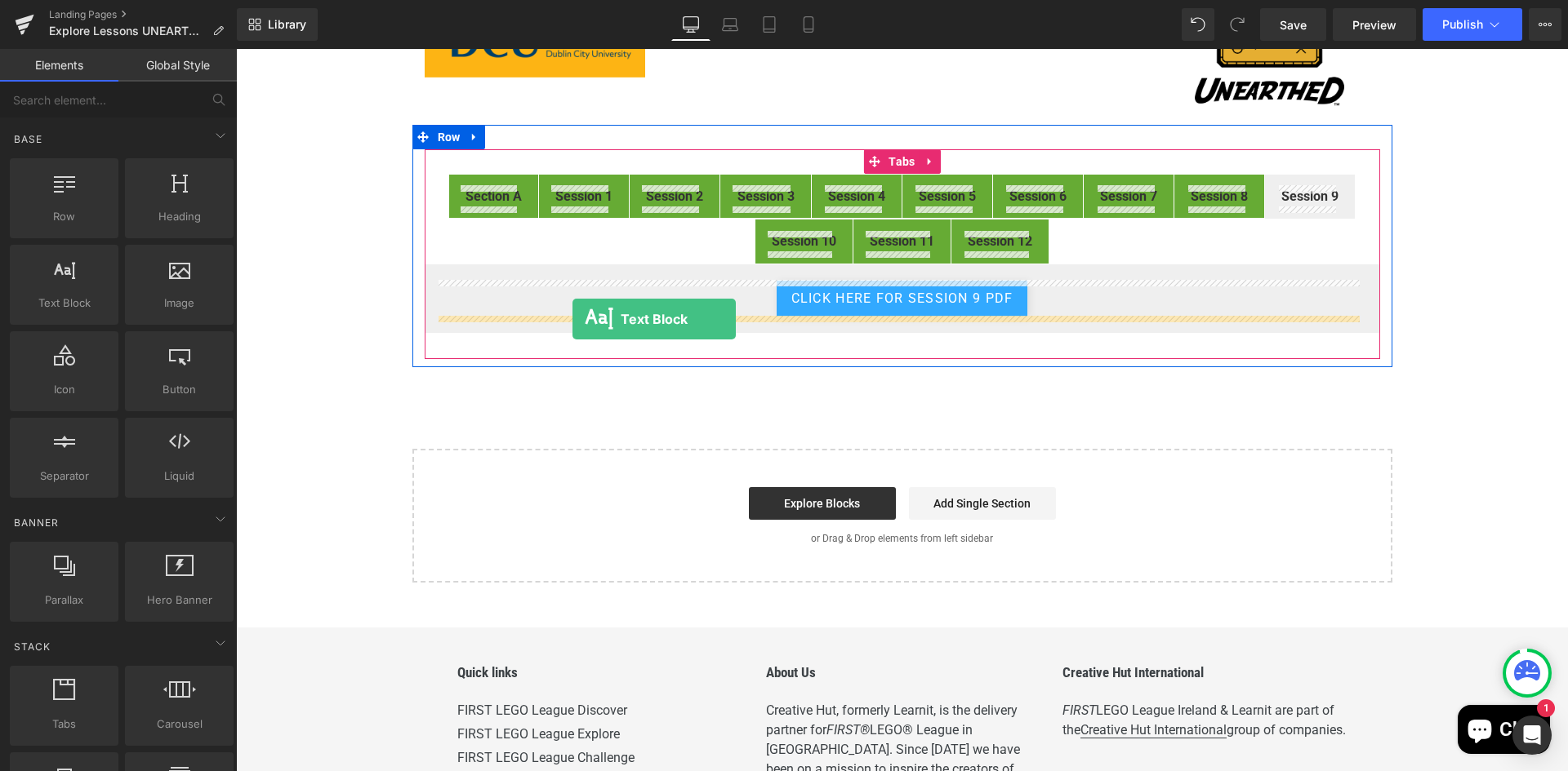
drag, startPoint x: 306, startPoint y: 336, endPoint x: 573, endPoint y: 319, distance: 267.5
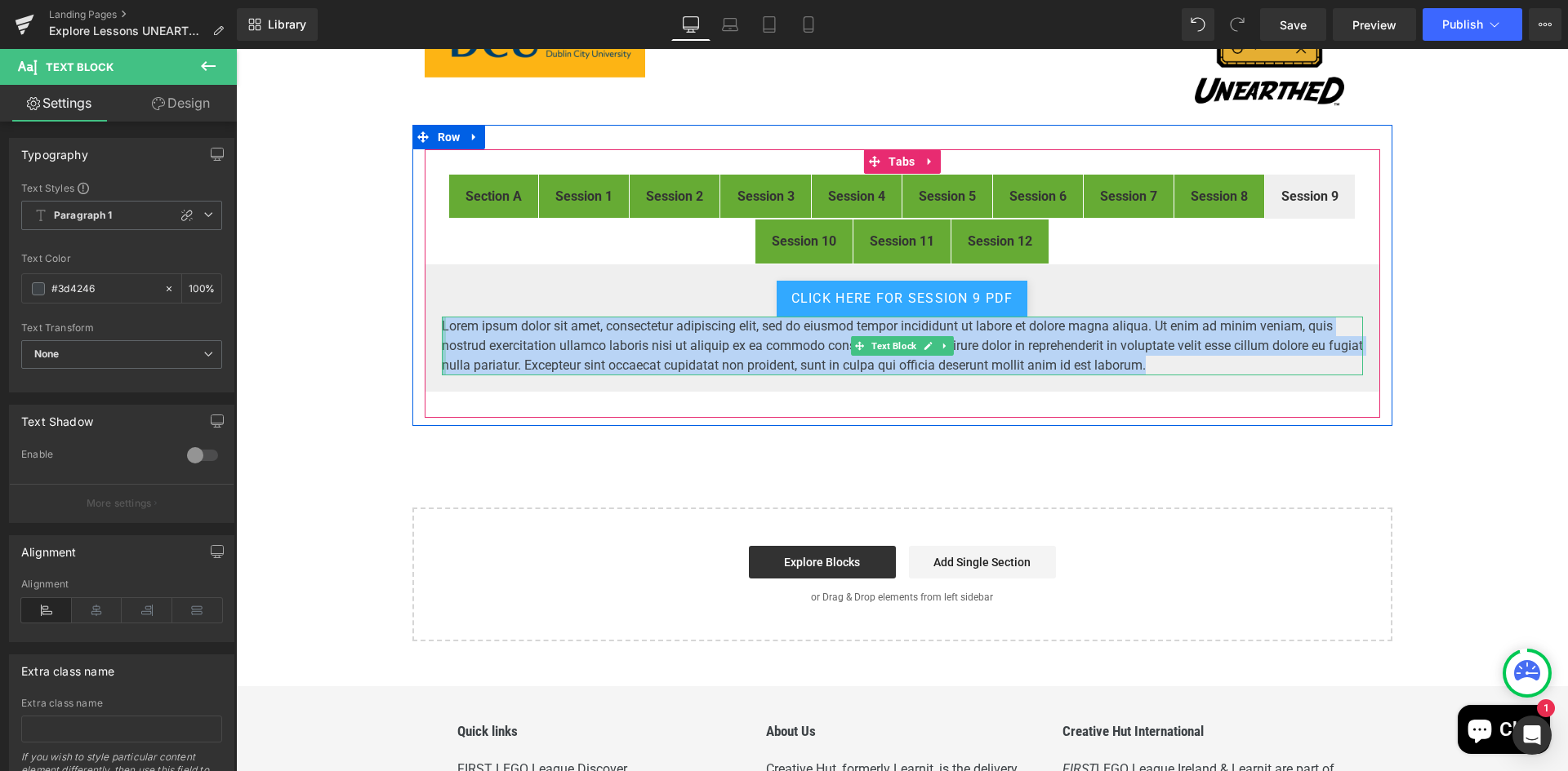
drag, startPoint x: 1210, startPoint y: 363, endPoint x: 438, endPoint y: 323, distance: 773.0
click at [442, 323] on div "Lorem ipsum dolor sit amet, consectetur adipiscing elit, sed do eiusmod tempor …" at bounding box center [902, 346] width 921 height 59
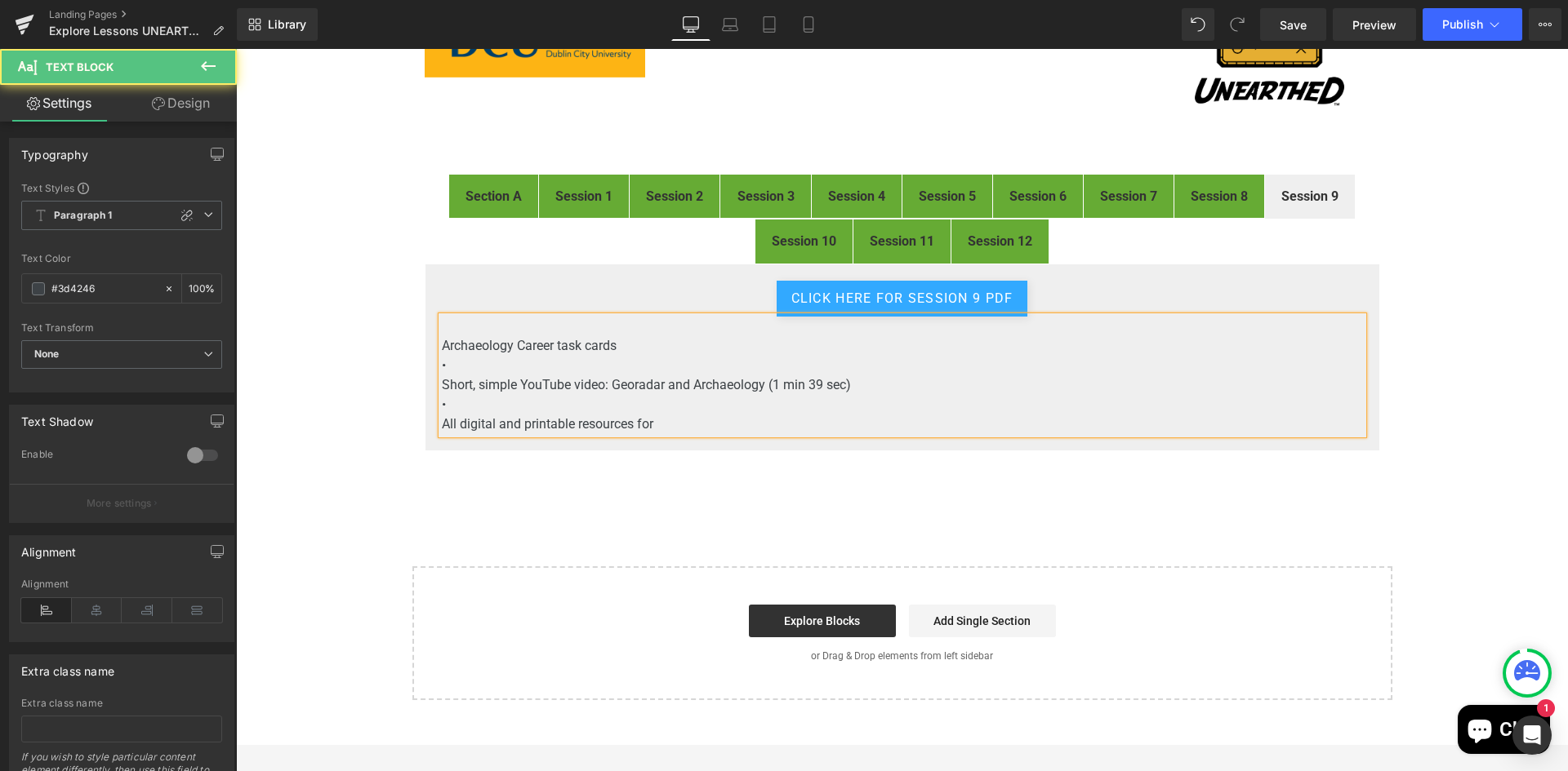
click at [554, 371] on p "•" at bounding box center [902, 365] width 921 height 20
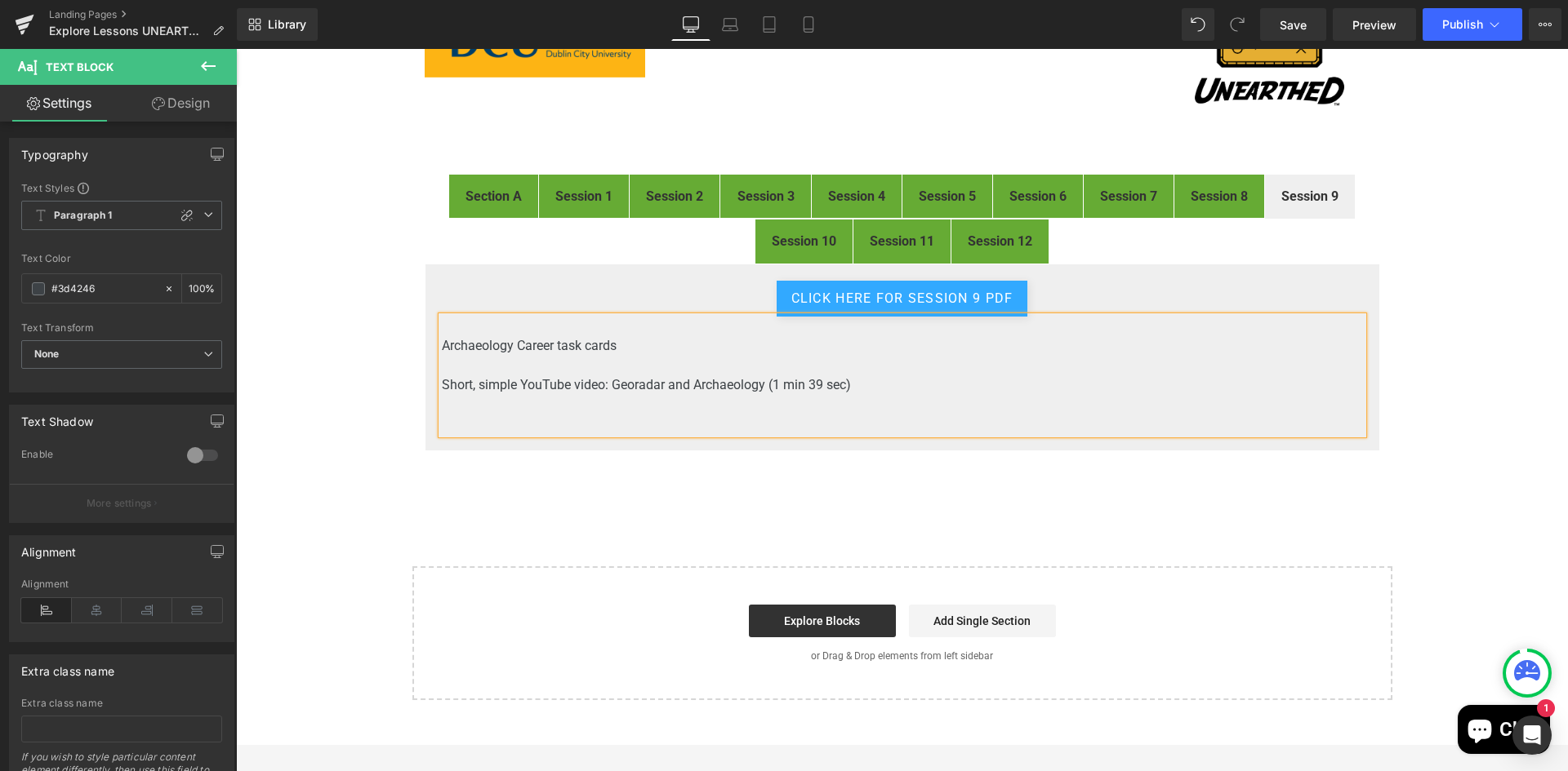
click at [1210, 196] on strong "Session 8" at bounding box center [1219, 196] width 57 height 16
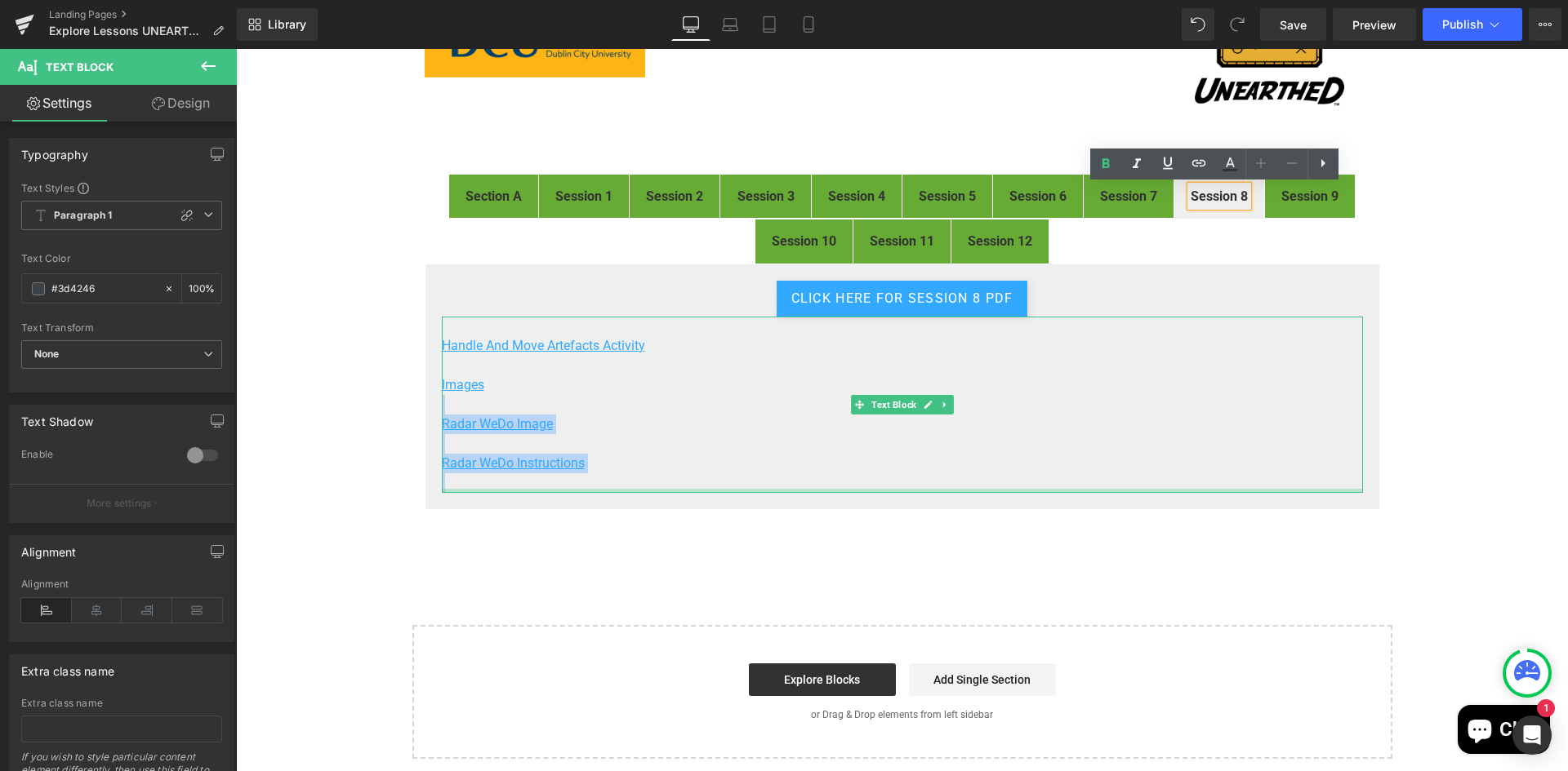
drag, startPoint x: 485, startPoint y: 402, endPoint x: 488, endPoint y: 488, distance: 86.1
click at [488, 488] on div "Handle And Move Artefacts Activity Images Radar WeDo Image Radar WeDo Instruct…" at bounding box center [902, 404] width 921 height 176
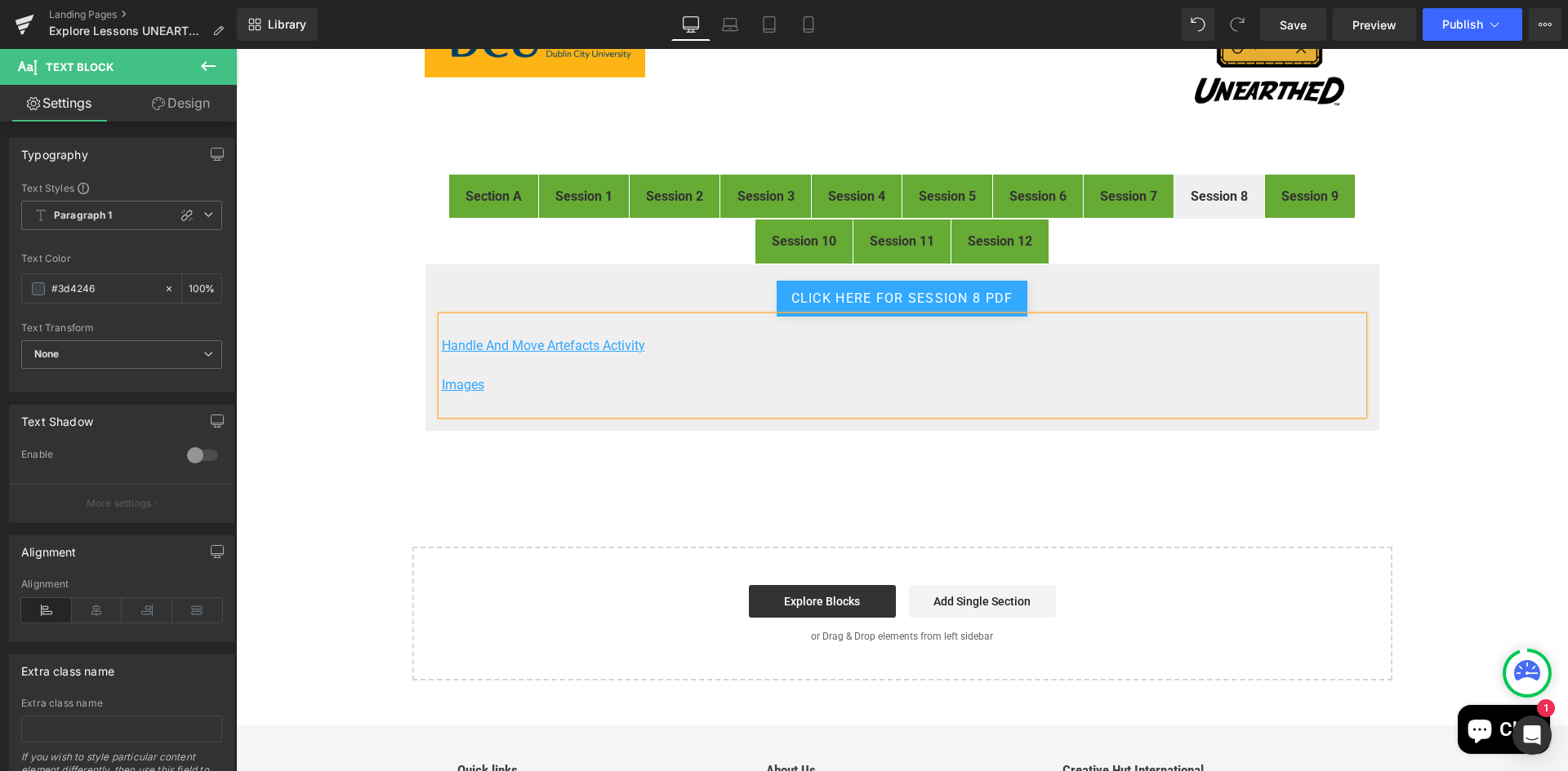
click at [1302, 195] on strong "Session 9" at bounding box center [1309, 196] width 57 height 16
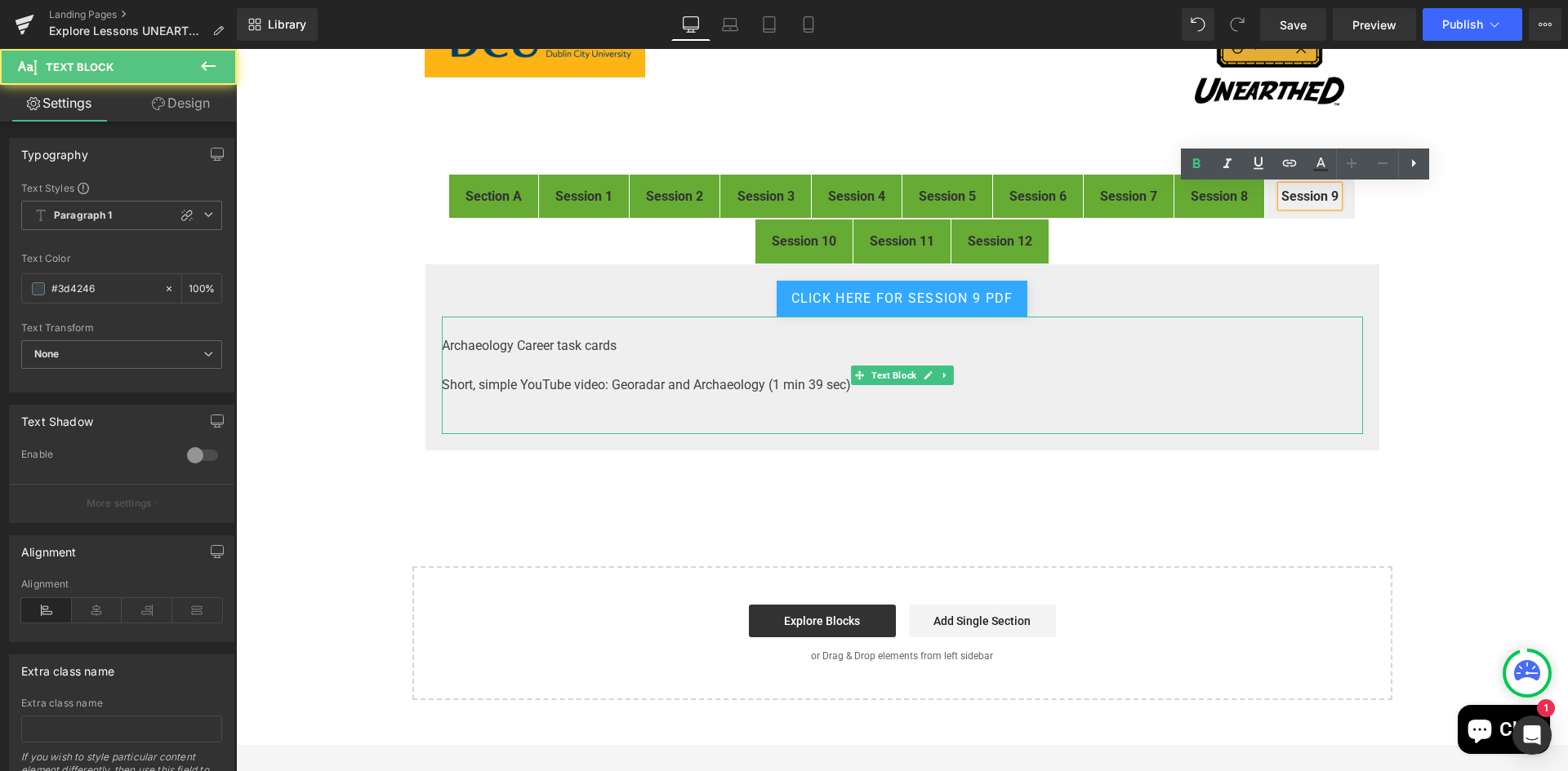
click at [496, 419] on p at bounding box center [902, 424] width 921 height 20
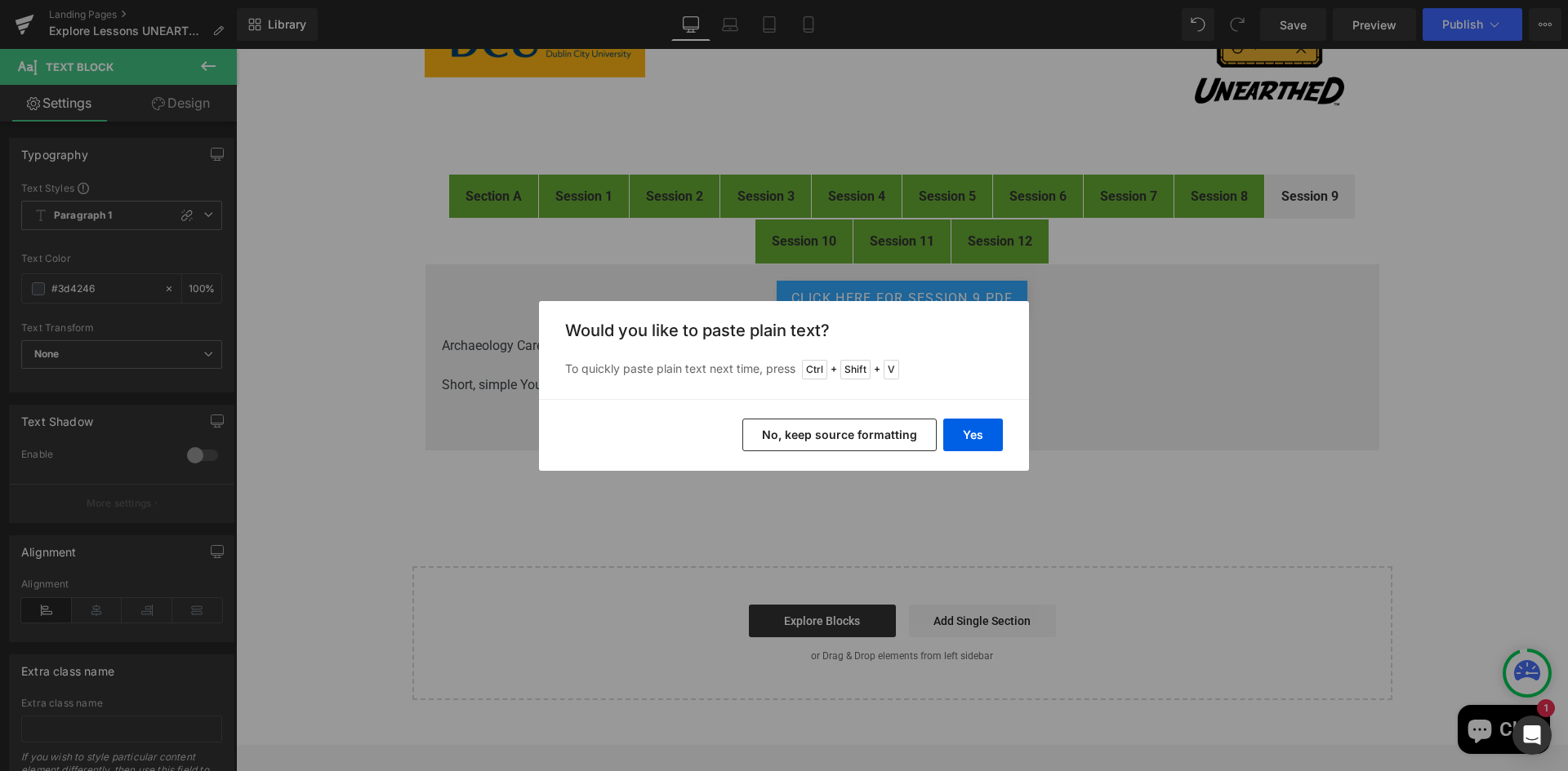
click at [850, 434] on button "No, keep source formatting" at bounding box center [839, 435] width 194 height 33
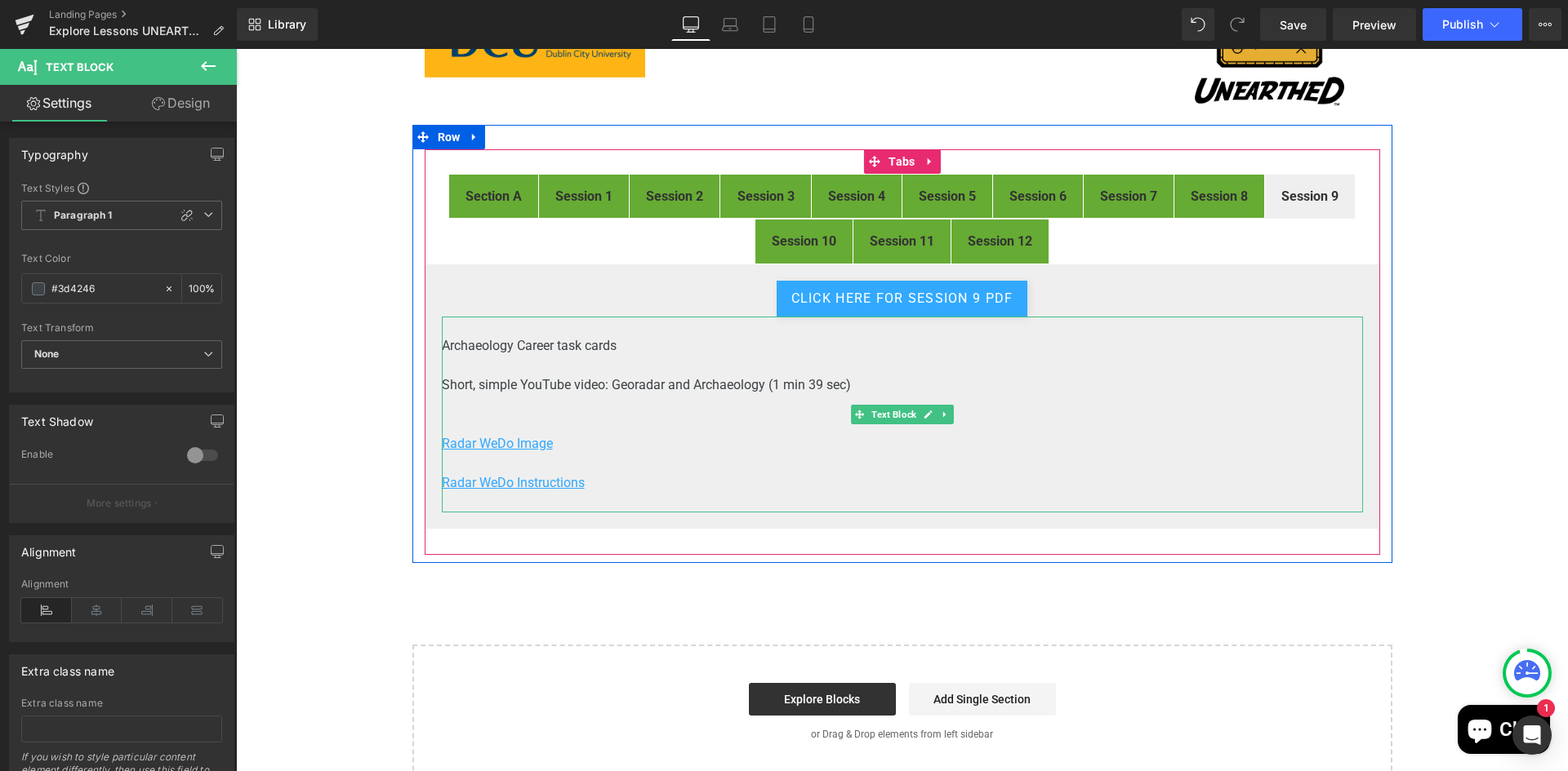
click at [547, 409] on p at bounding box center [902, 404] width 921 height 20
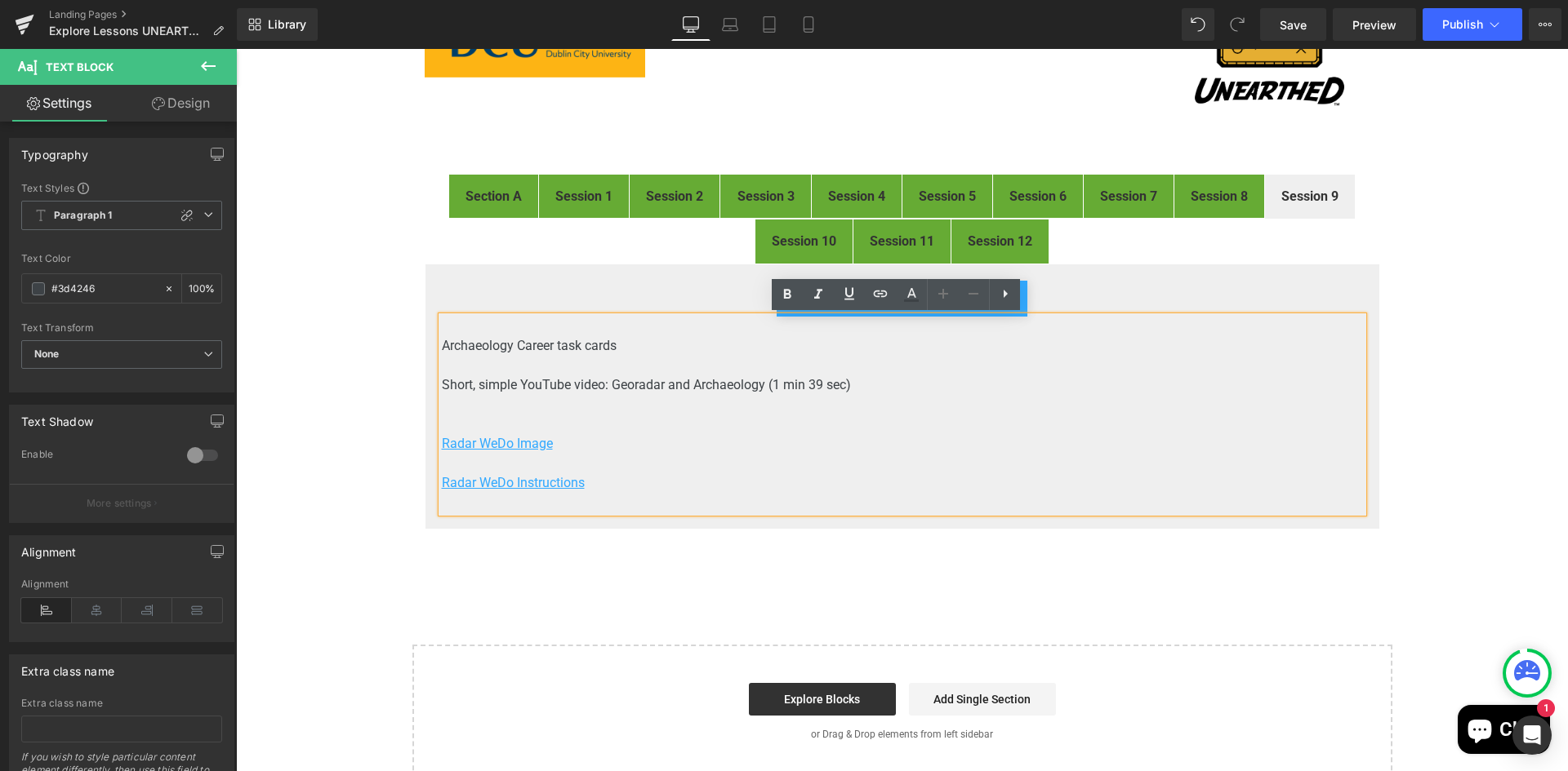
click at [596, 347] on p "Archaeology Career task cards" at bounding box center [902, 346] width 921 height 20
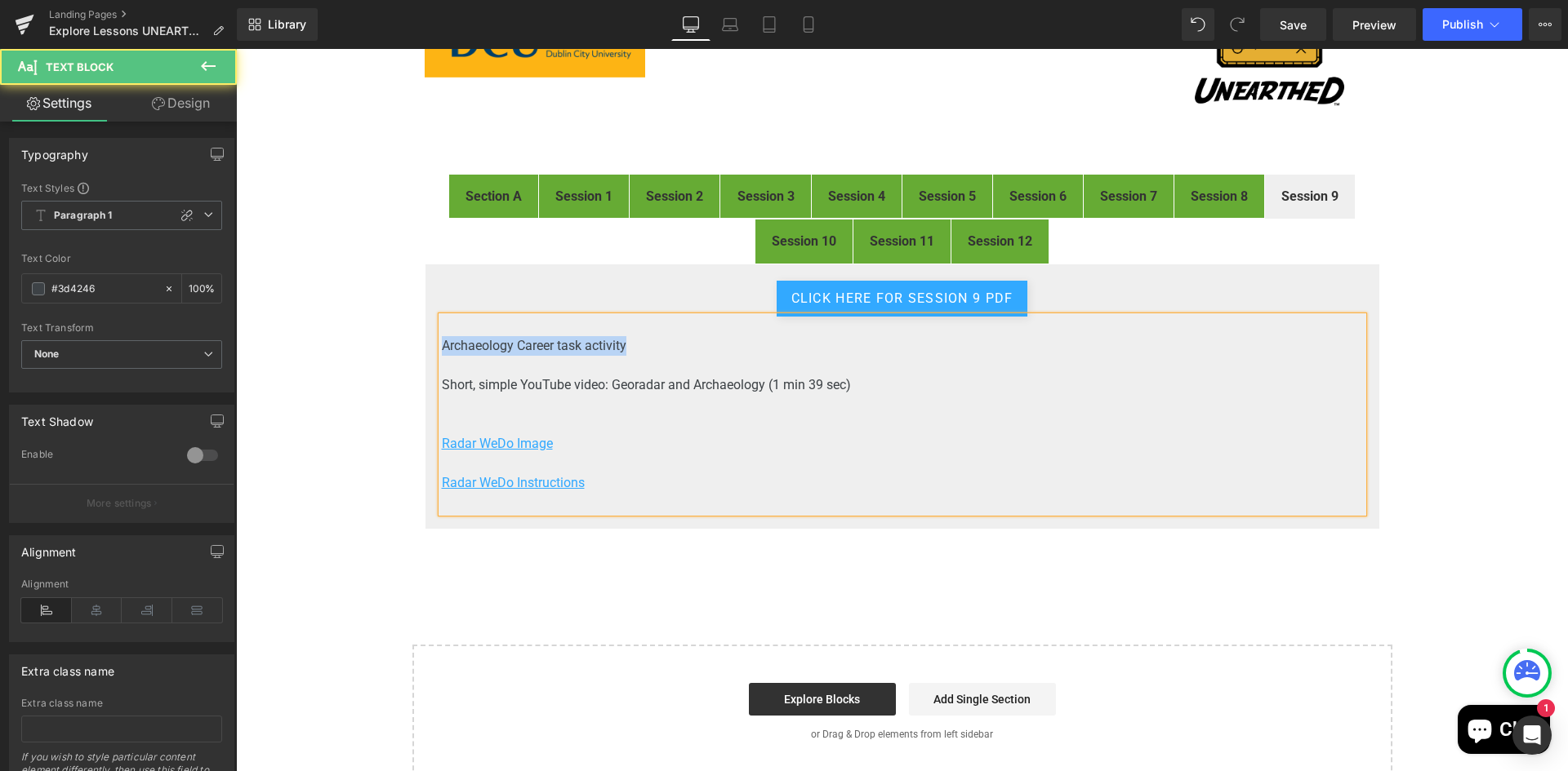
drag, startPoint x: 626, startPoint y: 349, endPoint x: 438, endPoint y: 355, distance: 188.1
click at [442, 355] on p "Archaeology Career task activity" at bounding box center [902, 346] width 921 height 20
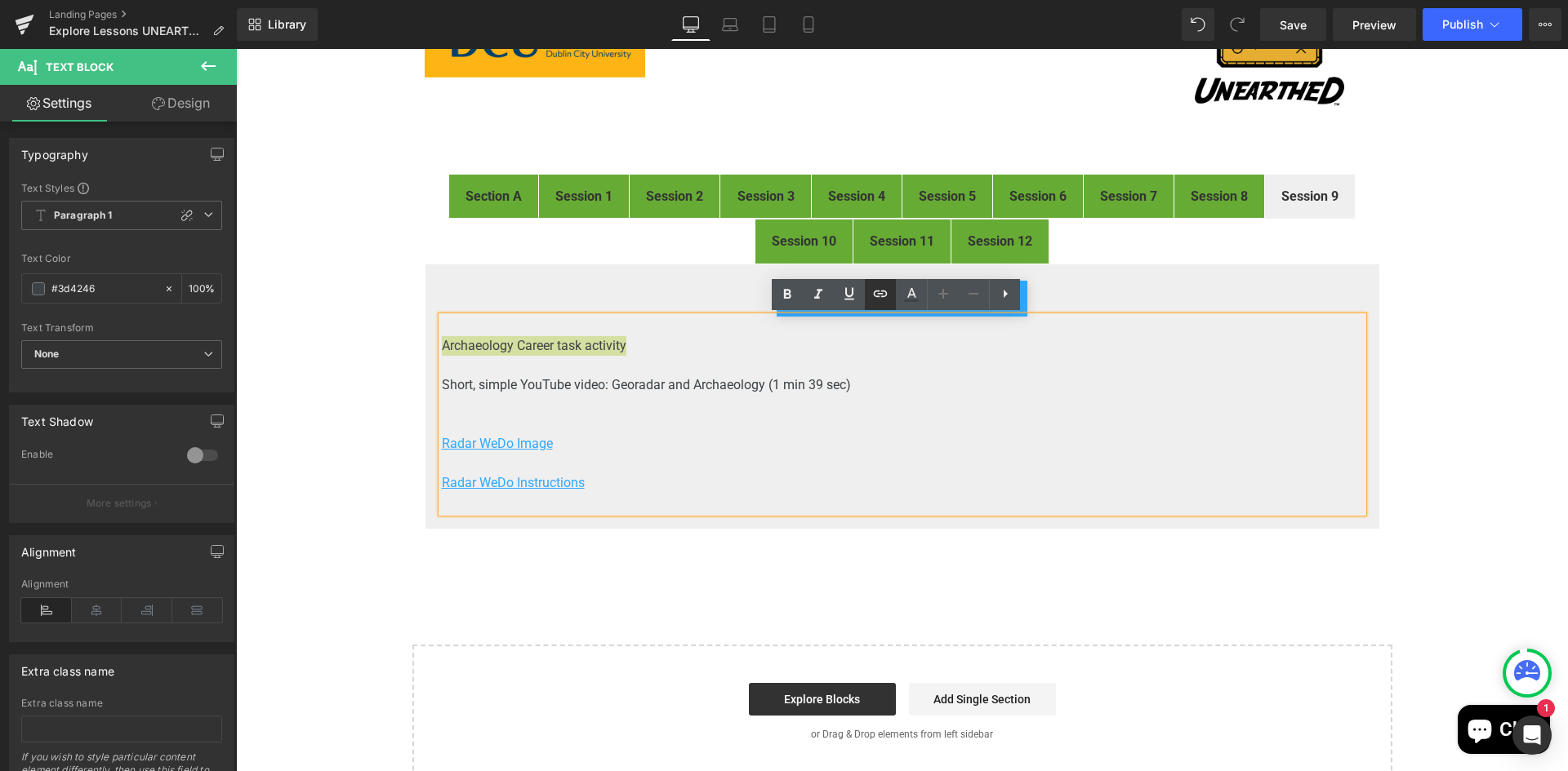
click at [889, 297] on icon at bounding box center [880, 293] width 20 height 20
click at [613, 359] on input "https://drive.google.com/file/d/1eSV28ZBfT1-tFplPEQFaqrRTryxC9f0k/view" at bounding box center [554, 360] width 252 height 41
paste input "https://drive.google.com/file/d/1KJLAB4madra4pTRDeAz_j1mkp1fHpwXt/view?usp=driv…"
drag, startPoint x: 577, startPoint y: 360, endPoint x: 712, endPoint y: 354, distance: 135.1
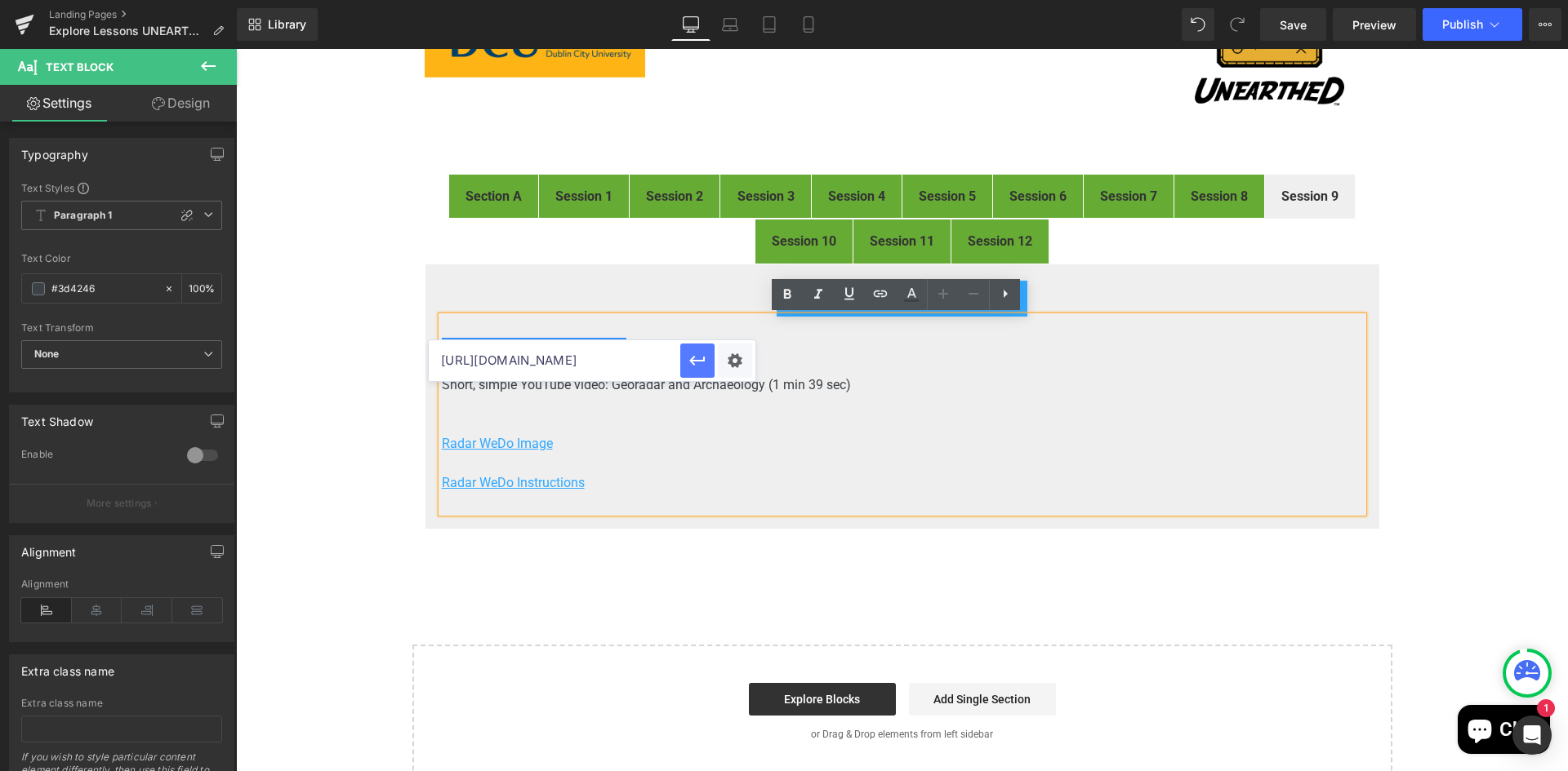
click at [712, 354] on div "https://drive.google.com/file/d/1KJLAB4madra4pTRDeAz_j1mkp1fHpwXt/view?usp=driv…" at bounding box center [592, 360] width 326 height 41
type input "https://drive.google.com/file/d/1KJLAB4madra4pTRDeAz_j1mkp1fHpwXt/view"
click at [751, 0] on div "Text Color Highlight Color #333333 Edit or remove link: Edit - Unlink - Cancel …" at bounding box center [784, 0] width 1568 height 0
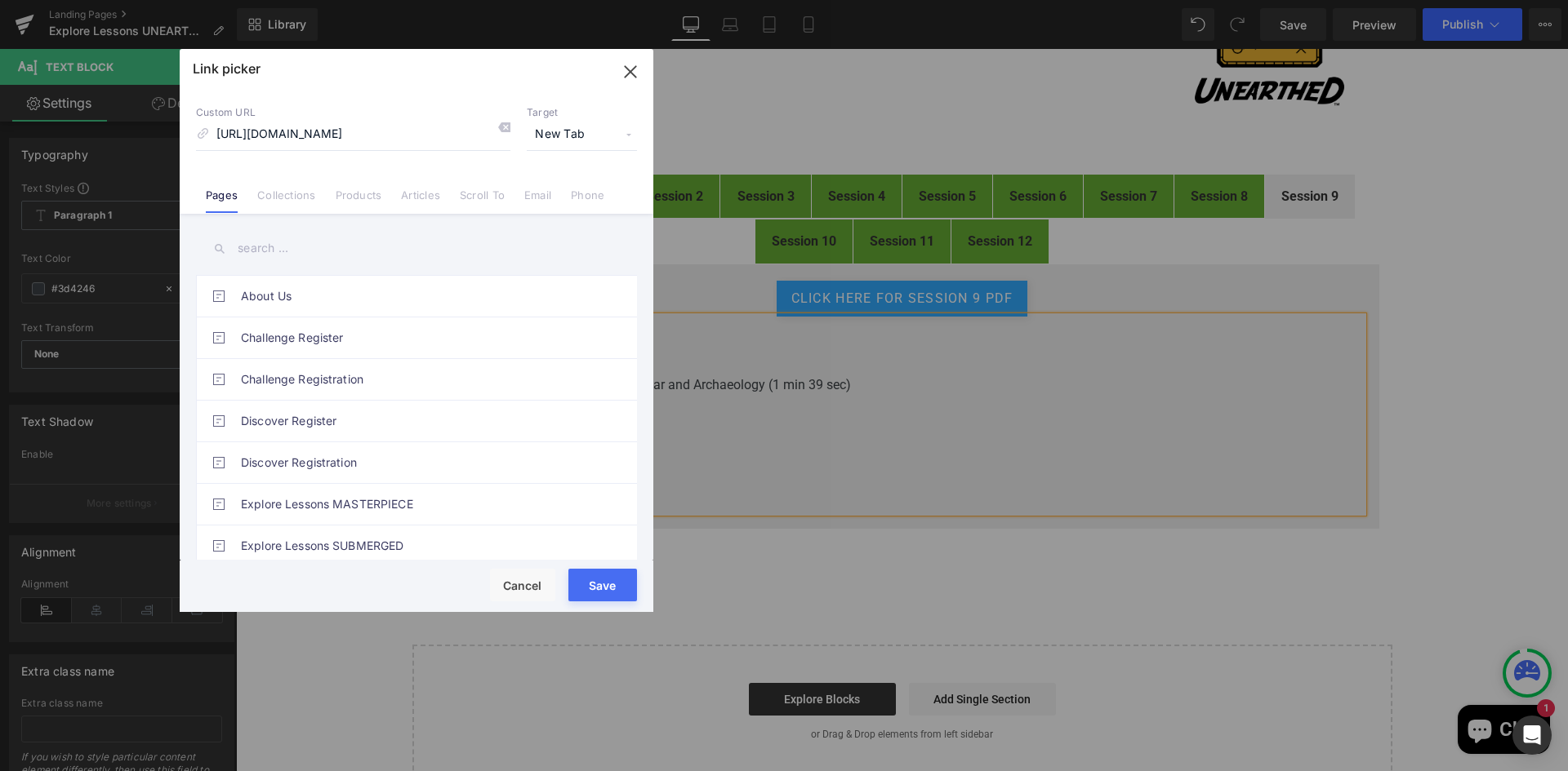
scroll to position [0, 0]
click at [559, 140] on span "New Tab" at bounding box center [581, 134] width 110 height 31
click at [508, 80] on div "Link picker" at bounding box center [417, 69] width 474 height 41
click at [615, 593] on button "Save" at bounding box center [602, 585] width 69 height 33
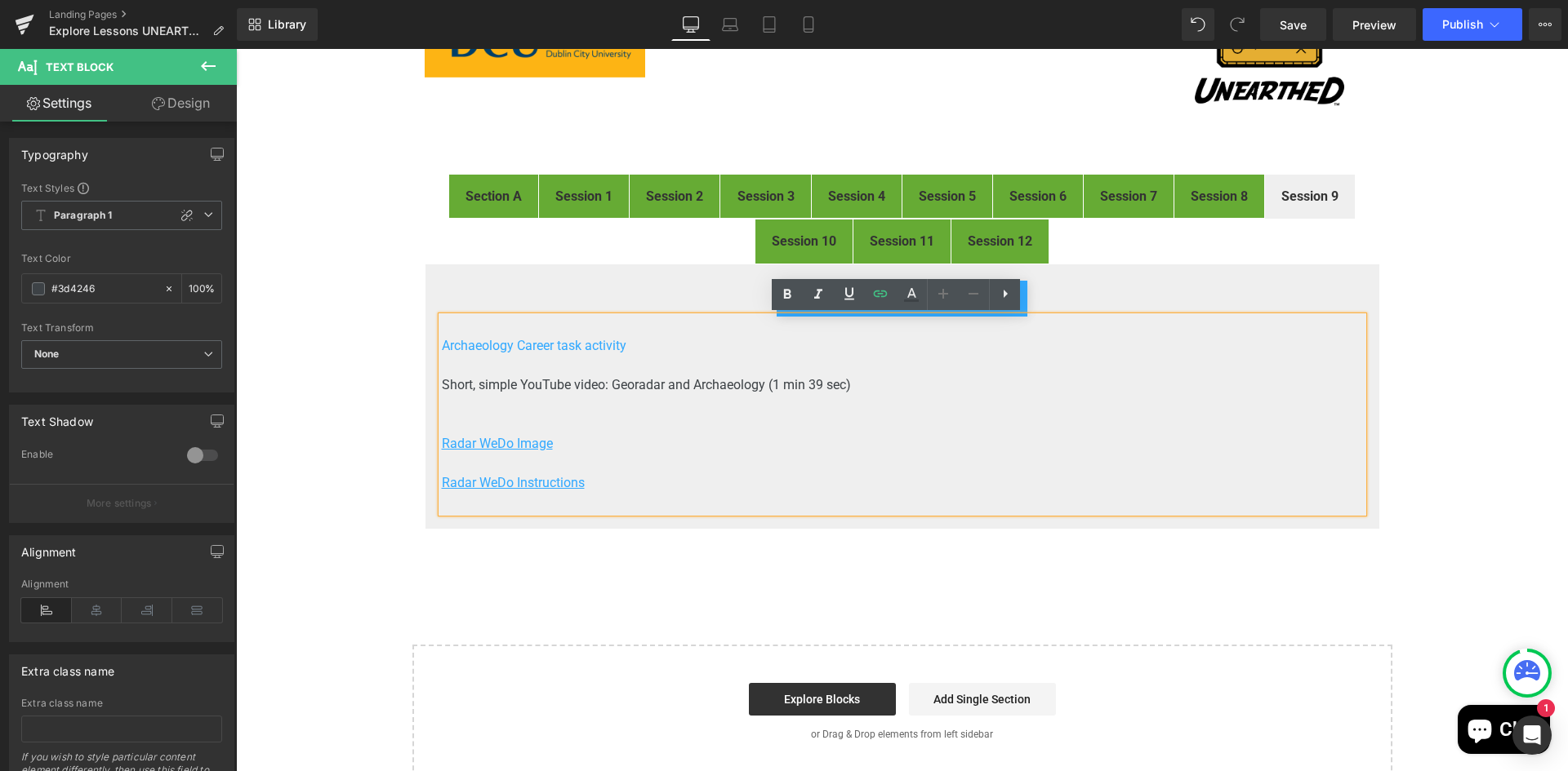
click at [669, 370] on p at bounding box center [902, 365] width 921 height 20
drag, startPoint x: 627, startPoint y: 345, endPoint x: 436, endPoint y: 341, distance: 191.0
click at [442, 341] on p "Archaeology Career task activity" at bounding box center [902, 346] width 921 height 20
click at [849, 299] on icon at bounding box center [849, 293] width 10 height 12
drag, startPoint x: 604, startPoint y: 378, endPoint x: 609, endPoint y: 370, distance: 9.4
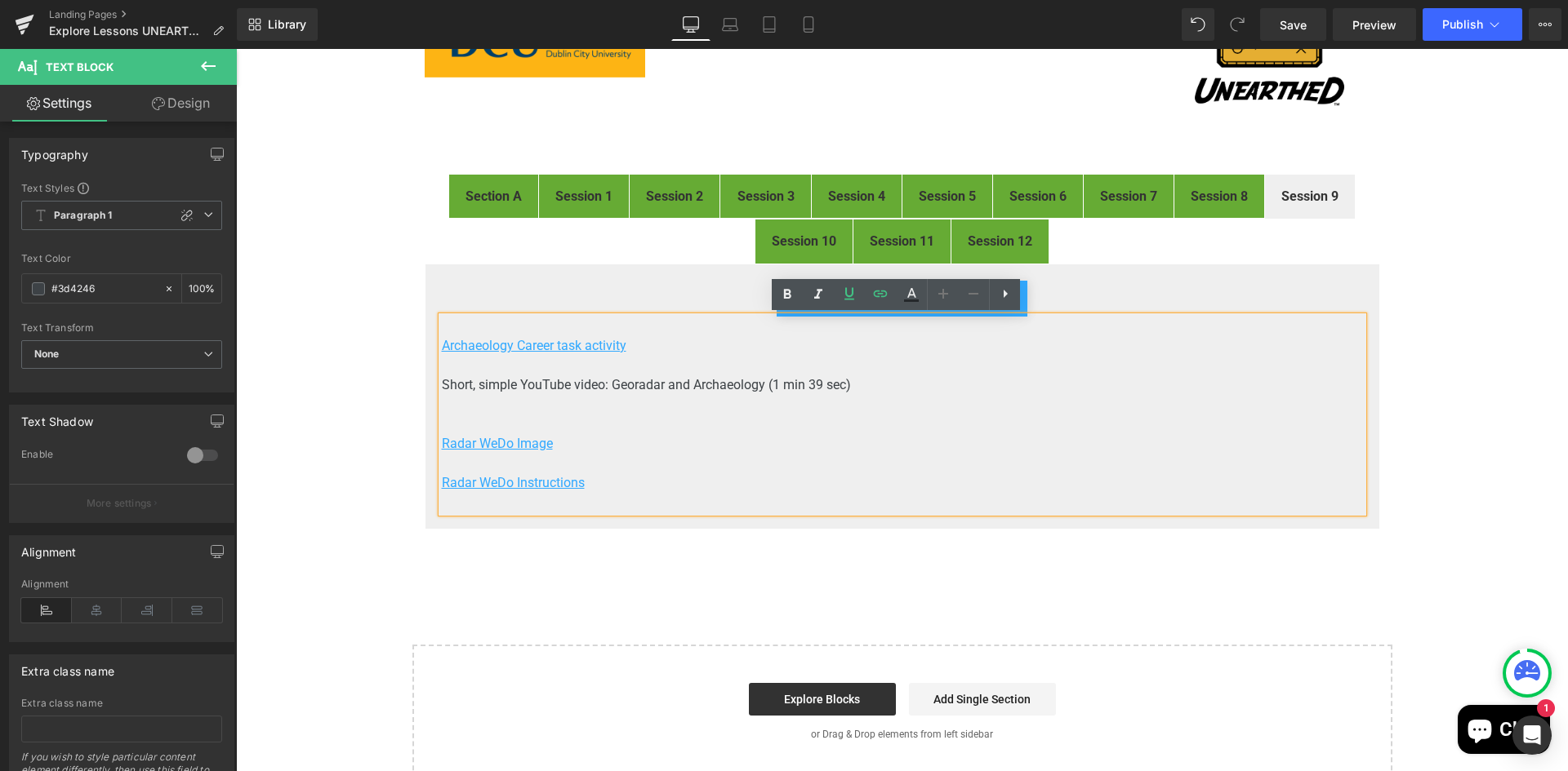
click at [606, 376] on p "Short, simple YouTube video: Georadar and Archaeology (1 min 39 sec)" at bounding box center [902, 385] width 921 height 20
click at [657, 362] on p at bounding box center [902, 365] width 921 height 20
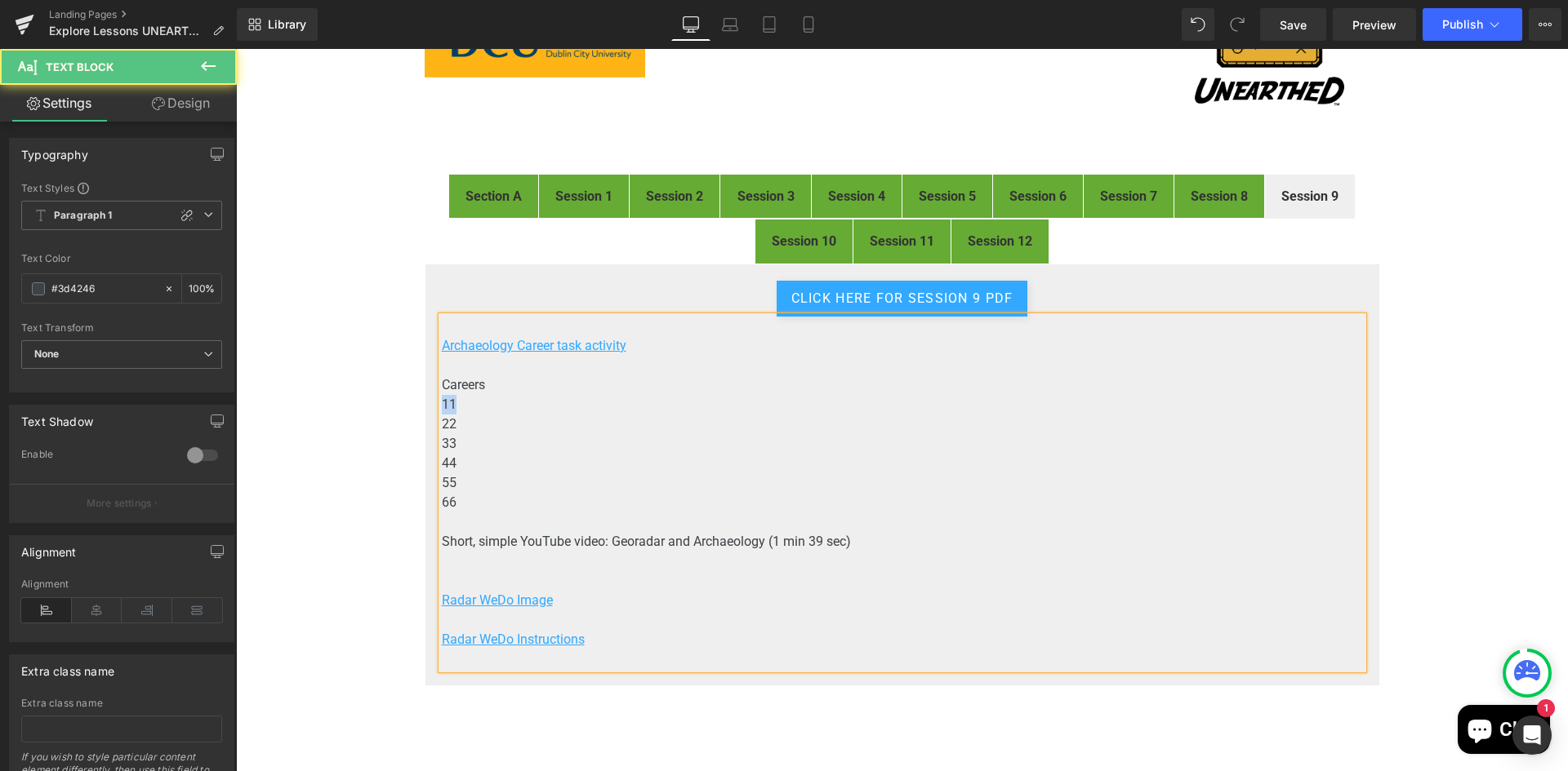
drag, startPoint x: 452, startPoint y: 407, endPoint x: 436, endPoint y: 403, distance: 16.5
click at [442, 403] on p "11" at bounding box center [902, 404] width 921 height 20
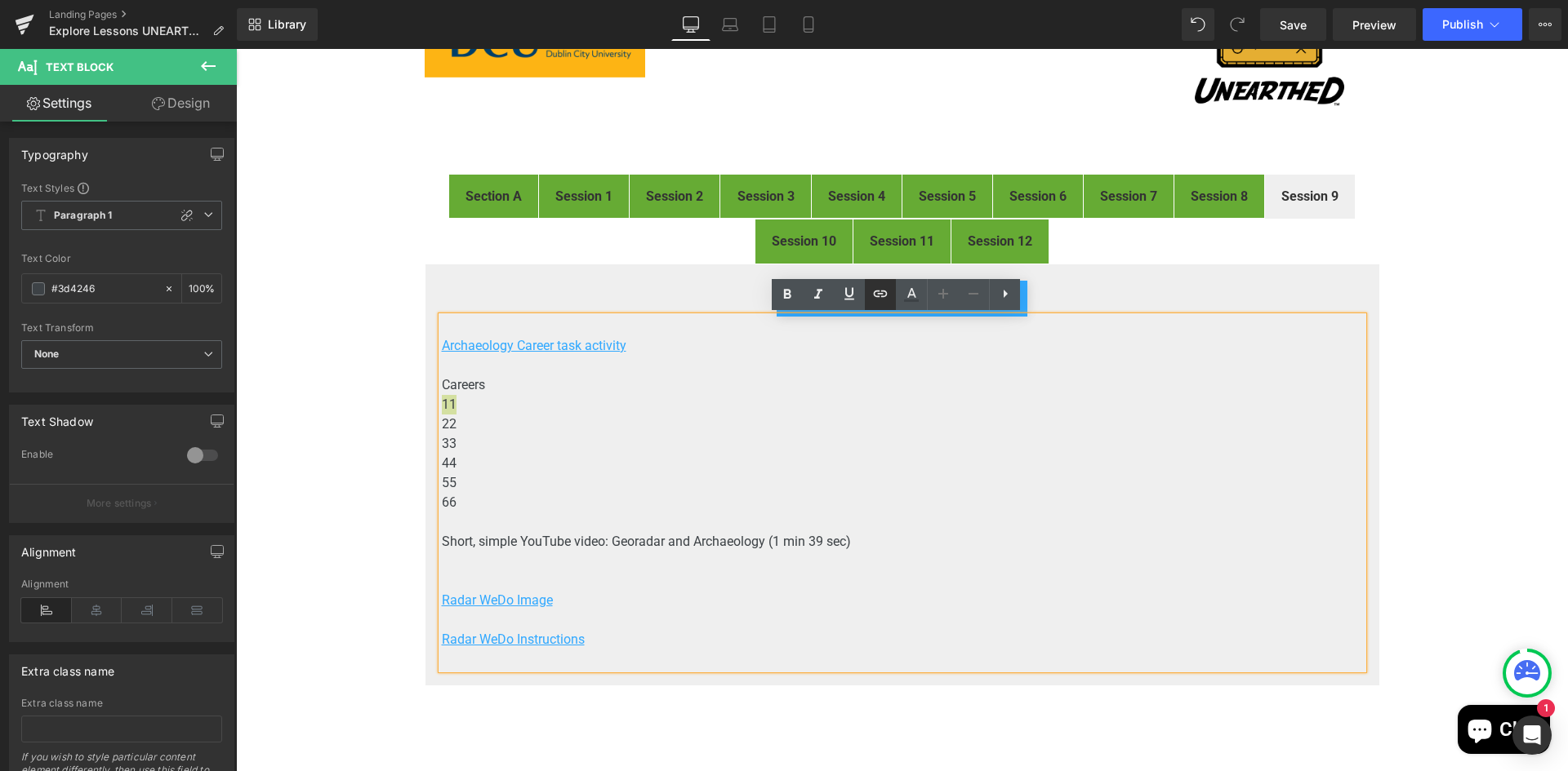
click at [878, 294] on icon at bounding box center [881, 294] width 14 height 7
click at [531, 439] on input "https://drive.google.com/file/d/1KJLAB4madra4pTRDeAz_j1mkp1fHpwXt/view" at bounding box center [554, 439] width 252 height 41
paste input "https://drive.google.com/open?id=1DGG9LeKGawc6i_v1smxn3mOCnBhGHgR1&usp=drive_co…"
drag, startPoint x: 568, startPoint y: 438, endPoint x: 699, endPoint y: 436, distance: 131.0
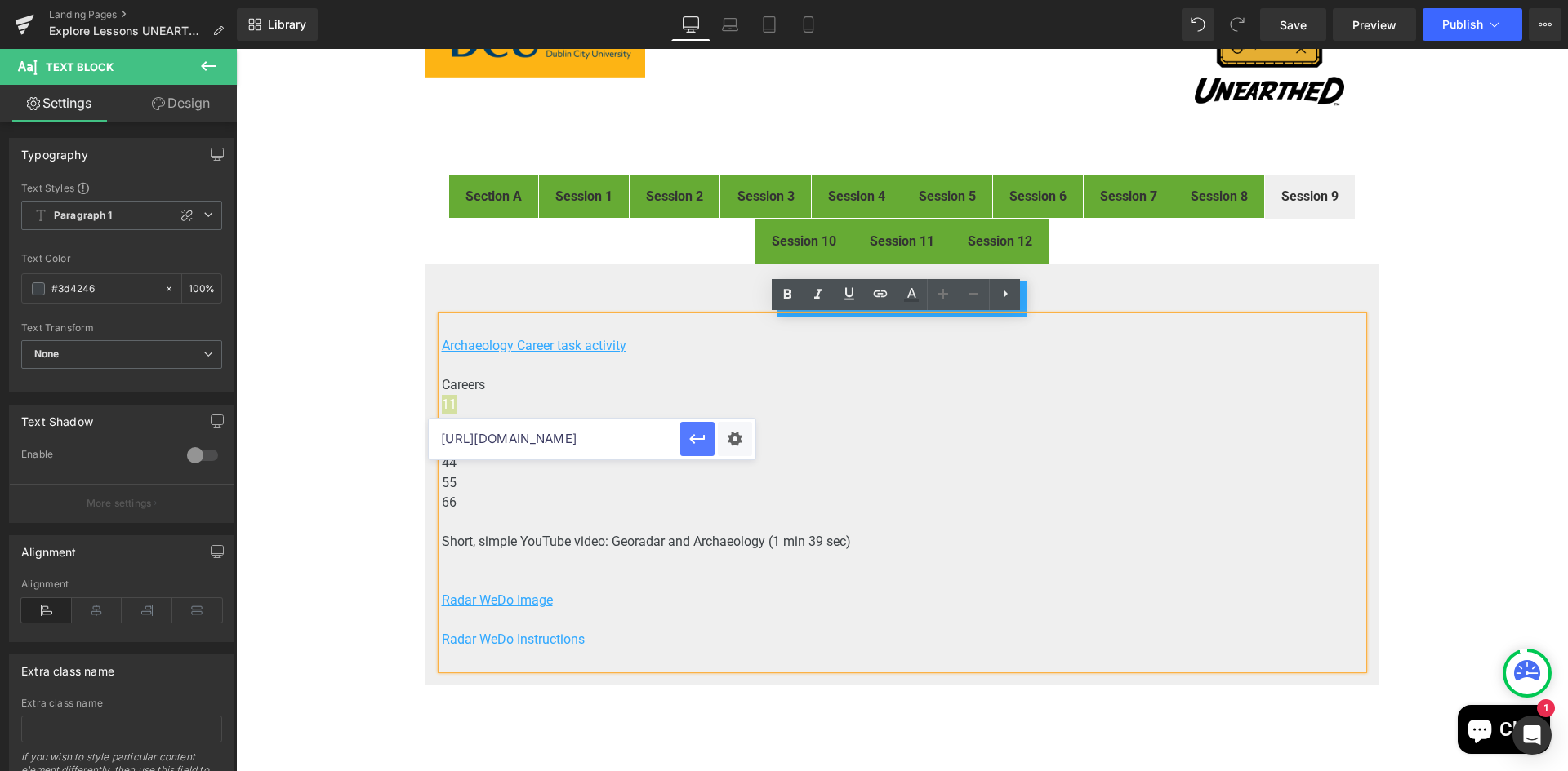
click at [699, 436] on div "https://drive.google.com/open?id=1DGG9LeKGawc6i_v1smxn3mOCnBhGHgR1&usp=drive_co…" at bounding box center [592, 439] width 326 height 41
type input "https://drive.google.com/open?id=1DGG9LeKGawc6i_v1smxn3mOCnBhGHgR1"
click at [737, 0] on div "Text Color Highlight Color #333333 Edit or remove link: Edit - Unlink - Cancel …" at bounding box center [784, 0] width 1568 height 0
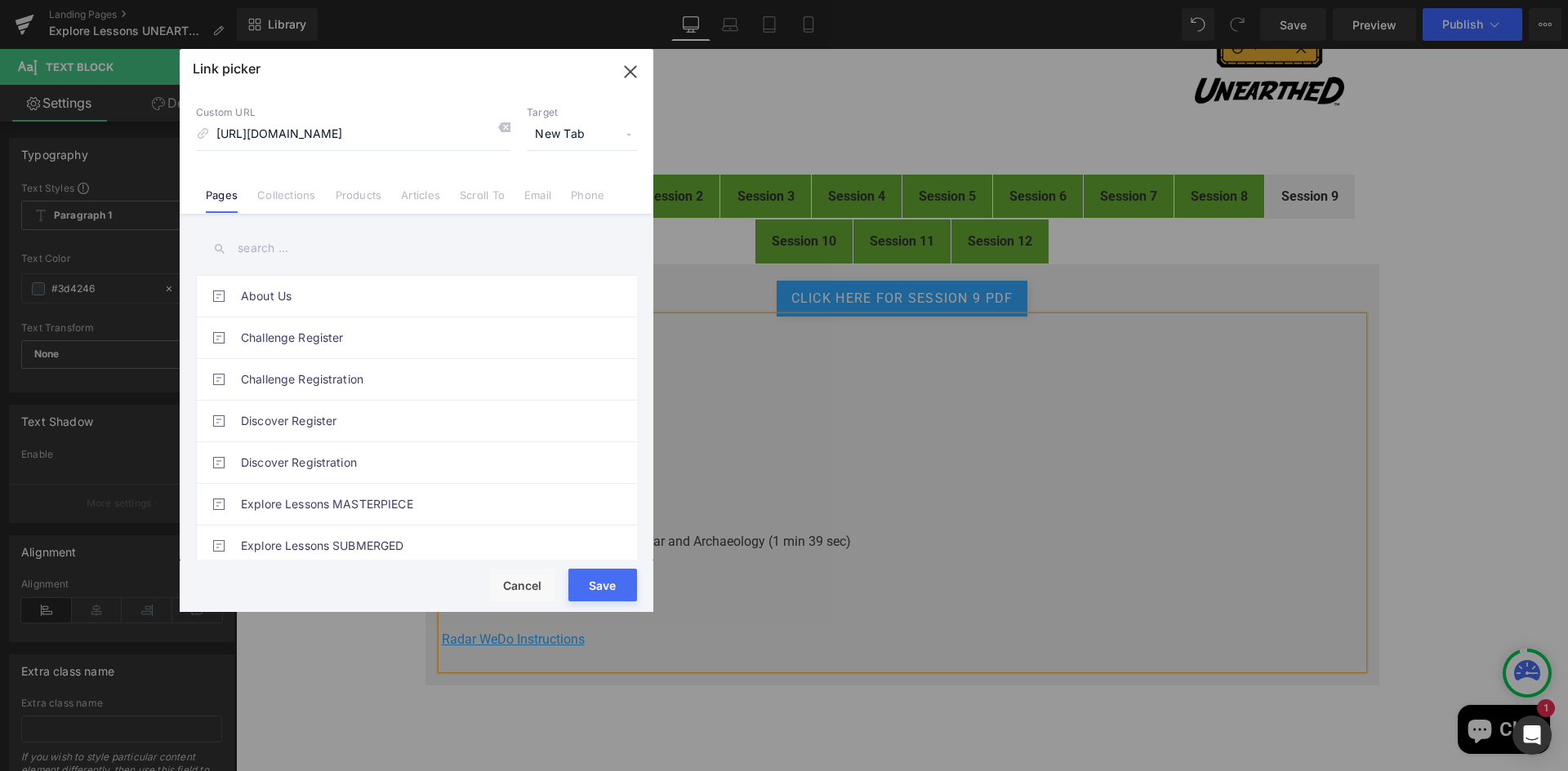
scroll to position [0, 0]
click at [609, 588] on button "Save" at bounding box center [602, 585] width 69 height 33
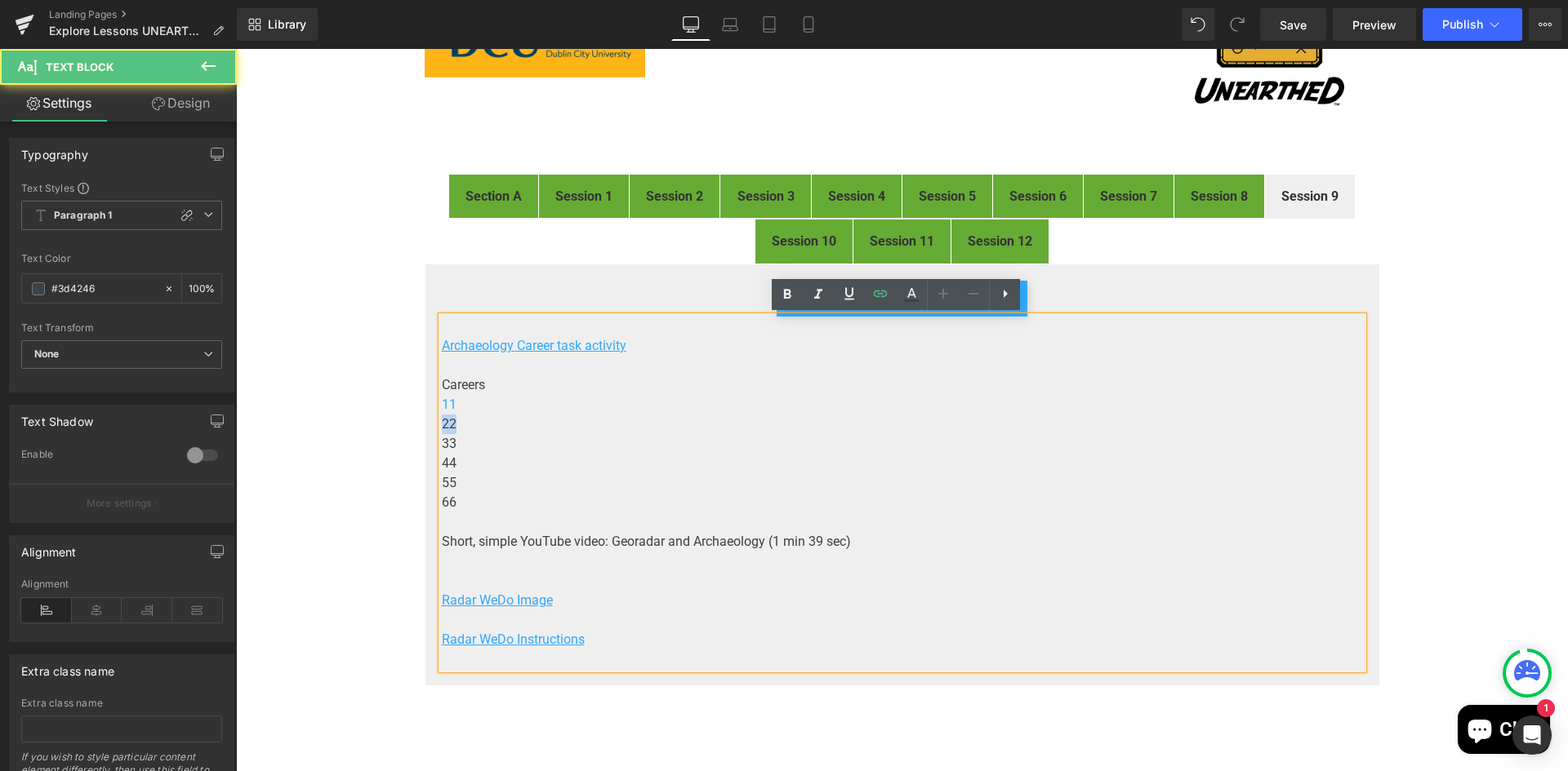
drag, startPoint x: 452, startPoint y: 423, endPoint x: 430, endPoint y: 426, distance: 22.2
click at [430, 426] on div "click here for Session 9 PDF Button Archaeology Career task activity Careers 11…" at bounding box center [902, 474] width 955 height 422
click at [887, 297] on icon at bounding box center [880, 293] width 20 height 20
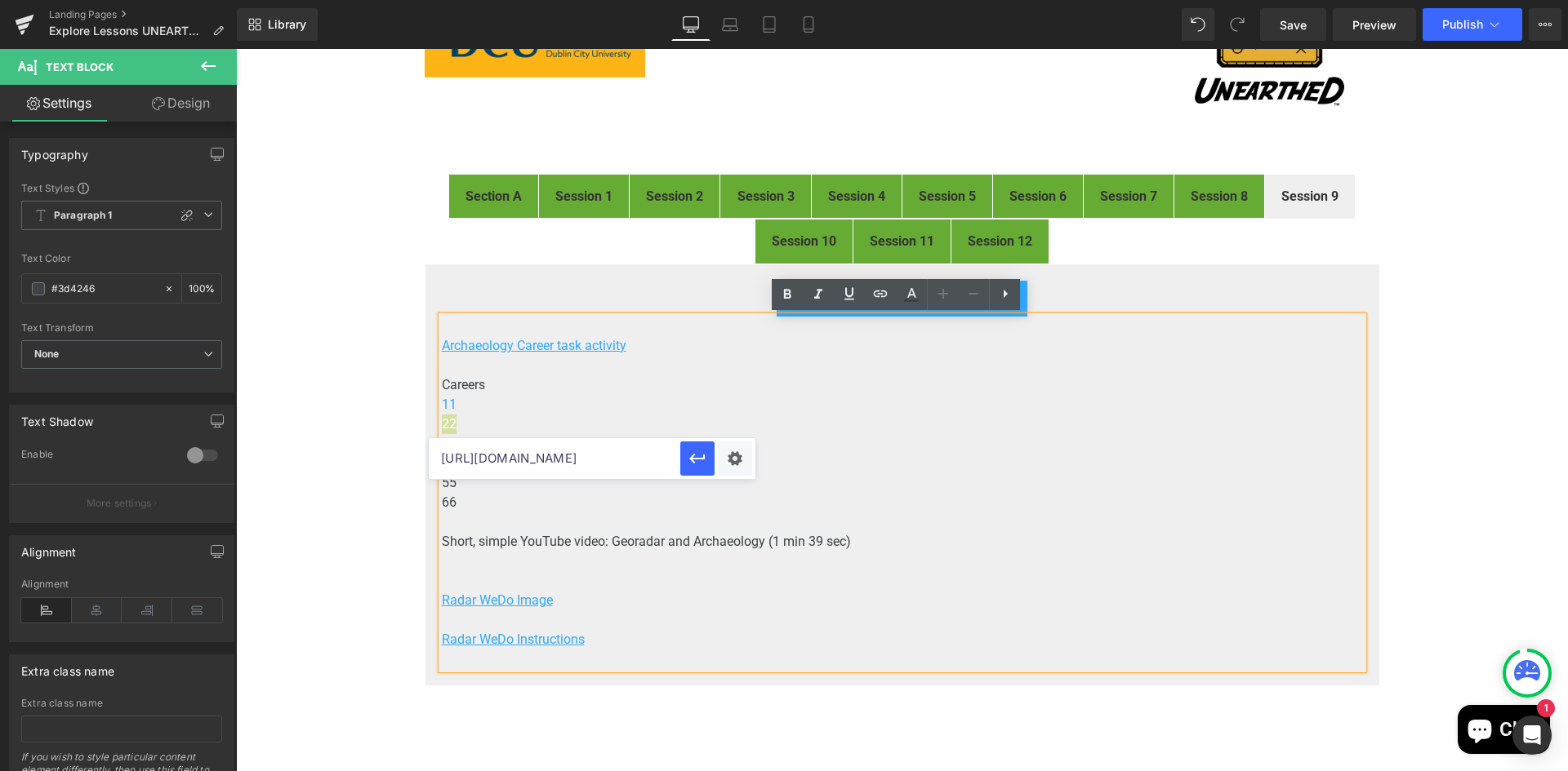
click at [553, 467] on input "https://drive.google.com/open?id=1DGG9LeKGawc6i_v1smxn3mOCnBhGHgR1" at bounding box center [554, 458] width 252 height 41
paste input "https://drive.google.com/open?id=1RpX1hqKdXsY22h-qFnUKLJGu0FdouakV&usp=drive_co…"
drag, startPoint x: 578, startPoint y: 457, endPoint x: 707, endPoint y: 454, distance: 129.0
click at [707, 454] on div "https://drive.google.com/open?id=1RpX1hqKdXsY22h-qFnUKLJGu0FdouakV&usp=drive_co…" at bounding box center [592, 458] width 326 height 41
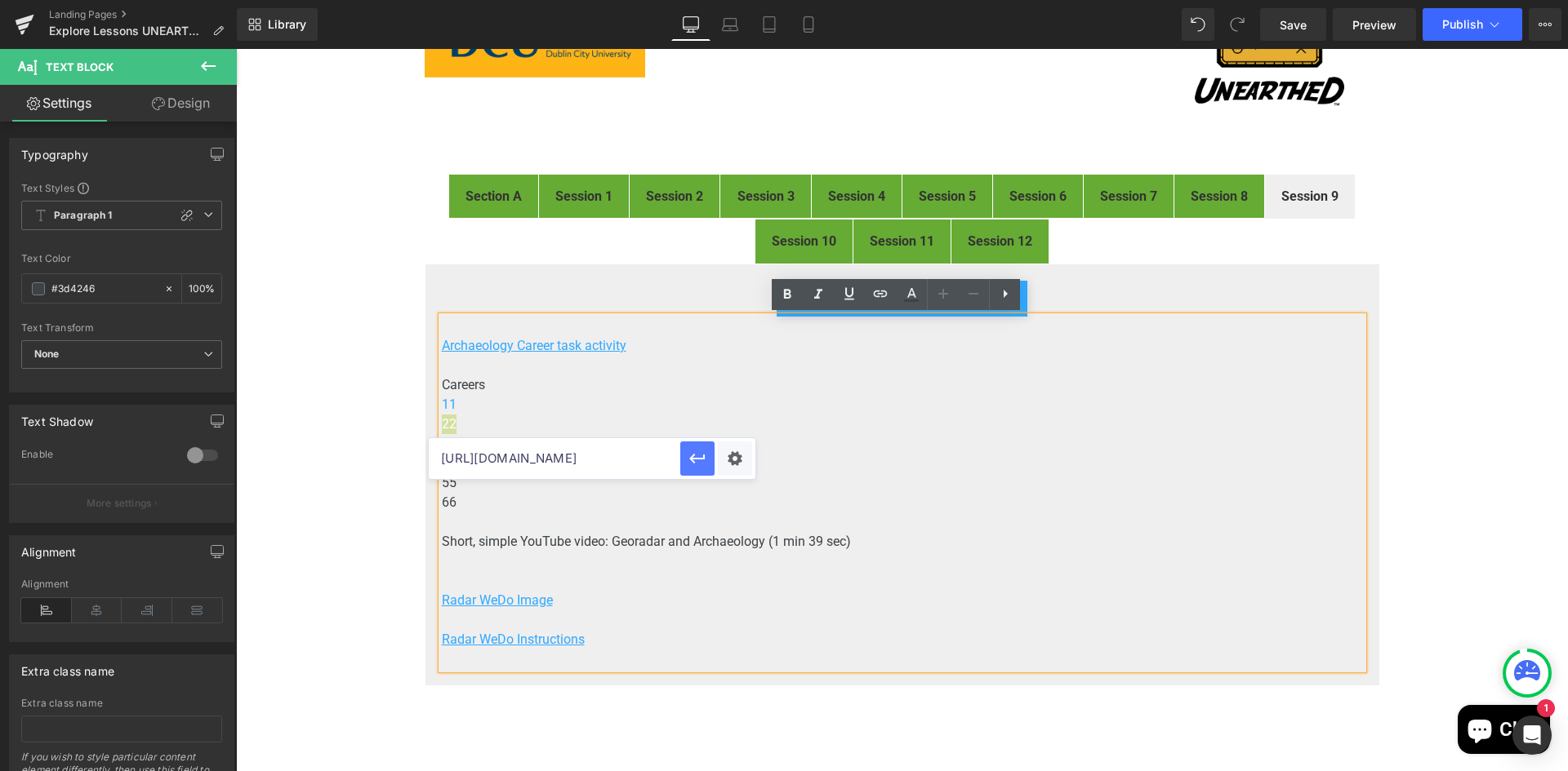
type input "https://drive.google.com/open?id=1RpX1hqKdXsY22h-qFnUKLJGu0FdouakV"
click at [744, 0] on div "Text Color Highlight Color #333333 Edit or remove link: Edit - Unlink - Cancel …" at bounding box center [784, 0] width 1568 height 0
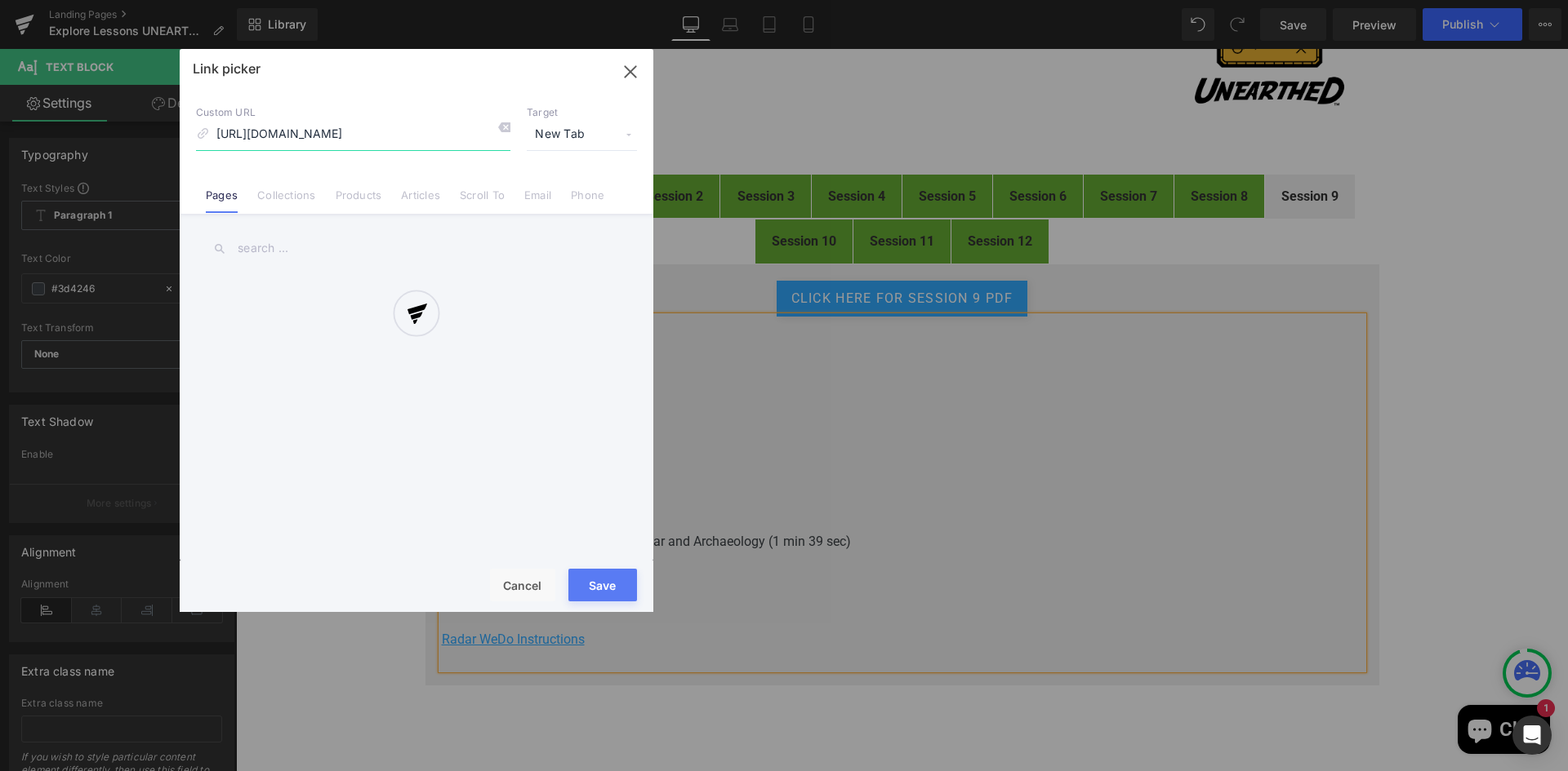
scroll to position [0, 128]
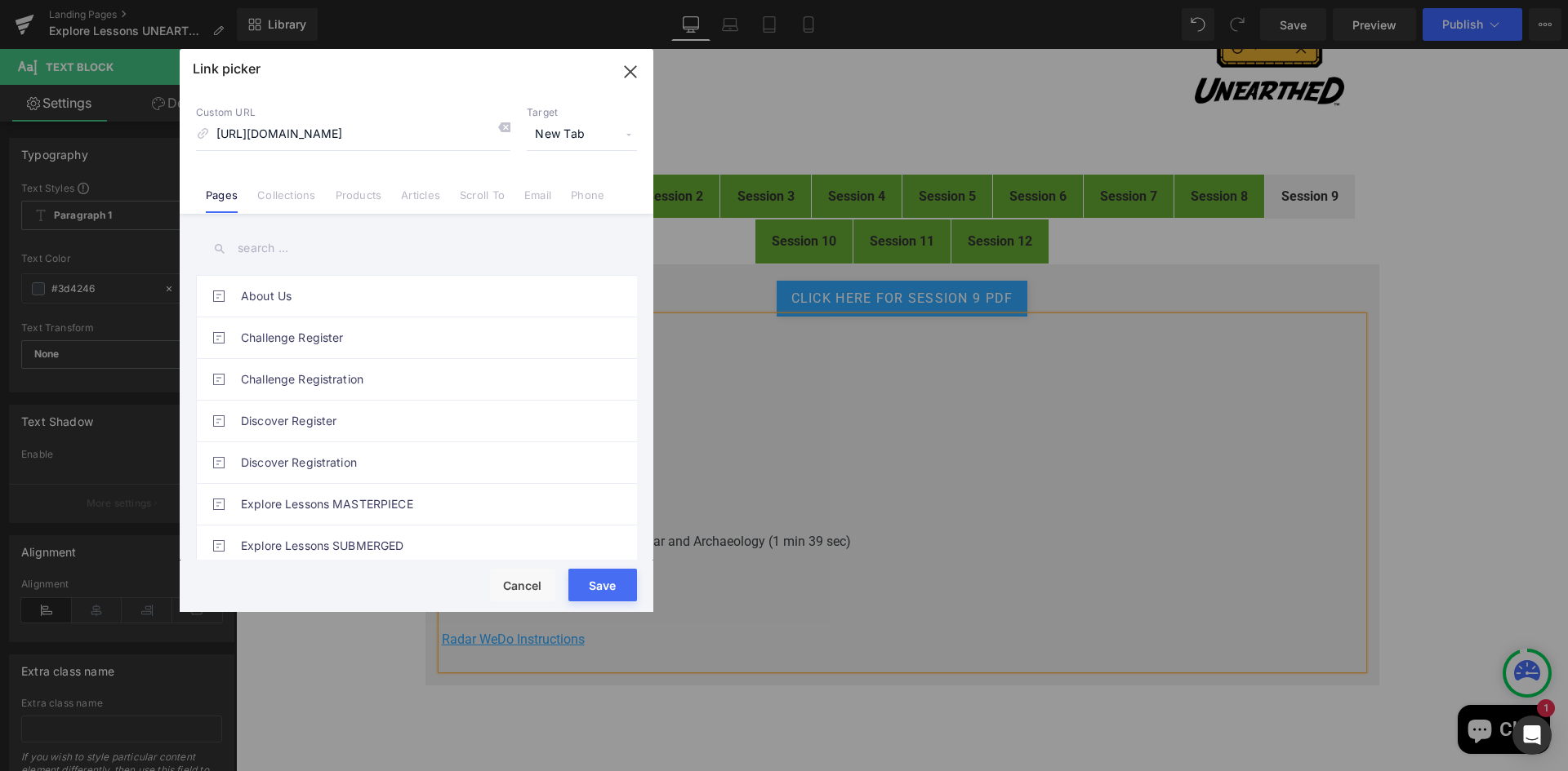
click at [601, 582] on button "Save" at bounding box center [602, 585] width 69 height 33
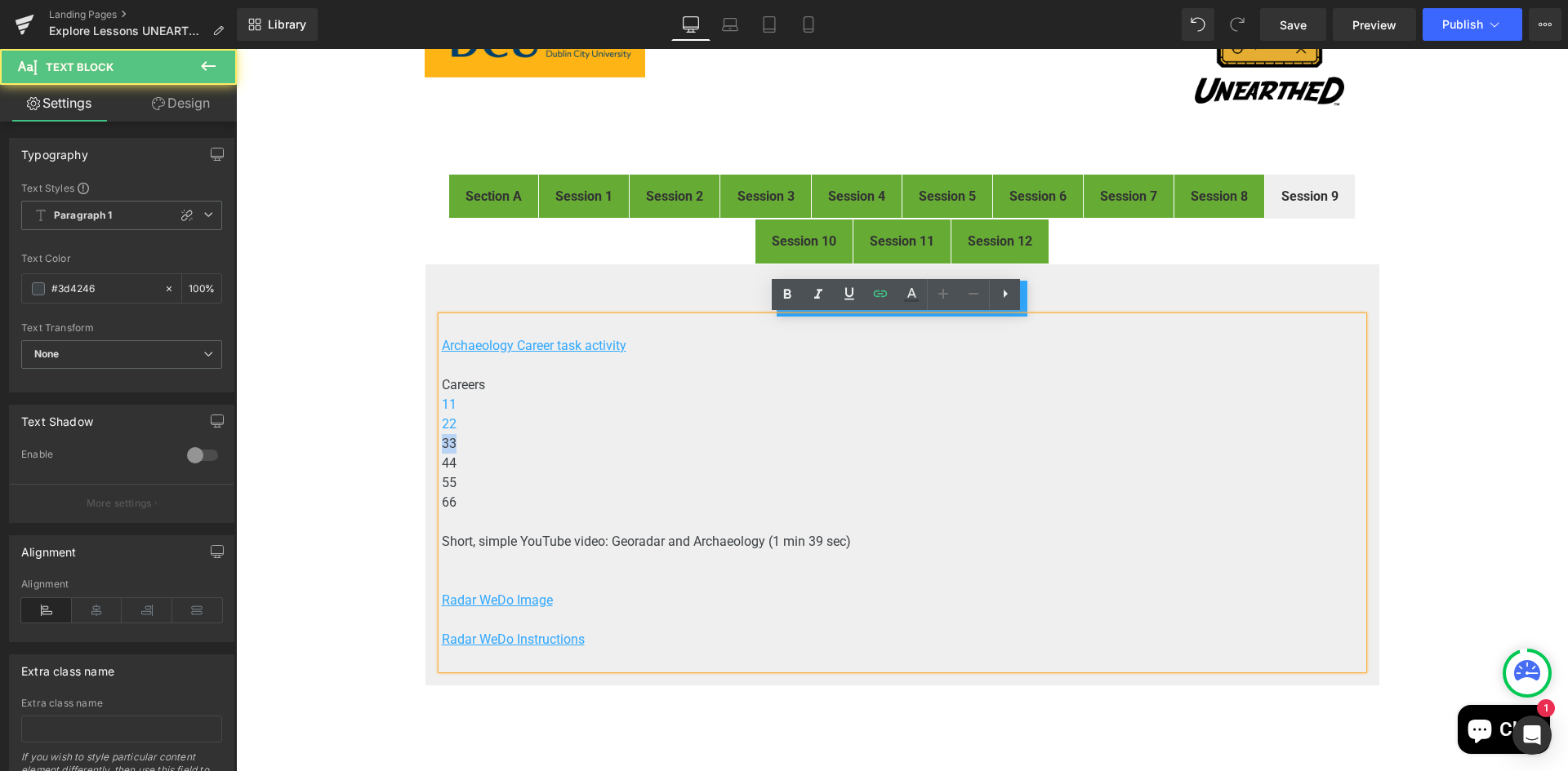
drag, startPoint x: 454, startPoint y: 441, endPoint x: 429, endPoint y: 441, distance: 25.0
click at [429, 441] on div "click here for Session 9 PDF Button Archaeology Career task activity Careers 11…" at bounding box center [902, 474] width 955 height 422
click at [889, 297] on icon at bounding box center [880, 293] width 20 height 20
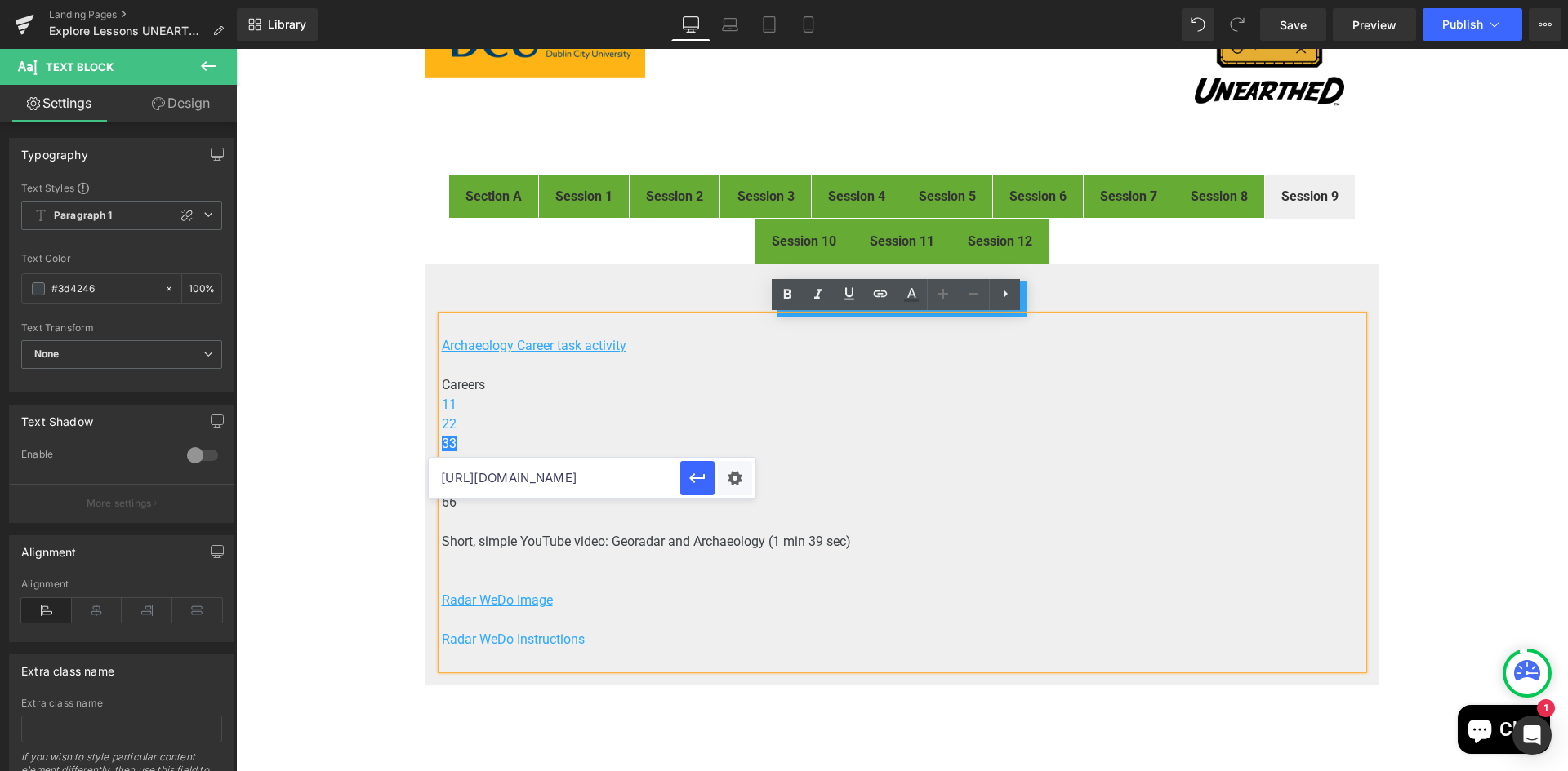
click at [613, 486] on input "https://drive.google.com/open?id=1RpX1hqKdXsY22h-qFnUKLJGu0FdouakV" at bounding box center [554, 478] width 252 height 41
paste input "https://drive.google.com/open?id=113V7GwtY3M91pKez7Kzztag06EQt3evJ&usp=drive_co…"
drag, startPoint x: 566, startPoint y: 478, endPoint x: 747, endPoint y: 479, distance: 181.0
click at [747, 479] on div "https://drive.google.com/open?id=113V7GwtY3M91pKez7Kzztag06EQt3evJ&usp=drive_co…" at bounding box center [592, 478] width 326 height 41
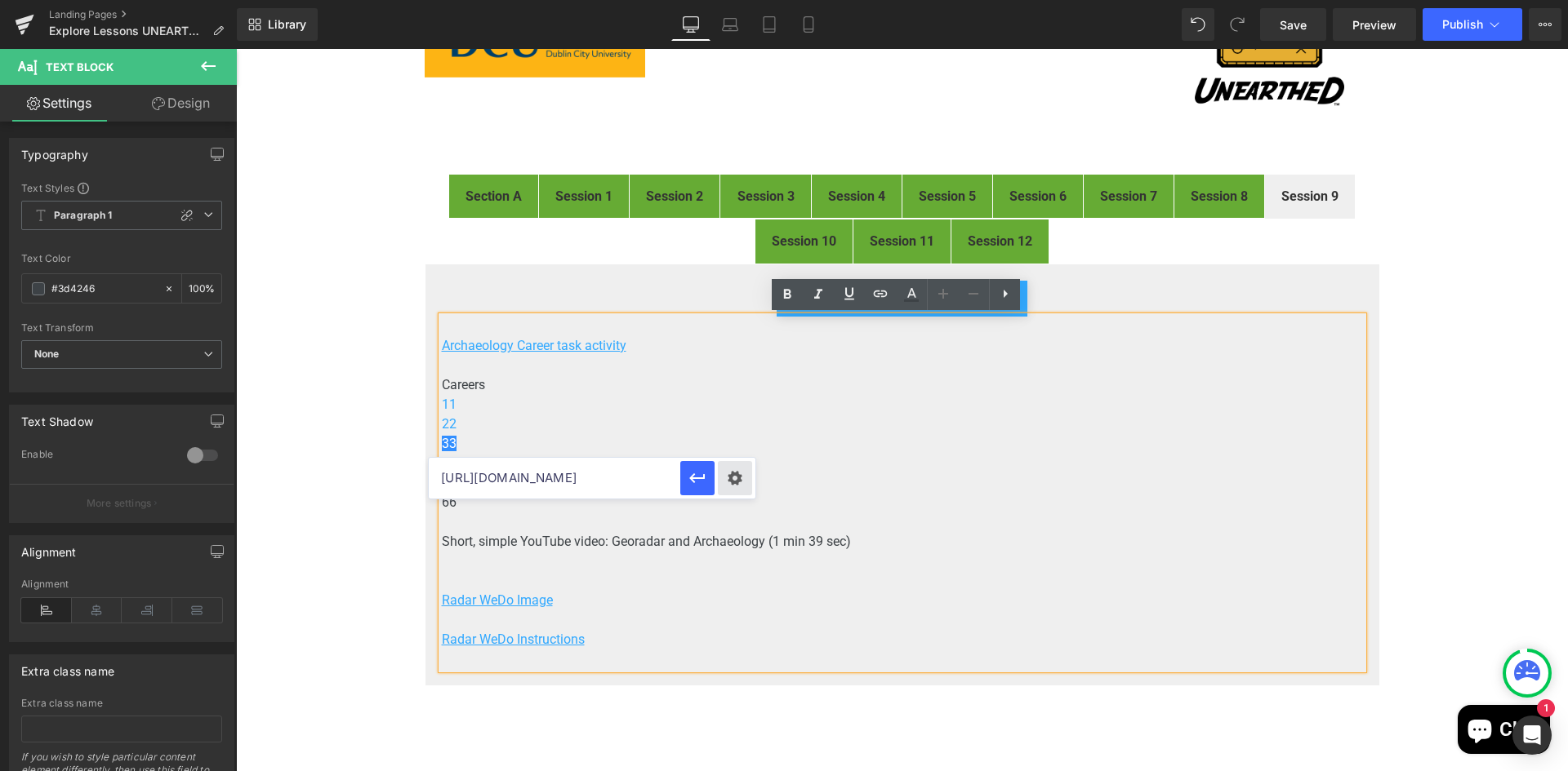
type input "https://drive.google.com/open?id=113V7GwtY3M91pKez7Kzztag06EQt3evJ"
click at [739, 0] on div "Text Color Highlight Color #333333 Edit or remove link: Edit - Unlink - Cancel …" at bounding box center [784, 0] width 1568 height 0
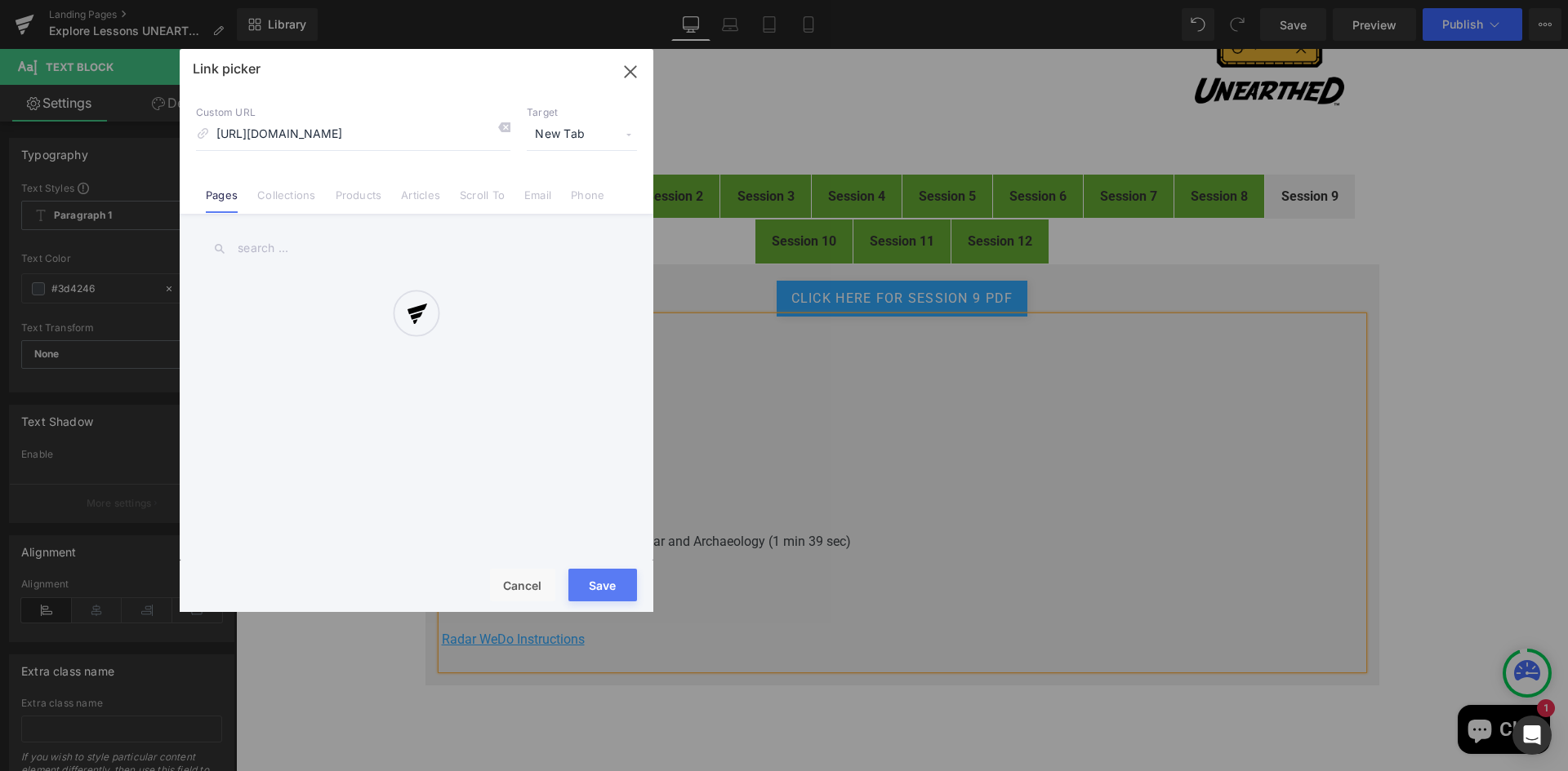
scroll to position [0, 121]
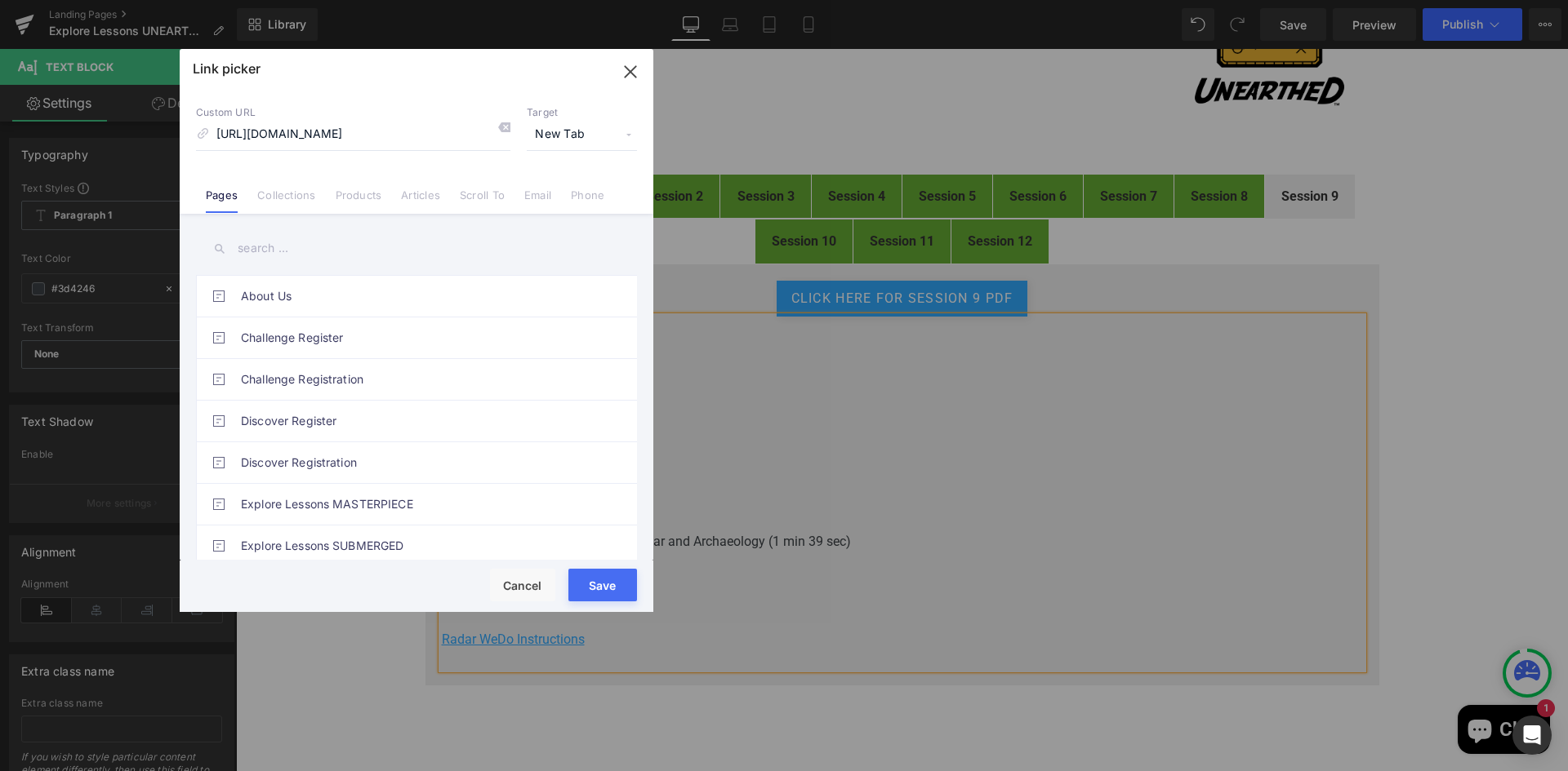
click at [610, 596] on button "Save" at bounding box center [602, 585] width 69 height 33
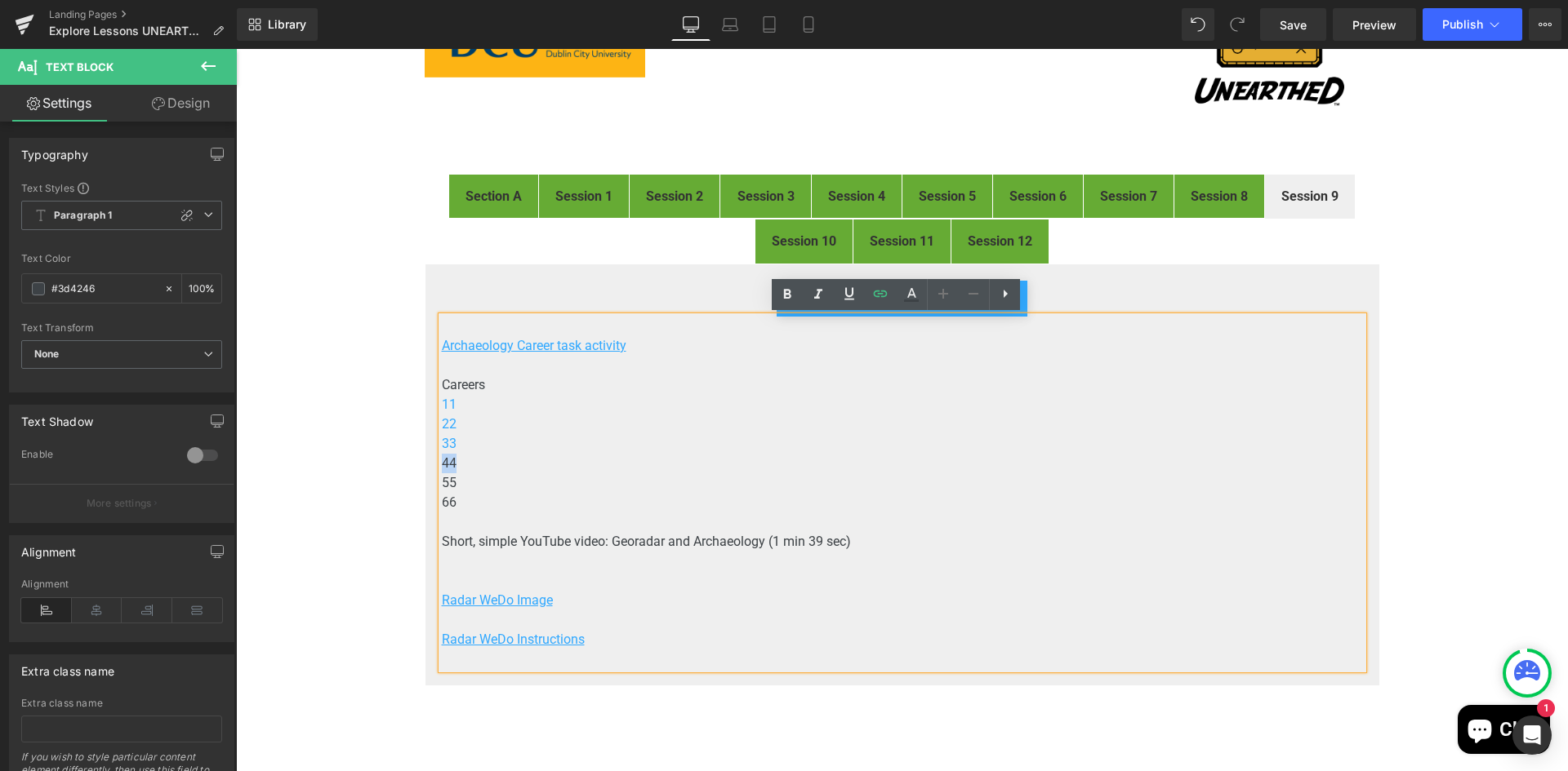
drag, startPoint x: 453, startPoint y: 465, endPoint x: 436, endPoint y: 461, distance: 17.5
click at [442, 461] on p "44" at bounding box center [902, 463] width 921 height 20
click at [874, 291] on icon at bounding box center [880, 293] width 20 height 20
click at [569, 499] on input "https://drive.google.com/open?id=113V7GwtY3M91pKez7Kzztag06EQt3evJ" at bounding box center [554, 497] width 252 height 41
paste input "https://drive.google.com/open?id=114WlCyKNzmMjP77XC3hXxLIL0-N-qNNp&usp=drive_co…"
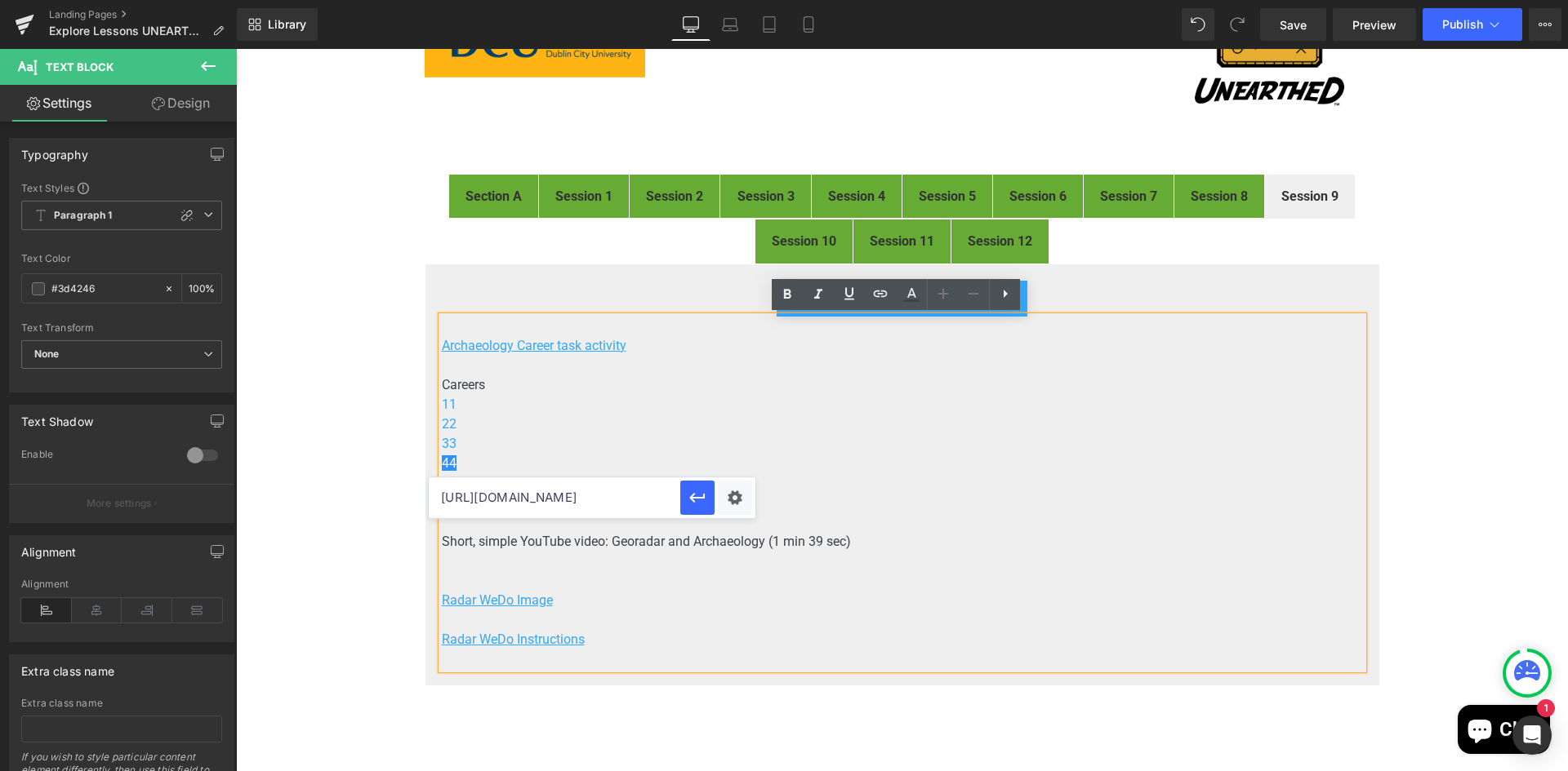
scroll to position [0, 339]
drag, startPoint x: 567, startPoint y: 496, endPoint x: 739, endPoint y: 489, distance: 172.1
click at [739, 489] on div "https://drive.google.com/open?id=114WlCyKNzmMjP77XC3hXxLIL0-N-qNNp&usp=drive_co…" at bounding box center [592, 497] width 326 height 41
type input "https://drive.google.com/open?id=114WlCyKNzmMjP77XC3hXxLIL0-N-qNNp"
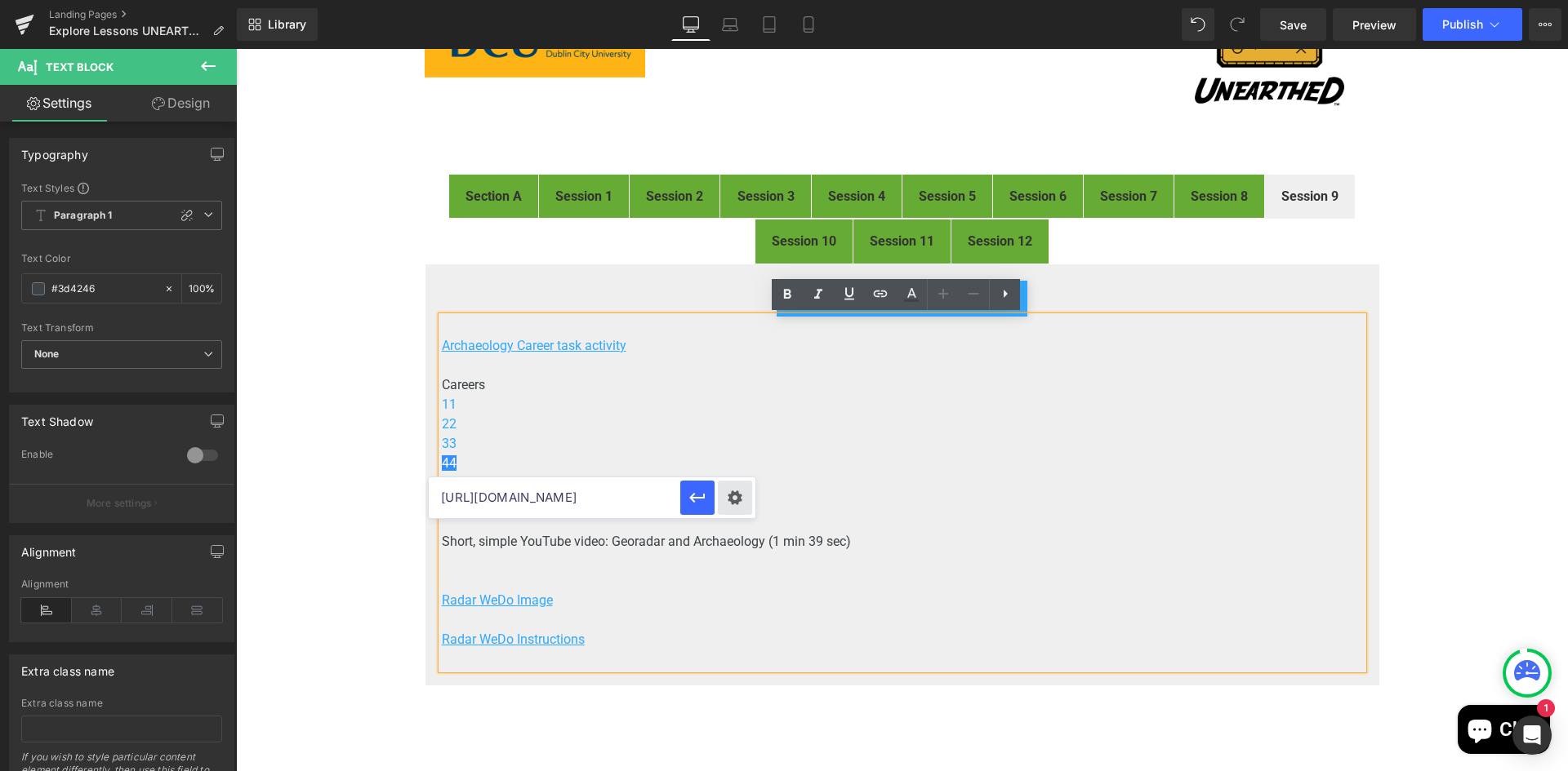
click at [742, 0] on div "Text Color Highlight Color #333333 Edit or remove link: Edit - Unlink - Cancel …" at bounding box center [784, 0] width 1568 height 0
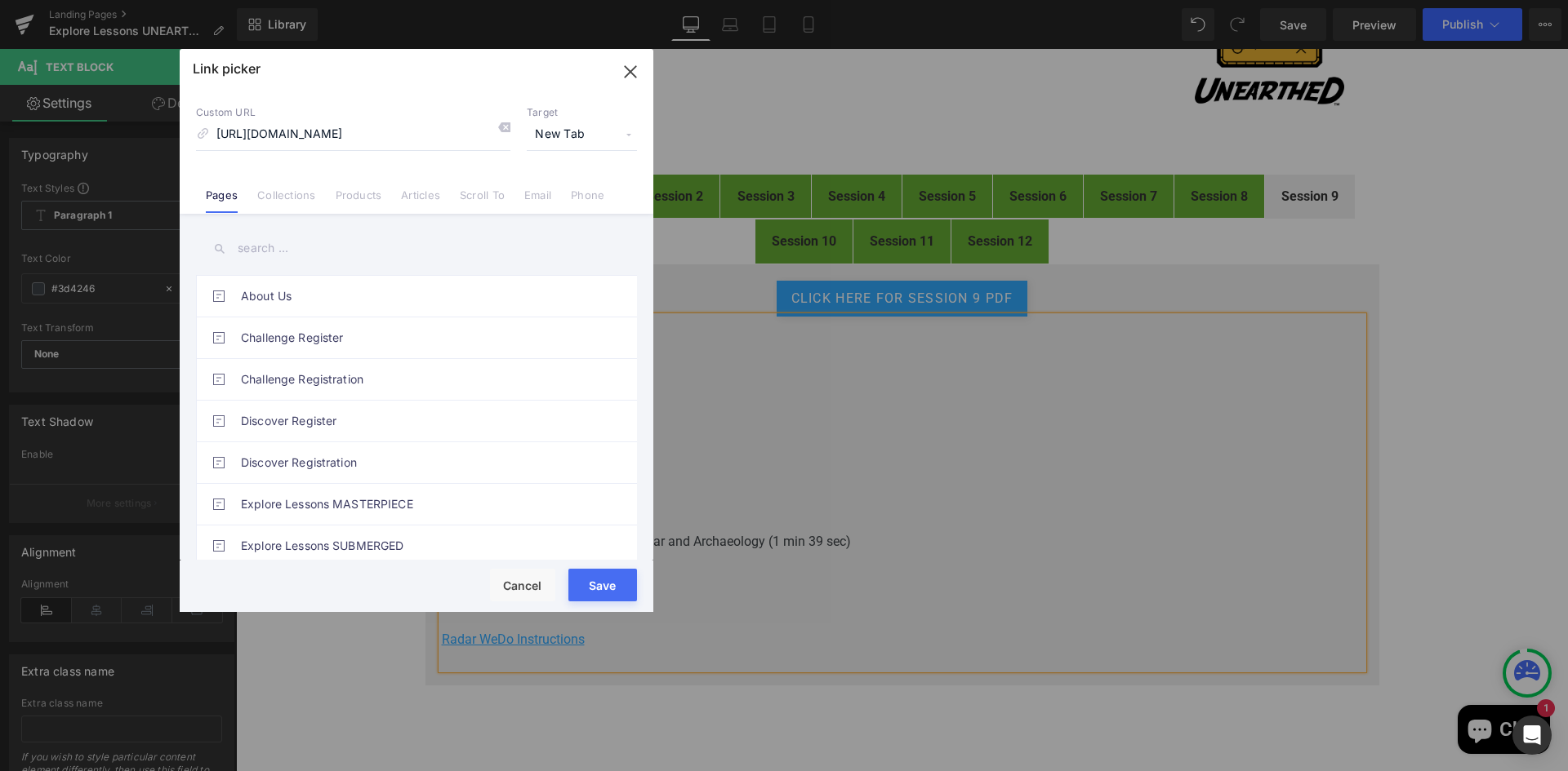
scroll to position [0, 0]
click at [602, 588] on button "Save" at bounding box center [602, 585] width 69 height 33
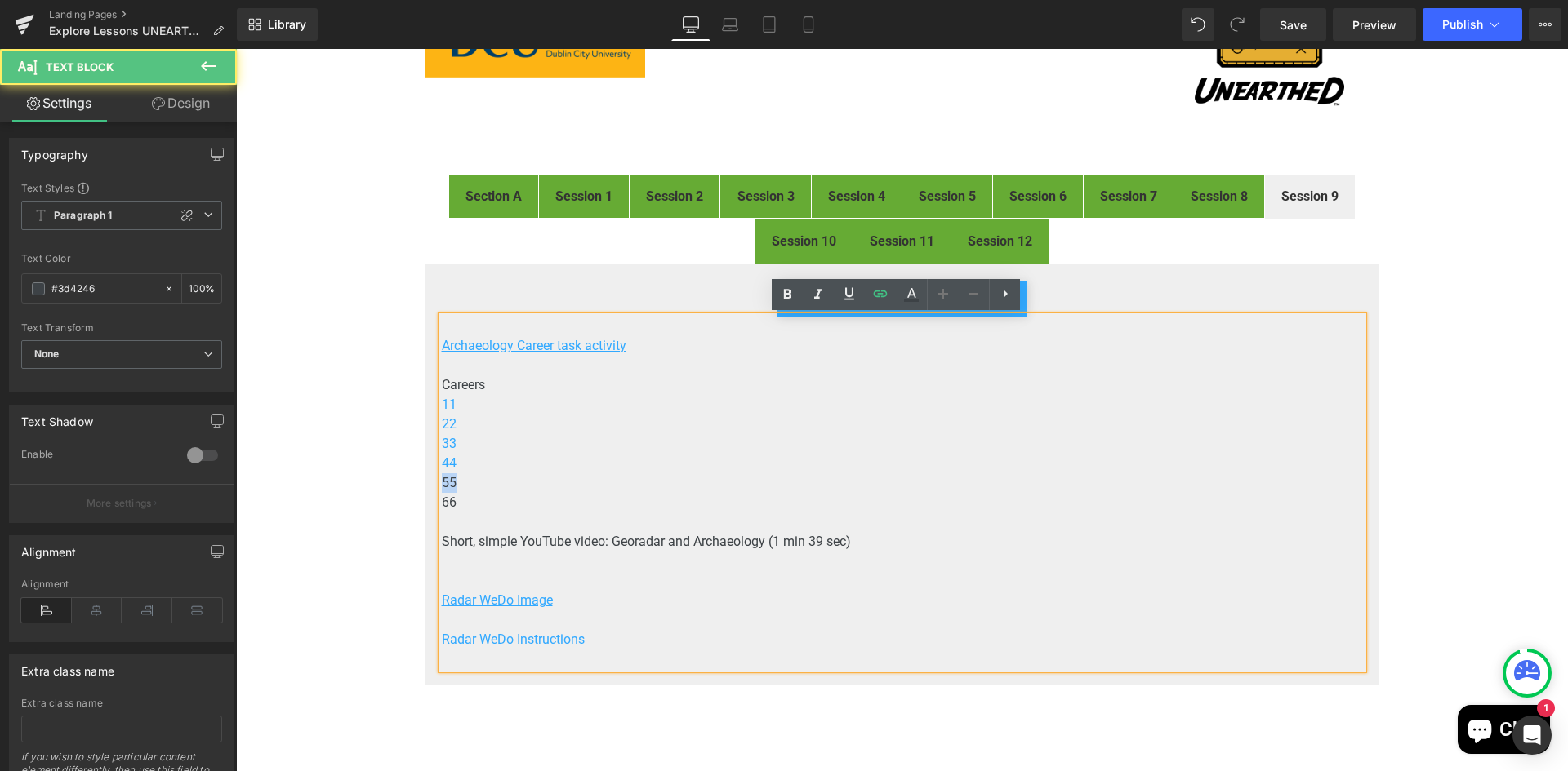
drag, startPoint x: 455, startPoint y: 486, endPoint x: 423, endPoint y: 489, distance: 32.1
click at [424, 489] on div "click here for Session 9 PDF Button Archaeology Career task activity Careers 11…" at bounding box center [902, 474] width 955 height 422
click at [887, 291] on icon at bounding box center [880, 293] width 20 height 20
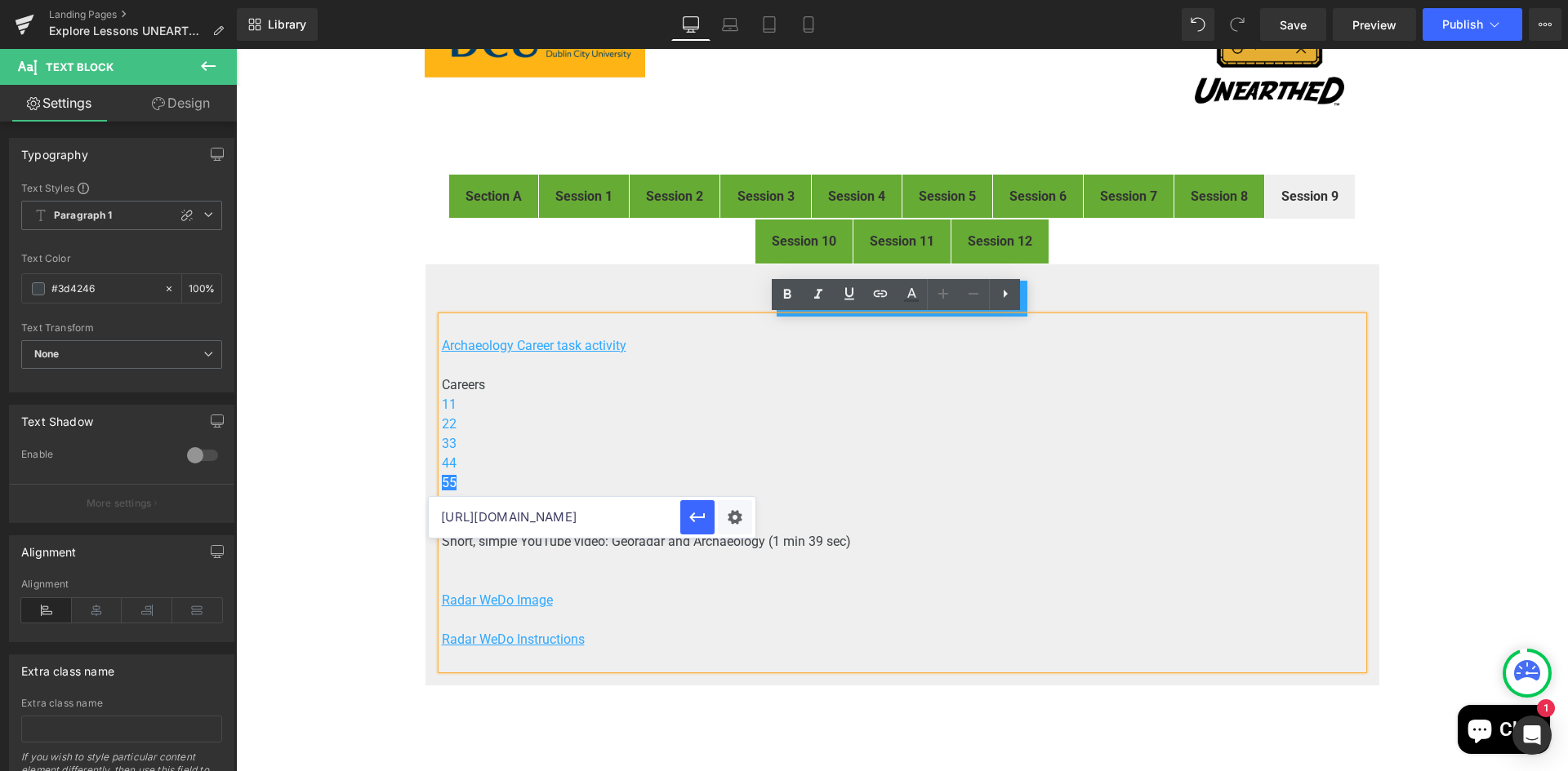
click at [600, 518] on input "https://drive.google.com/open?id=114WlCyKNzmMjP77XC3hXxLIL0-N-qNNp" at bounding box center [554, 517] width 252 height 41
paste input "https://drive.google.com/open?id=1VOlIlhWu9wesmD82TMUf1497EYQ0b27l&usp=drive_co…"
drag, startPoint x: 568, startPoint y: 516, endPoint x: 718, endPoint y: 526, distance: 150.3
click at [718, 526] on div "https://drive.google.com/open?id=1VOlIlhWu9wesmD82TMUf1497EYQ0b27l&usp=drive_co…" at bounding box center [592, 517] width 326 height 41
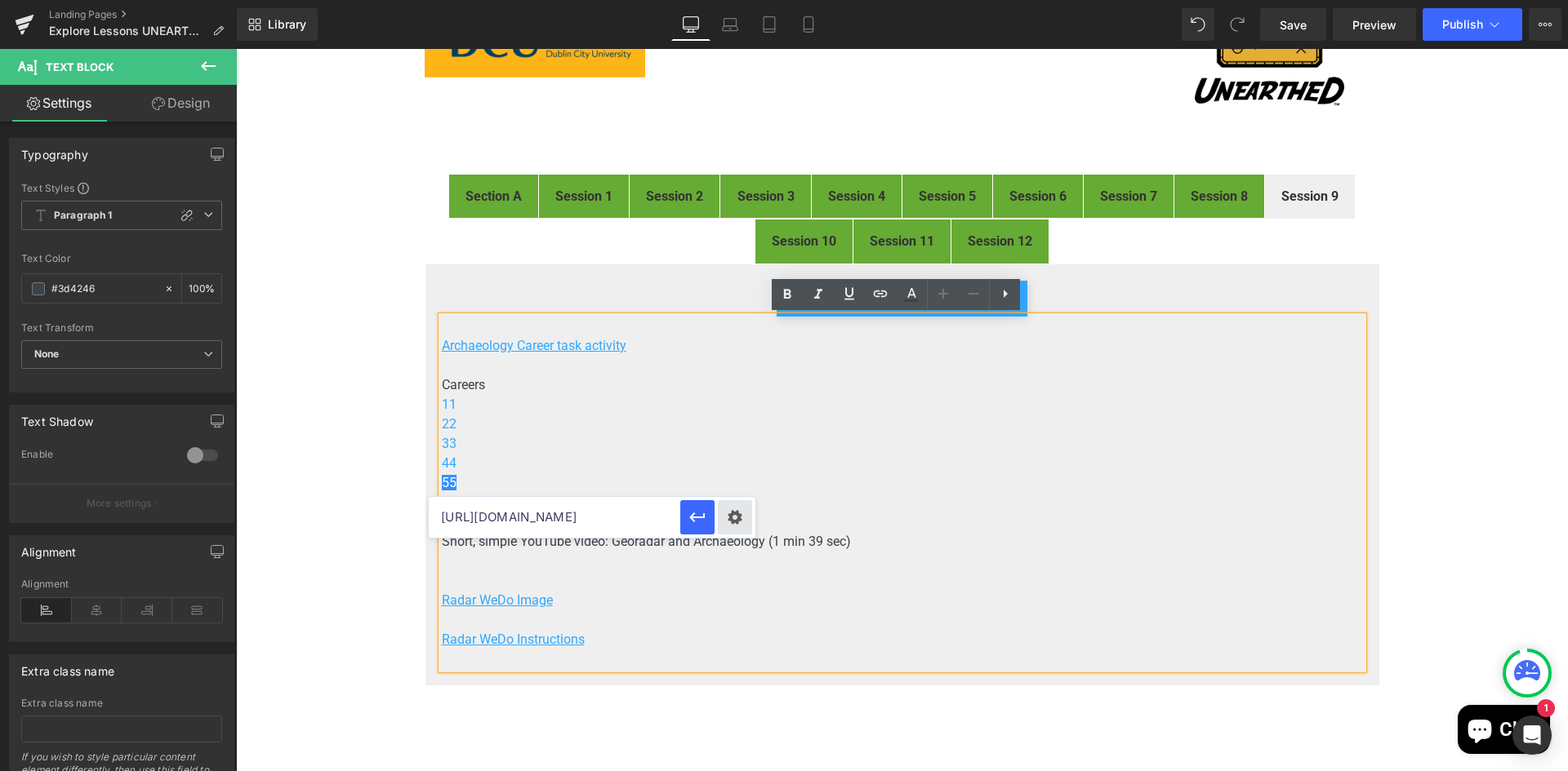
type input "https://drive.google.com/open?id=1VOlIlhWu9wesmD82TMUf1497EYQ0b27l"
click at [744, 0] on div "Text Color Highlight Color #333333 Edit or remove link: Edit - Unlink - Cancel …" at bounding box center [784, 0] width 1568 height 0
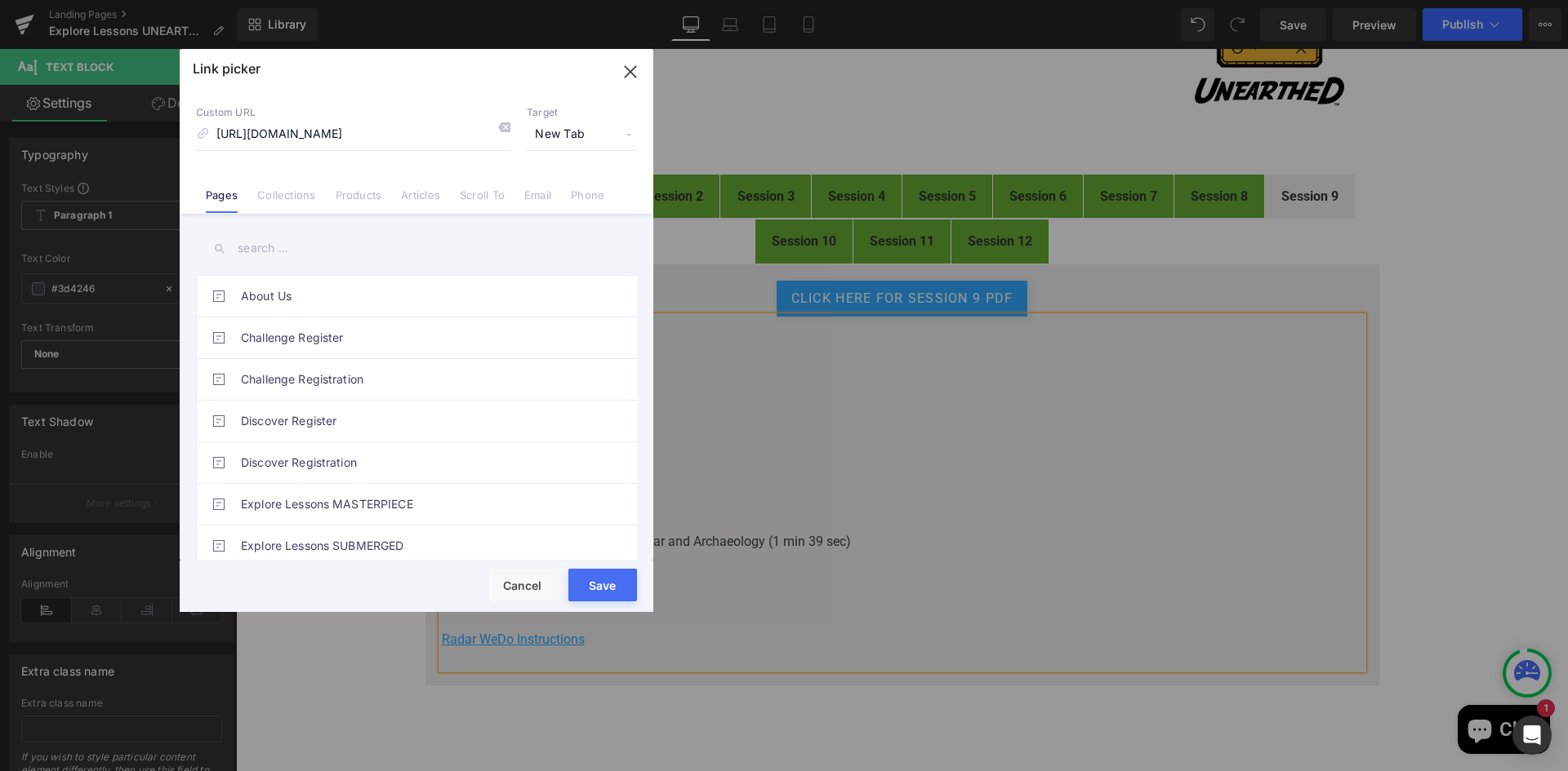
scroll to position [0, 0]
click at [591, 582] on button "Save" at bounding box center [602, 585] width 69 height 33
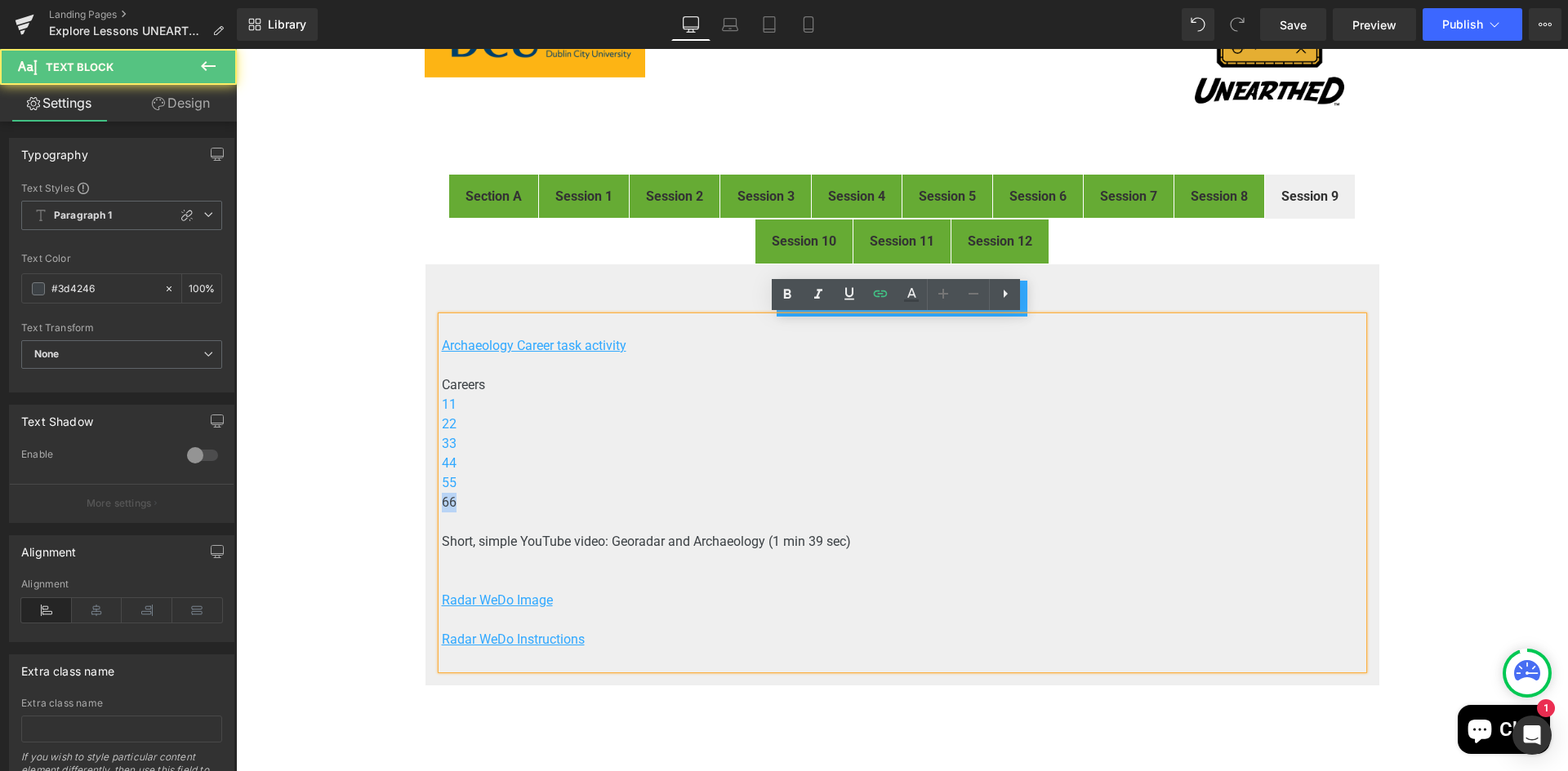
drag, startPoint x: 452, startPoint y: 500, endPoint x: 436, endPoint y: 500, distance: 16.0
click at [442, 500] on p "66" at bounding box center [902, 502] width 921 height 20
click at [877, 292] on icon at bounding box center [880, 293] width 20 height 20
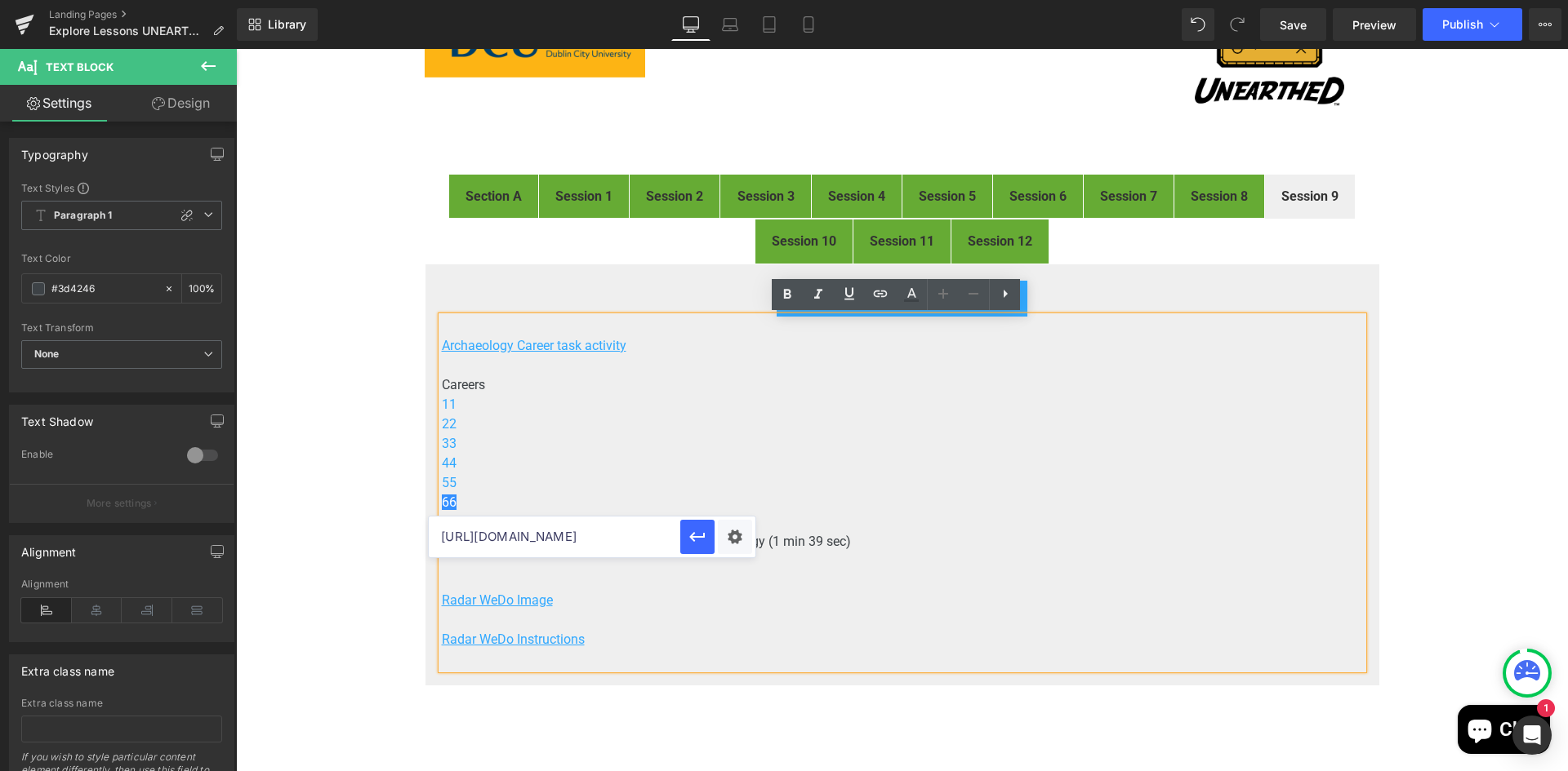
click at [586, 538] on input "https://drive.google.com/open?id=1VOlIlhWu9wesmD82TMUf1497EYQ0b27l" at bounding box center [554, 537] width 252 height 41
paste input "https://drive.google.com/open?id=1uNxqvKy9noDGEp1GRiP-fXDZO-OAMslF&usp=drive_co…"
drag, startPoint x: 565, startPoint y: 534, endPoint x: 713, endPoint y: 526, distance: 148.2
click at [713, 526] on div "https://drive.google.com/open?id=1uNxqvKy9noDGEp1GRiP-fXDZO-OAMslF&usp=drive_co…" at bounding box center [592, 537] width 326 height 41
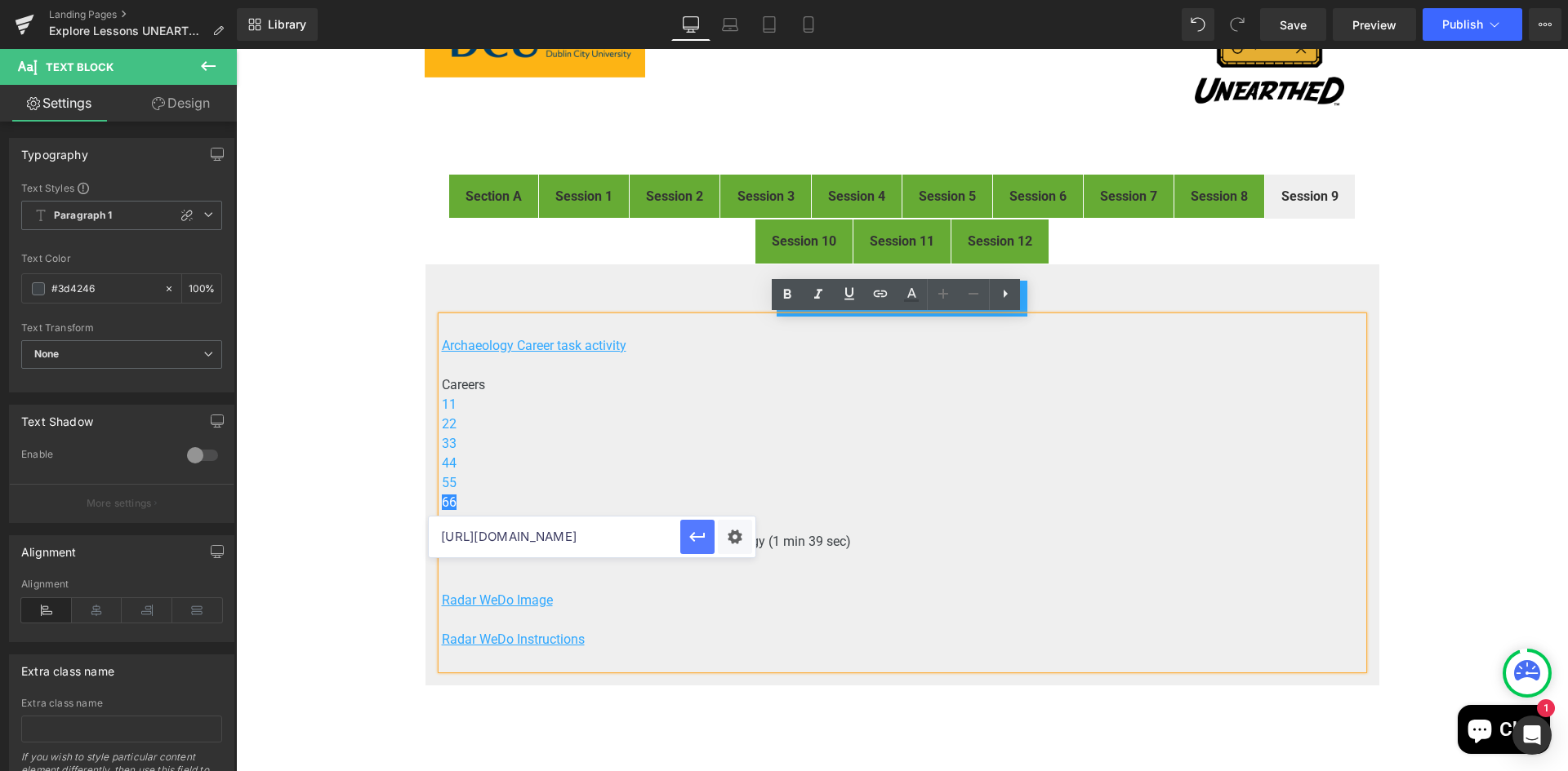
type input "https://drive.google.com/open?id=1uNxqvKy9noDGEp1GRiP-fXDZO-OAMslF"
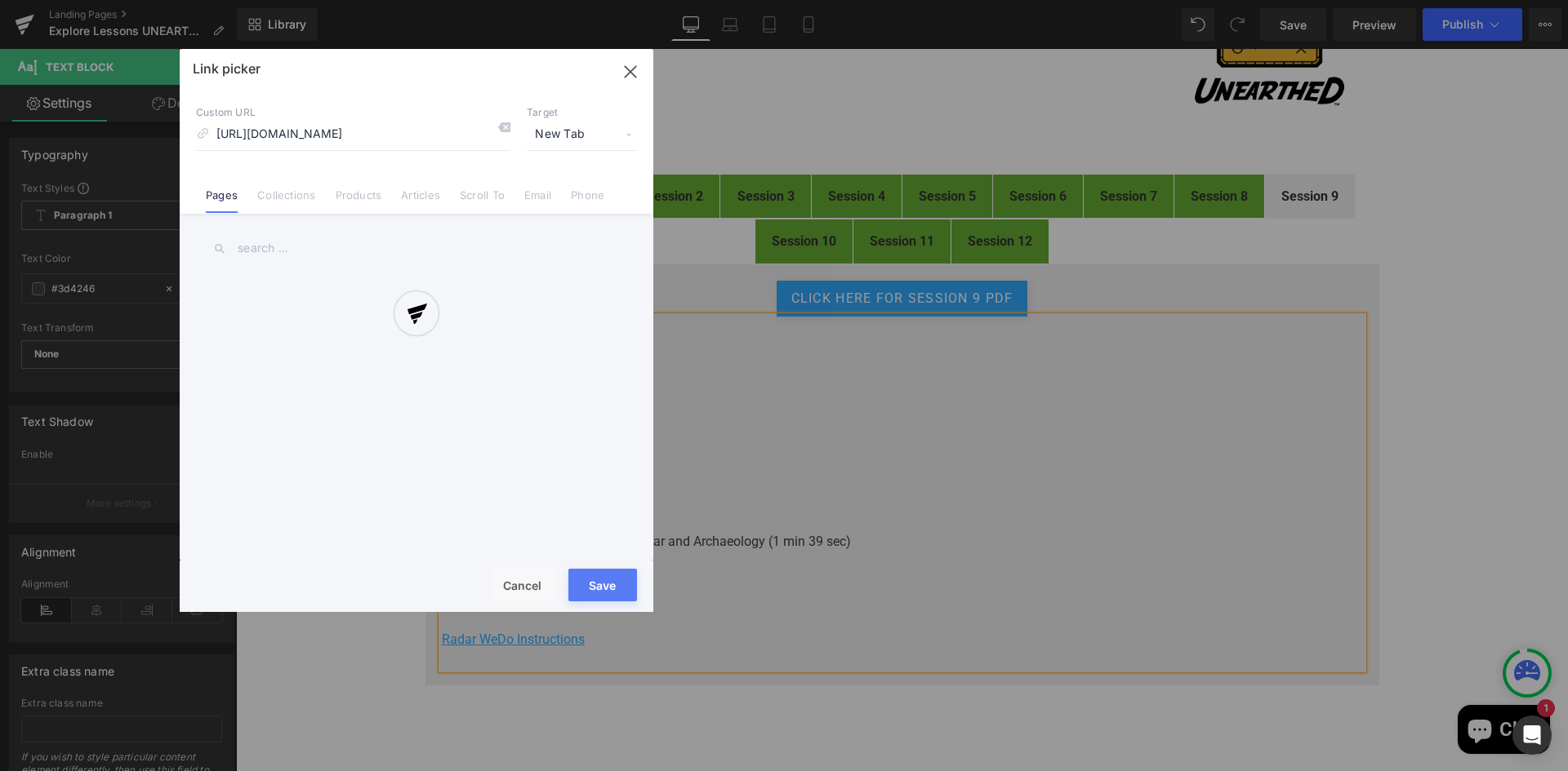
click at [740, 0] on div "Text Color Highlight Color #333333 Edit or remove link: Edit - Unlink - Cancel …" at bounding box center [784, 0] width 1568 height 0
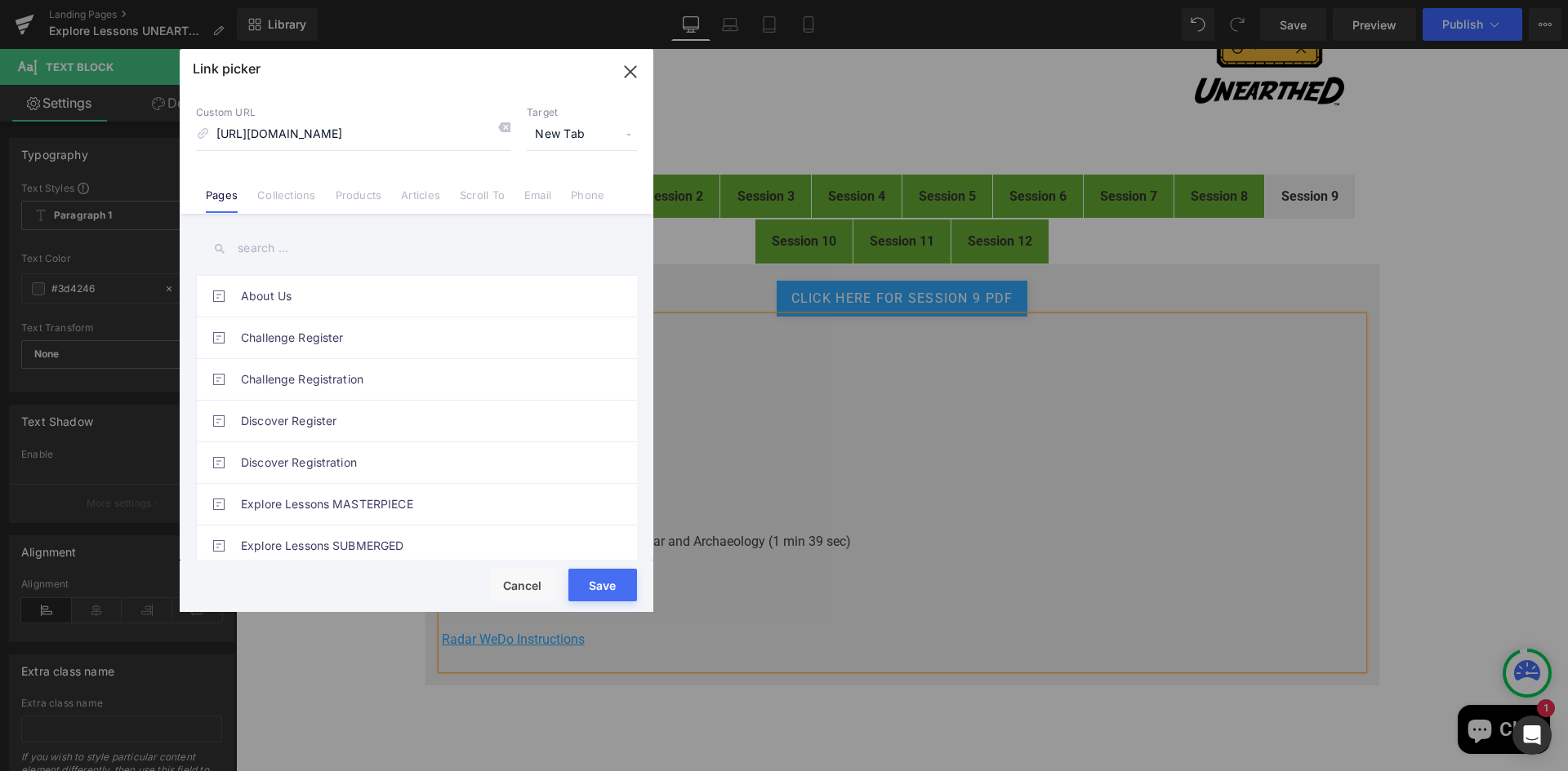
scroll to position [0, 0]
click at [613, 576] on button "Save" at bounding box center [602, 585] width 69 height 33
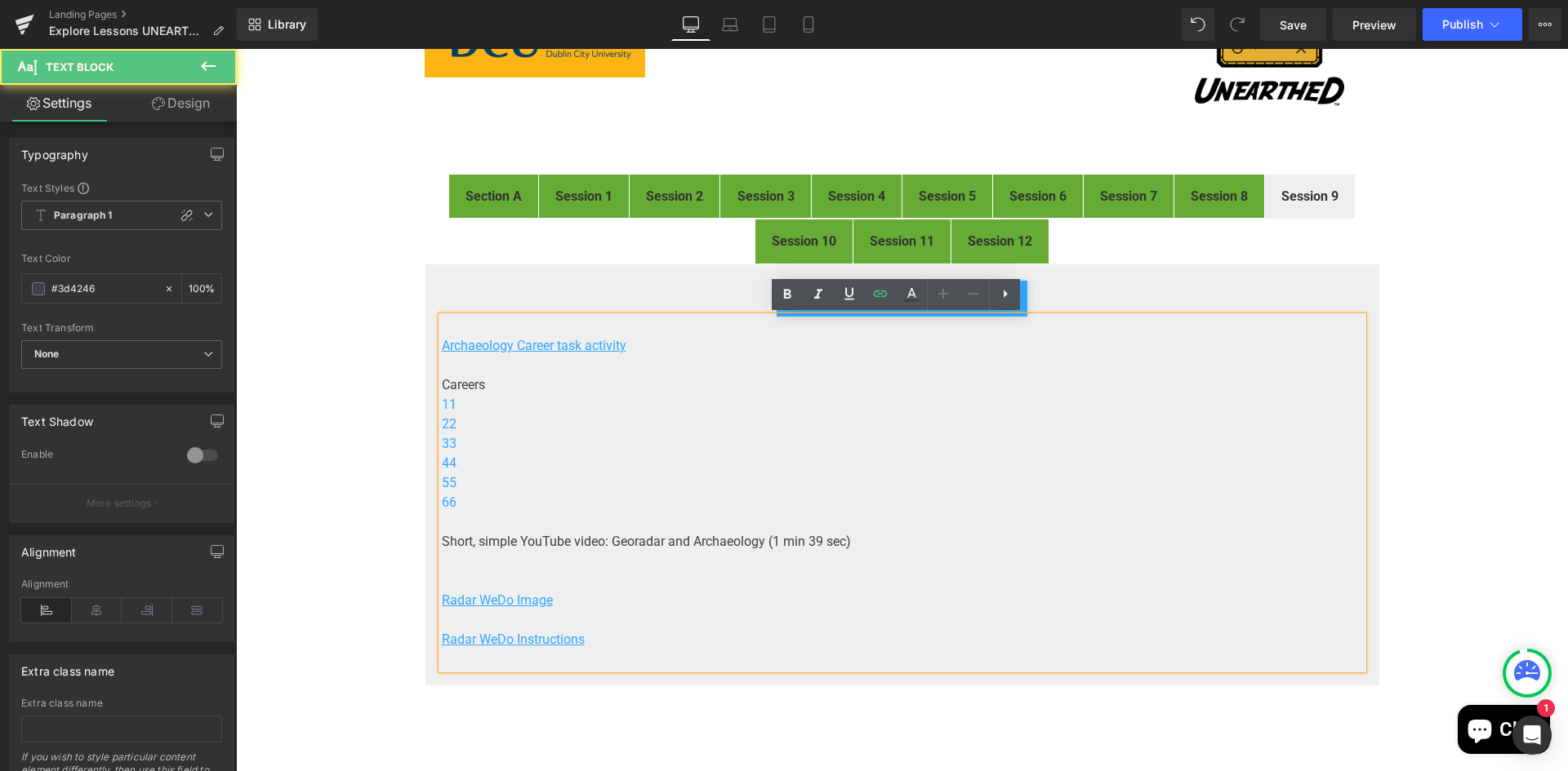
click at [547, 558] on p at bounding box center [902, 561] width 921 height 20
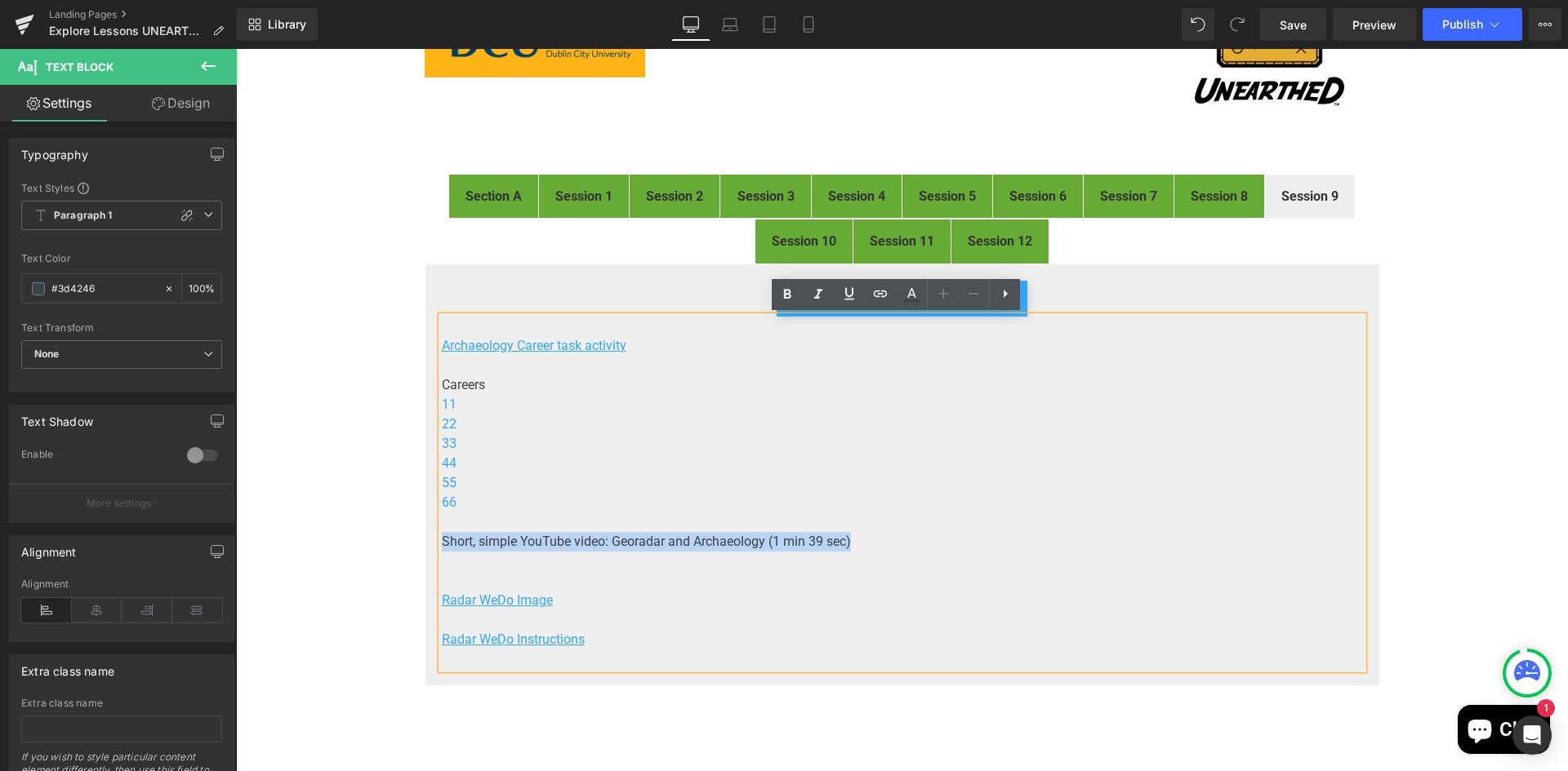
drag, startPoint x: 850, startPoint y: 539, endPoint x: 437, endPoint y: 533, distance: 413.0
click at [442, 533] on p "Short, simple YouTube video: Georadar and Archaeology (1 min 39 sec)" at bounding box center [902, 542] width 921 height 20
click at [881, 292] on icon at bounding box center [880, 293] width 20 height 20
click at [534, 560] on input "https://drive.google.com/open?id=1uNxqvKy9noDGEp1GRiP-fXDZO-OAMslF" at bounding box center [554, 556] width 252 height 41
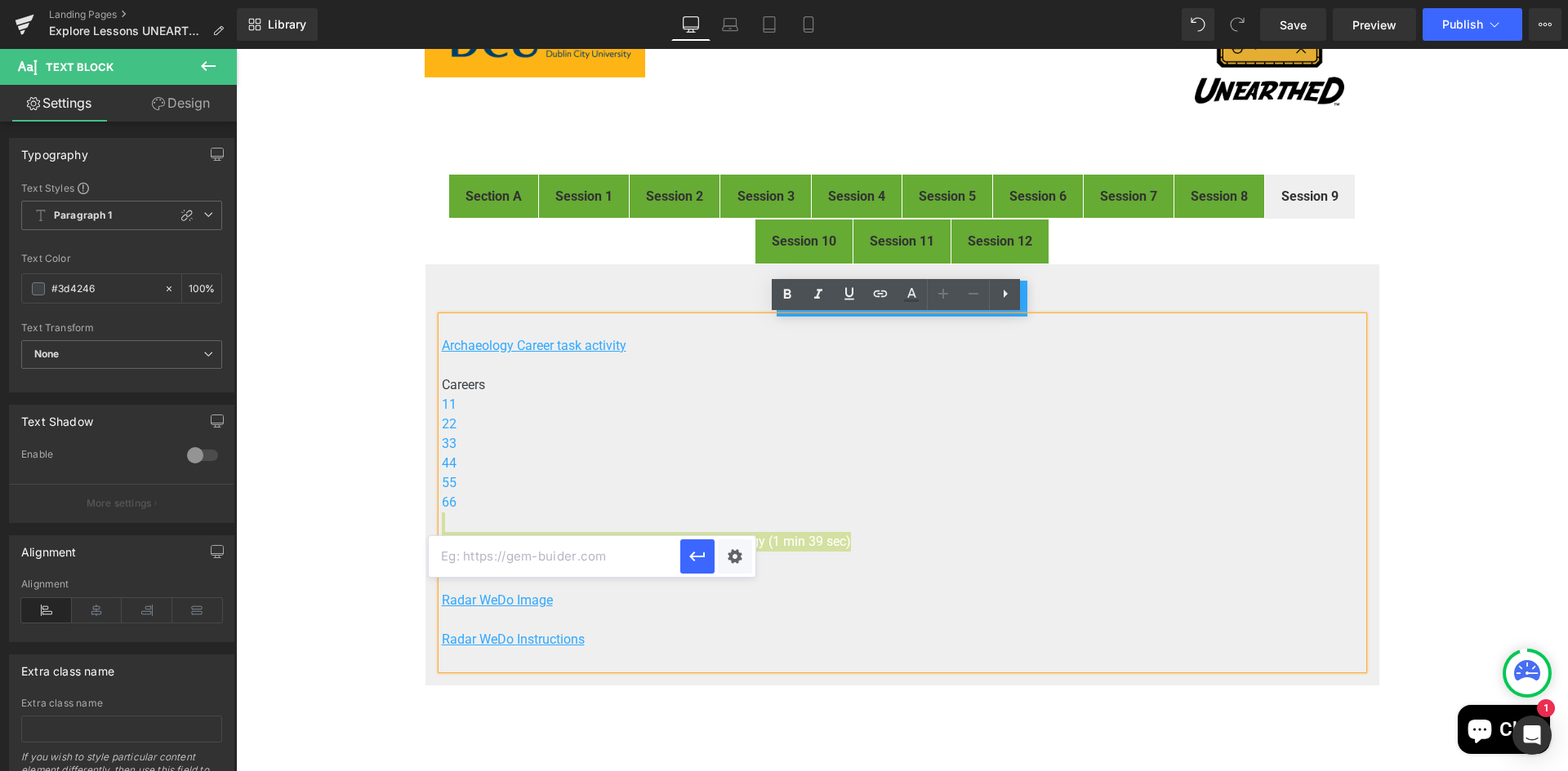
paste input "https://www.youtube.com/watch?v=RXZNk3R8YKU"
type input "https://www.youtube.com/watch?v=RXZNk3R8YKU"
click at [737, 0] on div "Text Color Highlight Color #333333 Edit or remove link: Edit - Unlink - Cancel …" at bounding box center [784, 0] width 1568 height 0
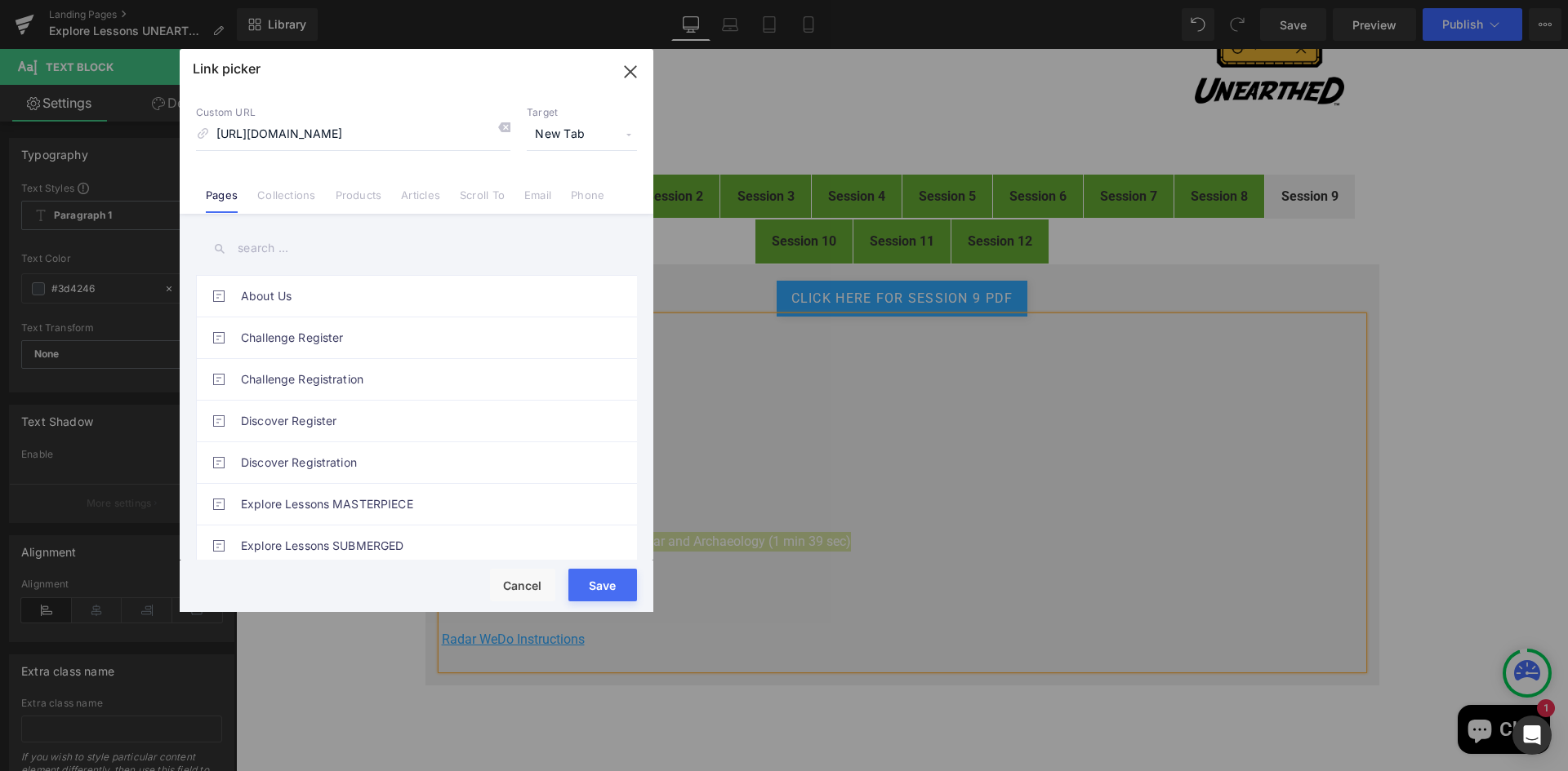
click at [601, 578] on button "Save" at bounding box center [602, 585] width 69 height 33
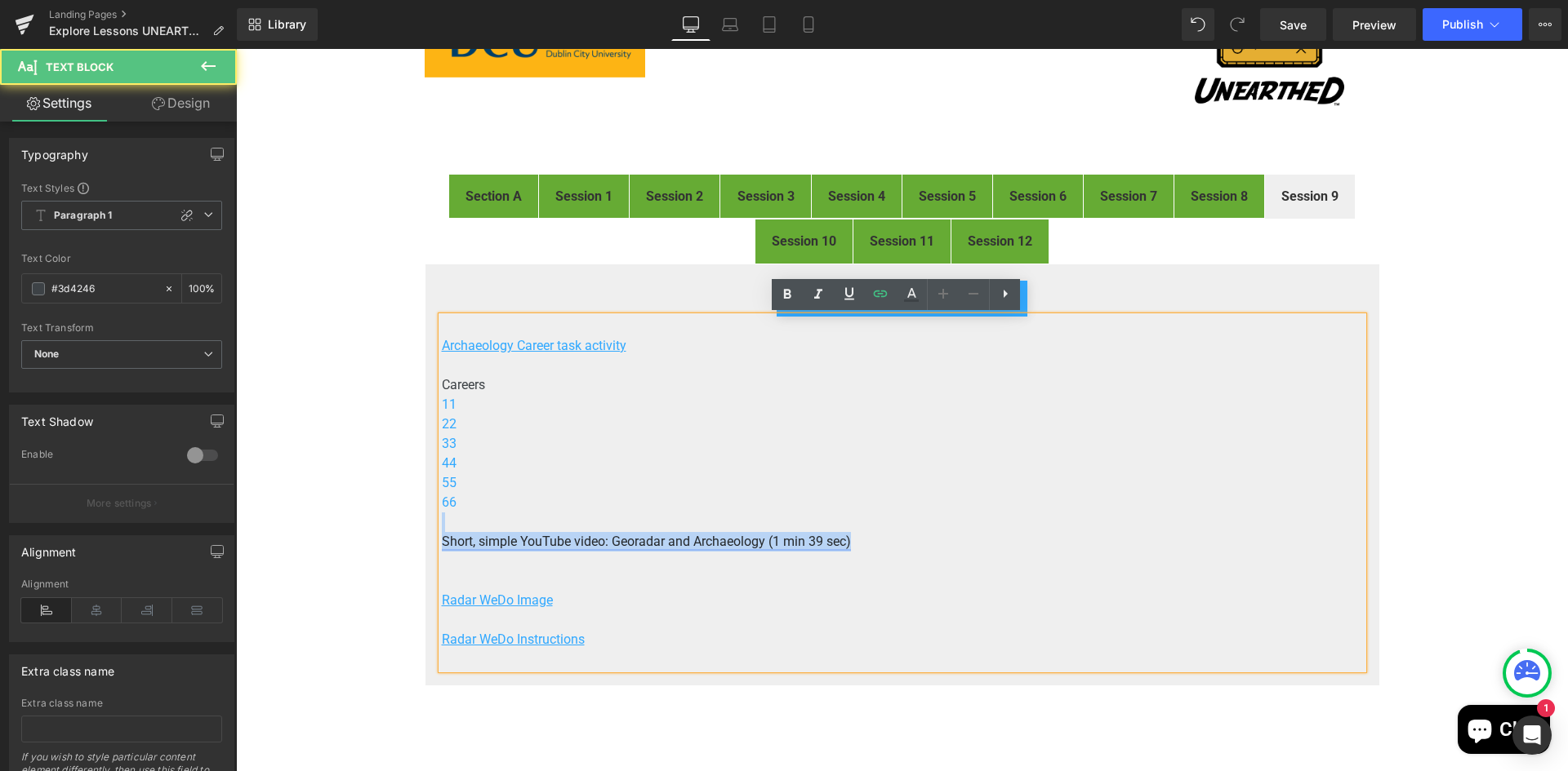
click at [574, 543] on link "Short, simple YouTube video: Georadar and Archaeology (1 min 39 sec)" at bounding box center [646, 541] width 409 height 16
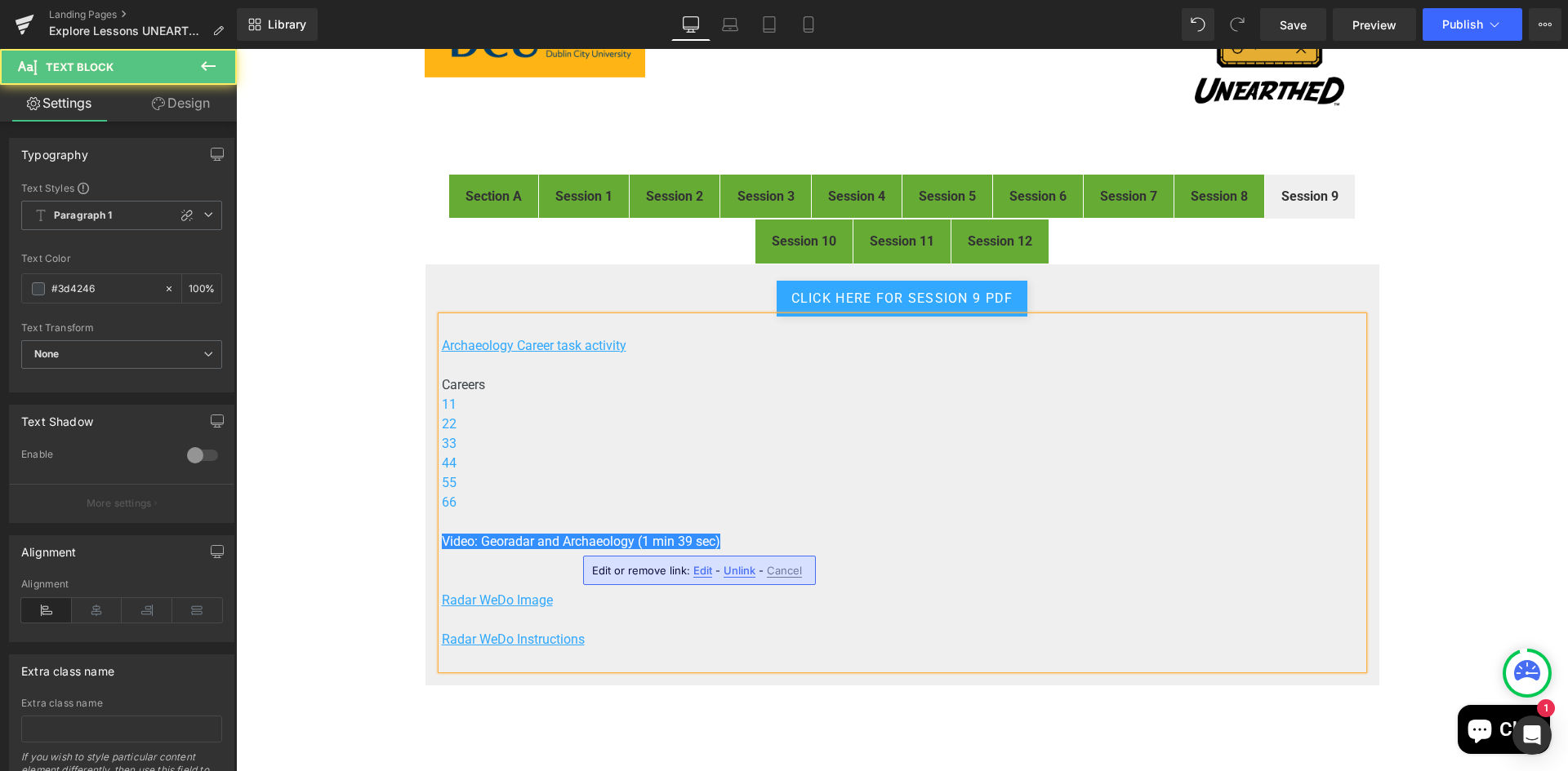
click at [930, 538] on p "Video: Georadar and Archaeology (1 min 39 sec)" at bounding box center [902, 542] width 921 height 20
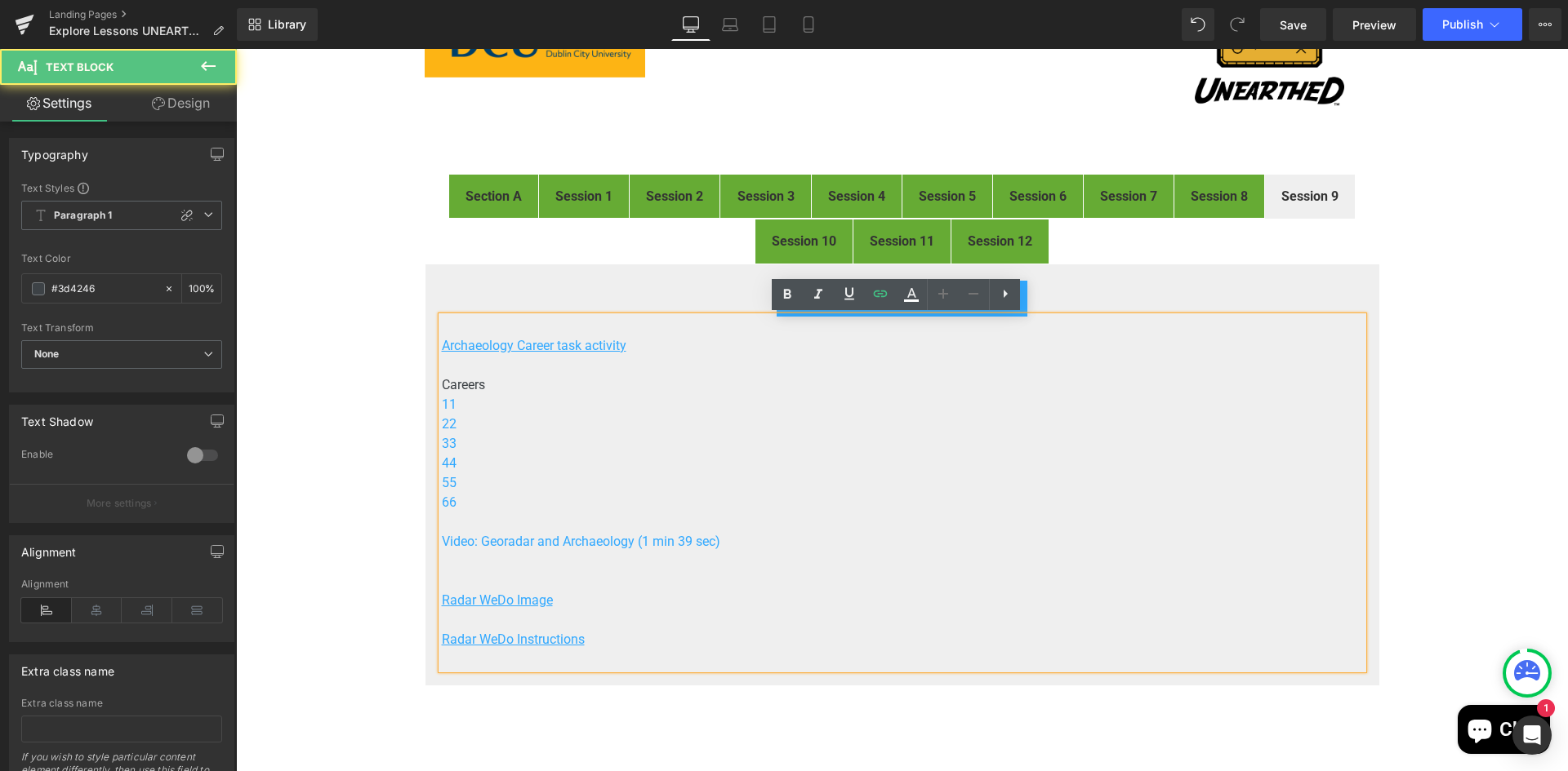
click at [559, 575] on p "Radar WeDo Image" at bounding box center [902, 591] width 921 height 39
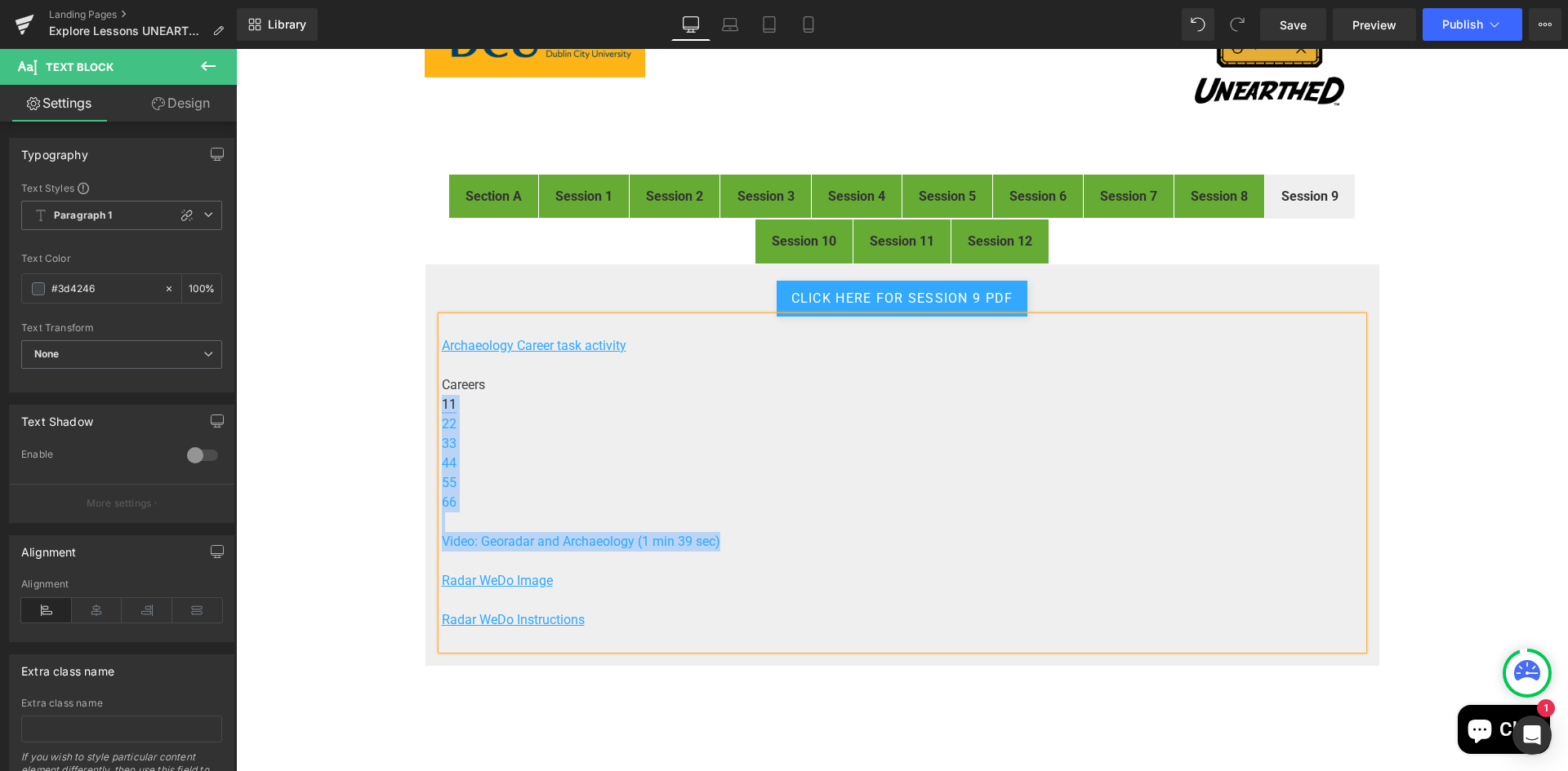
drag, startPoint x: 683, startPoint y: 522, endPoint x: 436, endPoint y: 397, distance: 276.8
click at [442, 397] on div "Archaeology Career task activity Careers 11 22 33 44 55 66 Video: Georadar and …" at bounding box center [902, 483] width 921 height 333
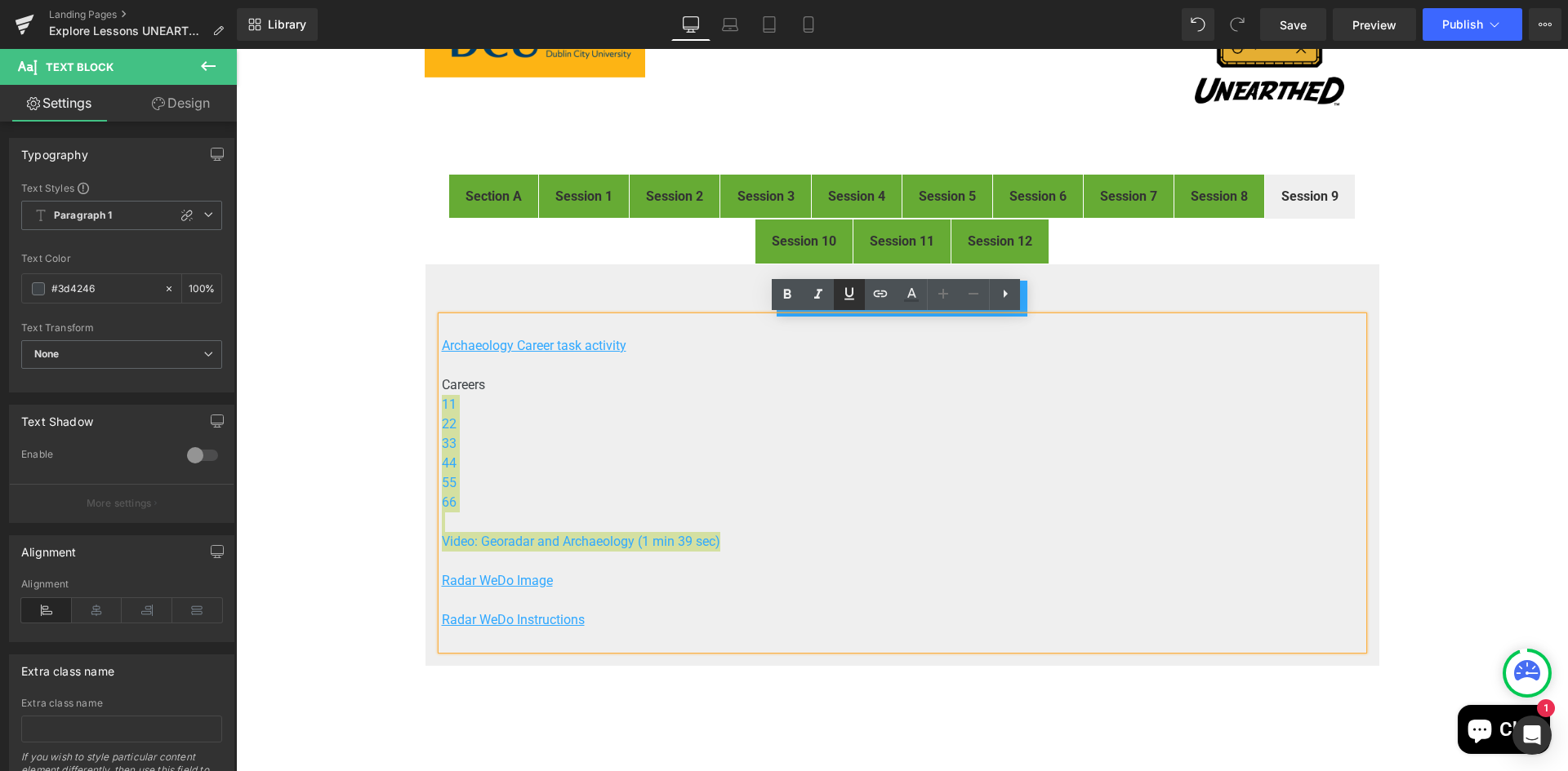
click at [847, 290] on icon at bounding box center [849, 293] width 10 height 12
click at [847, 487] on p "55" at bounding box center [902, 483] width 921 height 20
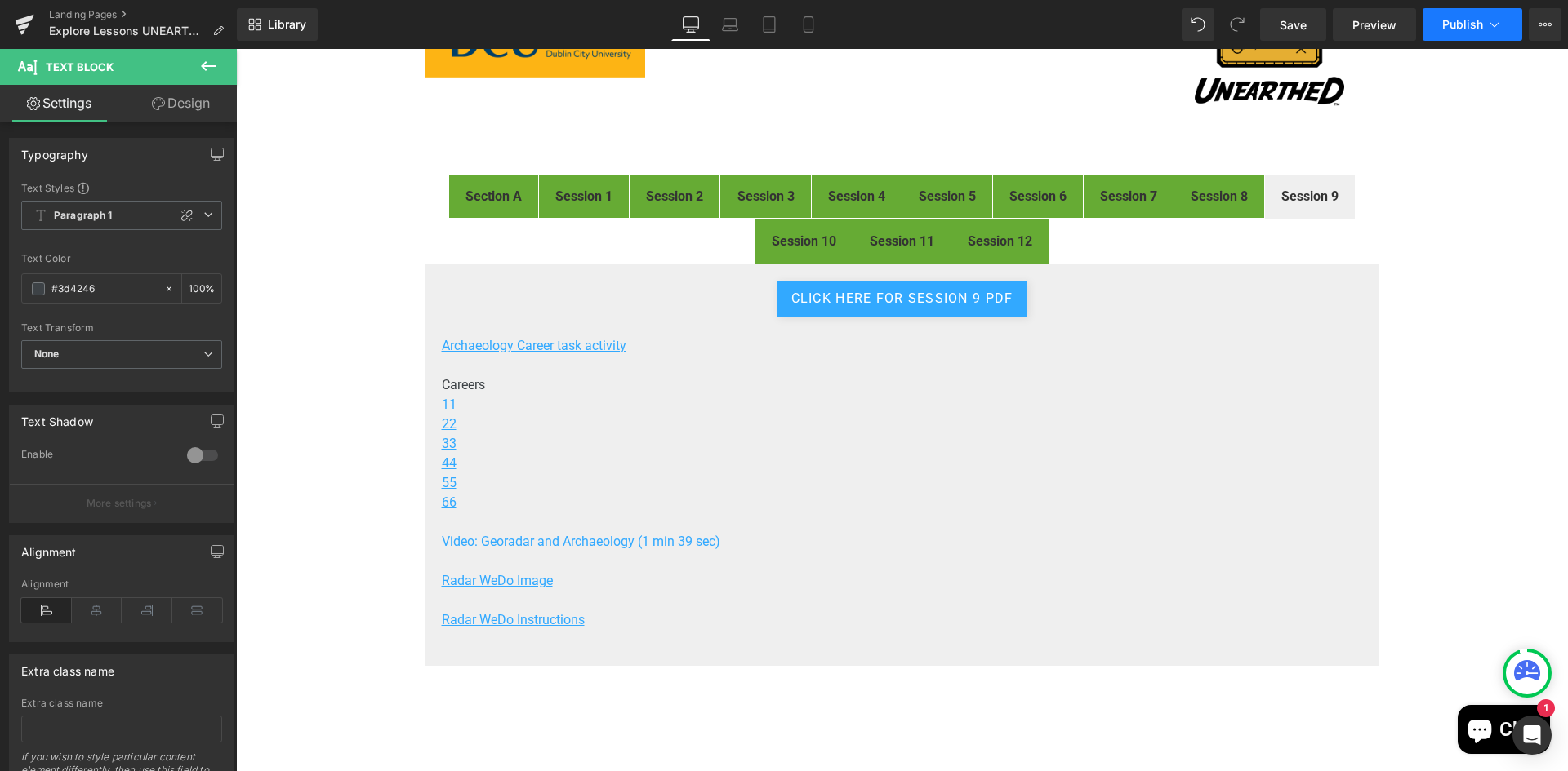
click at [1465, 15] on button "Publish" at bounding box center [1472, 24] width 100 height 33
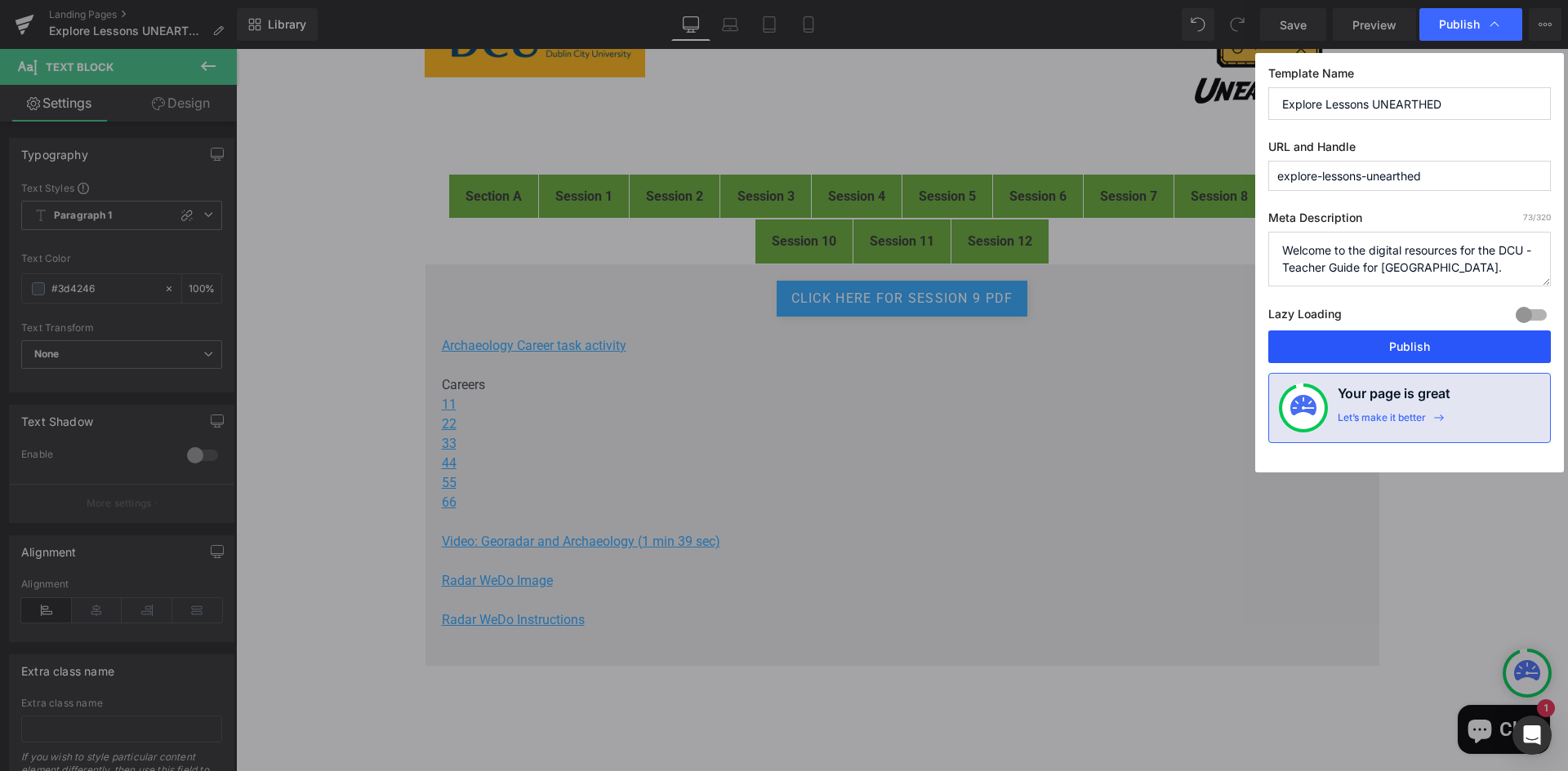
drag, startPoint x: 1388, startPoint y: 339, endPoint x: 1152, endPoint y: 290, distance: 241.0
click at [1388, 339] on button "Publish" at bounding box center [1409, 347] width 283 height 33
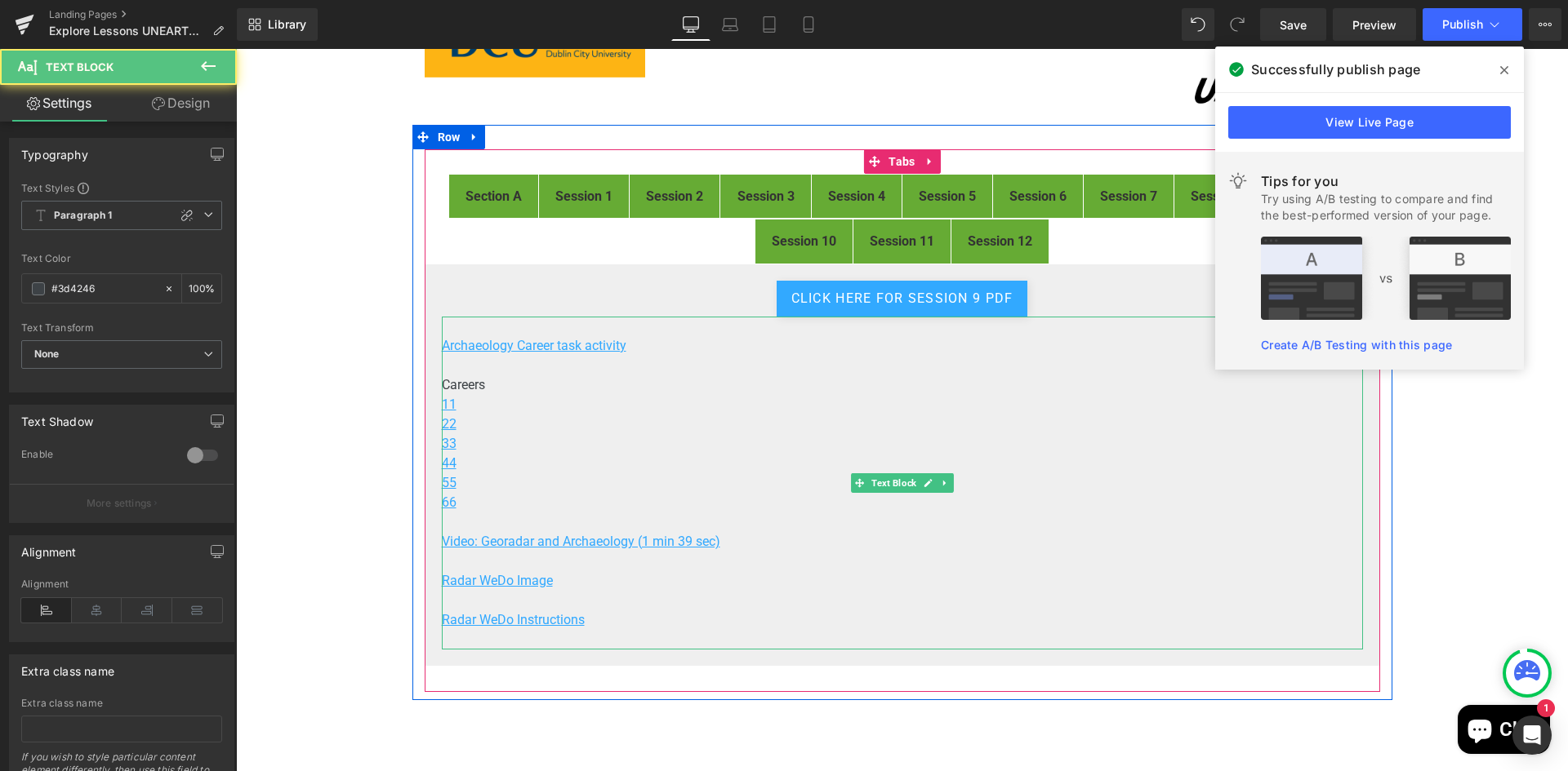
click at [466, 404] on p "11" at bounding box center [902, 404] width 921 height 20
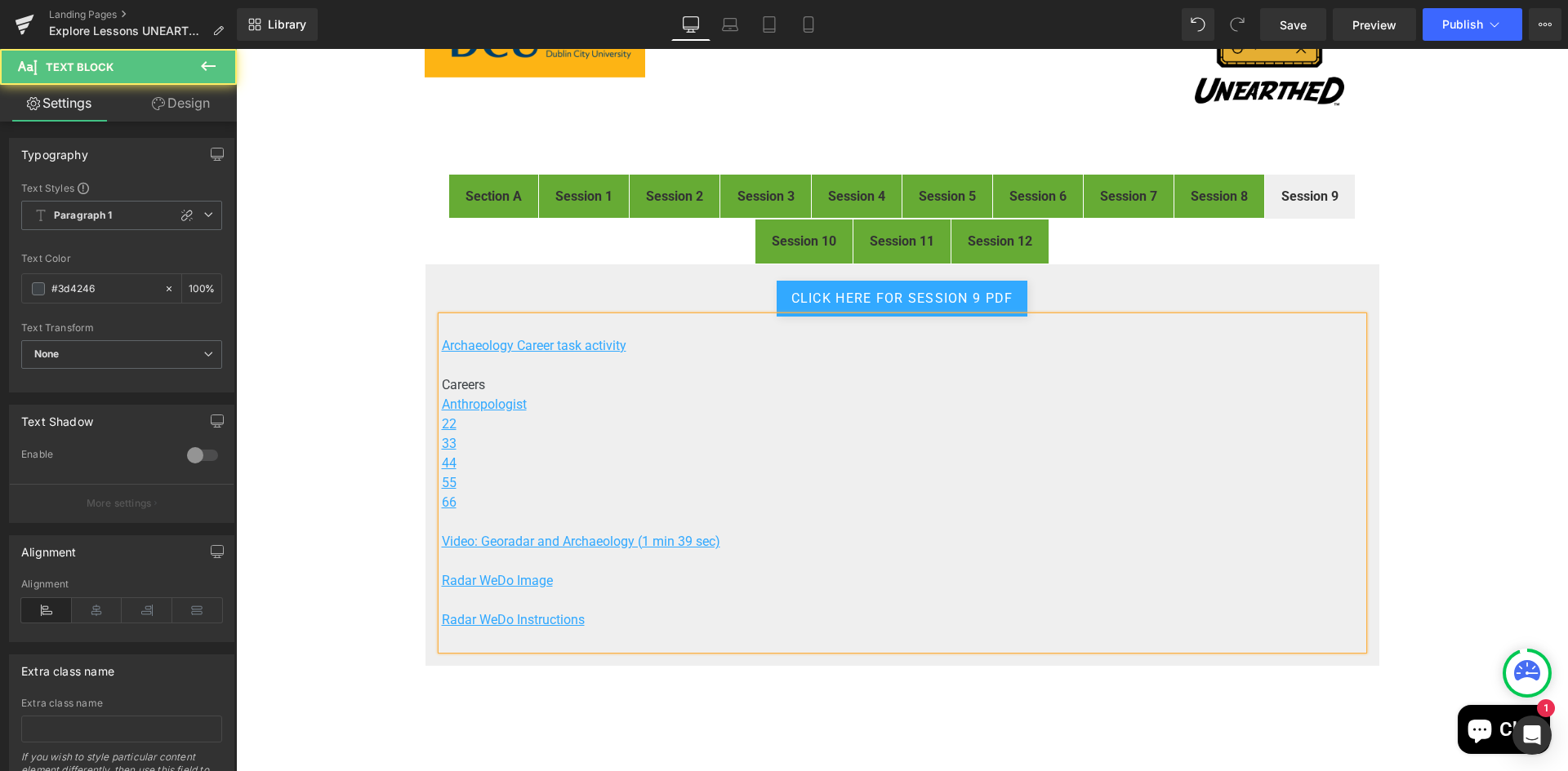
click at [685, 505] on p "66" at bounding box center [902, 502] width 921 height 20
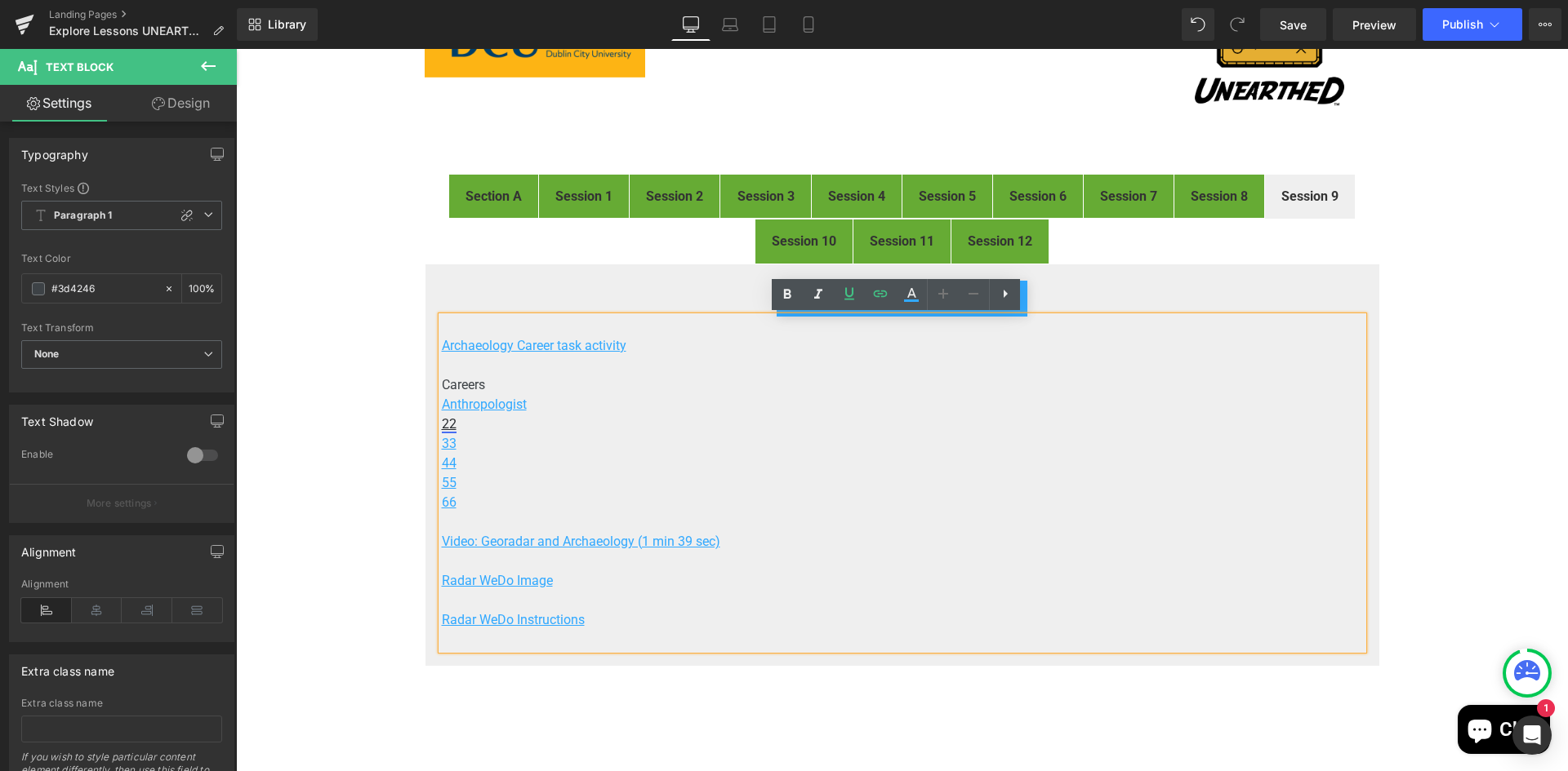
click at [442, 422] on u "22" at bounding box center [449, 424] width 15 height 16
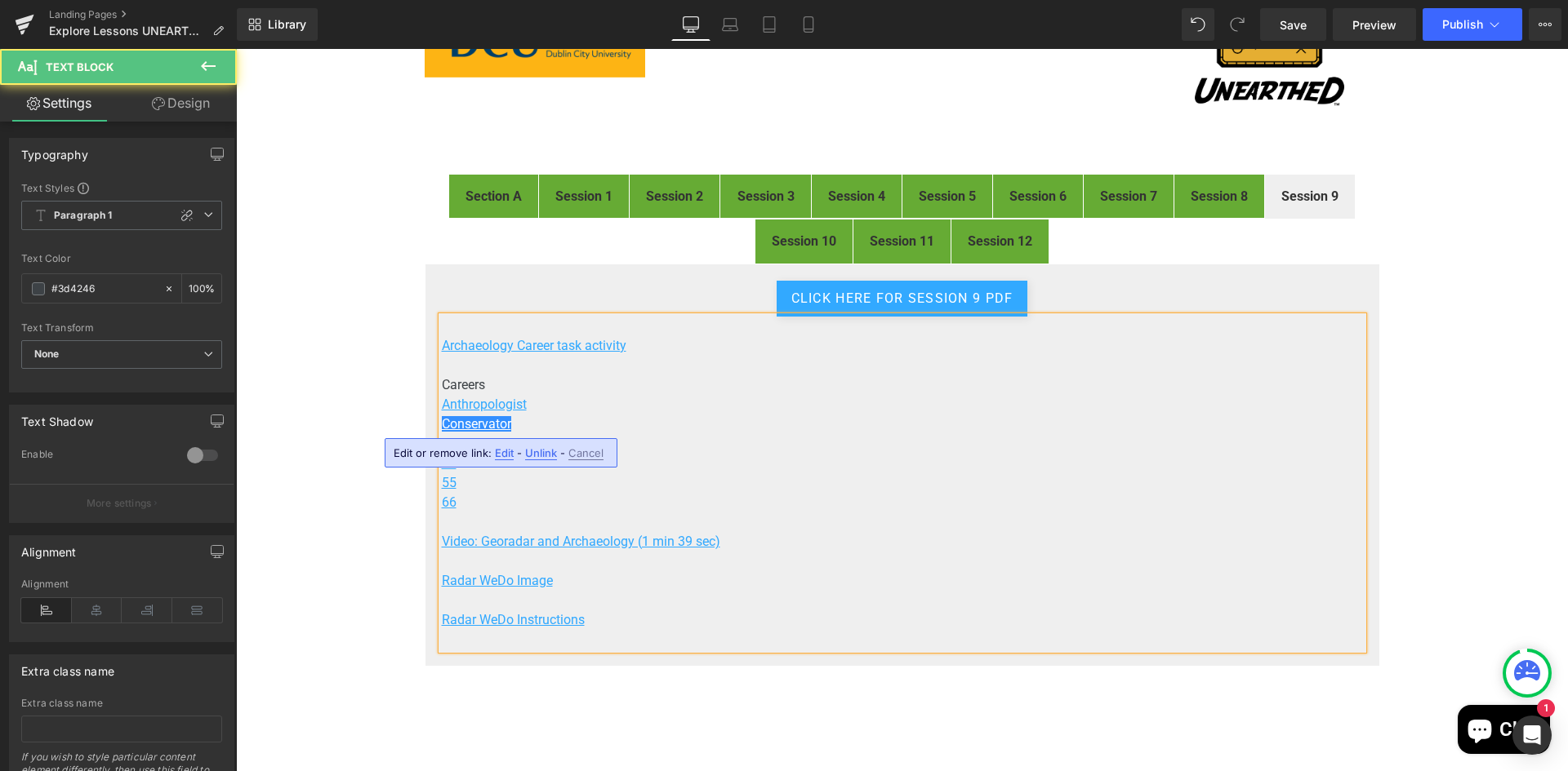
click at [620, 402] on p "Anthropologist" at bounding box center [902, 404] width 921 height 20
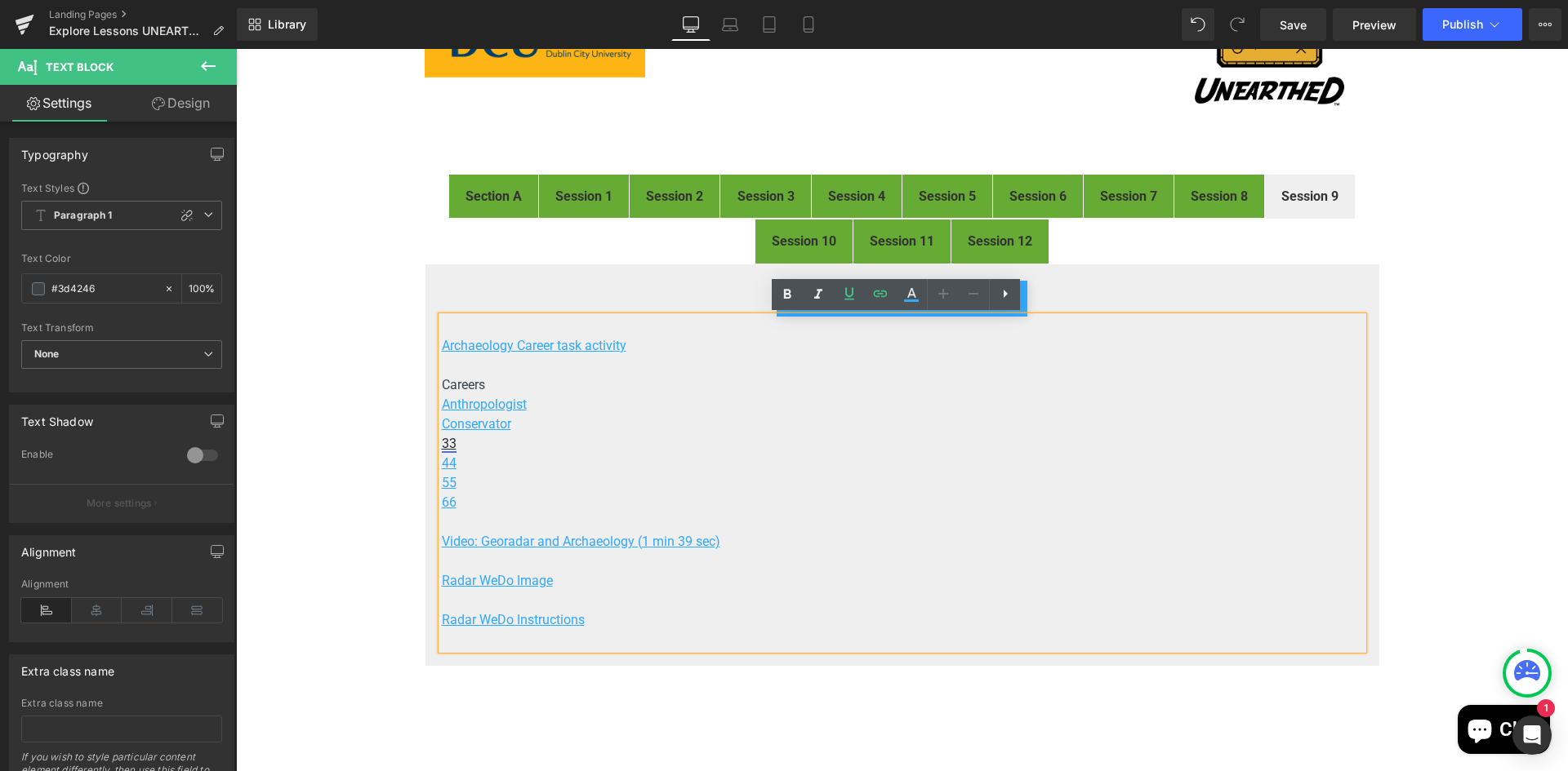
click at [442, 442] on u "33" at bounding box center [449, 443] width 15 height 16
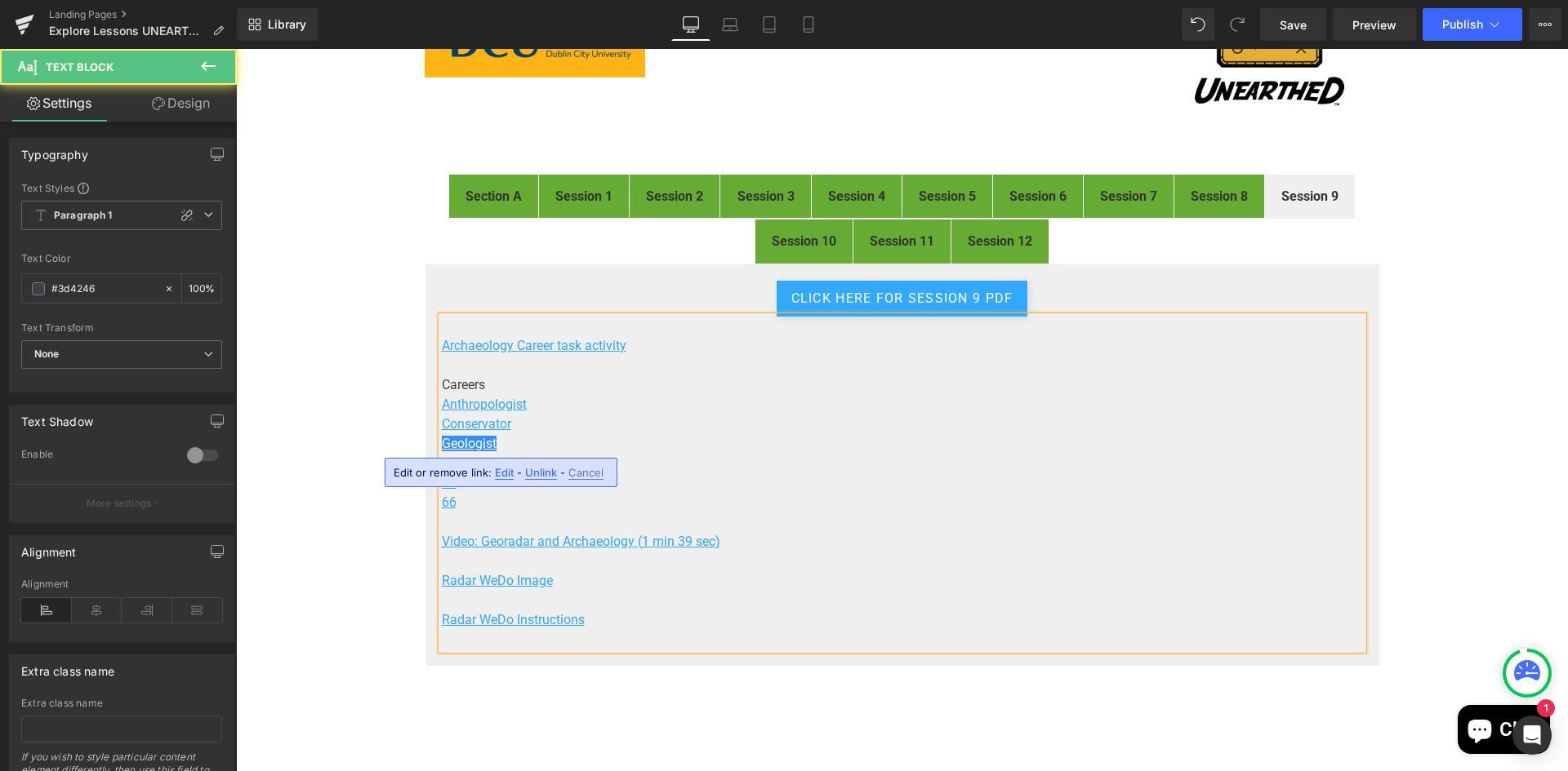
click at [850, 491] on p "55" at bounding box center [902, 483] width 921 height 20
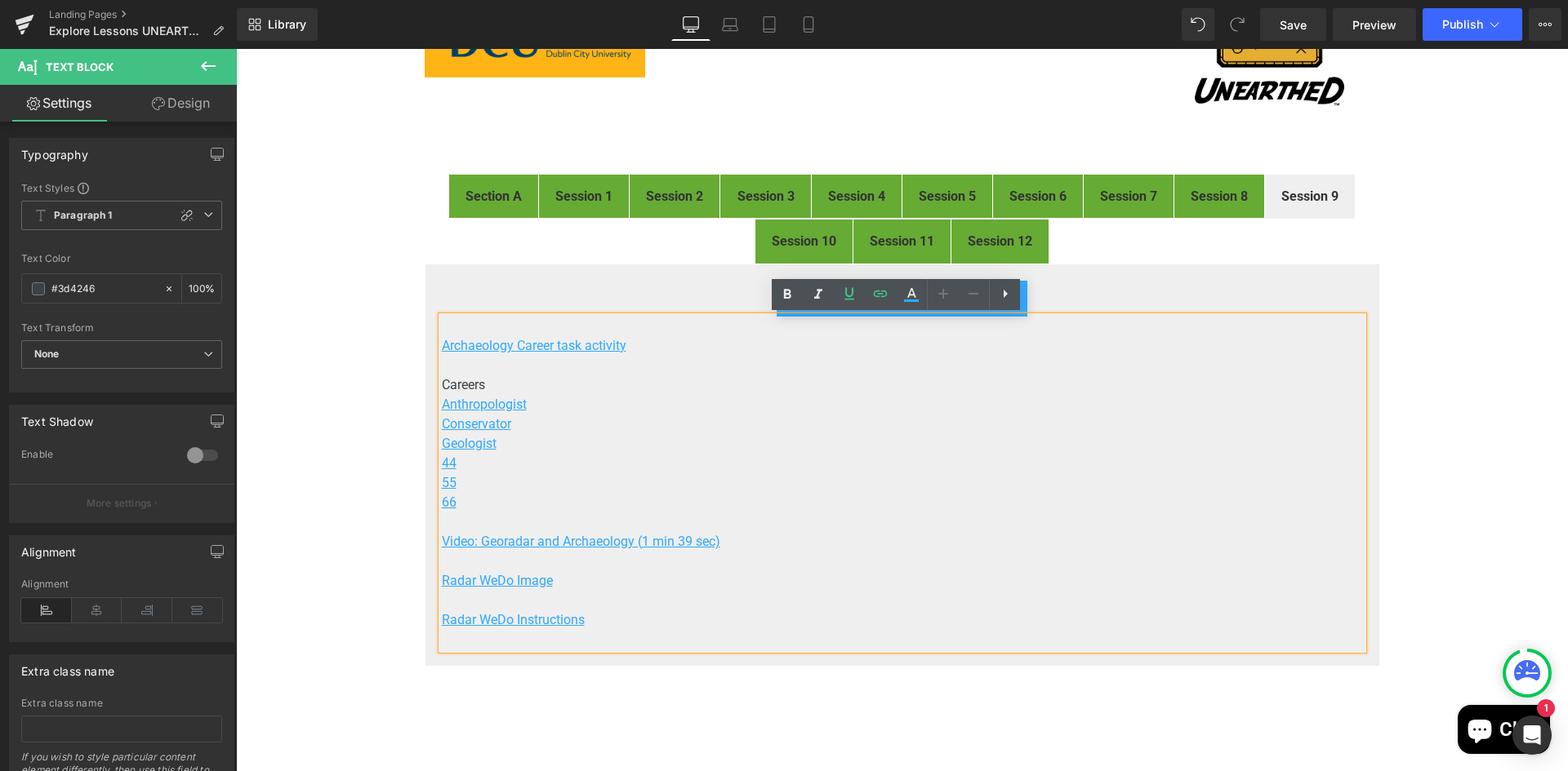
drag, startPoint x: 441, startPoint y: 461, endPoint x: 466, endPoint y: 474, distance: 28.2
click at [442, 461] on u "44" at bounding box center [449, 463] width 15 height 16
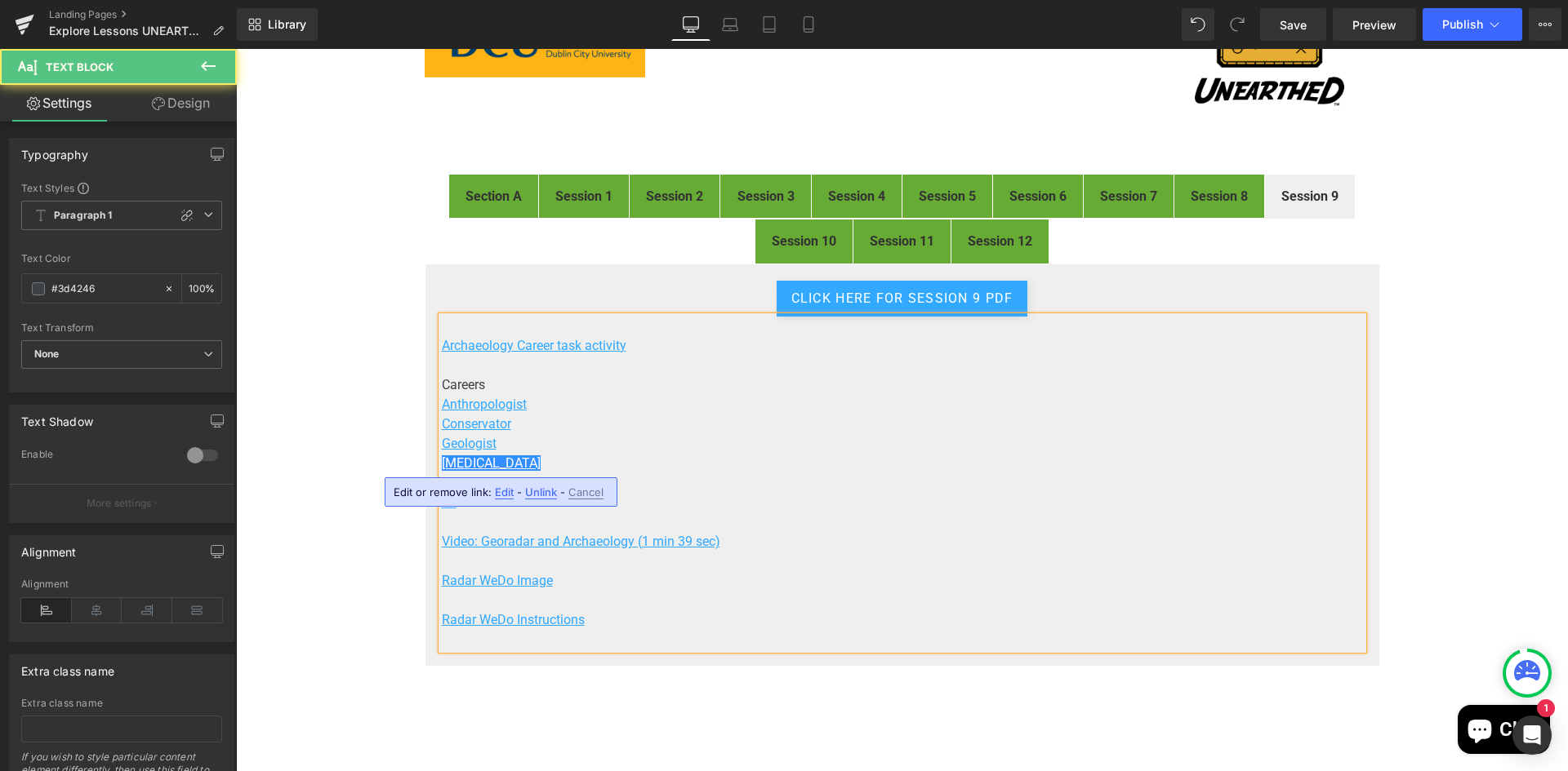
click at [909, 425] on p "Conservator" at bounding box center [902, 424] width 921 height 20
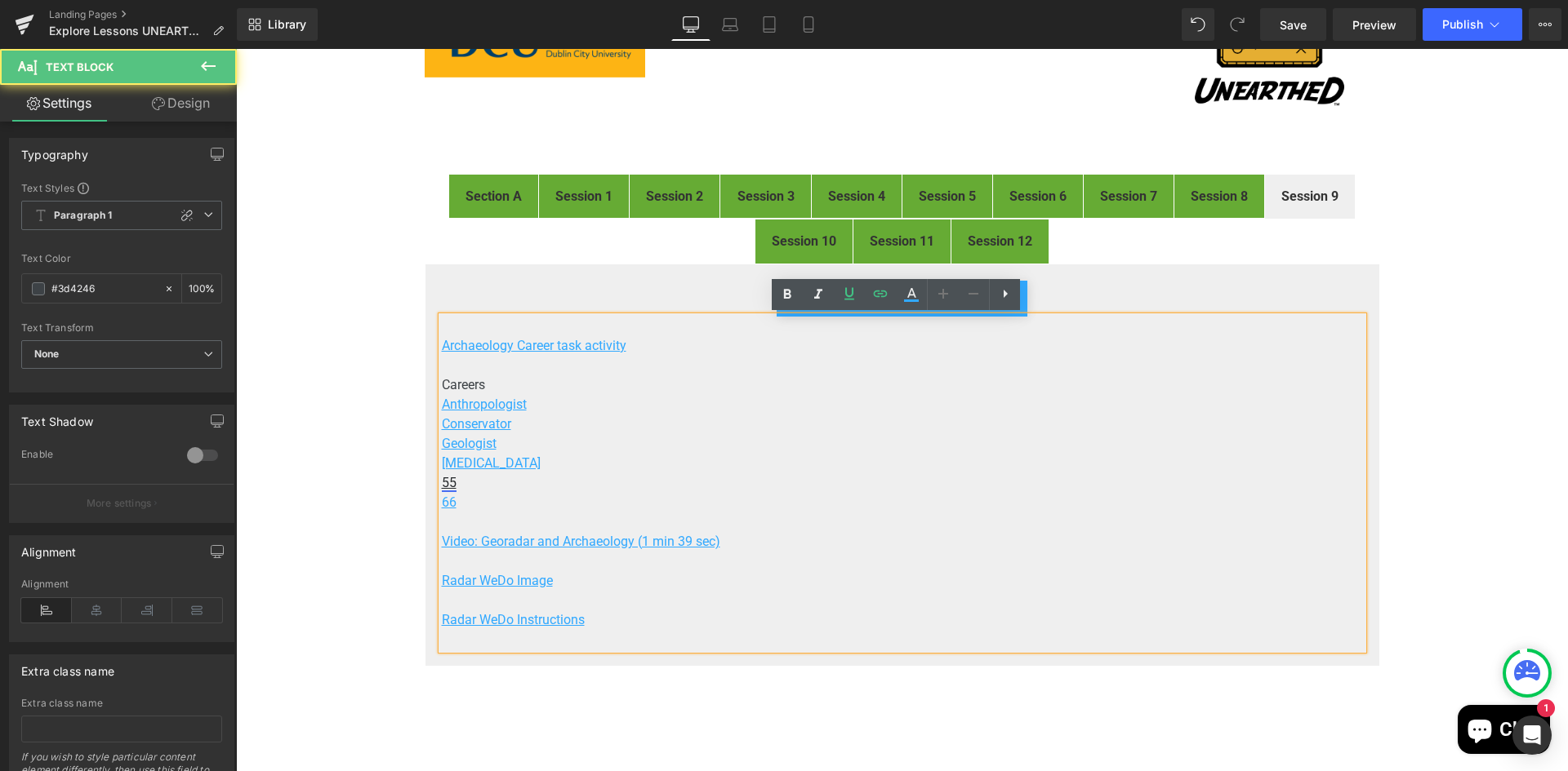
drag, startPoint x: 444, startPoint y: 480, endPoint x: 710, endPoint y: 548, distance: 274.6
click at [444, 480] on u "55" at bounding box center [449, 483] width 15 height 16
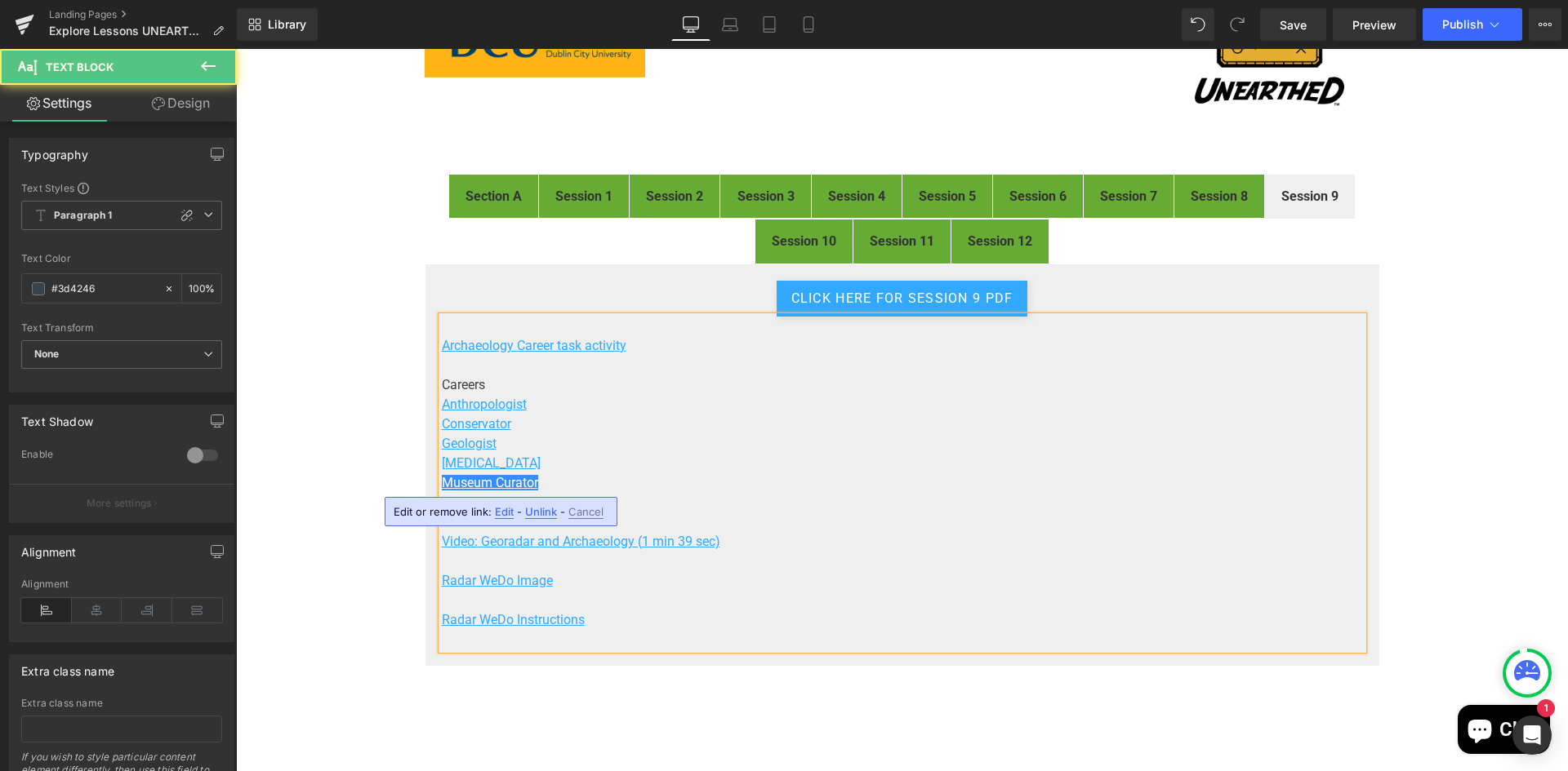
click at [956, 439] on p "Geologist" at bounding box center [902, 444] width 921 height 20
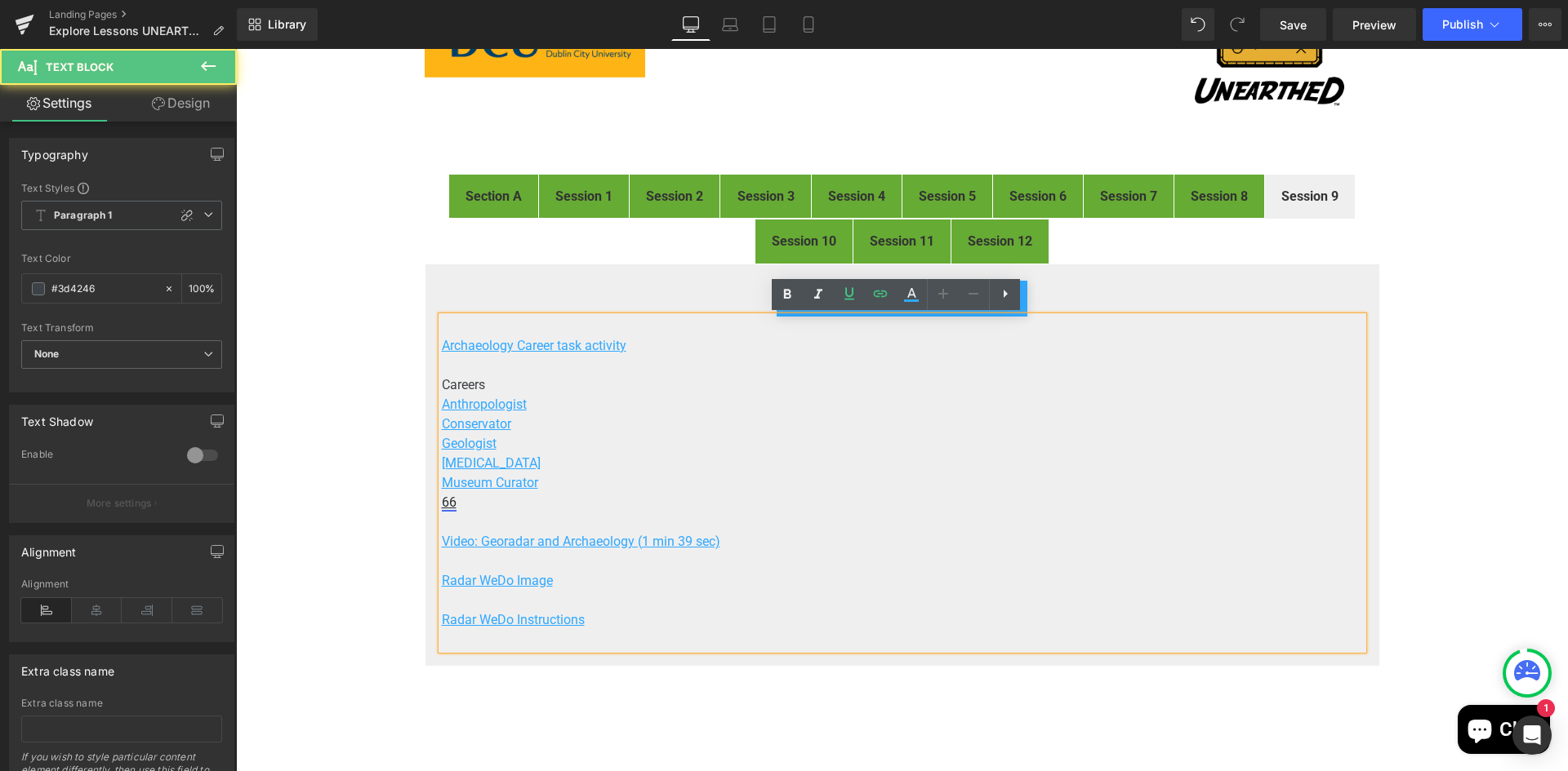
click at [443, 502] on u "66" at bounding box center [449, 502] width 15 height 16
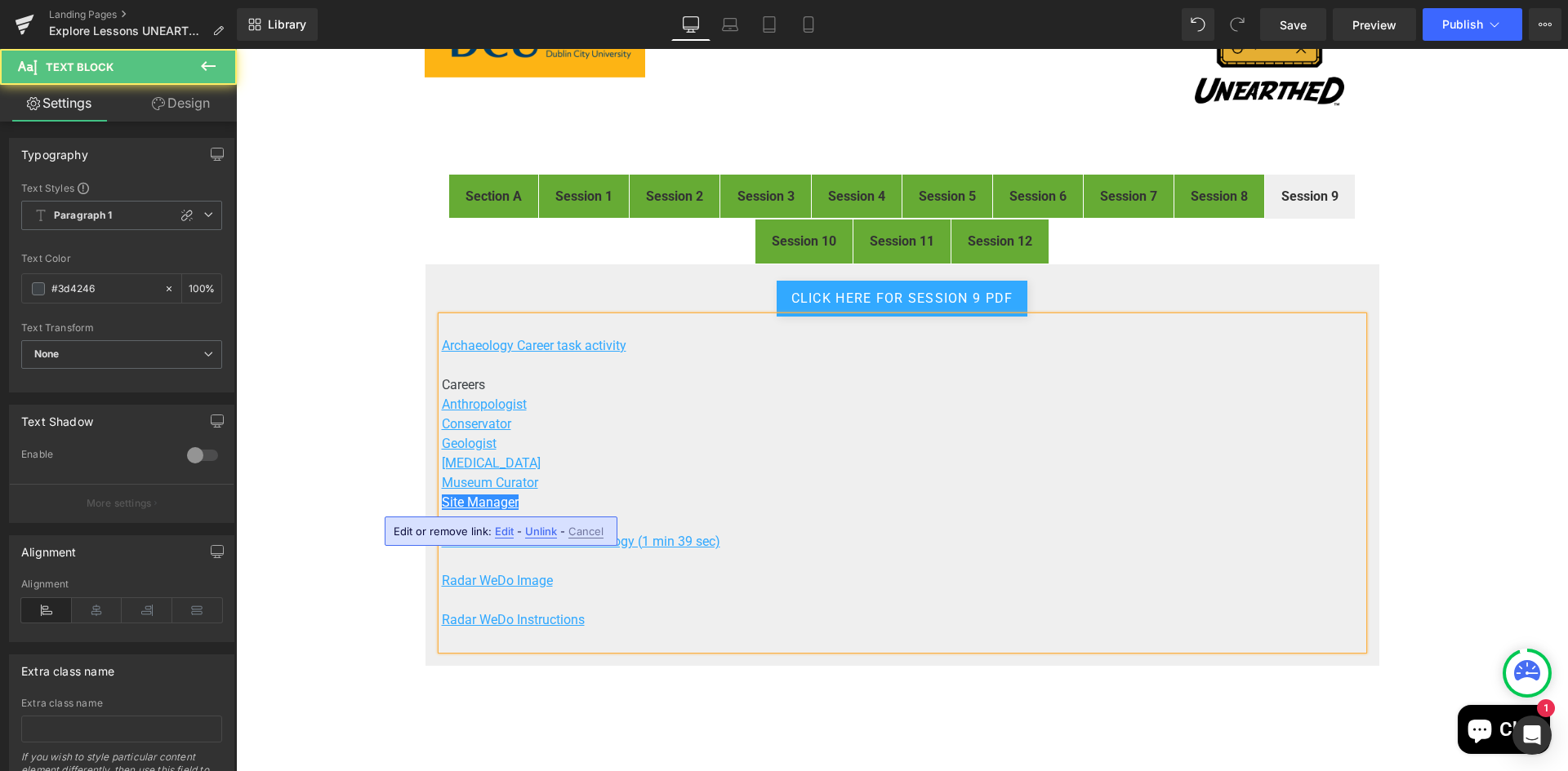
click at [1020, 468] on p "[MEDICAL_DATA]" at bounding box center [902, 463] width 921 height 20
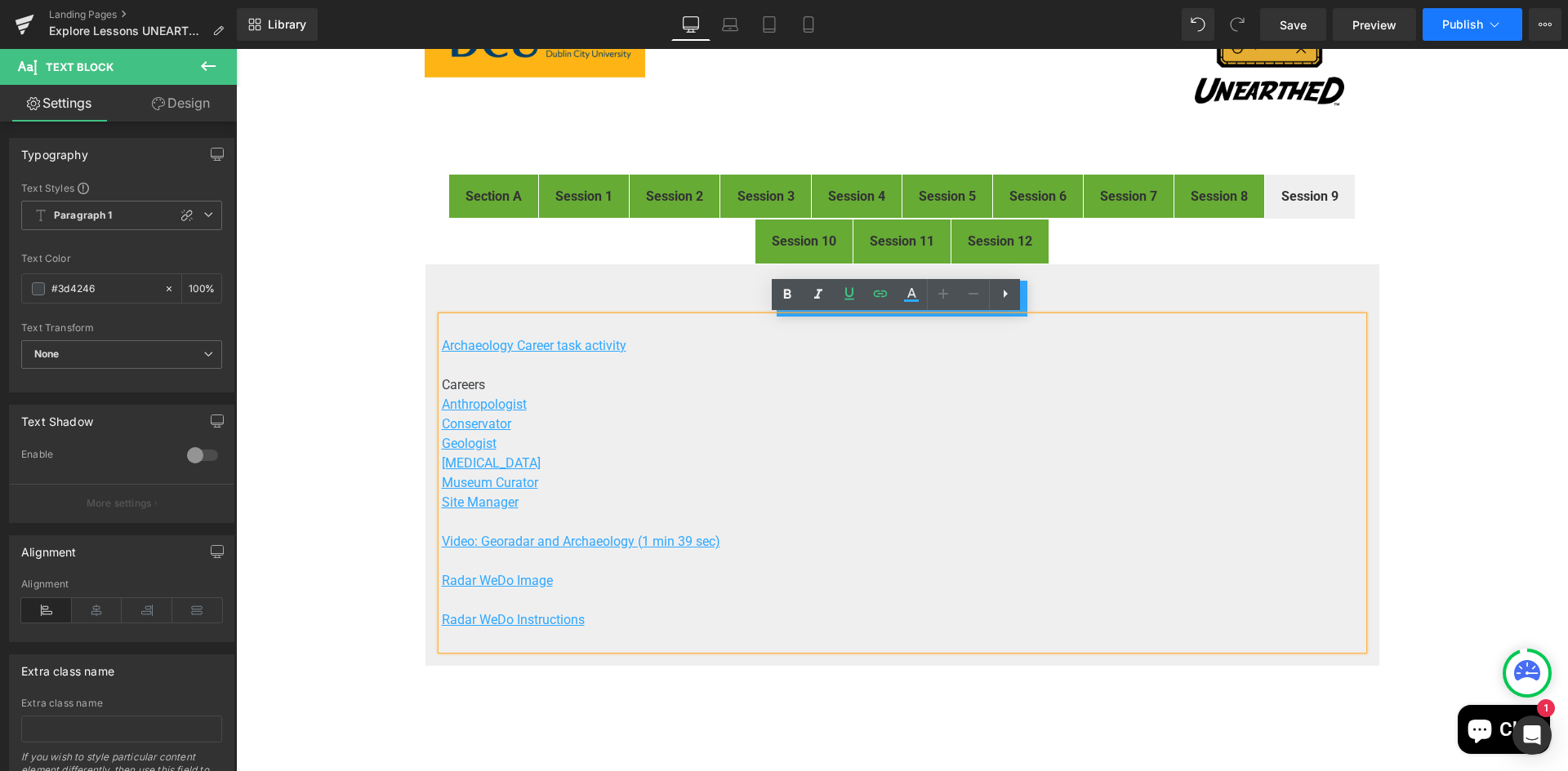
click at [1472, 15] on button "Publish" at bounding box center [1472, 24] width 100 height 33
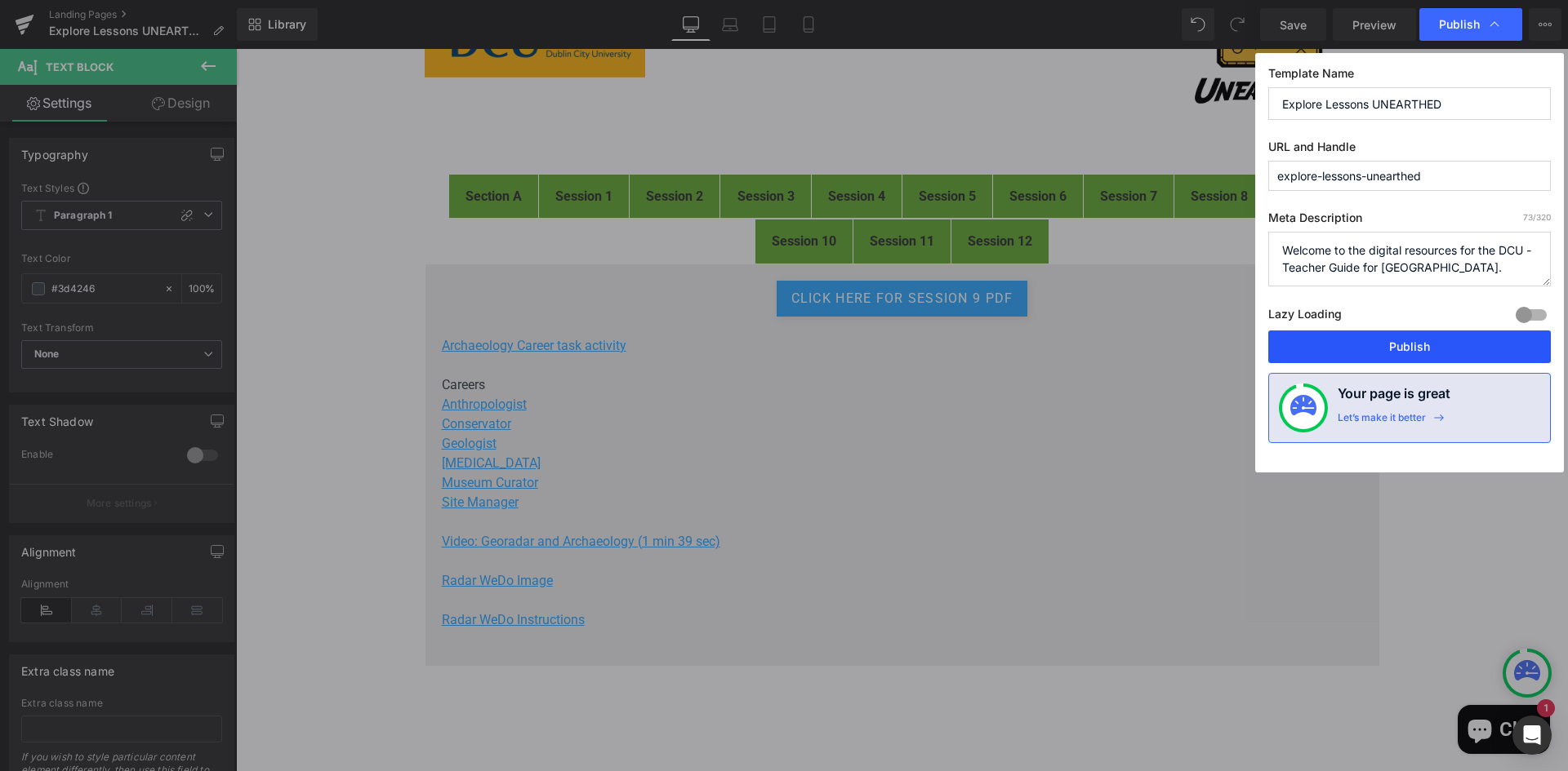
click at [1420, 336] on button "Publish" at bounding box center [1409, 347] width 283 height 33
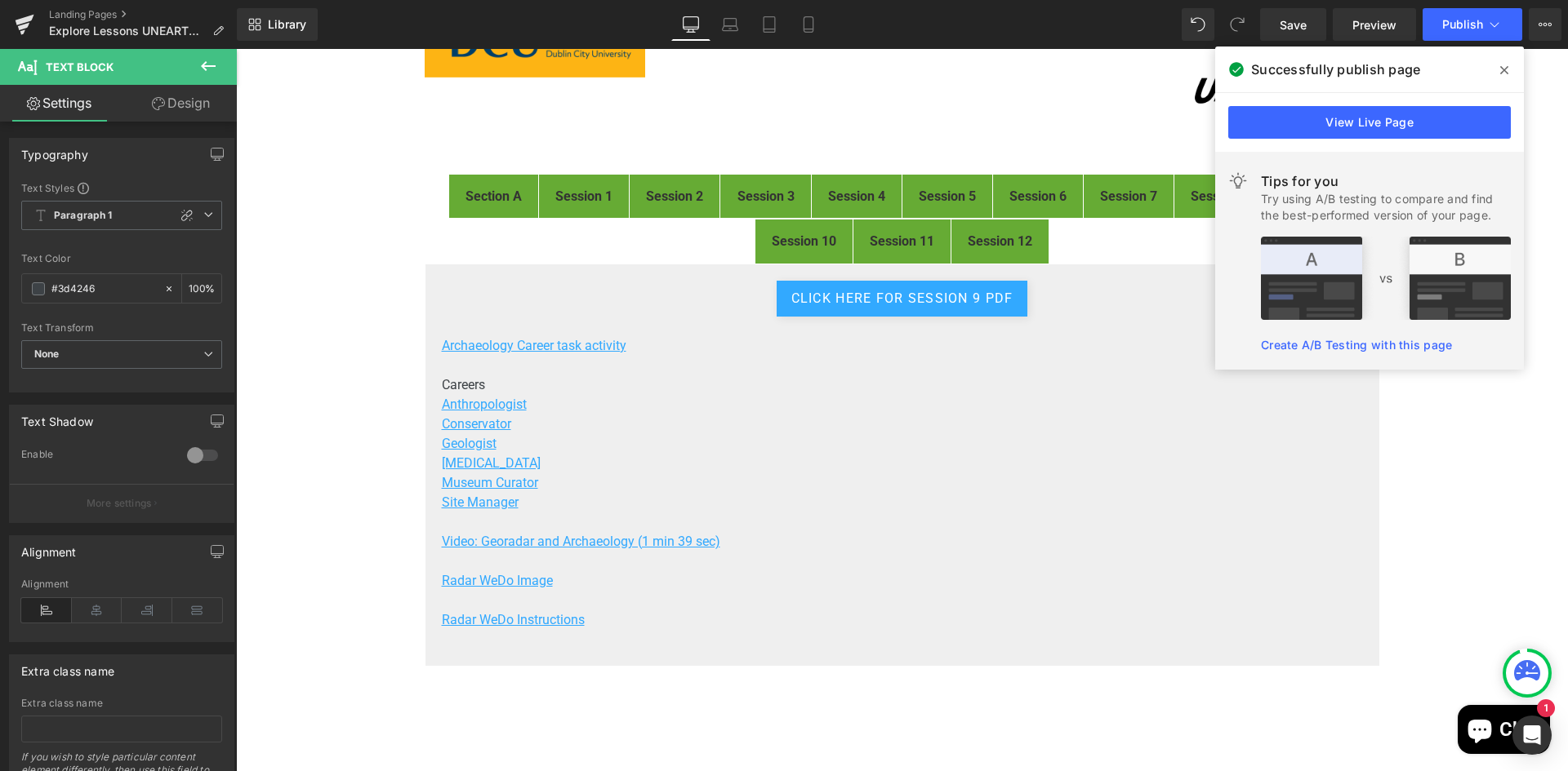
click at [1510, 64] on span at bounding box center [1504, 70] width 26 height 26
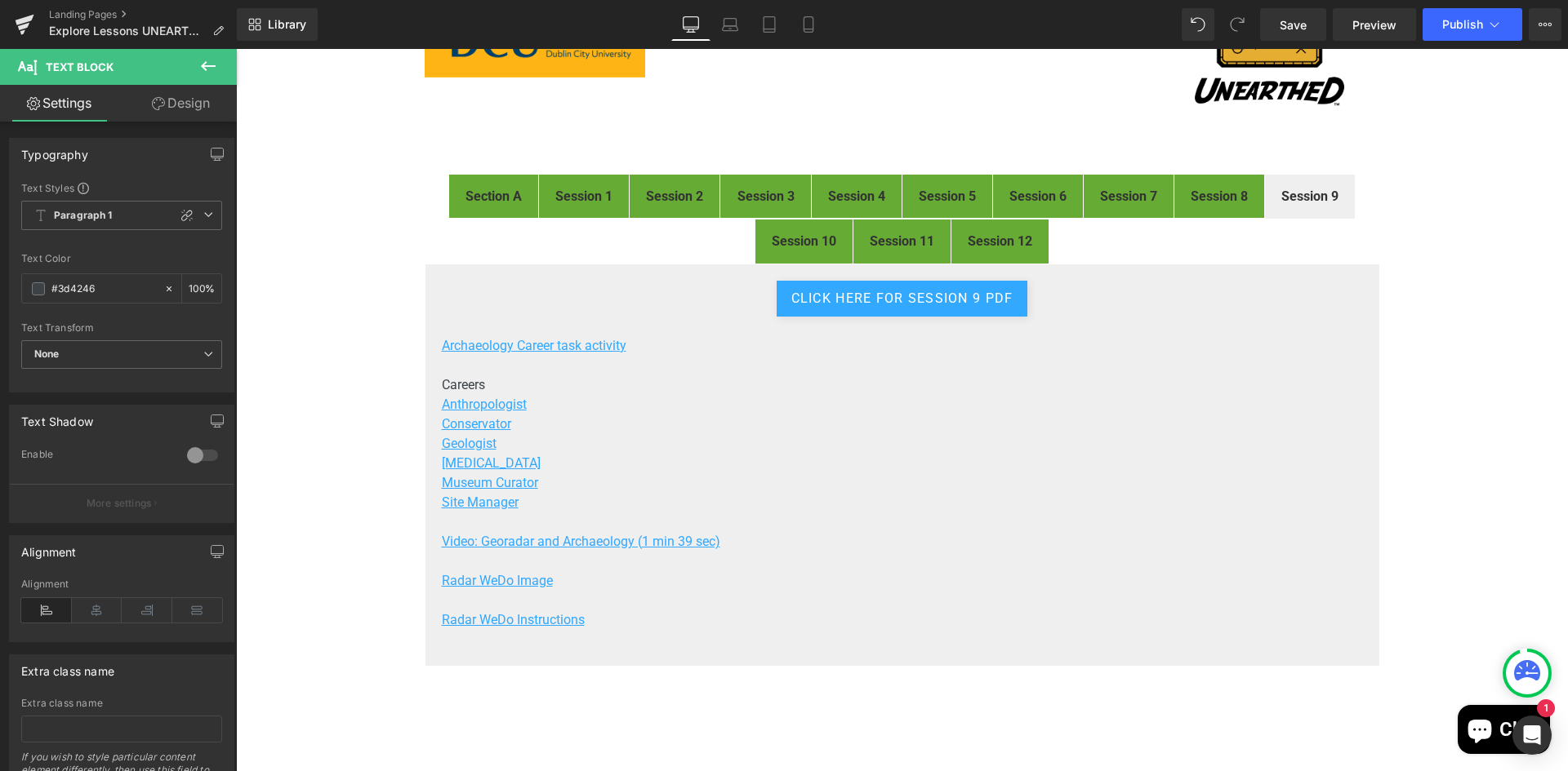
click at [1453, 355] on div "FIRST® LEGO® League Explore Digital Resources Heading Image Welcome to the digi…" at bounding box center [902, 413] width 1332 height 1004
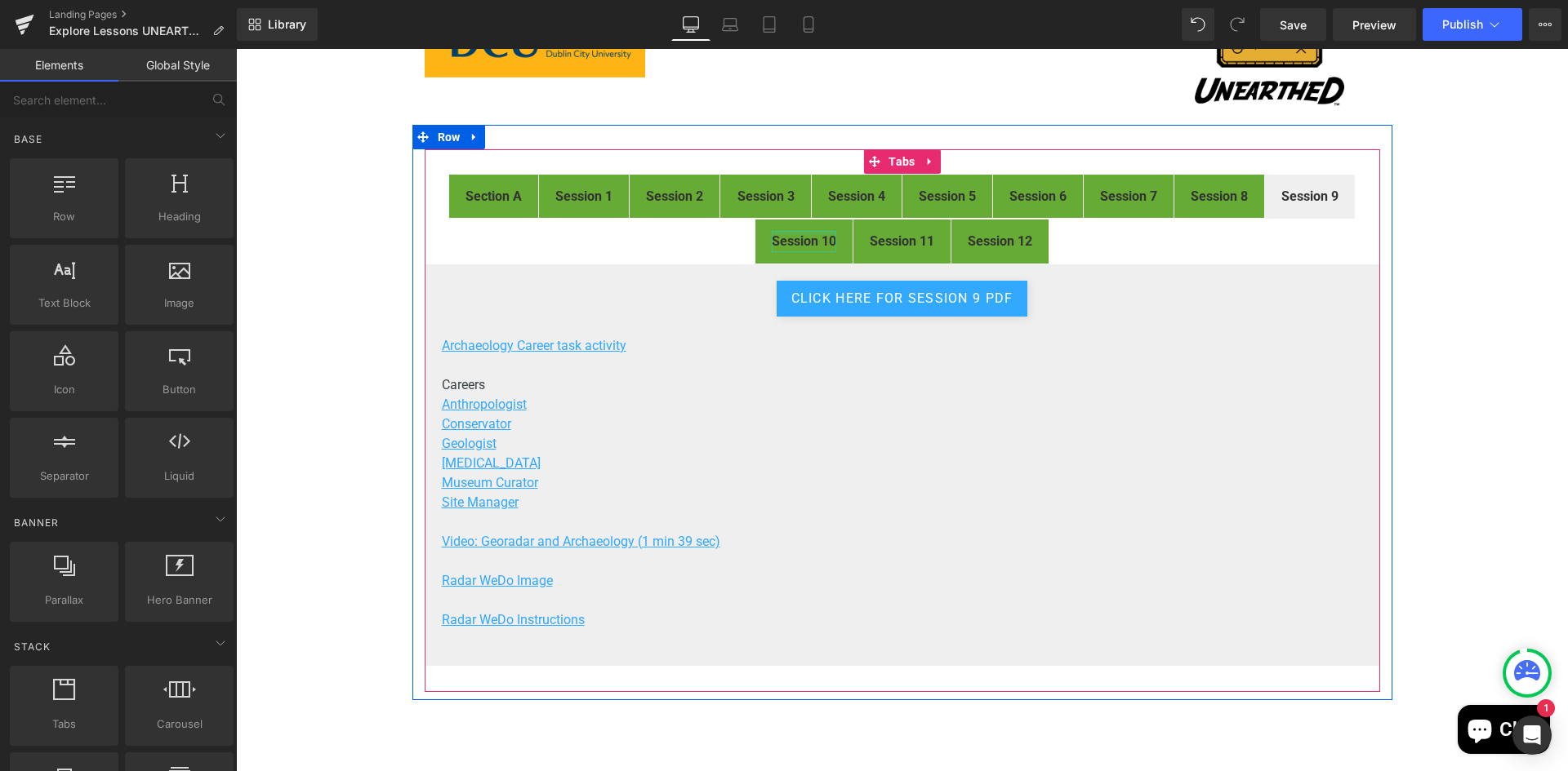
click at [779, 233] on div at bounding box center [804, 232] width 64 height 4
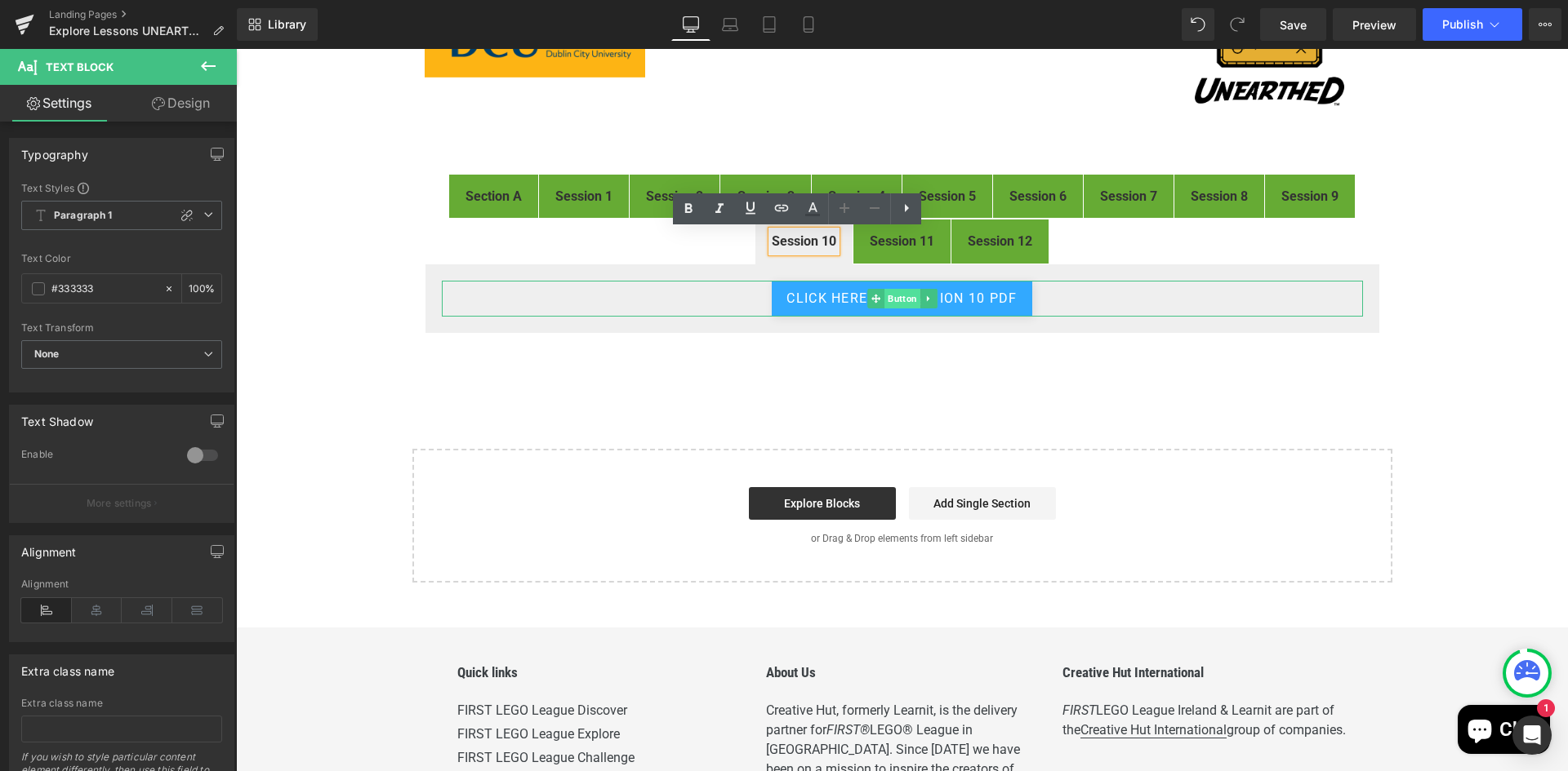
click at [902, 298] on span "Button" at bounding box center [902, 298] width 36 height 20
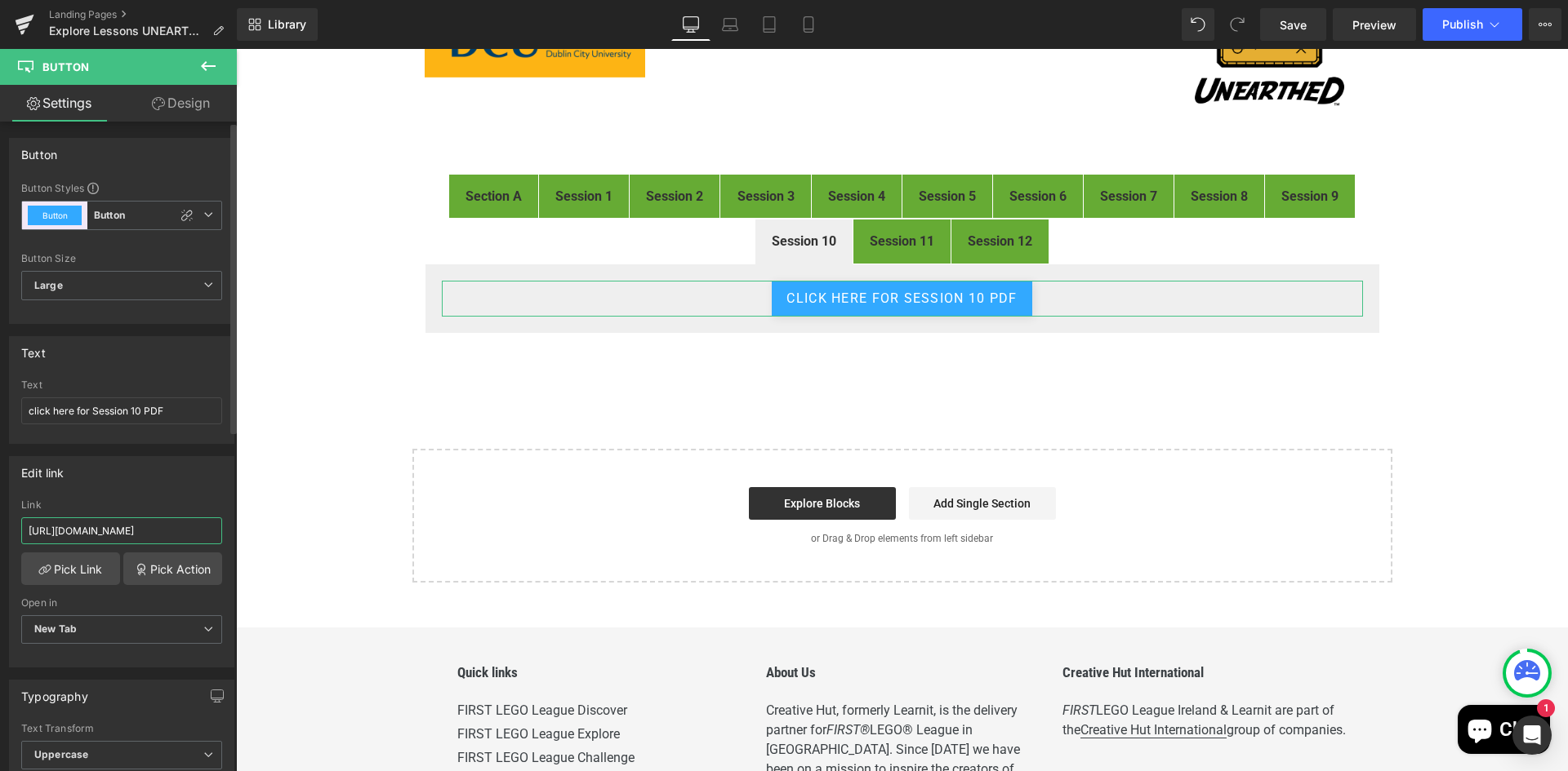
click at [98, 526] on input "https://drive.google.com/file/d/1PmjH8xcdoF8k2cjh4rlvpUWRgceFWHs-/view?usp=driv…" at bounding box center [121, 531] width 200 height 27
type input "https://drive.google.com/file/d/1wGXjGLWHuDGhOljbzrIuYv5emAe0qIh5/view"
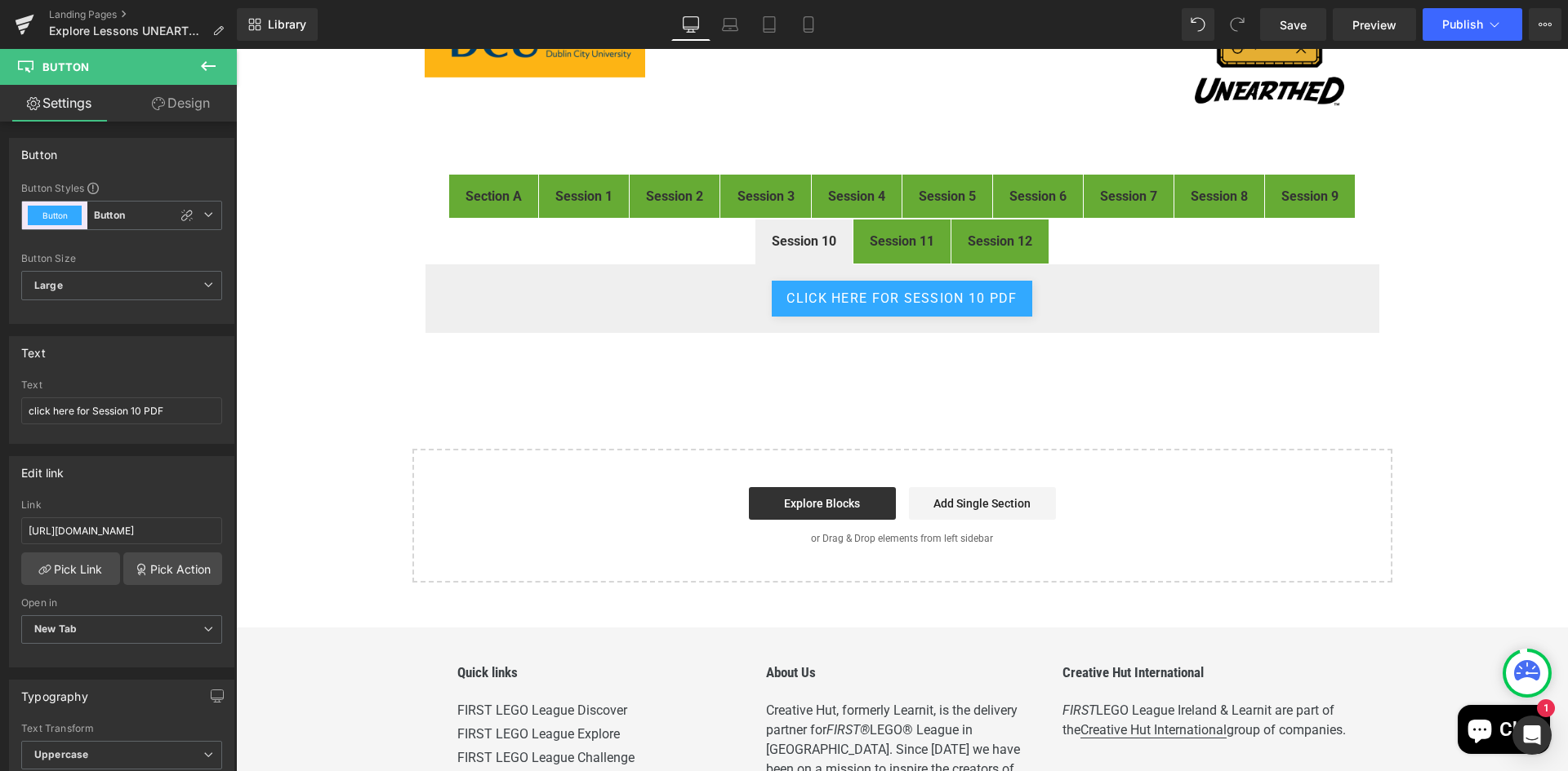
click at [1438, 310] on div "FIRST® LEGO® League Explore Digital Resources Heading Image Welcome to the digi…" at bounding box center [902, 246] width 1332 height 671
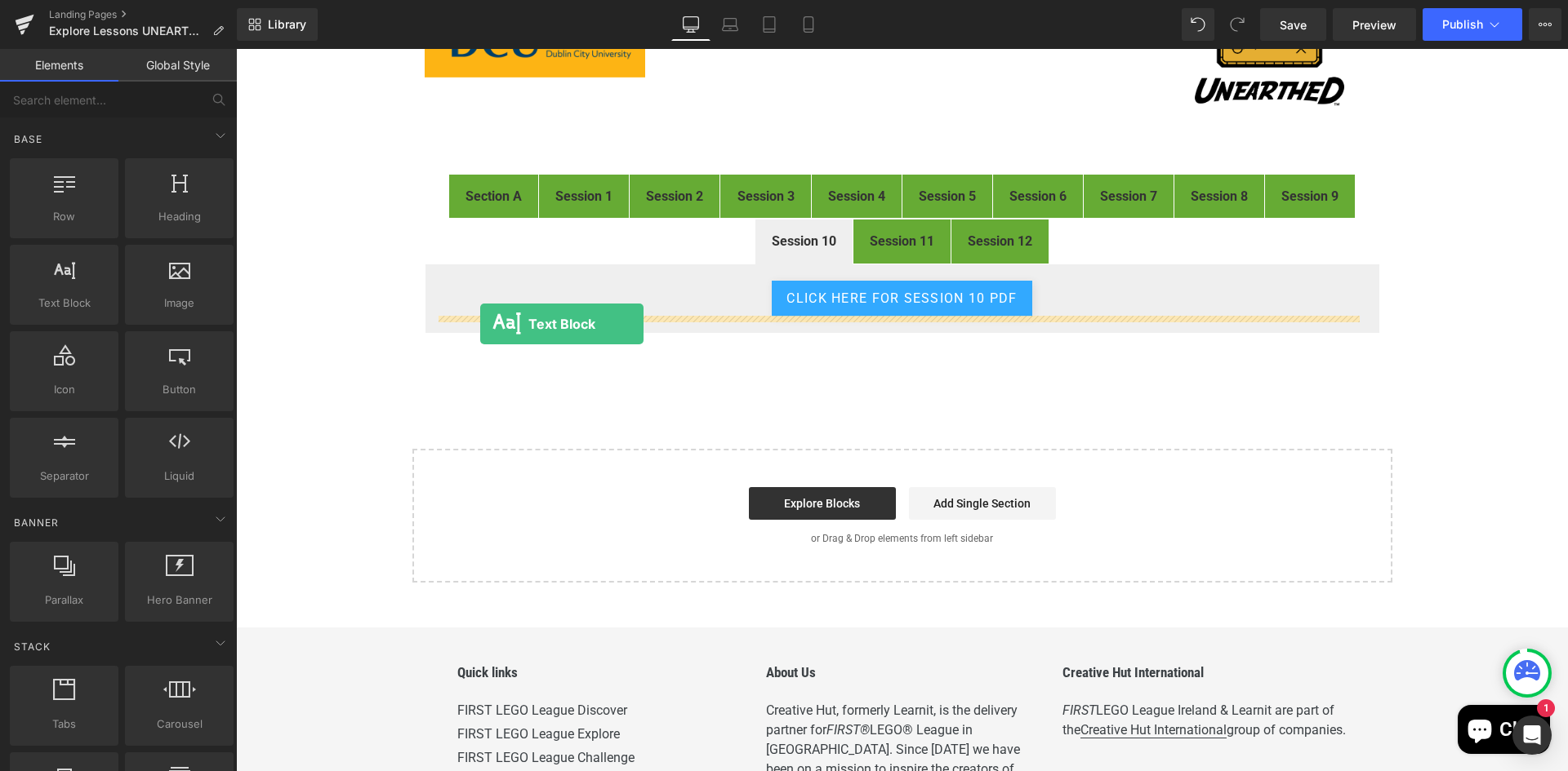
drag, startPoint x: 311, startPoint y: 341, endPoint x: 480, endPoint y: 324, distance: 169.9
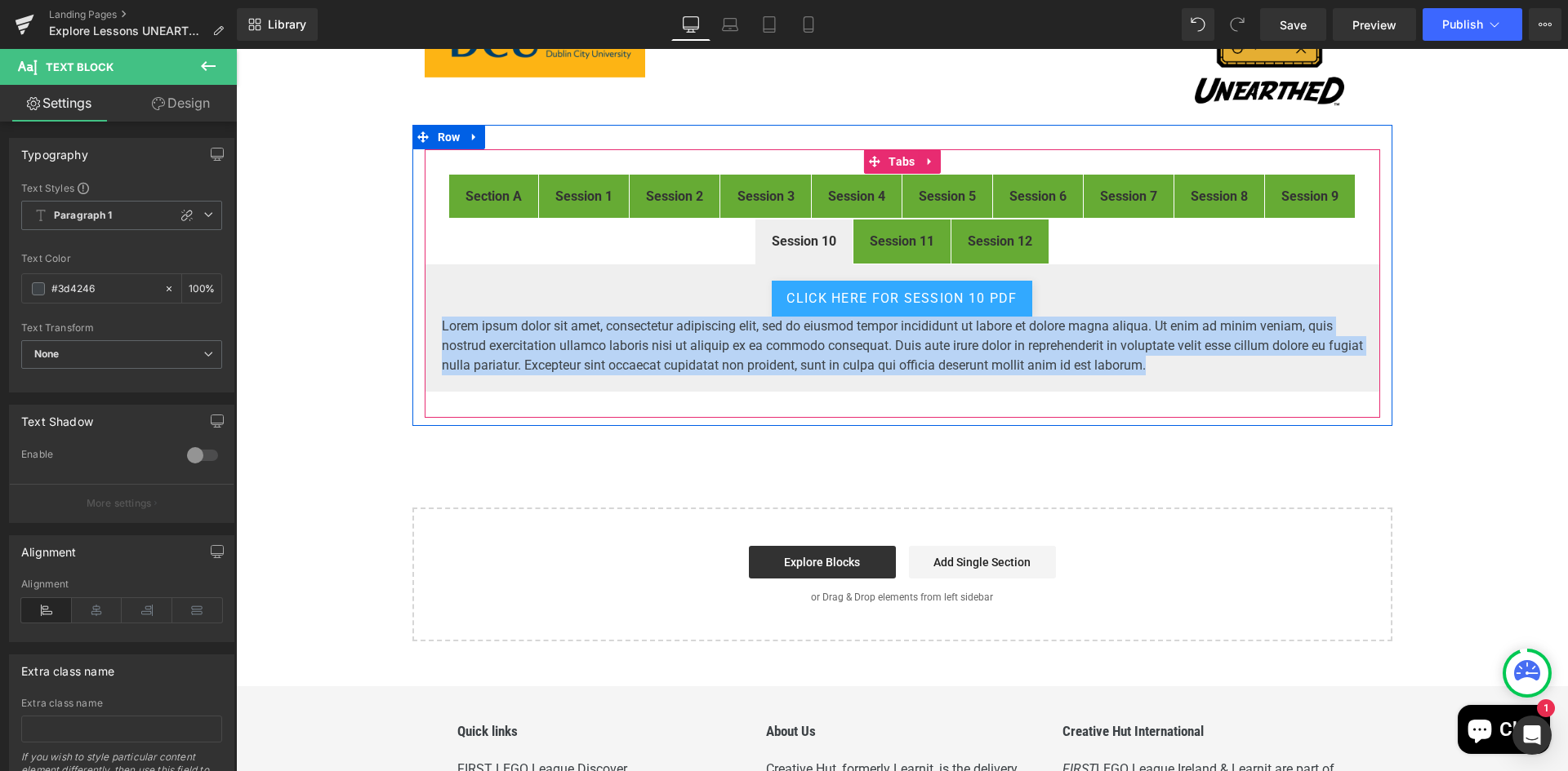
drag, startPoint x: 1188, startPoint y: 363, endPoint x: 431, endPoint y: 325, distance: 758.0
click at [431, 325] on div "click here for Session 10 PDF Button Lorem ipsum dolor sit amet, consectetur ad…" at bounding box center [902, 328] width 955 height 129
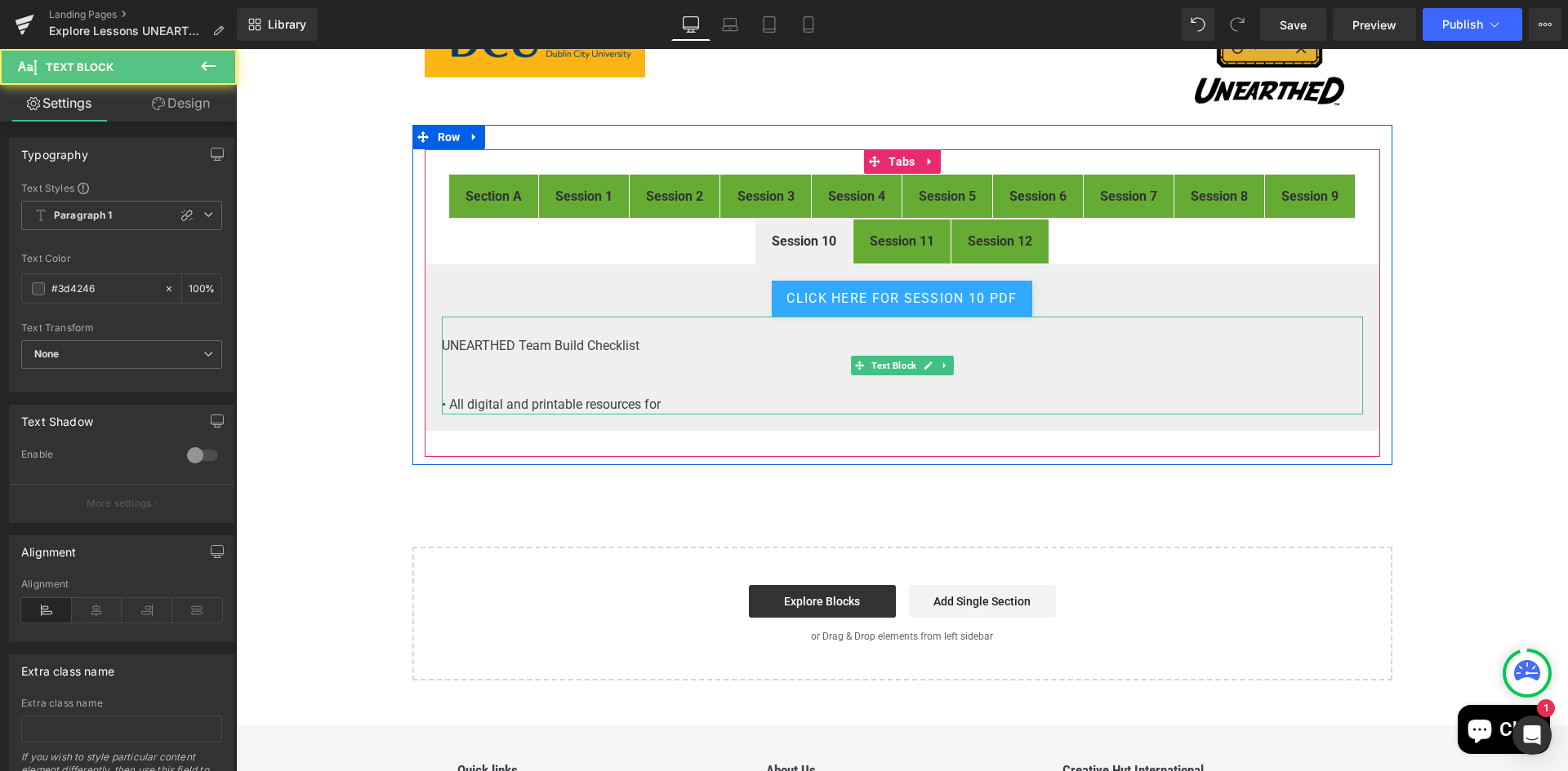
click at [530, 385] on p at bounding box center [902, 385] width 921 height 20
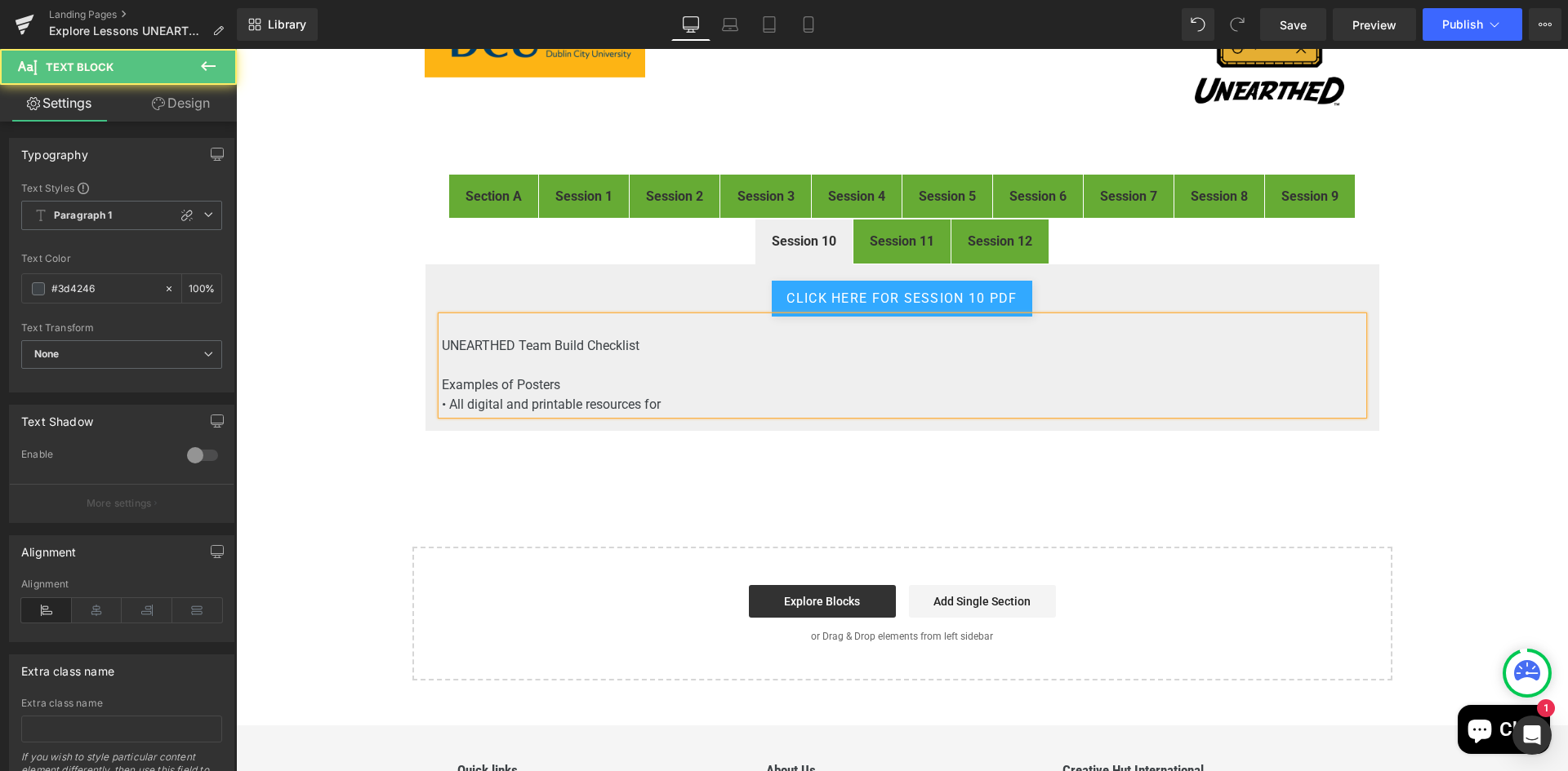
click at [710, 407] on p "• All digital and printable resources for" at bounding box center [902, 404] width 921 height 20
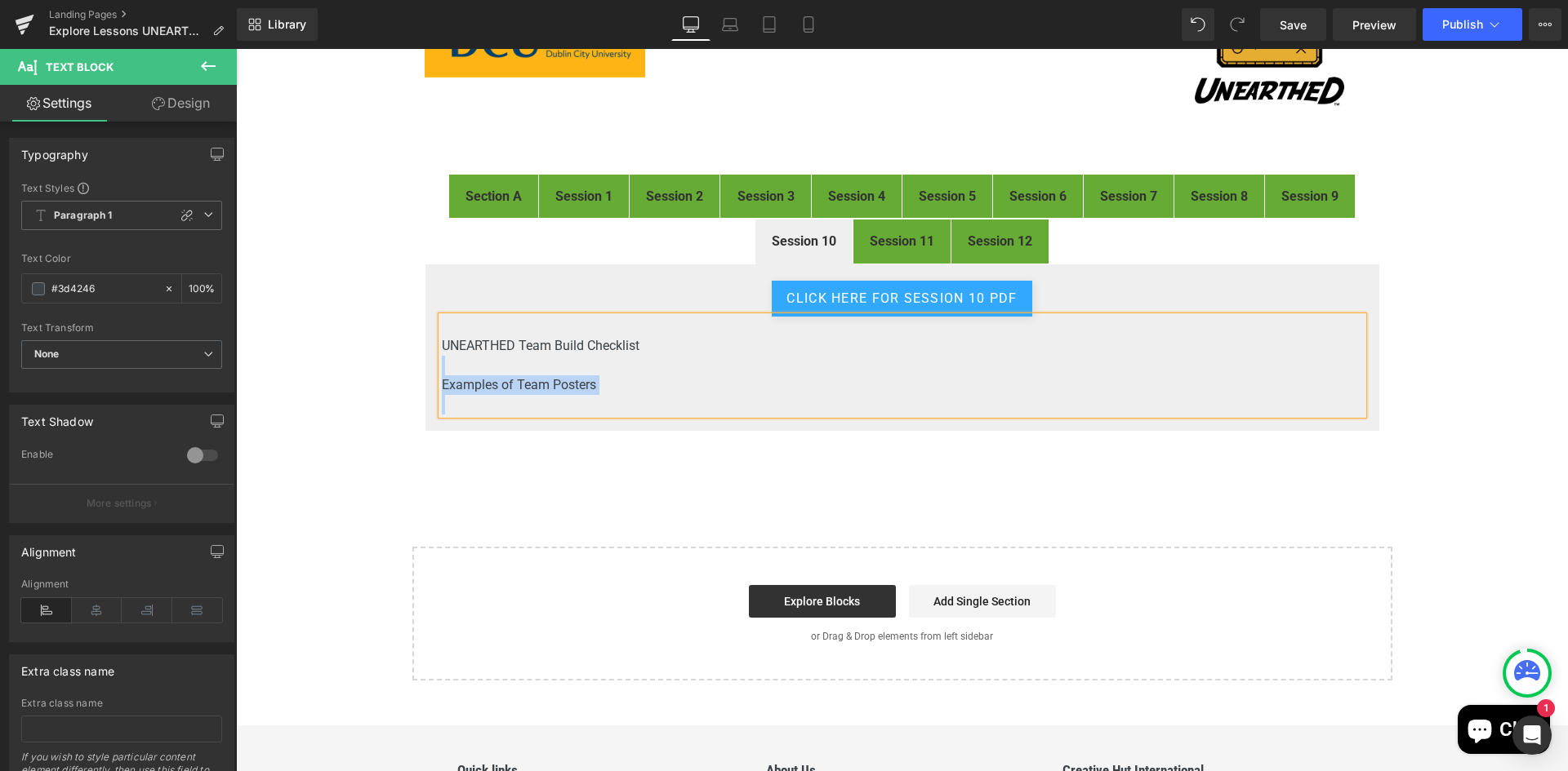
drag, startPoint x: 644, startPoint y: 344, endPoint x: 431, endPoint y: 343, distance: 213.0
click at [442, 343] on div "UNEARTHED Team Build Checklist Examples of Team Posters" at bounding box center [902, 365] width 921 height 98
click at [694, 345] on p "UNEARTHED Team Build Checklist" at bounding box center [902, 346] width 921 height 20
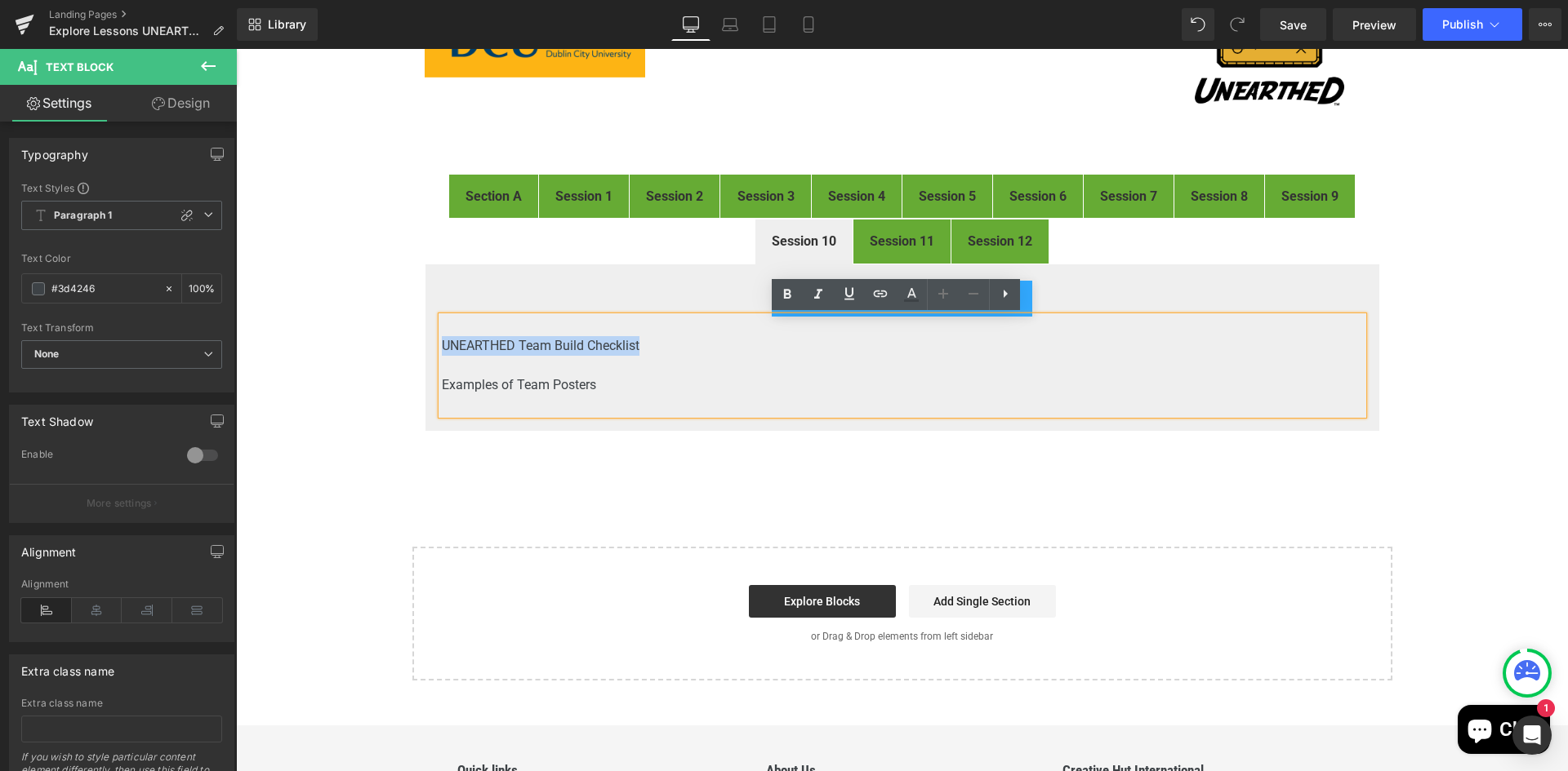
drag, startPoint x: 644, startPoint y: 347, endPoint x: 437, endPoint y: 347, distance: 207.0
click at [442, 347] on p "UNEARTHED Team Build Checklist" at bounding box center [902, 346] width 921 height 20
click at [875, 298] on icon at bounding box center [880, 293] width 20 height 20
click at [508, 369] on input "https://www.youtube.com/watch?v=RXZNk3R8YKU" at bounding box center [554, 360] width 252 height 41
paste input "https://drive.google.com/file/d/1Dq_j69PlxYp-ZRZy6jim4Z9VBVCmzSpb/view?usp=driv…"
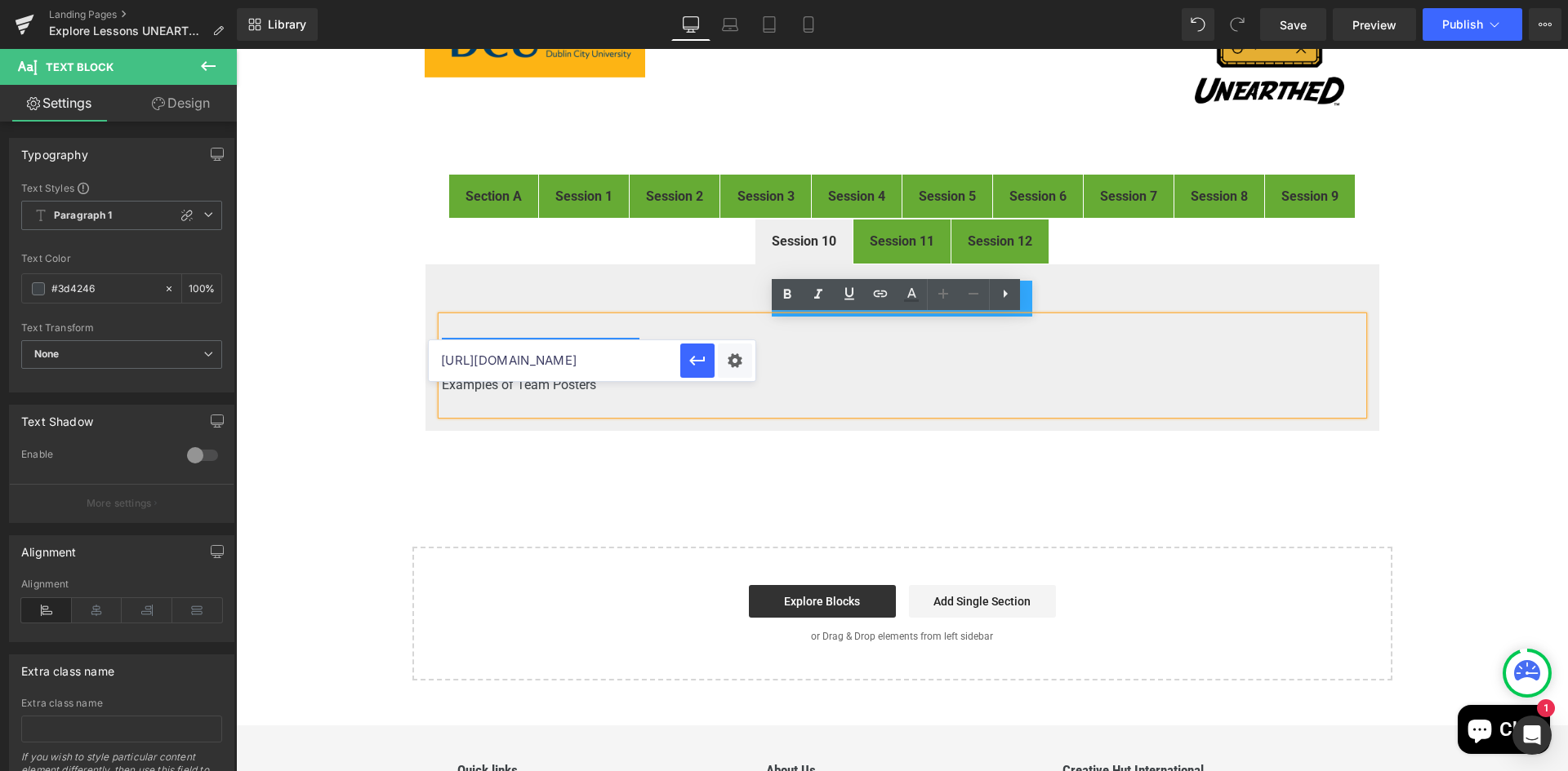
scroll to position [0, 332]
drag, startPoint x: 578, startPoint y: 361, endPoint x: 735, endPoint y: 359, distance: 157.0
click at [735, 358] on div "https://drive.google.com/file/d/1Dq_j69PlxYp-ZRZy6jim4Z9VBVCmzSpb/view?usp=driv…" at bounding box center [592, 360] width 326 height 41
type input "https://drive.google.com/file/d/1Dq_j69PlxYp-ZRZy6jim4Z9VBVCmzSpb/view"
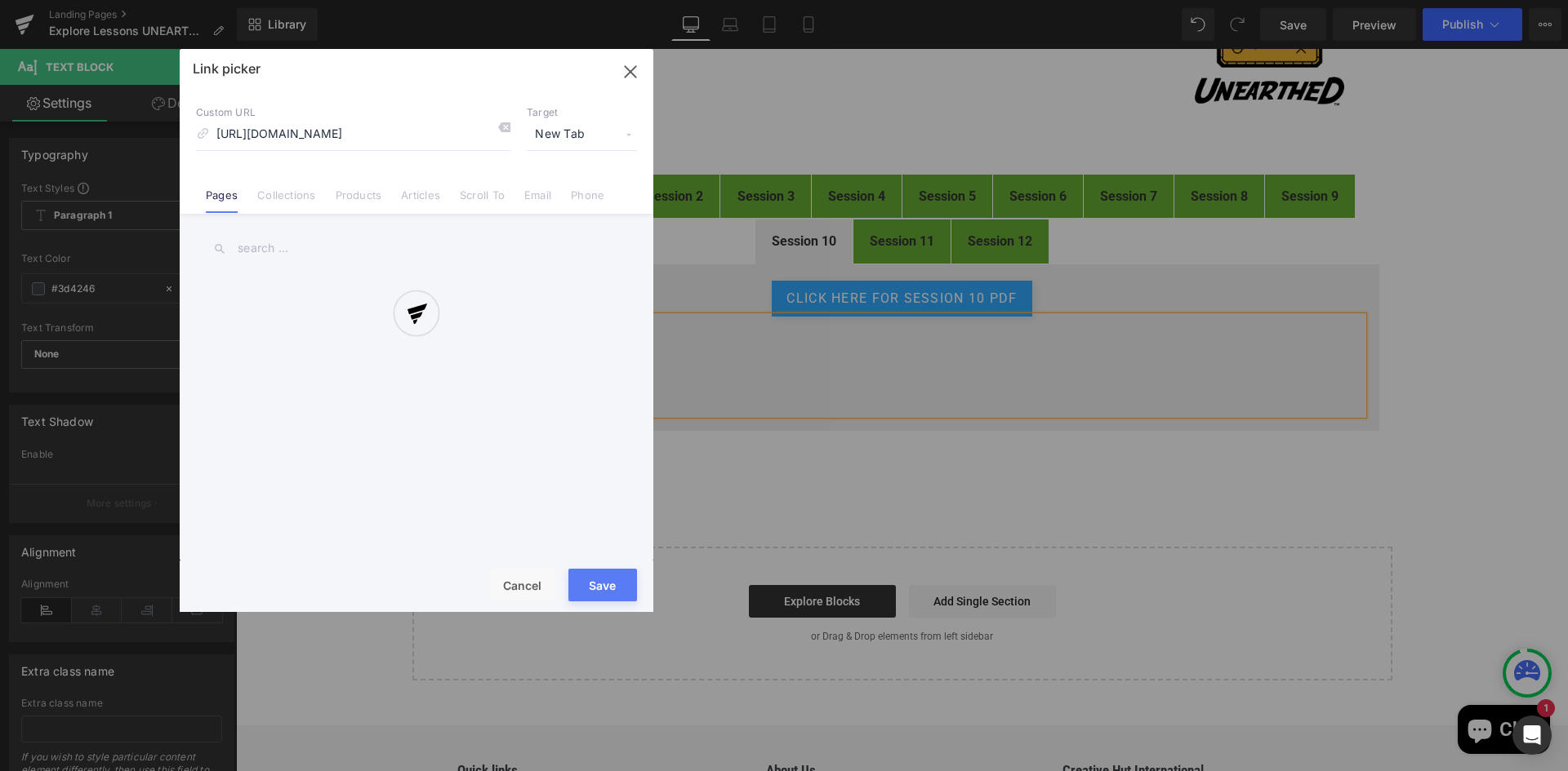
click at [735, 0] on div "Text Color Highlight Color #333333 Edit or remove link: Edit - Unlink - Cancel …" at bounding box center [784, 0] width 1568 height 0
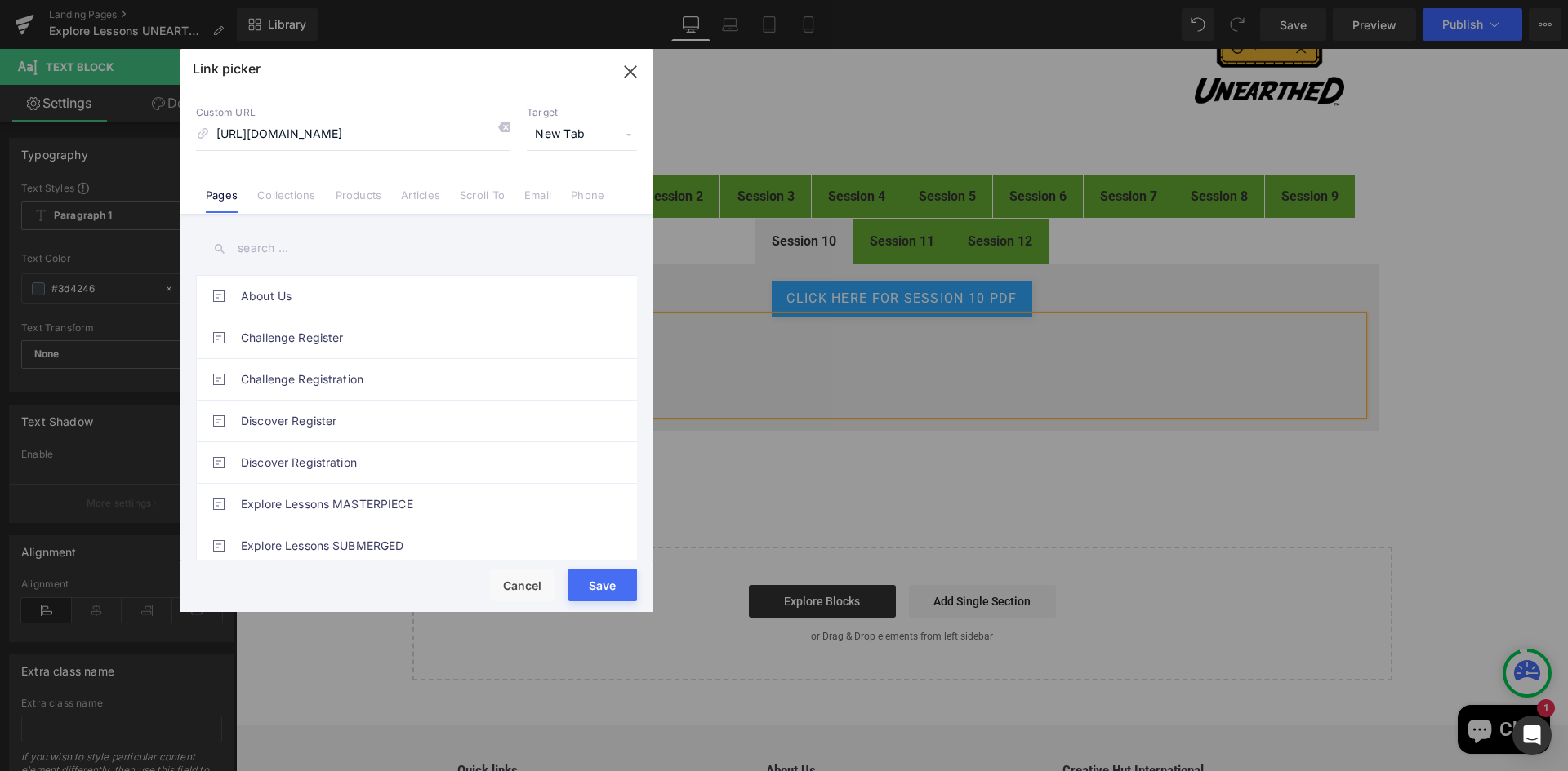
scroll to position [0, 0]
click at [603, 585] on button "Save" at bounding box center [602, 585] width 69 height 33
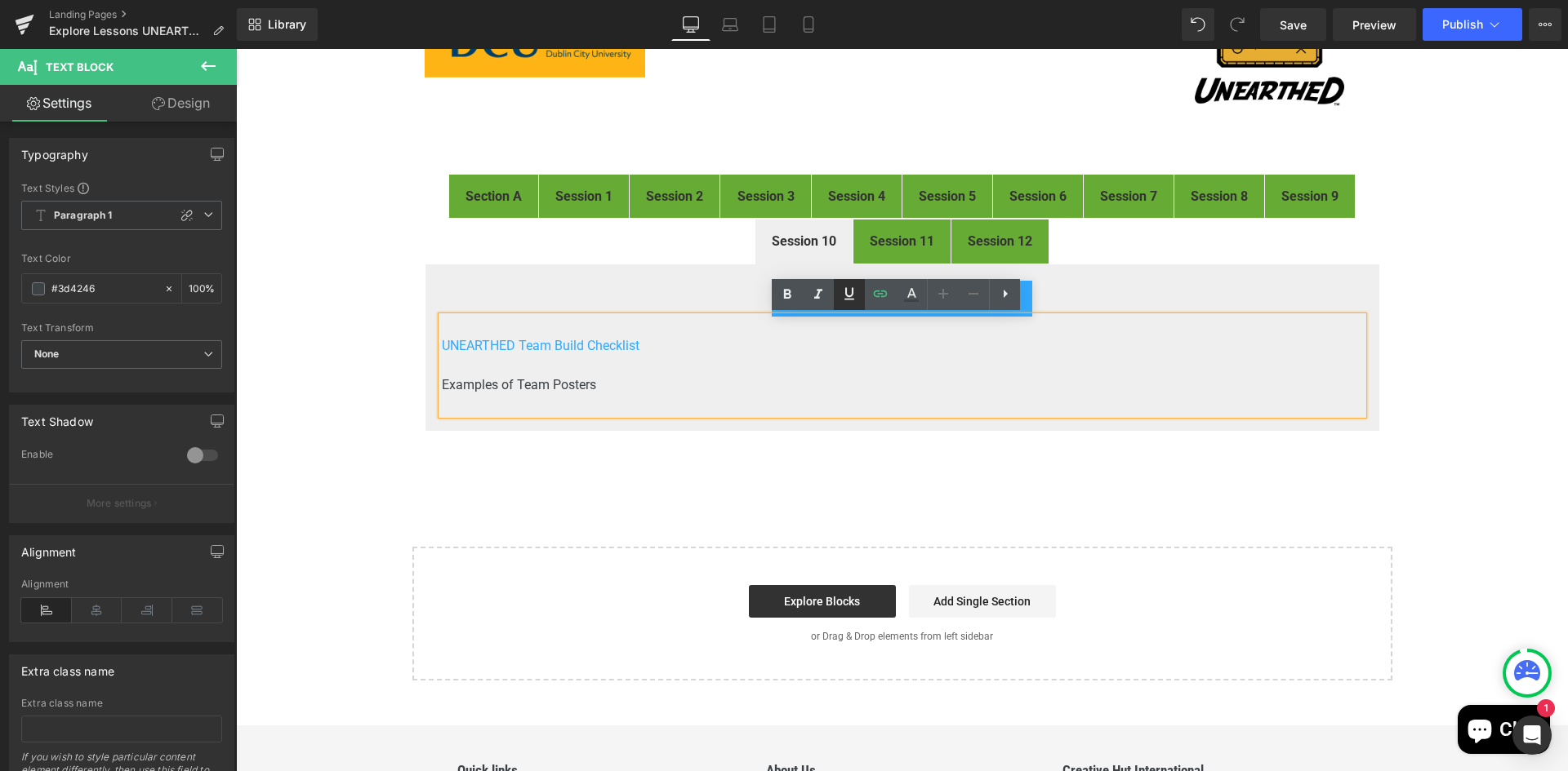
click at [850, 297] on icon at bounding box center [849, 293] width 20 height 20
drag, startPoint x: 601, startPoint y: 383, endPoint x: 436, endPoint y: 380, distance: 165.0
click at [442, 380] on p "Examples of Team Posters" at bounding box center [902, 385] width 921 height 20
click at [884, 298] on icon at bounding box center [880, 293] width 20 height 20
click at [617, 402] on input "https://drive.google.com/file/d/1Dq_j69PlxYp-ZRZy6jim4Z9VBVCmzSpb/view" at bounding box center [554, 400] width 252 height 41
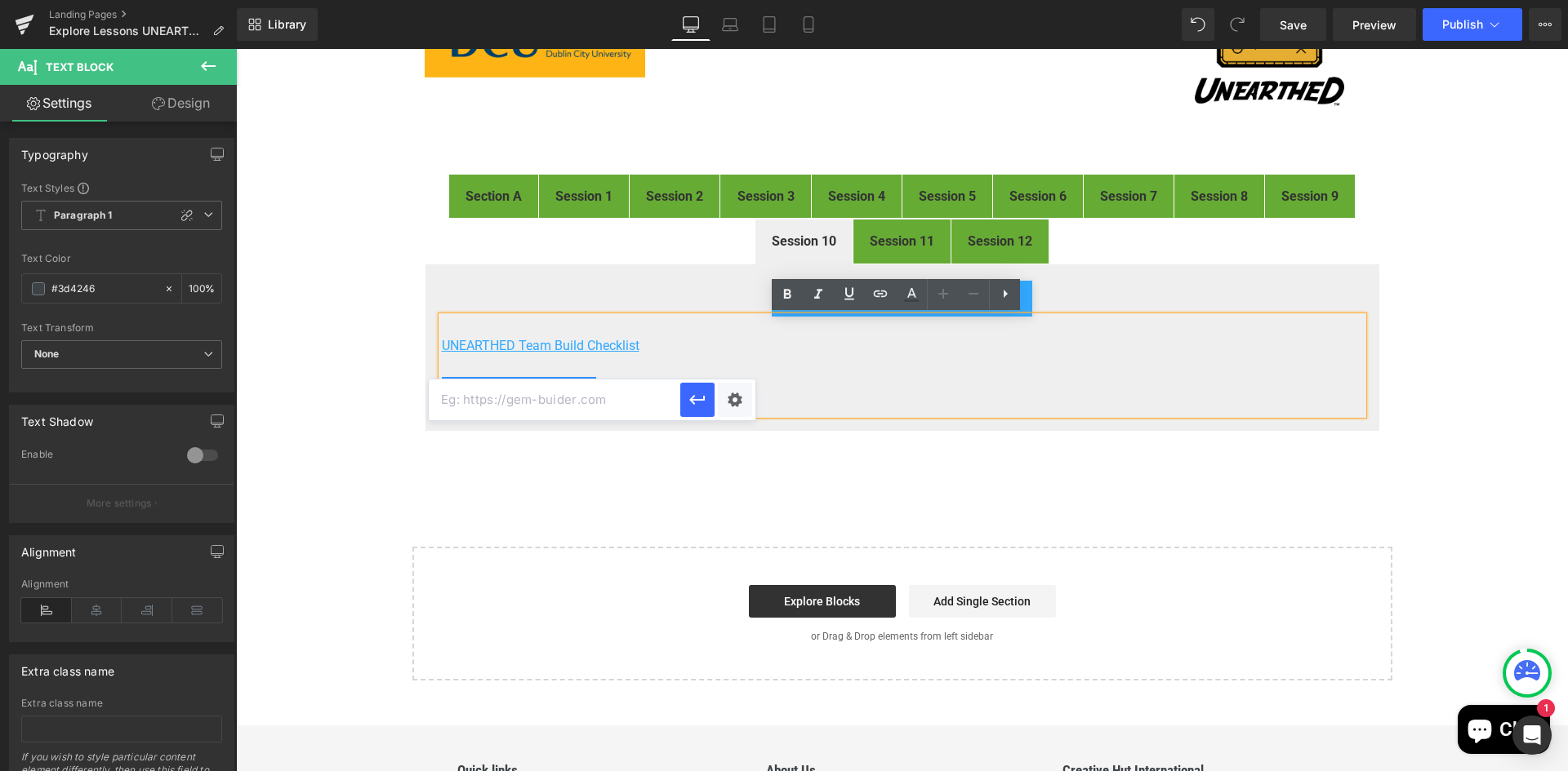
paste input "https://drive.google.com/file/d/1eVgxk18ak5xYUgWNwYxSxjafAiCthI3s/view?usp=driv…"
drag, startPoint x: 577, startPoint y: 400, endPoint x: 718, endPoint y: 398, distance: 141.0
click at [718, 398] on div "https://drive.google.com/file/d/1eVgxk18ak5xYUgWNwYxSxjafAiCthI3s/view?usp=driv…" at bounding box center [592, 400] width 326 height 41
type input "https://drive.google.com/file/d/1eVgxk18ak5xYUgWNwYxSxjafAiCthI3s/view"
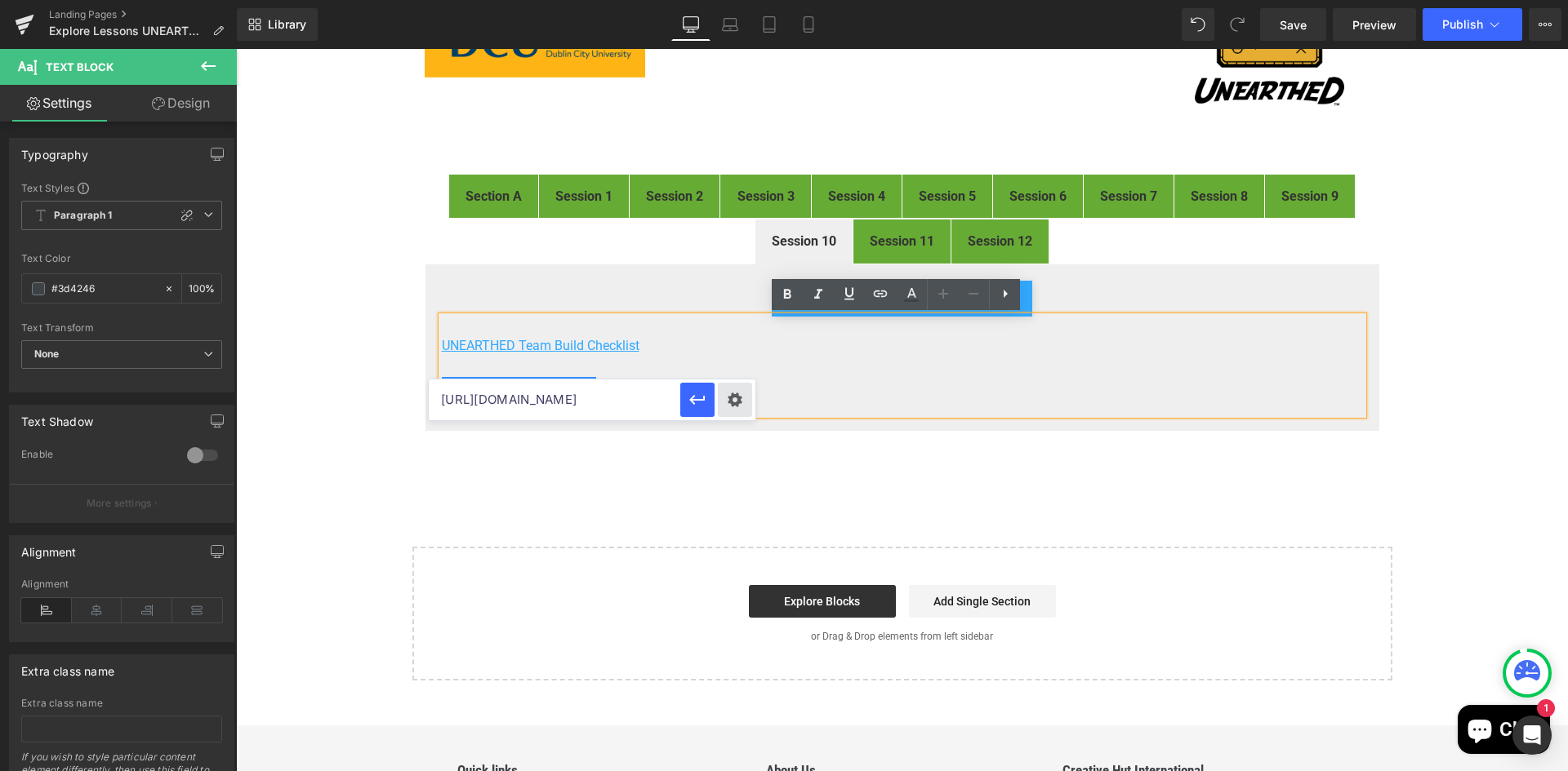
scroll to position [0, 233]
click at [730, 0] on div "Text Color Highlight Color #333333 Edit or remove link: Edit - Unlink - Cancel …" at bounding box center [784, 0] width 1568 height 0
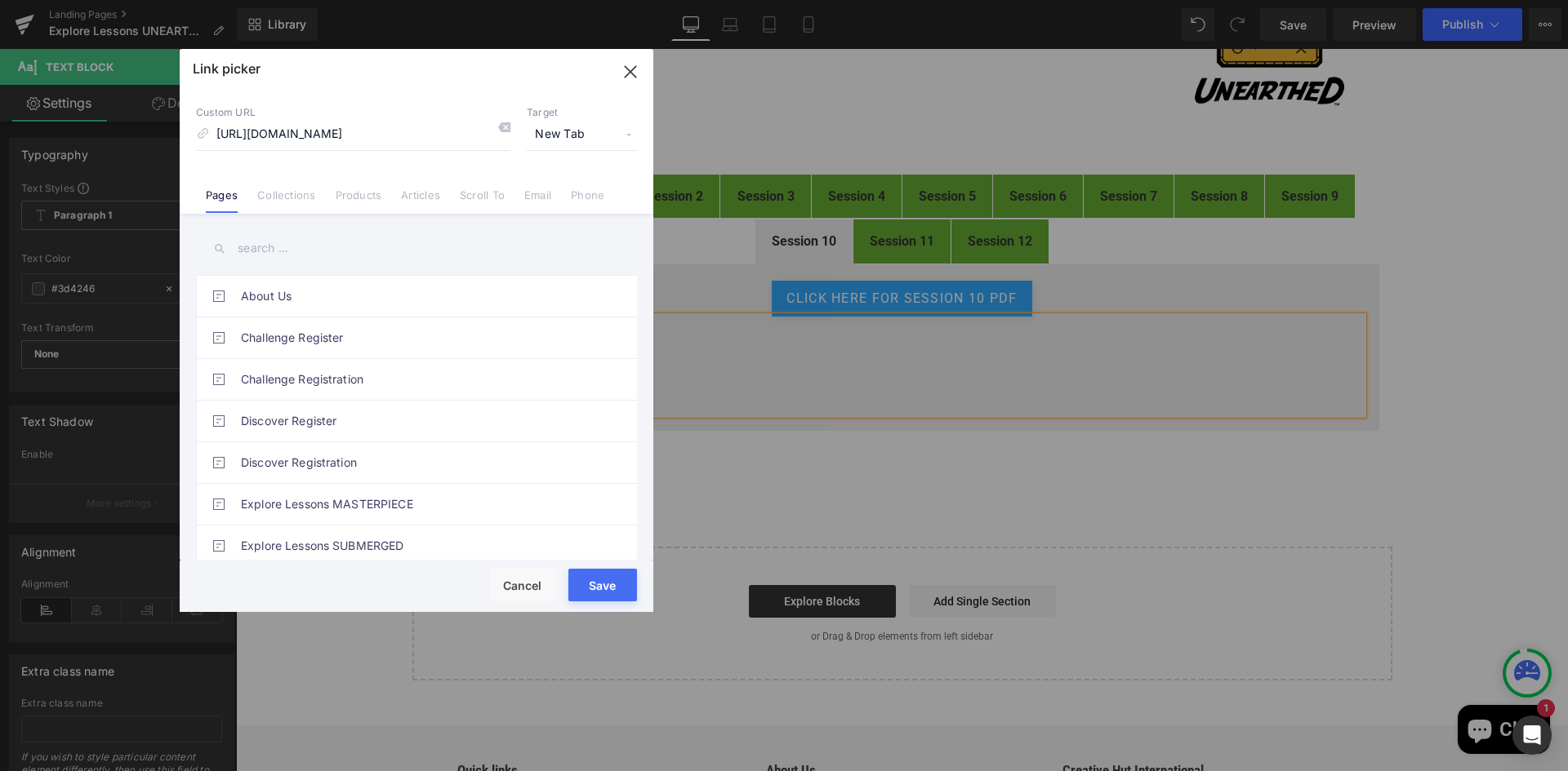
scroll to position [0, 0]
click at [602, 583] on button "Save" at bounding box center [602, 585] width 69 height 33
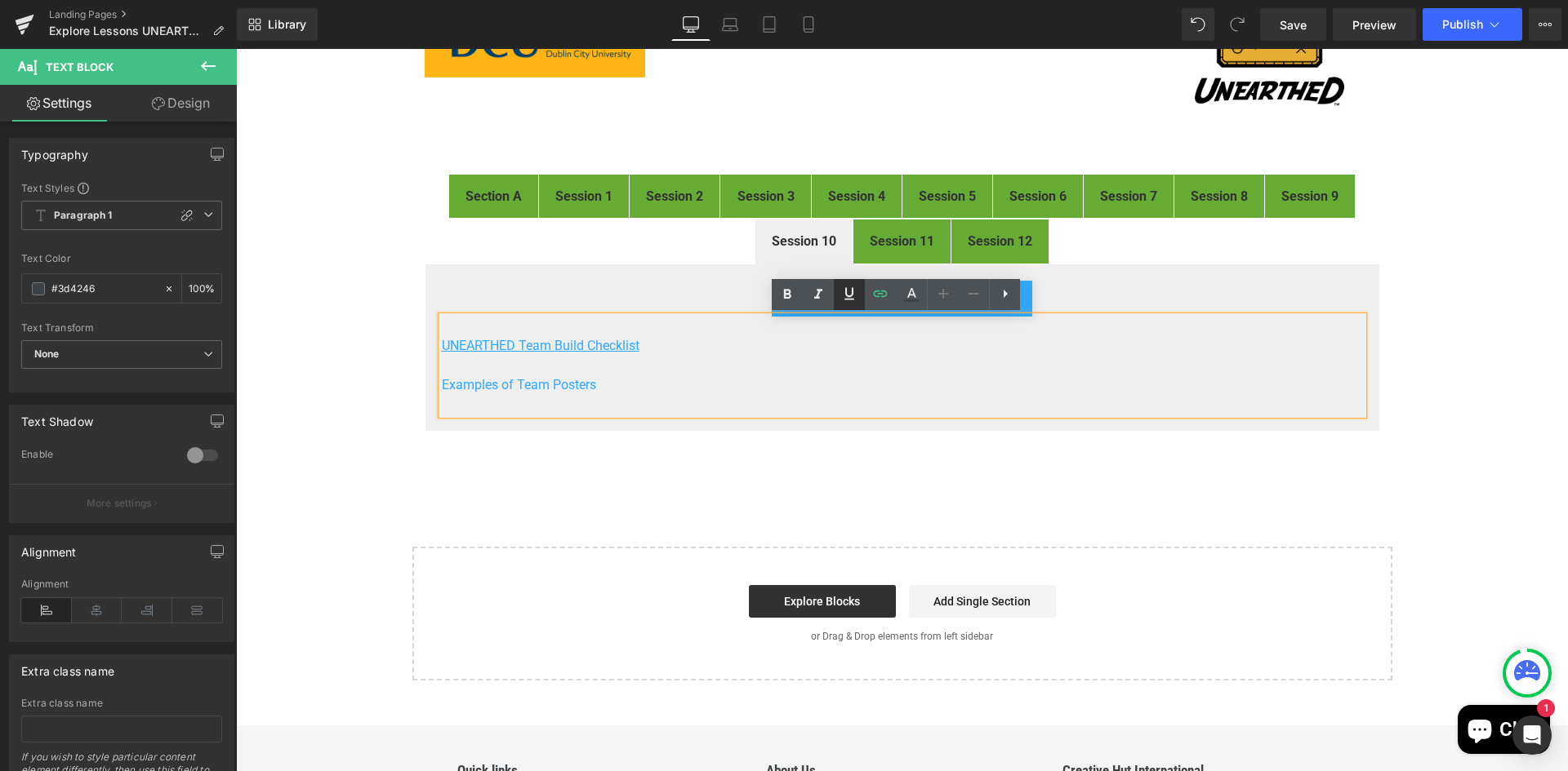
click at [852, 297] on icon at bounding box center [849, 293] width 20 height 20
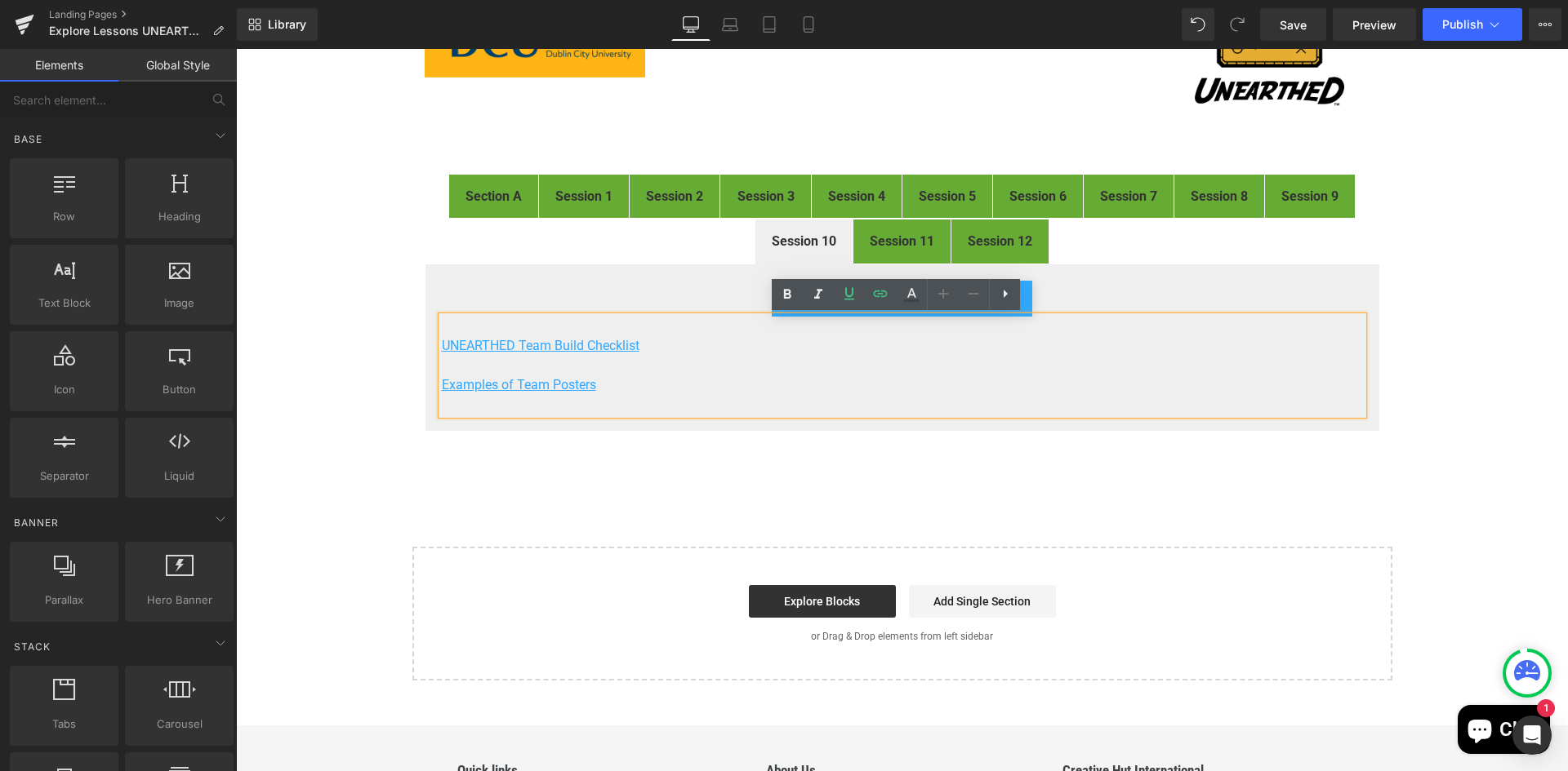
click at [865, 498] on div "FIRST® LEGO® League Explore Digital Resources Heading Image Welcome to the digi…" at bounding box center [902, 295] width 1332 height 769
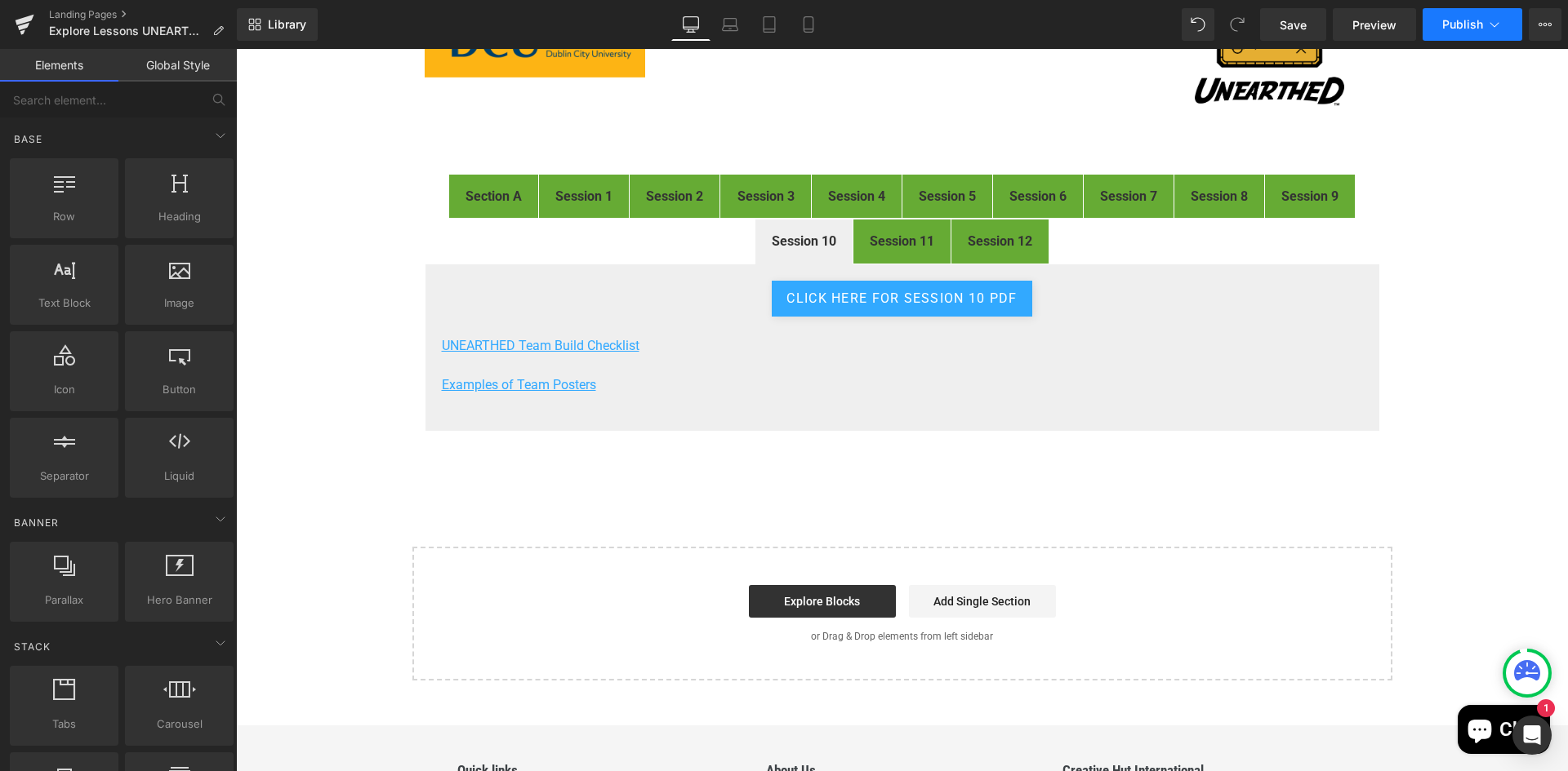
click at [1466, 16] on button "Publish" at bounding box center [1472, 24] width 100 height 33
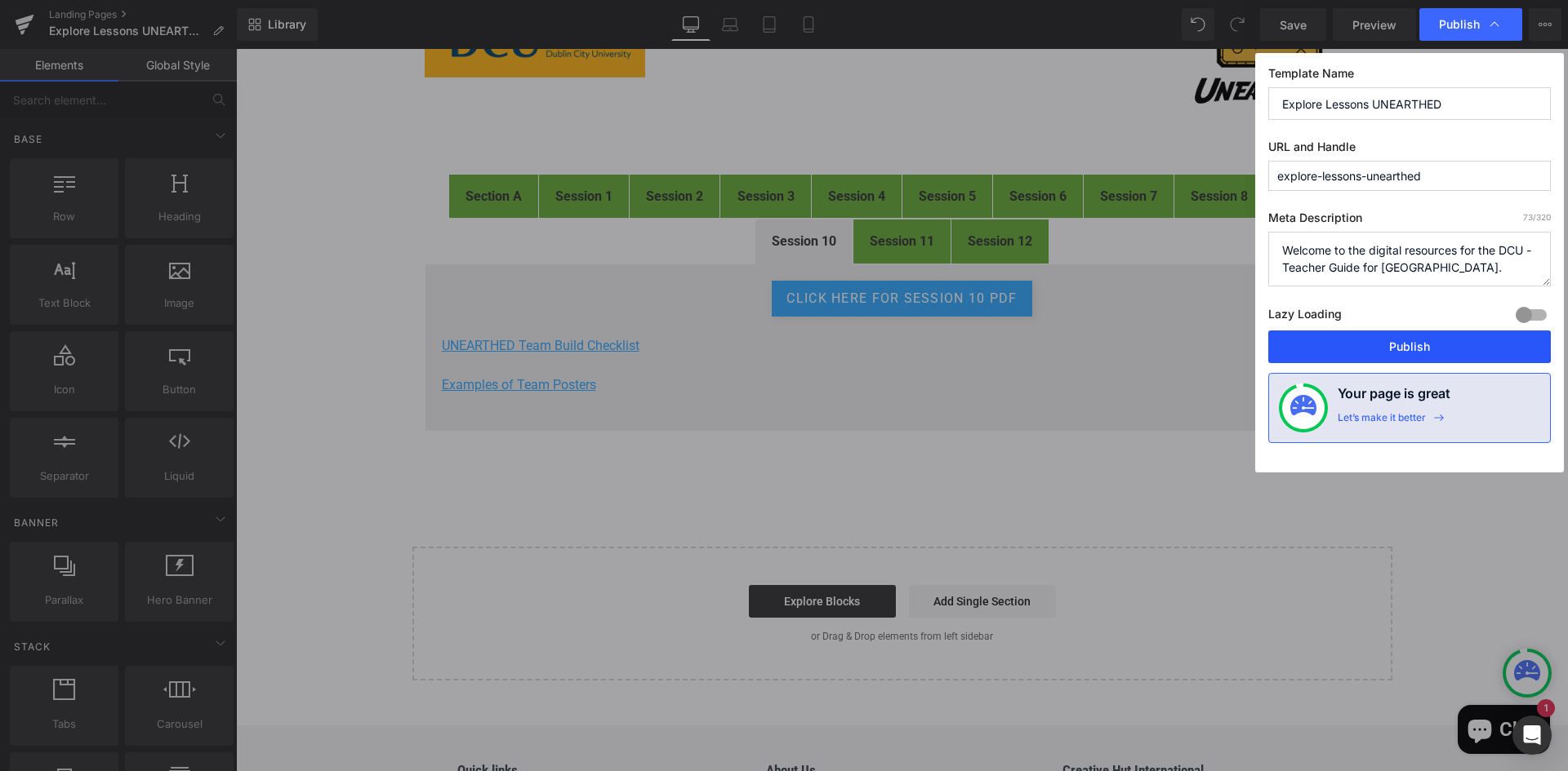
click at [1370, 358] on button "Publish" at bounding box center [1409, 347] width 283 height 33
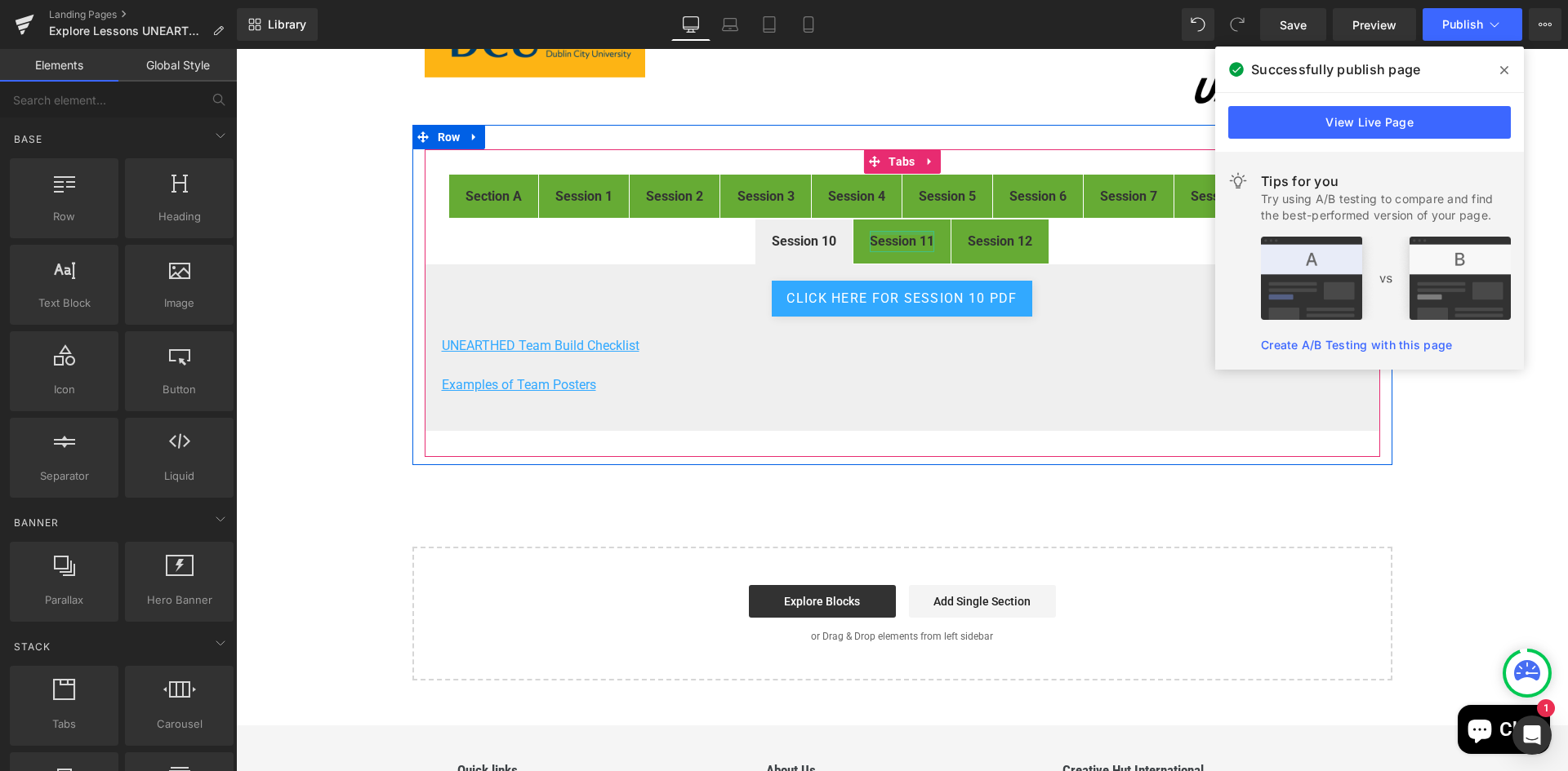
click at [895, 232] on div "Session 11 Text Block" at bounding box center [902, 241] width 64 height 21
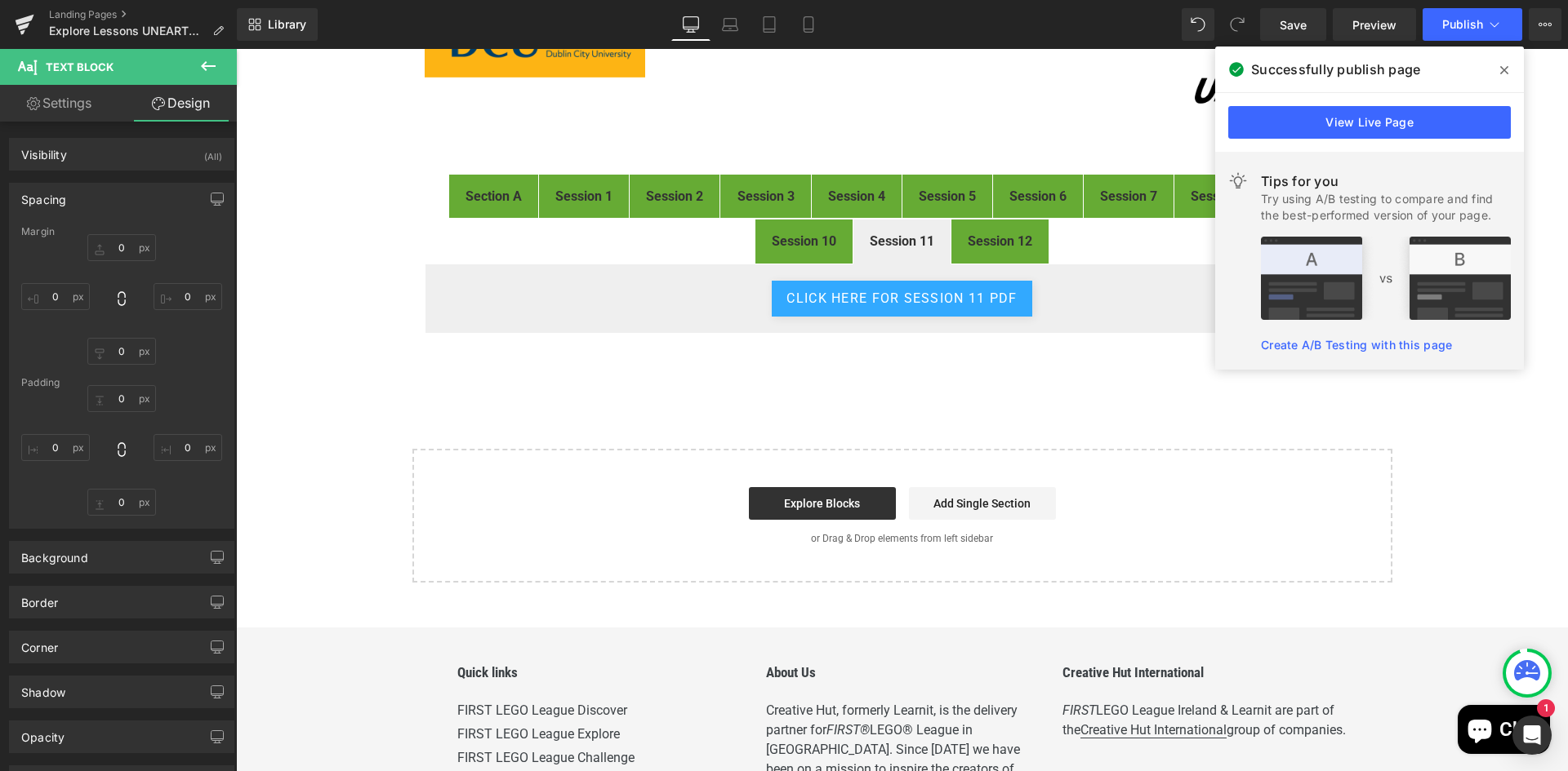
click at [1498, 69] on span at bounding box center [1504, 70] width 26 height 26
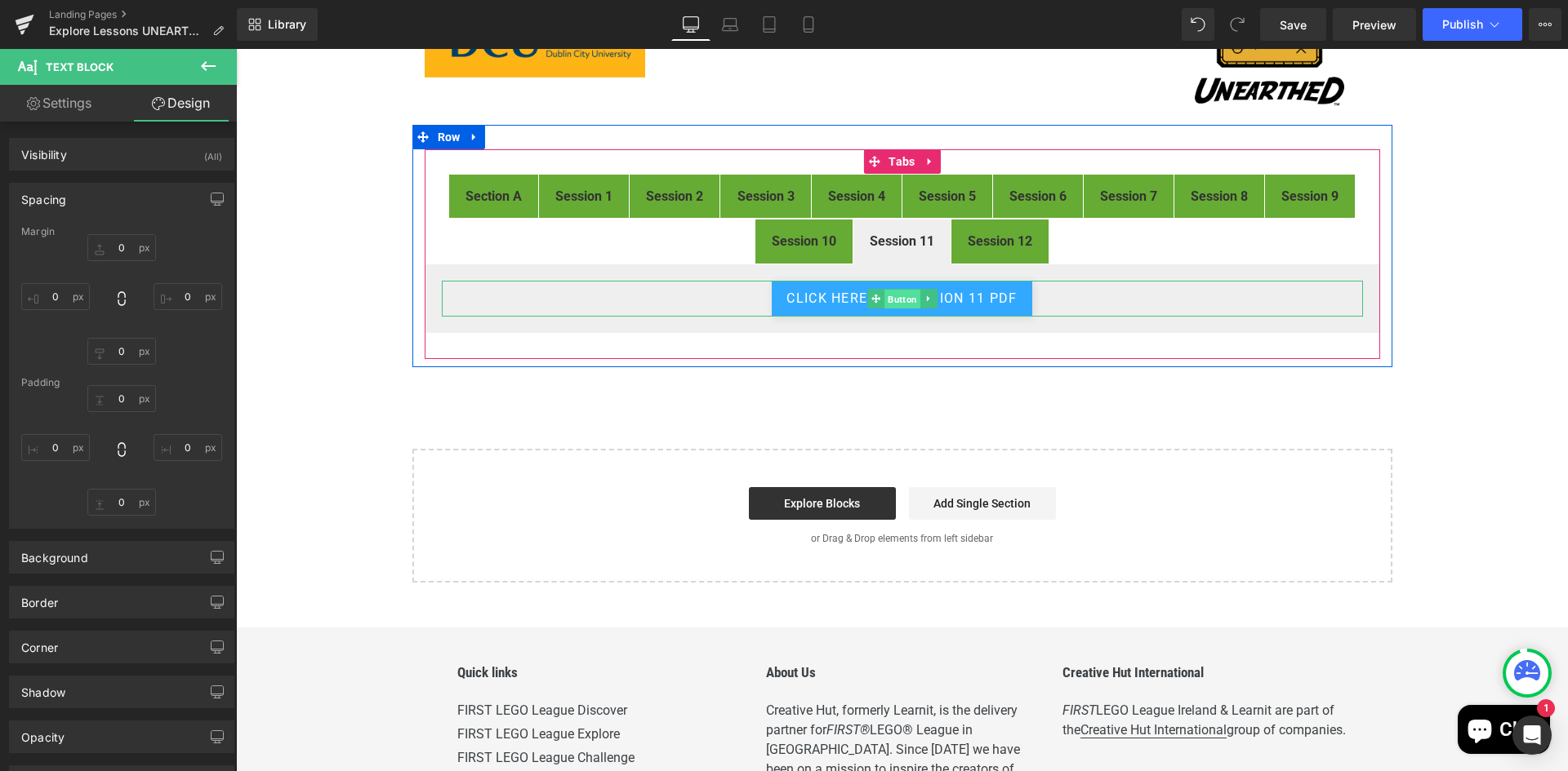
click at [898, 296] on span "Button" at bounding box center [902, 299] width 36 height 20
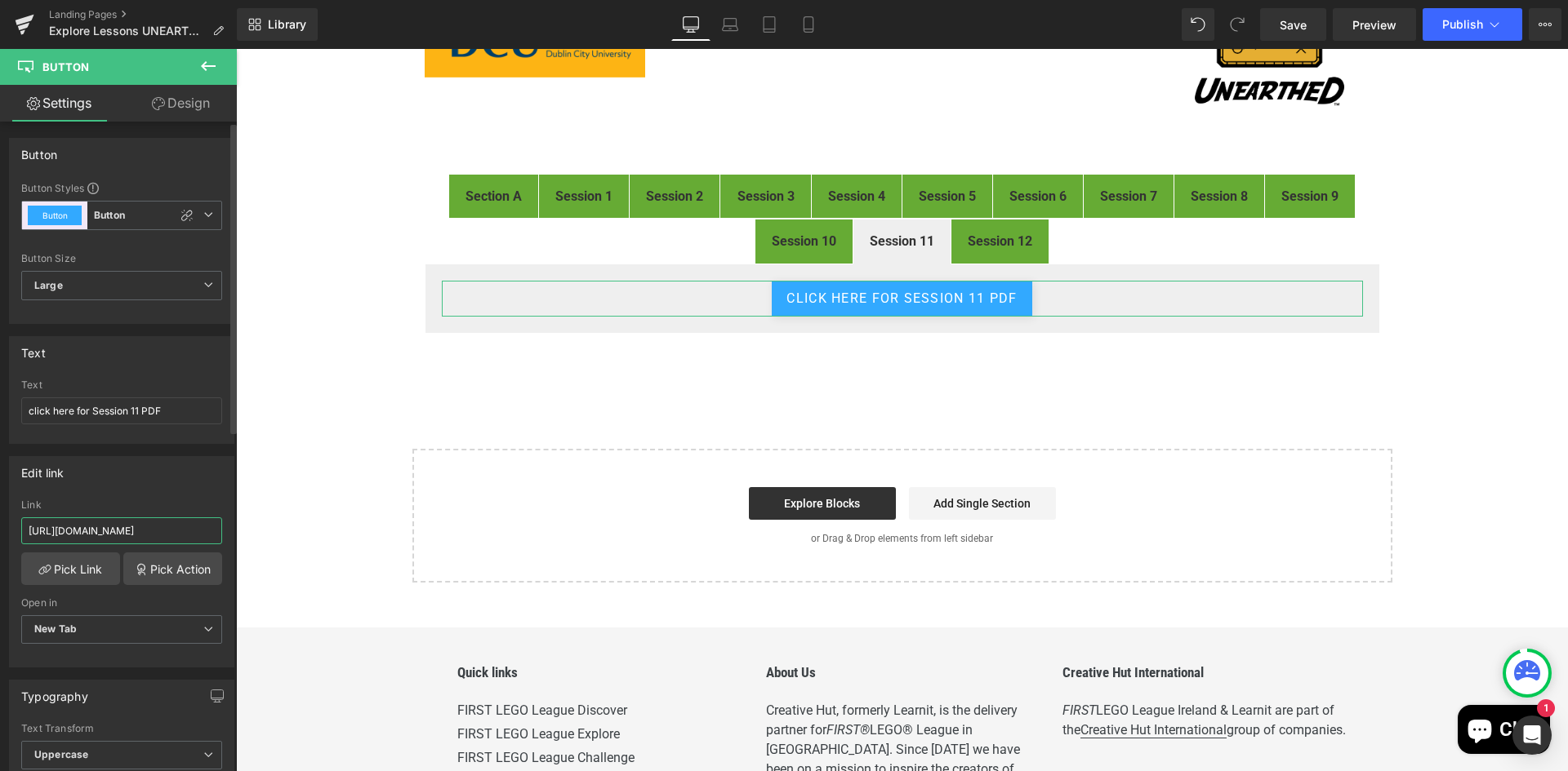
click at [156, 526] on input "https://drive.google.com/file/d/1_DJ5RnFzNYqlL6CApkM9lC__S1Q_gAiD/view?usp=driv…" at bounding box center [121, 531] width 200 height 27
paste input "u5lc_Uns57Y-5T53u3e2yiIFgyezdER_"
type input "https://drive.google.com/file/d/1u5lc_Uns57Y-5T53u3e2yiIFgyezdER_/view"
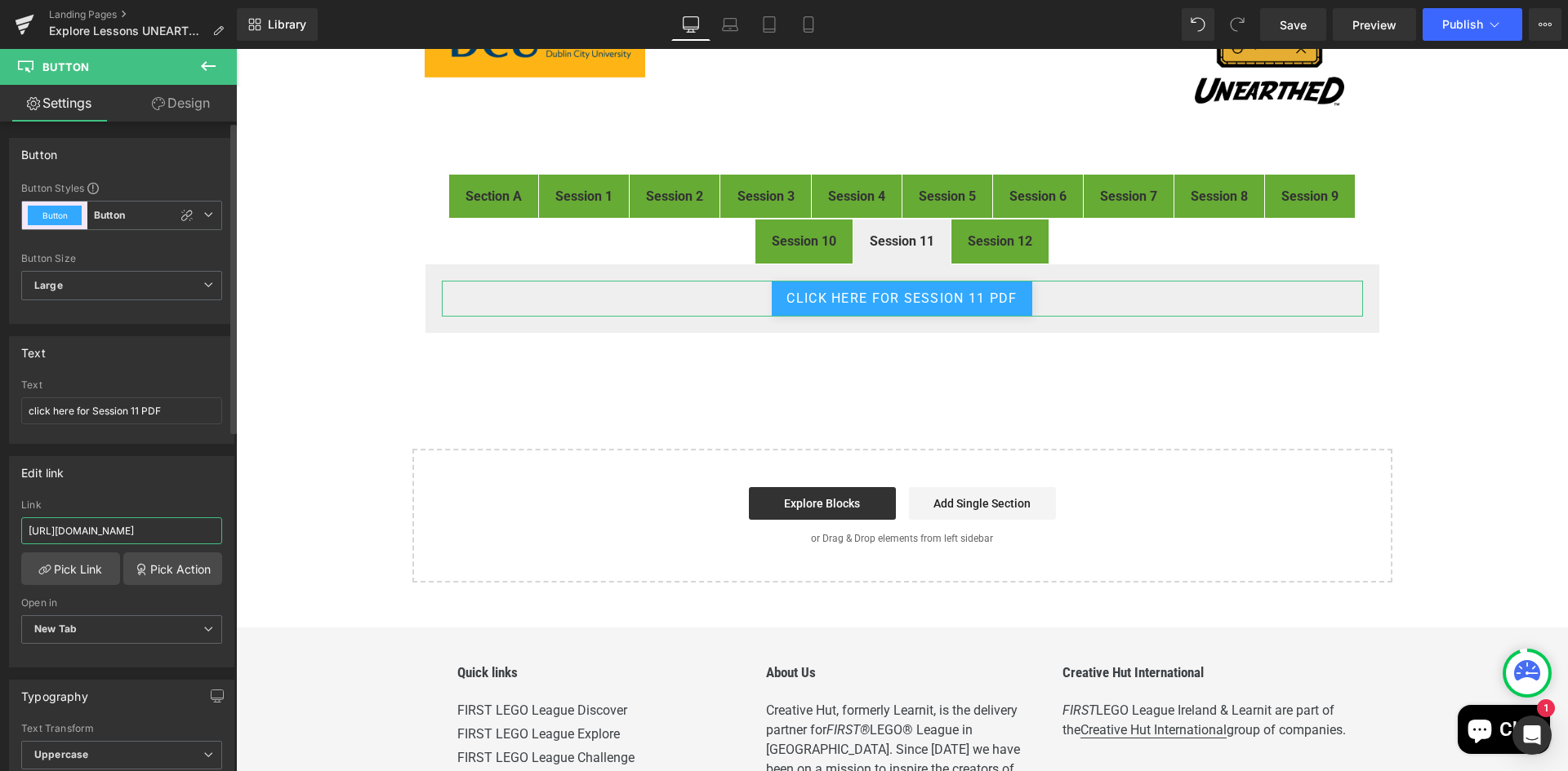
scroll to position [0, 167]
click at [1453, 339] on div "FIRST® LEGO® League Explore Digital Resources Heading Image Welcome to the digi…" at bounding box center [902, 246] width 1332 height 671
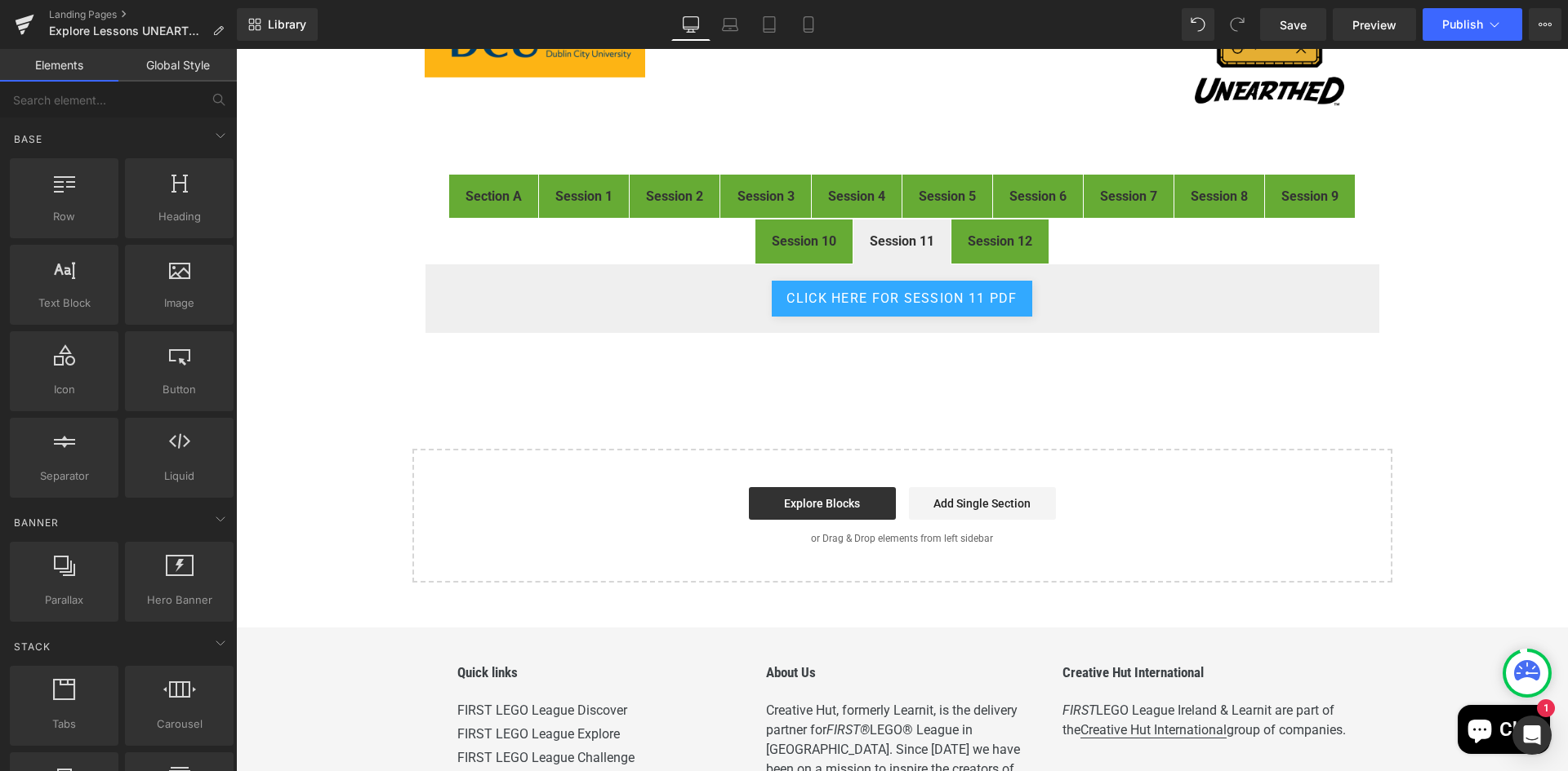
scroll to position [0, 0]
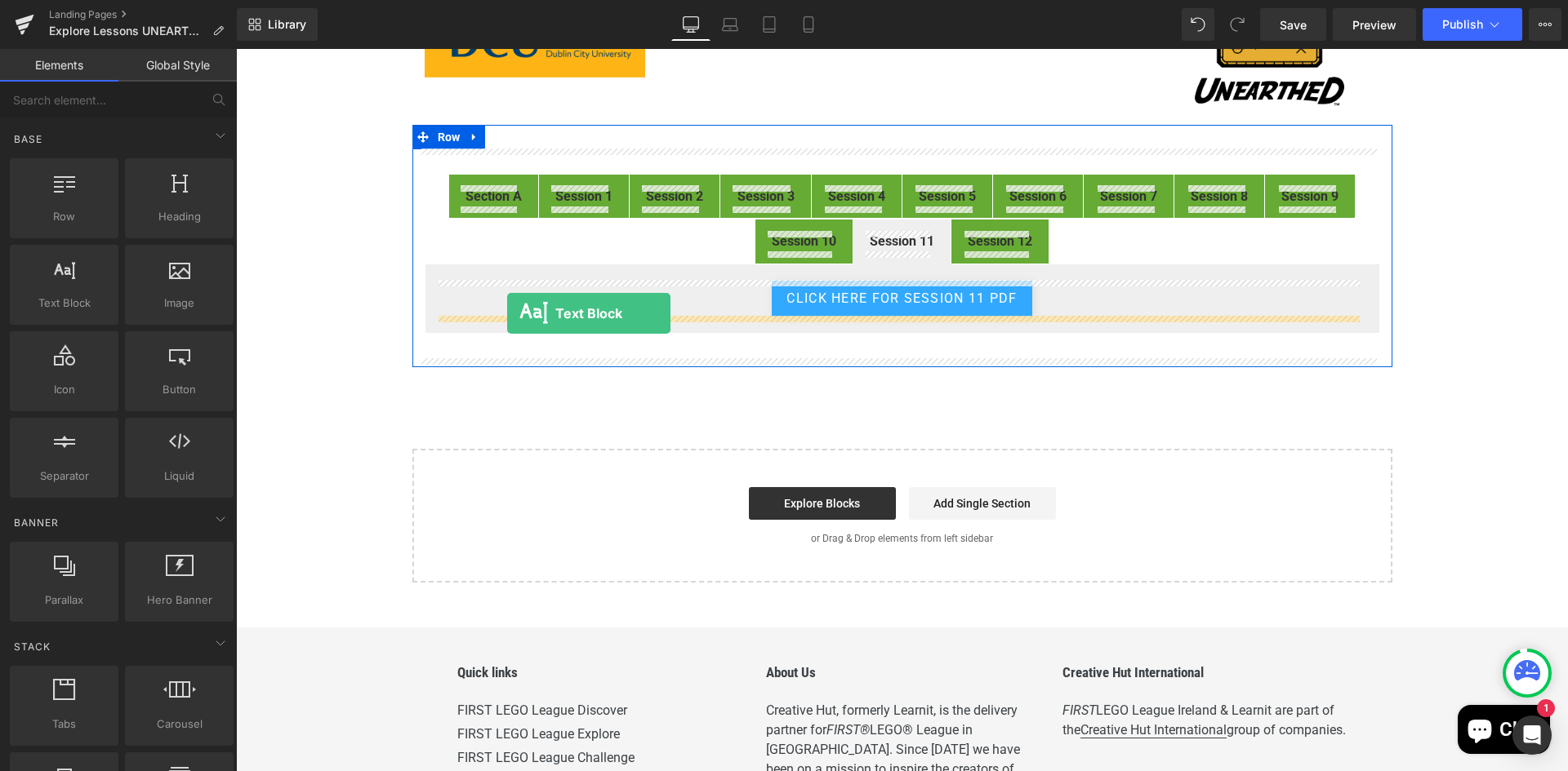
drag, startPoint x: 303, startPoint y: 343, endPoint x: 507, endPoint y: 313, distance: 206.2
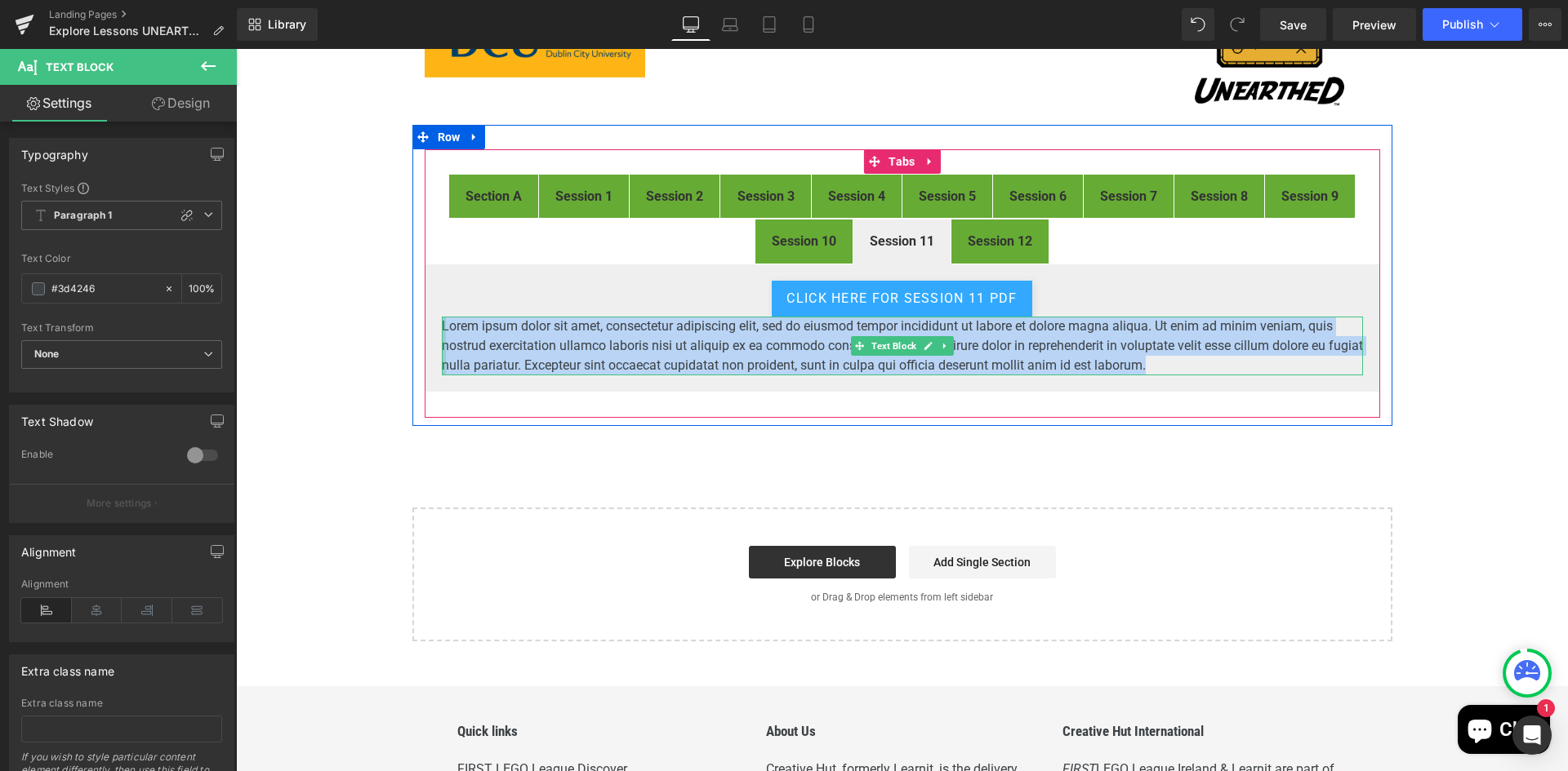
drag, startPoint x: 1195, startPoint y: 363, endPoint x: 436, endPoint y: 332, distance: 759.6
click at [442, 332] on div "Lorem ipsum dolor sit amet, consectetur adipiscing elit, sed do eiusmod tempor …" at bounding box center [902, 346] width 921 height 59
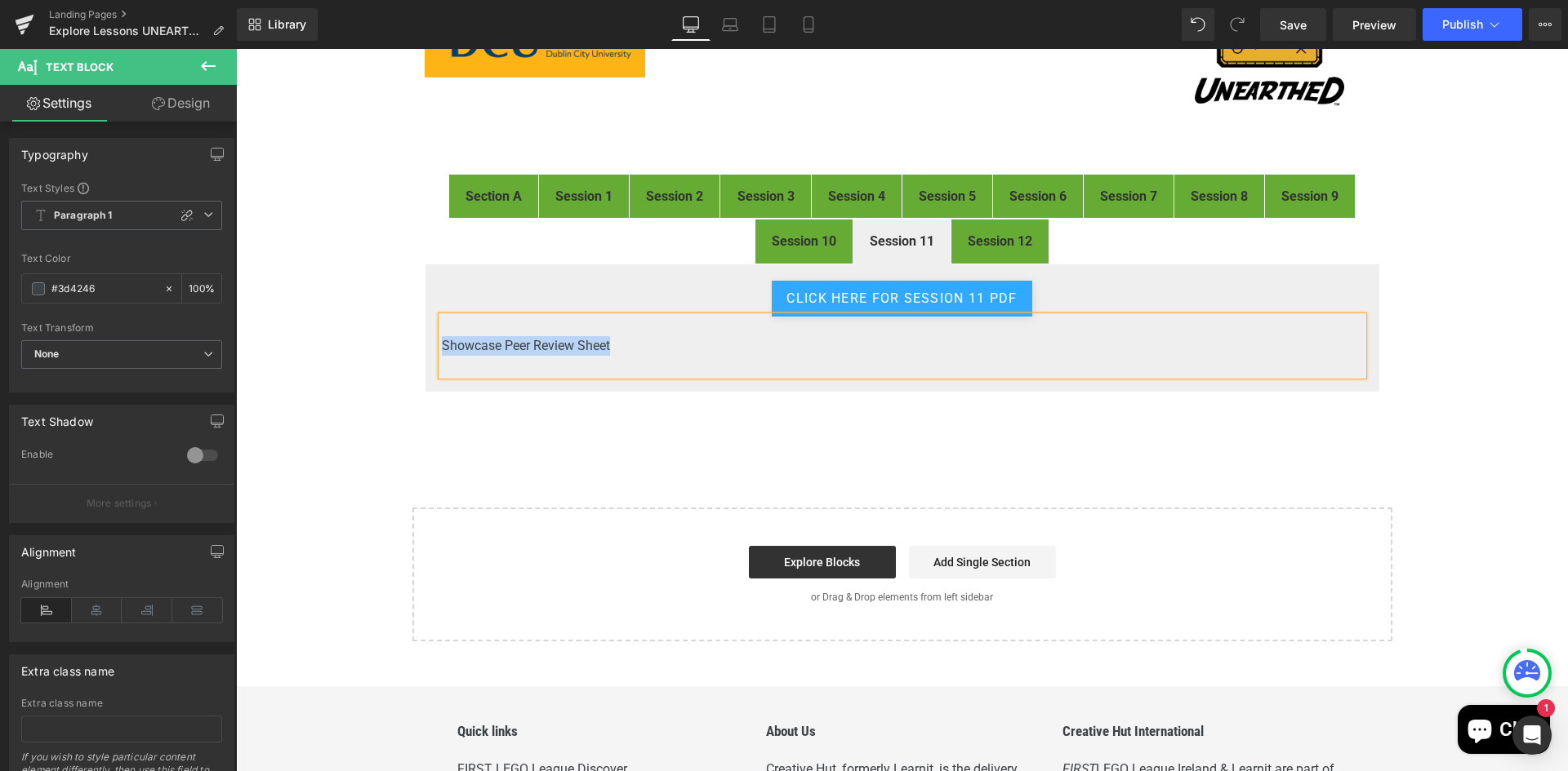
drag, startPoint x: 570, startPoint y: 336, endPoint x: 438, endPoint y: 343, distance: 132.2
click at [442, 343] on p "Showcase Peer Review Sheet" at bounding box center [902, 346] width 921 height 20
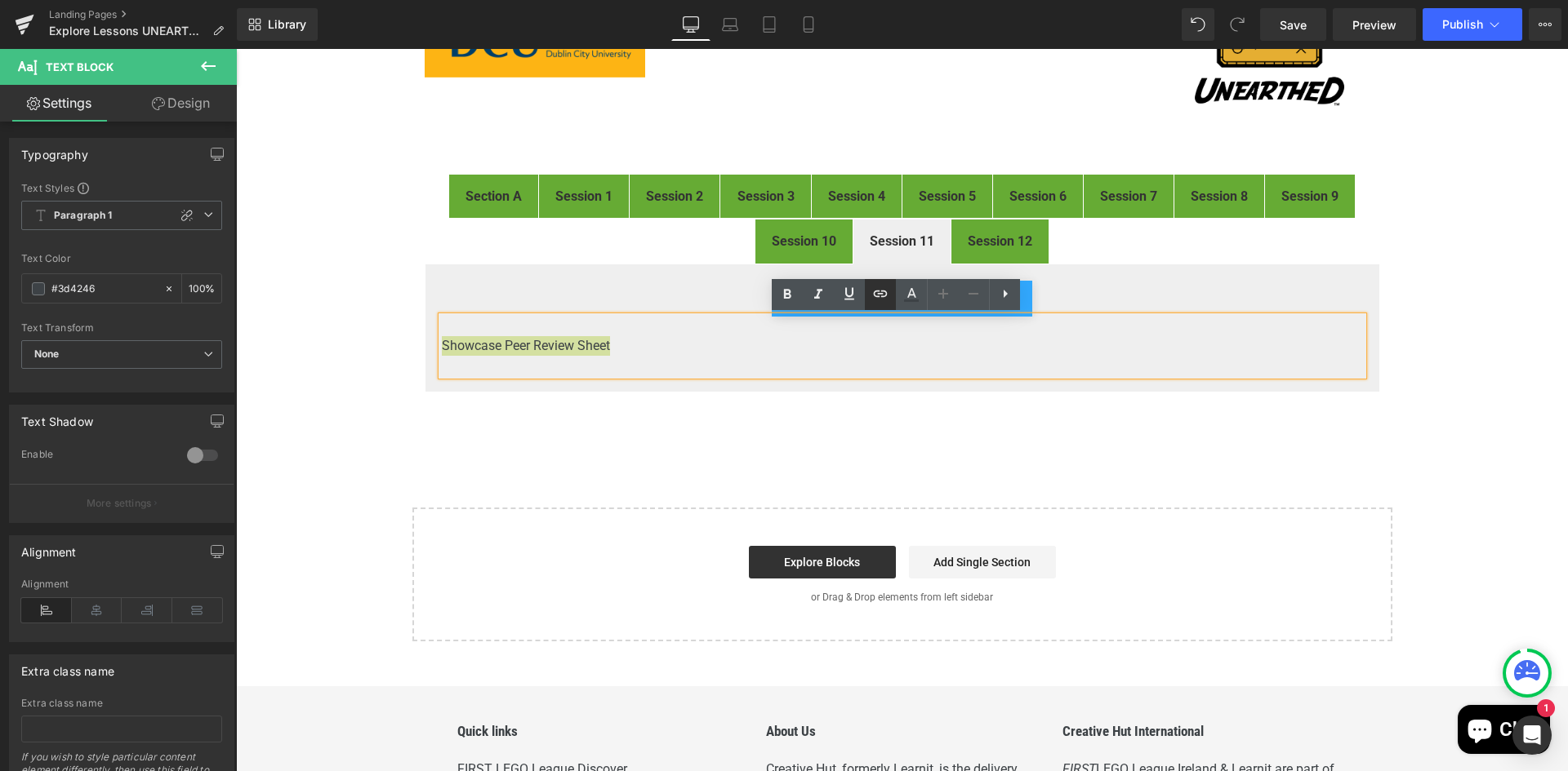
click at [878, 295] on icon at bounding box center [880, 293] width 20 height 20
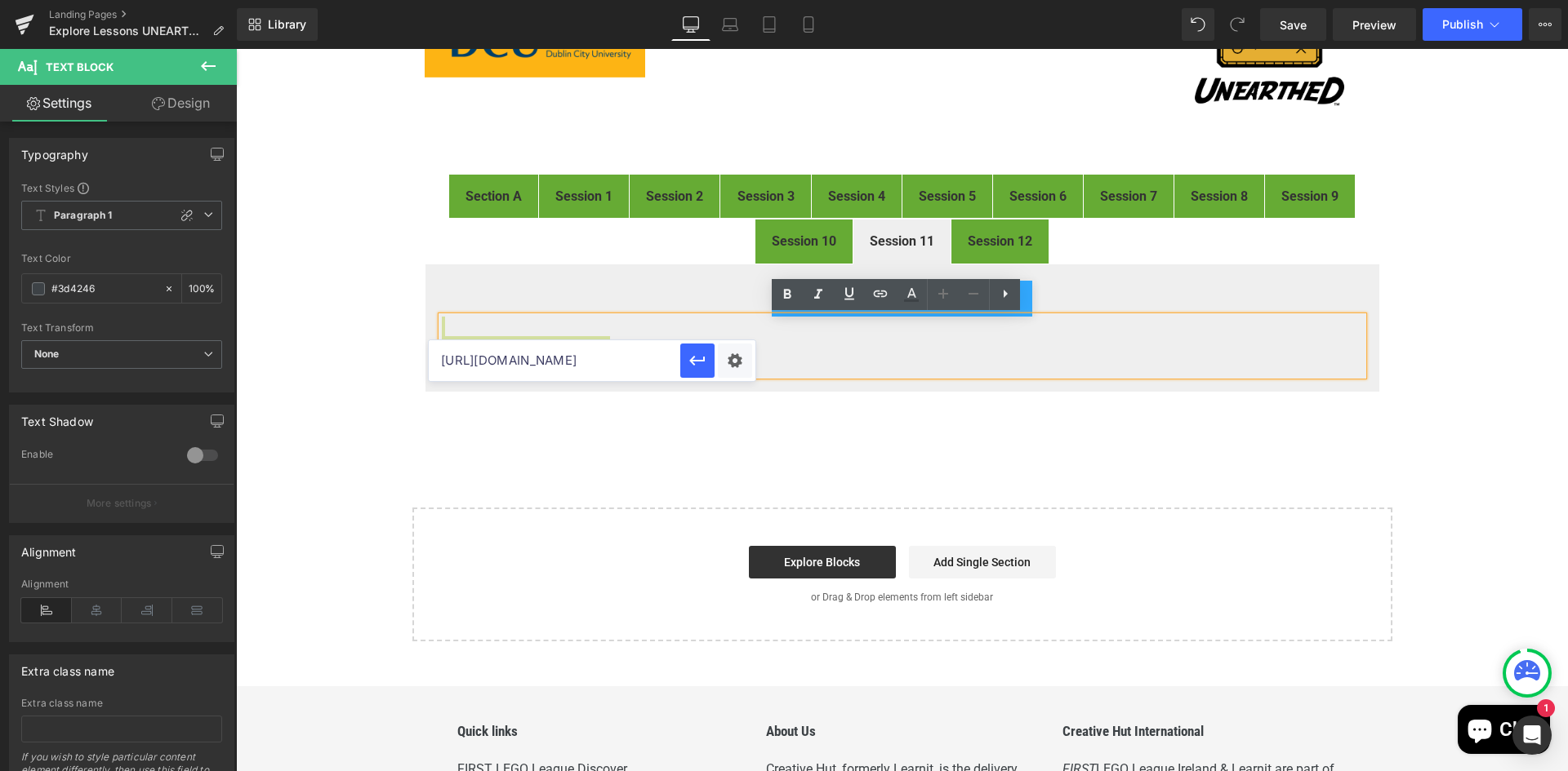
click at [515, 363] on input "https://drive.google.com/file/d/1eVgxk18ak5xYUgWNwYxSxjafAiCthI3s/view" at bounding box center [554, 360] width 252 height 41
paste input "https://drive.google.com/file/d/1XJspoTh3vN9CSr4VJe0dvfsXwmiween4/view?usp=driv…"
drag, startPoint x: 577, startPoint y: 360, endPoint x: 747, endPoint y: 369, distance: 170.2
click at [747, 369] on div "https://drive.google.com/file/d/1XJspoTh3vN9CSr4VJe0dvfsXwmiween4/view?usp=driv…" at bounding box center [592, 360] width 326 height 41
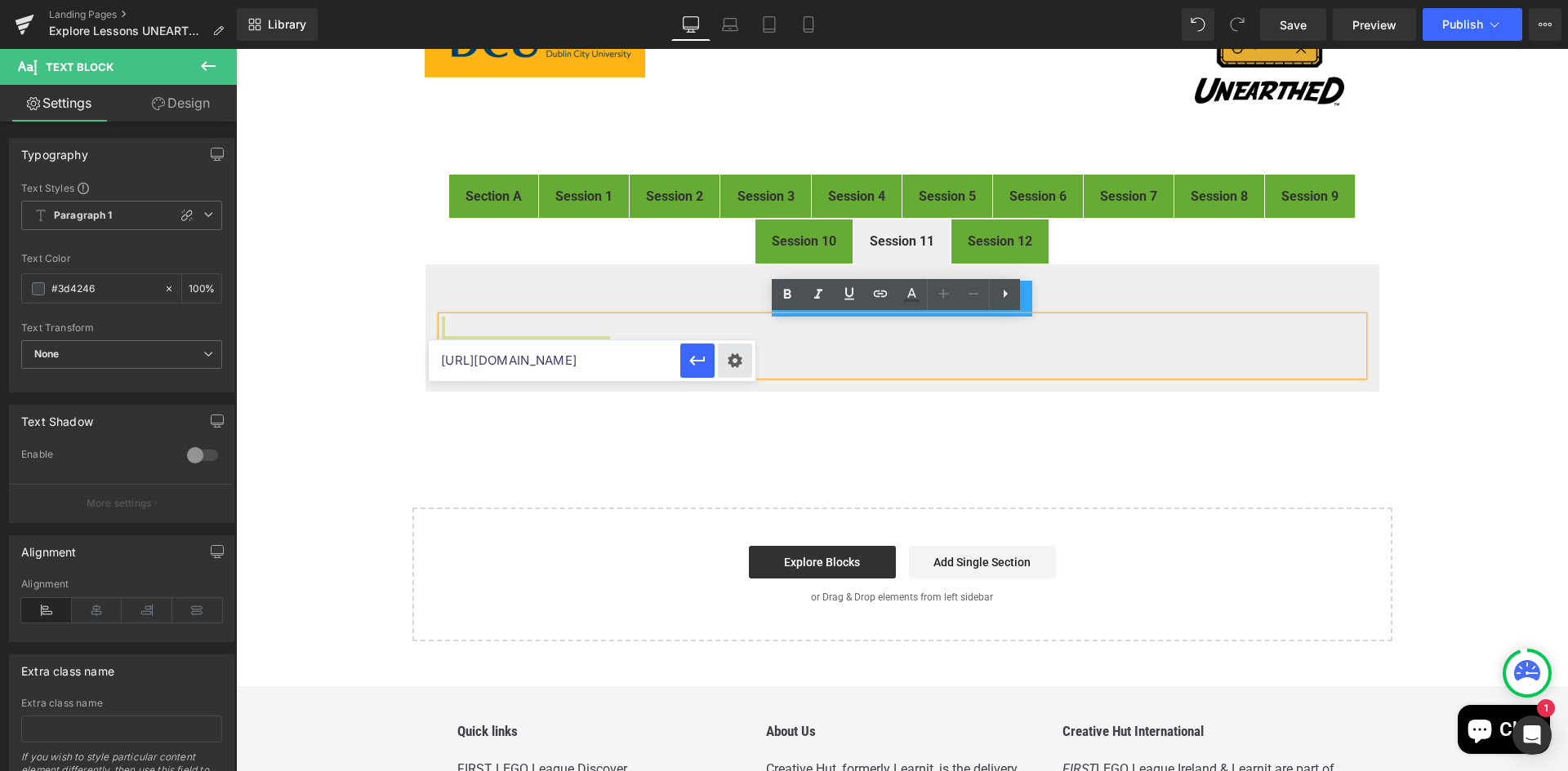
type input "https://drive.google.com/file/d/1XJspoTh3vN9CSr4VJe0dvfsXwmiween4/view"
click at [747, 0] on div "Text Color Highlight Color #333333 Edit or remove link: Edit - Unlink - Cancel …" at bounding box center [784, 0] width 1568 height 0
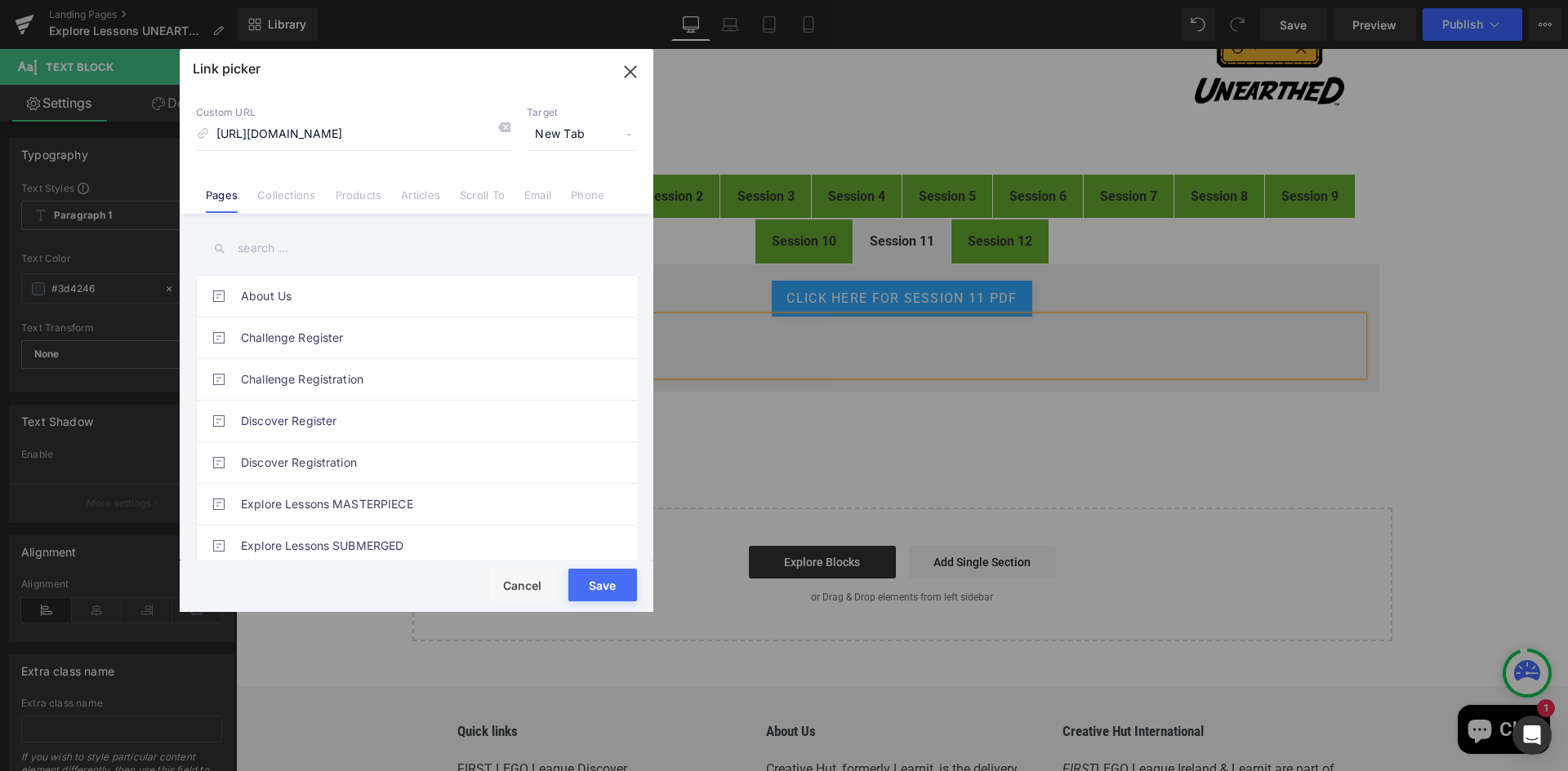
scroll to position [0, 0]
click at [623, 584] on button "Save" at bounding box center [602, 585] width 69 height 33
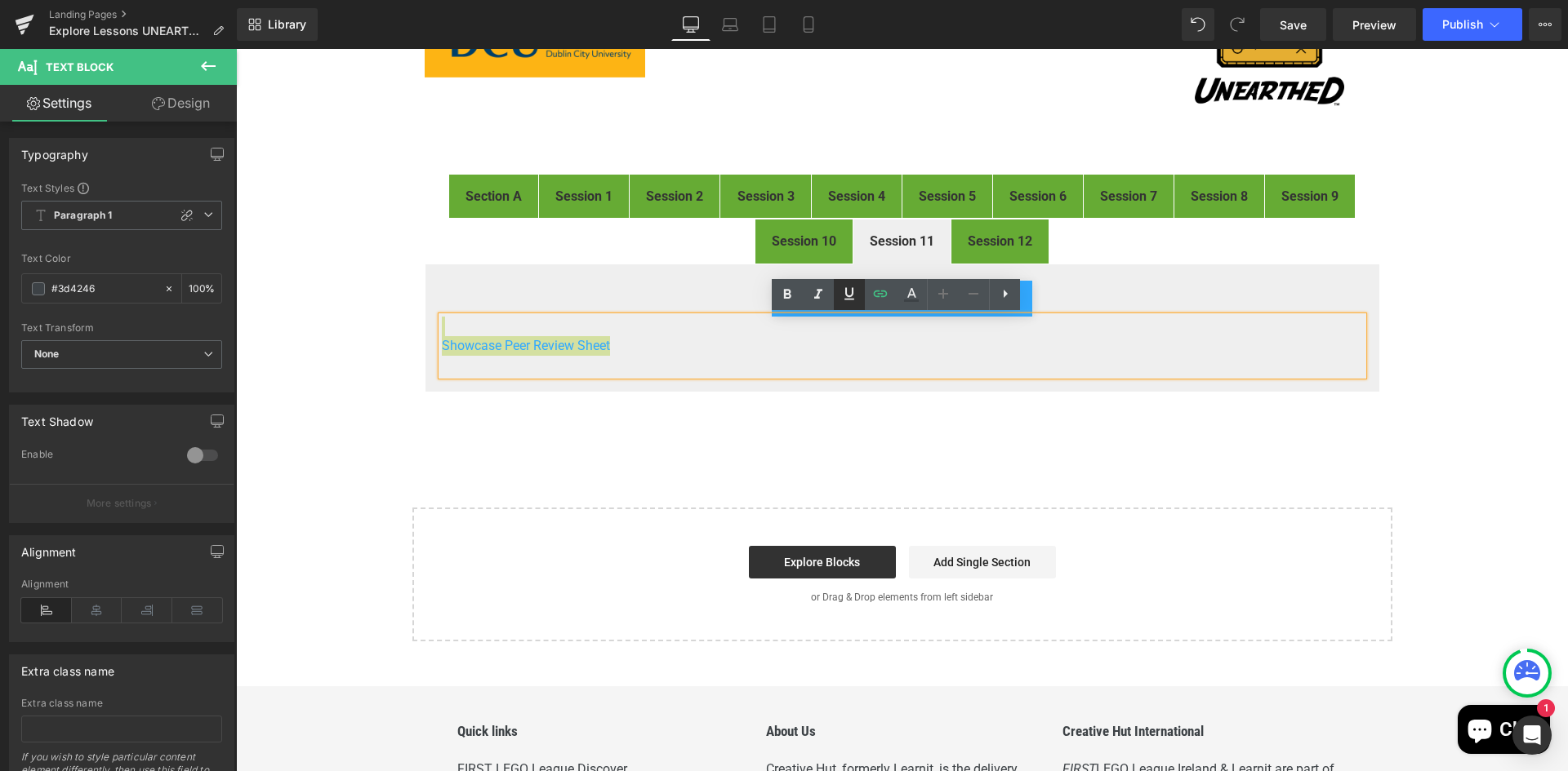
click at [851, 296] on icon at bounding box center [849, 293] width 10 height 12
click at [1071, 454] on div "FIRST® LEGO® League Explore Digital Resources Heading Image Welcome to the digi…" at bounding box center [902, 276] width 1332 height 730
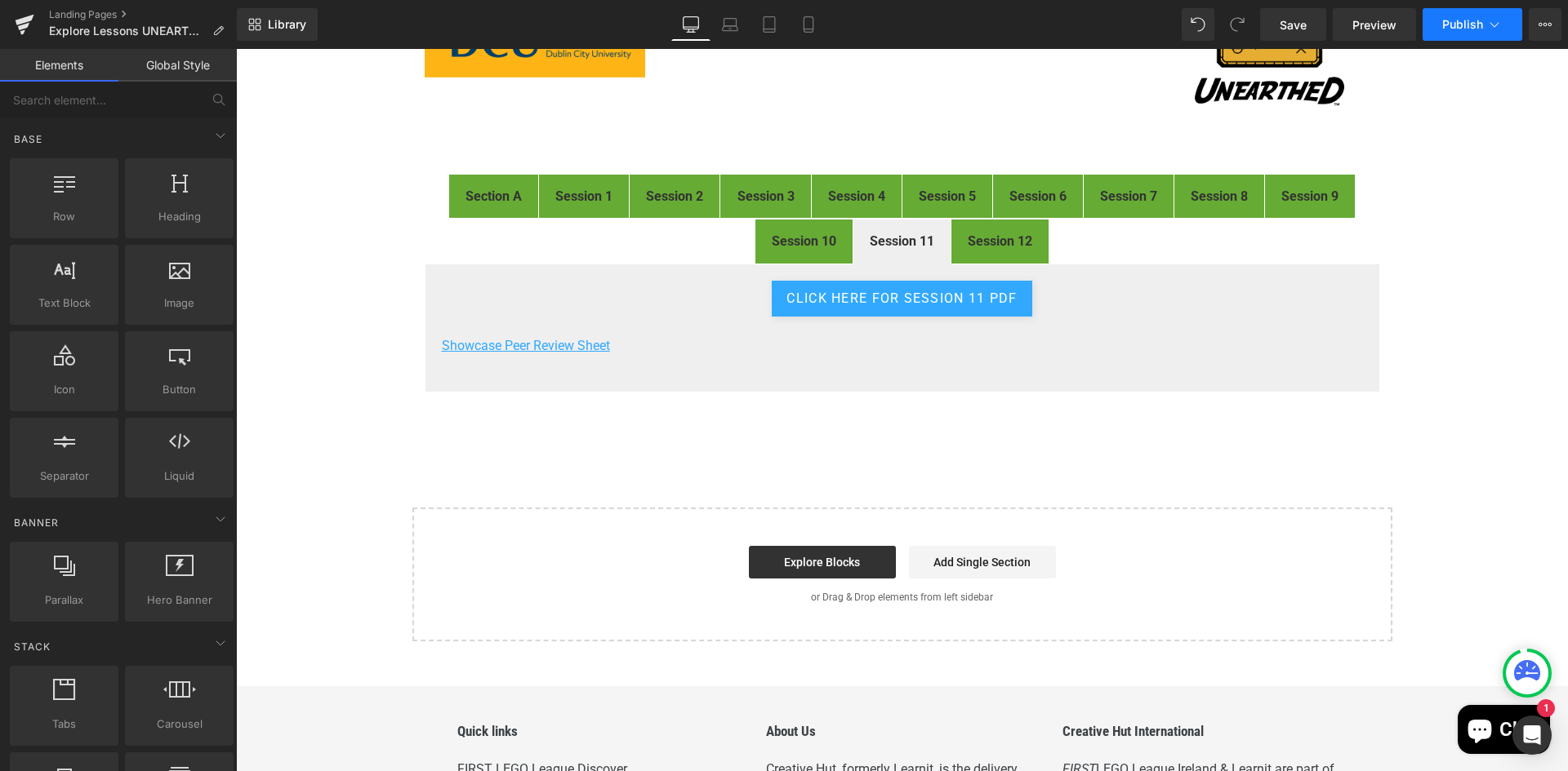
click at [1473, 29] on span "Publish" at bounding box center [1462, 24] width 41 height 13
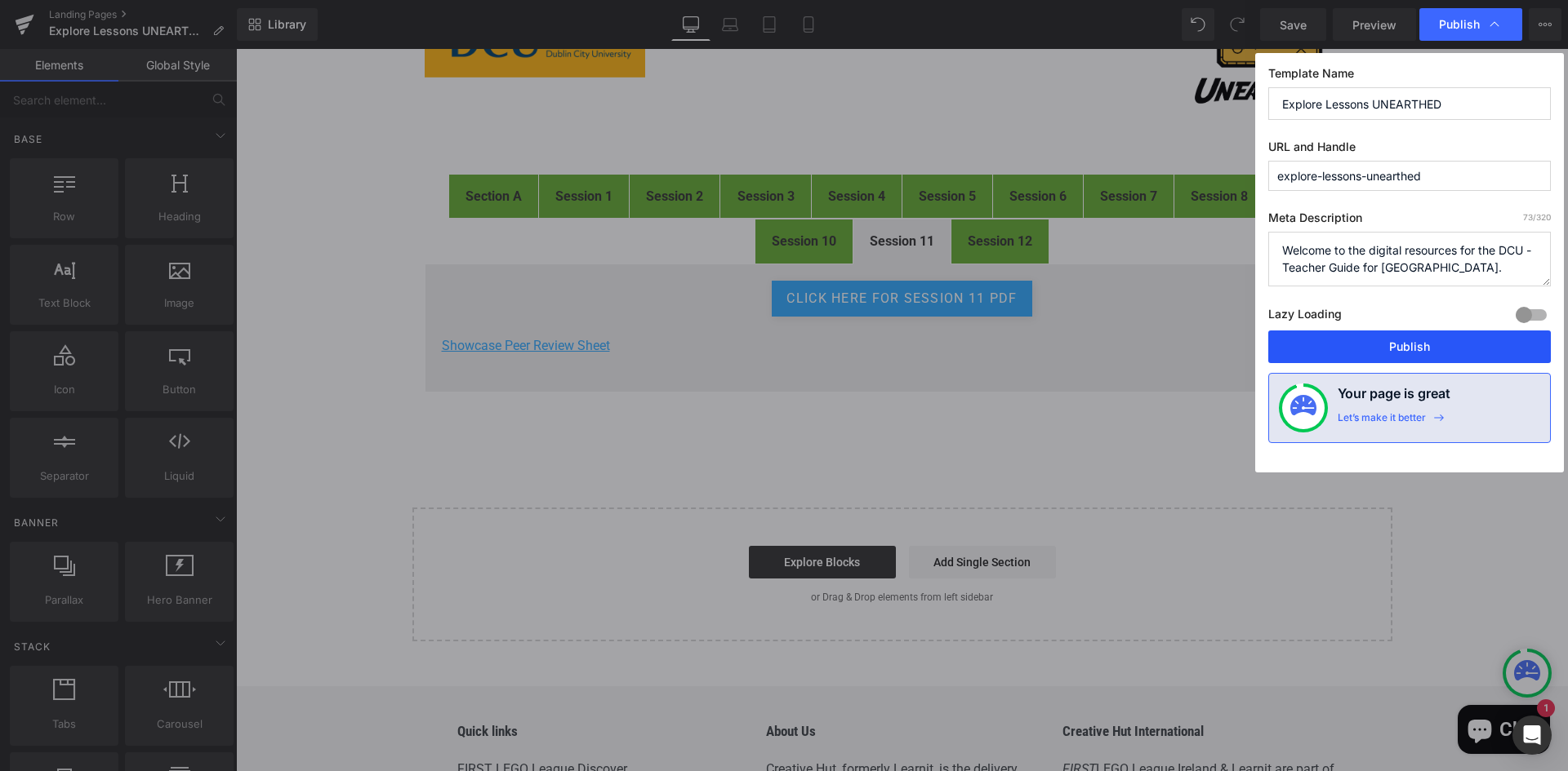
click at [1429, 344] on button "Publish" at bounding box center [1409, 347] width 283 height 33
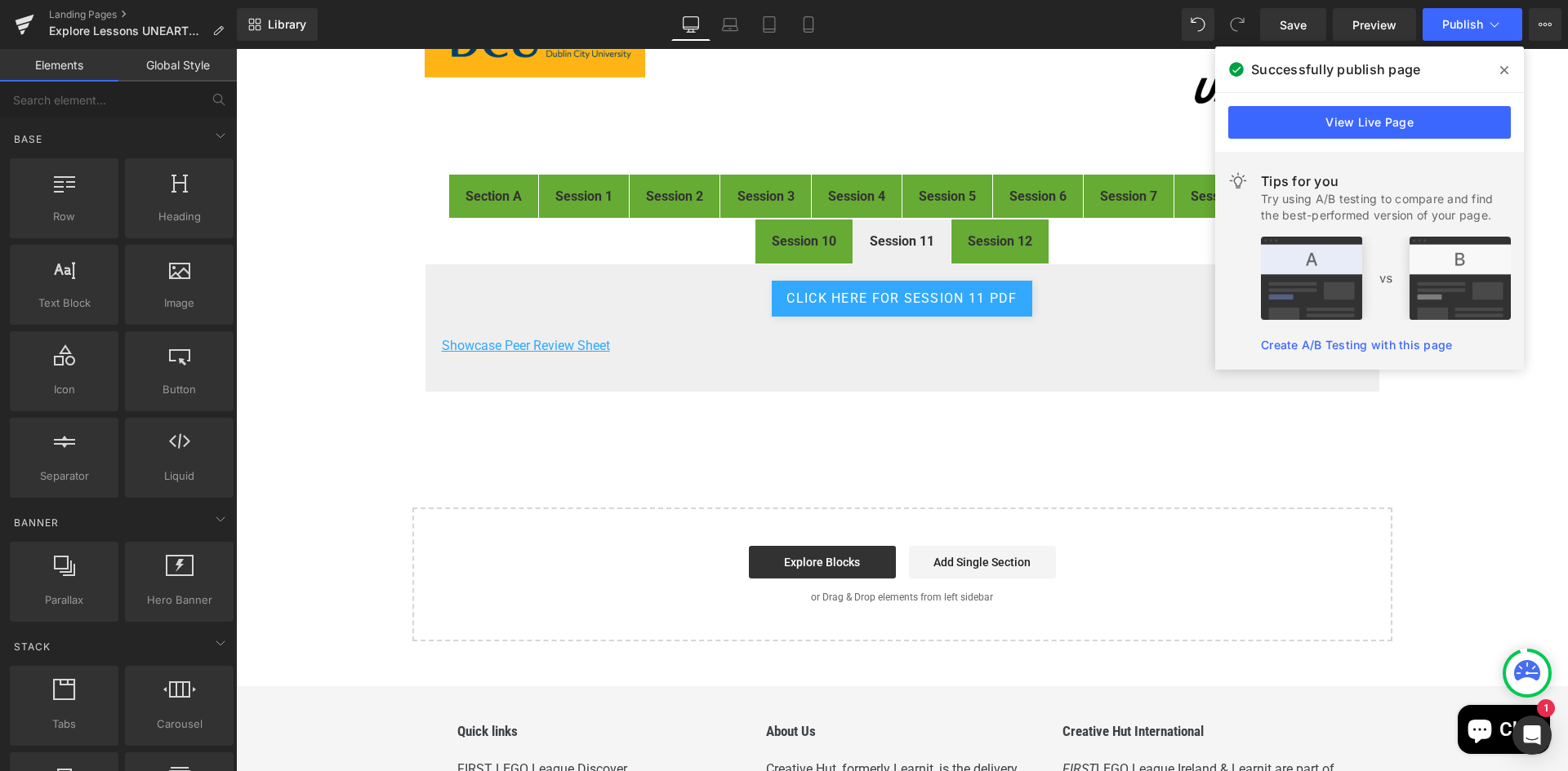
click at [1005, 241] on b "Session 12" at bounding box center [1000, 241] width 64 height 16
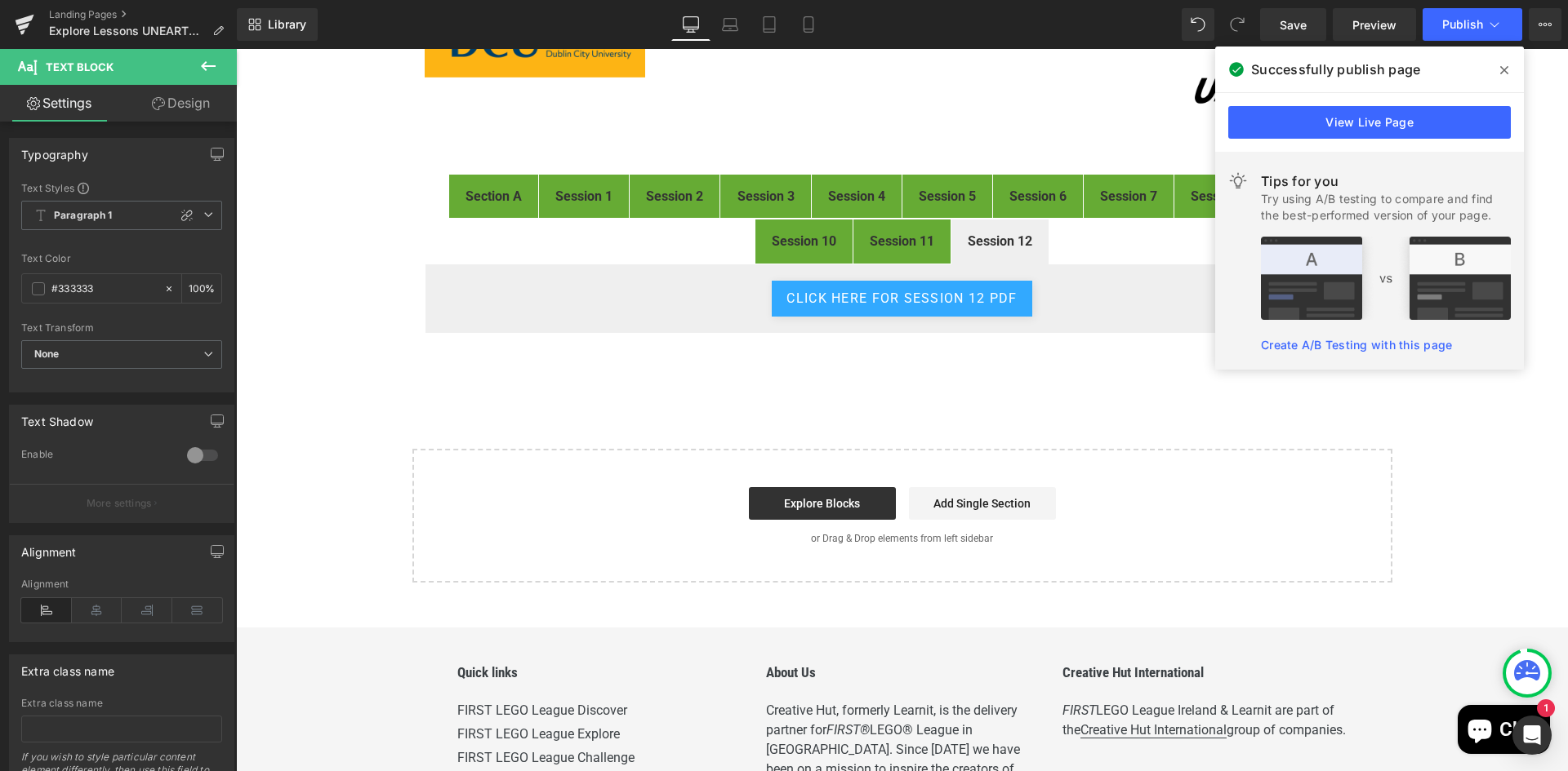
click at [1506, 71] on icon at bounding box center [1504, 69] width 8 height 8
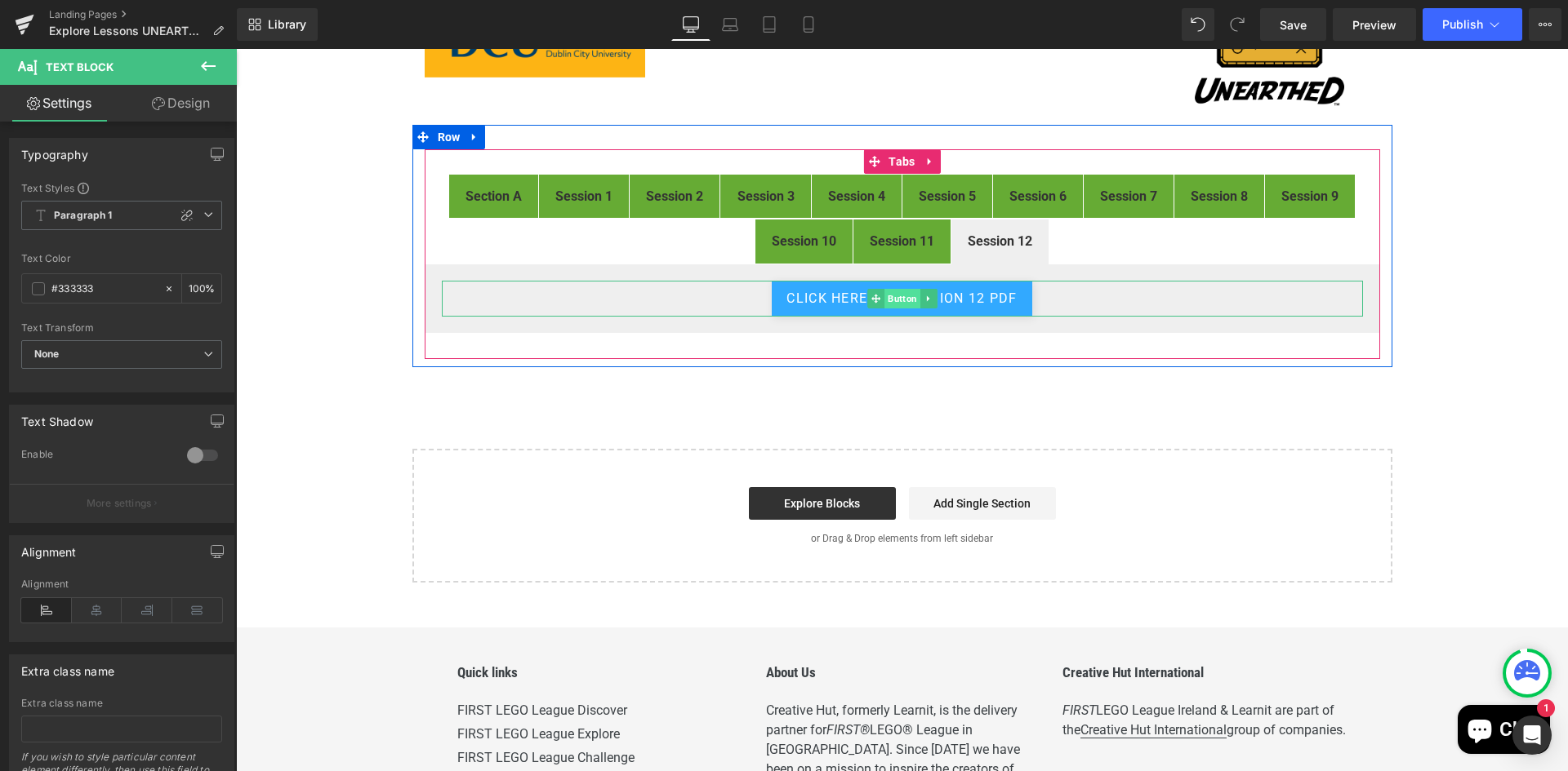
click at [893, 297] on span "Button" at bounding box center [902, 298] width 36 height 20
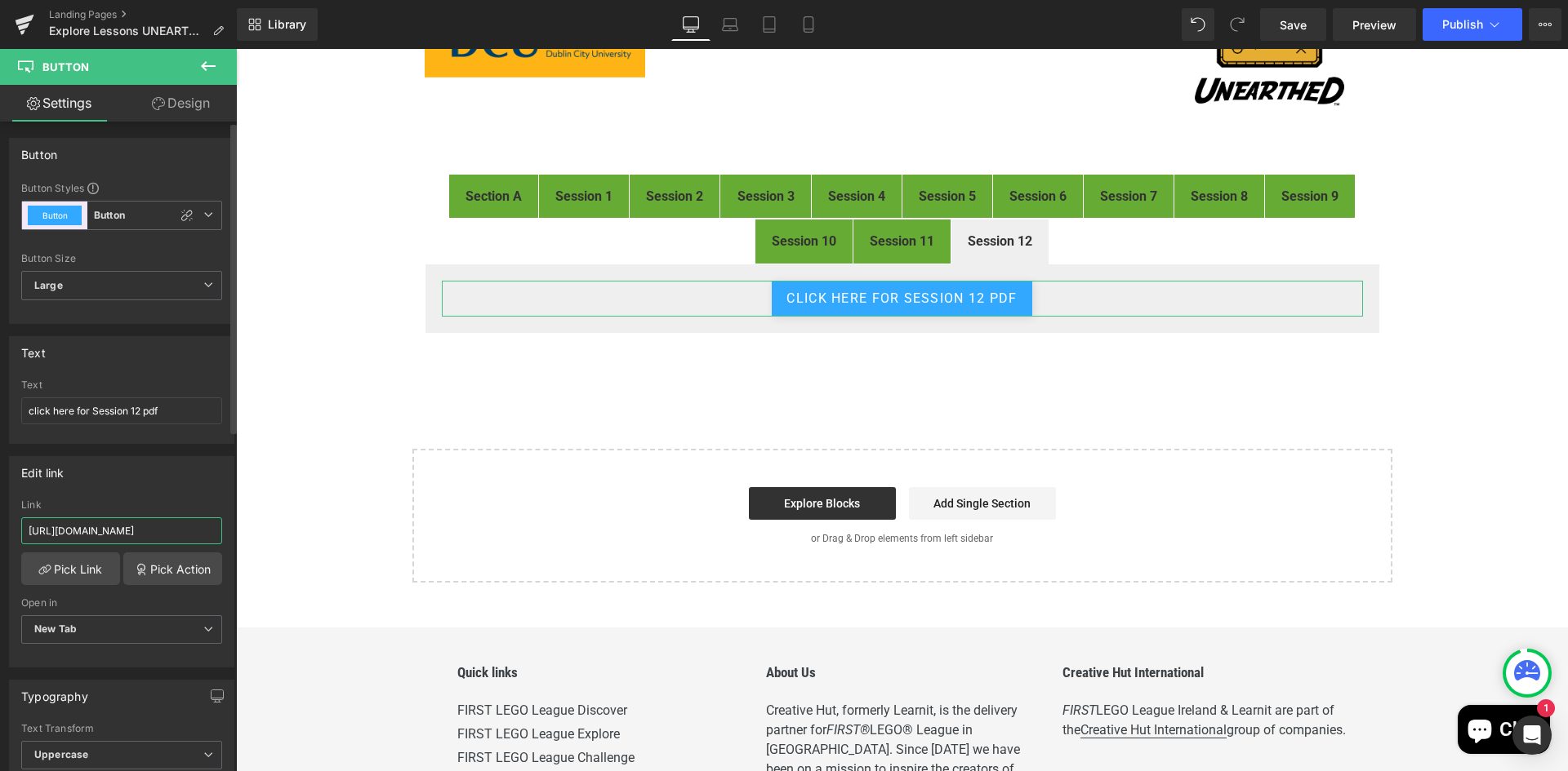
click at [90, 531] on input "https://drive.google.com/file/d/1gkALuVyeqzIPAp1N27bkMZW0uihLDpC-/view?usp=driv…" at bounding box center [121, 531] width 200 height 27
paste input "OgWYgscTQ4Ls1rsXQusx8lg7XL1KCSyF"
type input "https://drive.google.com/file/d/1OgWYgscTQ4Ls1rsXQusx8lg7XL1KCSyF/view"
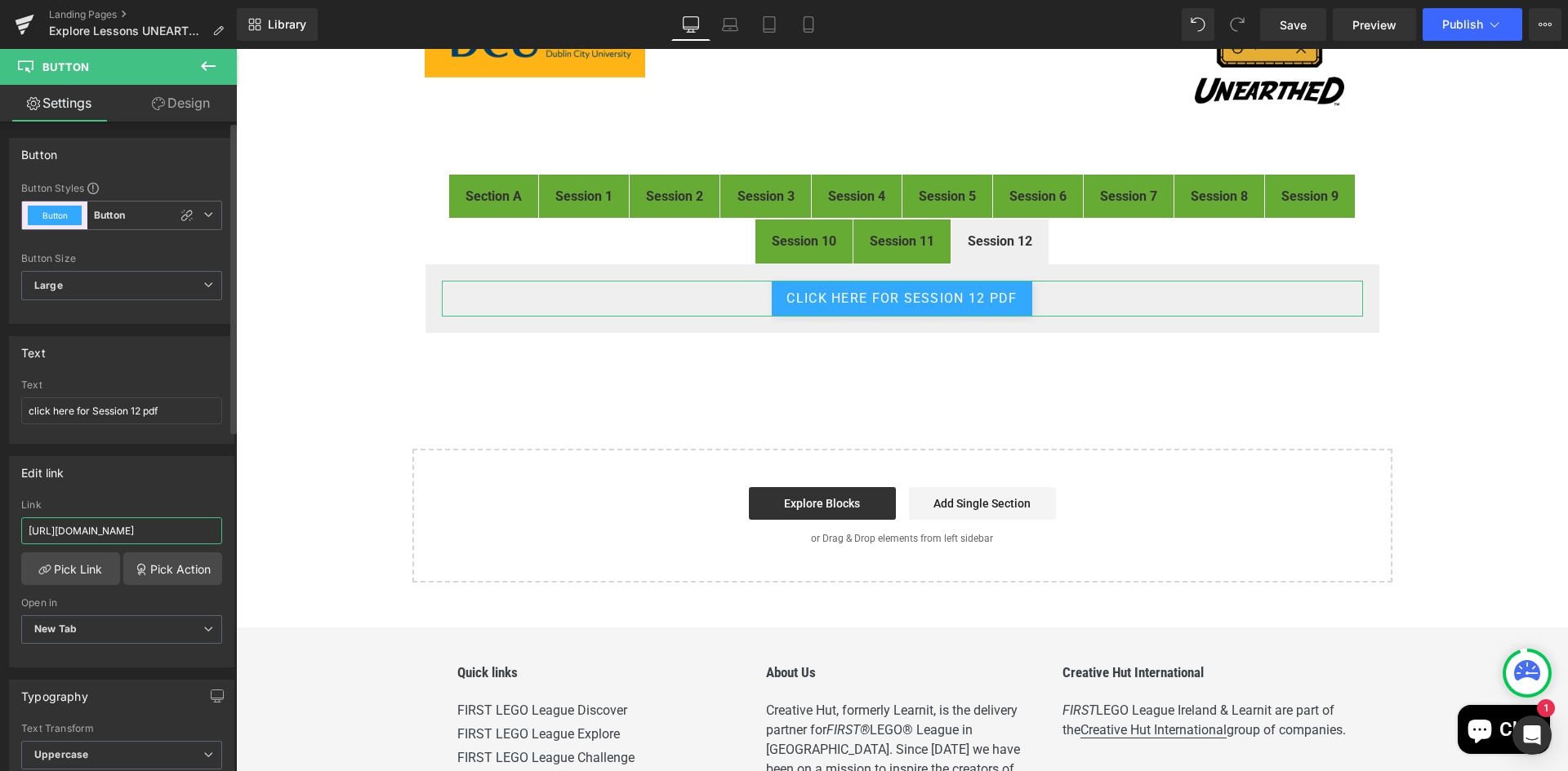
scroll to position [0, 180]
click at [1432, 369] on div "FIRST® LEGO® League Explore Digital Resources Heading Image Welcome to the digi…" at bounding box center [902, 246] width 1332 height 671
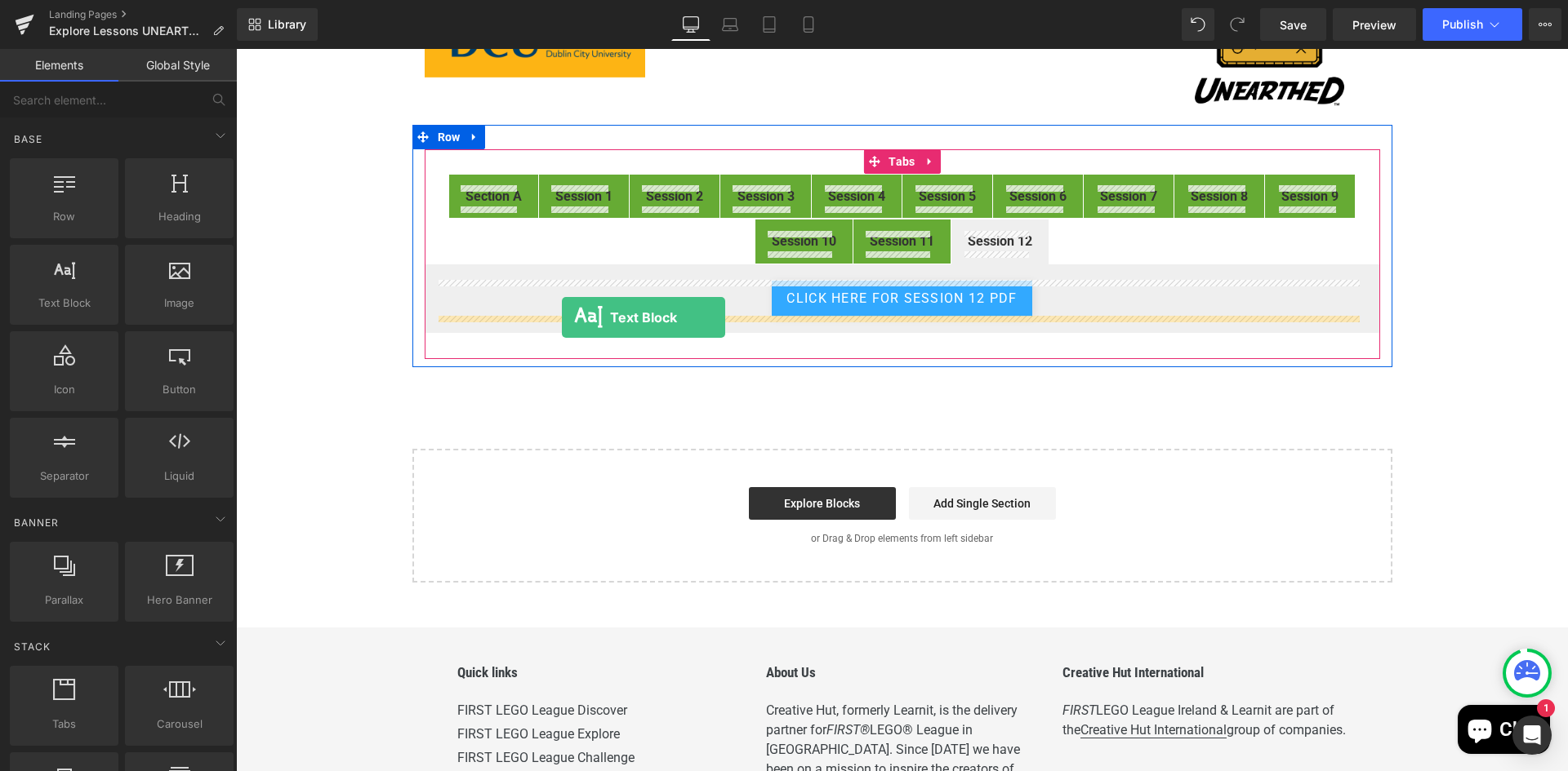
drag, startPoint x: 298, startPoint y: 344, endPoint x: 561, endPoint y: 317, distance: 264.4
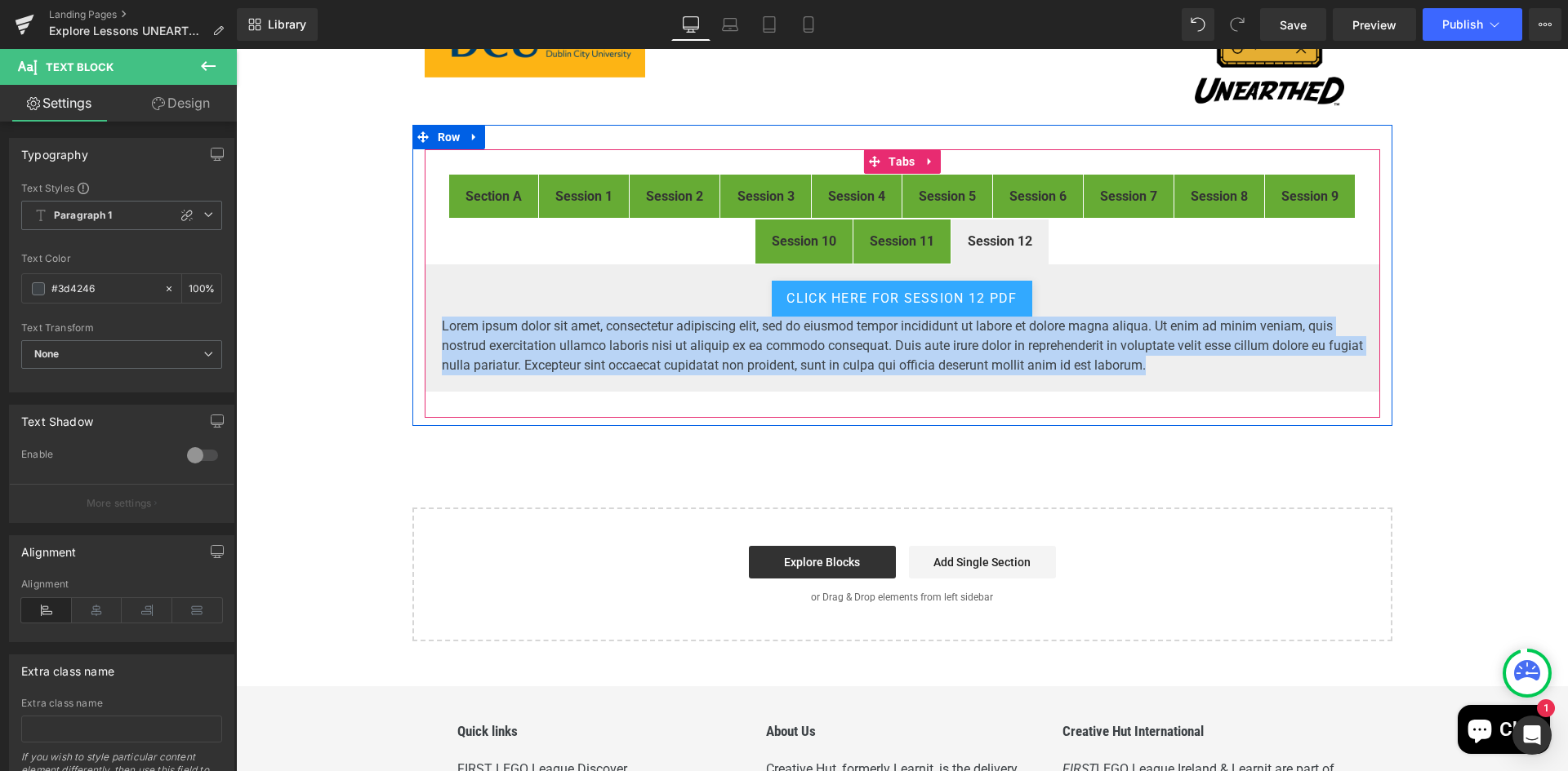
drag, startPoint x: 1202, startPoint y: 363, endPoint x: 430, endPoint y: 324, distance: 773.0
click at [430, 324] on div "click here for Session 12 pdf Button Lorem ipsum dolor sit amet, consectetur ad…" at bounding box center [902, 328] width 955 height 129
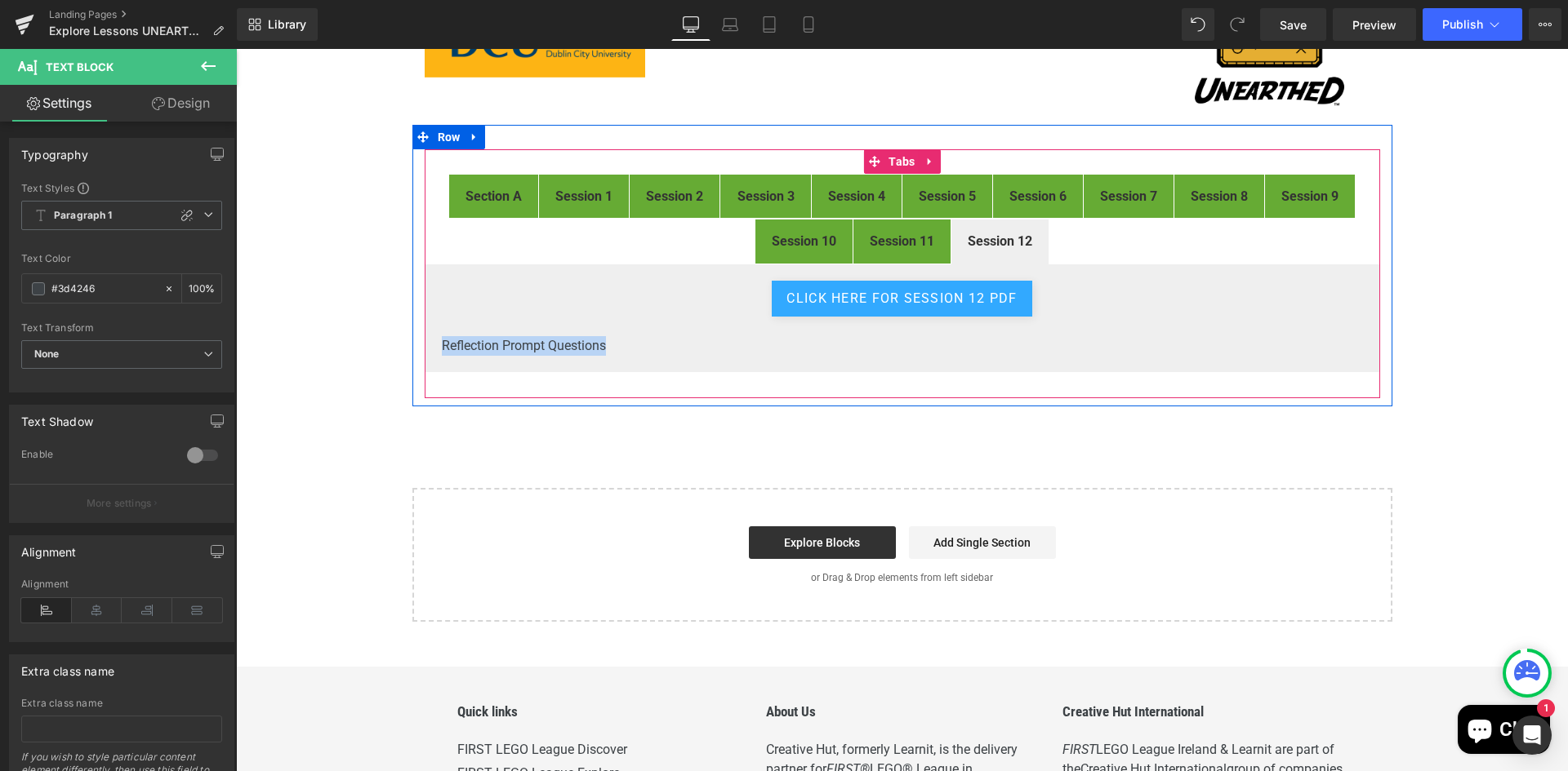
drag, startPoint x: 611, startPoint y: 346, endPoint x: 430, endPoint y: 343, distance: 181.0
click at [430, 343] on div "click here for Session 12 pdf Button Reflection Prompt Questions Text Block" at bounding box center [902, 318] width 955 height 109
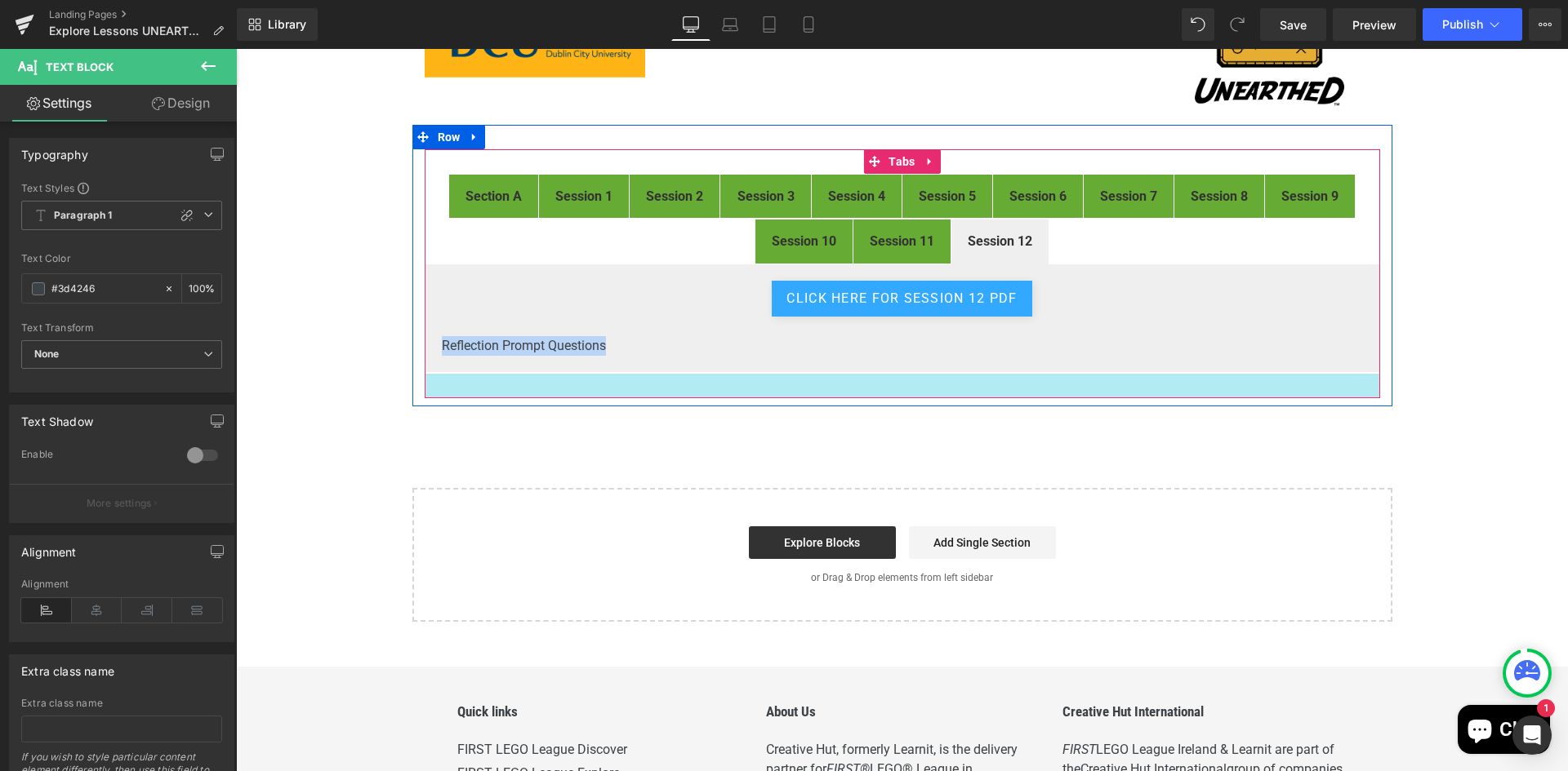
click at [613, 374] on div at bounding box center [902, 386] width 955 height 24
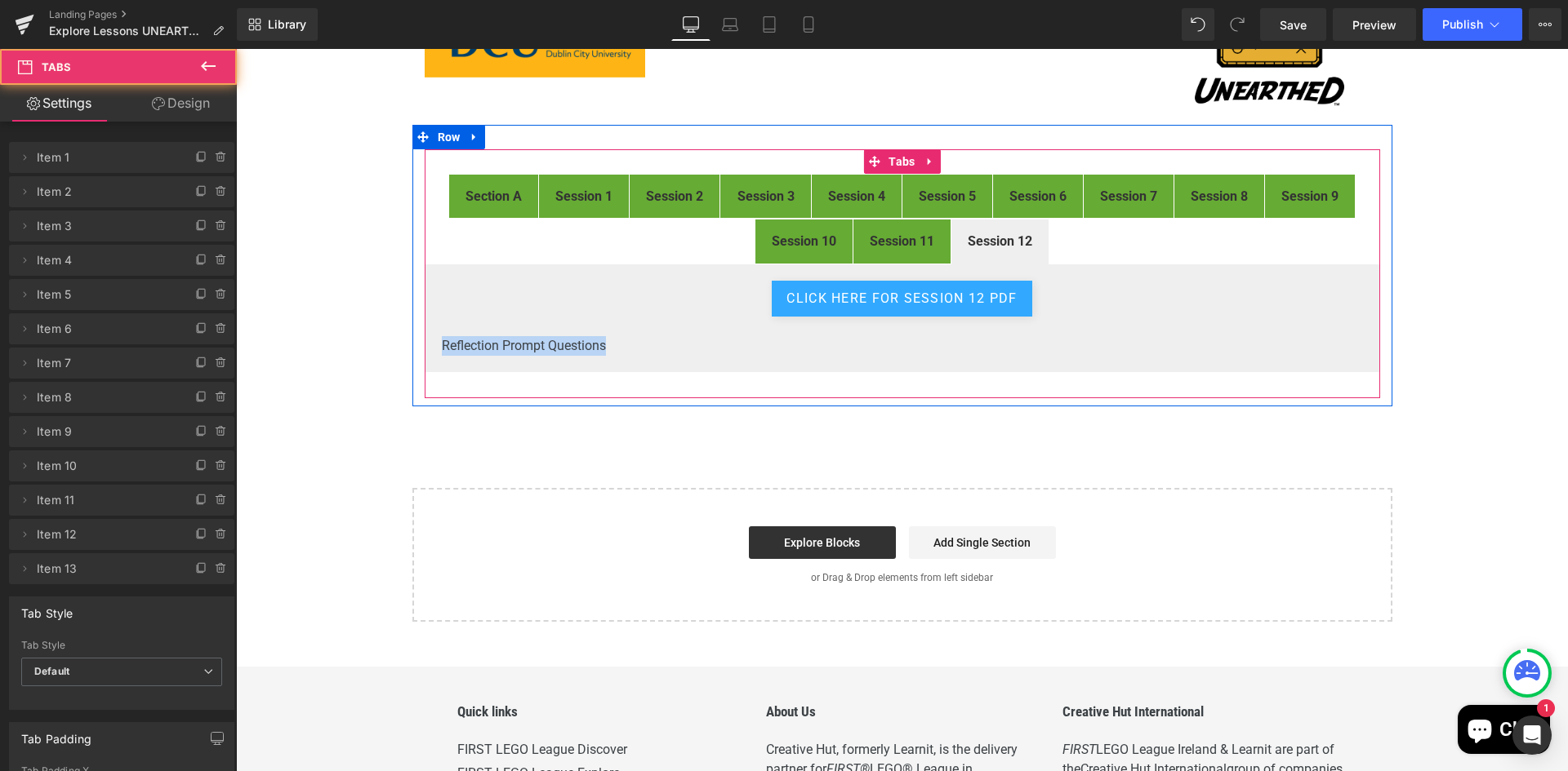
click at [628, 349] on p "Reflection Prompt Questions" at bounding box center [902, 346] width 921 height 20
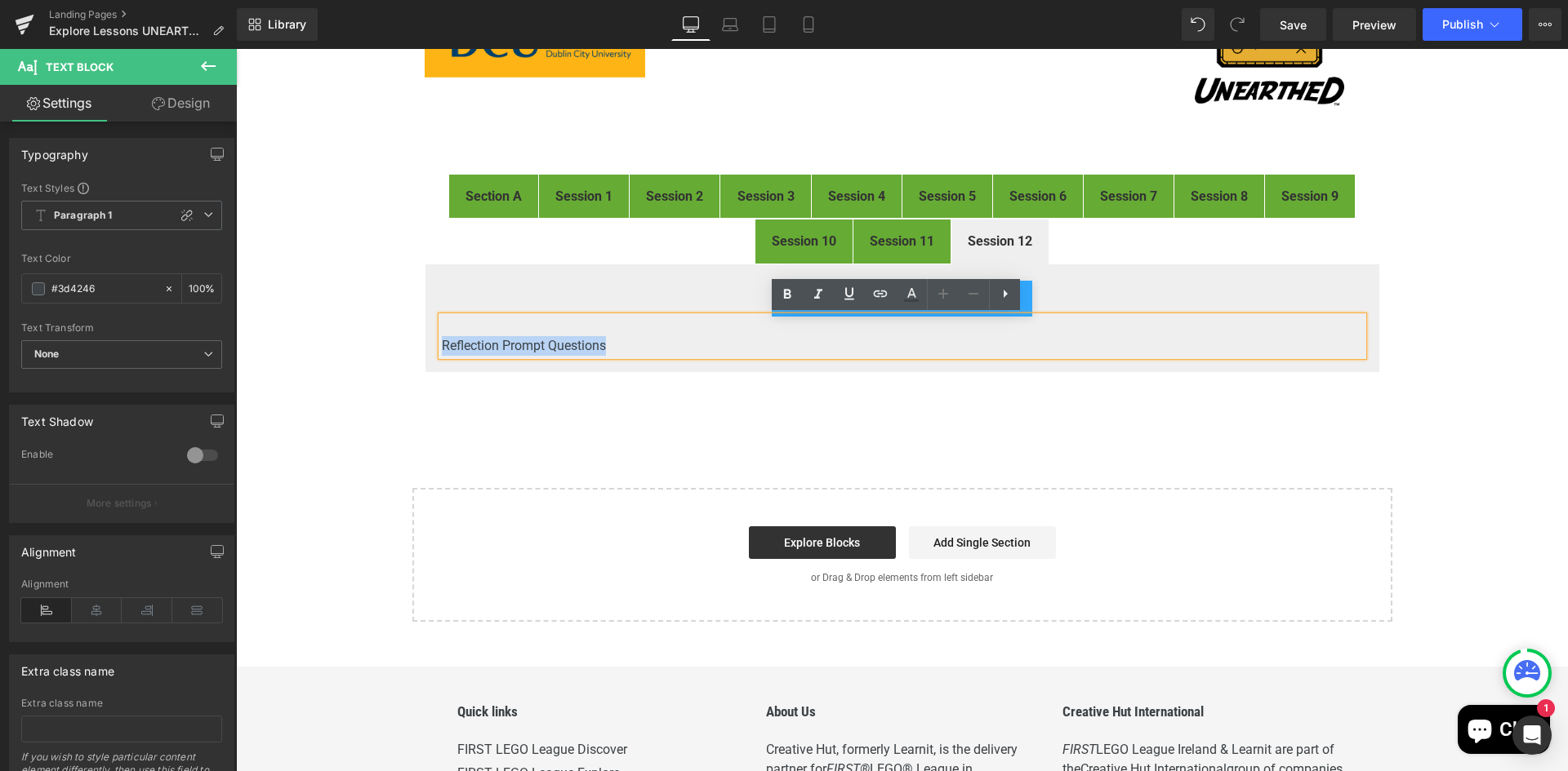
drag, startPoint x: 603, startPoint y: 343, endPoint x: 436, endPoint y: 343, distance: 167.0
click at [442, 343] on p "Reflection Prompt Questions" at bounding box center [902, 346] width 921 height 20
click at [880, 295] on icon at bounding box center [880, 293] width 20 height 20
click at [501, 360] on input "https://drive.google.com/file/d/1XJspoTh3vN9CSr4VJe0dvfsXwmiween4/view" at bounding box center [554, 360] width 252 height 41
paste input "https://drive.google.com/file/d/1p2HkjNR62hwIfpMqmlZ8i6vlUwiqO6me/view?usp=driv…"
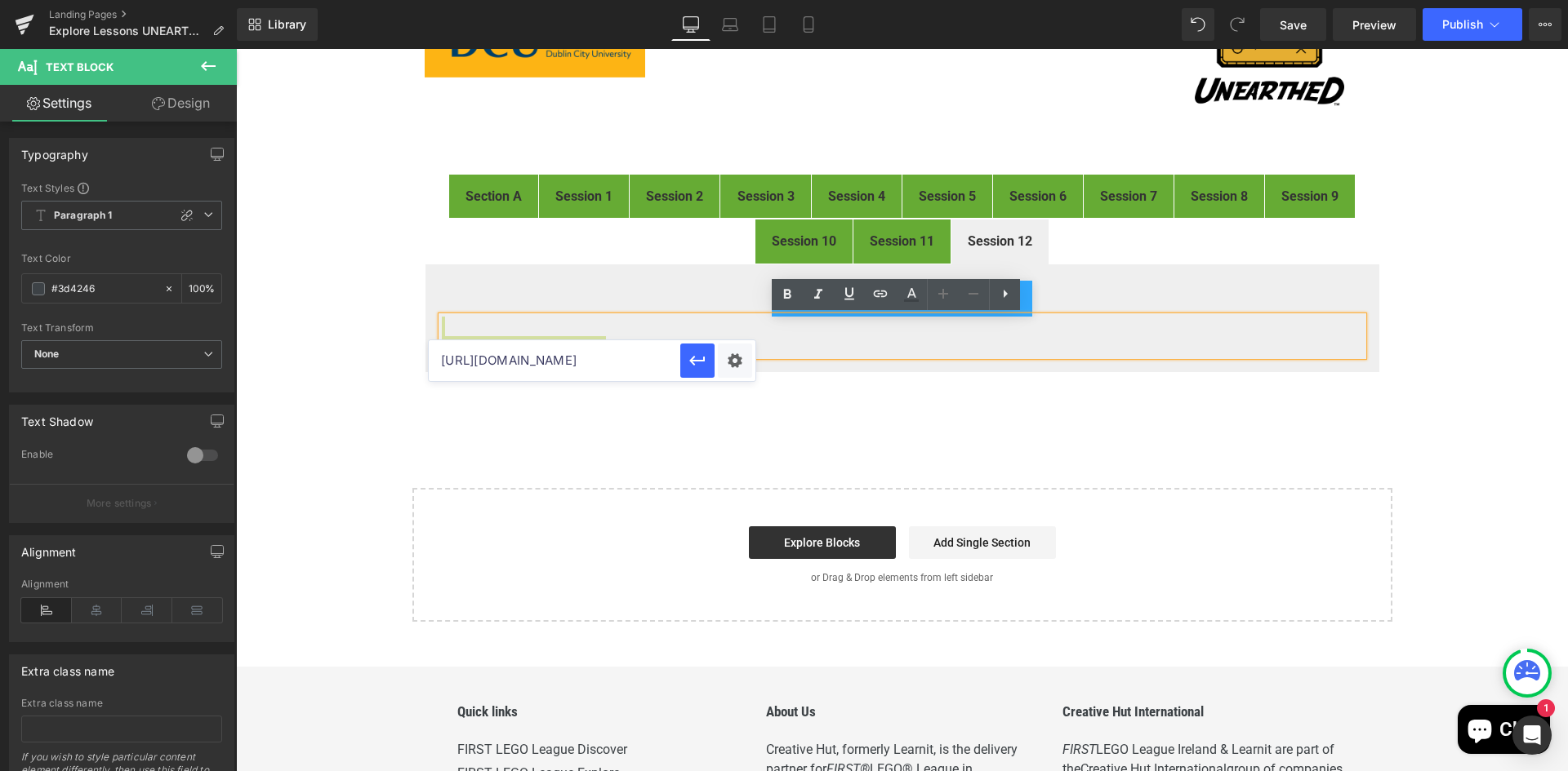
scroll to position [0, 331]
drag, startPoint x: 578, startPoint y: 363, endPoint x: 727, endPoint y: 369, distance: 149.1
click at [727, 369] on div "https://drive.google.com/file/d/1p2HkjNR62hwIfpMqmlZ8i6vlUwiqO6me/view?usp=driv…" at bounding box center [592, 360] width 326 height 41
type input "https://drive.google.com/file/d/1p2HkjNR62hwIfpMqmlZ8i6vlUwiqO6me/view"
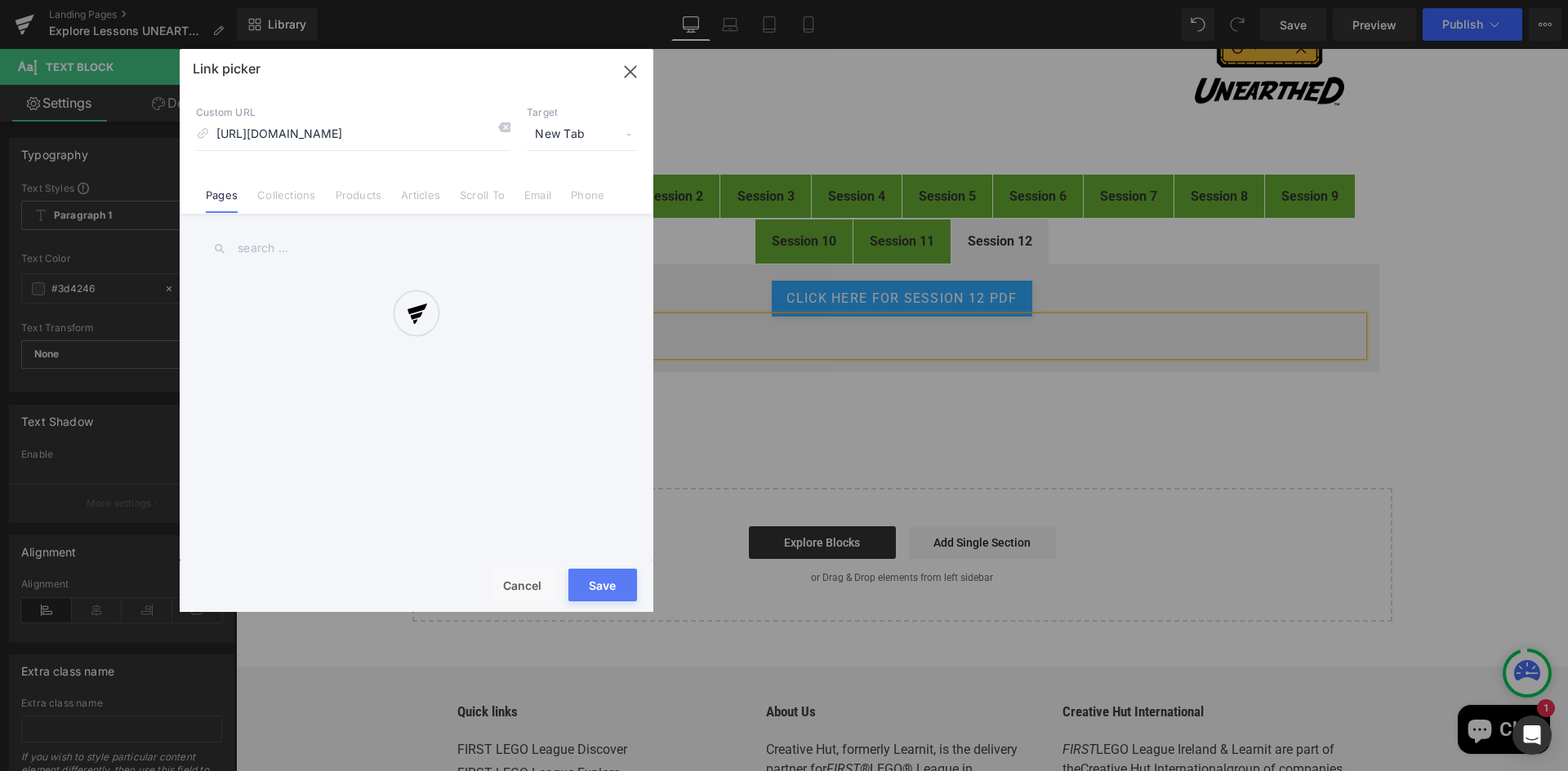
click at [740, 0] on div "Text Color Highlight Color #333333 Edit or remove link: Edit - Unlink - Cancel …" at bounding box center [784, 0] width 1568 height 0
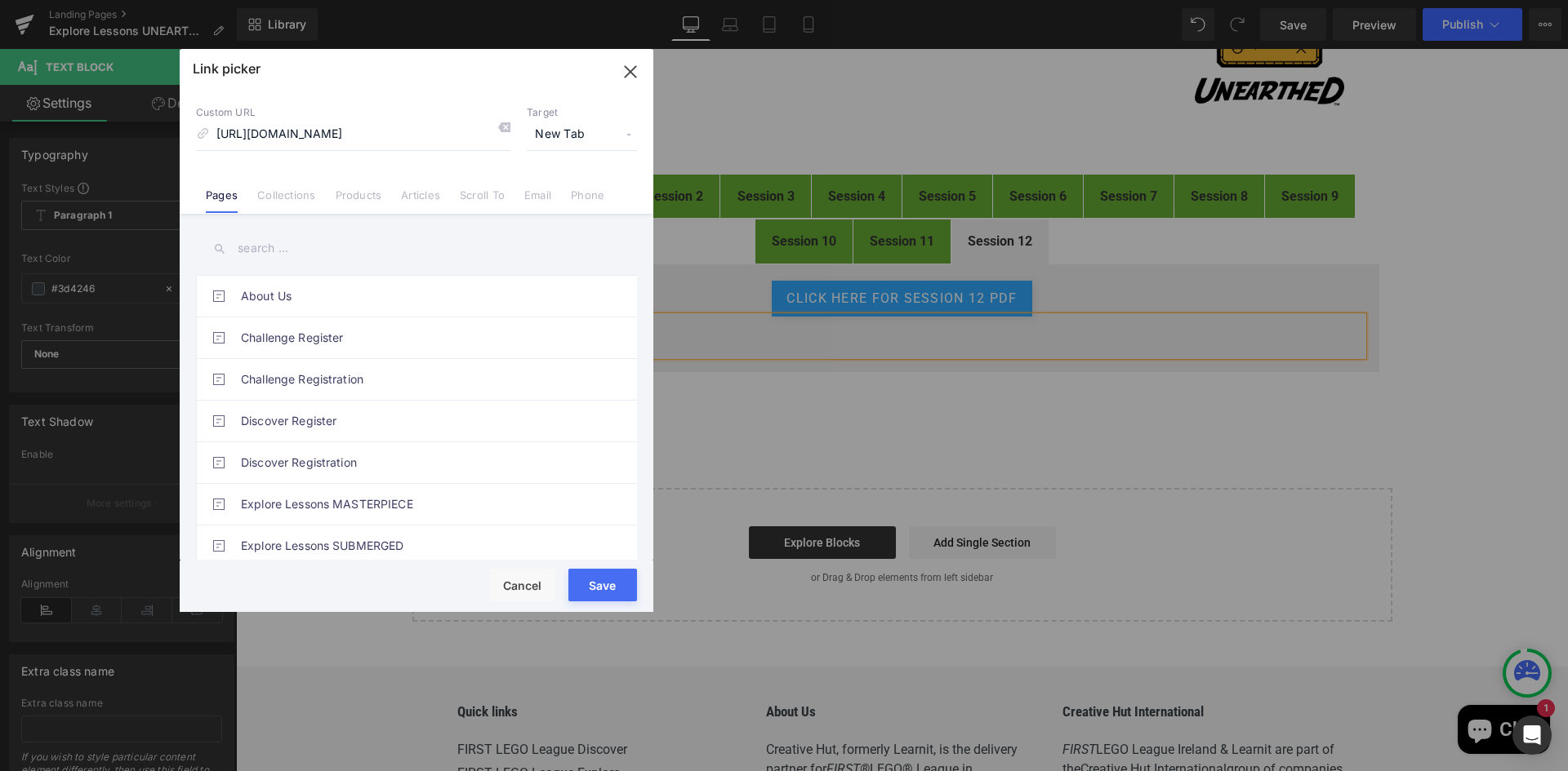
scroll to position [0, 0]
click at [598, 573] on button "Save" at bounding box center [602, 585] width 69 height 33
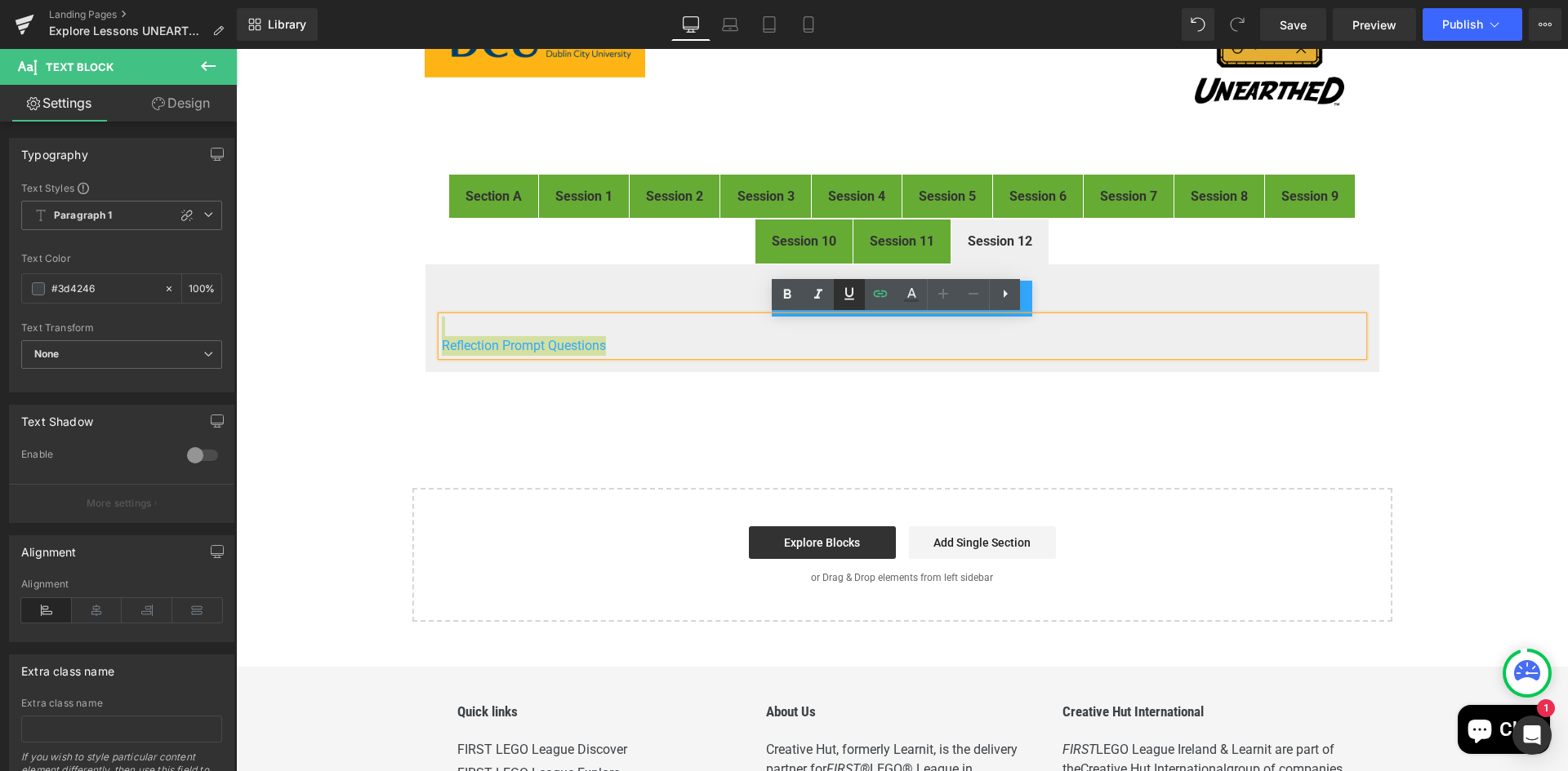
click at [853, 292] on icon at bounding box center [849, 293] width 10 height 12
click at [721, 353] on p "Reflection Prompt Questions" at bounding box center [902, 346] width 921 height 20
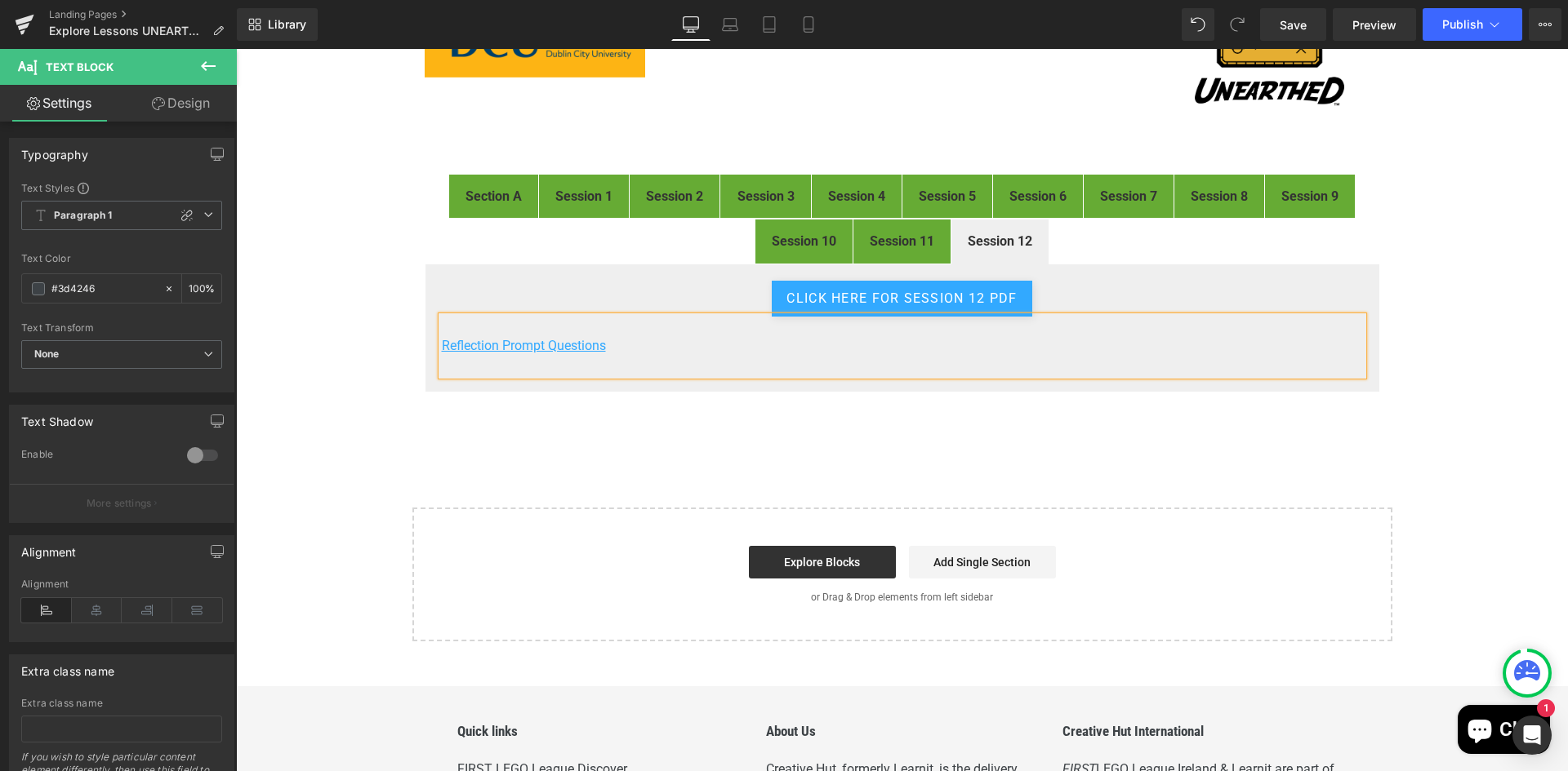
click at [1427, 421] on div "FIRST® LEGO® League Explore Digital Resources Heading Image Welcome to the digi…" at bounding box center [902, 276] width 1332 height 730
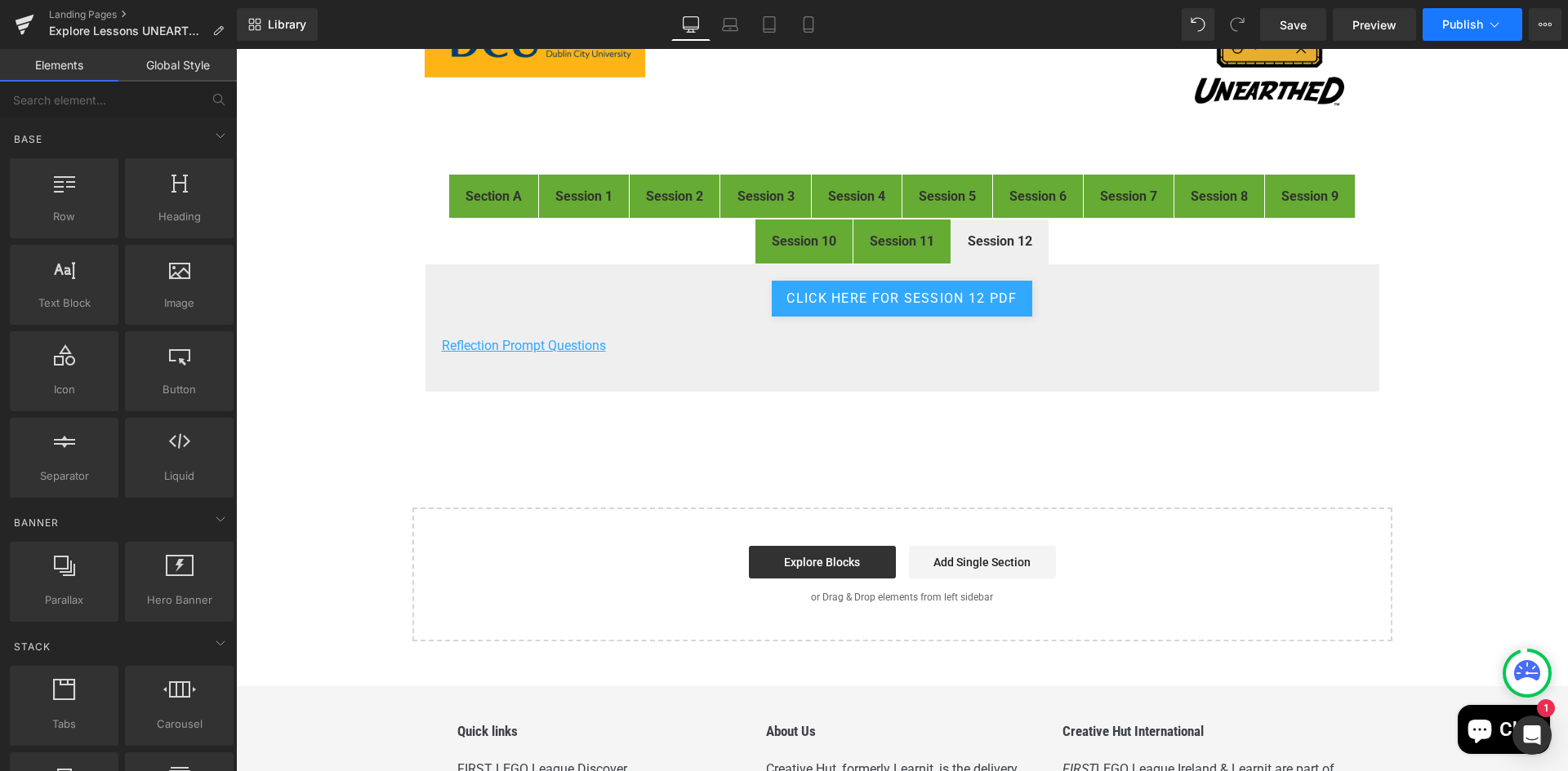
click at [1467, 29] on span "Publish" at bounding box center [1462, 24] width 41 height 13
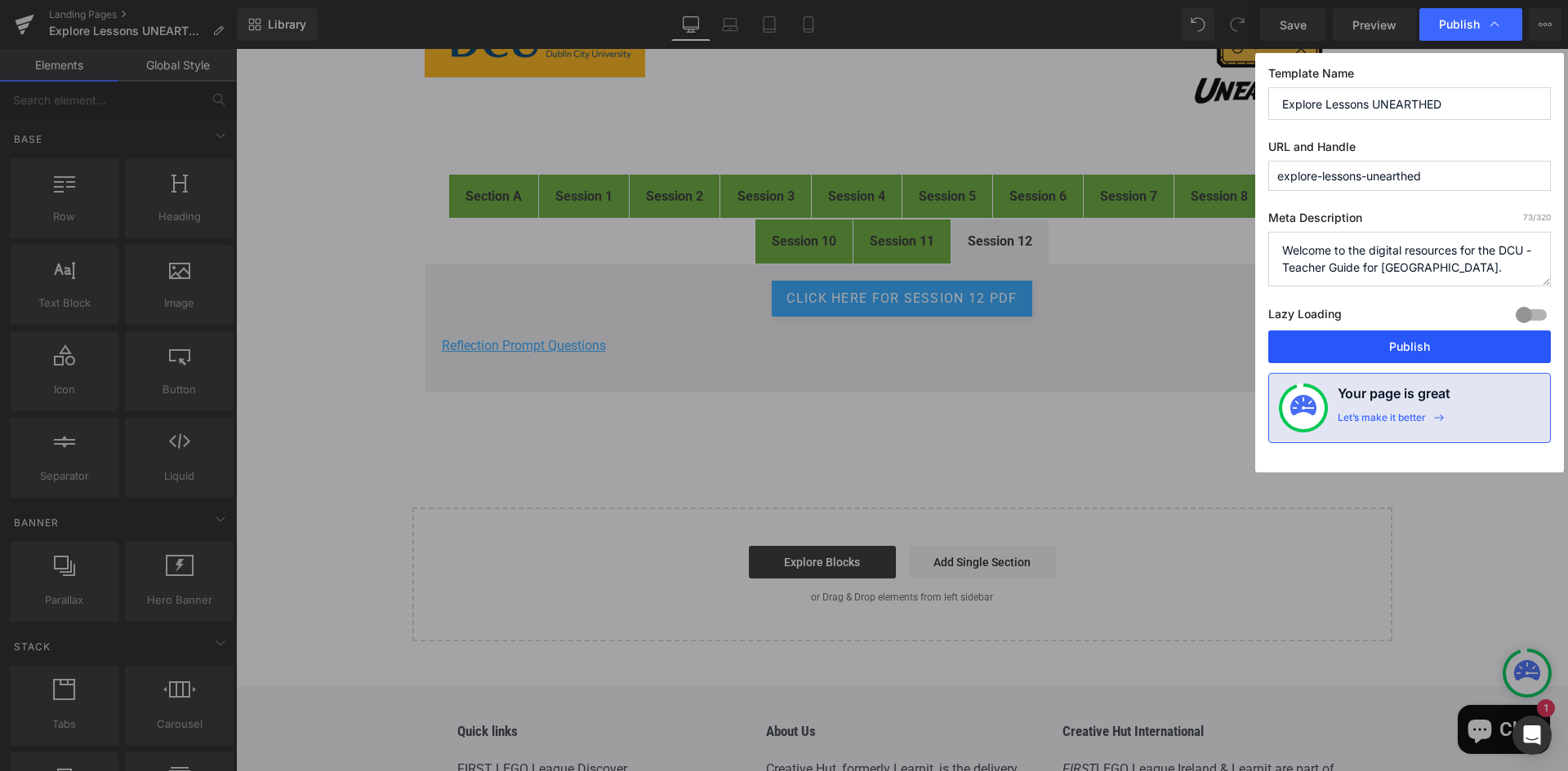
click at [1415, 342] on button "Publish" at bounding box center [1409, 347] width 283 height 33
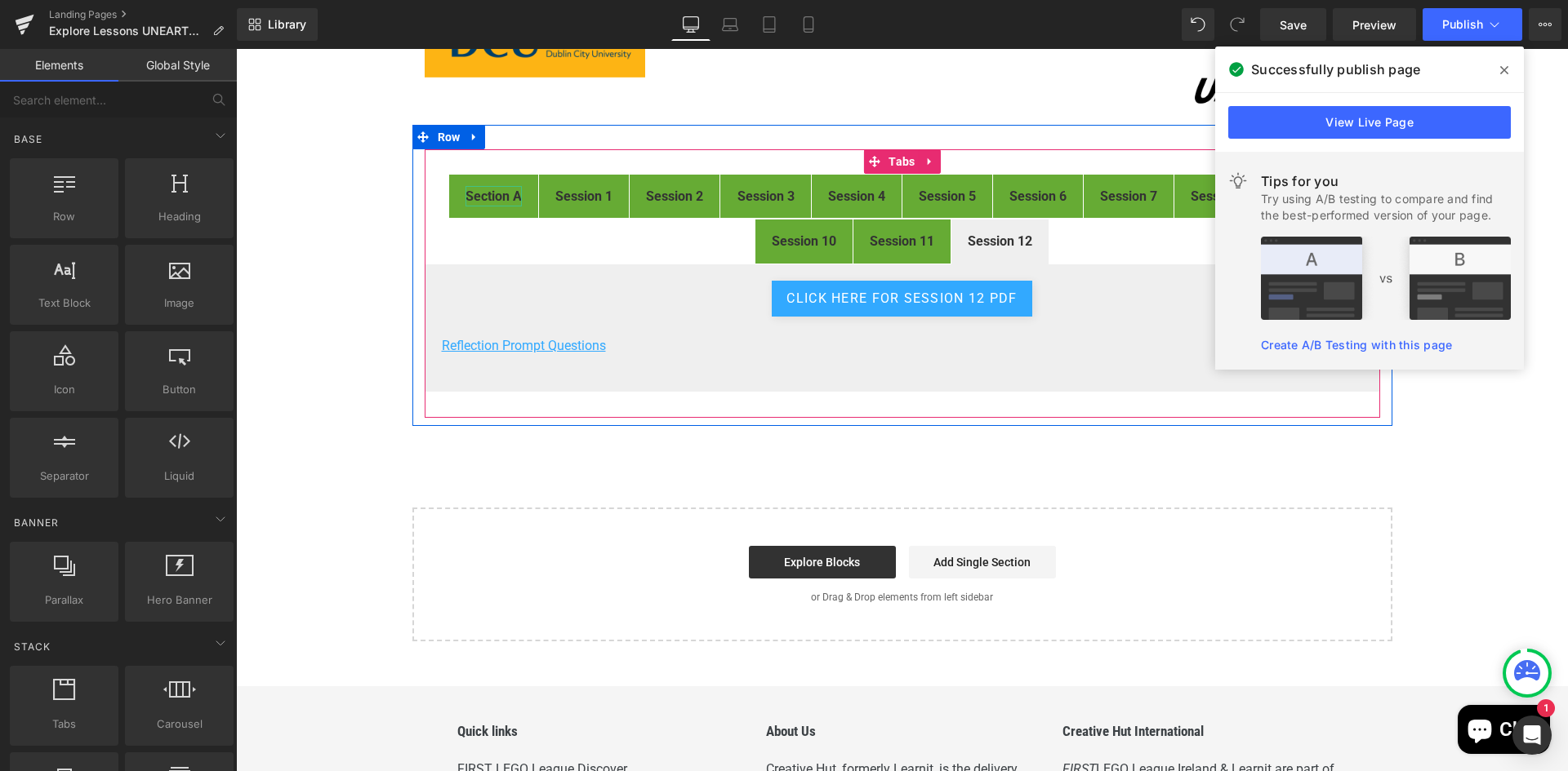
click at [482, 199] on strong "Section A" at bounding box center [493, 196] width 56 height 16
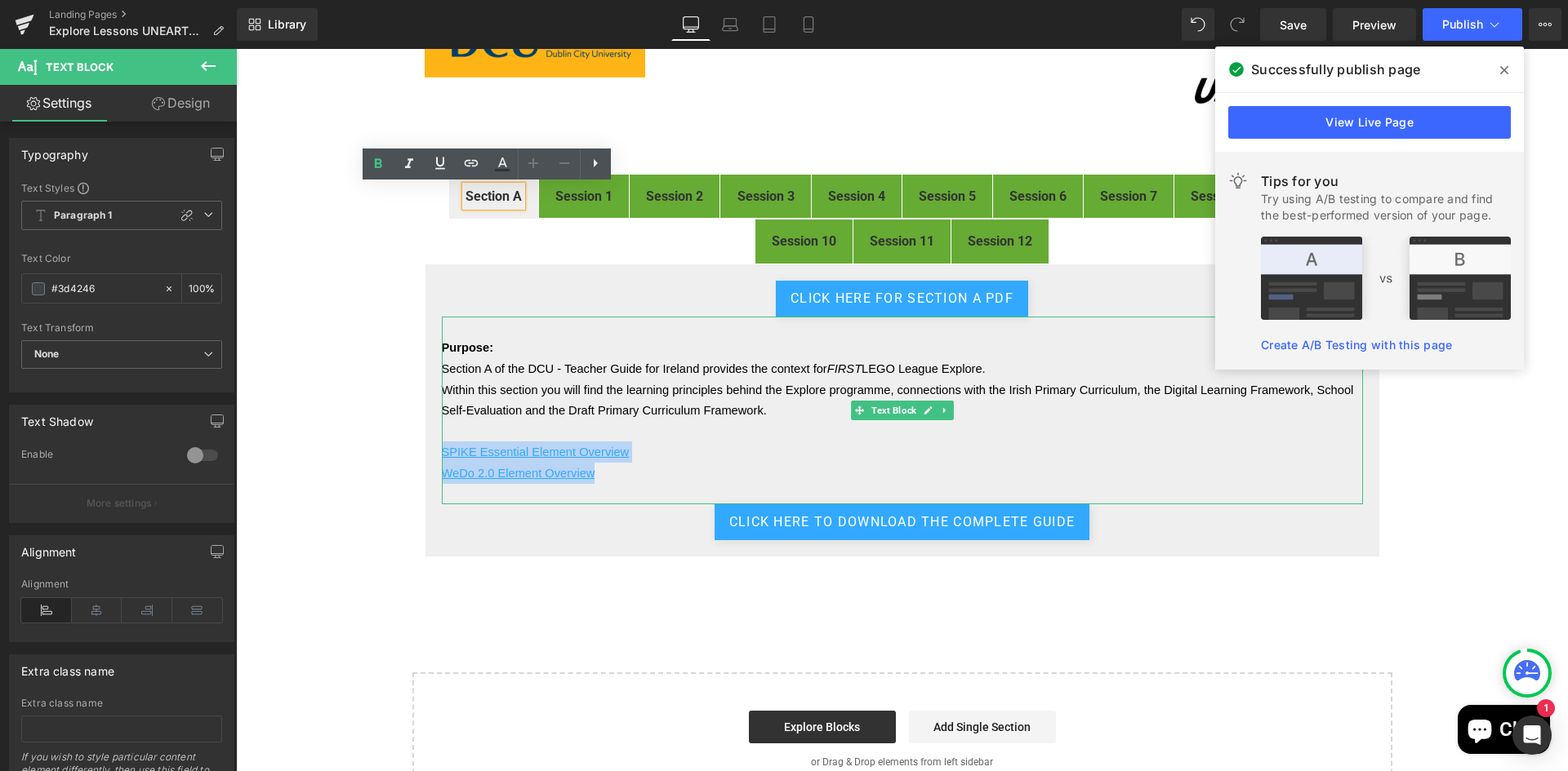
drag, startPoint x: 648, startPoint y: 476, endPoint x: 444, endPoint y: 434, distance: 208.3
click at [444, 434] on div "Purpose: Section A of the DCU - Teacher Guide for Ireland provides the context …" at bounding box center [902, 410] width 921 height 187
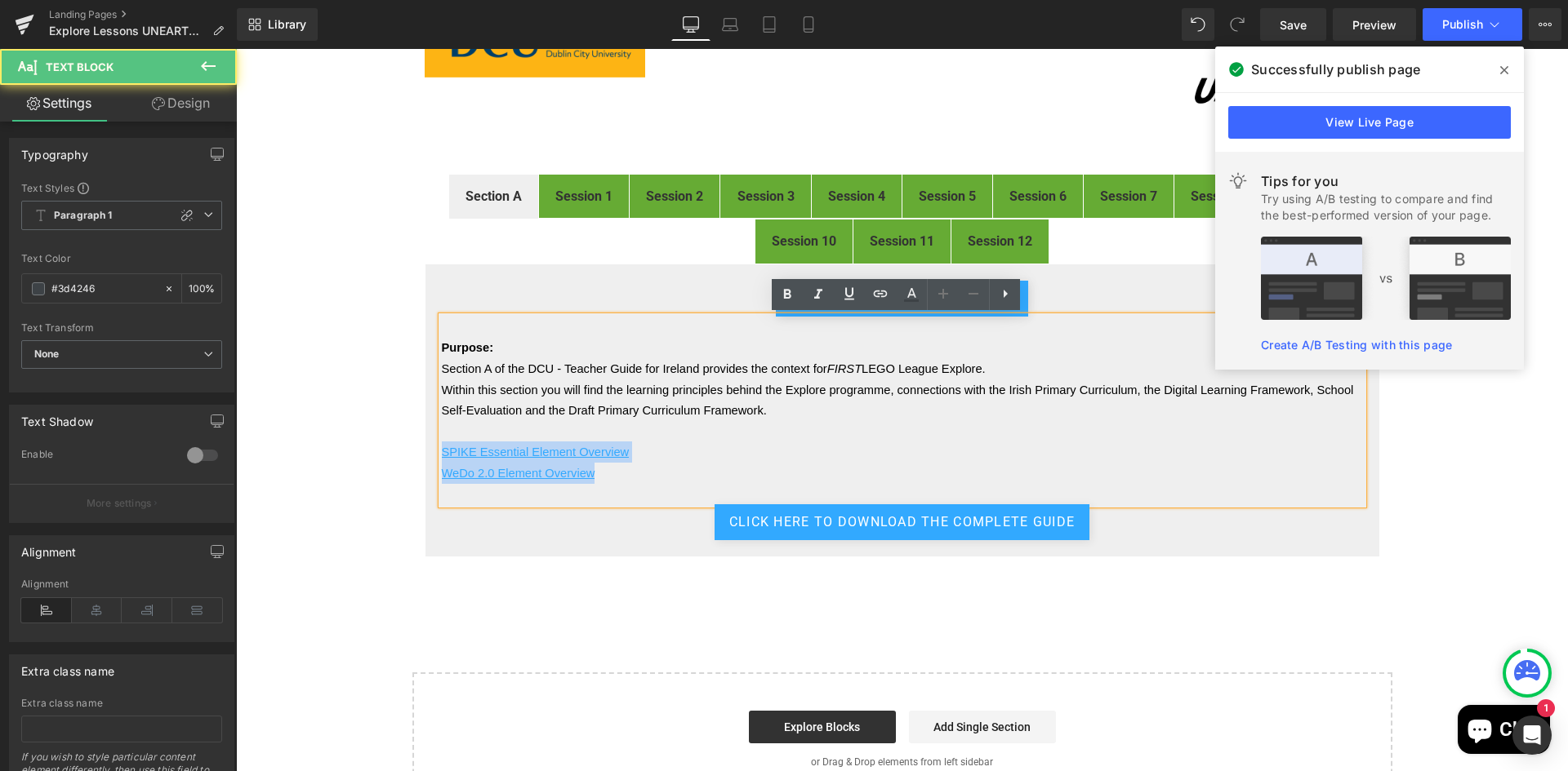
click at [449, 424] on p at bounding box center [902, 432] width 921 height 21
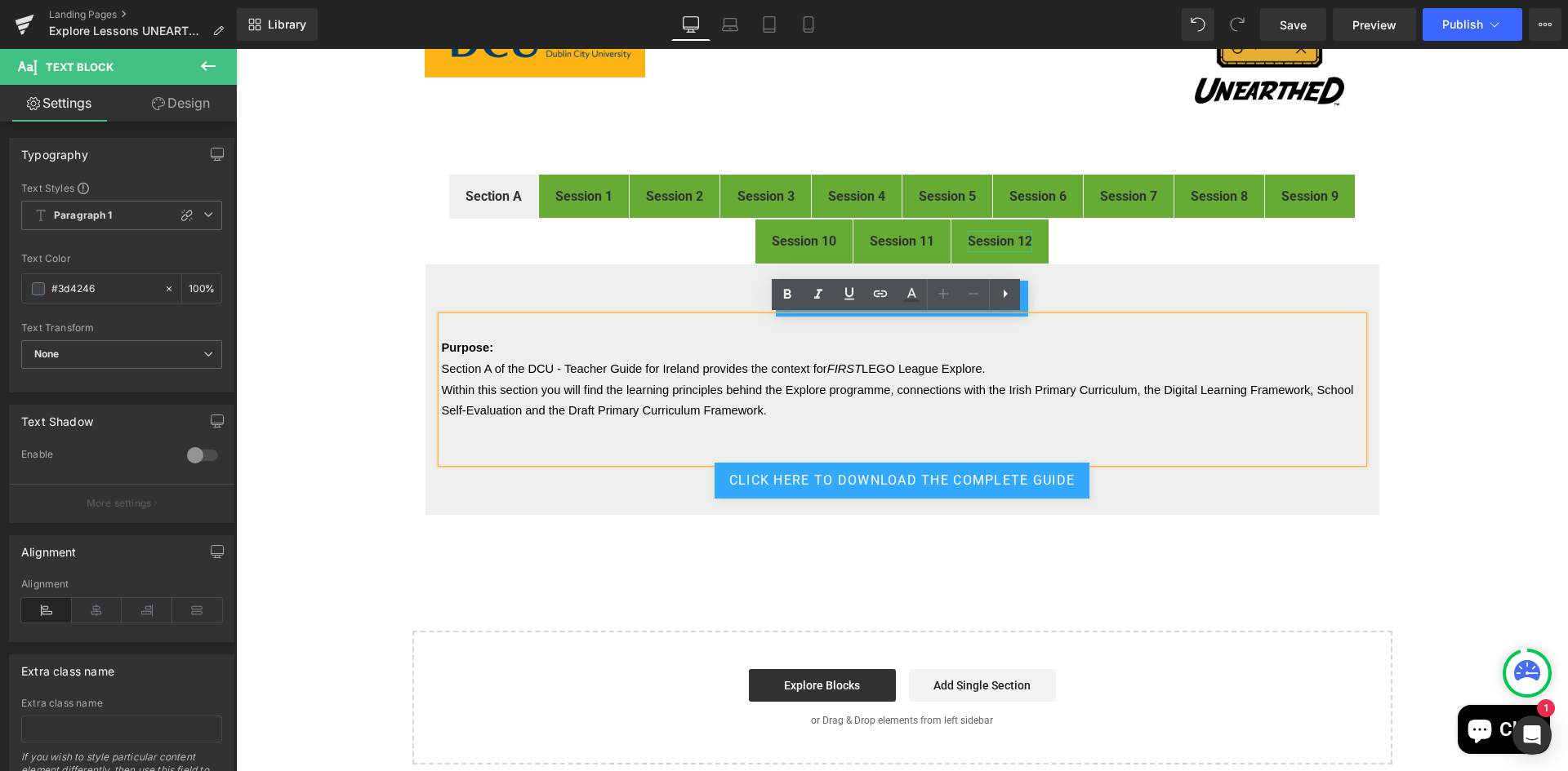
click at [982, 239] on b "Session 12" at bounding box center [1000, 241] width 64 height 16
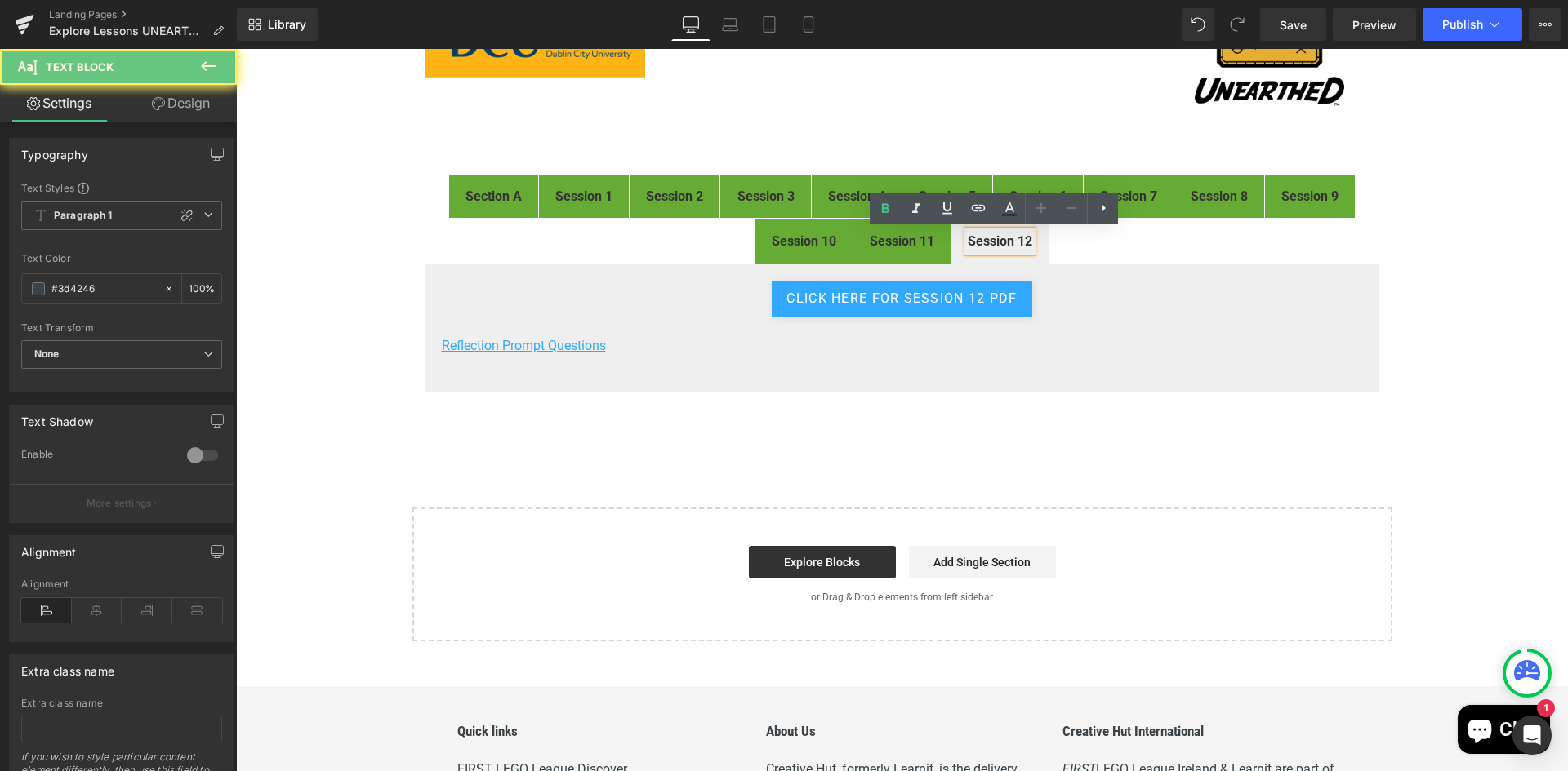
click at [637, 359] on p at bounding box center [902, 365] width 921 height 20
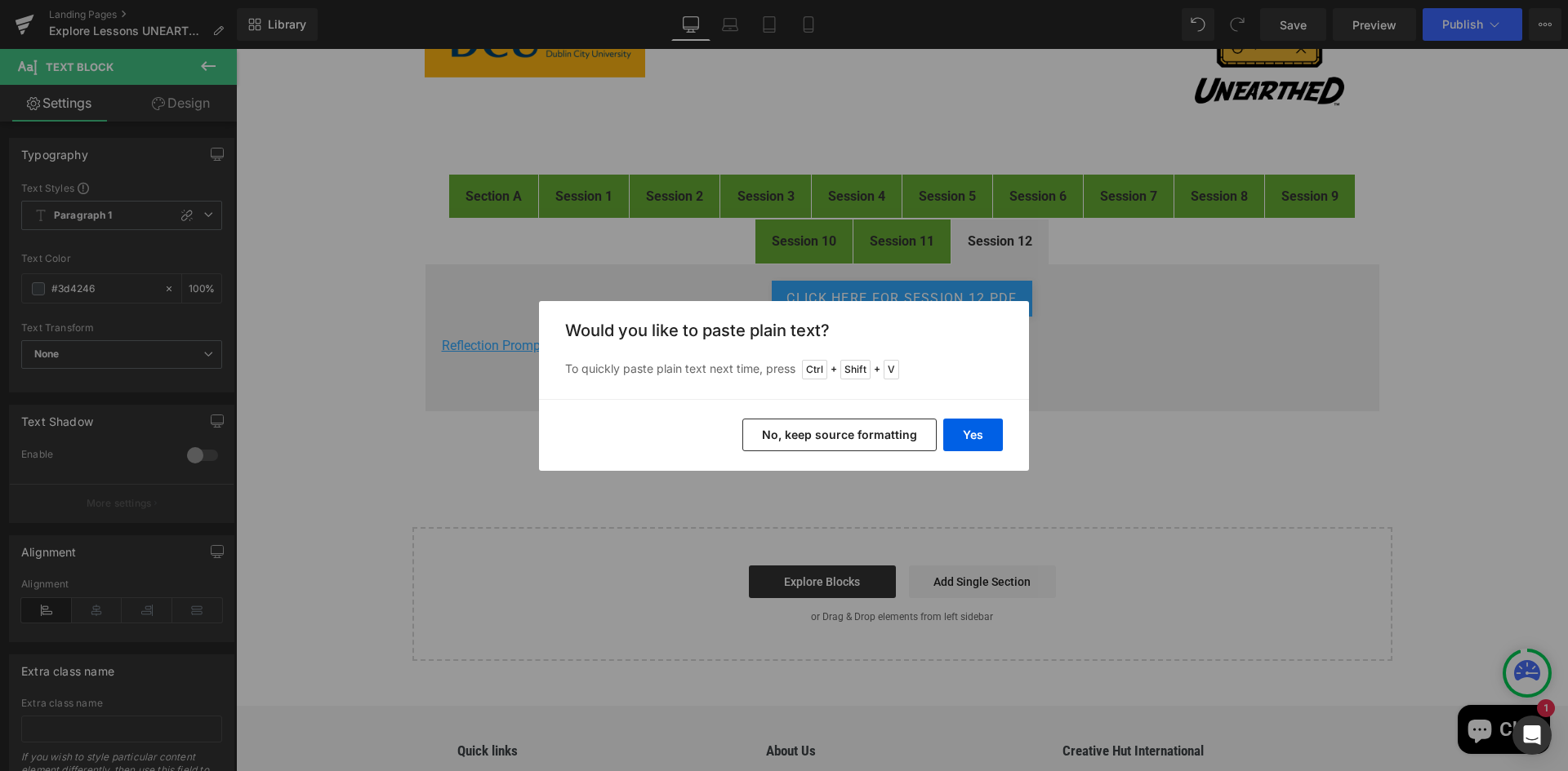
click at [820, 437] on button "No, keep source formatting" at bounding box center [839, 435] width 194 height 33
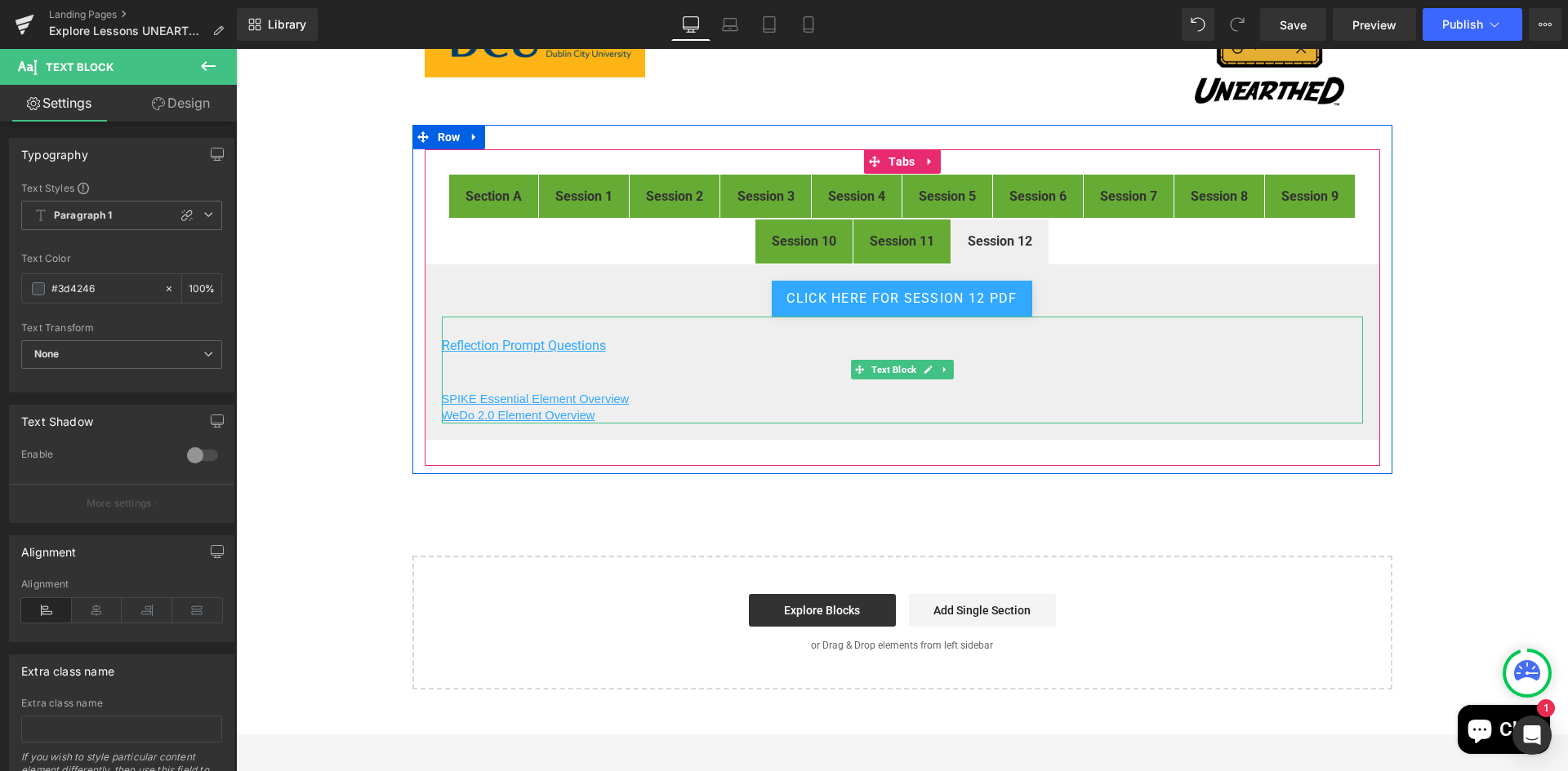
click at [634, 380] on p "SPIKE Essential Element Overview" at bounding box center [902, 391] width 921 height 32
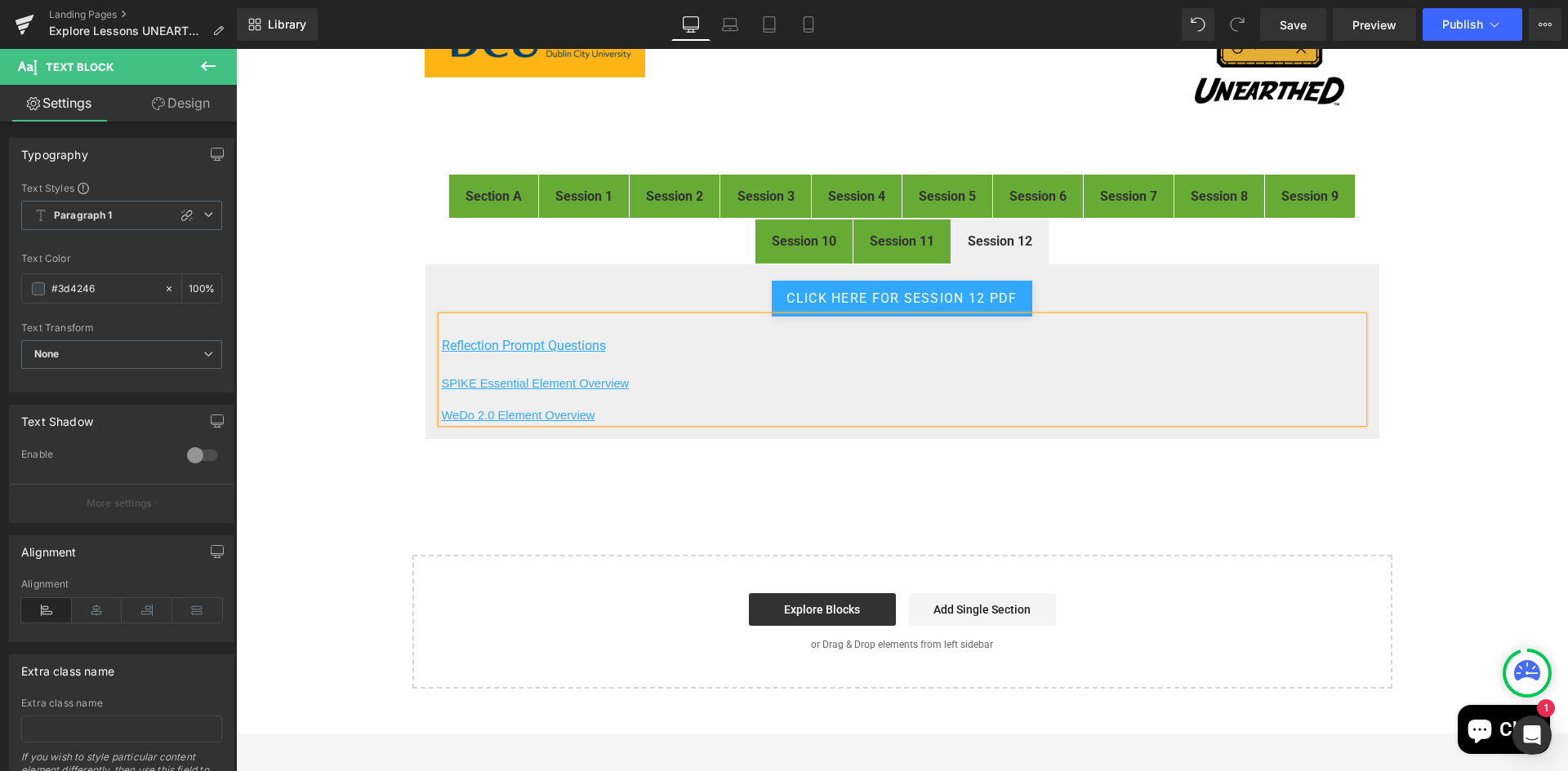
click at [646, 416] on p "WeDo 2.0 Element Overview" at bounding box center [902, 415] width 921 height 16
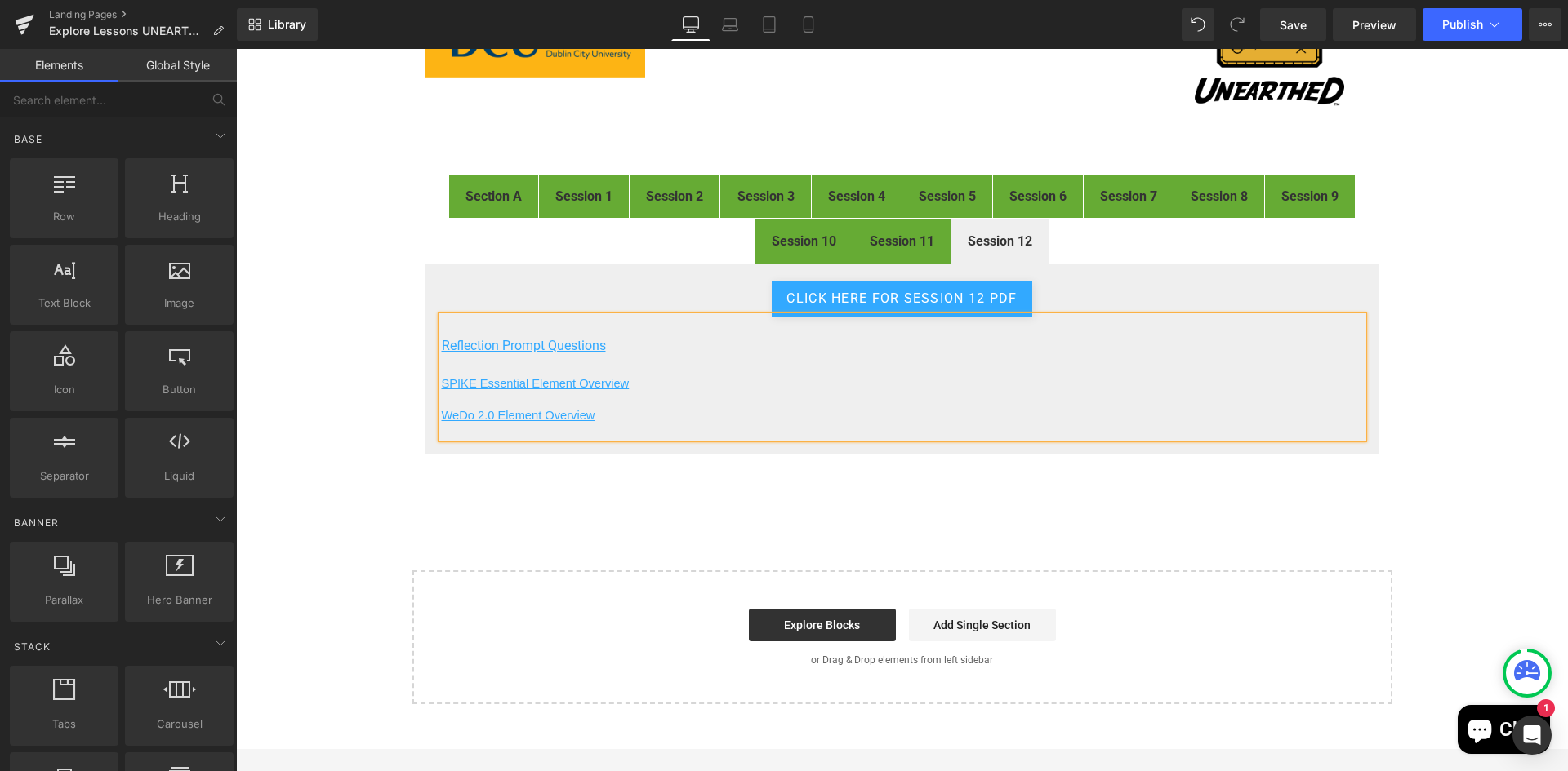
click at [1478, 429] on div "FIRST® LEGO® League Explore Digital Resources Heading Image Welcome to the digi…" at bounding box center [902, 307] width 1332 height 794
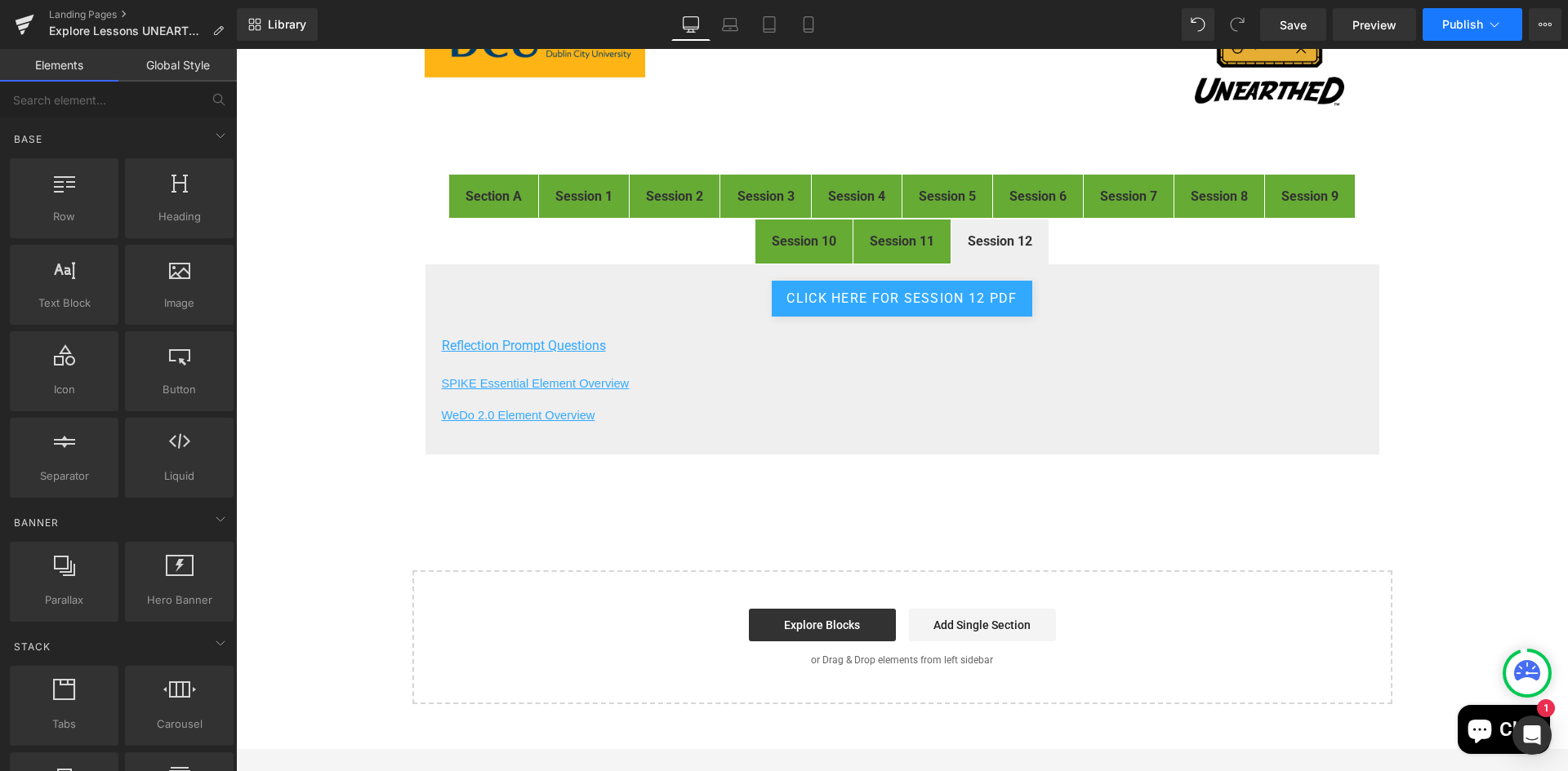
click at [1447, 19] on span "Publish" at bounding box center [1462, 24] width 41 height 13
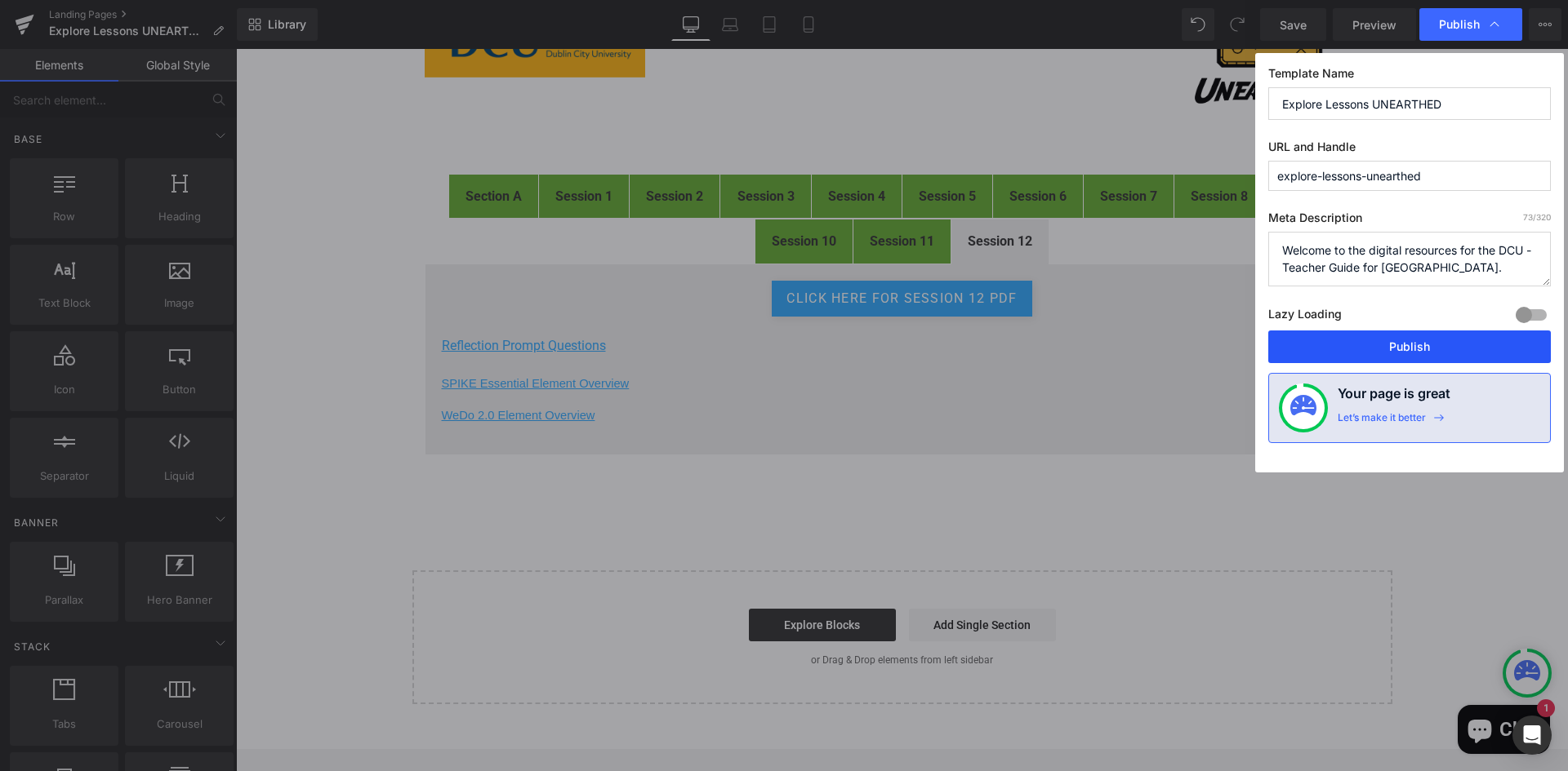
click at [1413, 348] on button "Publish" at bounding box center [1409, 347] width 283 height 33
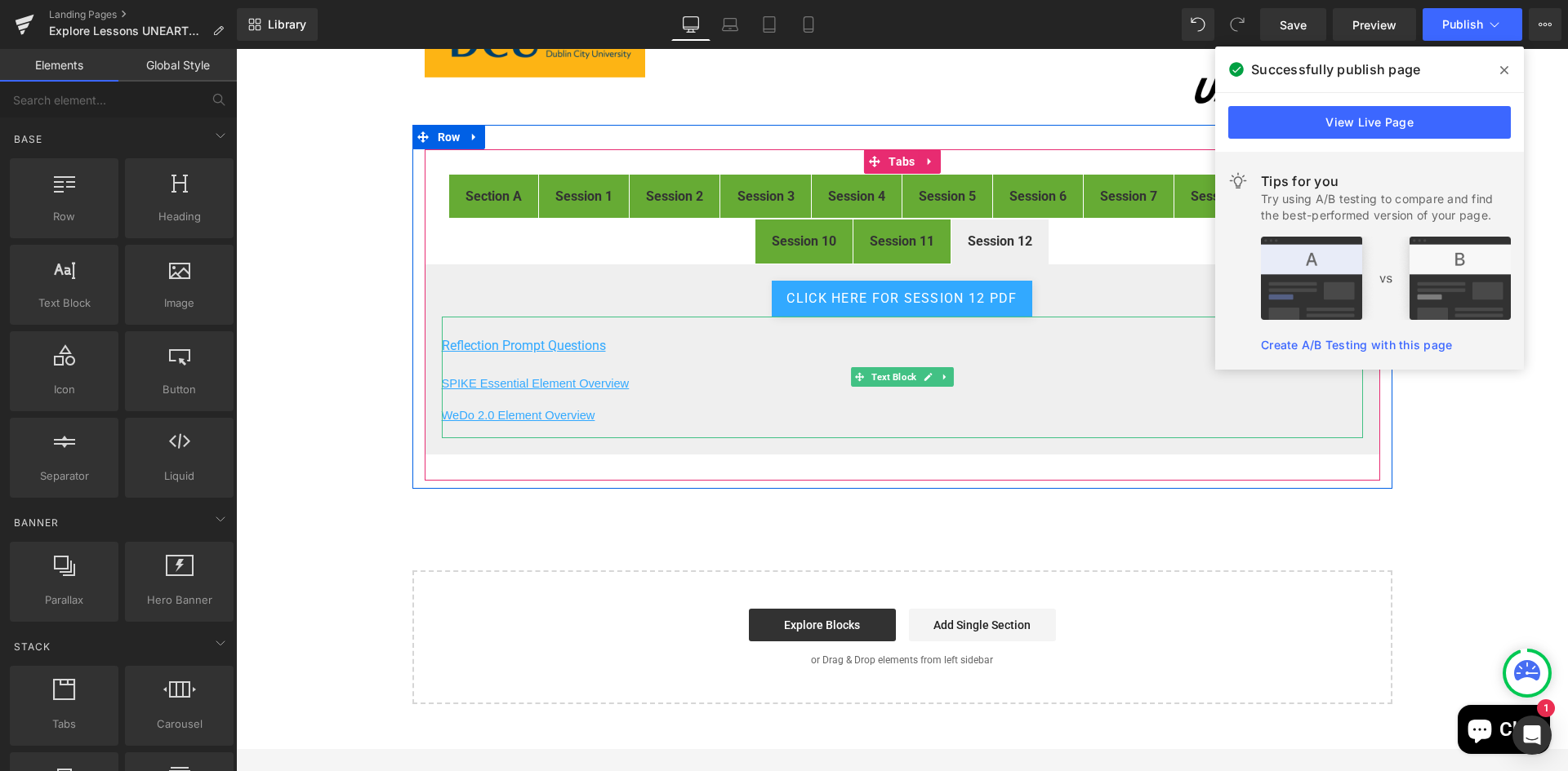
click at [636, 367] on p at bounding box center [902, 365] width 921 height 20
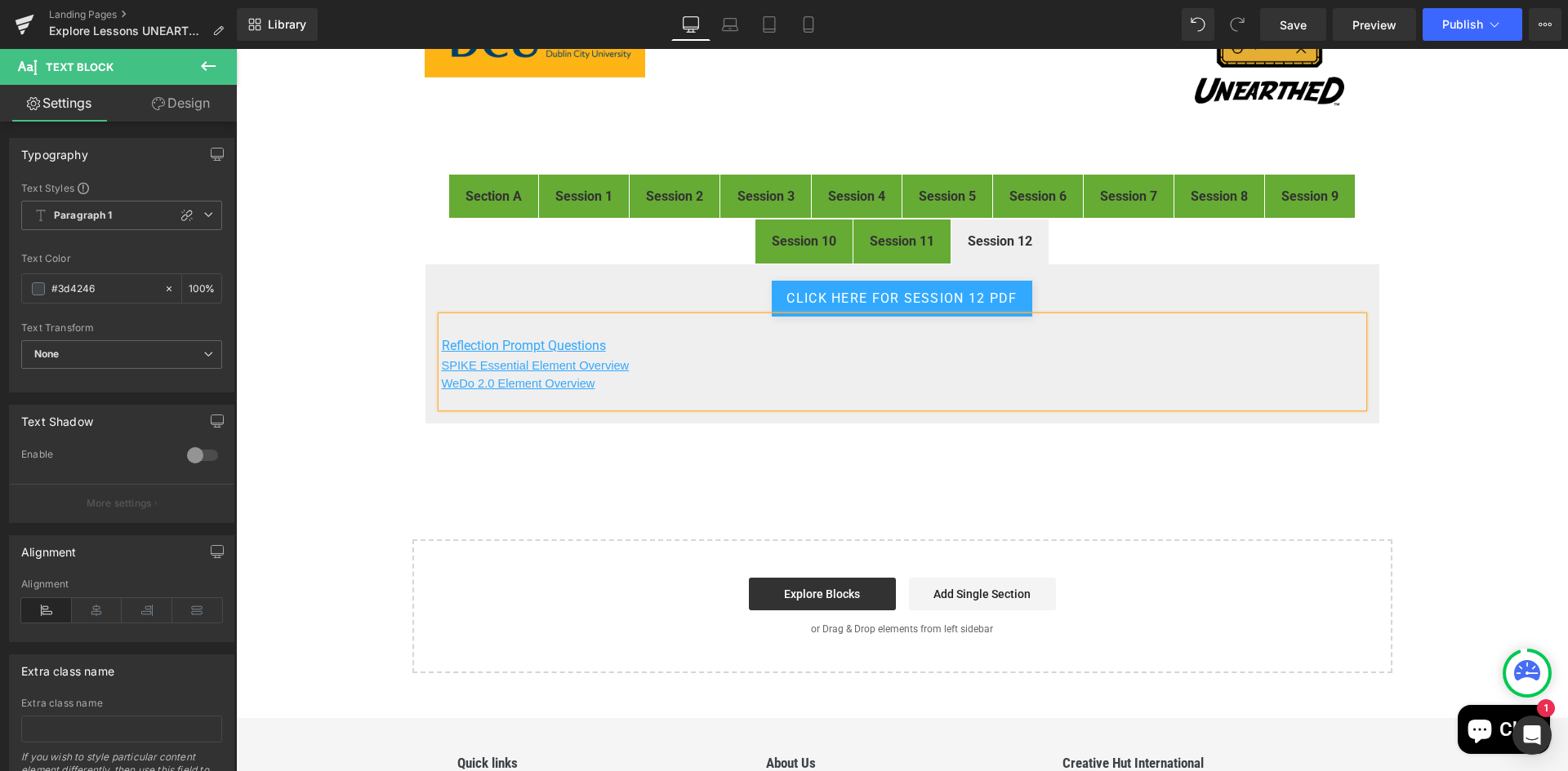
click at [763, 363] on p "SPIKE Essential Element Overview" at bounding box center [902, 365] width 921 height 20
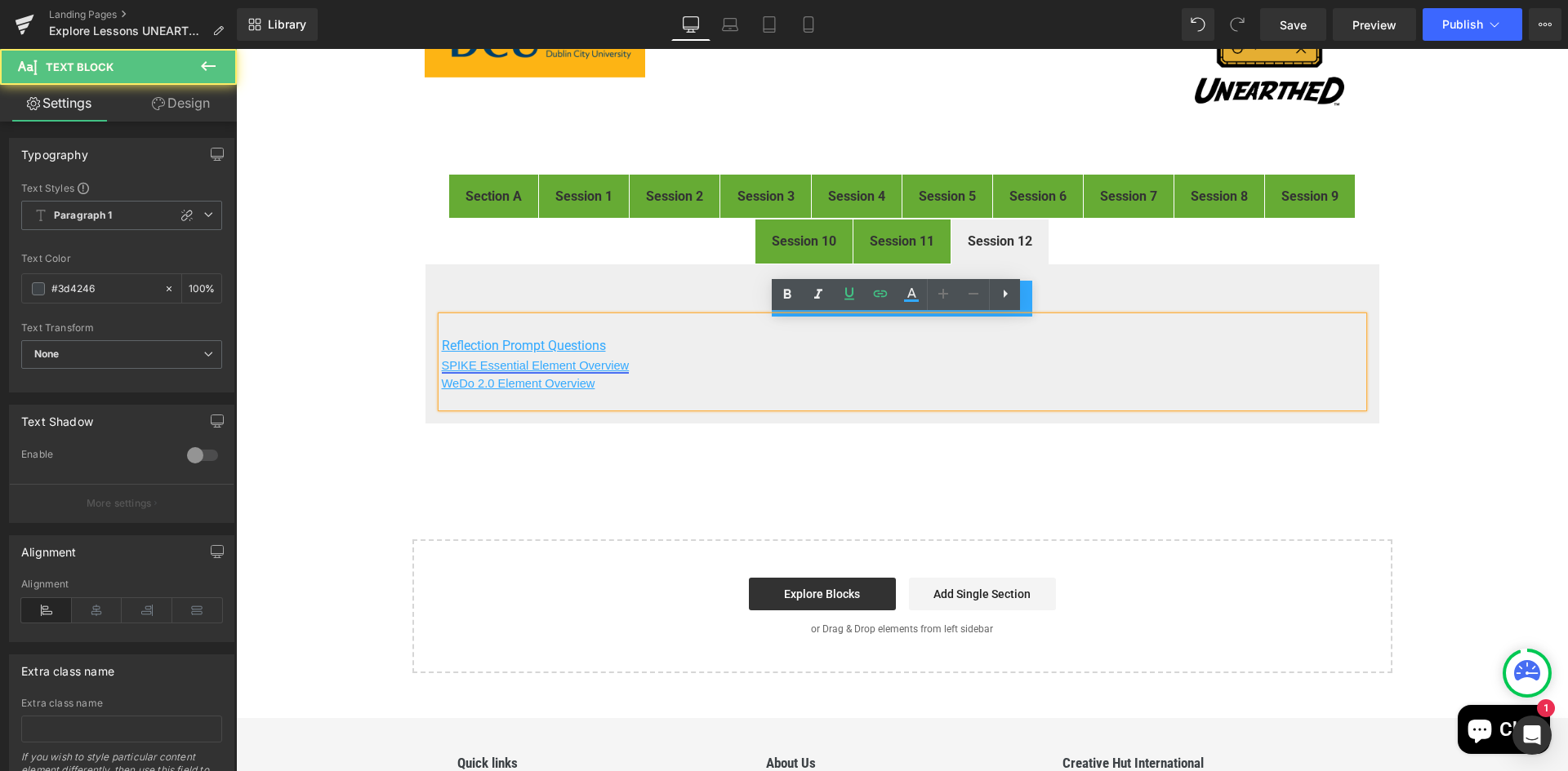
click at [580, 366] on u "SPIKE Essential Element Overview" at bounding box center [535, 365] width 187 height 13
click at [746, 350] on p "Reflection Prompt Questions" at bounding box center [902, 346] width 921 height 20
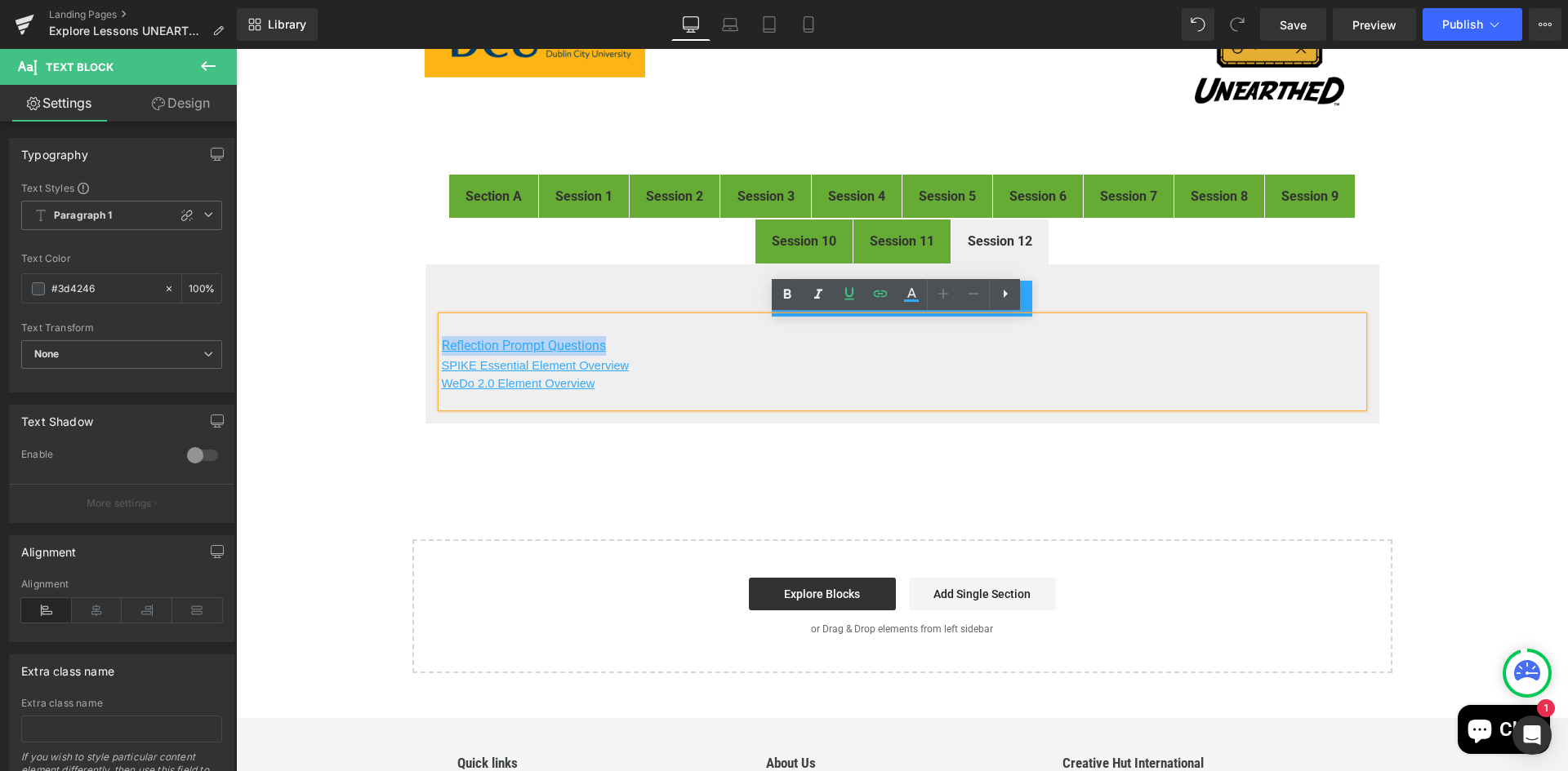
drag, startPoint x: 609, startPoint y: 344, endPoint x: 430, endPoint y: 343, distance: 179.0
click at [430, 343] on div "click here for Session 12 pdf Button Reflection Prompt Questions SPIKE Essentia…" at bounding box center [902, 343] width 955 height 160
click at [1003, 297] on icon at bounding box center [1005, 293] width 20 height 20
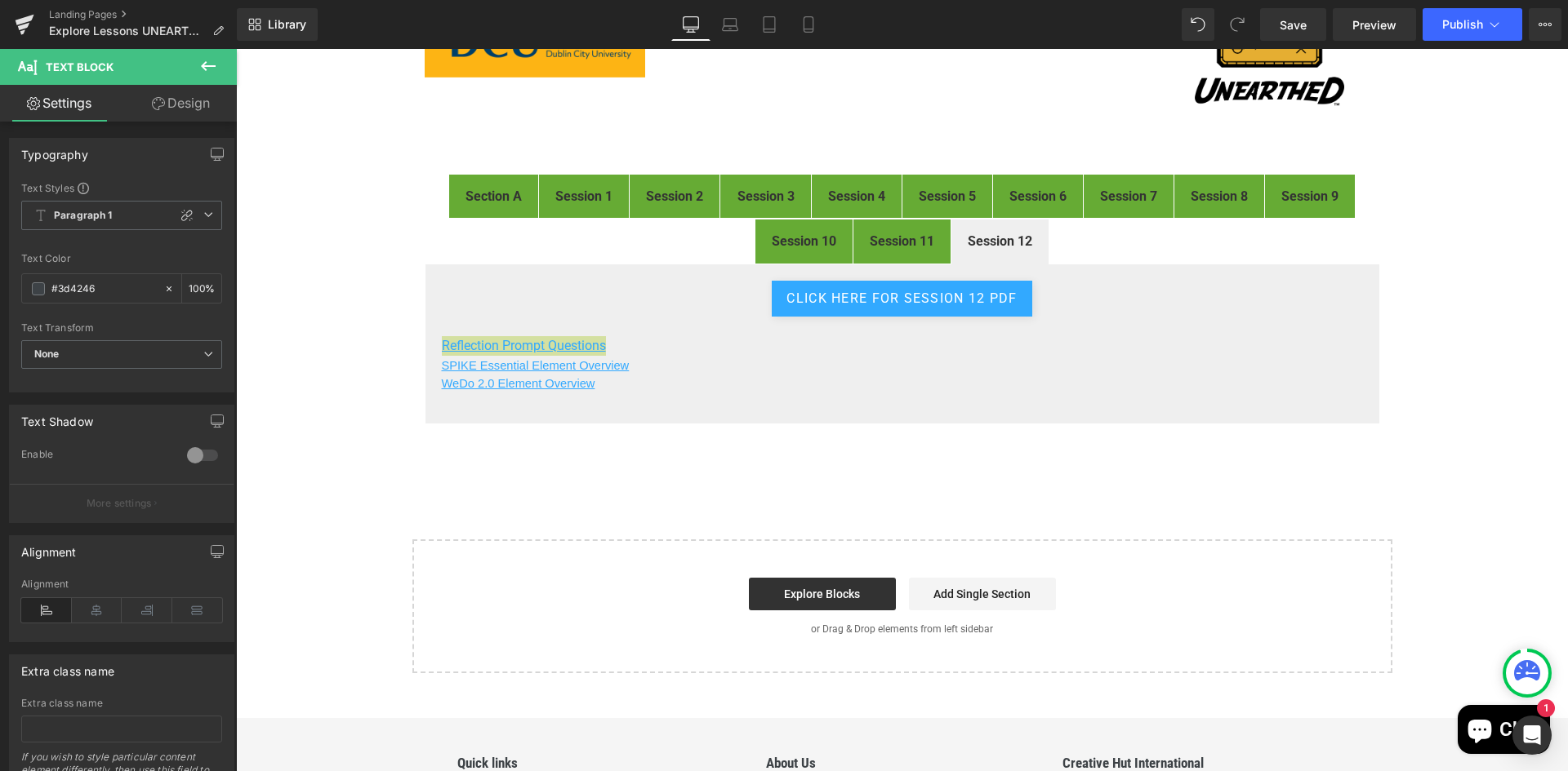
click at [200, 106] on link "Design" at bounding box center [180, 103] width 118 height 36
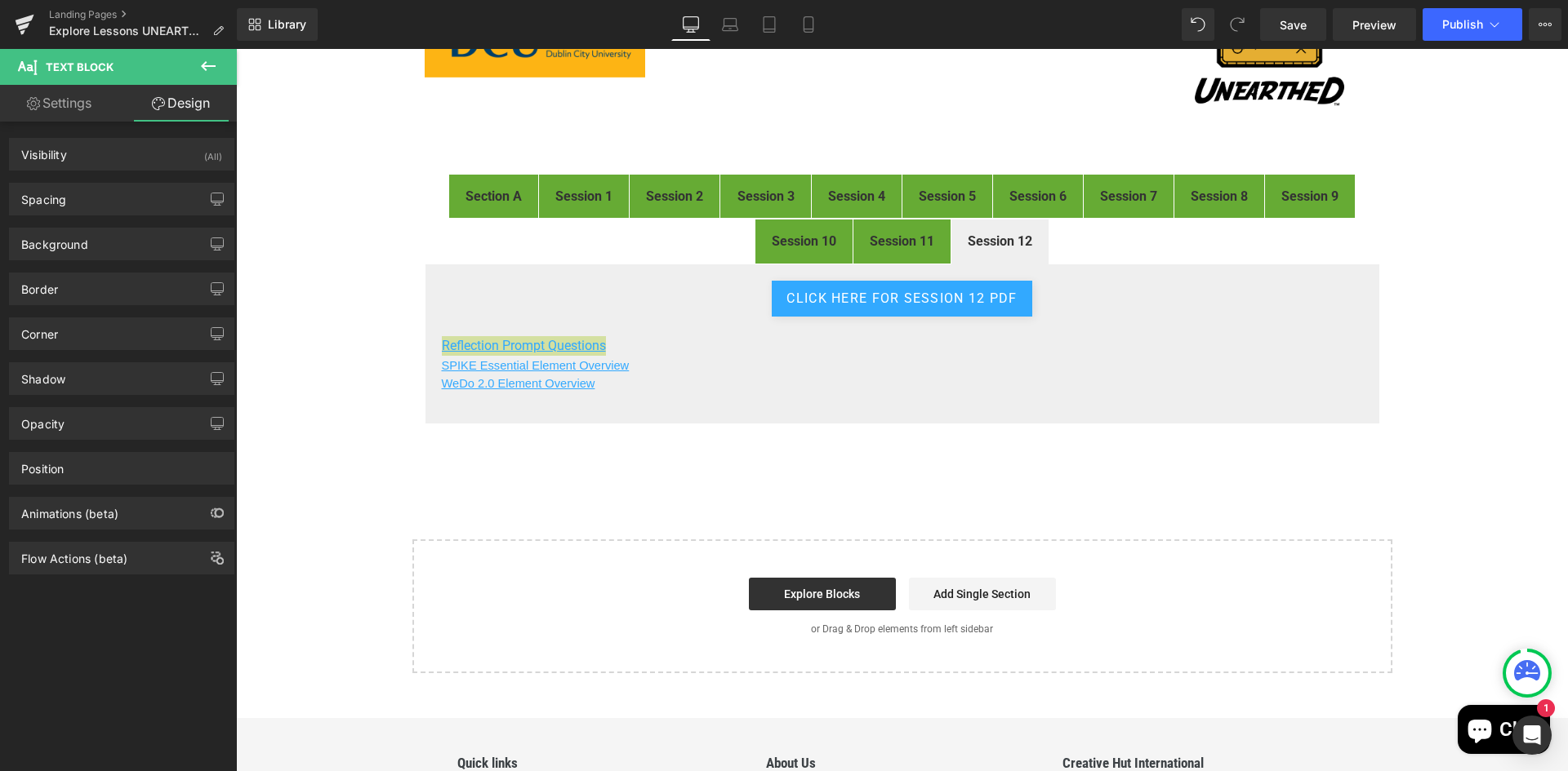
click at [59, 104] on link "Settings" at bounding box center [59, 103] width 118 height 36
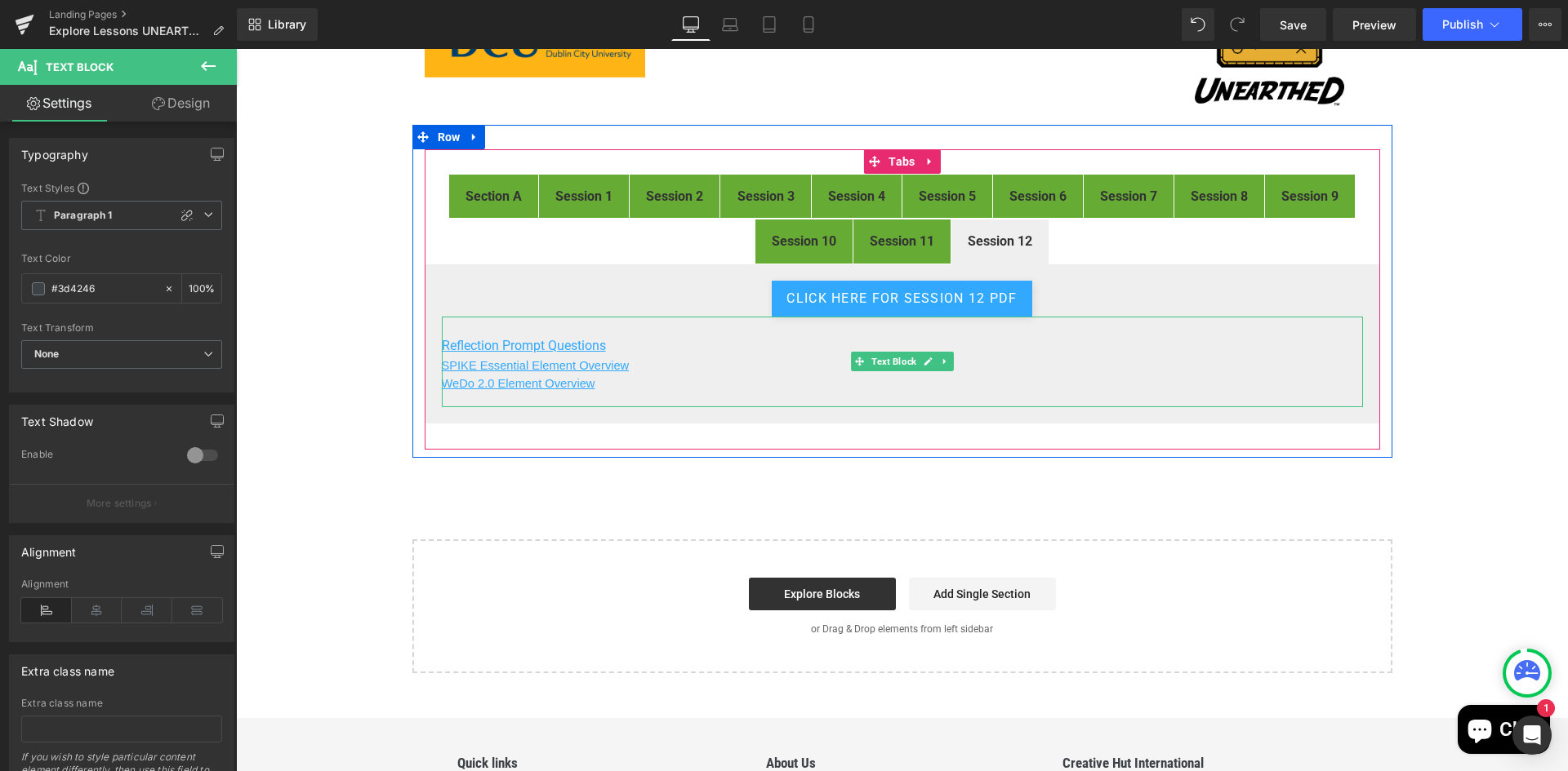
click at [684, 374] on p "SPIKE Essential Element Overview" at bounding box center [902, 365] width 921 height 20
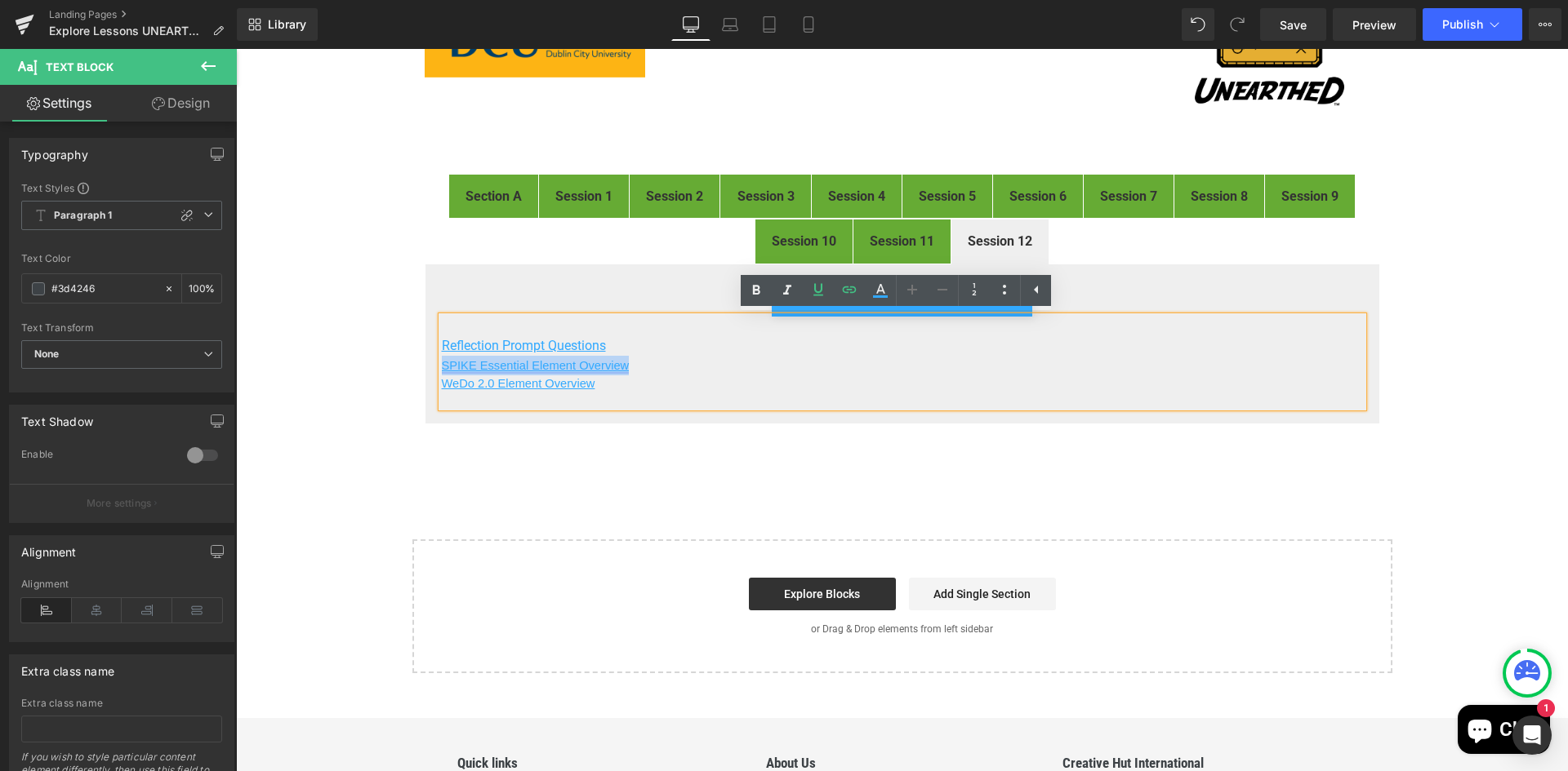
drag, startPoint x: 642, startPoint y: 368, endPoint x: 436, endPoint y: 363, distance: 206.1
click at [442, 363] on p "SPIKE Essential Element Overview" at bounding box center [902, 365] width 921 height 20
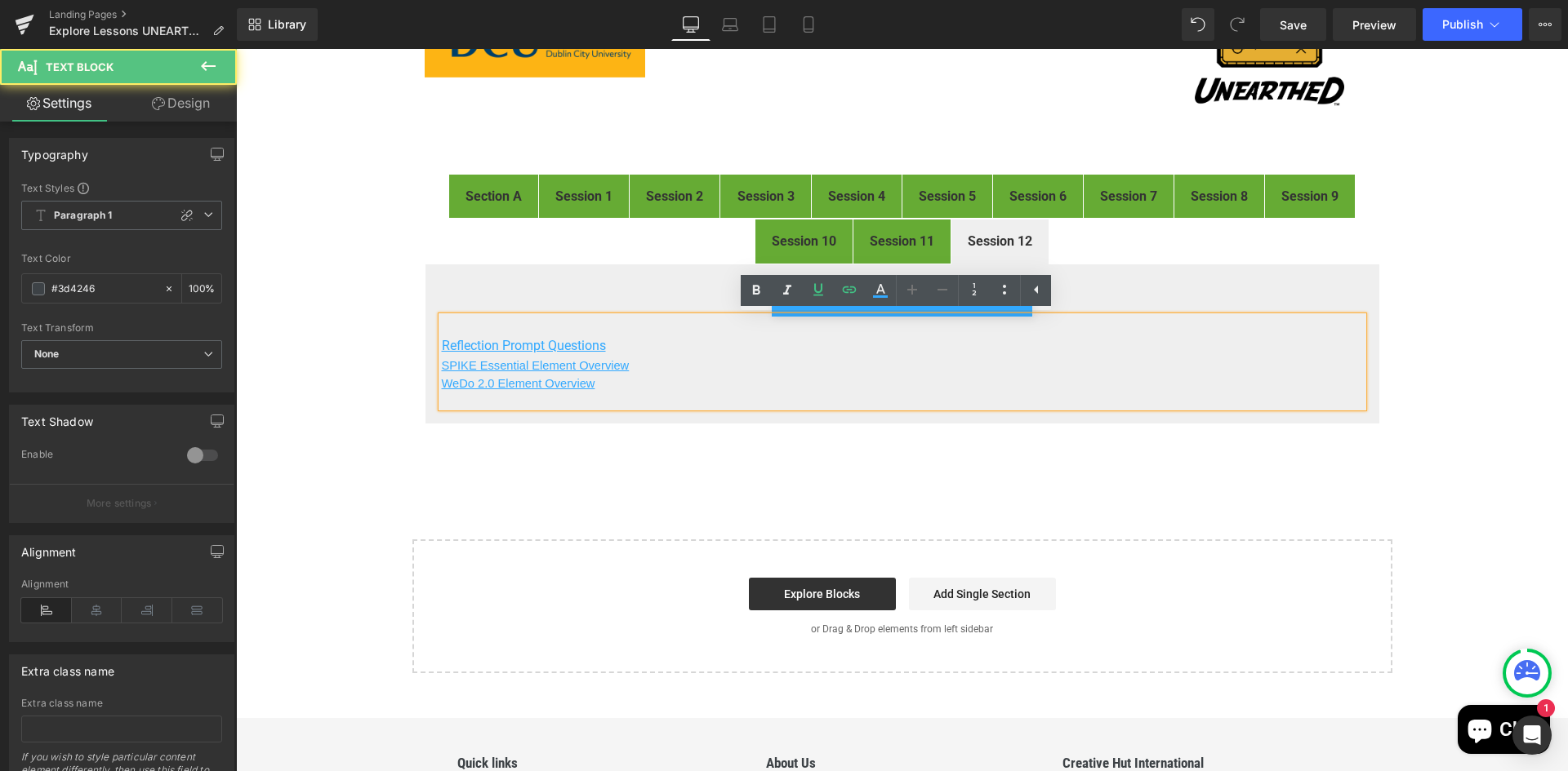
click at [602, 391] on p at bounding box center [902, 399] width 921 height 16
click at [642, 347] on p "Reflection Prompt Questions" at bounding box center [902, 346] width 921 height 20
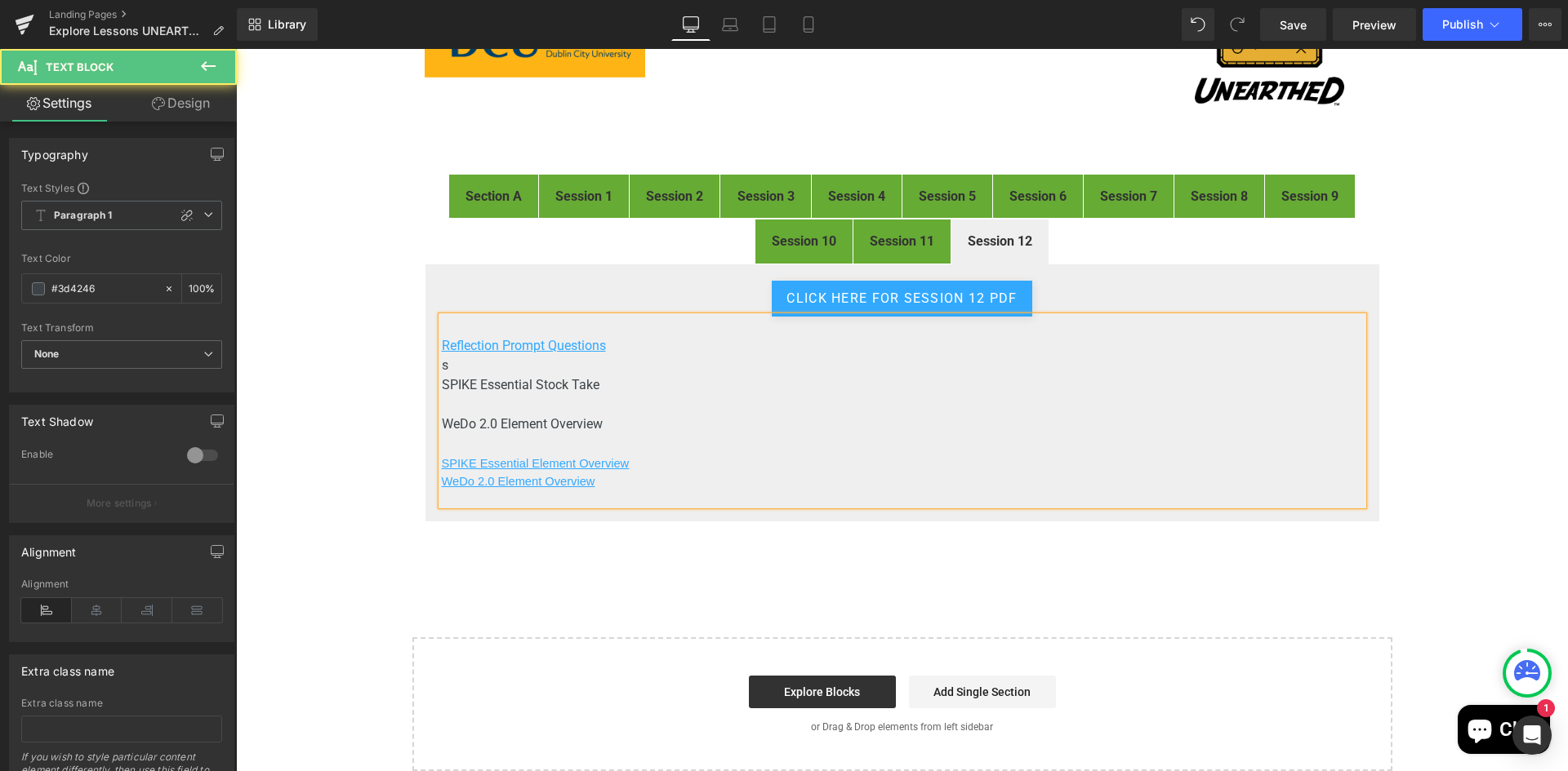
click at [629, 370] on p "s" at bounding box center [902, 365] width 921 height 20
click at [579, 462] on u "SPIKE Essential Element Overview" at bounding box center [535, 463] width 187 height 13
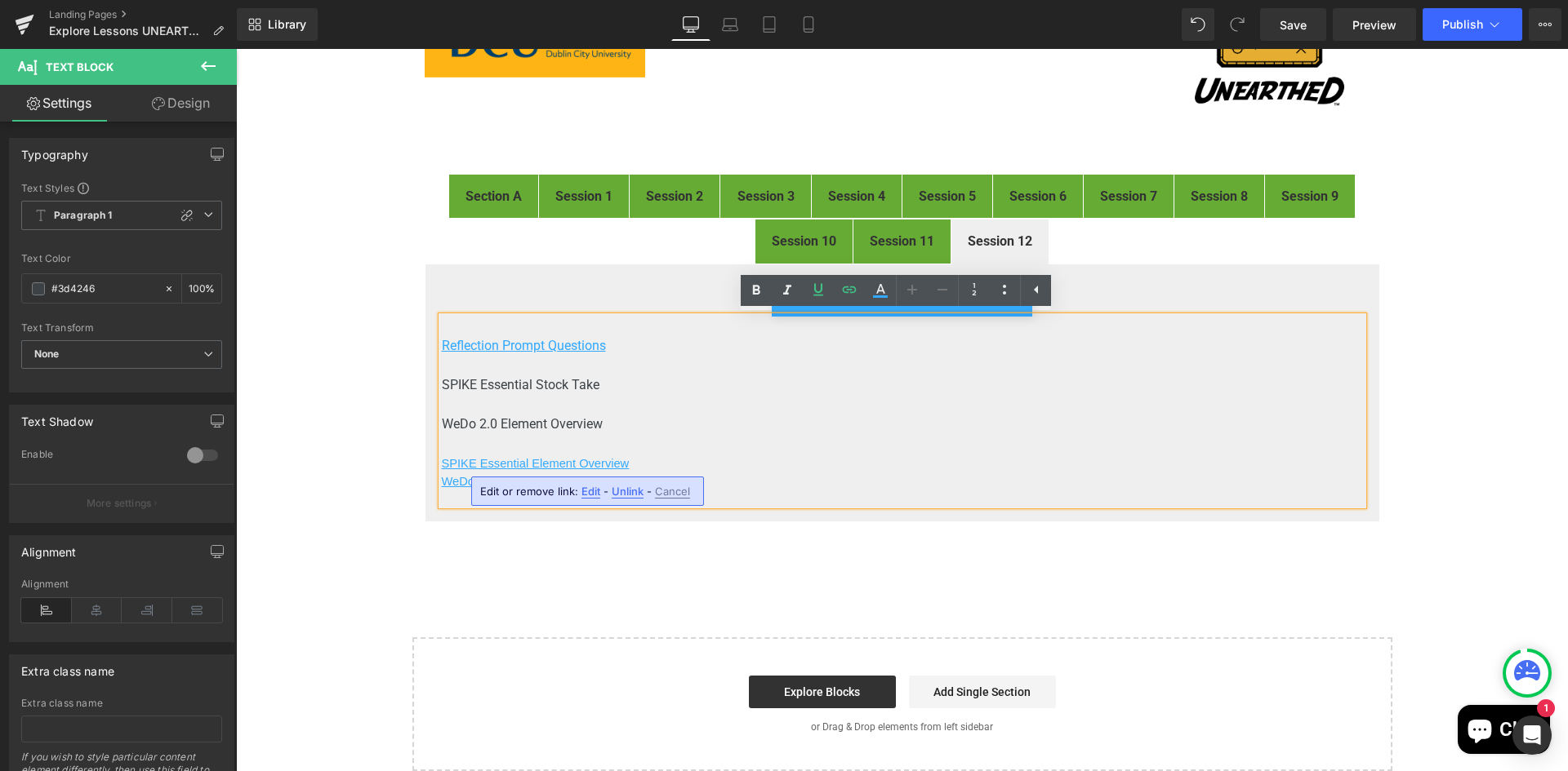
click at [591, 491] on span "Edit" at bounding box center [591, 492] width 19 height 14
click at [593, 496] on input "https://drive.google.com/file/d/1p2HkjNR62hwIfpMqmlZ8i6vlUwiqO6me/view" at bounding box center [574, 497] width 252 height 41
type input "https://cdn.shopify.com/s/files/1/0307/2127/8085/files/SPIKE_Essential_Stock_Ta…"
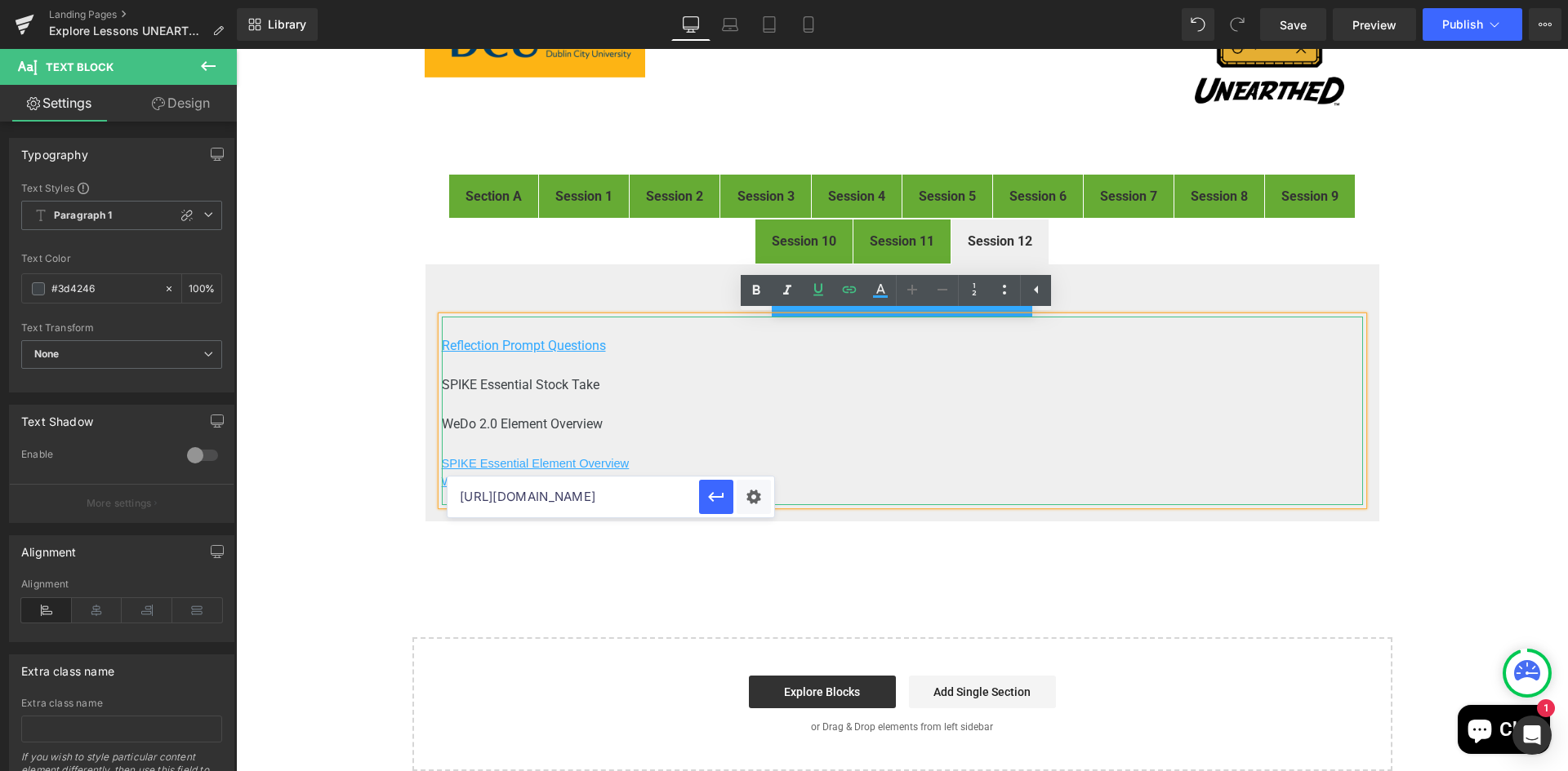
click at [800, 415] on p "WeDo 2.0 Element Overview" at bounding box center [902, 424] width 921 height 20
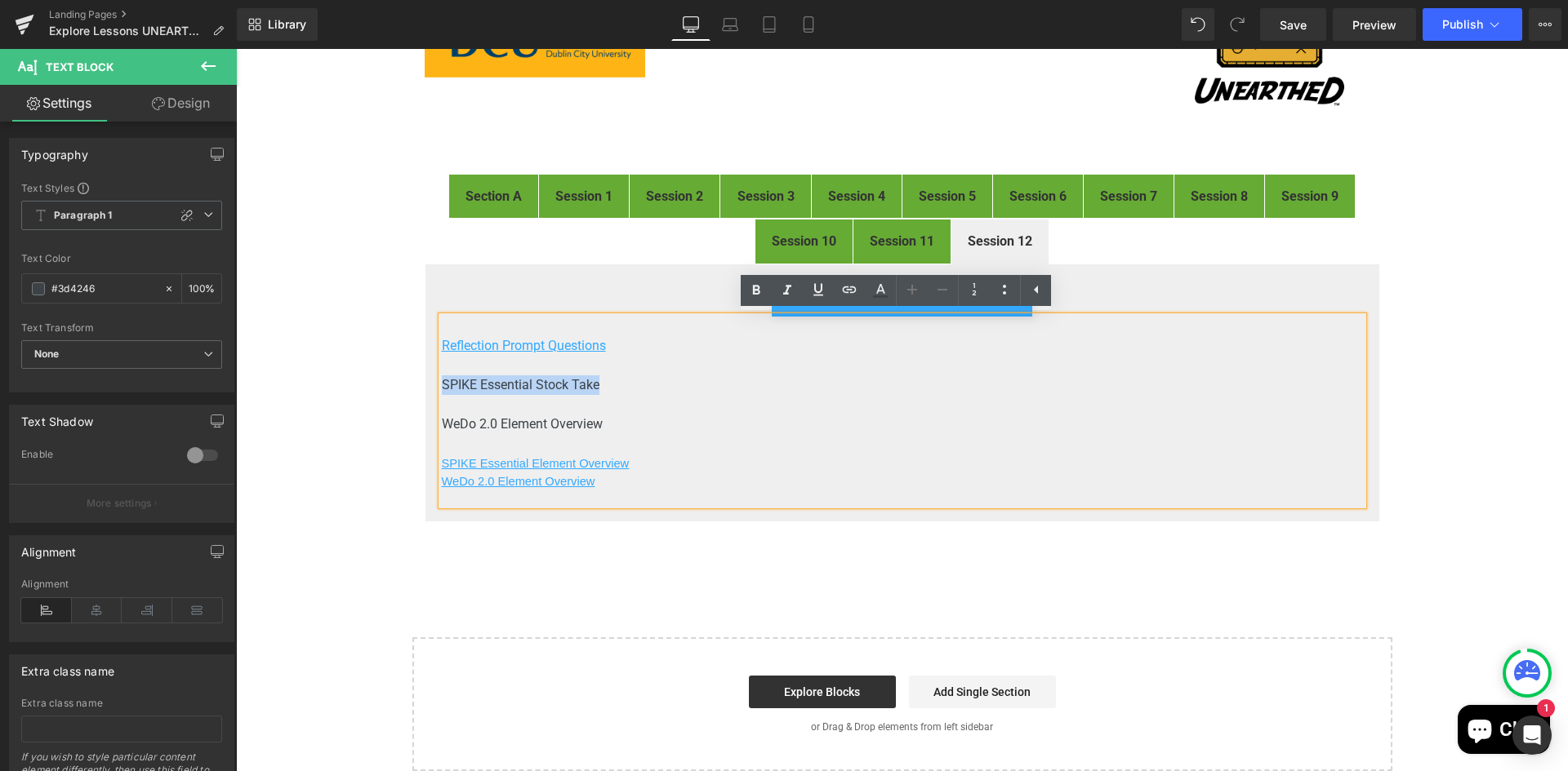
drag, startPoint x: 598, startPoint y: 380, endPoint x: 436, endPoint y: 383, distance: 162.0
click at [442, 383] on p "SPIKE Essential Stock Take" at bounding box center [902, 385] width 921 height 20
click at [848, 287] on icon at bounding box center [850, 290] width 14 height 7
click at [577, 397] on input "https://cdn.shopify.com/s/files/1/0307/2127/8085/files/SPIKE_Essential_Stock_Ta…" at bounding box center [554, 400] width 252 height 41
paste input "https://cdn.shopify.com/s/files/1/0307/2127/8085/files/SPIKE_Essential_Stock_Ta…"
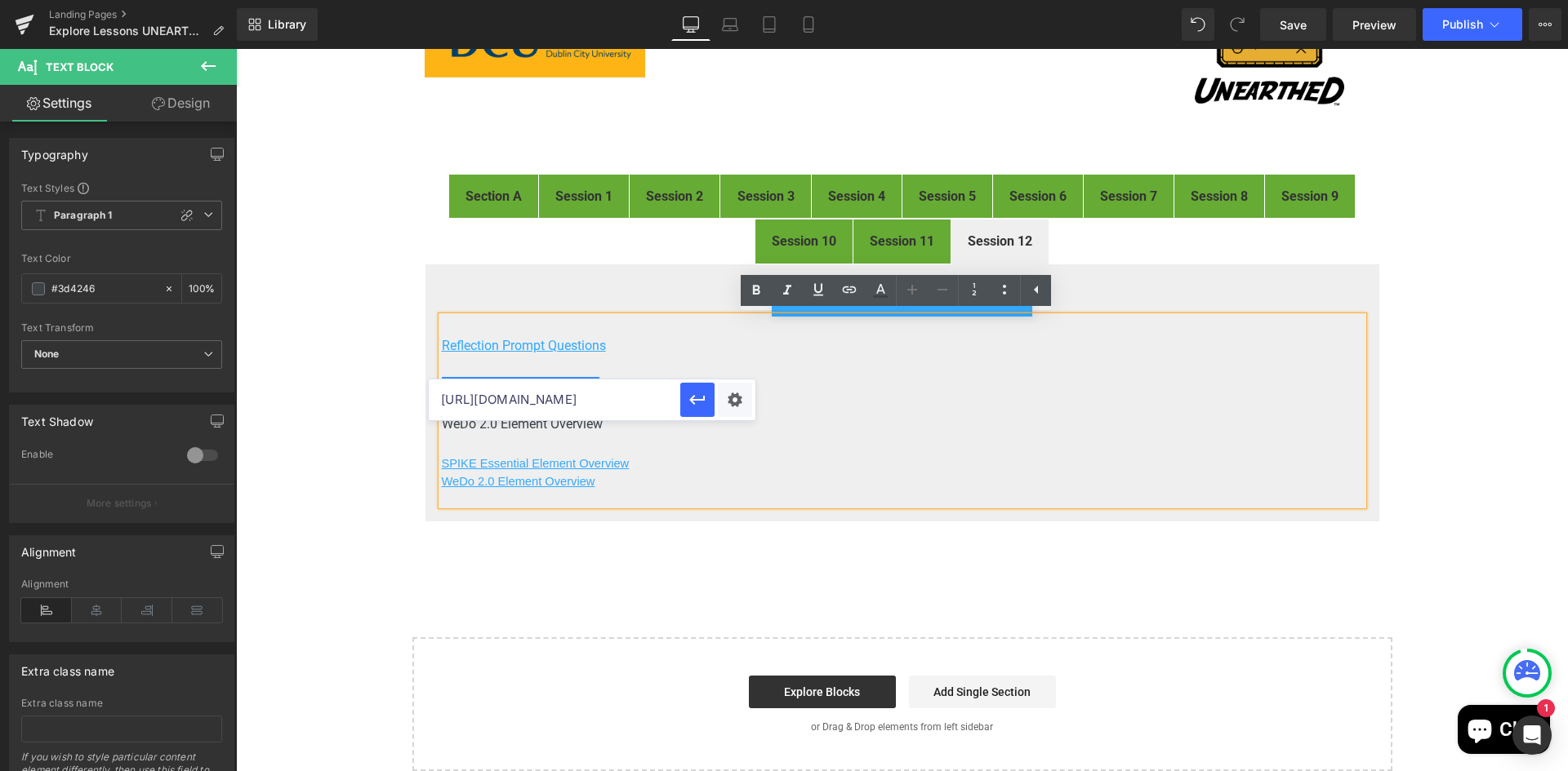
scroll to position [0, 300]
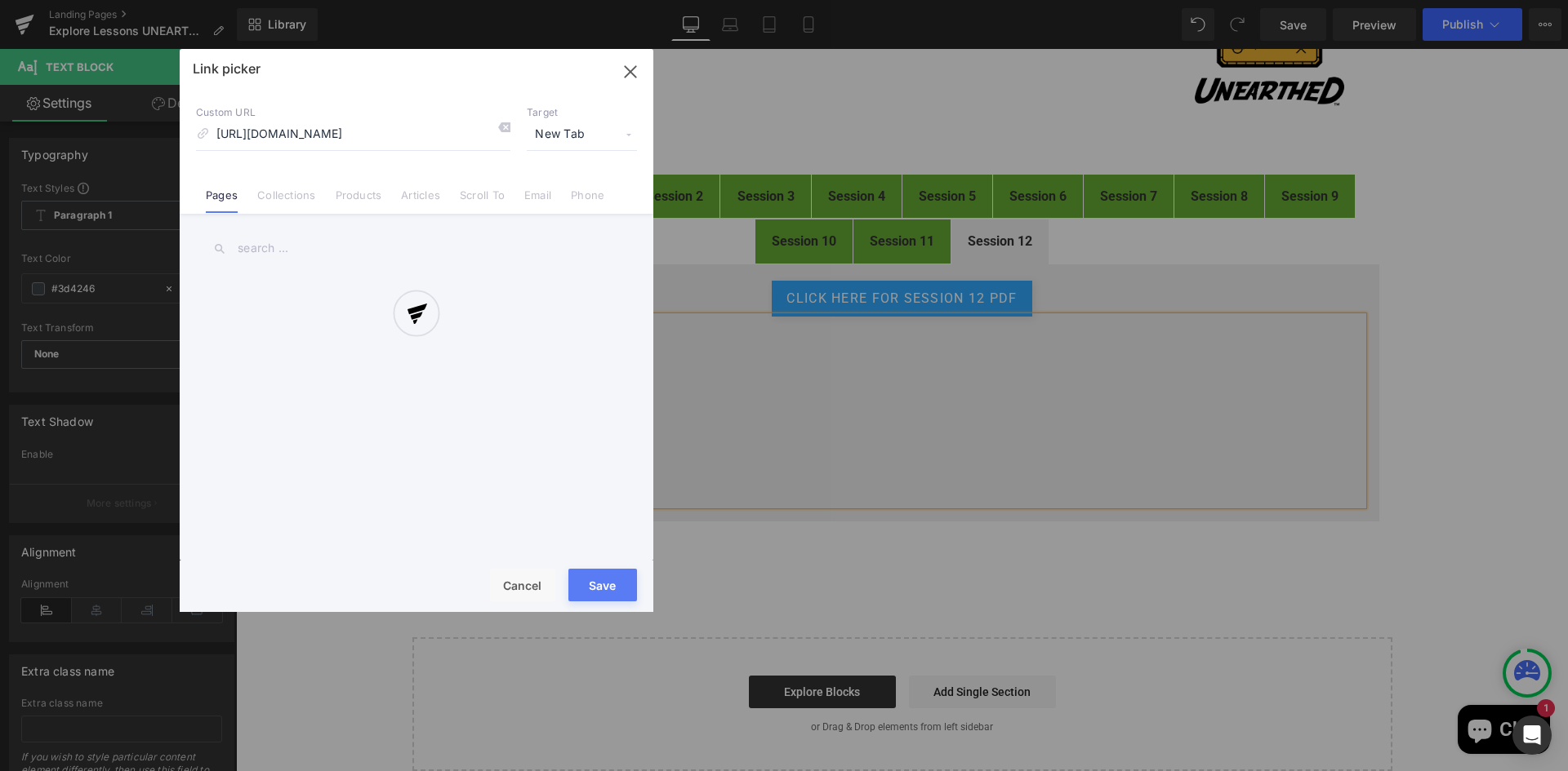
click at [740, 0] on div "Text Color Highlight Color #333333 Edit or remove link: Edit - Unlink - Cancel …" at bounding box center [784, 0] width 1568 height 0
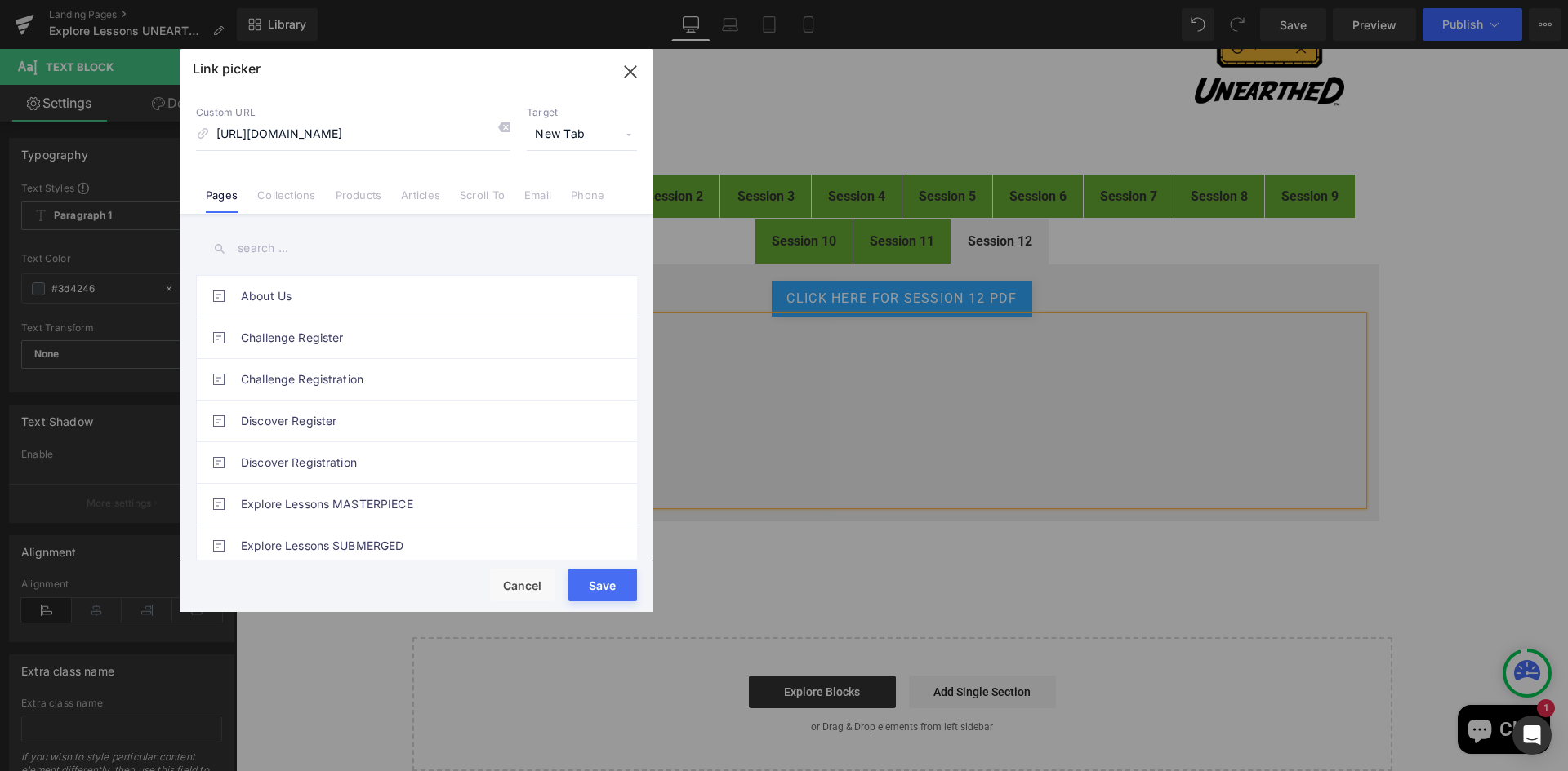
click at [603, 587] on button "Save" at bounding box center [602, 585] width 69 height 33
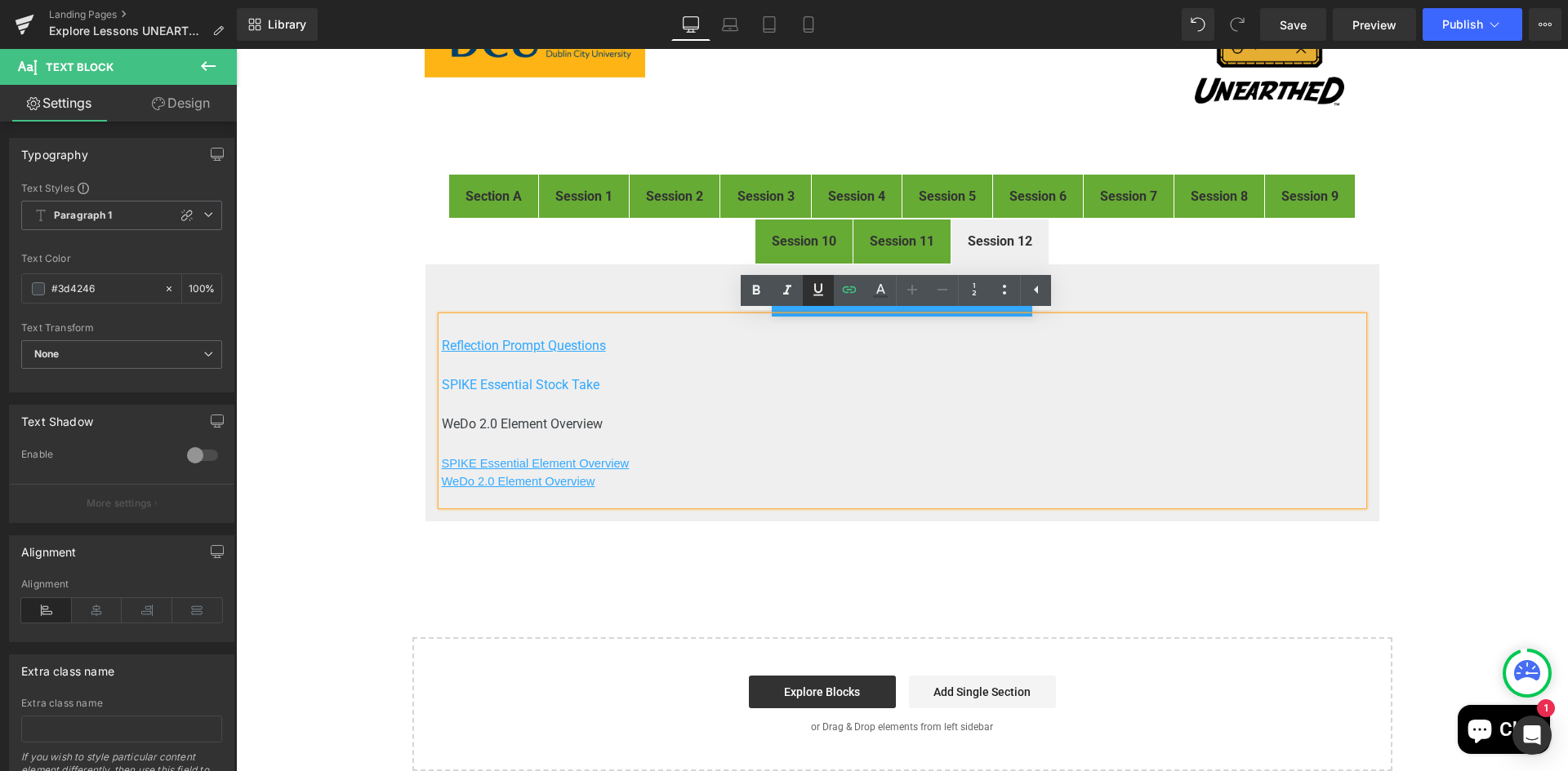
click at [815, 291] on icon at bounding box center [817, 290] width 10 height 12
click at [536, 487] on u "WeDo 2.0 Element Overview" at bounding box center [518, 481] width 154 height 13
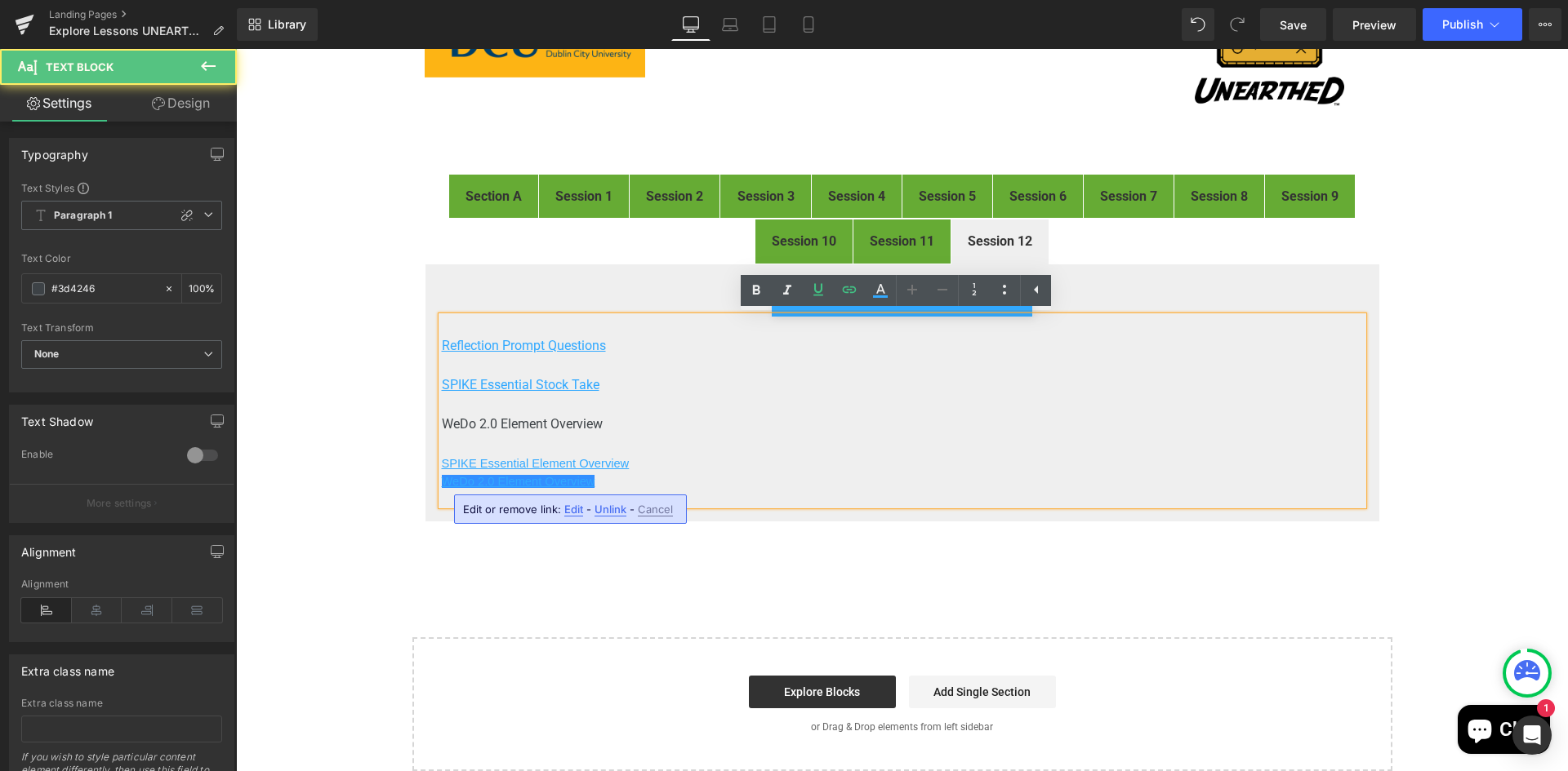
click at [574, 510] on span "Edit" at bounding box center [574, 510] width 19 height 14
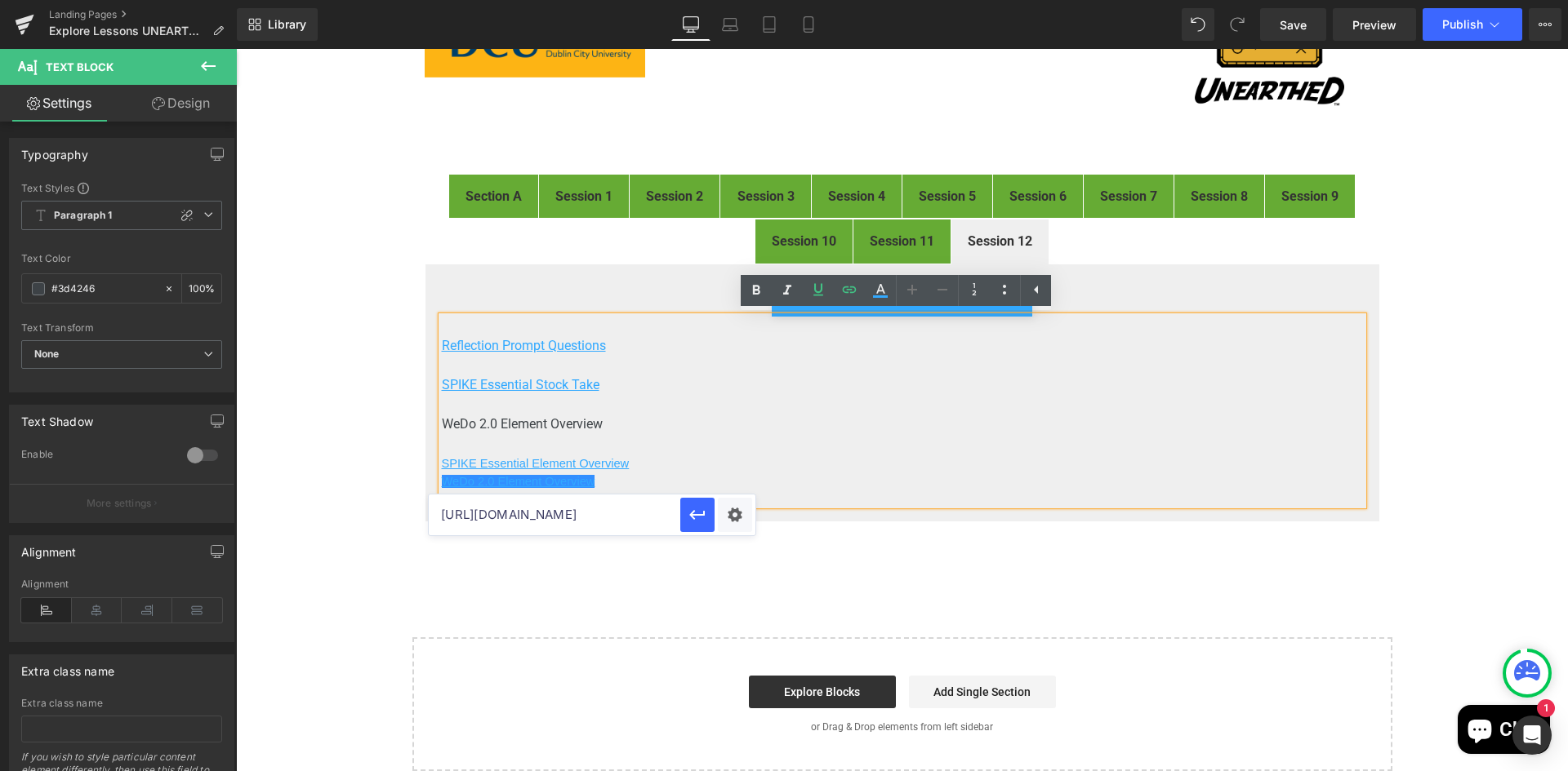
click at [602, 511] on input "https://cdn.shopify.com/s/files/1/0307/2127/8085/files/SPIKE_Essential_Stock_Ta…" at bounding box center [554, 514] width 252 height 41
type input "https://cdn.shopify.com/s/files/1/0307/2127/8085/files/WeDo_20_Element_Overview…"
click at [740, 0] on div "Text Color Highlight Color #333333 Edit or remove link: Edit - Unlink - Cancel …" at bounding box center [784, 0] width 1568 height 0
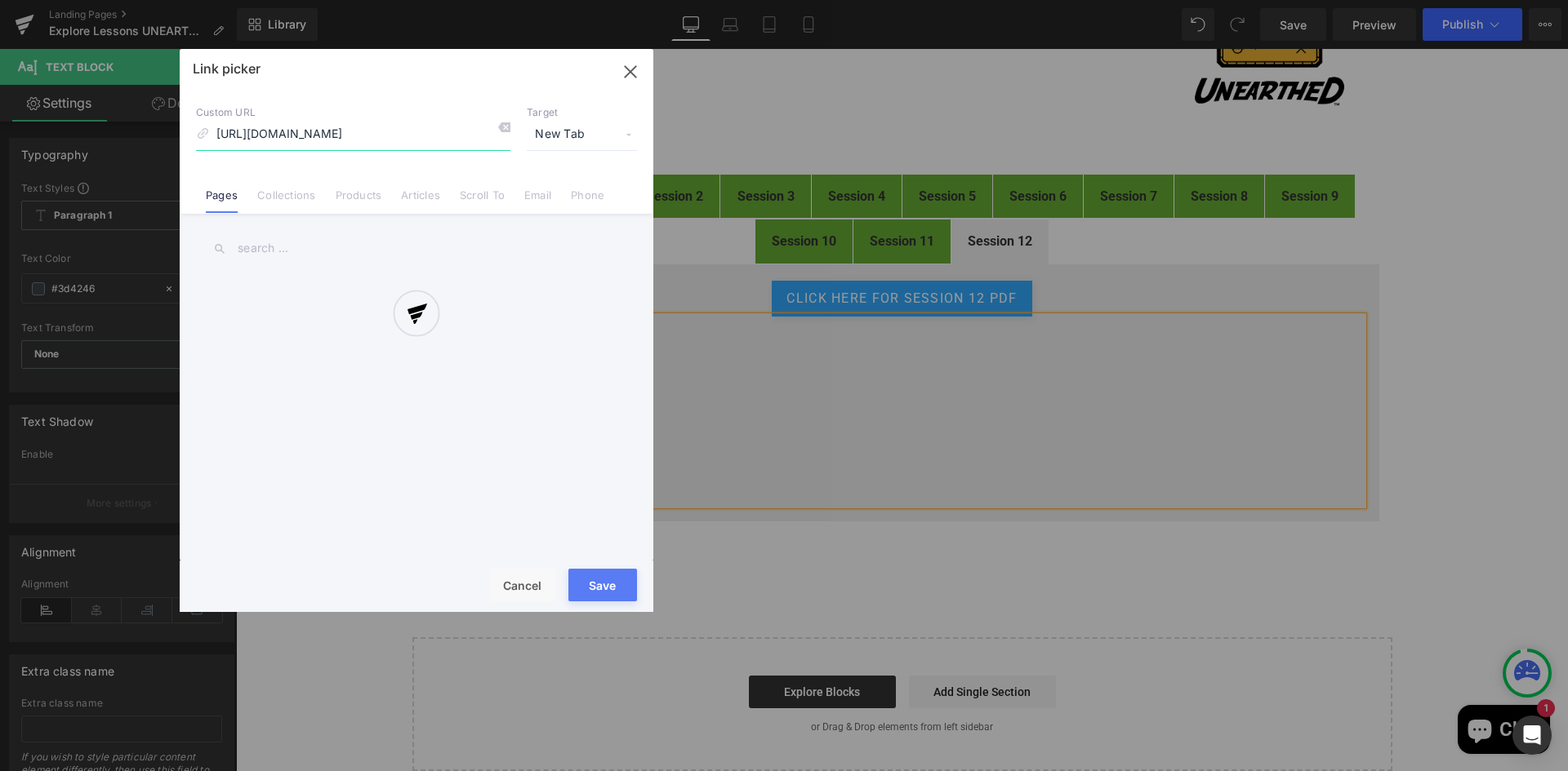
scroll to position [0, 192]
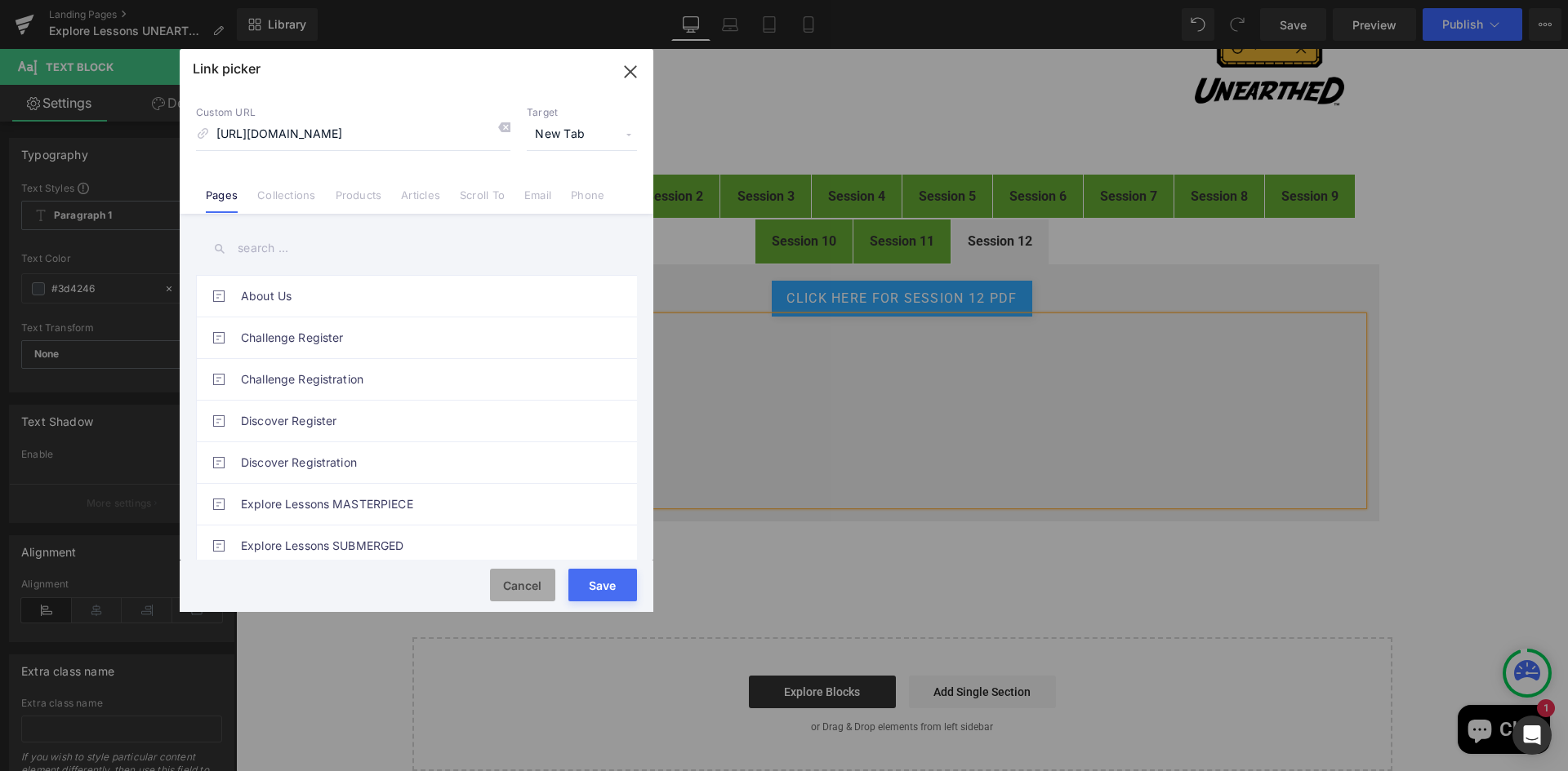
click at [524, 586] on button "Cancel" at bounding box center [522, 585] width 65 height 33
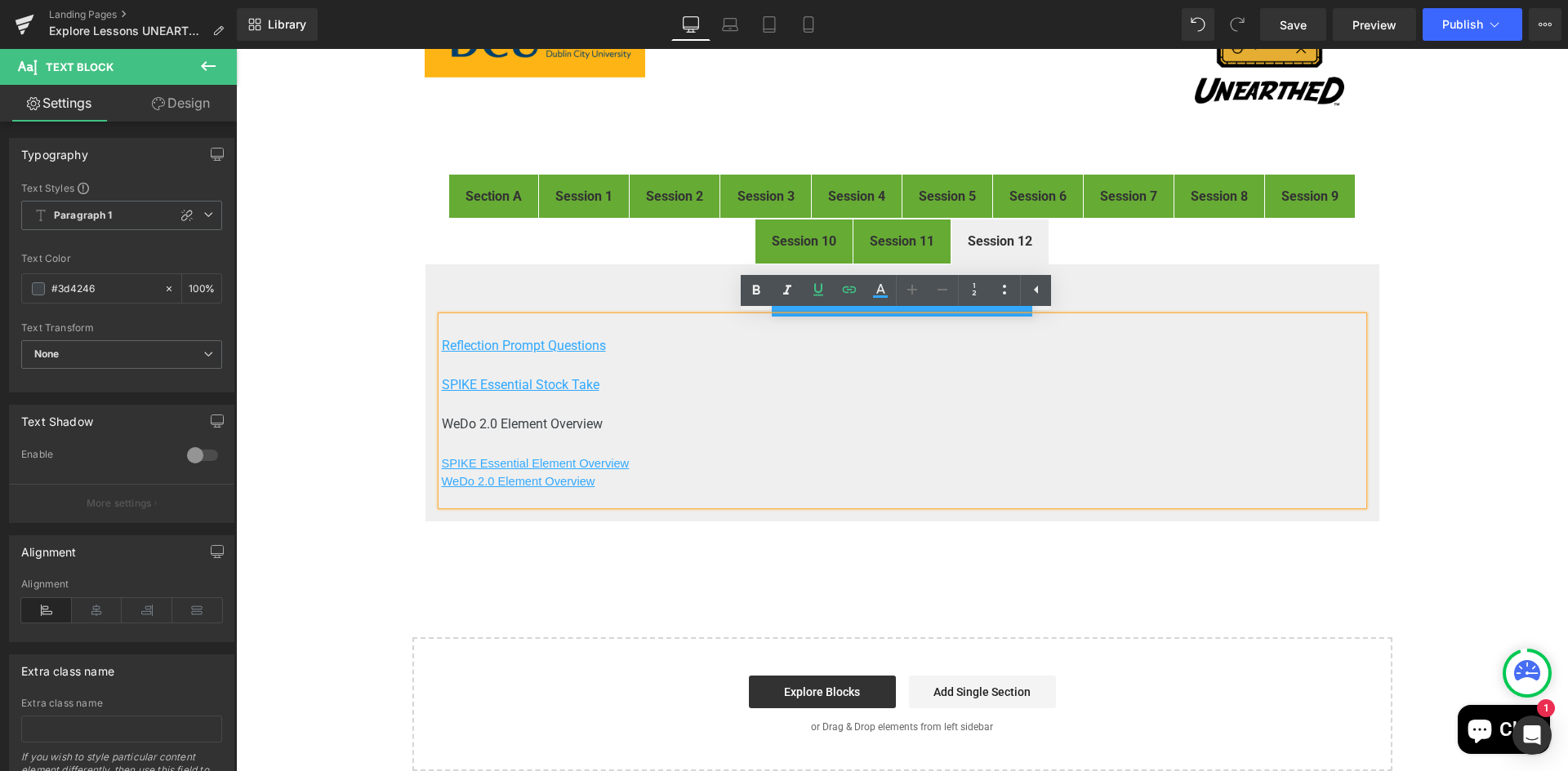
click at [617, 421] on p "WeDo 2.0 Element Overview" at bounding box center [902, 424] width 921 height 20
drag, startPoint x: 613, startPoint y: 420, endPoint x: 439, endPoint y: 418, distance: 174.0
click at [442, 418] on p "WeDo 2.0 Element Overview" at bounding box center [902, 424] width 921 height 20
click at [850, 289] on icon at bounding box center [850, 290] width 14 height 7
click at [528, 441] on input "https://cdn.shopify.com/s/files/1/0307/2127/8085/files/WeDo_20_Element_Overview…" at bounding box center [554, 439] width 252 height 41
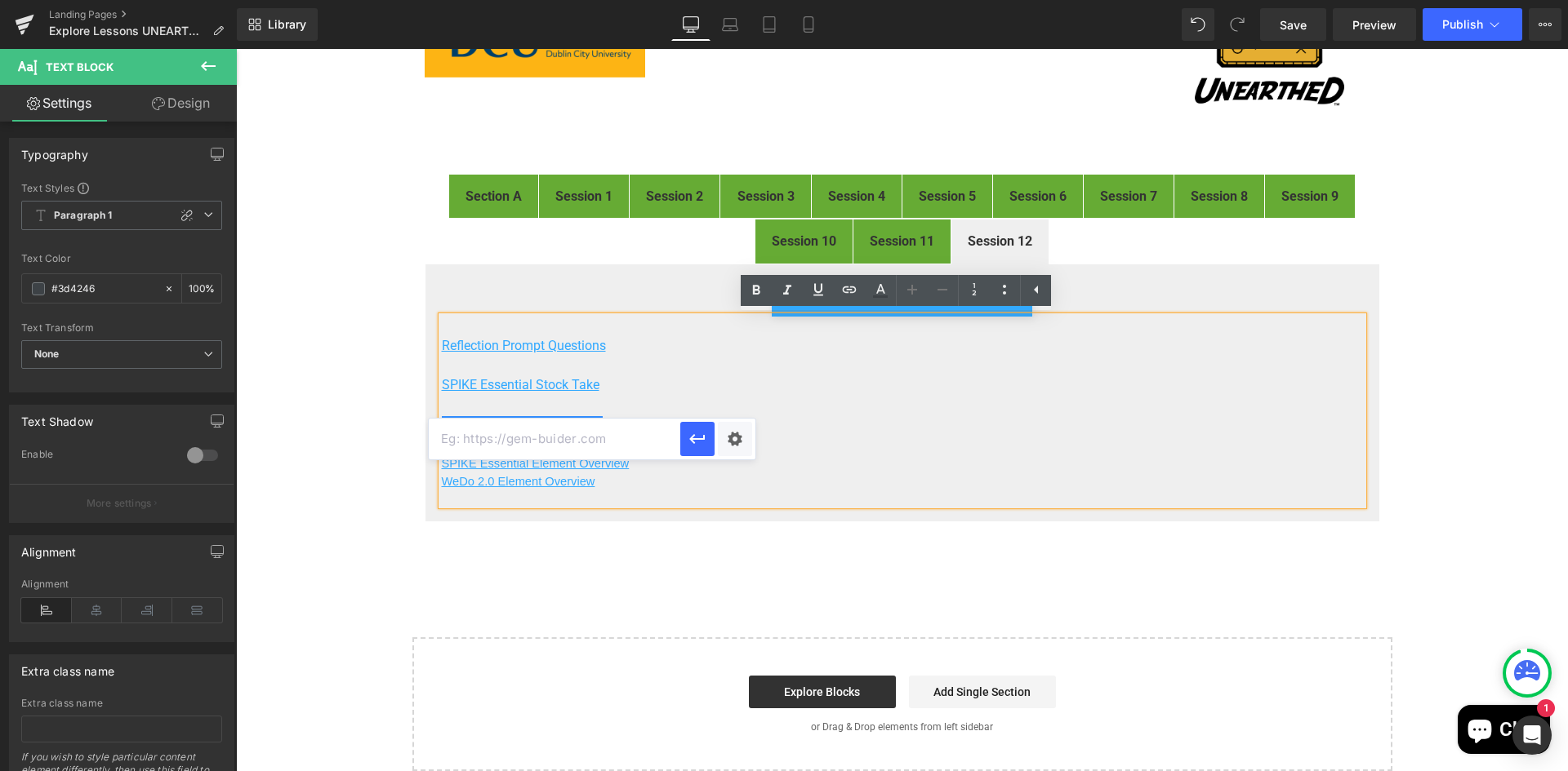
paste input "https://cdn.shopify.com/s/files/1/0307/2127/8085/files/WeDo_20_Element_Overview…"
type input "https://cdn.shopify.com/s/files/1/0307/2127/8085/files/WeDo_20_Element_Overview…"
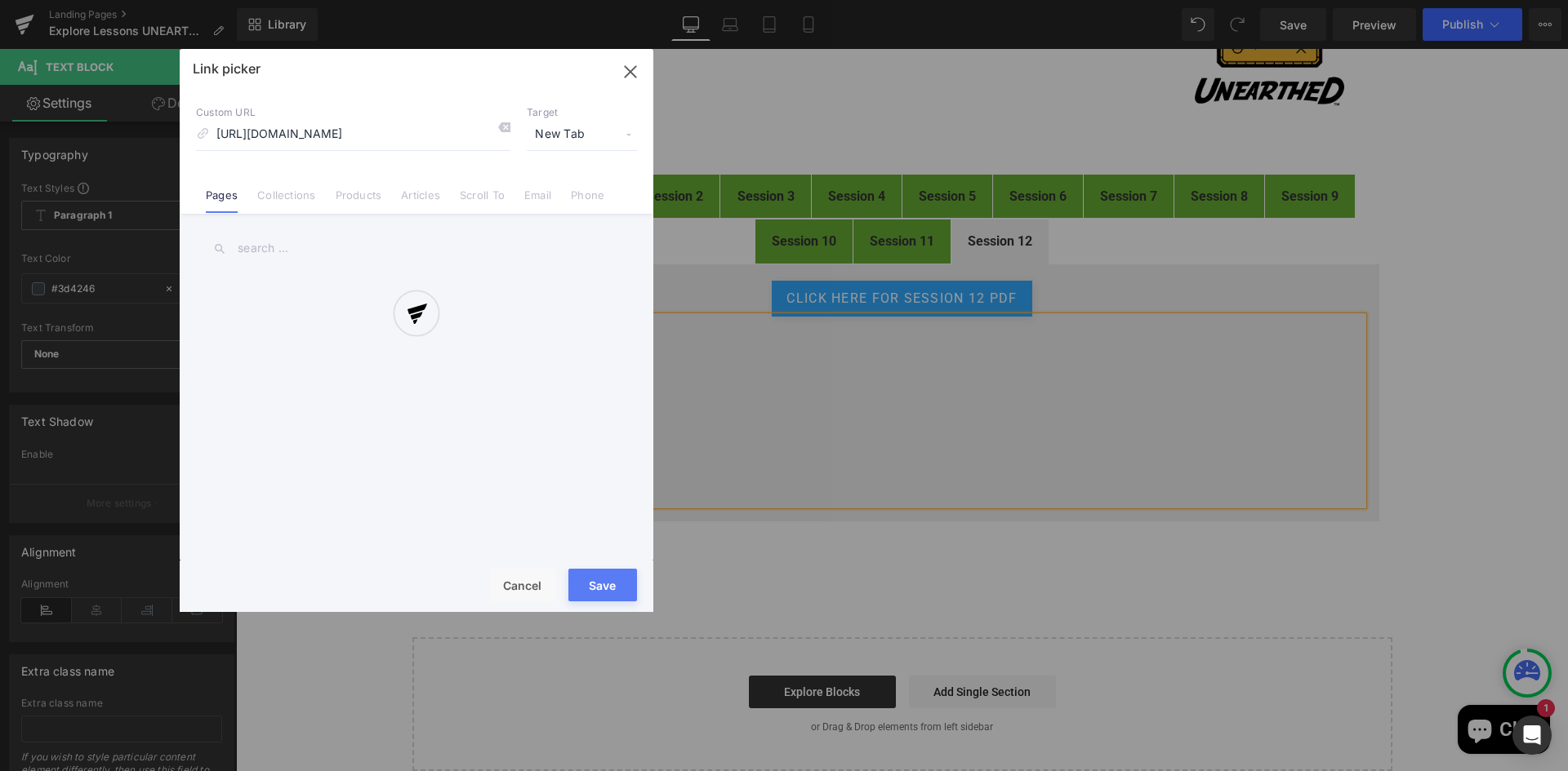
click at [733, 0] on div "Text Color Highlight Color #333333 Edit or remove link: Edit - Unlink - Cancel …" at bounding box center [784, 0] width 1568 height 0
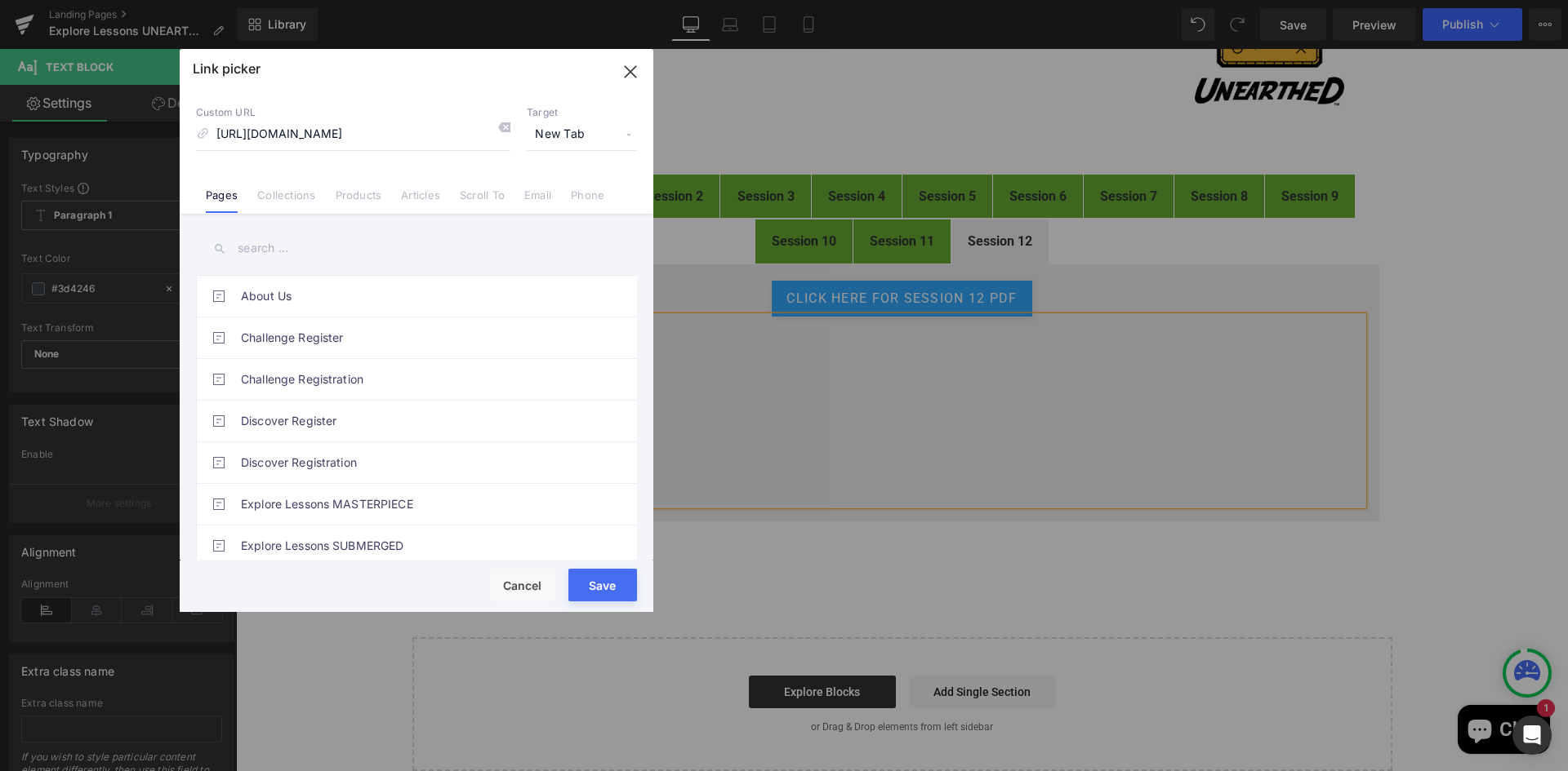
click at [610, 591] on button "Save" at bounding box center [602, 585] width 69 height 33
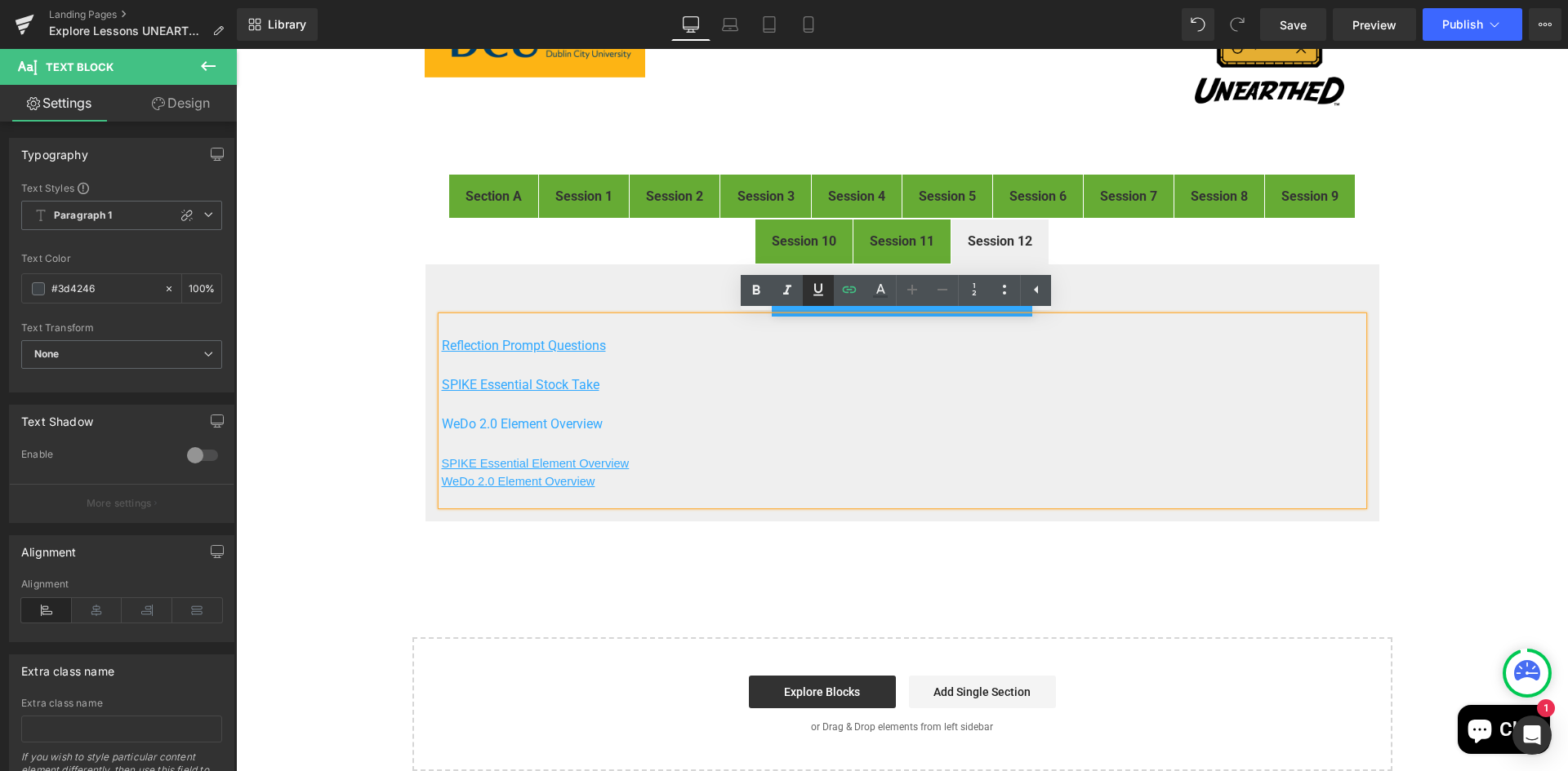
click at [815, 289] on icon at bounding box center [817, 290] width 10 height 12
click at [691, 481] on p "WeDo 2.0 Element Overview" at bounding box center [902, 481] width 921 height 16
drag, startPoint x: 534, startPoint y: 472, endPoint x: 430, endPoint y: 464, distance: 104.3
click at [430, 464] on div "click here for Session 12 pdf Button Reflection Prompt Questions SPIKE Essentia…" at bounding box center [902, 393] width 955 height 258
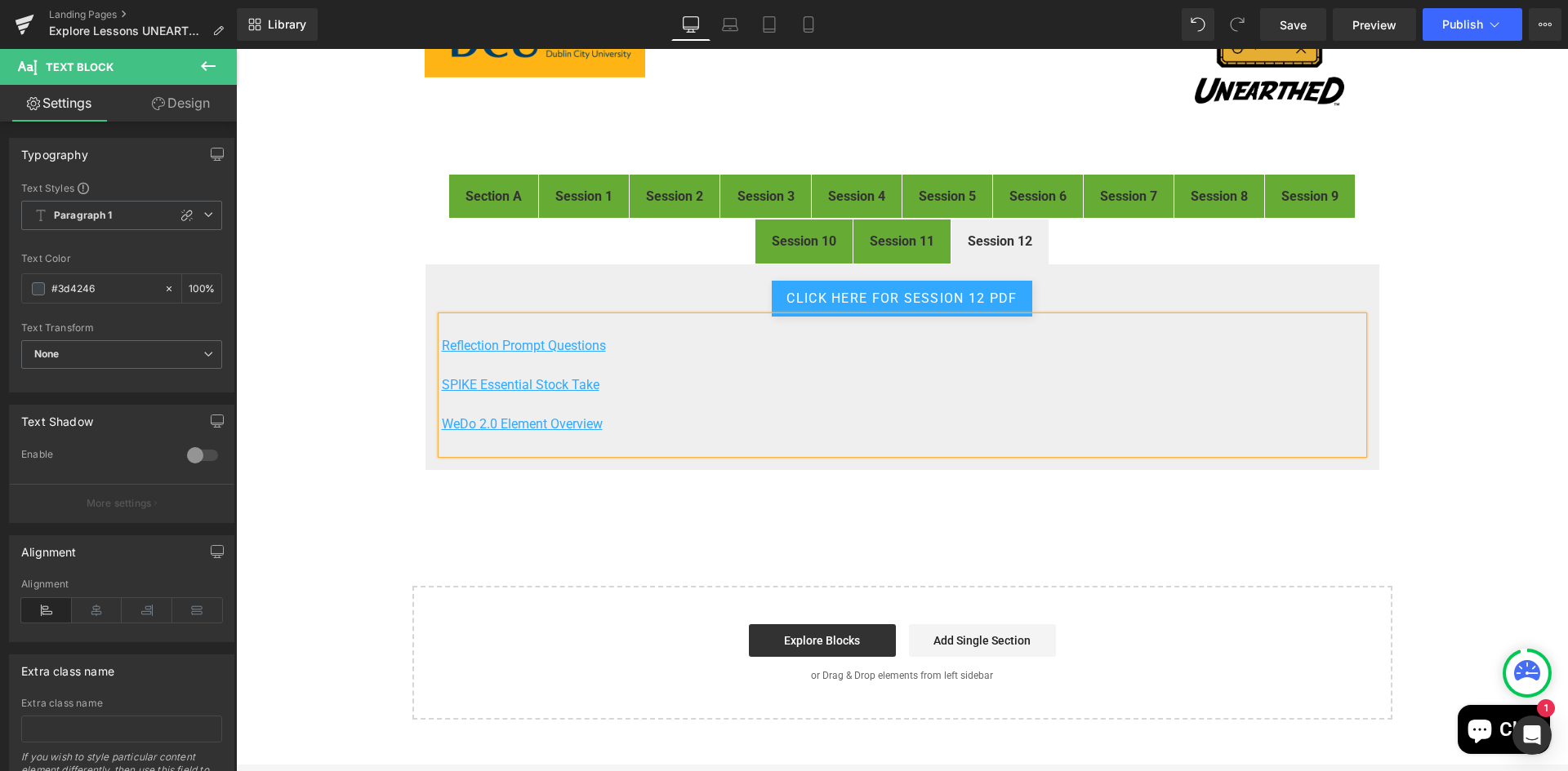
click at [1473, 323] on div "FIRST® LEGO® League Explore Digital Resources Heading Image Welcome to the digi…" at bounding box center [902, 315] width 1332 height 809
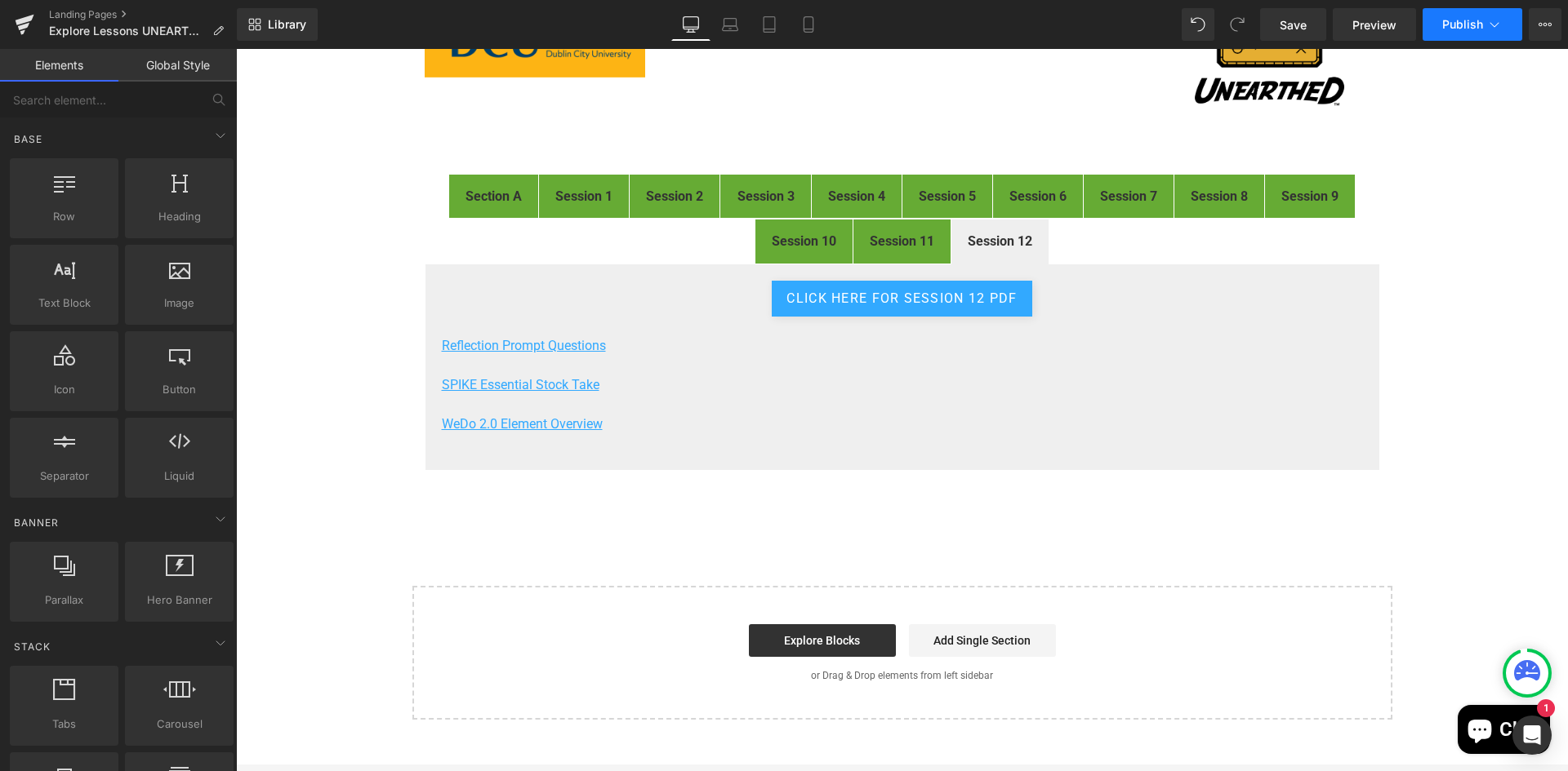
click at [1450, 31] on button "Publish" at bounding box center [1472, 24] width 100 height 33
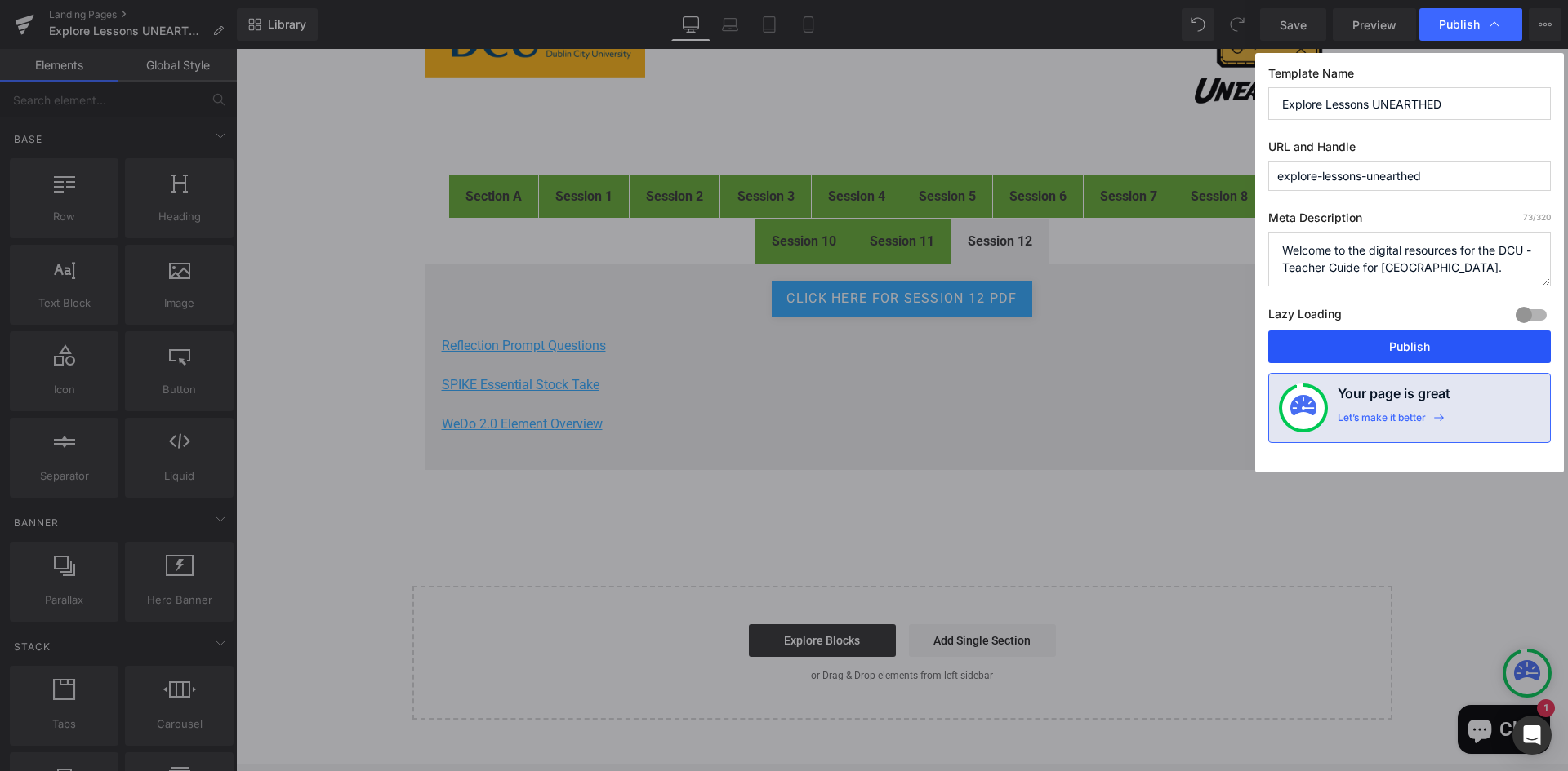
click at [1380, 339] on button "Publish" at bounding box center [1409, 347] width 283 height 33
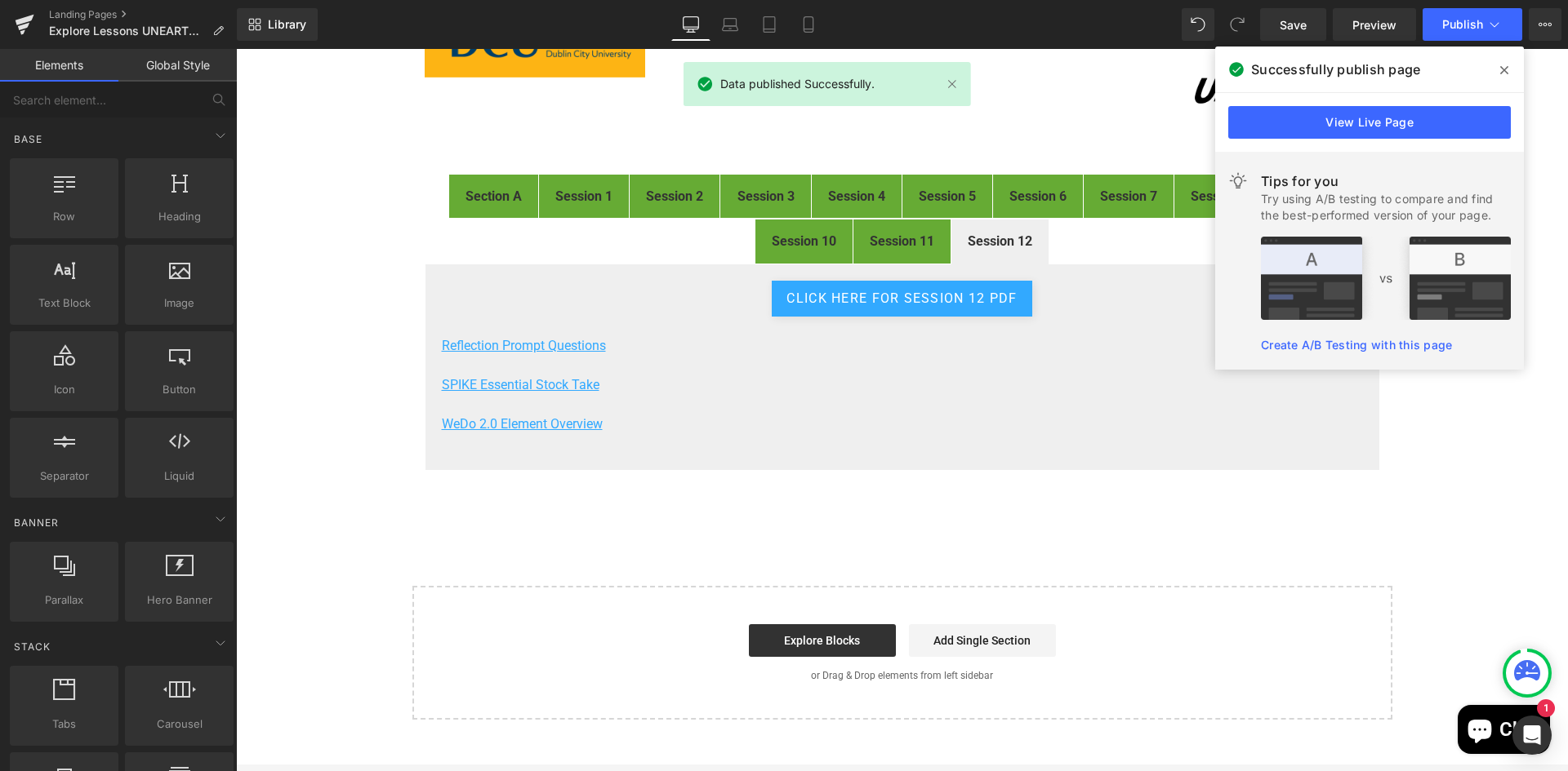
click at [1504, 66] on icon at bounding box center [1504, 69] width 8 height 13
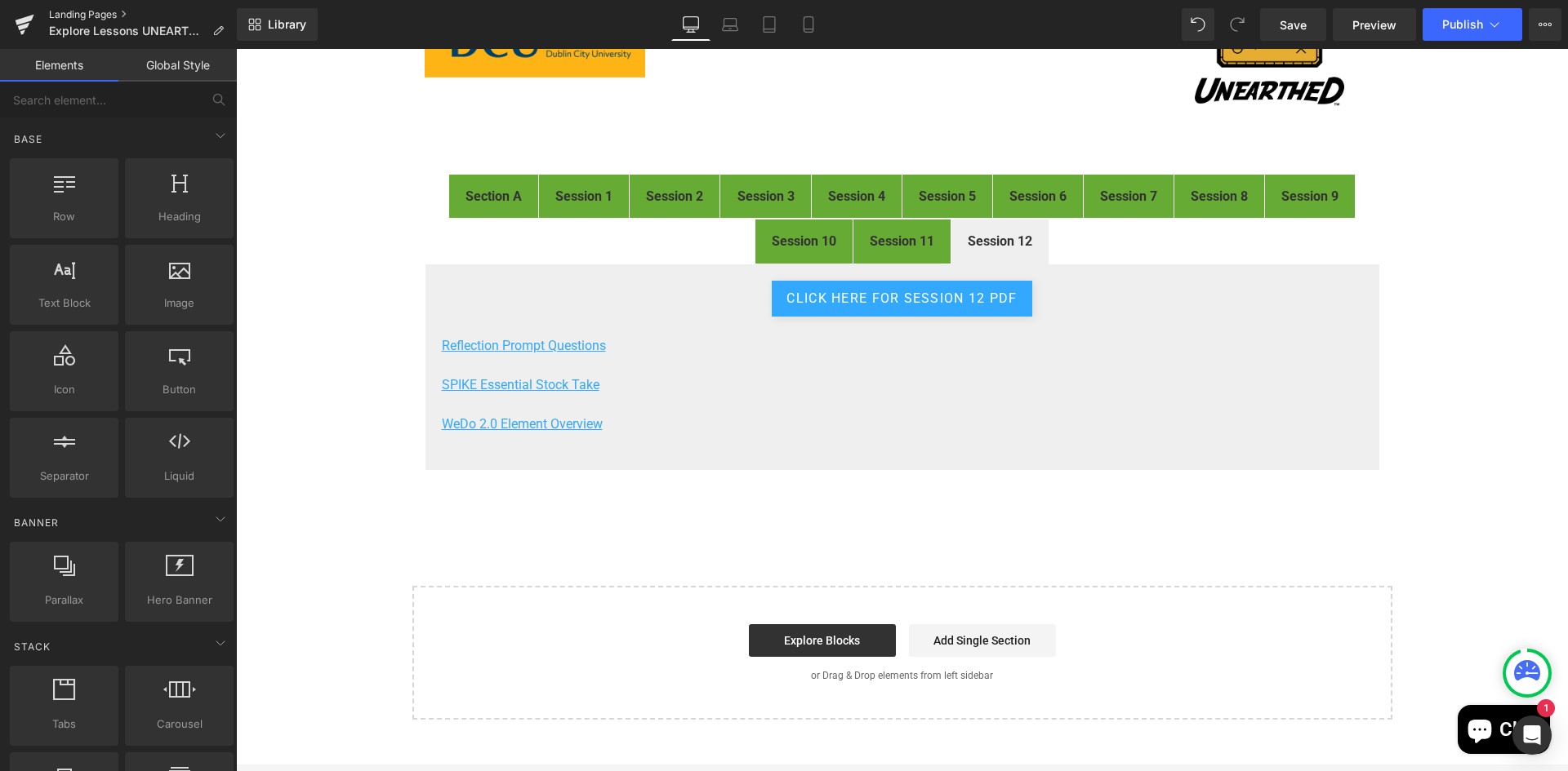
click at [62, 10] on link "Landing Pages" at bounding box center [142, 14] width 187 height 13
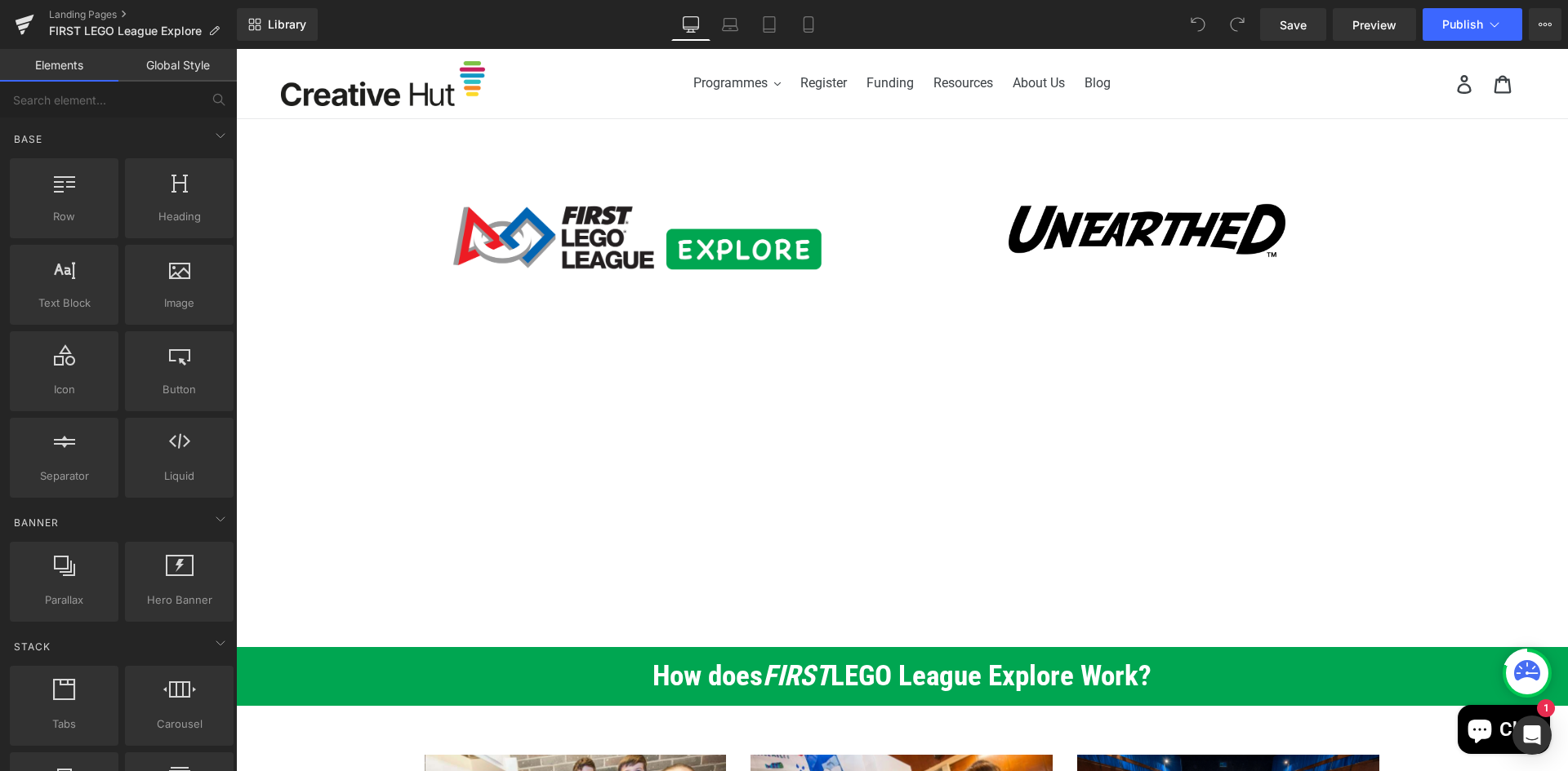
click at [69, 7] on div "Landing Pages FIRST LEGO League Explore" at bounding box center [118, 24] width 237 height 49
click at [71, 10] on link "Landing Pages" at bounding box center [142, 14] width 187 height 13
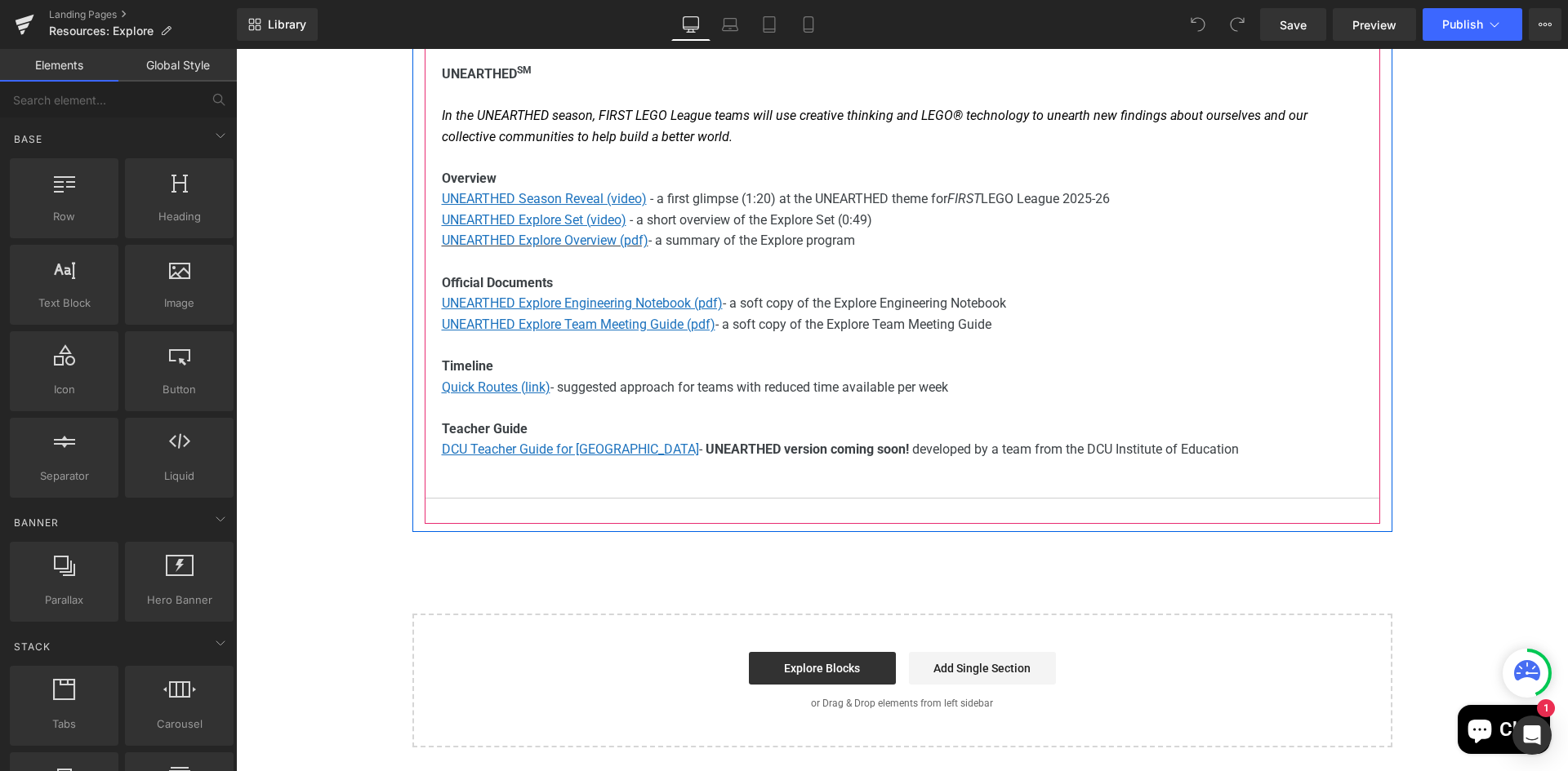
scroll to position [490, 0]
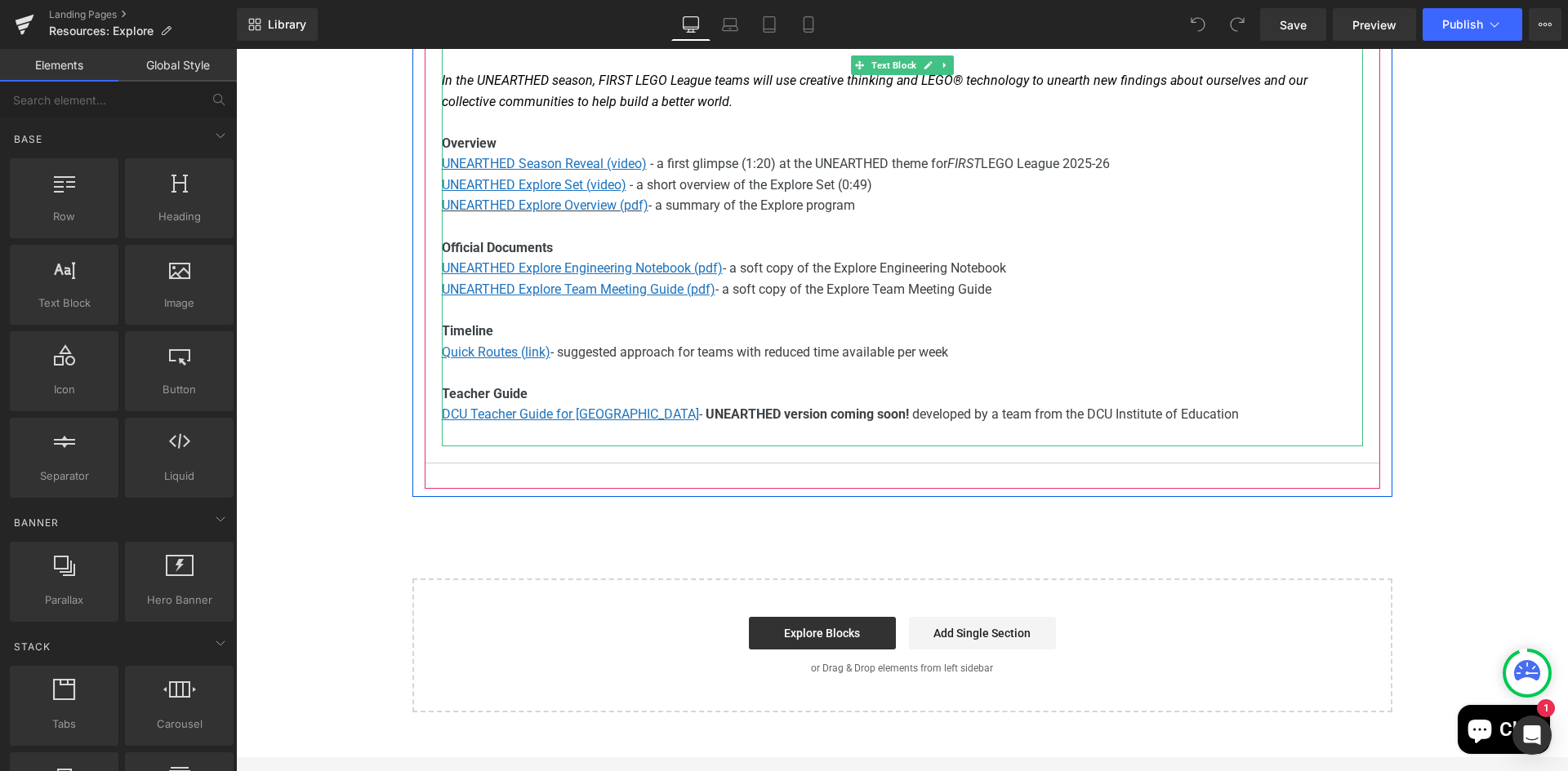
click at [832, 416] on p "DCU Teacher Guide for Ireland - UNEARTHED version coming soon! developed by a t…" at bounding box center [902, 415] width 921 height 21
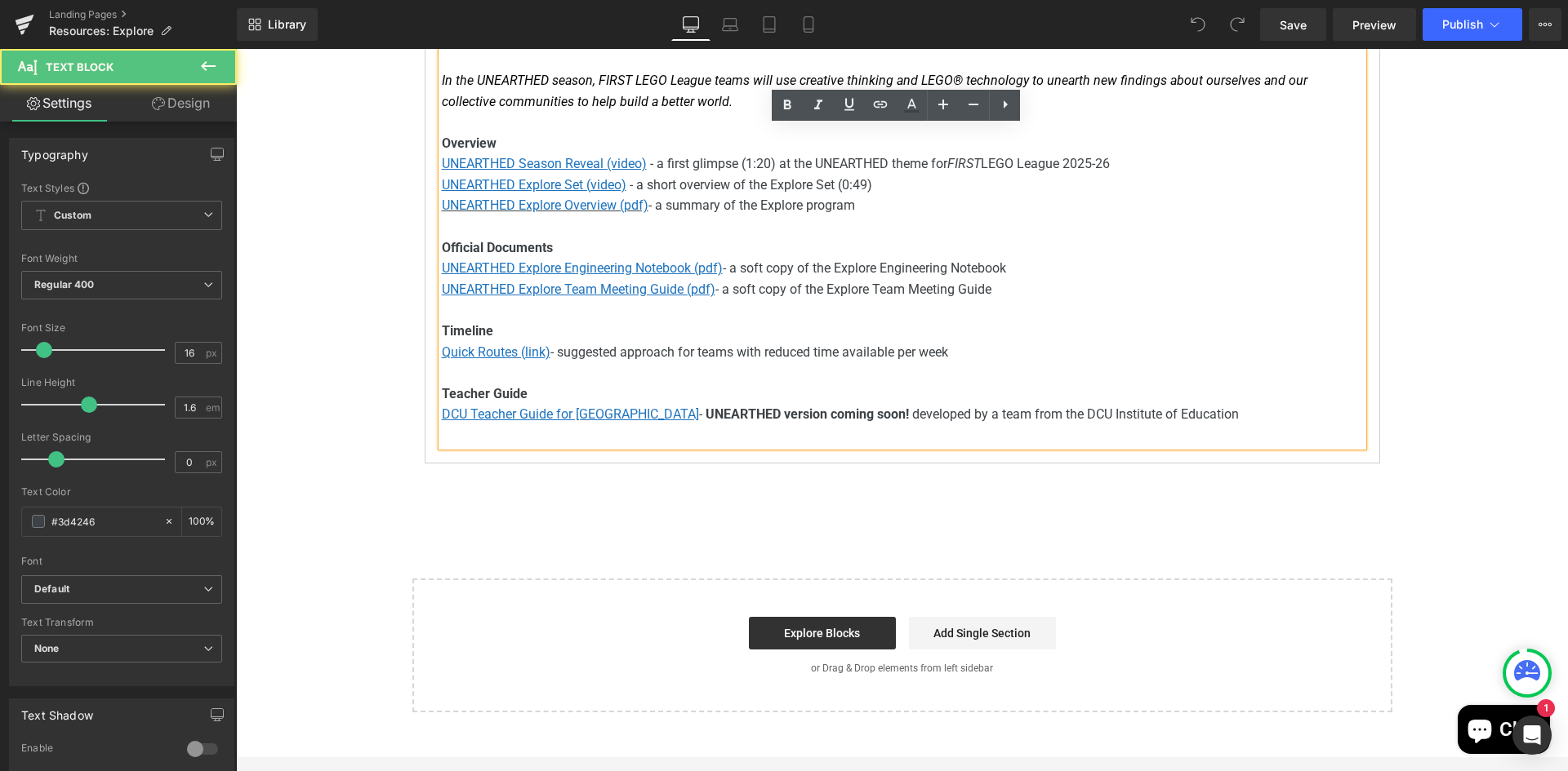
click at [863, 414] on p "DCU Teacher Guide for Ireland - UNEARTHED version coming soon! developed by a t…" at bounding box center [902, 415] width 921 height 21
click at [830, 414] on p "DCU Teacher Guide for Ireland - UNEARTHED version coming soon! developed by a t…" at bounding box center [902, 415] width 921 height 21
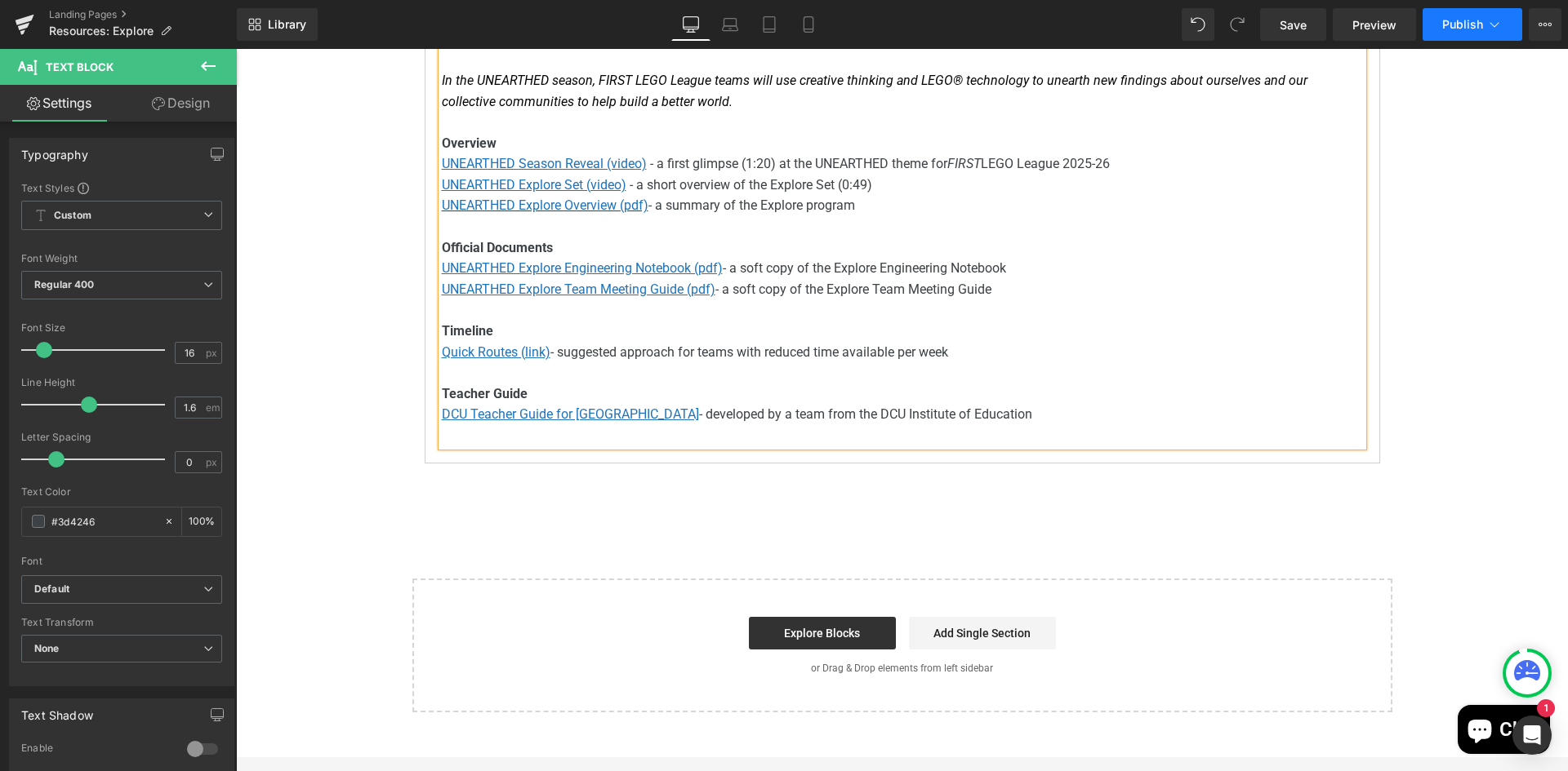
click at [1457, 24] on span "Publish" at bounding box center [1462, 24] width 41 height 13
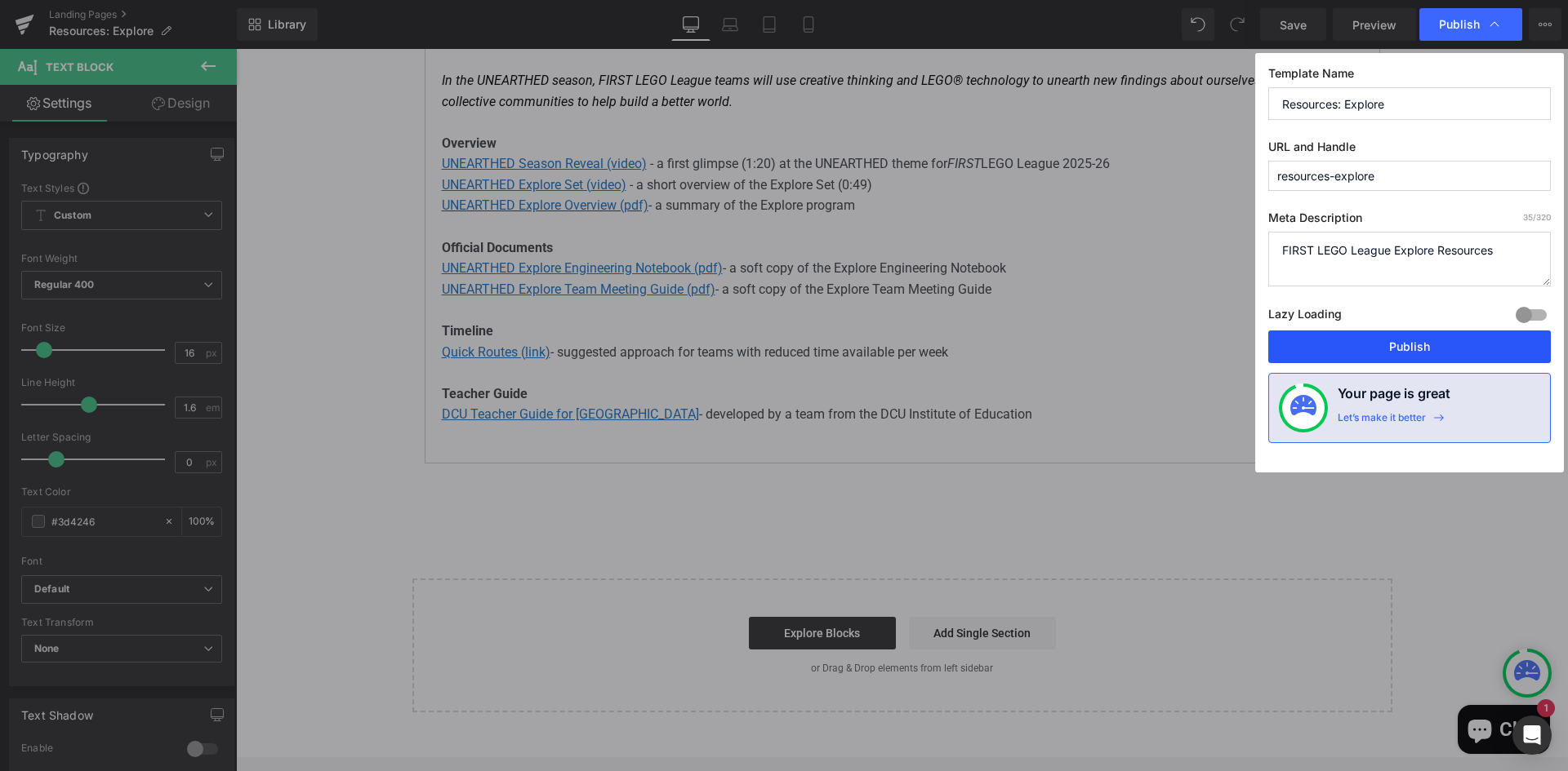
click at [1412, 341] on button "Publish" at bounding box center [1409, 347] width 283 height 33
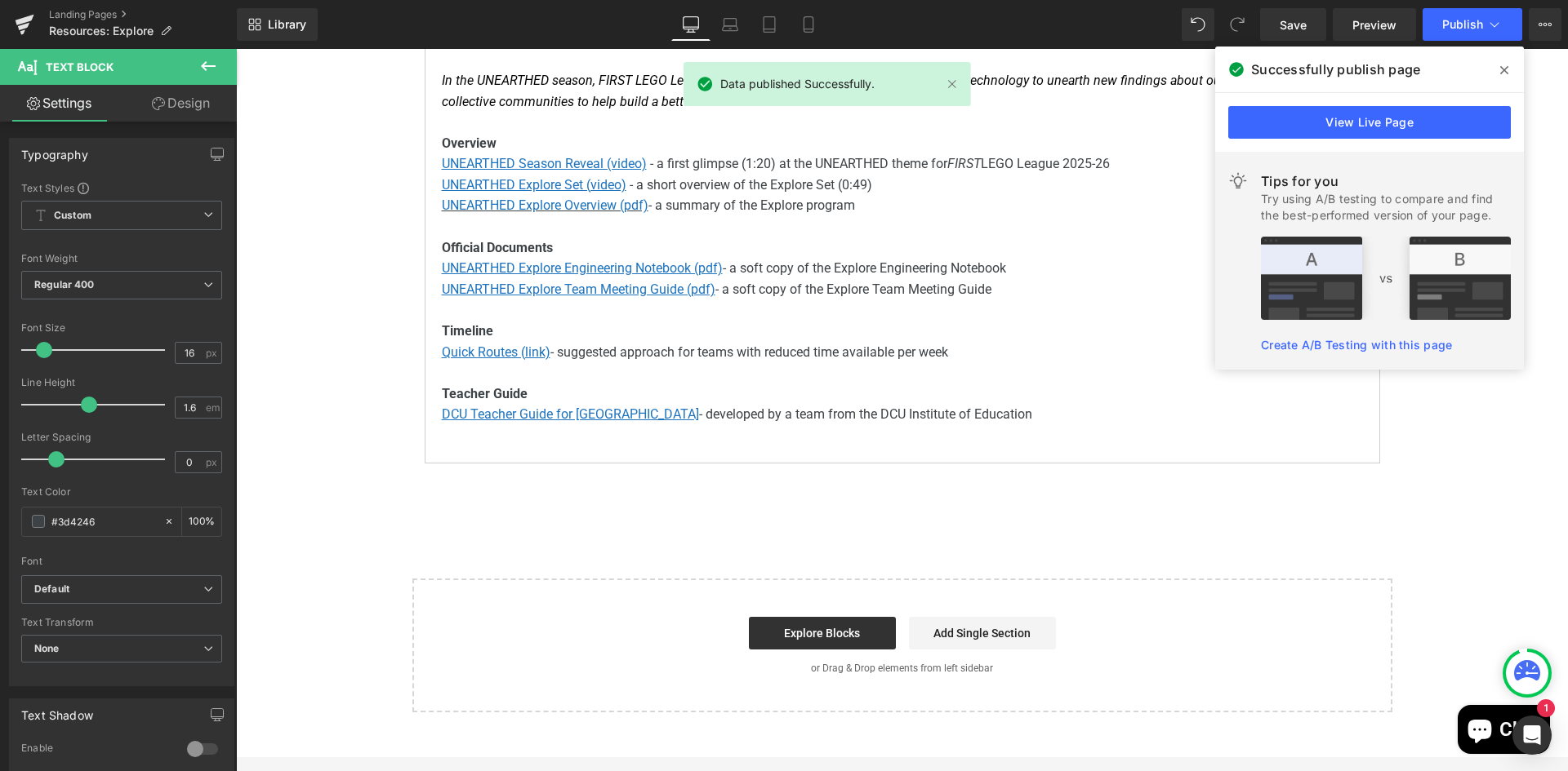
click at [1505, 67] on icon at bounding box center [1504, 69] width 8 height 13
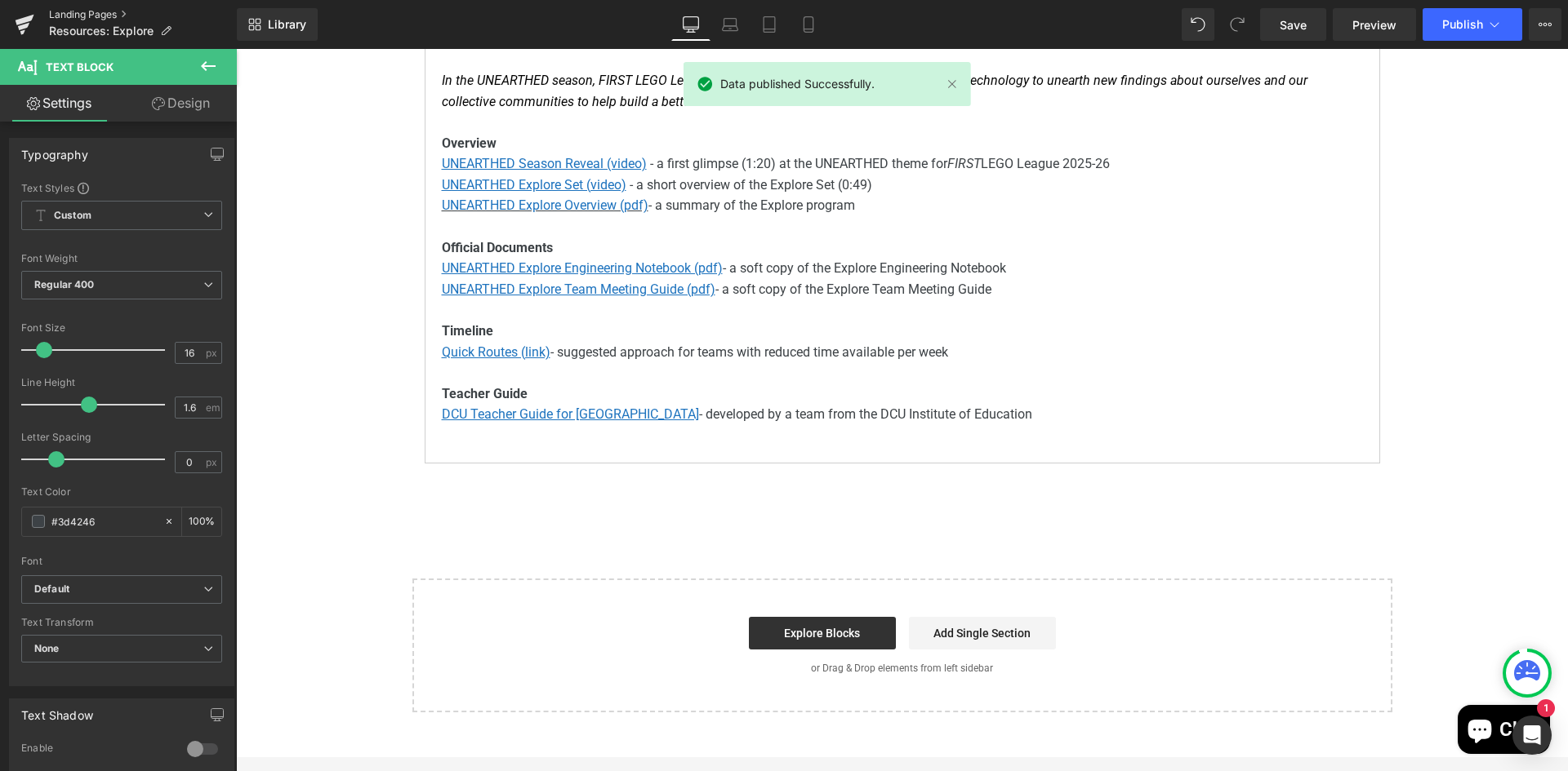
click at [77, 10] on link "Landing Pages" at bounding box center [142, 14] width 187 height 13
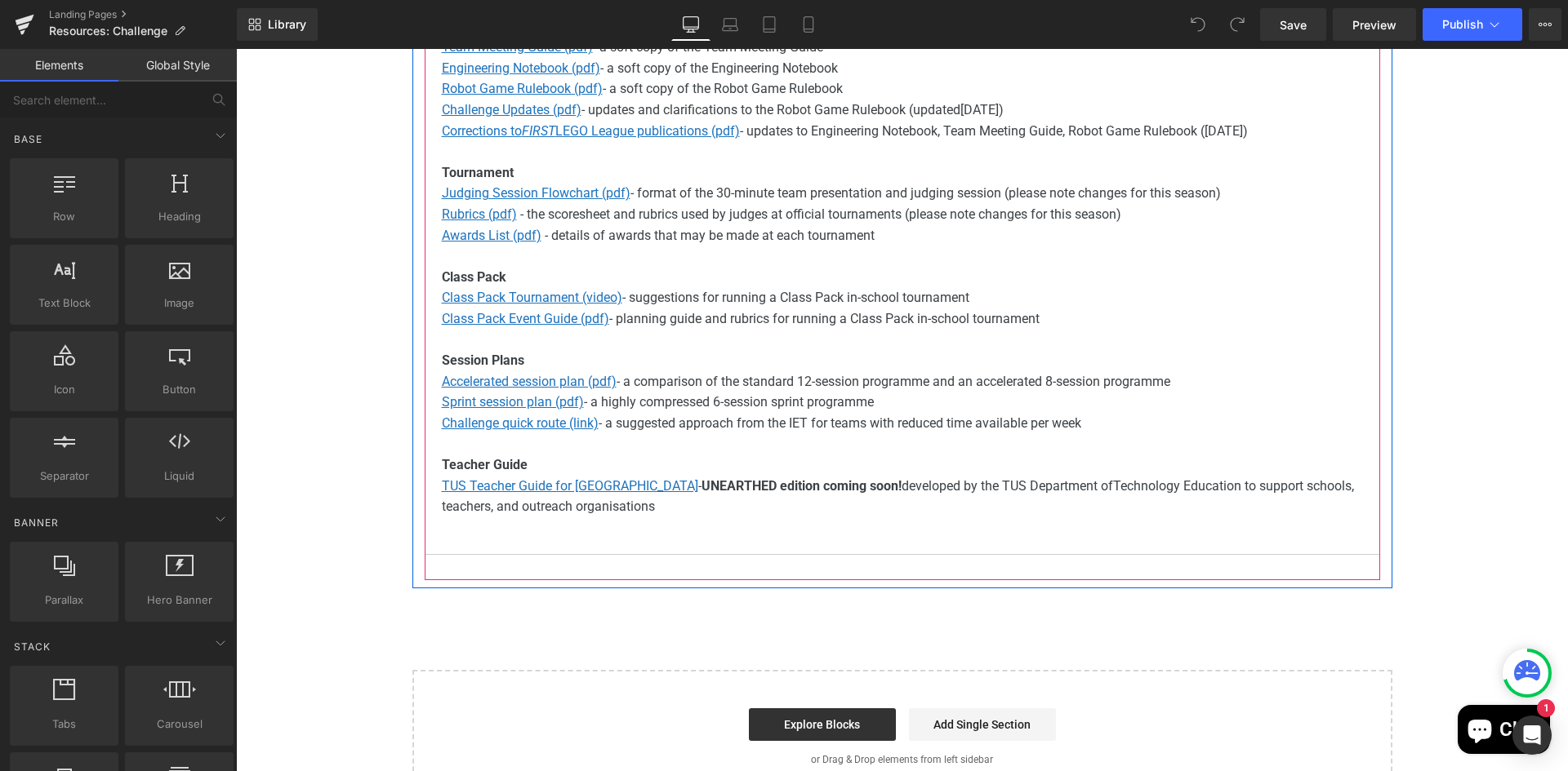
scroll to position [816, 0]
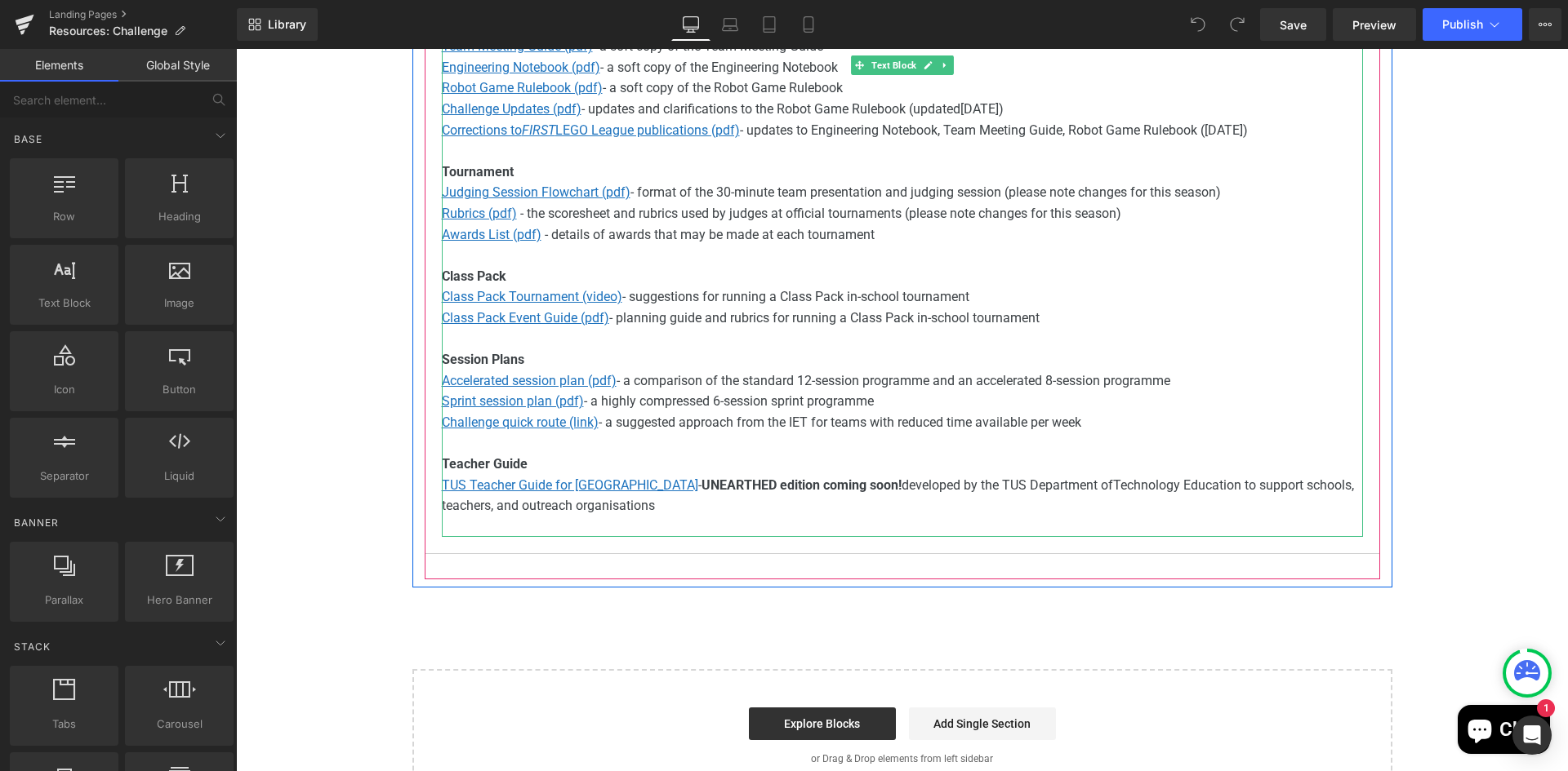
click at [836, 487] on span "- UNEARTHED edition coming soon! developed by the TUS Department of" at bounding box center [906, 485] width 415 height 16
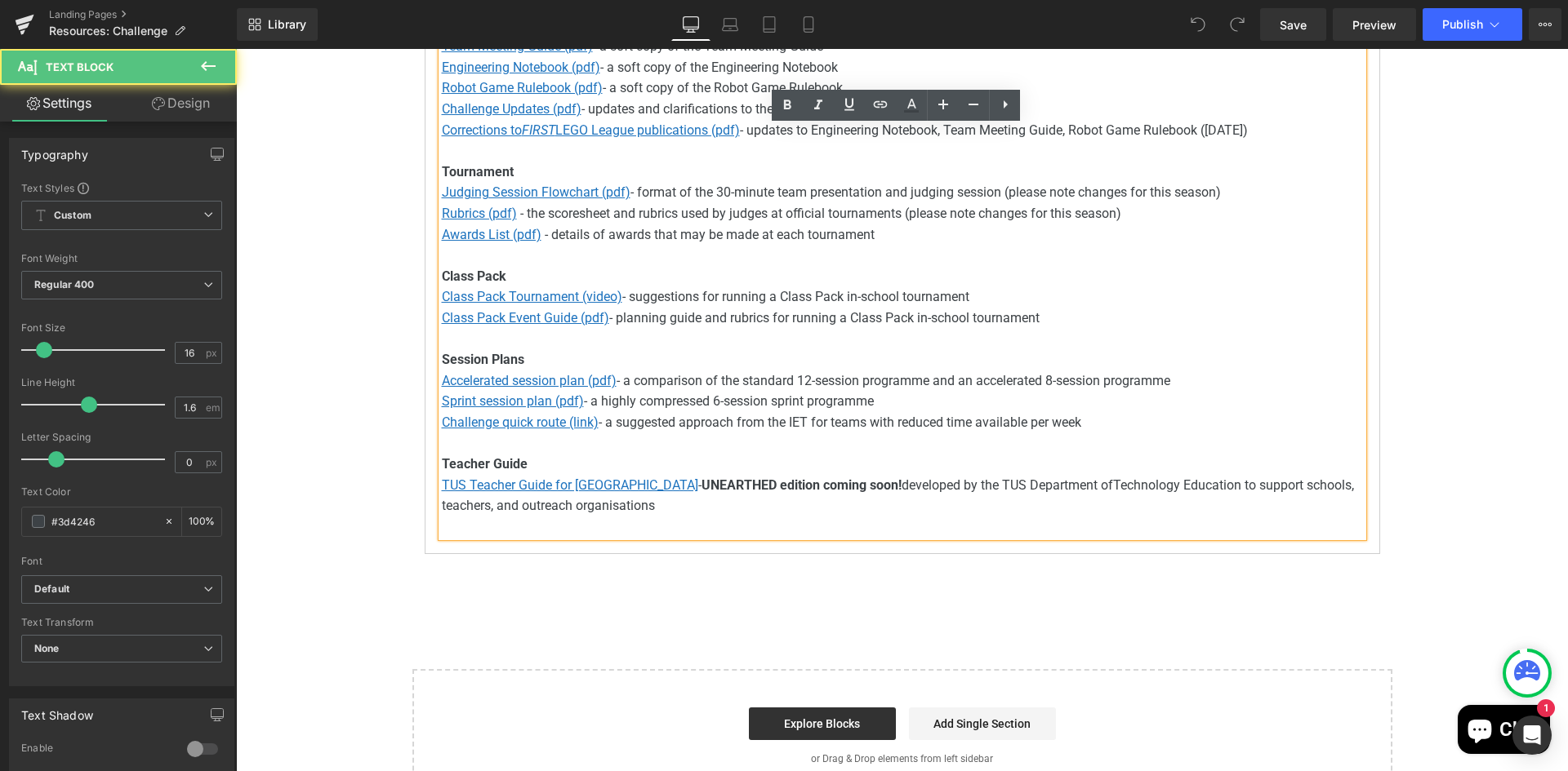
click at [824, 480] on span "- UNEARTHED edition coming soon! developed by the TUS Department of" at bounding box center [906, 485] width 415 height 16
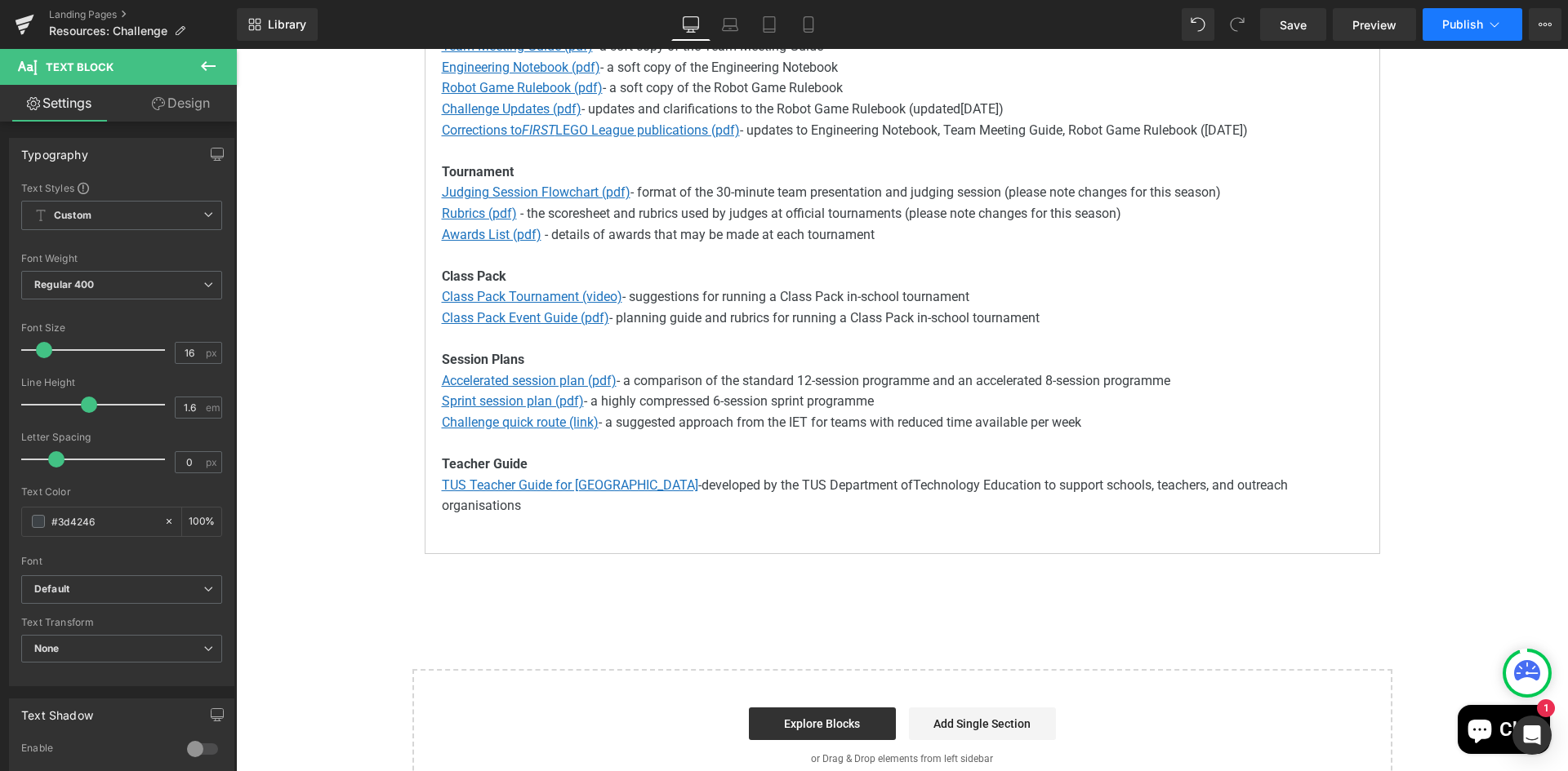
click at [1450, 29] on span "Publish" at bounding box center [1462, 24] width 41 height 13
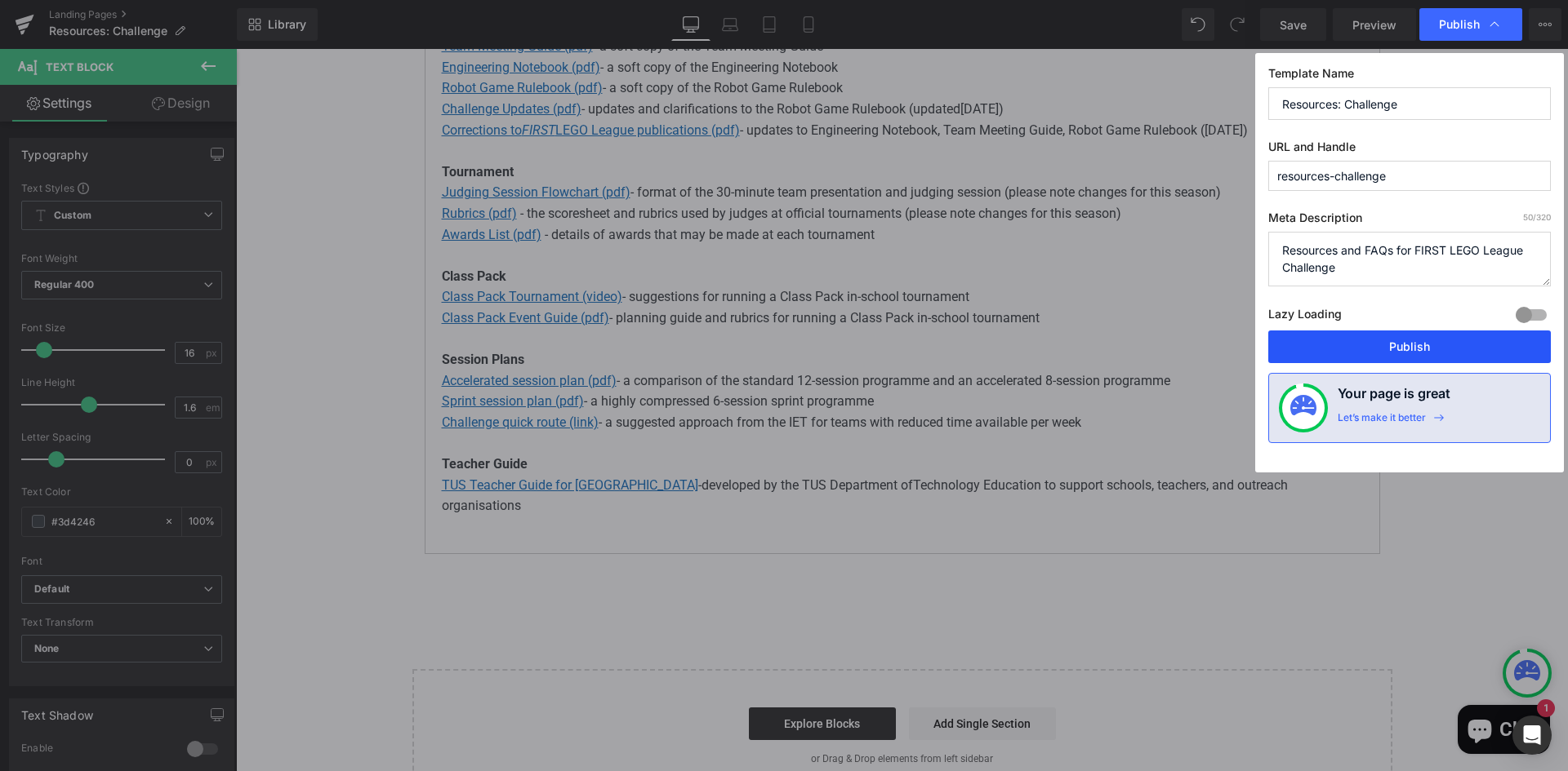
click at [1429, 335] on button "Publish" at bounding box center [1409, 347] width 283 height 33
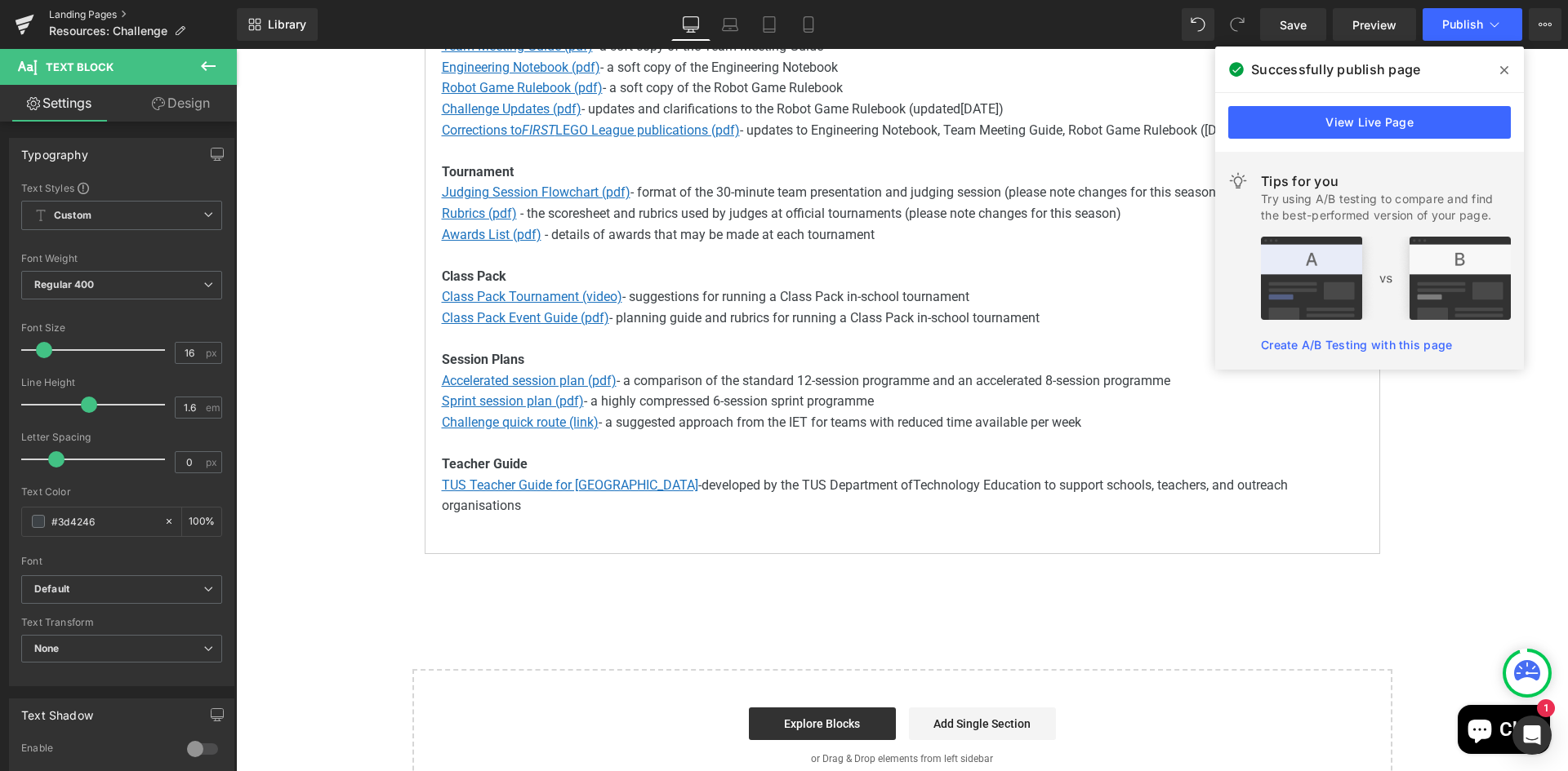
click at [56, 13] on link "Landing Pages" at bounding box center [142, 14] width 187 height 13
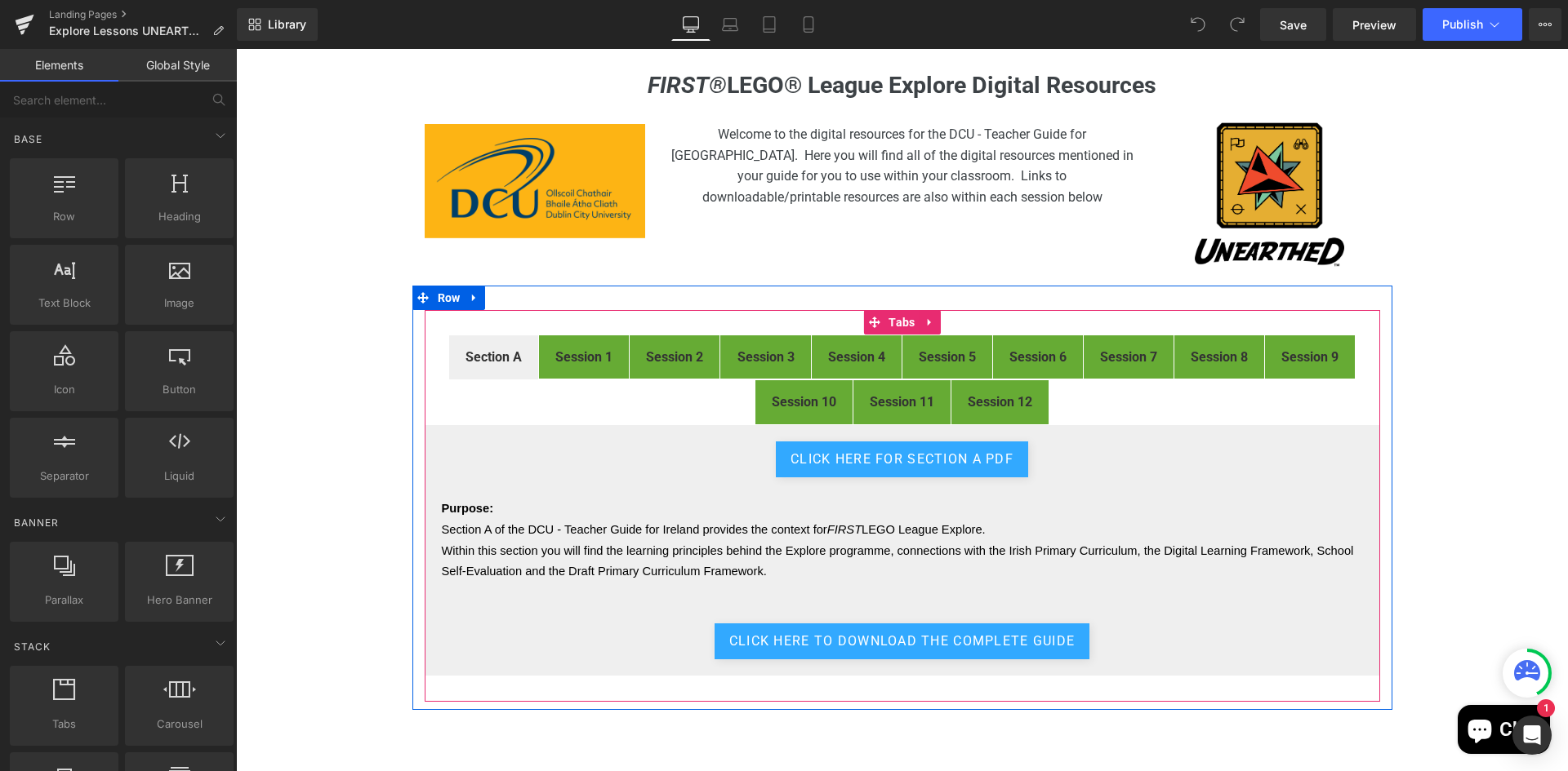
scroll to position [245, 0]
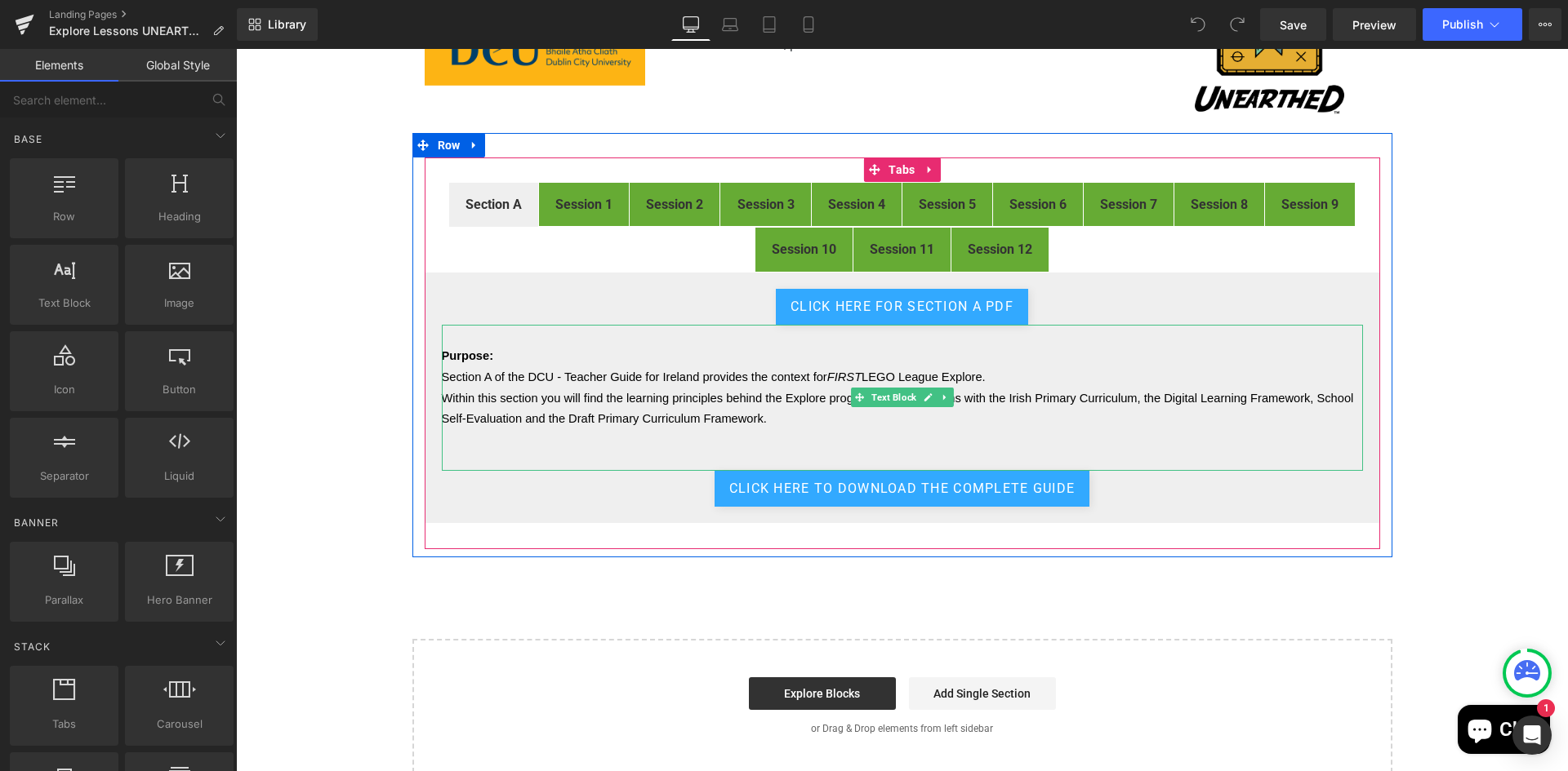
click at [739, 408] on p "Within this section you will find the learning principles behind the Explore pr…" at bounding box center [902, 408] width 921 height 42
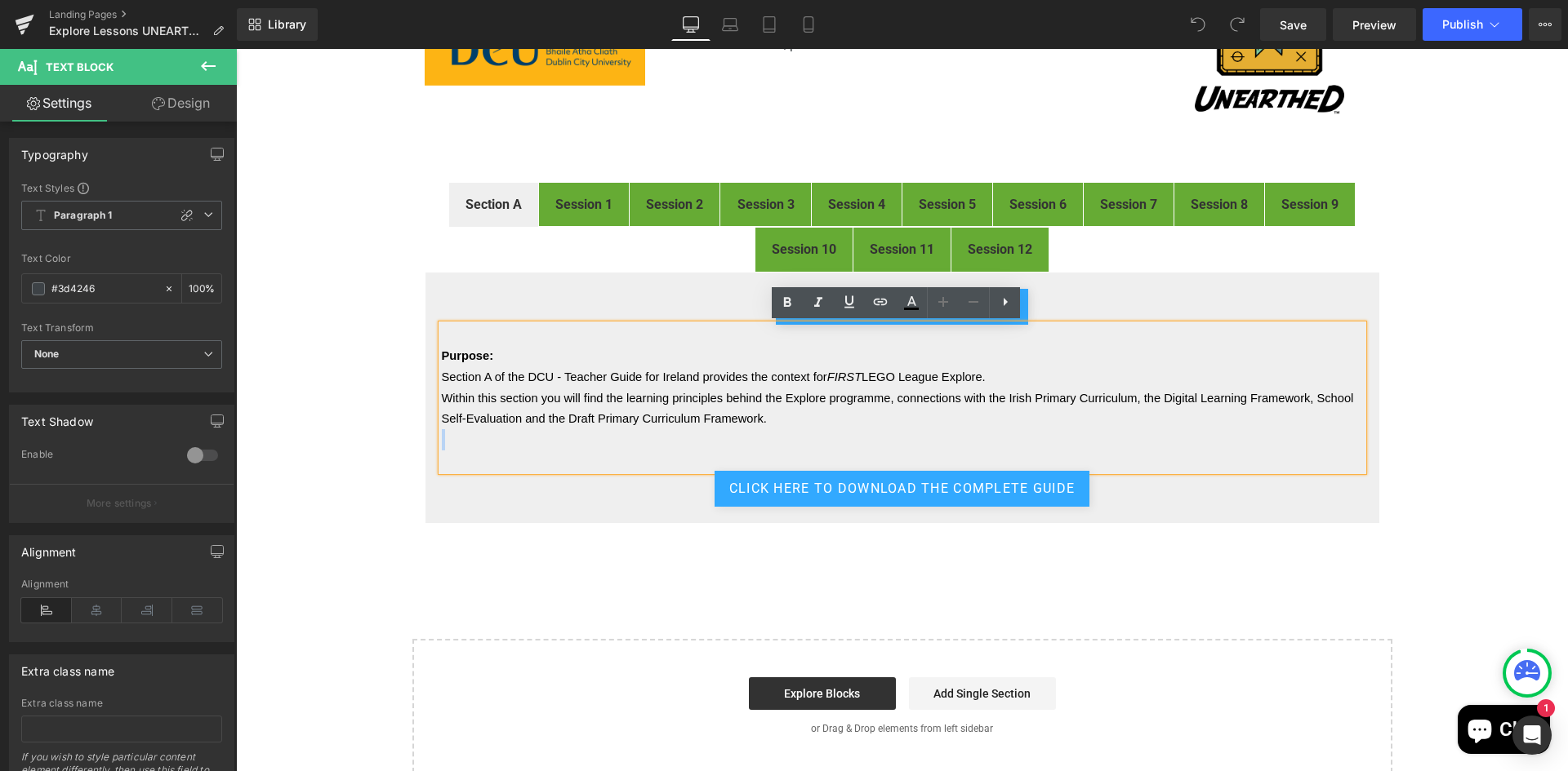
drag, startPoint x: 764, startPoint y: 420, endPoint x: 431, endPoint y: 376, distance: 335.9
click at [442, 376] on div "Purpose: Section A of the DCU - Teacher Guide for Ireland provides the context …" at bounding box center [902, 398] width 921 height 146
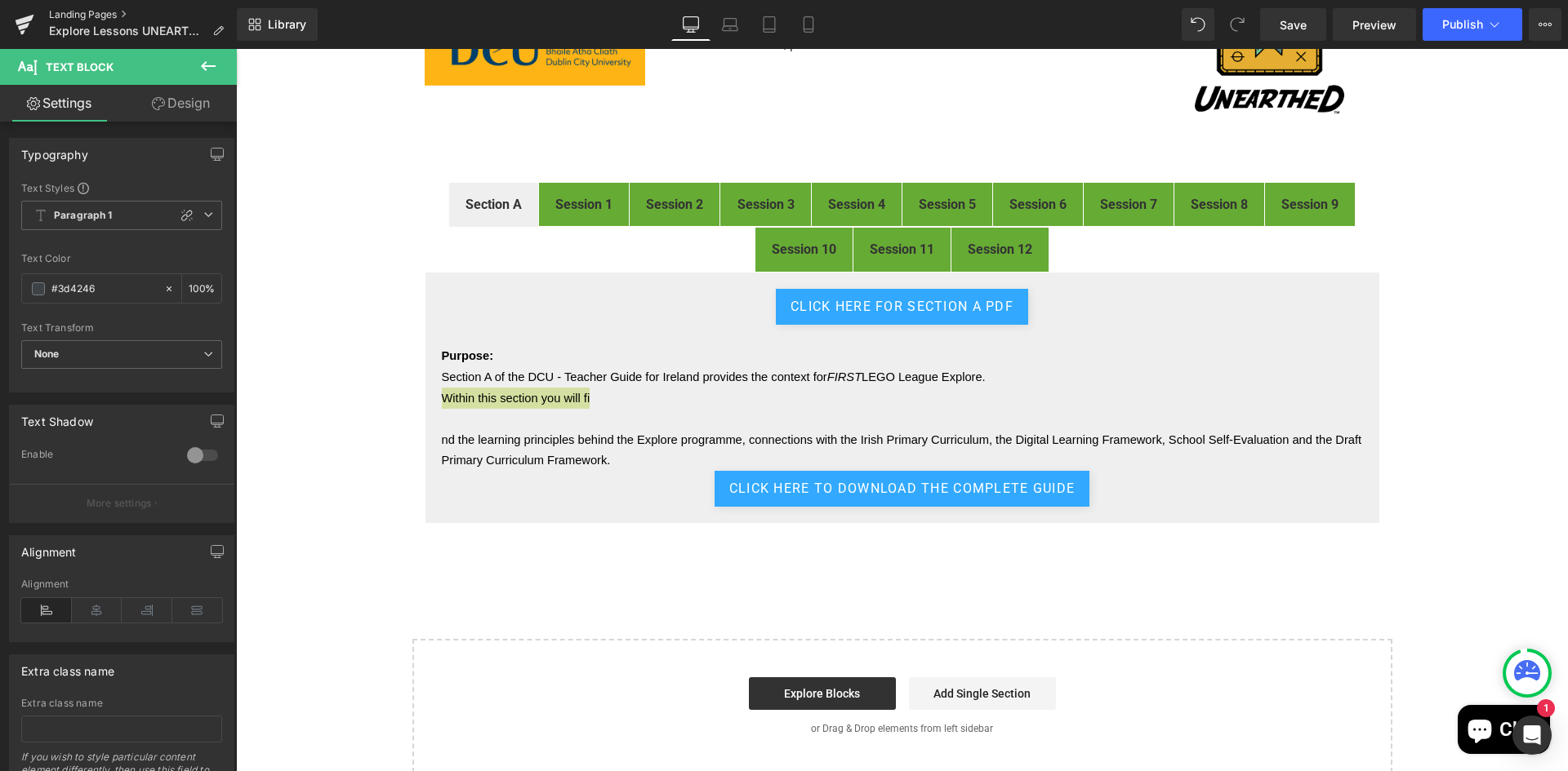
click at [95, 10] on link "Landing Pages" at bounding box center [142, 14] width 187 height 13
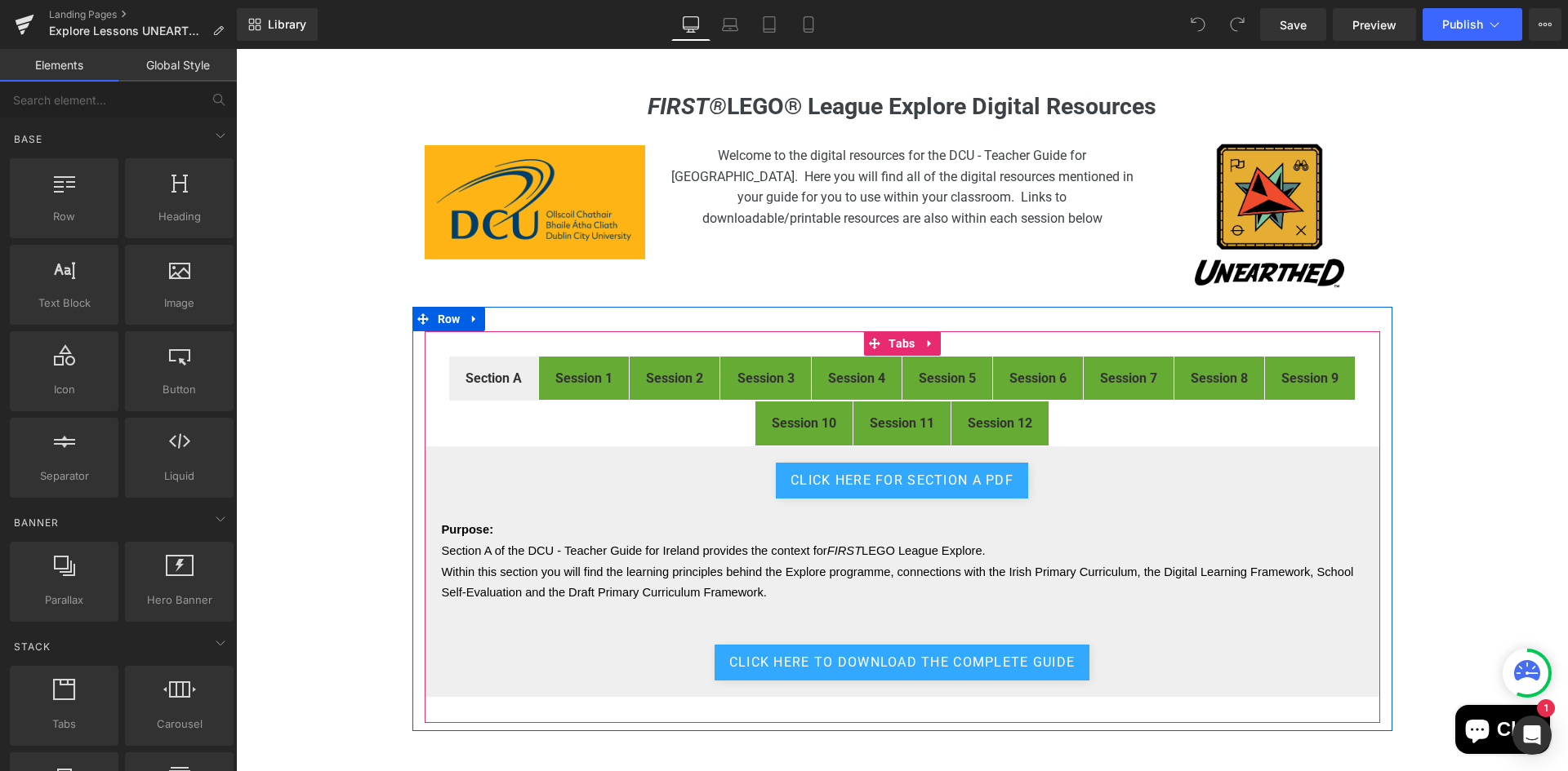
scroll to position [245, 0]
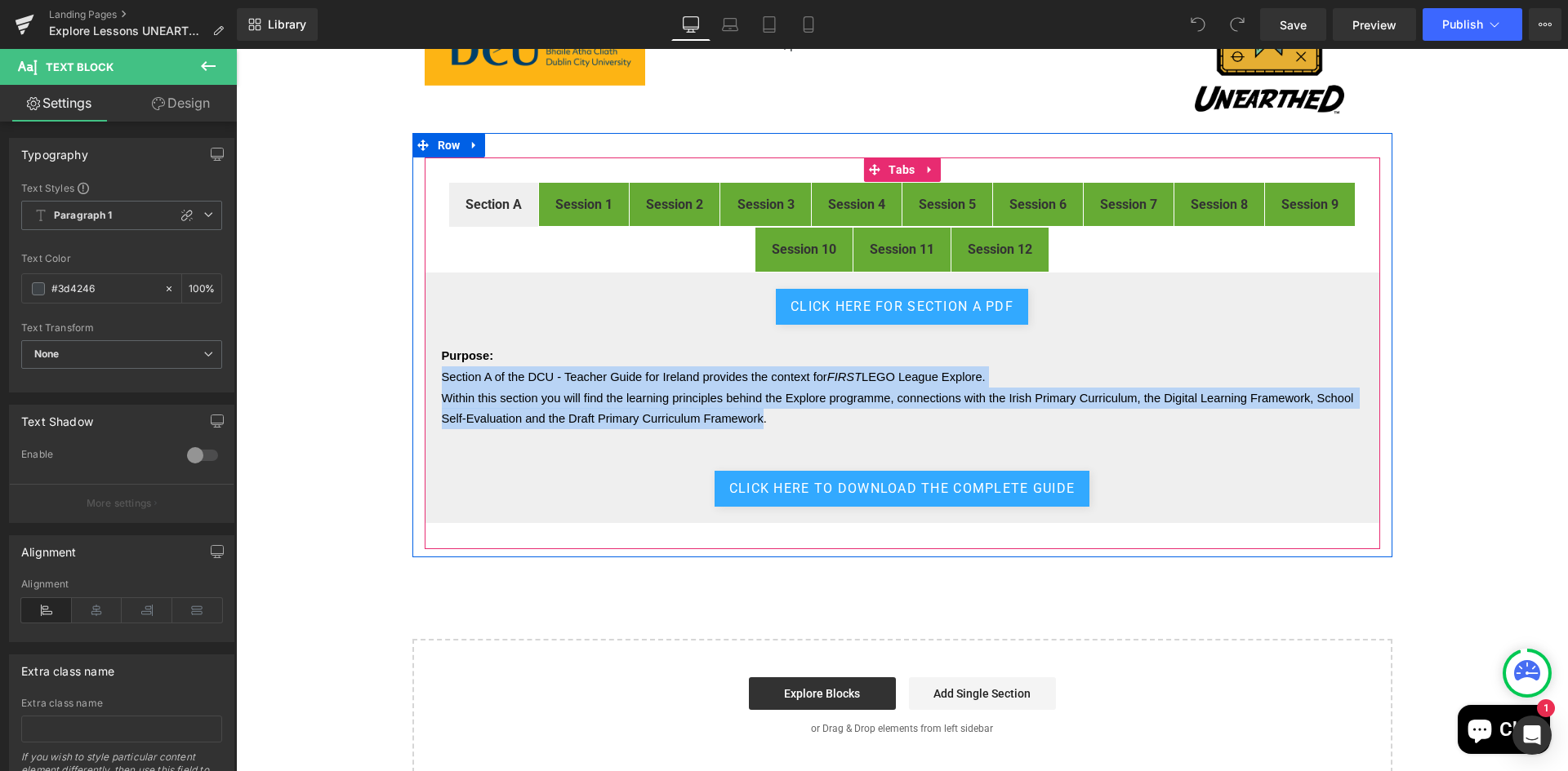
drag, startPoint x: 757, startPoint y: 421, endPoint x: 430, endPoint y: 378, distance: 329.8
click at [430, 378] on div "click here for Section A PDF Button Purpose: Section A of the DCU - Teacher Gui…" at bounding box center [902, 397] width 955 height 252
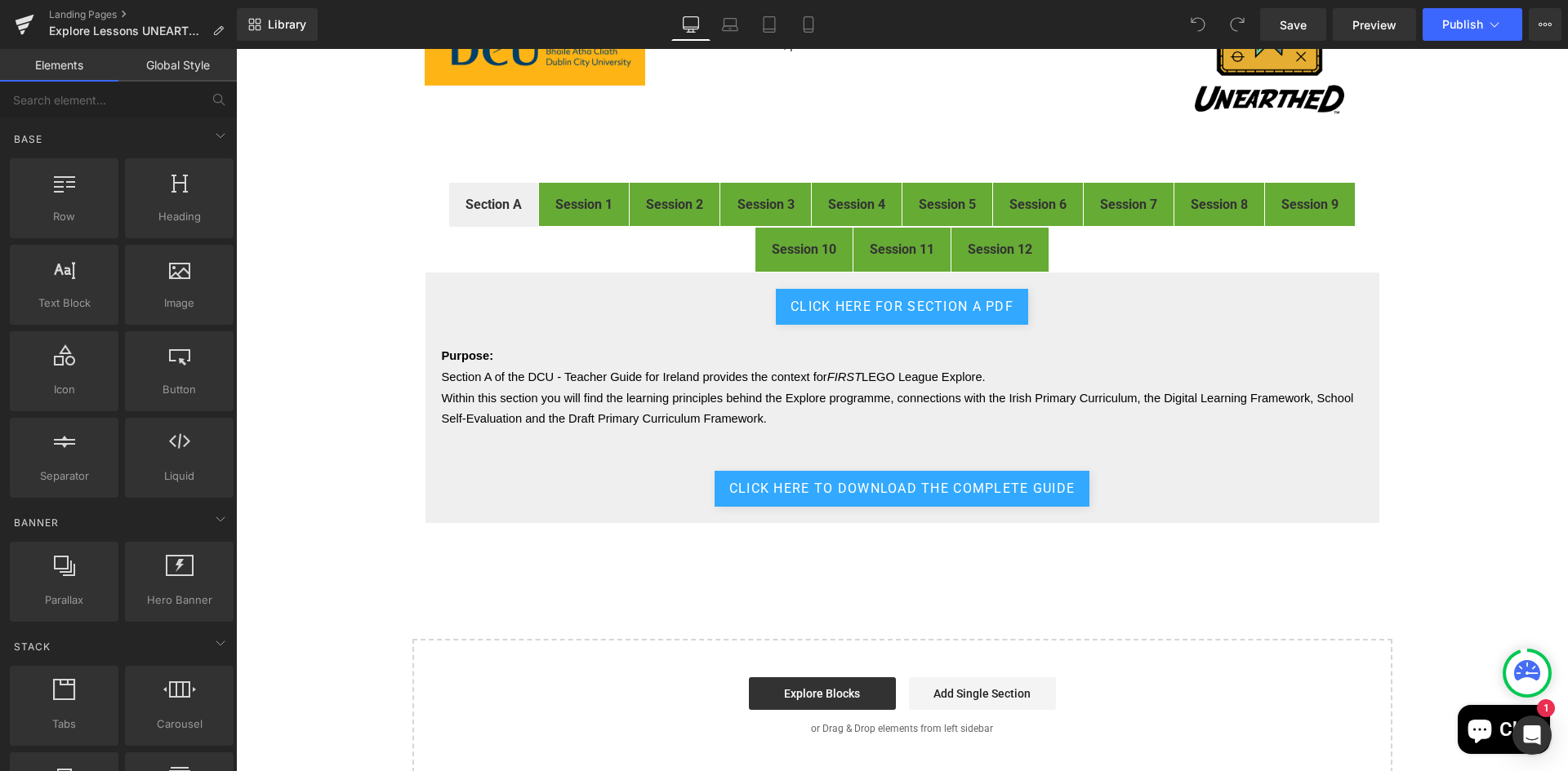
click at [1467, 557] on div "FIRST® LEGO® League Explore Digital Resources Heading Image Welcome to the digi…" at bounding box center [902, 346] width 1332 height 853
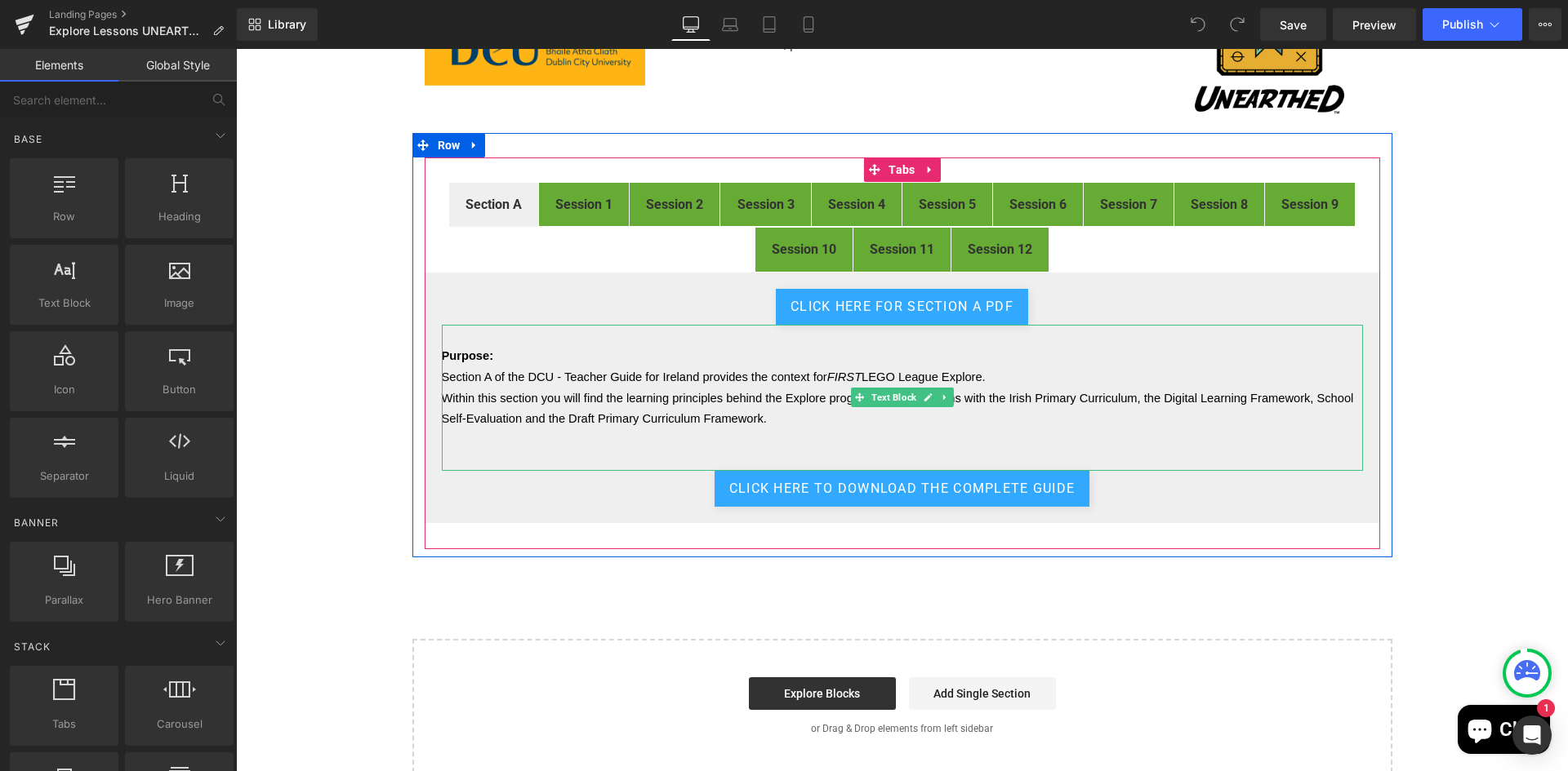
click at [719, 401] on span "Within this section you will find the learning principles behind the Explore pr…" at bounding box center [899, 409] width 915 height 35
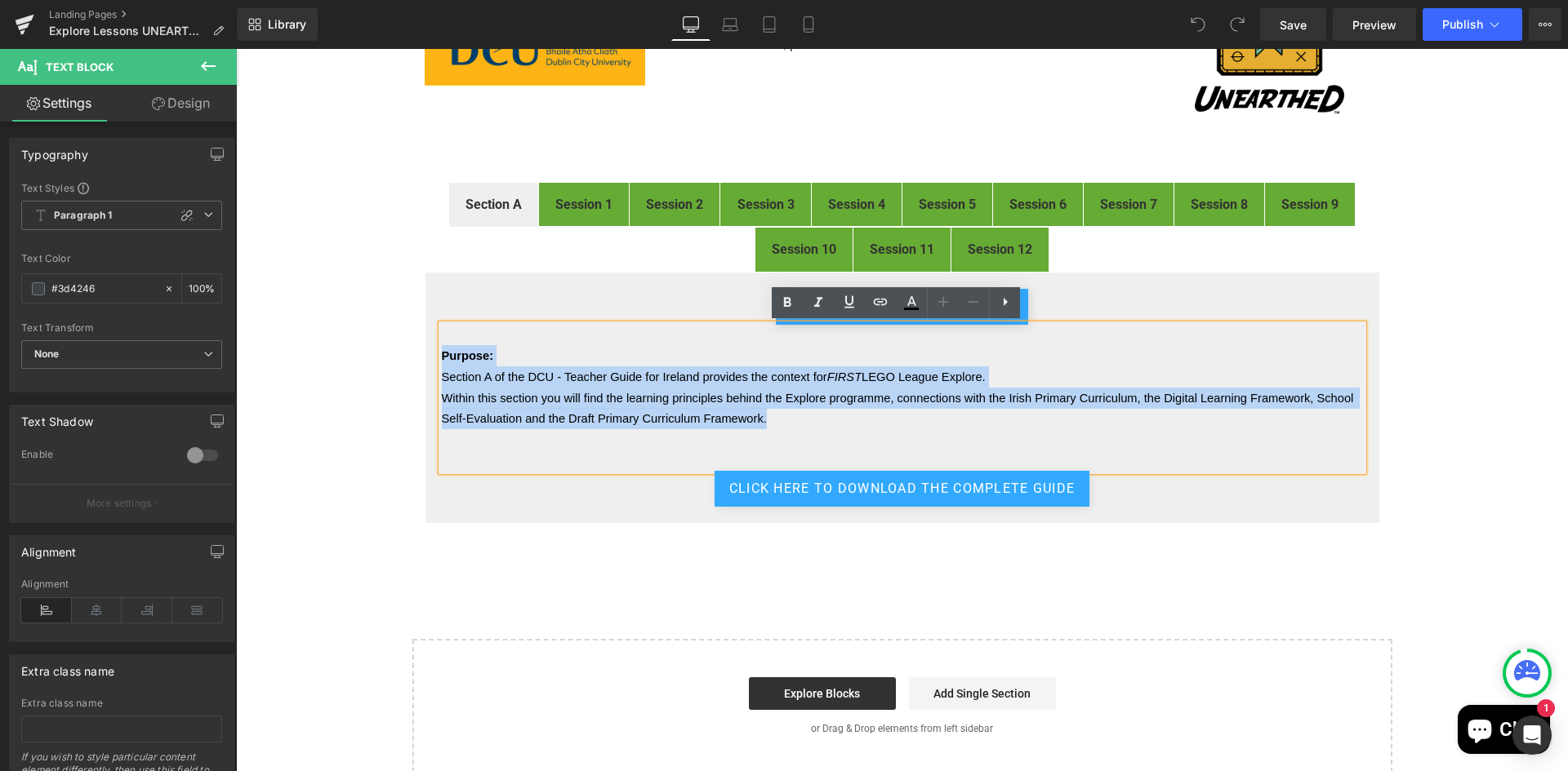
drag, startPoint x: 775, startPoint y: 421, endPoint x: 436, endPoint y: 360, distance: 344.4
click at [442, 360] on div "Purpose: Section A of the DCU - Teacher Guide for Ireland provides the context …" at bounding box center [902, 398] width 921 height 146
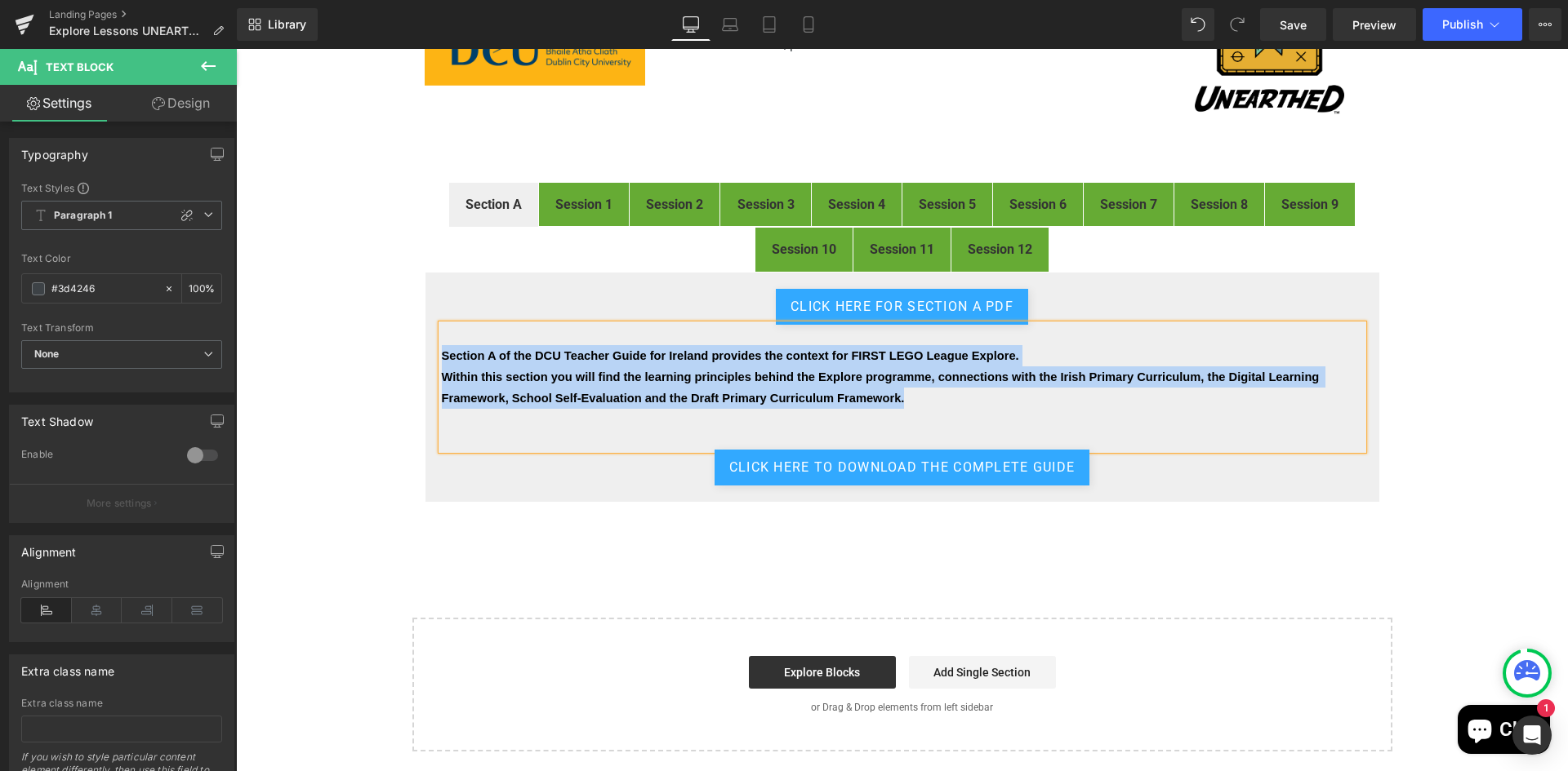
drag, startPoint x: 909, startPoint y: 394, endPoint x: 436, endPoint y: 355, distance: 474.6
click at [442, 355] on div "Section A of the DCU Teacher Guide for Ireland provides the context for FIRST L…" at bounding box center [902, 388] width 921 height 126
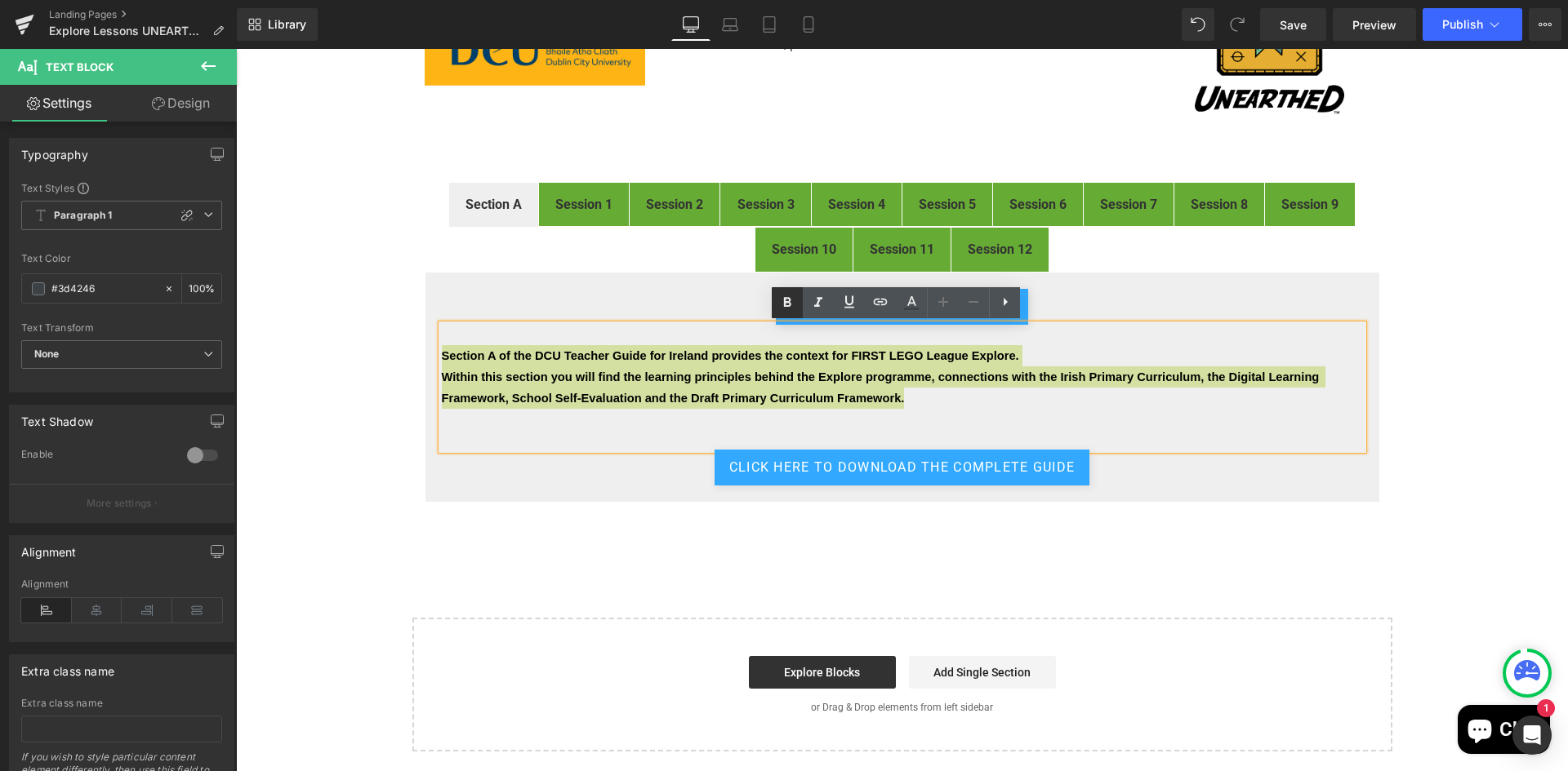
click at [789, 301] on icon at bounding box center [787, 302] width 7 height 10
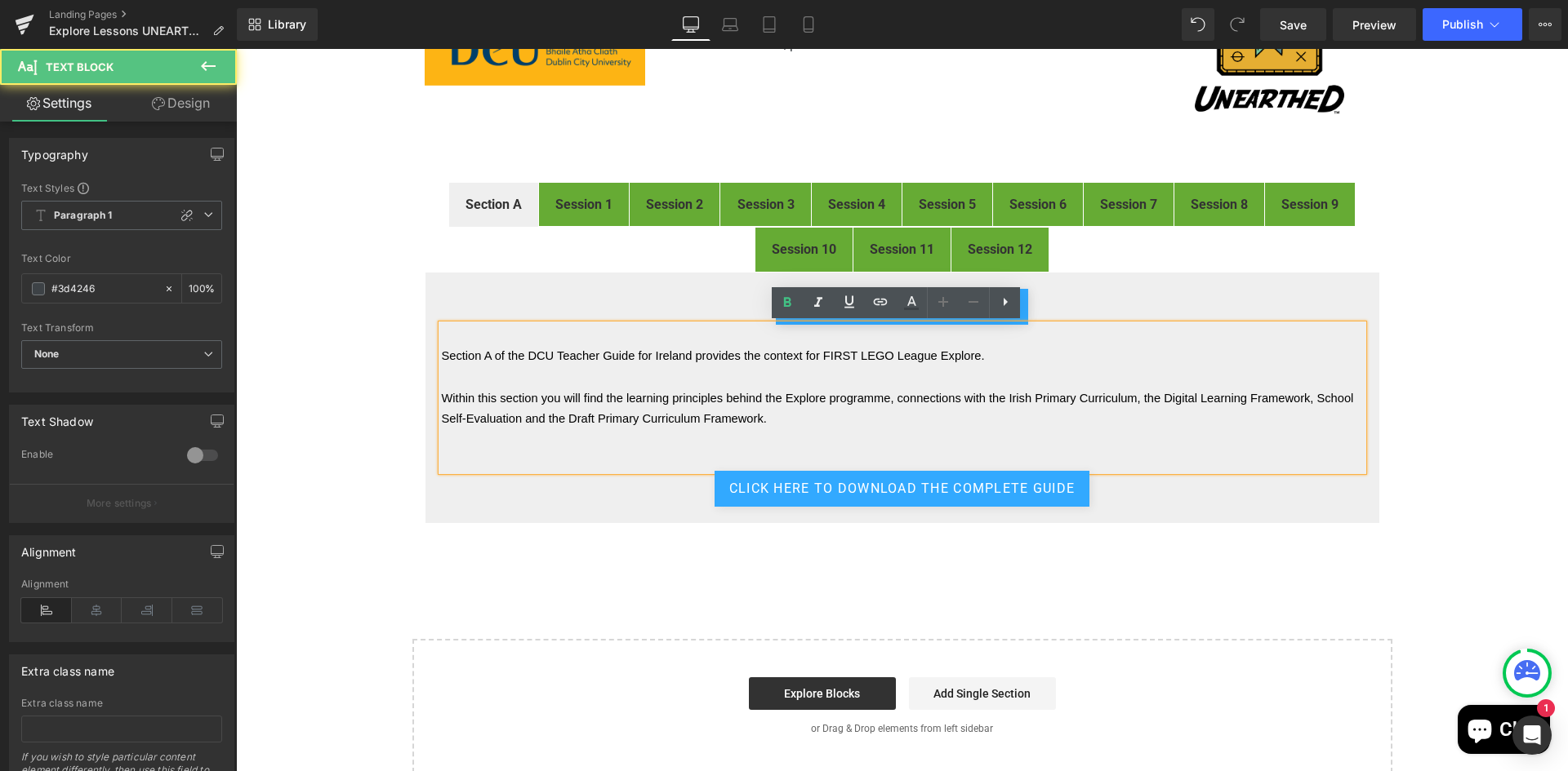
click at [755, 389] on p "Within this section you will find the learning principles behind the Explore pr…" at bounding box center [902, 408] width 921 height 42
click at [659, 364] on p "Section A of the DCU Teacher Guide for Ireland provides the context for FIRST L…" at bounding box center [902, 356] width 921 height 21
click at [672, 379] on p at bounding box center [902, 377] width 921 height 21
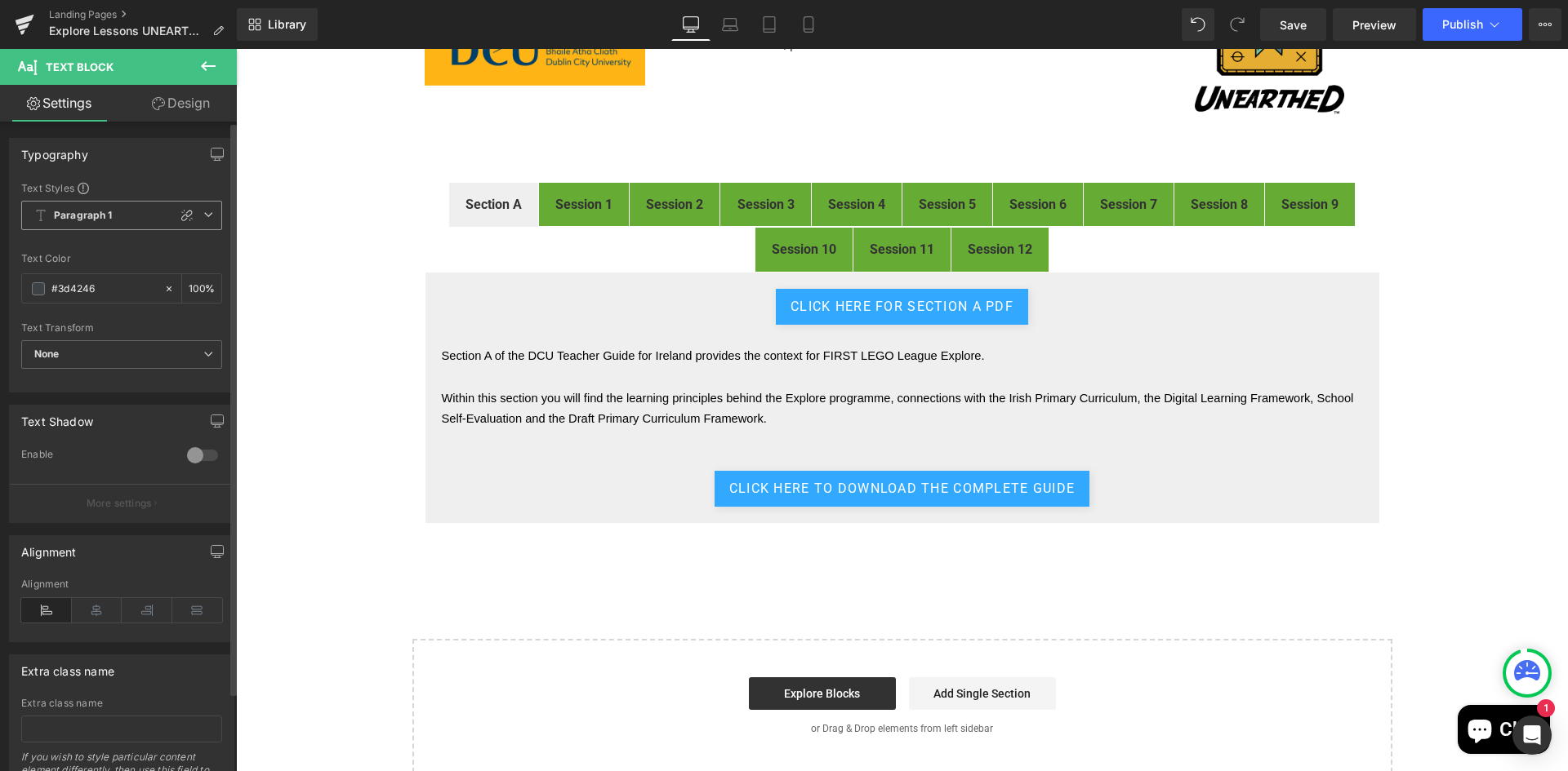
click at [203, 210] on icon at bounding box center [207, 214] width 10 height 10
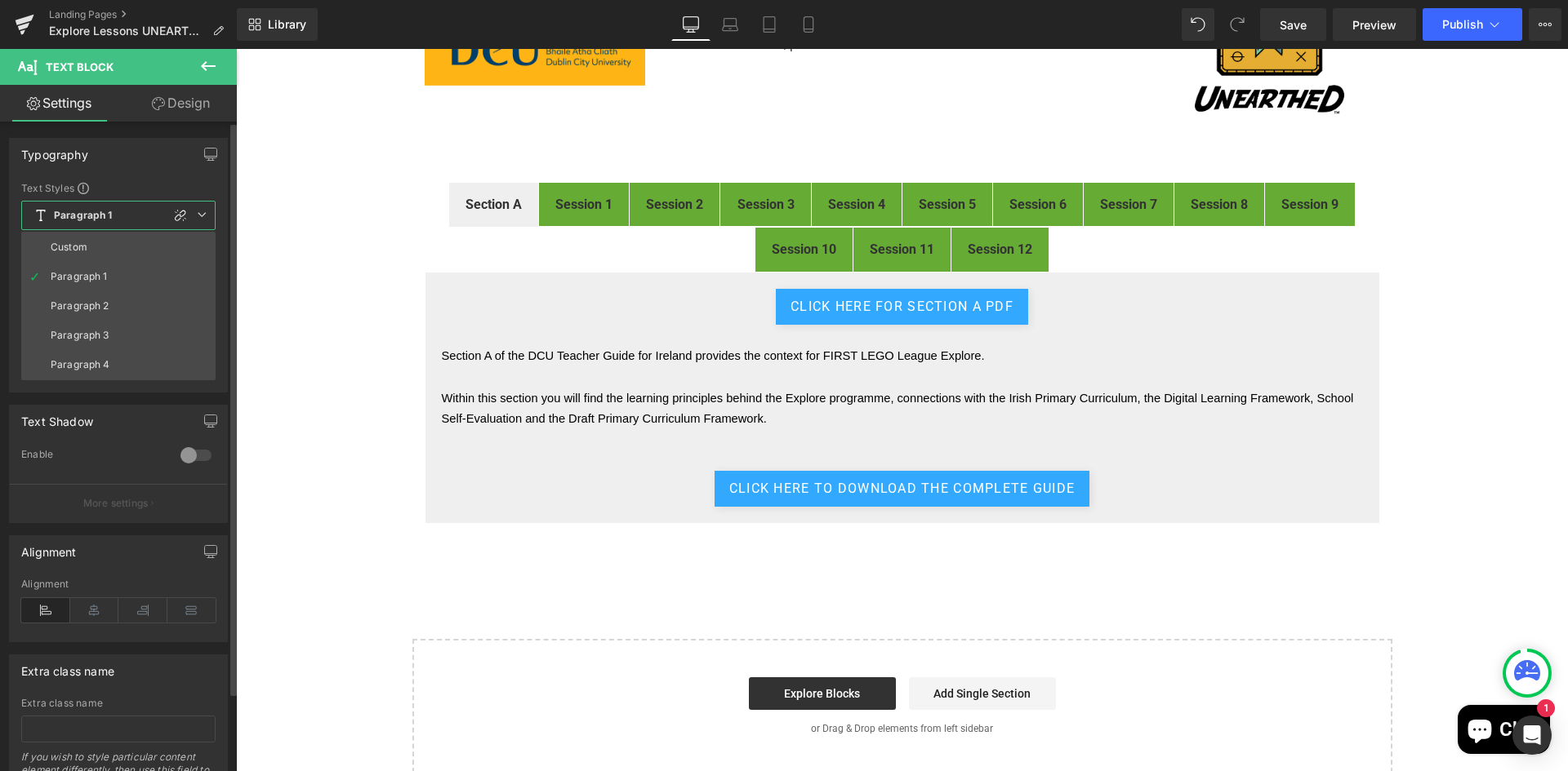
click at [217, 183] on div "Text Styles Custom Paragraph 1 Paragraph 2 Paragraph 3 Paragraph 4 Paragraph 1 …" at bounding box center [118, 286] width 217 height 211
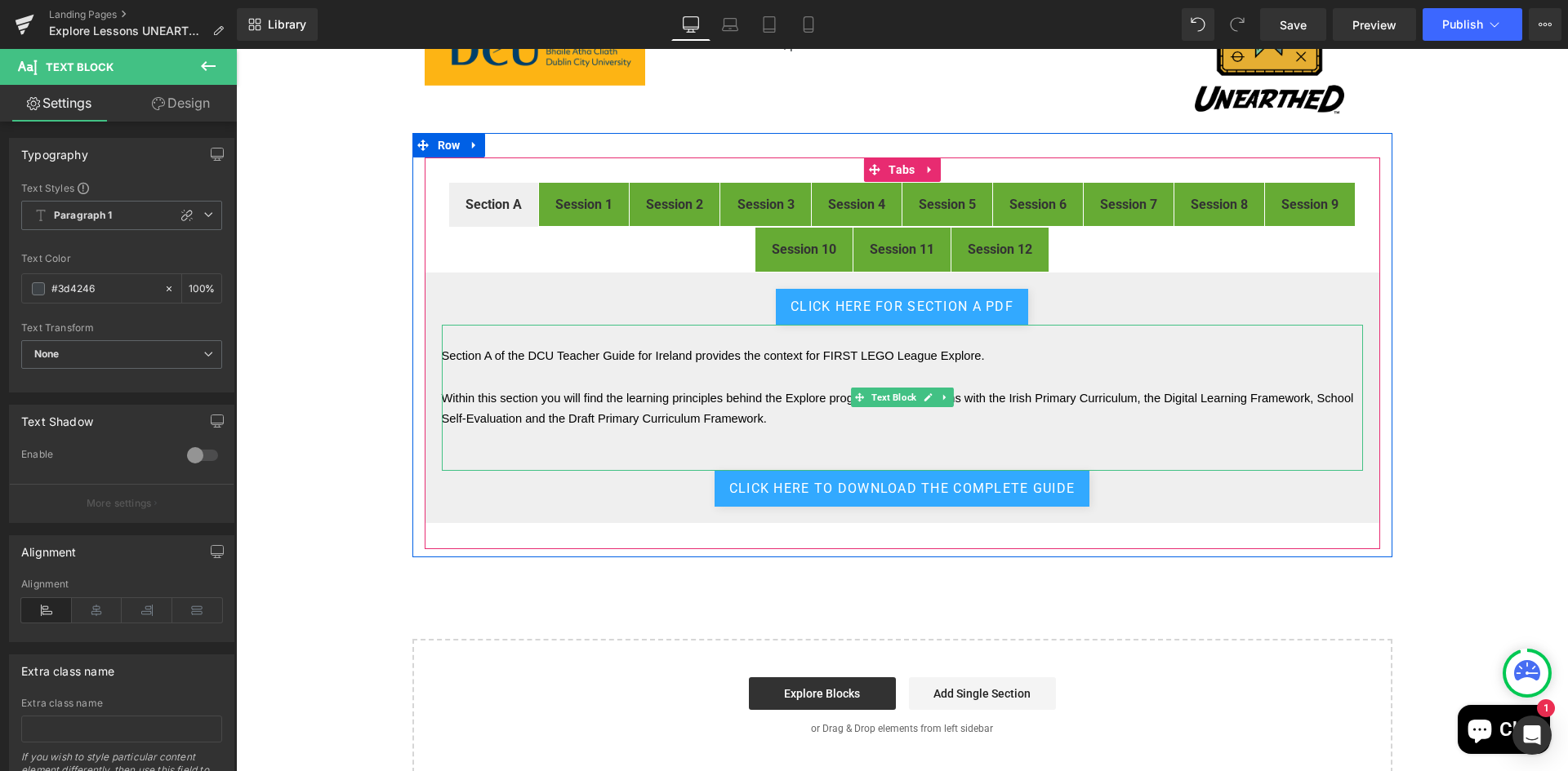
click at [785, 409] on p "Within this section you will find the learning principles behind the Explore pr…" at bounding box center [902, 408] width 921 height 42
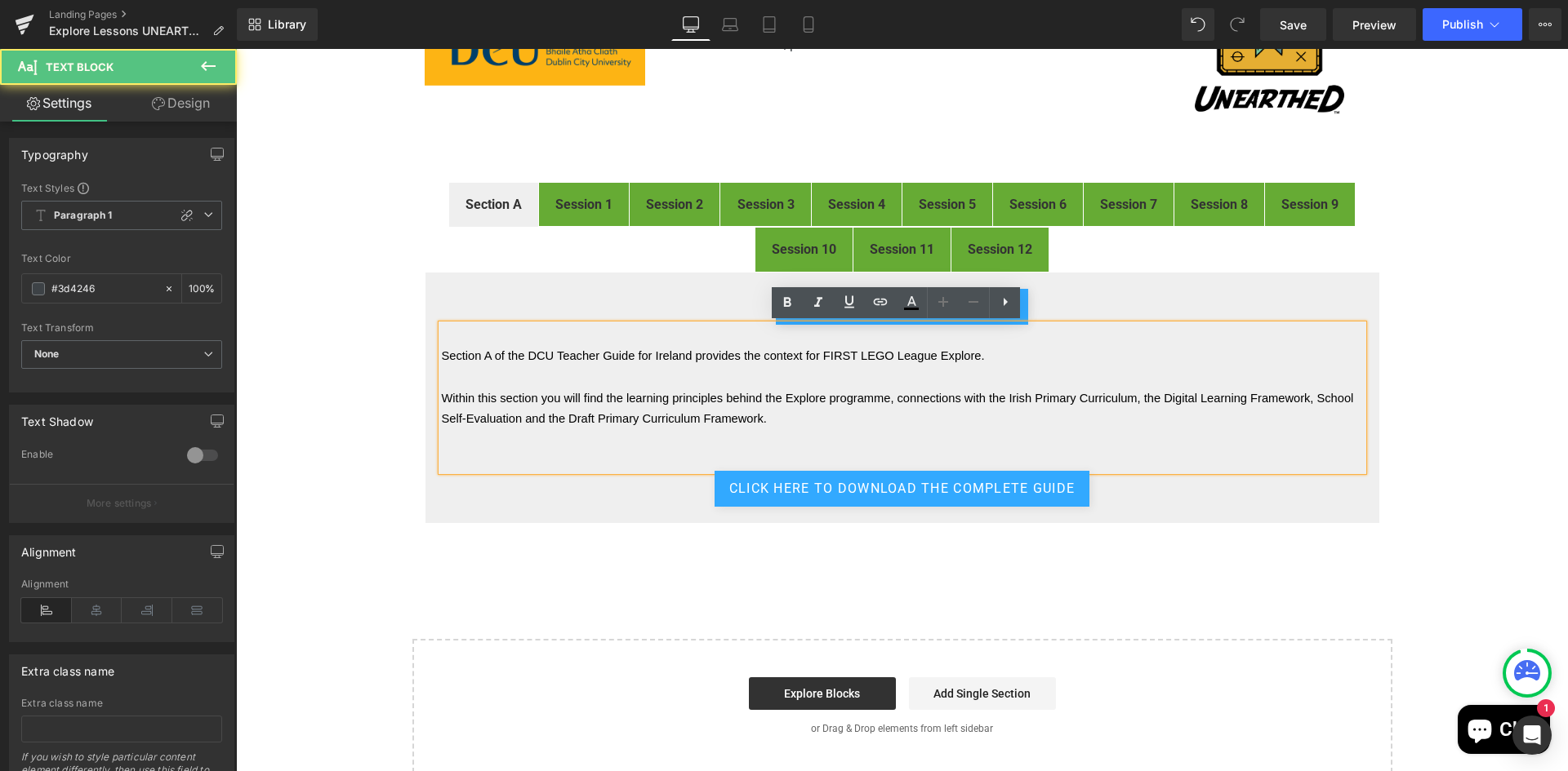
click at [1430, 425] on div "FIRST® LEGO® League Explore Digital Resources Heading Image Welcome to the digi…" at bounding box center [902, 346] width 1332 height 853
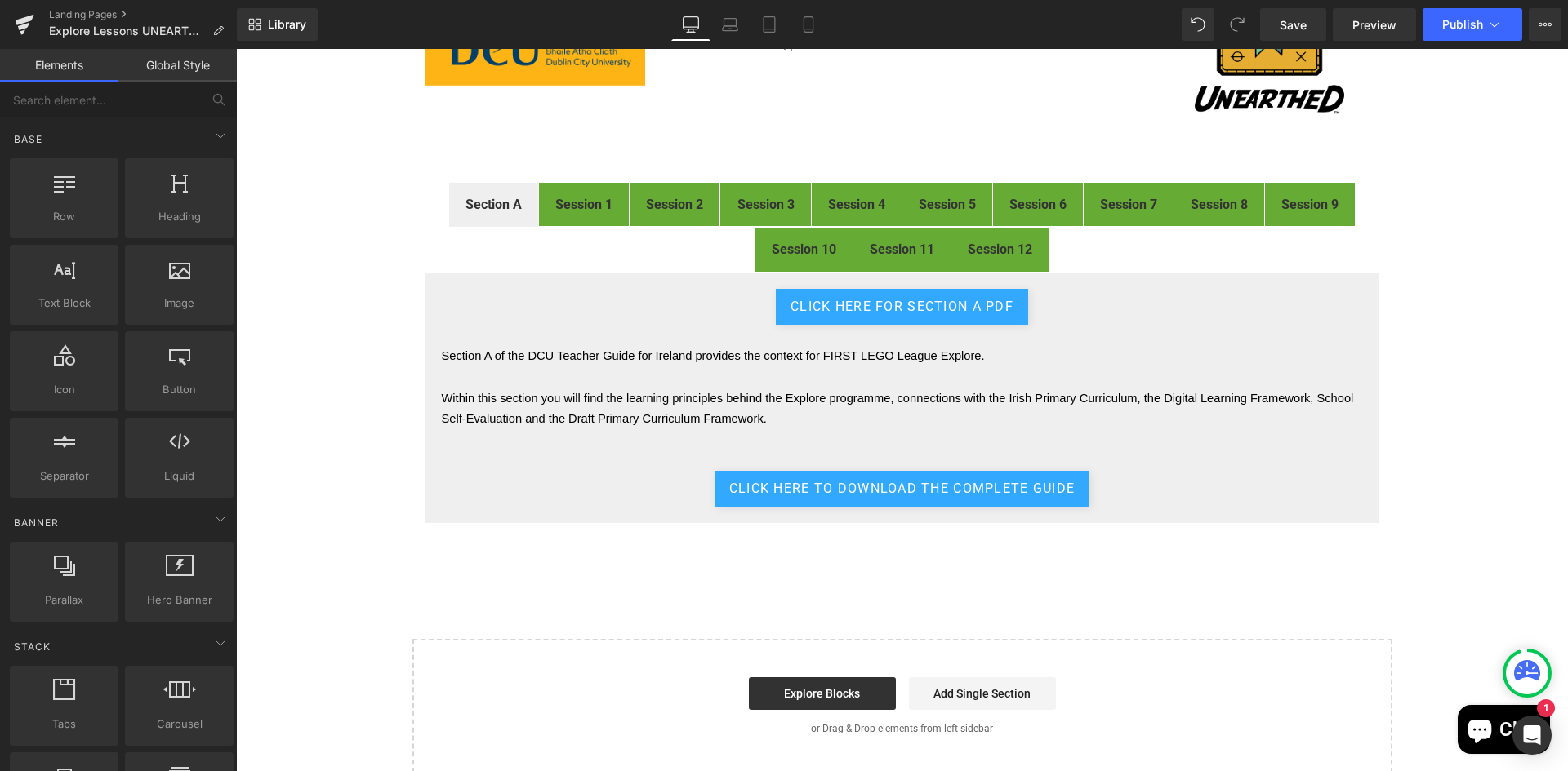
scroll to position [0, 0]
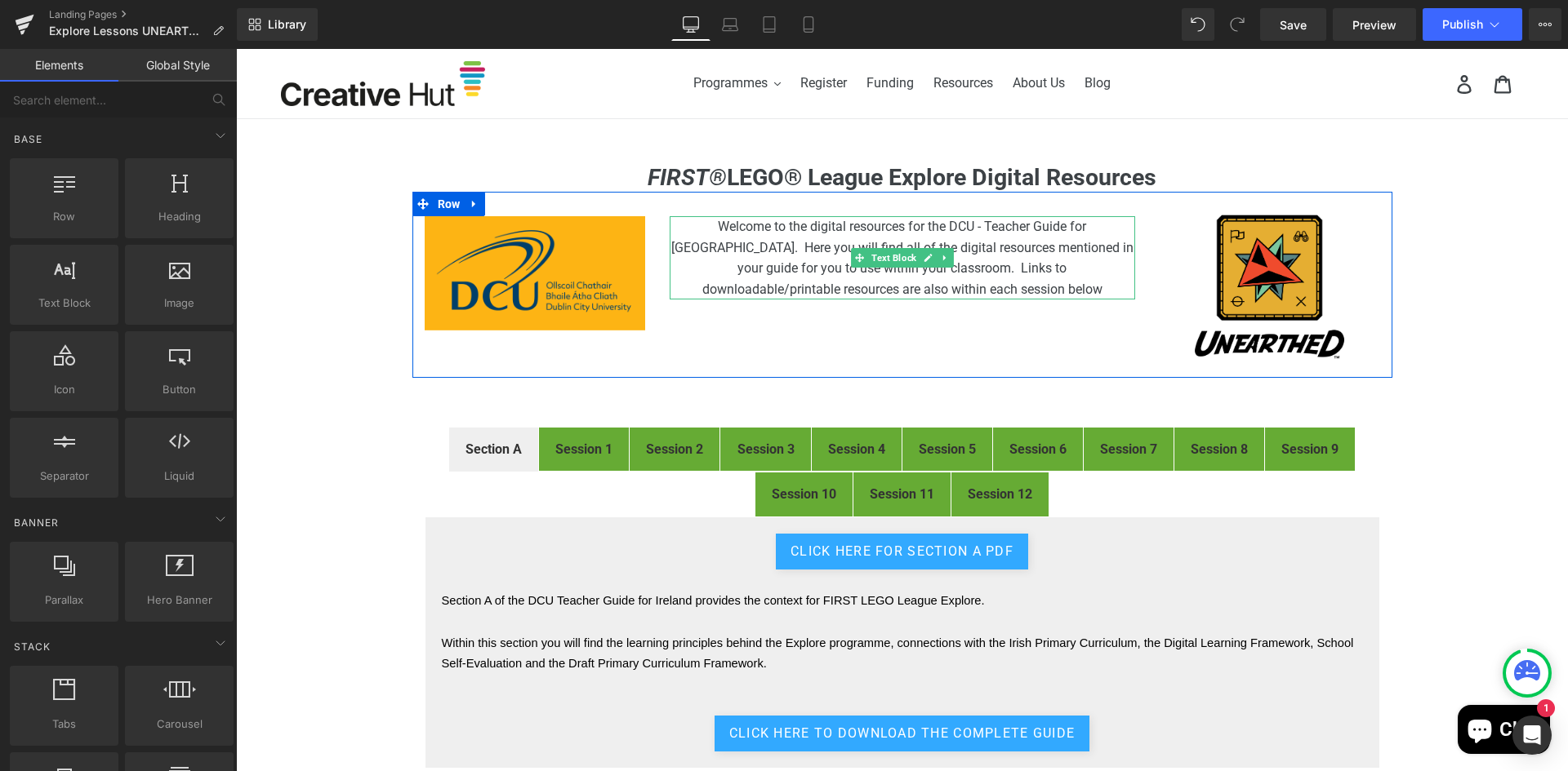
click at [754, 260] on span "Welcome to the digital resources for the DCU - Teacher Guide for [GEOGRAPHIC_DA…" at bounding box center [902, 258] width 463 height 78
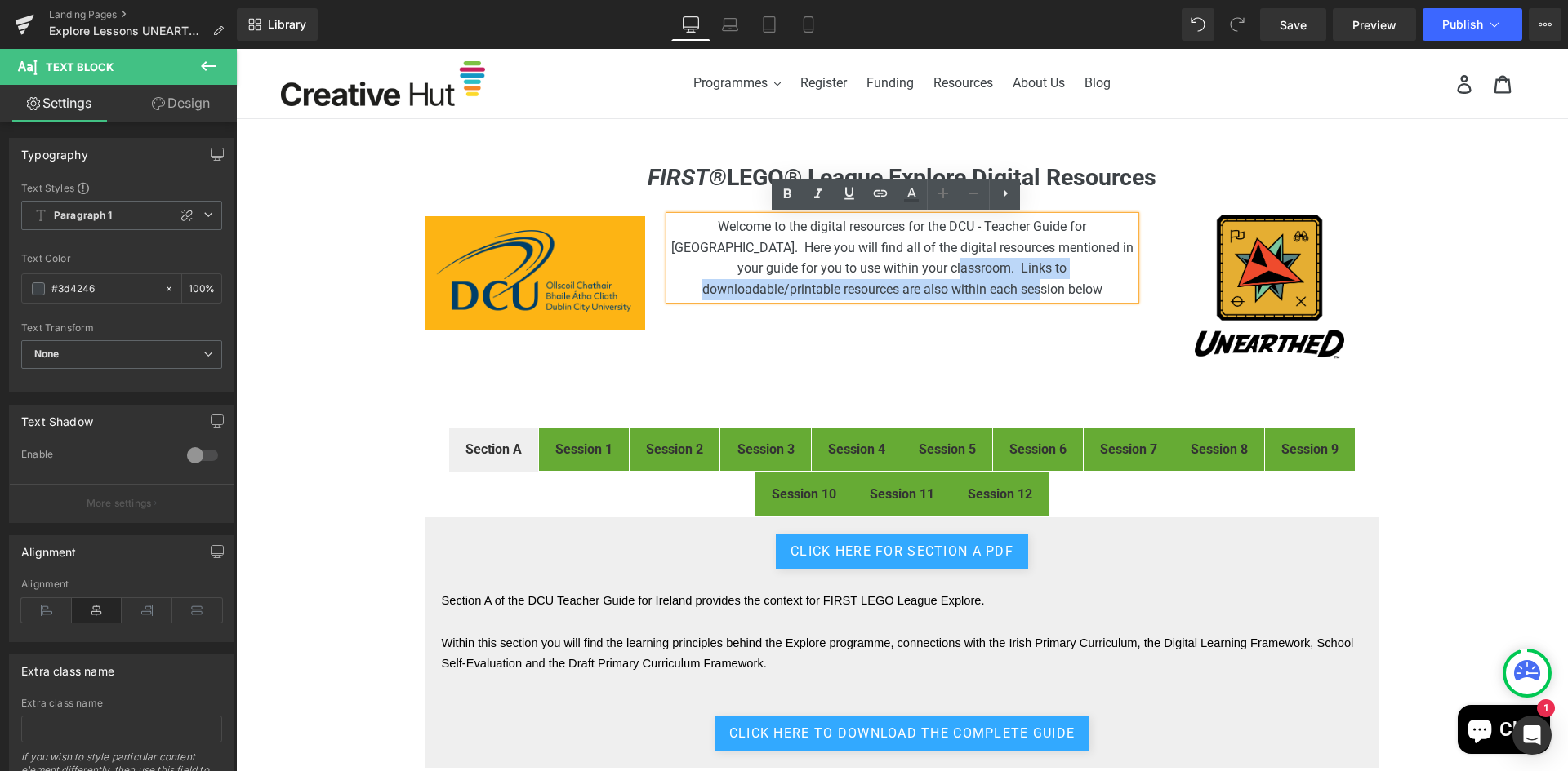
drag, startPoint x: 816, startPoint y: 269, endPoint x: 989, endPoint y: 280, distance: 173.3
click at [989, 280] on p "Welcome to the digital resources for the DCU - Teacher Guide for [GEOGRAPHIC_DA…" at bounding box center [902, 258] width 465 height 83
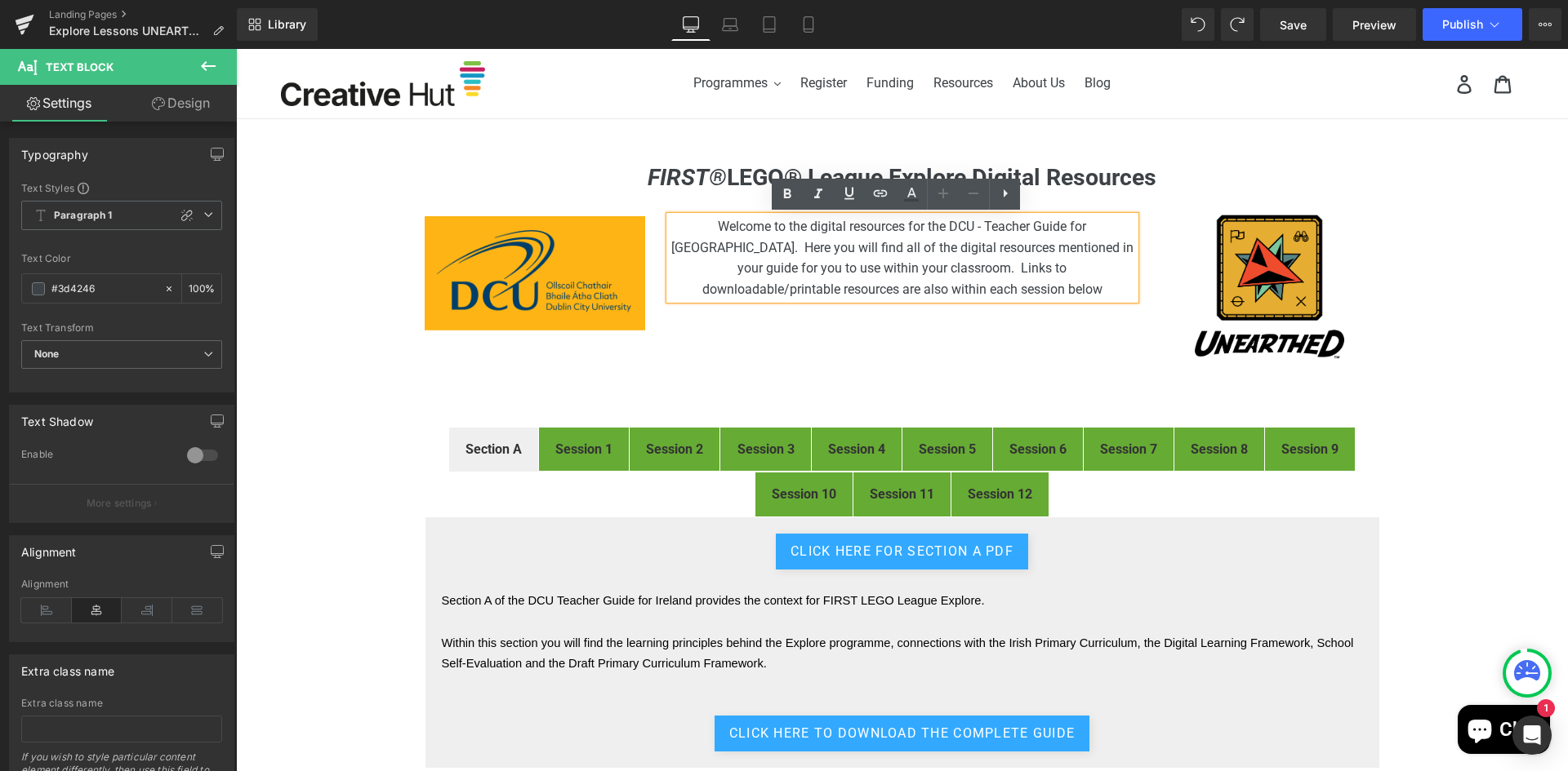
click at [993, 280] on p "Welcome to the digital resources for the DCU - Teacher Guide for [GEOGRAPHIC_DA…" at bounding box center [902, 258] width 465 height 83
click at [938, 221] on span "Welcome to the digital resources for the DCU - Teacher Guide for [GEOGRAPHIC_DA…" at bounding box center [902, 258] width 463 height 78
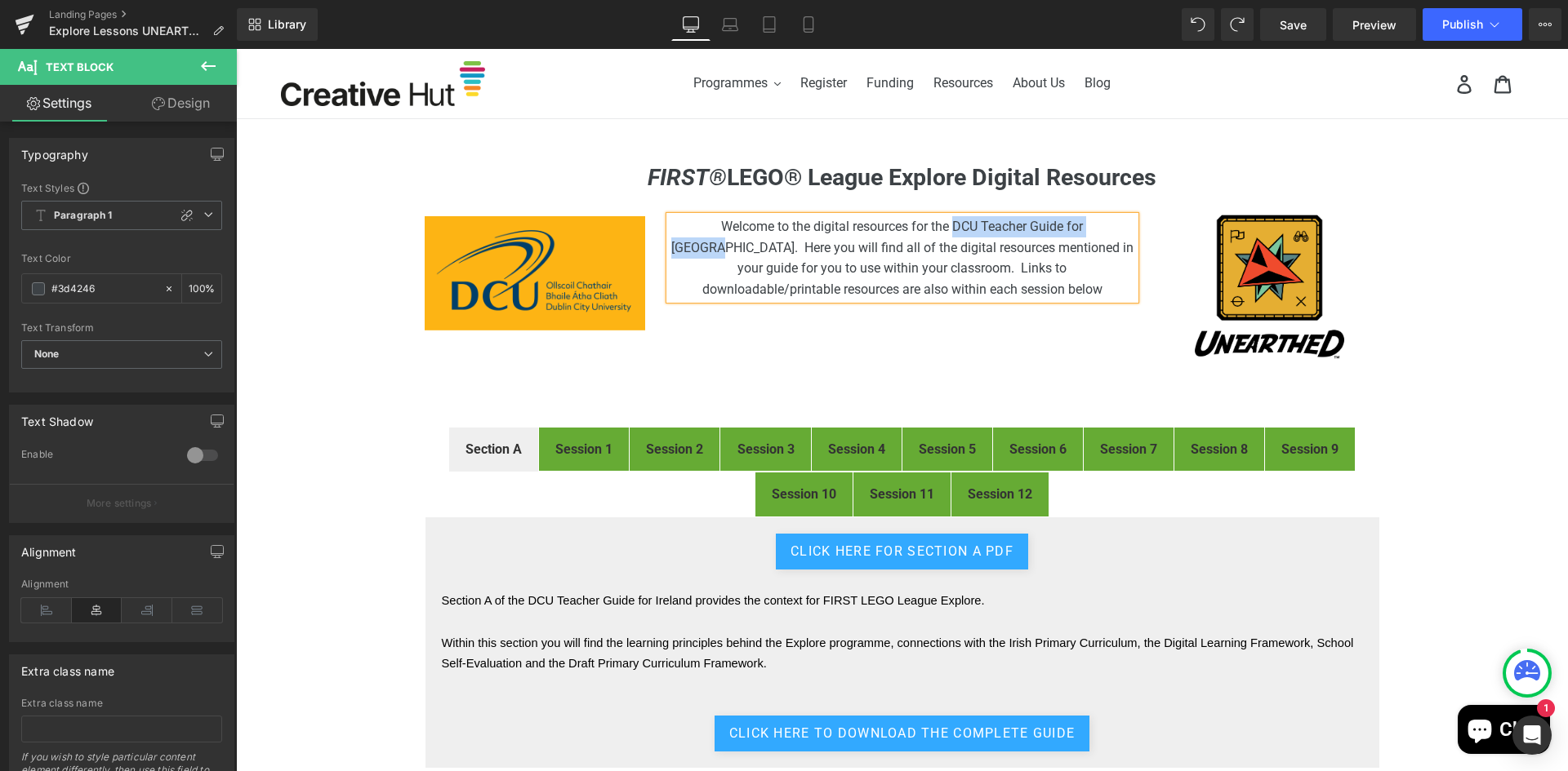
drag, startPoint x: 912, startPoint y: 226, endPoint x: 1080, endPoint y: 224, distance: 168.0
click at [1080, 224] on span "Welcome to the digital resources for the DCU Teacher Guide for [GEOGRAPHIC_DATA…" at bounding box center [902, 258] width 463 height 78
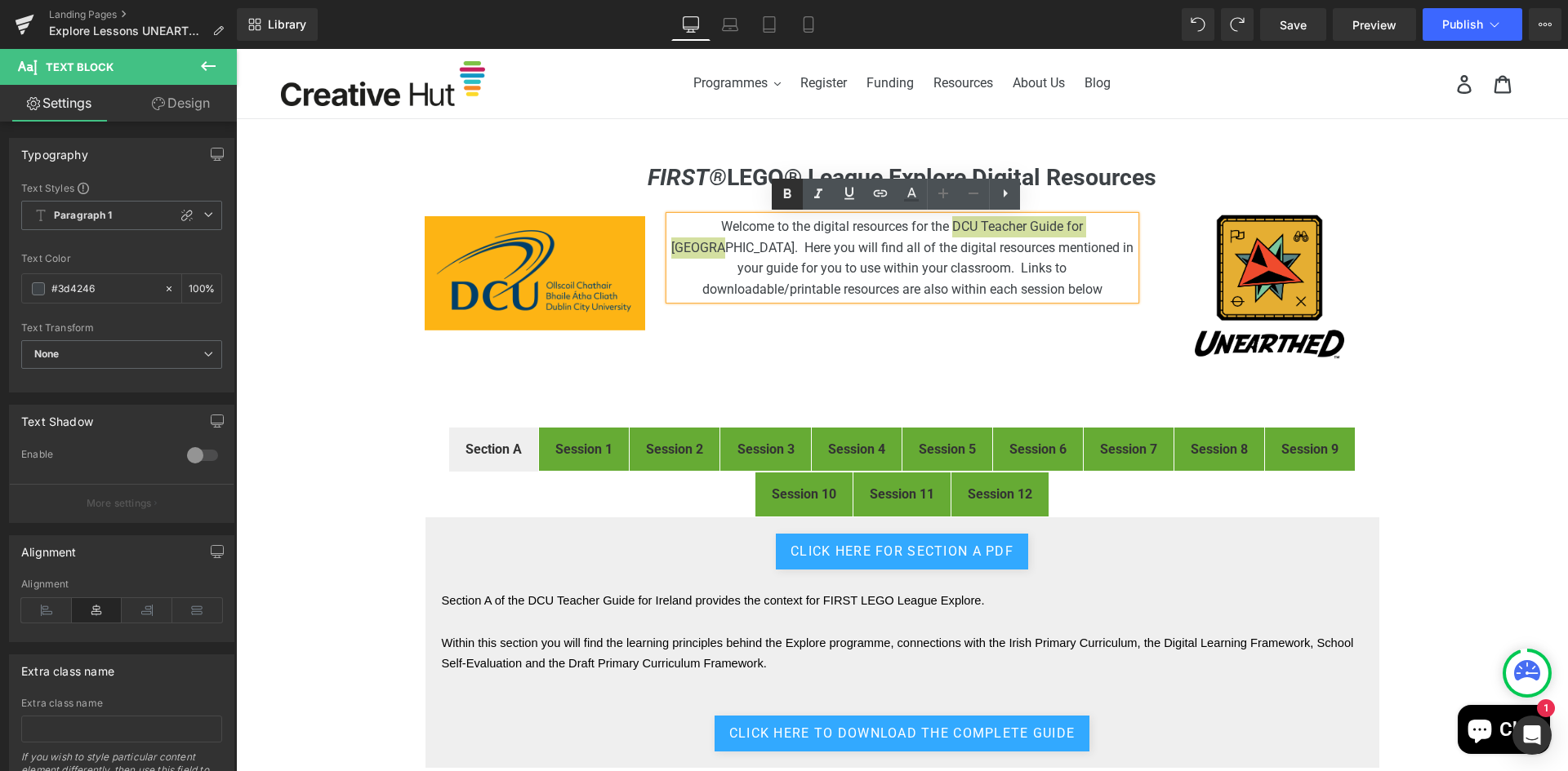
click at [791, 197] on icon at bounding box center [787, 193] width 7 height 10
click at [1095, 227] on span "Welcome to the digital resources for the DCU Teacher Guide for [GEOGRAPHIC_DATA…" at bounding box center [902, 258] width 464 height 78
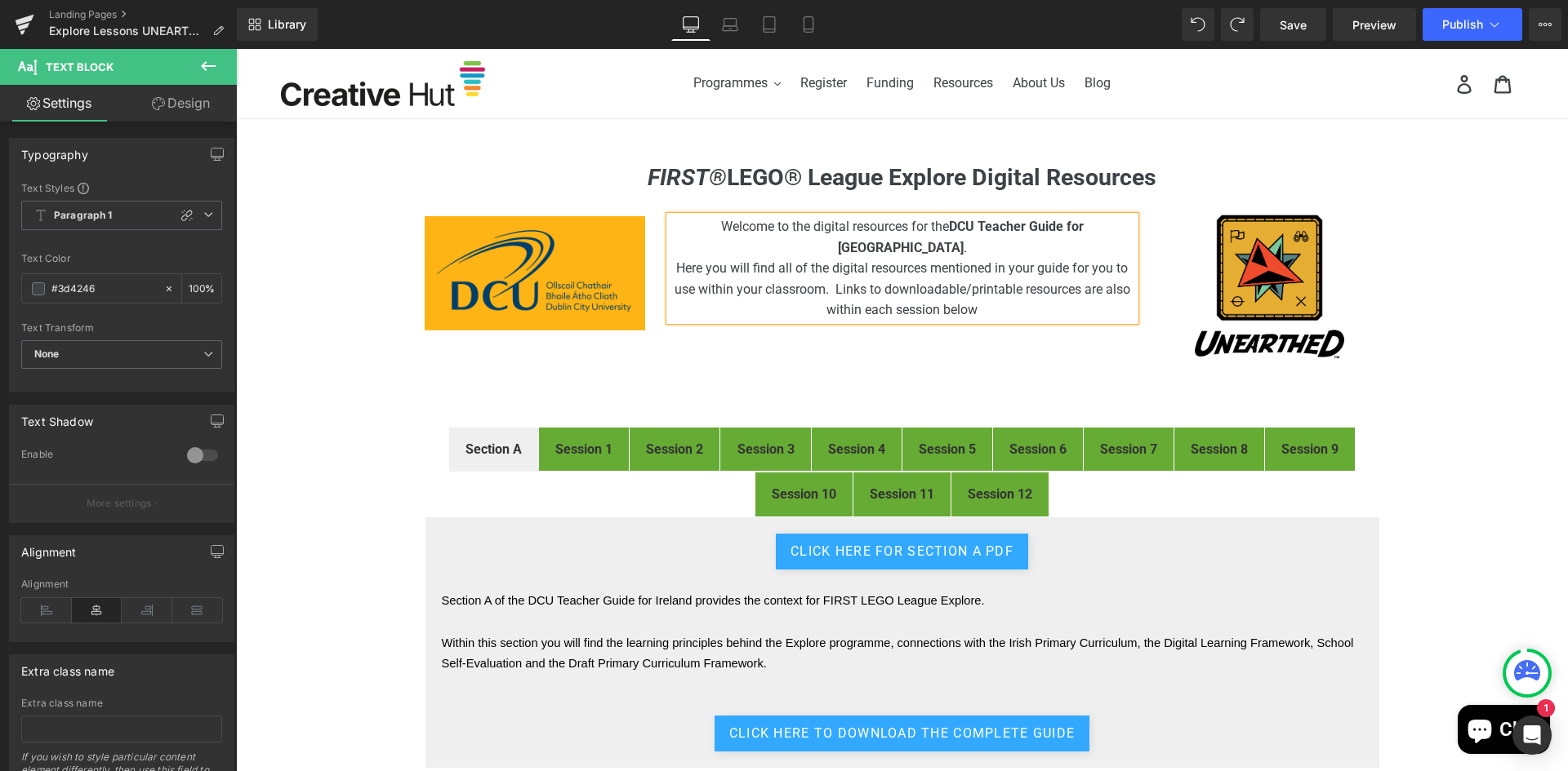
click at [1090, 296] on p "Here you will find all of the digital resources mentioned in your guide for you…" at bounding box center [902, 289] width 465 height 62
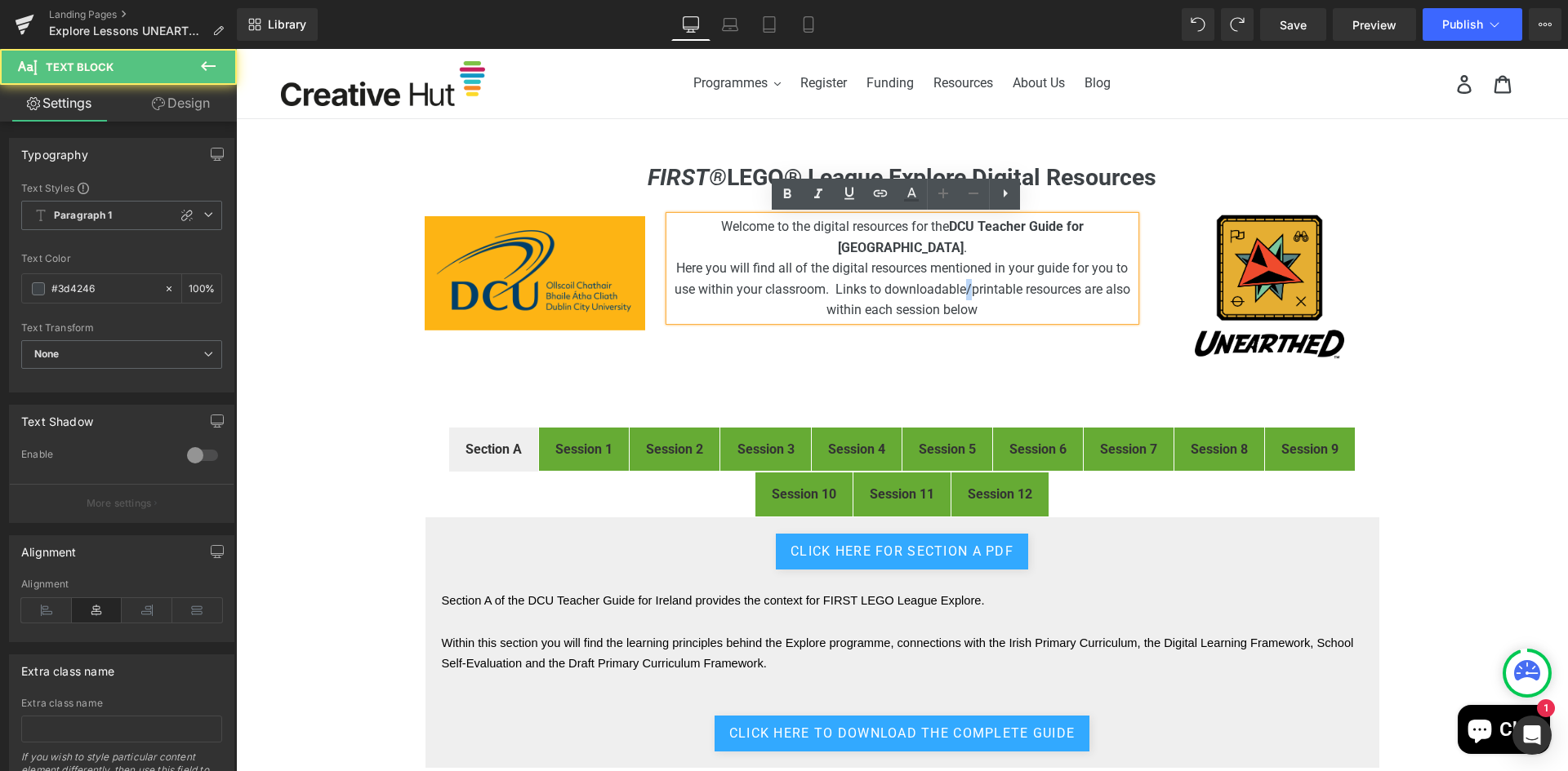
click at [961, 265] on span "Here you will find all of the digital resources mentioned in your guide for you…" at bounding box center [902, 289] width 456 height 57
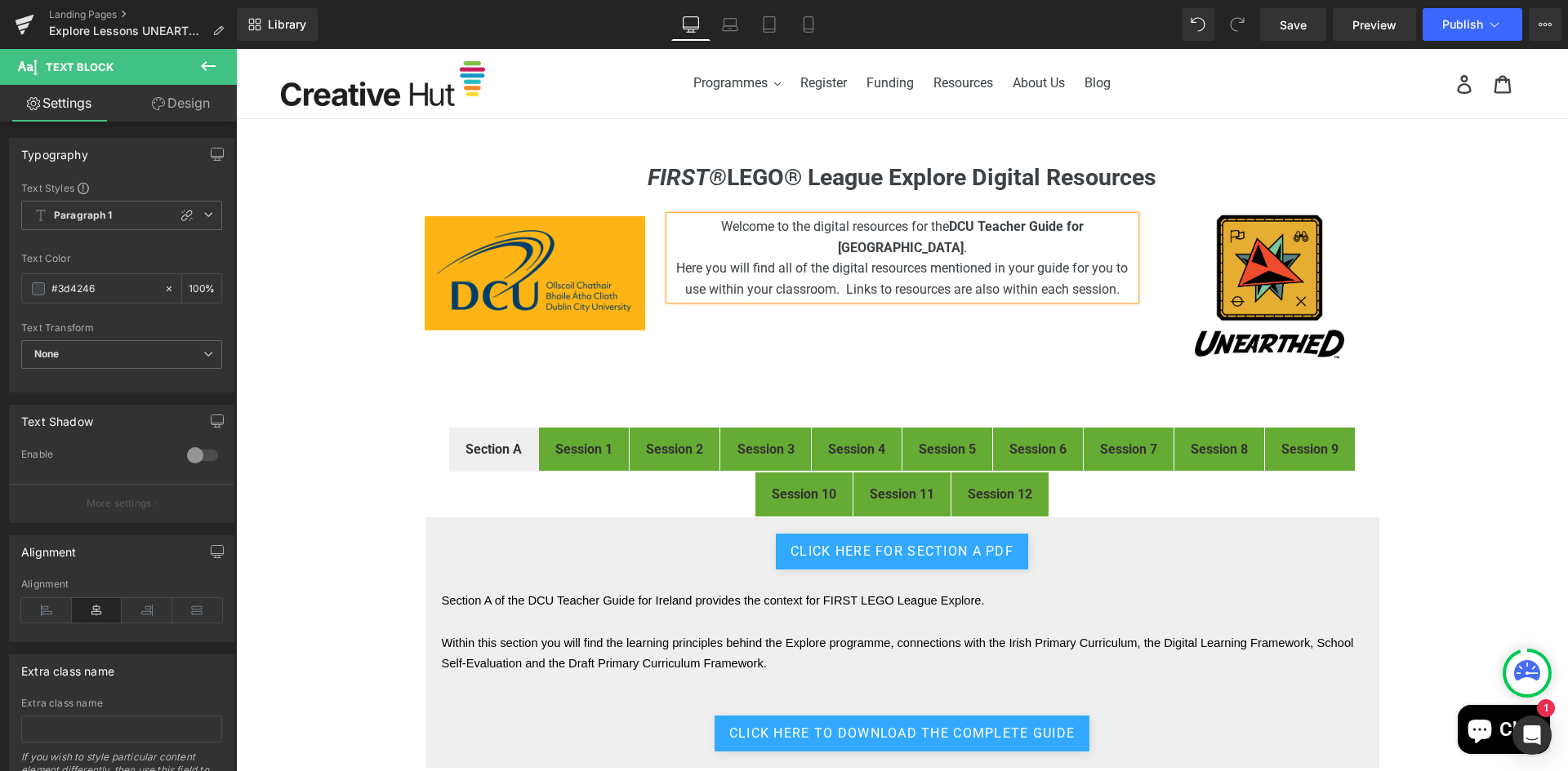
click at [965, 337] on div "Image Welcome to the digital resources for the DCU Teacher Guide for [GEOGRAPHI…" at bounding box center [902, 284] width 980 height 186
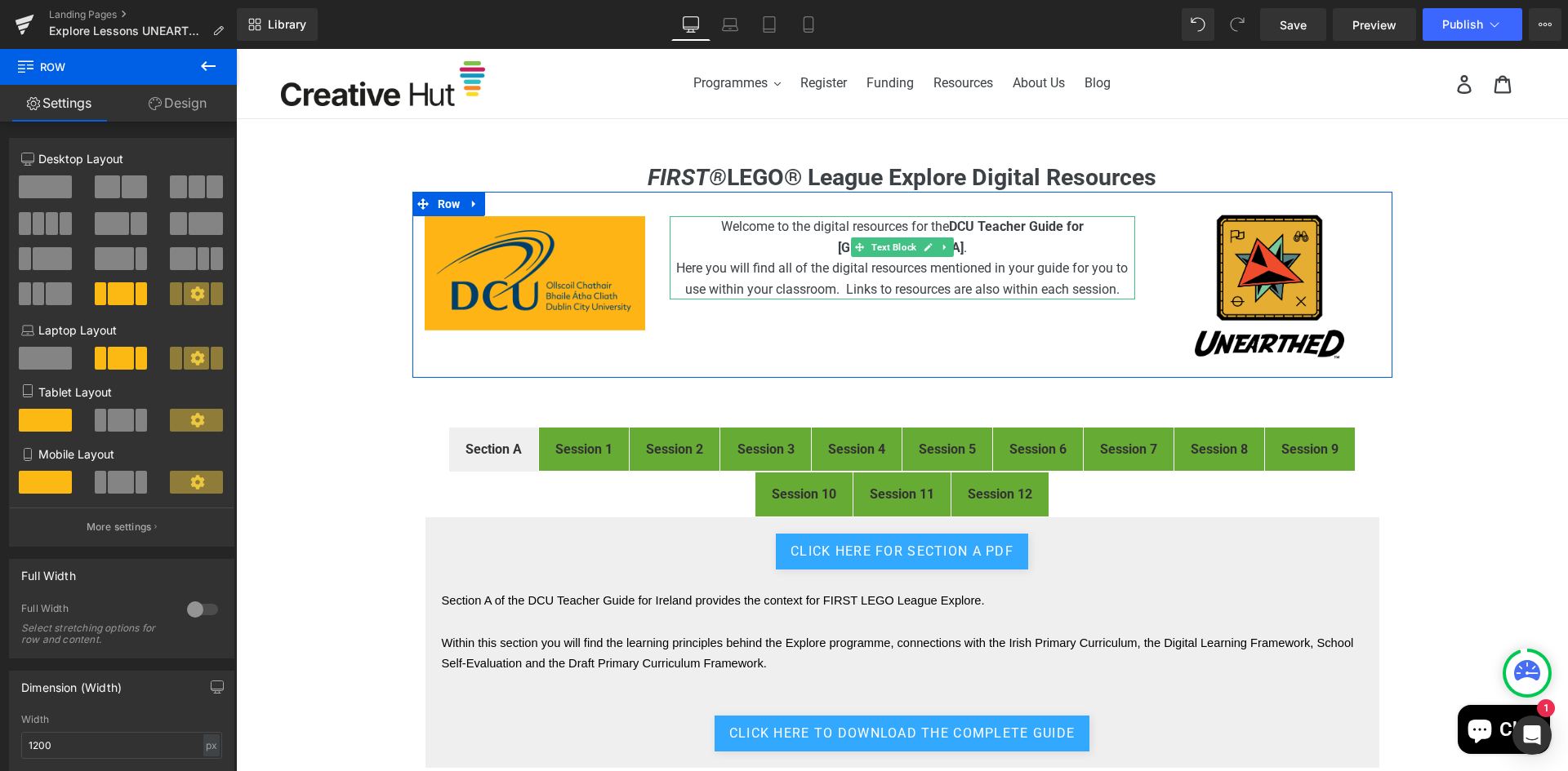
click at [730, 270] on span "Here you will find all of the digital resources mentioned in your guide for you…" at bounding box center [902, 278] width 451 height 36
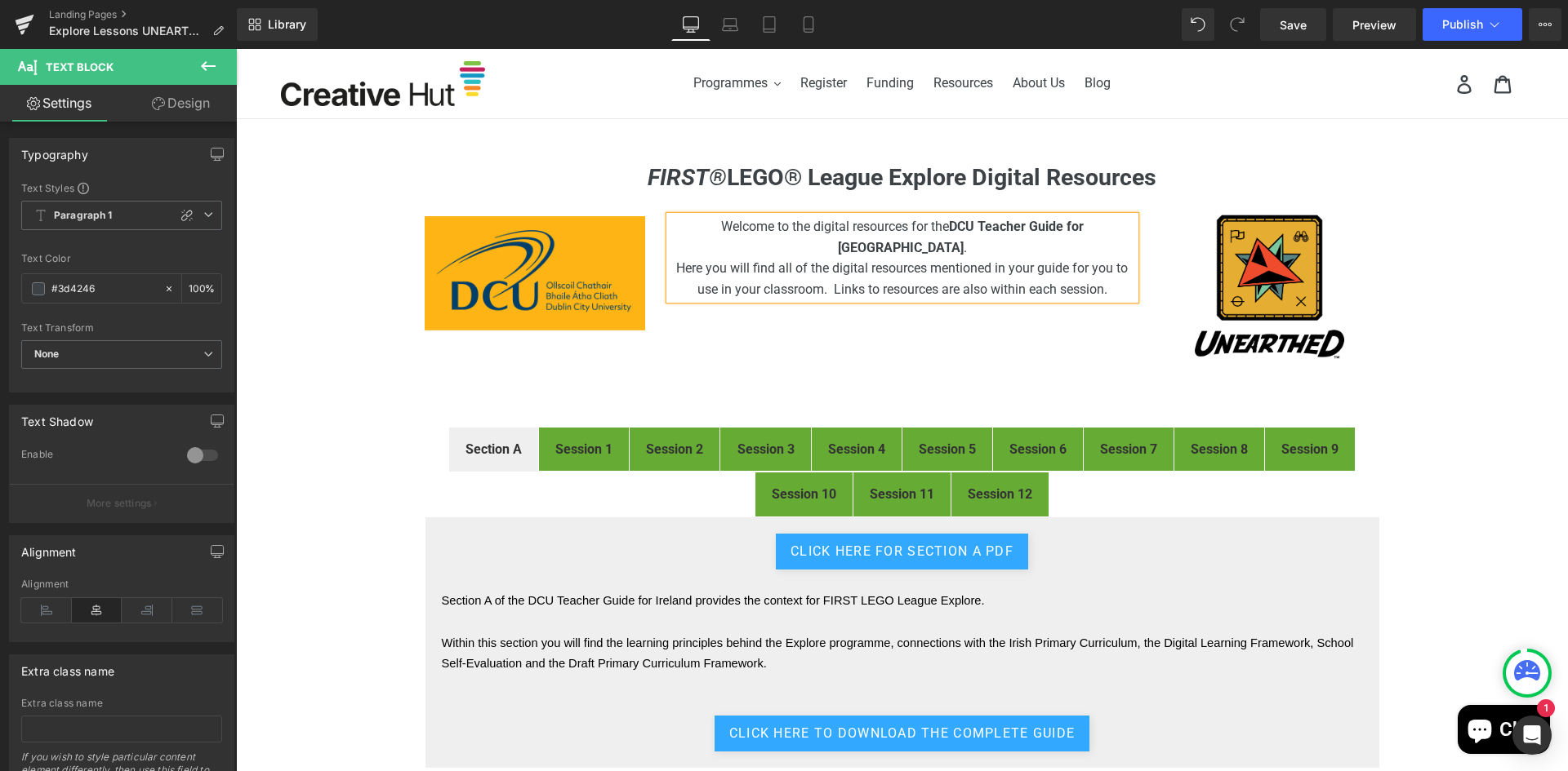
click at [985, 267] on span "Here you will find all of the digital resources mentioned in your guide for you…" at bounding box center [902, 278] width 451 height 36
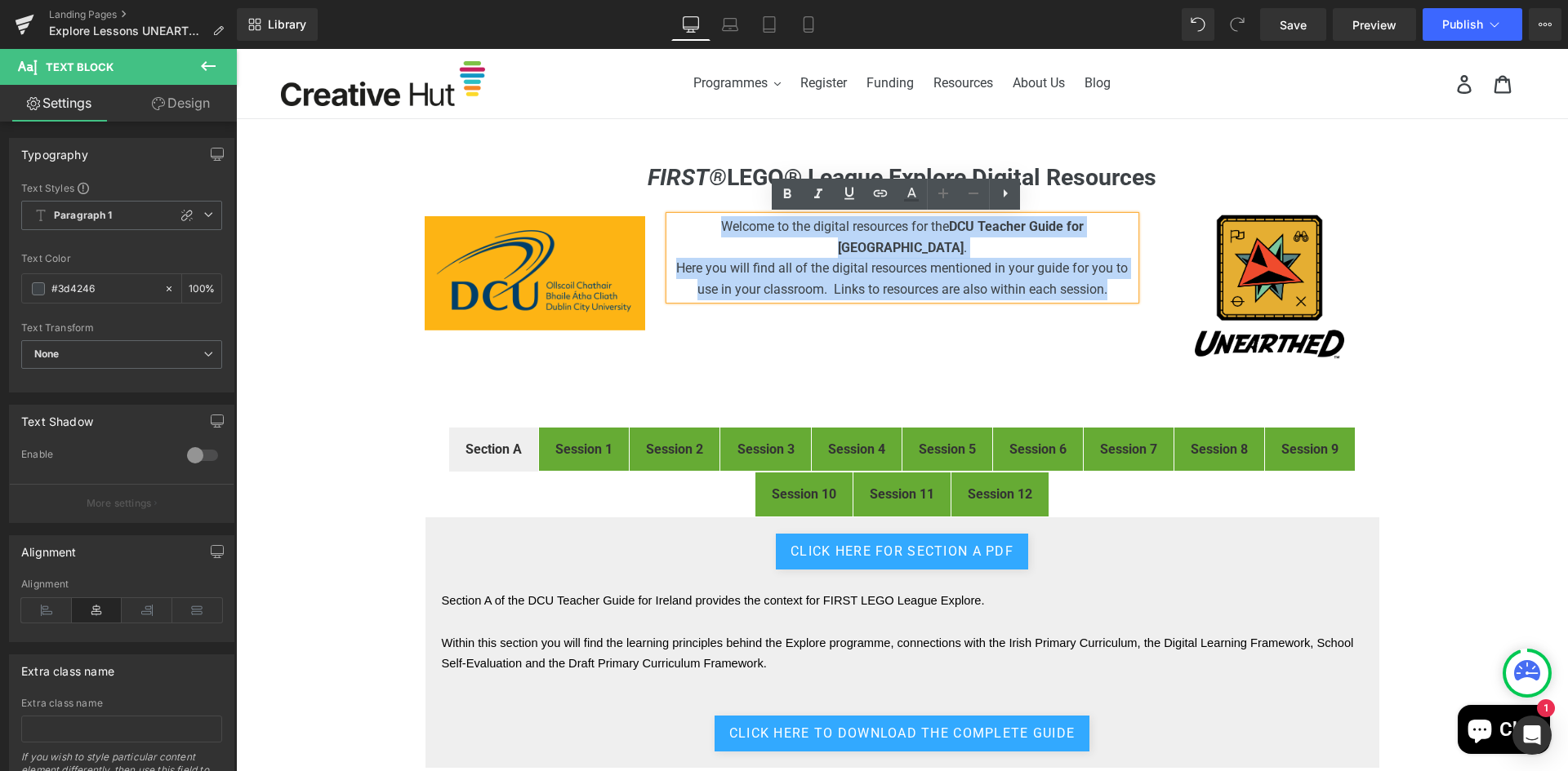
drag, startPoint x: 1114, startPoint y: 268, endPoint x: 679, endPoint y: 230, distance: 436.7
click at [679, 230] on div "Welcome to the digital resources for the DCU Teacher Guide for [GEOGRAPHIC_DATA…" at bounding box center [902, 258] width 465 height 83
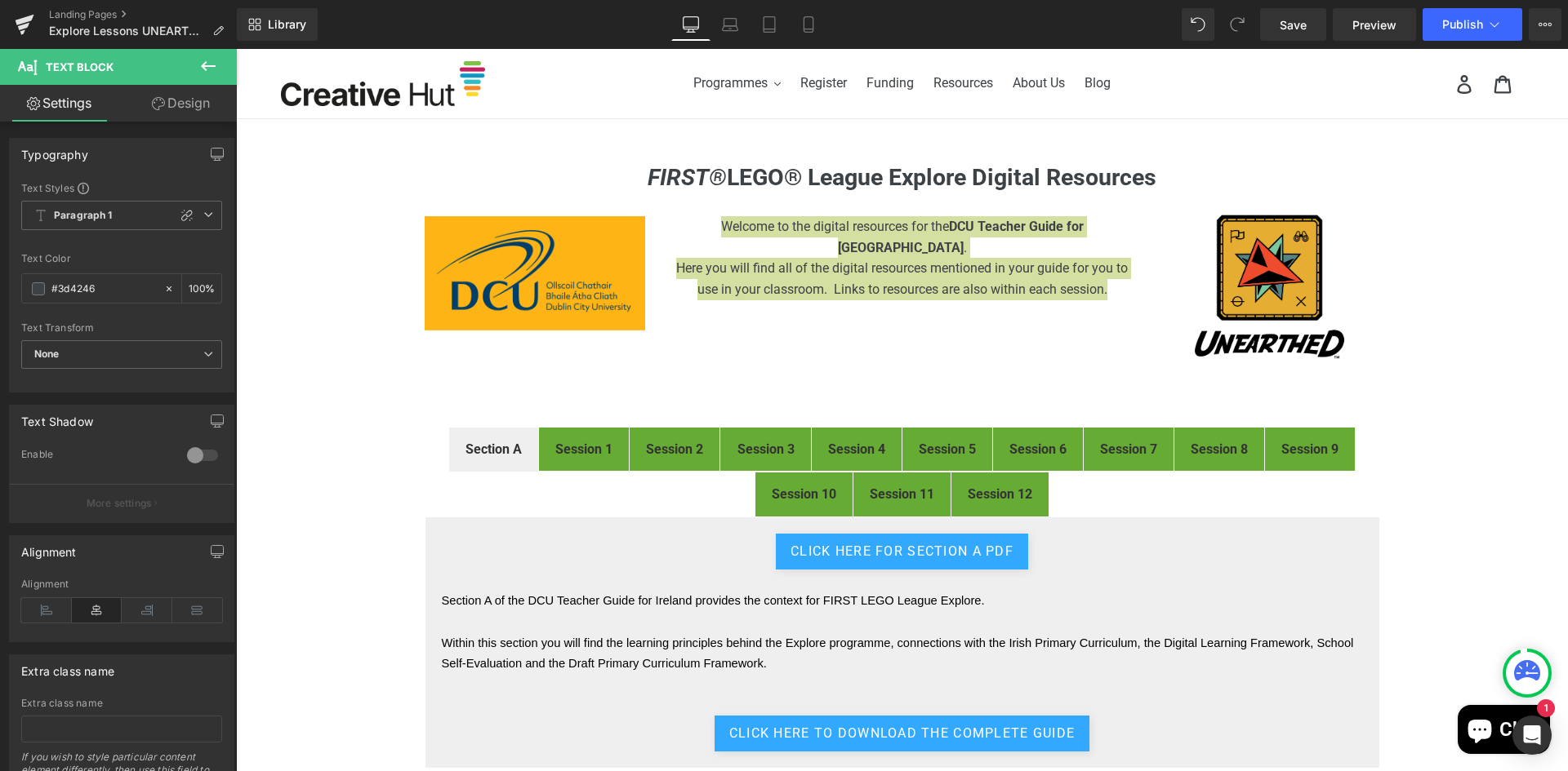
click at [187, 104] on link "Design" at bounding box center [180, 103] width 118 height 36
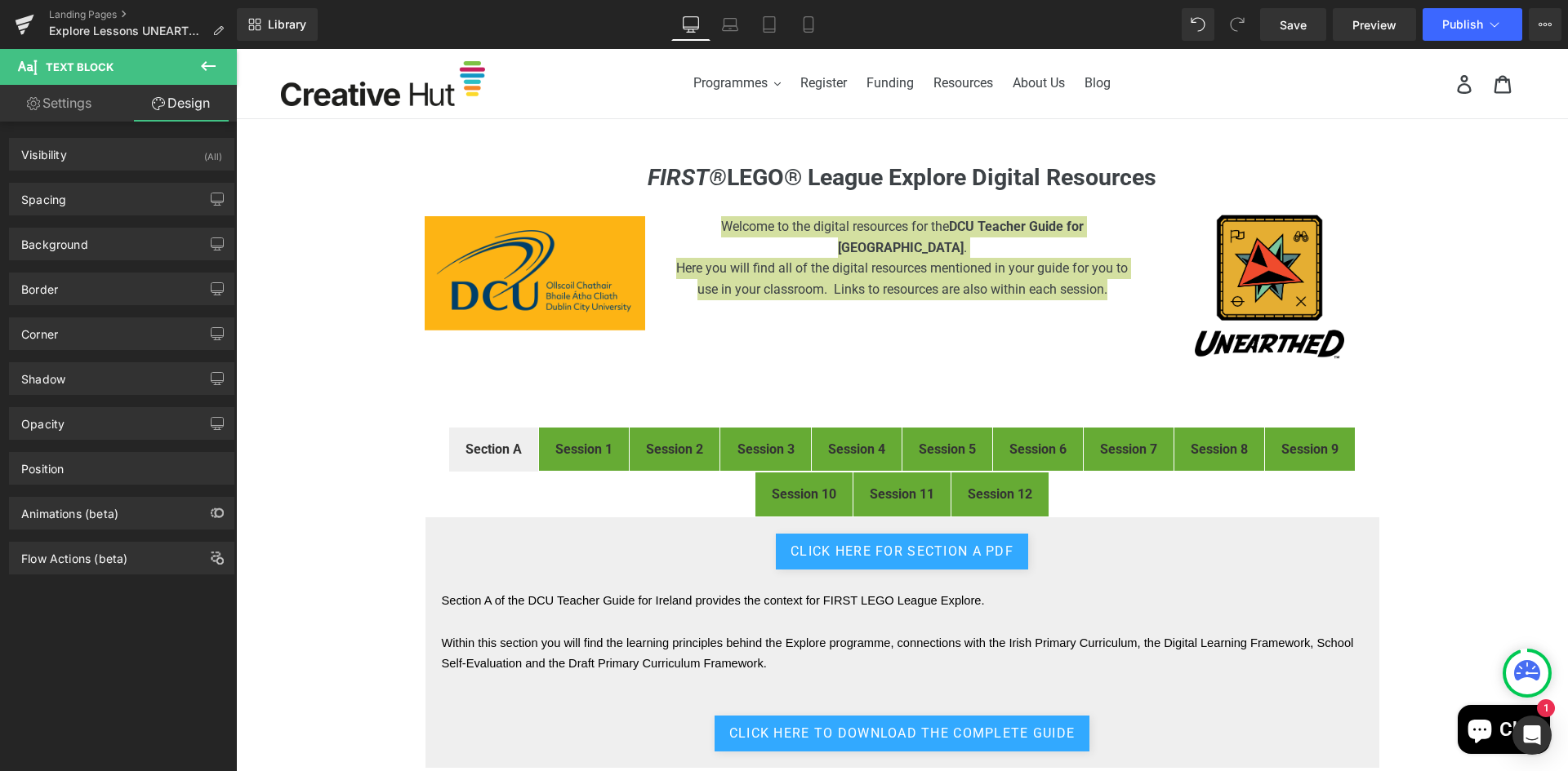
click at [56, 108] on link "Settings" at bounding box center [59, 103] width 118 height 36
type input "100"
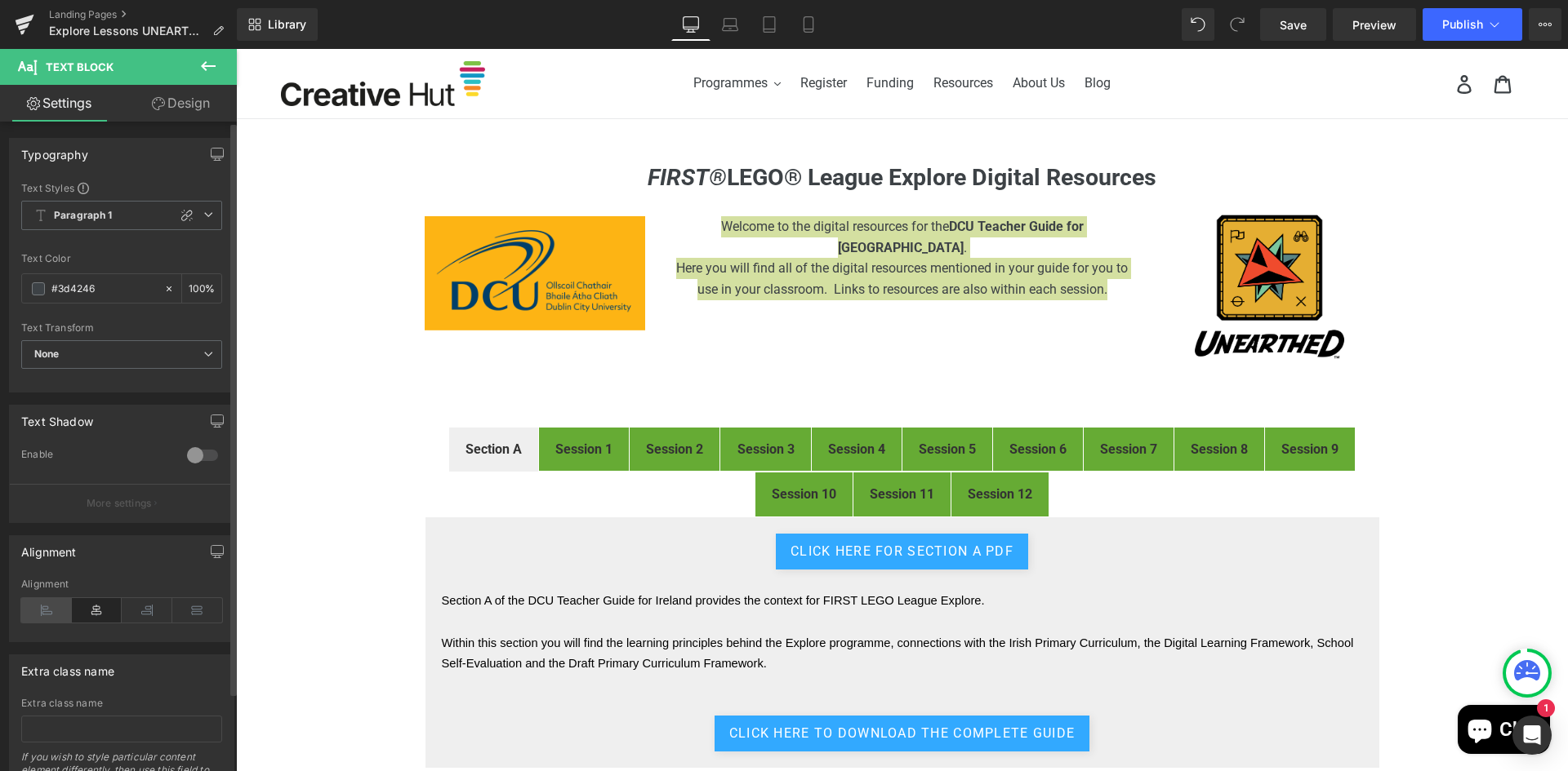
click at [40, 611] on icon at bounding box center [46, 611] width 50 height 24
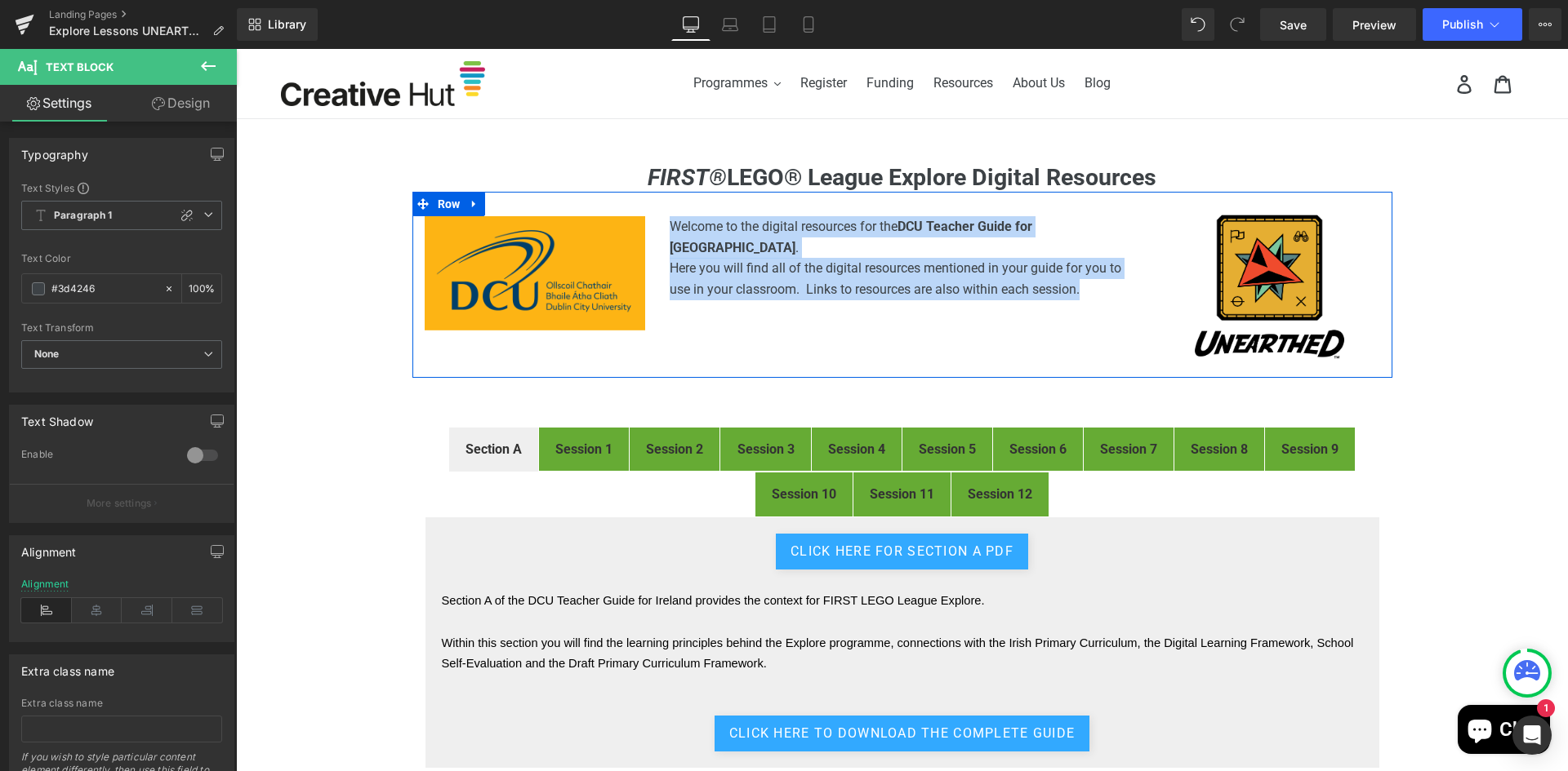
click at [1119, 322] on div "Image Welcome to the digital resources for the DCU Teacher Guide for [GEOGRAPHI…" at bounding box center [902, 284] width 980 height 186
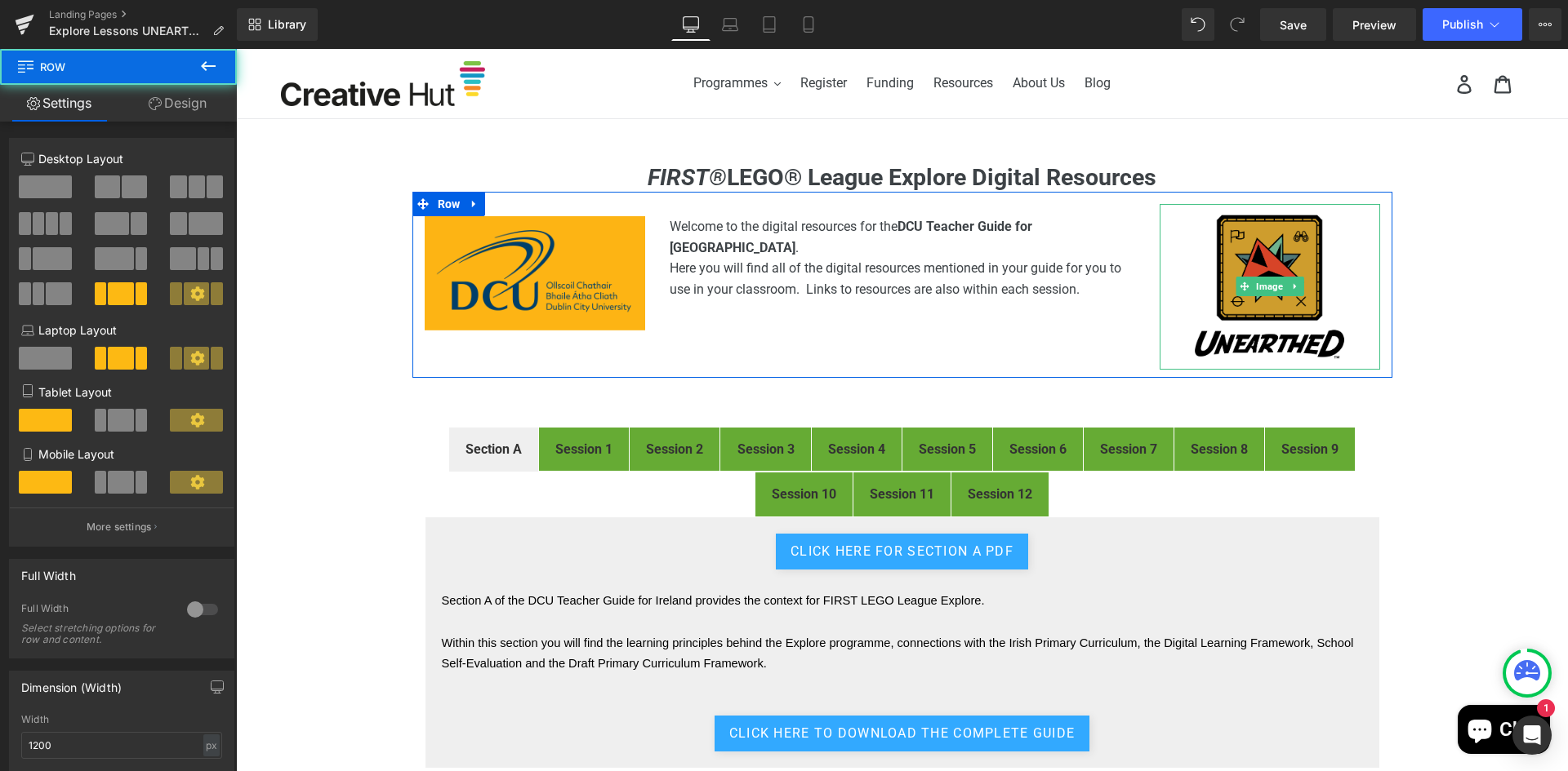
click at [1275, 264] on img at bounding box center [1269, 286] width 166 height 166
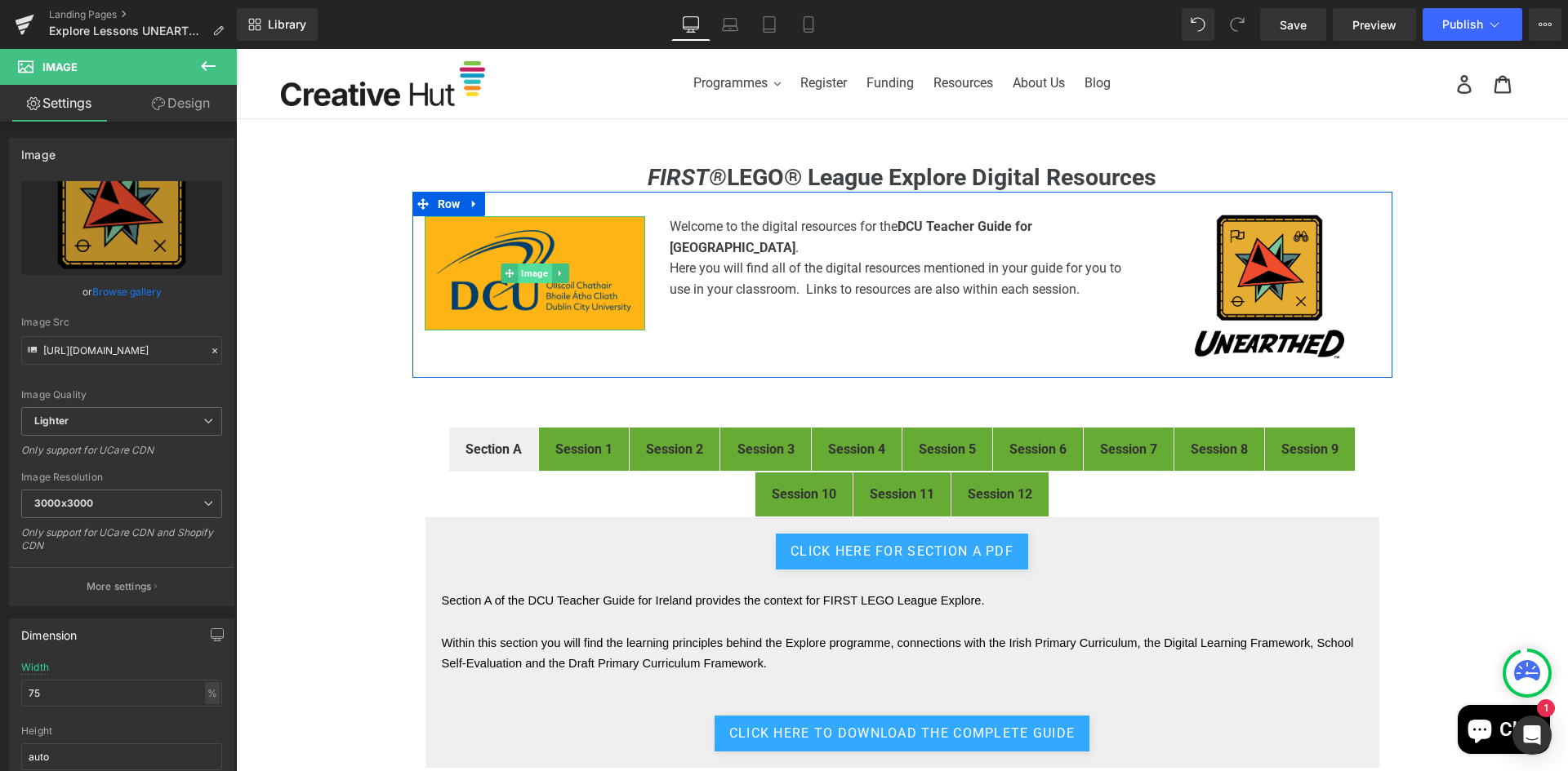
click at [528, 268] on span "Image" at bounding box center [535, 273] width 34 height 20
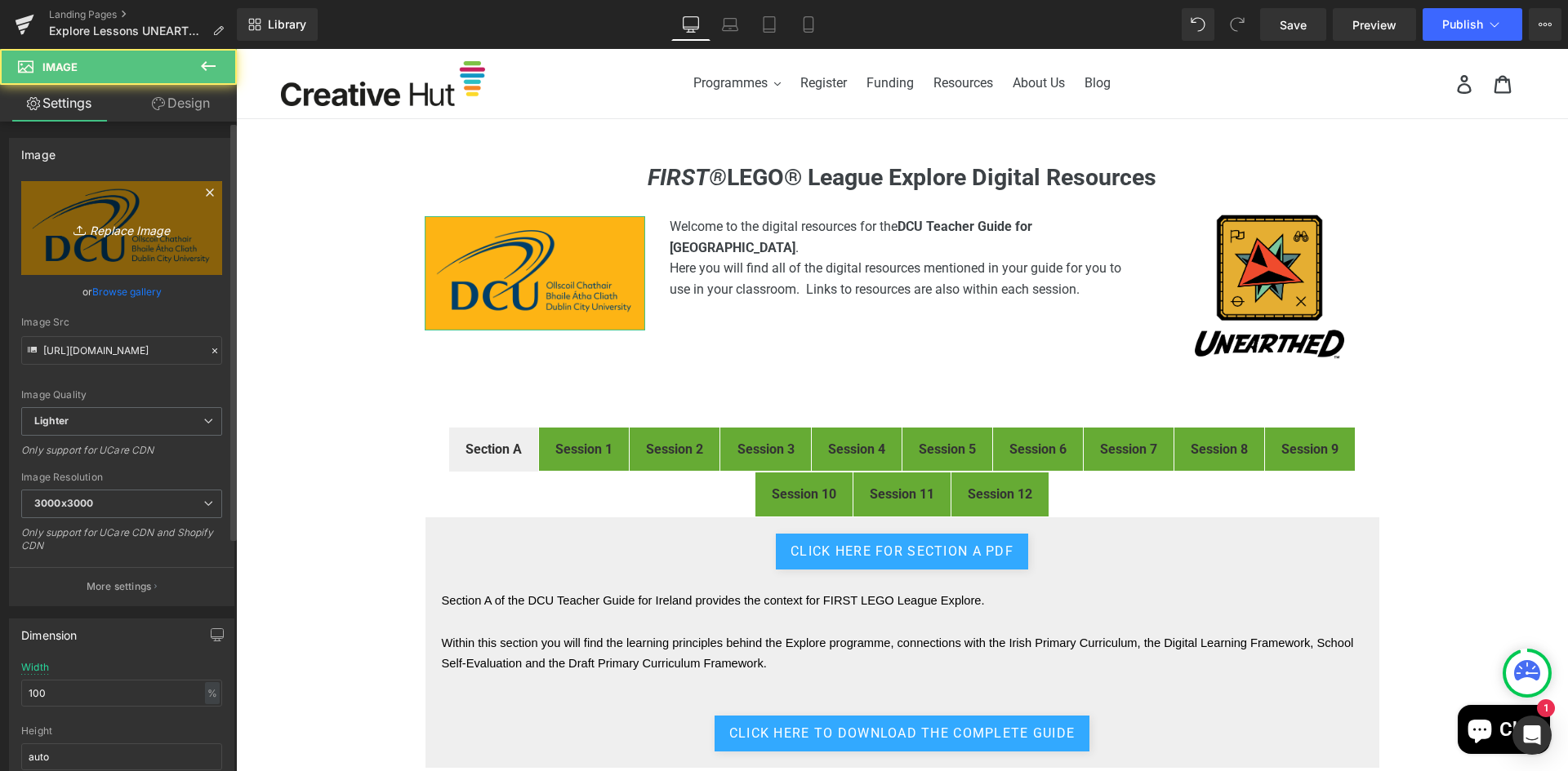
click at [190, 253] on link "Replace Image" at bounding box center [121, 228] width 200 height 94
click at [120, 227] on icon "Replace Image" at bounding box center [121, 228] width 131 height 21
type input "C:\fakepath\DCU_Digital_Logo_IOE_Purple_Stacked.png"
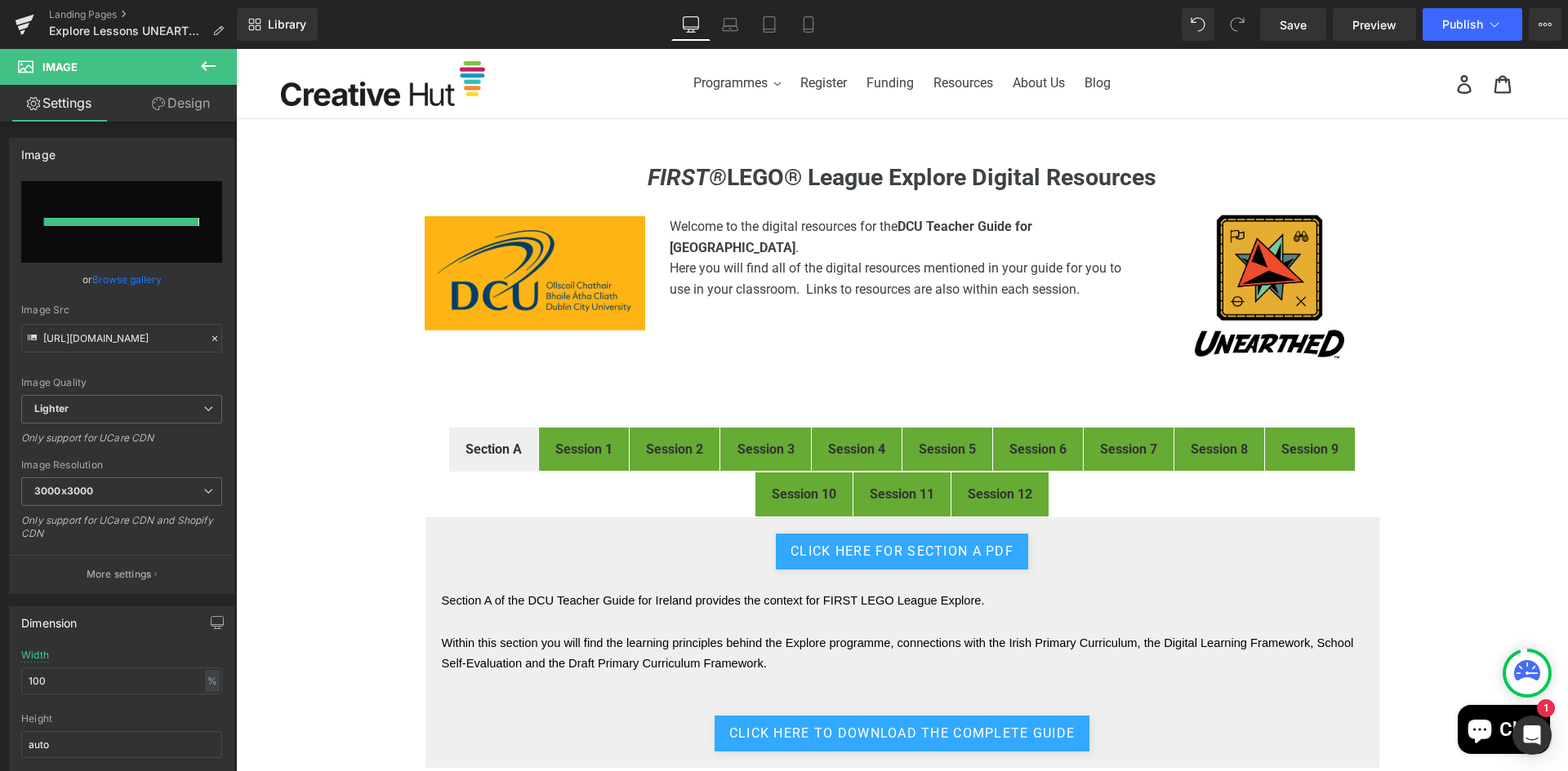
type input "[URL][DOMAIN_NAME]"
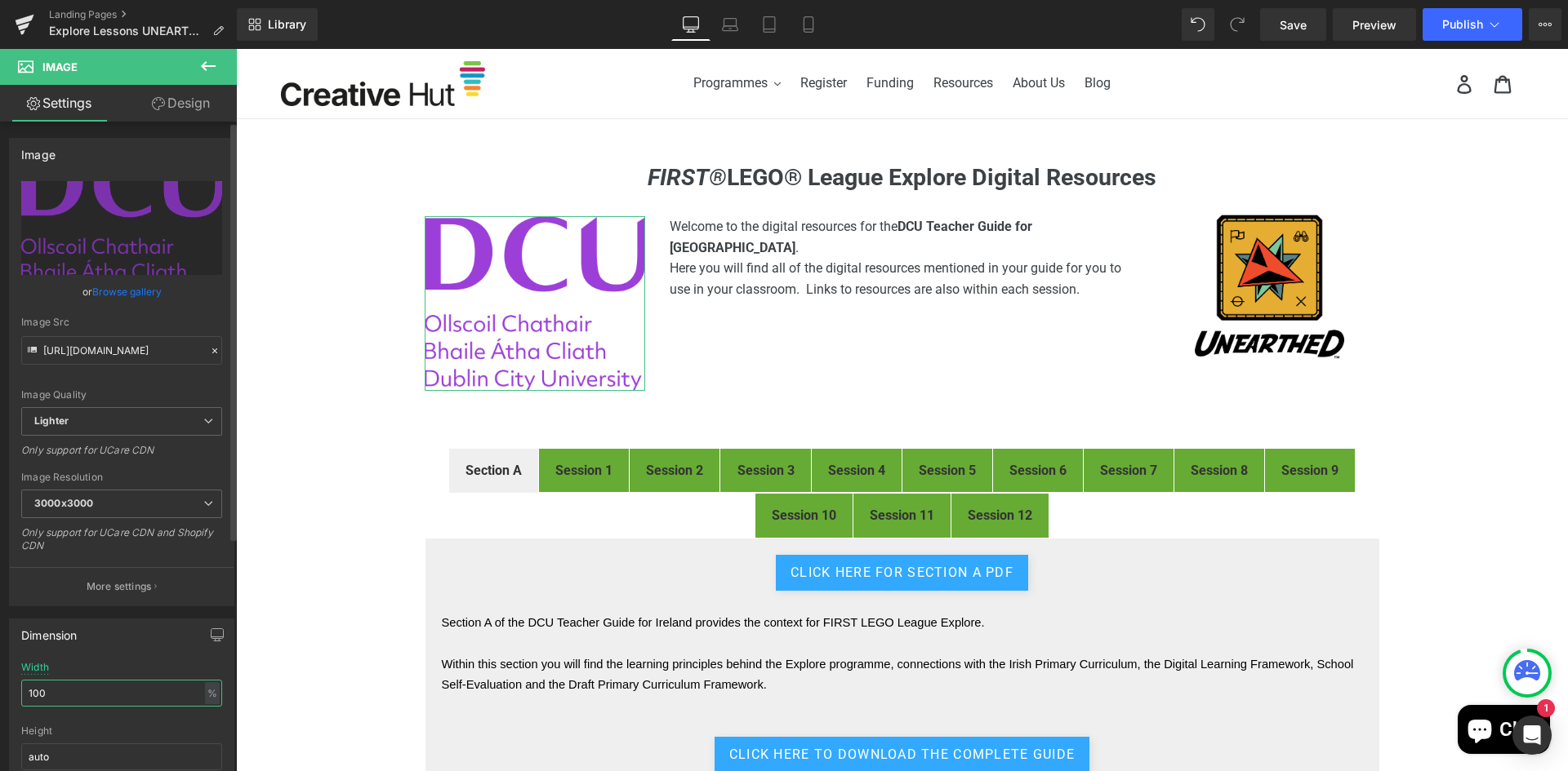
click at [110, 693] on input "100" at bounding box center [121, 693] width 200 height 27
drag, startPoint x: 79, startPoint y: 691, endPoint x: 17, endPoint y: 695, distance: 62.1
click at [17, 695] on div "100% Width 100 % % px auto Height auto 0 Circle Image" at bounding box center [121, 743] width 224 height 163
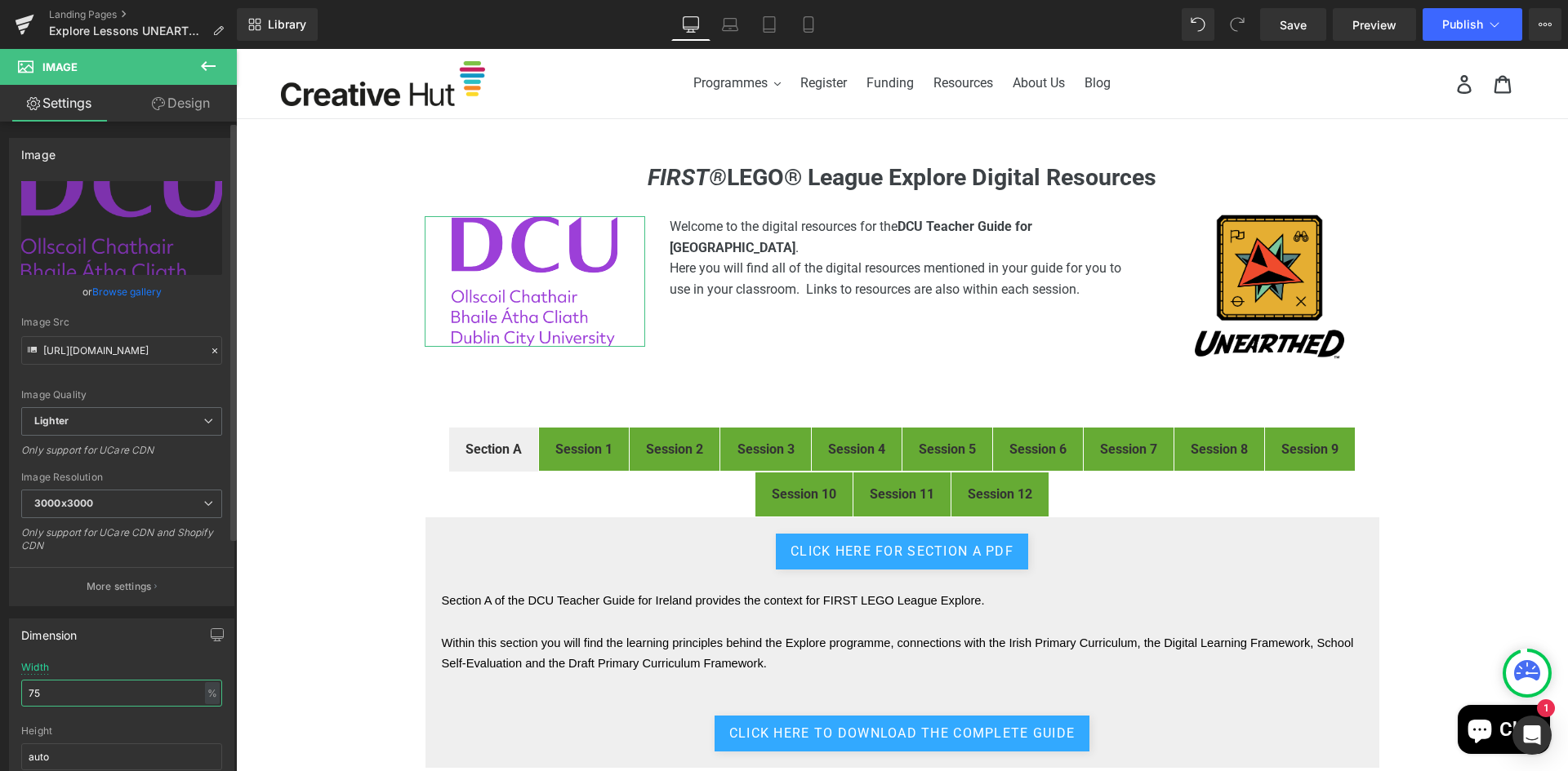
drag, startPoint x: 56, startPoint y: 690, endPoint x: 7, endPoint y: 689, distance: 49.0
click at [7, 689] on div "Dimension 75% Width 75 % % px auto Height auto 0 Circle Image" at bounding box center [121, 715] width 244 height 219
type input "65"
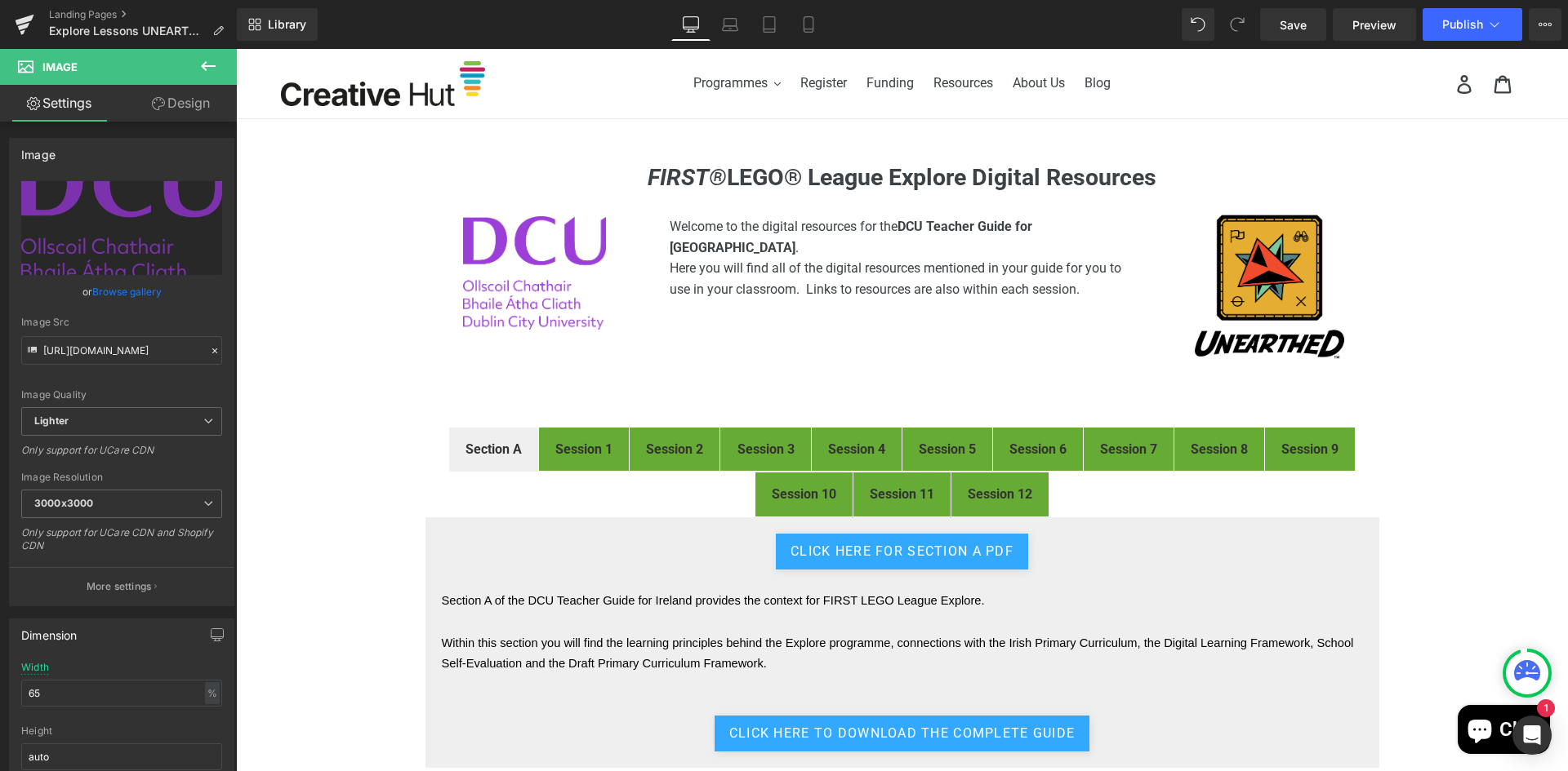
click at [1432, 328] on div "FIRST® LEGO® League Explore Digital Resources Heading Image Welcome to the digi…" at bounding box center [902, 591] width 1332 height 853
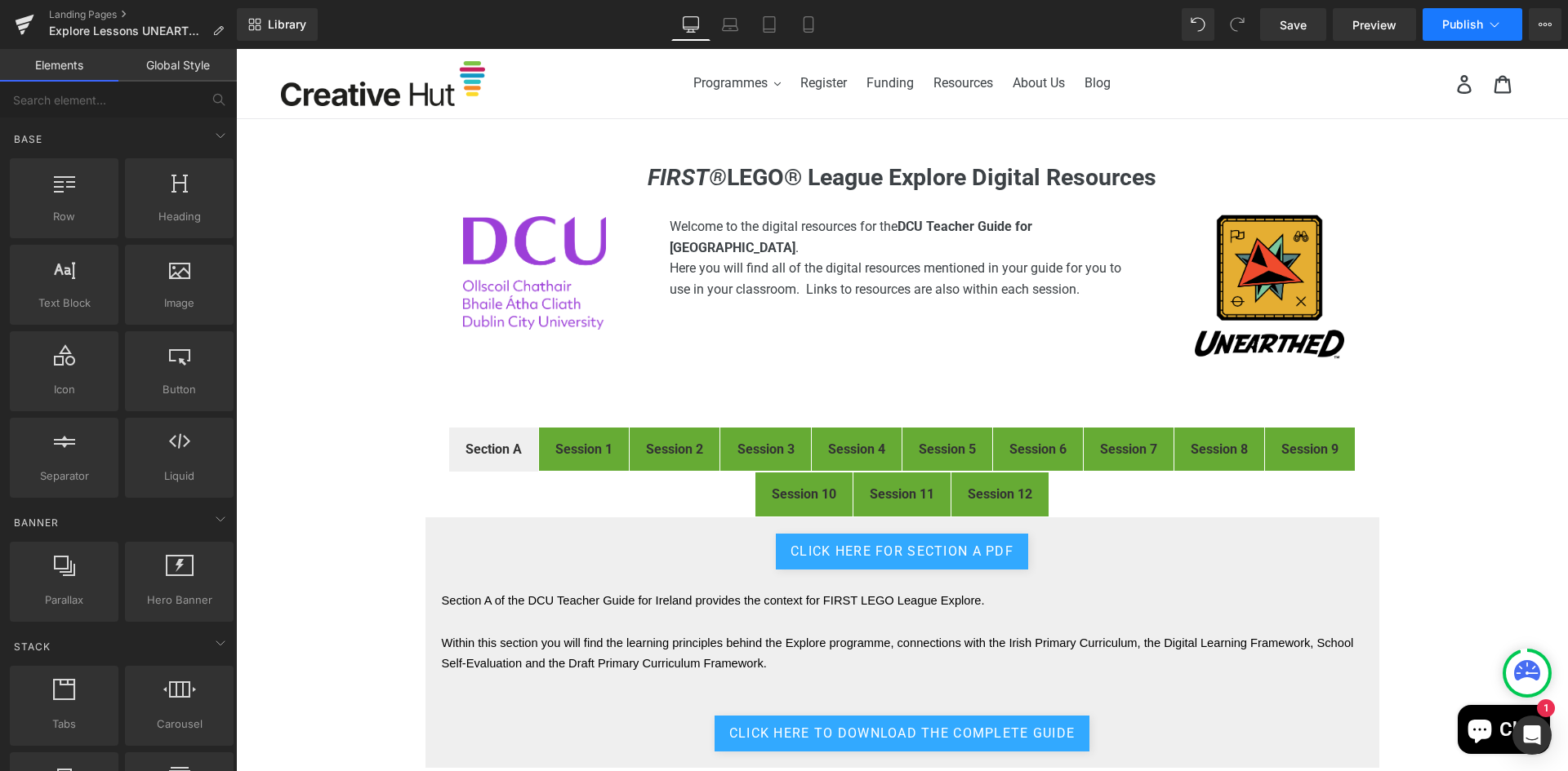
click at [1456, 21] on span "Publish" at bounding box center [1462, 24] width 41 height 13
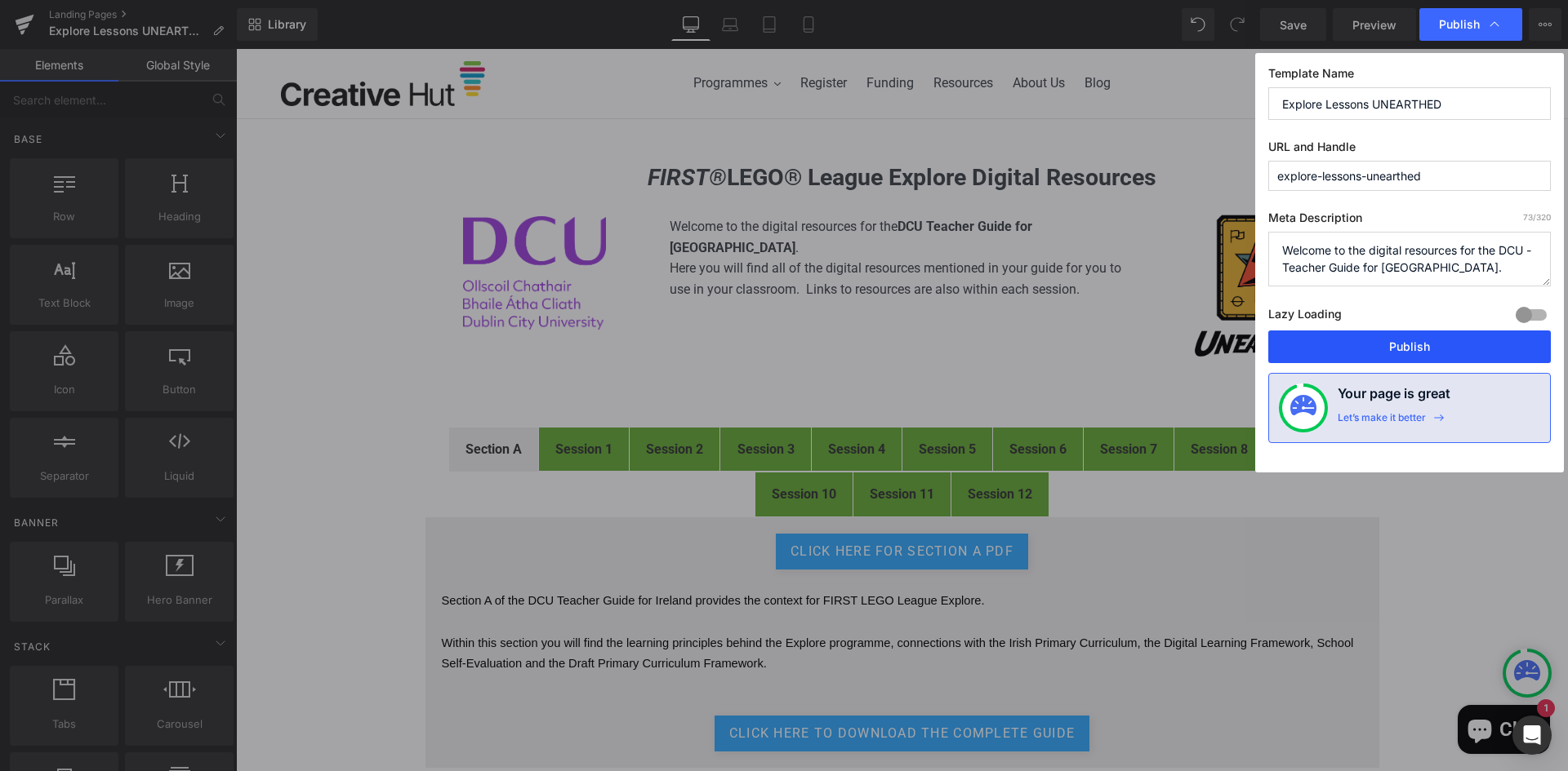
click at [1393, 338] on button "Publish" at bounding box center [1409, 347] width 283 height 33
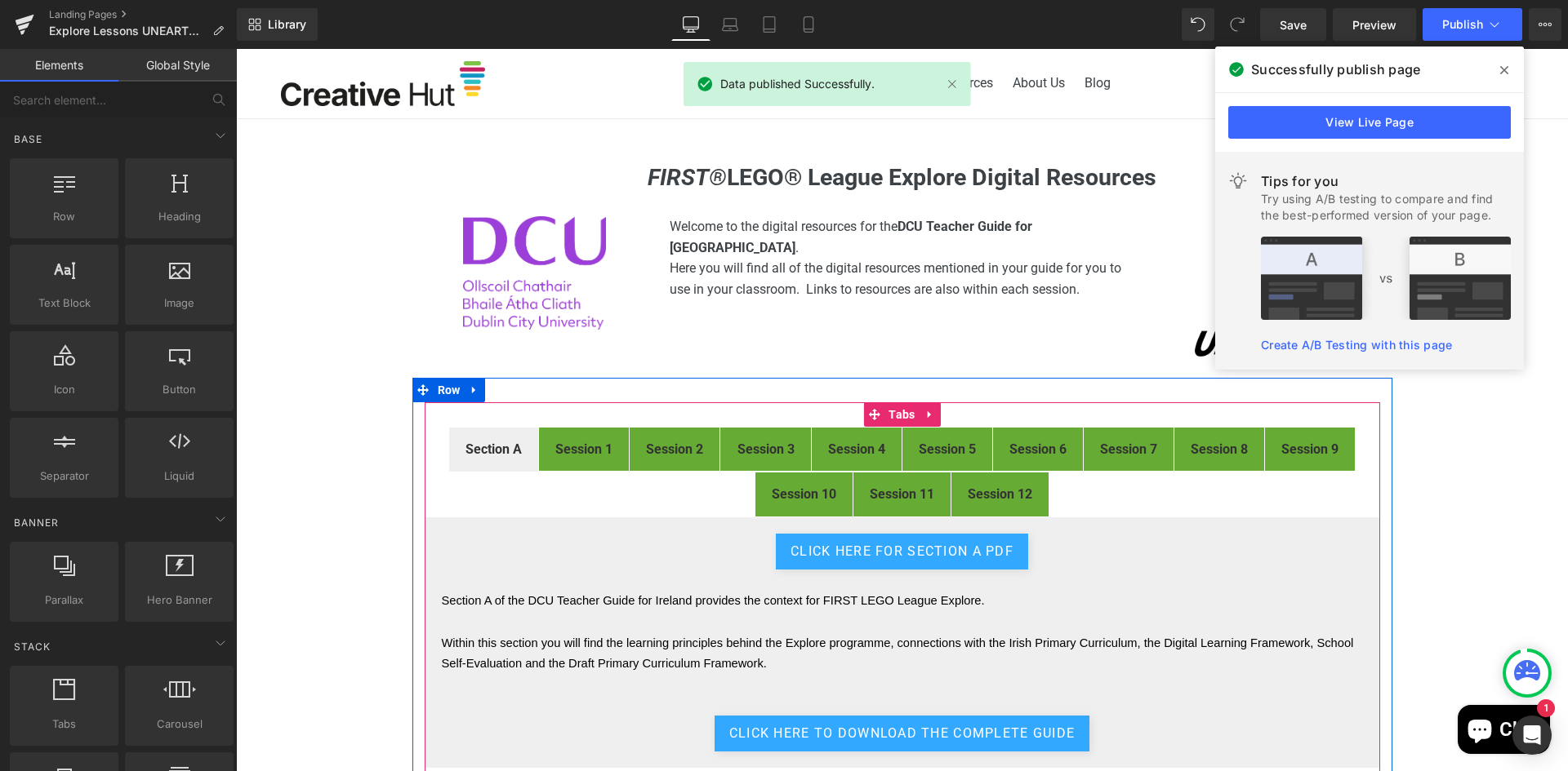
click at [581, 452] on strong "Session 1" at bounding box center [584, 449] width 57 height 16
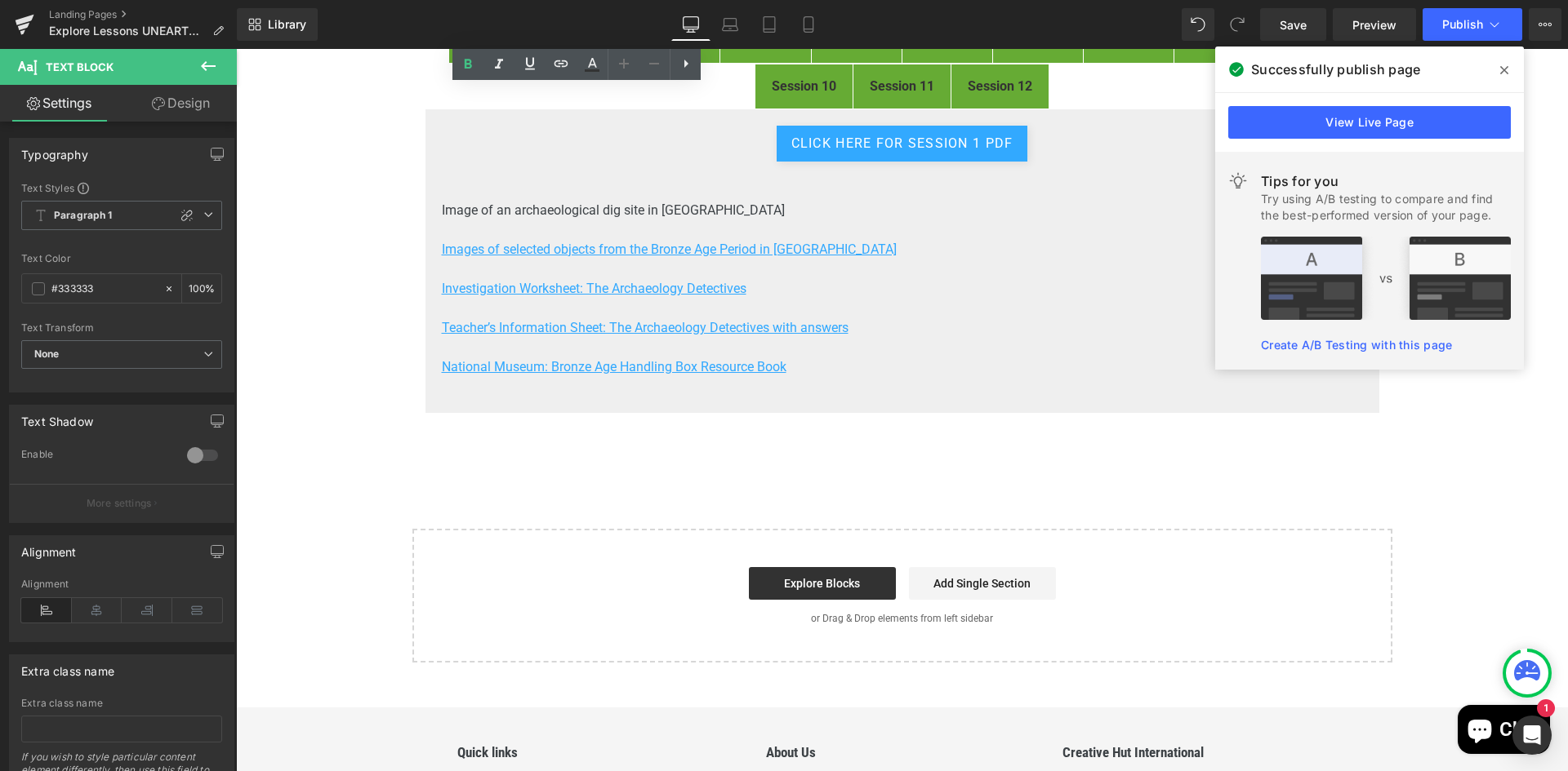
scroll to position [326, 0]
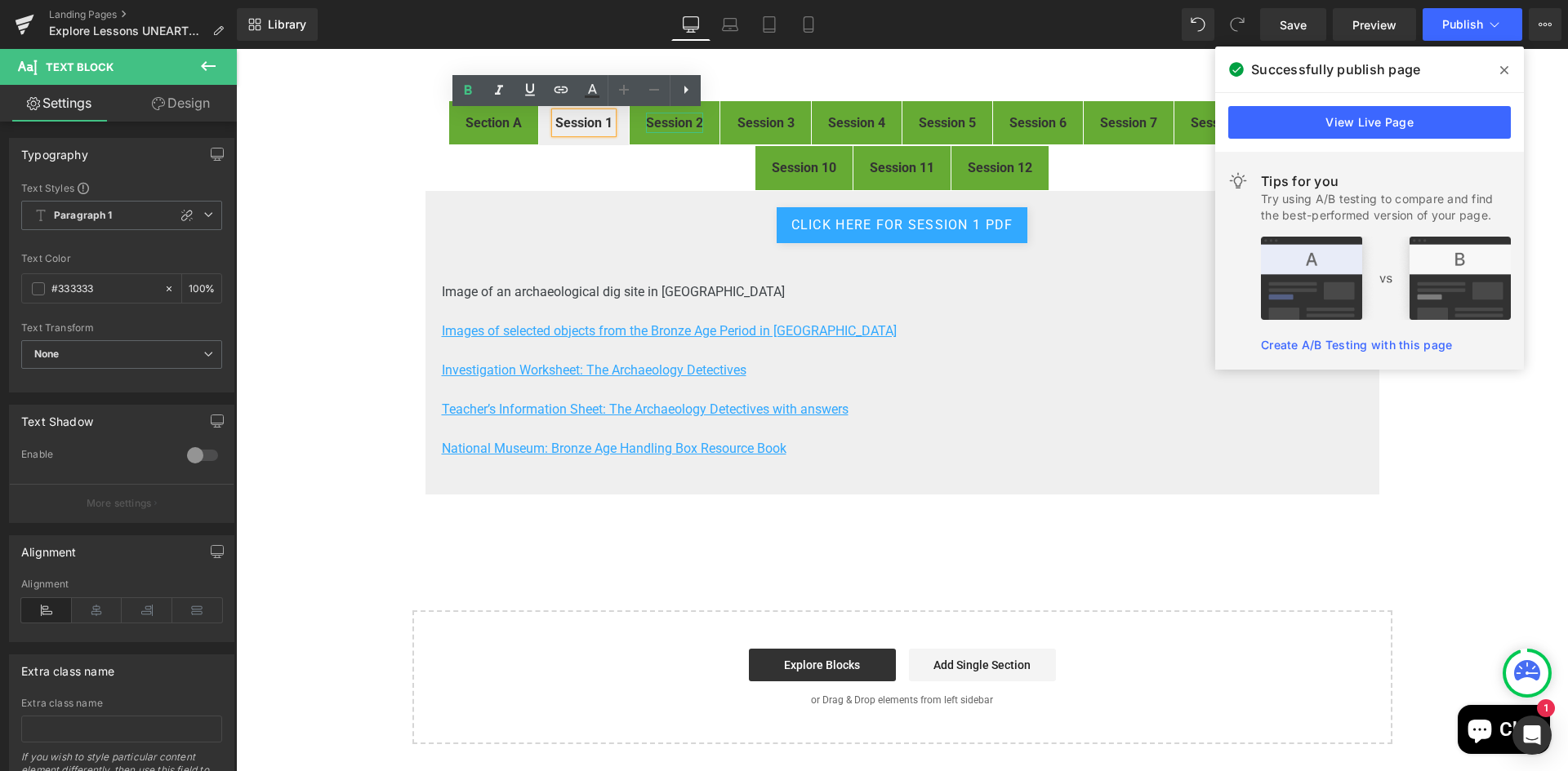
drag, startPoint x: 686, startPoint y: 119, endPoint x: 692, endPoint y: 165, distance: 46.4
click at [686, 119] on strong "Session 2" at bounding box center [674, 123] width 57 height 16
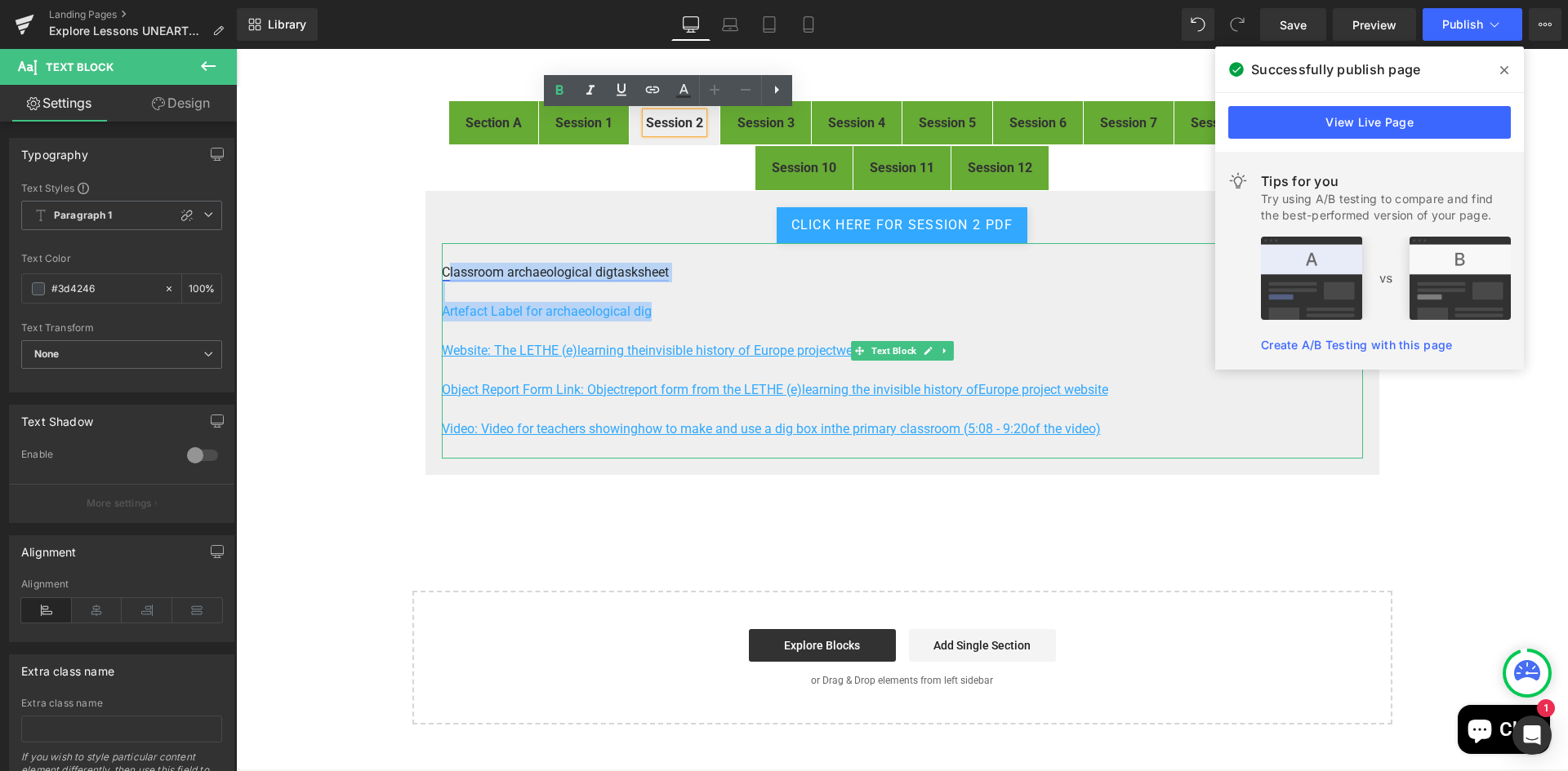
drag, startPoint x: 672, startPoint y: 310, endPoint x: 537, endPoint y: 272, distance: 140.2
click at [443, 264] on div "Classroom archaeological dig tasksheet Artefact Label for archaeological dig We…" at bounding box center [902, 350] width 921 height 215
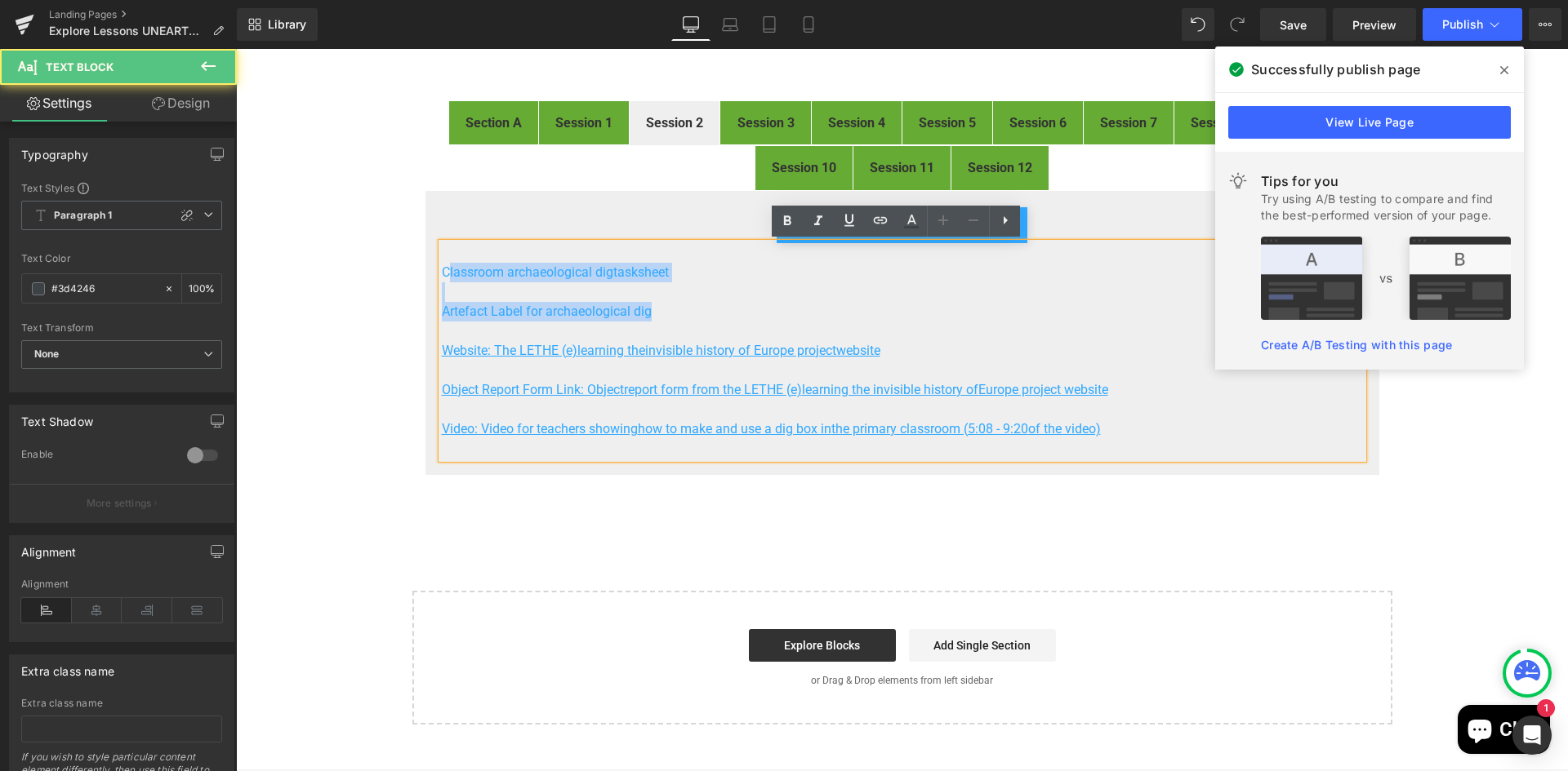
click at [781, 284] on p at bounding box center [902, 292] width 921 height 20
drag, startPoint x: 657, startPoint y: 313, endPoint x: 436, endPoint y: 266, distance: 225.9
click at [442, 266] on div "Classroom archaeological dig tasksheet Artefact Label for archaeological dig We…" at bounding box center [902, 350] width 921 height 215
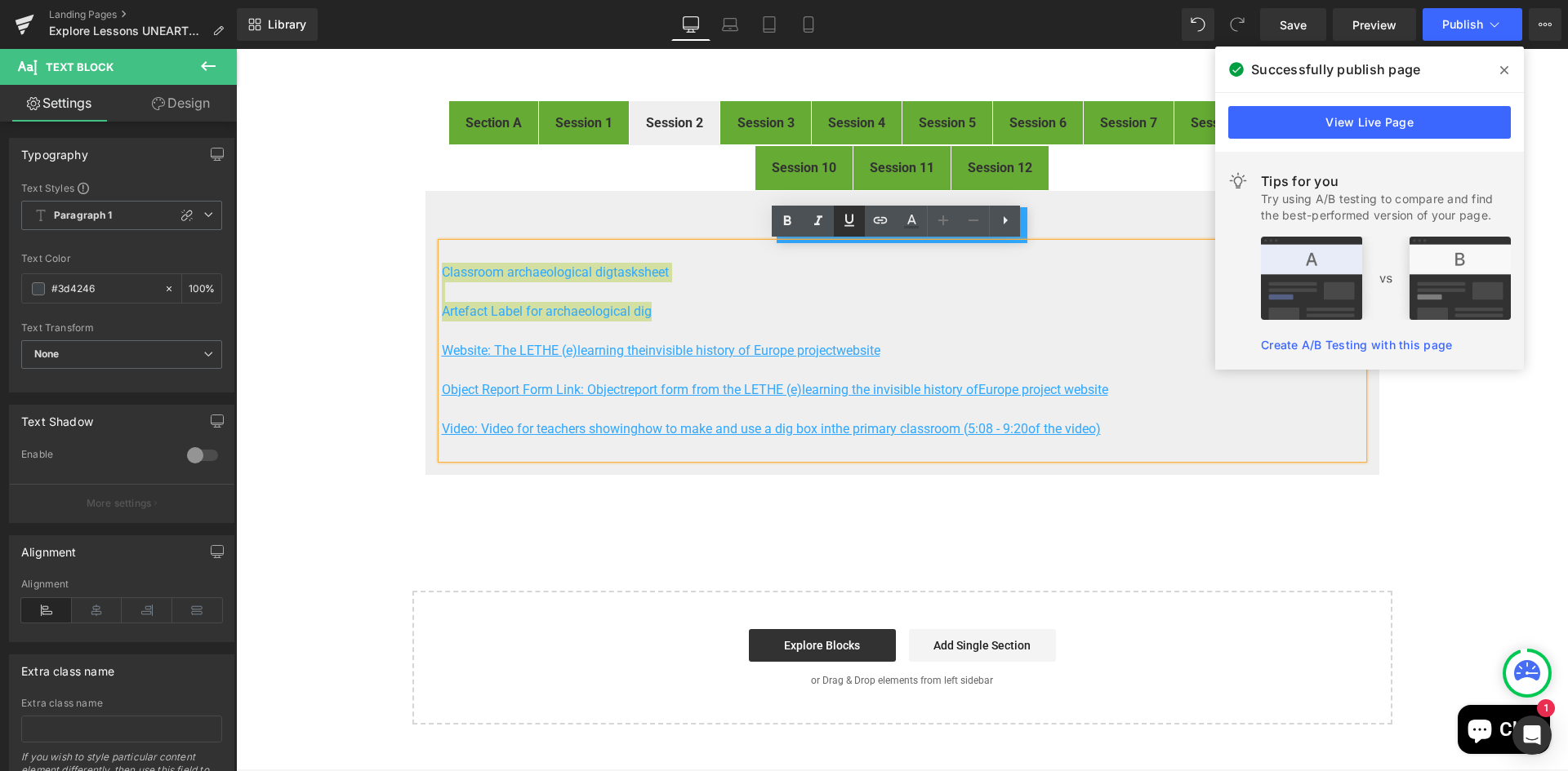
click at [849, 220] on icon at bounding box center [849, 220] width 20 height 20
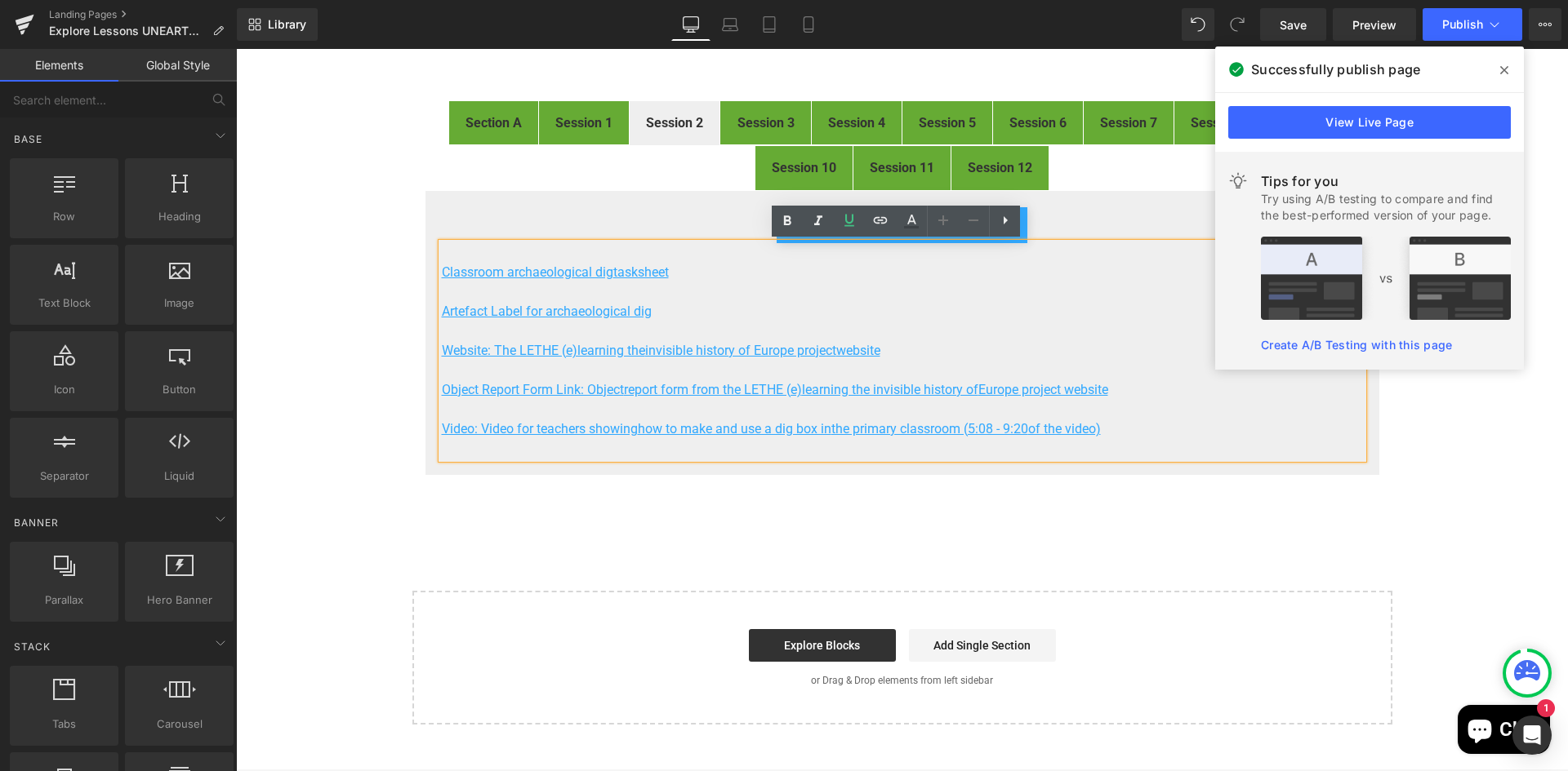
click at [1447, 474] on div "FIRST® LEGO® League Explore Digital Resources Heading Image Welcome to the digi…" at bounding box center [902, 281] width 1332 height 887
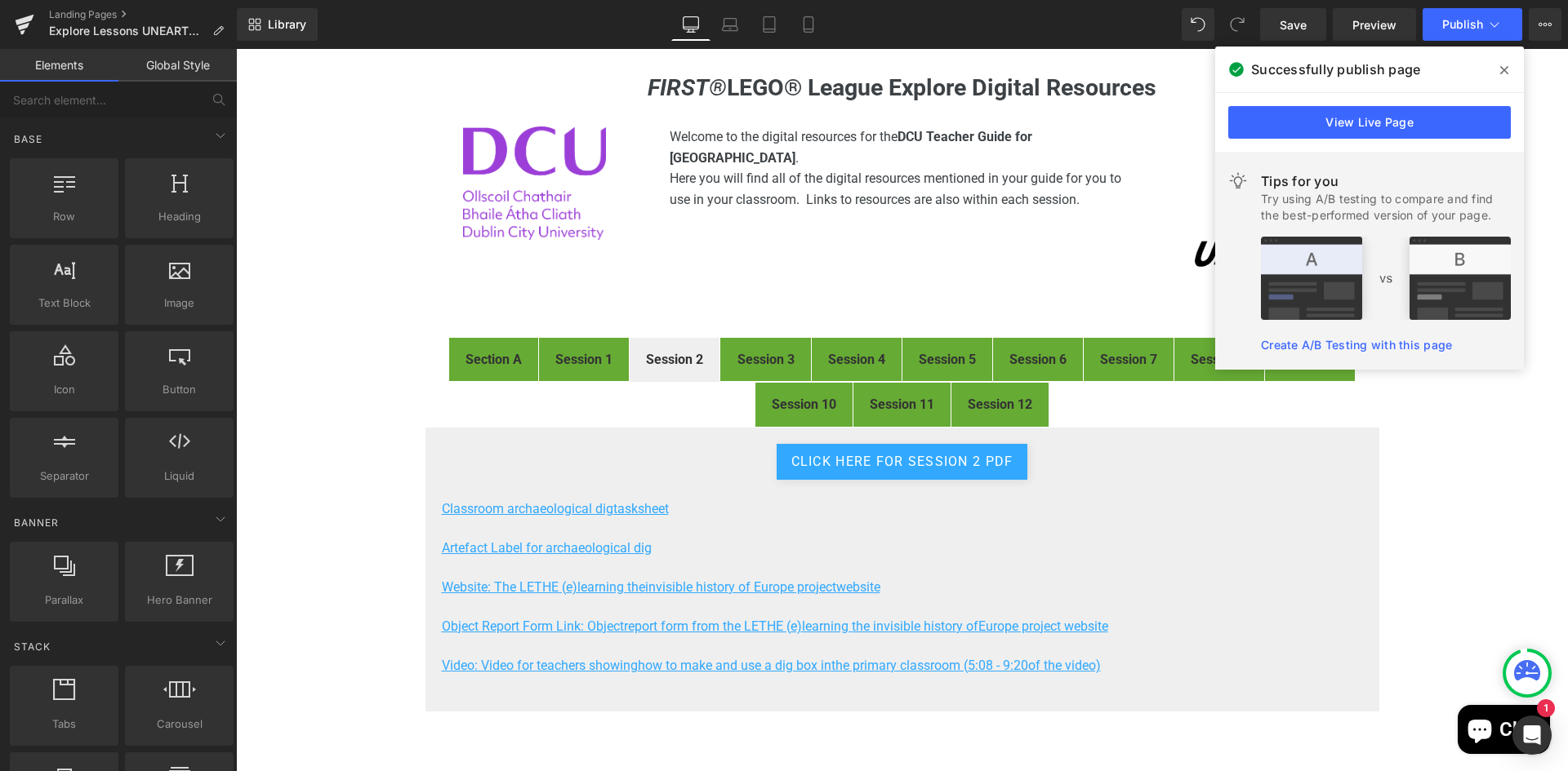
scroll to position [82, 0]
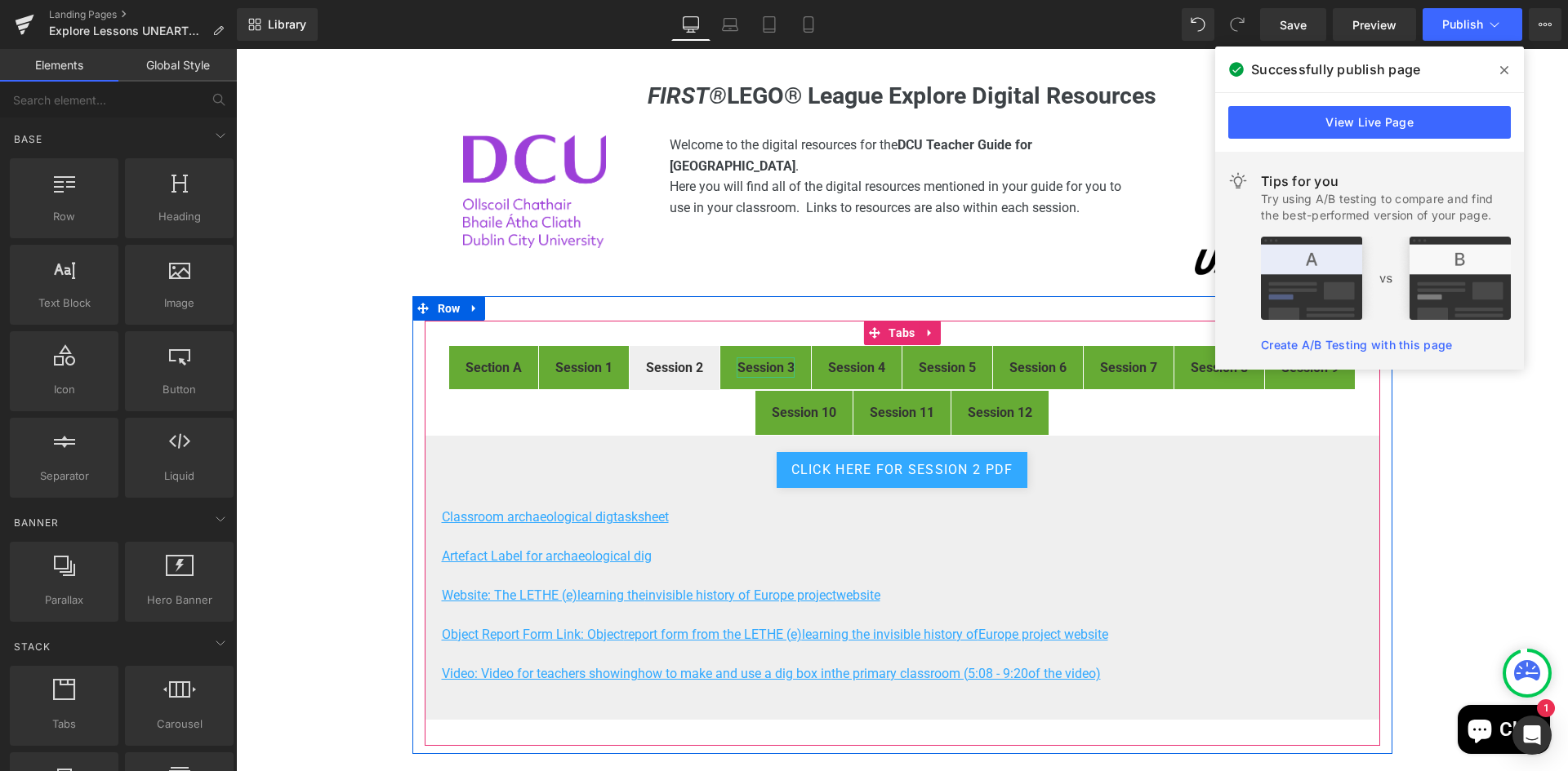
click at [769, 363] on strong "Session 3" at bounding box center [766, 368] width 57 height 16
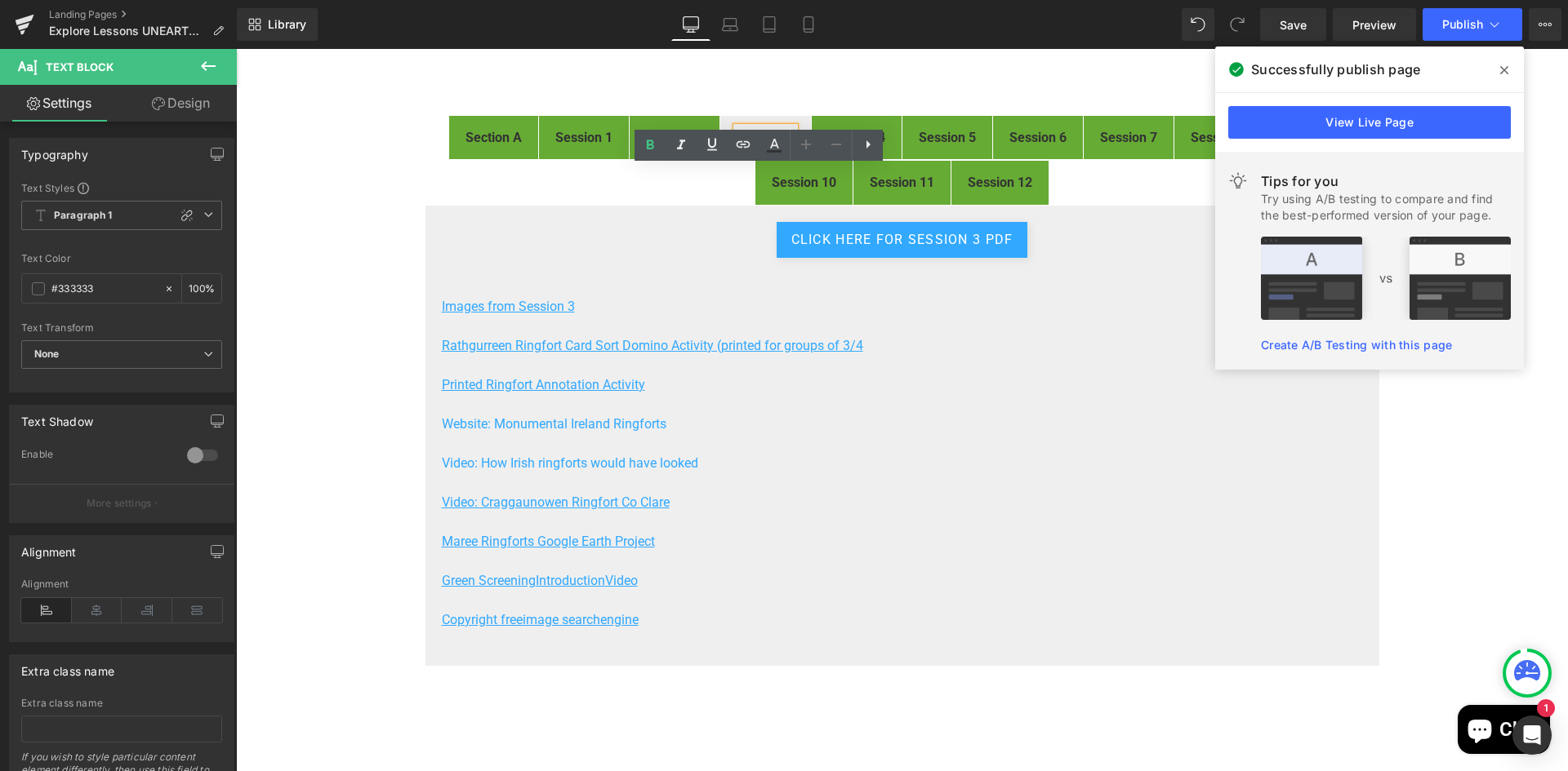
scroll to position [326, 0]
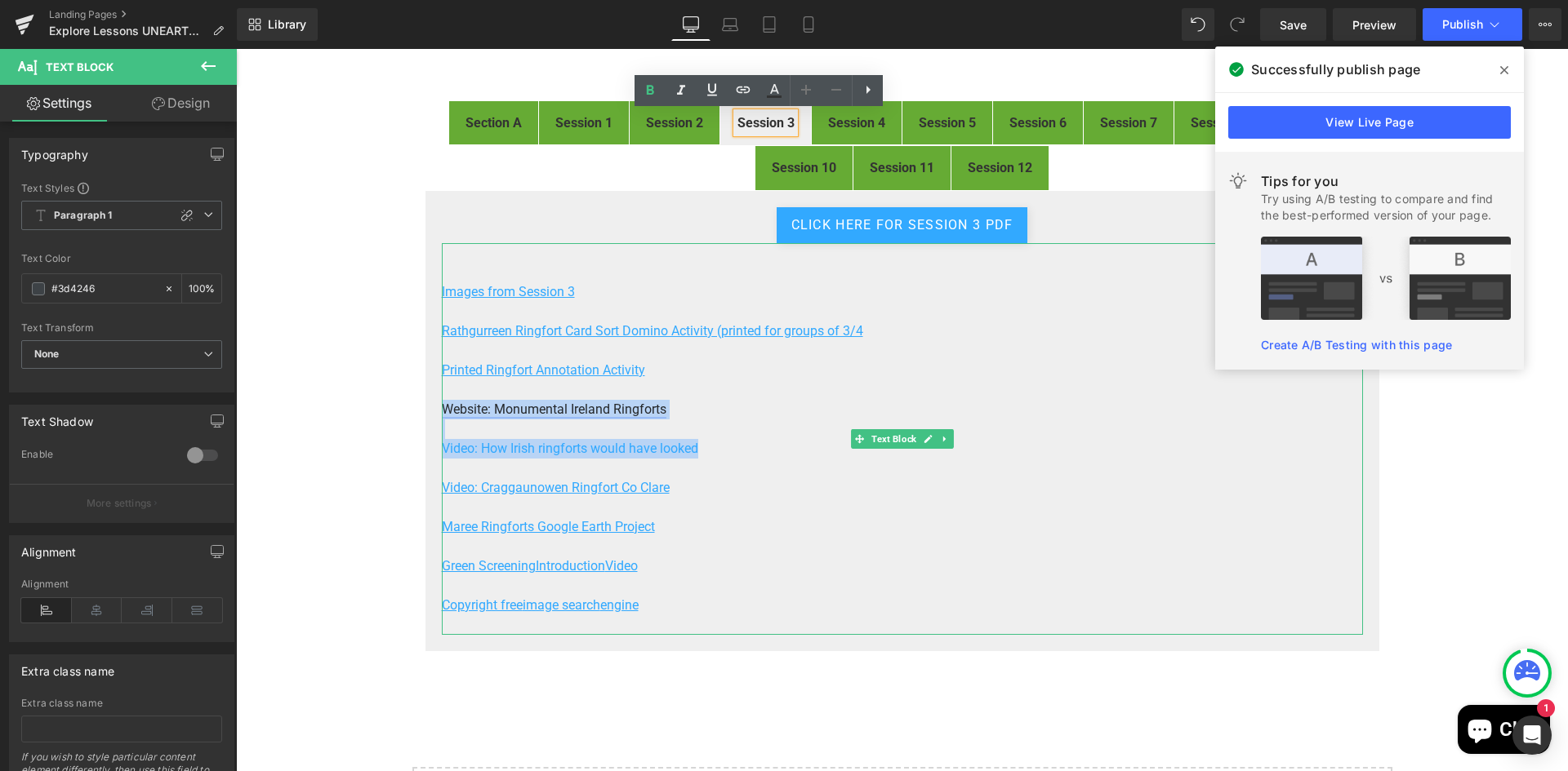
drag, startPoint x: 700, startPoint y: 448, endPoint x: 439, endPoint y: 408, distance: 264.0
click at [442, 408] on div "Images from Session 3 Rathgurreen Ringfort Card Sort Domino Activity (printed f…" at bounding box center [902, 439] width 921 height 392
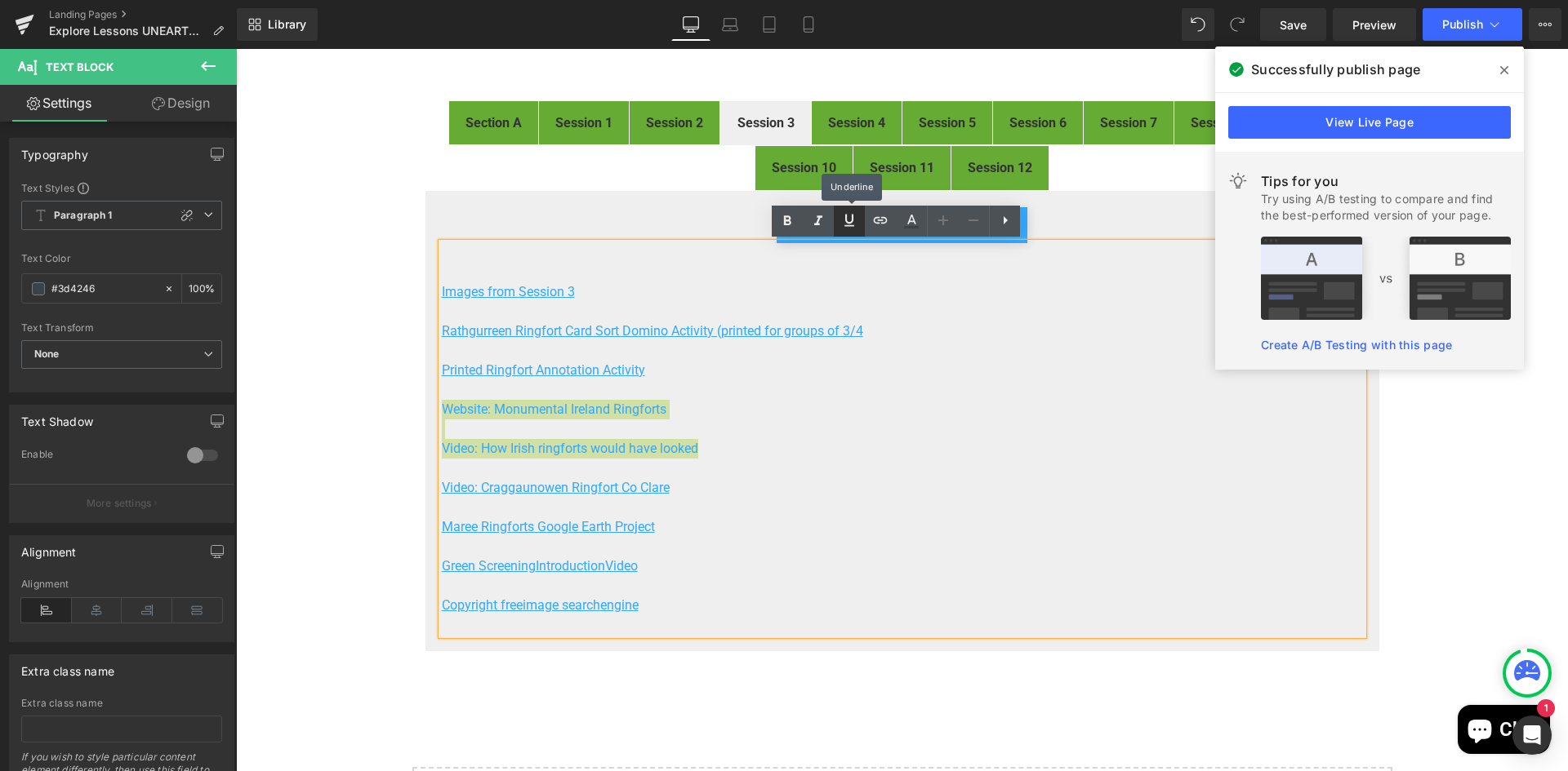
click at [843, 219] on icon at bounding box center [849, 220] width 20 height 20
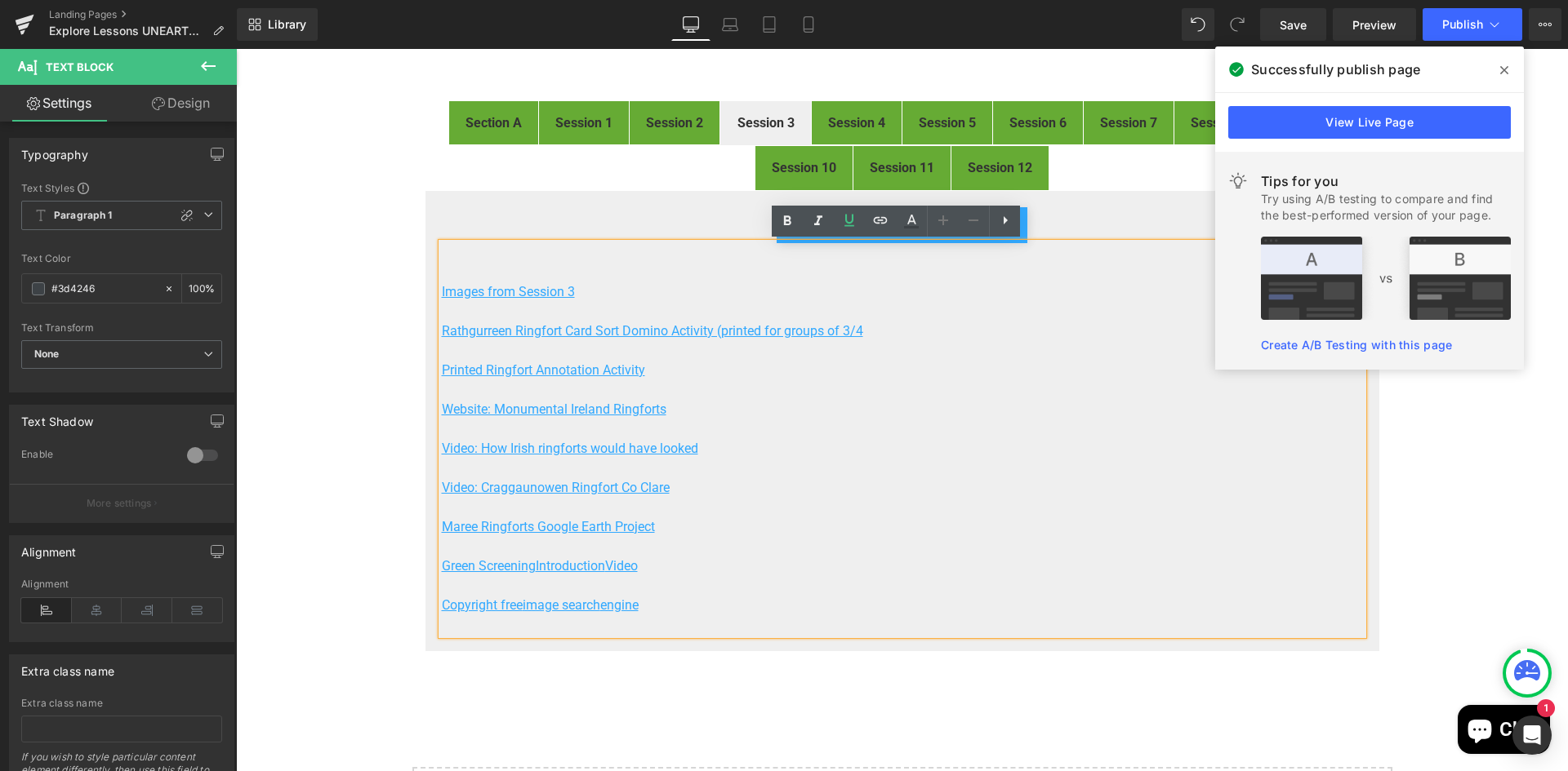
click at [1004, 467] on p at bounding box center [902, 468] width 921 height 20
click at [856, 125] on strong "Session 4" at bounding box center [856, 123] width 57 height 16
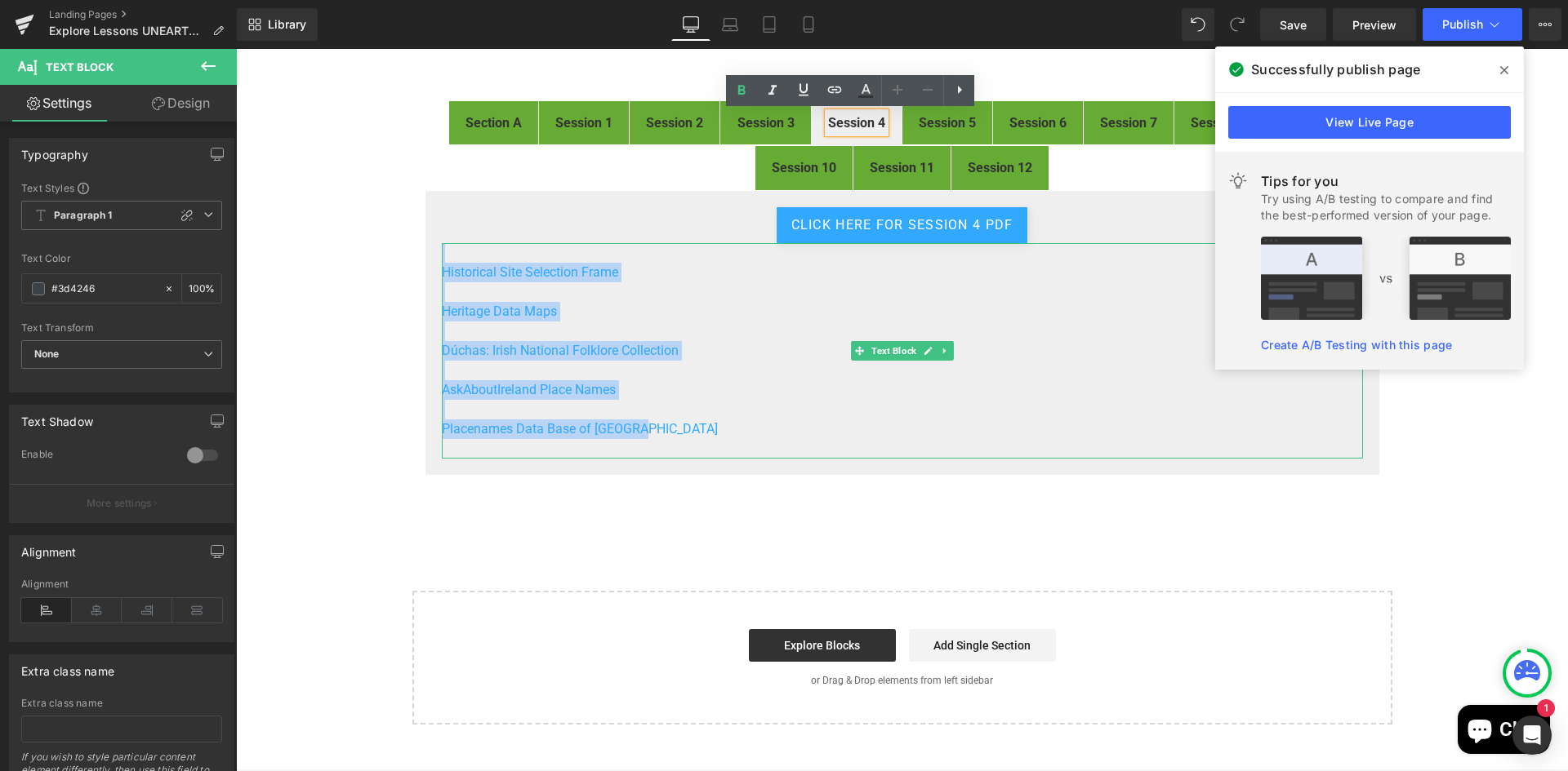
drag, startPoint x: 650, startPoint y: 428, endPoint x: 450, endPoint y: 257, distance: 263.1
click at [450, 257] on div "Historical Site Selection Frame Heritage Data Maps Dúchas: Irish National Folkl…" at bounding box center [902, 350] width 921 height 215
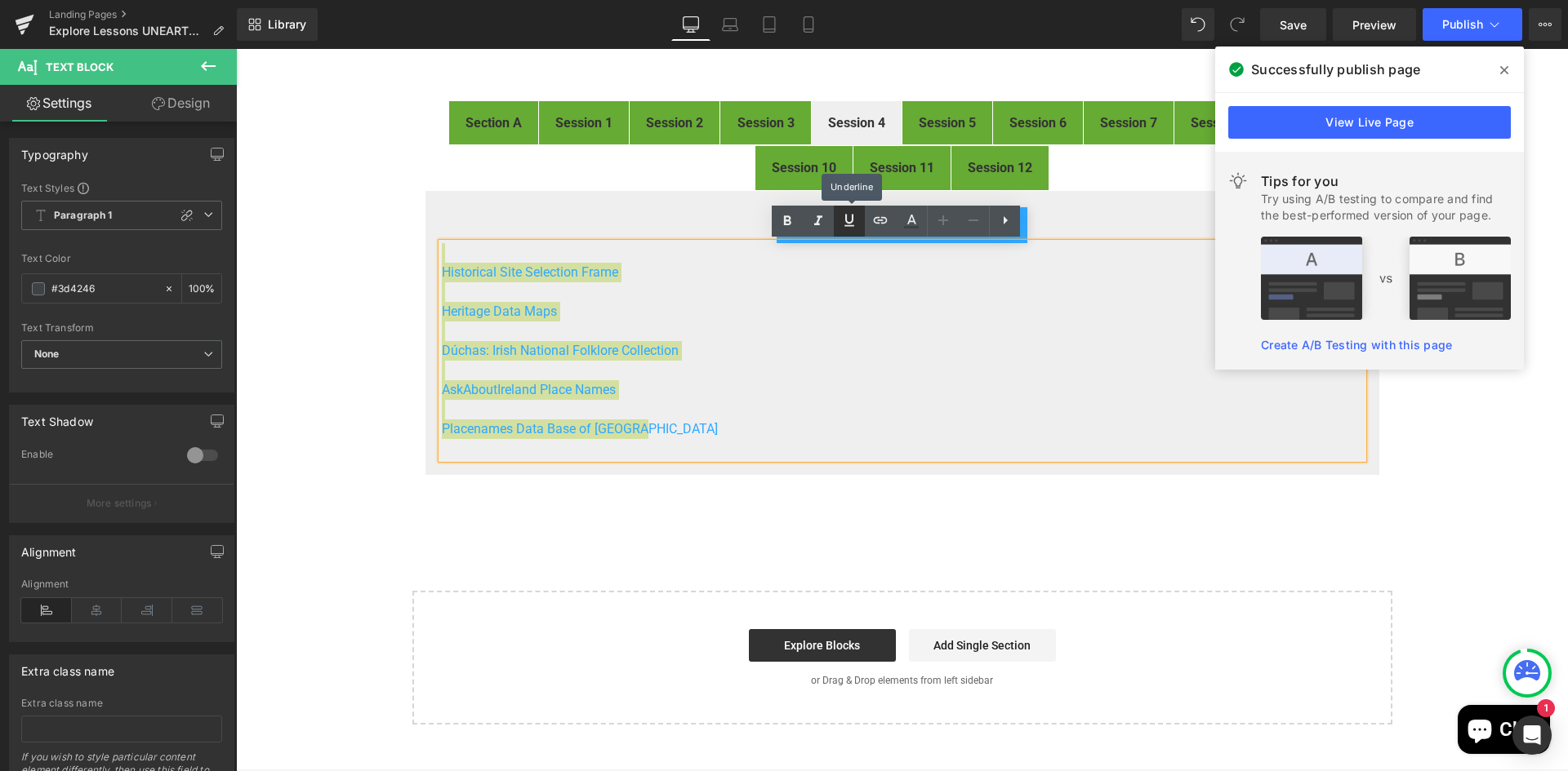
click at [849, 218] on icon at bounding box center [849, 220] width 20 height 20
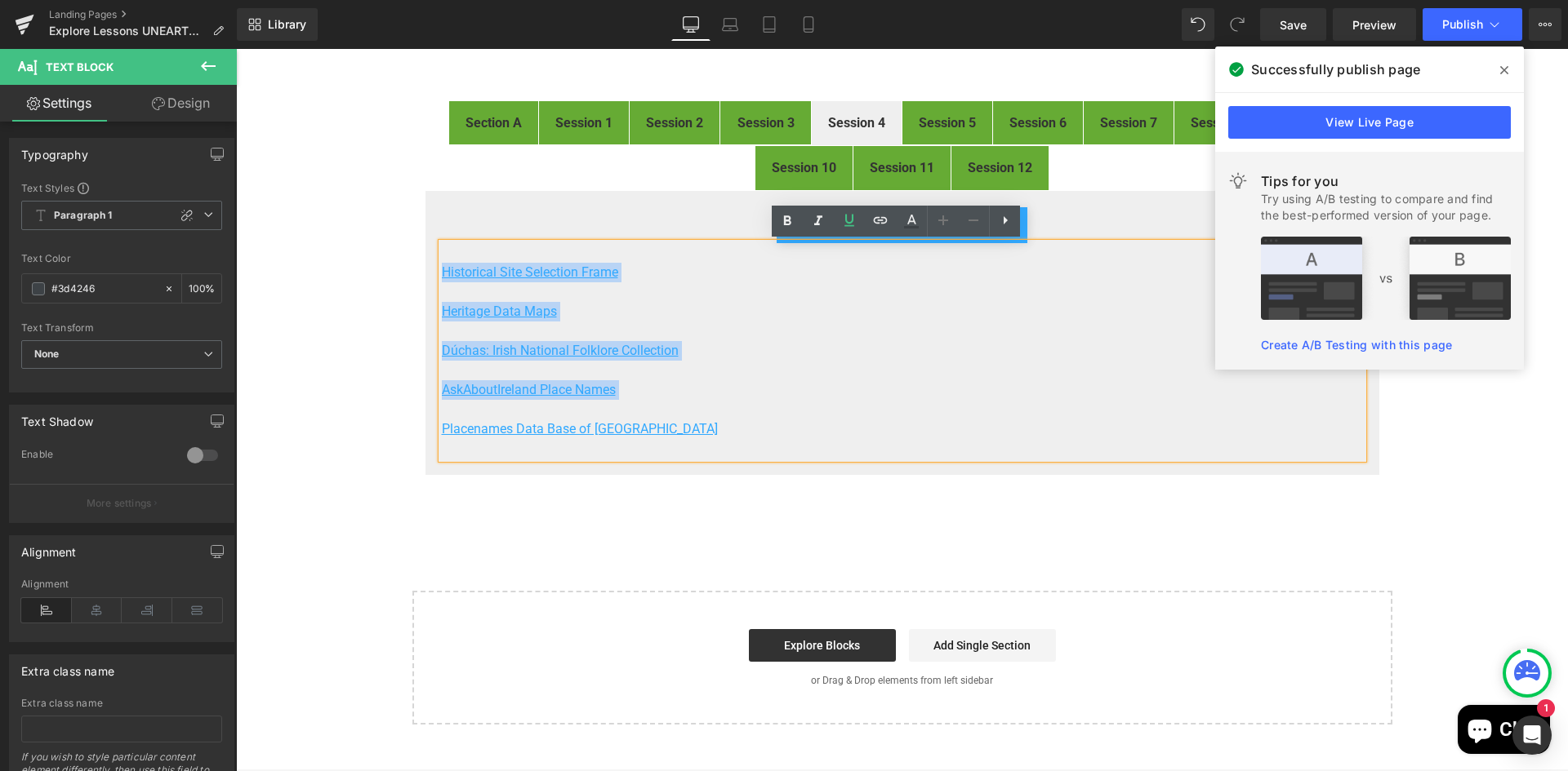
click at [1003, 421] on p "Placenames Data Base of [GEOGRAPHIC_DATA]" at bounding box center [902, 429] width 921 height 20
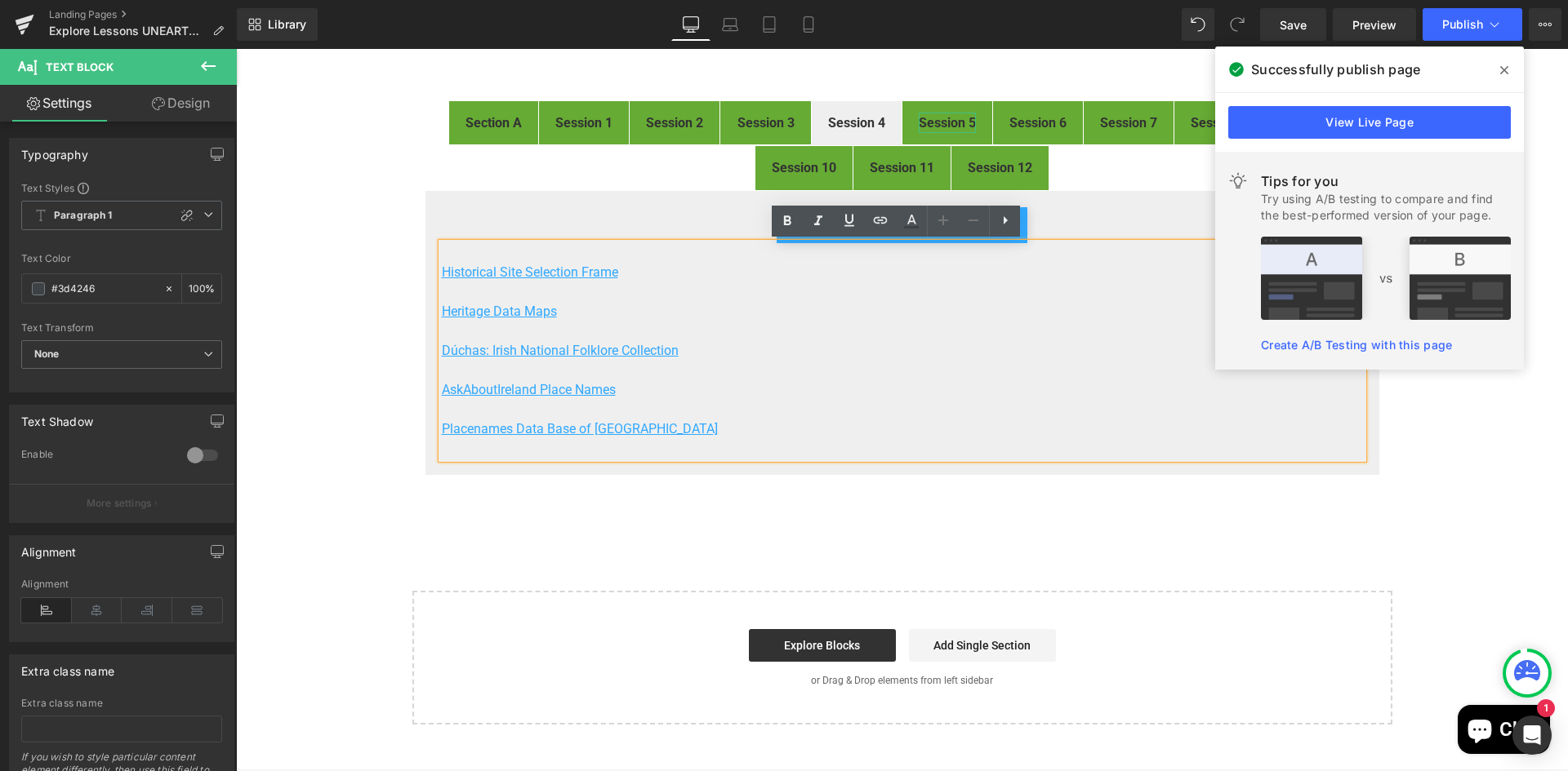
click at [934, 117] on strong "Session 5" at bounding box center [948, 123] width 57 height 16
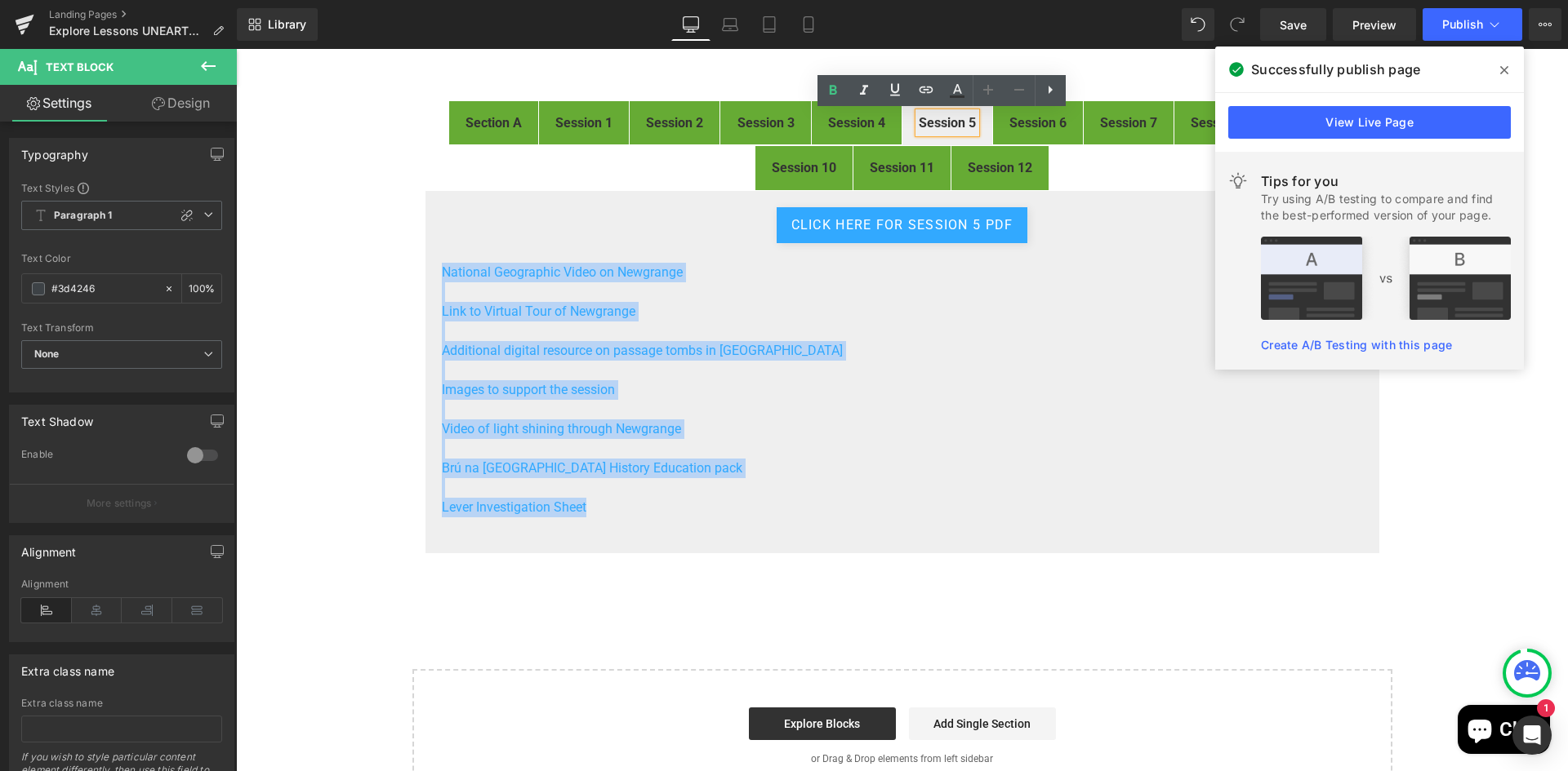
drag, startPoint x: 504, startPoint y: 474, endPoint x: 426, endPoint y: 270, distance: 218.4
click at [426, 270] on div "click here for Session 5 pdf Button National Geographic Video on Newgrange Link…" at bounding box center [902, 372] width 955 height 364
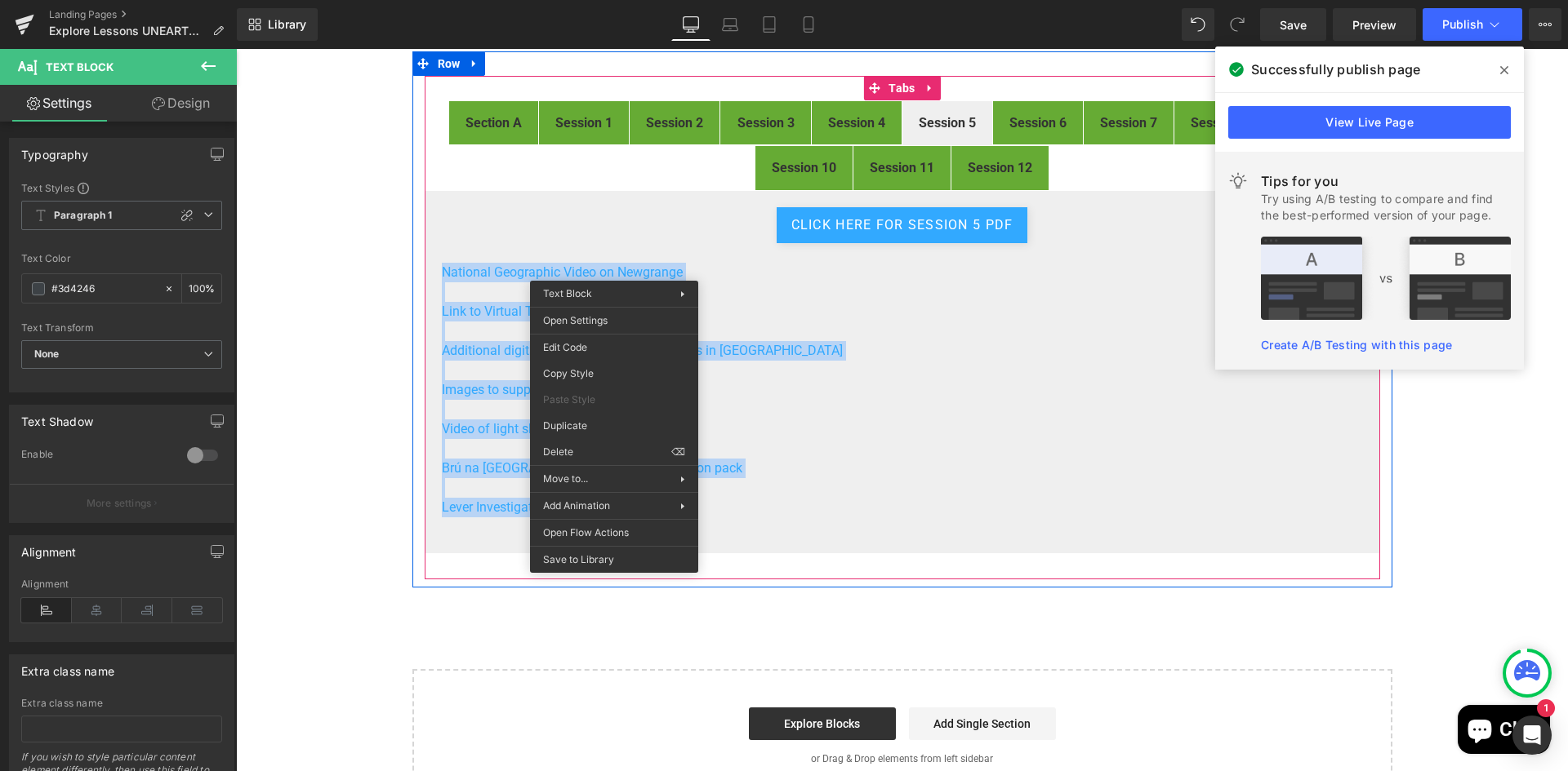
click at [995, 459] on p "Brú na [GEOGRAPHIC_DATA] History Education pack" at bounding box center [902, 468] width 921 height 20
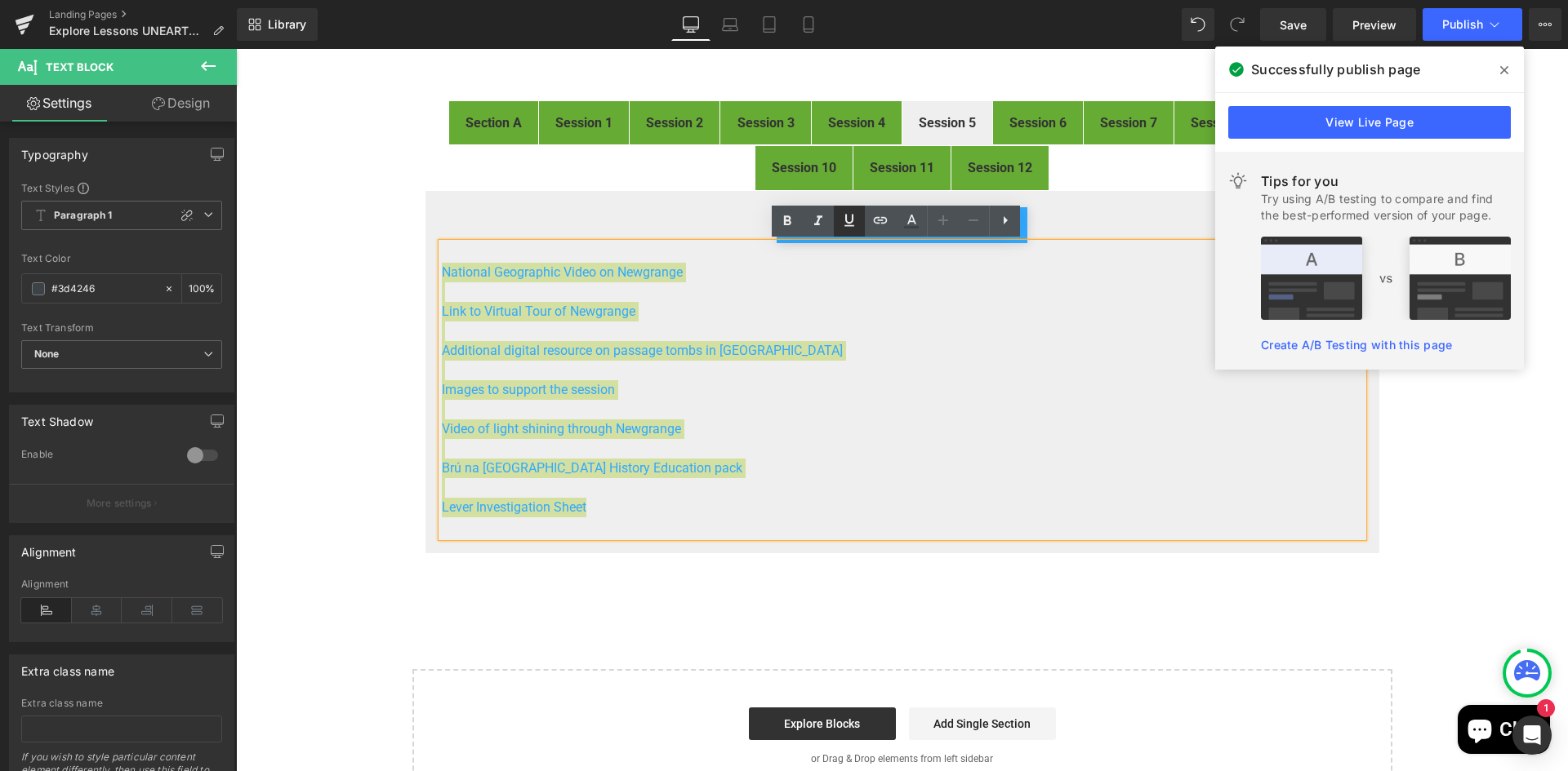
click at [846, 223] on icon at bounding box center [849, 220] width 20 height 20
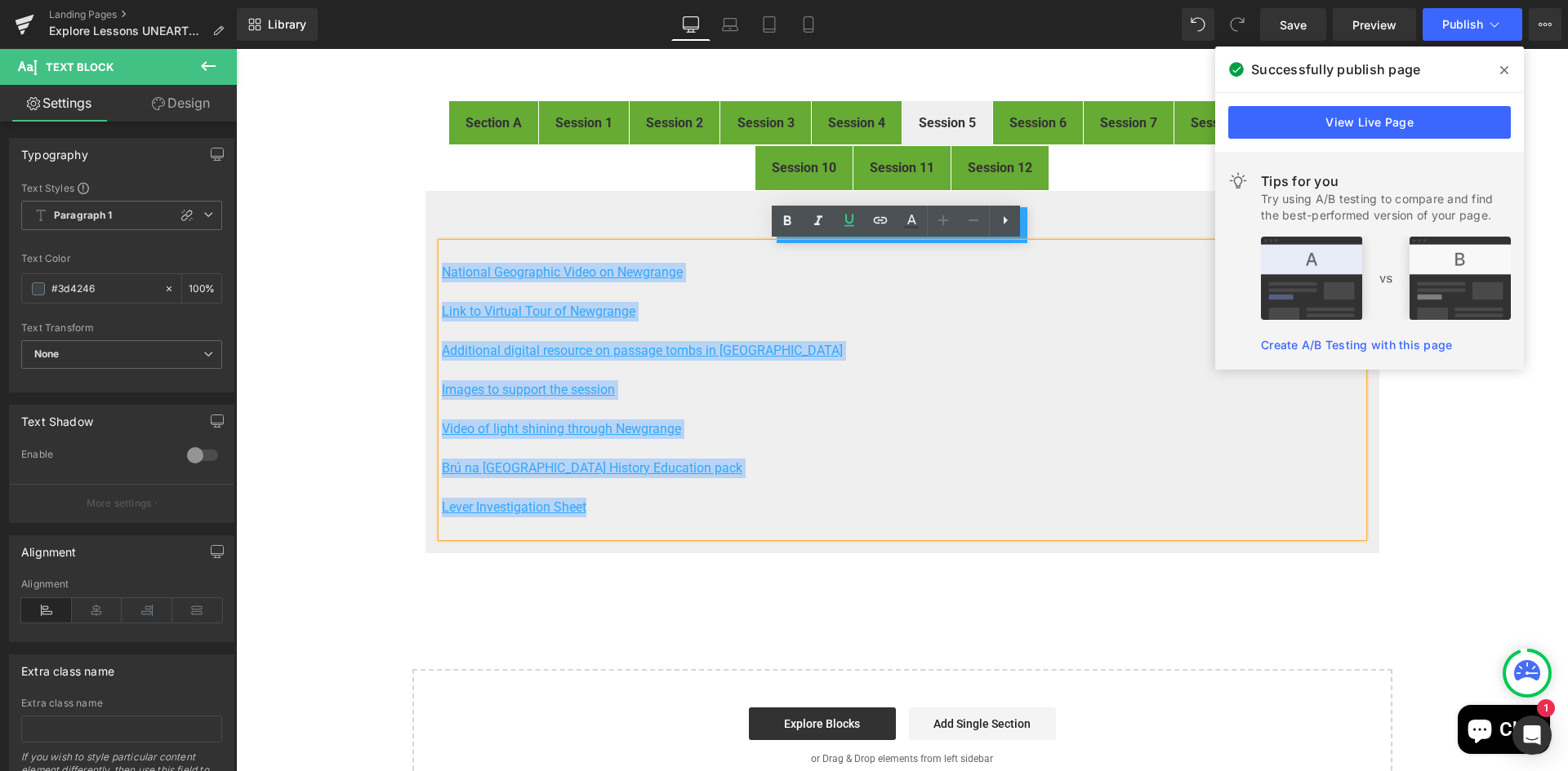
click at [1027, 352] on p "Additional digital resource on passage tombs in [GEOGRAPHIC_DATA]" at bounding box center [902, 350] width 921 height 20
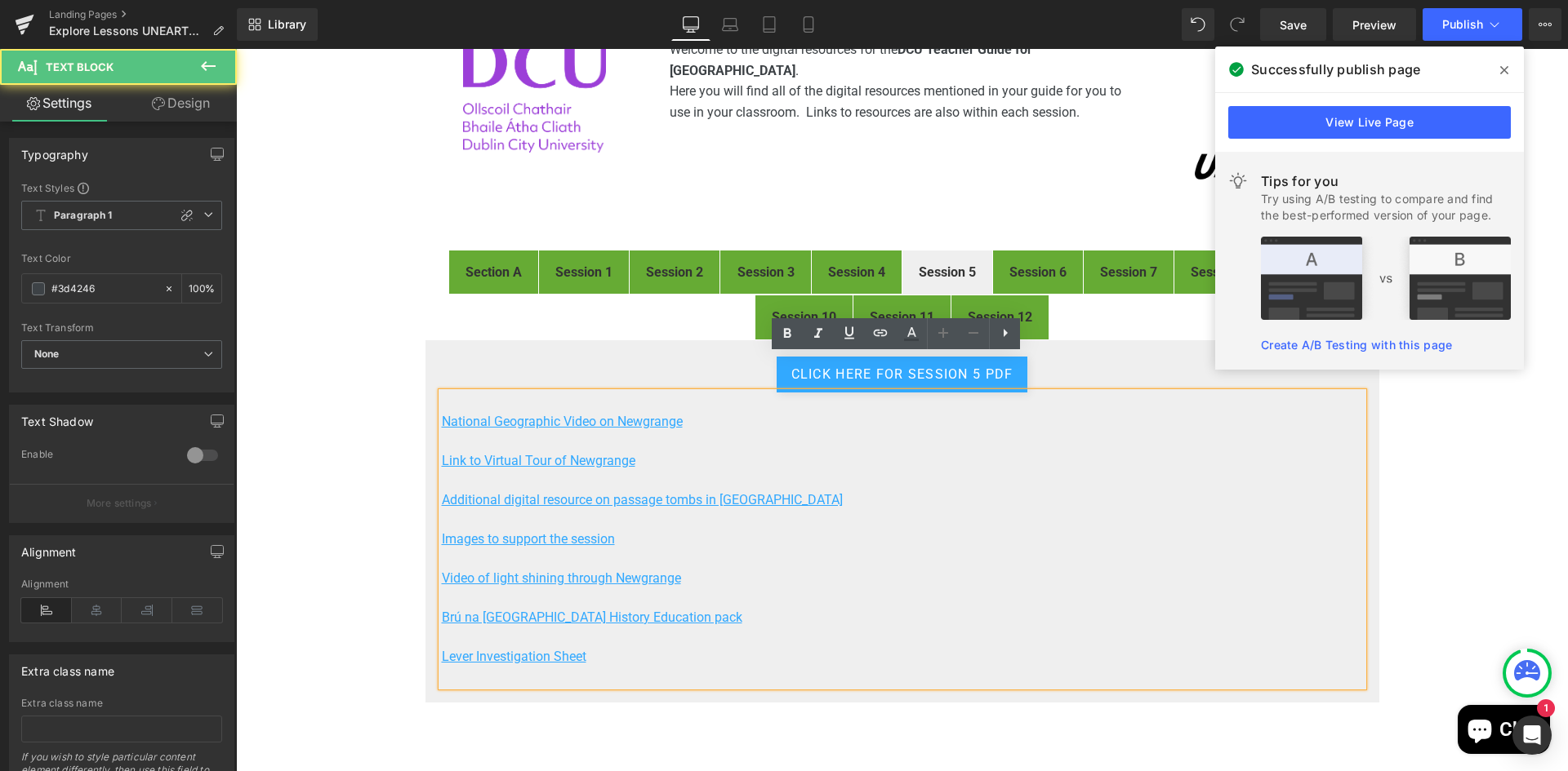
scroll to position [163, 0]
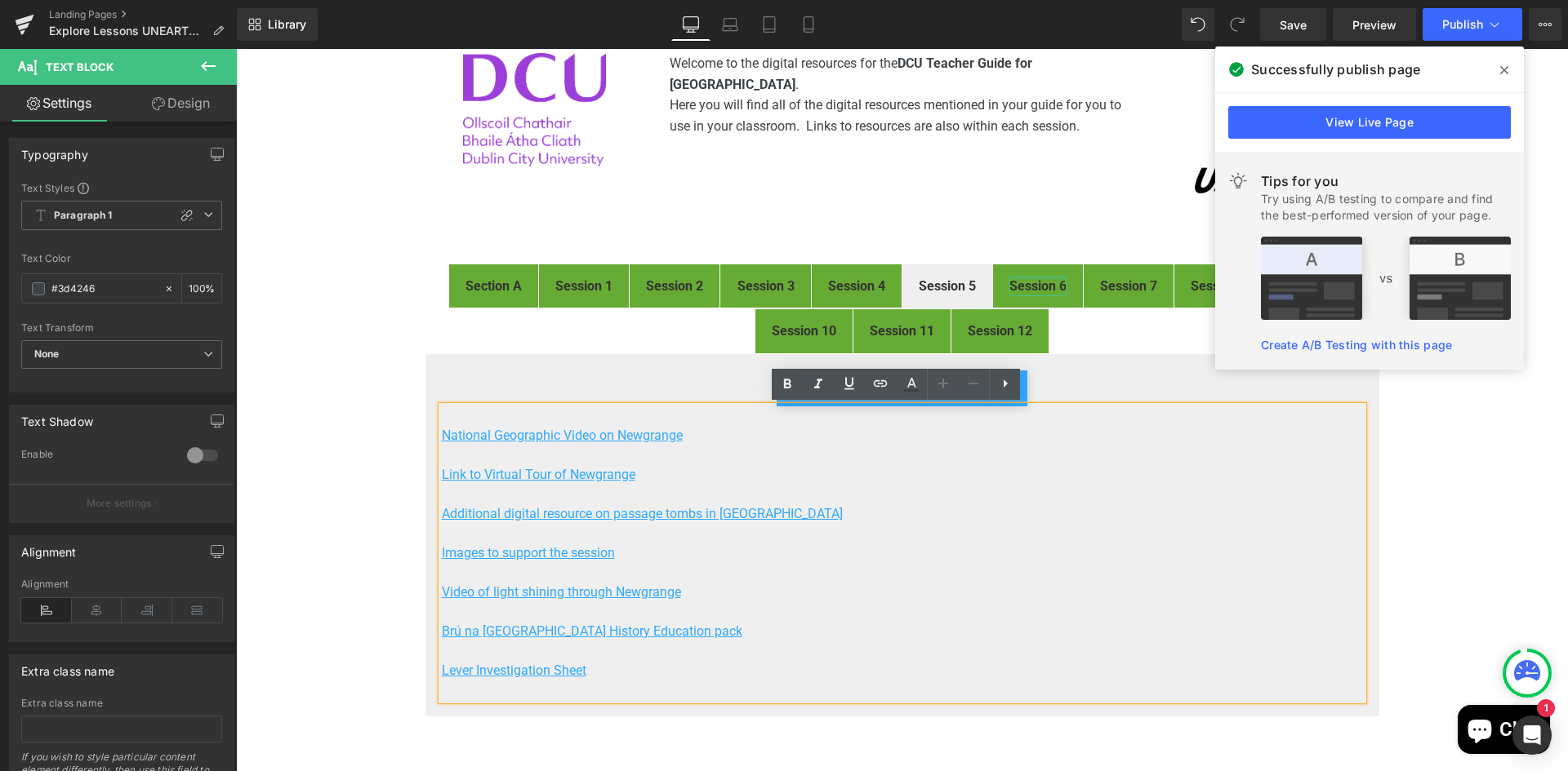
drag, startPoint x: 1039, startPoint y: 275, endPoint x: 1548, endPoint y: 56, distance: 554.1
click at [1039, 276] on div at bounding box center [1038, 278] width 57 height 4
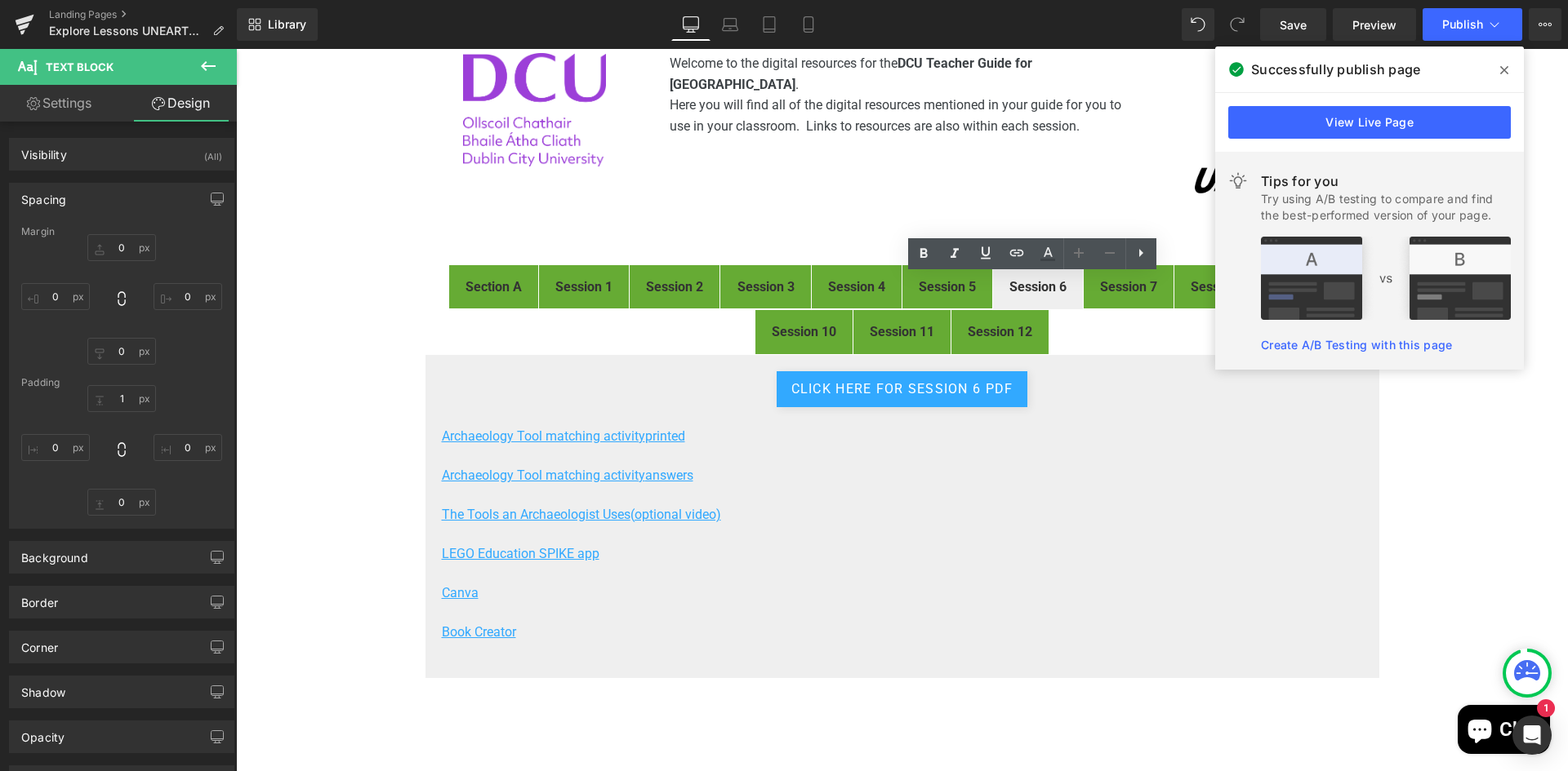
click at [1500, 68] on icon at bounding box center [1504, 69] width 8 height 13
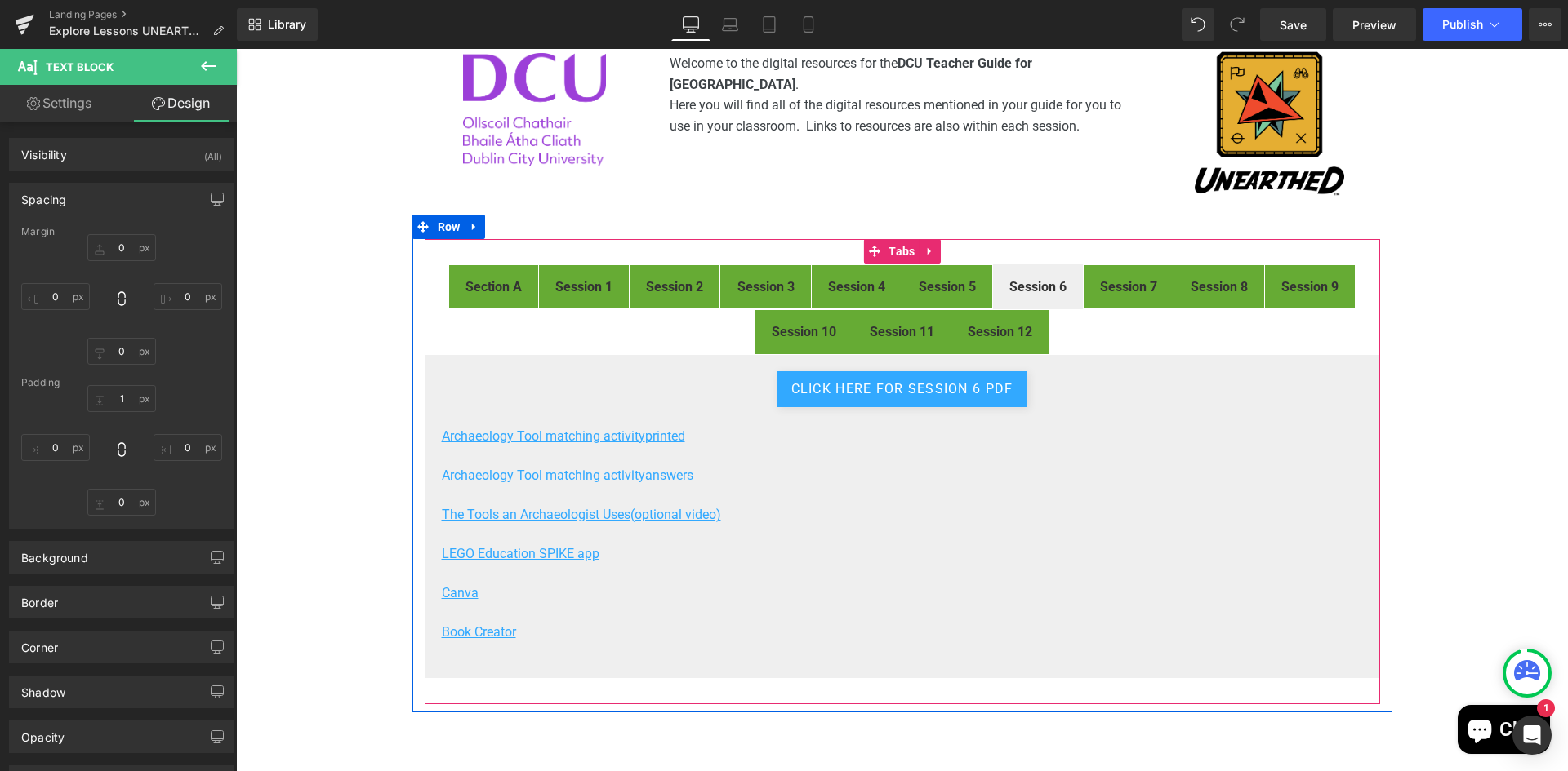
click at [1116, 292] on strong "Session 7" at bounding box center [1129, 287] width 57 height 16
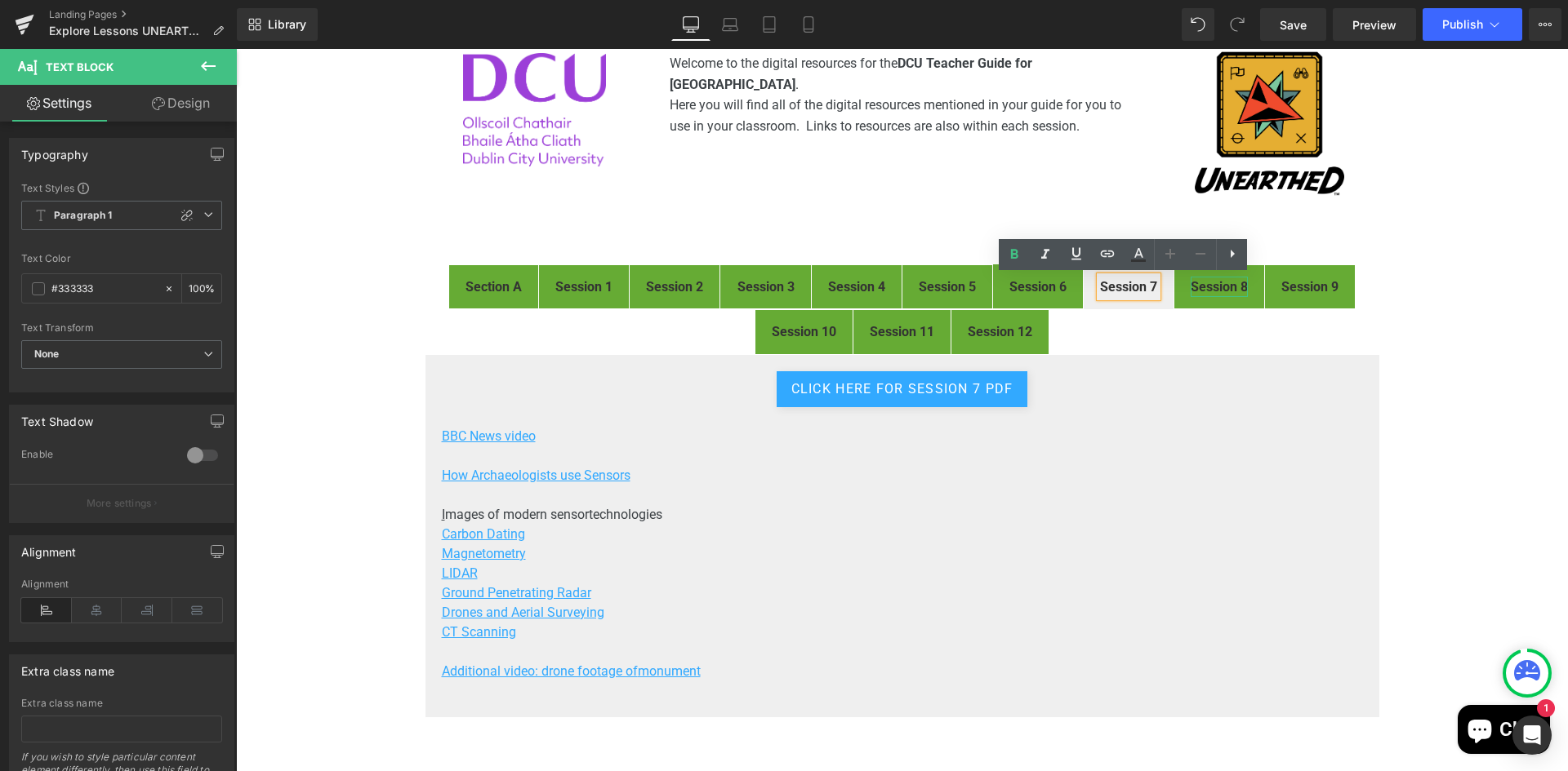
click at [1213, 284] on strong "Session 8" at bounding box center [1219, 287] width 57 height 16
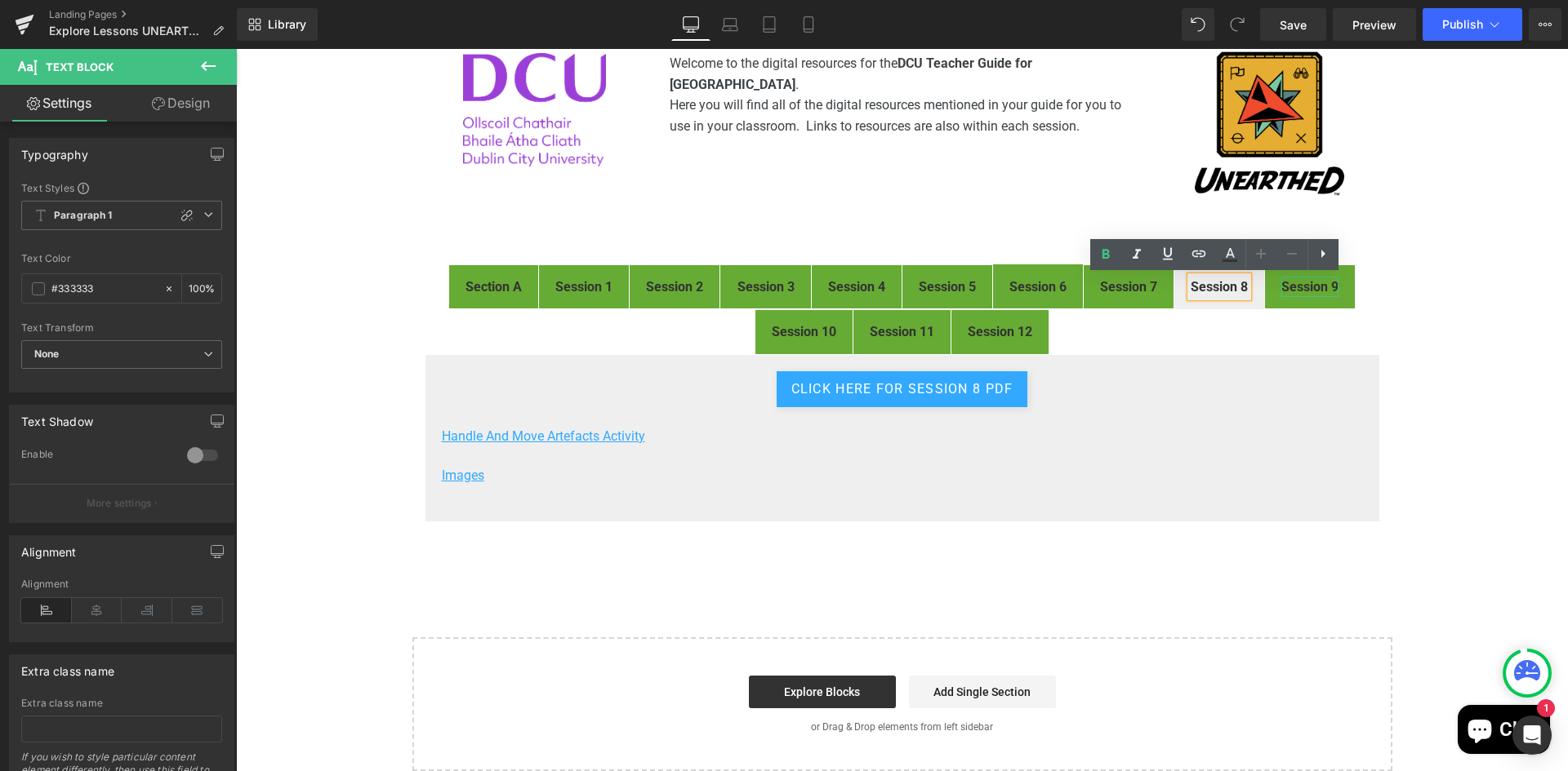
click at [1304, 285] on strong "Session 9" at bounding box center [1309, 287] width 57 height 16
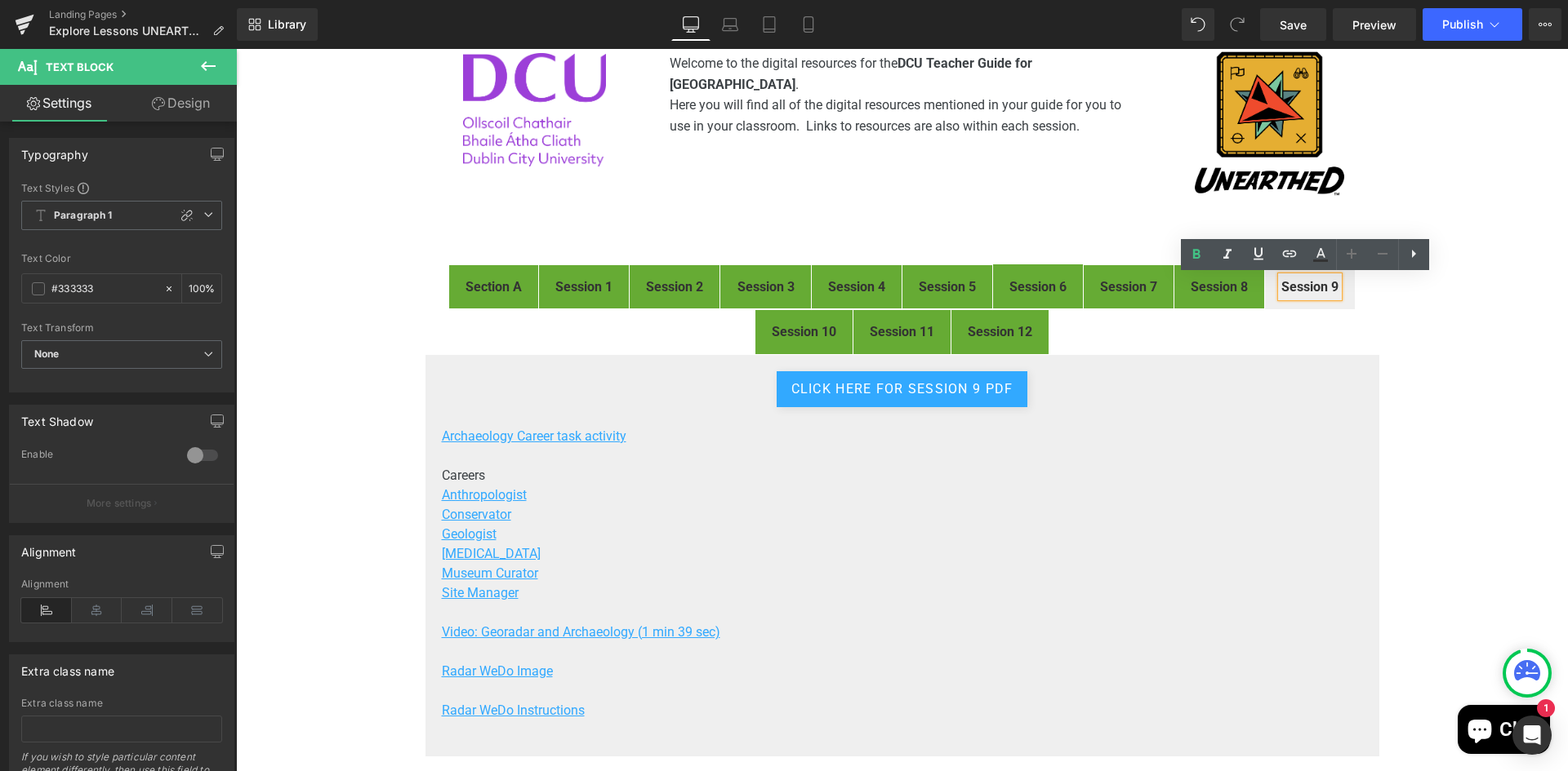
click at [785, 327] on strong "Session 10" at bounding box center [804, 332] width 64 height 16
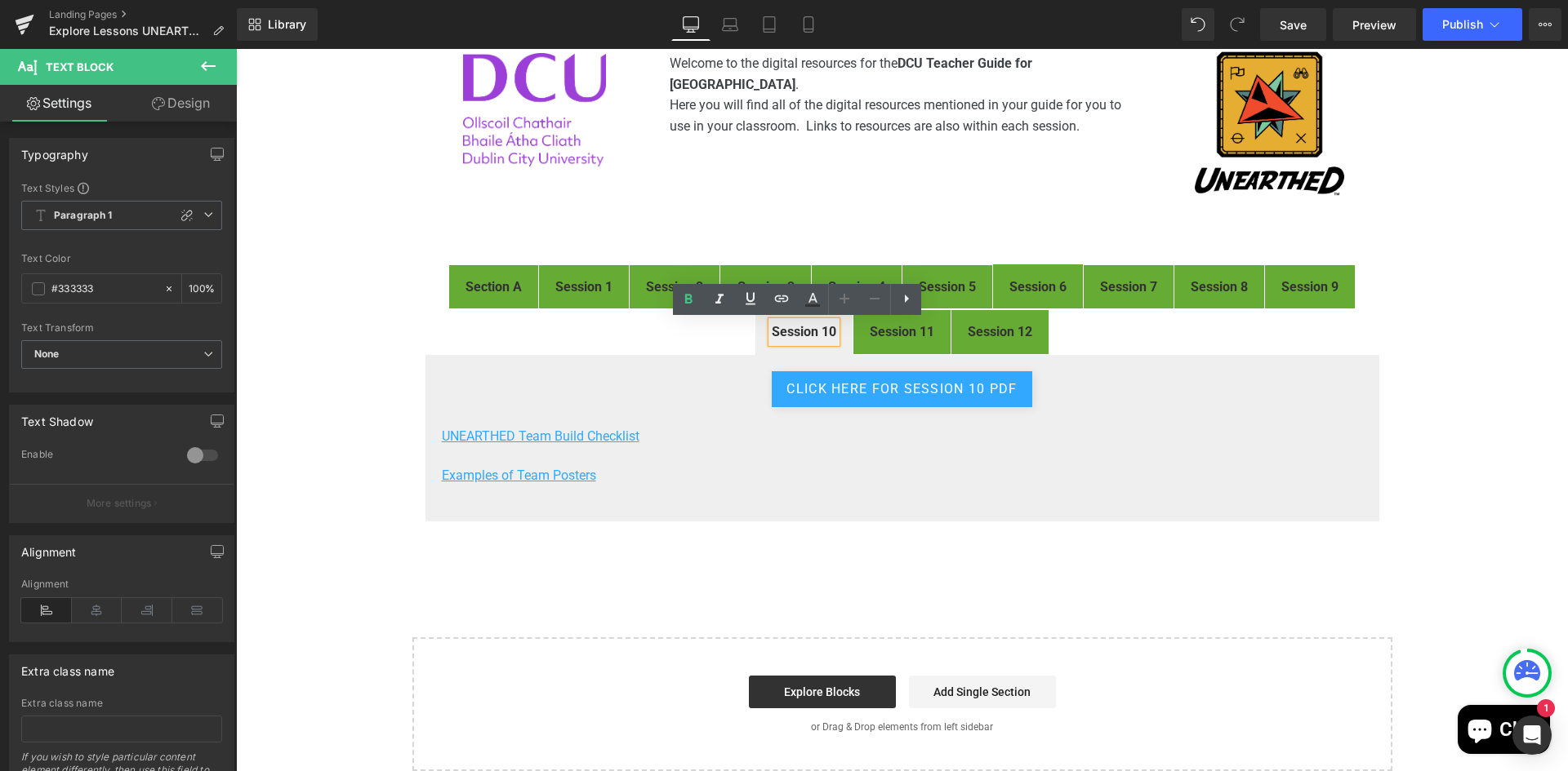
click at [892, 330] on strong "Session 11" at bounding box center [902, 332] width 64 height 16
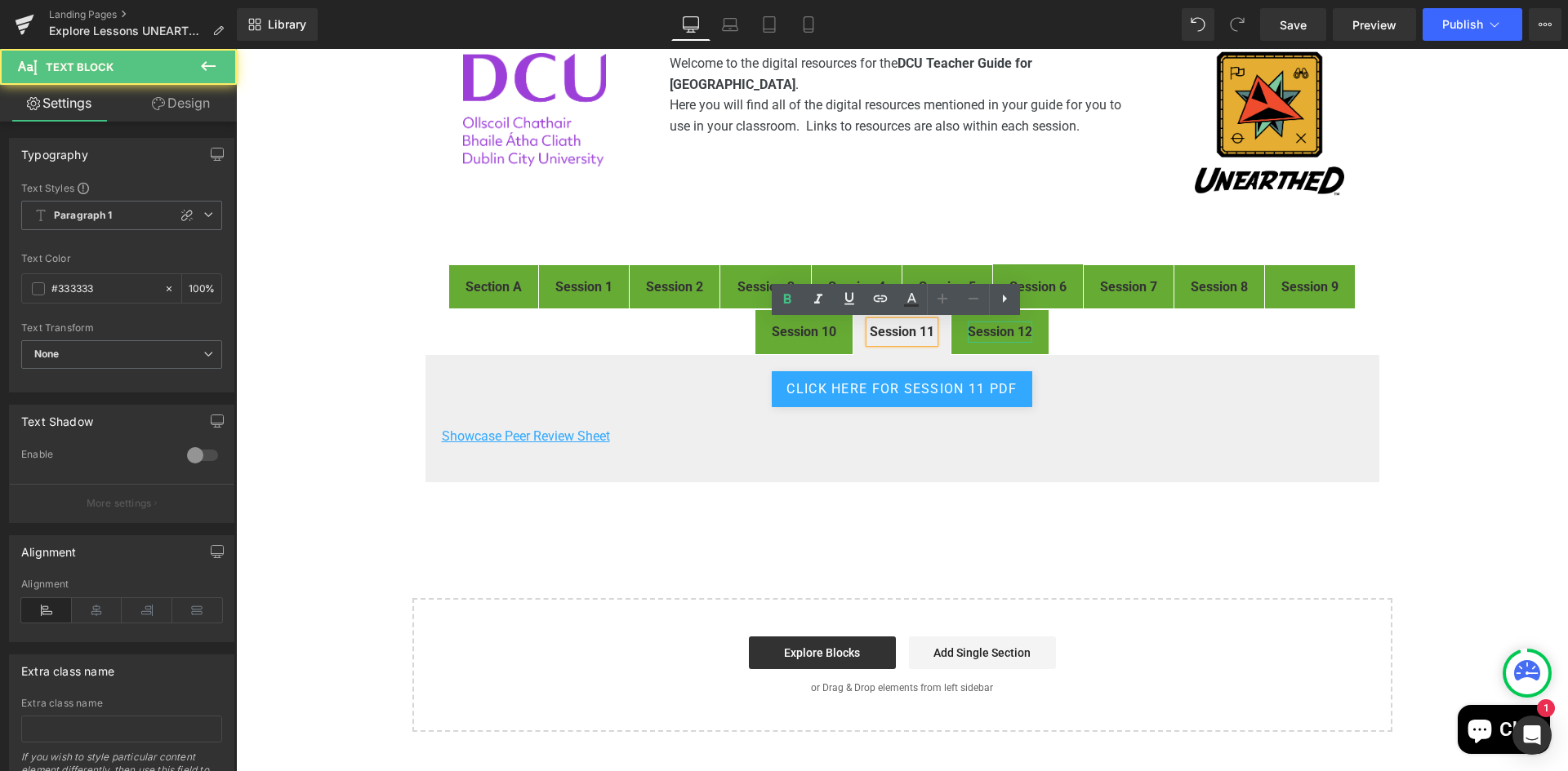
click at [979, 329] on b "Session 12" at bounding box center [1000, 332] width 64 height 16
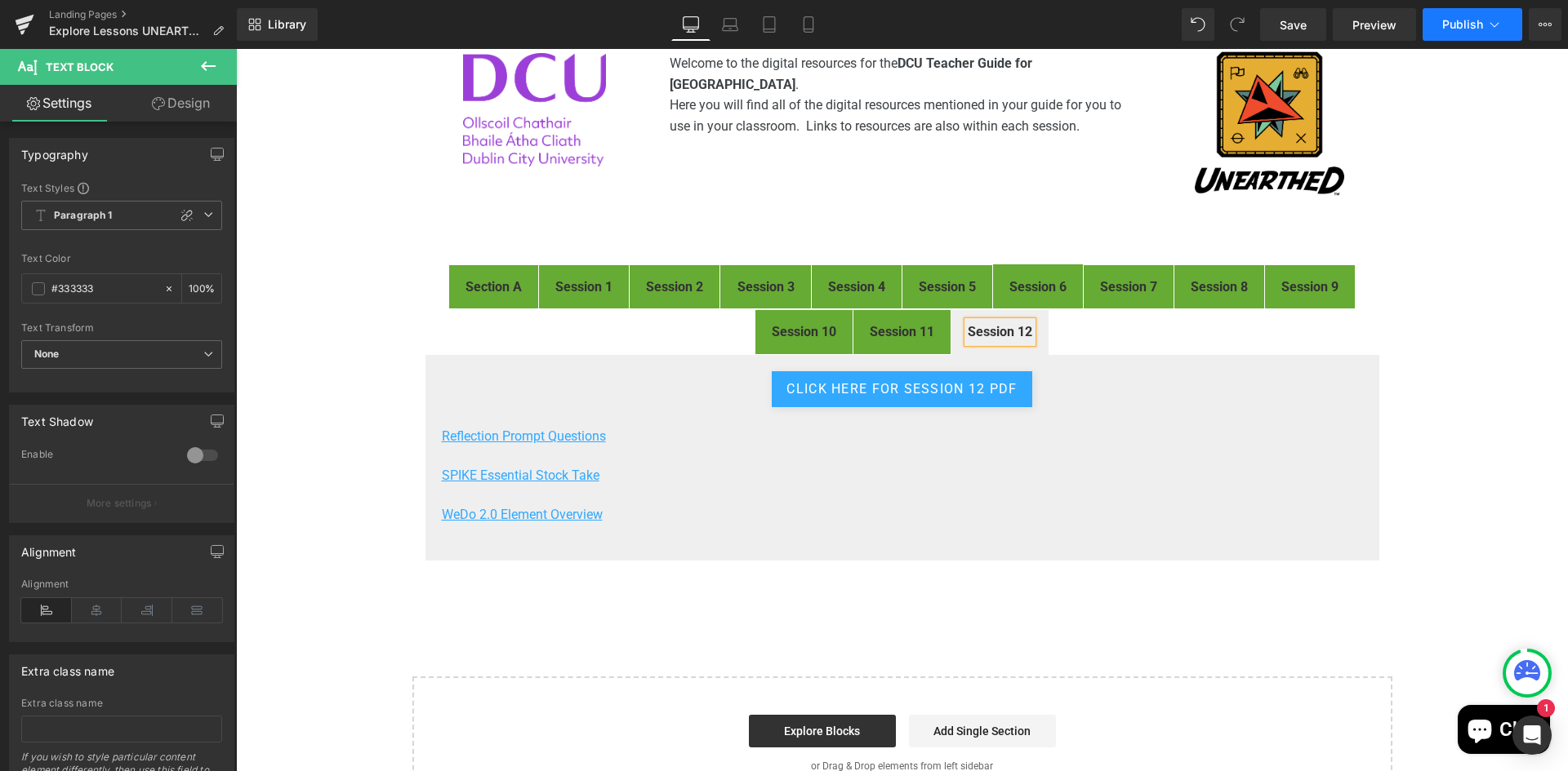
click at [1454, 23] on span "Publish" at bounding box center [1462, 24] width 41 height 13
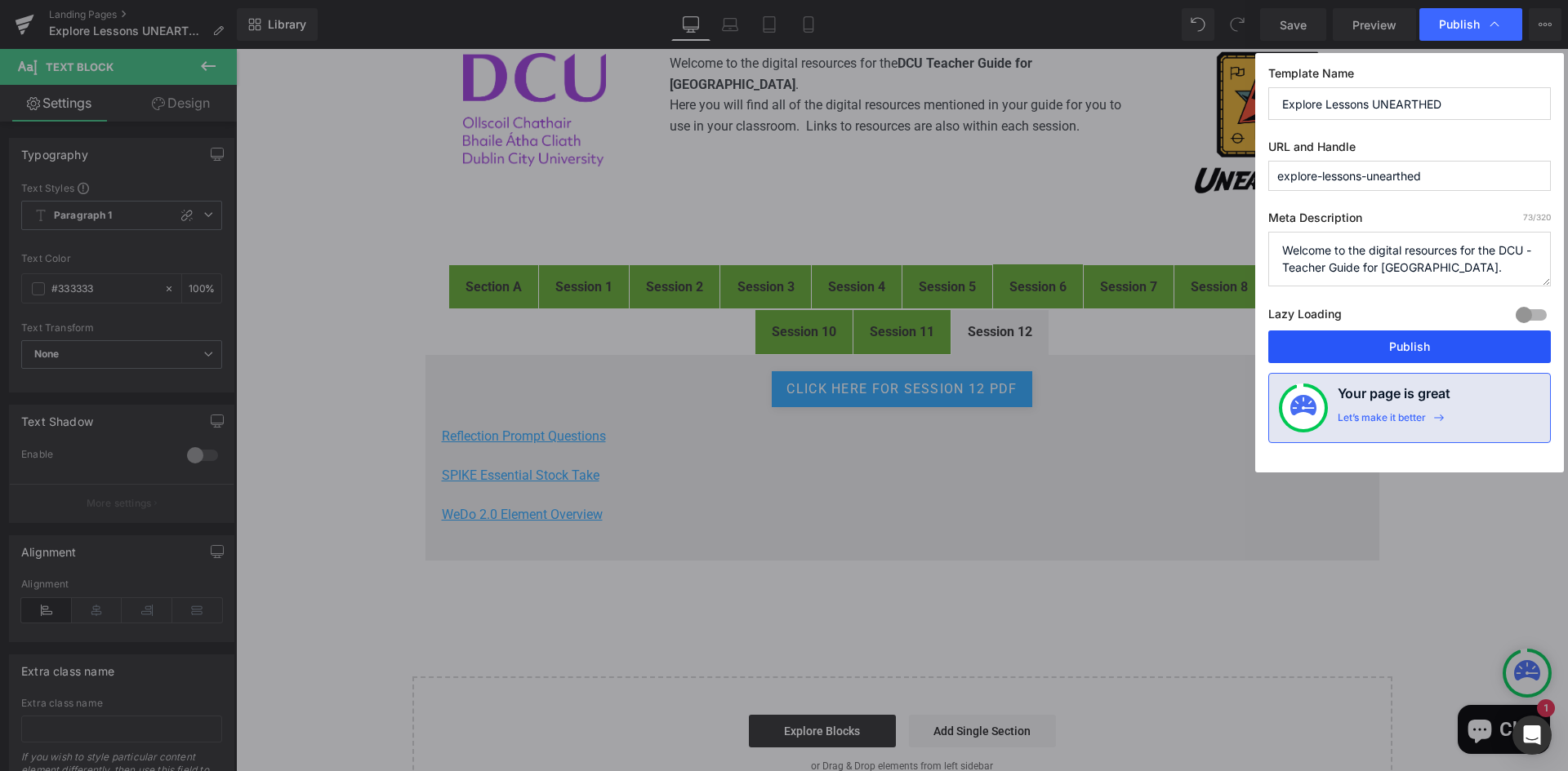
click at [1387, 343] on button "Publish" at bounding box center [1409, 347] width 283 height 33
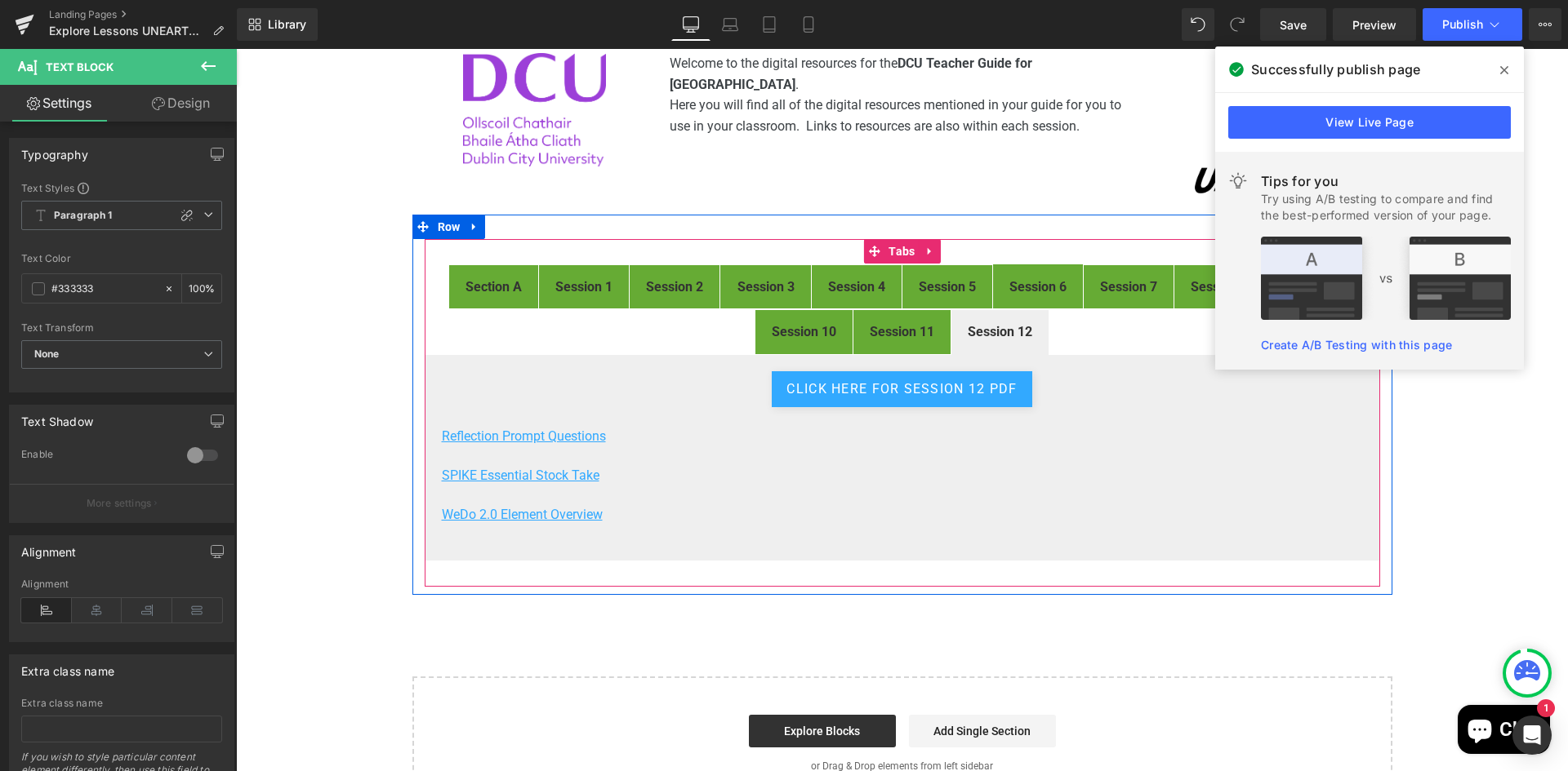
click at [587, 287] on strong "Session 1" at bounding box center [584, 287] width 57 height 16
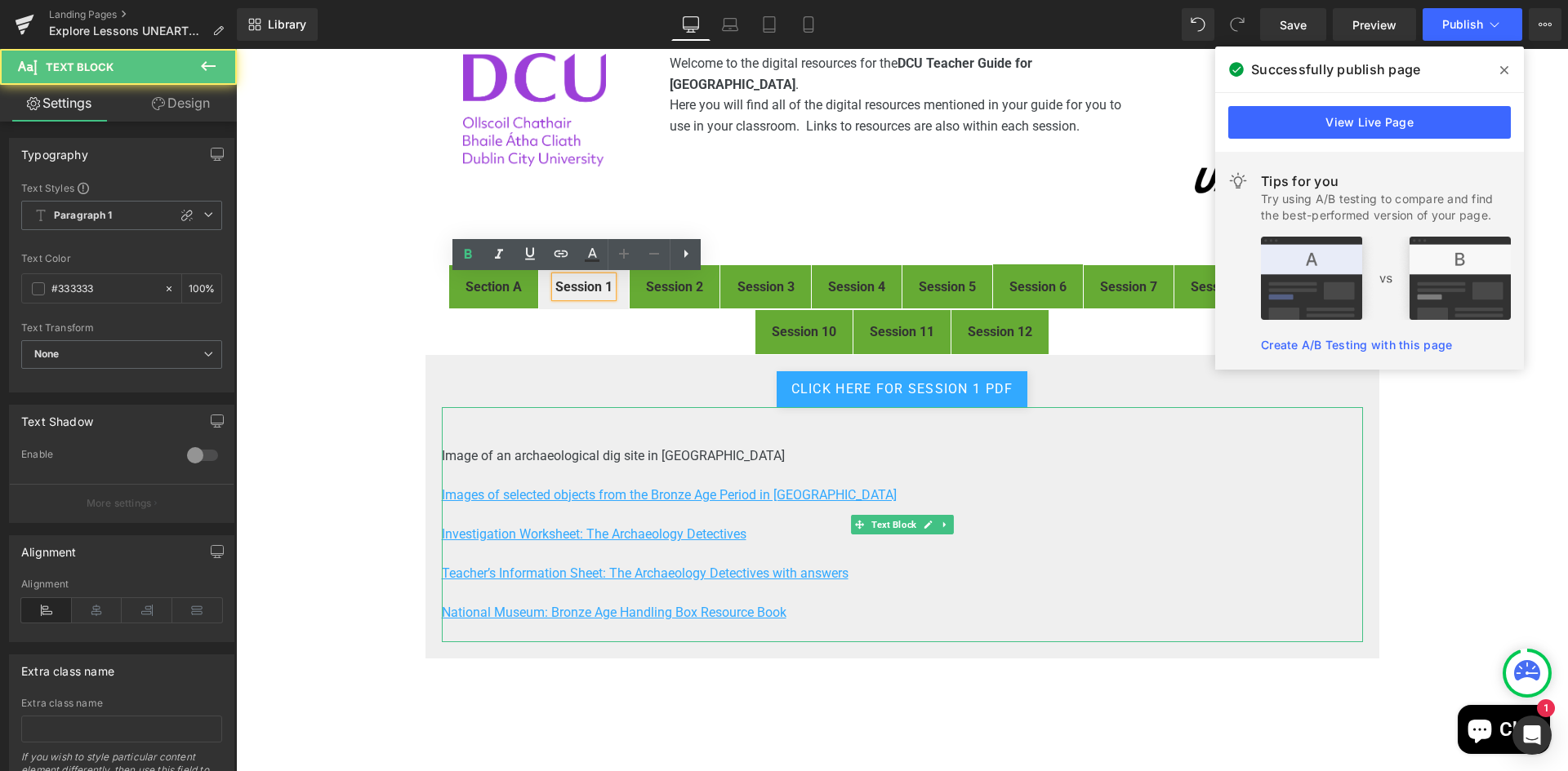
click at [510, 423] on p at bounding box center [902, 417] width 921 height 20
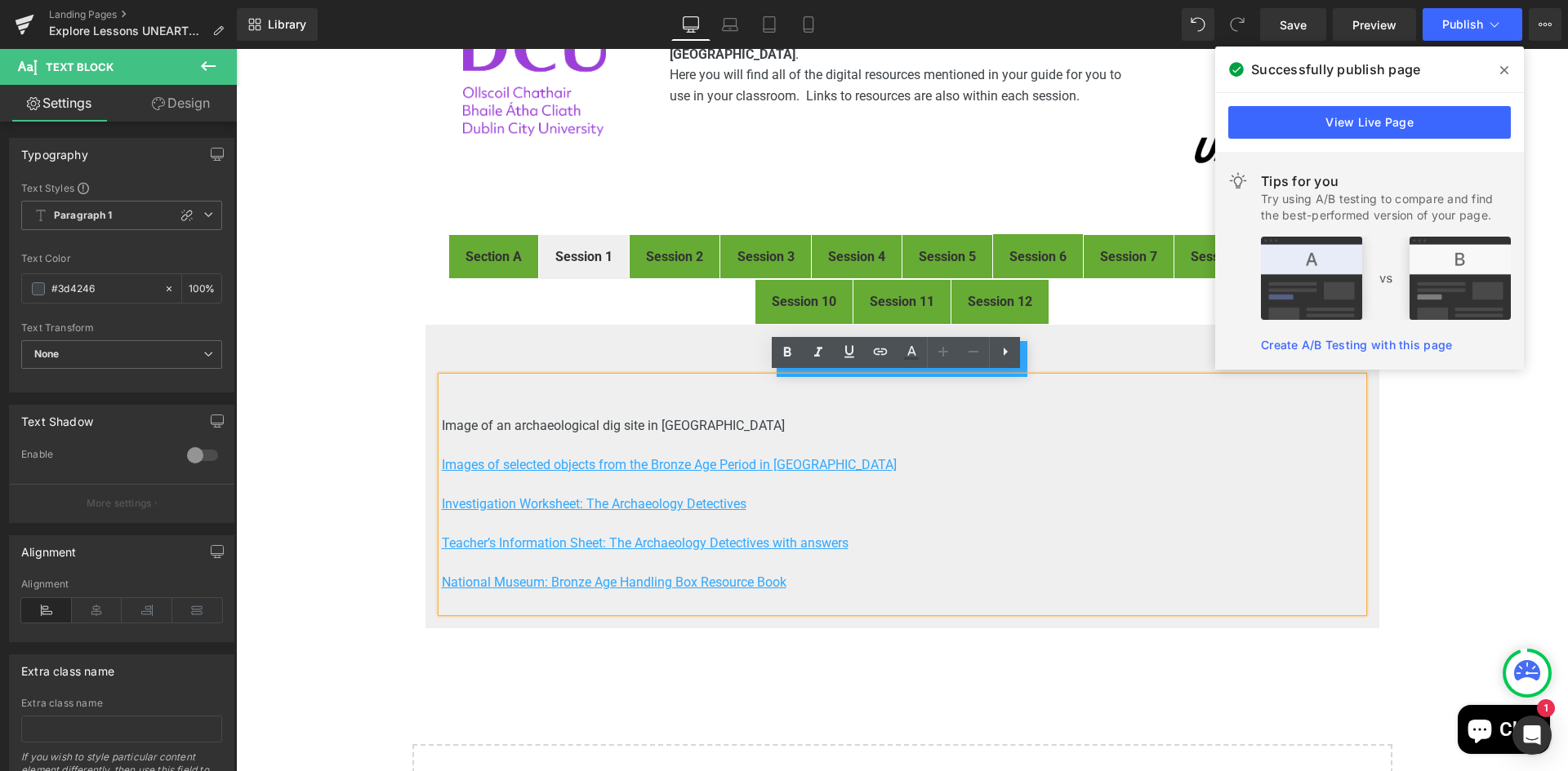
scroll to position [196, 0]
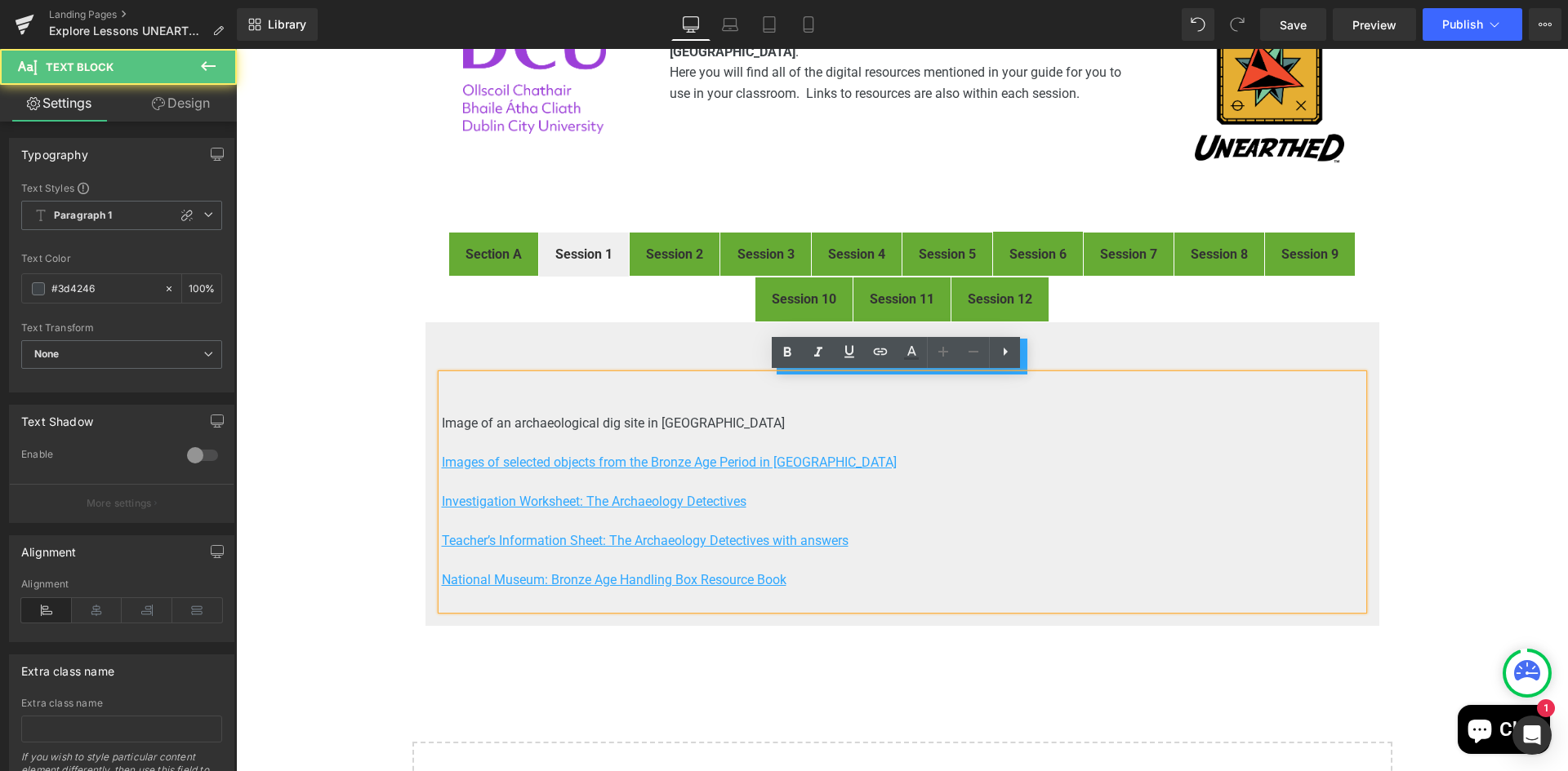
click at [560, 412] on p at bounding box center [902, 403] width 921 height 20
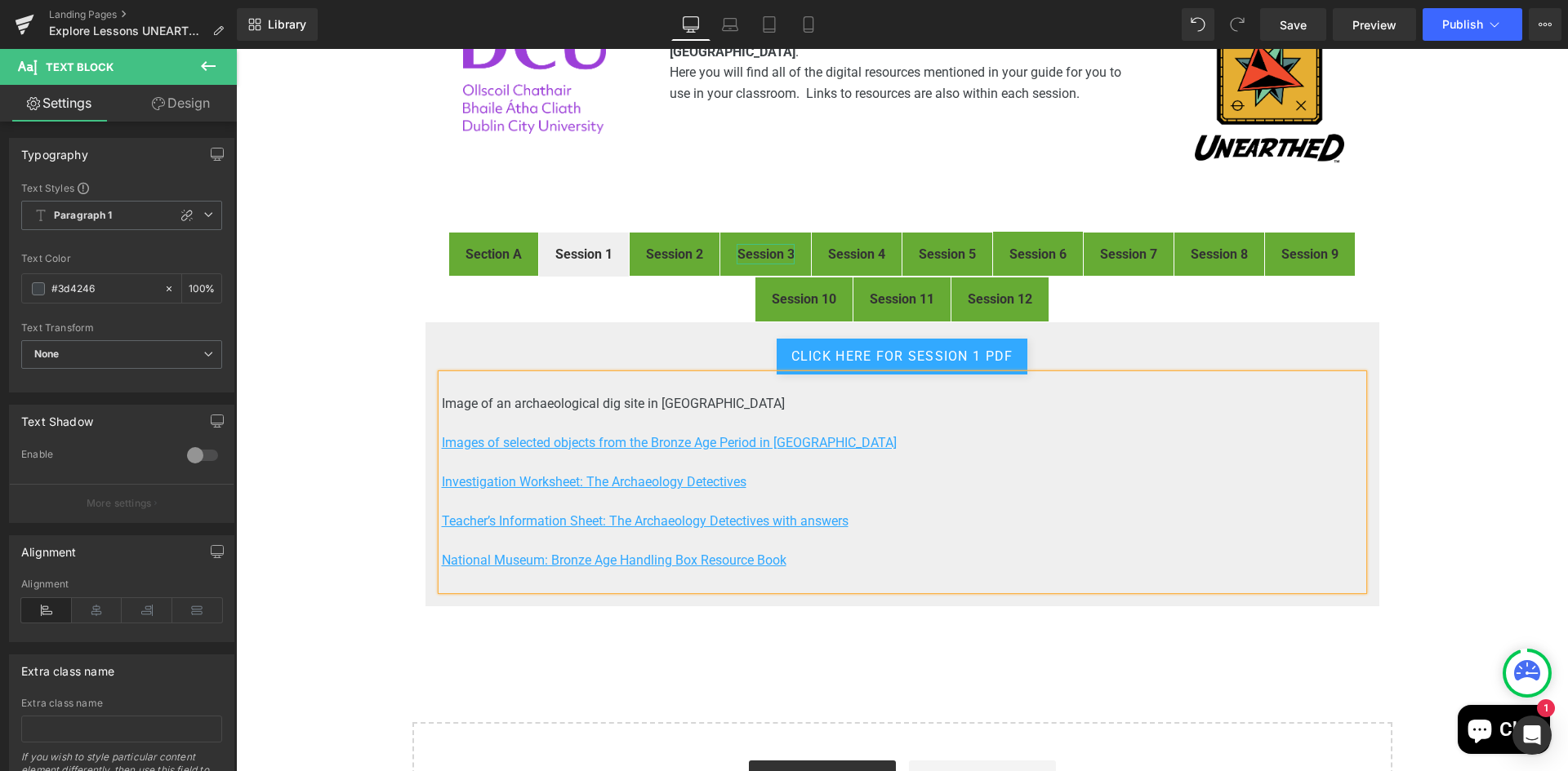
click at [760, 250] on strong "Session 3" at bounding box center [766, 254] width 57 height 16
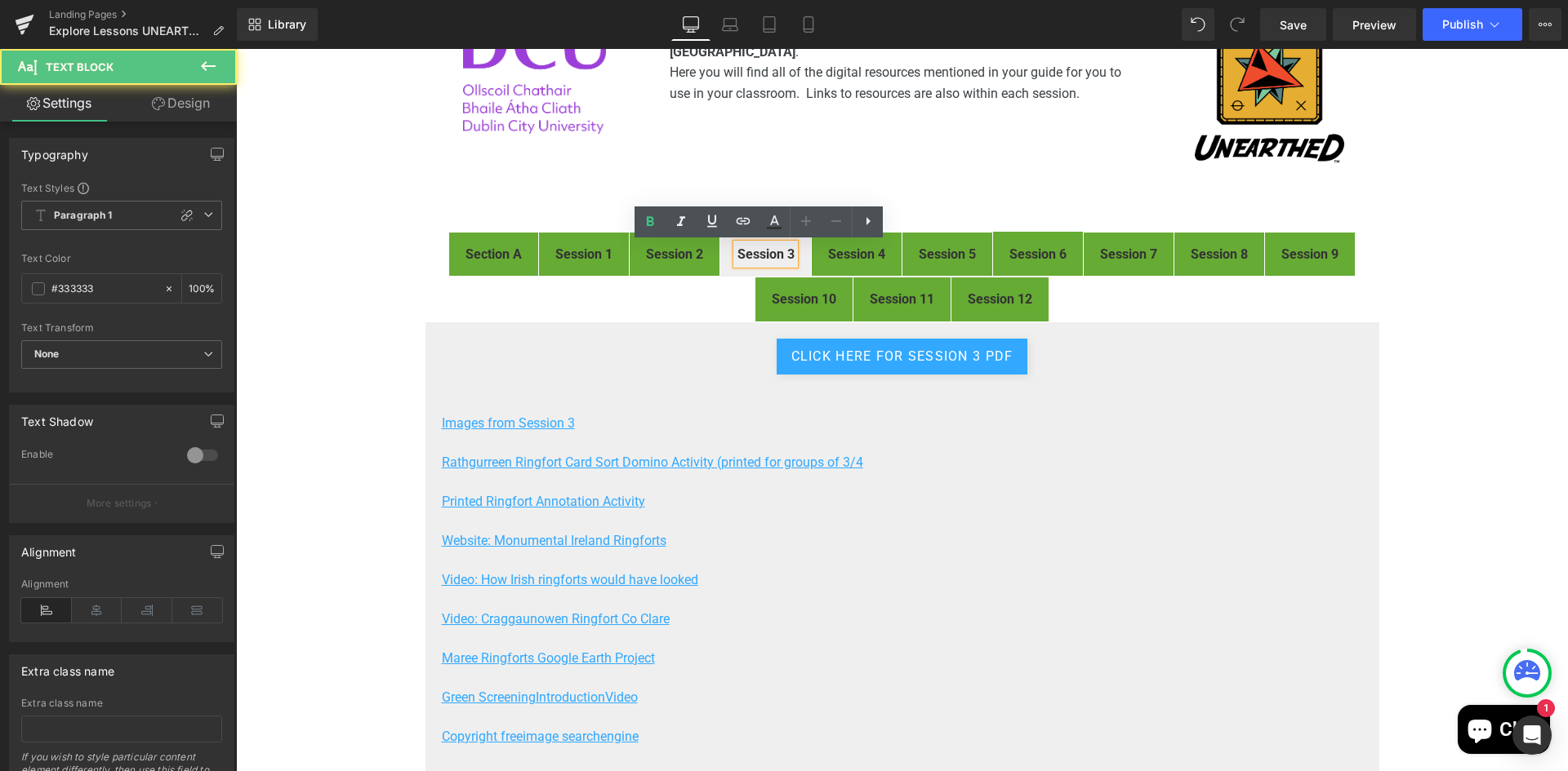
click at [559, 409] on p at bounding box center [902, 403] width 921 height 20
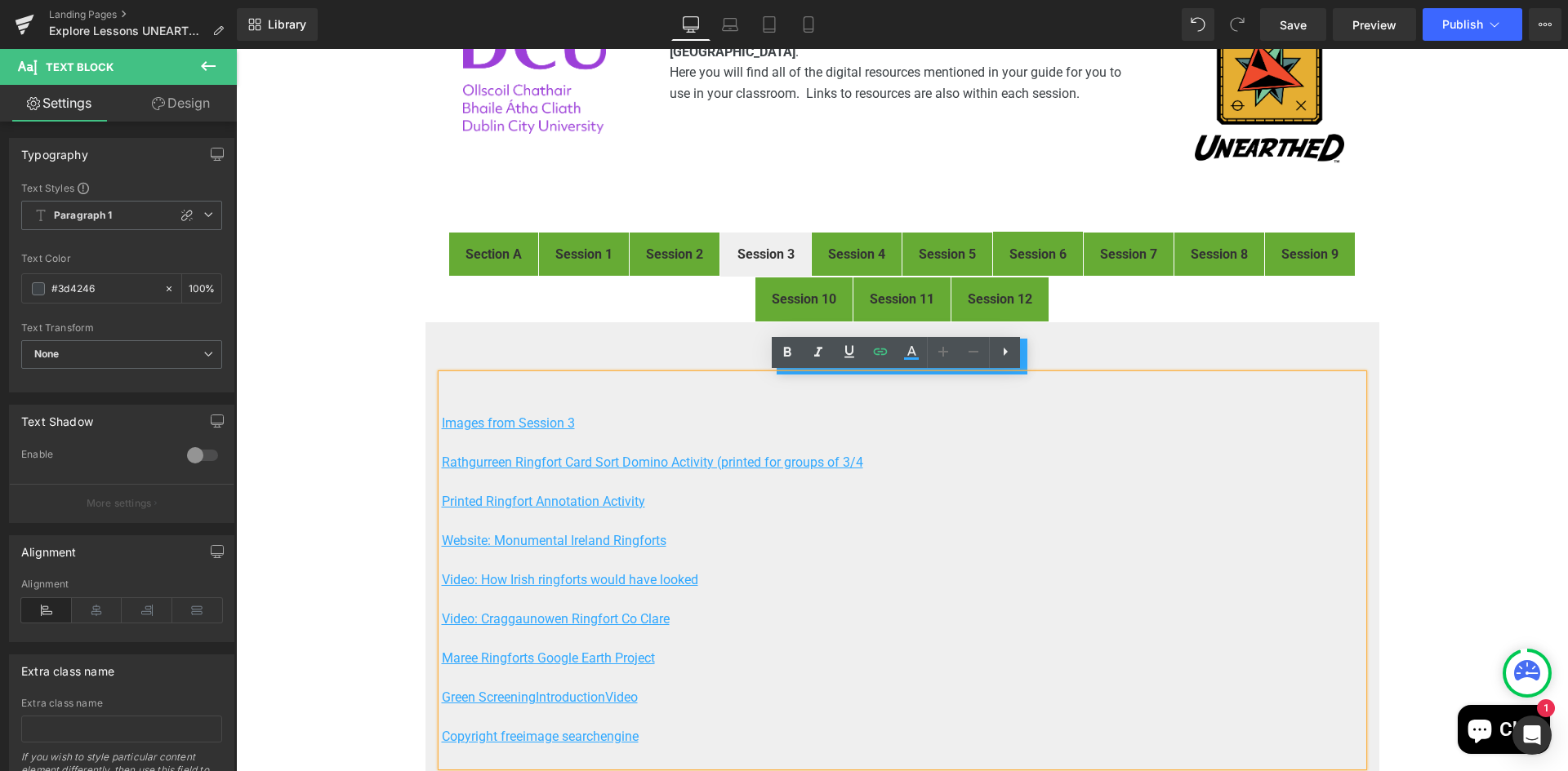
click at [596, 405] on p at bounding box center [902, 403] width 921 height 20
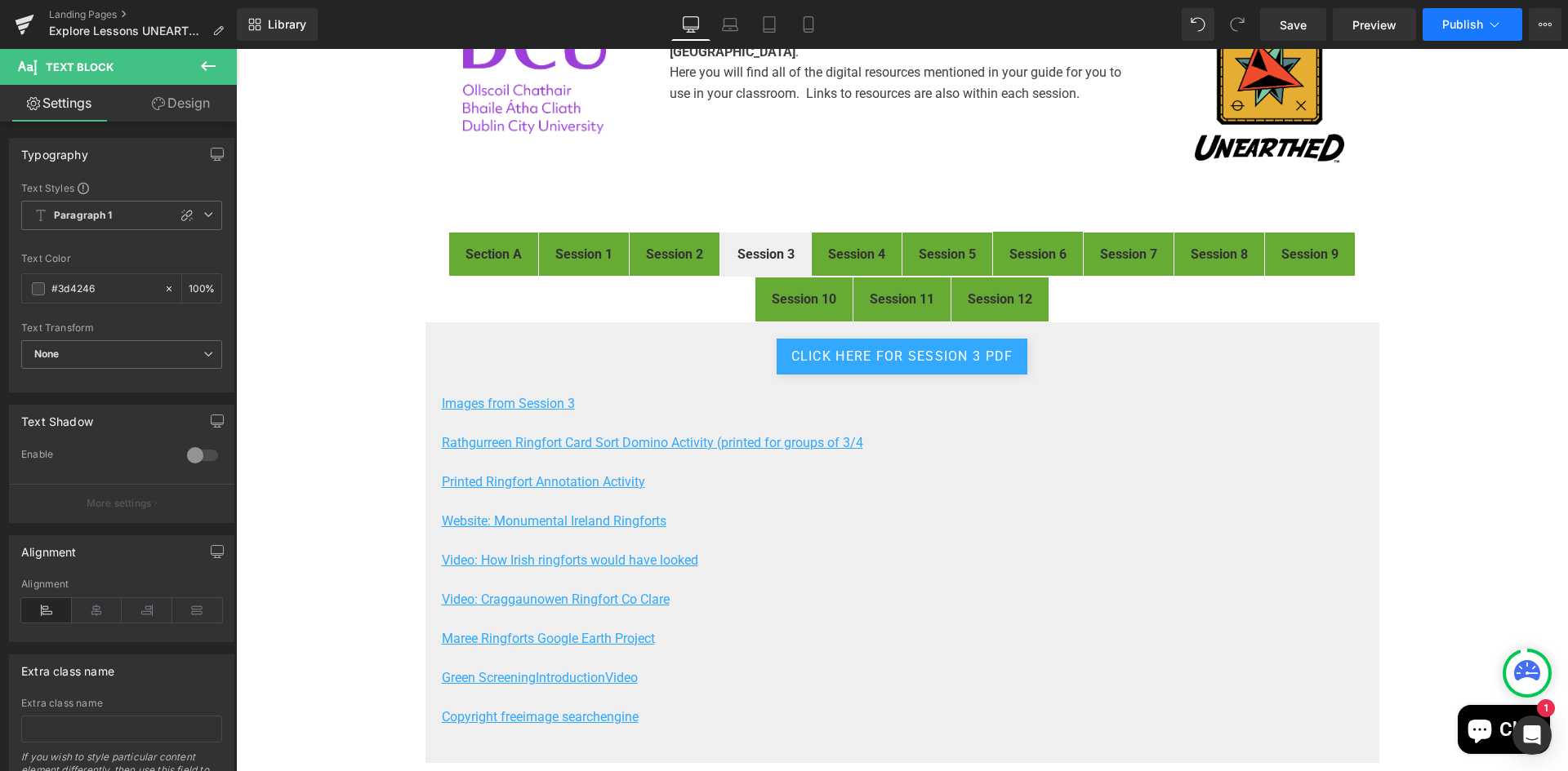
click at [1450, 26] on span "Publish" at bounding box center [1462, 24] width 41 height 13
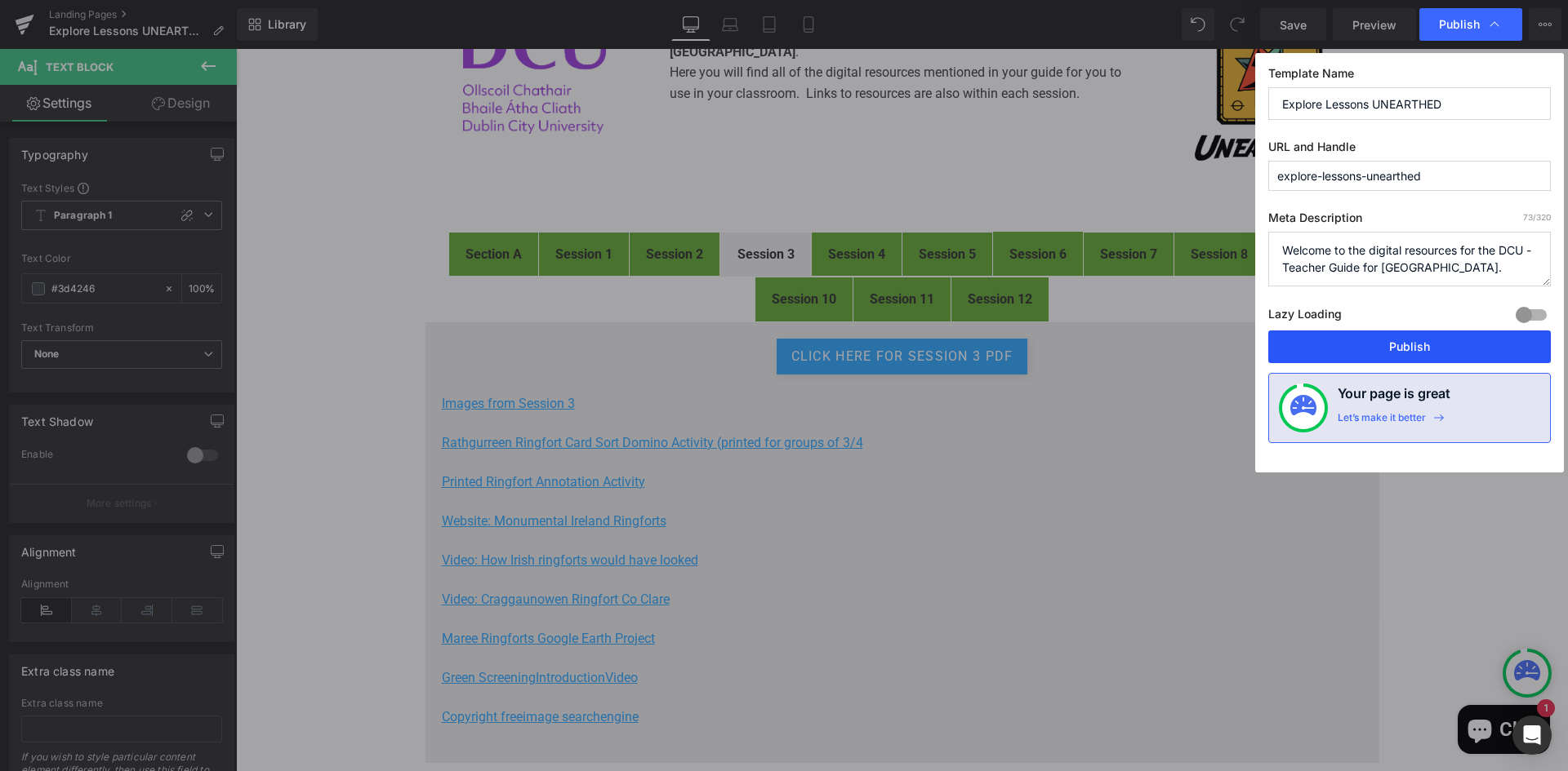
click at [1398, 347] on button "Publish" at bounding box center [1409, 347] width 283 height 33
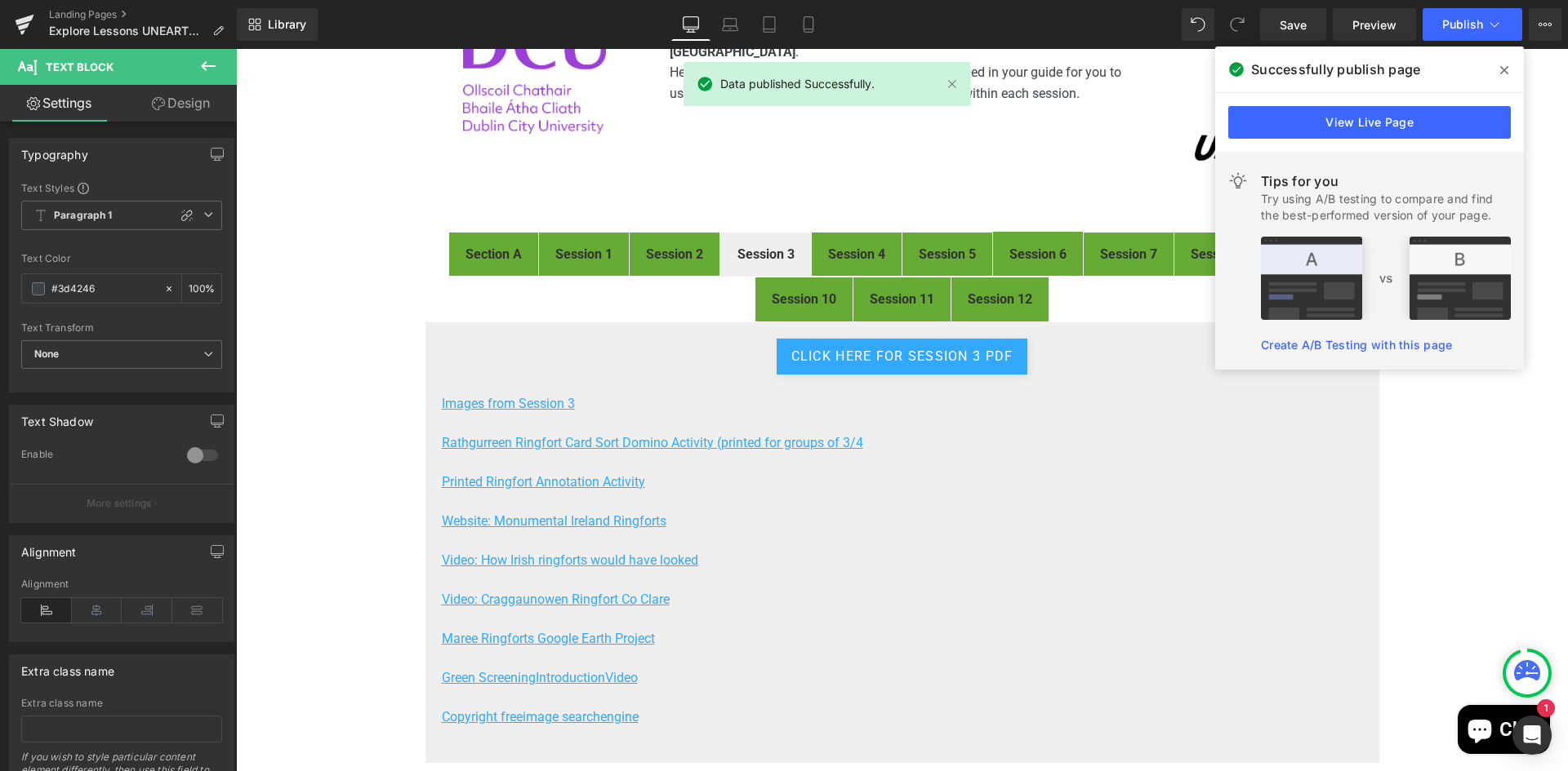
click at [1503, 68] on icon at bounding box center [1504, 69] width 8 height 13
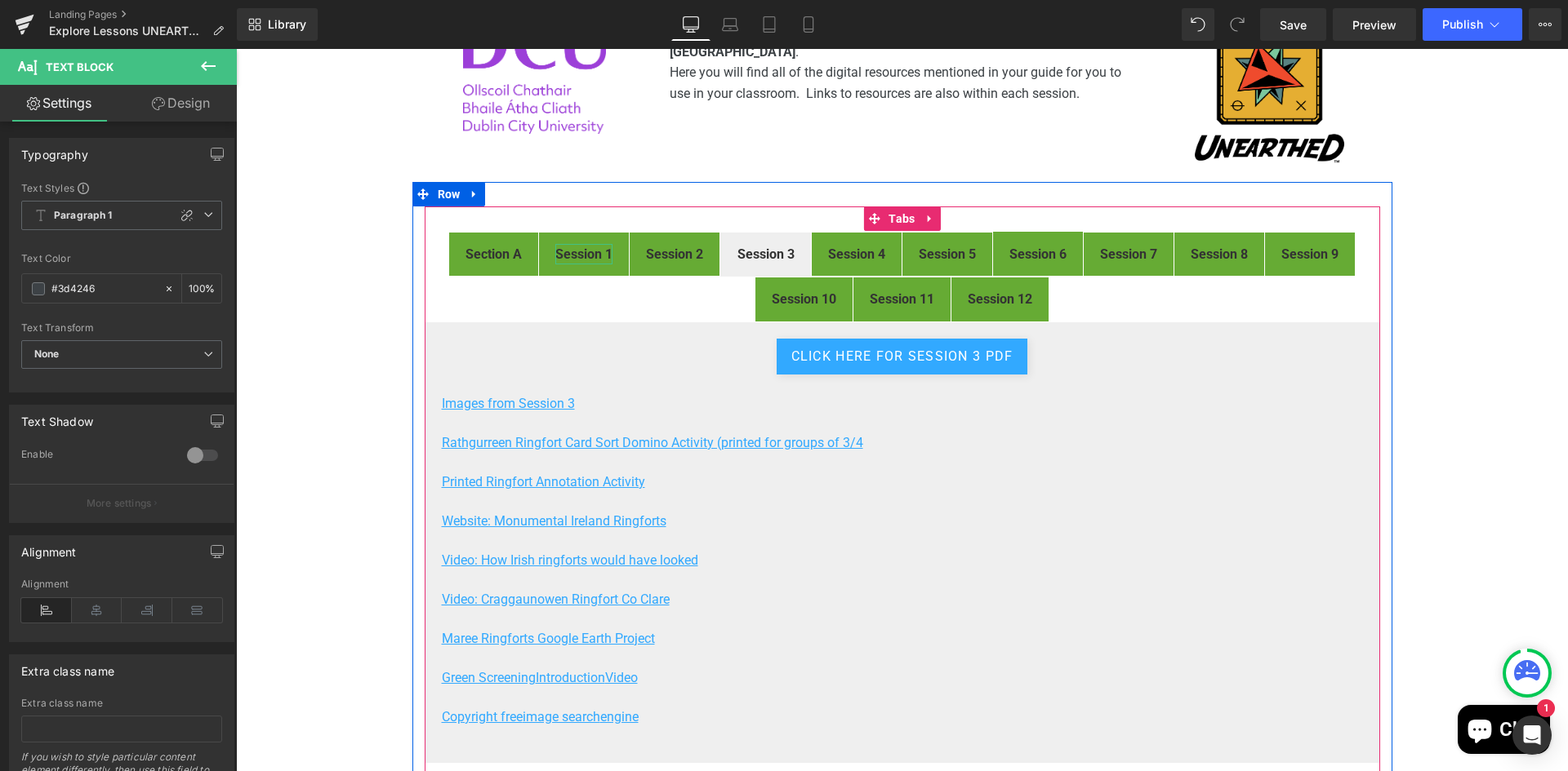
click at [584, 253] on strong "Session 1" at bounding box center [584, 254] width 57 height 16
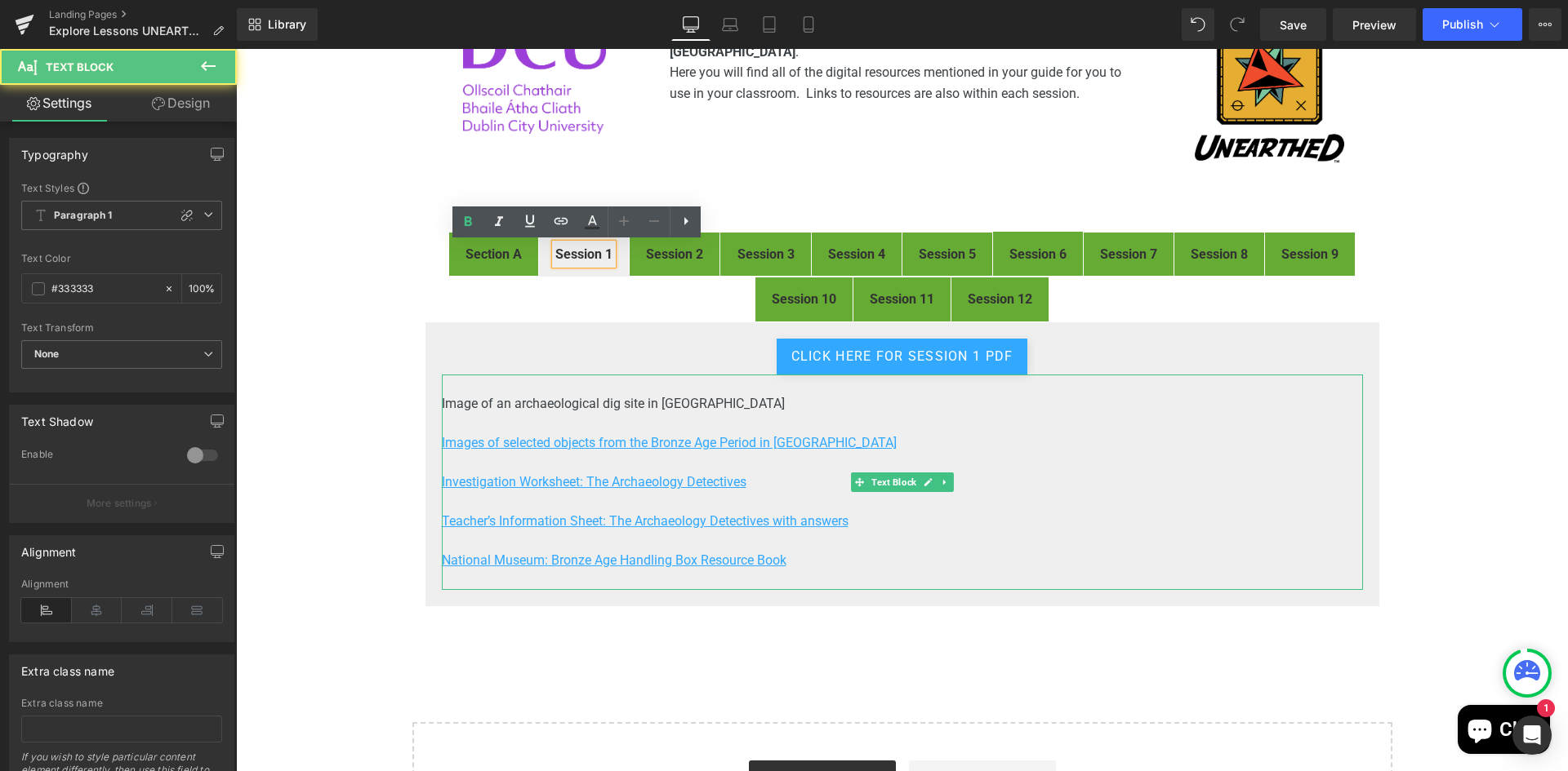
click at [526, 401] on span "Image of an archaeological dig site in [GEOGRAPHIC_DATA]" at bounding box center [613, 403] width 343 height 16
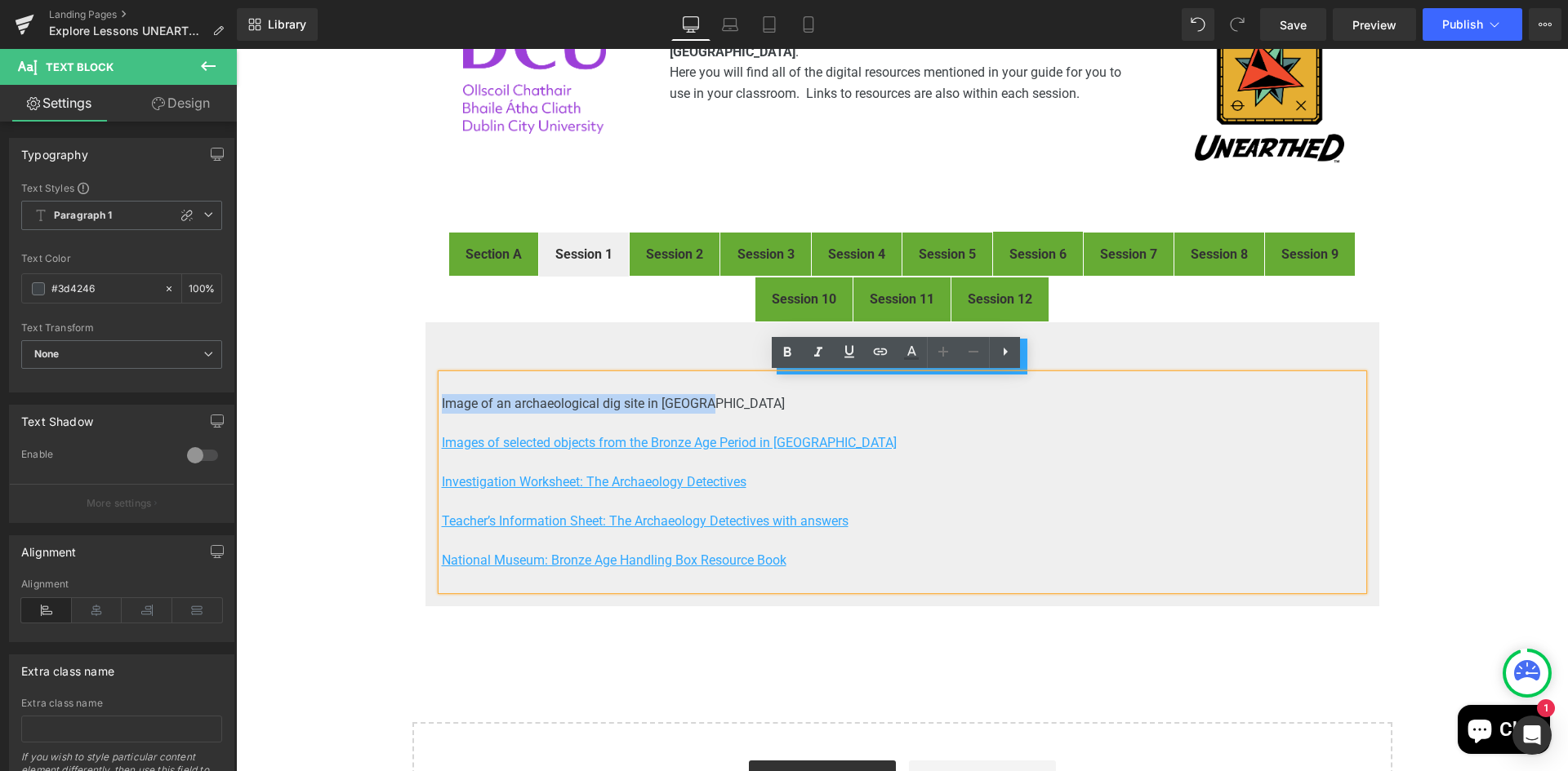
drag, startPoint x: 702, startPoint y: 401, endPoint x: 436, endPoint y: 402, distance: 266.0
click at [442, 402] on p "Image of an archaeological dig site in [GEOGRAPHIC_DATA]" at bounding box center [902, 403] width 921 height 20
click at [491, 253] on strong "Section A" at bounding box center [493, 254] width 56 height 16
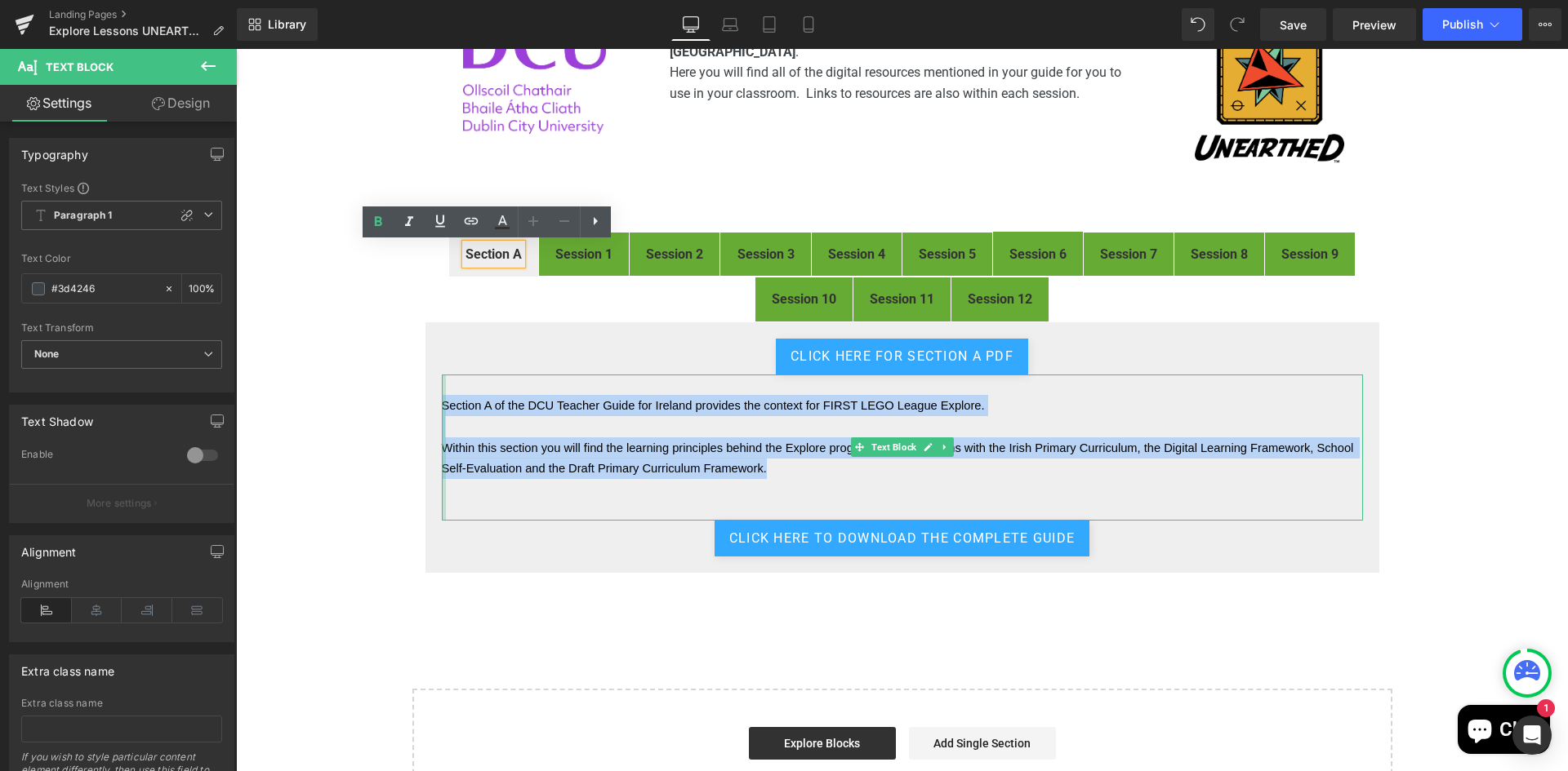
drag, startPoint x: 662, startPoint y: 459, endPoint x: 436, endPoint y: 402, distance: 233.1
click at [442, 402] on div "Section A of the DCU Teacher Guide for Ireland provides the context for FIRST L…" at bounding box center [902, 448] width 921 height 146
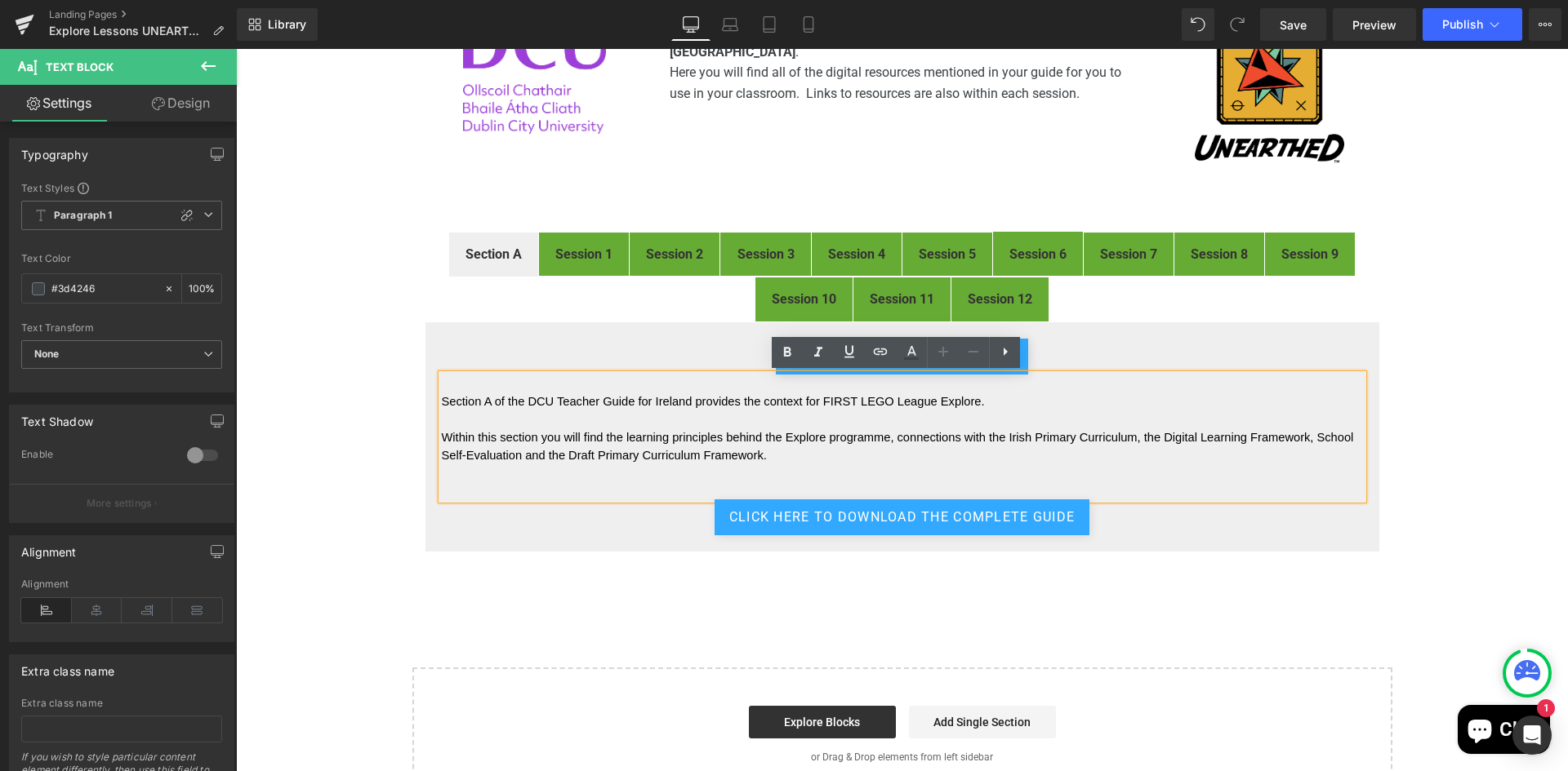
click at [1435, 394] on div "FIRST® LEGO® League Explore Digital Resources Heading Image Welcome to the digi…" at bounding box center [902, 384] width 1332 height 833
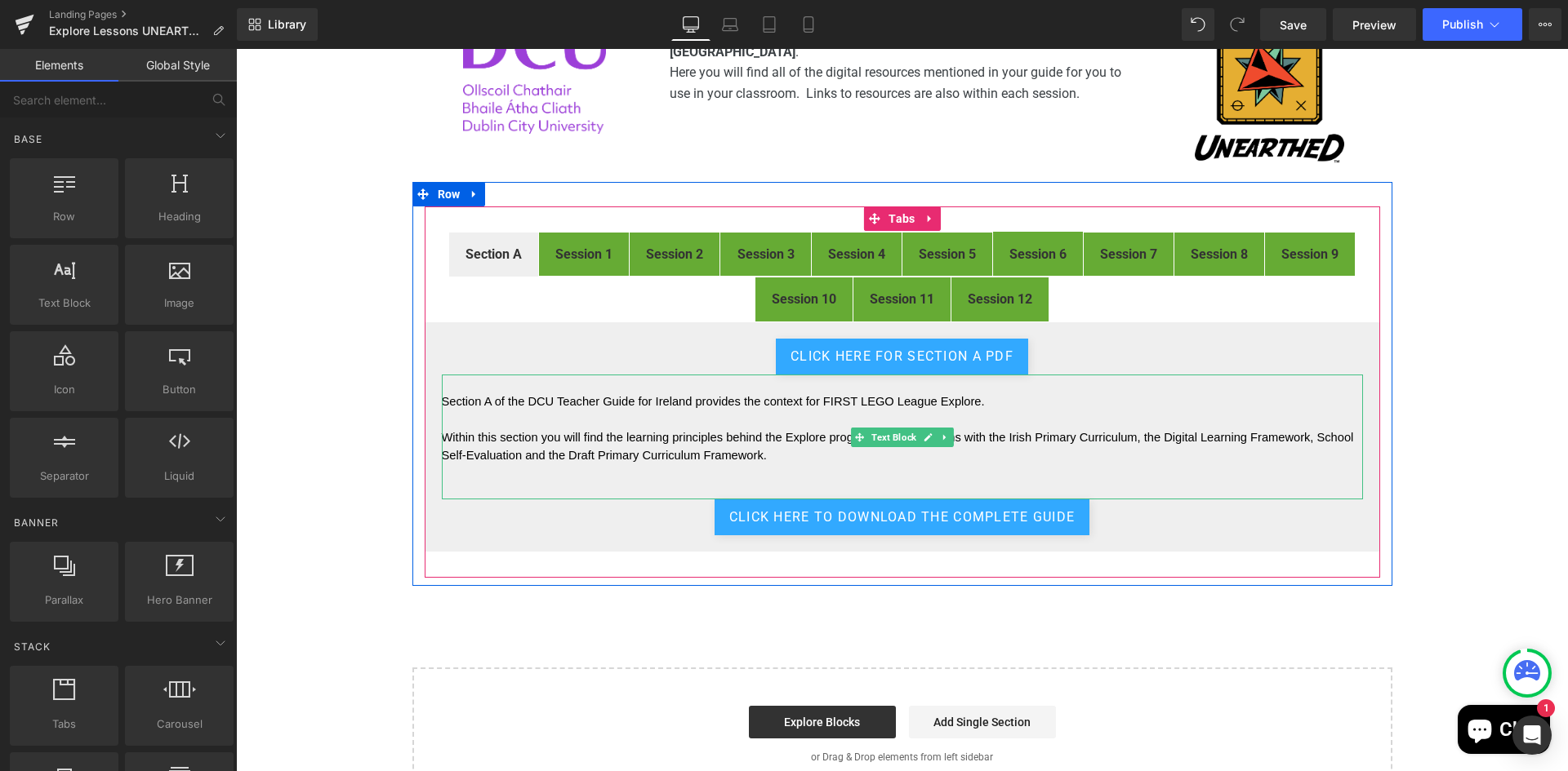
click at [1020, 405] on p "Section A of the DCU Teacher Guide for Ireland provides the context for FIRST L…" at bounding box center [902, 402] width 921 height 18
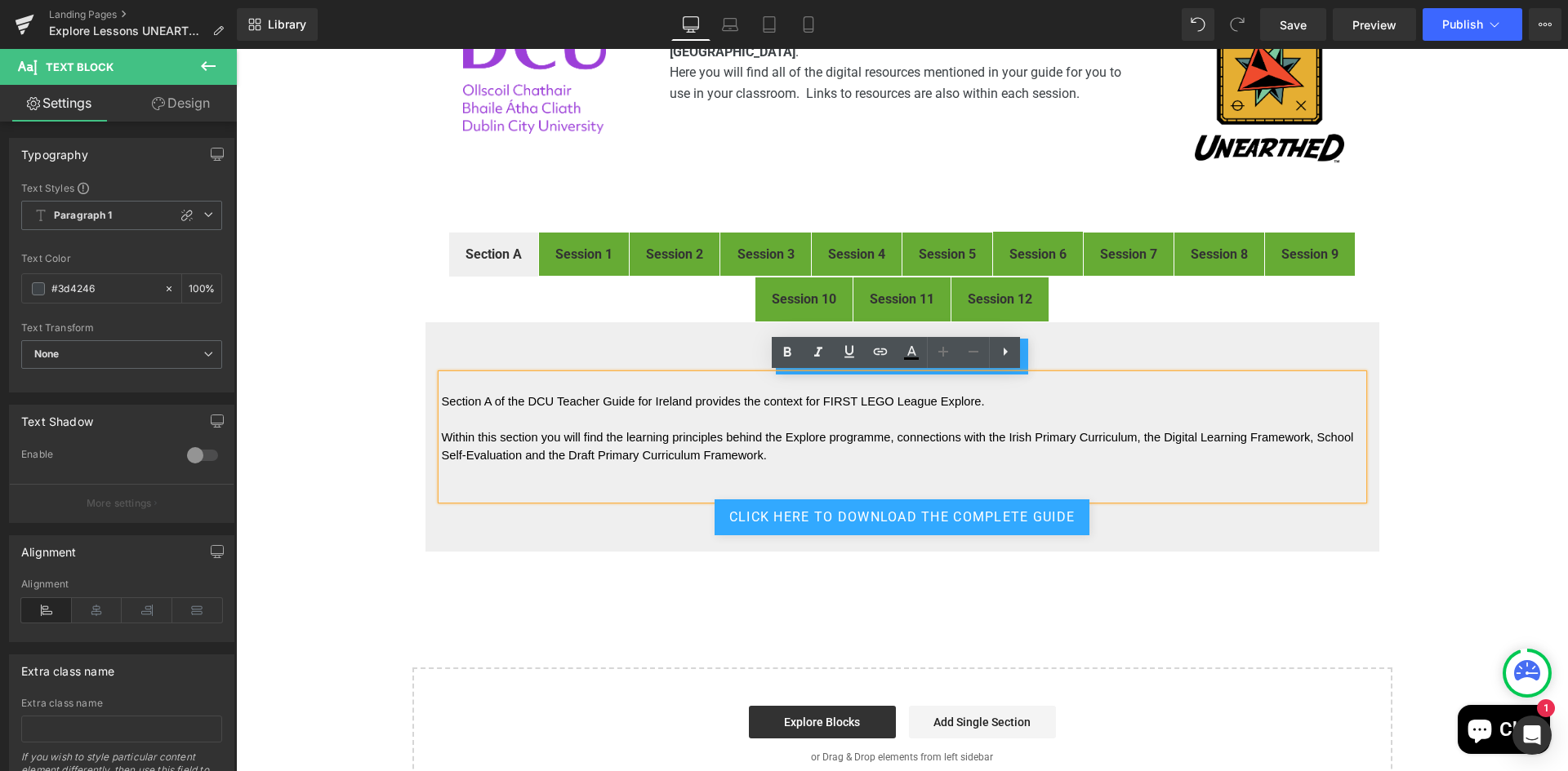
click at [1478, 255] on div "FIRST® LEGO® League Explore Digital Resources Heading Image Welcome to the digi…" at bounding box center [902, 384] width 1332 height 833
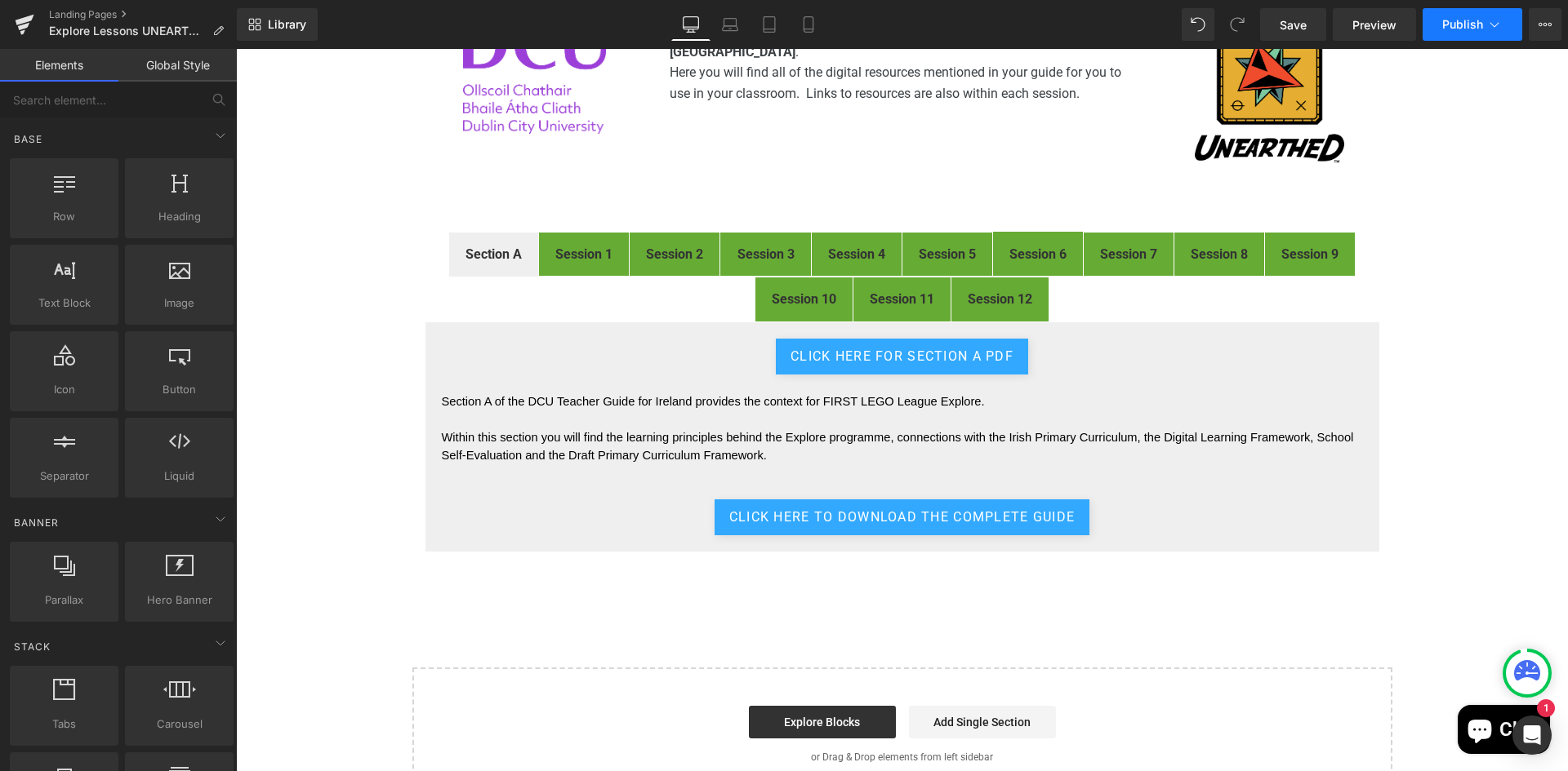
click at [1457, 24] on span "Publish" at bounding box center [1462, 24] width 41 height 13
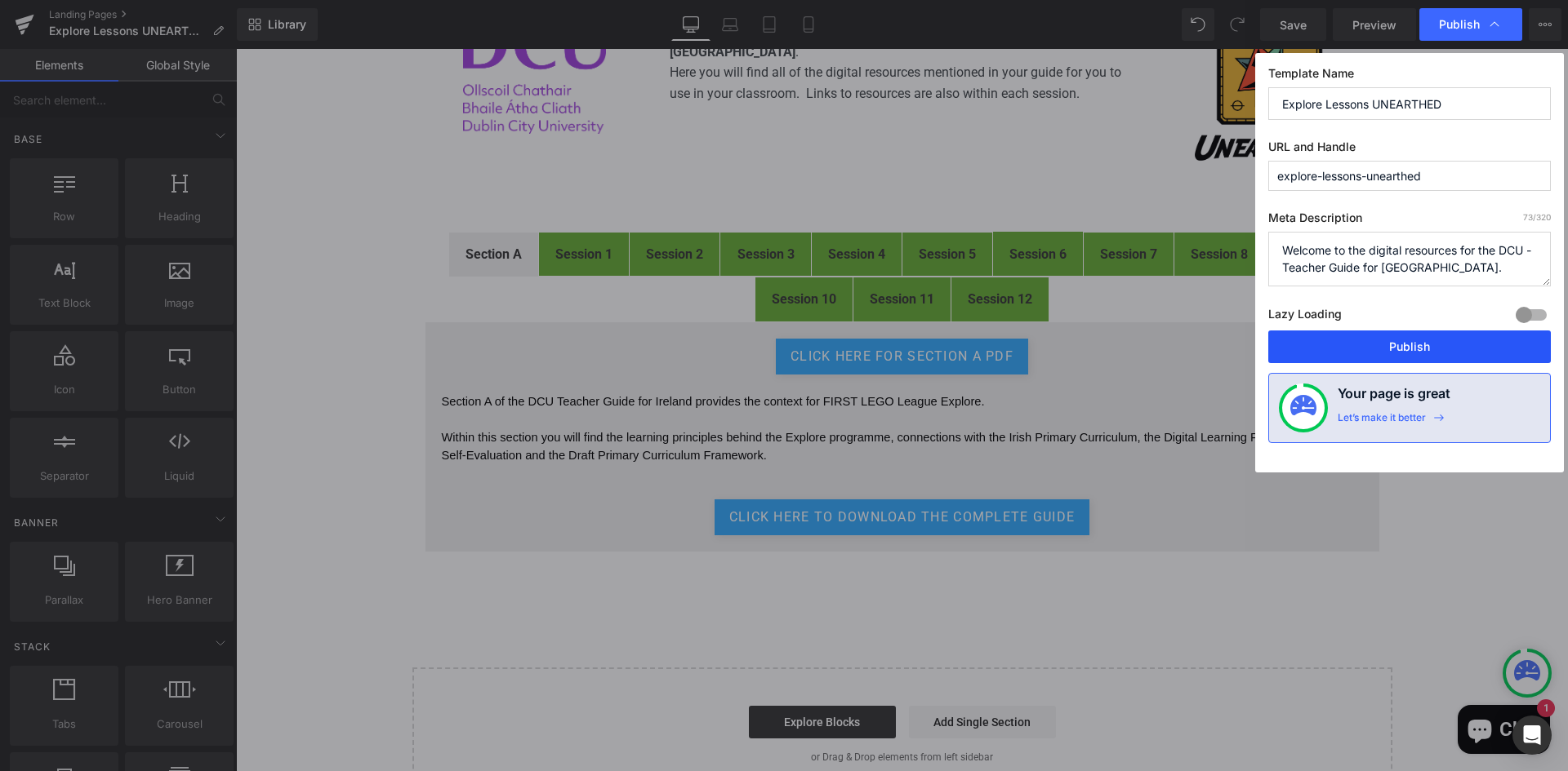
click at [1375, 350] on button "Publish" at bounding box center [1409, 347] width 283 height 33
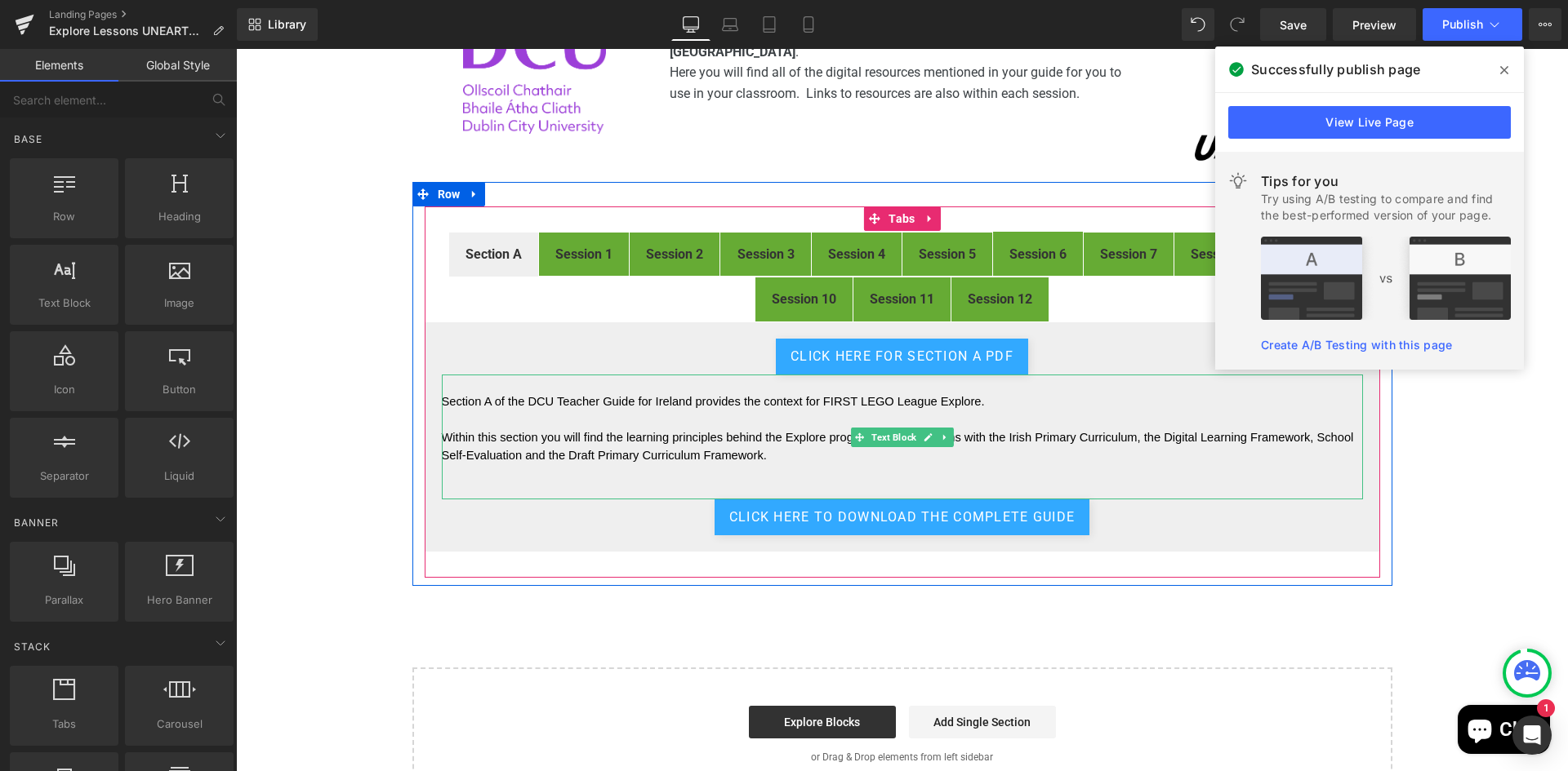
click at [528, 421] on p at bounding box center [902, 419] width 921 height 18
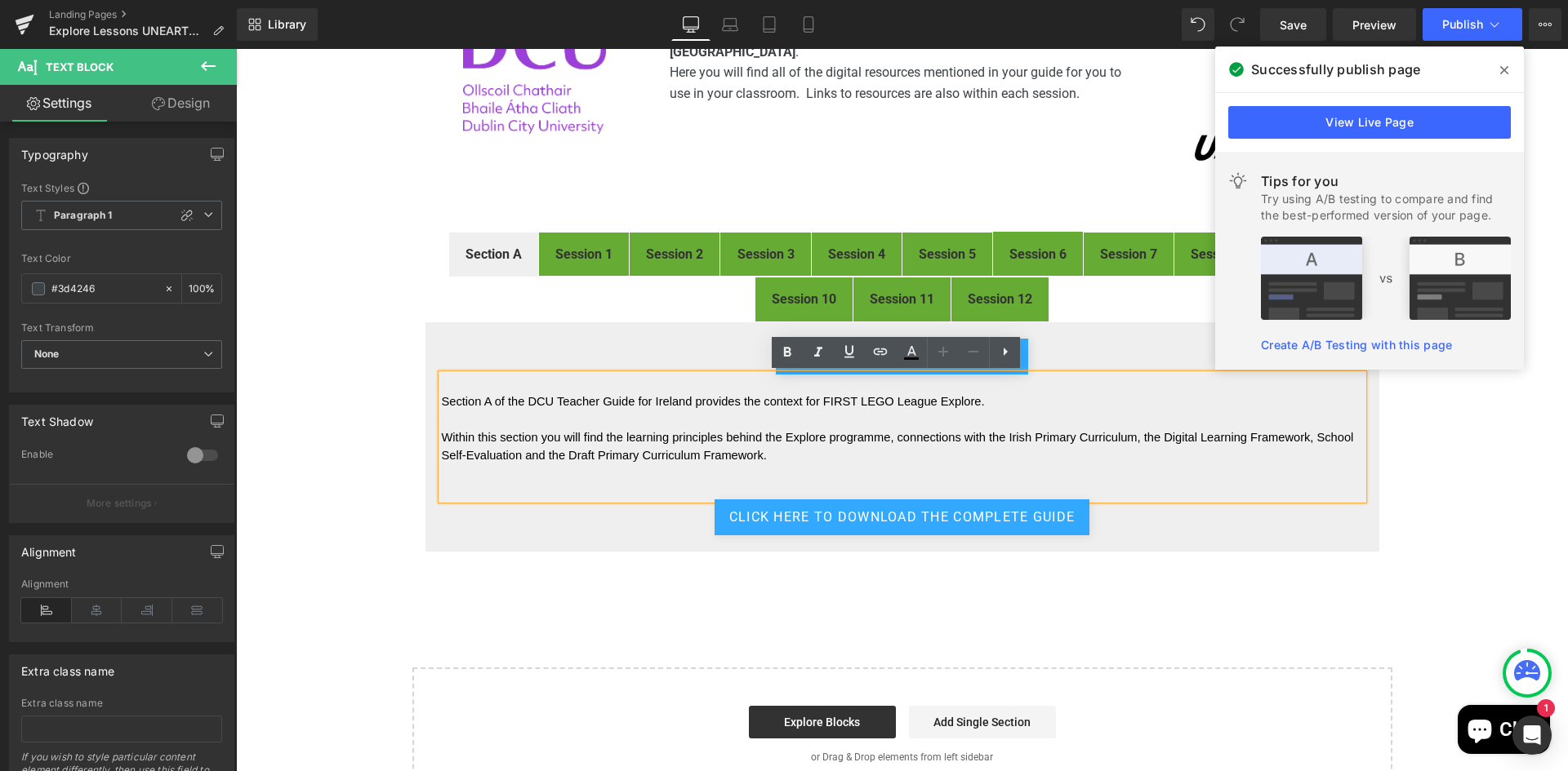
click at [1454, 487] on div "FIRST® LEGO® League Explore Digital Resources Heading Image Welcome to the digi…" at bounding box center [902, 384] width 1332 height 833
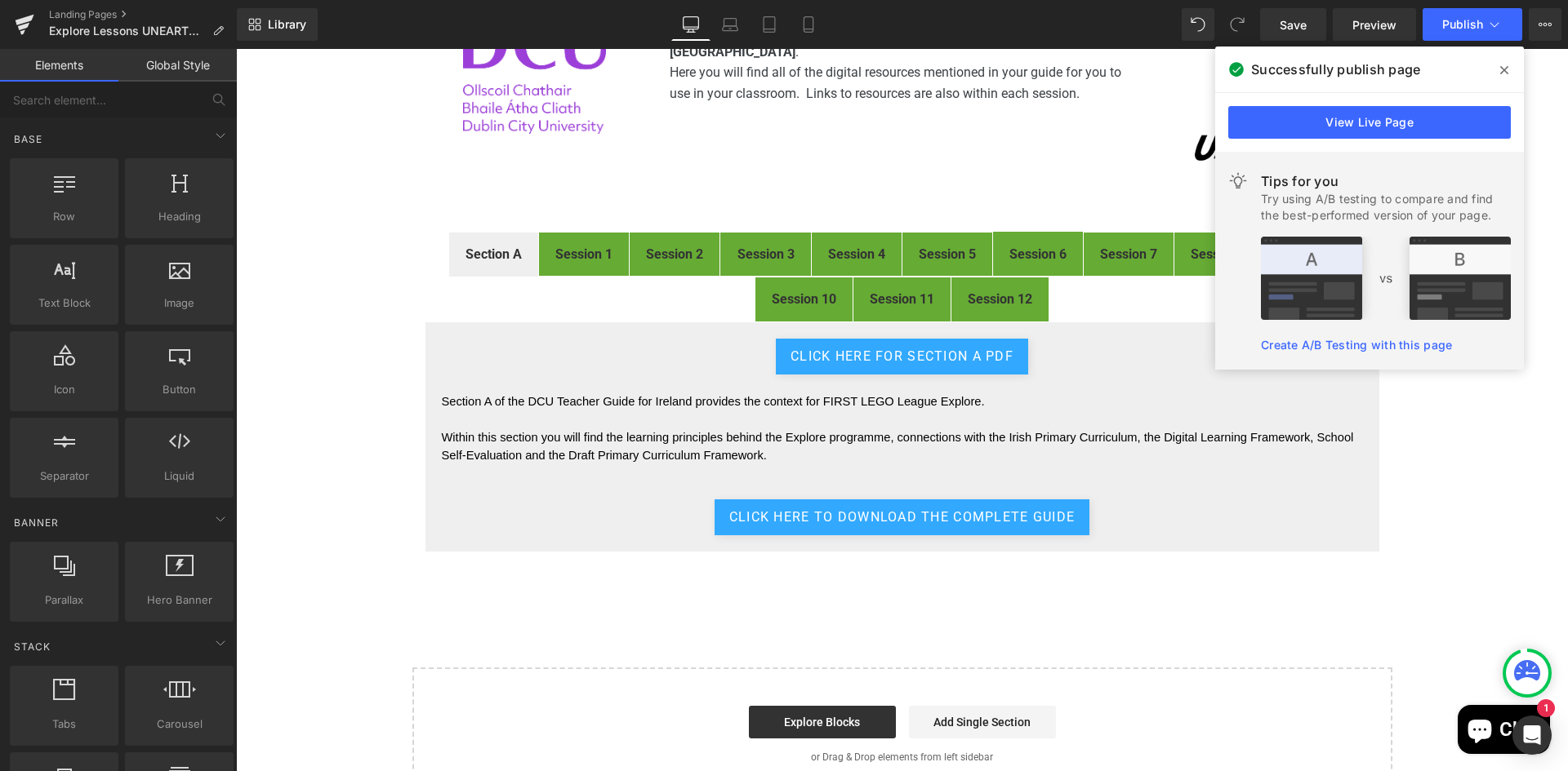
click at [1507, 70] on icon at bounding box center [1504, 69] width 8 height 13
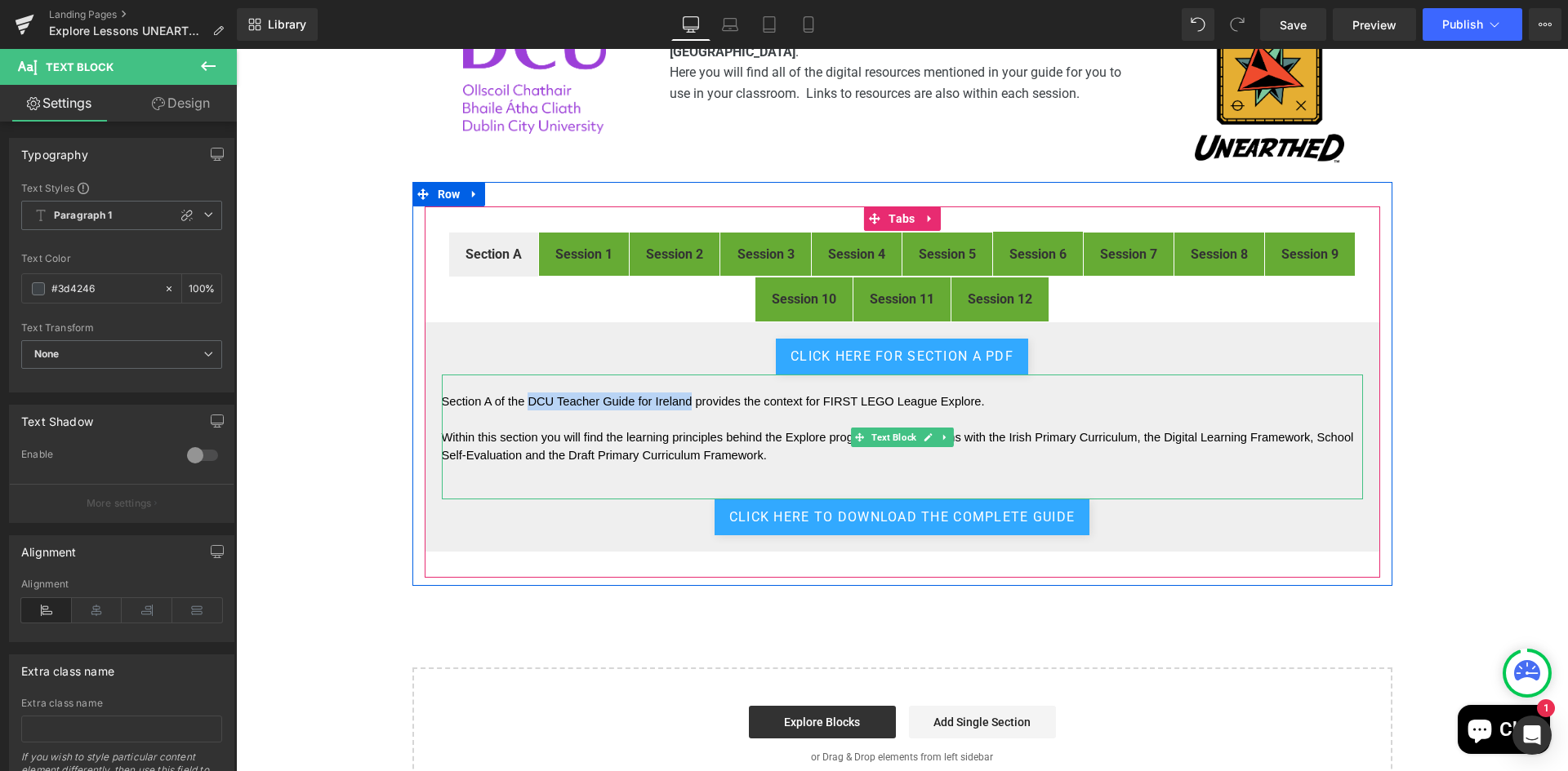
drag, startPoint x: 523, startPoint y: 396, endPoint x: 684, endPoint y: 394, distance: 161.0
click at [684, 395] on span "Section A of the DCU Teacher Guide for Ireland provides the context for FIRST L…" at bounding box center [713, 401] width 543 height 13
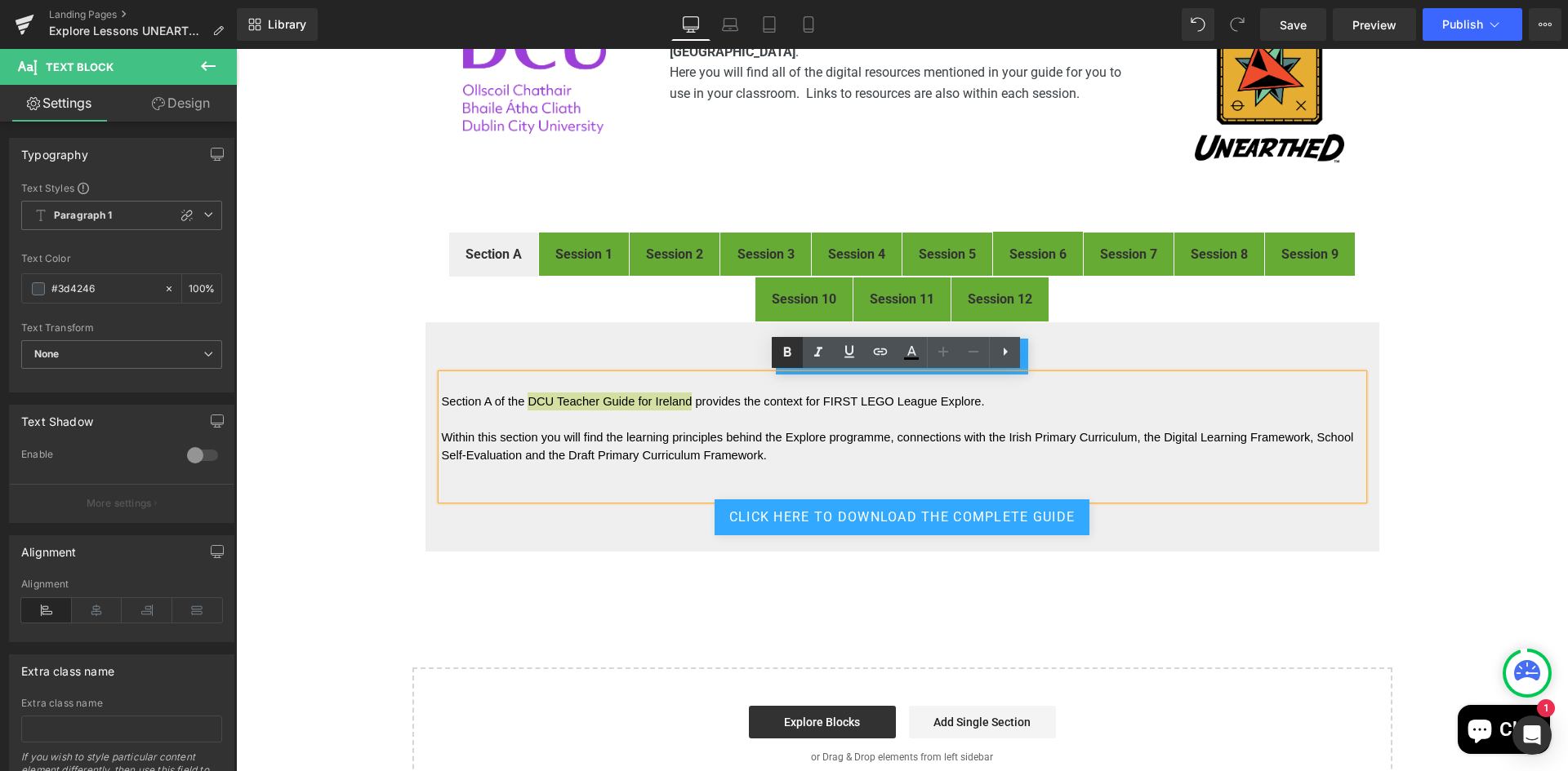
click at [789, 350] on icon at bounding box center [787, 352] width 20 height 20
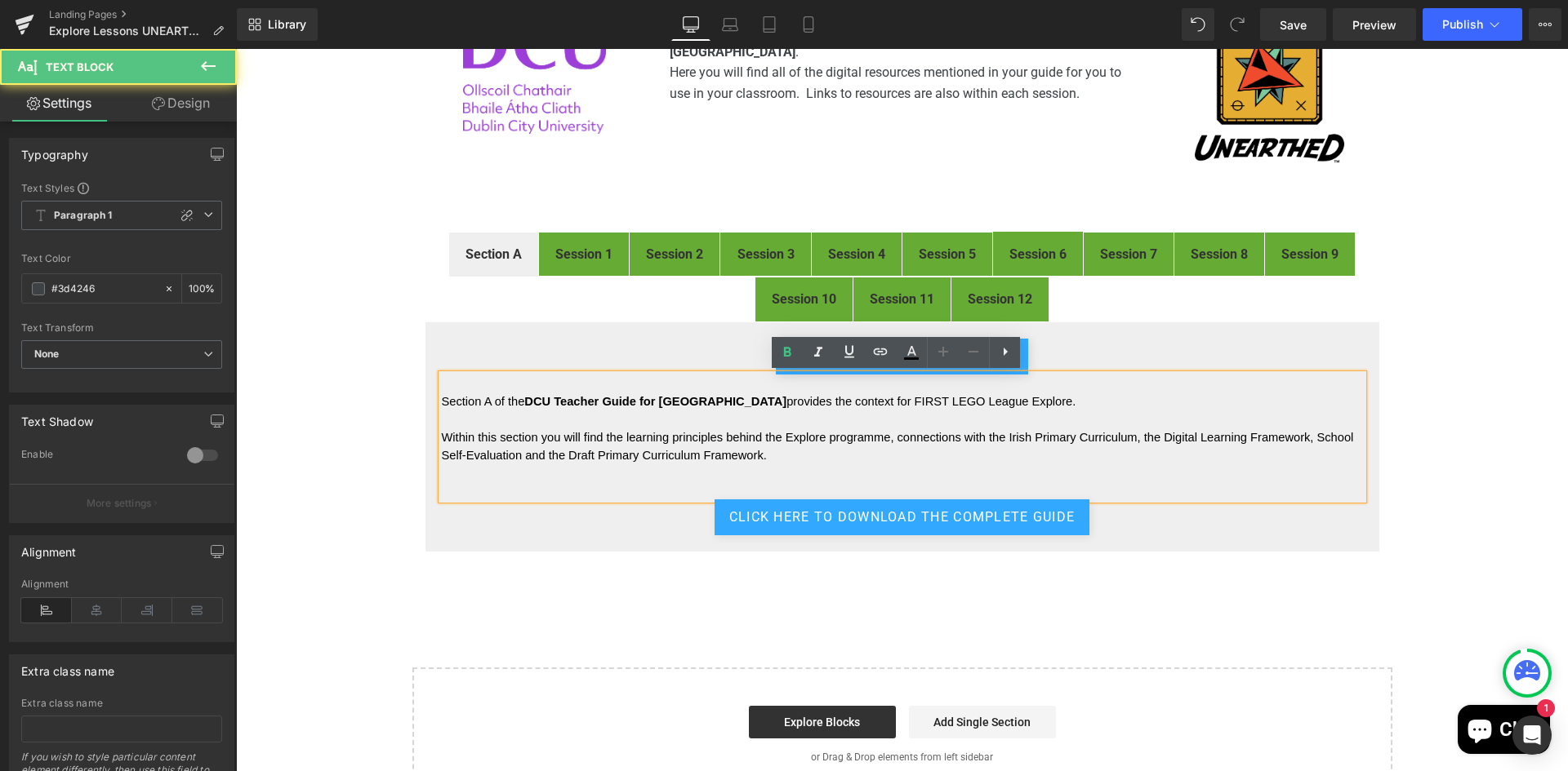
click at [743, 421] on p at bounding box center [902, 419] width 921 height 18
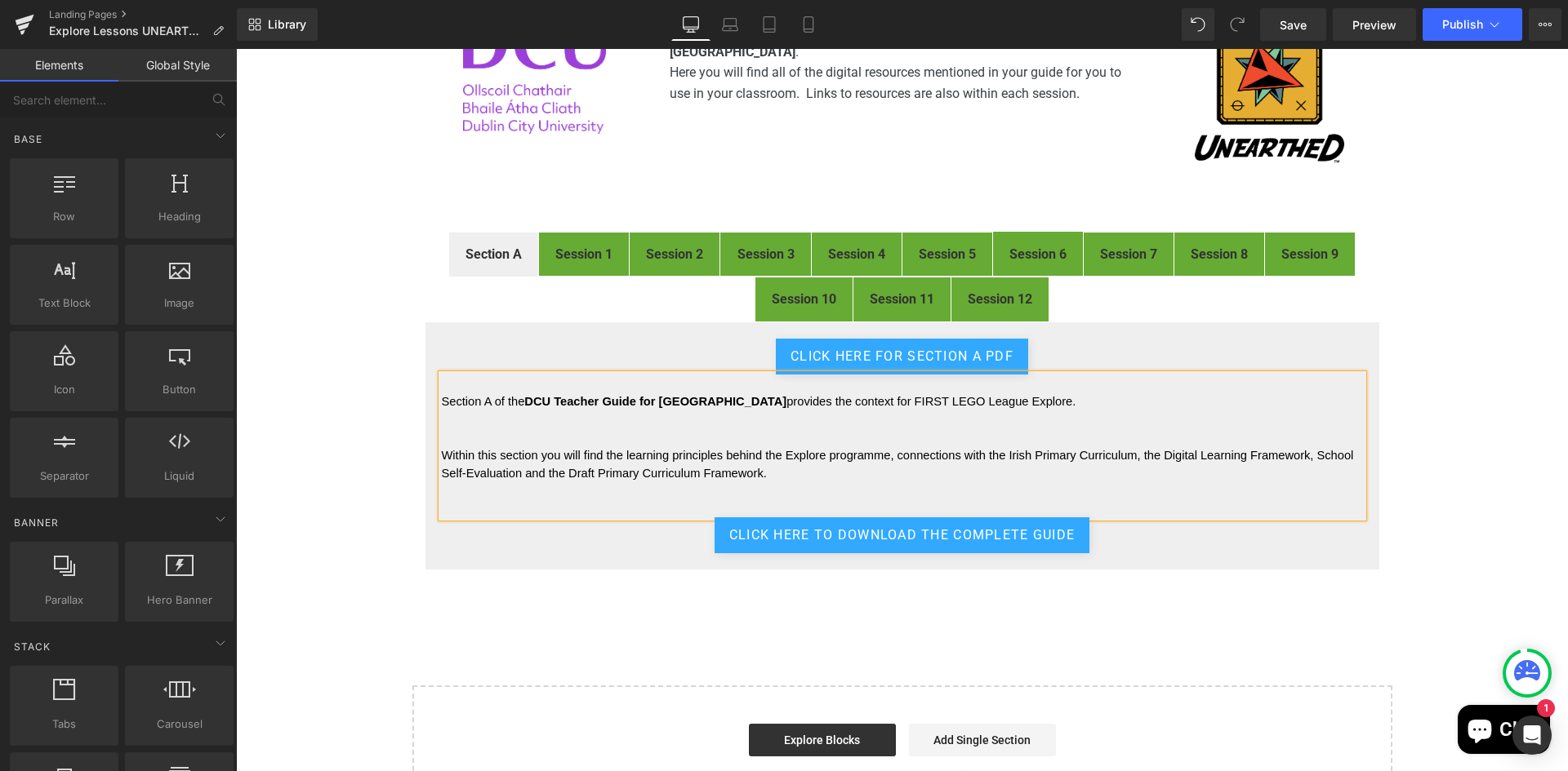
click at [1429, 374] on div "FIRST® LEGO® League Explore Digital Resources Heading Image Welcome to the digi…" at bounding box center [902, 394] width 1332 height 852
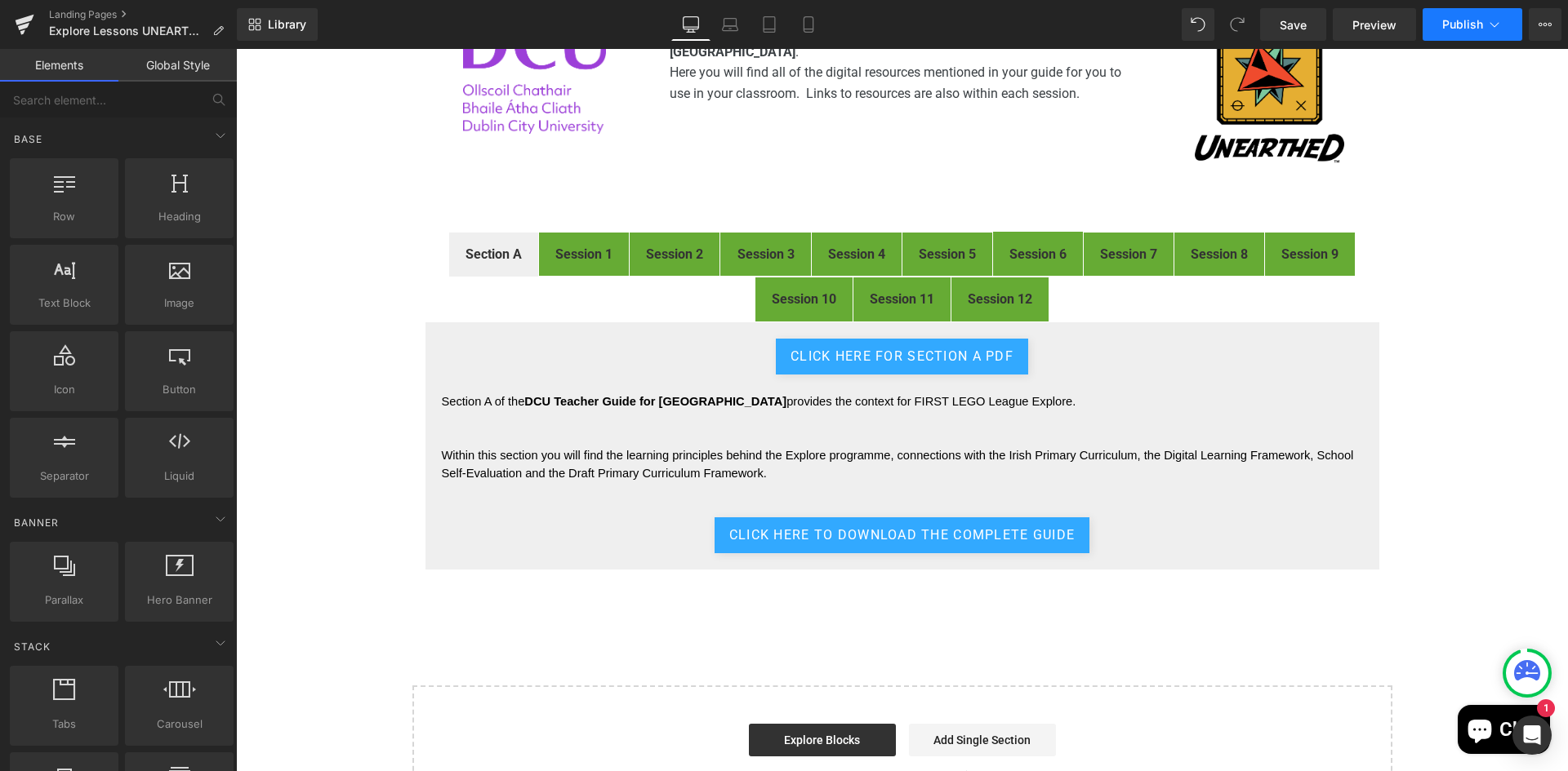
click at [1458, 37] on button "Publish" at bounding box center [1472, 24] width 100 height 33
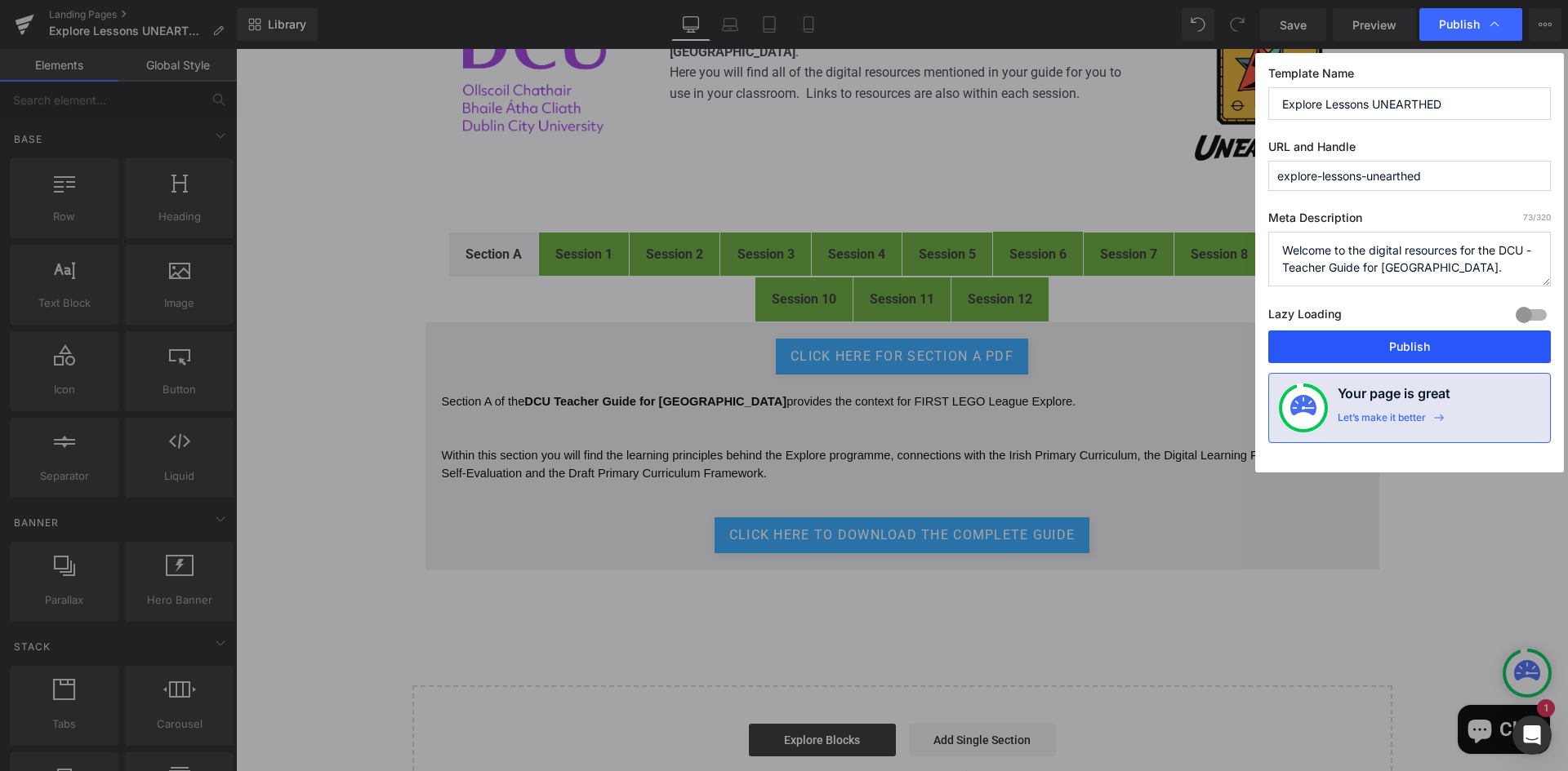
click at [1436, 338] on button "Publish" at bounding box center [1409, 347] width 283 height 33
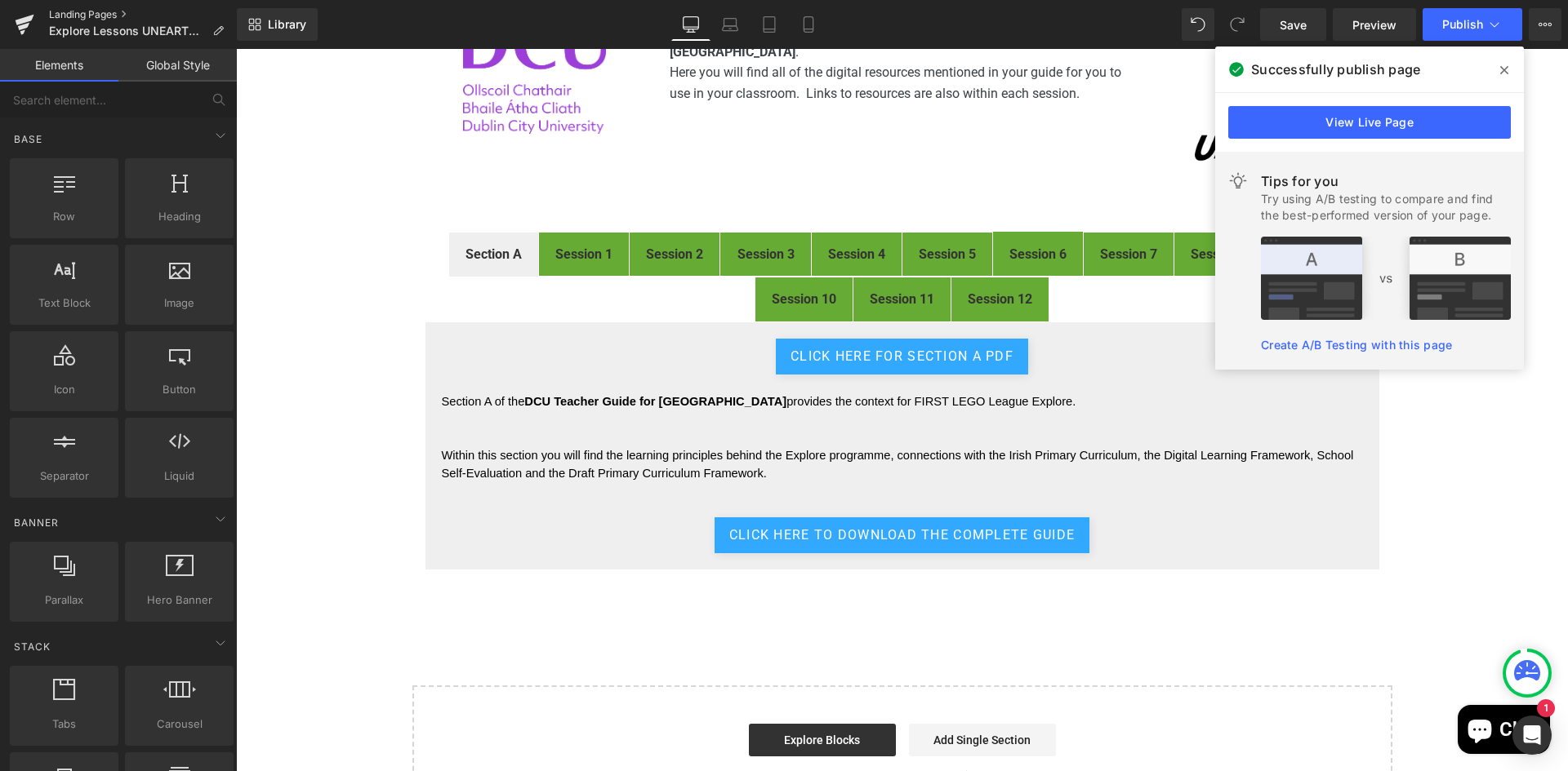
click at [81, 10] on link "Landing Pages" at bounding box center [142, 14] width 187 height 13
